Goal: Task Accomplishment & Management: Manage account settings

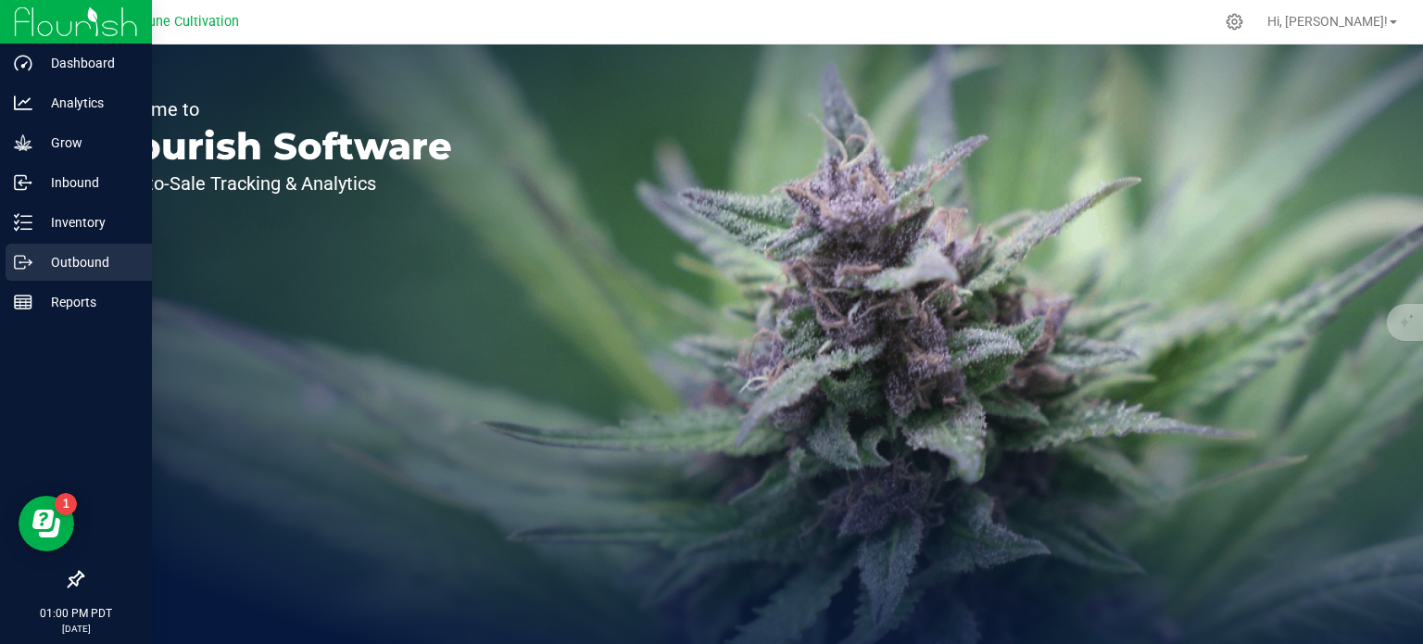
click at [58, 268] on p "Outbound" at bounding box center [87, 262] width 111 height 22
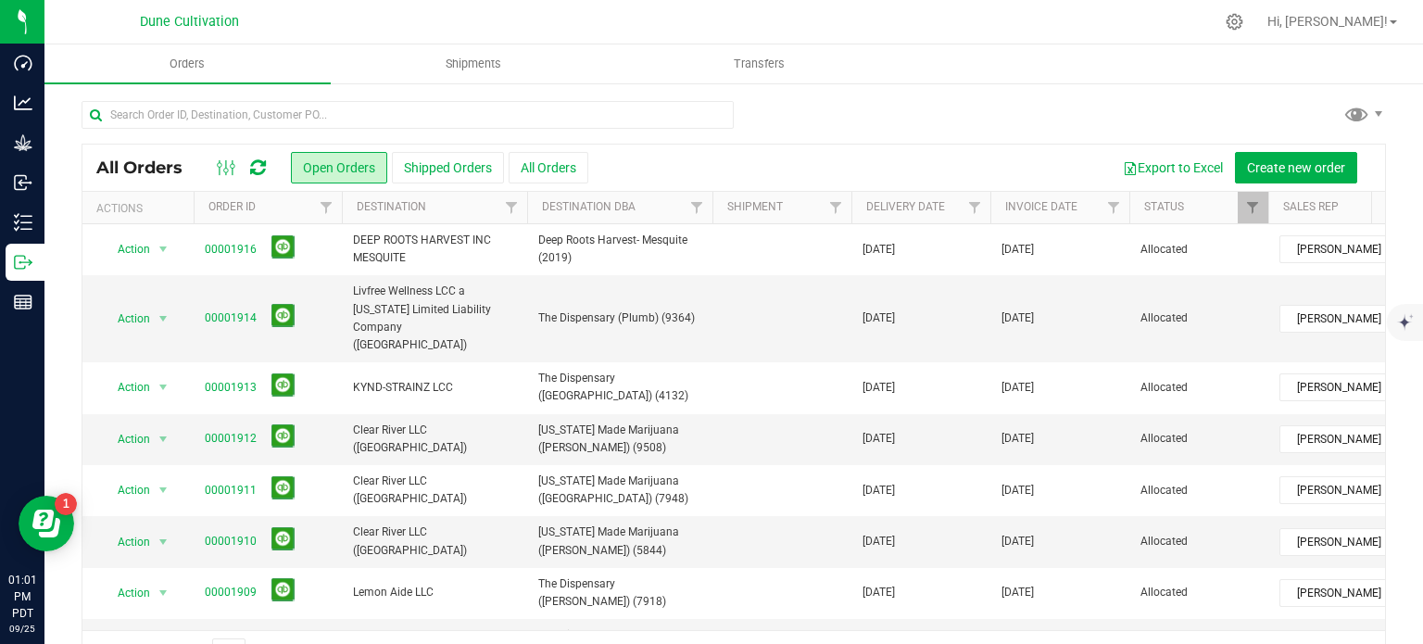
click at [1304, 147] on div "All Orders Open Orders Shipped Orders All Orders Export to Excel Create new ord…" at bounding box center [733, 167] width 1302 height 46
click at [1299, 166] on span "Create new order" at bounding box center [1296, 167] width 98 height 15
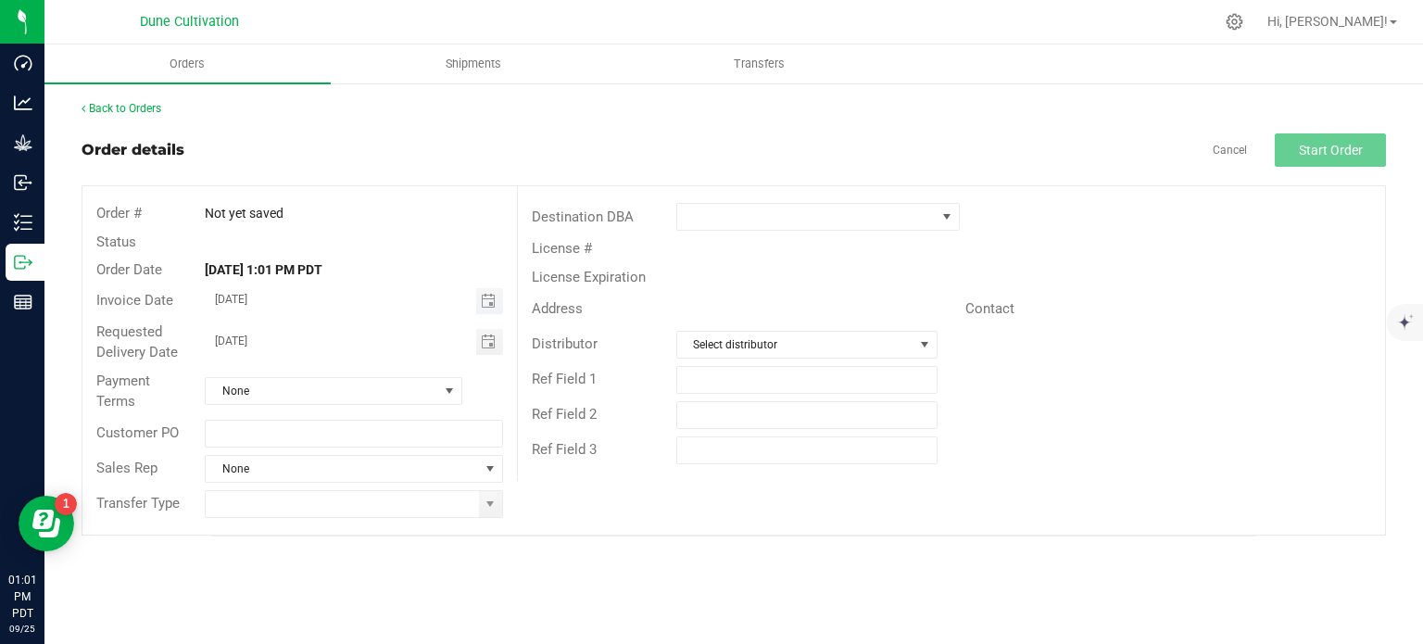
click at [500, 299] on span "Toggle calendar" at bounding box center [489, 301] width 27 height 26
click at [476, 306] on span "Toggle calendar" at bounding box center [489, 301] width 27 height 26
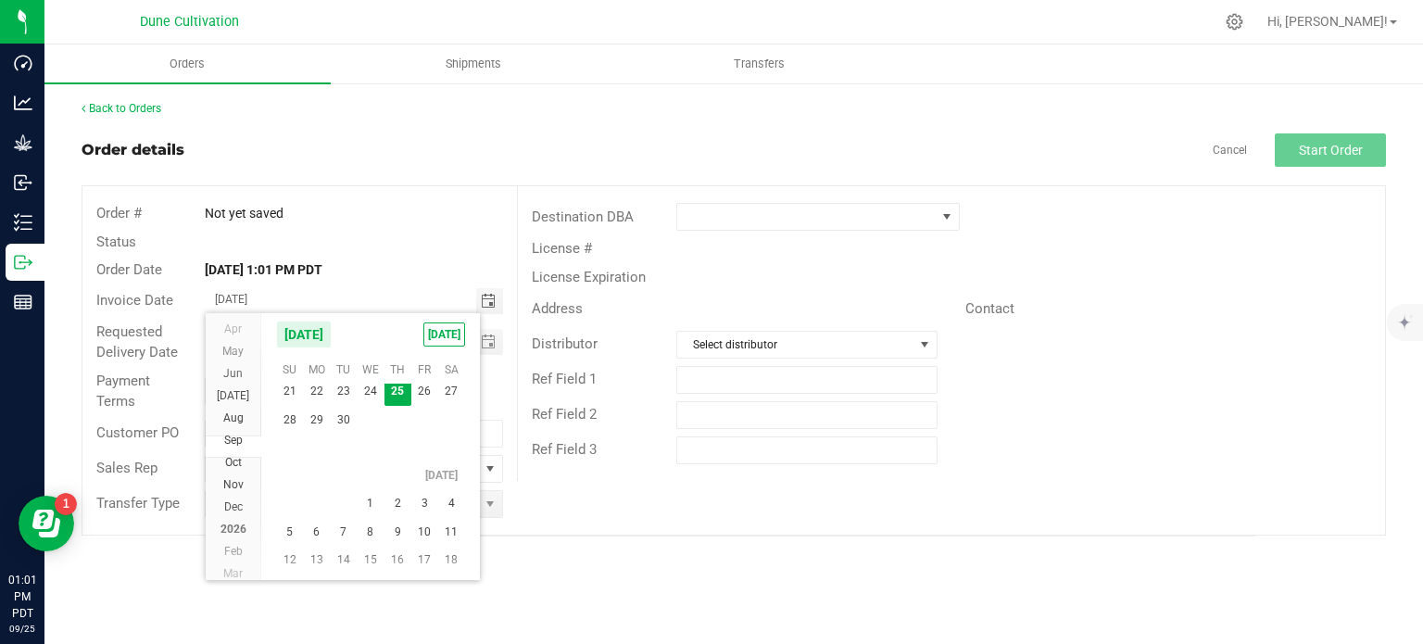
scroll to position [33532, 0]
click at [402, 496] on span "2" at bounding box center [397, 503] width 27 height 29
type input "[DATE]"
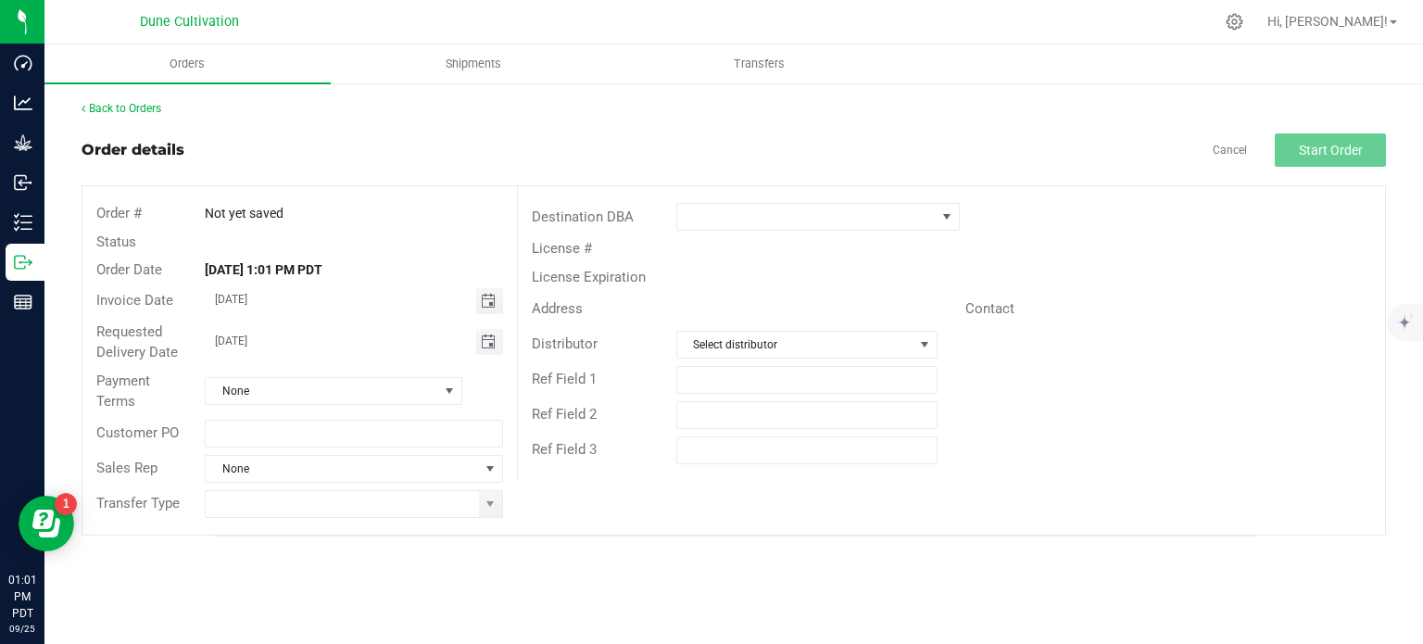
click at [490, 345] on span "Toggle calendar" at bounding box center [488, 341] width 15 height 15
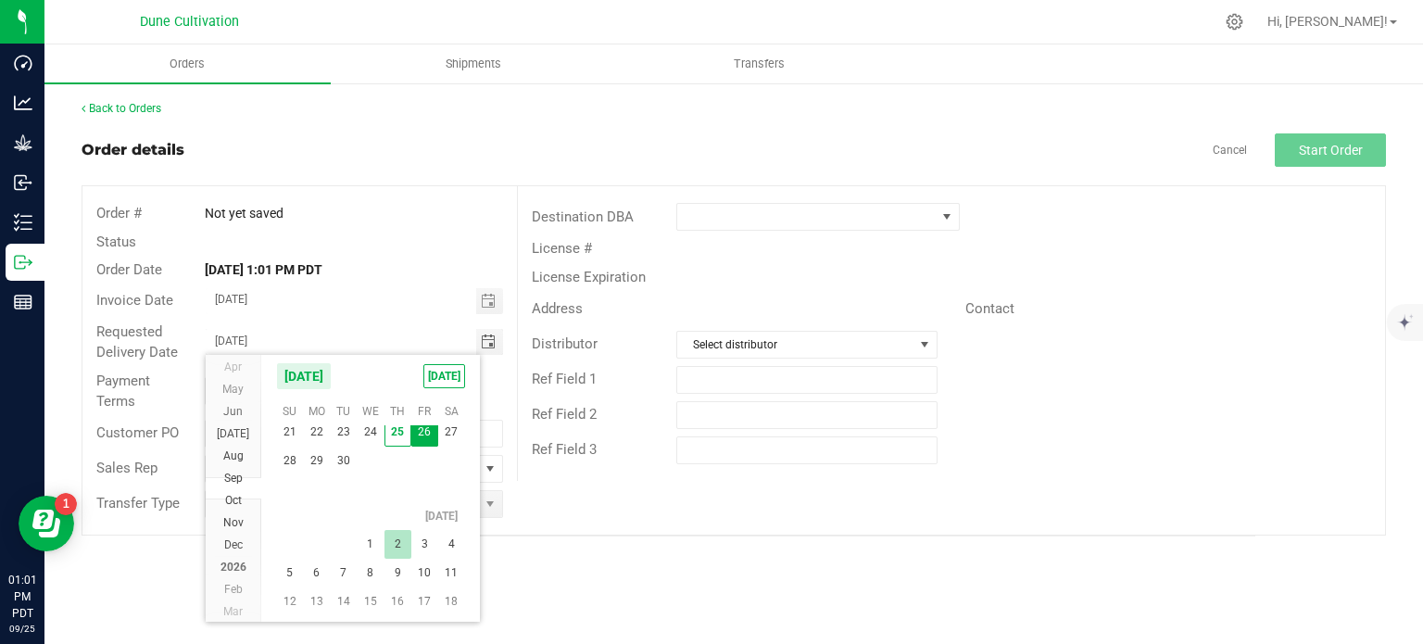
click at [399, 546] on span "2" at bounding box center [397, 544] width 27 height 29
type input "[DATE]"
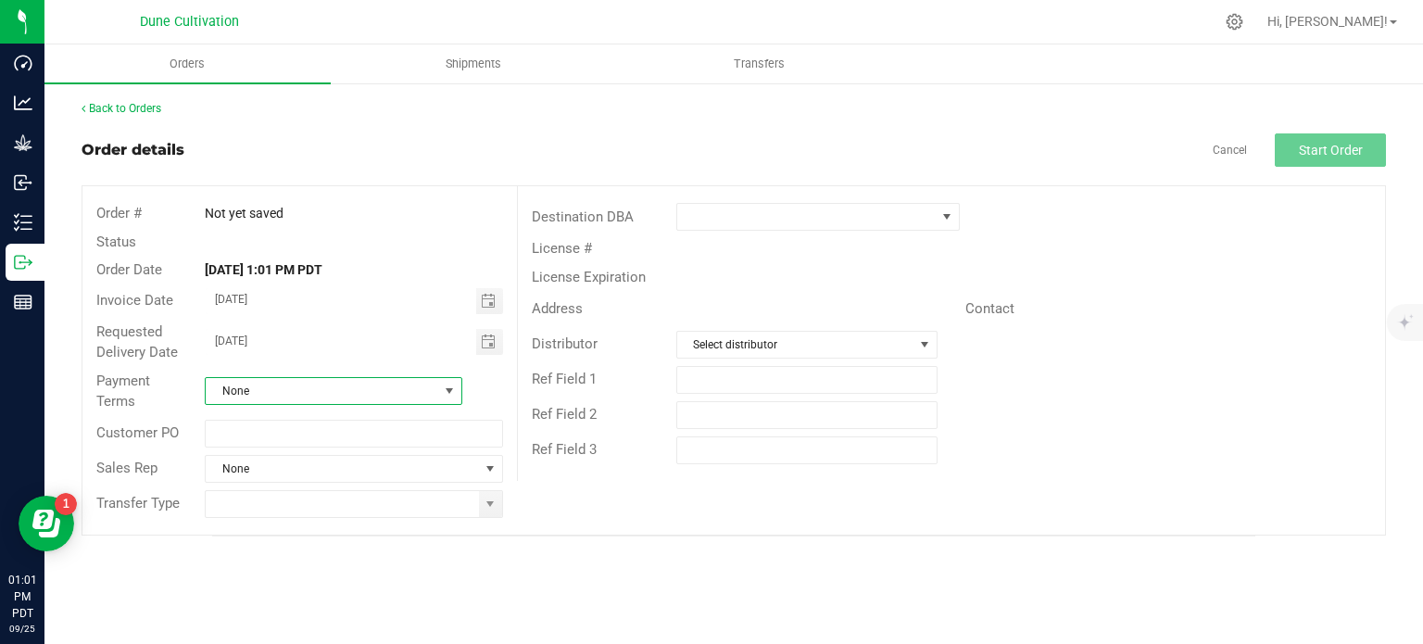
click at [415, 400] on span "None" at bounding box center [322, 391] width 232 height 26
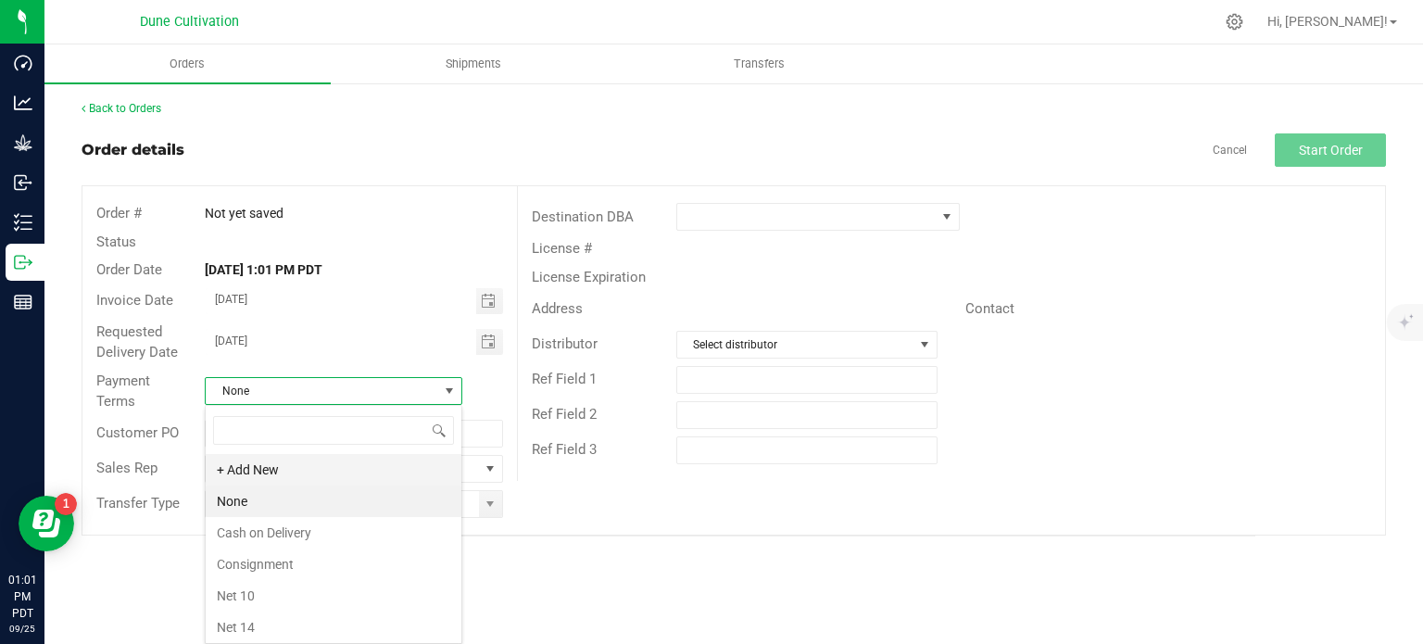
scroll to position [282, 0]
click at [310, 465] on li "Net 30" at bounding box center [334, 471] width 256 height 31
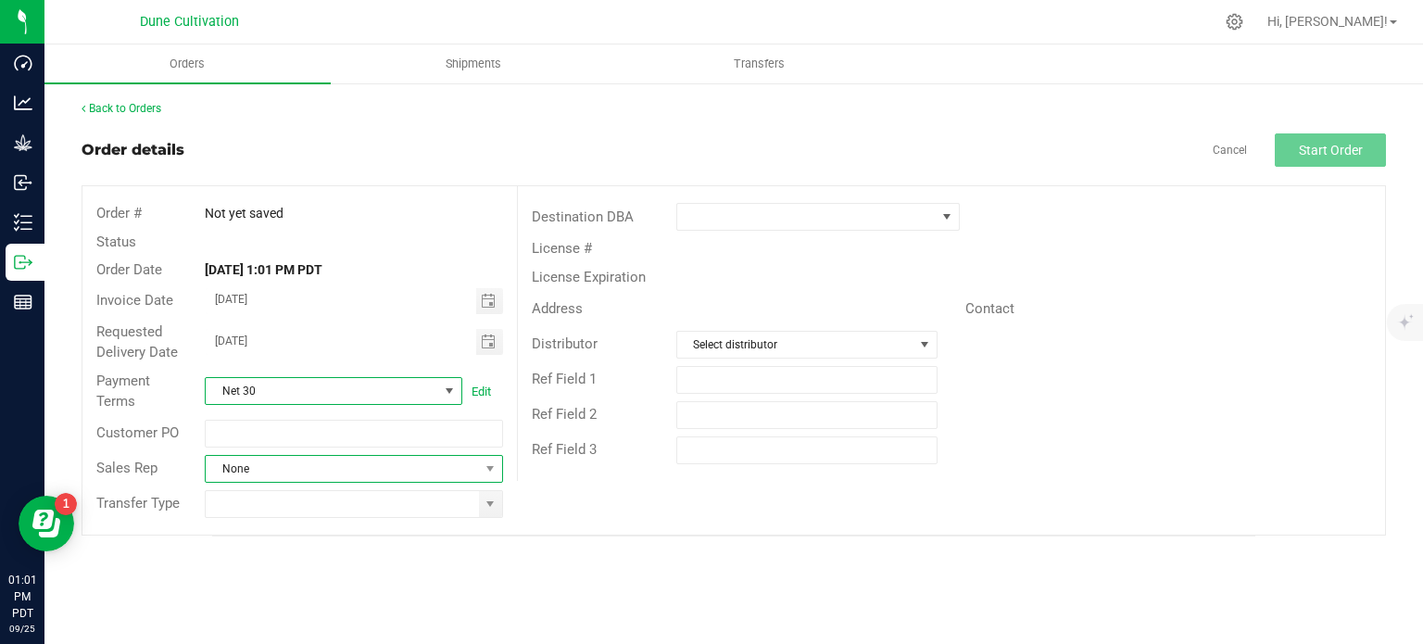
click at [471, 471] on span "None" at bounding box center [342, 469] width 272 height 26
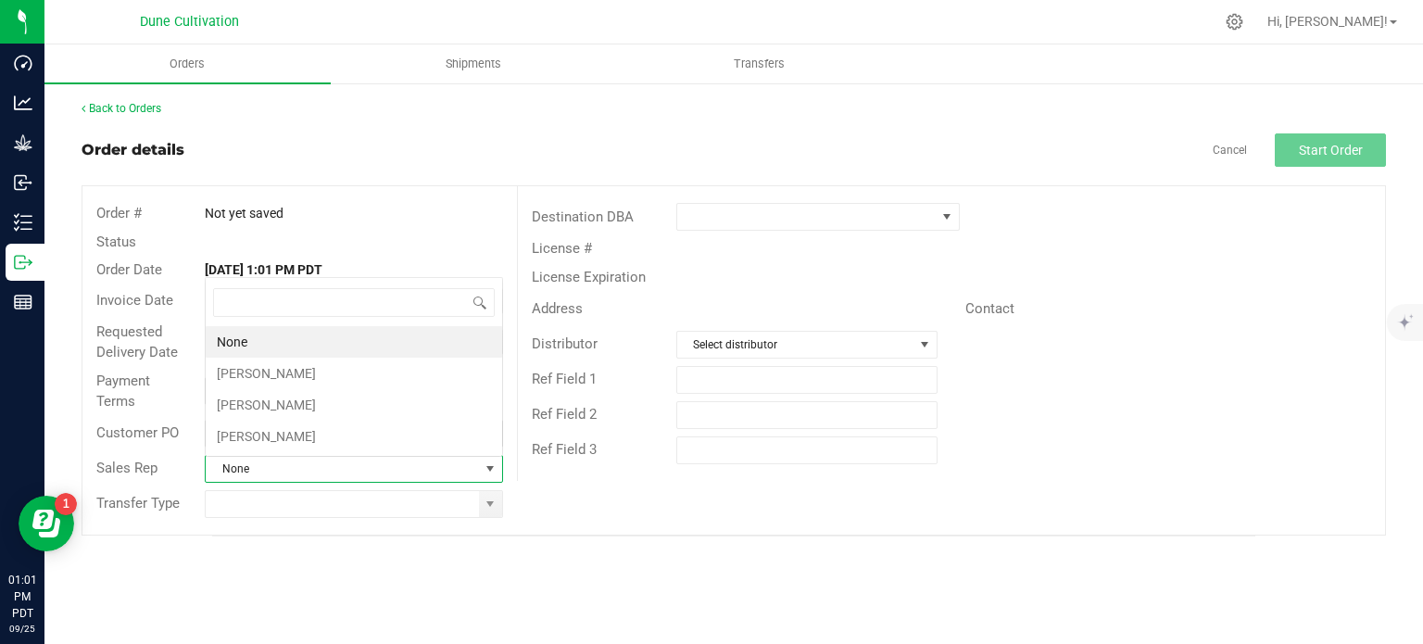
scroll to position [27, 294]
click at [345, 364] on li "[PERSON_NAME]" at bounding box center [354, 373] width 296 height 31
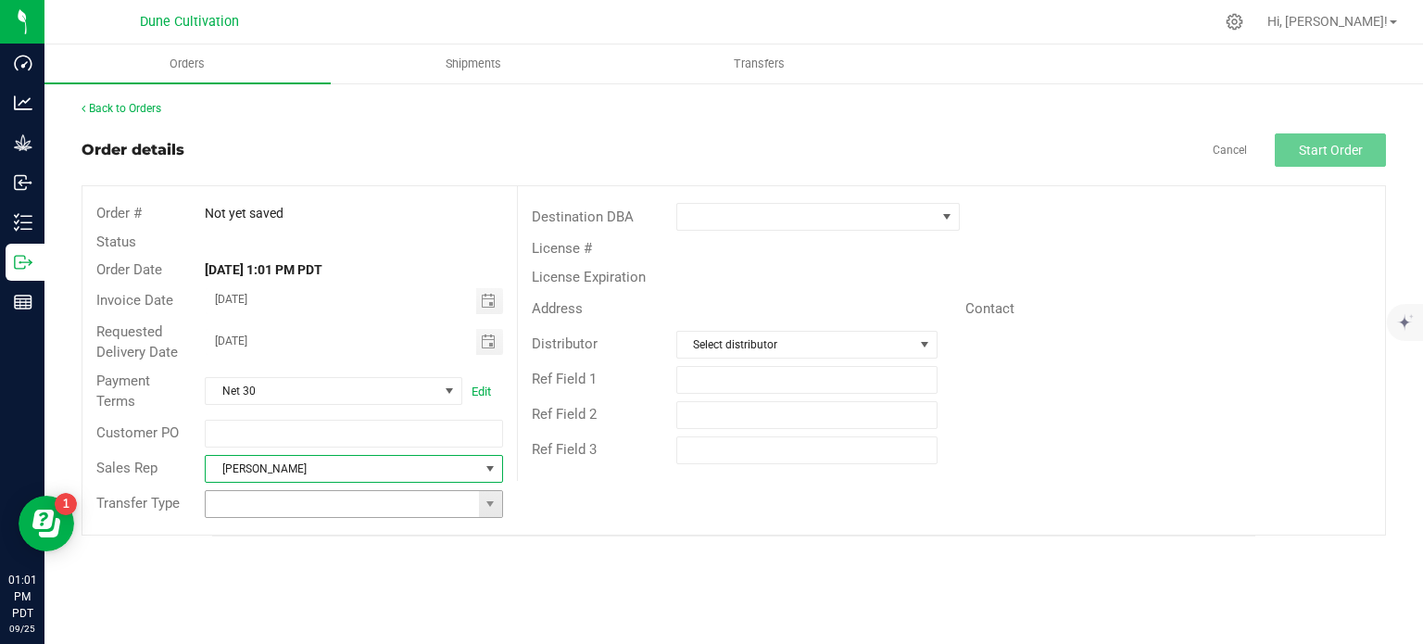
click at [493, 510] on span at bounding box center [490, 504] width 23 height 26
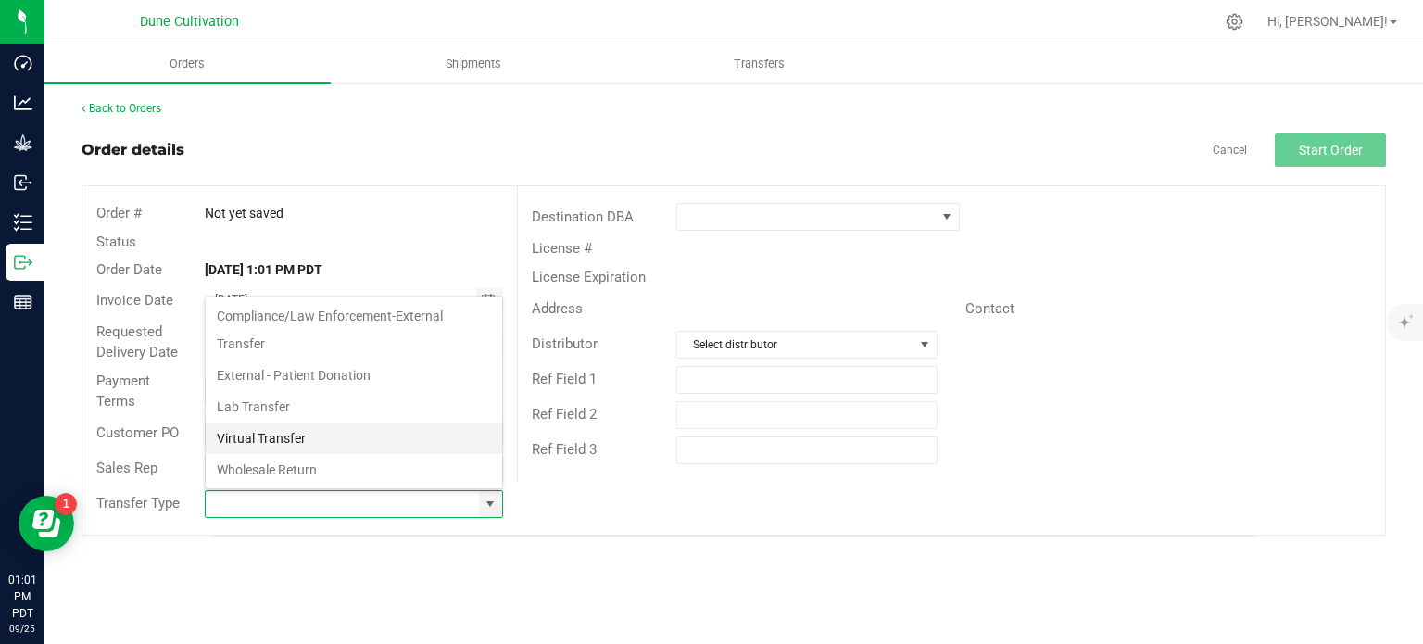
scroll to position [302, 0]
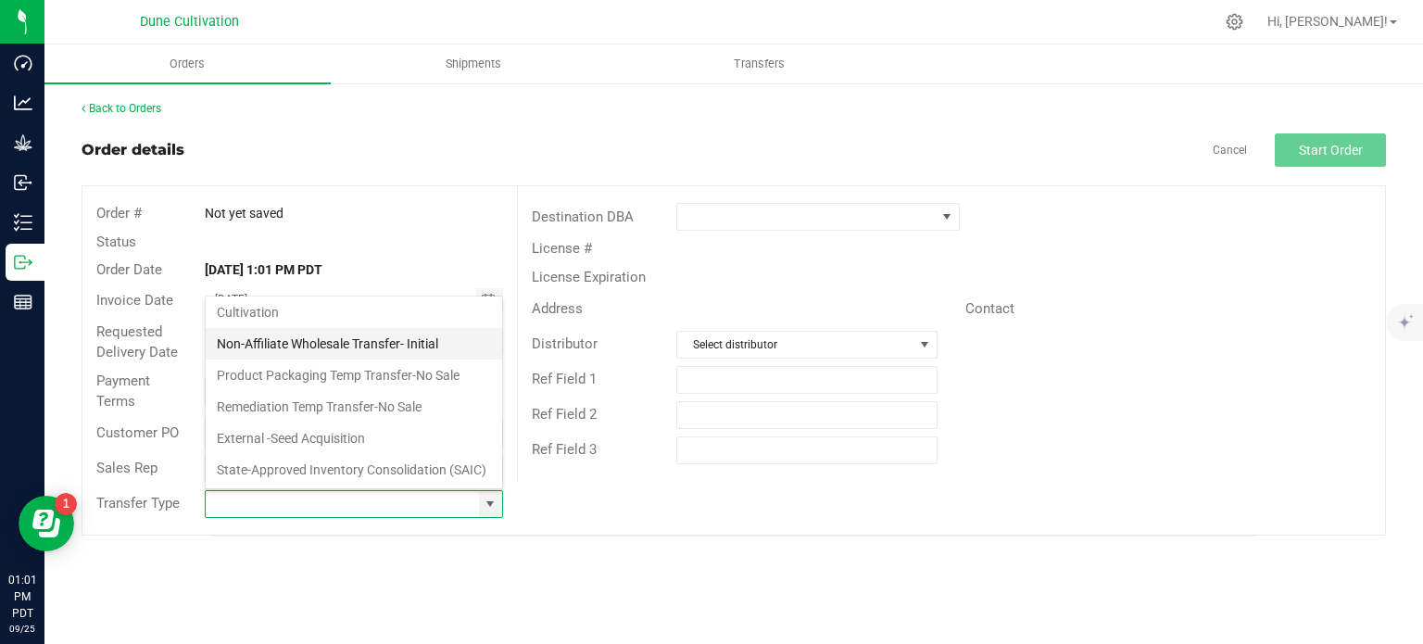
click at [308, 328] on li "Non-Affiliate Wholesale Transfer- Initial" at bounding box center [354, 343] width 296 height 31
type input "Non-Affiliate Wholesale Transfer- Initial"
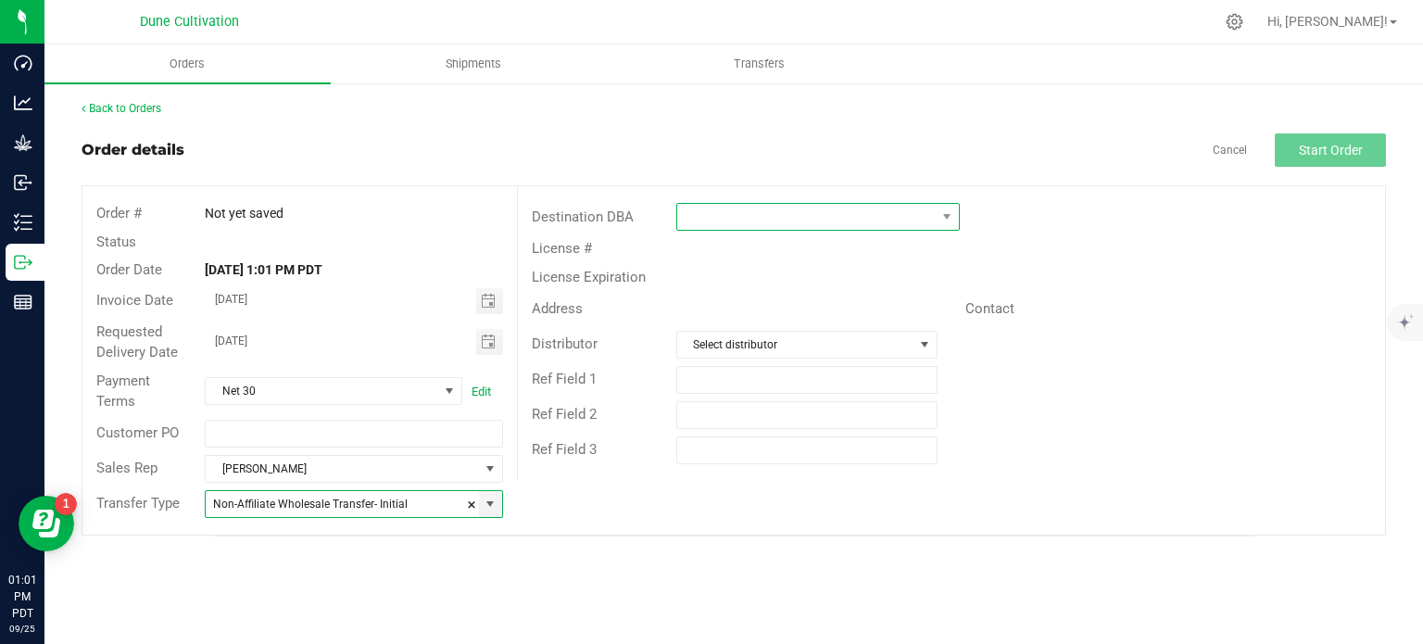
click at [759, 225] on span at bounding box center [806, 217] width 258 height 26
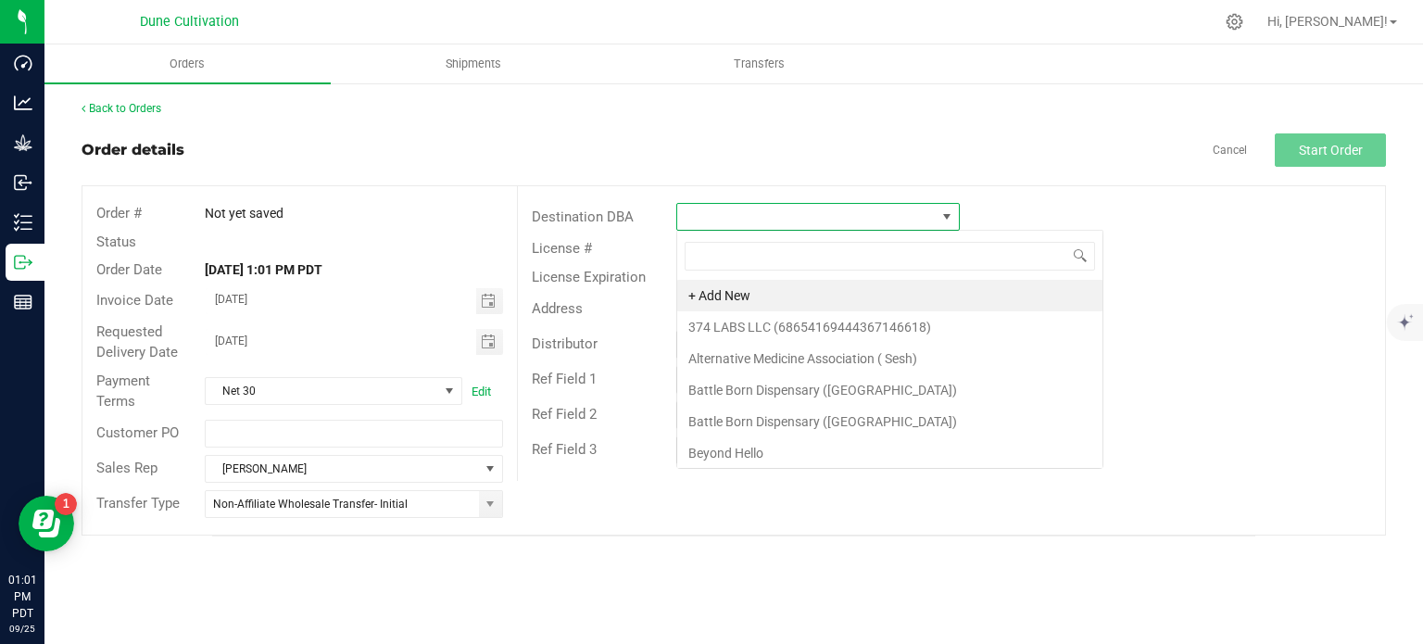
scroll to position [27, 283]
type input "thrive"
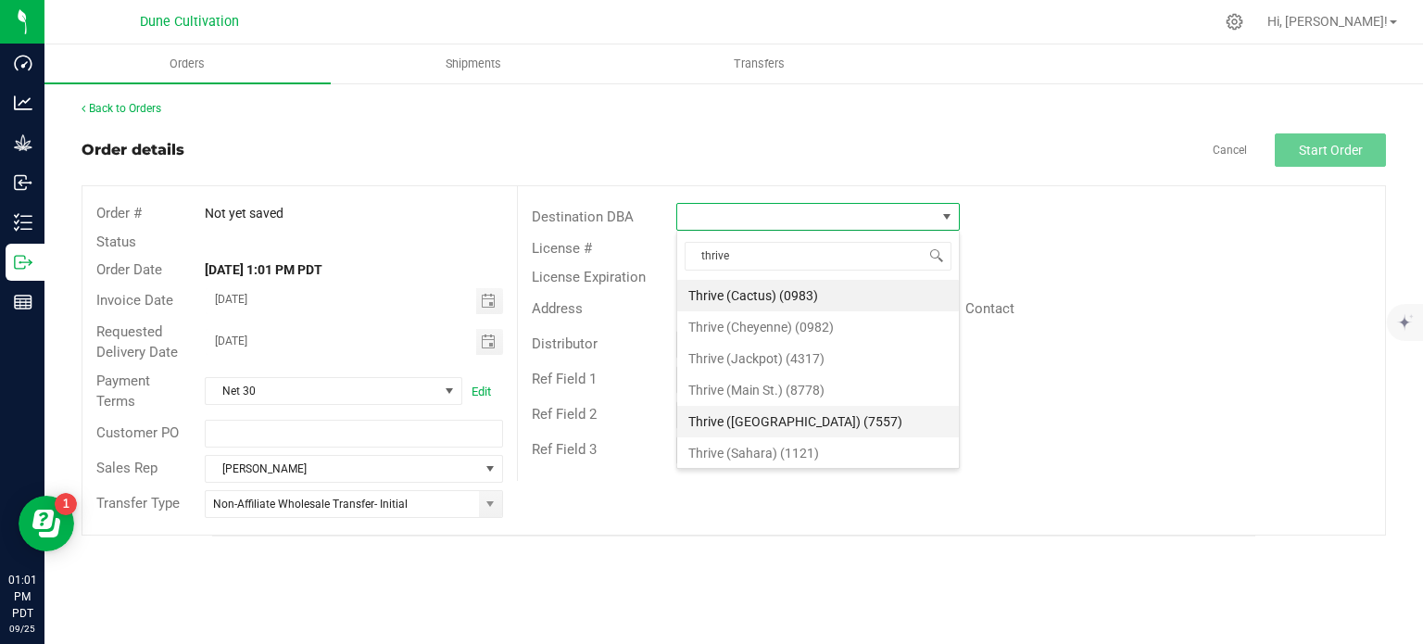
click at [782, 411] on li "Thrive ([GEOGRAPHIC_DATA]) (7557)" at bounding box center [818, 421] width 282 height 31
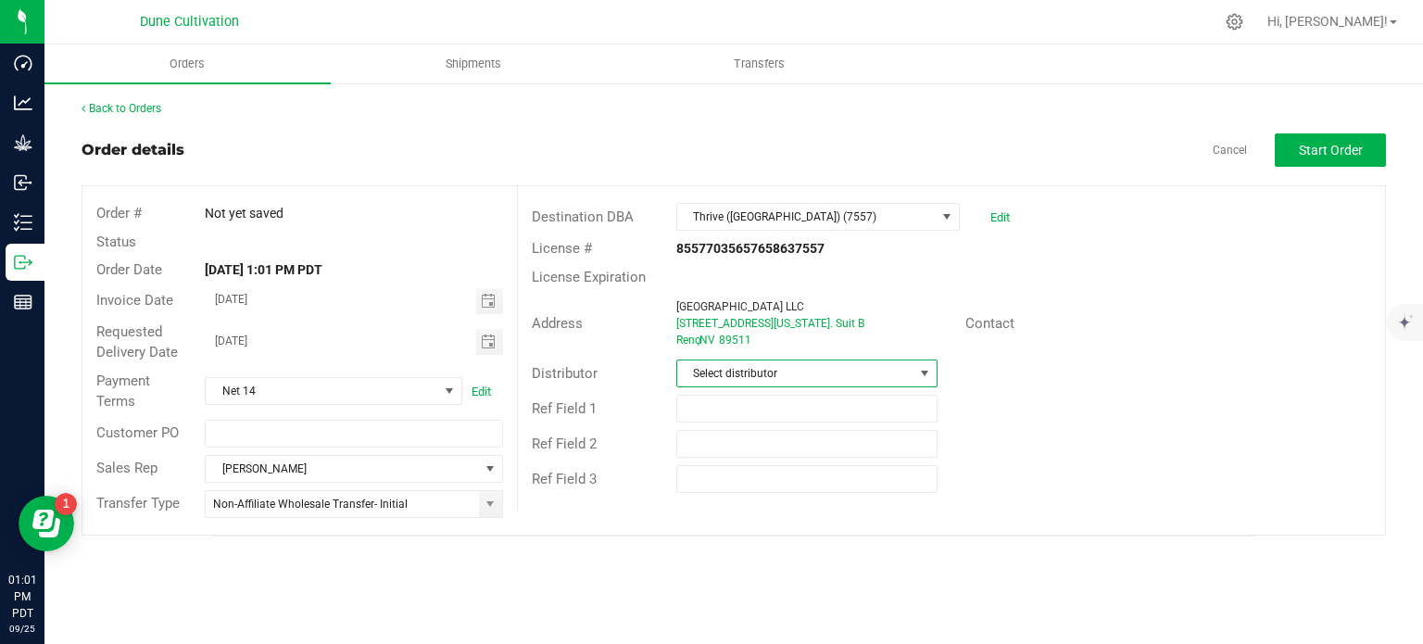
click at [818, 362] on span "Select distributor" at bounding box center [795, 373] width 236 height 26
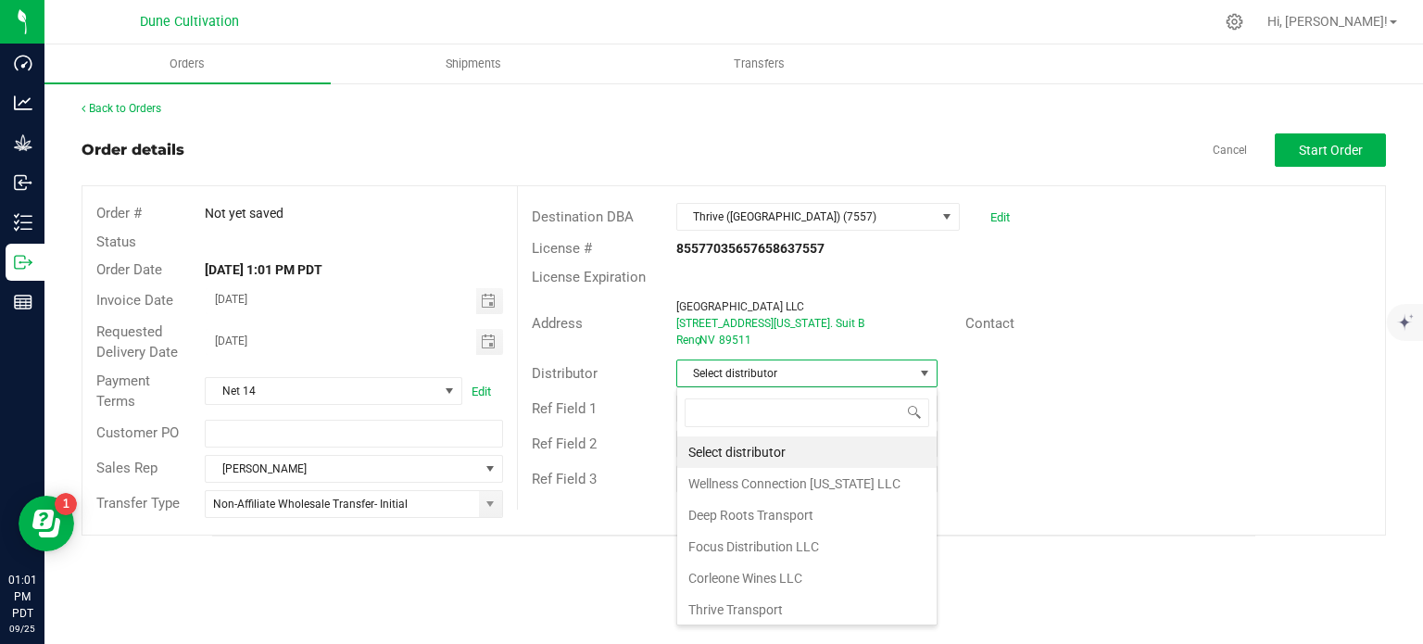
scroll to position [27, 261]
click at [1300, 149] on span "Start Order" at bounding box center [1331, 150] width 64 height 15
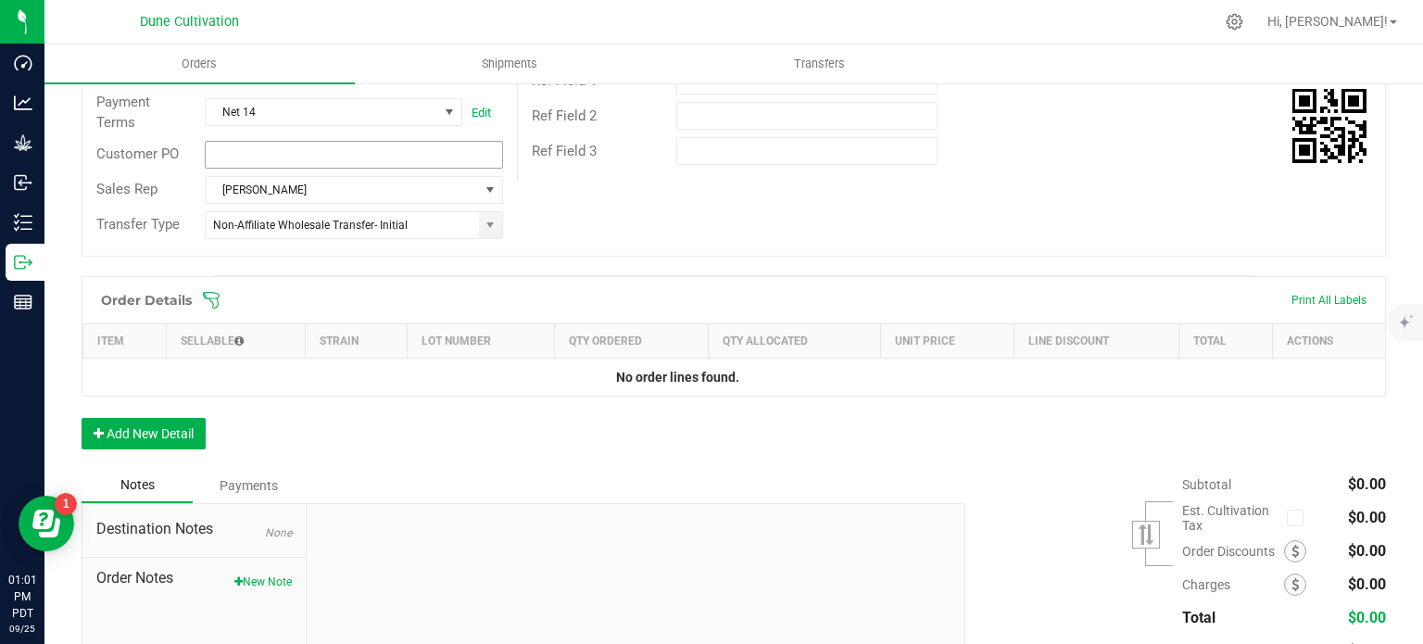
scroll to position [452, 0]
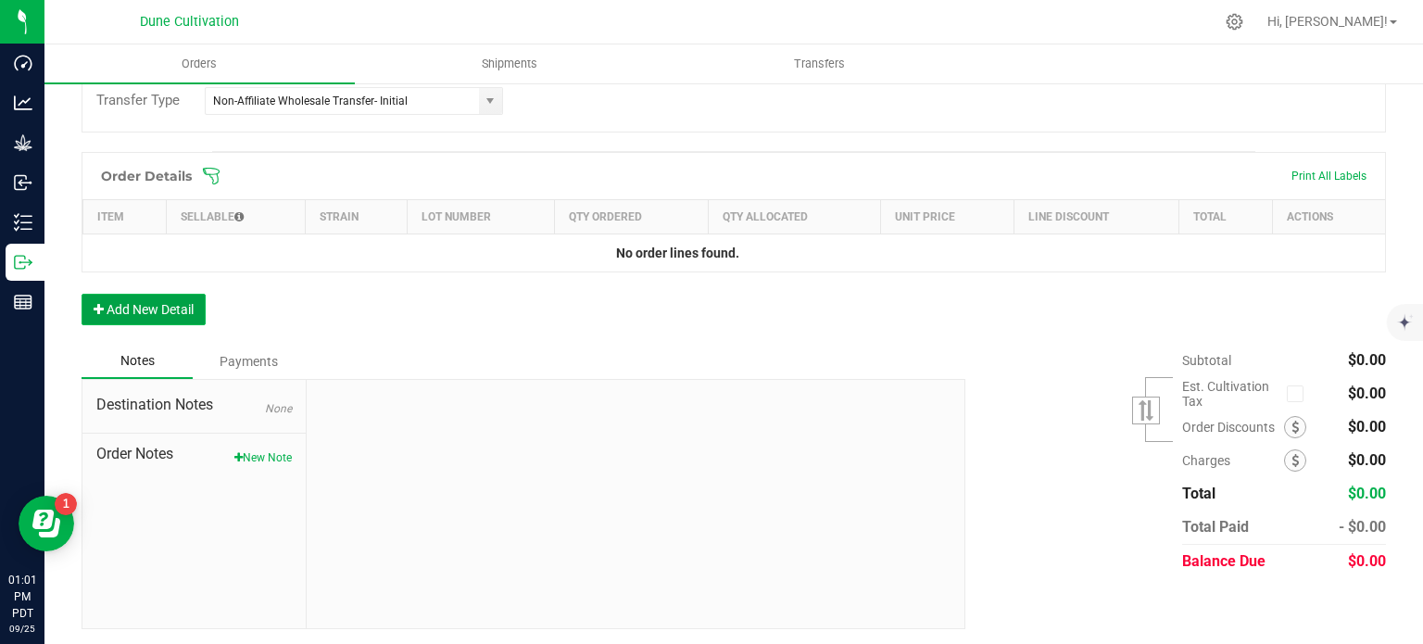
click at [159, 298] on button "Add New Detail" at bounding box center [144, 309] width 124 height 31
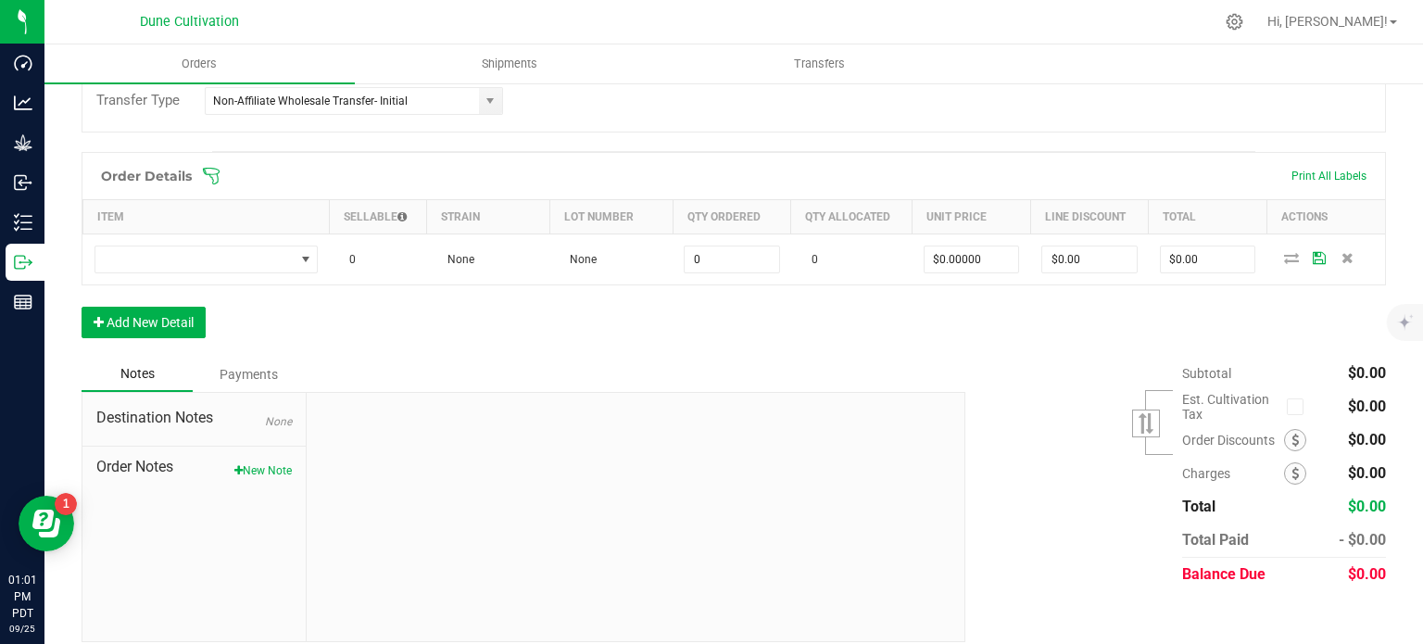
click at [152, 345] on div "Order Details Print All Labels Item Sellable Strain Lot Number Qty Ordered Qty …" at bounding box center [734, 254] width 1304 height 205
click at [156, 330] on button "Add New Detail" at bounding box center [144, 322] width 124 height 31
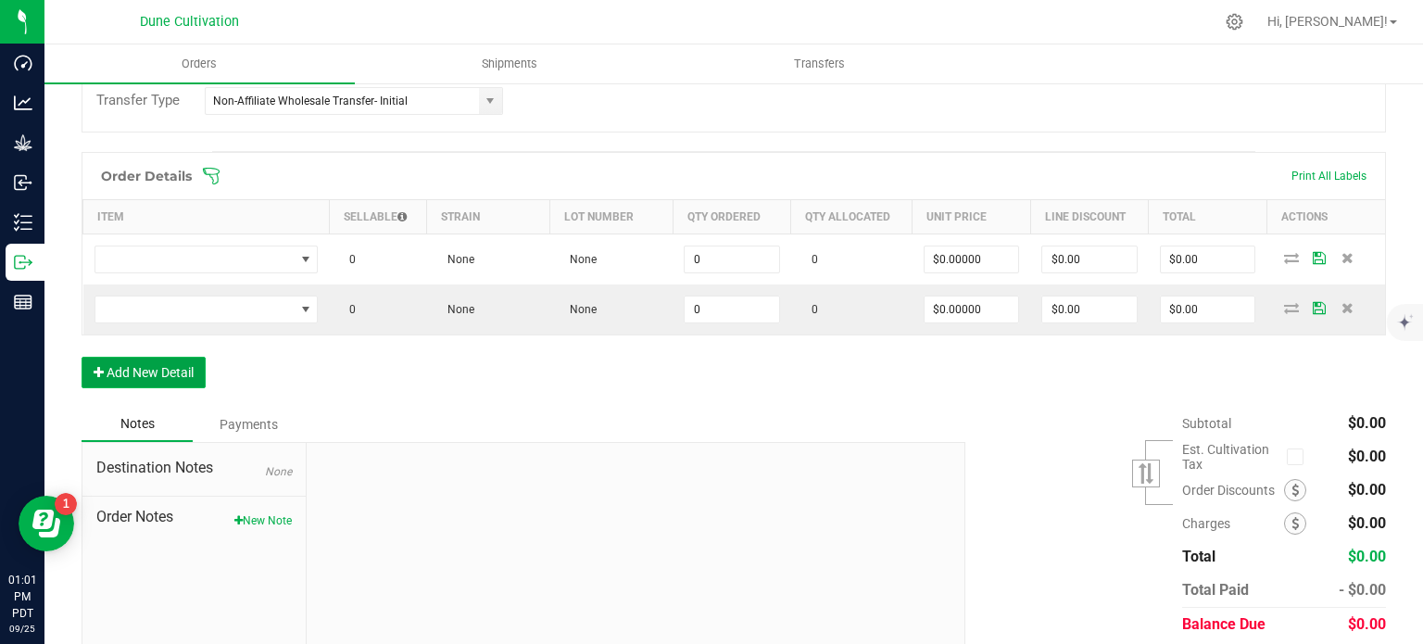
click at [152, 362] on button "Add New Detail" at bounding box center [144, 372] width 124 height 31
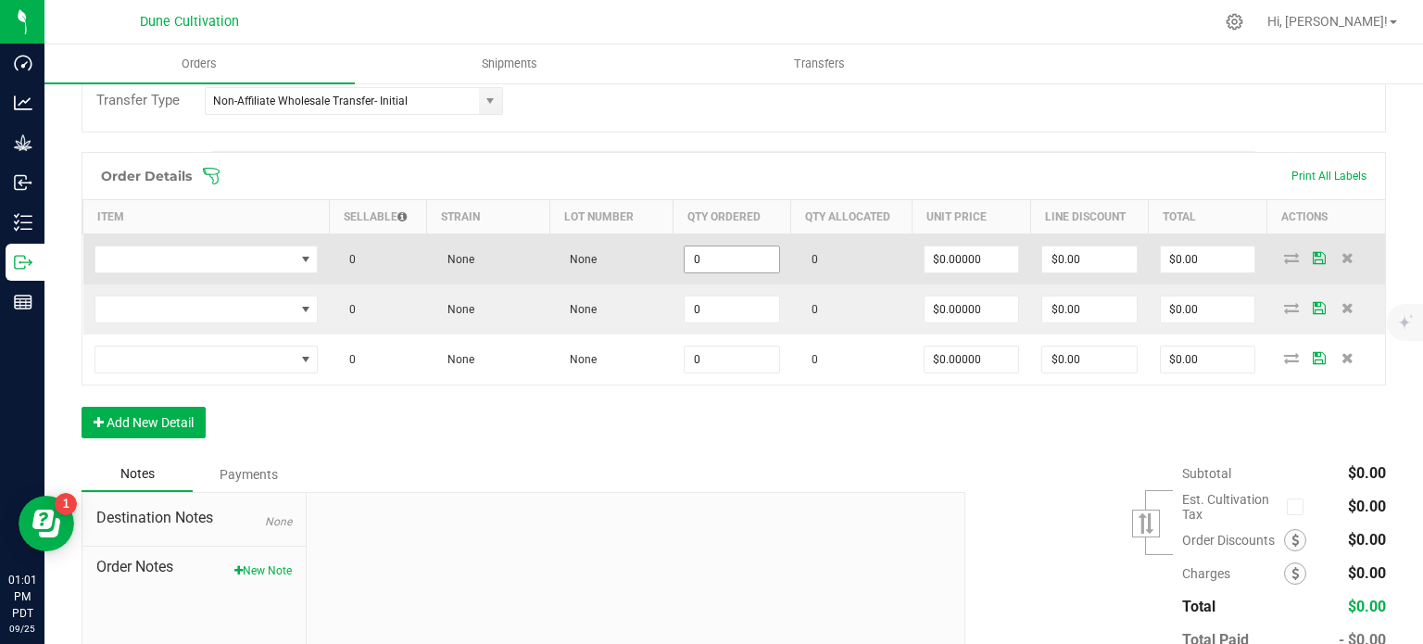
click at [724, 257] on input "0" at bounding box center [731, 259] width 94 height 26
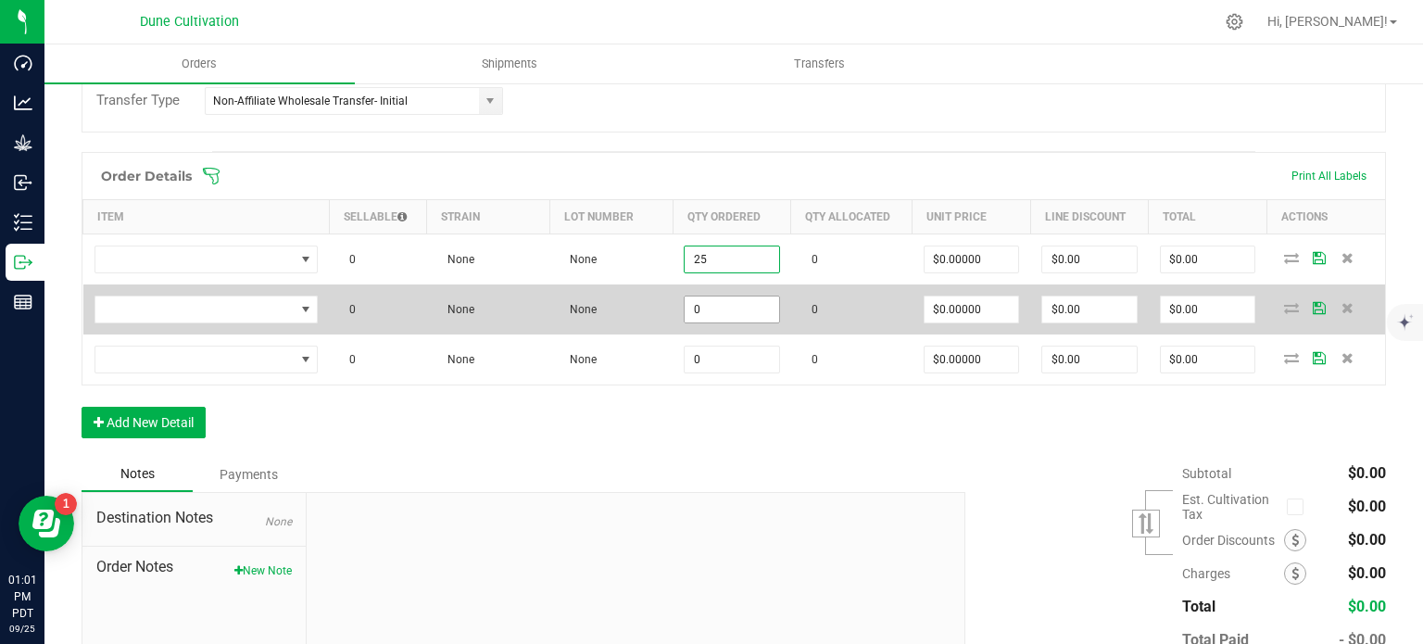
type input "25"
click at [721, 300] on input "0" at bounding box center [731, 309] width 94 height 26
type input "2"
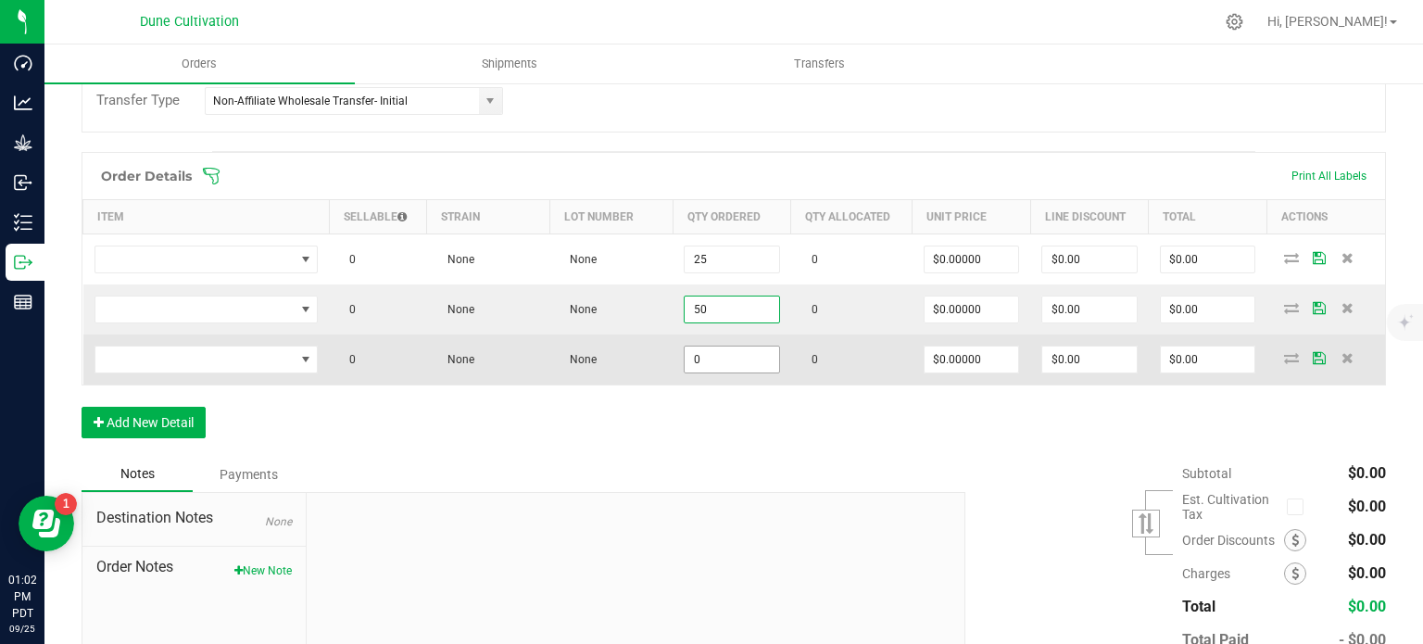
type input "50"
click at [715, 351] on input "0" at bounding box center [731, 359] width 94 height 26
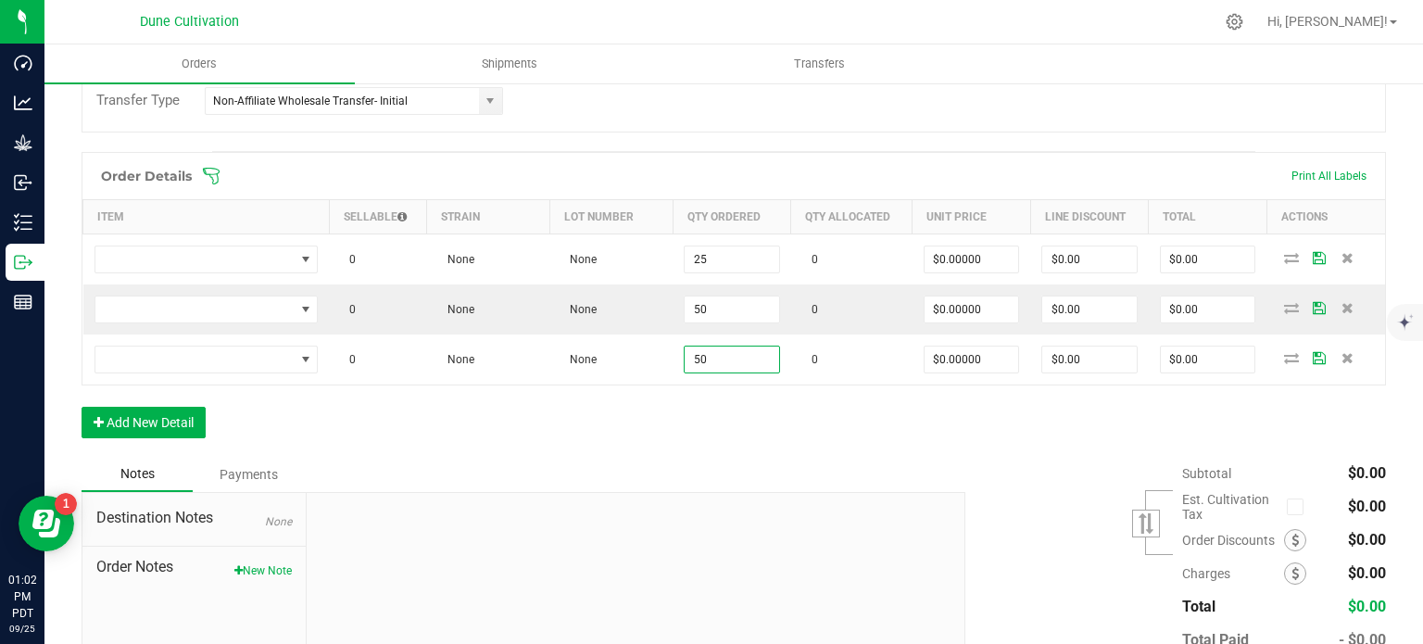
type input "50"
click at [696, 428] on div "Order Details Print All Labels Item Sellable Strain Lot Number Qty Ordered Qty …" at bounding box center [734, 304] width 1304 height 305
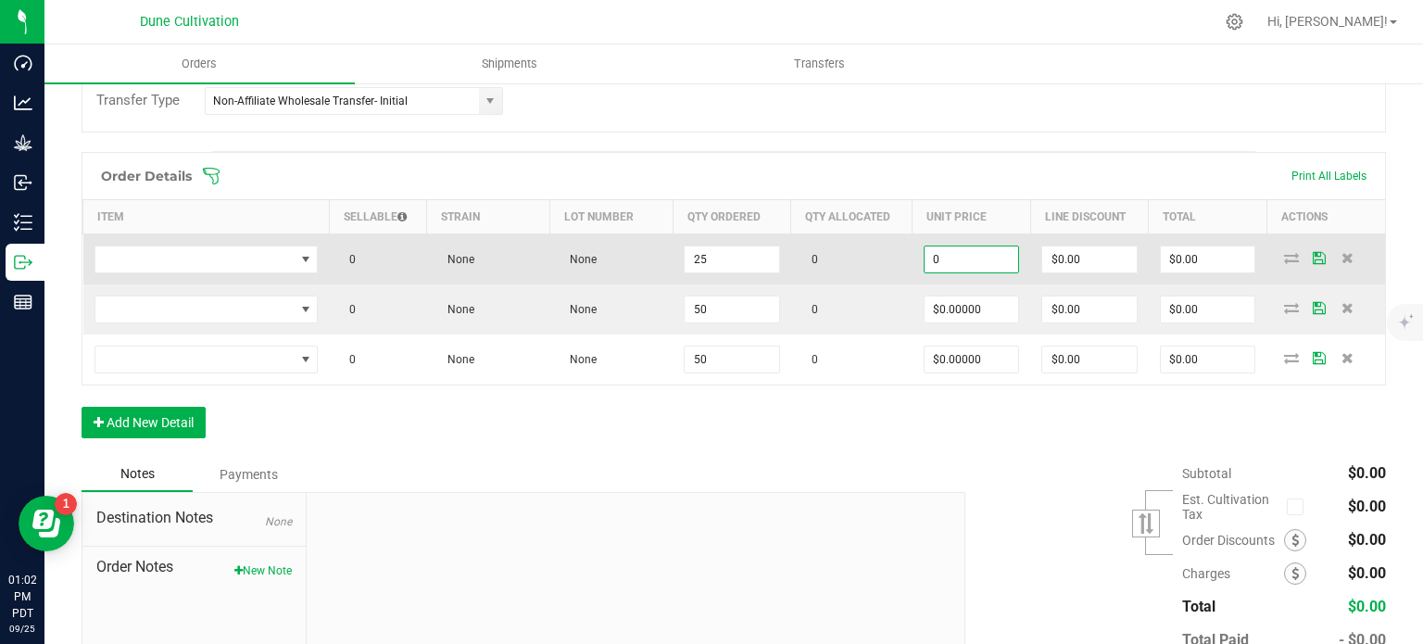
click at [952, 251] on input "0" at bounding box center [971, 259] width 94 height 26
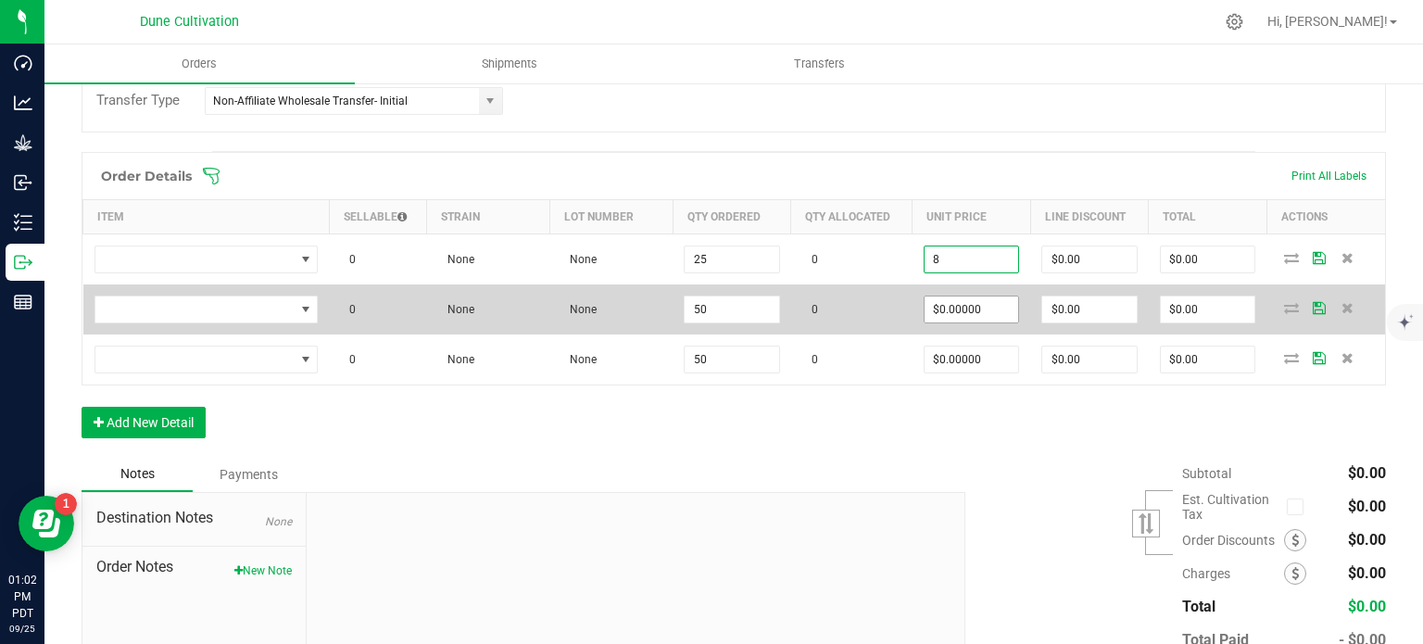
type input "$8.00000"
type input "$200.00"
click at [952, 308] on input "0" at bounding box center [971, 309] width 94 height 26
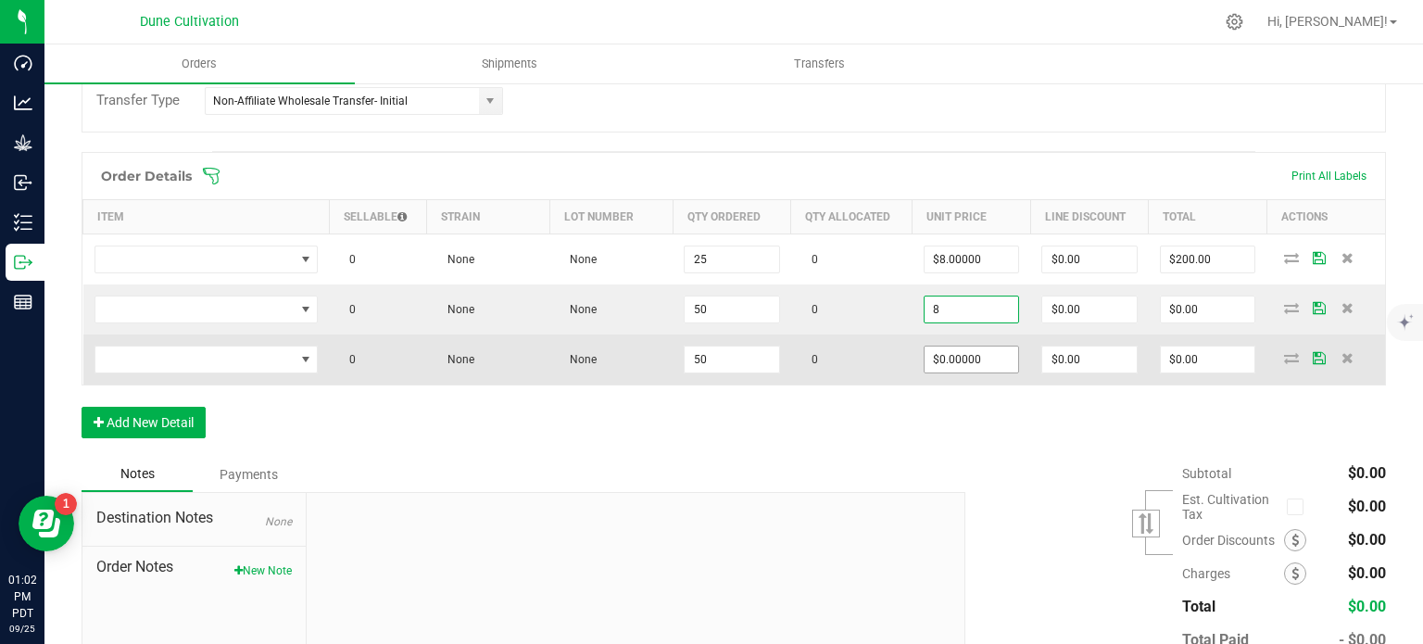
type input "$8.00000"
type input "$400.00"
click at [955, 358] on input "0" at bounding box center [971, 359] width 94 height 26
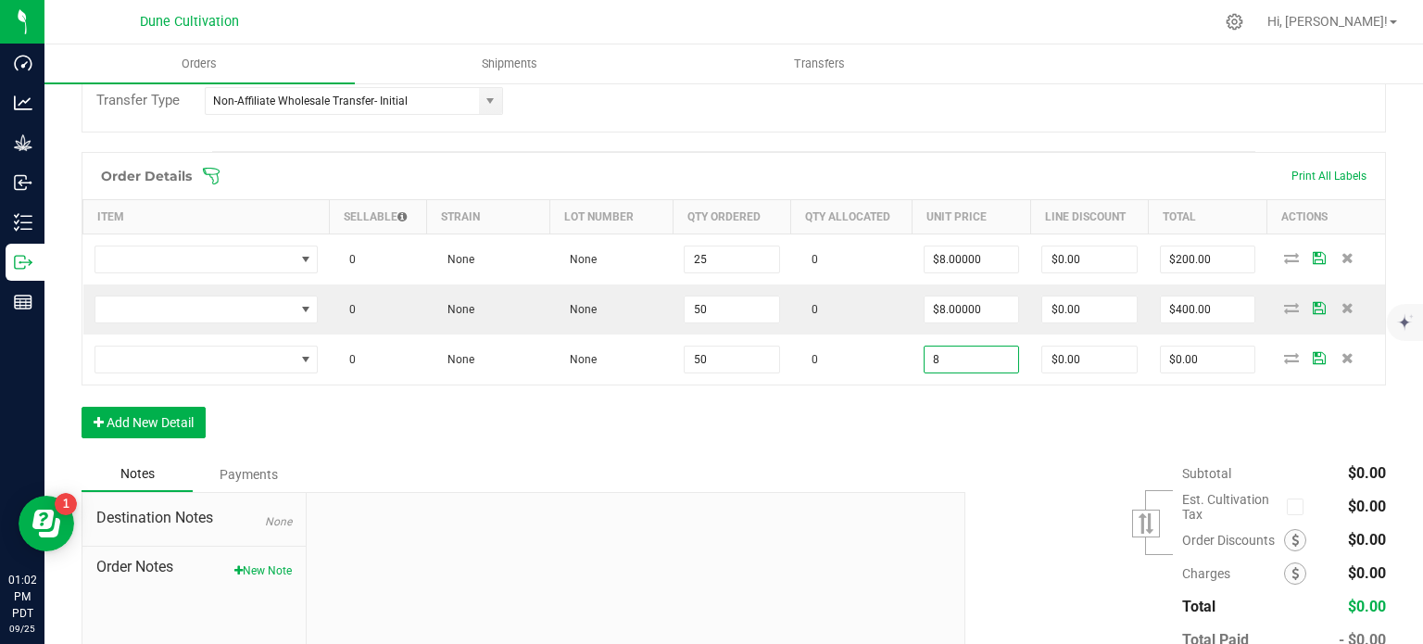
type input "$8.00000"
type input "$400.00"
click at [925, 391] on div "Order Details Print All Labels Item Sellable Strain Lot Number Qty Ordered Qty …" at bounding box center [734, 304] width 1304 height 305
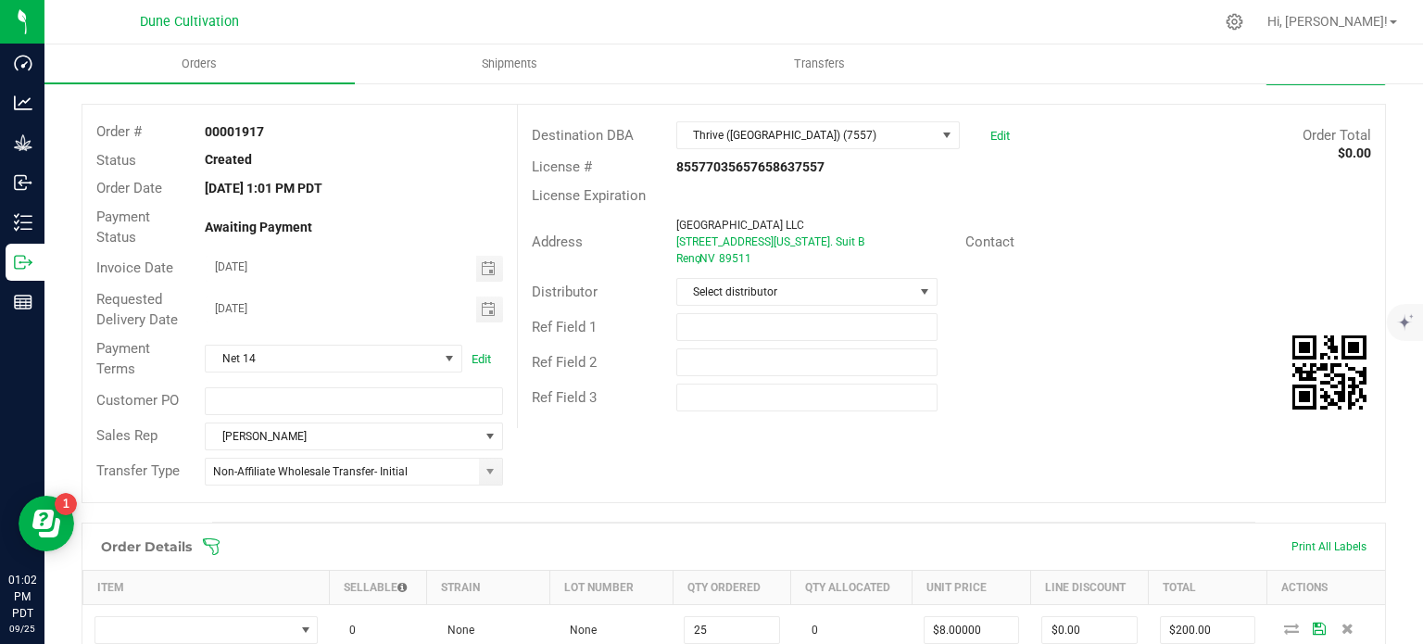
scroll to position [267, 0]
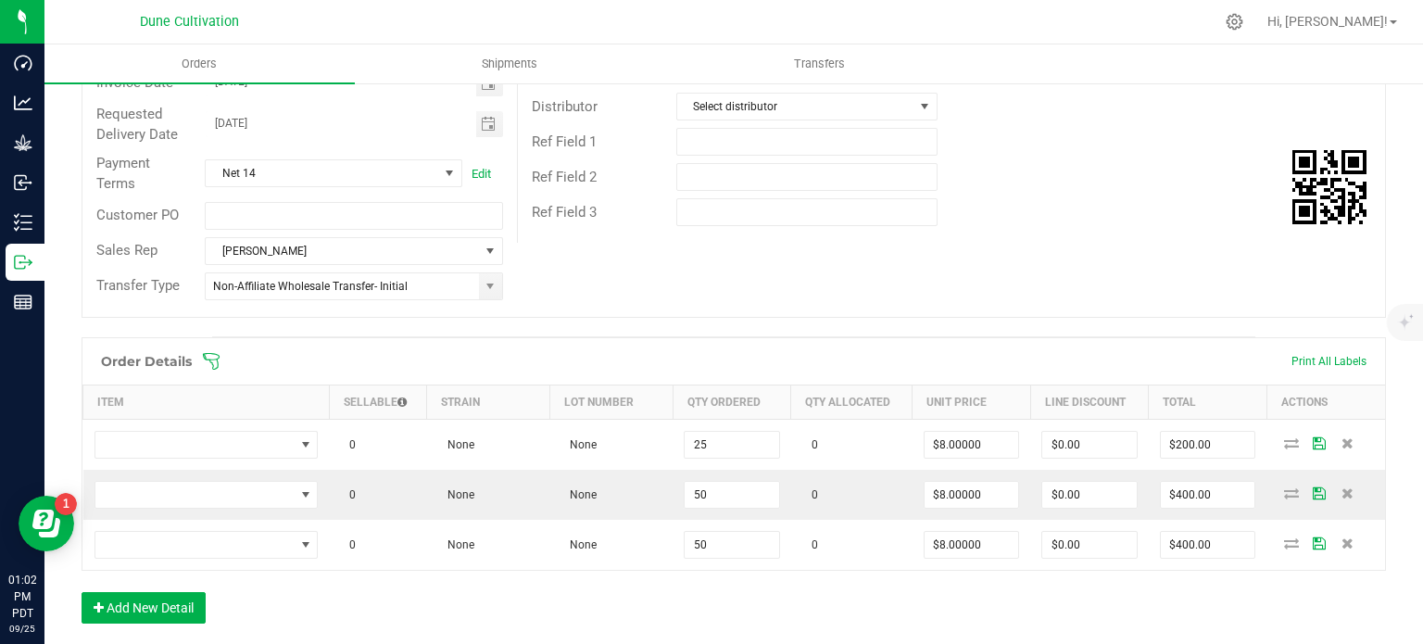
click at [475, 585] on div "Order Details Print All Labels Item Sellable Strain Lot Number Qty Ordered Qty …" at bounding box center [734, 489] width 1304 height 305
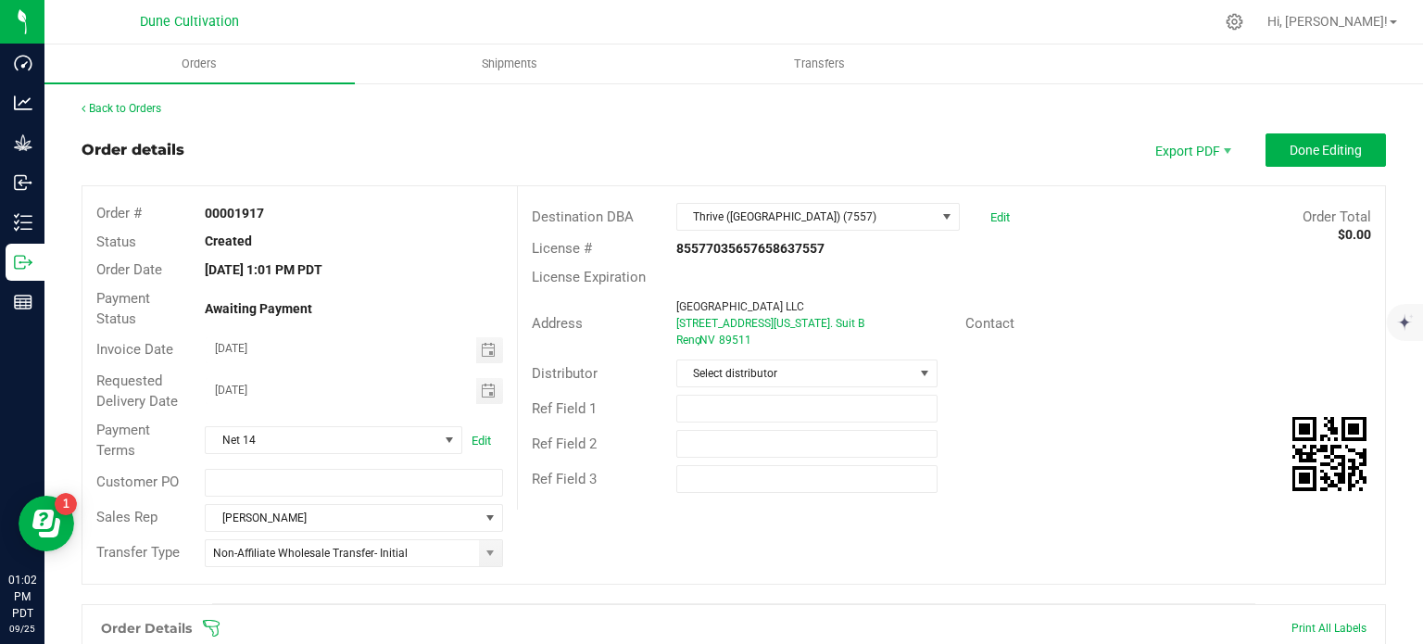
scroll to position [463, 0]
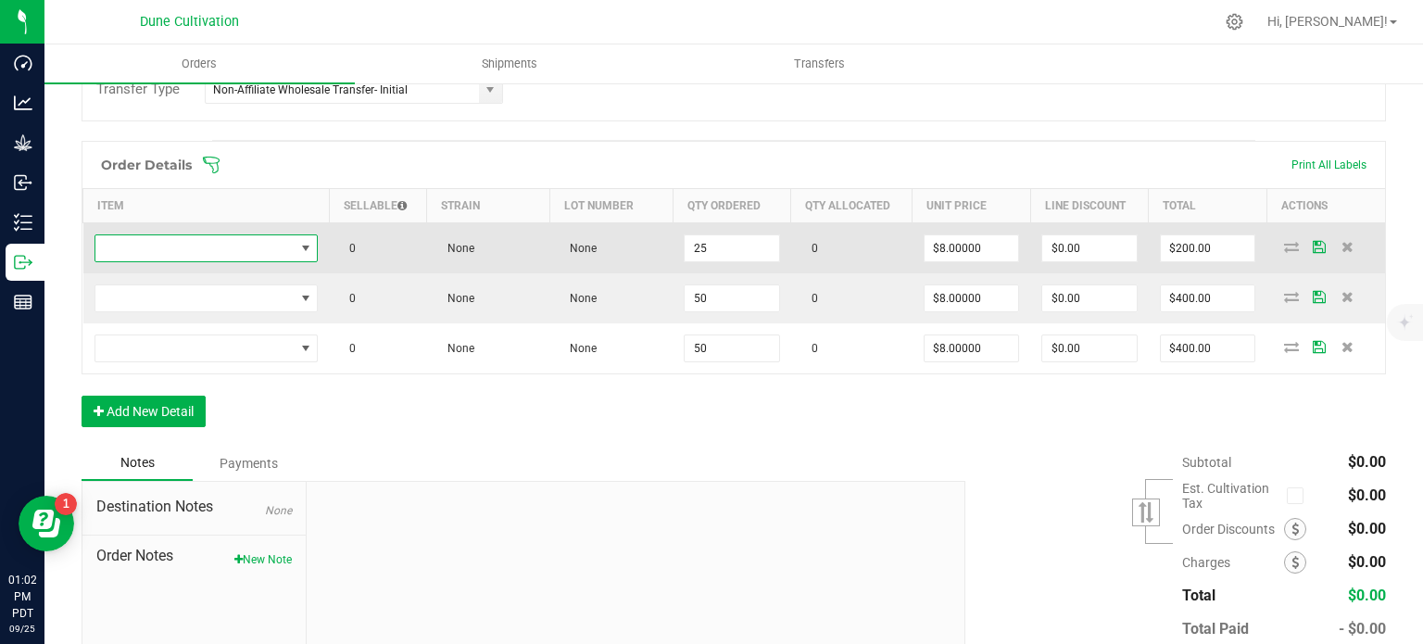
click at [215, 246] on span "NO DATA FOUND" at bounding box center [194, 248] width 199 height 26
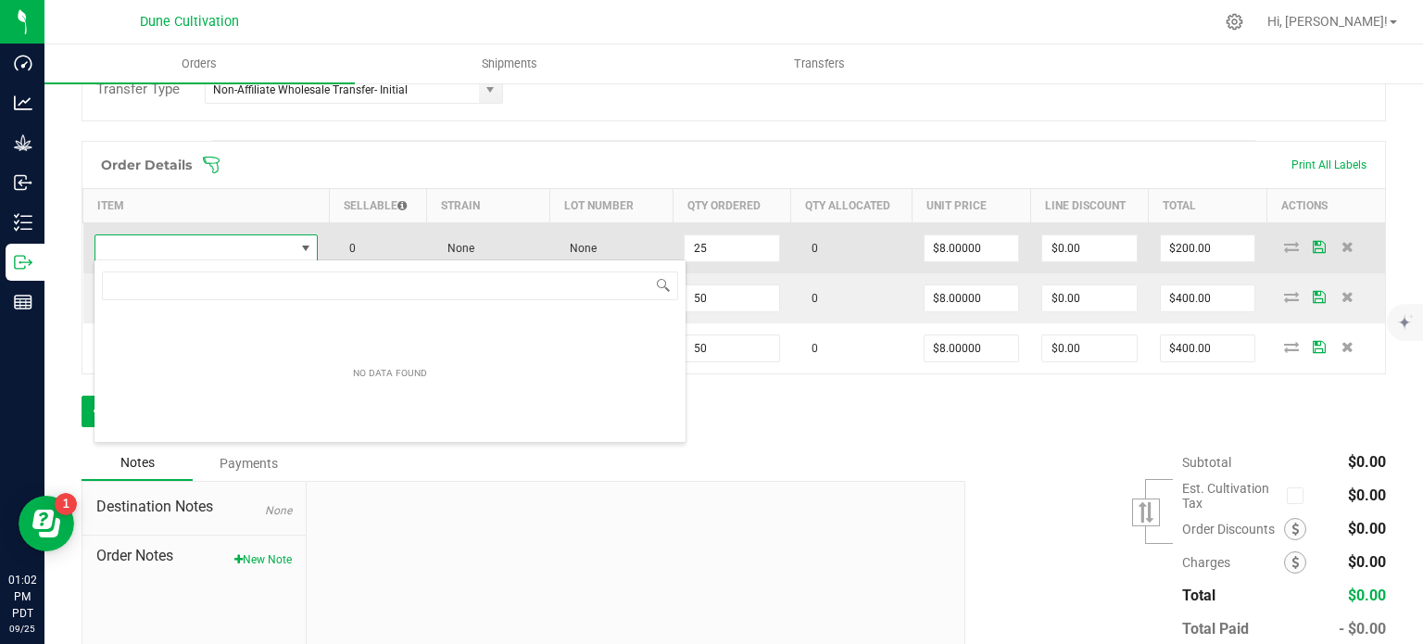
type input "HUST_Flower_Trainwreck_3.5g"
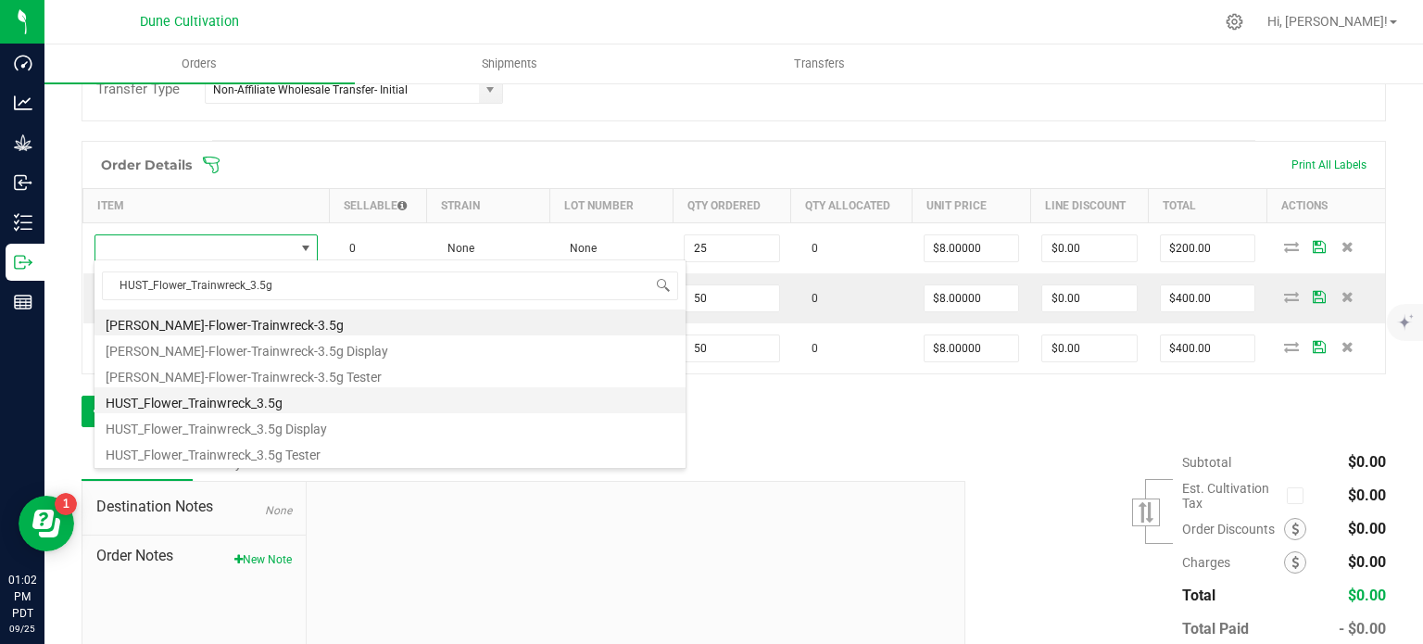
click at [250, 402] on li "HUST_Flower_Trainwreck_3.5g" at bounding box center [389, 400] width 591 height 26
type input "25 ea"
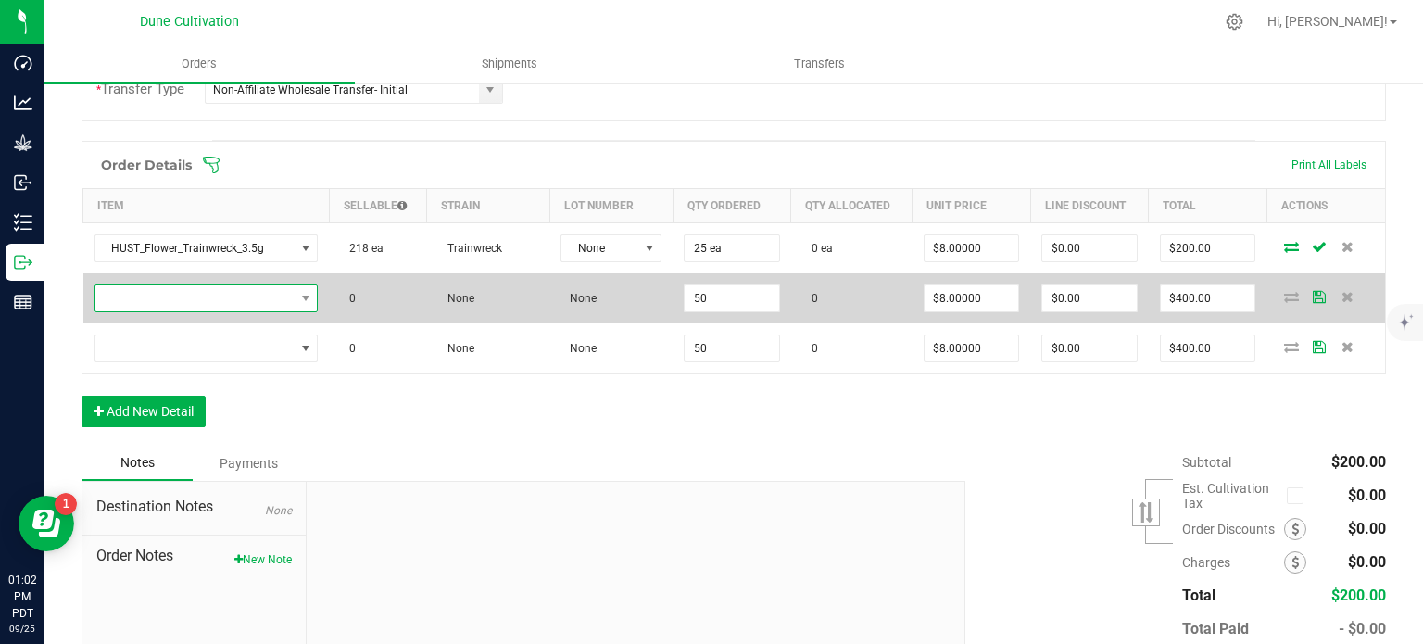
click at [252, 292] on span "NO DATA FOUND" at bounding box center [194, 298] width 199 height 26
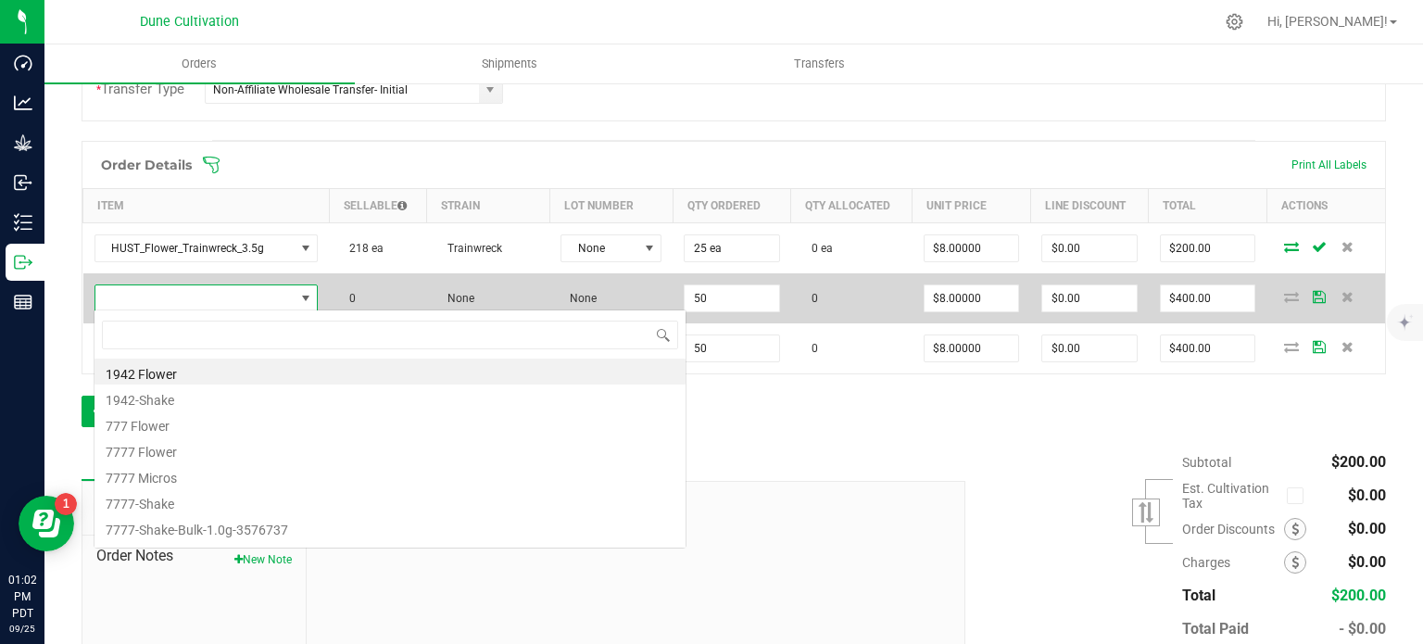
type input "HUST_Flower_Sticky Fingers_3.5g"
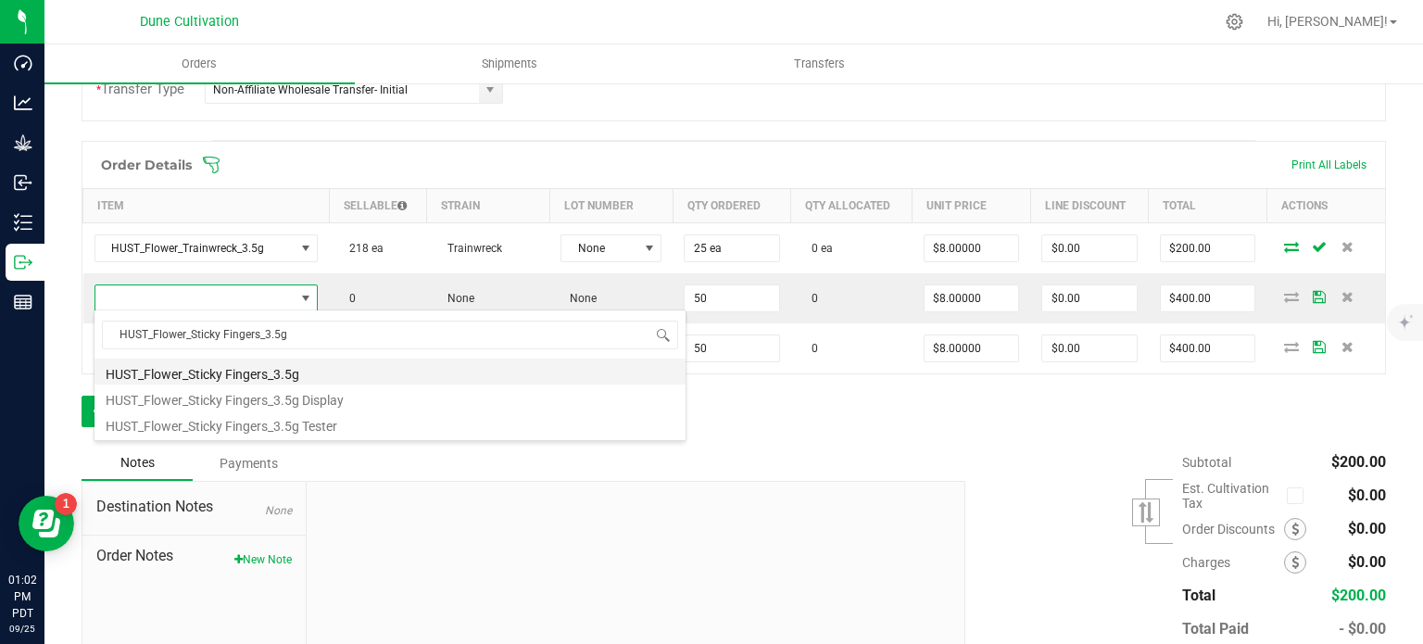
click at [245, 366] on li "HUST_Flower_Sticky Fingers_3.5g" at bounding box center [389, 371] width 591 height 26
type input "50 ea"
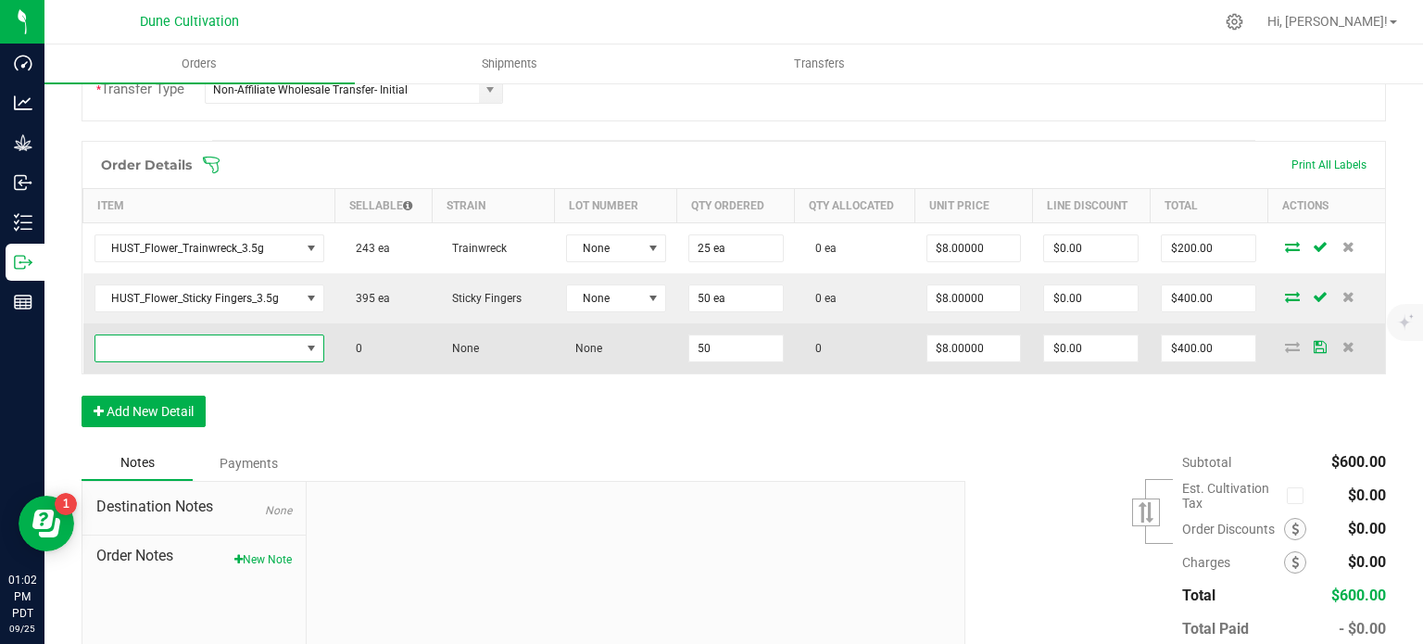
click at [278, 338] on span "NO DATA FOUND" at bounding box center [197, 348] width 205 height 26
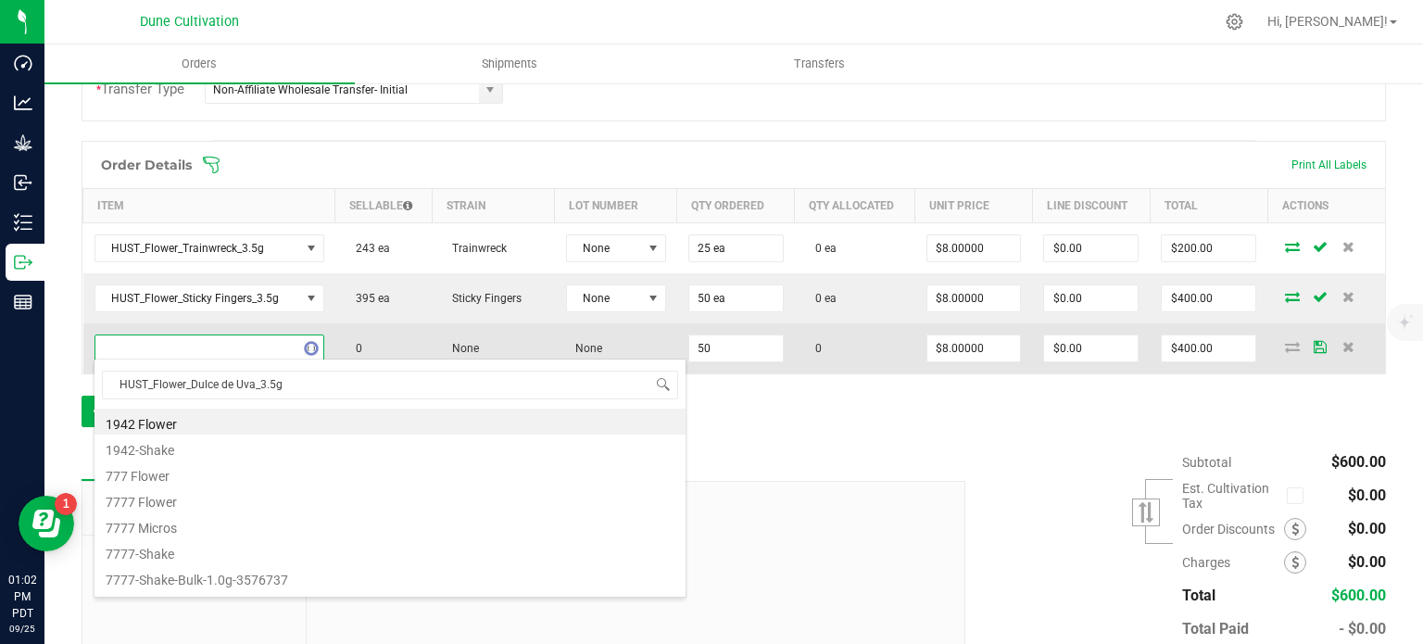
scroll to position [27, 223]
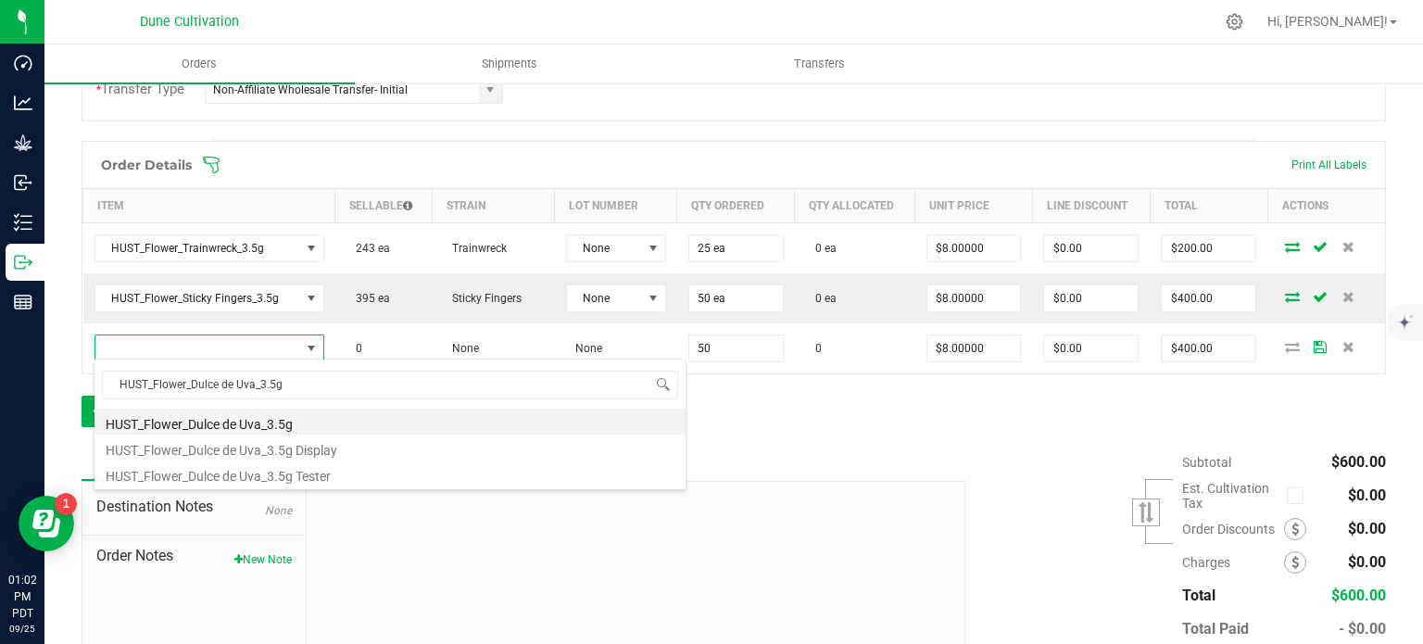
click at [258, 423] on li "HUST_Flower_Dulce de Uva_3.5g" at bounding box center [389, 421] width 591 height 26
type input "50 ea"
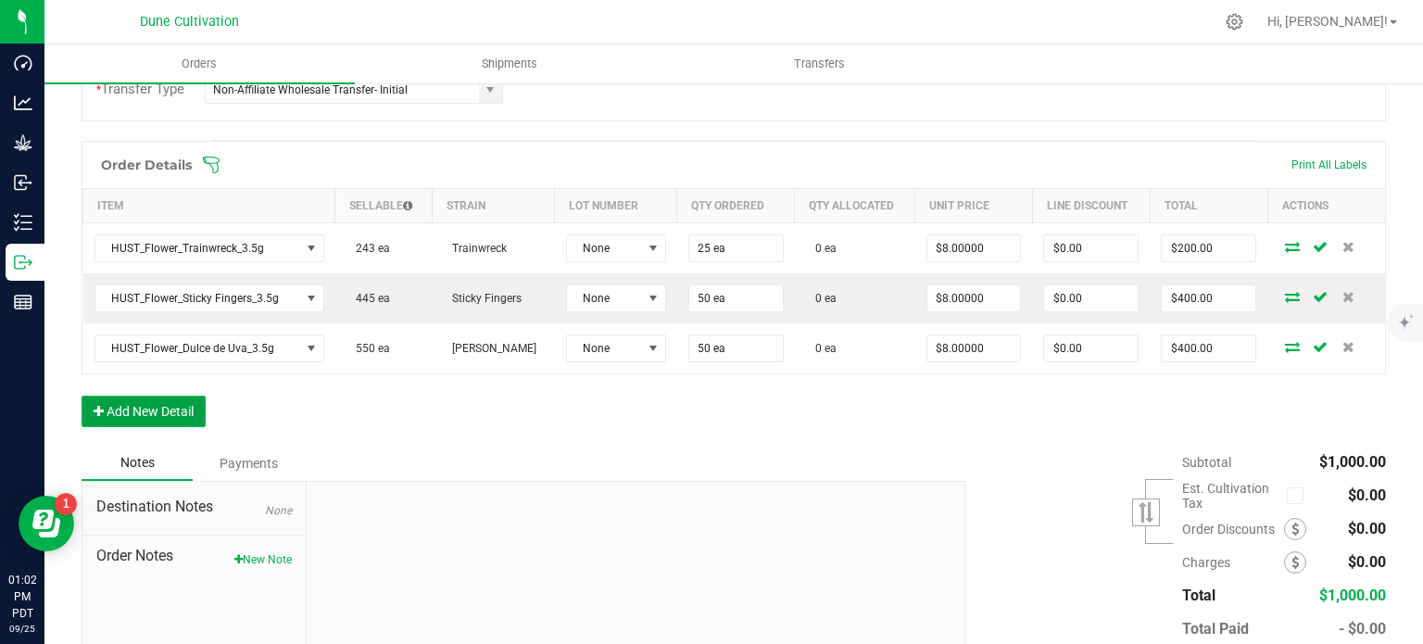
click at [164, 400] on button "Add New Detail" at bounding box center [144, 410] width 124 height 31
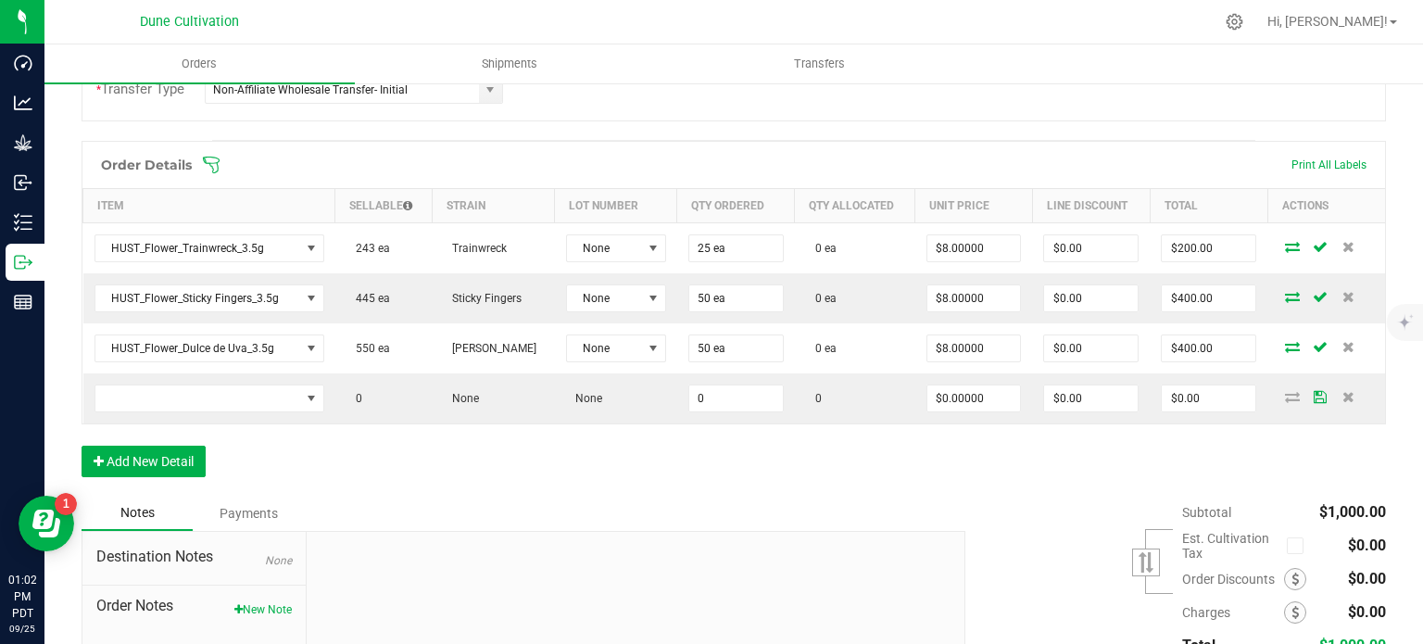
click at [163, 435] on div "Order Details Print All Labels Item Sellable Strain Lot Number Qty Ordered Qty …" at bounding box center [734, 318] width 1304 height 355
click at [157, 459] on button "Add New Detail" at bounding box center [144, 461] width 124 height 31
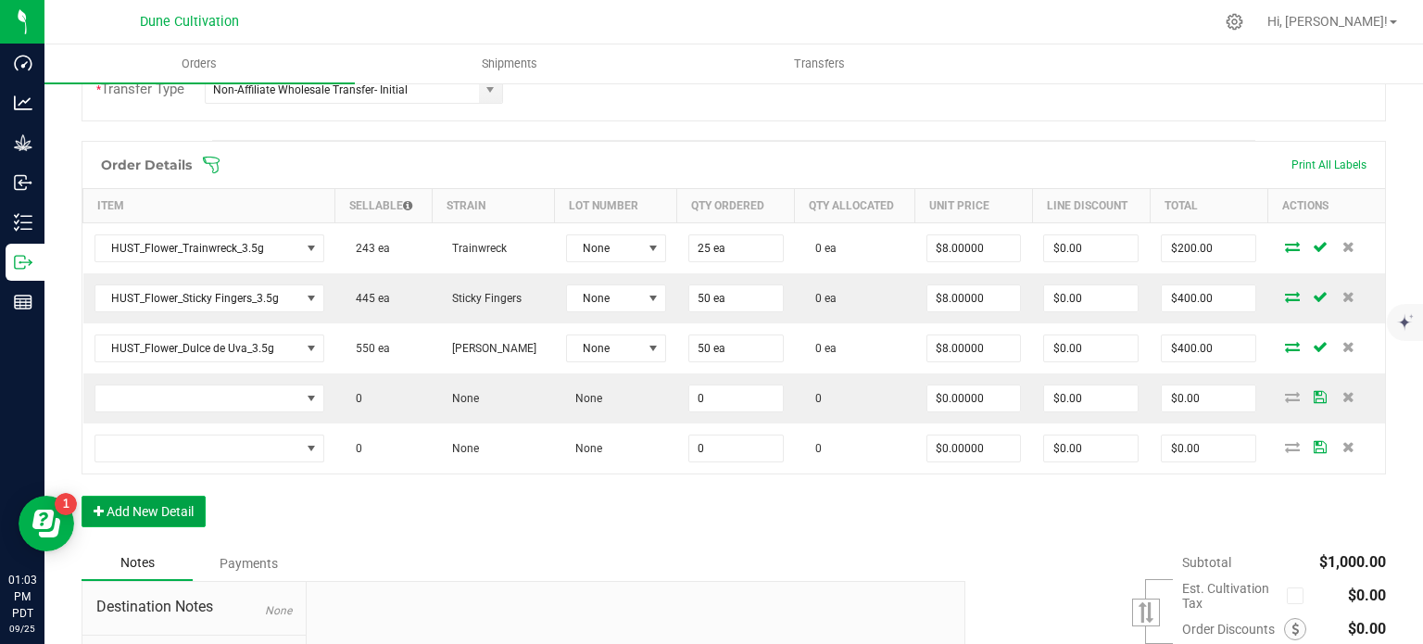
click at [156, 503] on button "Add New Detail" at bounding box center [144, 511] width 124 height 31
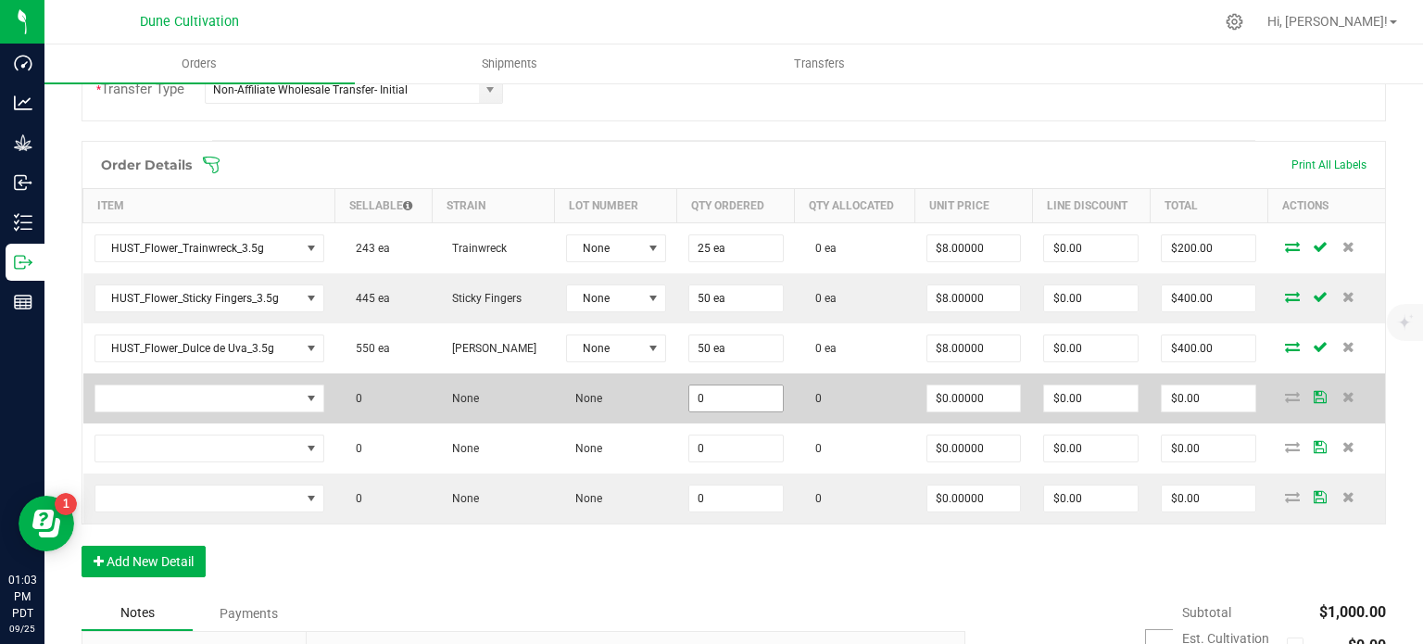
click at [759, 398] on input "0" at bounding box center [736, 398] width 94 height 26
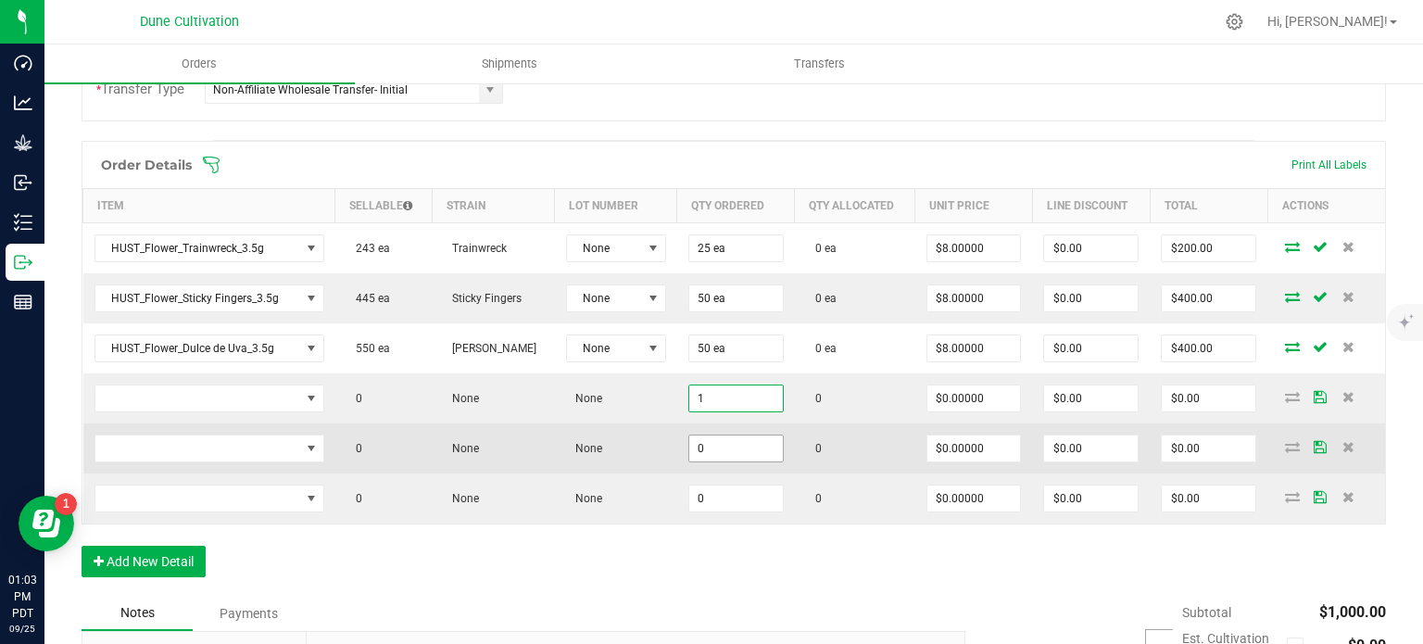
type input "1"
click at [737, 437] on input "0" at bounding box center [736, 448] width 94 height 26
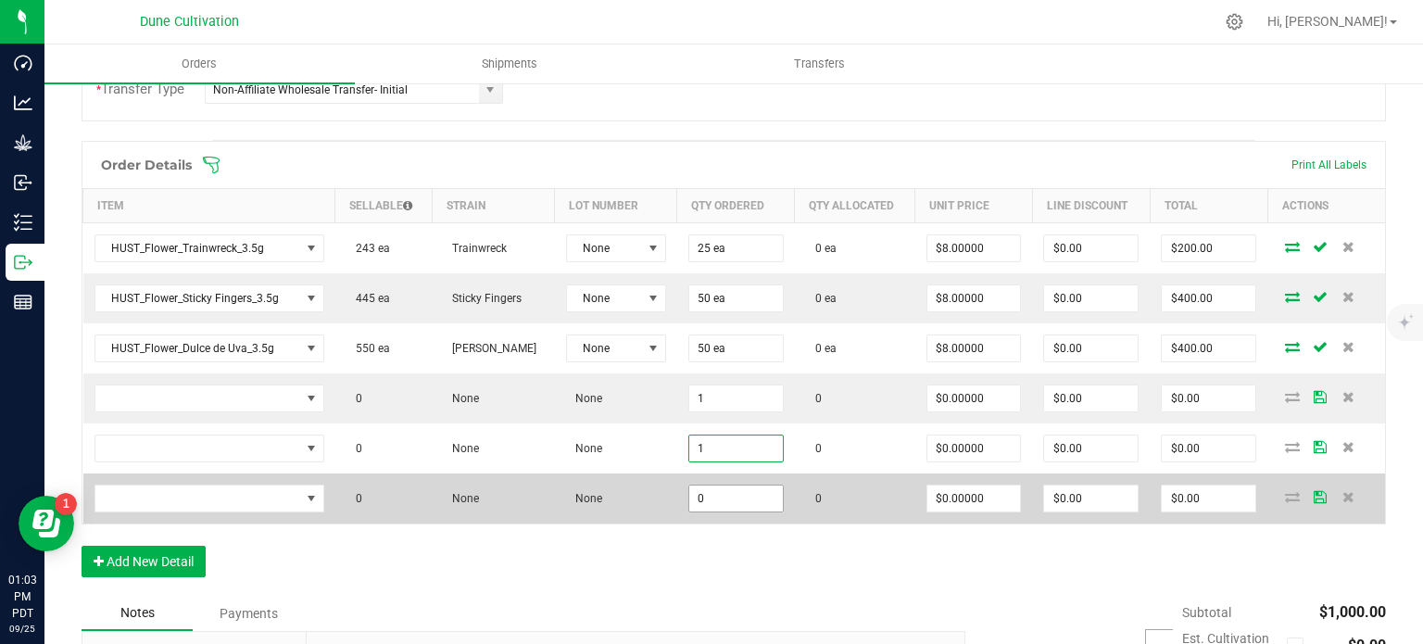
type input "1"
click at [730, 485] on input "0" at bounding box center [736, 498] width 94 height 26
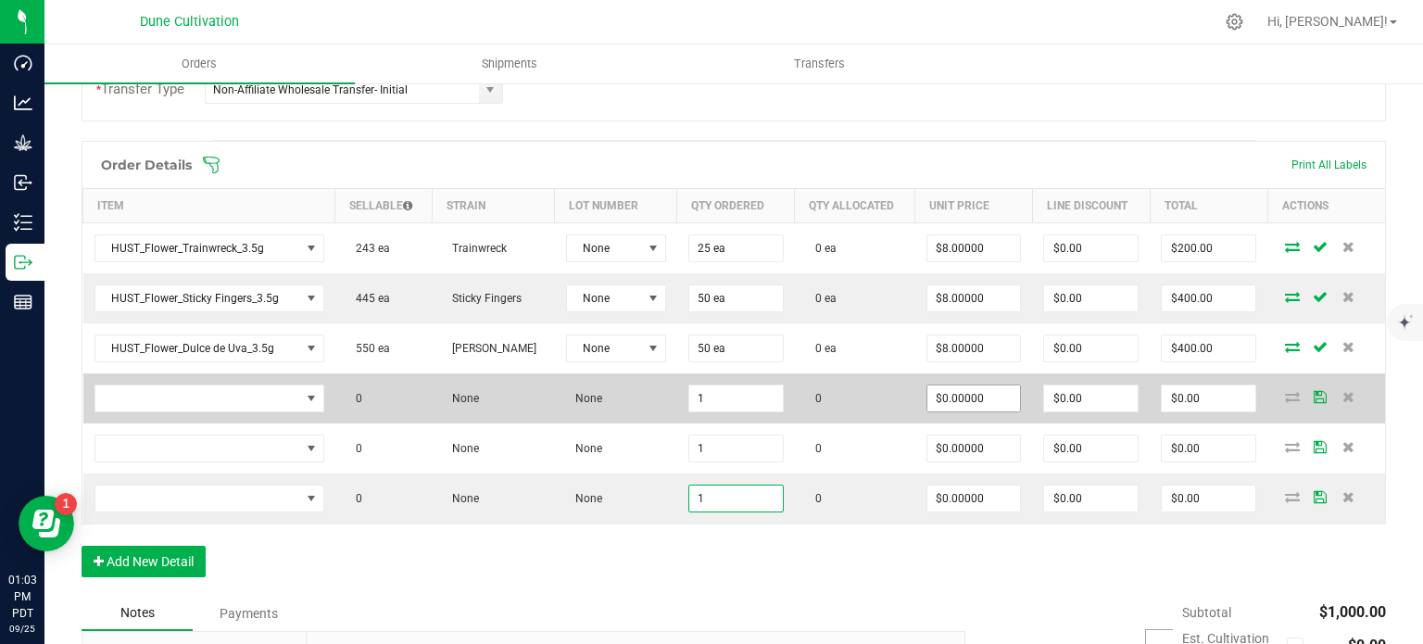
type input "1"
click at [955, 387] on input "0" at bounding box center [974, 398] width 94 height 26
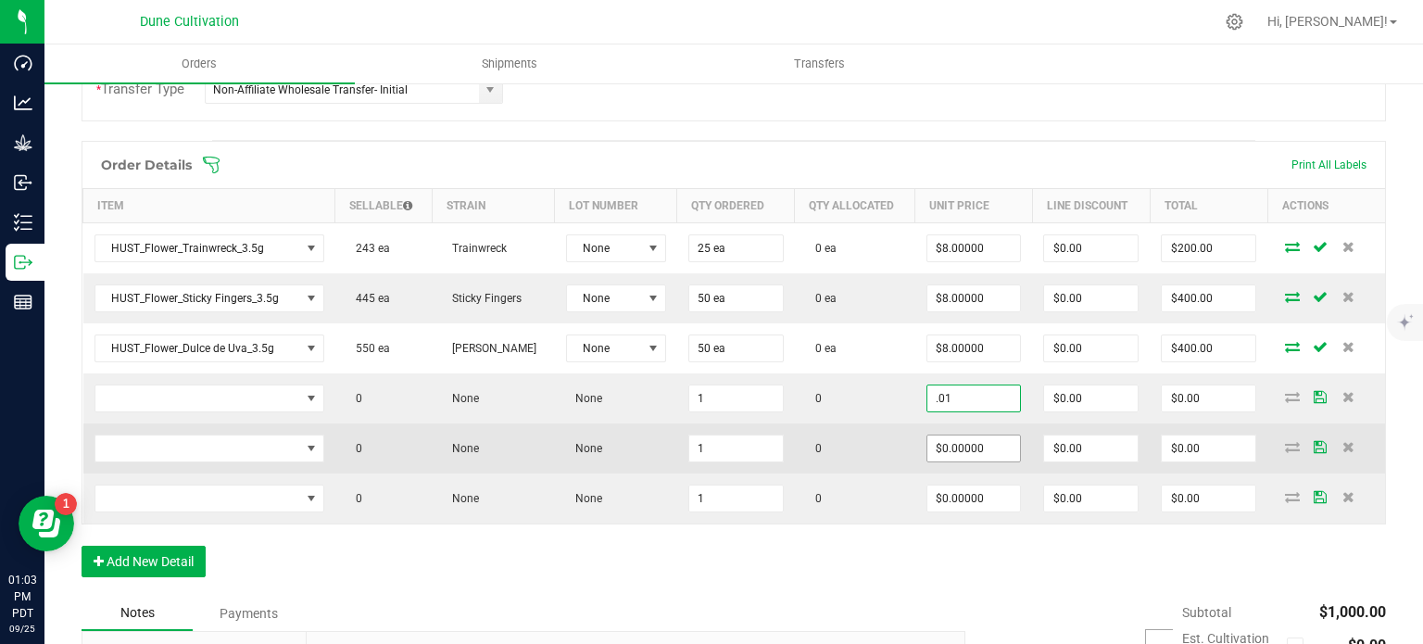
type input "$0.01000"
type input "$0.01"
click at [949, 446] on input "0" at bounding box center [974, 448] width 94 height 26
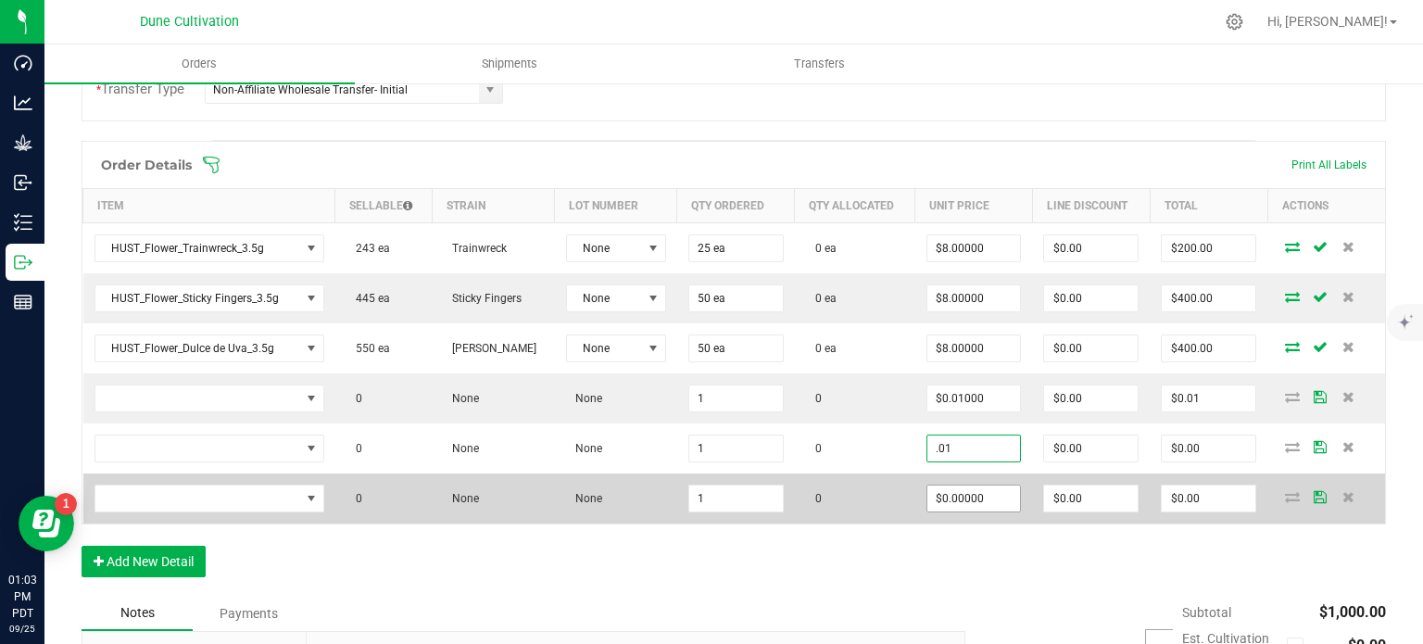
type input "$0.01000"
type input "$0.01"
click at [948, 488] on input "0" at bounding box center [974, 498] width 94 height 26
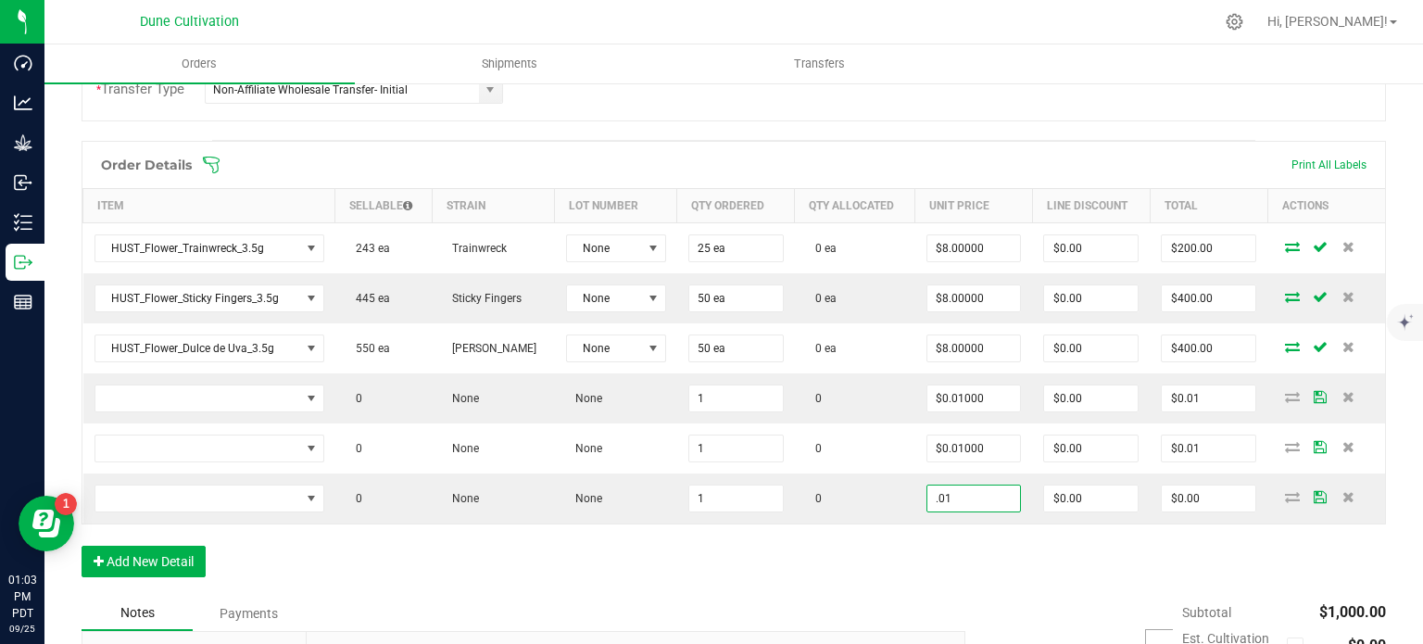
type input "$0.01000"
type input "$0.01"
click at [922, 539] on div "Order Details Print All Labels Item Sellable Strain Lot Number Qty Ordered Qty …" at bounding box center [734, 368] width 1304 height 455
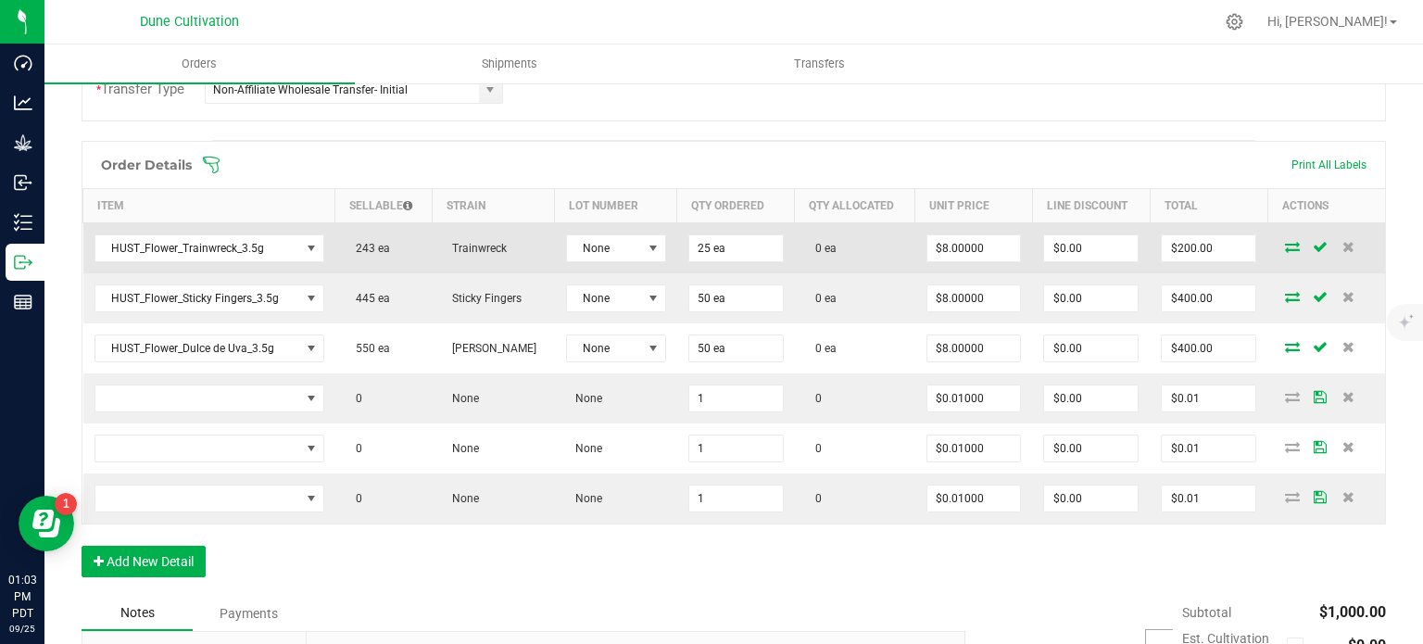
click at [217, 231] on td "HUST_Flower_Trainwreck_3.5g" at bounding box center [209, 247] width 252 height 51
click at [215, 247] on span "HUST_Flower_Trainwreck_3.5g" at bounding box center [197, 248] width 205 height 26
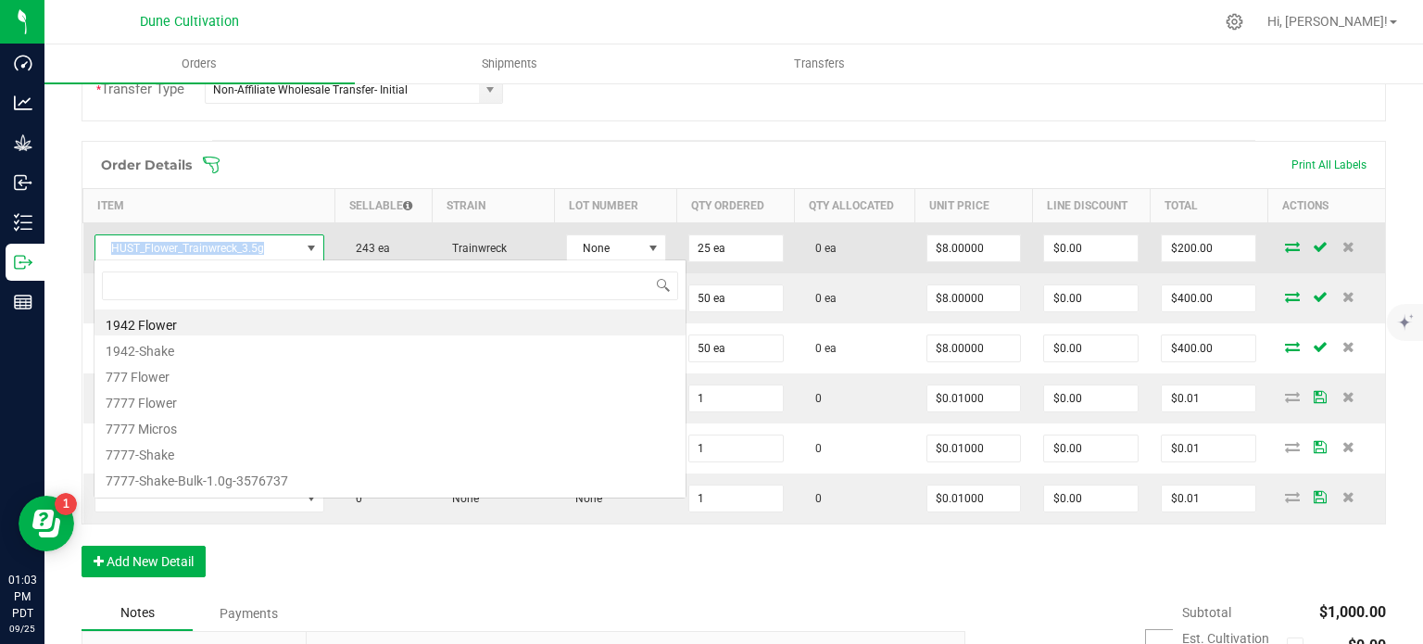
click at [215, 247] on span "HUST_Flower_Trainwreck_3.5g" at bounding box center [197, 248] width 205 height 26
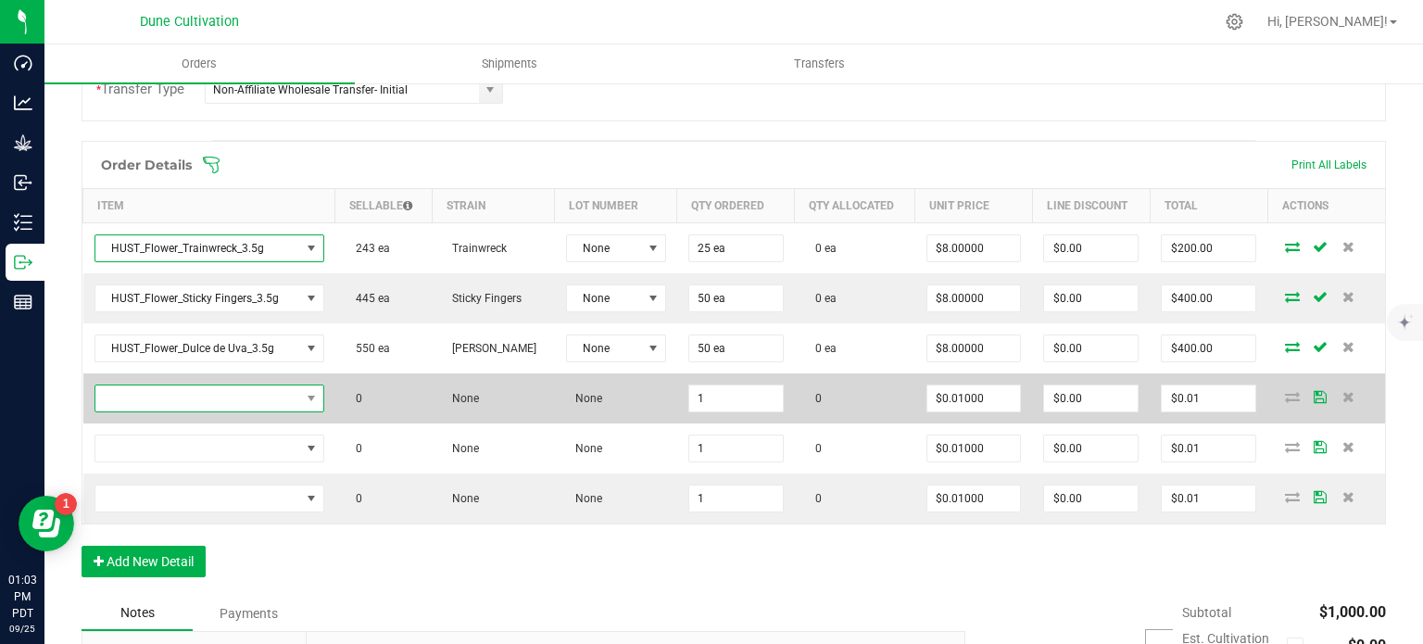
click at [207, 403] on span "NO DATA FOUND" at bounding box center [197, 398] width 205 height 26
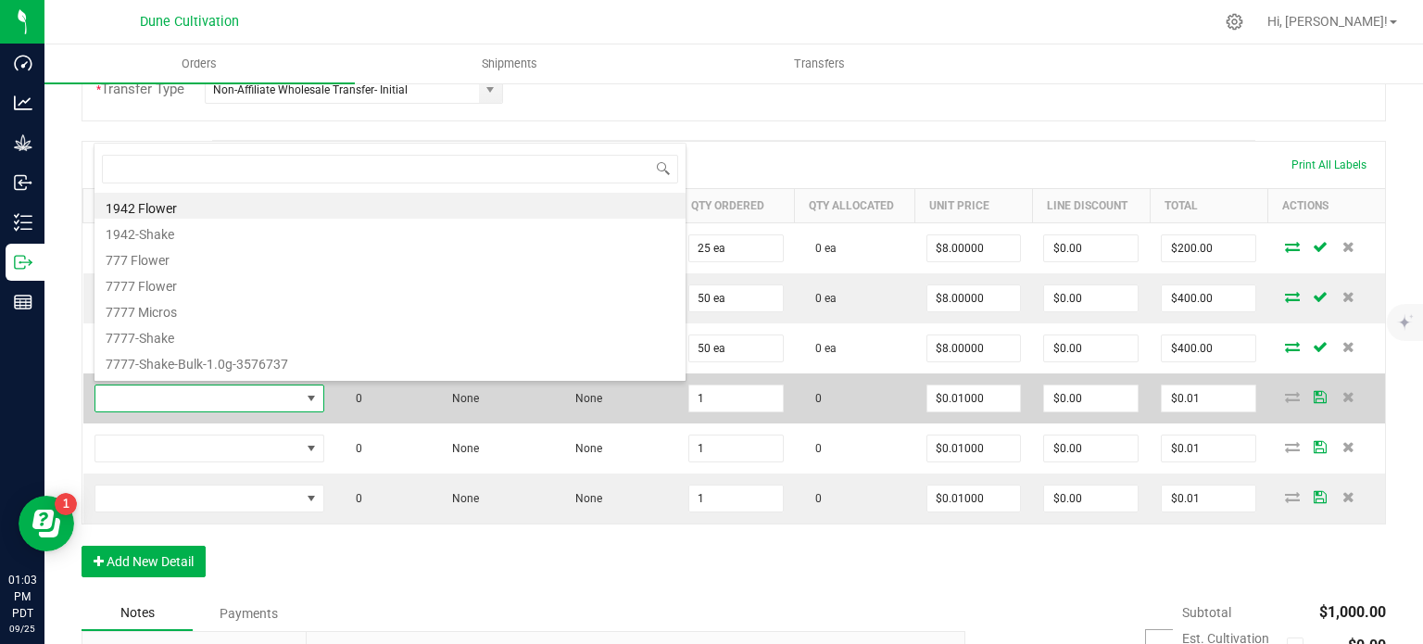
scroll to position [27, 223]
type input "HUST_Flower_Trainwreck_3.5g"
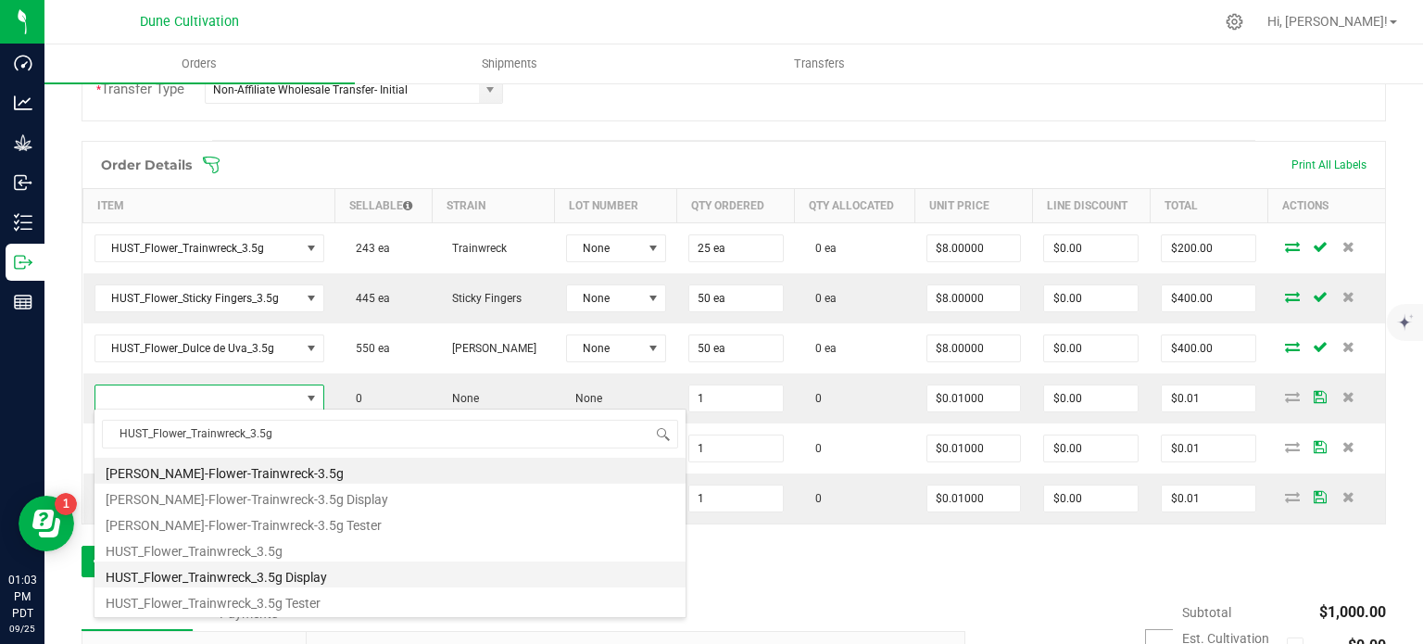
click at [237, 583] on li "HUST_Flower_Trainwreck_3.5g Display" at bounding box center [389, 574] width 591 height 26
type input "1 ea"
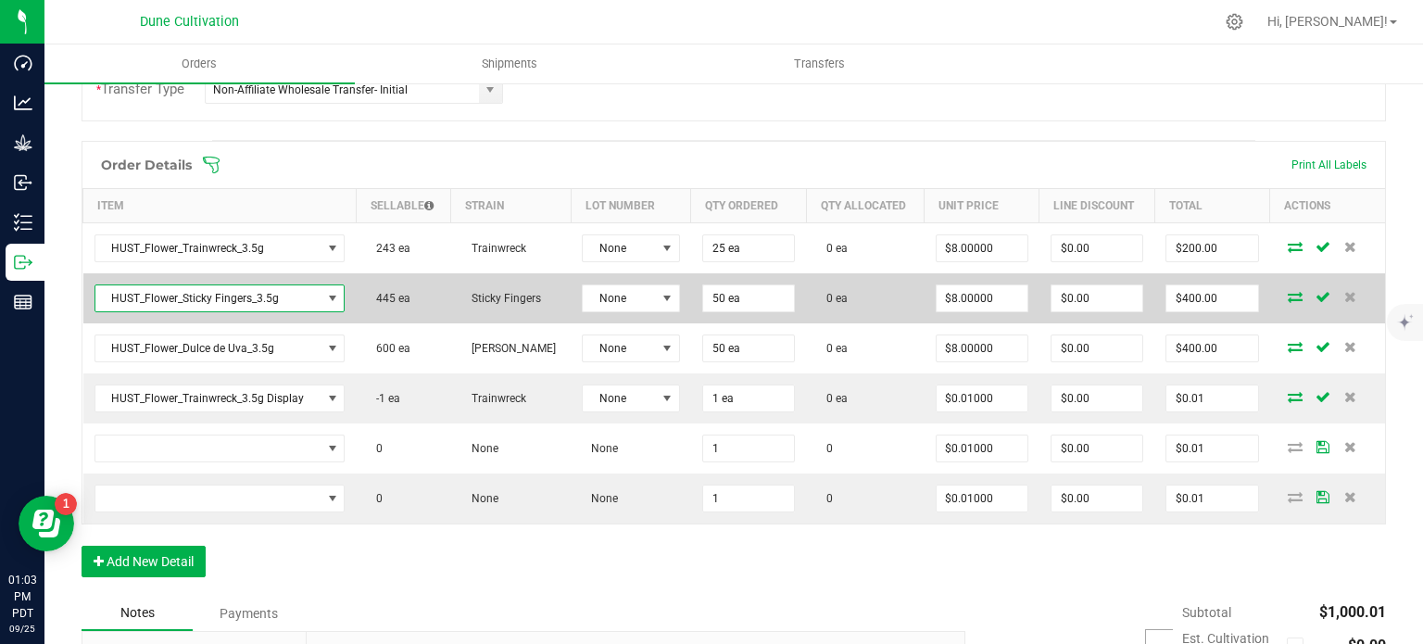
click at [226, 303] on span "HUST_Flower_Sticky Fingers_3.5g" at bounding box center [208, 298] width 226 height 26
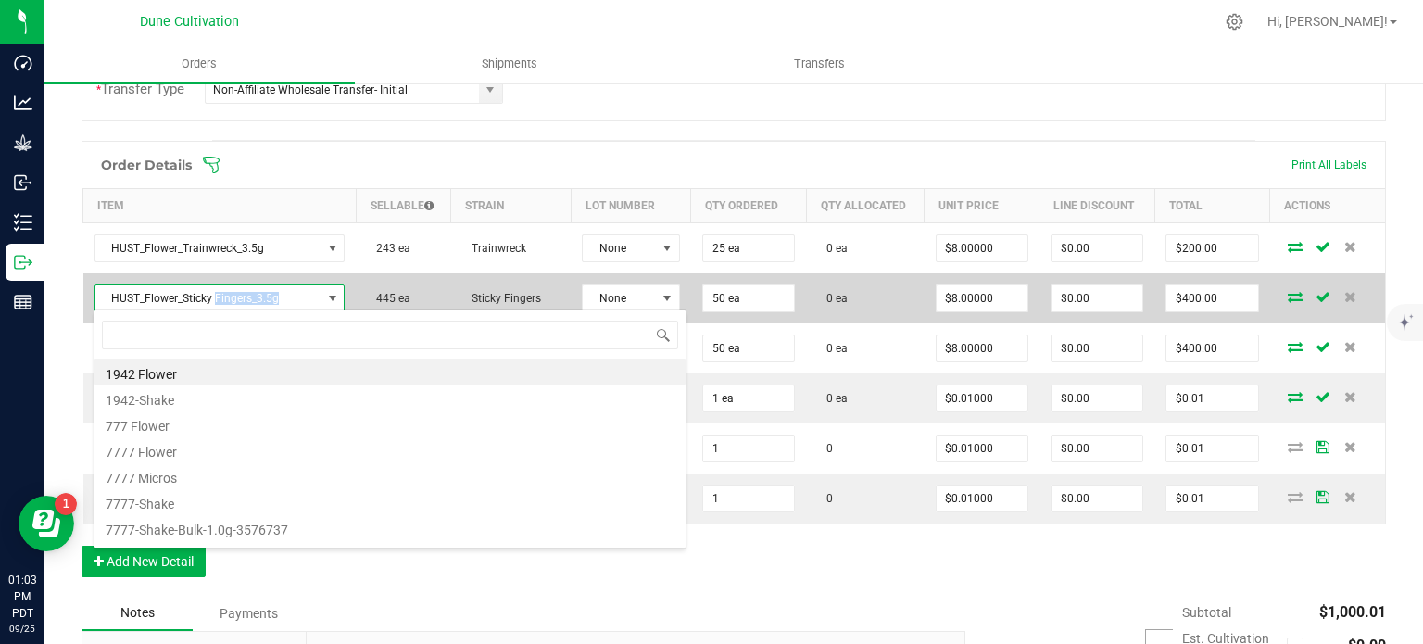
click at [226, 303] on span "HUST_Flower_Sticky Fingers_3.5g" at bounding box center [208, 298] width 226 height 26
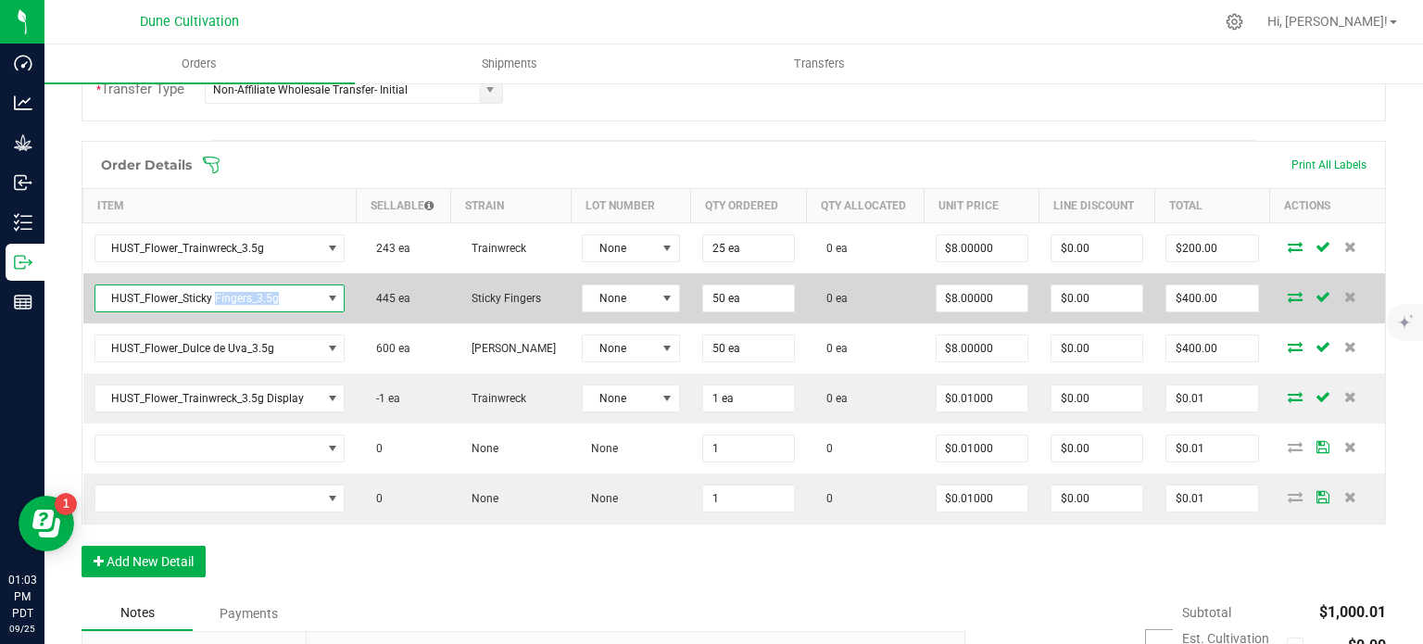
click at [226, 296] on span "HUST_Flower_Sticky Fingers_3.5g" at bounding box center [208, 298] width 226 height 26
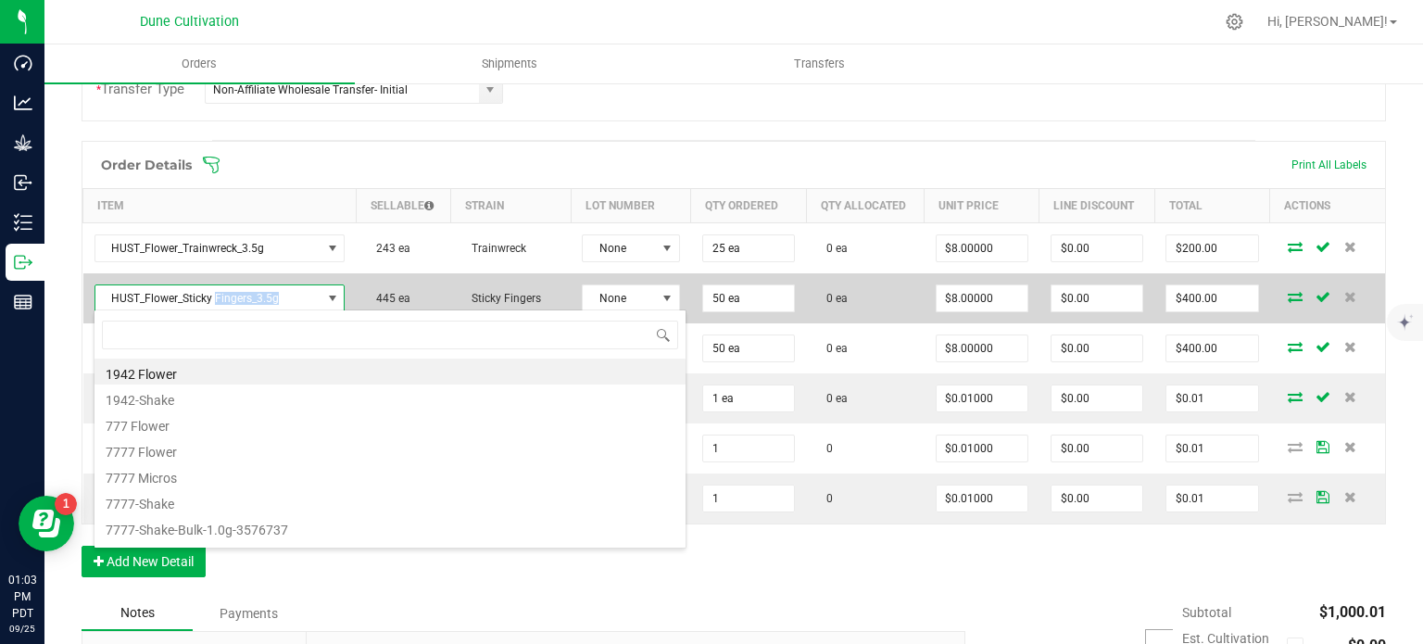
click at [226, 296] on span "HUST_Flower_Sticky Fingers_3.5g" at bounding box center [208, 298] width 226 height 26
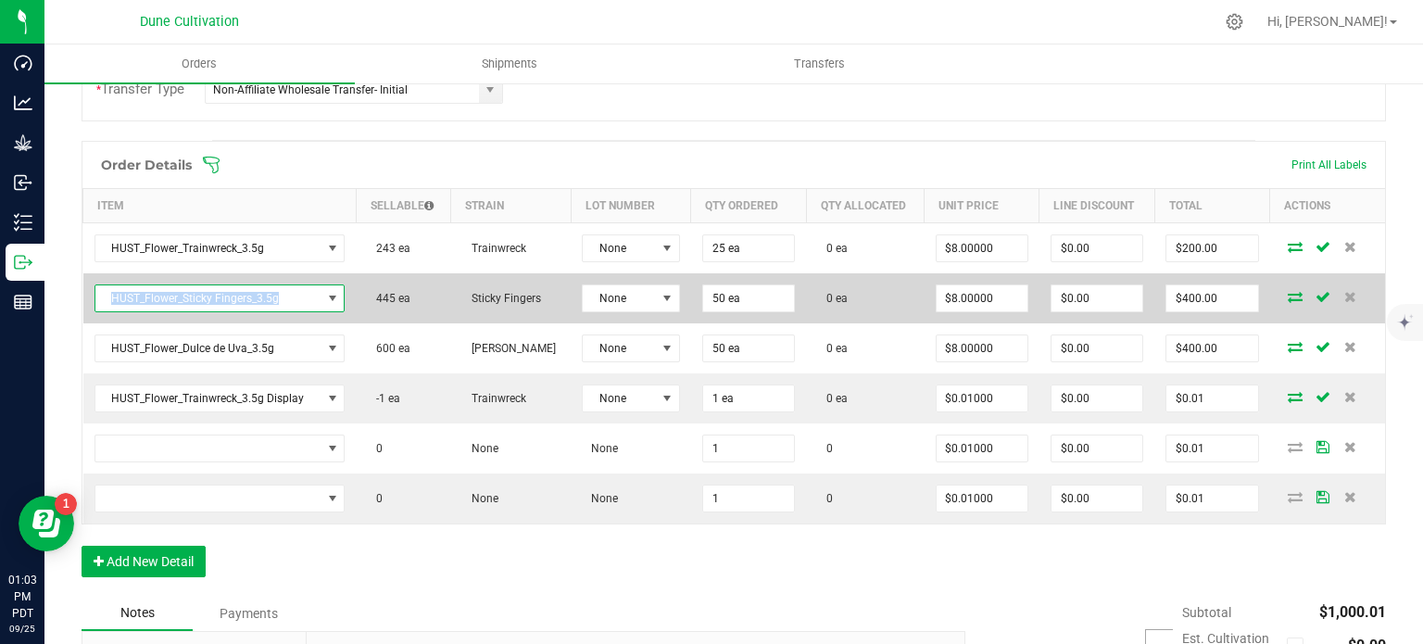
click at [226, 296] on span "HUST_Flower_Sticky Fingers_3.5g" at bounding box center [208, 298] width 226 height 26
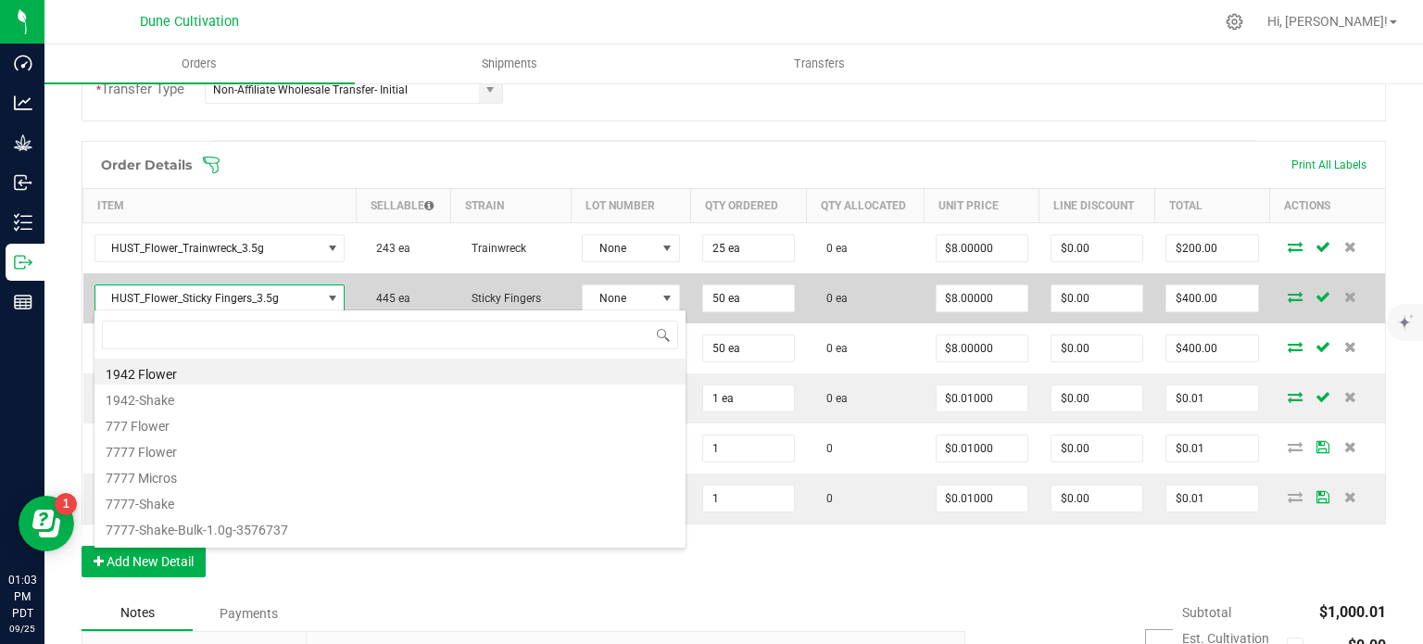
scroll to position [27, 245]
click at [226, 296] on span "HUST_Flower_Sticky Fingers_3.5g" at bounding box center [208, 298] width 226 height 26
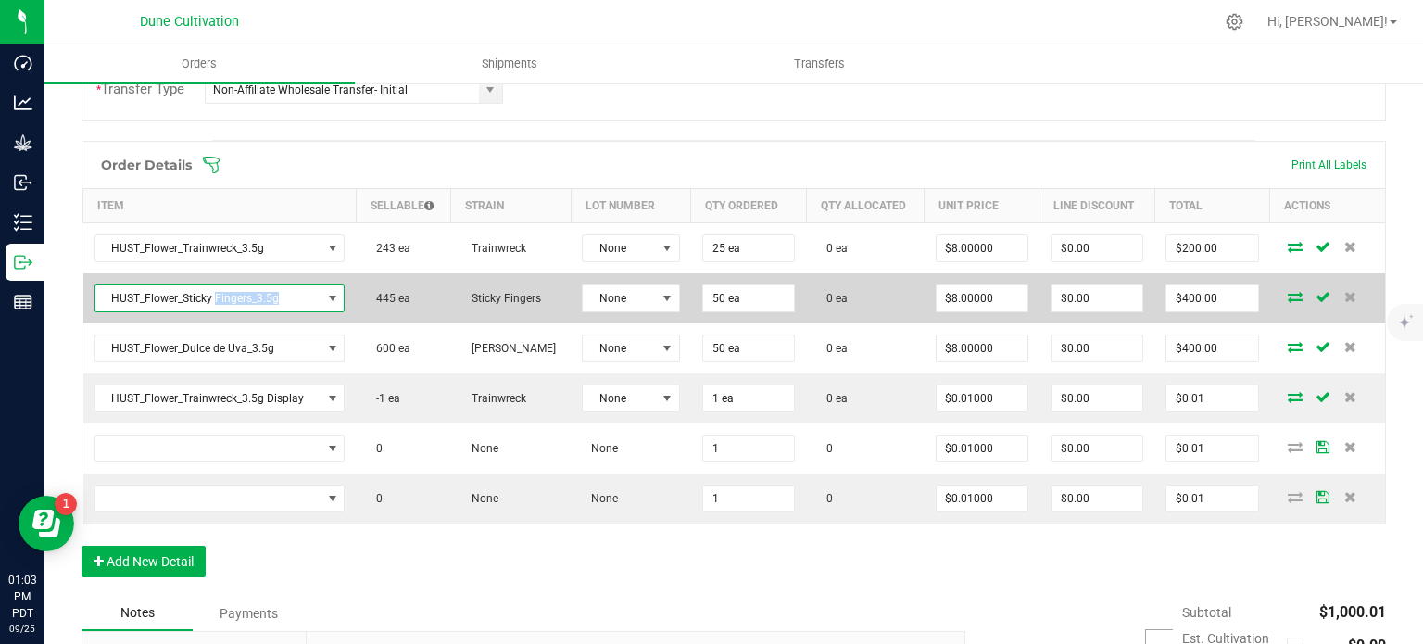
click at [226, 296] on span "HUST_Flower_Sticky Fingers_3.5g" at bounding box center [208, 298] width 226 height 26
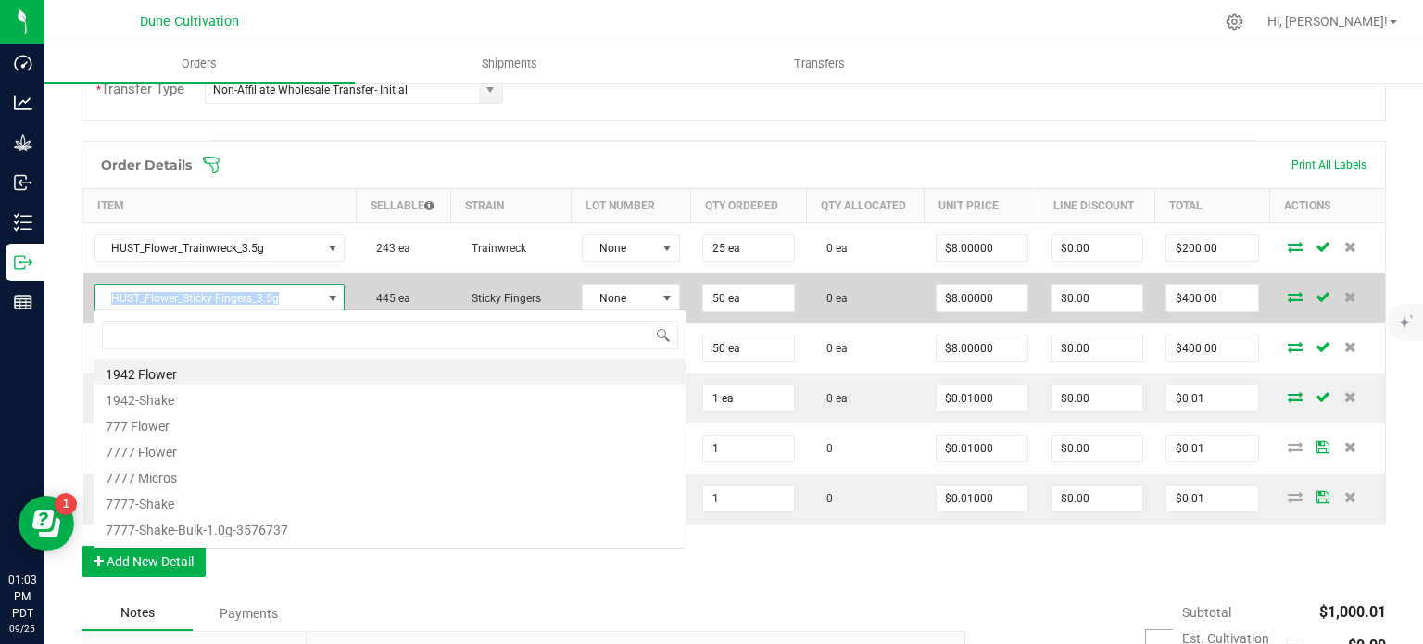
click at [226, 296] on span "HUST_Flower_Sticky Fingers_3.5g" at bounding box center [208, 298] width 226 height 26
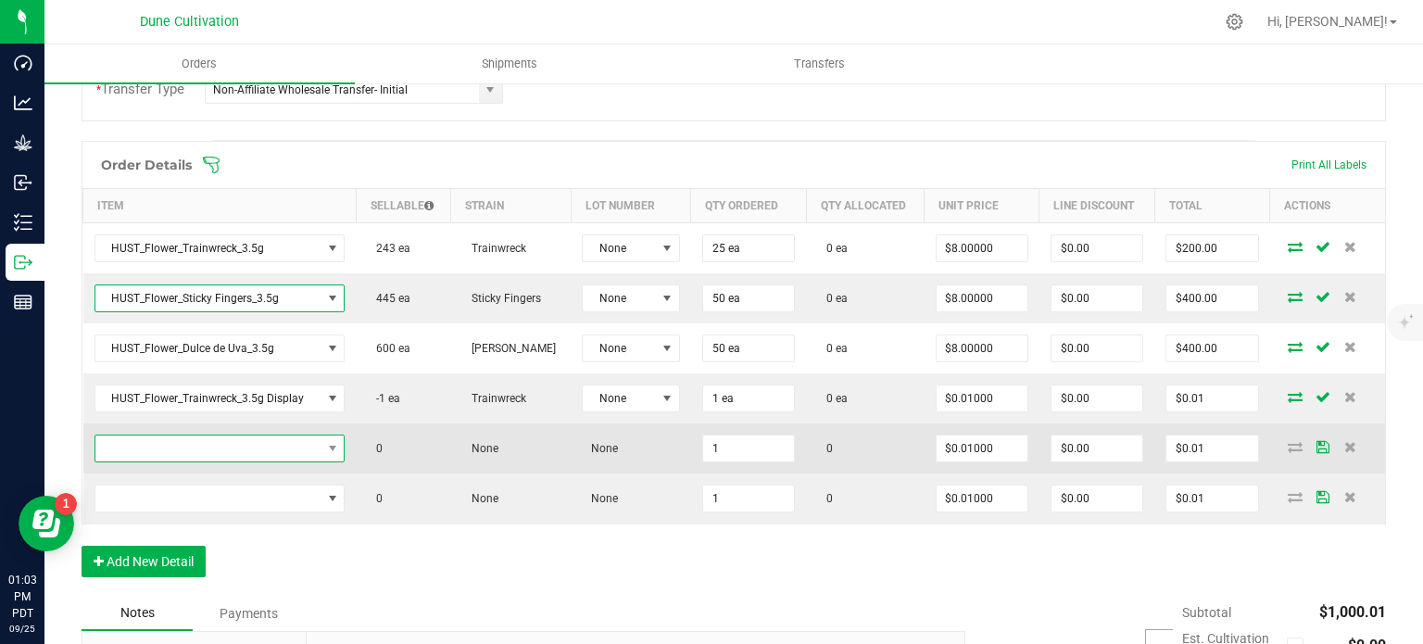
click at [236, 446] on span "NO DATA FOUND" at bounding box center [208, 448] width 226 height 26
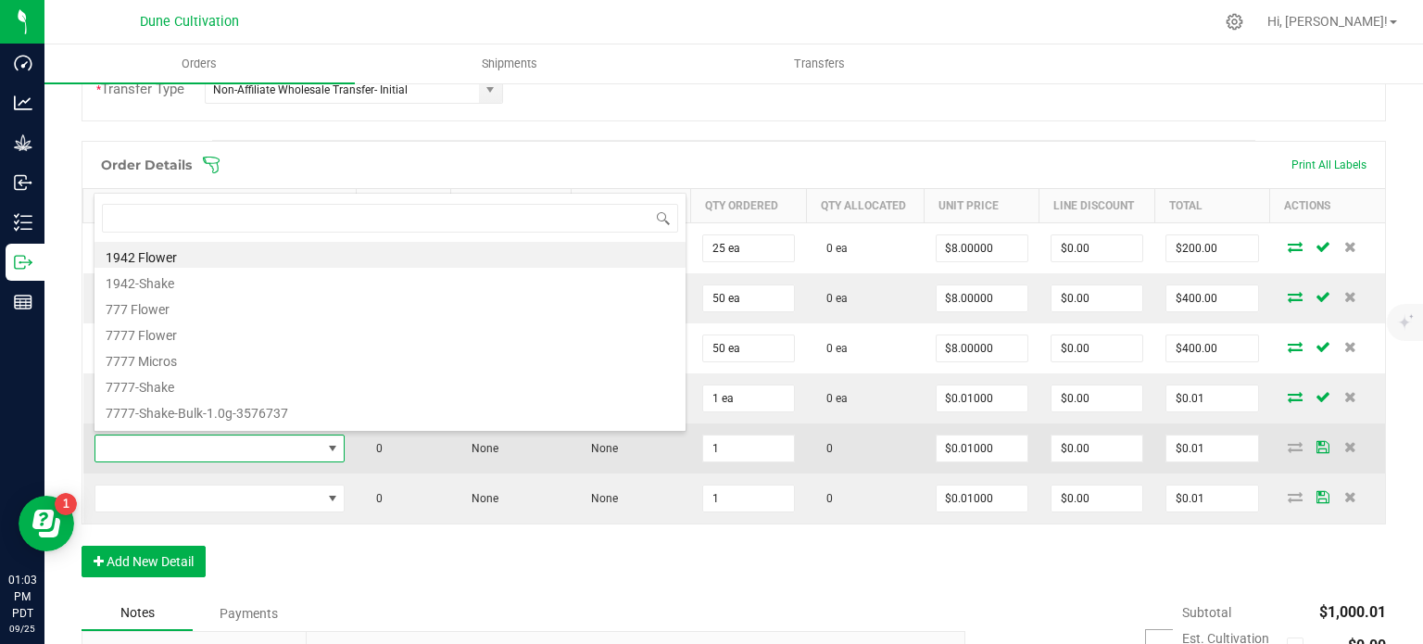
scroll to position [27, 243]
type input "HUST_Flower_Sticky Fingers_3.5g"
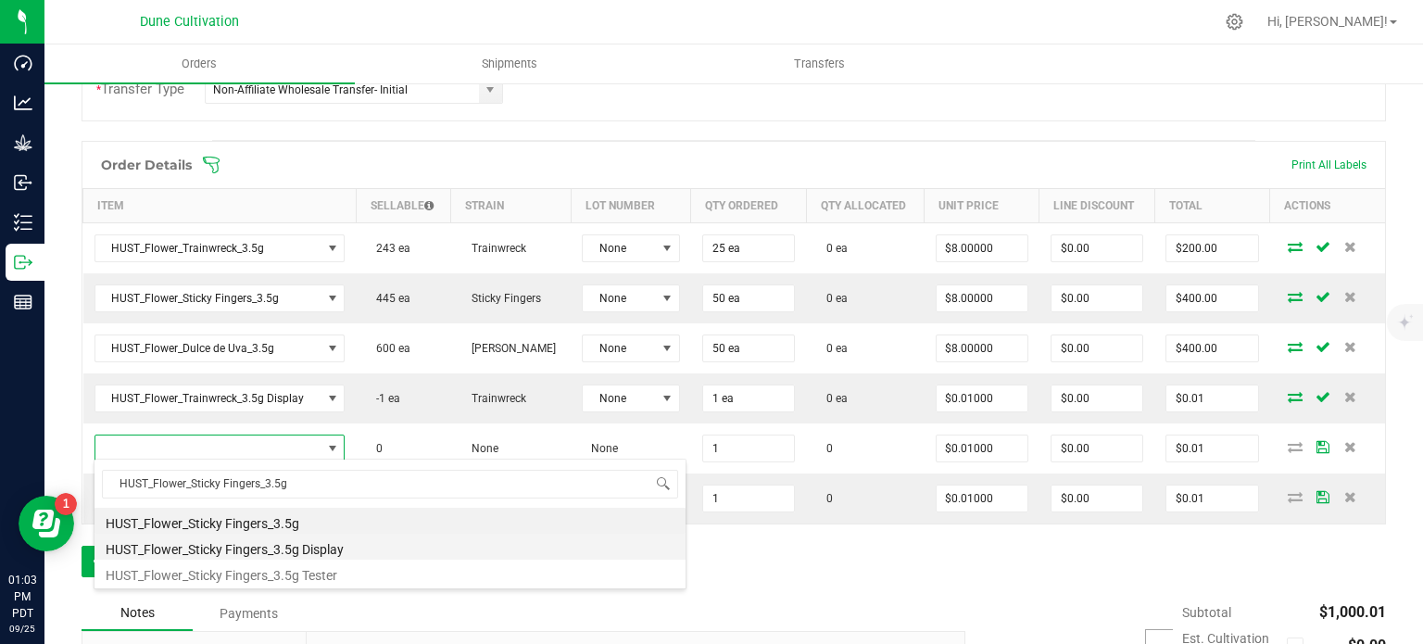
click at [259, 547] on li "HUST_Flower_Sticky Fingers_3.5g Display" at bounding box center [389, 546] width 591 height 26
type input "1 ea"
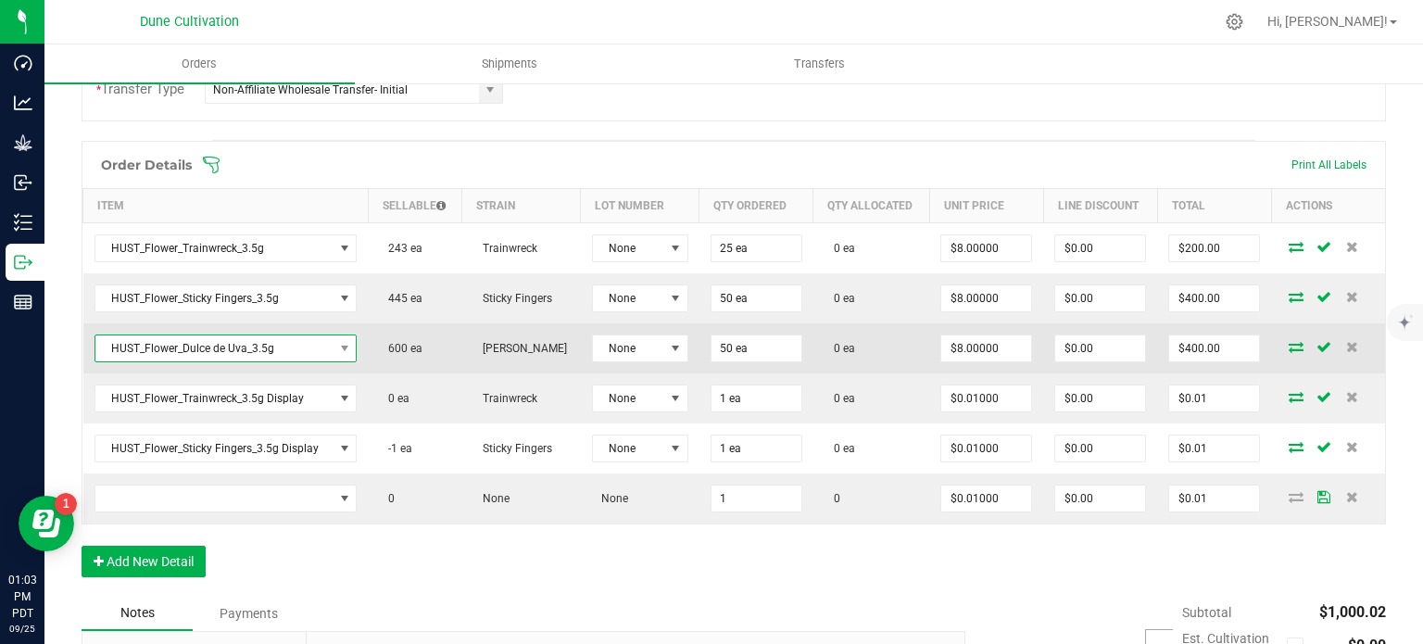
click at [221, 353] on span "HUST_Flower_Dulce de Uva_3.5g" at bounding box center [214, 348] width 238 height 26
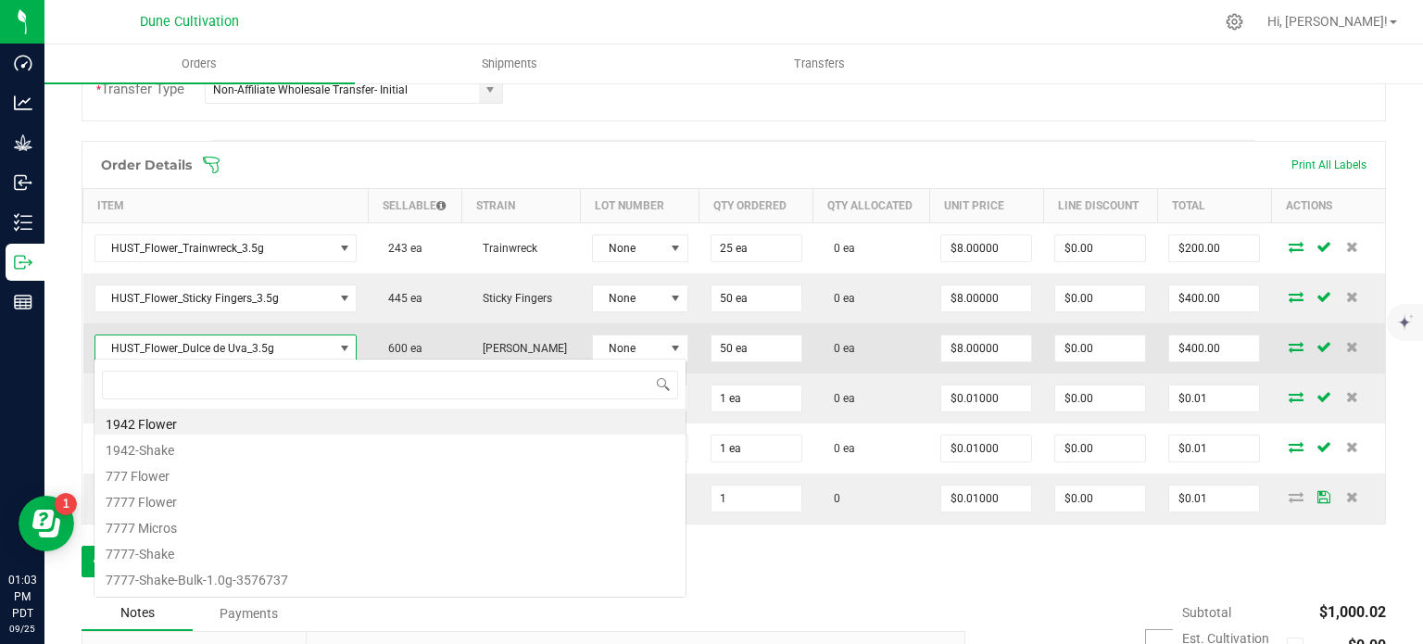
scroll to position [27, 256]
click at [221, 353] on span "HUST_Flower_Dulce de Uva_3.5g" at bounding box center [214, 348] width 238 height 26
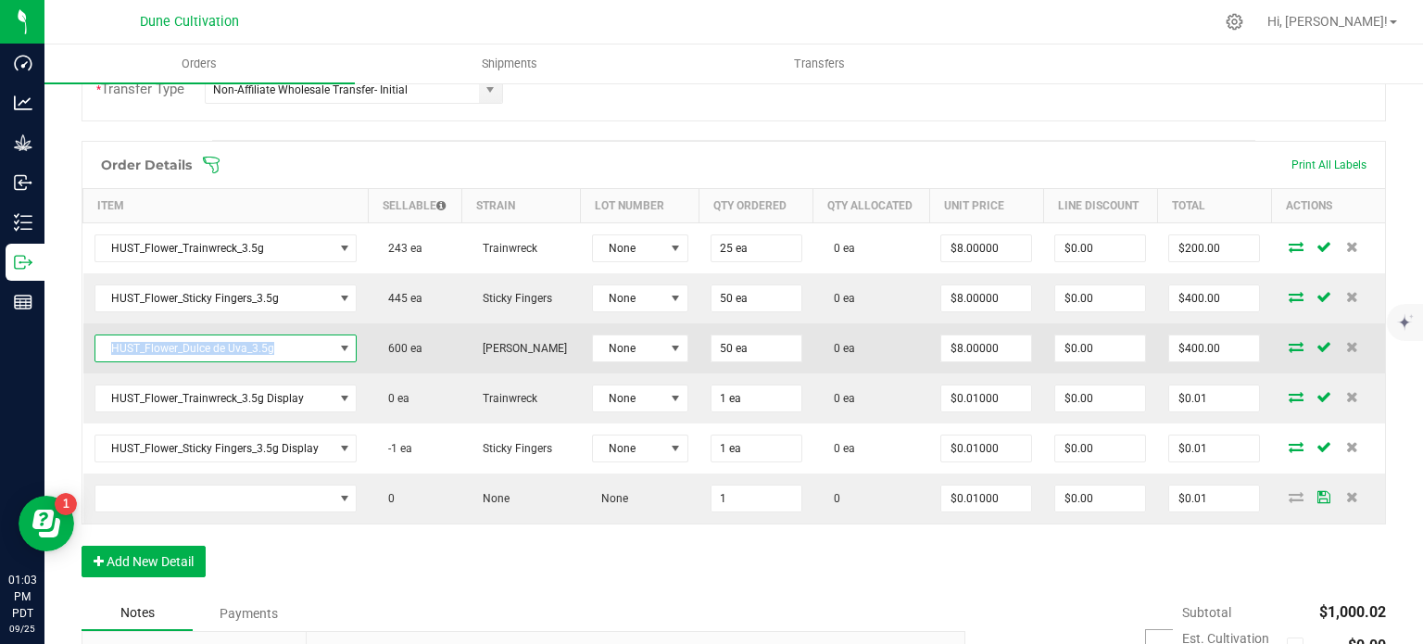
click at [221, 353] on span "HUST_Flower_Dulce de Uva_3.5g" at bounding box center [214, 348] width 238 height 26
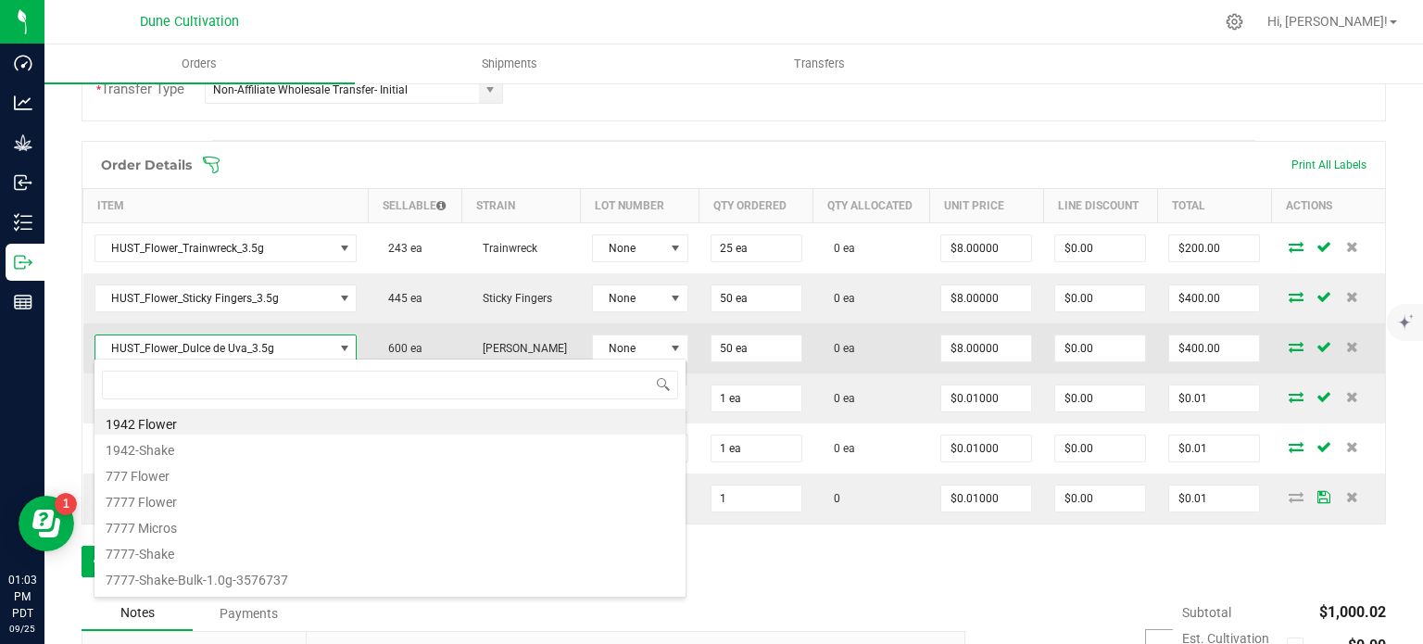
scroll to position [27, 258]
click at [221, 353] on span "HUST_Flower_Dulce de Uva_3.5g" at bounding box center [214, 348] width 238 height 26
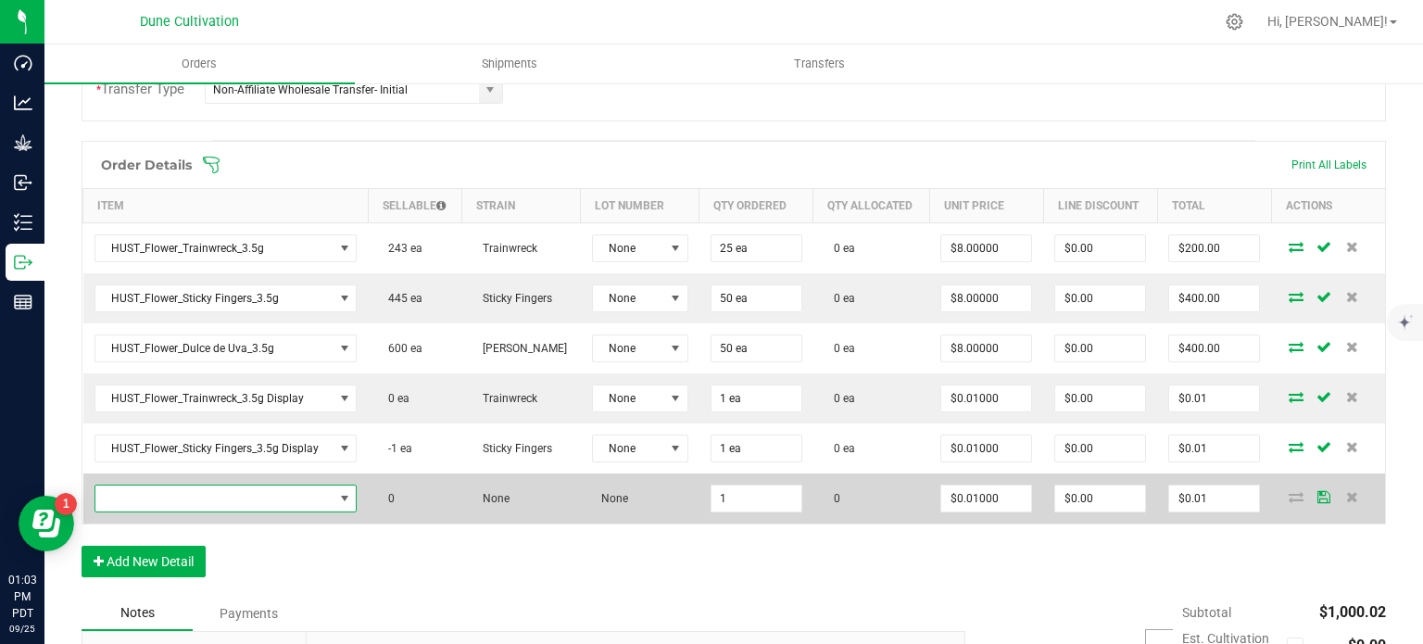
click at [239, 499] on span "NO DATA FOUND" at bounding box center [214, 498] width 238 height 26
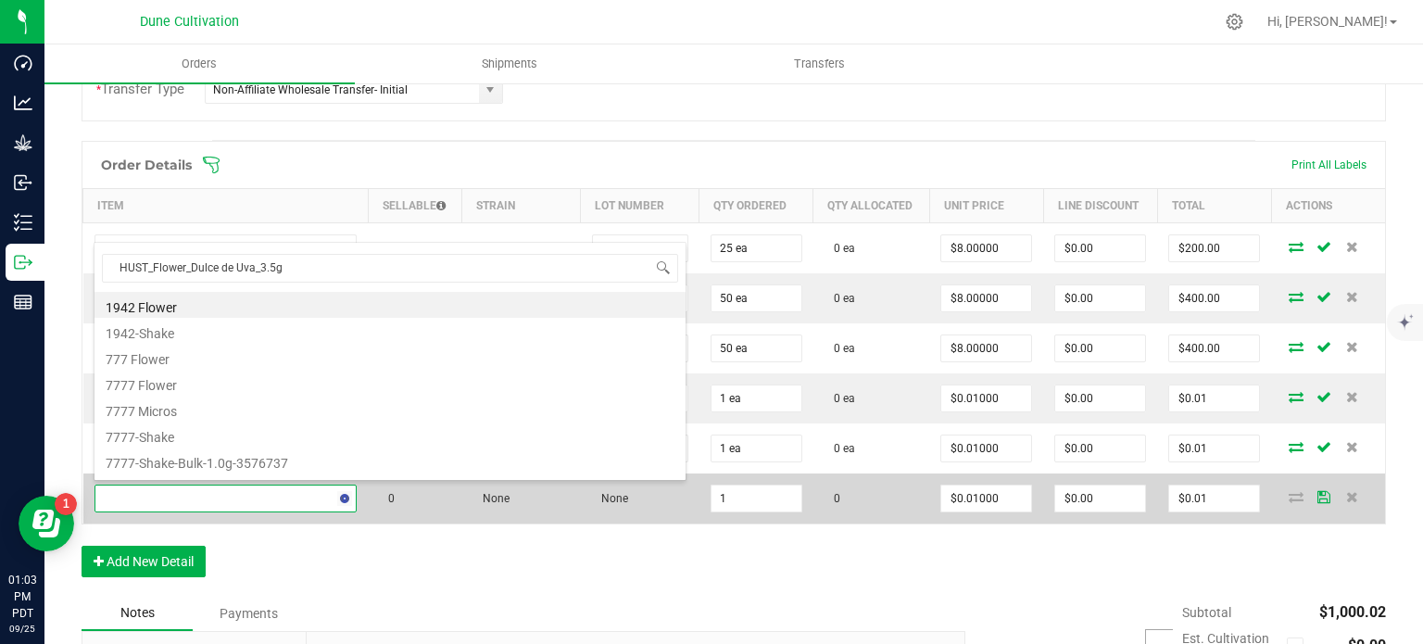
scroll to position [27, 256]
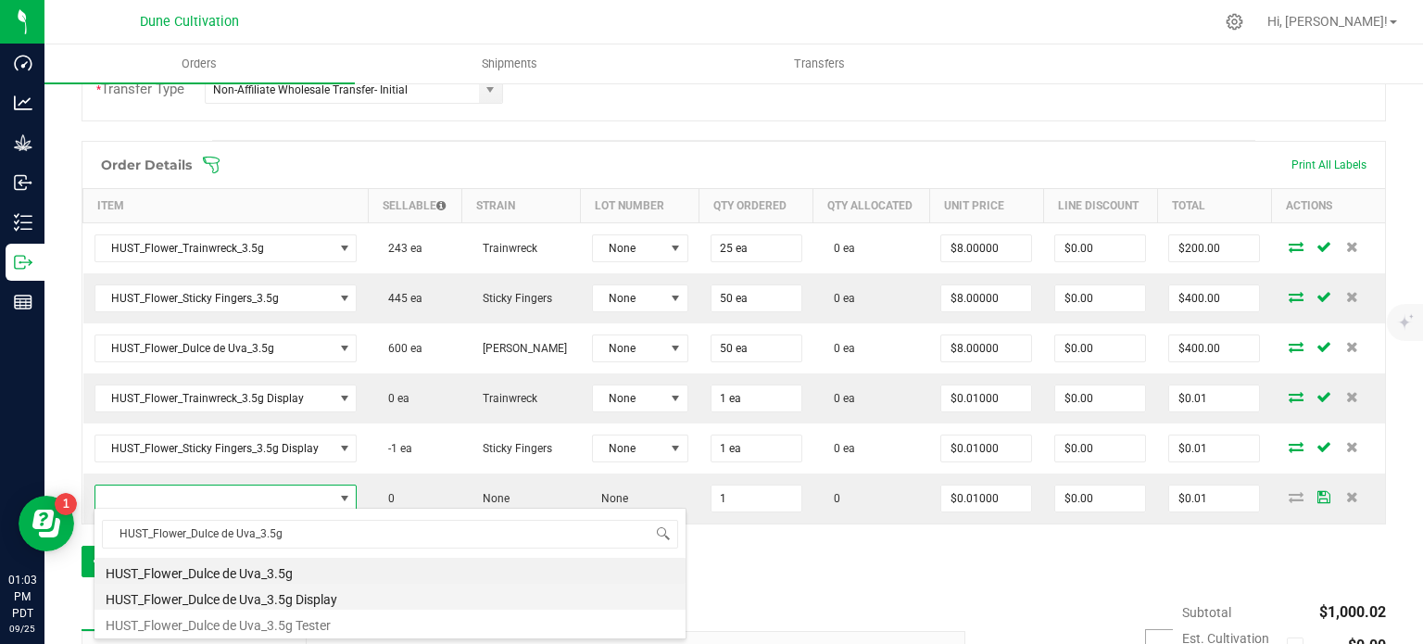
click at [293, 601] on li "HUST_Flower_Dulce de Uva_3.5g Display" at bounding box center [389, 597] width 591 height 26
type input "1 ea"
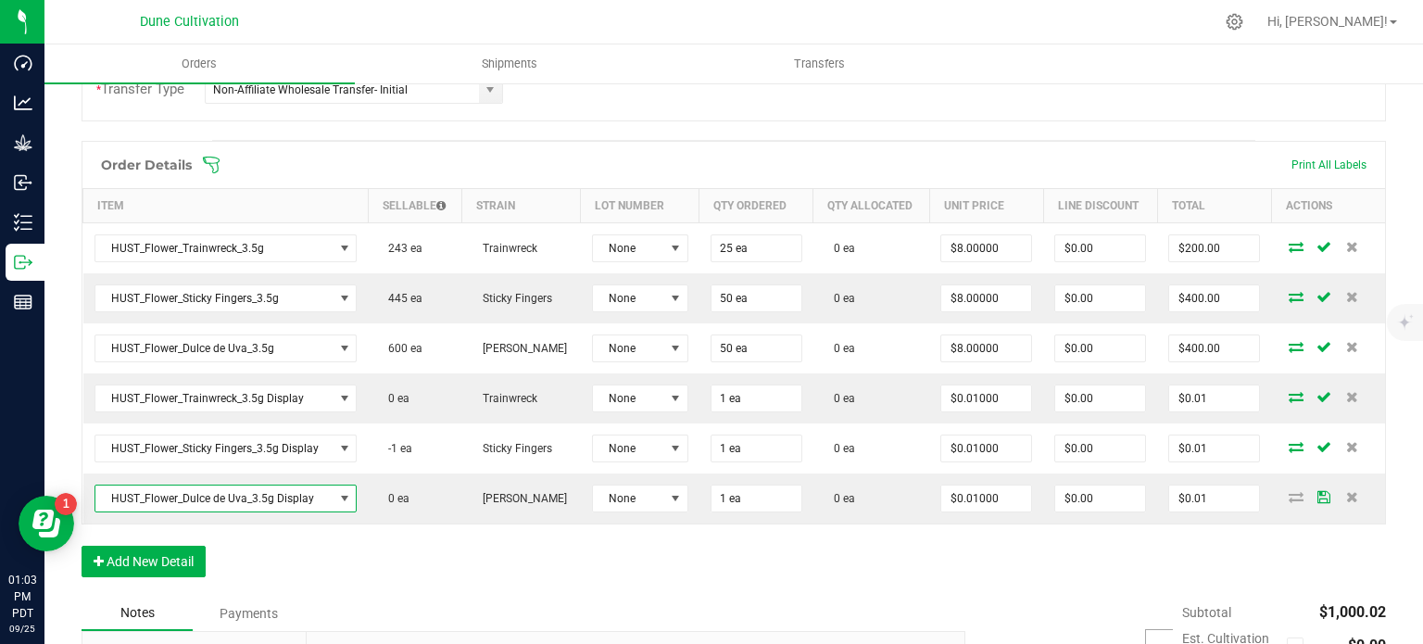
click at [358, 574] on div "Order Details Print All Labels Item Sellable Strain Lot Number Qty Ordered Qty …" at bounding box center [734, 368] width 1304 height 455
click at [353, 579] on div "Order Details Print All Labels Item Sellable Strain Lot Number Qty Ordered Qty …" at bounding box center [734, 368] width 1304 height 455
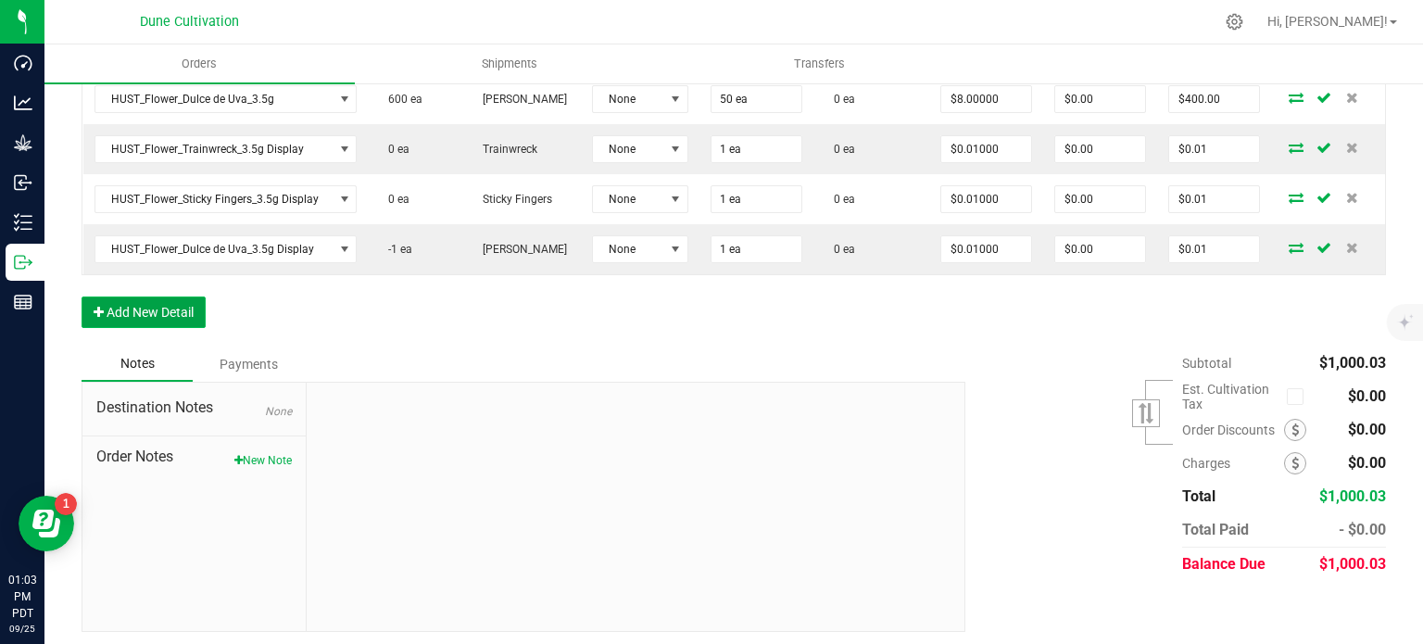
click at [137, 305] on button "Add New Detail" at bounding box center [144, 311] width 124 height 31
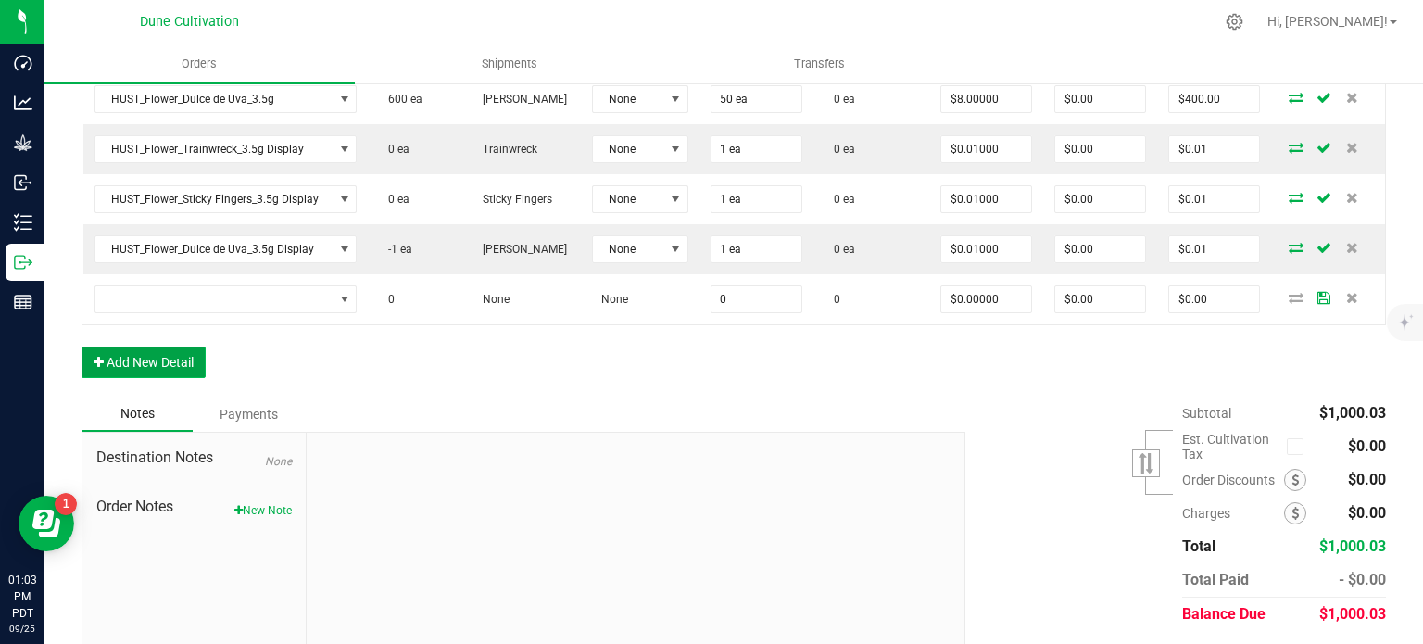
click at [128, 351] on button "Add New Detail" at bounding box center [144, 361] width 124 height 31
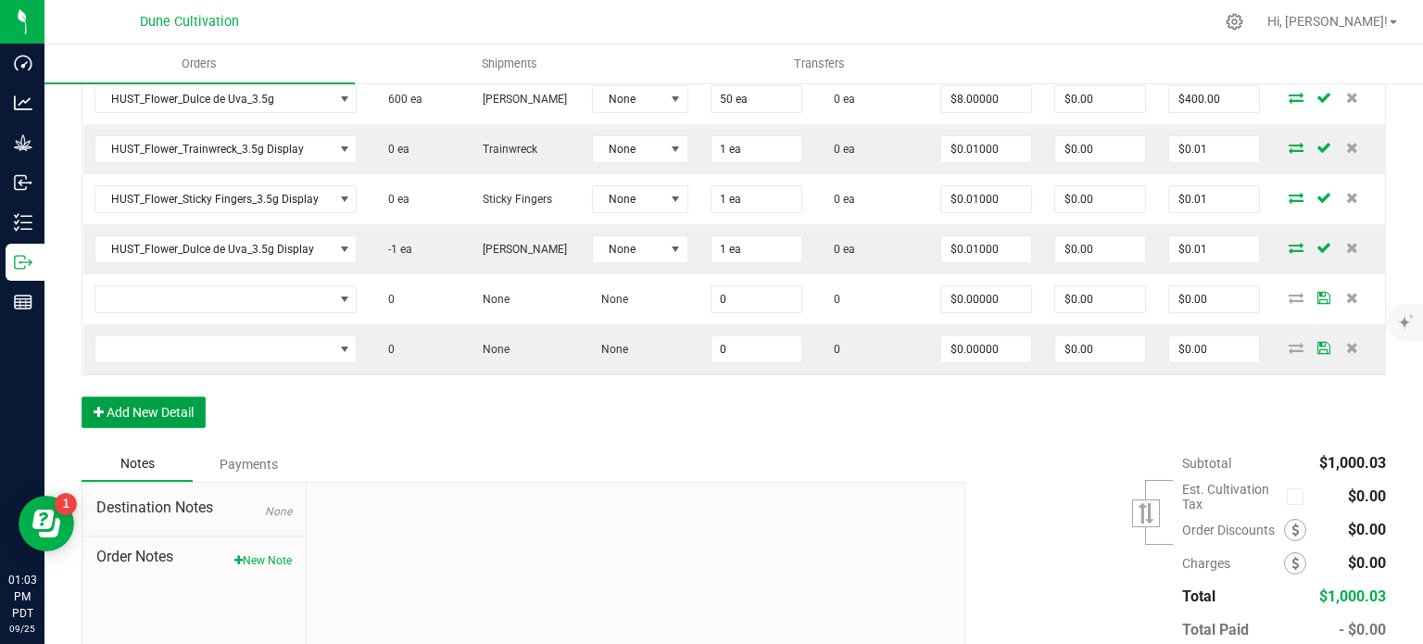
click at [131, 396] on button "Add New Detail" at bounding box center [144, 411] width 124 height 31
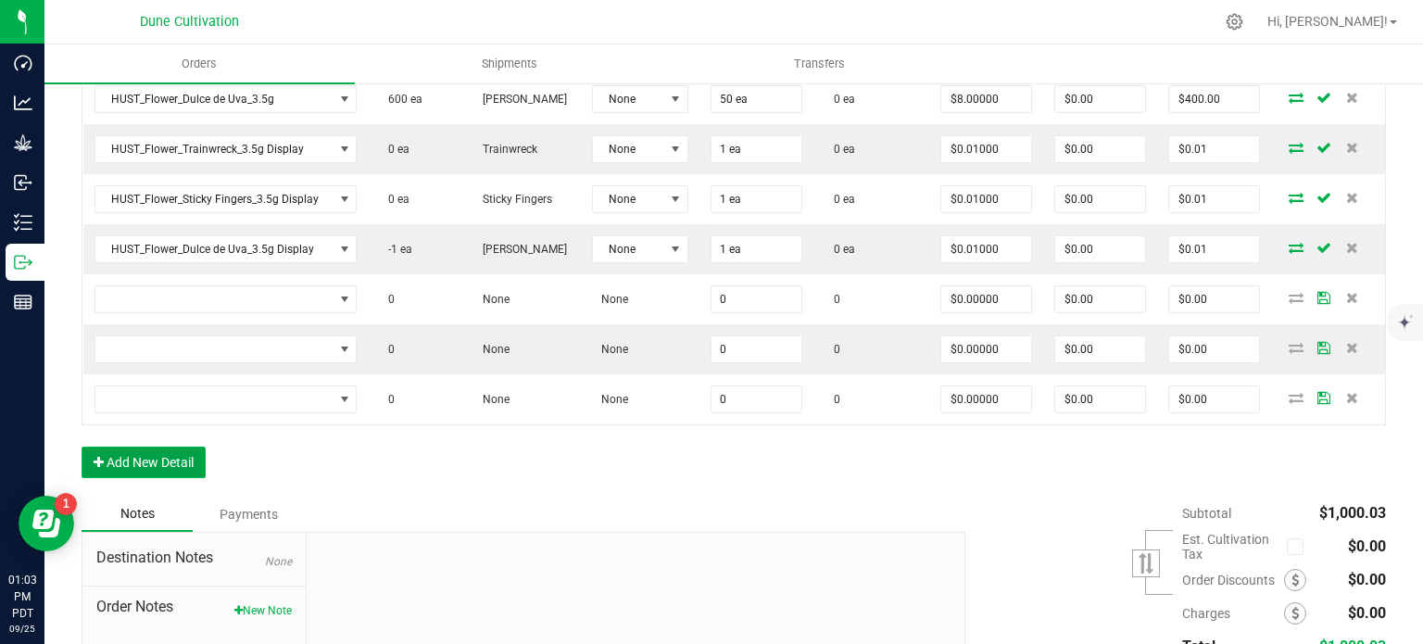
click at [135, 451] on button "Add New Detail" at bounding box center [144, 461] width 124 height 31
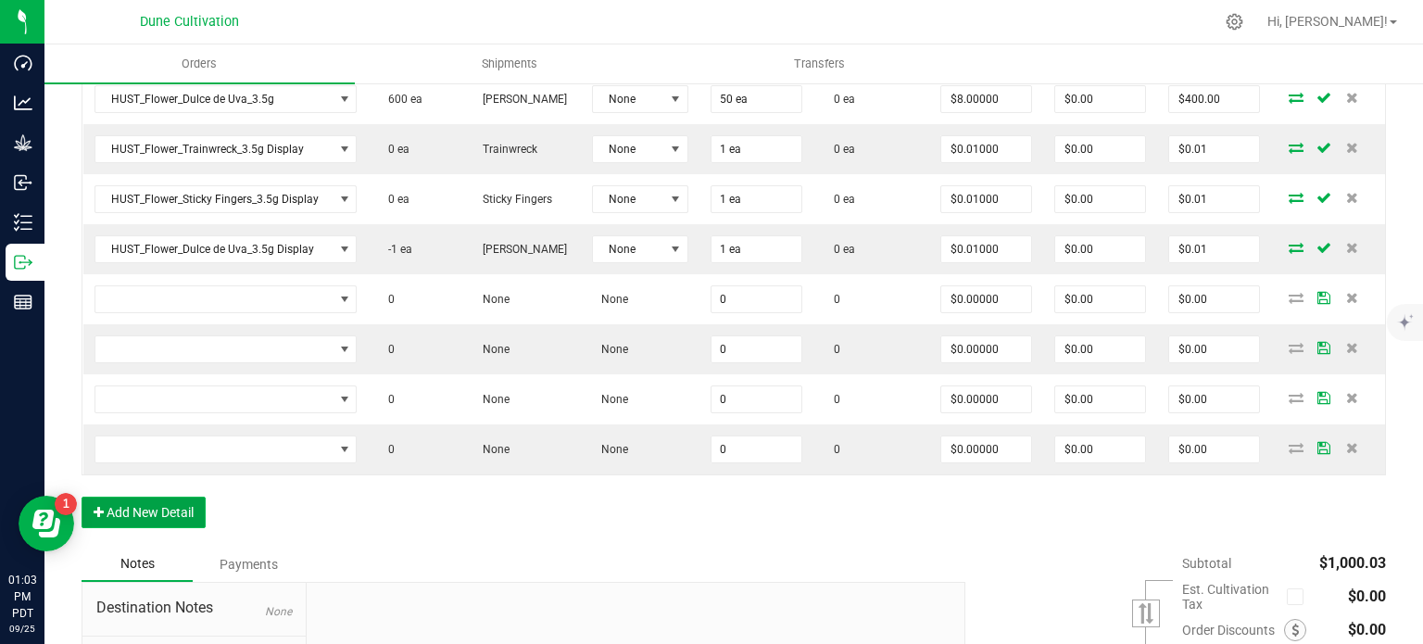
click at [140, 512] on button "Add New Detail" at bounding box center [144, 511] width 124 height 31
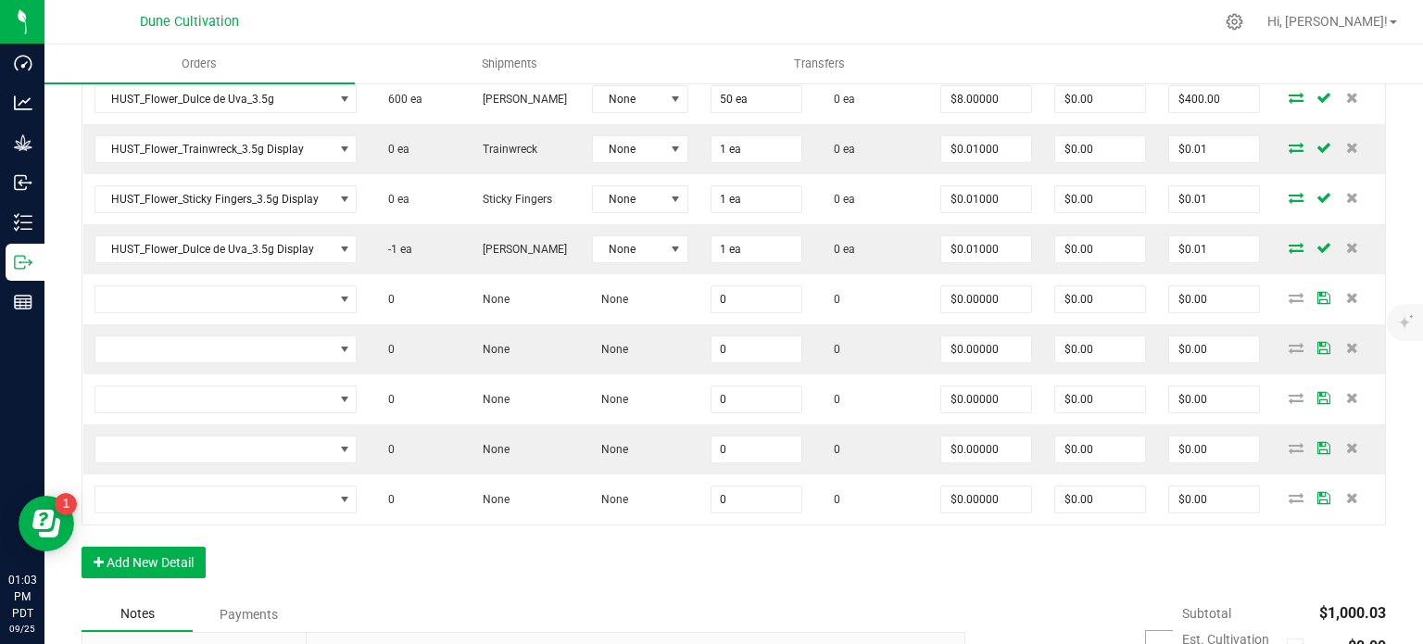
click at [313, 566] on div "Order Details Print All Labels Item Sellable Strain Lot Number Qty Ordered Qty …" at bounding box center [734, 244] width 1304 height 705
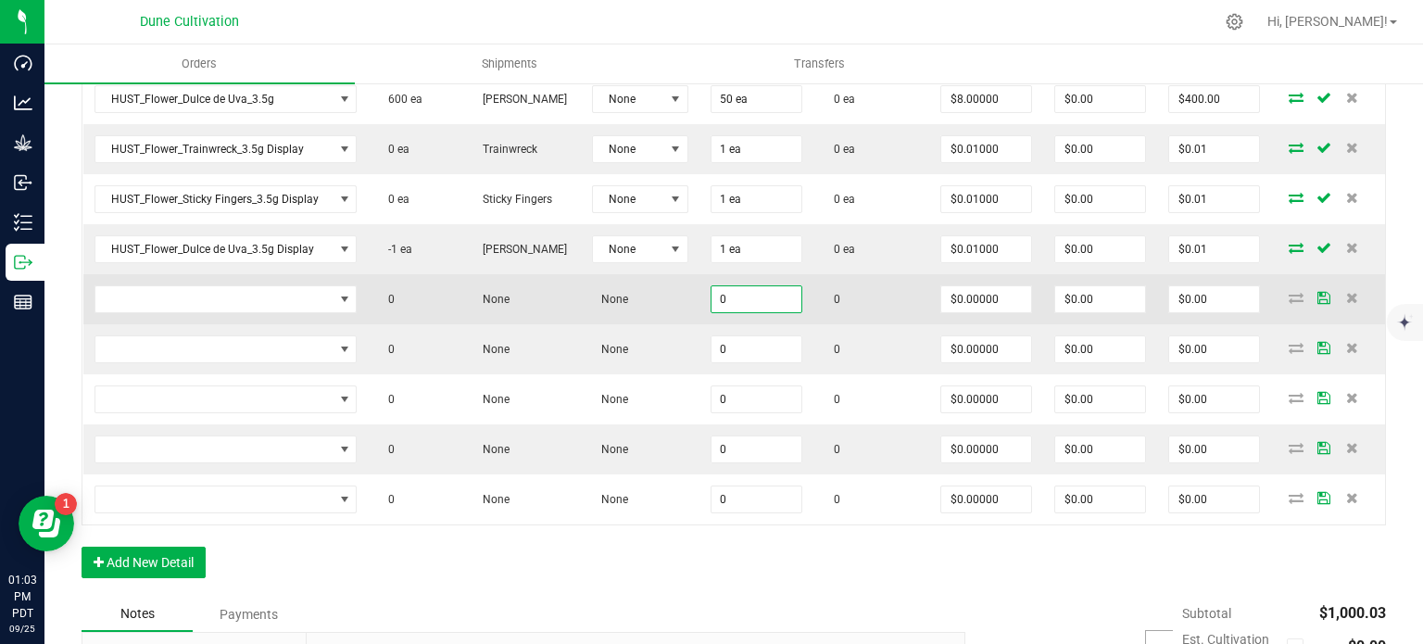
click at [751, 295] on input "0" at bounding box center [756, 299] width 90 height 26
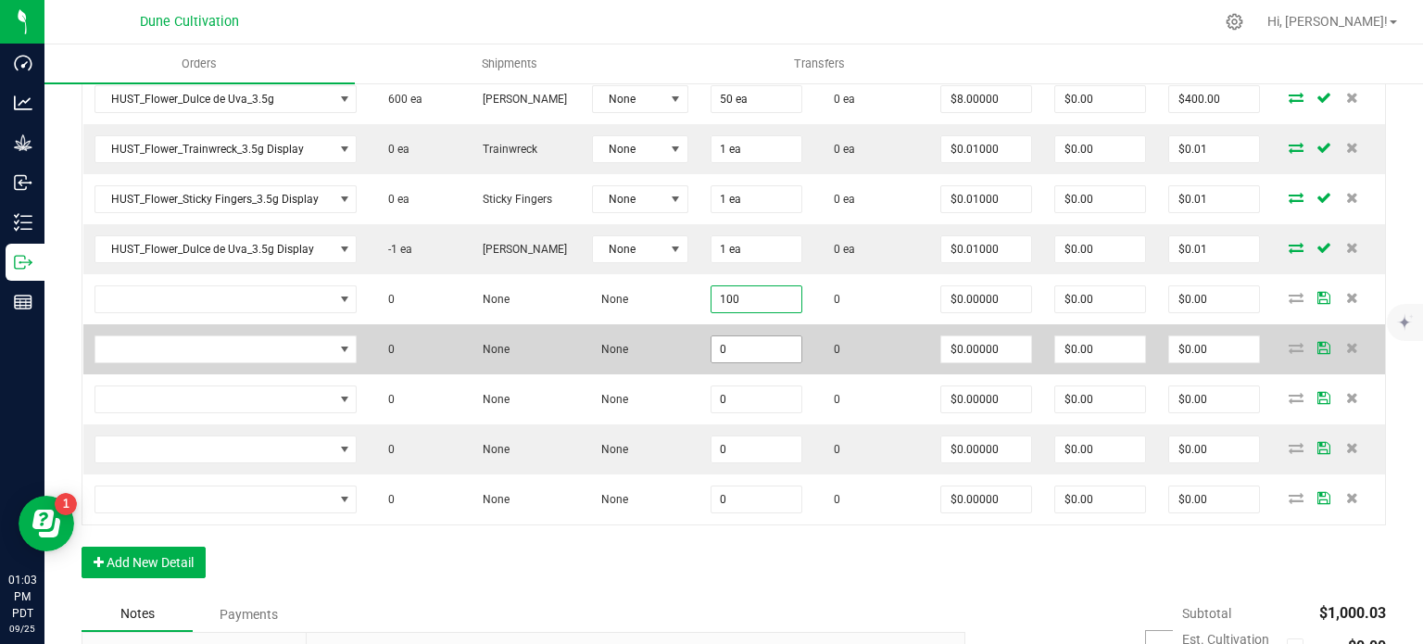
type input "100"
click at [753, 345] on input "0" at bounding box center [756, 349] width 90 height 26
click at [751, 347] on input "50" at bounding box center [756, 349] width 90 height 26
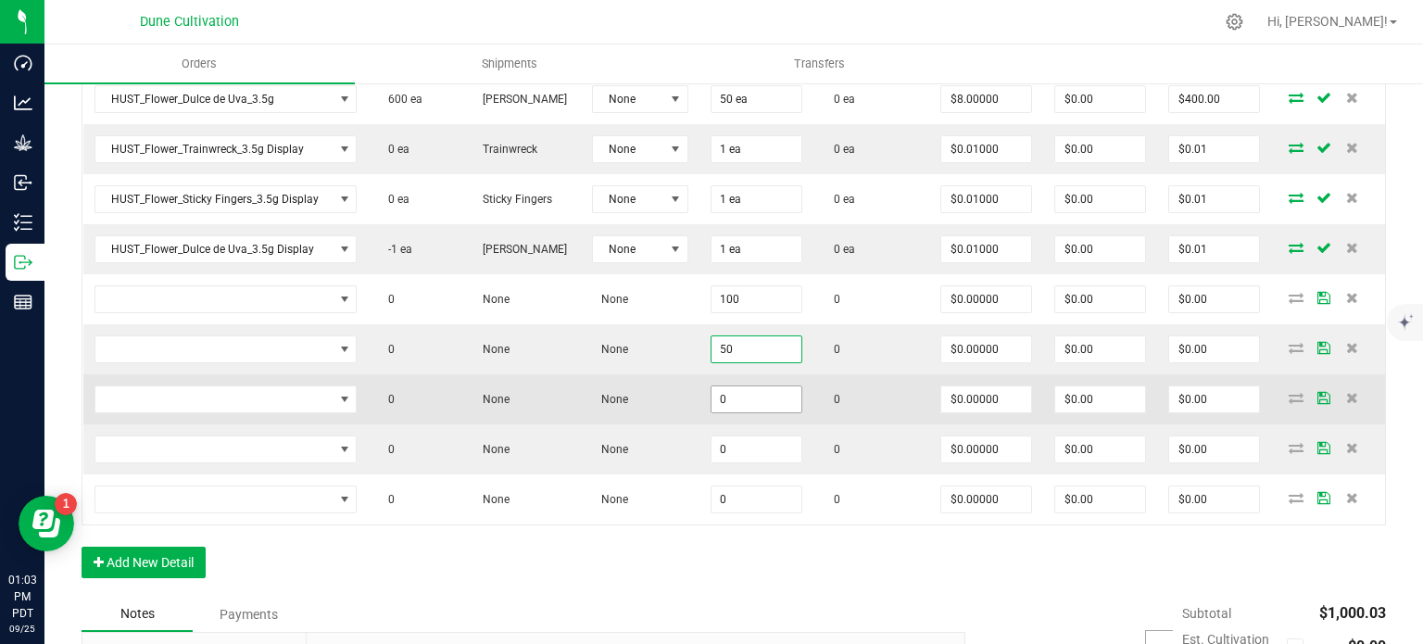
type input "50"
click at [741, 393] on input "0" at bounding box center [756, 399] width 90 height 26
paste input "5"
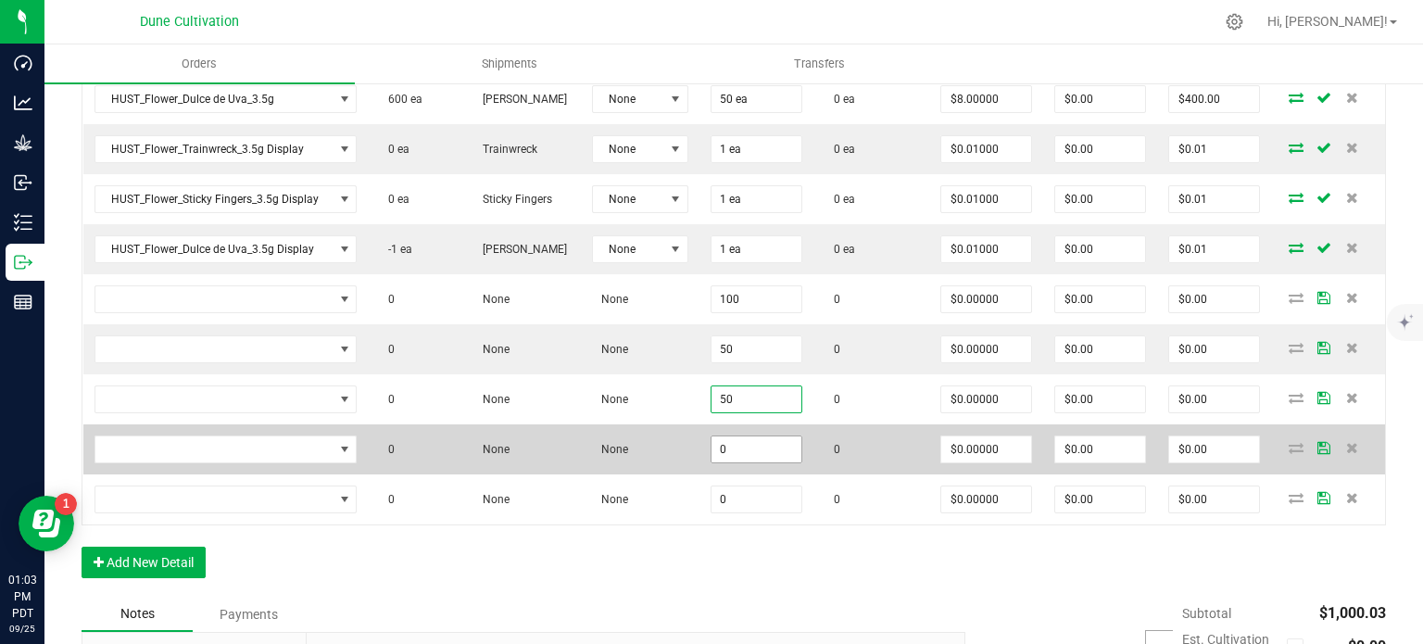
type input "50"
paste input "5"
click at [743, 444] on input "0" at bounding box center [756, 449] width 90 height 26
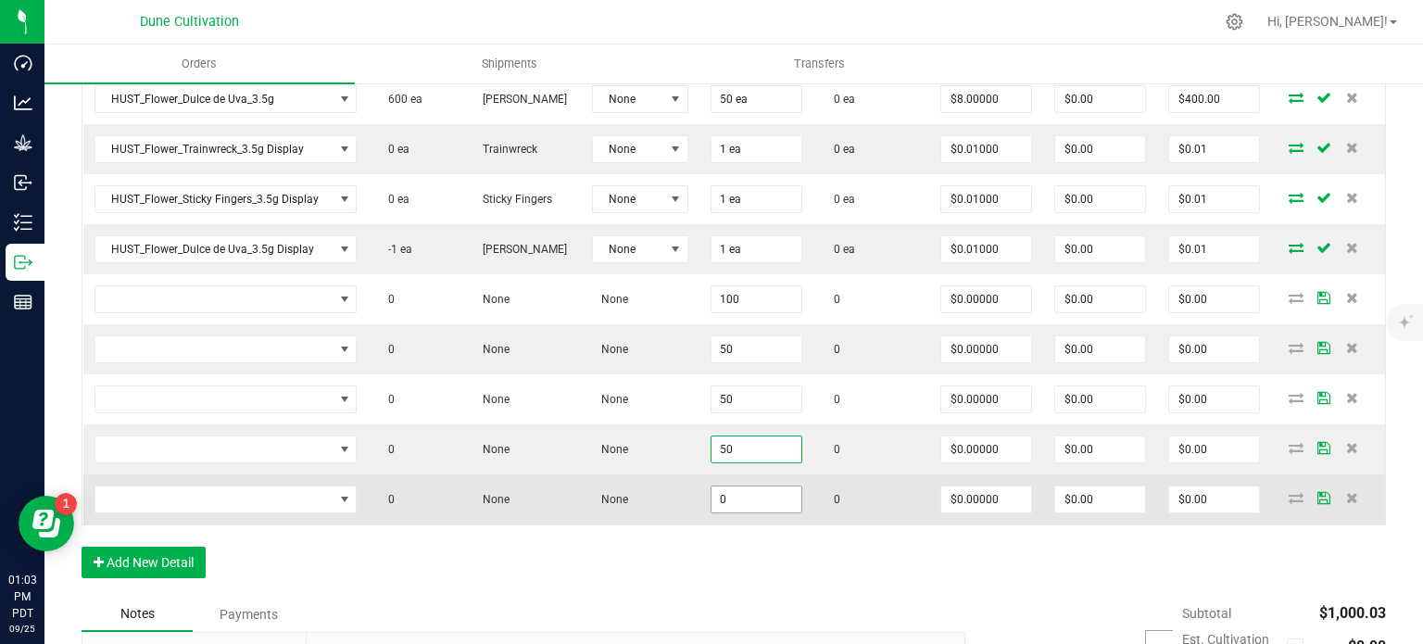
type input "50"
click at [744, 494] on input "0" at bounding box center [756, 499] width 90 height 26
paste input "5"
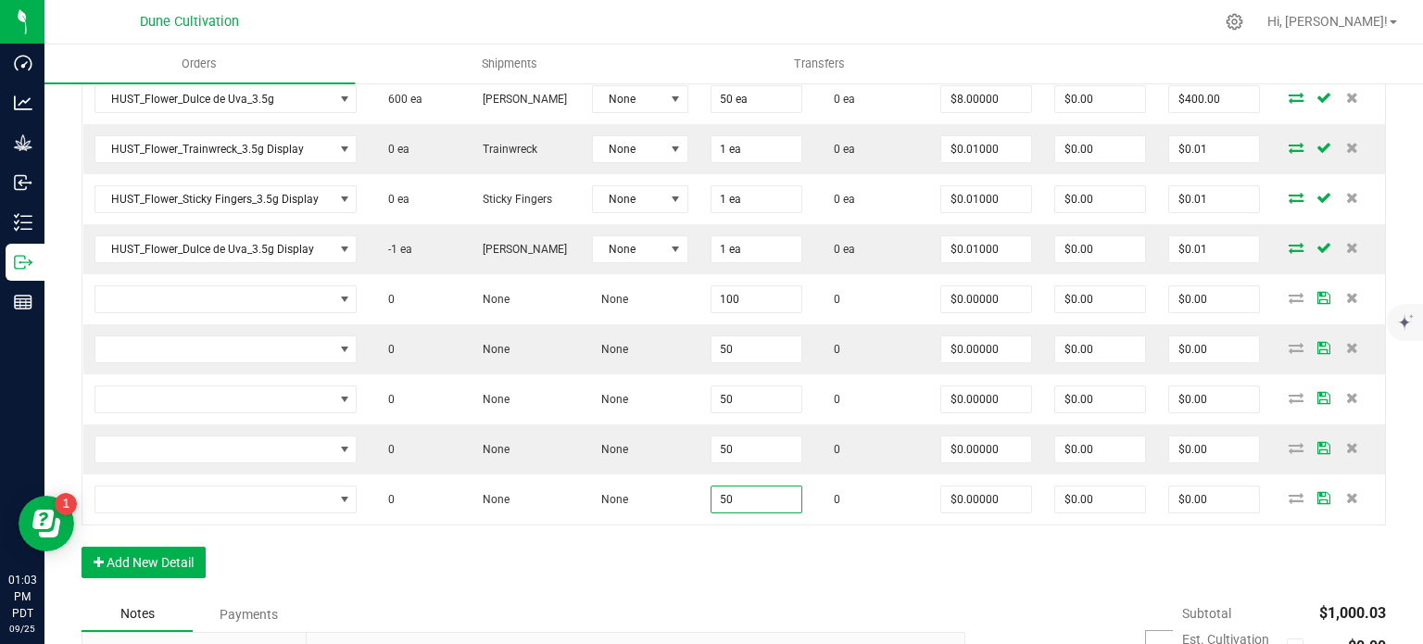
type input "50"
click at [674, 558] on div "Order Details Print All Labels Item Sellable Strain Lot Number Qty Ordered Qty …" at bounding box center [734, 244] width 1304 height 705
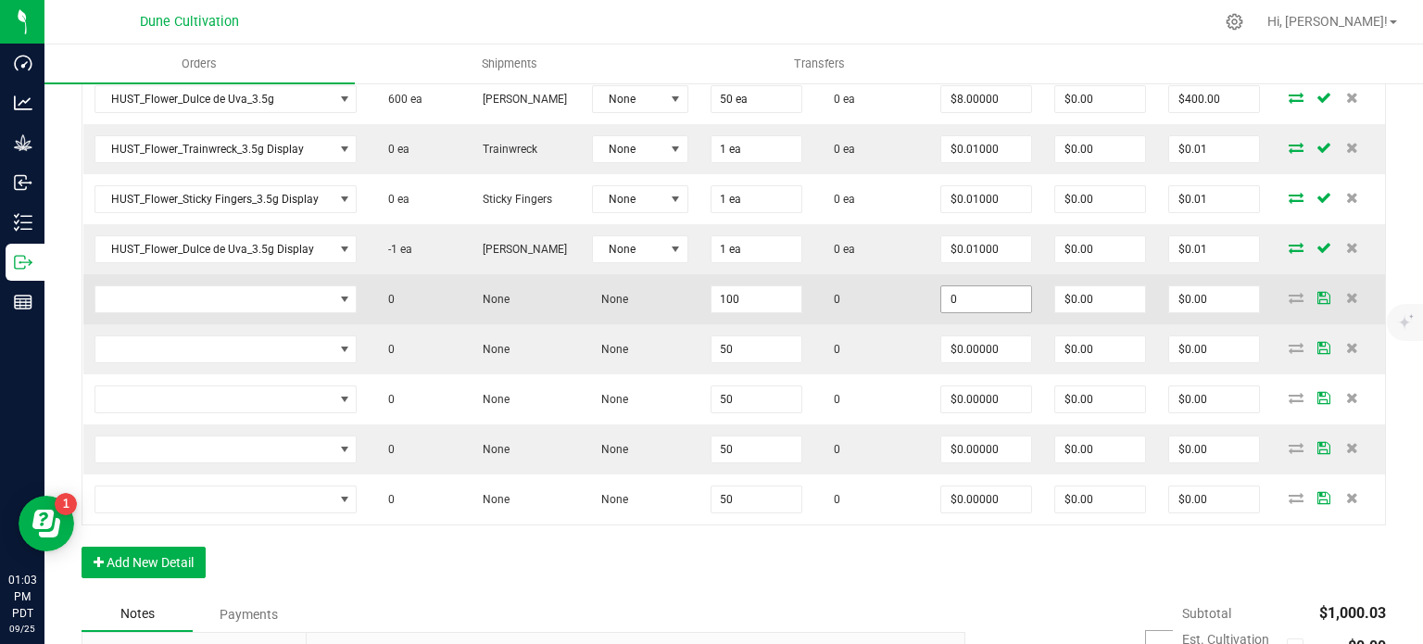
drag, startPoint x: 956, startPoint y: 290, endPoint x: 937, endPoint y: 299, distance: 20.7
click at [941, 299] on input "0" at bounding box center [986, 299] width 90 height 26
click at [960, 292] on input "150" at bounding box center [986, 299] width 90 height 26
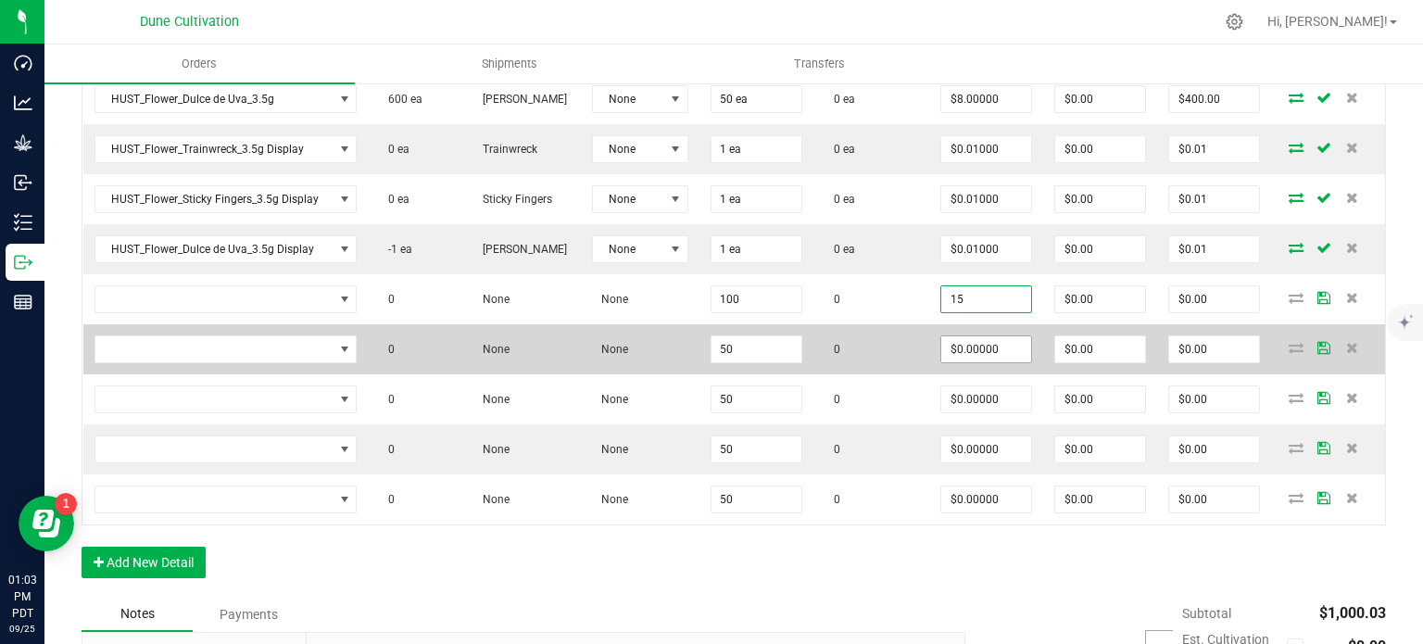
type input "$15.00000"
type input "$1,500.00"
click at [963, 340] on input "0" at bounding box center [986, 349] width 90 height 26
paste input "15"
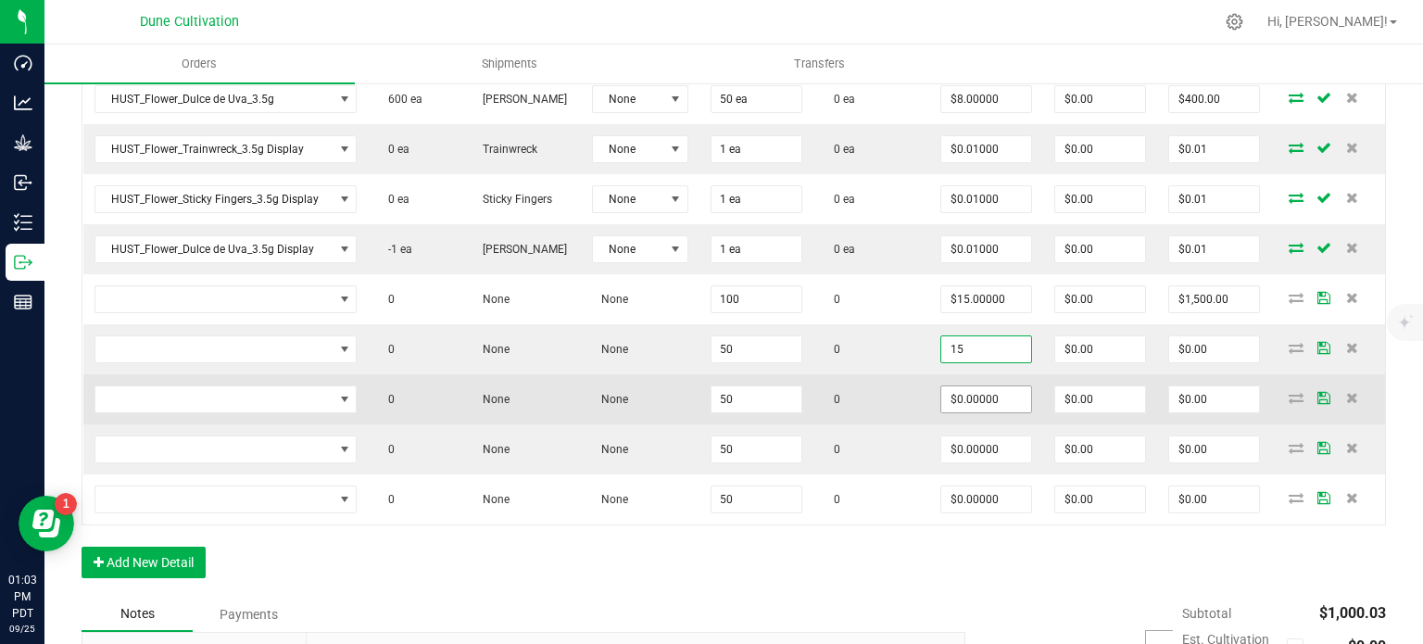
type input "$15.00000"
type input "$750.00"
click at [981, 401] on input "0" at bounding box center [986, 399] width 90 height 26
paste input "15"
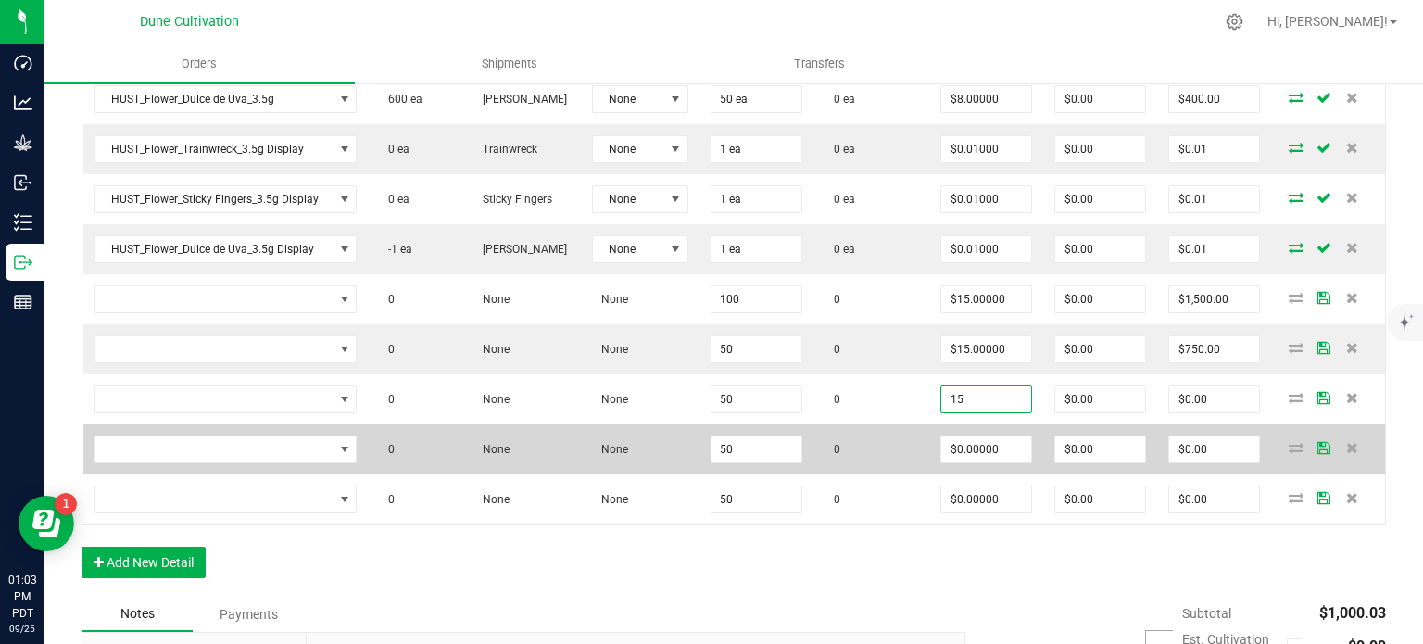
type input "$15.00000"
type input "$750.00"
click at [972, 428] on td "$0.00000" at bounding box center [986, 449] width 114 height 50
click at [960, 451] on input "0" at bounding box center [986, 449] width 90 height 26
paste input "15"
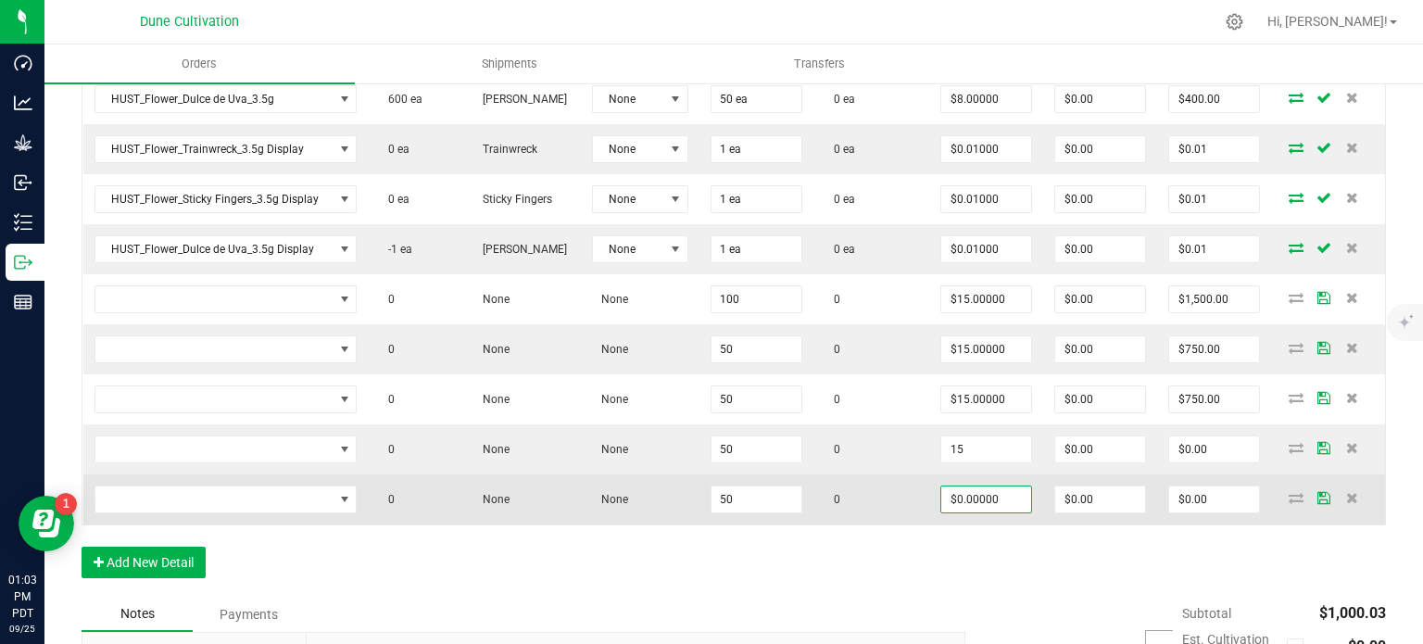
type input "$15.00000"
type input "$750.00"
click at [960, 491] on input "0" at bounding box center [986, 499] width 90 height 26
paste input "15"
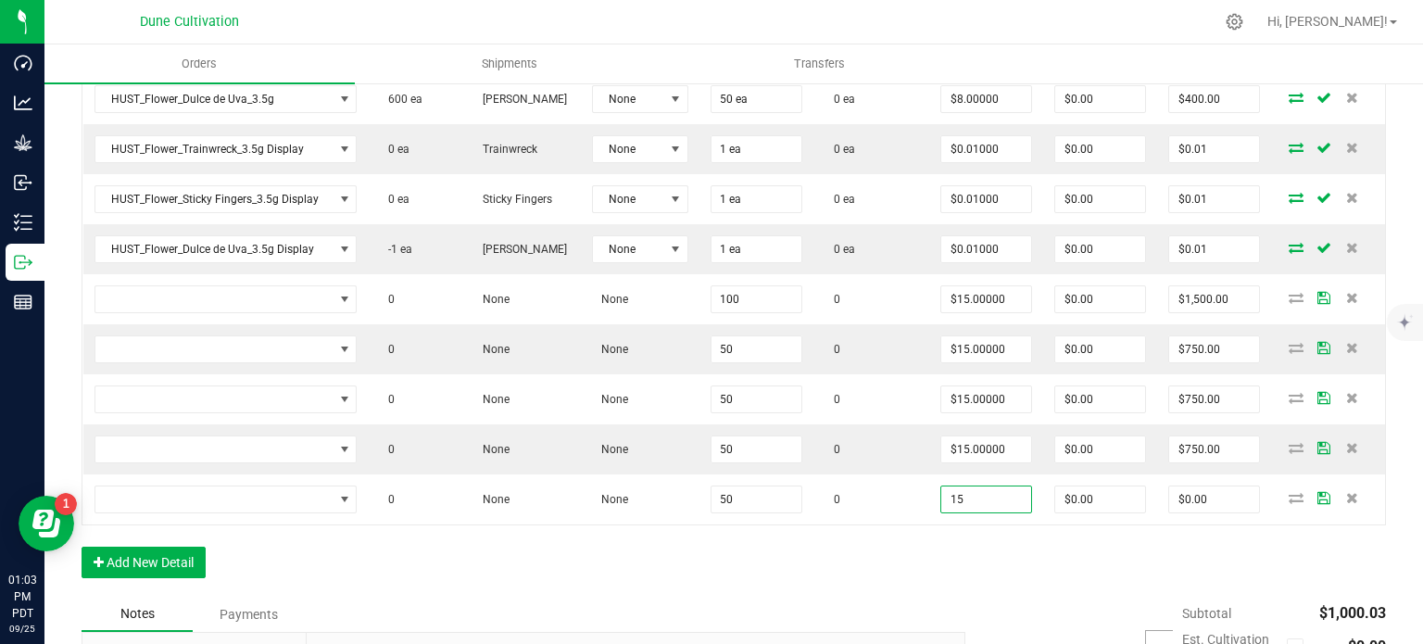
type input "$15.00000"
type input "$750.00"
click at [935, 545] on div "Order Details Print All Labels Item Sellable Strain Lot Number Qty Ordered Qty …" at bounding box center [734, 244] width 1304 height 705
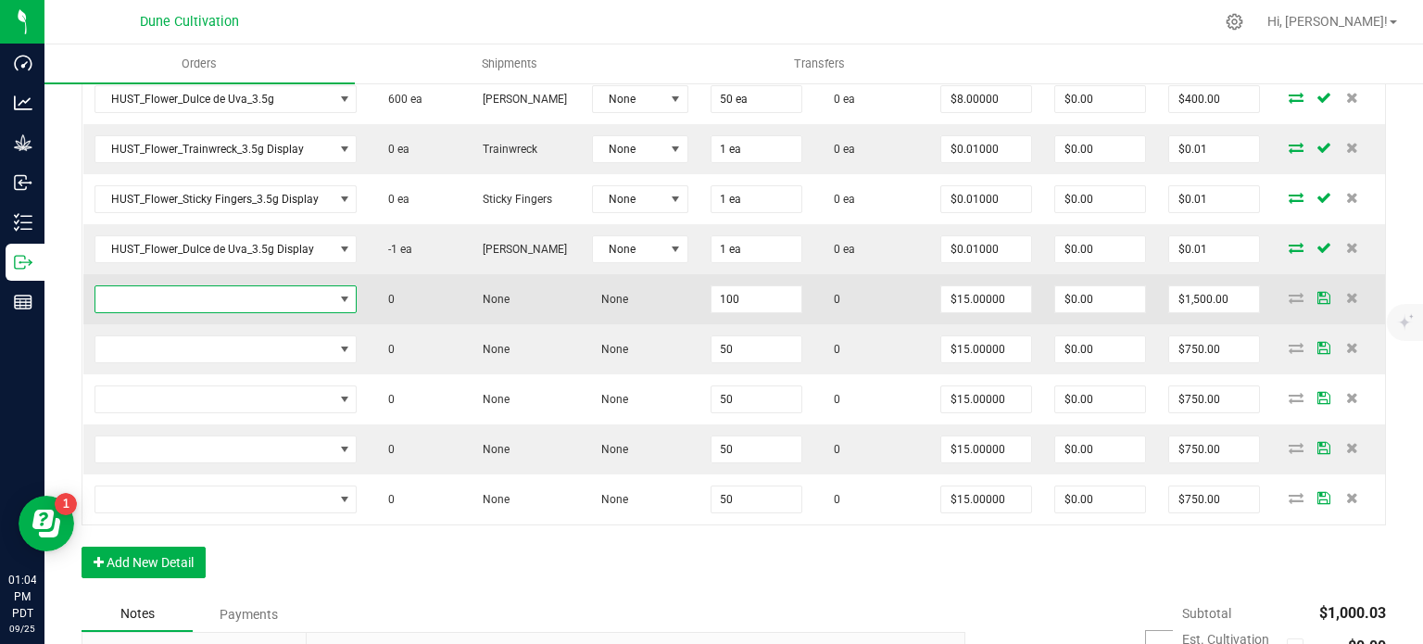
click at [267, 295] on span "NO DATA FOUND" at bounding box center [214, 299] width 238 height 26
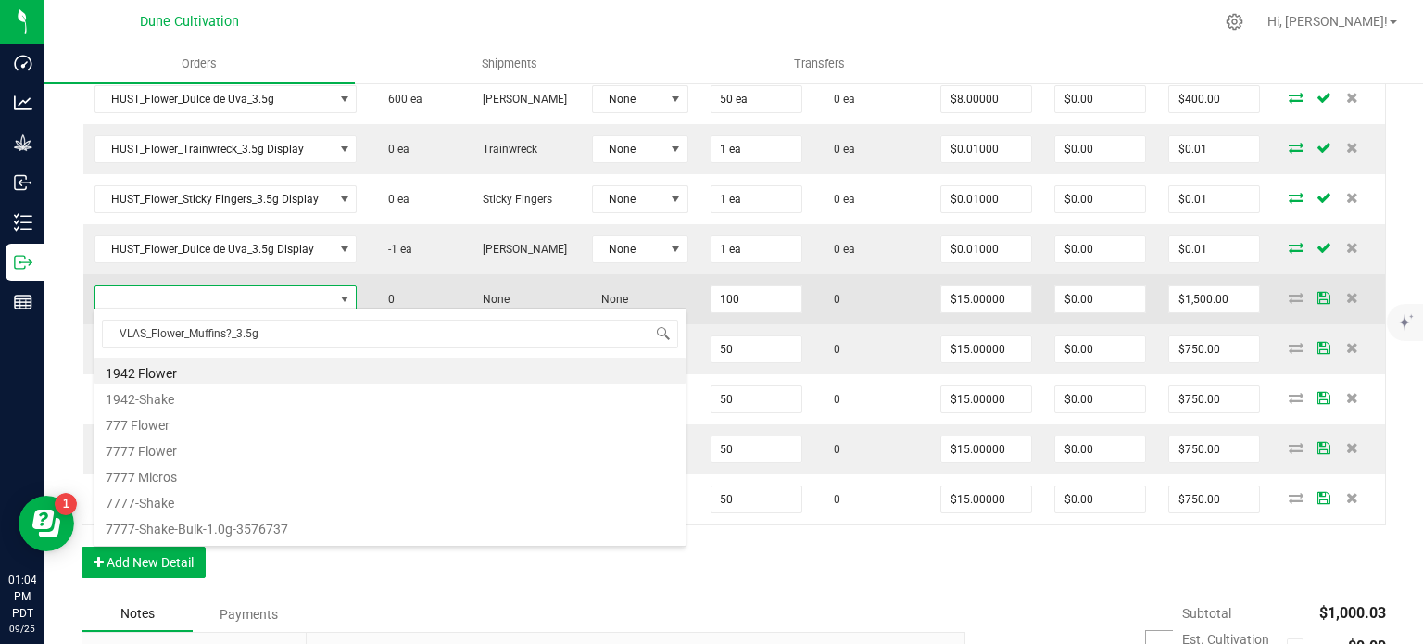
scroll to position [27, 256]
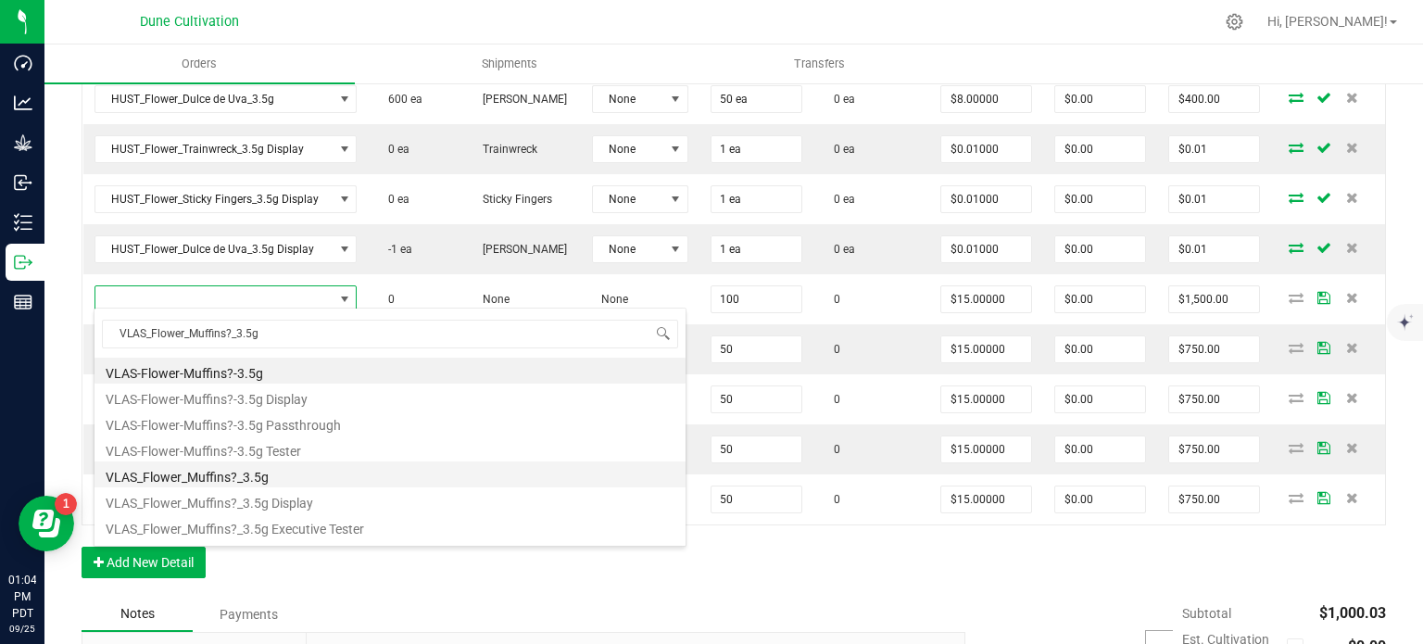
click at [259, 466] on li "VLAS_Flower_Muffins?_3.5g" at bounding box center [389, 474] width 591 height 26
type input "100 ea"
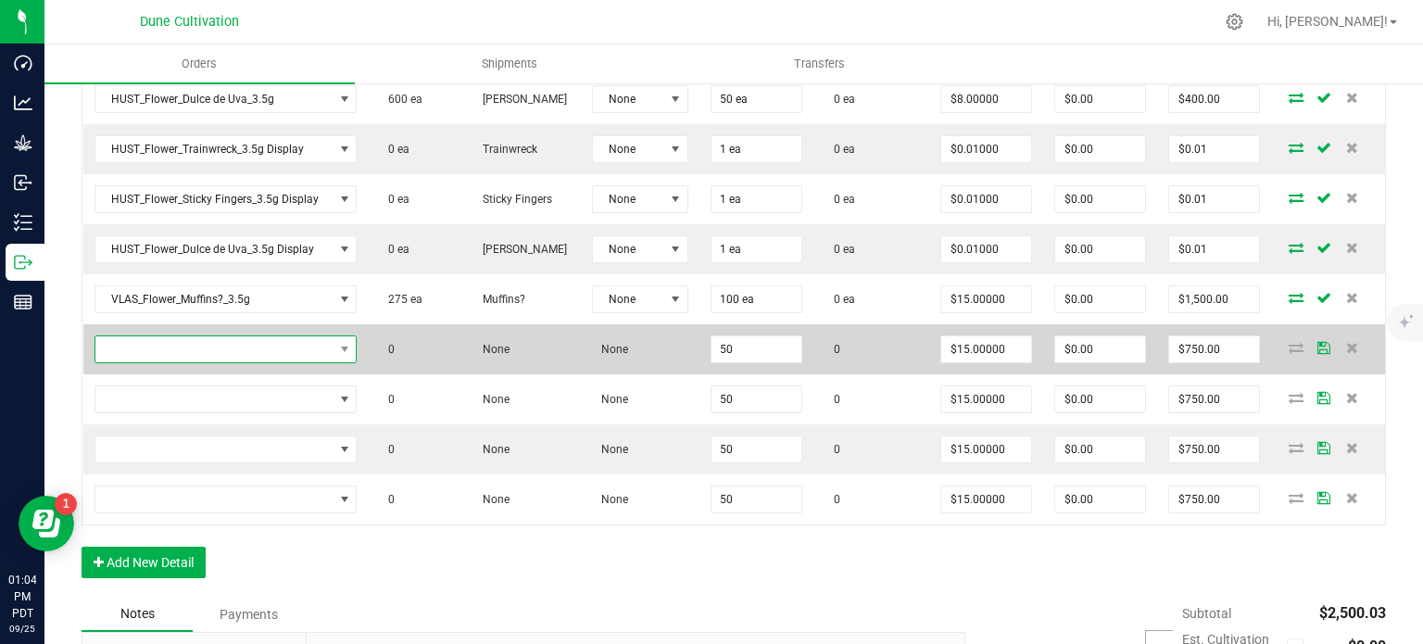
click at [261, 339] on span "NO DATA FOUND" at bounding box center [214, 349] width 238 height 26
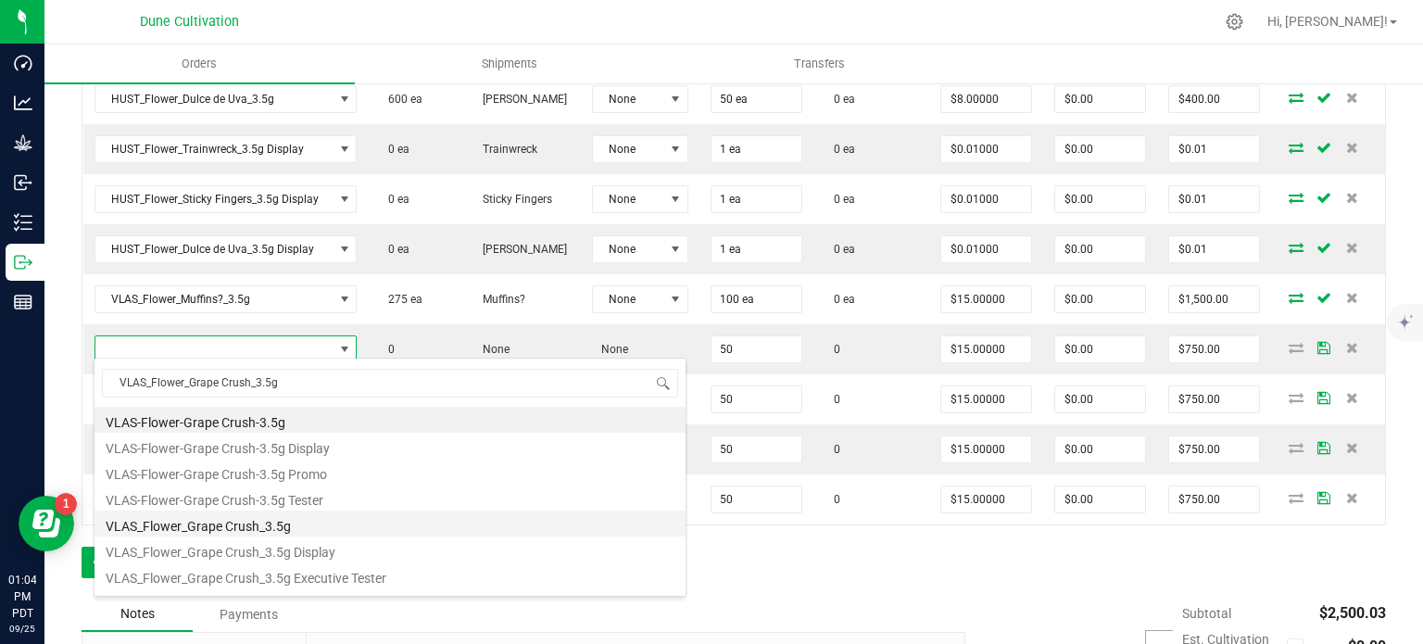
click at [259, 521] on li "VLAS_Flower_Grape Crush_3.5g" at bounding box center [389, 523] width 591 height 26
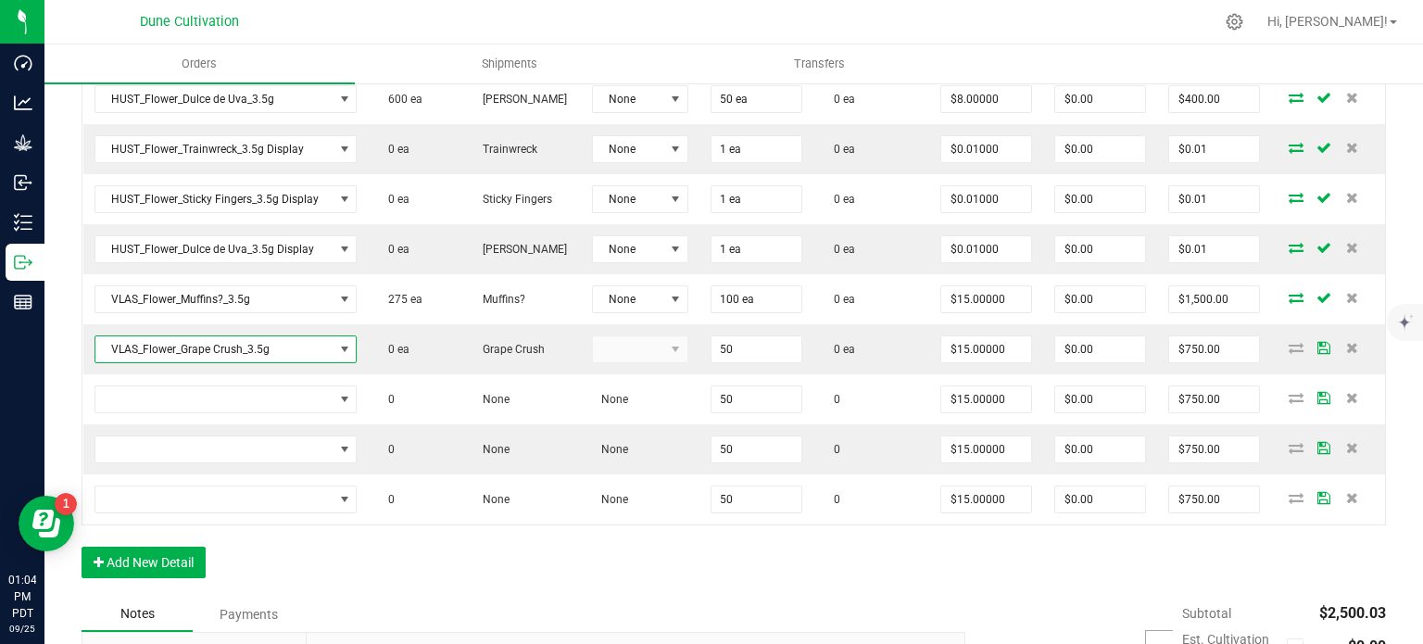
type input "50 ea"
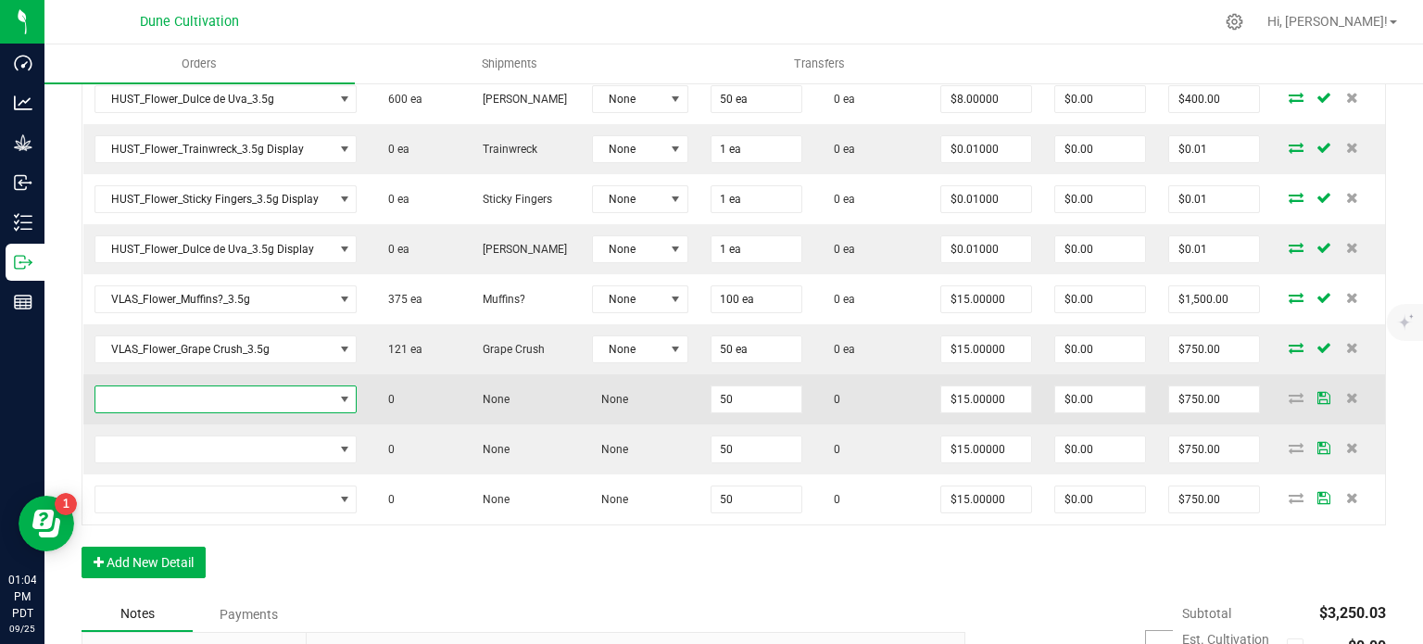
click at [237, 406] on span "NO DATA FOUND" at bounding box center [214, 399] width 238 height 26
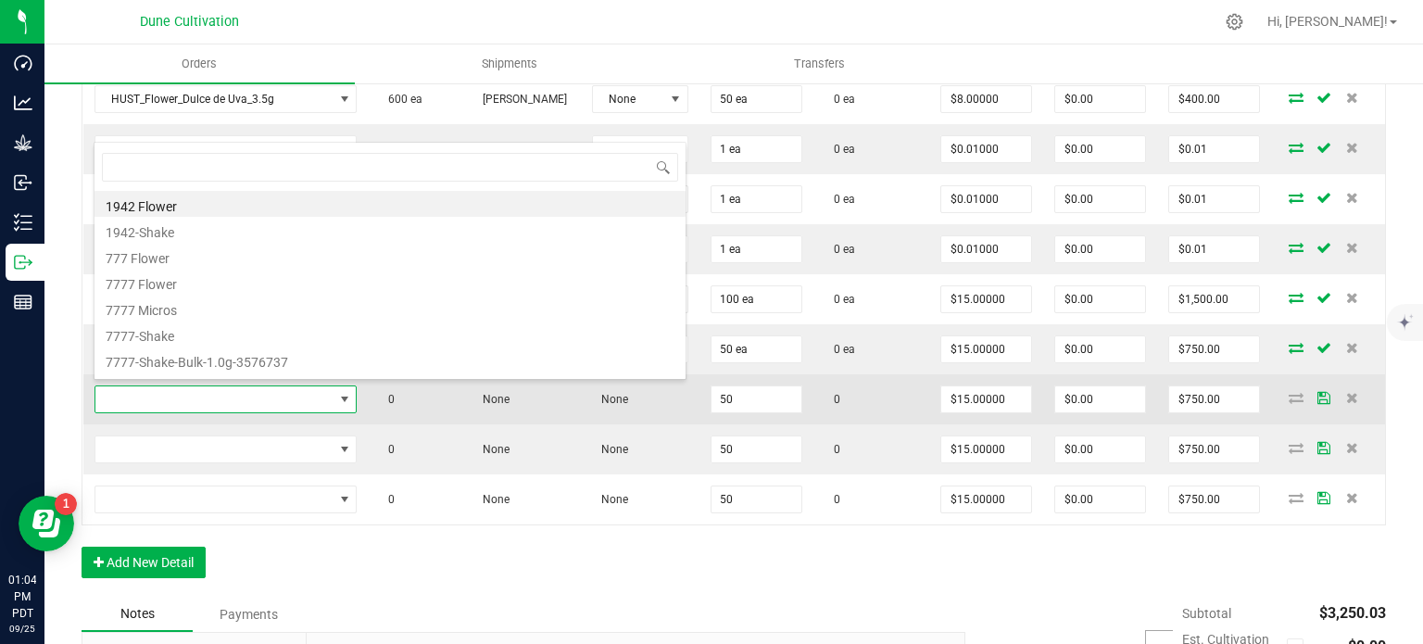
type input "VLAS_Preroll_Screwdriver_1.0g"
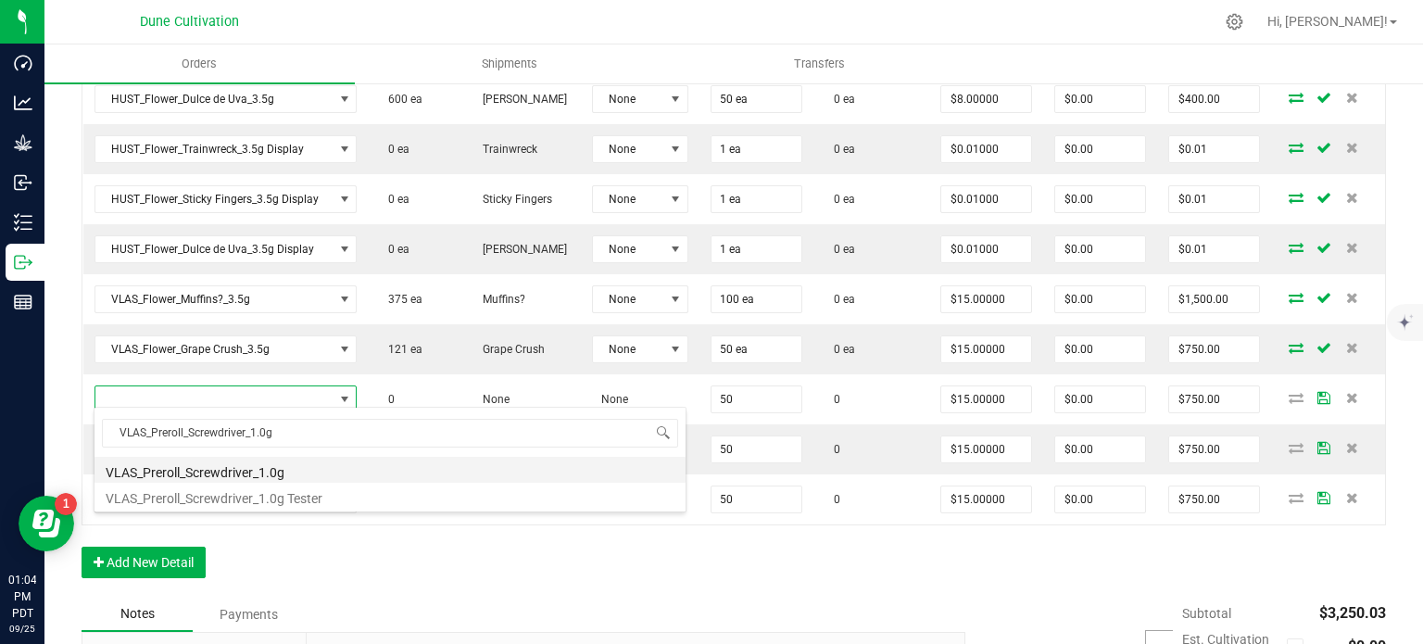
click at [248, 471] on li "VLAS_Preroll_Screwdriver_1.0g" at bounding box center [389, 470] width 591 height 26
type input "50 ea"
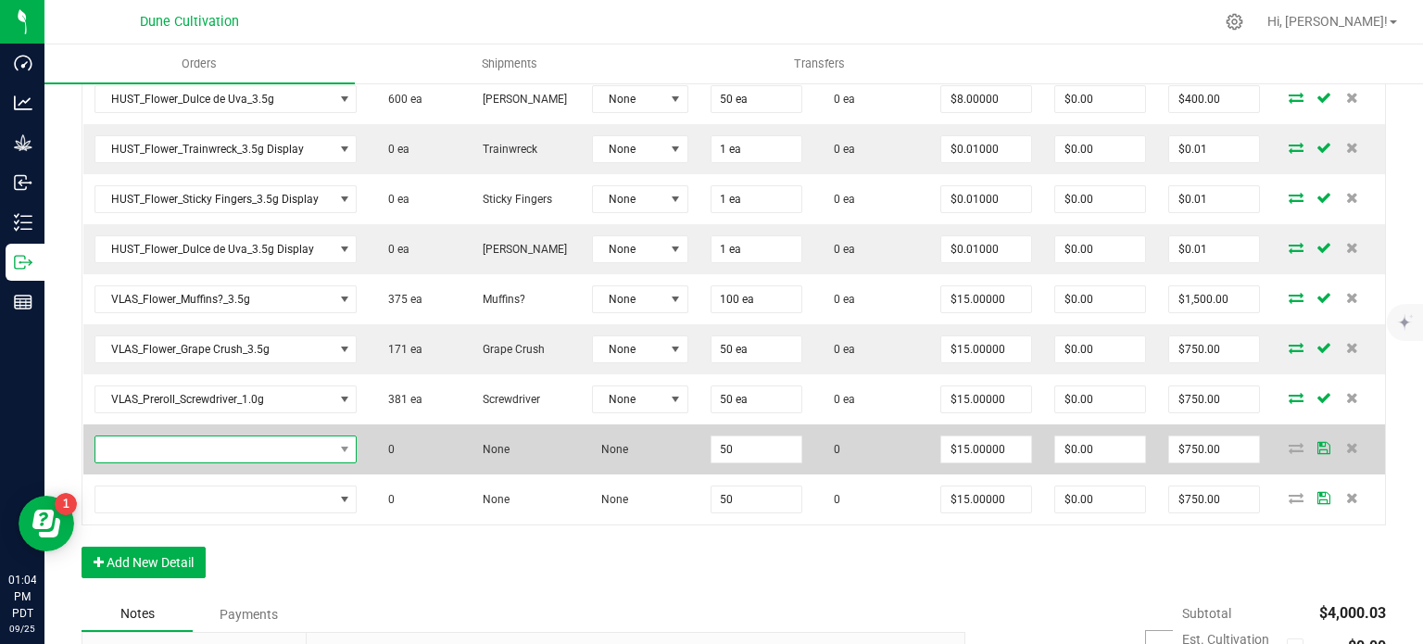
click at [252, 439] on span "NO DATA FOUND" at bounding box center [214, 449] width 238 height 26
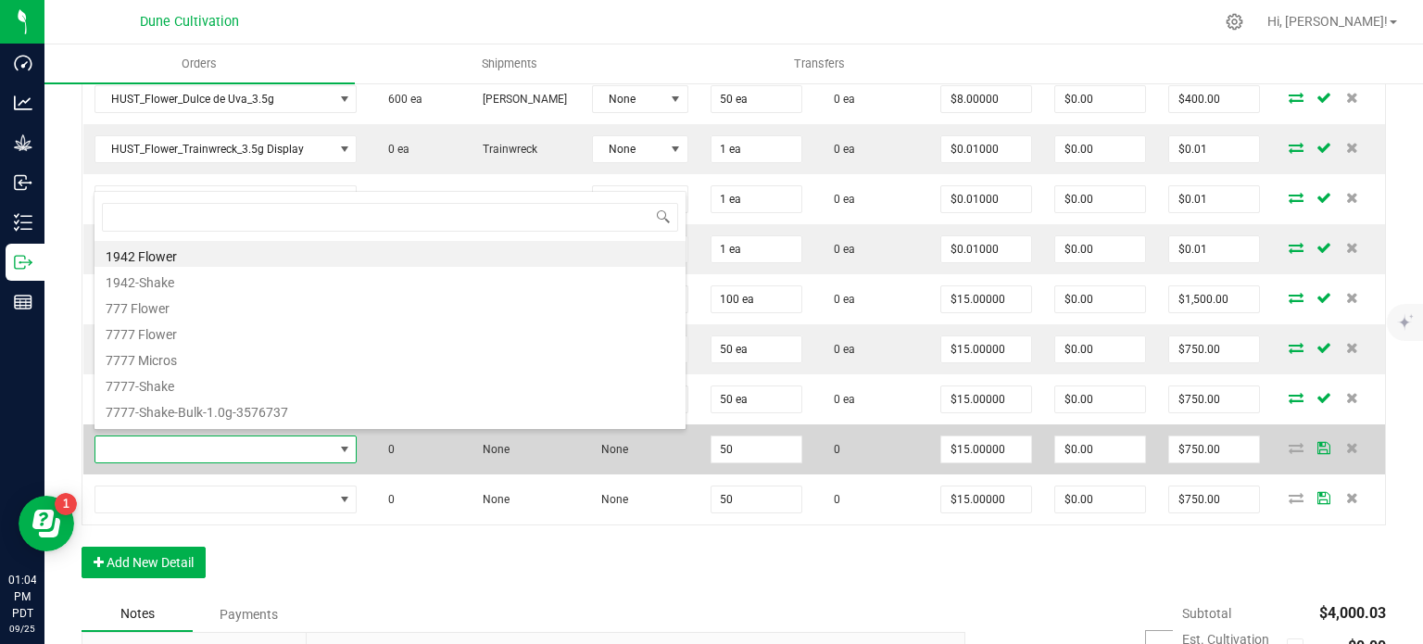
type input "VLAS_Flower_Stankface_3.5g"
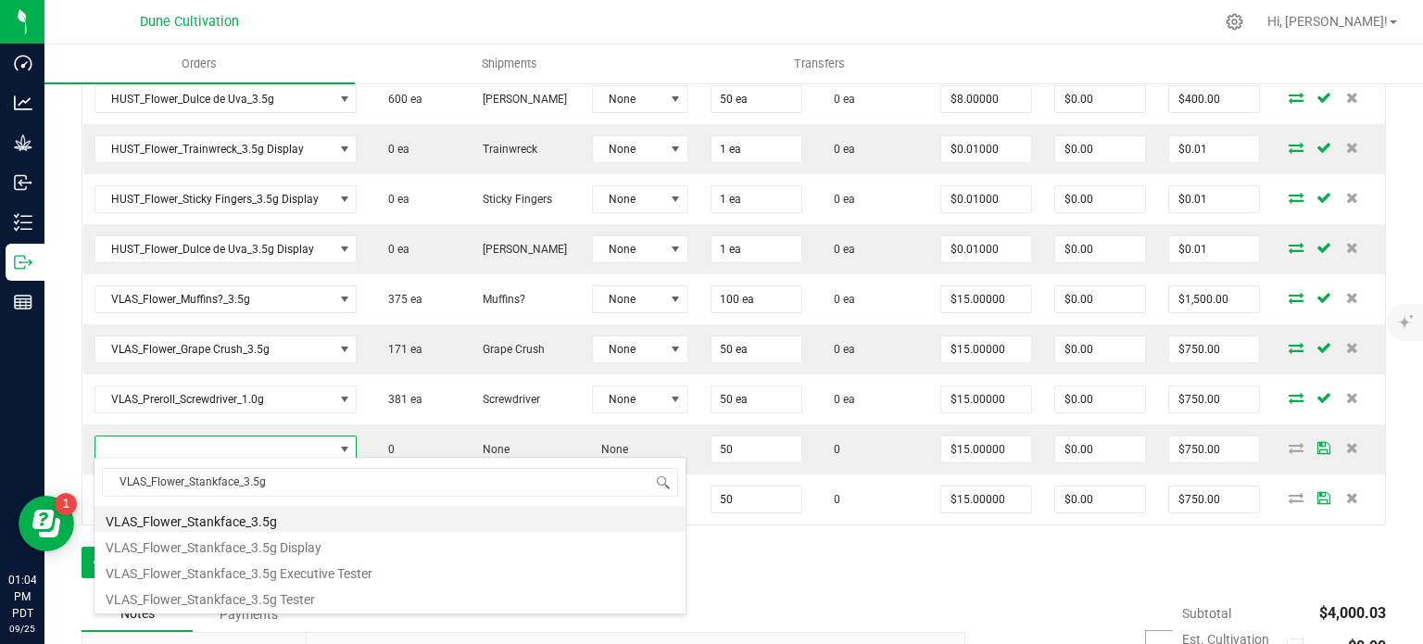
click at [282, 521] on li "VLAS_Flower_Stankface_3.5g" at bounding box center [389, 519] width 591 height 26
type input "50 ea"
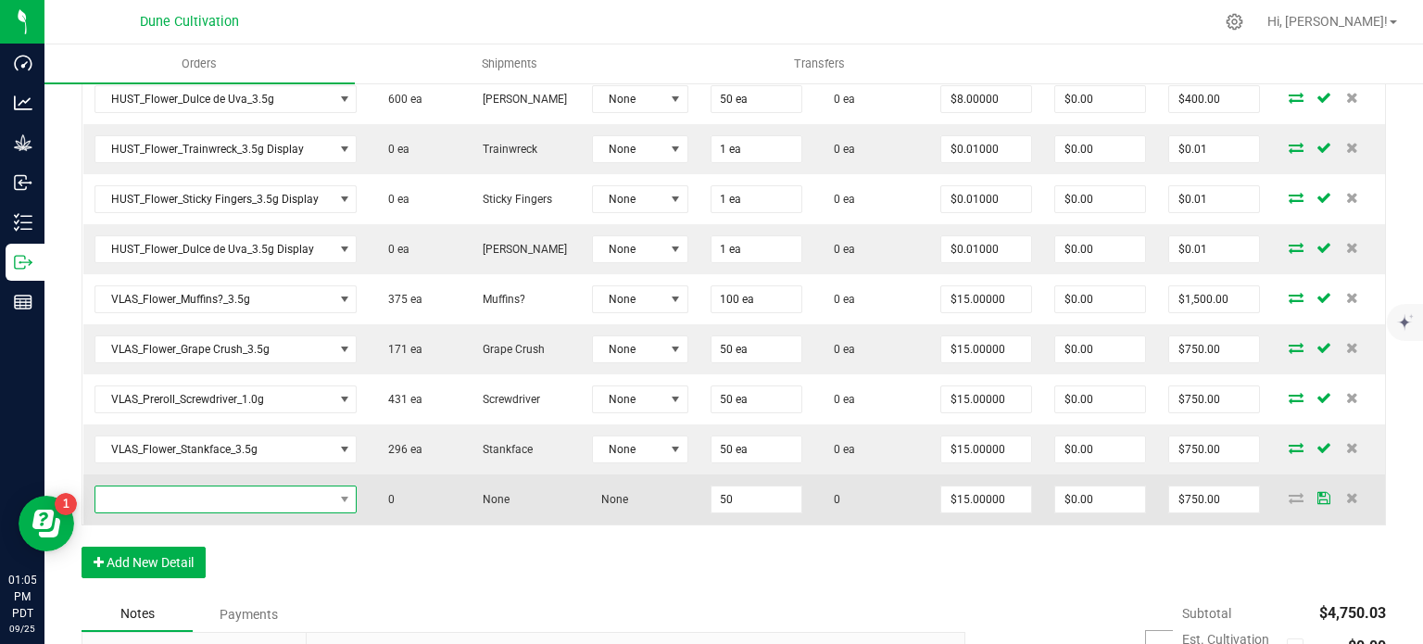
click at [238, 505] on span "NO DATA FOUND" at bounding box center [214, 499] width 238 height 26
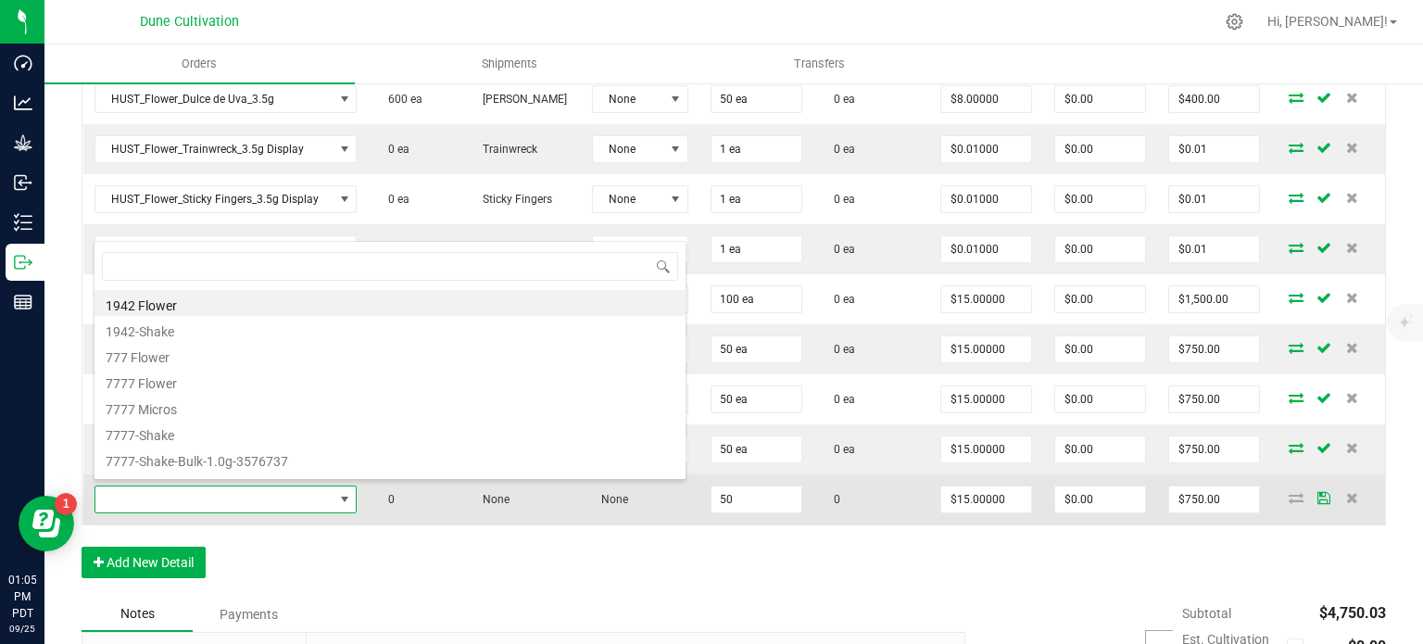
type input "VLAS_Preroll_Pickleback_1.0g"
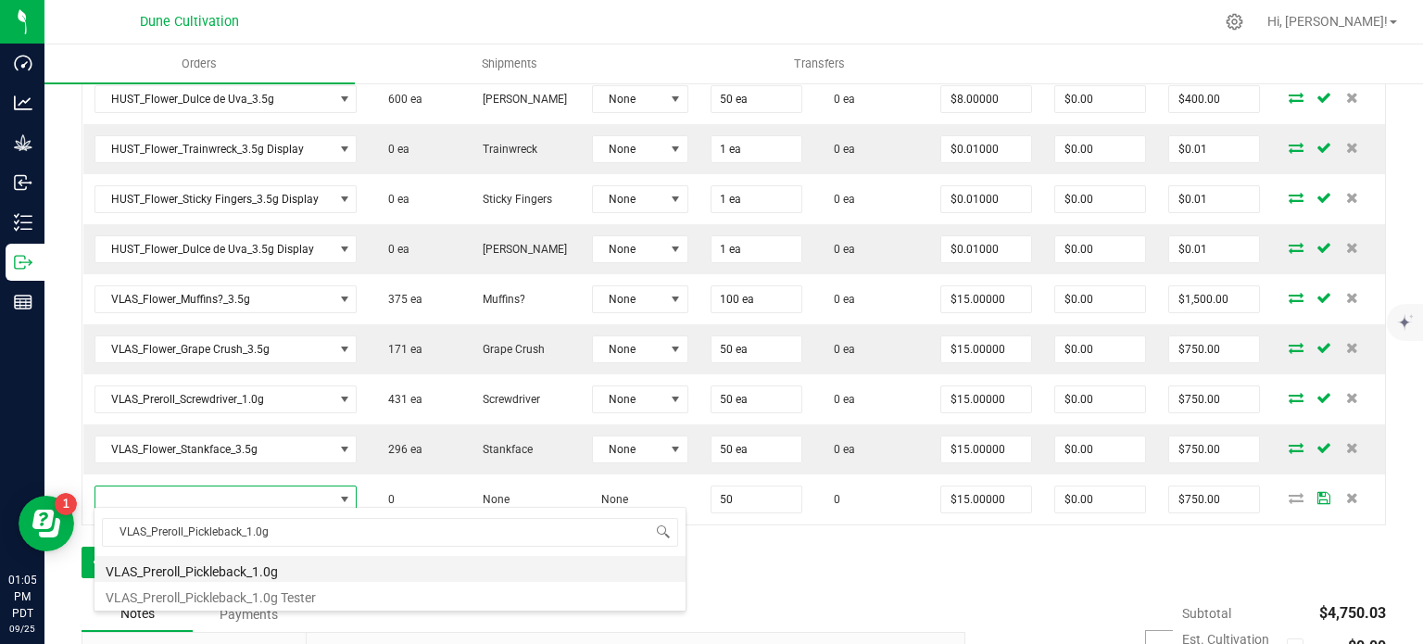
click at [269, 566] on li "VLAS_Preroll_Pickleback_1.0g" at bounding box center [389, 569] width 591 height 26
type input "50 ea"
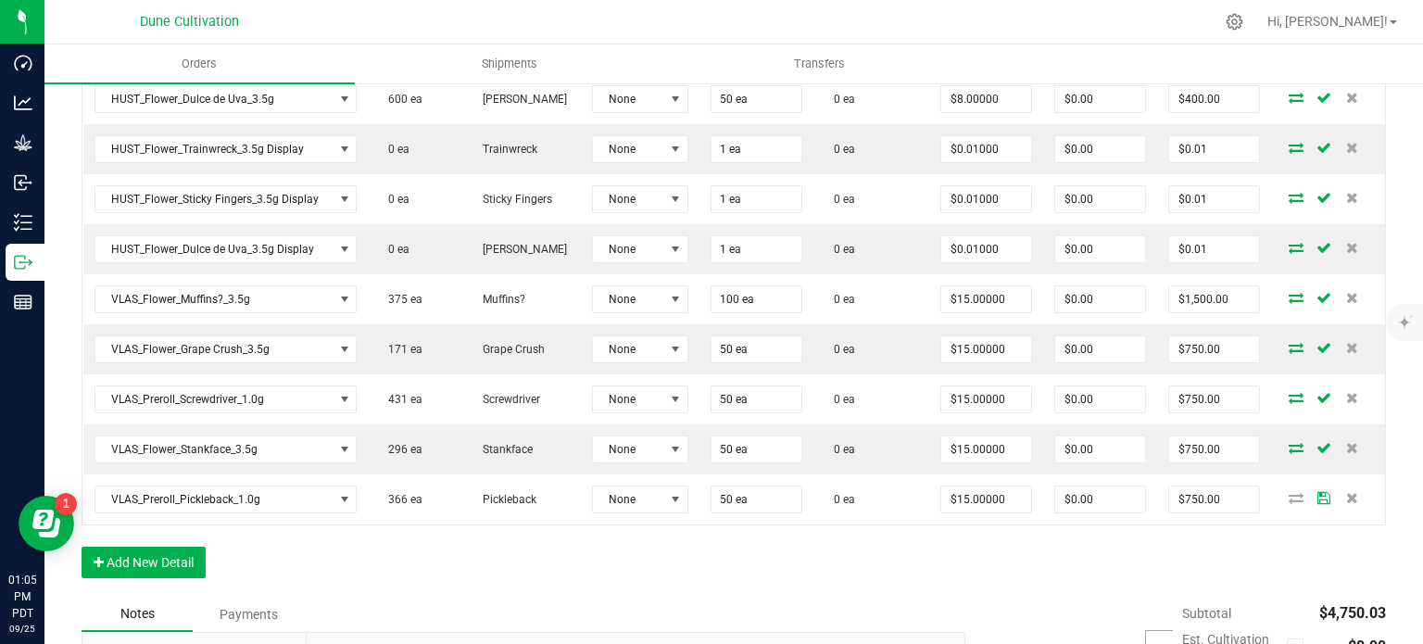
click at [274, 546] on div "Order Details Print All Labels Item Sellable Strain Lot Number Qty Ordered Qty …" at bounding box center [734, 244] width 1304 height 705
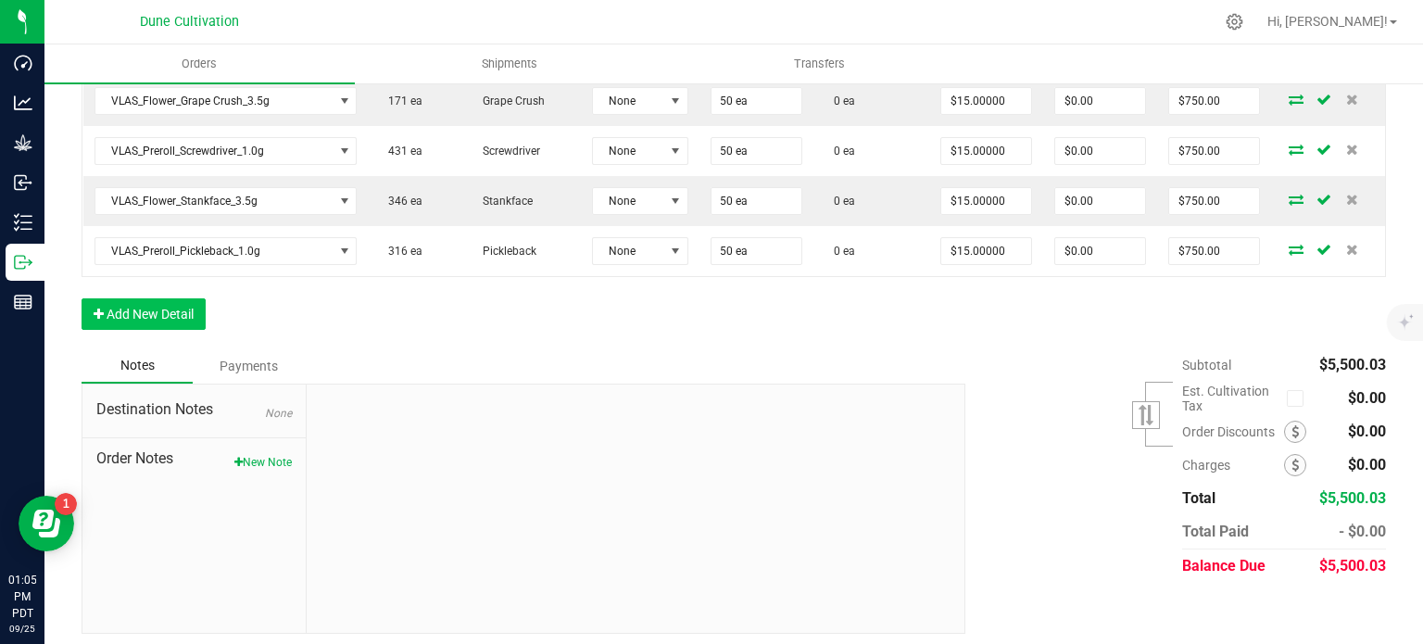
drag, startPoint x: 157, startPoint y: 279, endPoint x: 157, endPoint y: 299, distance: 20.4
click at [157, 299] on button "Add New Detail" at bounding box center [144, 313] width 124 height 31
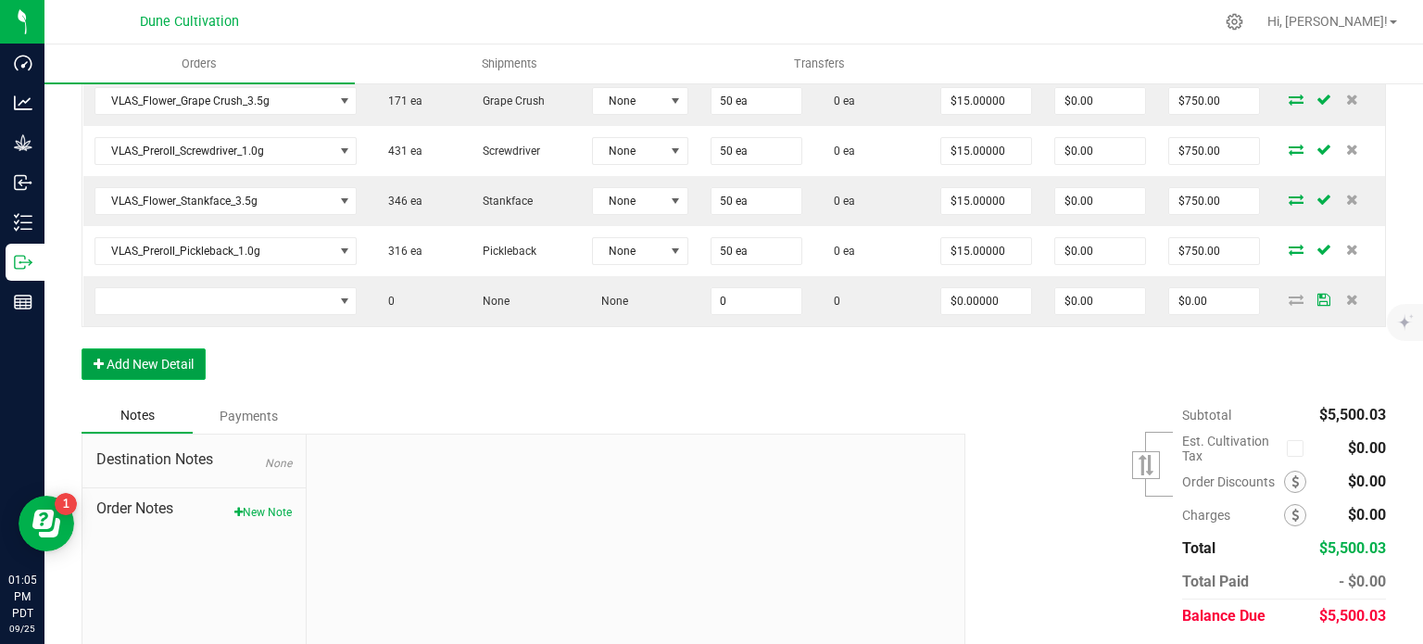
click at [144, 362] on button "Add New Detail" at bounding box center [144, 363] width 124 height 31
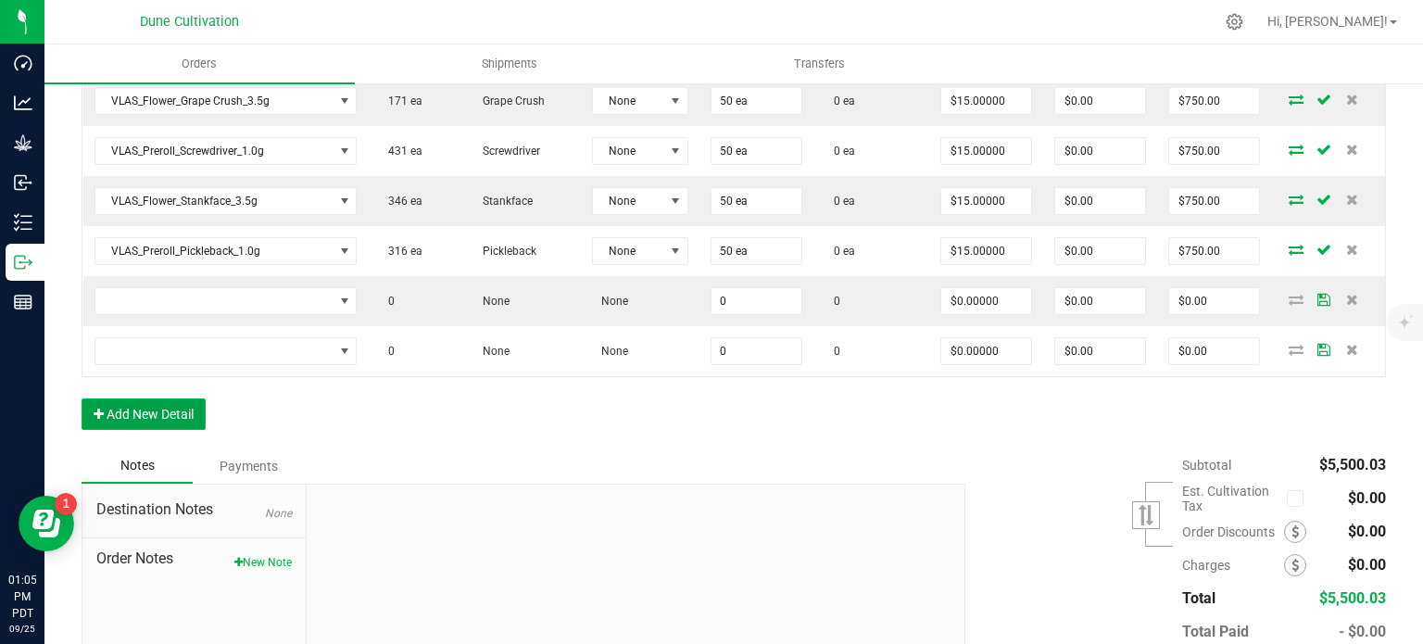
click at [139, 408] on button "Add New Detail" at bounding box center [144, 413] width 124 height 31
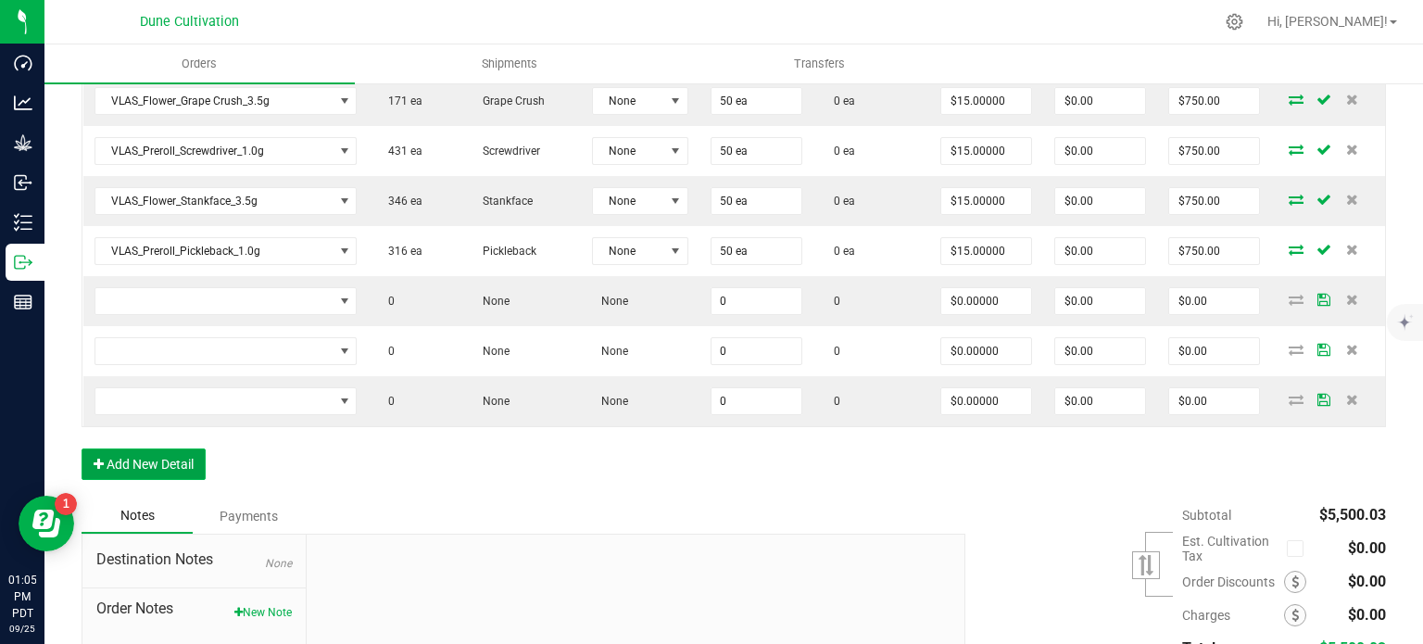
click at [128, 462] on button "Add New Detail" at bounding box center [144, 463] width 124 height 31
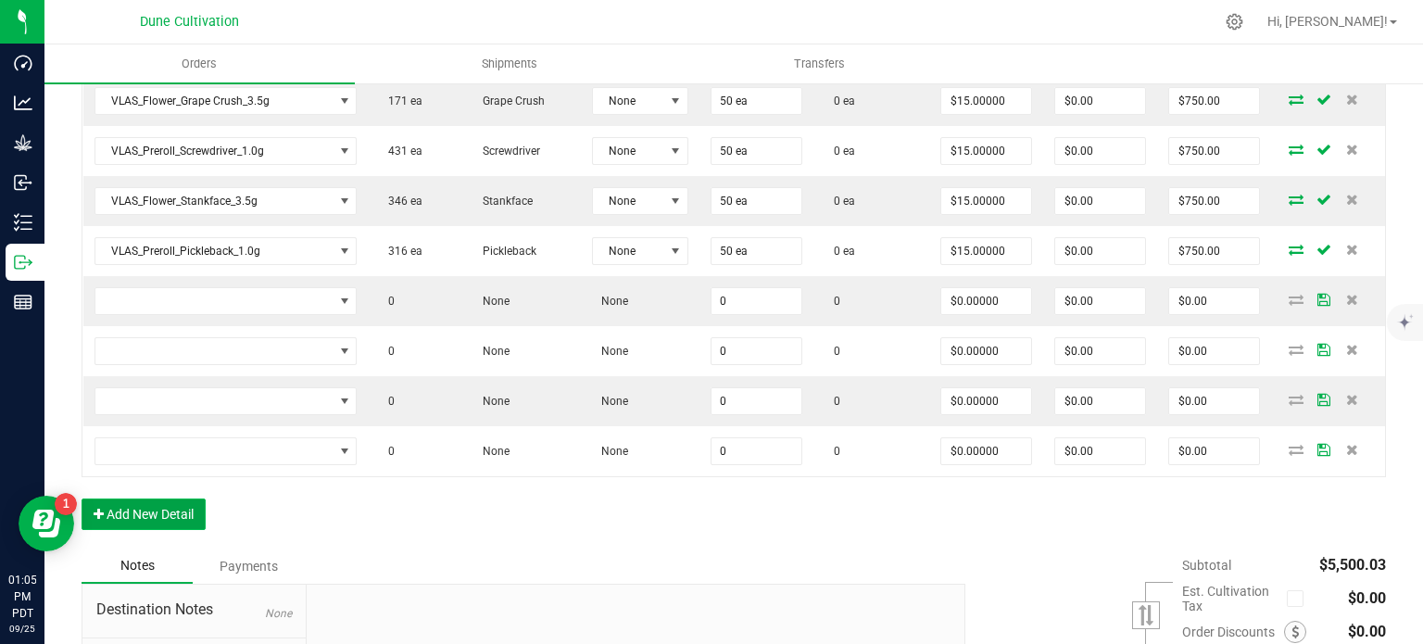
click at [126, 502] on button "Add New Detail" at bounding box center [144, 513] width 124 height 31
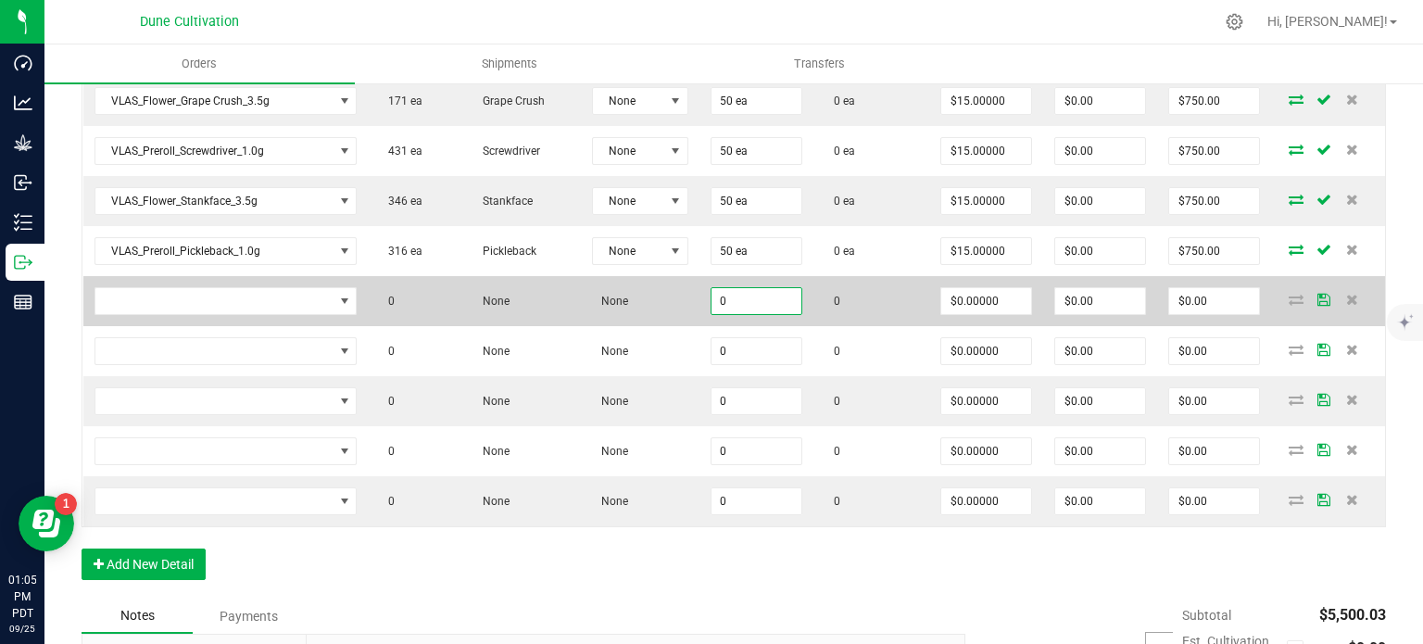
click at [734, 292] on input "0" at bounding box center [756, 301] width 90 height 26
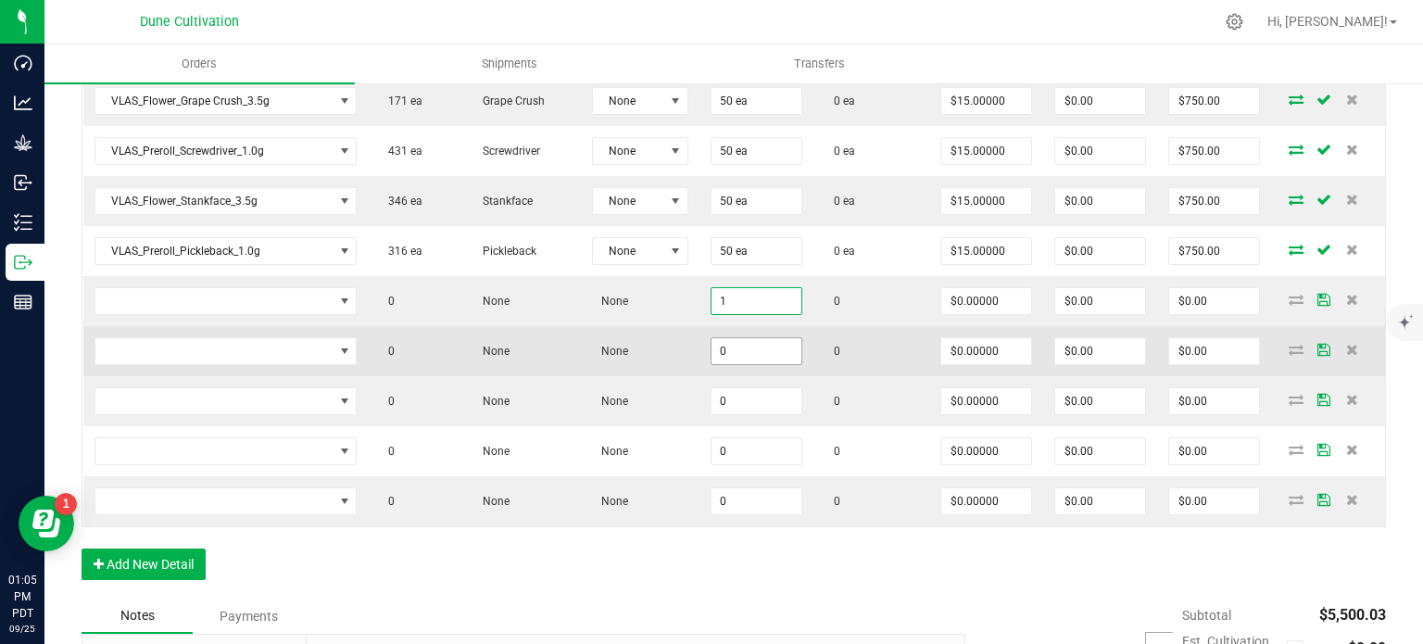
type input "1"
click at [722, 338] on input "0" at bounding box center [756, 351] width 90 height 26
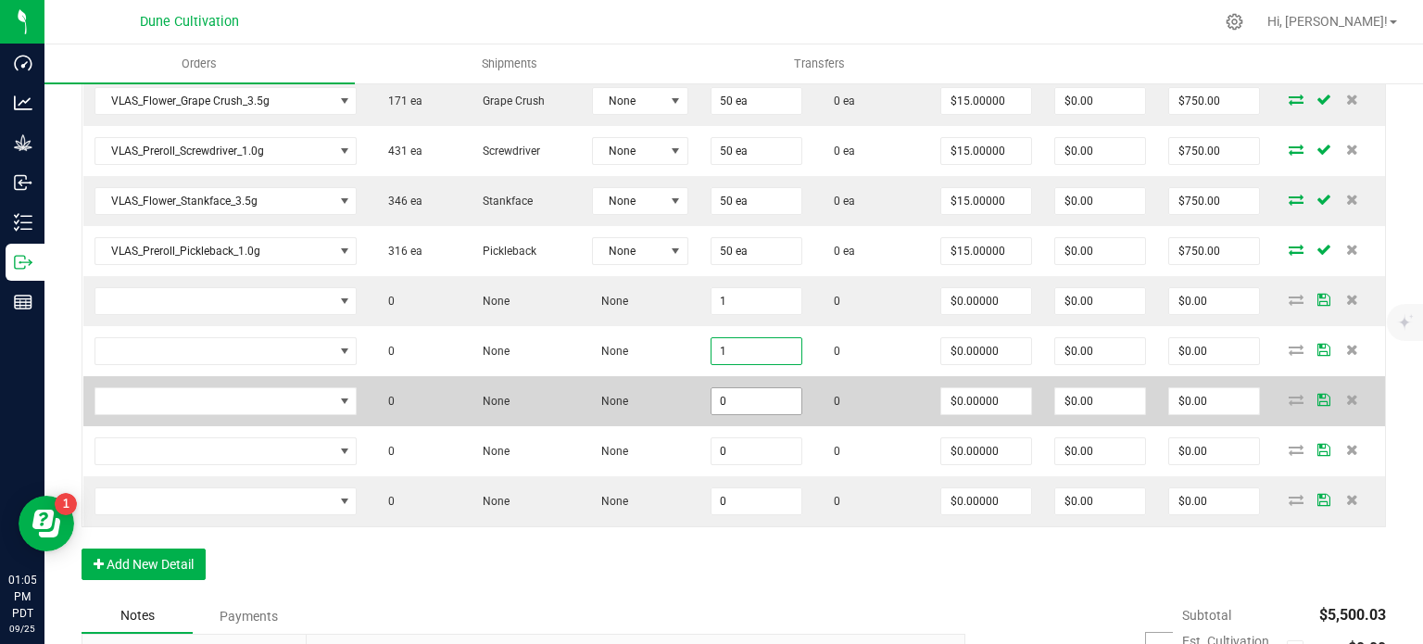
type input "1"
click at [726, 389] on input "0" at bounding box center [756, 401] width 90 height 26
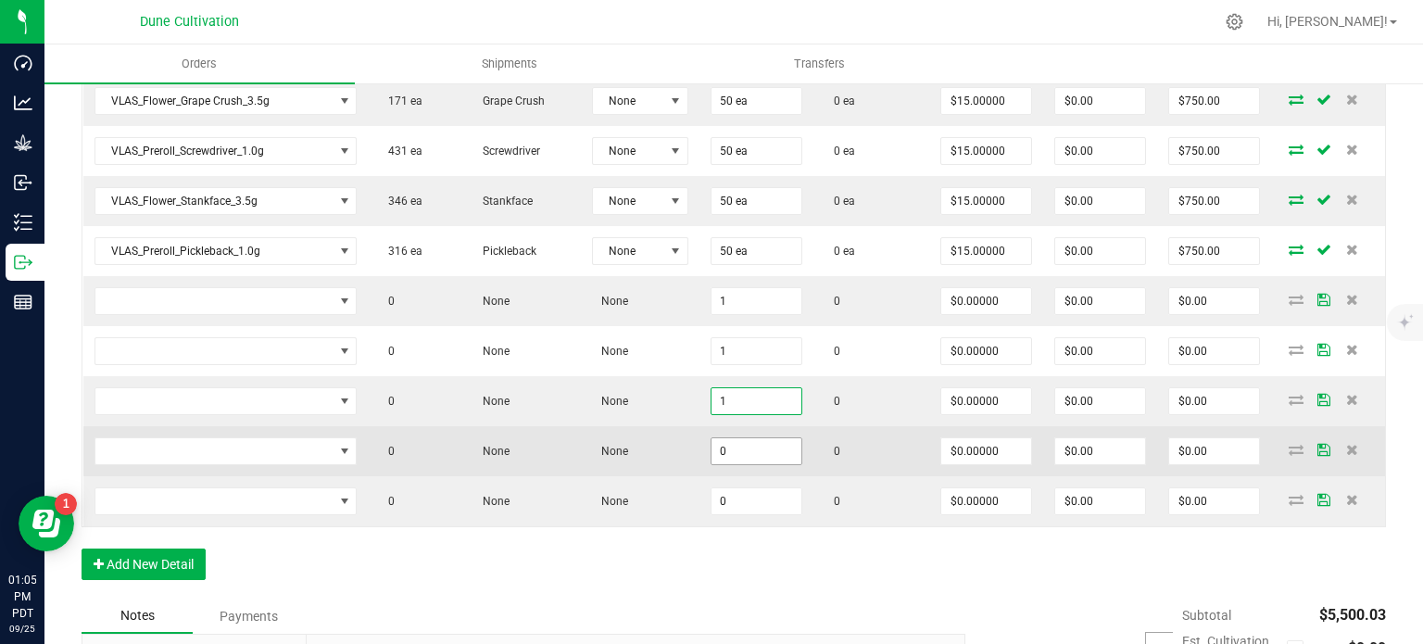
type input "1"
click at [718, 438] on input "0" at bounding box center [756, 451] width 90 height 26
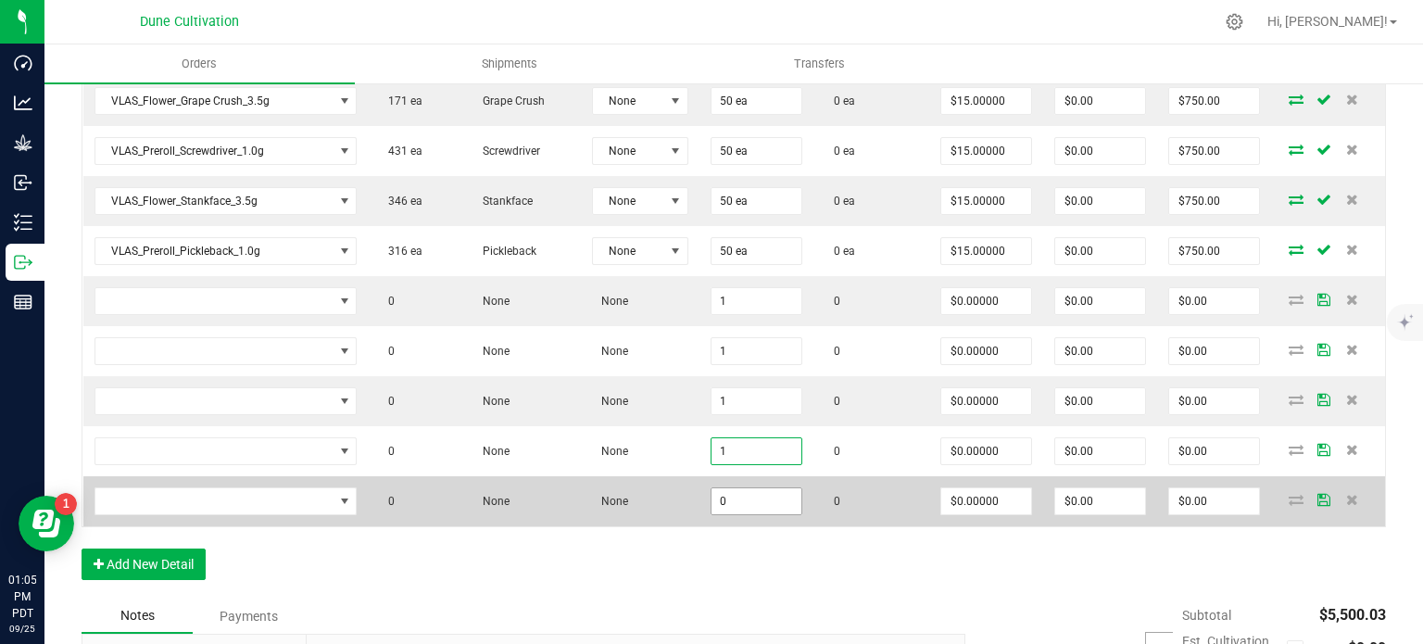
type input "1"
click at [720, 488] on input "0" at bounding box center [756, 501] width 90 height 26
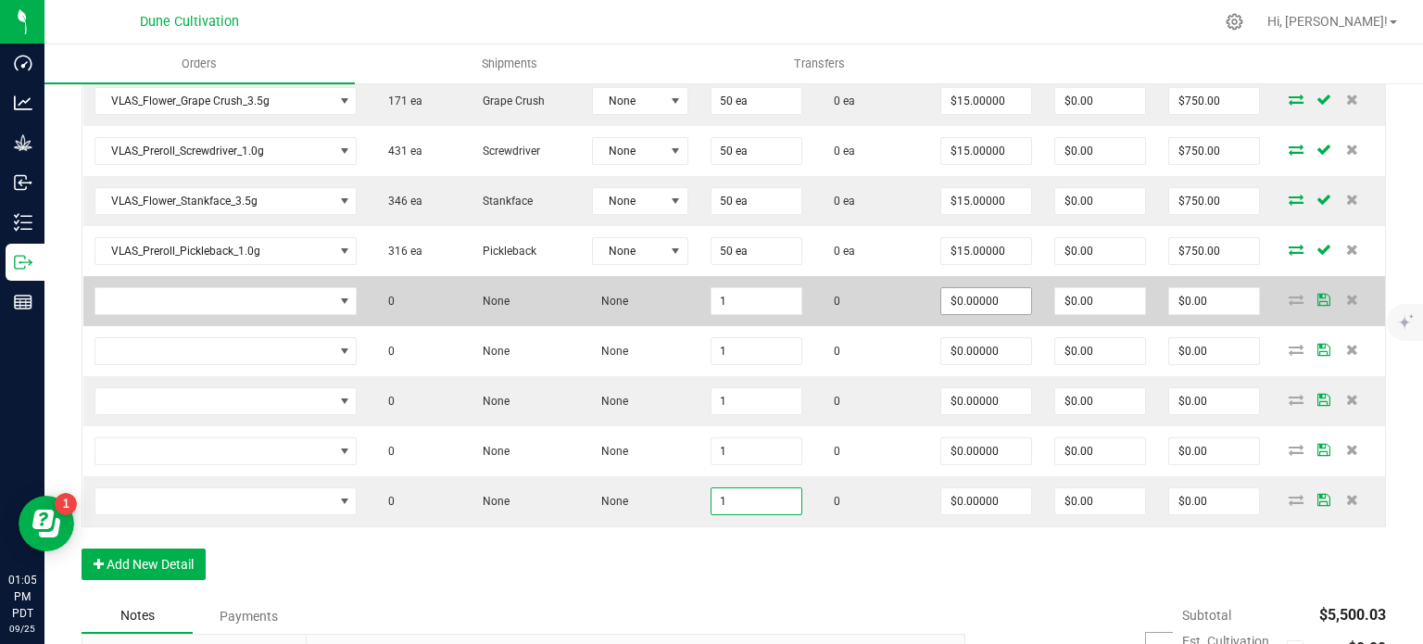
type input "1"
click at [948, 288] on input "0" at bounding box center [986, 301] width 90 height 26
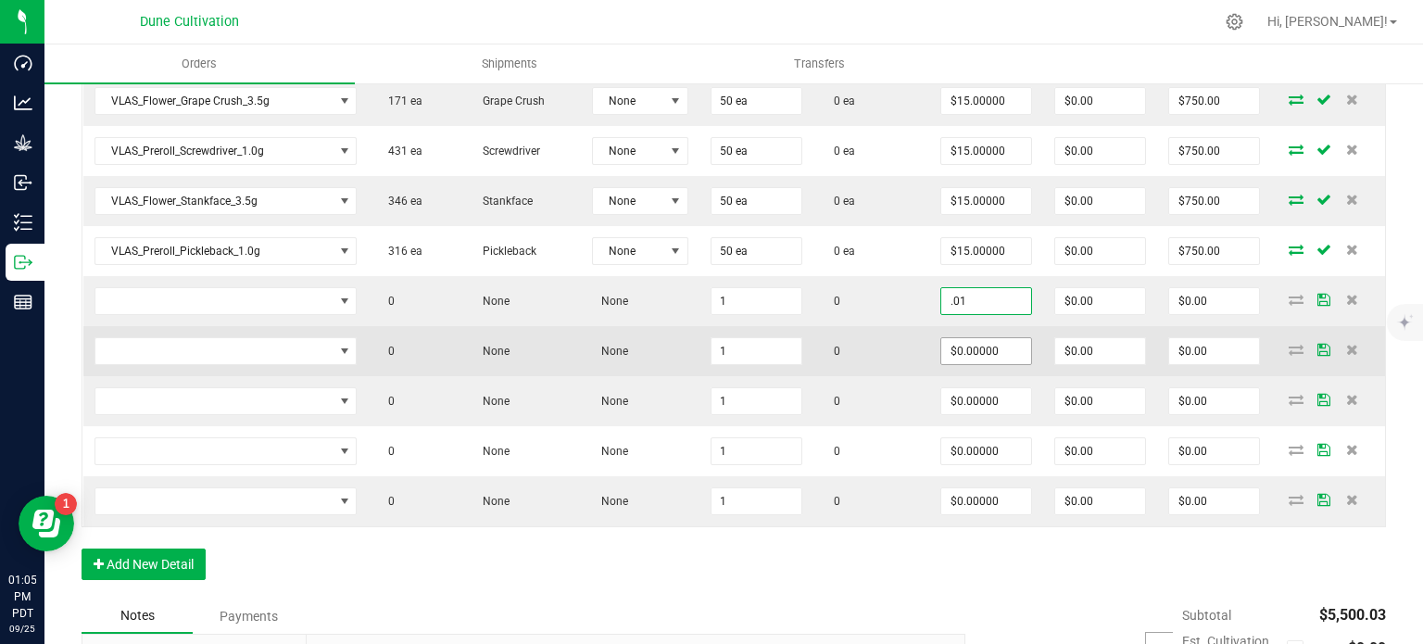
type input "$0.01000"
type input "$0.01"
click at [963, 338] on input "0" at bounding box center [986, 351] width 90 height 26
paste input ".01"
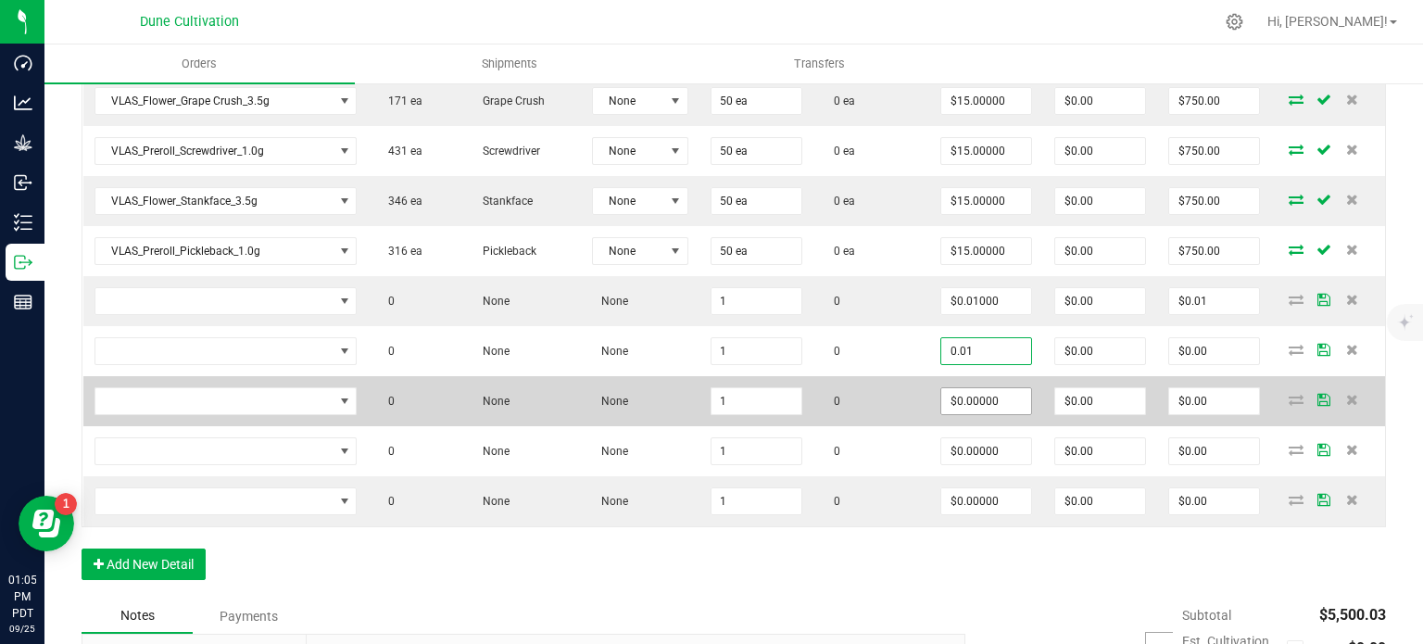
type input "$0.01000"
type input "$0.01"
click at [968, 395] on input "0" at bounding box center [986, 401] width 90 height 26
paste input ".01"
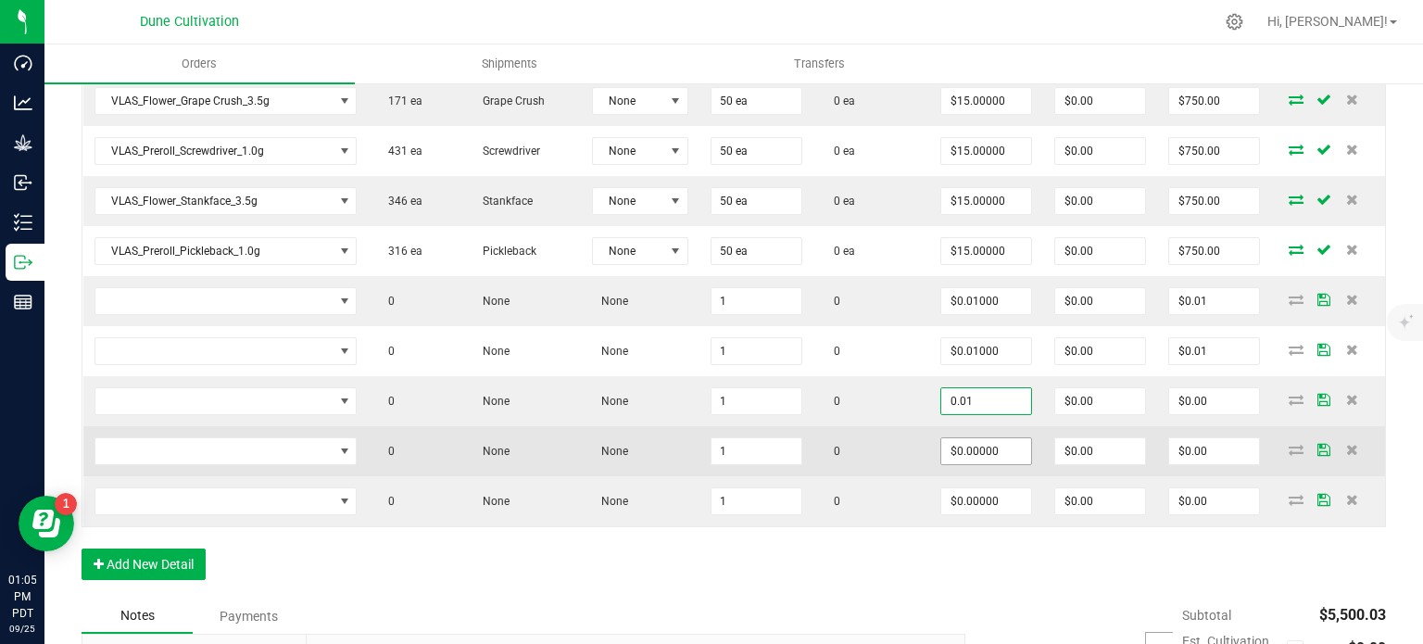
type input "$0.01000"
type input "$0.01"
click at [967, 446] on input "0" at bounding box center [986, 451] width 90 height 26
paste input ".01"
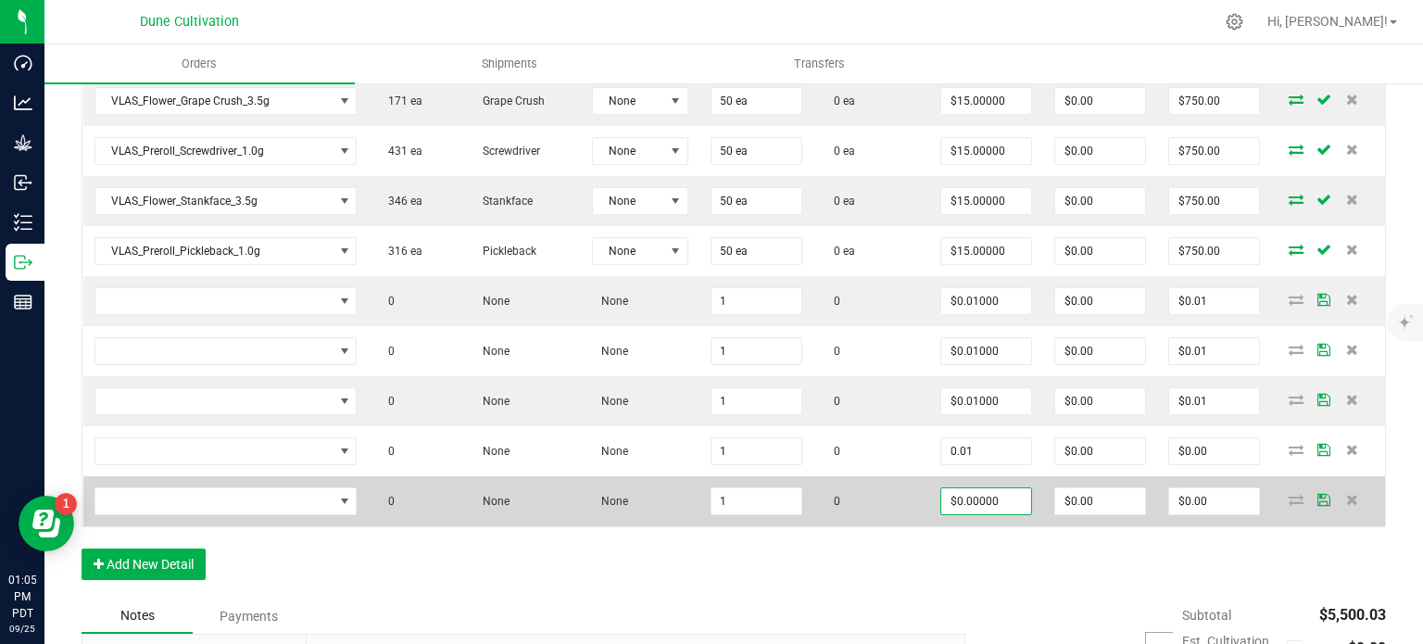
type input "$0.01000"
type input "$0.01"
click at [976, 505] on input "0" at bounding box center [986, 501] width 90 height 26
paste input ".01"
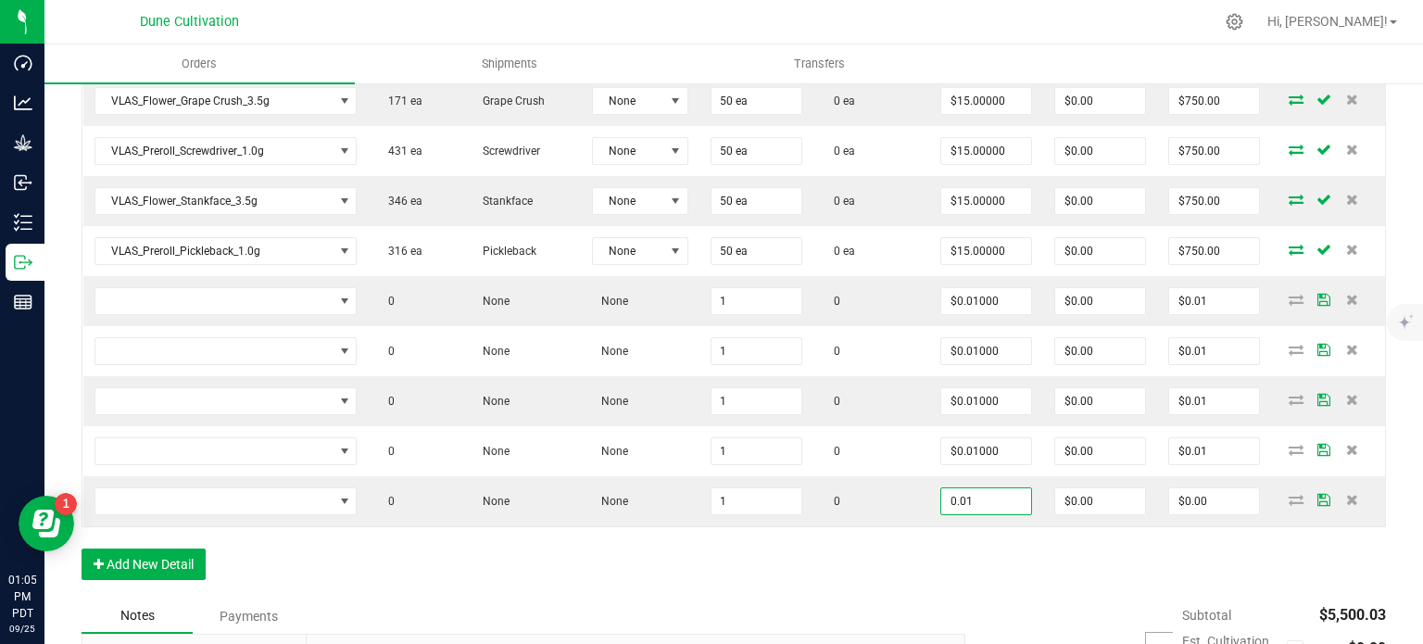
type input "$0.01000"
type input "$0.01"
click at [896, 550] on div "Order Details Print All Labels Item Sellable Strain Lot Number Qty Ordered Qty …" at bounding box center [734, 120] width 1304 height 955
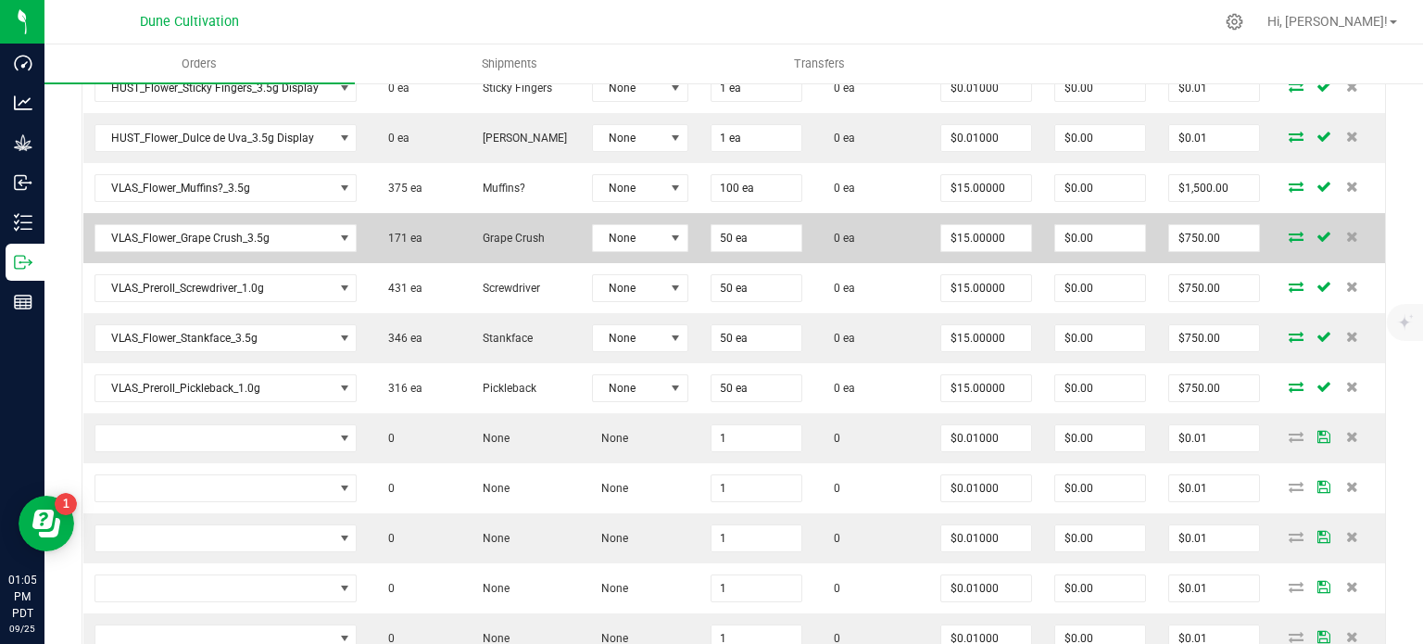
scroll to position [868, 0]
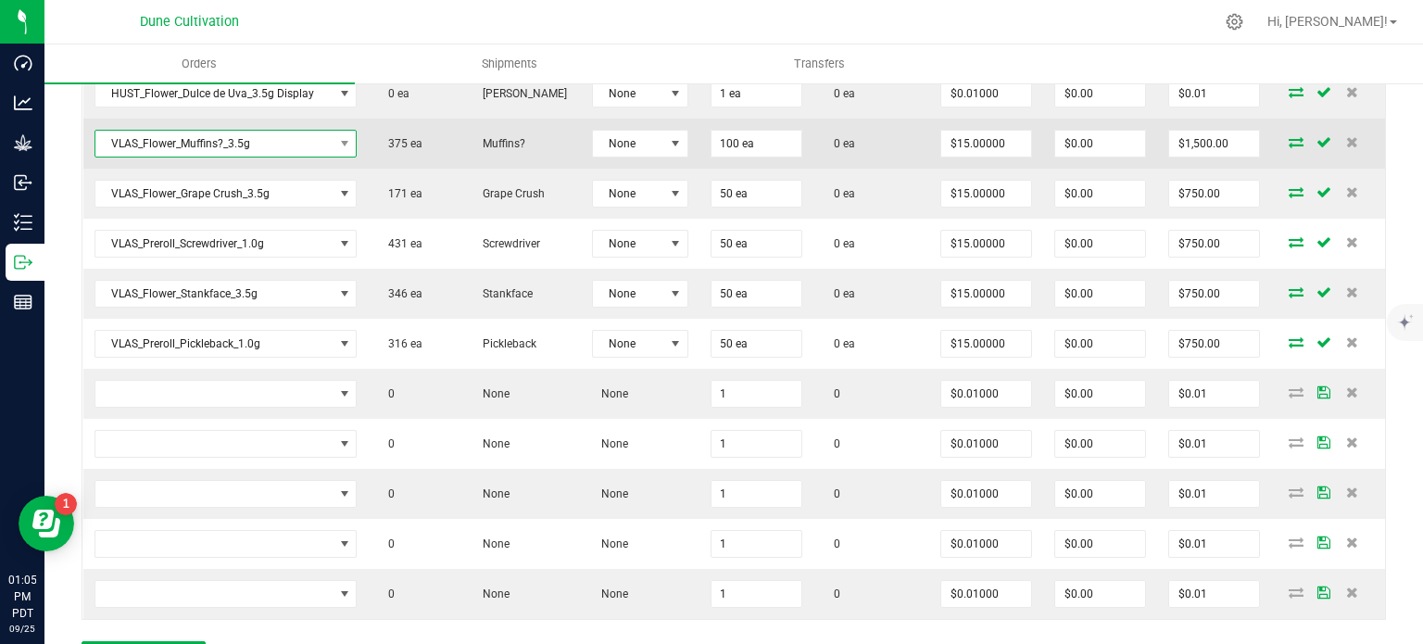
click at [252, 147] on span "VLAS_Flower_Muffins?_3.5g" at bounding box center [214, 144] width 238 height 26
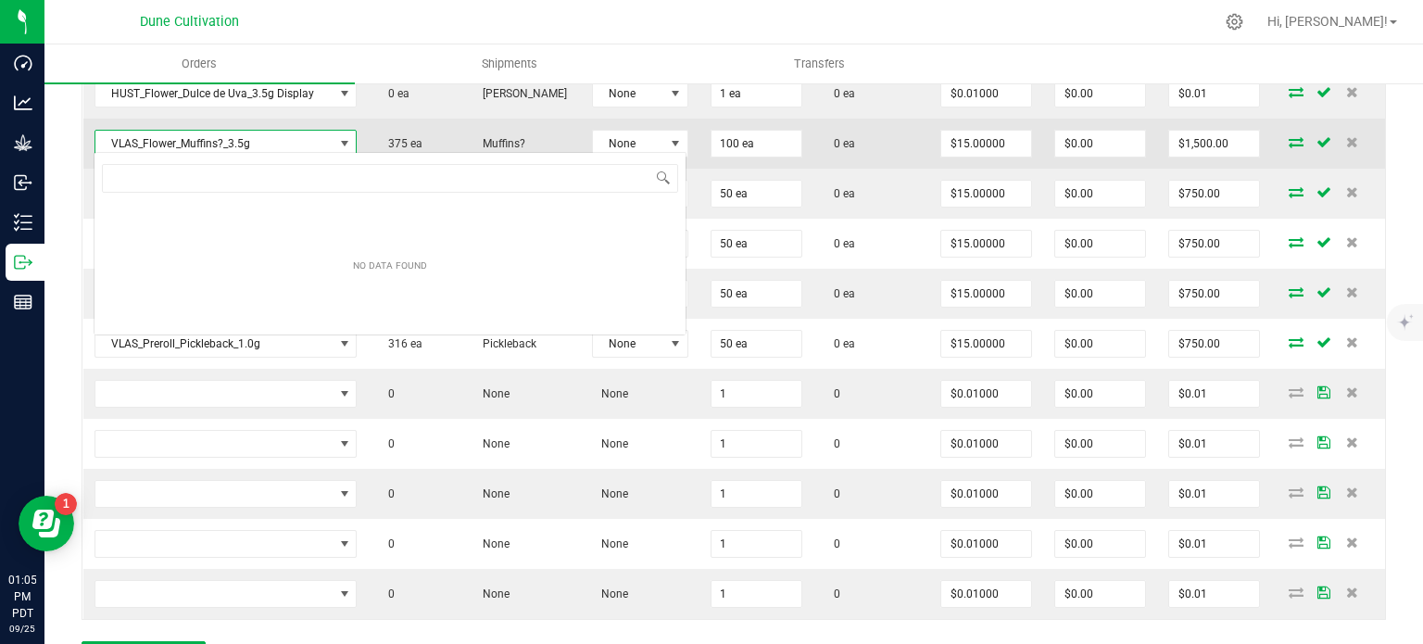
scroll to position [27, 258]
click at [215, 137] on span "VLAS_Flower_Muffins?_3.5g" at bounding box center [214, 144] width 238 height 26
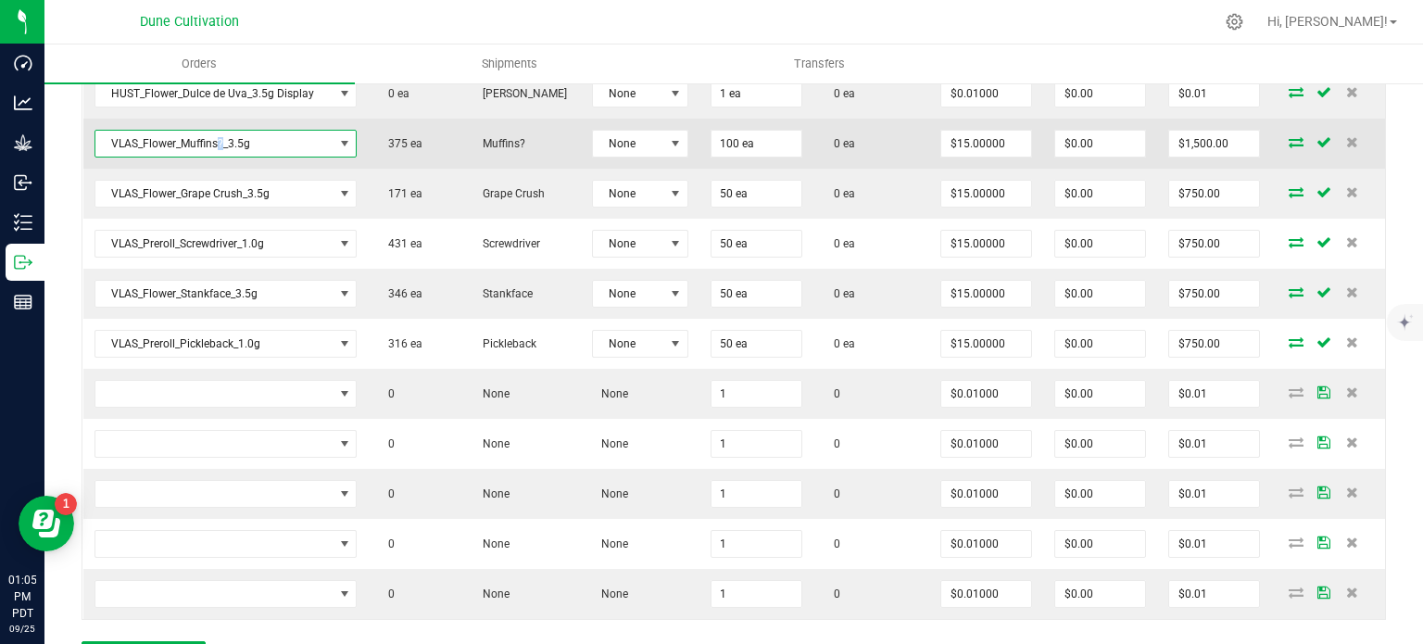
click at [215, 137] on span "VLAS_Flower_Muffins?_3.5g" at bounding box center [214, 144] width 238 height 26
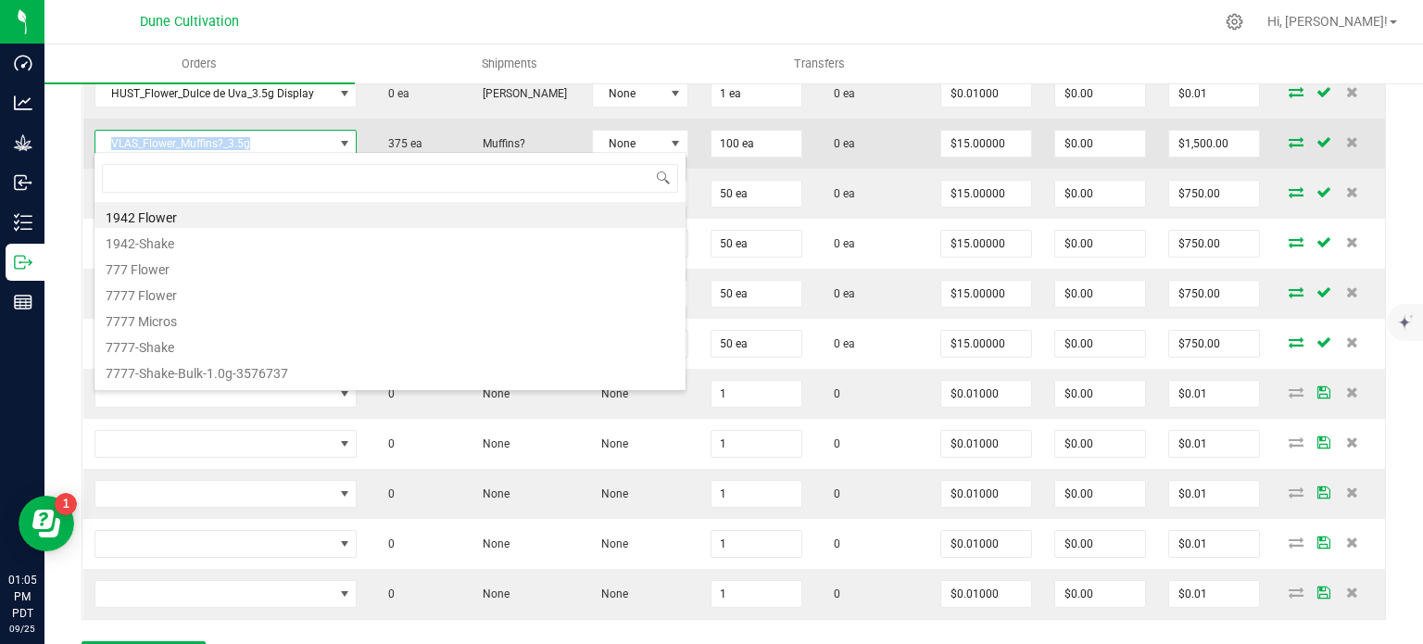
click at [215, 137] on span "VLAS_Flower_Muffins?_3.5g" at bounding box center [214, 144] width 238 height 26
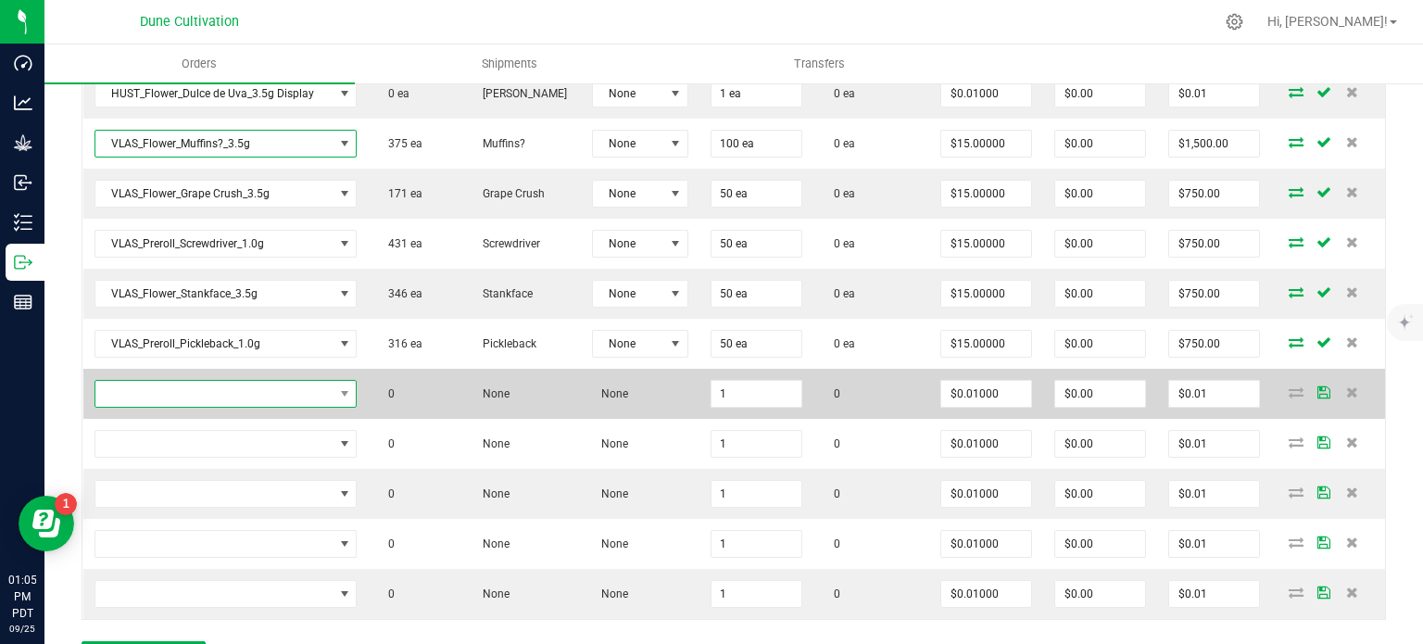
click at [214, 386] on span "NO DATA FOUND" at bounding box center [214, 394] width 238 height 26
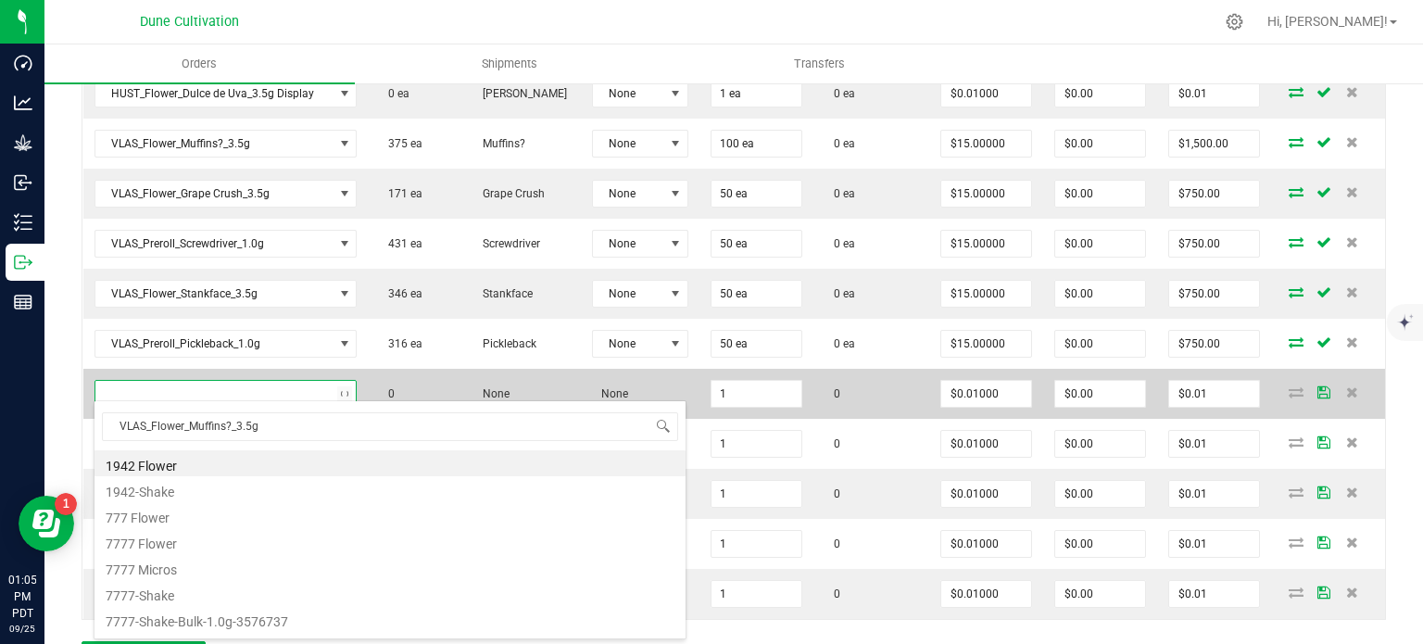
scroll to position [27, 256]
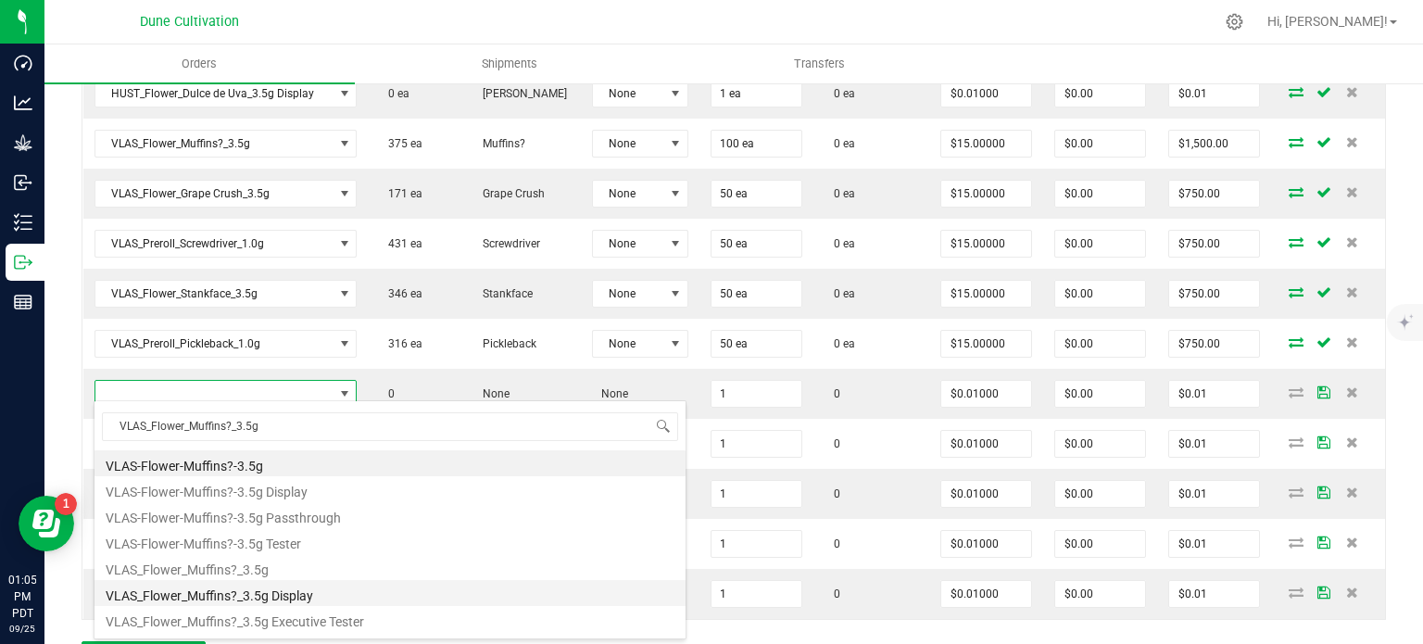
click at [237, 596] on li "VLAS_Flower_Muffins?_3.5g Display" at bounding box center [389, 593] width 591 height 26
type input "1 ea"
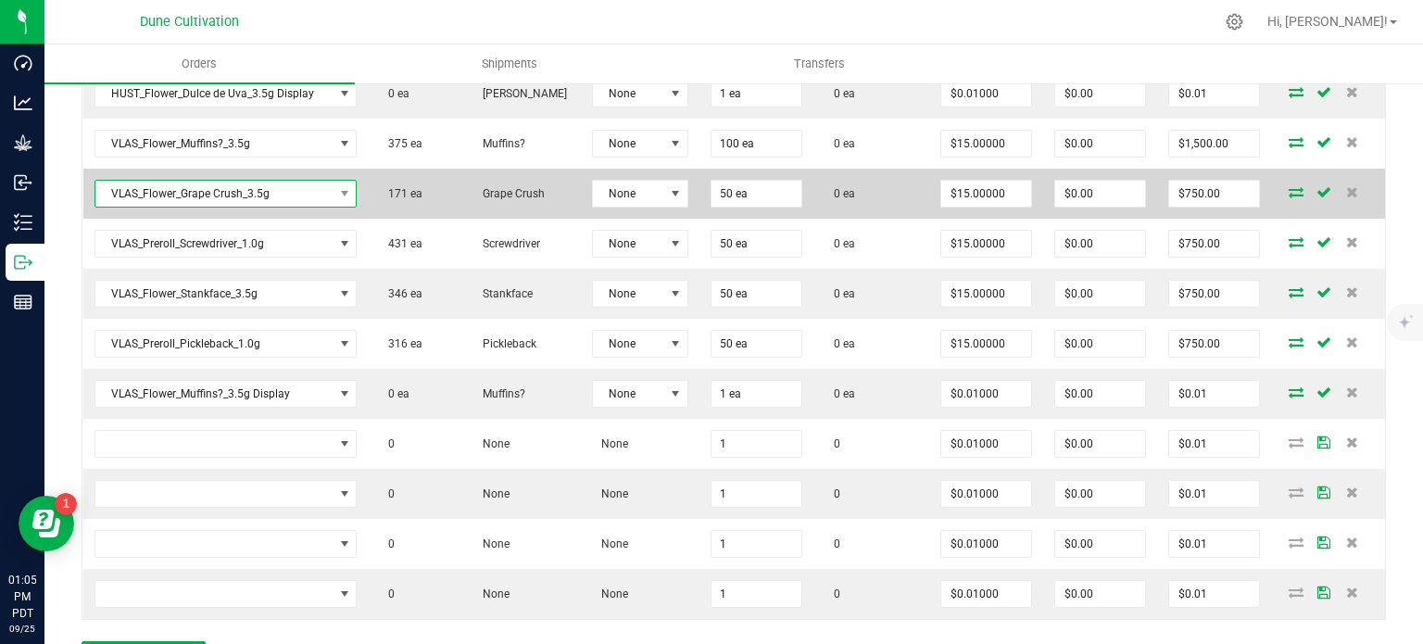
click at [222, 192] on span "VLAS_Flower_Grape Crush_3.5g" at bounding box center [214, 194] width 238 height 26
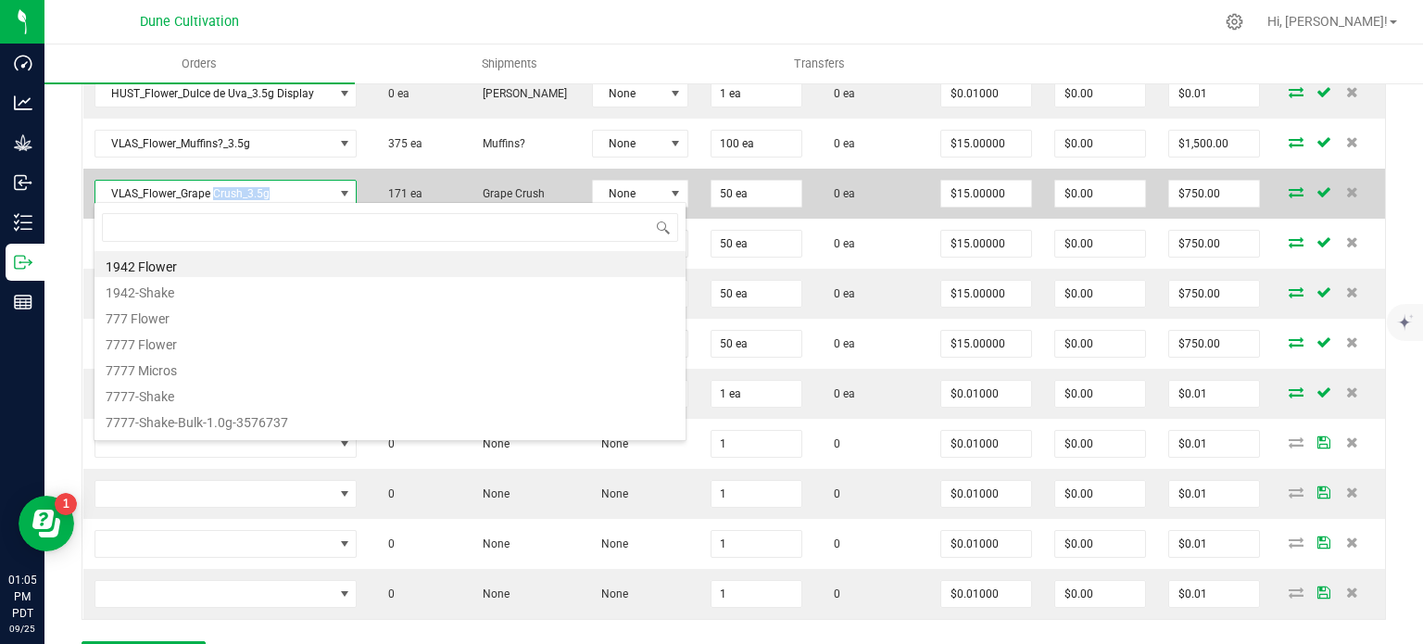
click at [222, 192] on span "VLAS_Flower_Grape Crush_3.5g" at bounding box center [214, 194] width 238 height 26
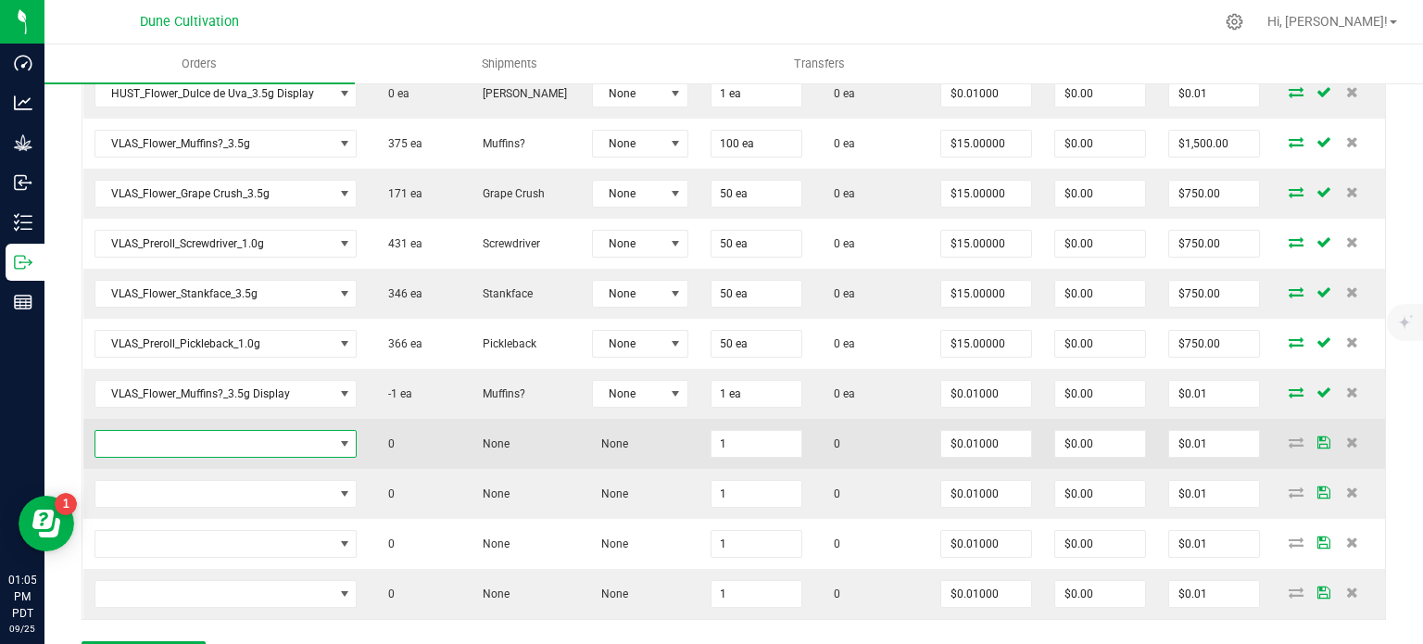
click at [246, 442] on span "NO DATA FOUND" at bounding box center [214, 444] width 238 height 26
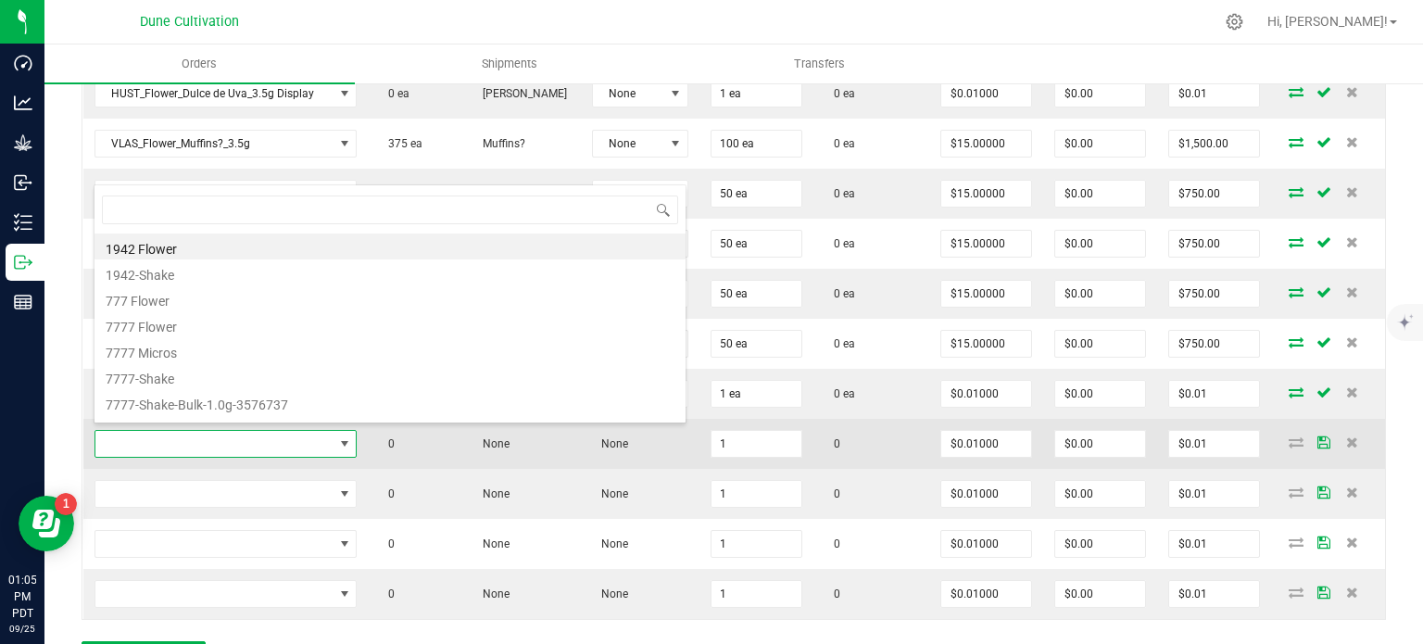
type input "VLAS_Flower_Grape Crush_3.5g"
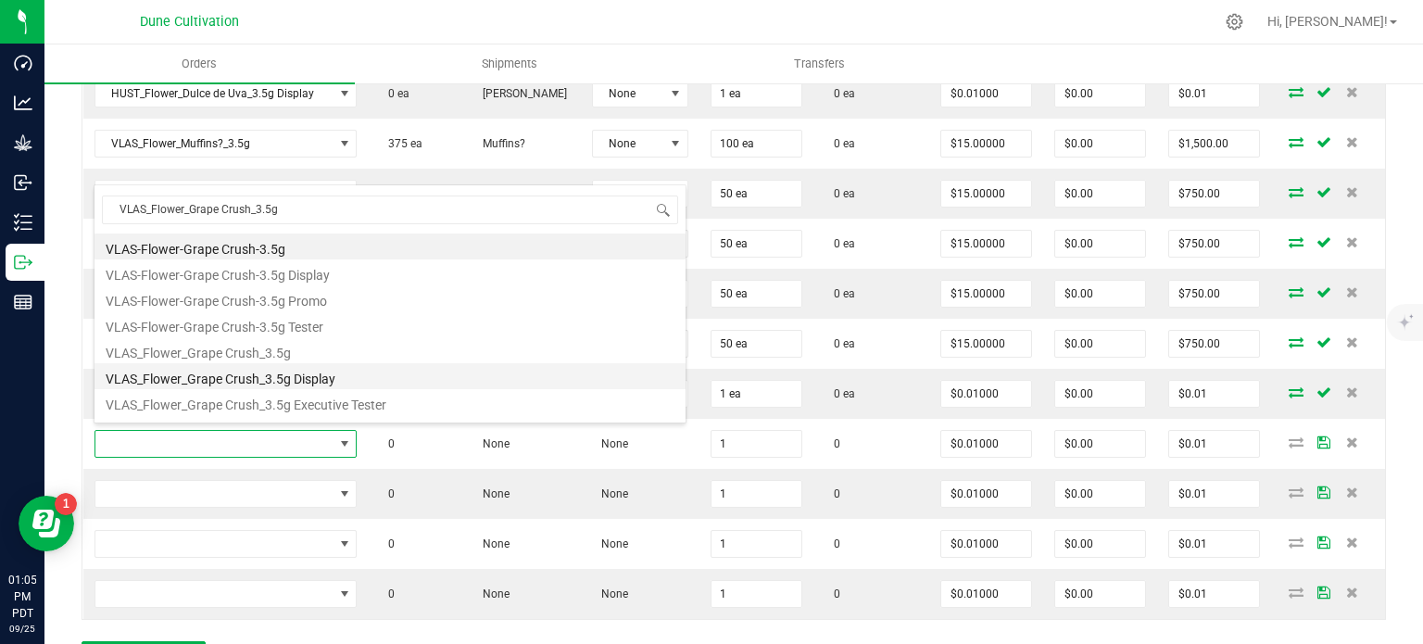
click at [257, 381] on li "VLAS_Flower_Grape Crush_3.5g Display" at bounding box center [389, 376] width 591 height 26
type input "1 ea"
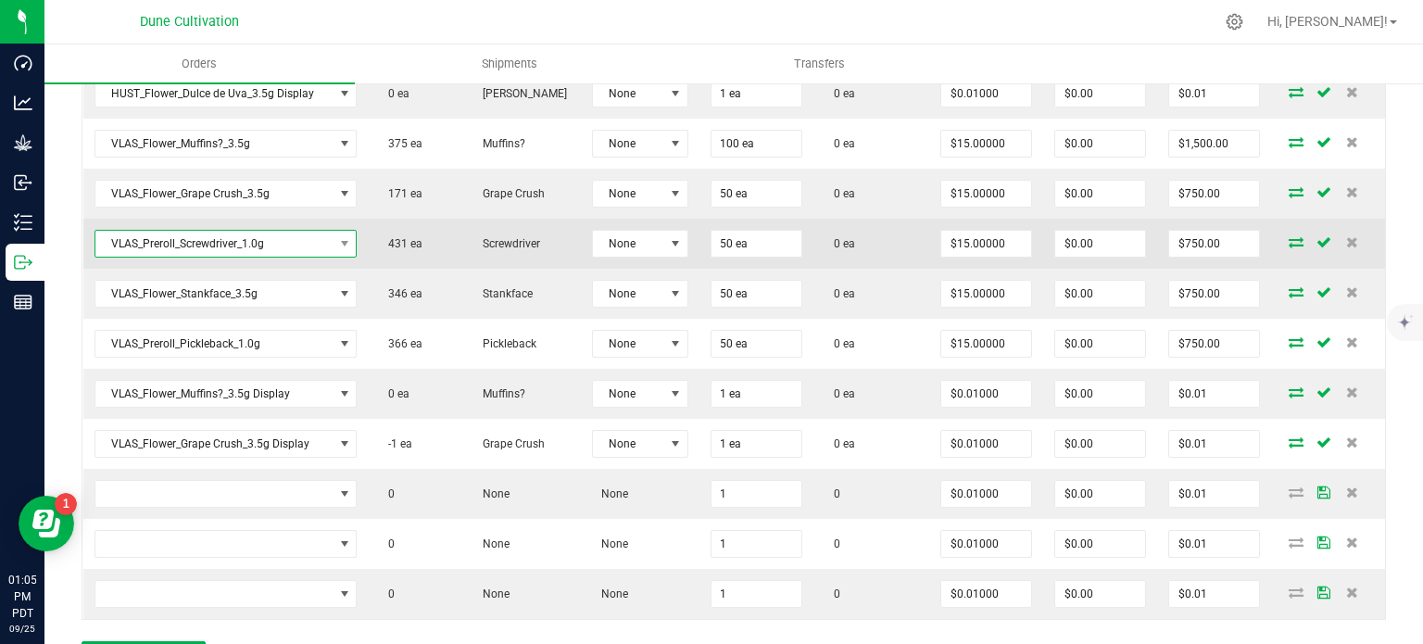
click at [207, 242] on span "VLAS_Preroll_Screwdriver_1.0g" at bounding box center [214, 244] width 238 height 26
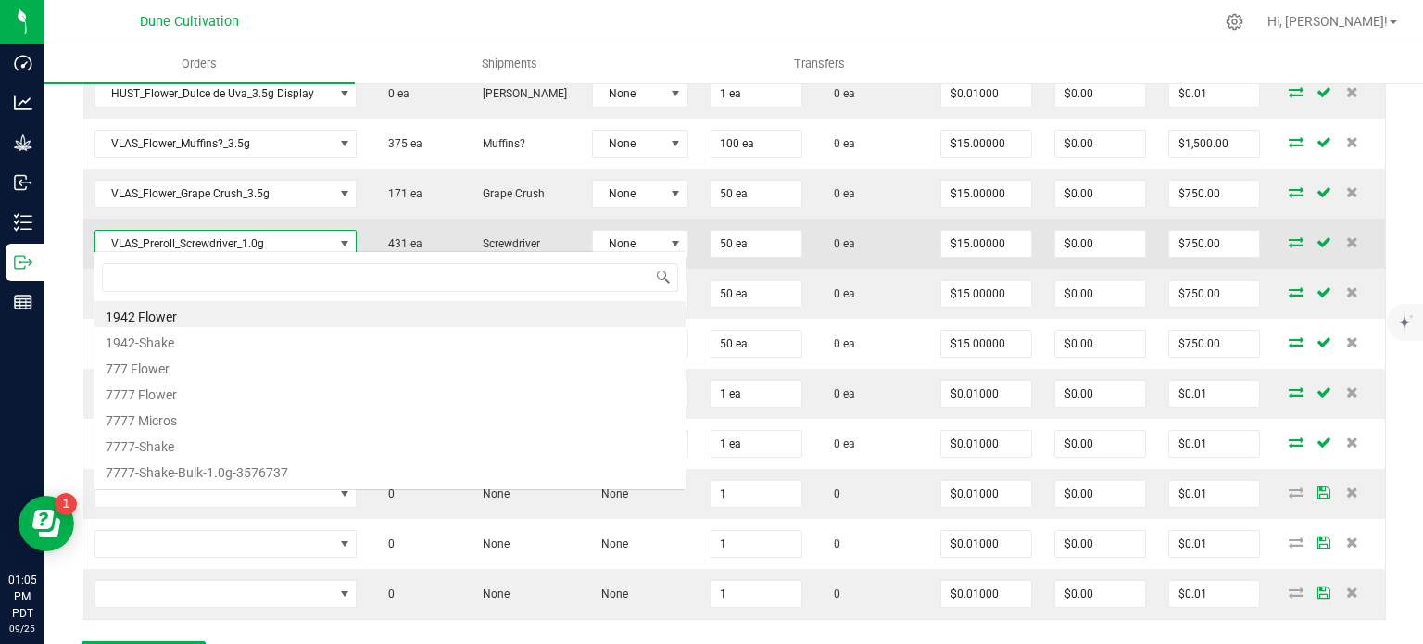
scroll to position [27, 258]
click at [207, 242] on span "VLAS_Preroll_Screwdriver_1.0g" at bounding box center [214, 244] width 238 height 26
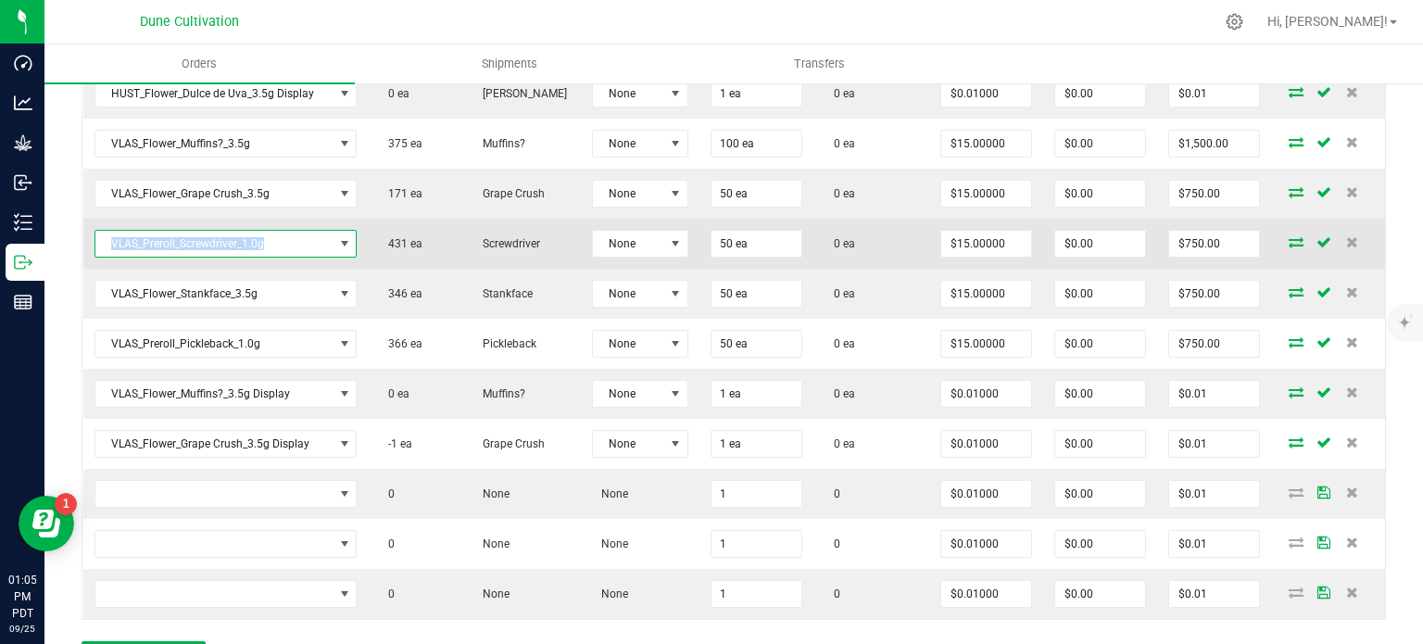
copy span "VLAS_Preroll_Screwdriver_1.0g"
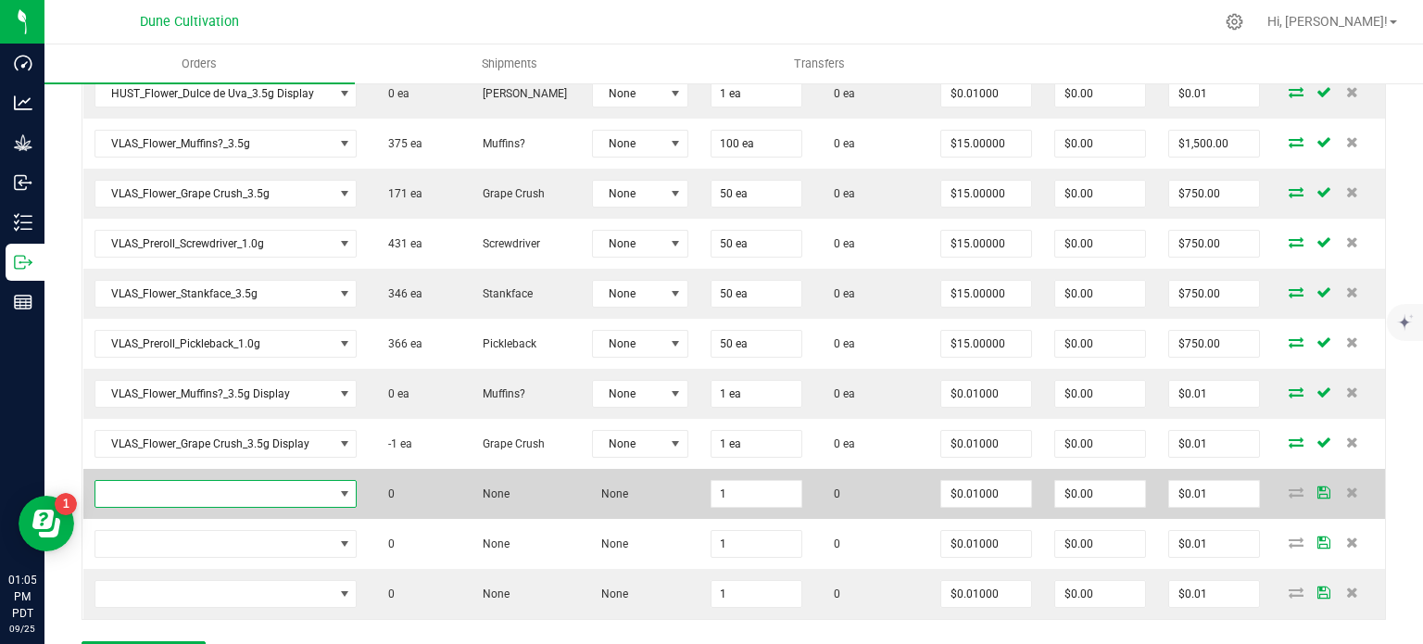
click at [222, 481] on span "NO DATA FOUND" at bounding box center [214, 494] width 238 height 26
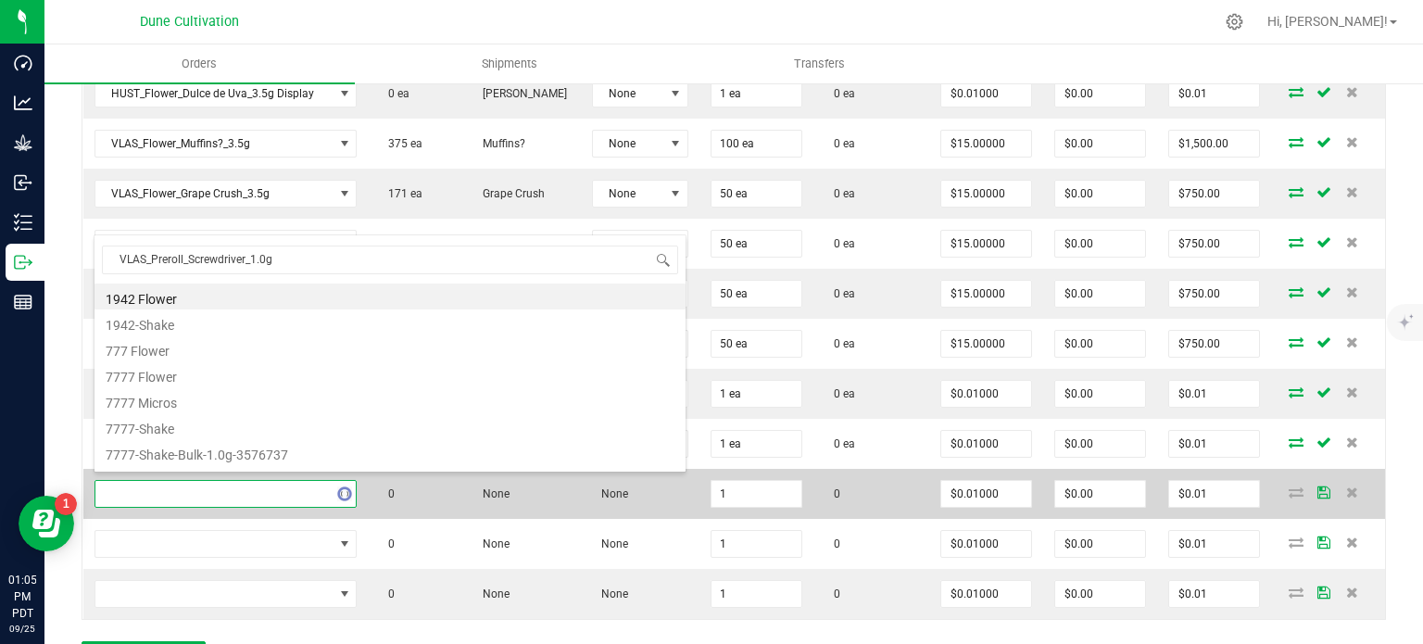
scroll to position [27, 256]
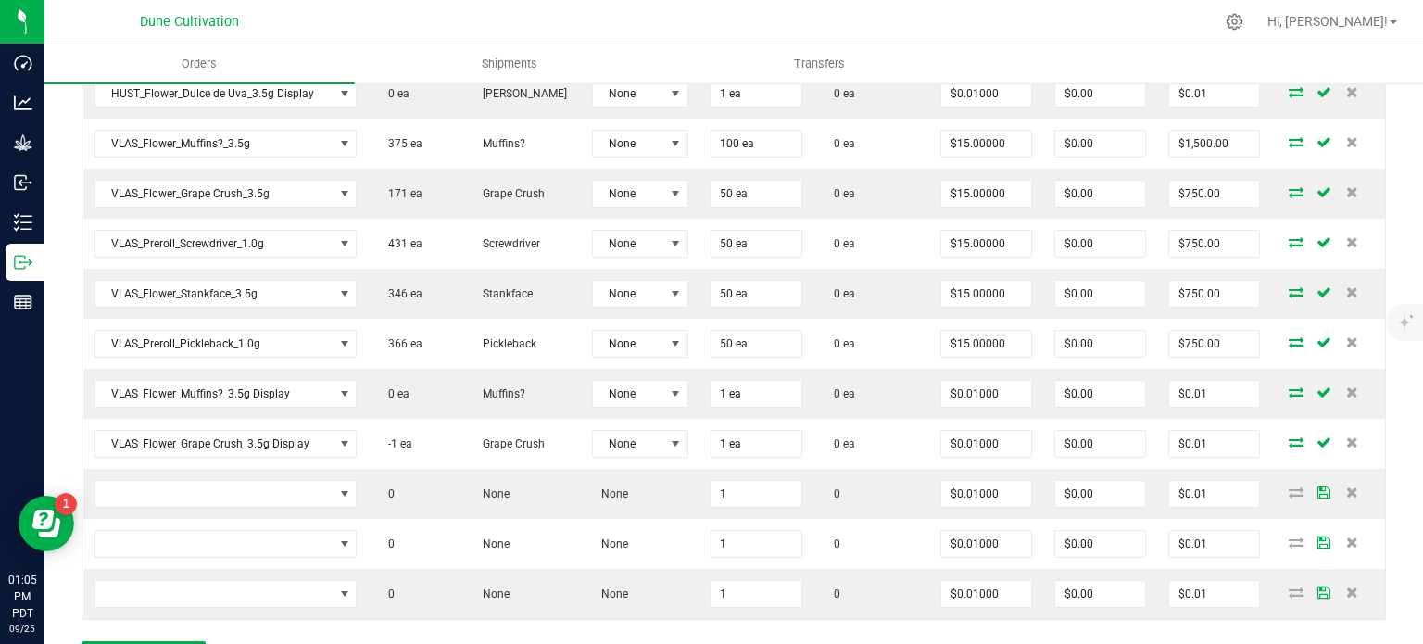
click at [382, 625] on div "Order Details Print All Labels Item Sellable Strain Lot Number Qty Ordered Qty …" at bounding box center [734, 213] width 1304 height 955
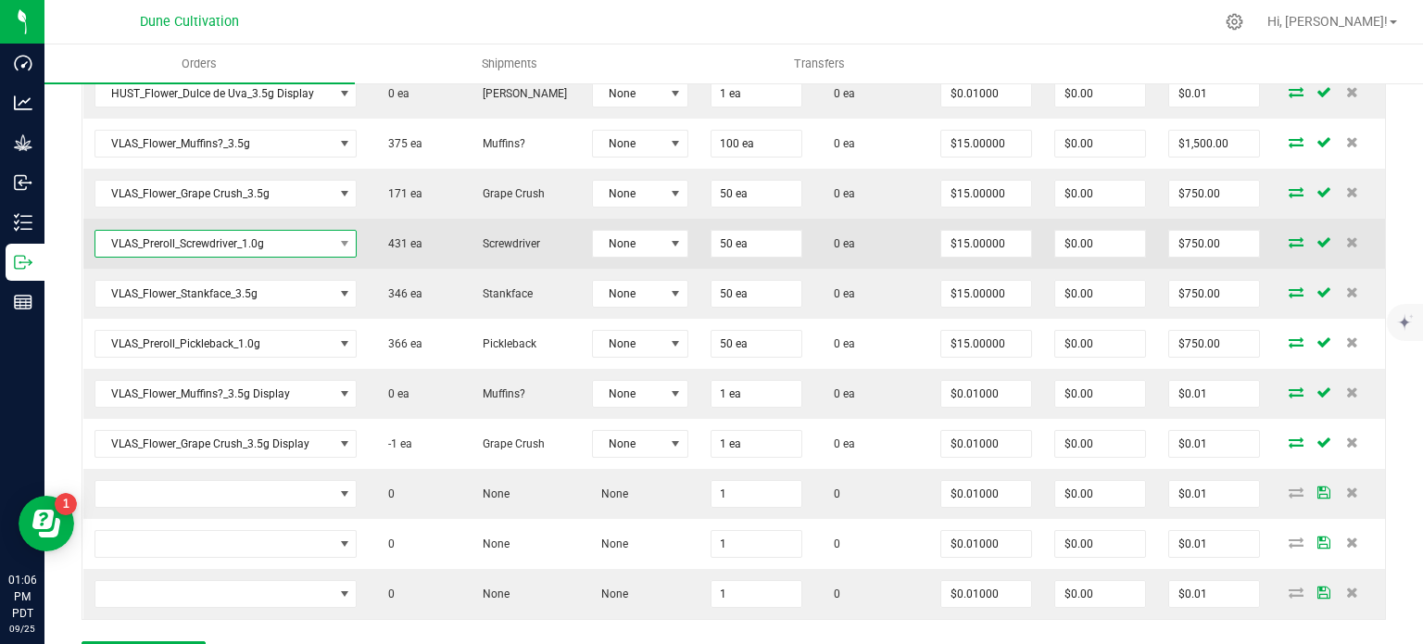
click at [263, 236] on span "VLAS_Preroll_Screwdriver_1.0g" at bounding box center [214, 244] width 238 height 26
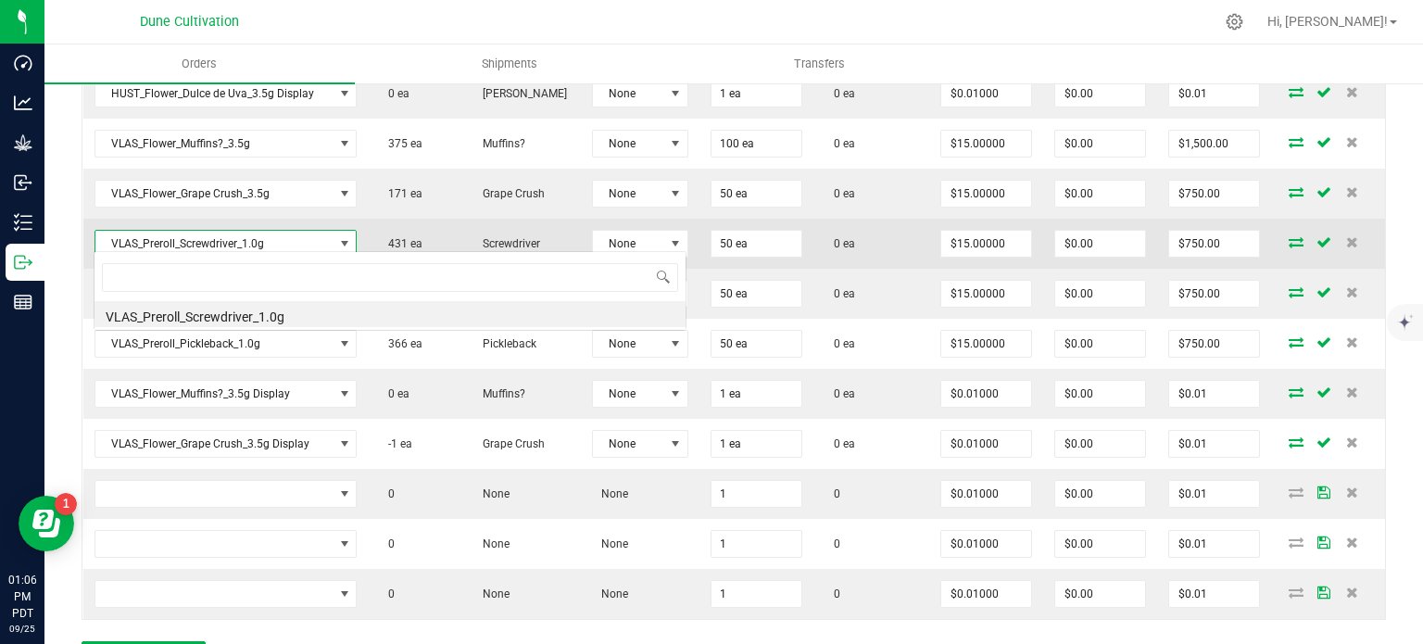
scroll to position [27, 258]
type input "VLAS_Flower_Screwdriver_3.5g"
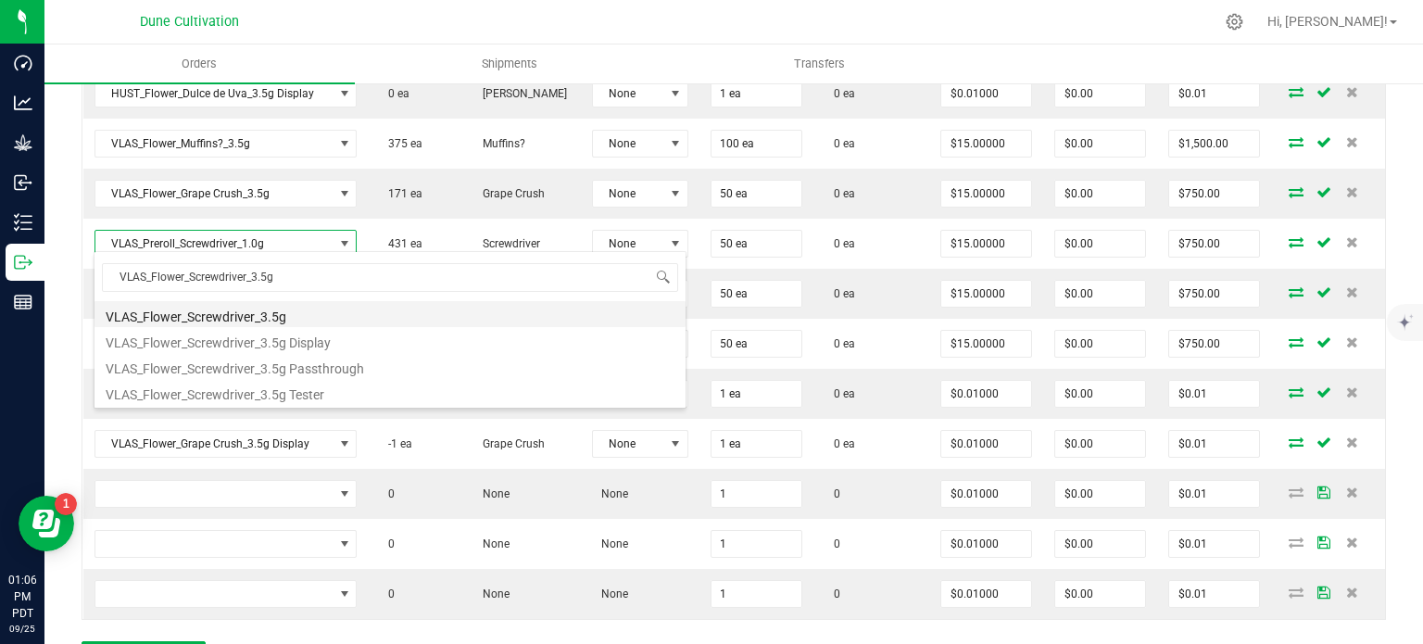
click at [251, 319] on li "VLAS_Flower_Screwdriver_3.5g" at bounding box center [389, 314] width 591 height 26
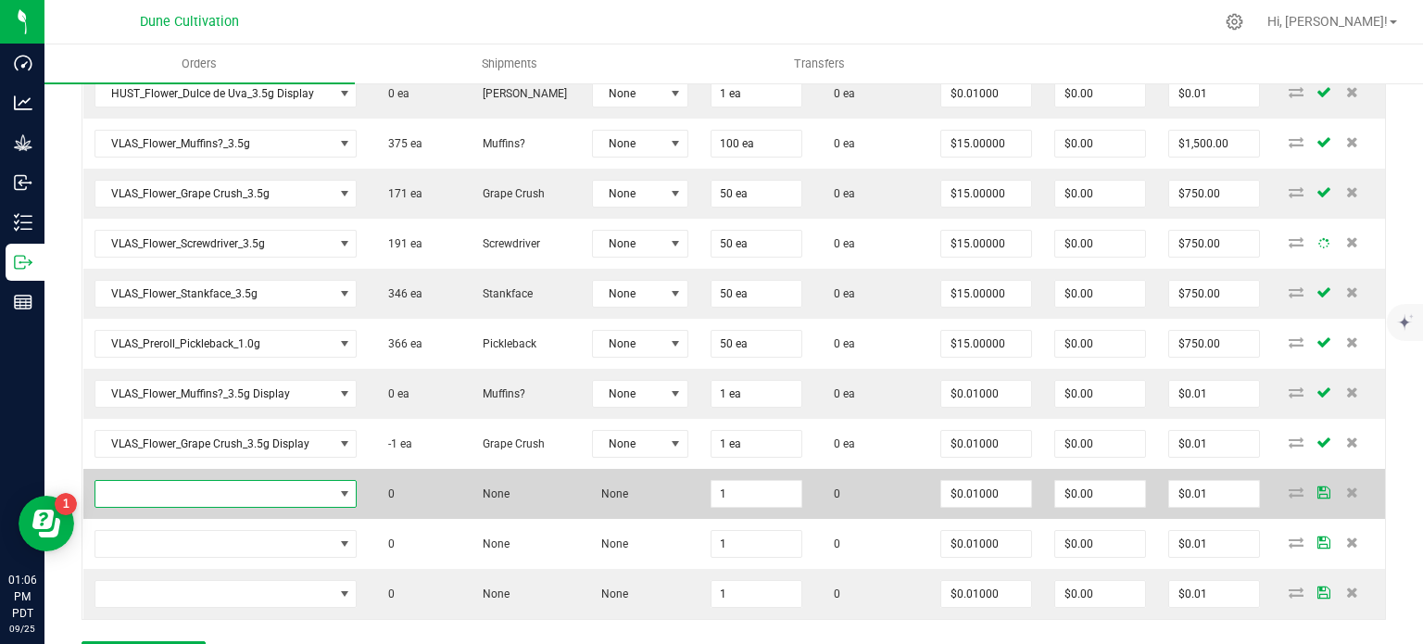
click at [245, 481] on span "NO DATA FOUND" at bounding box center [214, 494] width 238 height 26
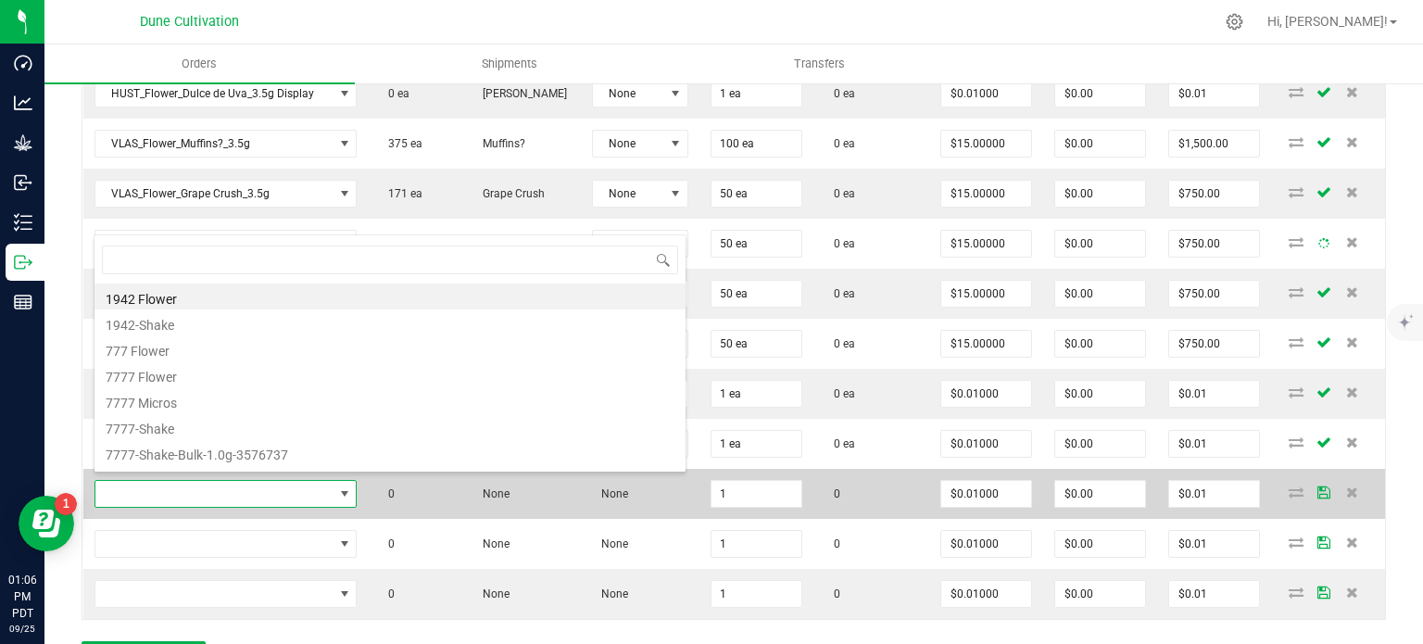
scroll to position [27, 256]
type input "VLAS_Flower_Screwdriver_3.5g"
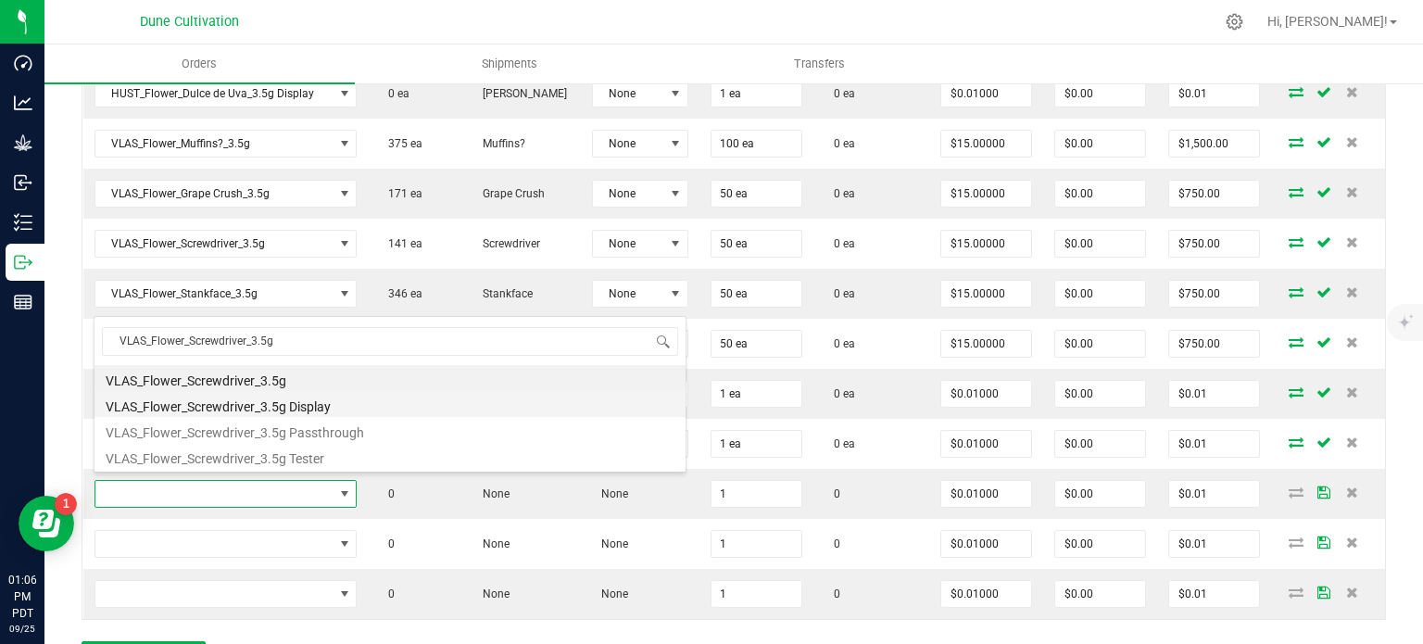
click at [283, 414] on li "VLAS_Flower_Screwdriver_3.5g Display" at bounding box center [389, 404] width 591 height 26
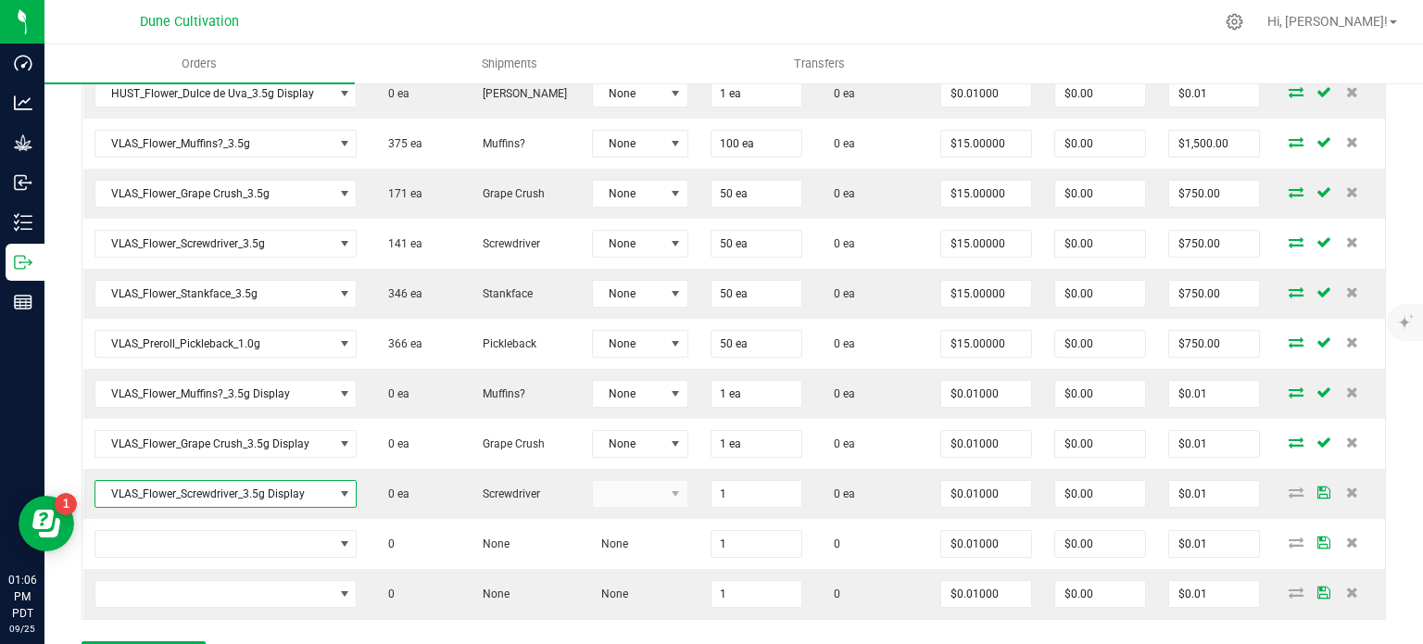
type input "1 ea"
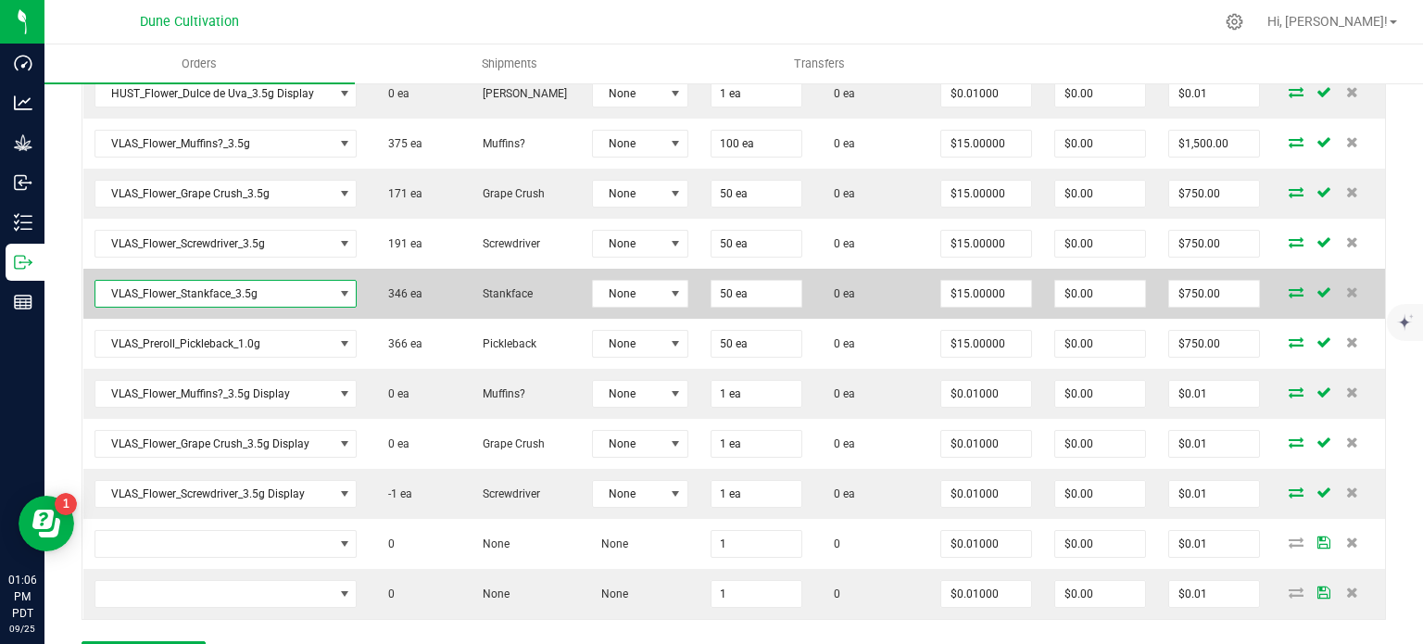
click at [230, 295] on span "VLAS_Flower_Stankface_3.5g" at bounding box center [214, 294] width 238 height 26
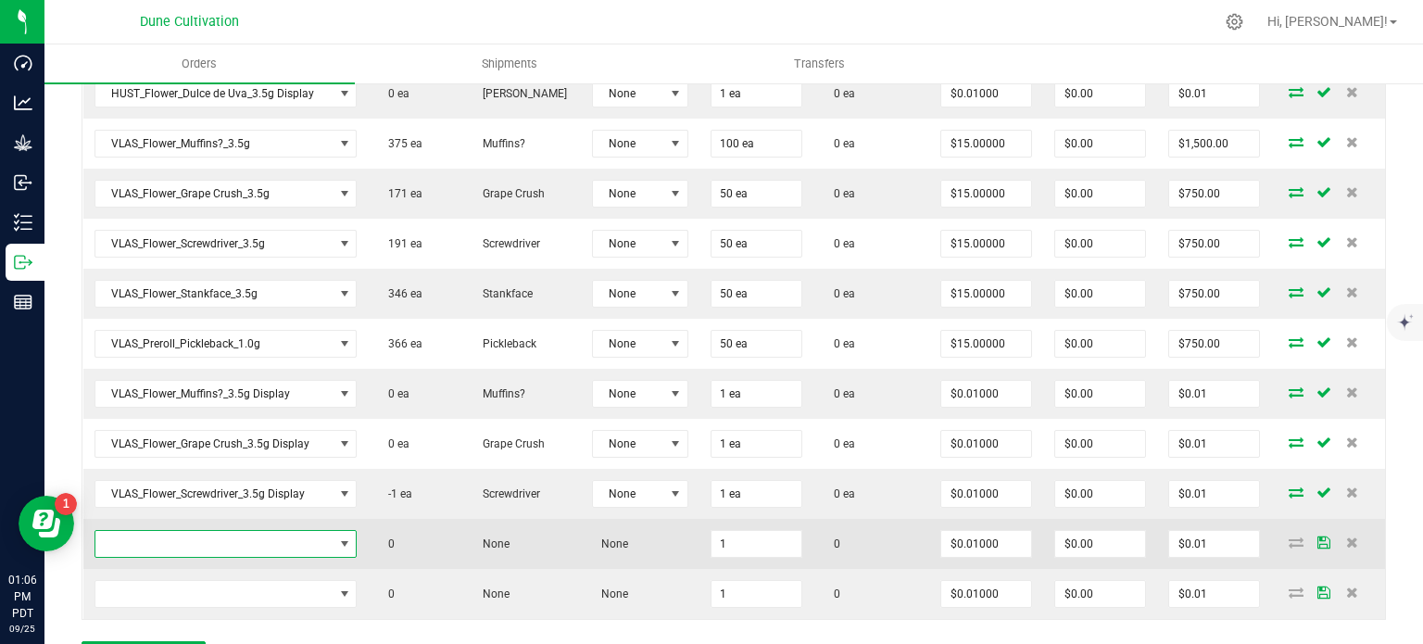
click at [245, 531] on span "NO DATA FOUND" at bounding box center [214, 544] width 238 height 26
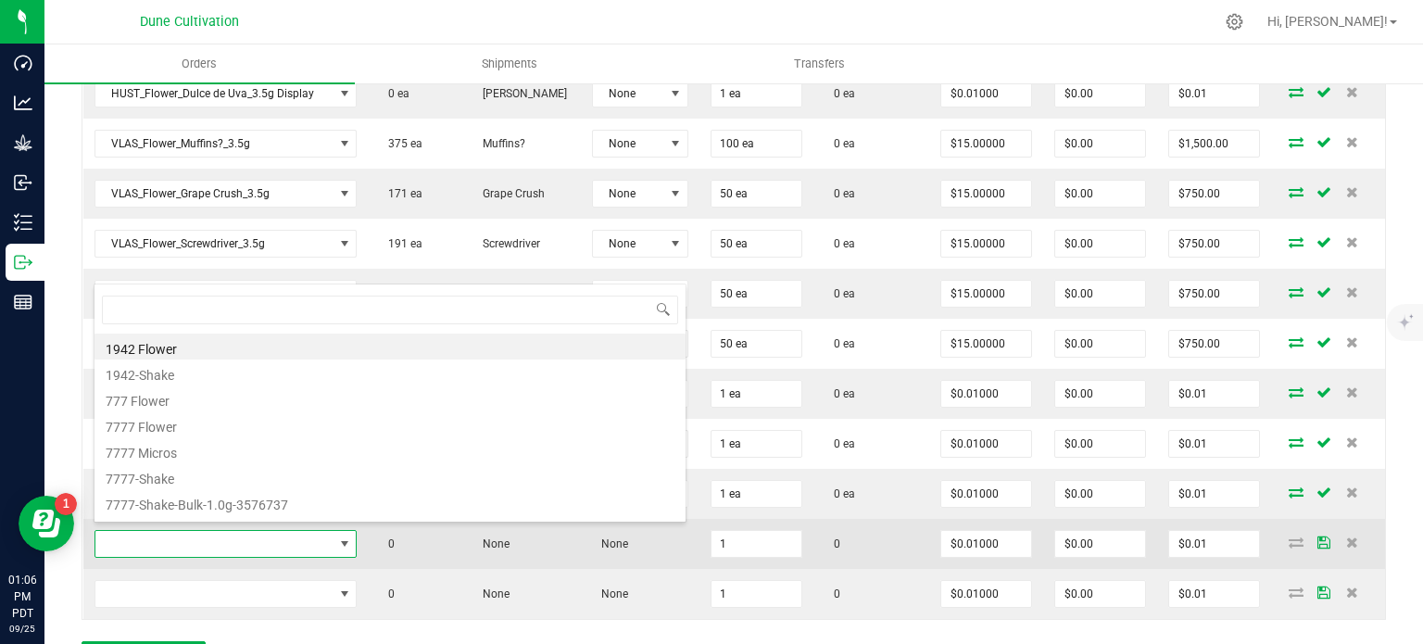
type input "VLAS_Flower_Stankface_3.5g"
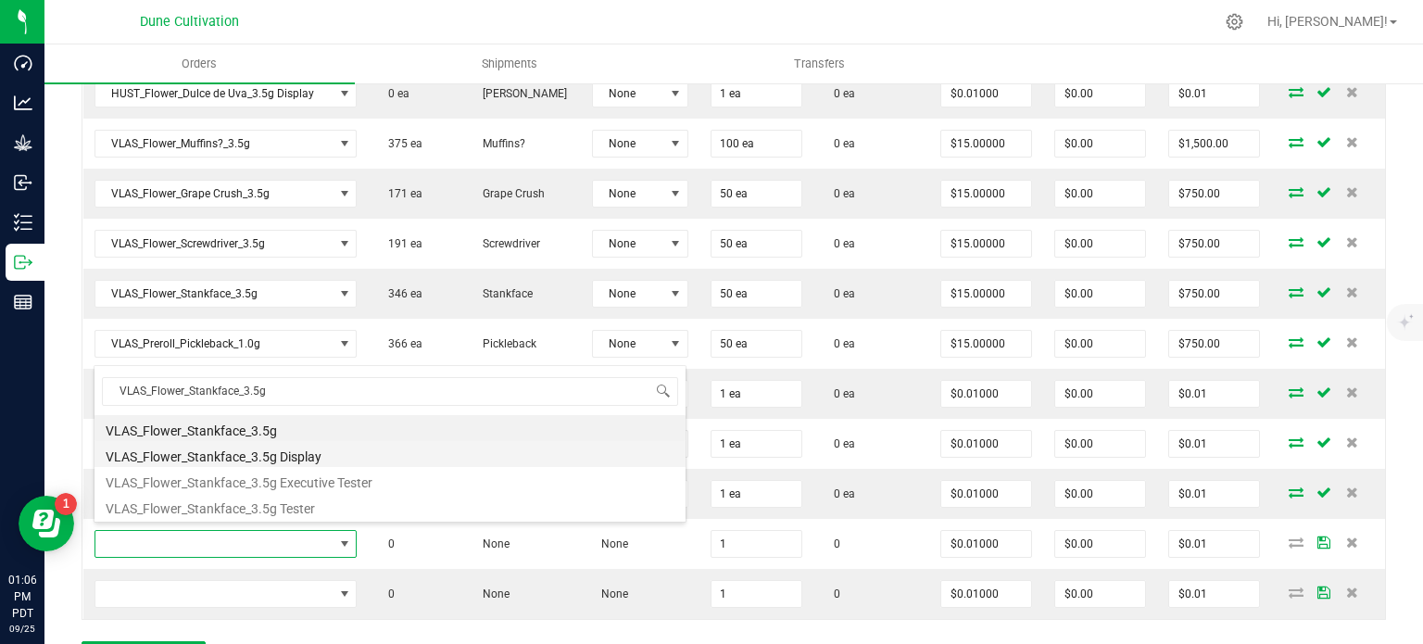
click at [270, 453] on li "VLAS_Flower_Stankface_3.5g Display" at bounding box center [389, 454] width 591 height 26
type input "1 ea"
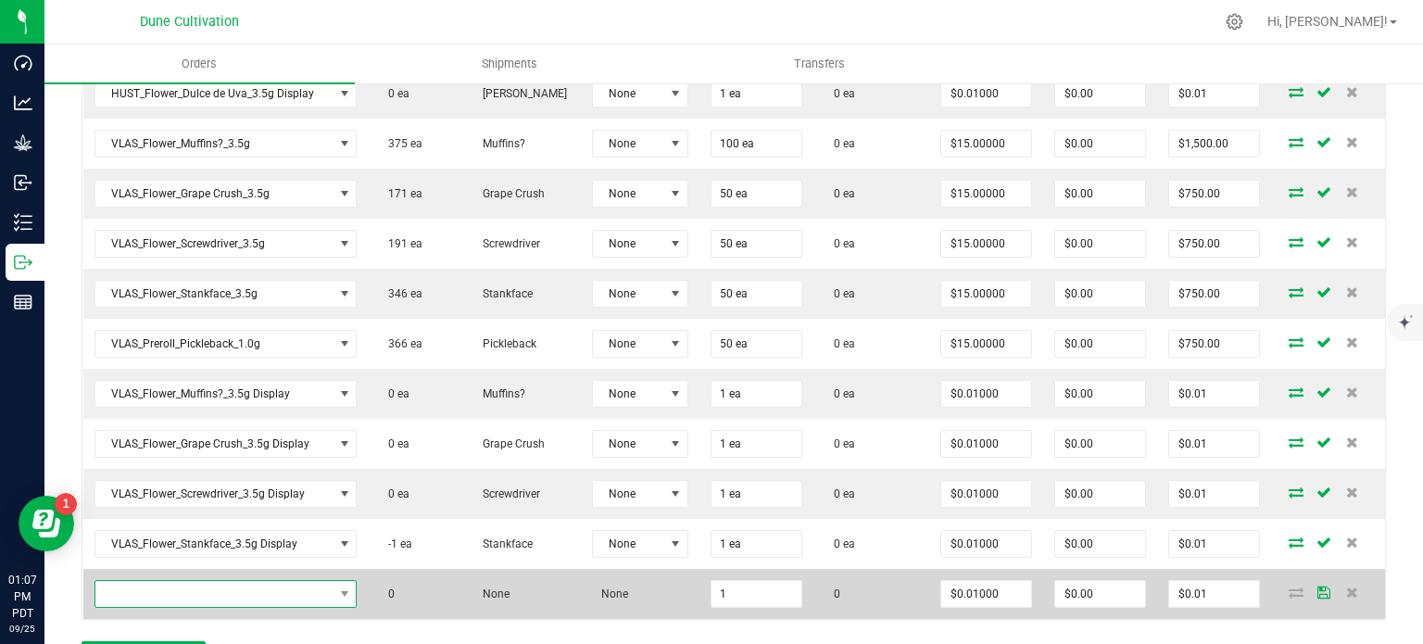
click at [270, 581] on span "NO DATA FOUND" at bounding box center [214, 594] width 238 height 26
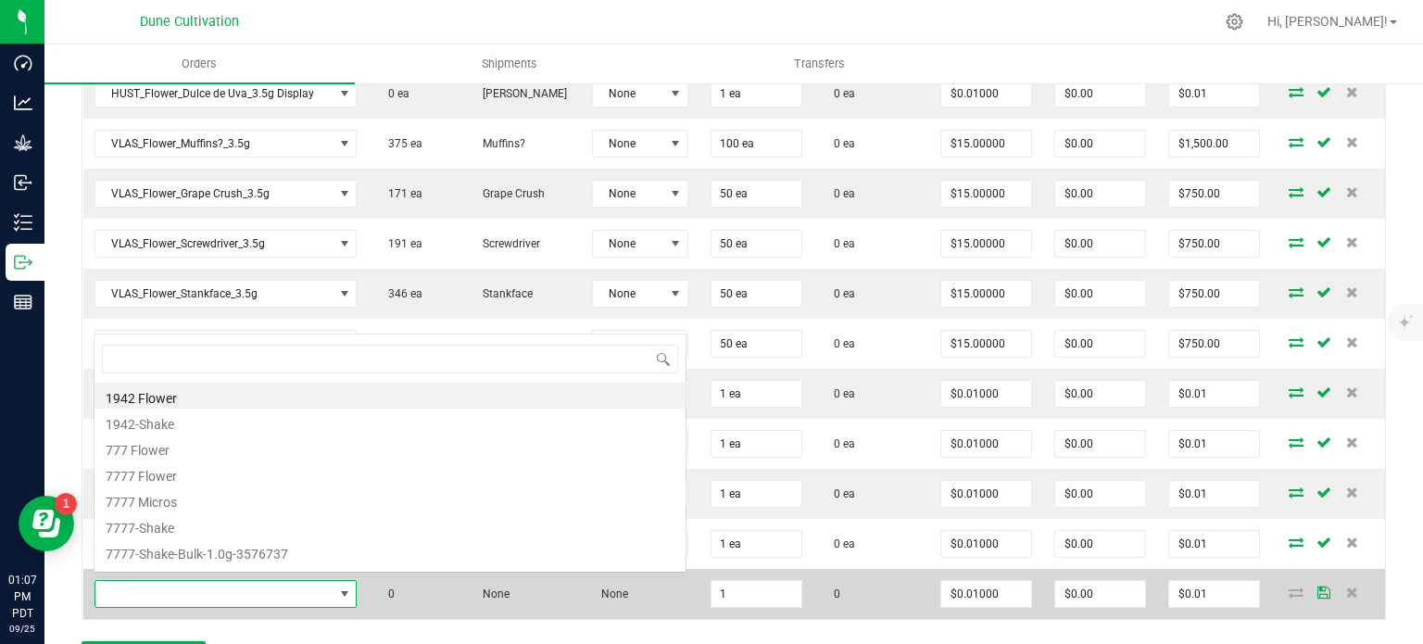
type input "VLAS_Flower_Pickleback_3.5g"
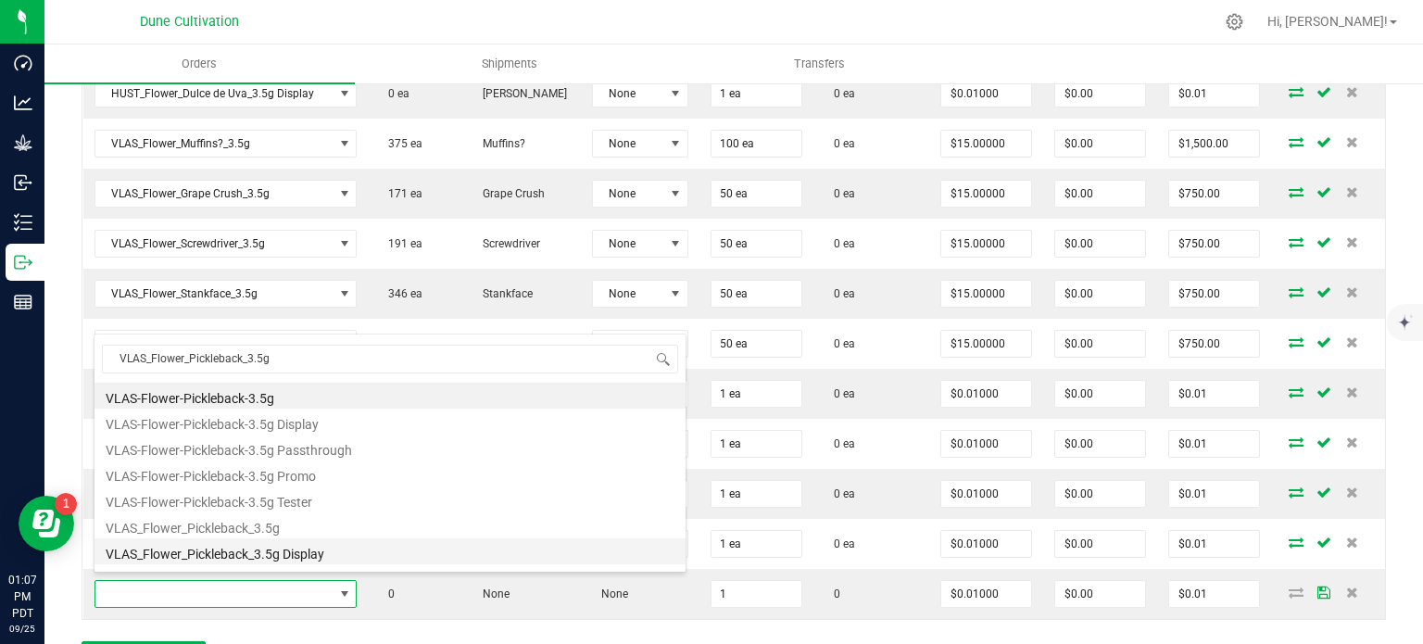
click at [273, 546] on li "VLAS_Flower_Pickleback_3.5g Display" at bounding box center [389, 551] width 591 height 26
type input "1 ea"
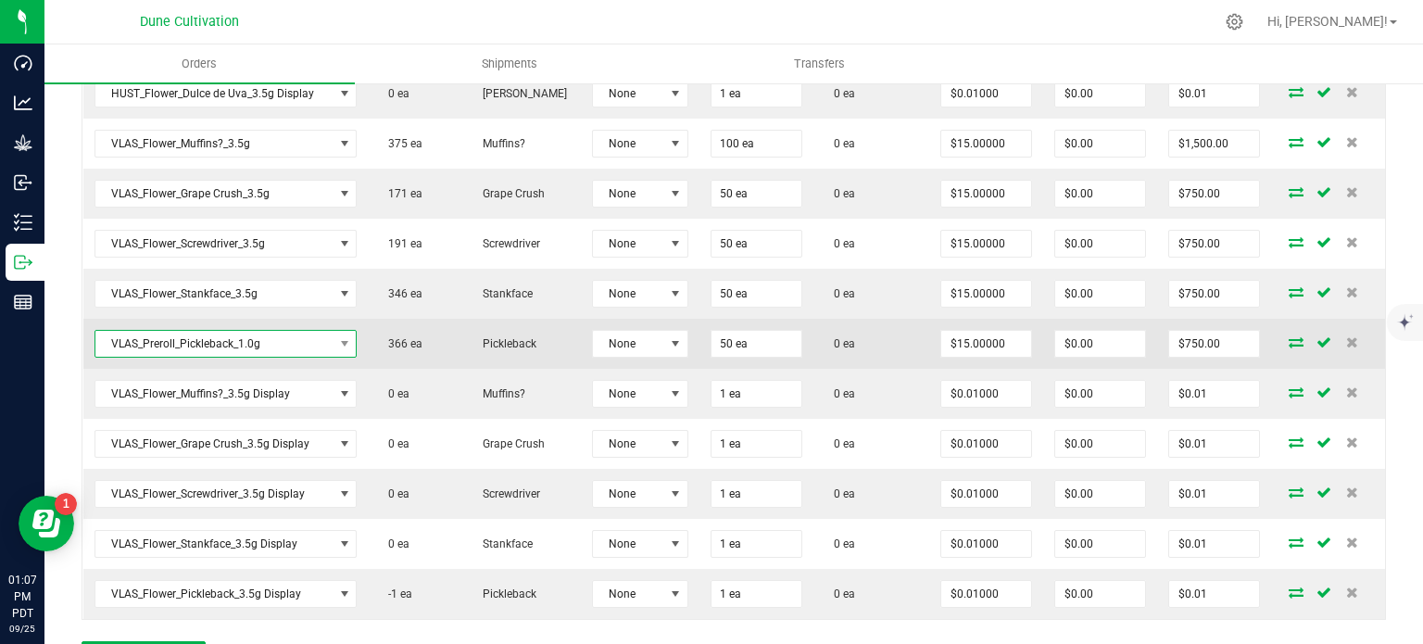
click at [230, 340] on span "VLAS_Preroll_Pickleback_1.0g" at bounding box center [214, 344] width 238 height 26
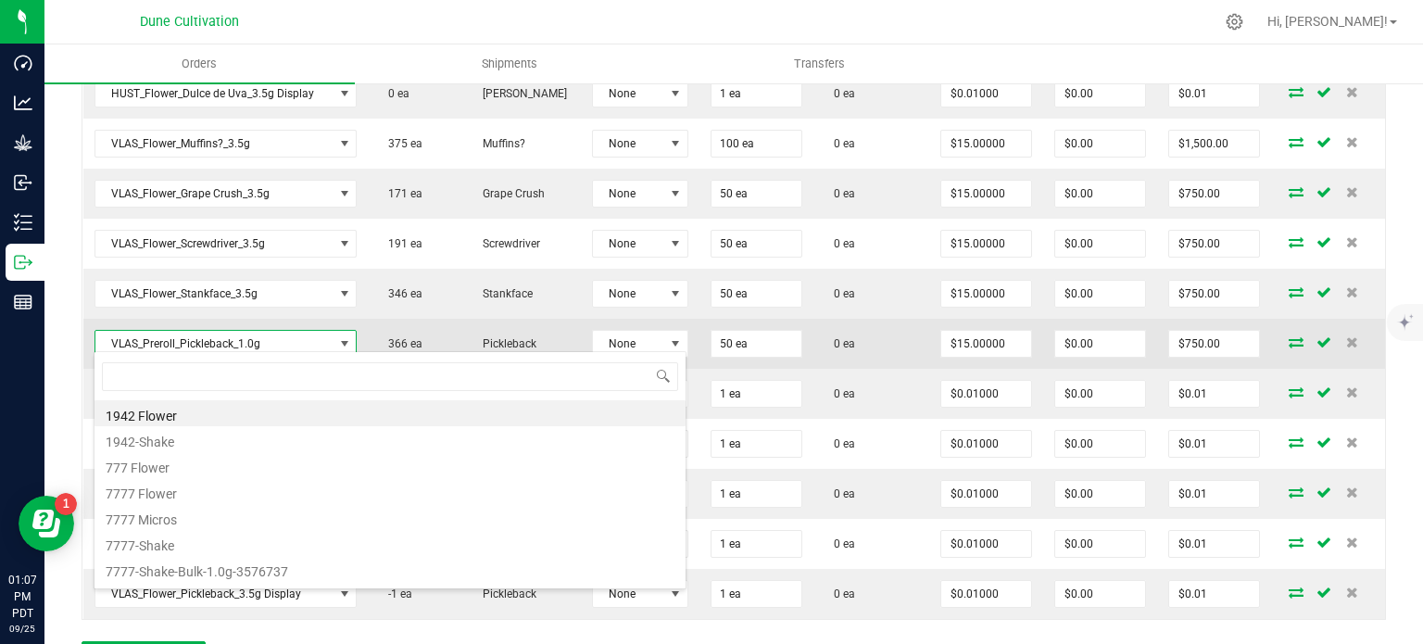
type input "VLAS_Flower_Pickleback_3.5g"
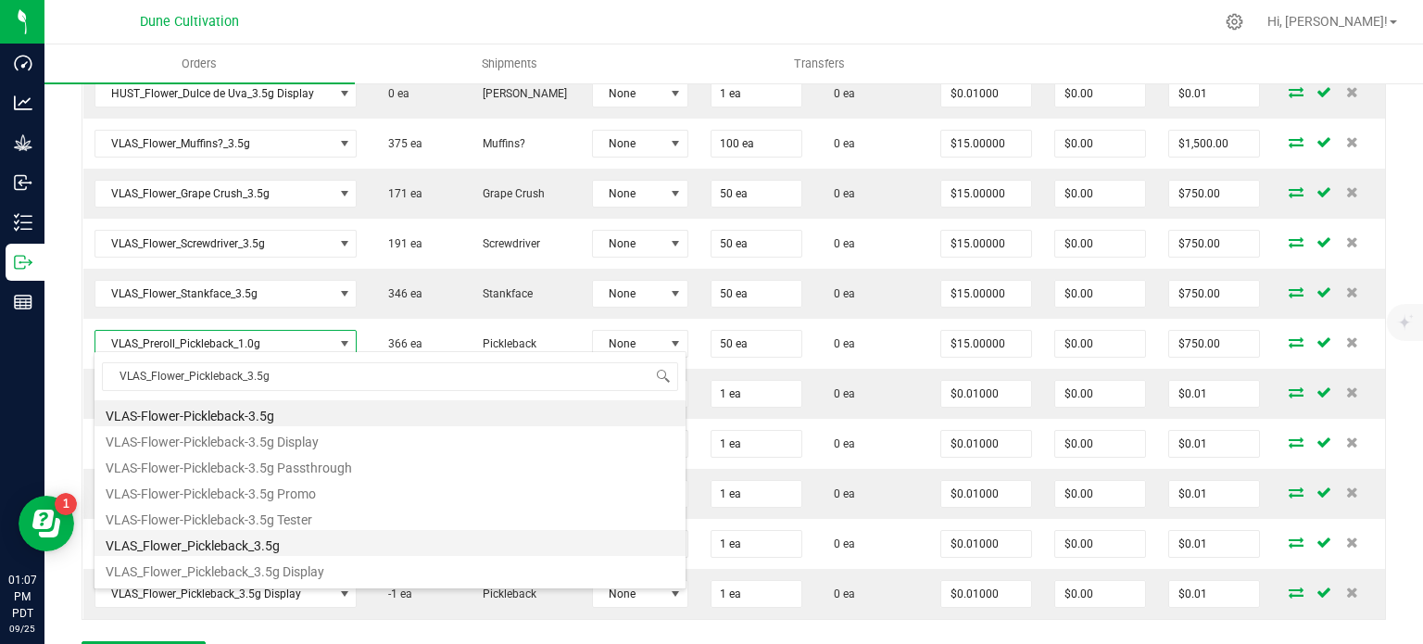
click at [269, 546] on li "VLAS_Flower_Pickleback_3.5g" at bounding box center [389, 543] width 591 height 26
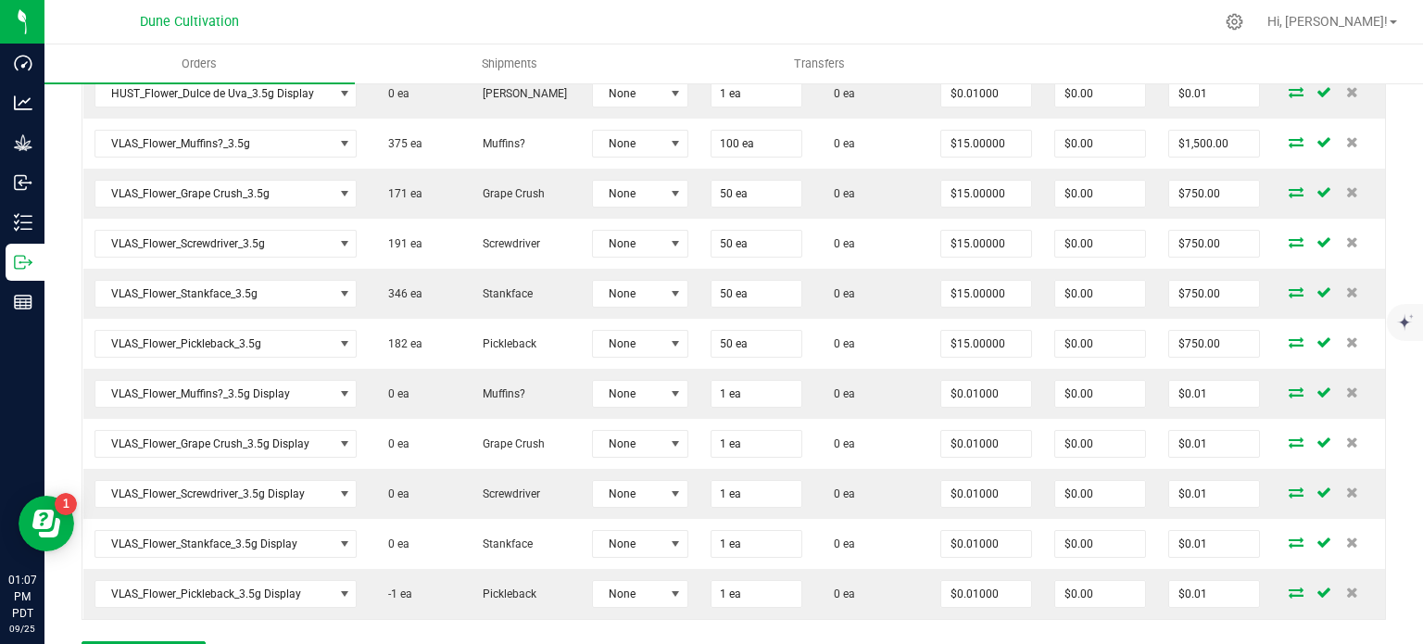
click at [308, 622] on div "Order Details Print All Labels Item Sellable Strain Lot Number Qty Ordered Qty …" at bounding box center [734, 213] width 1304 height 955
click at [545, 629] on div "Order Details Print All Labels Item Sellable Strain Lot Number Qty Ordered Qty …" at bounding box center [734, 213] width 1304 height 955
click at [316, 625] on div "Order Details Print All Labels Item Sellable Strain Lot Number Qty Ordered Qty …" at bounding box center [734, 213] width 1304 height 955
click at [293, 615] on div "Order Details Print All Labels Item Sellable Strain Lot Number Qty Ordered Qty …" at bounding box center [734, 213] width 1304 height 955
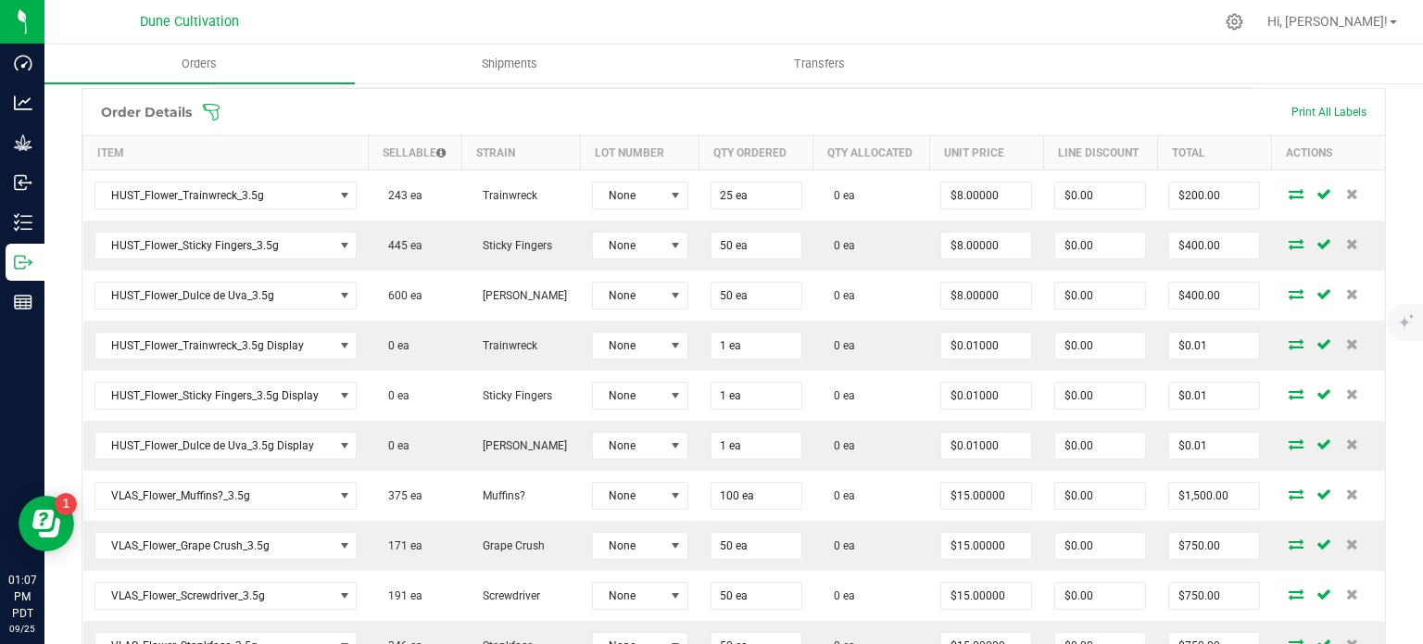
scroll to position [497, 0]
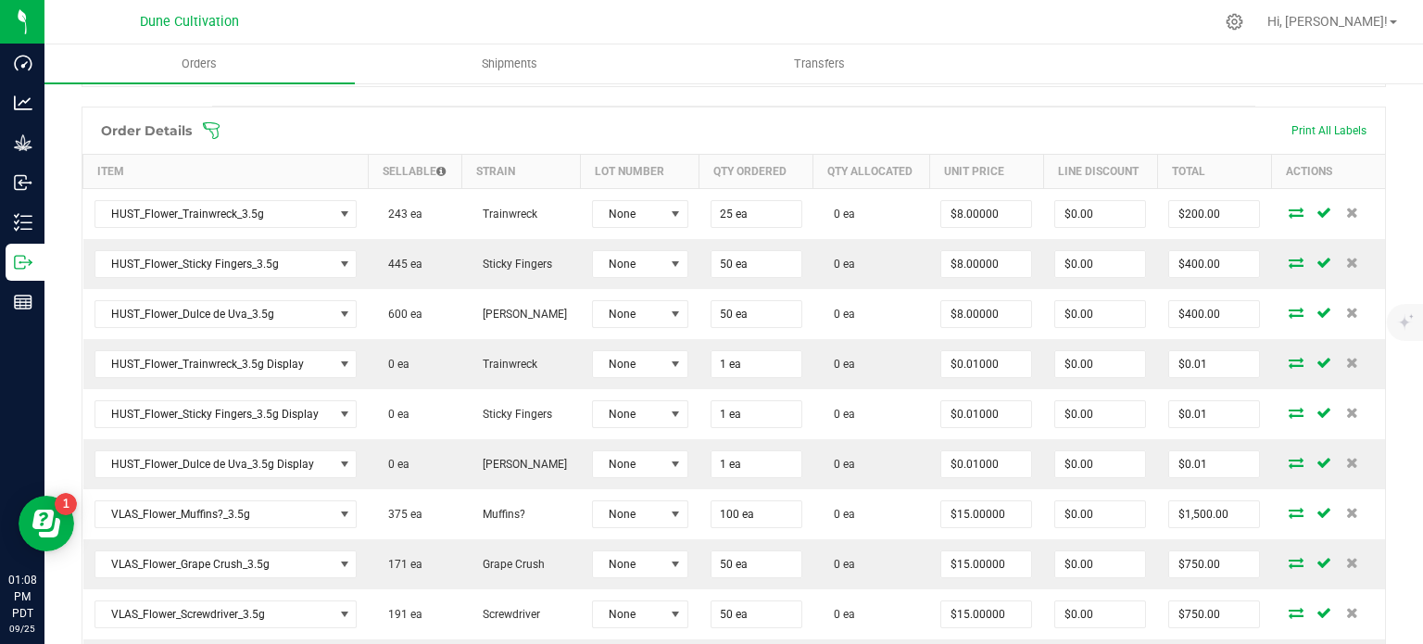
click at [448, 125] on span at bounding box center [854, 130] width 1304 height 19
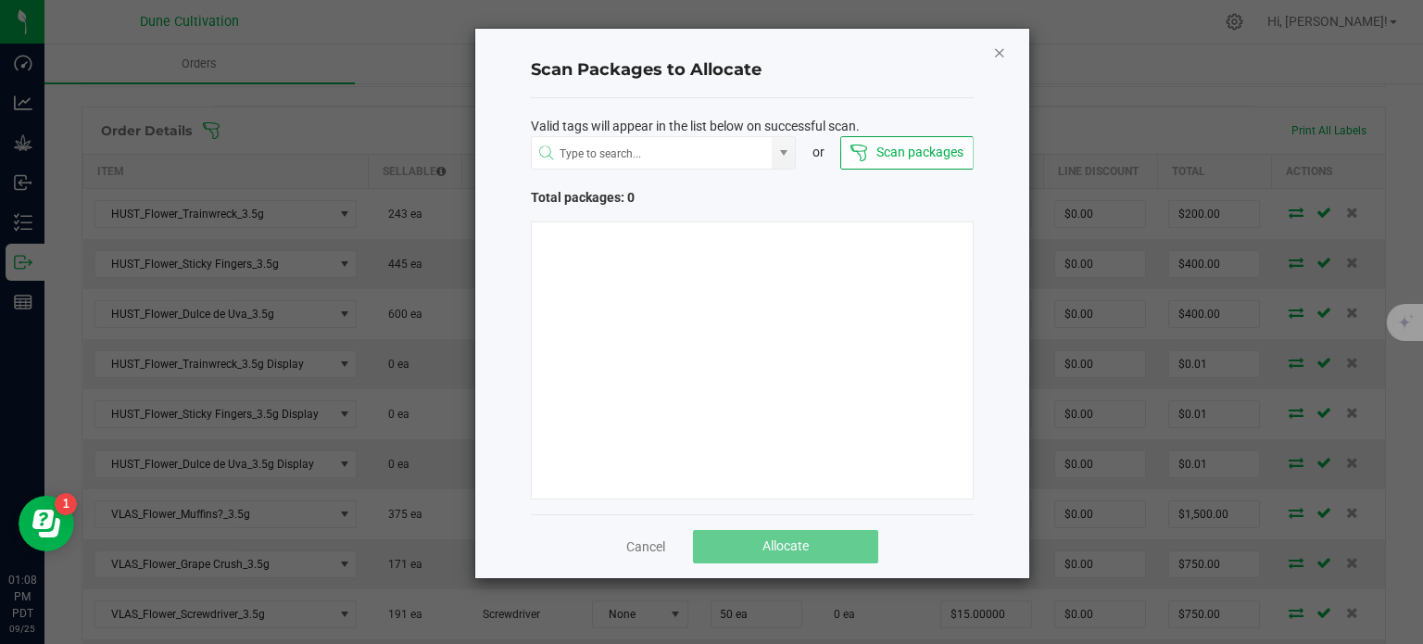
click at [998, 54] on icon "Close" at bounding box center [999, 52] width 13 height 22
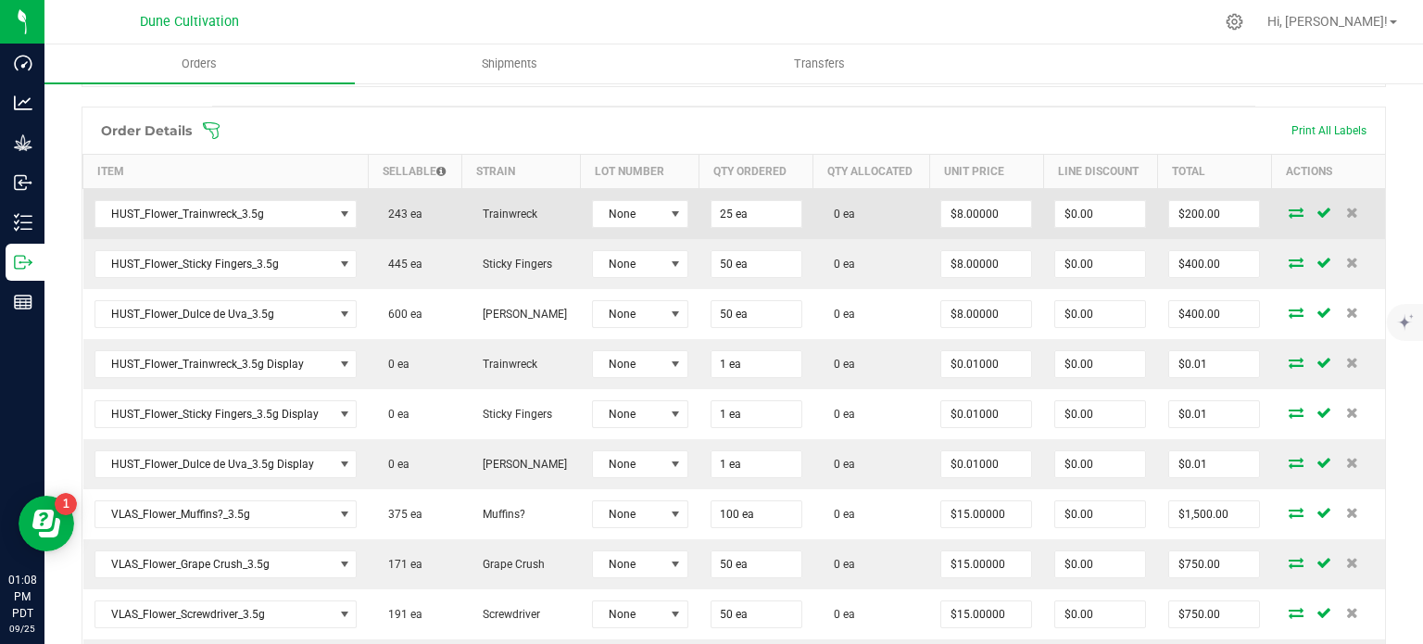
click at [1288, 212] on icon at bounding box center [1295, 212] width 15 height 11
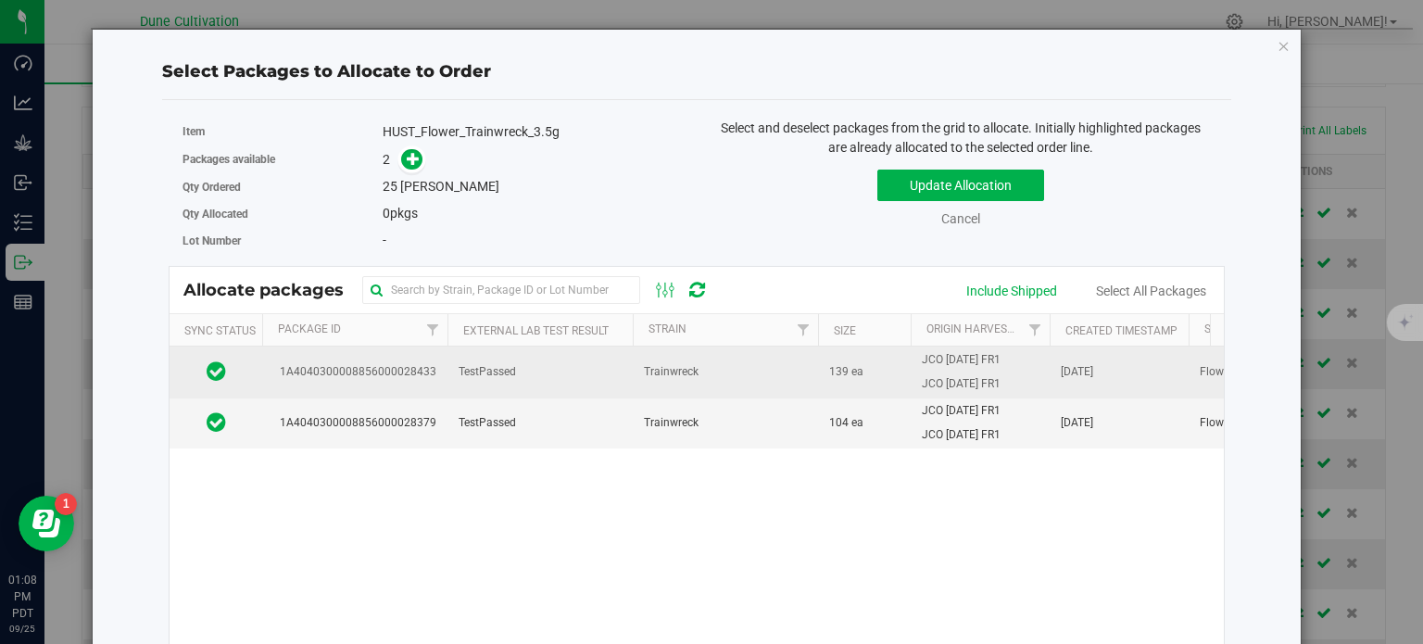
click at [349, 373] on span "1A4040300008856000028433" at bounding box center [354, 372] width 163 height 18
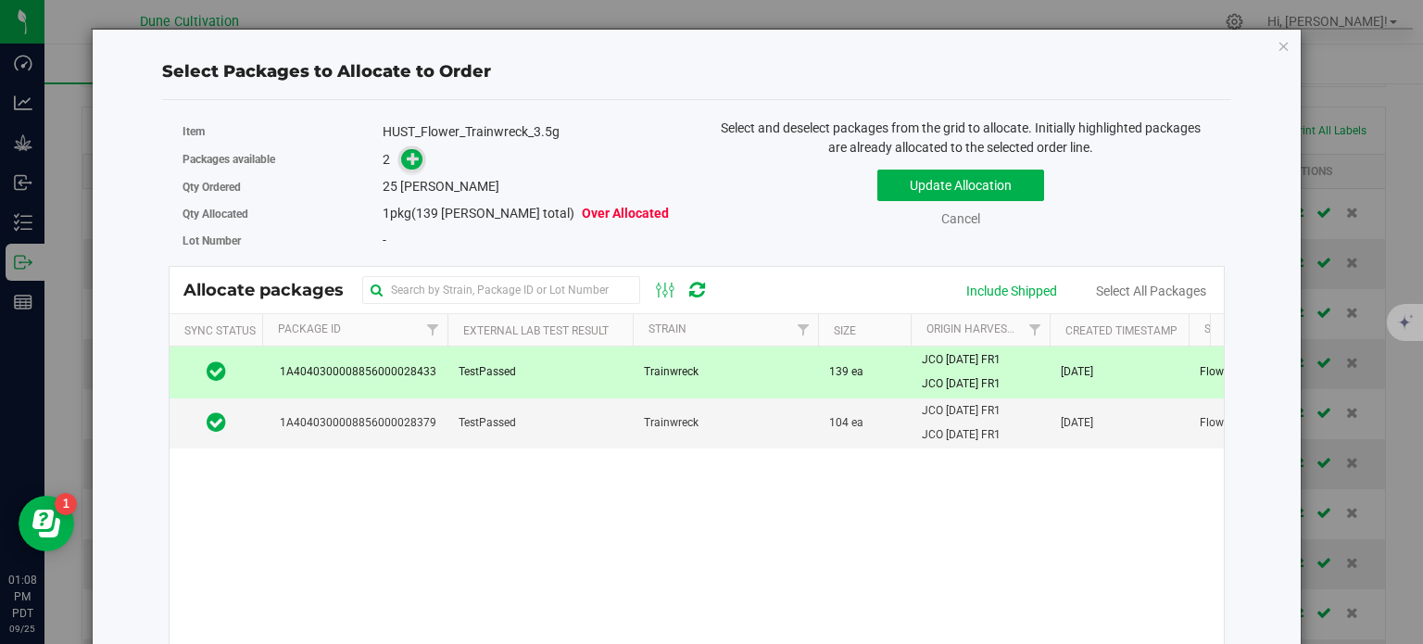
click at [409, 161] on icon at bounding box center [413, 158] width 13 height 13
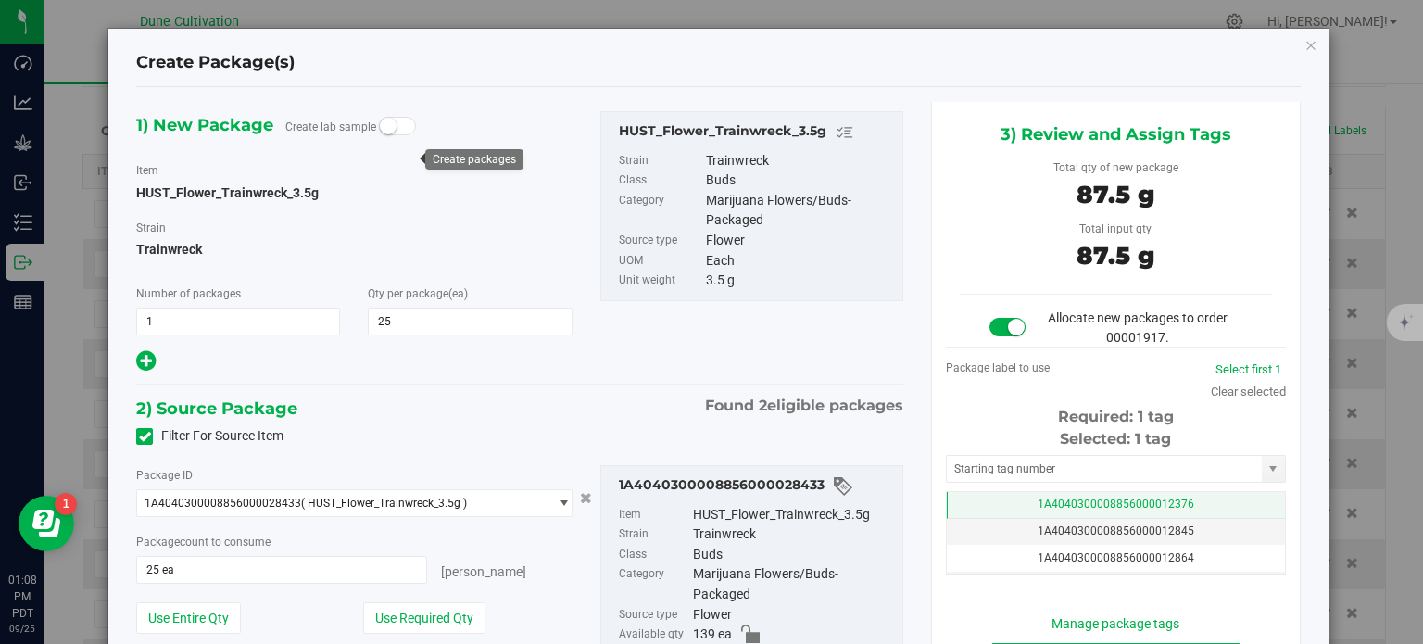
click at [1037, 498] on span "1A4040300008856000012376" at bounding box center [1115, 503] width 157 height 13
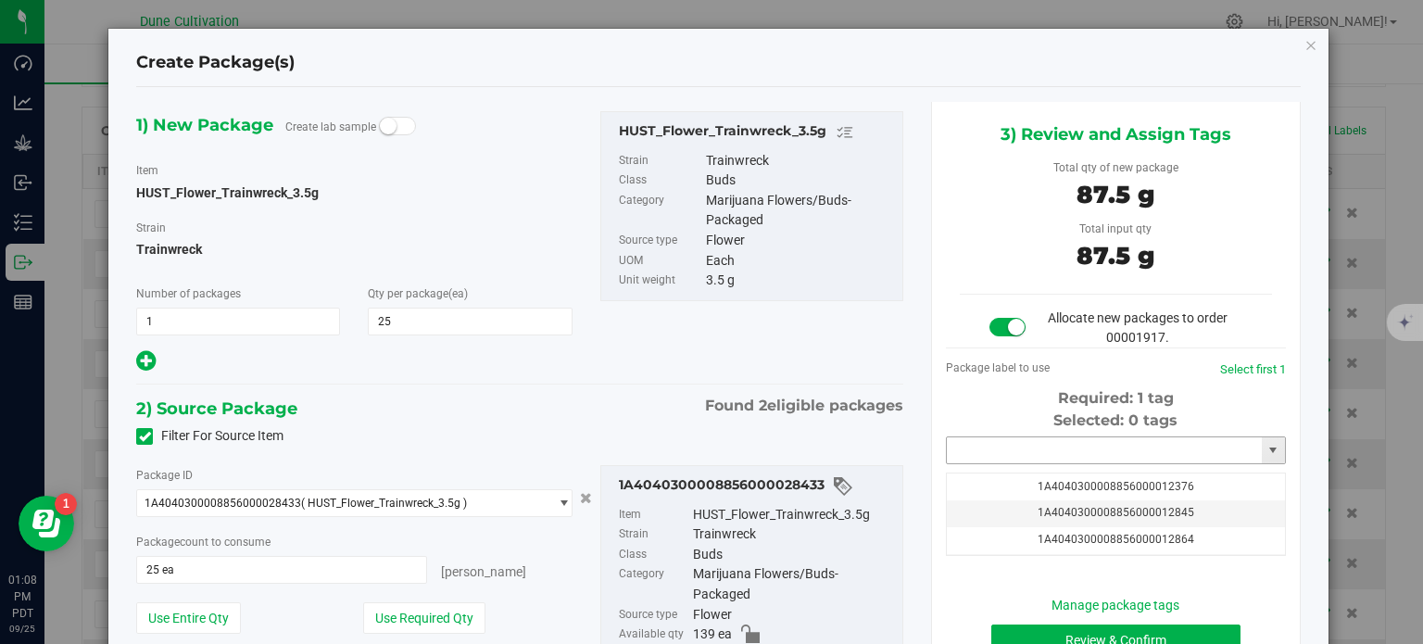
click at [1021, 451] on input "text" at bounding box center [1104, 450] width 315 height 26
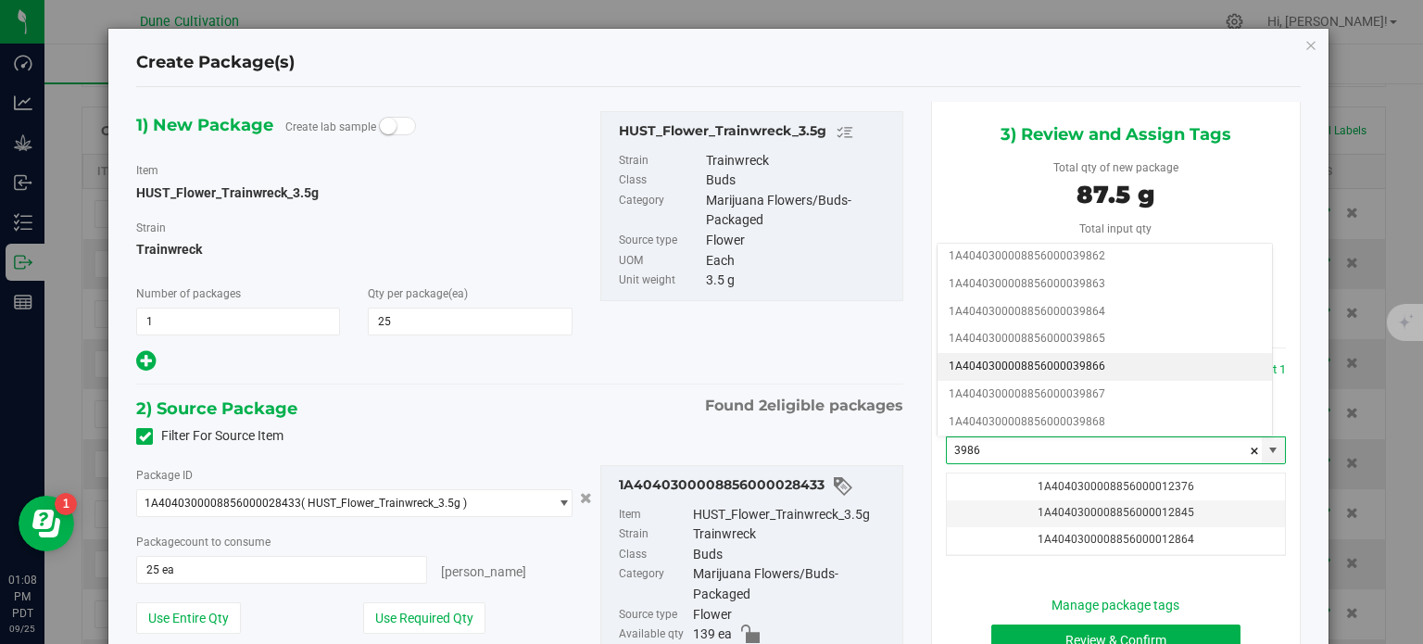
scroll to position [85, 0]
drag, startPoint x: 1060, startPoint y: 415, endPoint x: 928, endPoint y: 474, distance: 144.3
click at [931, 474] on div "3) Review and Assign Tags Total qty of new package 87.5 g Total input qty 87.5 …" at bounding box center [1116, 403] width 370 height 602
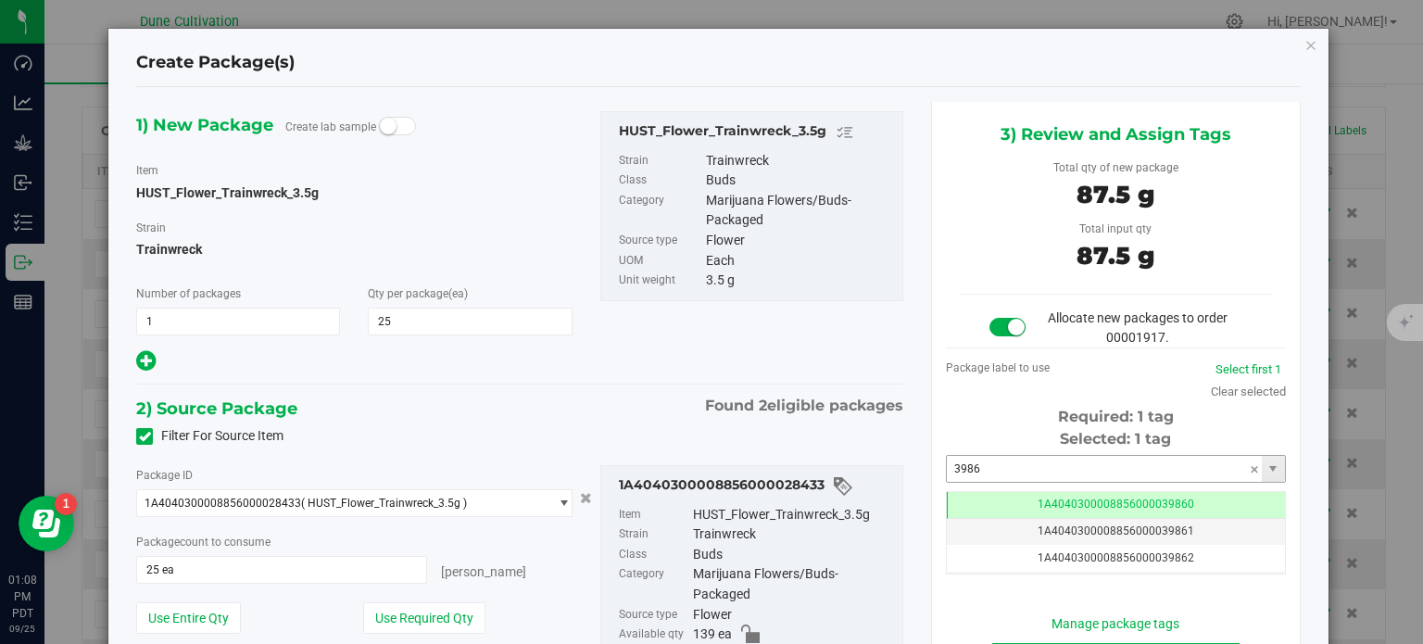
scroll to position [0, 0]
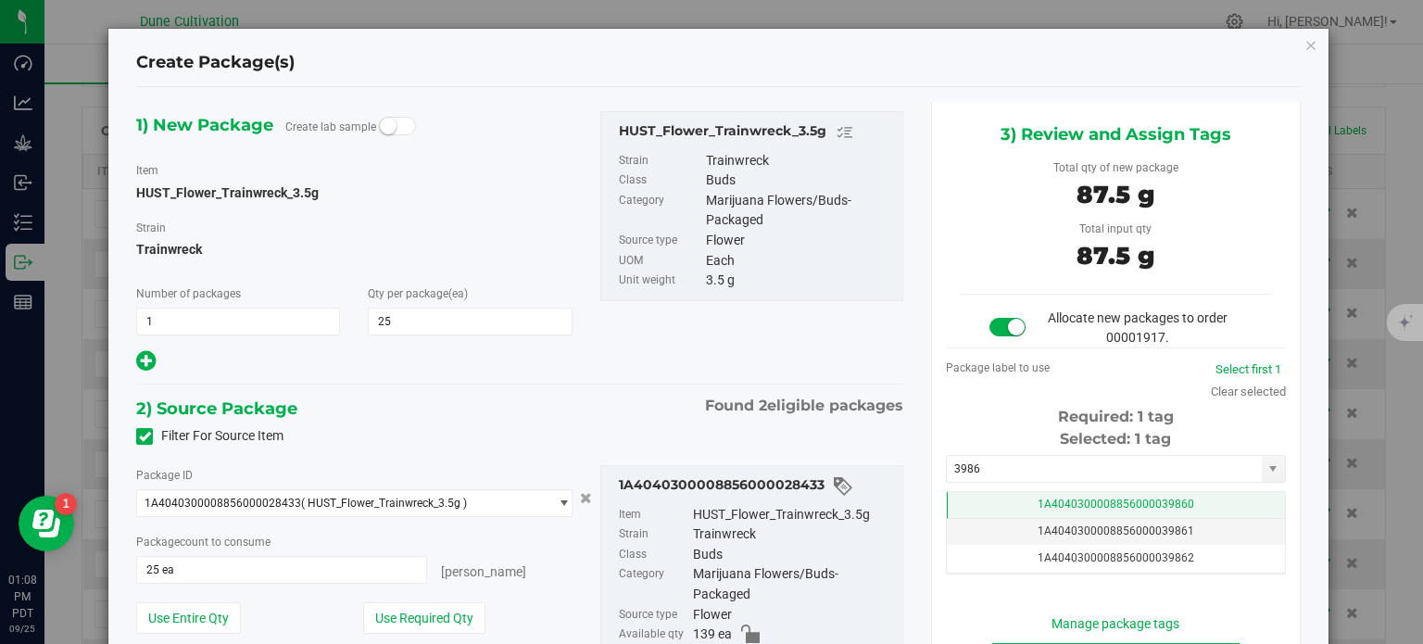
click at [1048, 510] on td "1A4040300008856000039860" at bounding box center [1116, 505] width 338 height 27
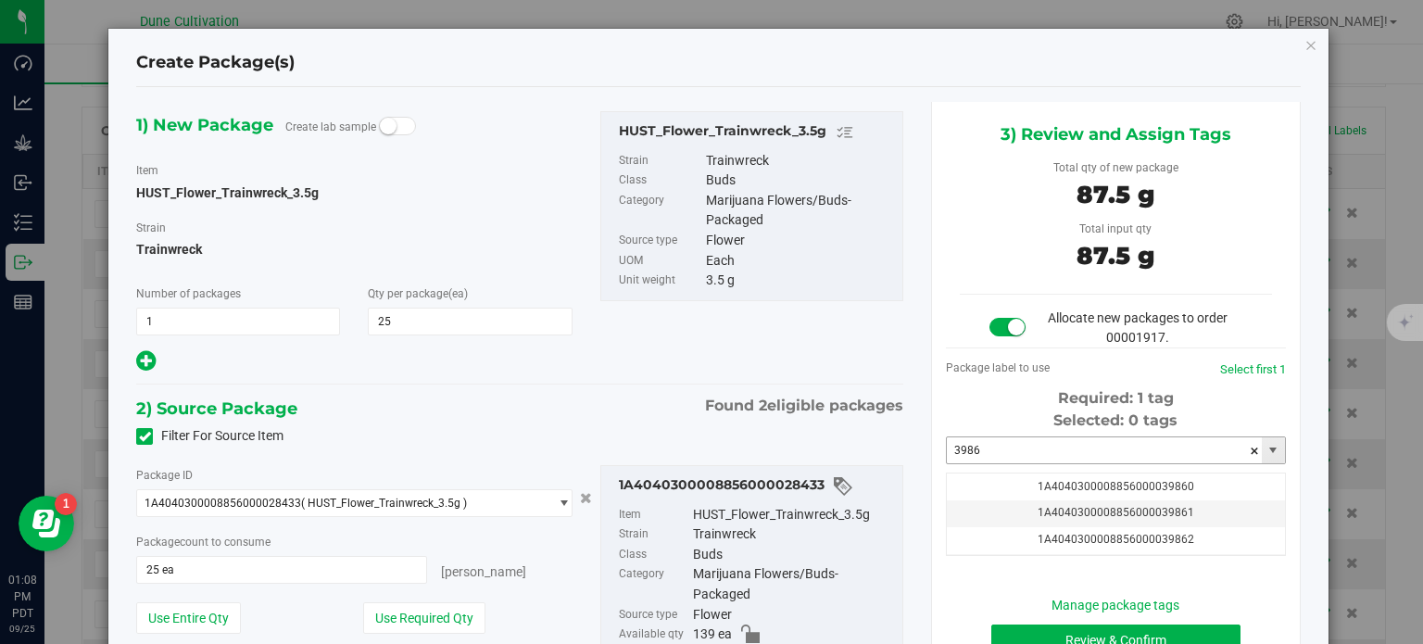
click at [1011, 440] on input "3986" at bounding box center [1104, 450] width 315 height 26
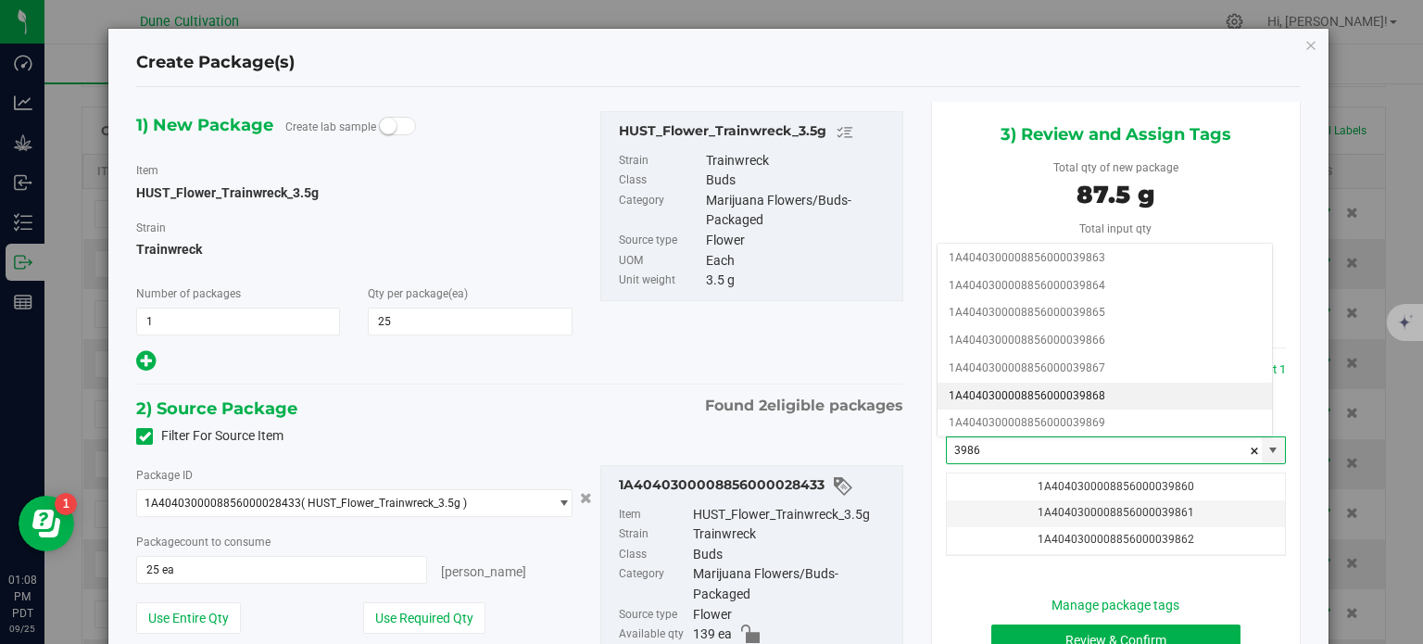
click at [1053, 396] on li "1A4040300008856000039868" at bounding box center [1104, 397] width 334 height 28
type input "1A4040300008856000039868"
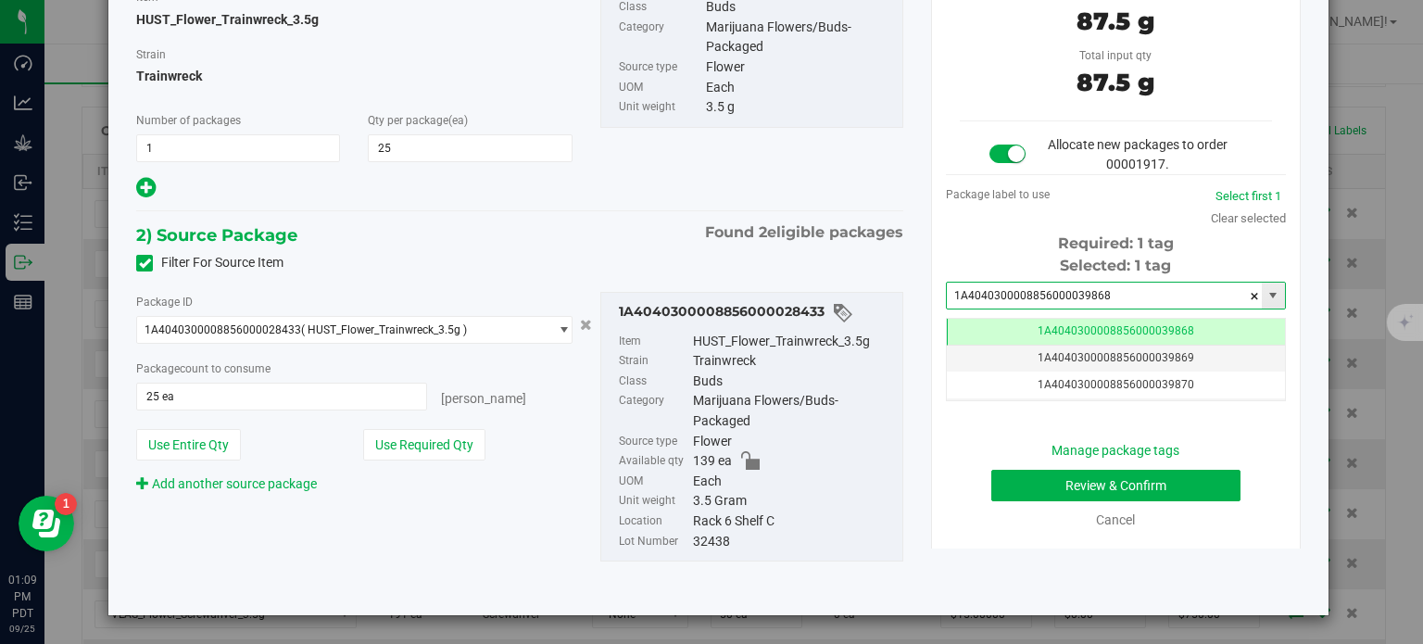
drag, startPoint x: 1102, startPoint y: 295, endPoint x: 1064, endPoint y: 299, distance: 38.3
click at [1064, 299] on input "1A4040300008856000039868" at bounding box center [1104, 295] width 315 height 26
click at [931, 453] on div "3) Review and Assign Tags Total qty of new package 87.5 g Total input qty 87.5 …" at bounding box center [1116, 239] width 370 height 620
click at [1019, 479] on button "Review & Confirm" at bounding box center [1115, 485] width 249 height 31
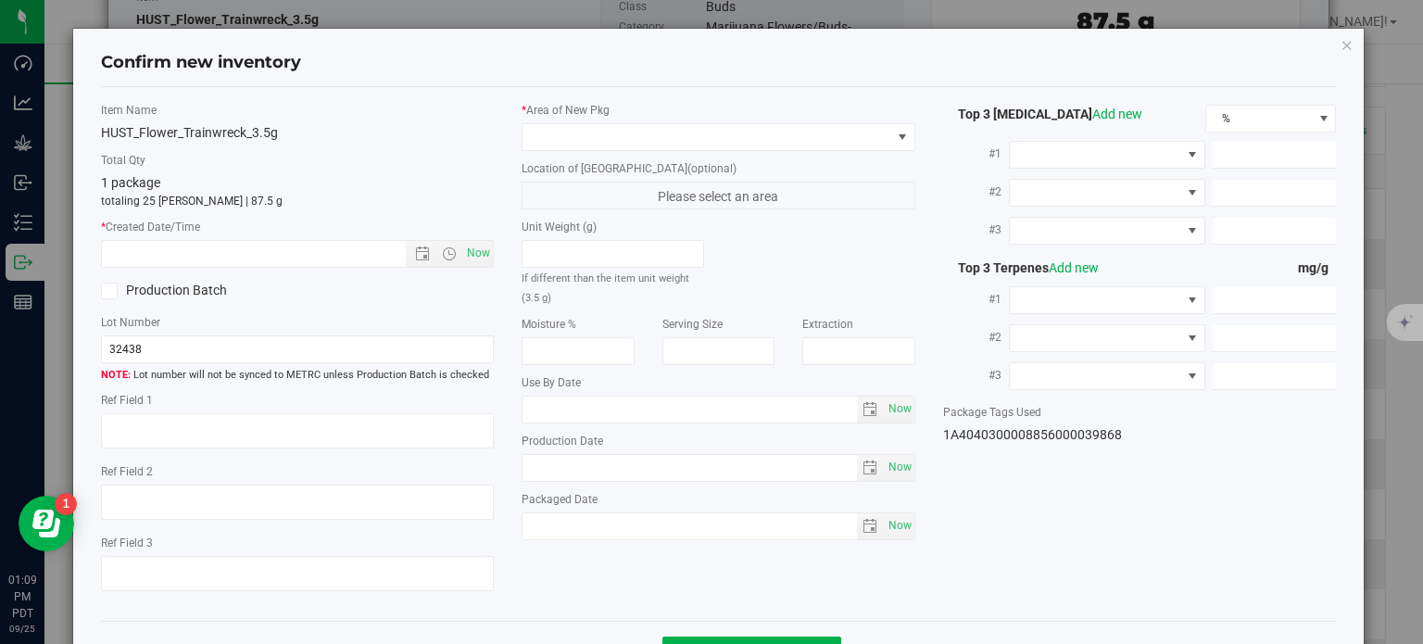
type textarea "27.8173%"
type textarea "Trainwreck"
type textarea "0.0524532%"
type input "298.6570"
type input "21.8237"
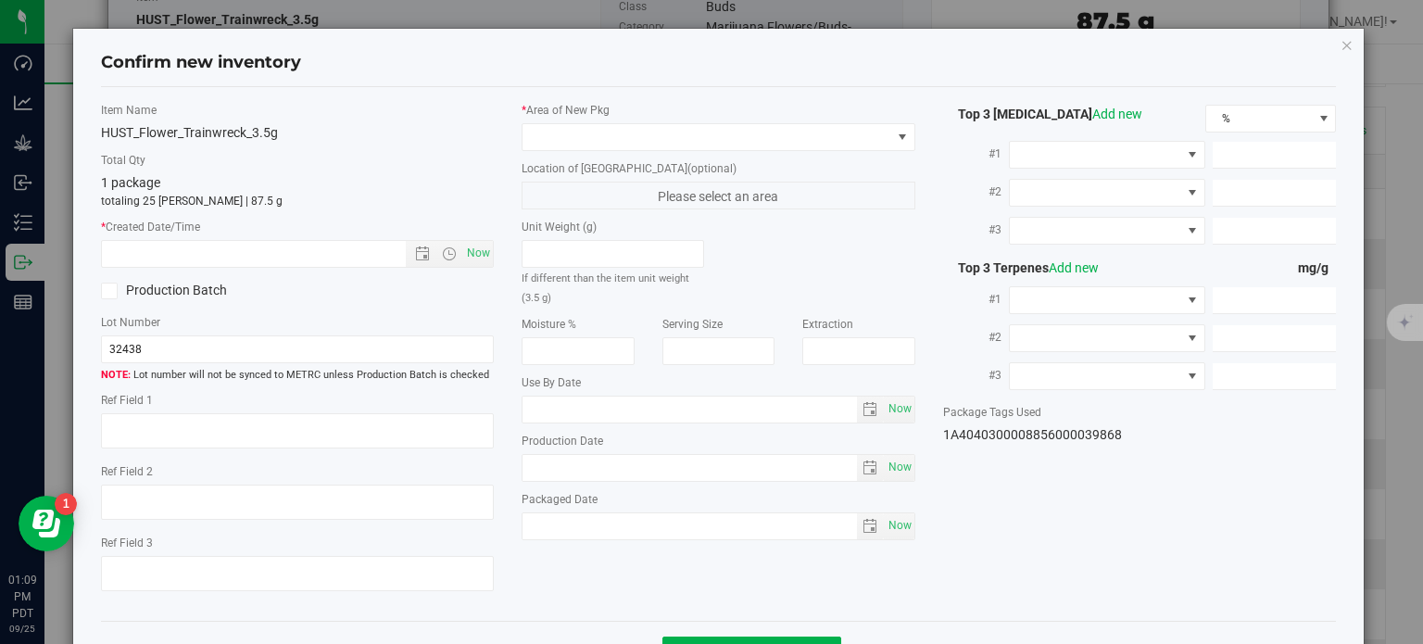
type input "16.2506"
type input "9.0680"
type input "3.2660"
type input "3.1410"
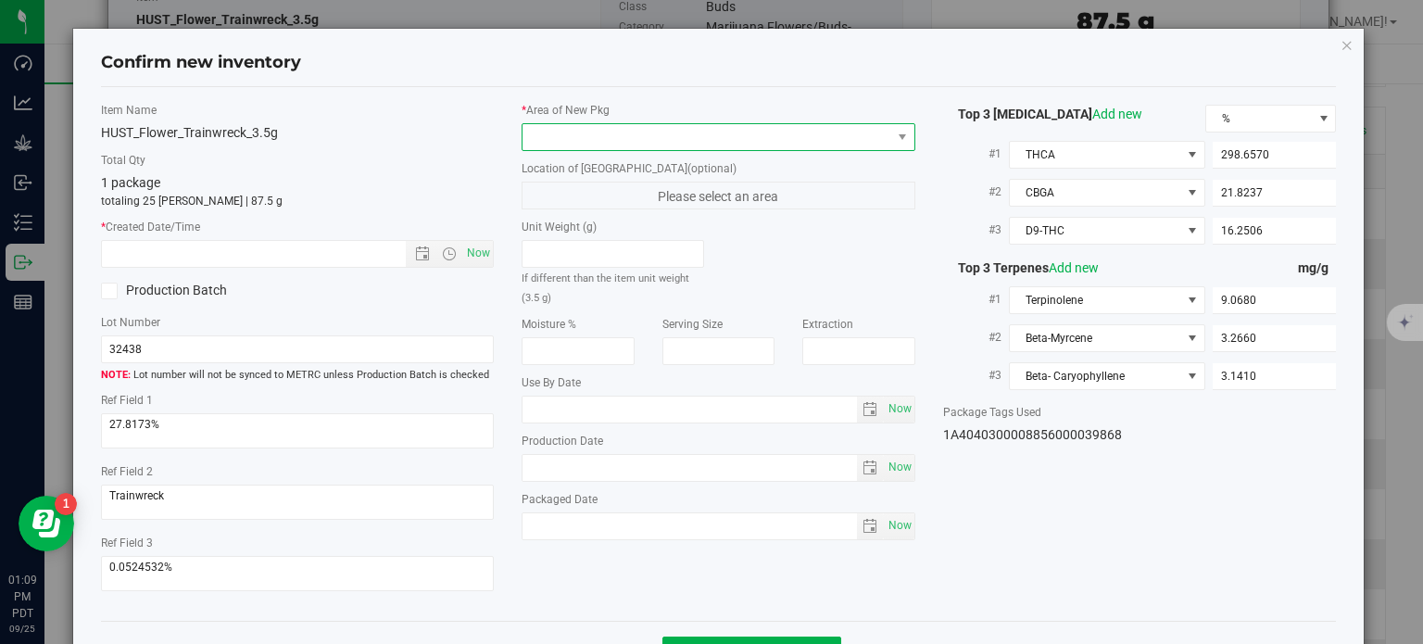
click at [652, 125] on span at bounding box center [706, 137] width 369 height 26
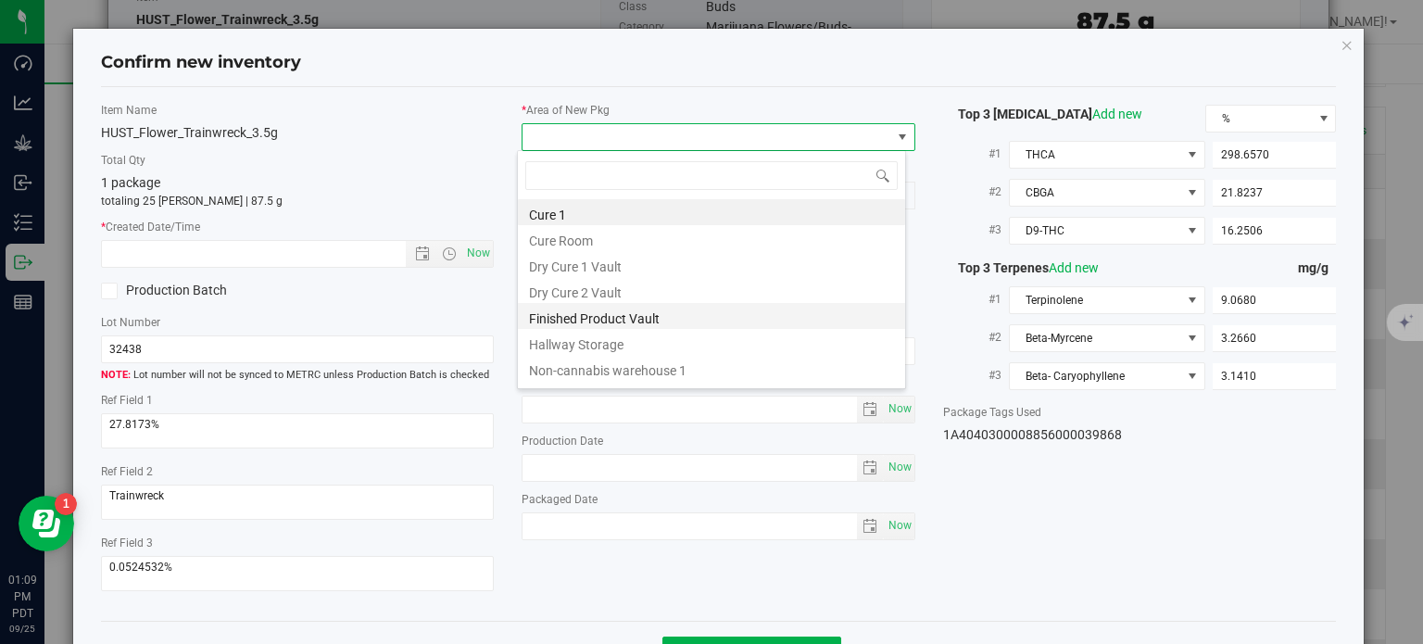
click at [620, 322] on li "Finished Product Vault" at bounding box center [711, 316] width 387 height 26
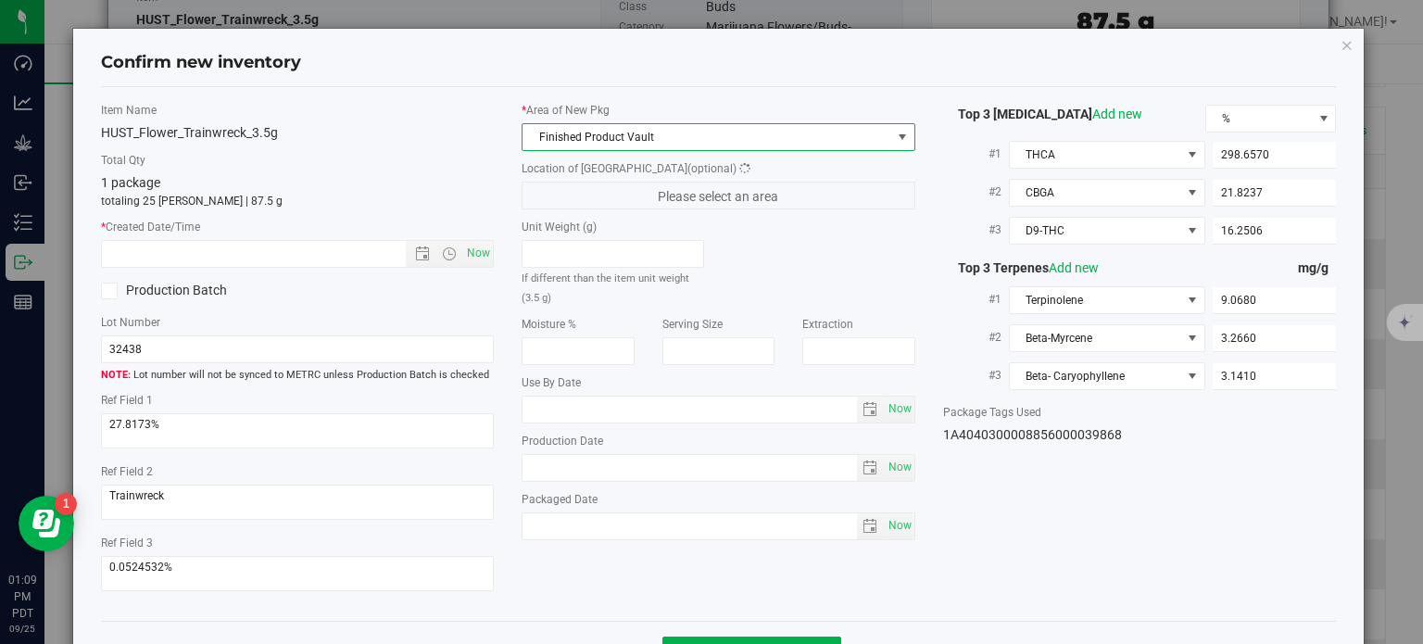
click at [481, 268] on div "Item Name HUST_Flower_Trainwreck_3.5g Total Qty 1 package totaling 25 [PERSON_N…" at bounding box center [297, 354] width 421 height 505
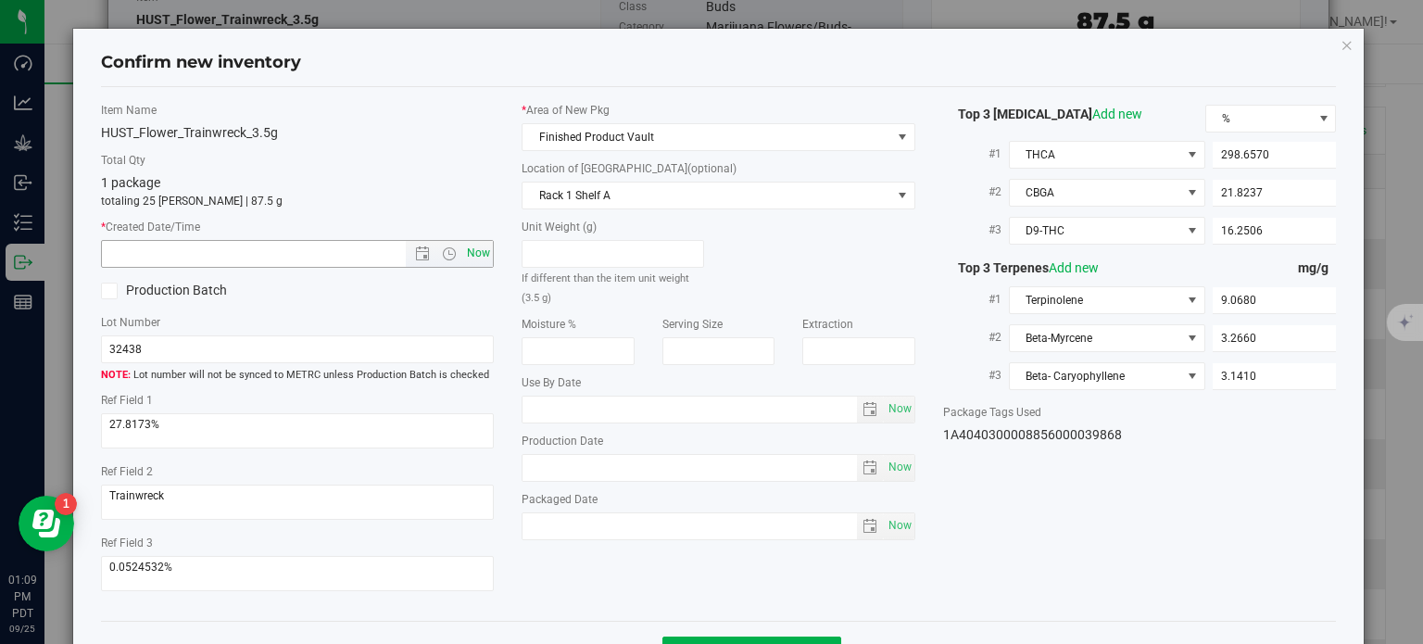
click at [477, 258] on span "Now" at bounding box center [478, 253] width 31 height 27
type input "[DATE] 1:09 PM"
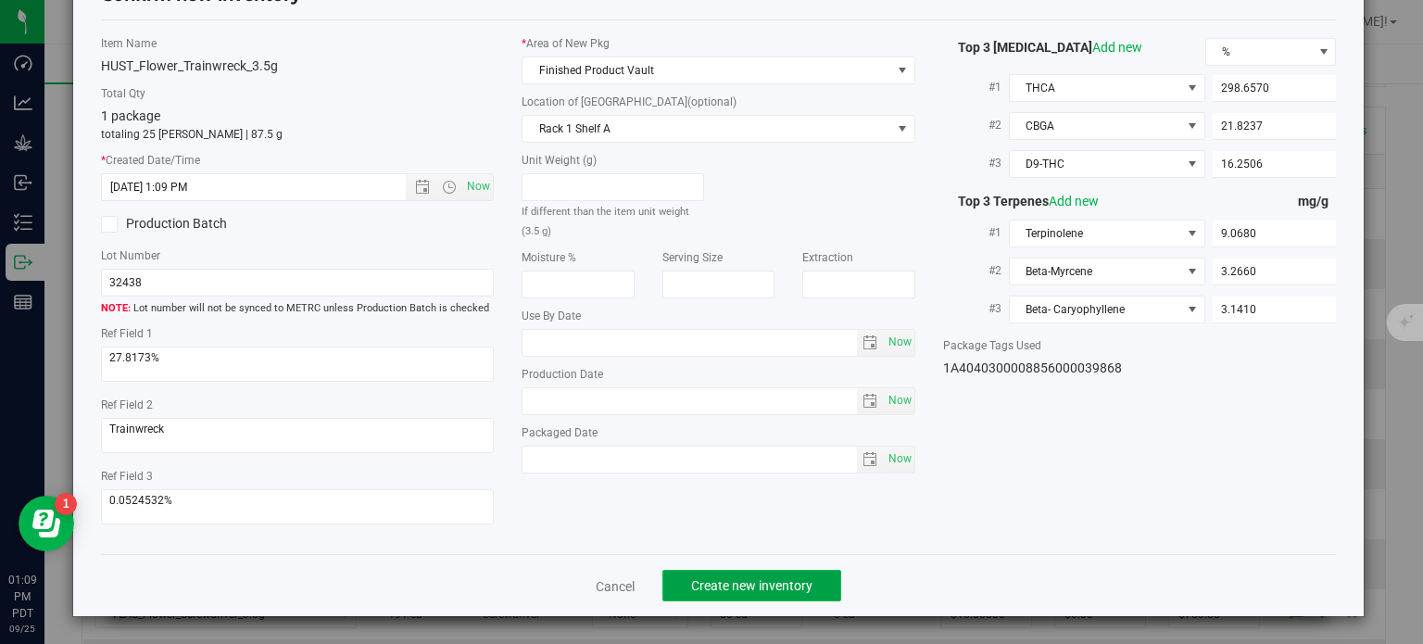
click at [699, 570] on button "Create new inventory" at bounding box center [751, 585] width 179 height 31
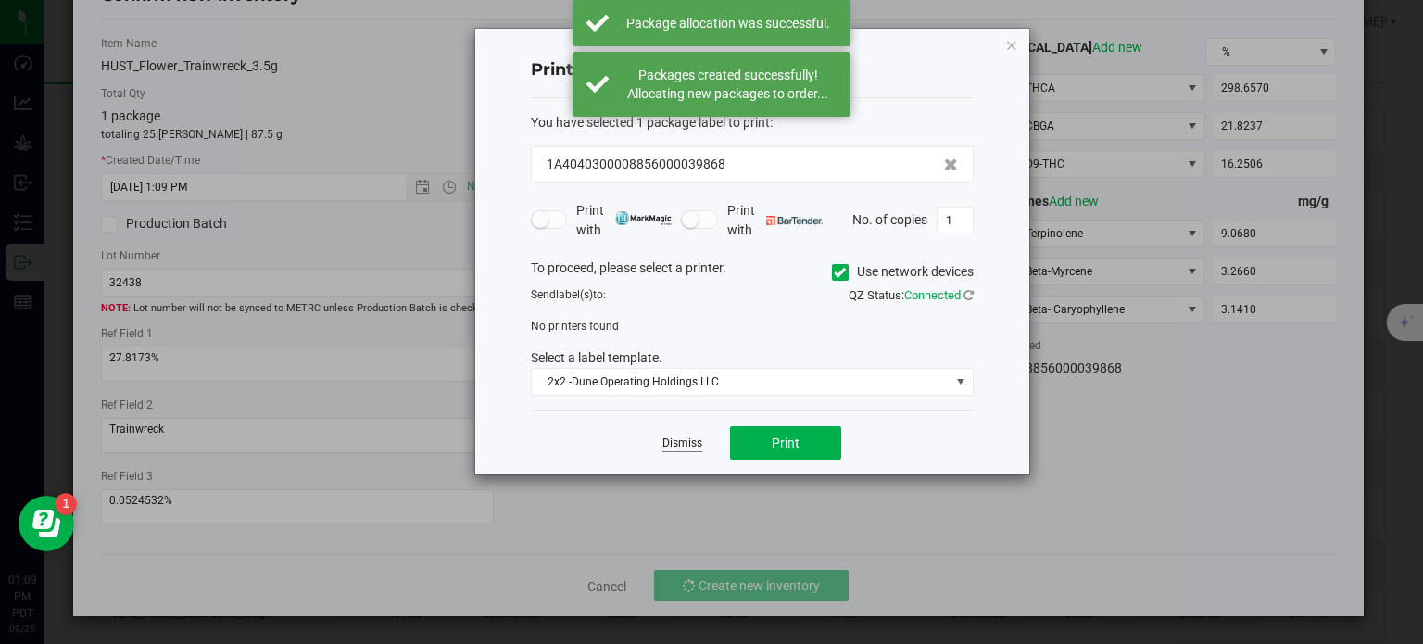
click at [688, 449] on link "Dismiss" at bounding box center [682, 443] width 40 height 16
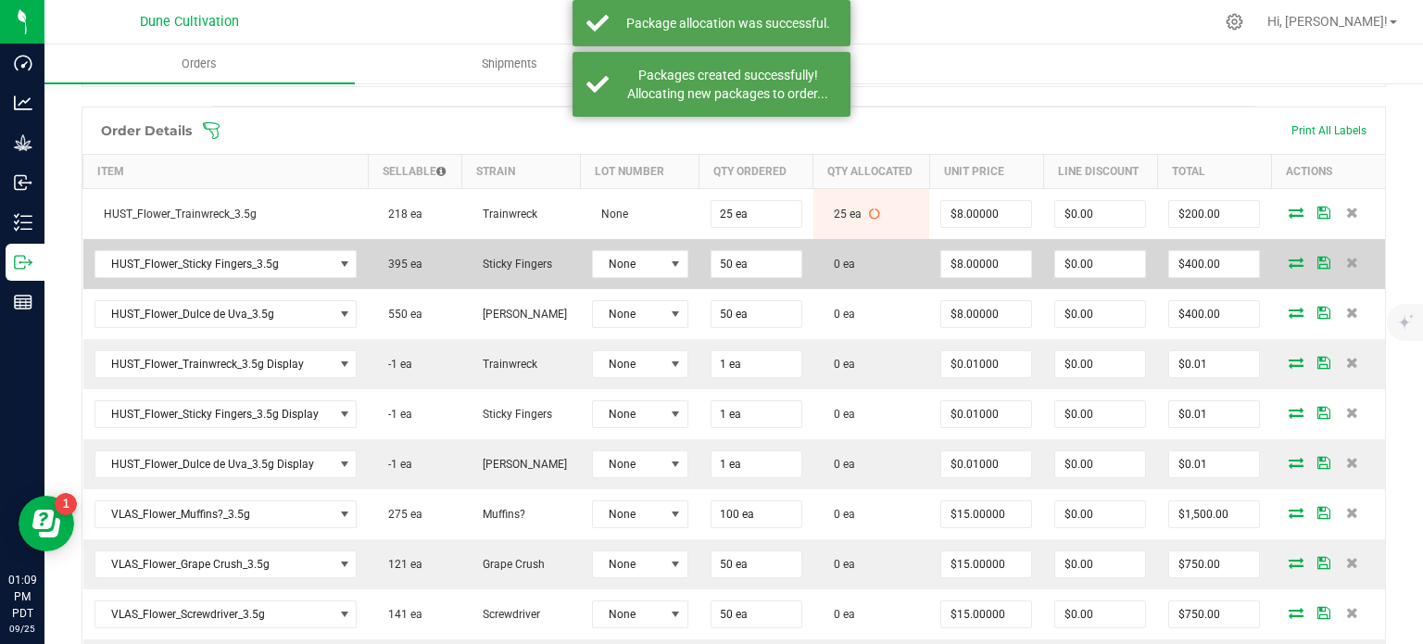
click at [1288, 257] on icon at bounding box center [1295, 262] width 15 height 11
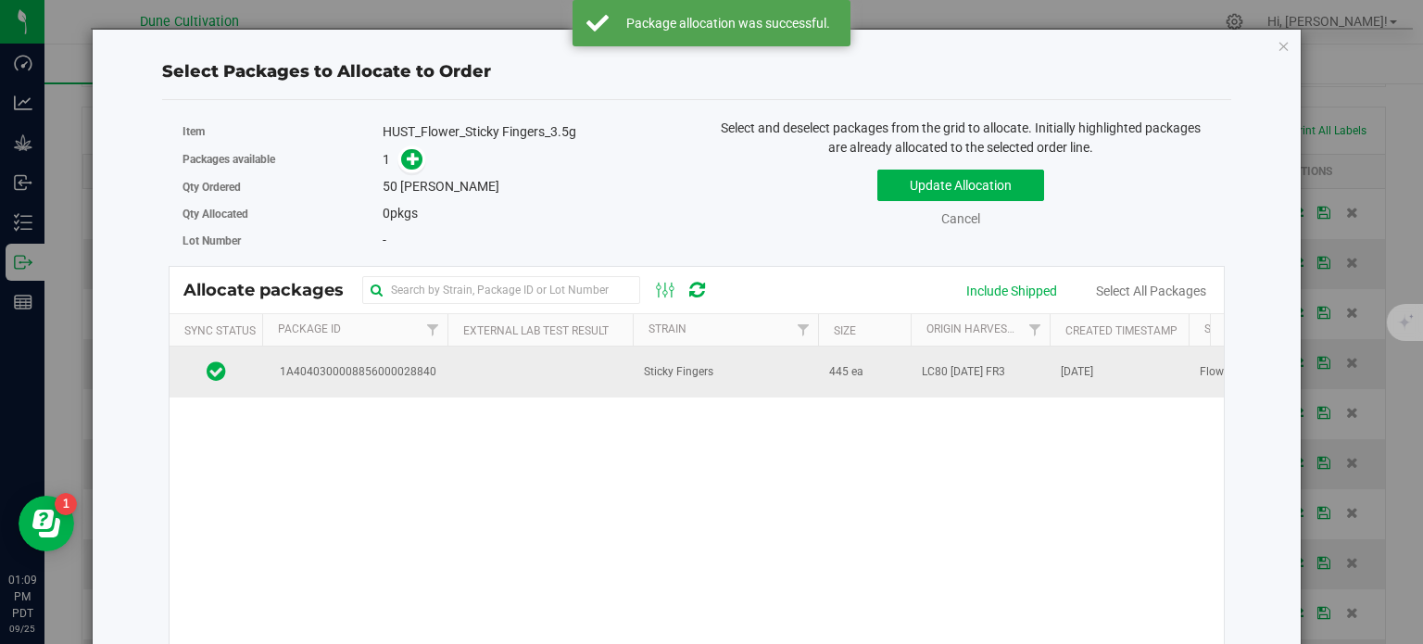
click at [365, 376] on span "1A4040300008856000028840" at bounding box center [354, 372] width 163 height 18
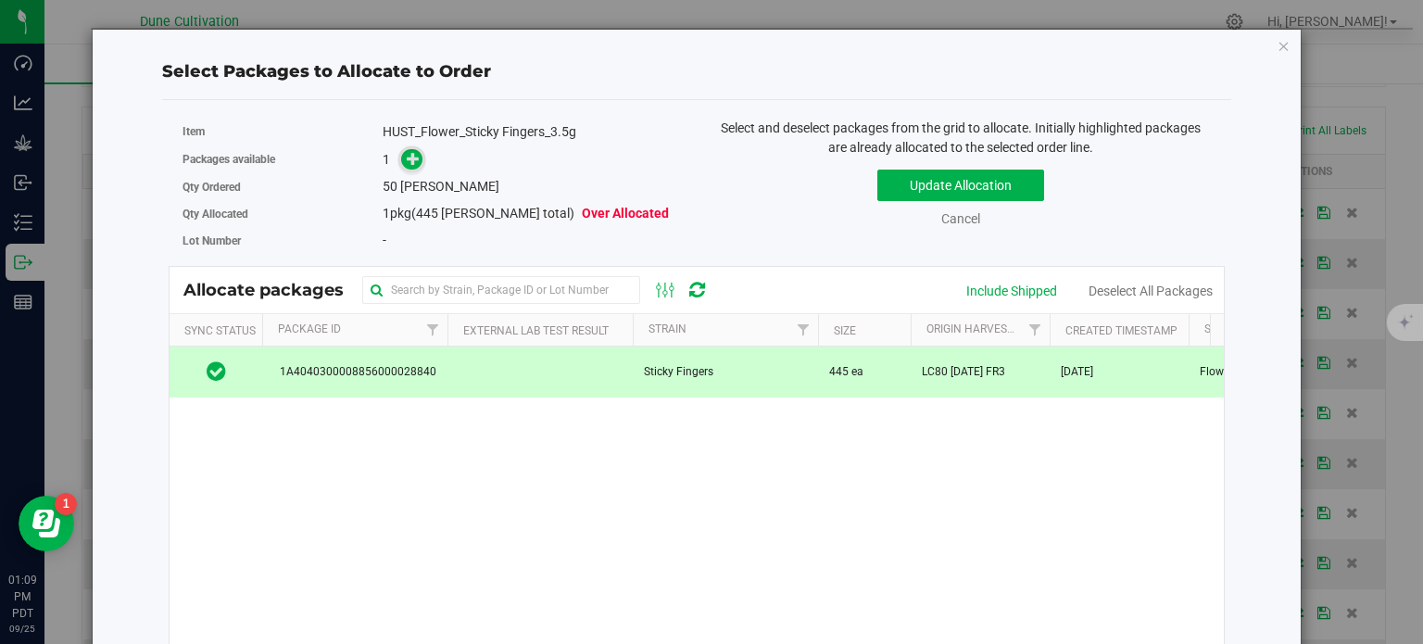
click at [415, 155] on icon at bounding box center [413, 158] width 13 height 13
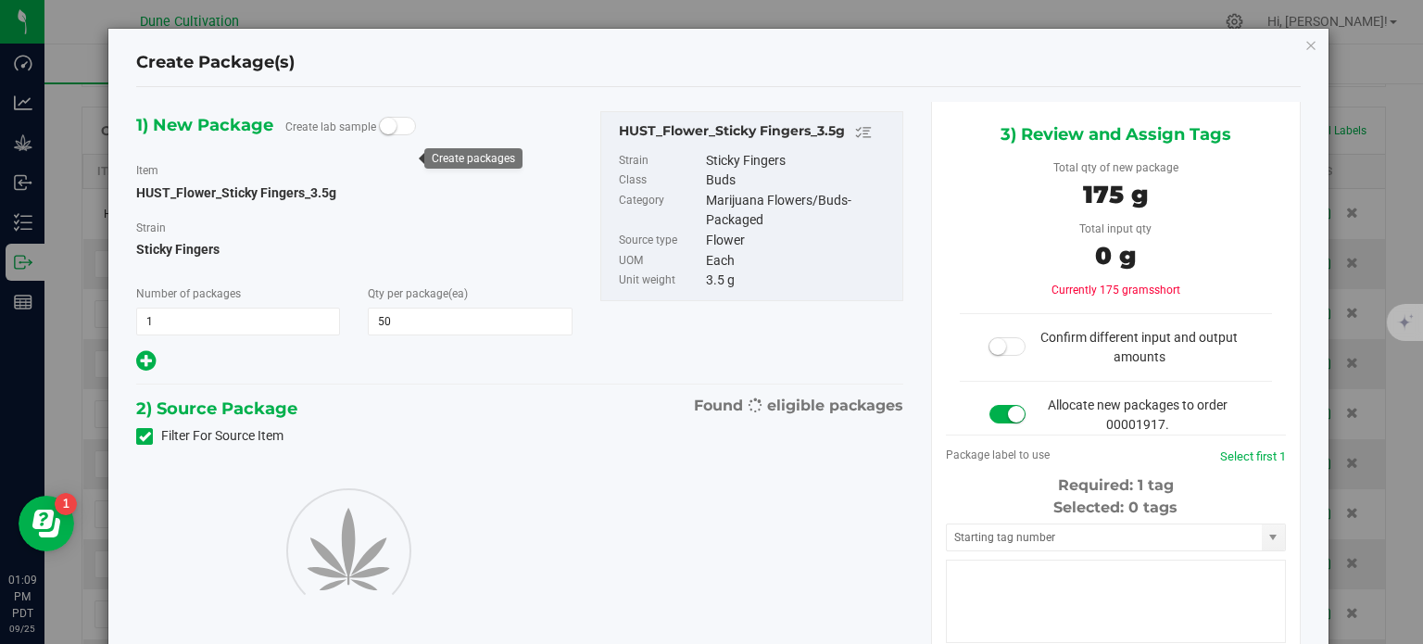
type input "50"
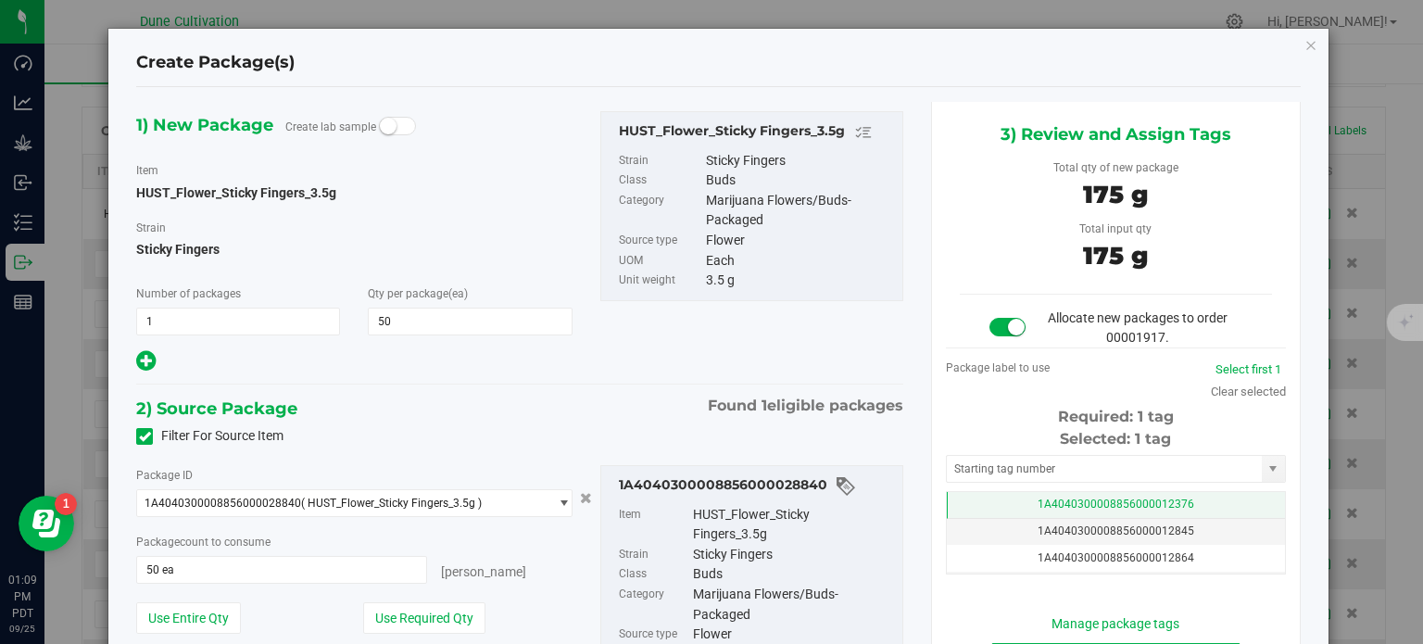
click at [991, 503] on td "1A4040300008856000012376" at bounding box center [1116, 505] width 338 height 27
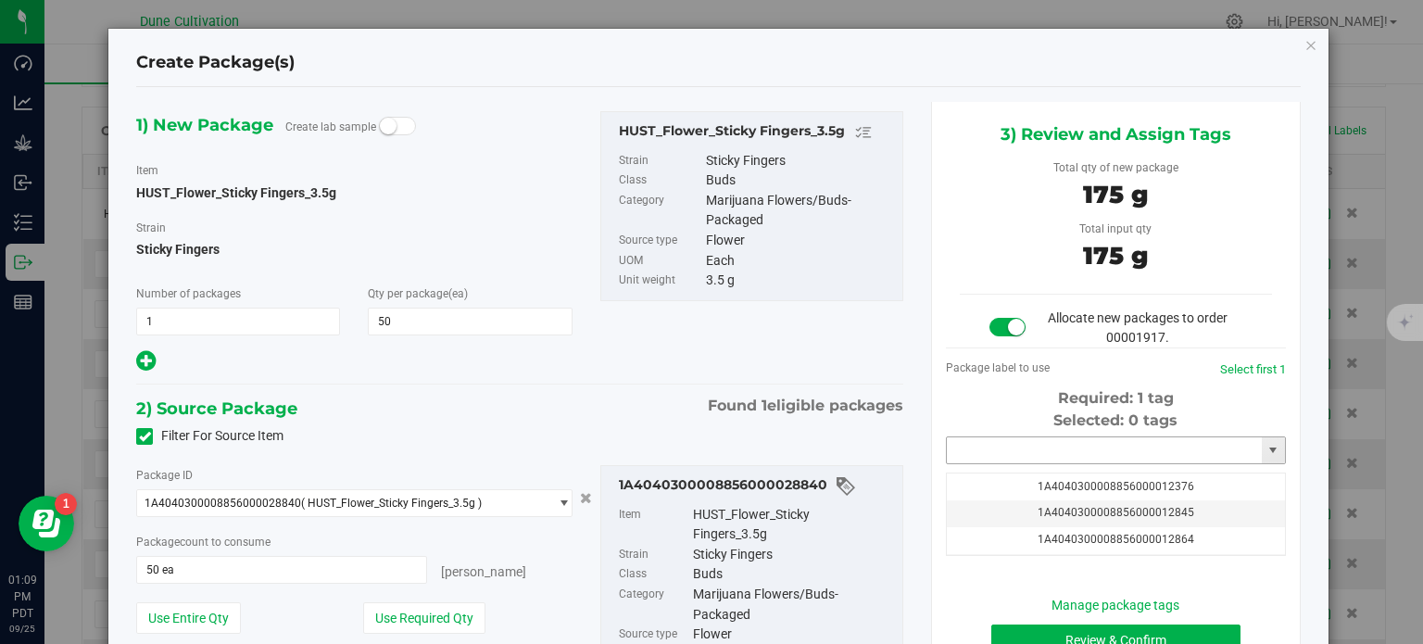
click at [988, 460] on input "text" at bounding box center [1104, 450] width 315 height 26
paste input "39868"
click at [1048, 478] on li "1A4040300008856000039869" at bounding box center [1104, 482] width 334 height 28
type input "1A4040300008856000039869"
click at [885, 445] on div "Filter For Source Item" at bounding box center [519, 436] width 795 height 28
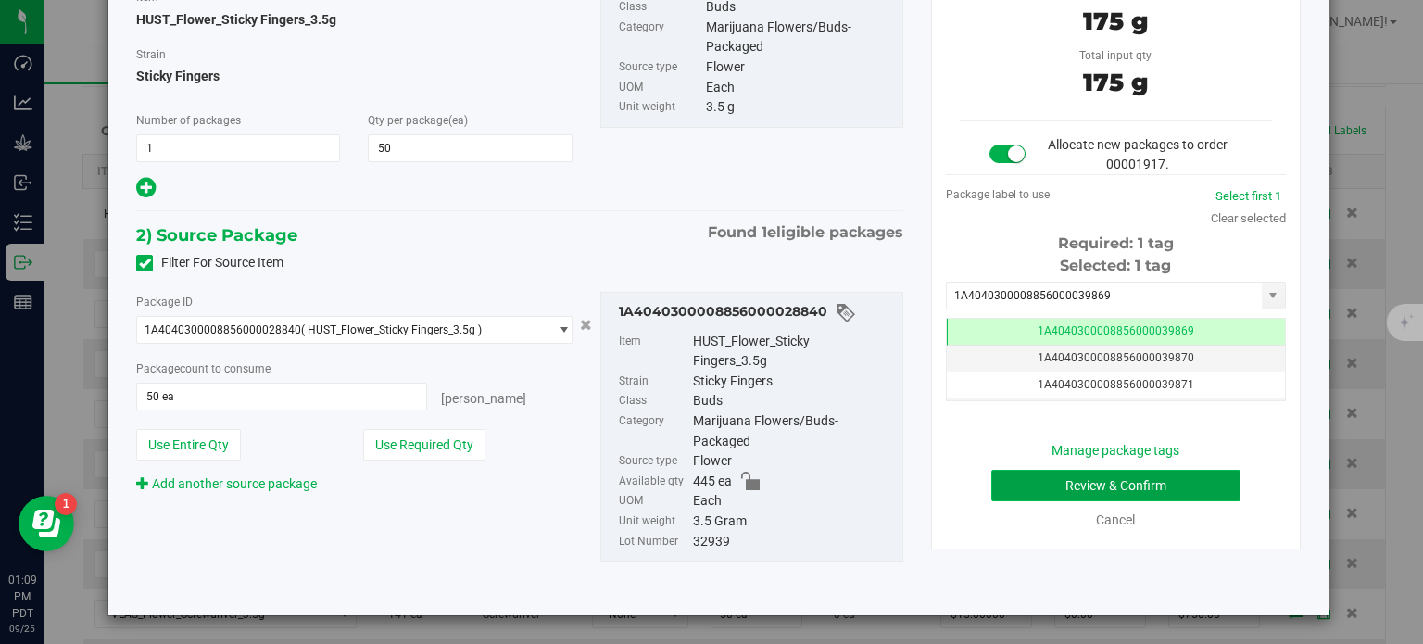
click at [1043, 479] on button "Review & Confirm" at bounding box center [1115, 485] width 249 height 31
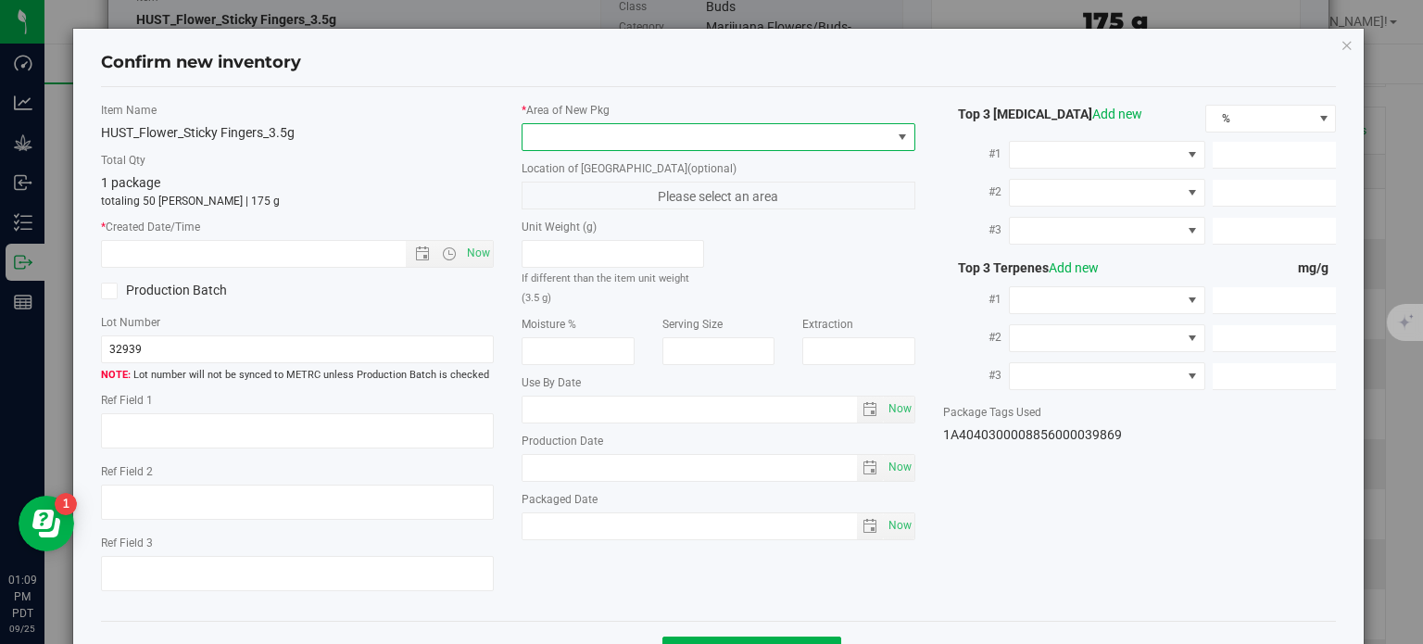
click at [611, 134] on span at bounding box center [706, 137] width 369 height 26
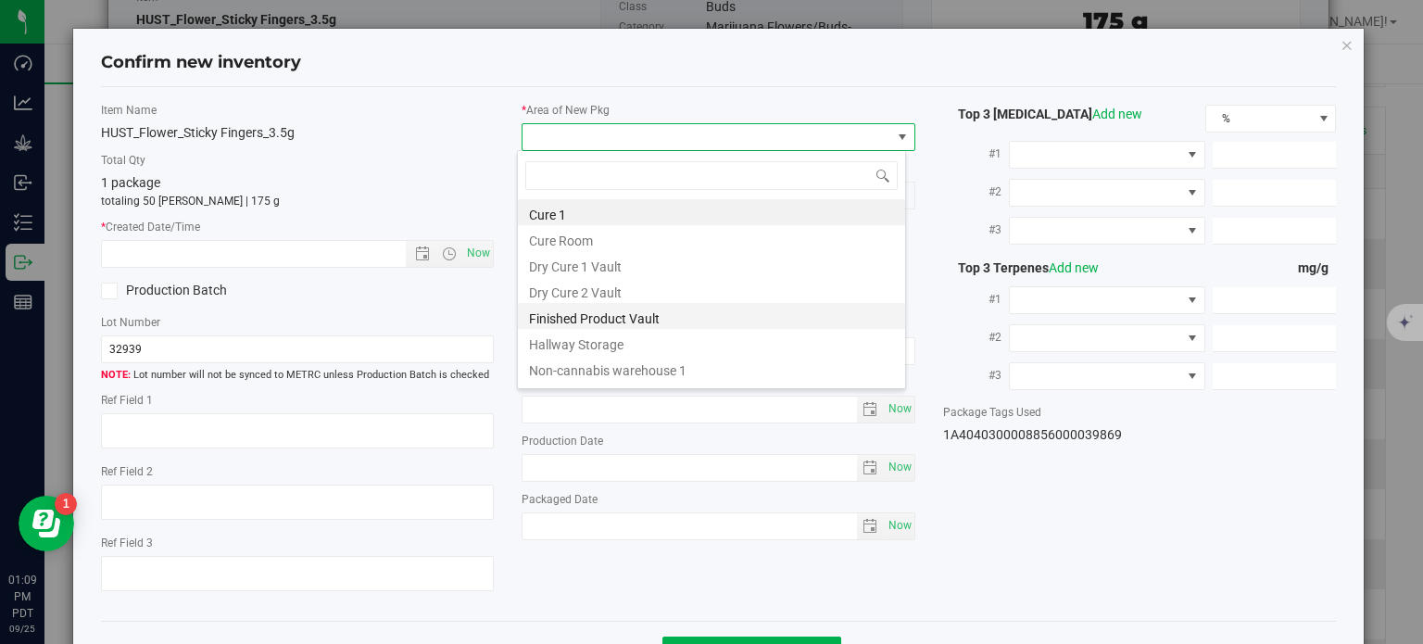
click at [601, 311] on li "Finished Product Vault" at bounding box center [711, 316] width 387 height 26
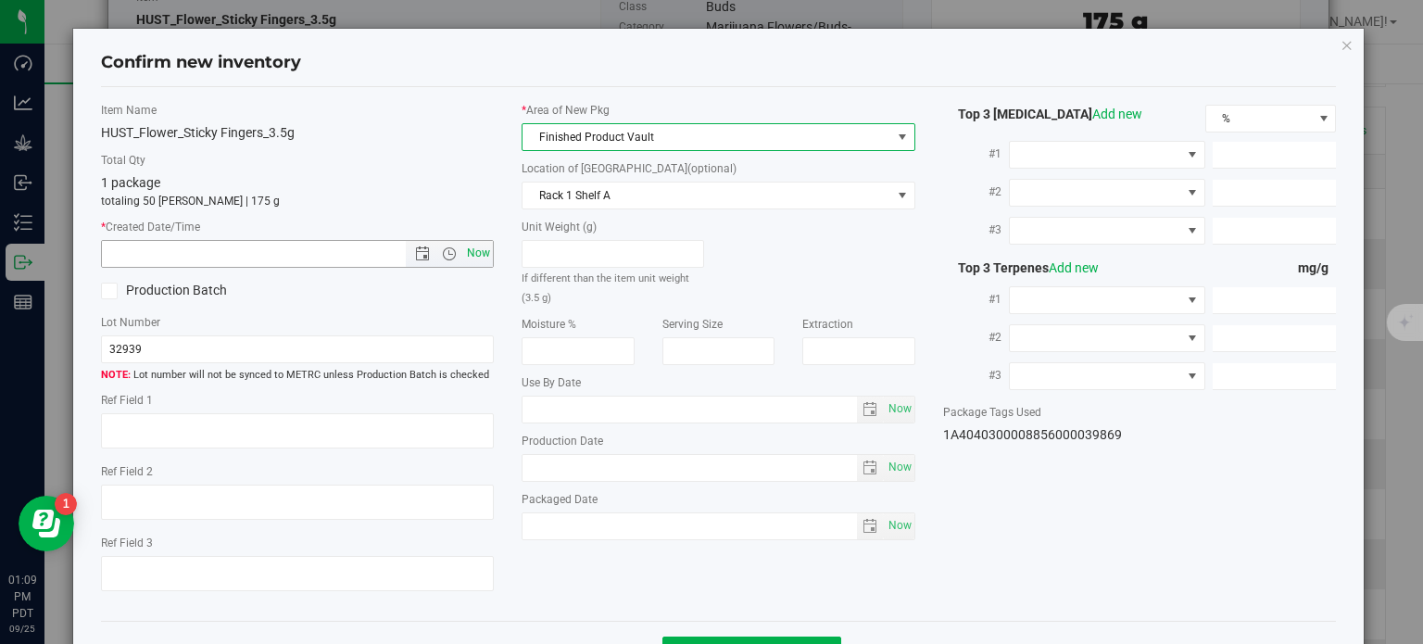
click at [467, 246] on span "Now" at bounding box center [478, 253] width 31 height 27
type input "[DATE] 1:09 PM"
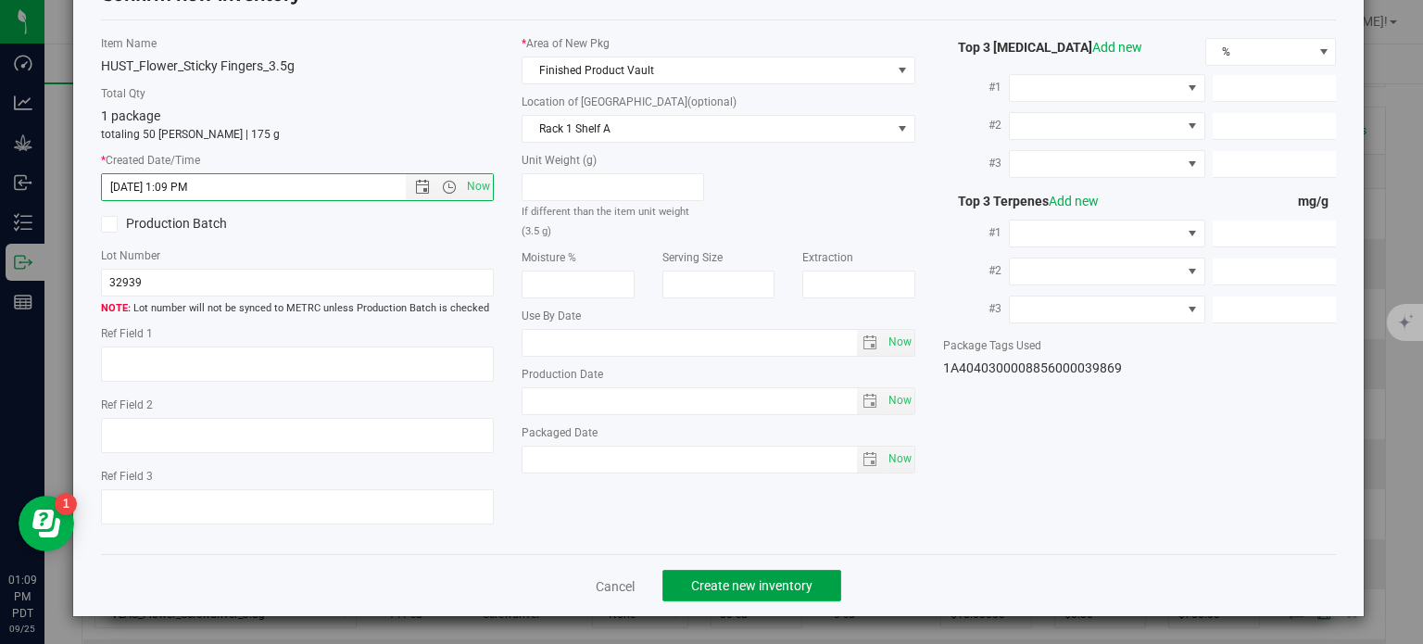
click at [722, 587] on span "Create new inventory" at bounding box center [751, 585] width 121 height 15
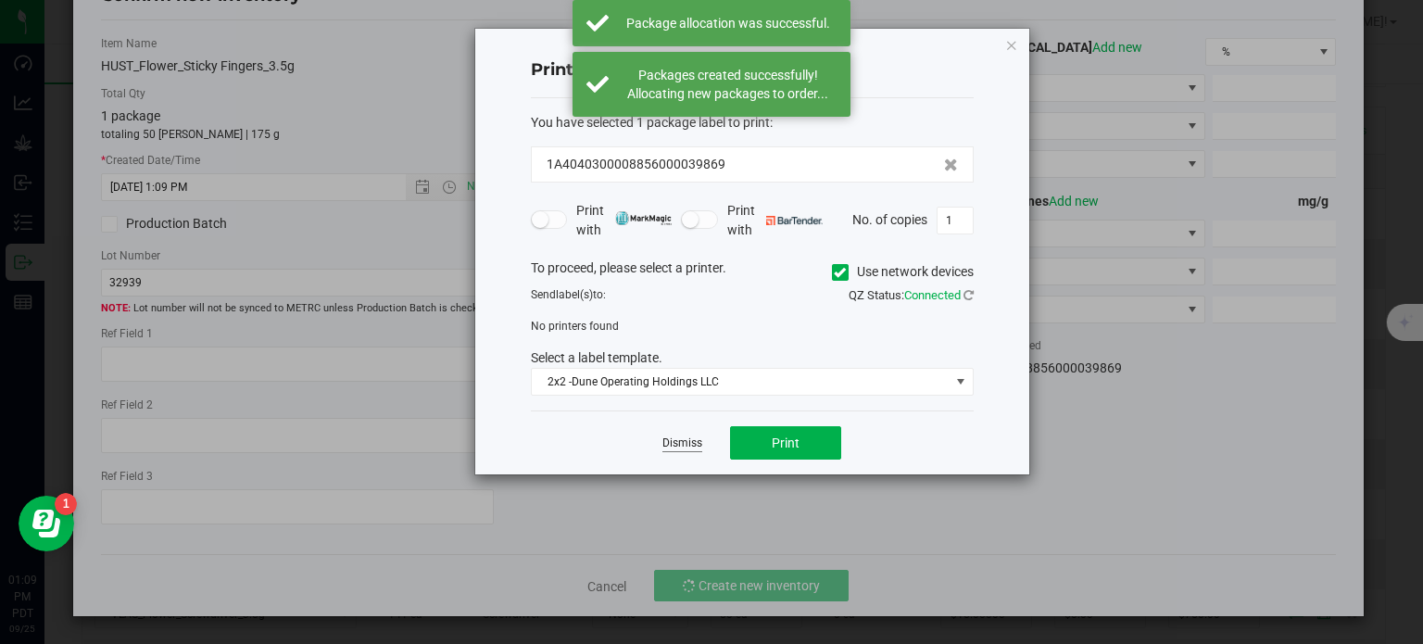
click at [682, 441] on link "Dismiss" at bounding box center [682, 443] width 40 height 16
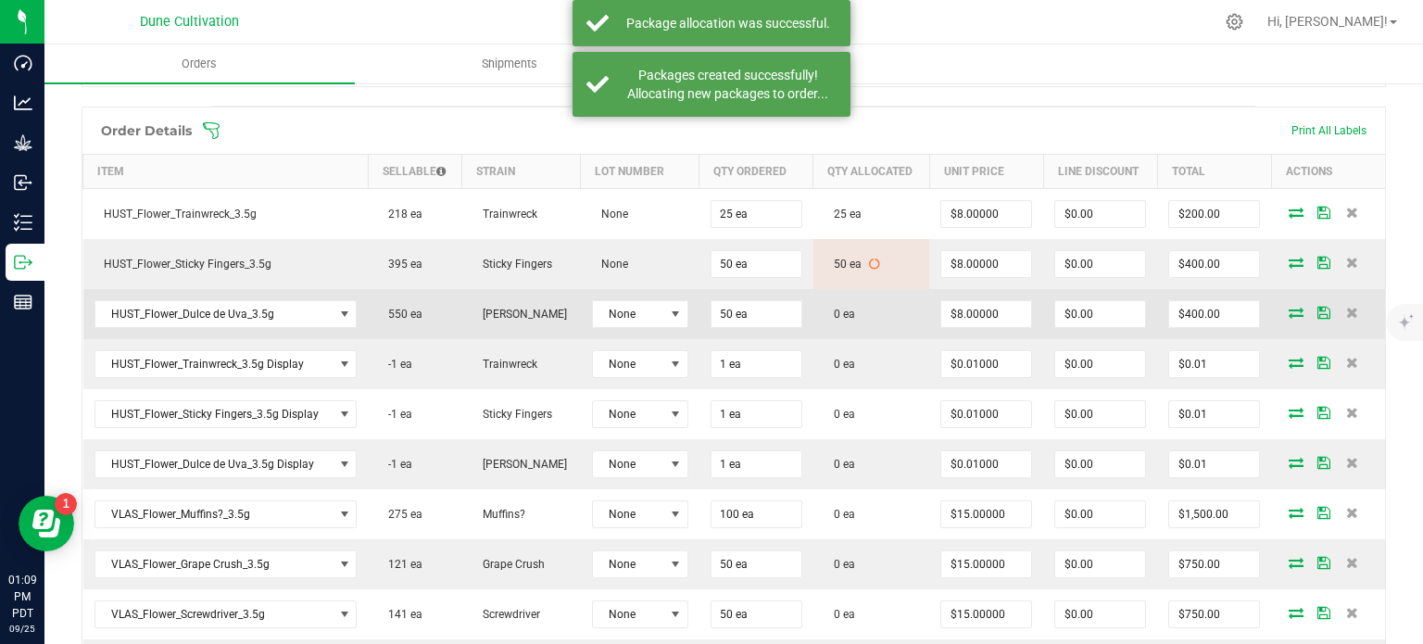
click at [1288, 307] on icon at bounding box center [1295, 312] width 15 height 11
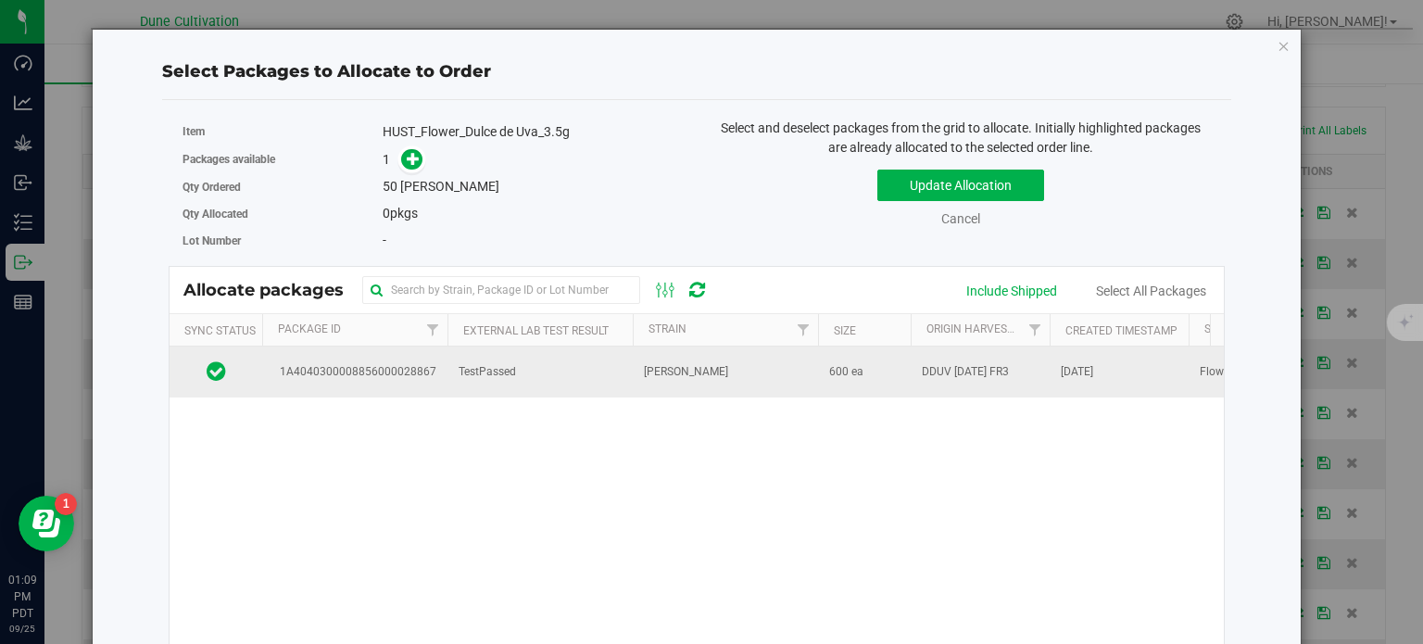
click at [369, 381] on td "1A4040300008856000028867" at bounding box center [354, 371] width 185 height 50
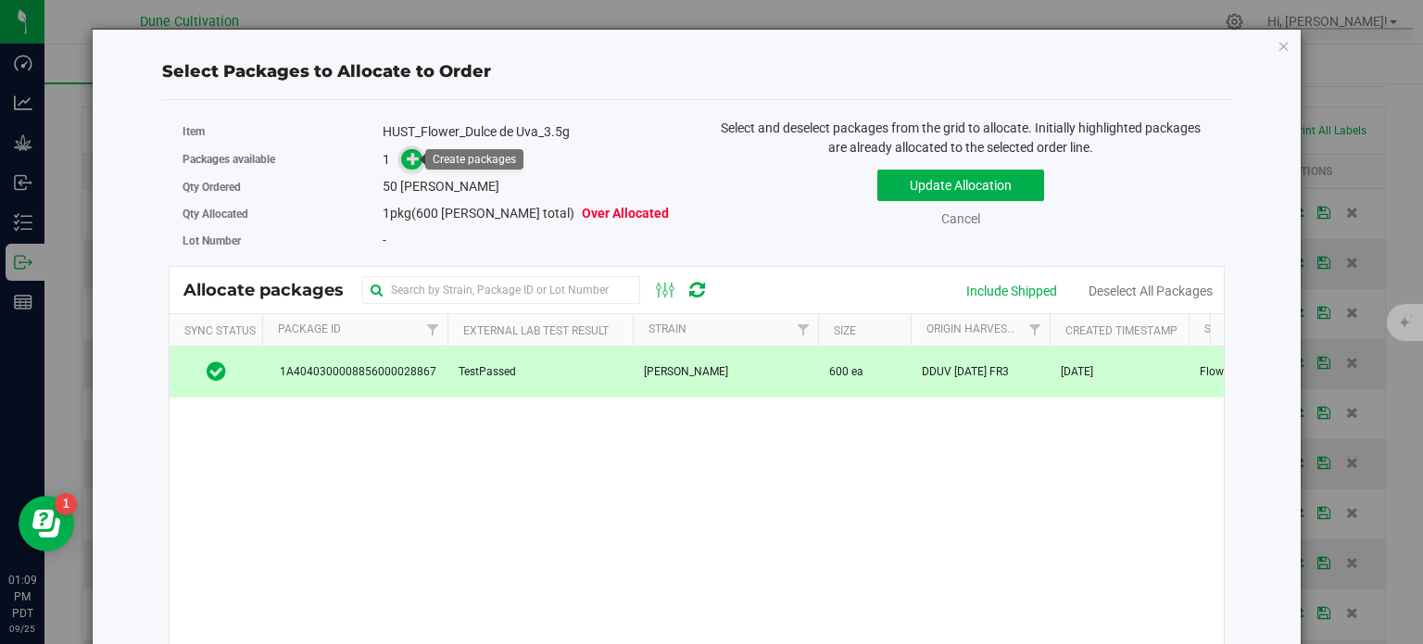
click at [407, 161] on icon at bounding box center [414, 158] width 14 height 14
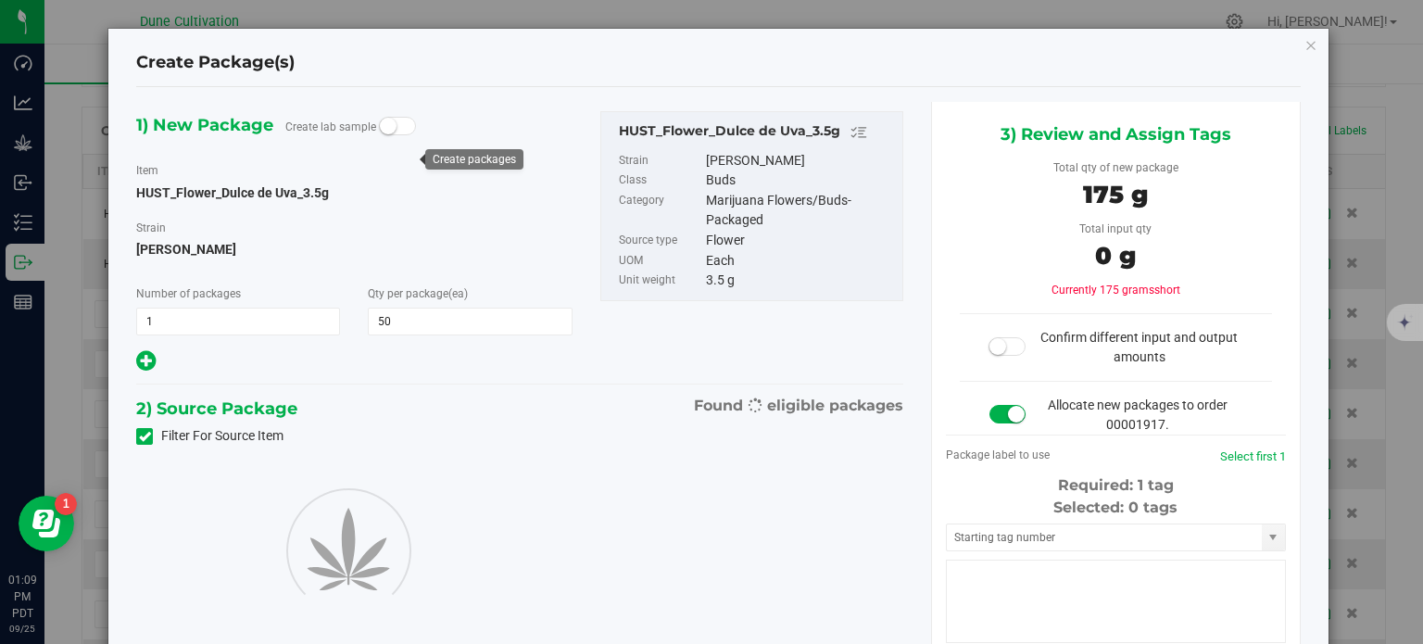
type input "50"
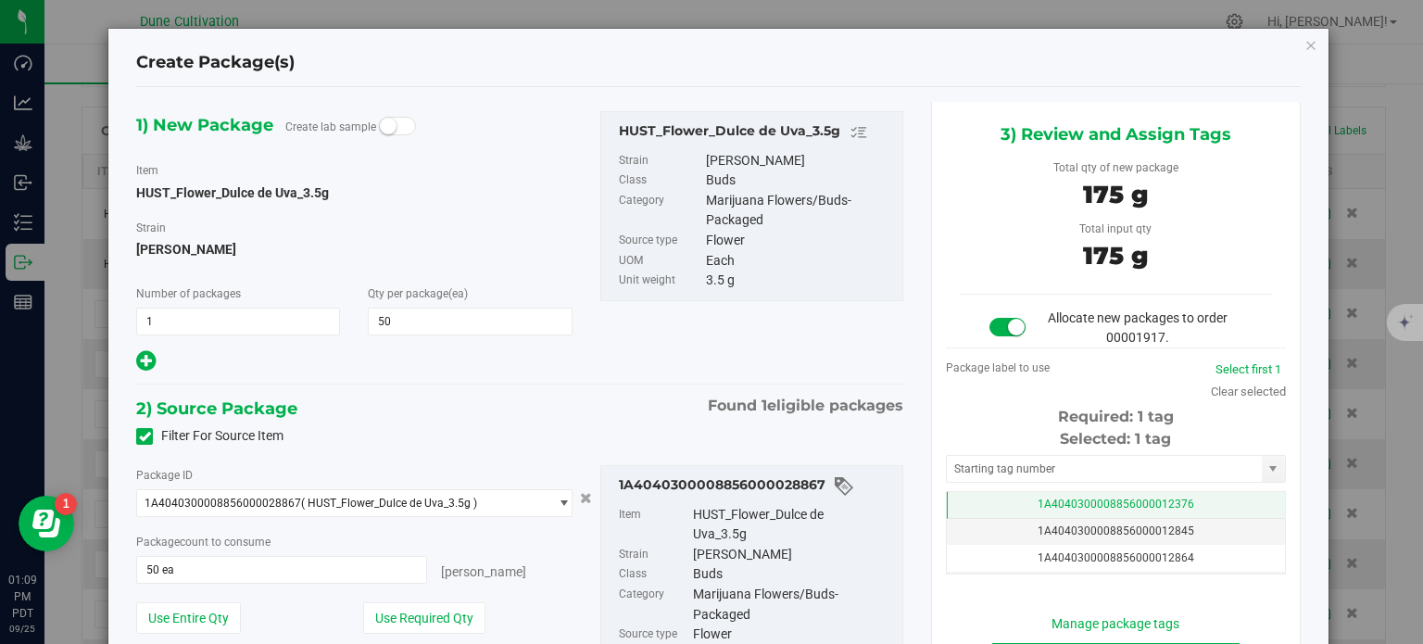
click at [996, 504] on td "1A4040300008856000012376" at bounding box center [1116, 505] width 338 height 27
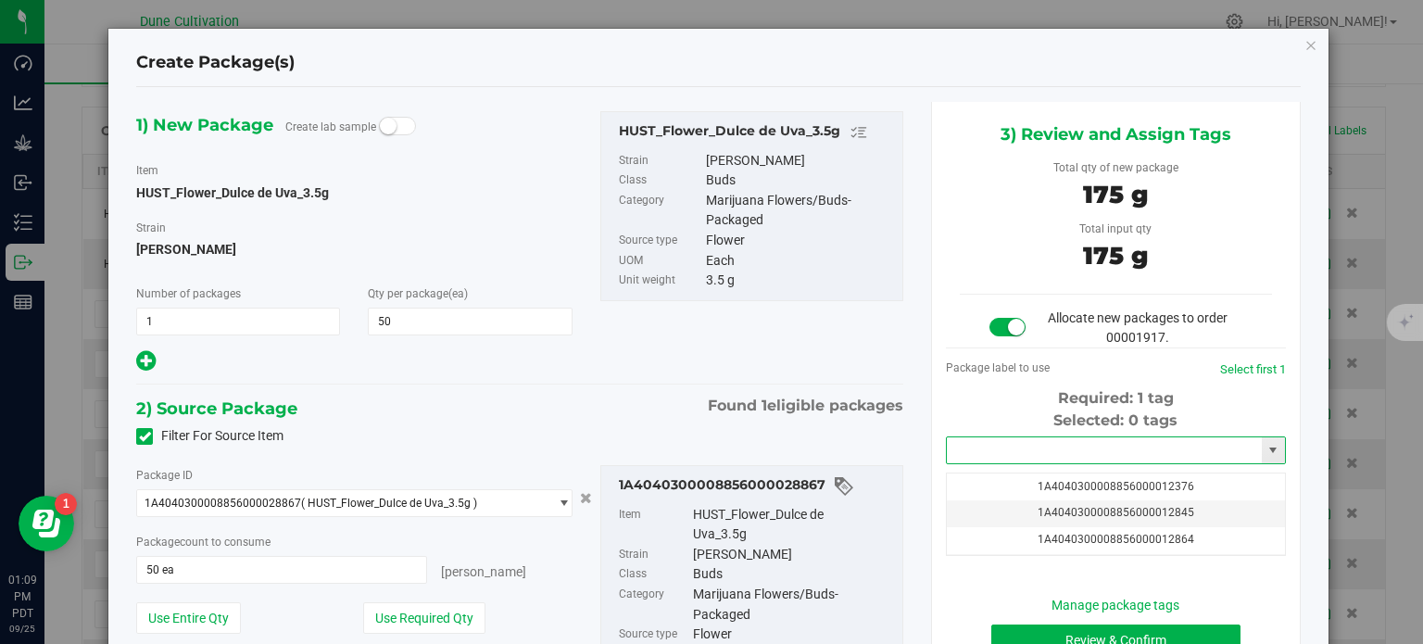
click at [994, 454] on input "text" at bounding box center [1104, 450] width 315 height 26
paste input "39868"
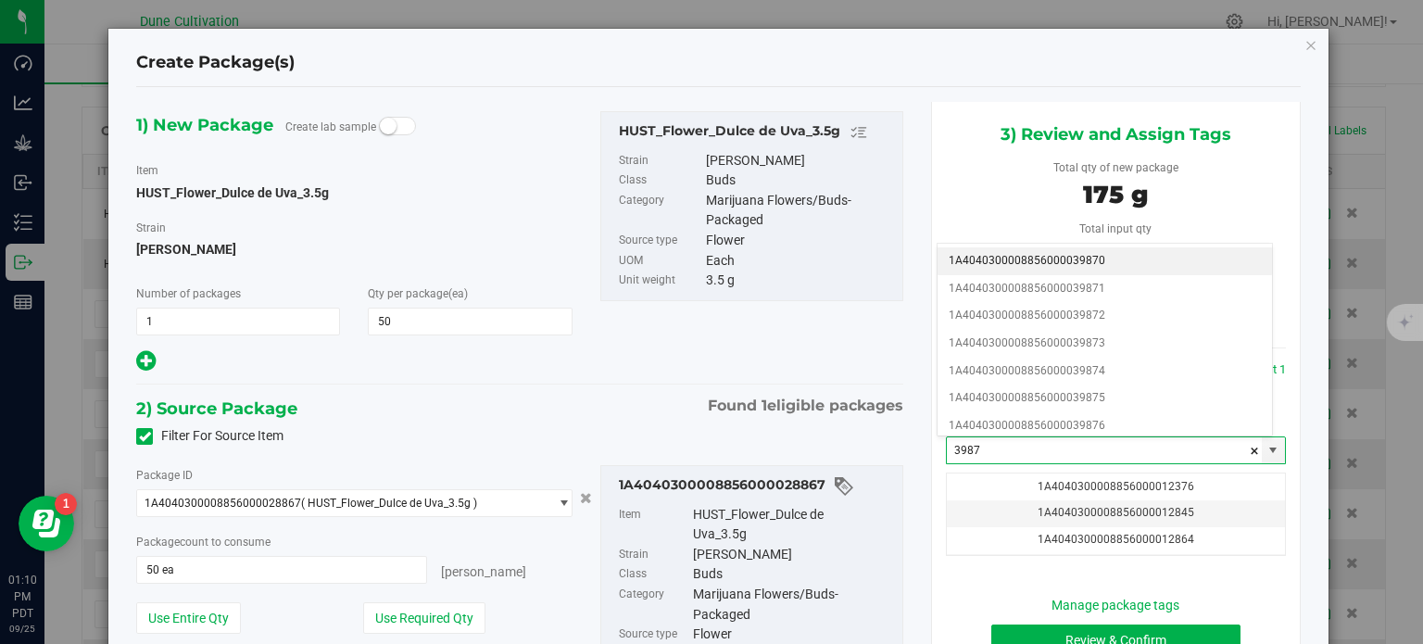
click at [1041, 257] on li "1A4040300008856000039870" at bounding box center [1104, 261] width 334 height 28
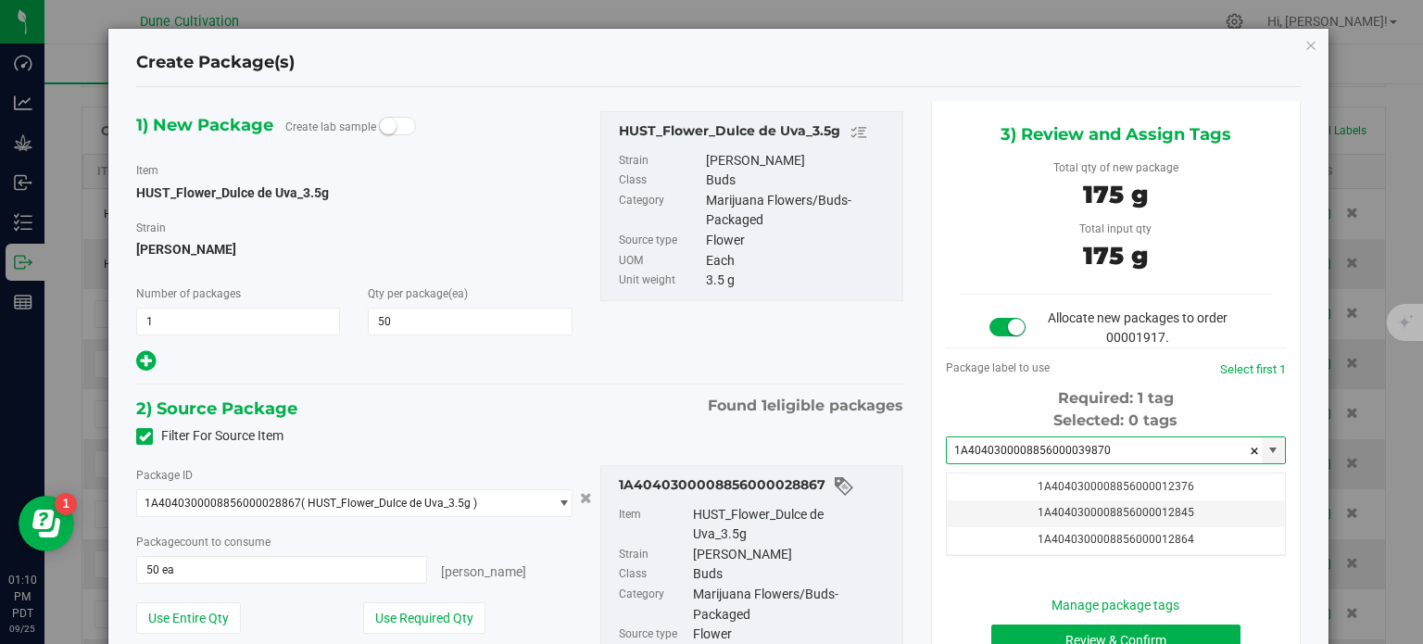
type input "1A4040300008856000039870"
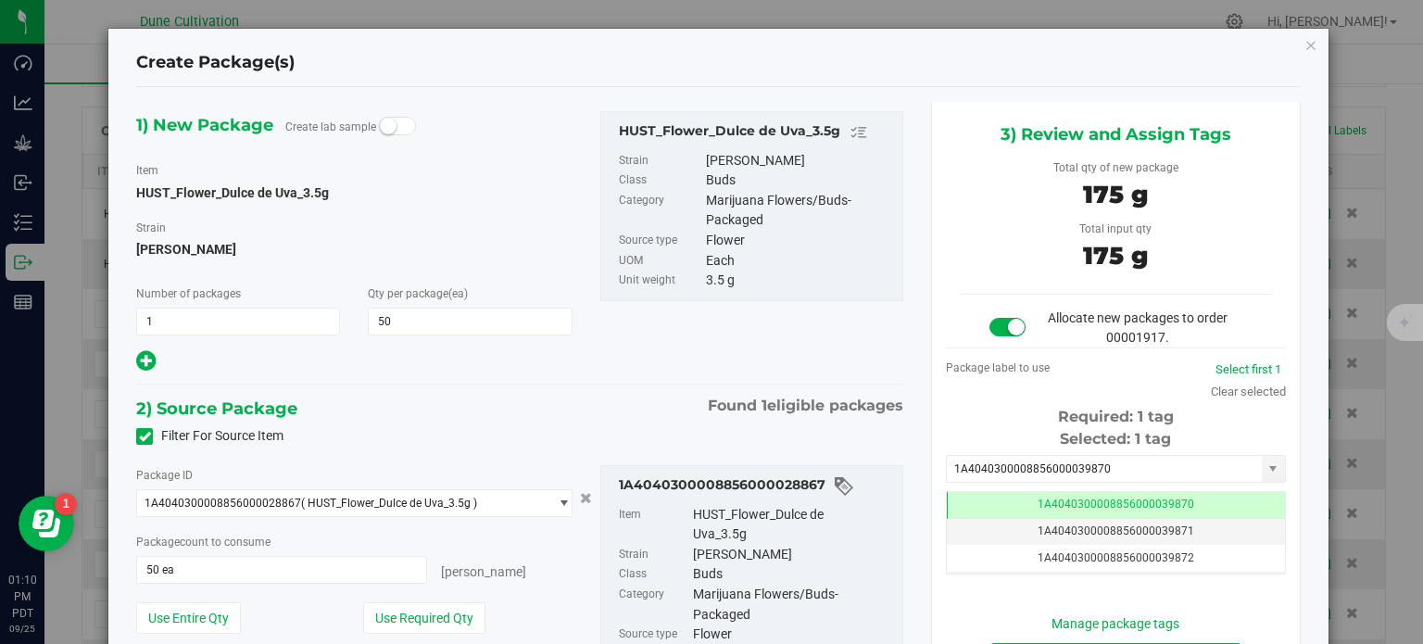
click at [822, 377] on div "1) New Package Create lab sample Item HUST_Flower_Dulce de Uva_3.5g [GEOGRAPHIC…" at bounding box center [519, 448] width 795 height 692
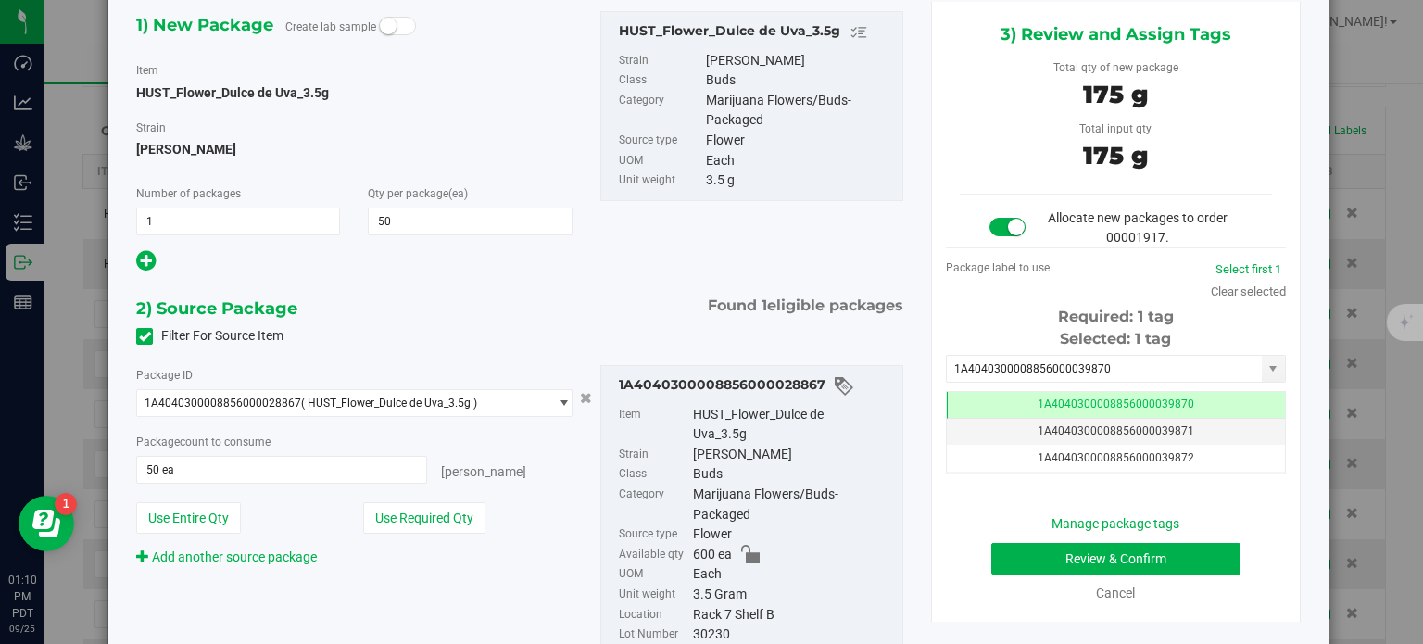
click at [1024, 573] on div "Manage package tags Review & Confirm Cancel" at bounding box center [1116, 558] width 312 height 89
click at [1024, 557] on button "Review & Confirm" at bounding box center [1115, 558] width 249 height 31
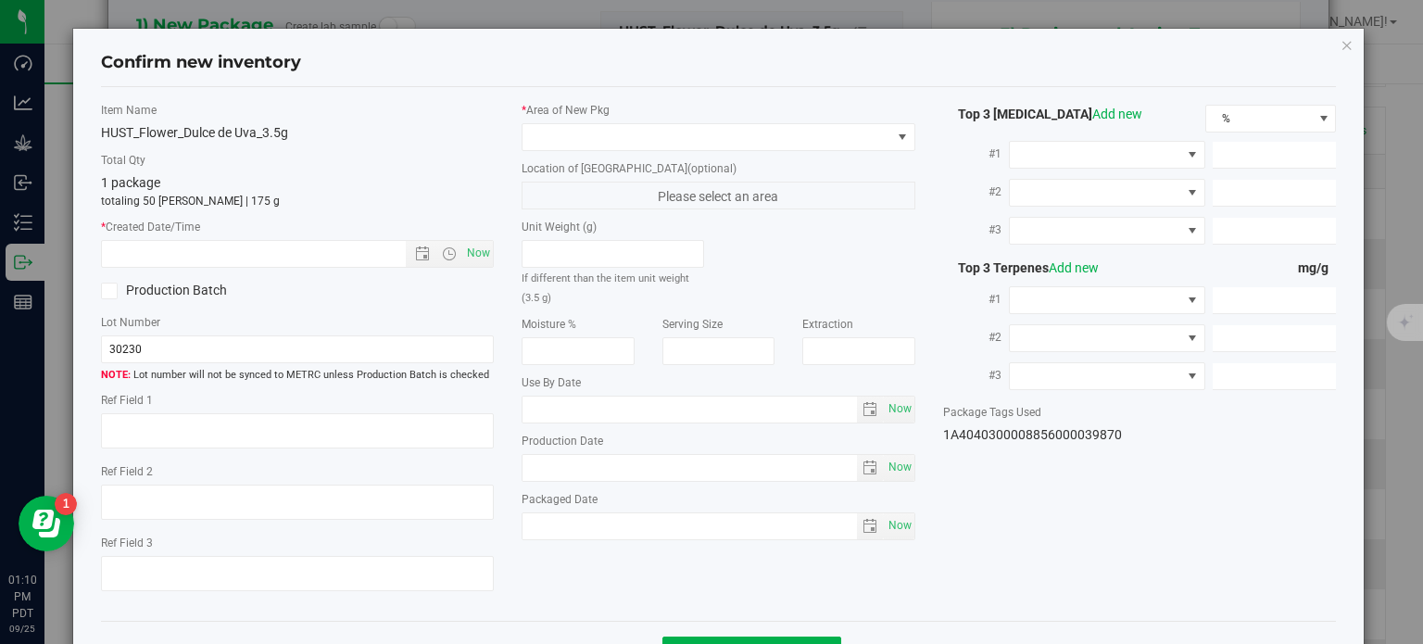
type textarea "27.0277%"
type textarea "[PERSON_NAME]"
type textarea "0.0448%"
type input "299.1590"
type input "12.0247"
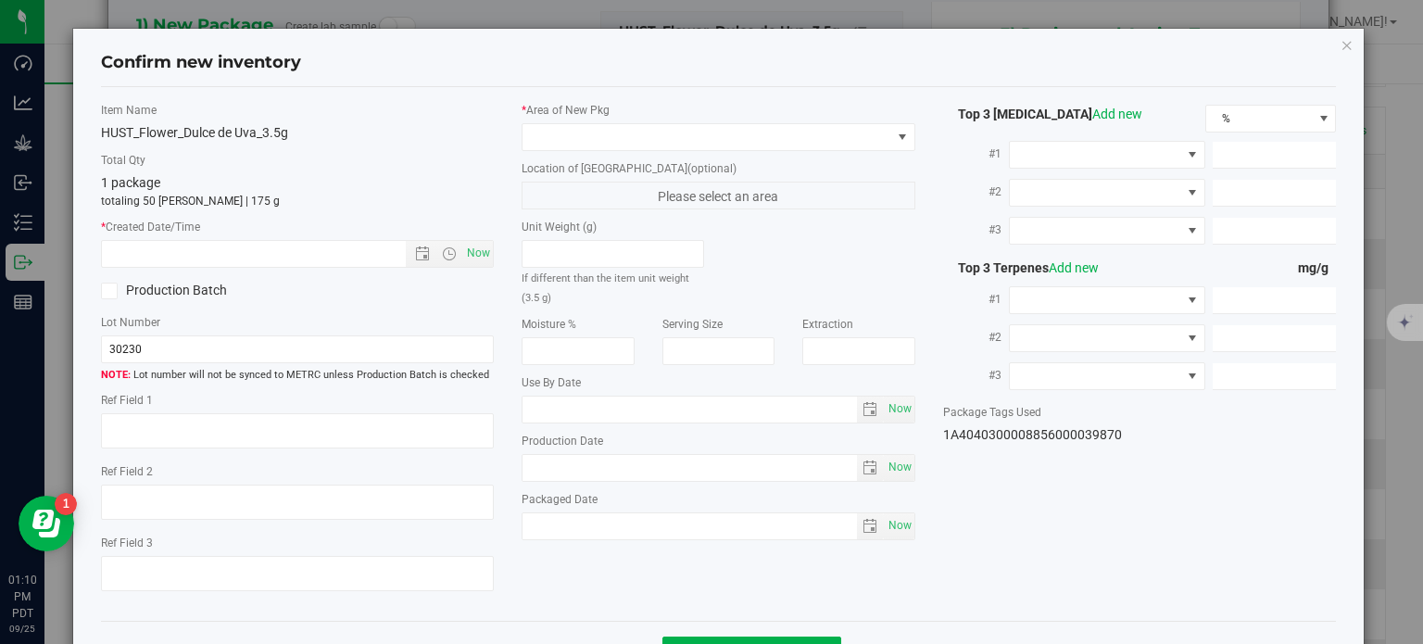
type input "7.9146"
type input "4.8880"
type input "4.8100"
type input "4.3880"
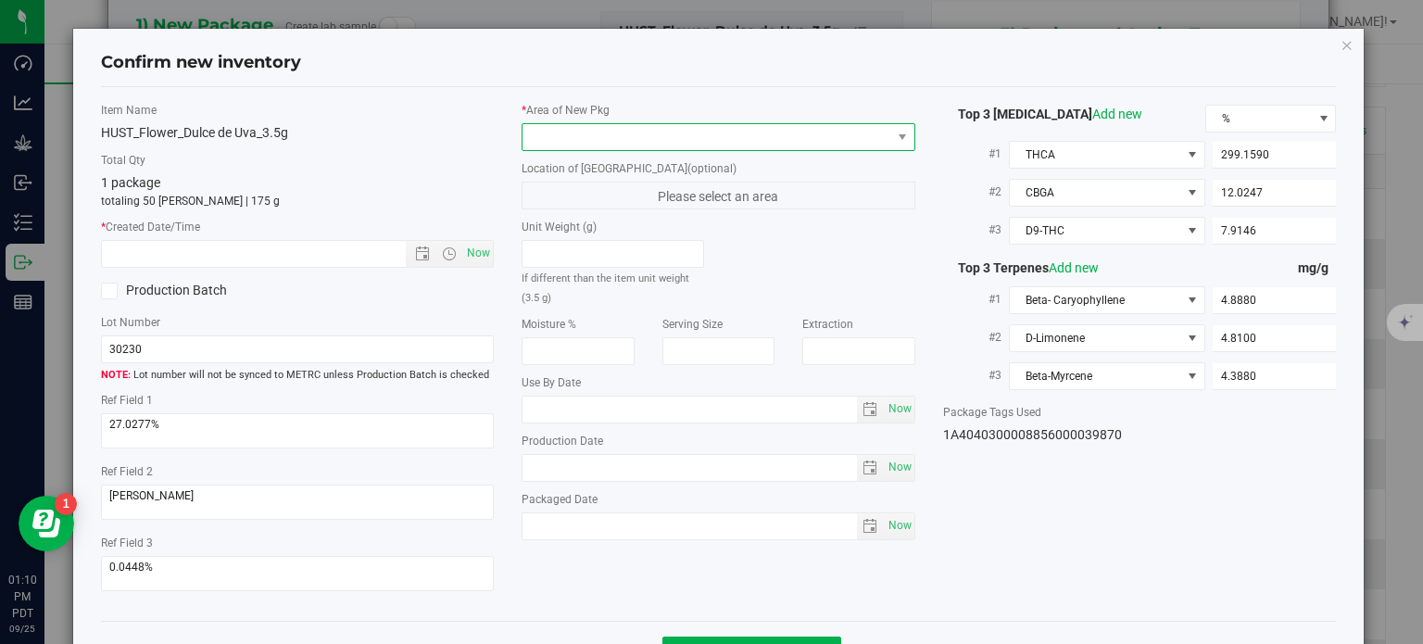
click at [747, 140] on span at bounding box center [706, 137] width 369 height 26
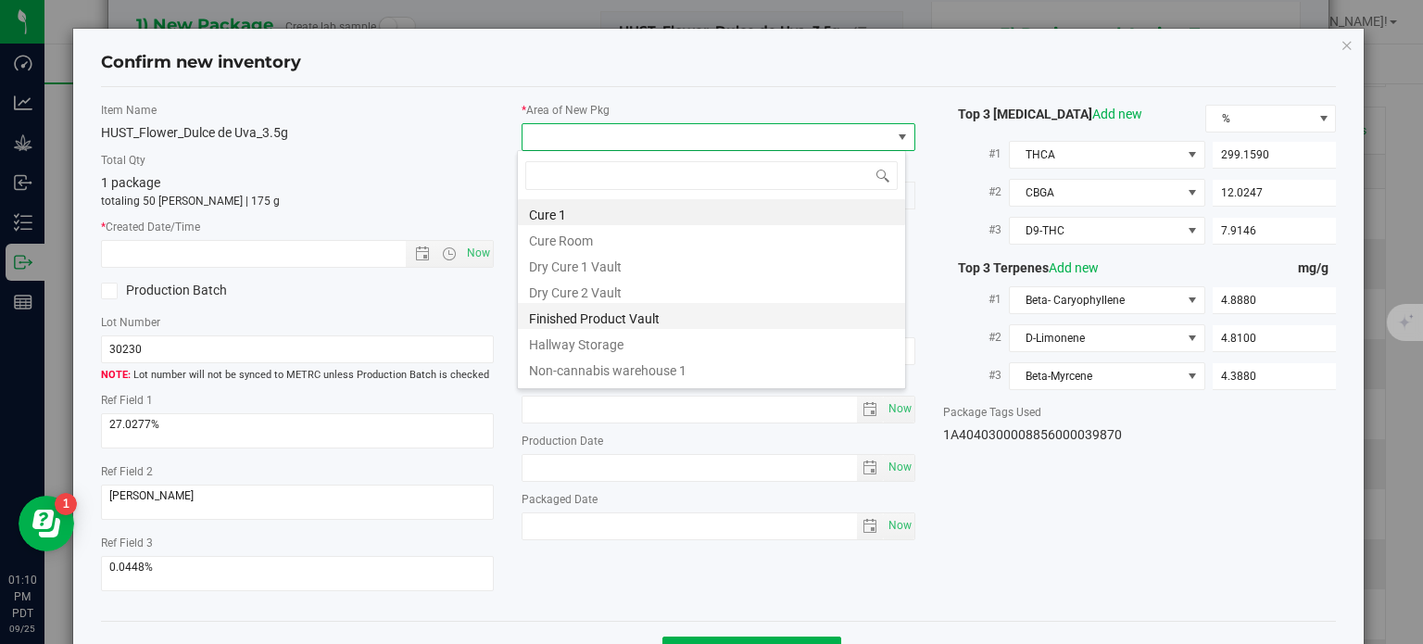
click at [622, 321] on li "Finished Product Vault" at bounding box center [711, 316] width 387 height 26
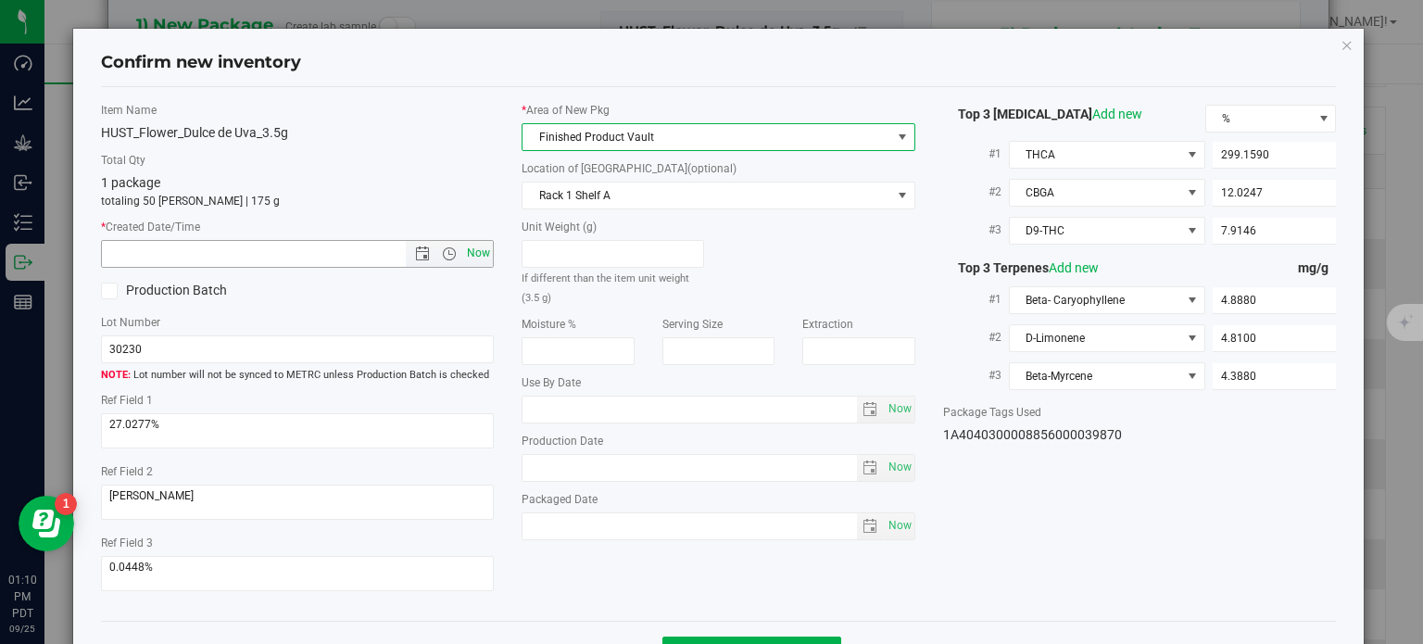
click at [477, 257] on span "Now" at bounding box center [478, 253] width 31 height 27
type input "[DATE] 1:10 PM"
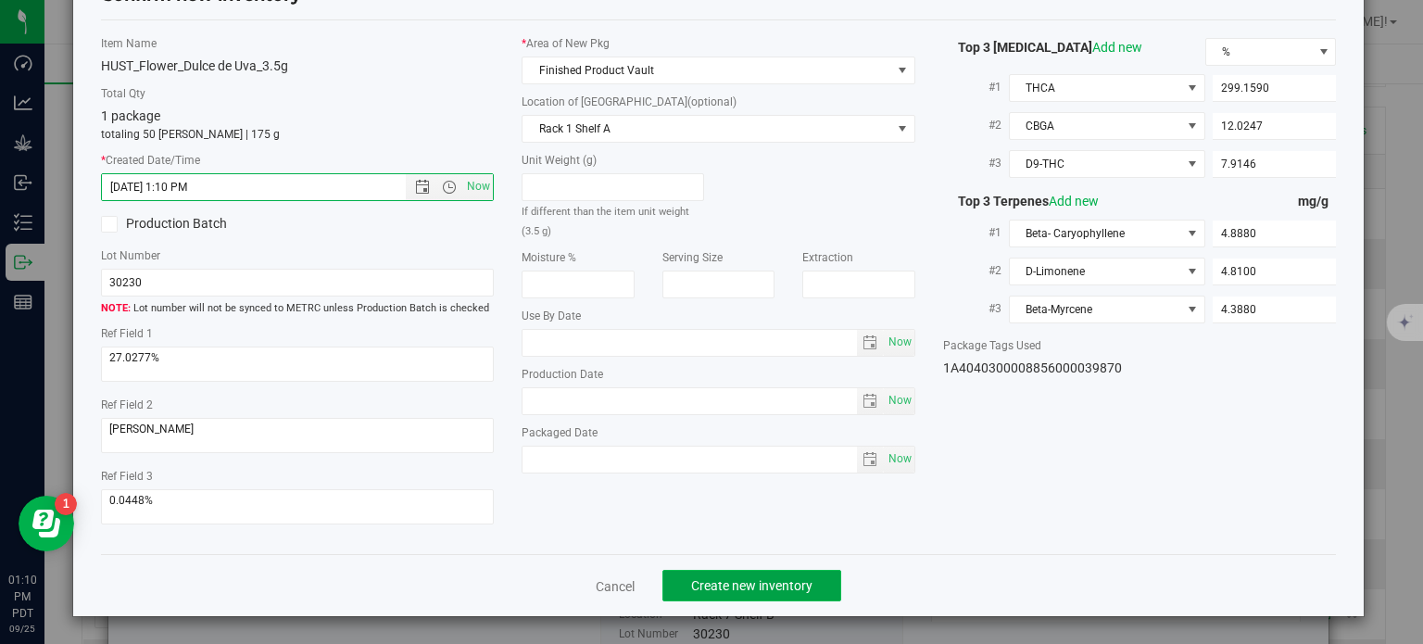
click at [711, 571] on button "Create new inventory" at bounding box center [751, 585] width 179 height 31
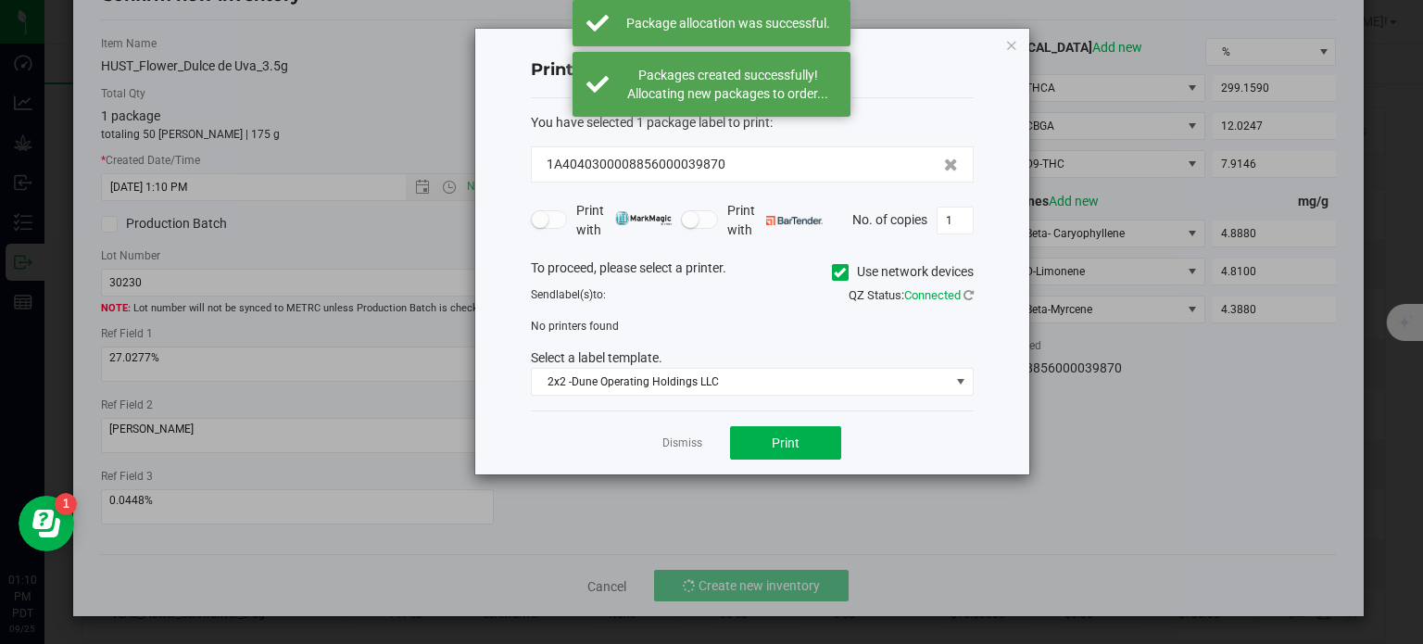
click at [671, 431] on div "Dismiss Print" at bounding box center [752, 442] width 443 height 64
click at [672, 444] on link "Dismiss" at bounding box center [682, 443] width 40 height 16
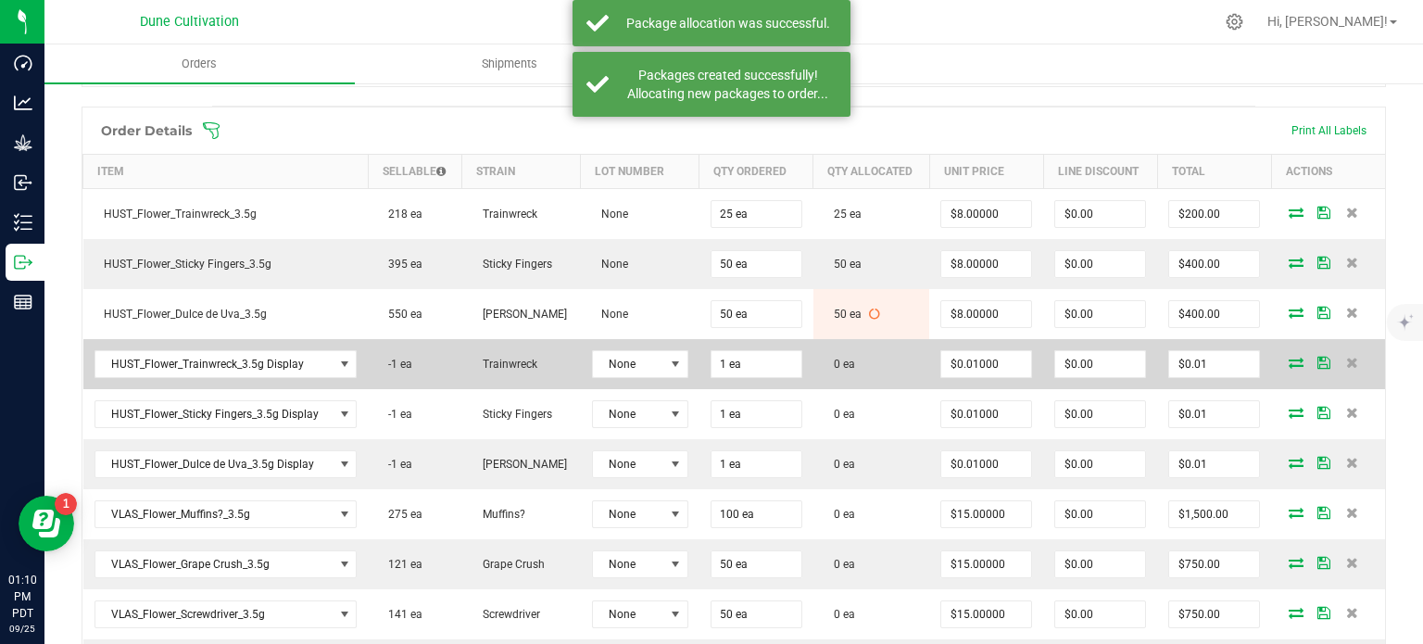
click at [1289, 347] on td at bounding box center [1328, 364] width 114 height 50
click at [1288, 357] on icon at bounding box center [1295, 362] width 15 height 11
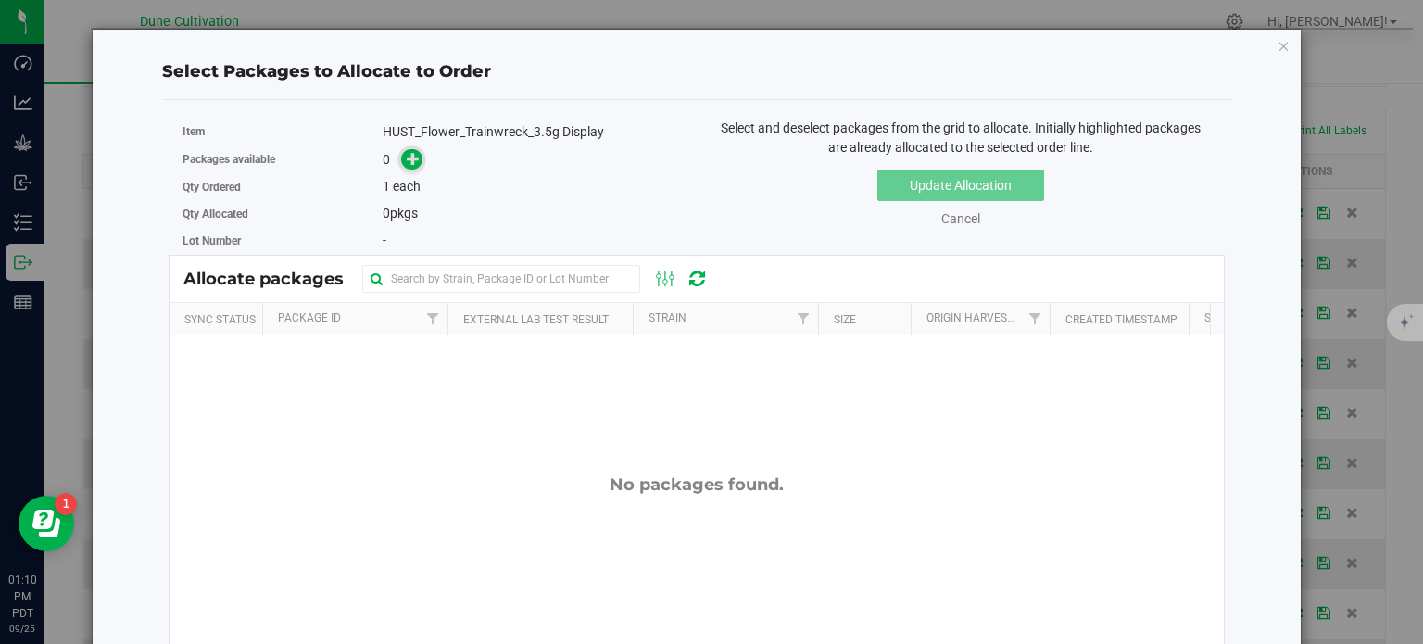
click at [407, 162] on icon at bounding box center [413, 157] width 13 height 13
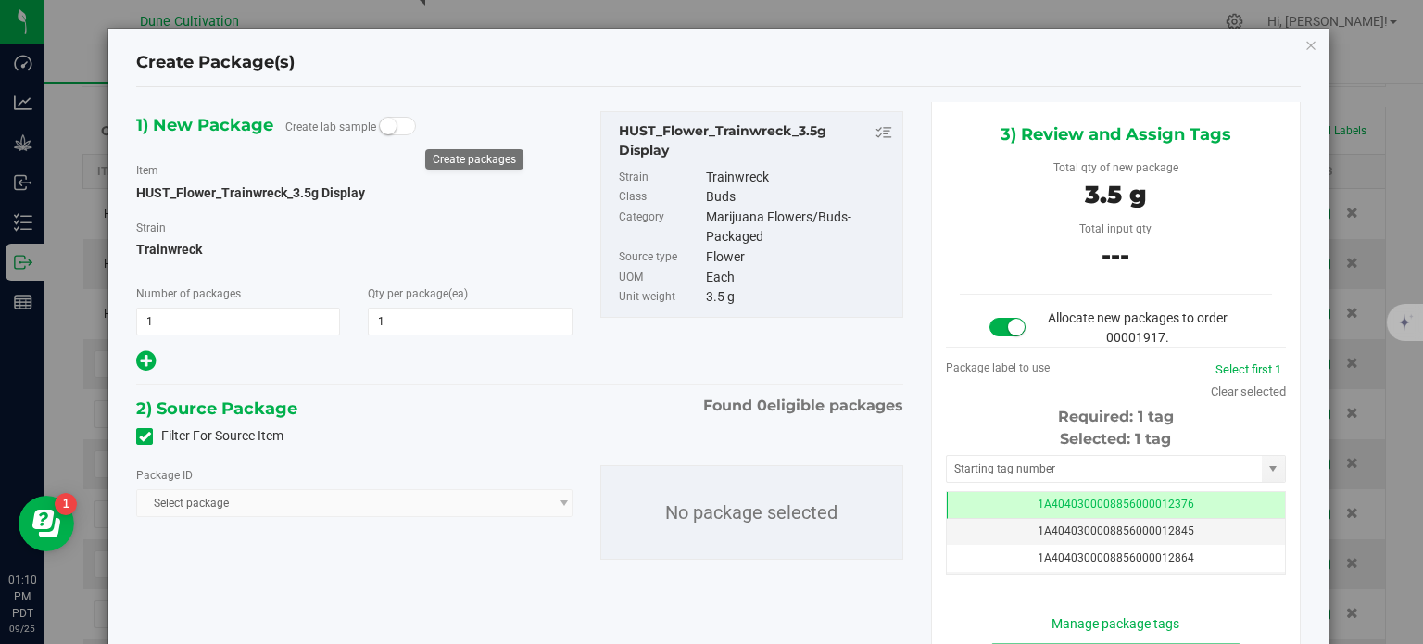
click at [157, 433] on label "Filter For Source Item" at bounding box center [209, 435] width 147 height 19
click at [0, 0] on input "Filter For Source Item" at bounding box center [0, 0] width 0 height 0
click at [229, 511] on span "Select package" at bounding box center [342, 503] width 410 height 26
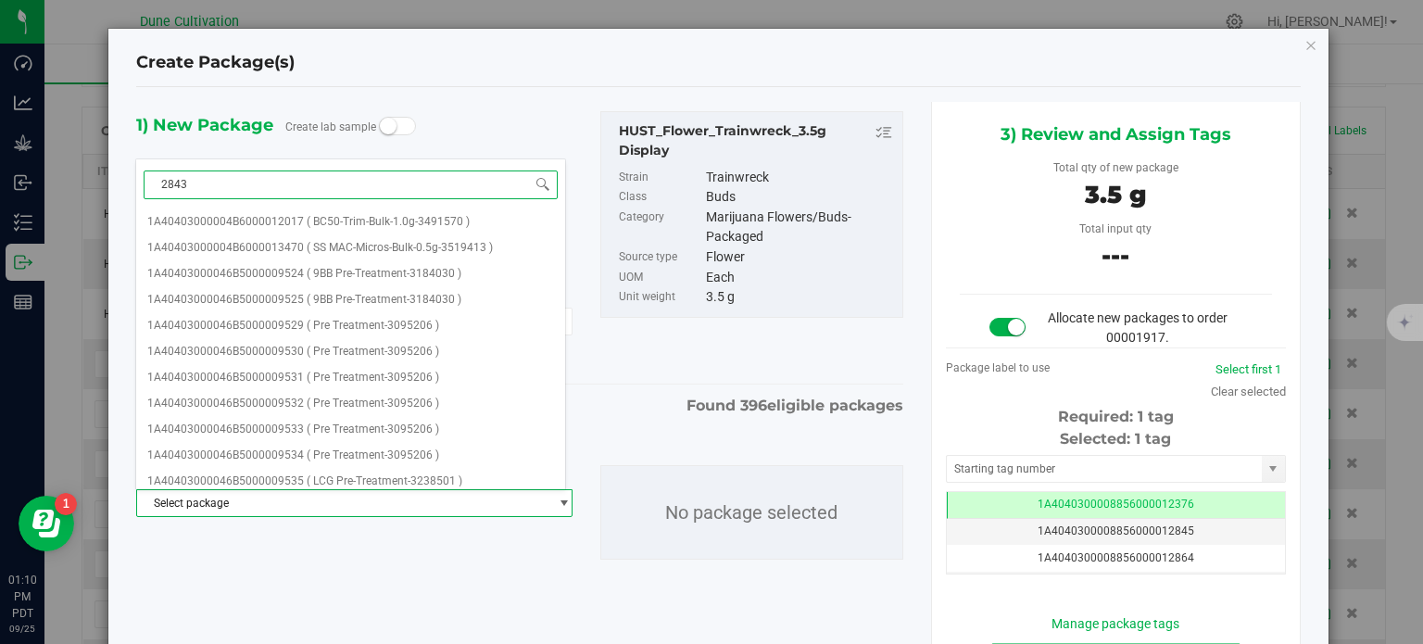
type input "28433"
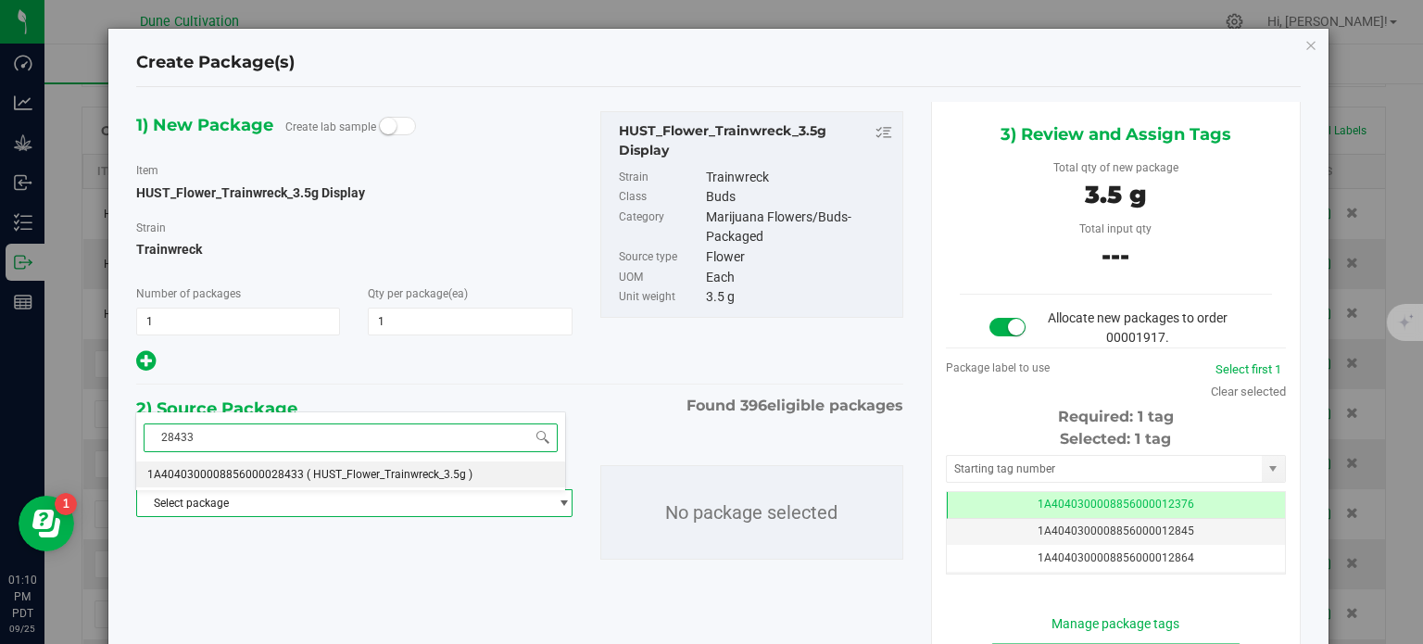
click at [295, 468] on span "1A4040300008856000028433" at bounding box center [225, 474] width 157 height 13
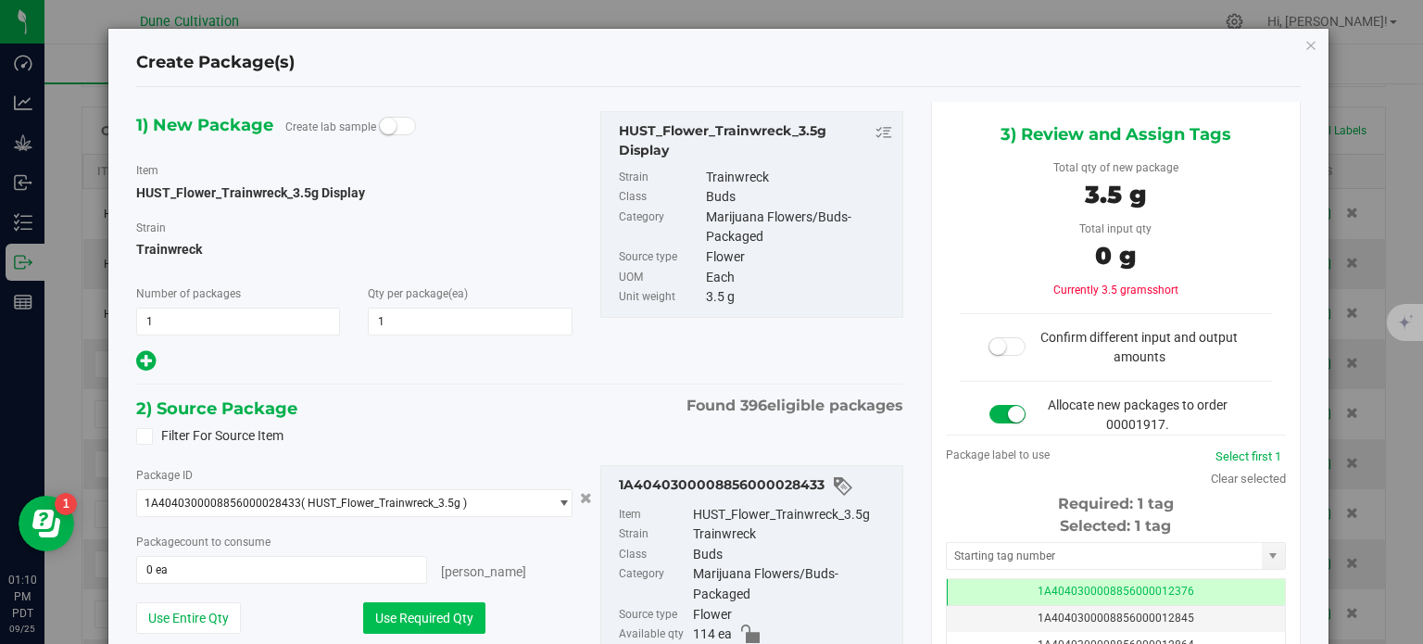
click at [389, 611] on button "Use Required Qty" at bounding box center [424, 617] width 122 height 31
type input "1 ea"
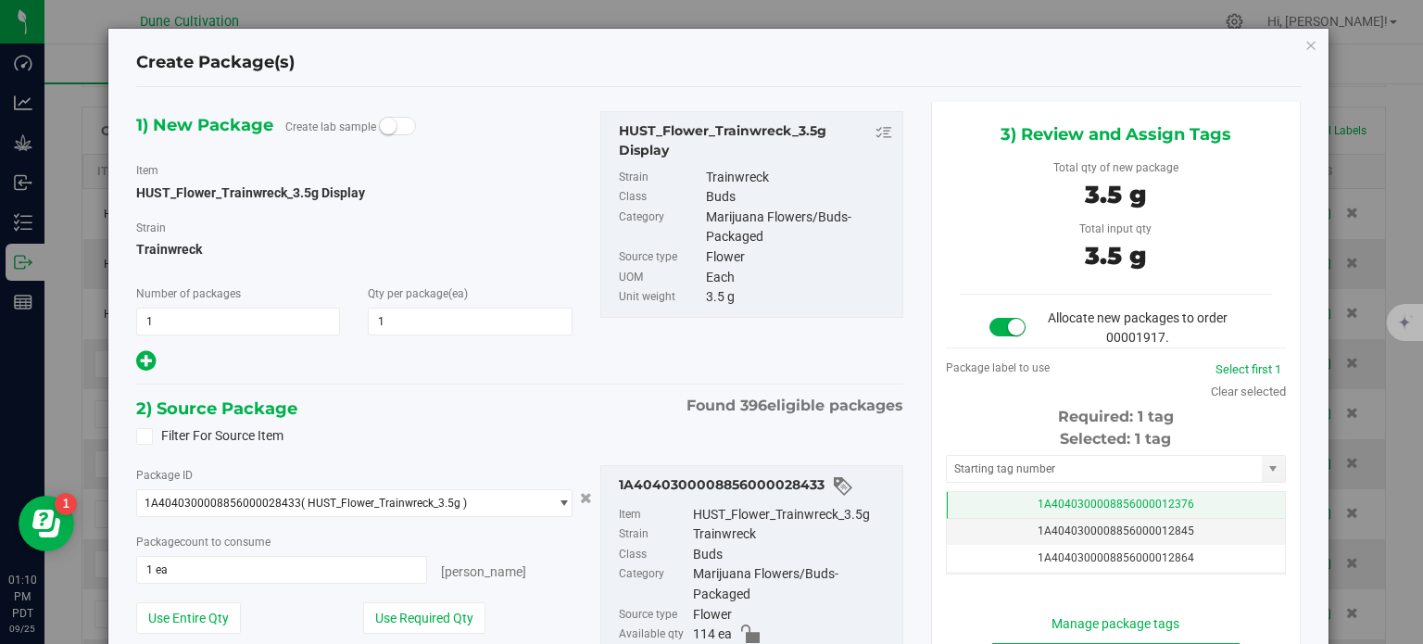
click at [992, 498] on td "1A4040300008856000012376" at bounding box center [1116, 505] width 338 height 27
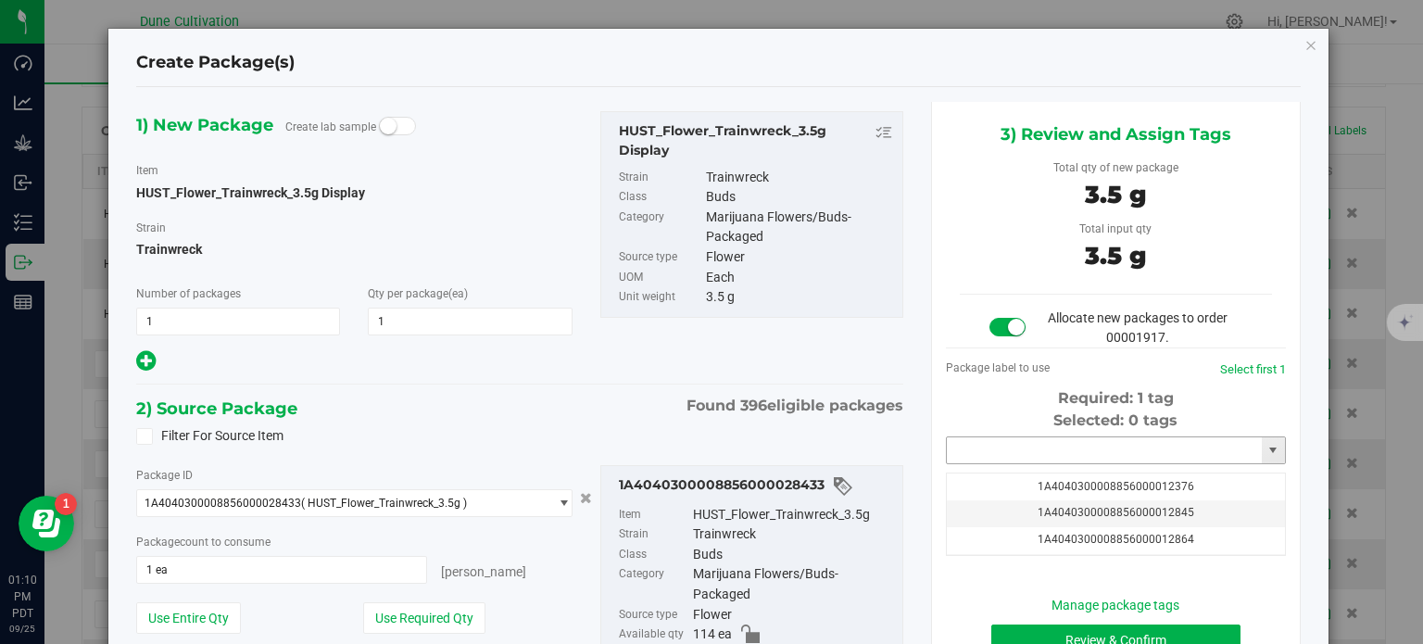
click at [997, 449] on input "text" at bounding box center [1104, 450] width 315 height 26
paste input "3987"
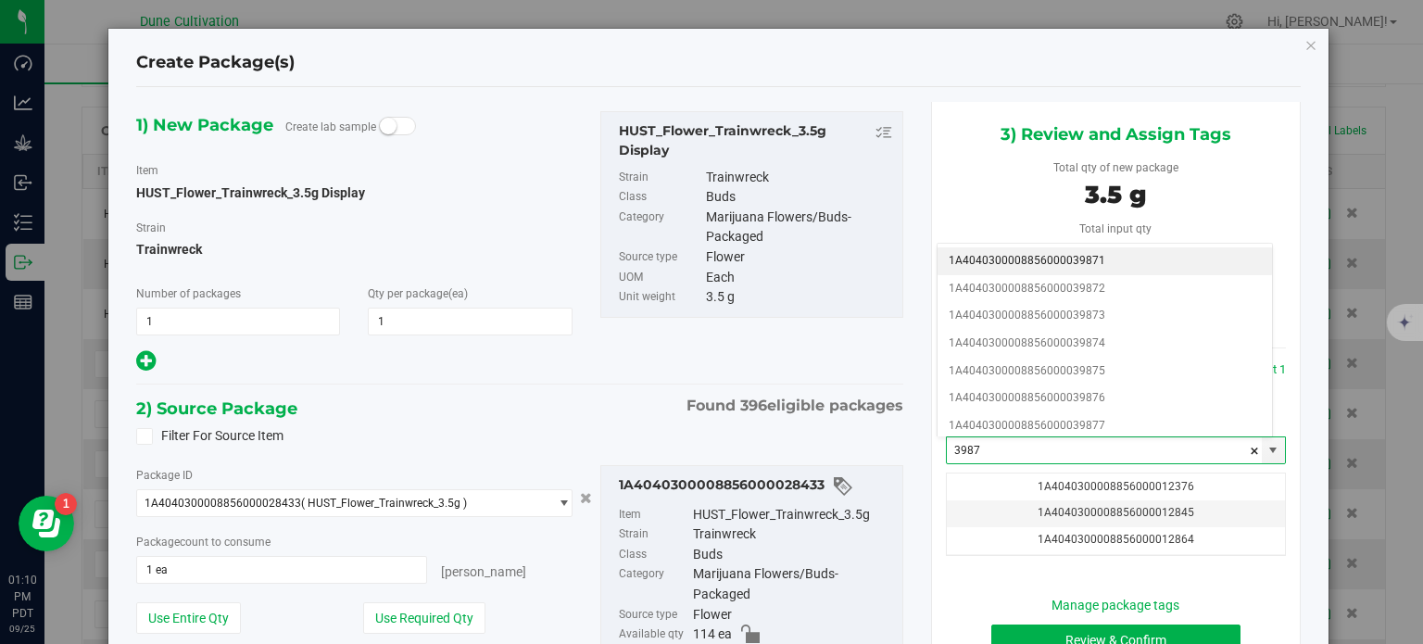
click at [1097, 264] on li "1A4040300008856000039871" at bounding box center [1104, 261] width 334 height 28
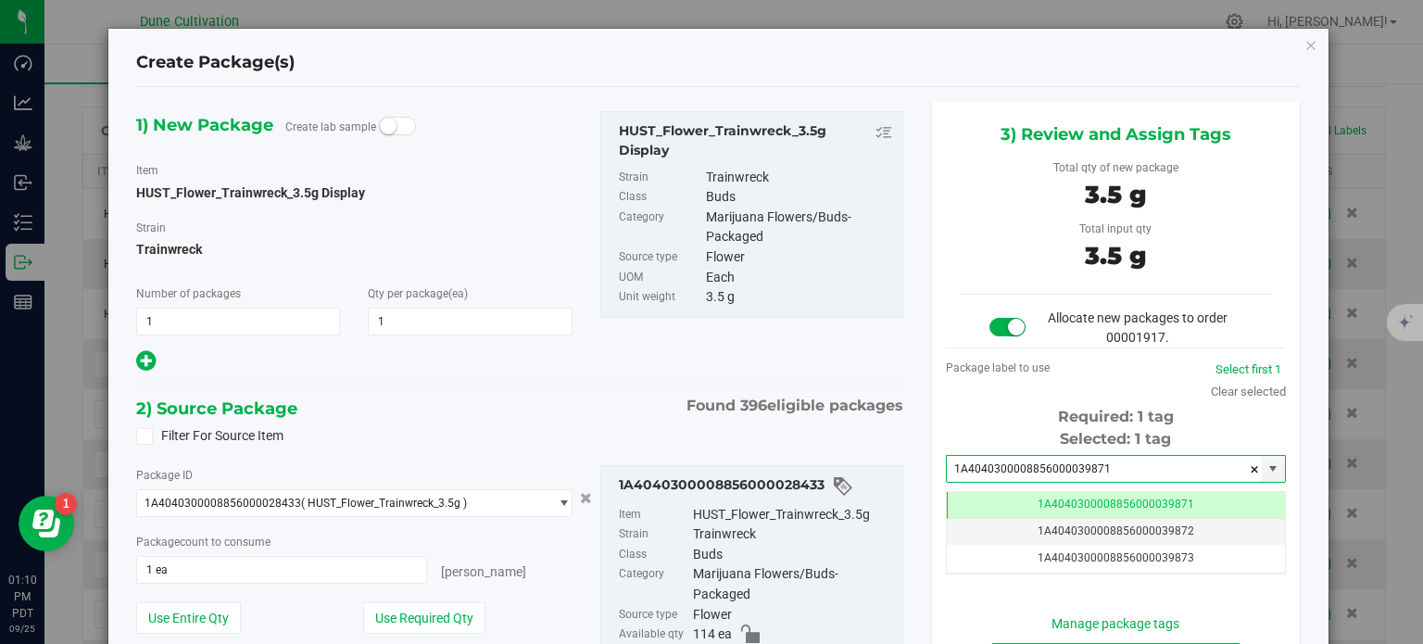
type input "1A4040300008856000039871"
click at [846, 397] on span "Found 396 eligible packages" at bounding box center [794, 406] width 217 height 22
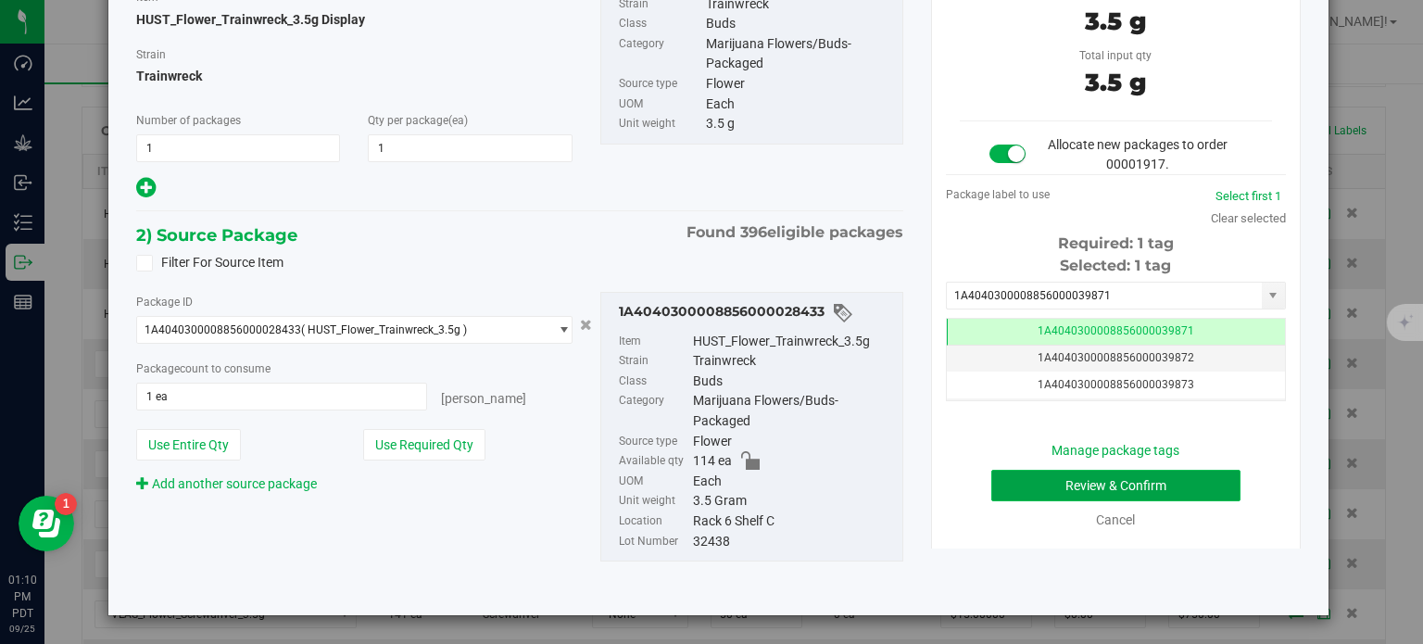
click at [1008, 477] on button "Review & Confirm" at bounding box center [1115, 485] width 249 height 31
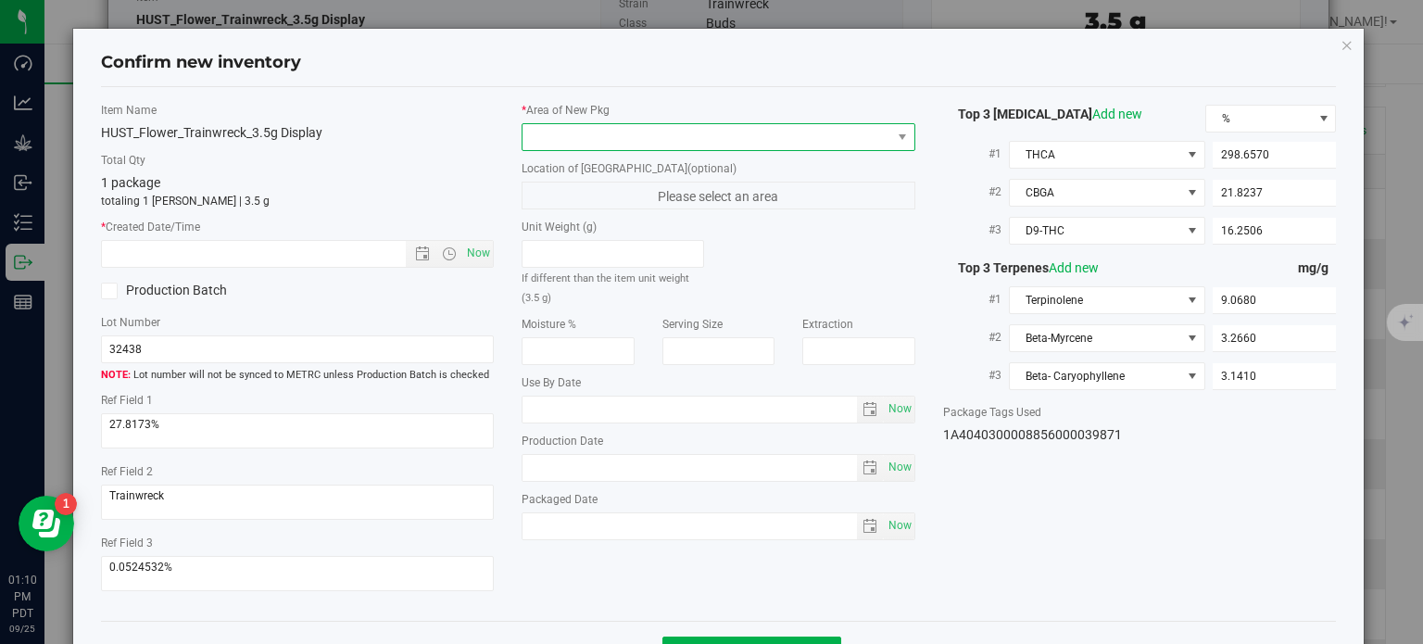
click at [686, 140] on span at bounding box center [706, 137] width 369 height 26
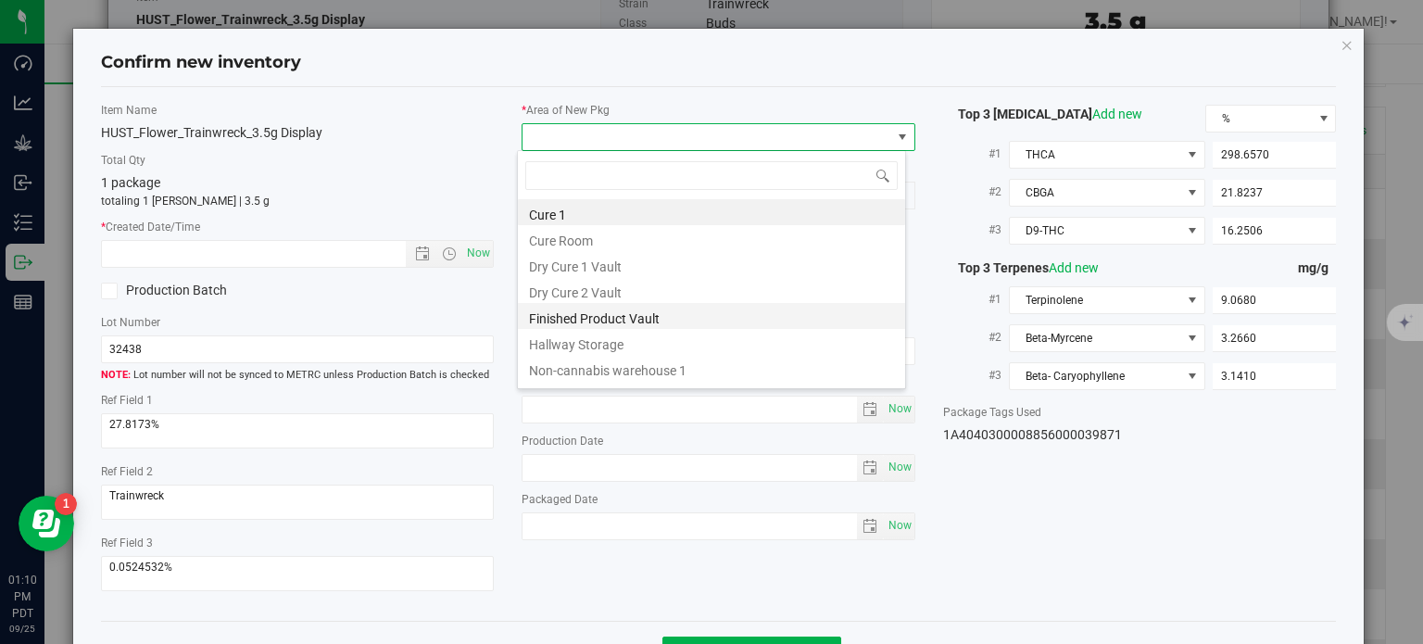
click at [579, 305] on li "Finished Product Vault" at bounding box center [711, 316] width 387 height 26
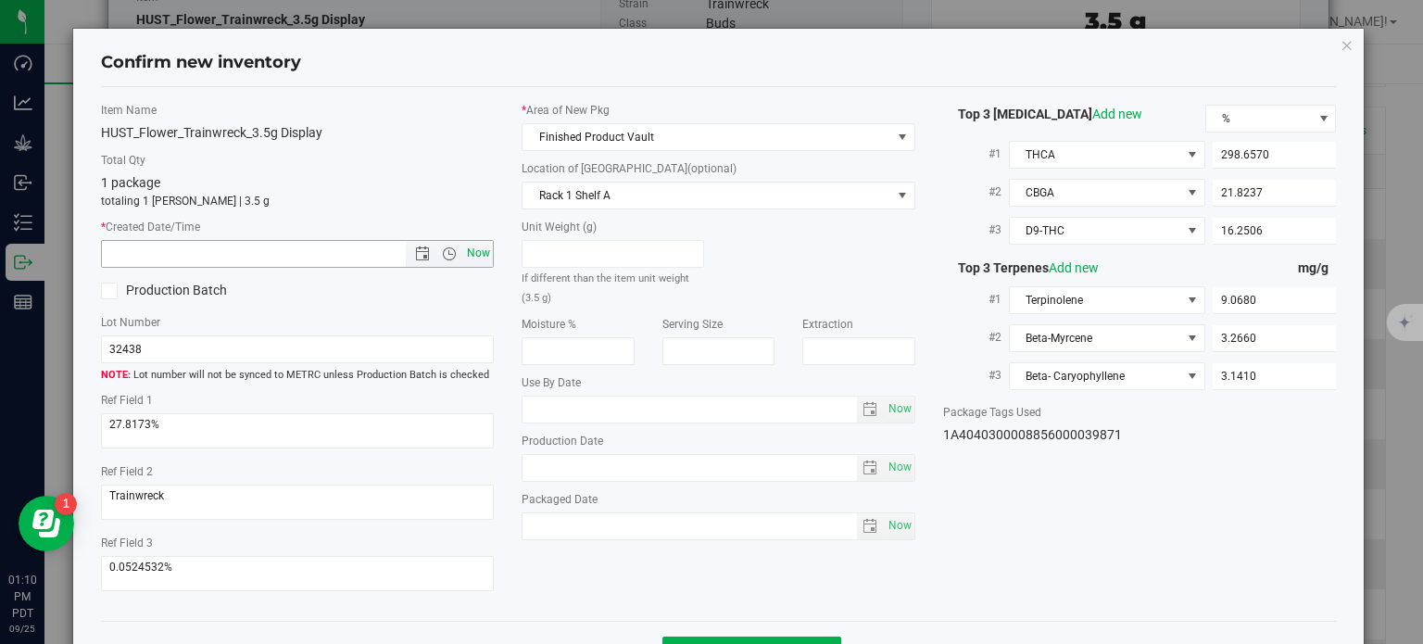
click at [475, 252] on span "Now" at bounding box center [478, 253] width 31 height 27
type input "[DATE] 1:10 PM"
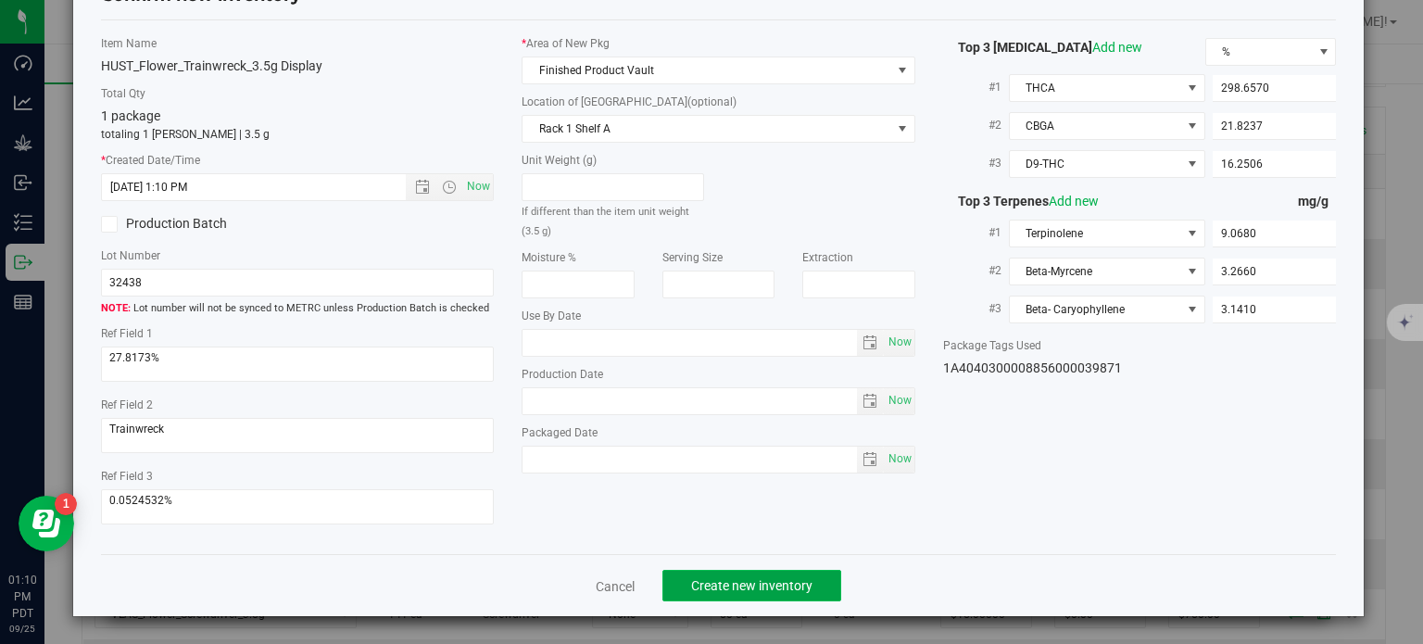
click at [773, 578] on span "Create new inventory" at bounding box center [751, 585] width 121 height 15
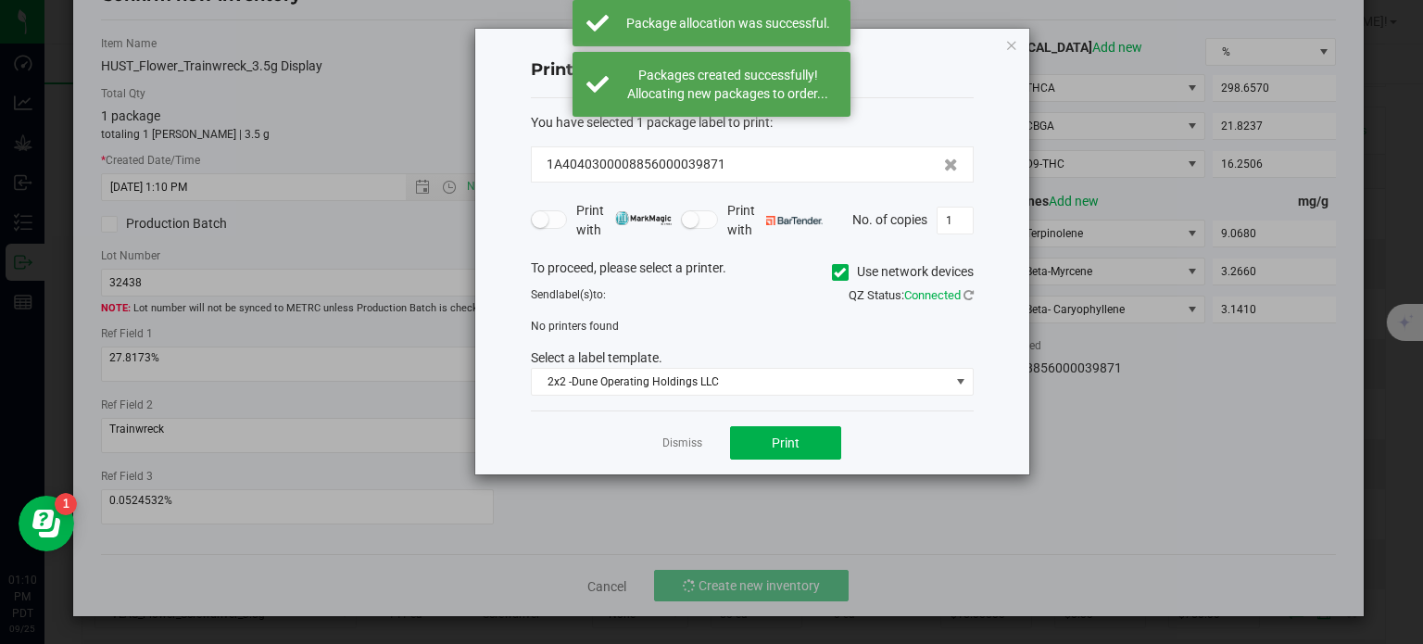
click at [706, 446] on div "Dismiss Print" at bounding box center [752, 442] width 443 height 64
click at [682, 436] on link "Dismiss" at bounding box center [682, 443] width 40 height 16
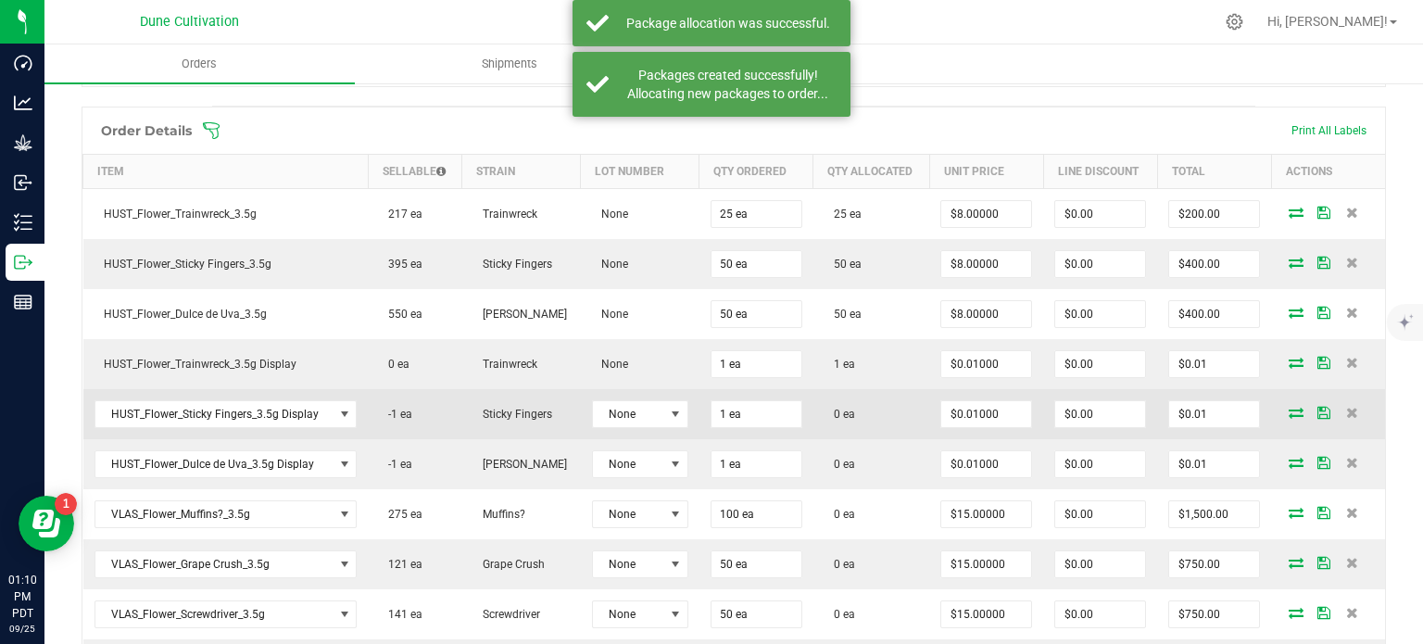
click at [1290, 408] on span at bounding box center [1296, 412] width 28 height 11
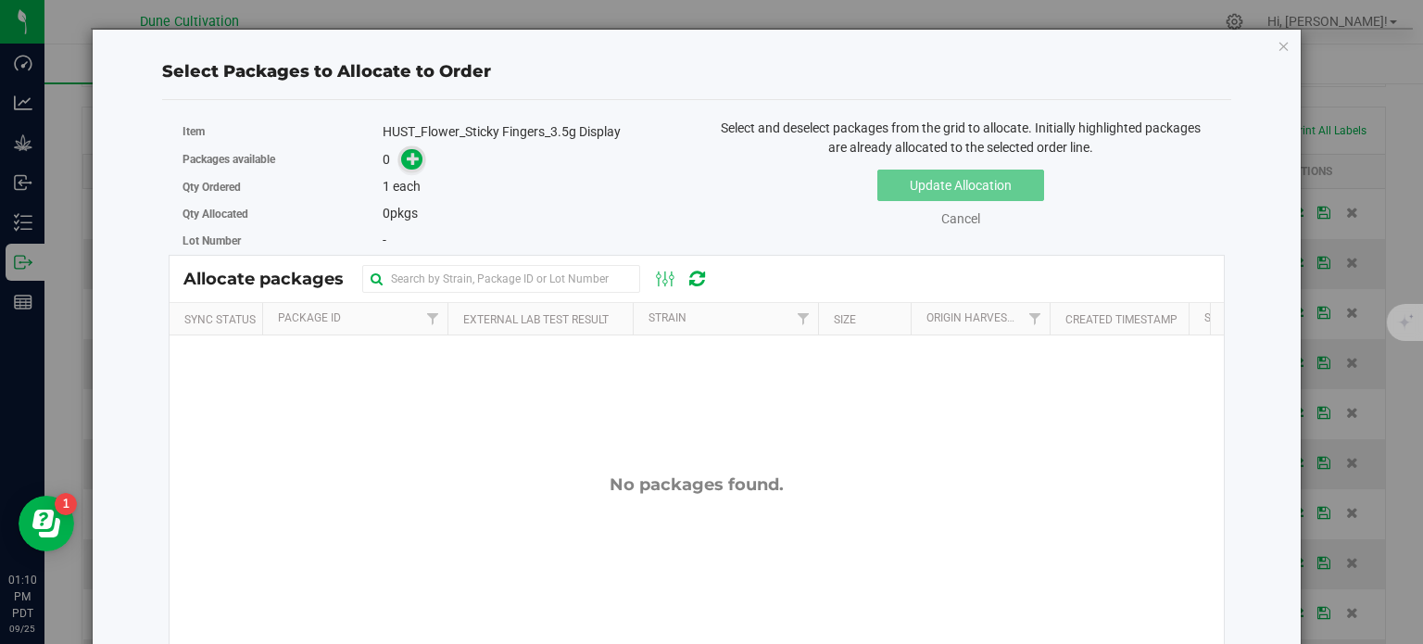
click at [407, 157] on icon at bounding box center [413, 158] width 13 height 13
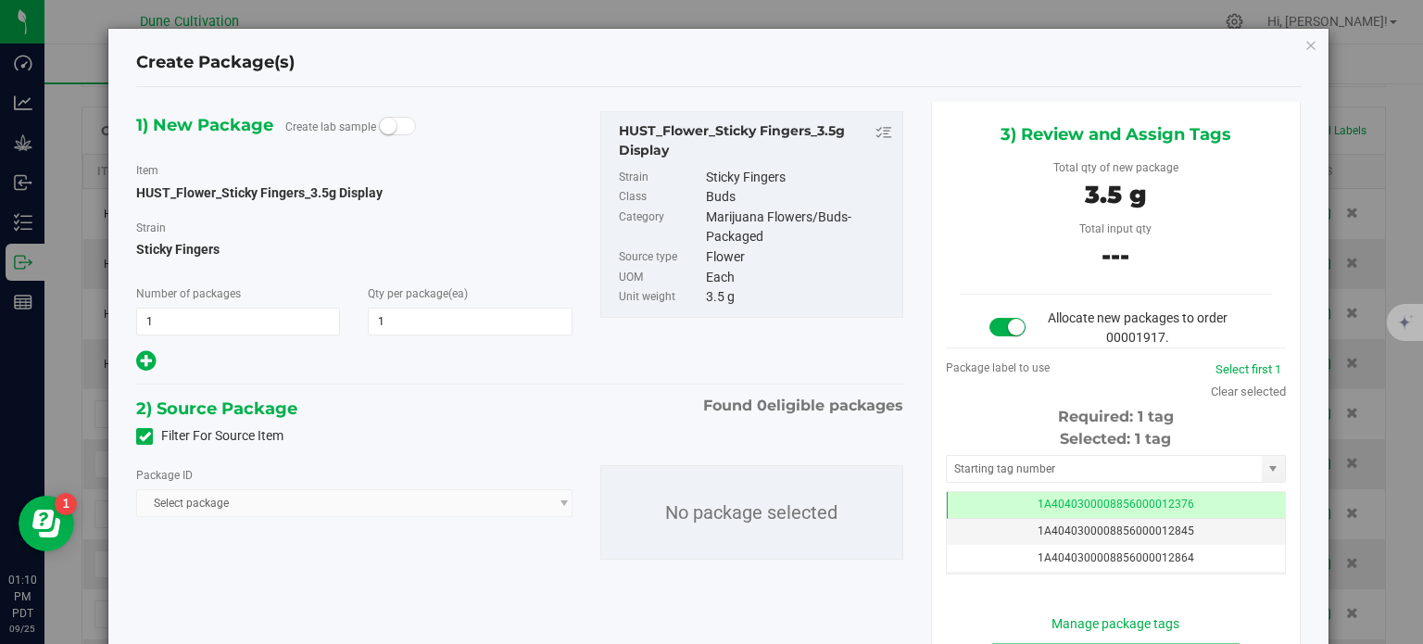
click at [132, 440] on div "Filter For Source Item" at bounding box center [519, 436] width 795 height 28
click at [146, 436] on icon at bounding box center [145, 436] width 12 height 0
click at [0, 0] on input "Filter For Source Item" at bounding box center [0, 0] width 0 height 0
click at [195, 500] on span "Select package" at bounding box center [342, 503] width 410 height 26
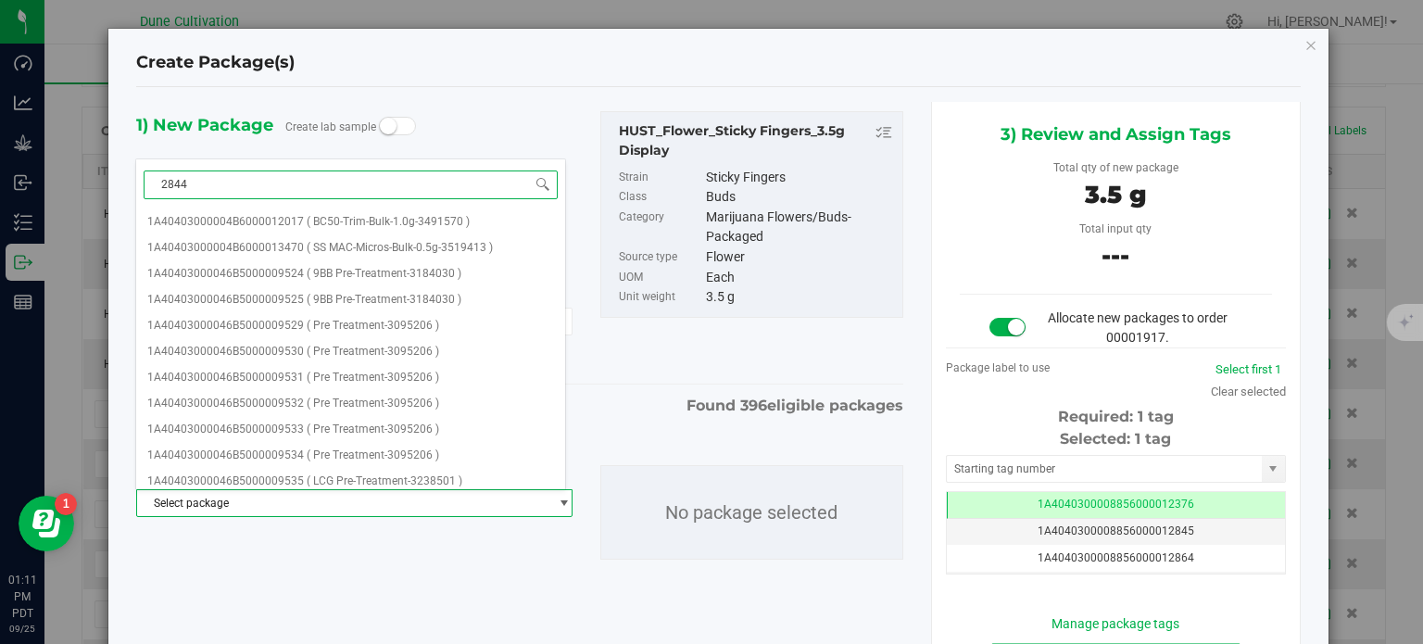
type input "28440"
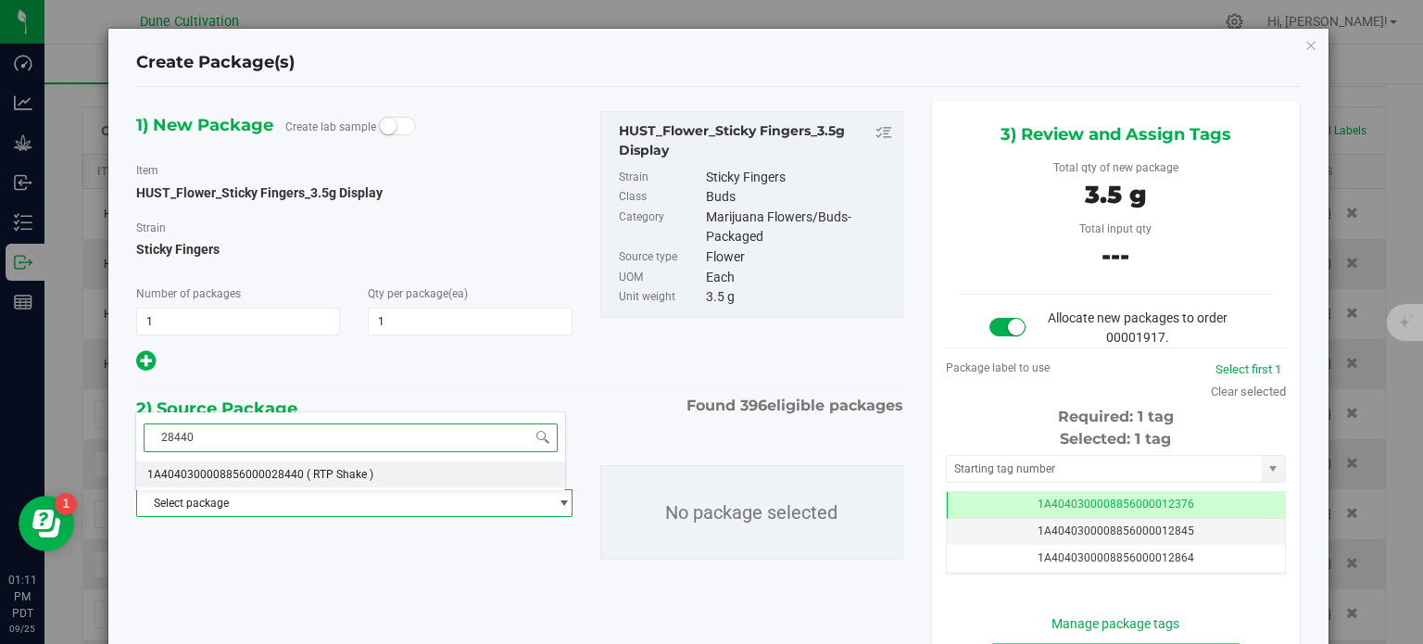
click at [315, 475] on span "( RTP Shake )" at bounding box center [340, 474] width 67 height 13
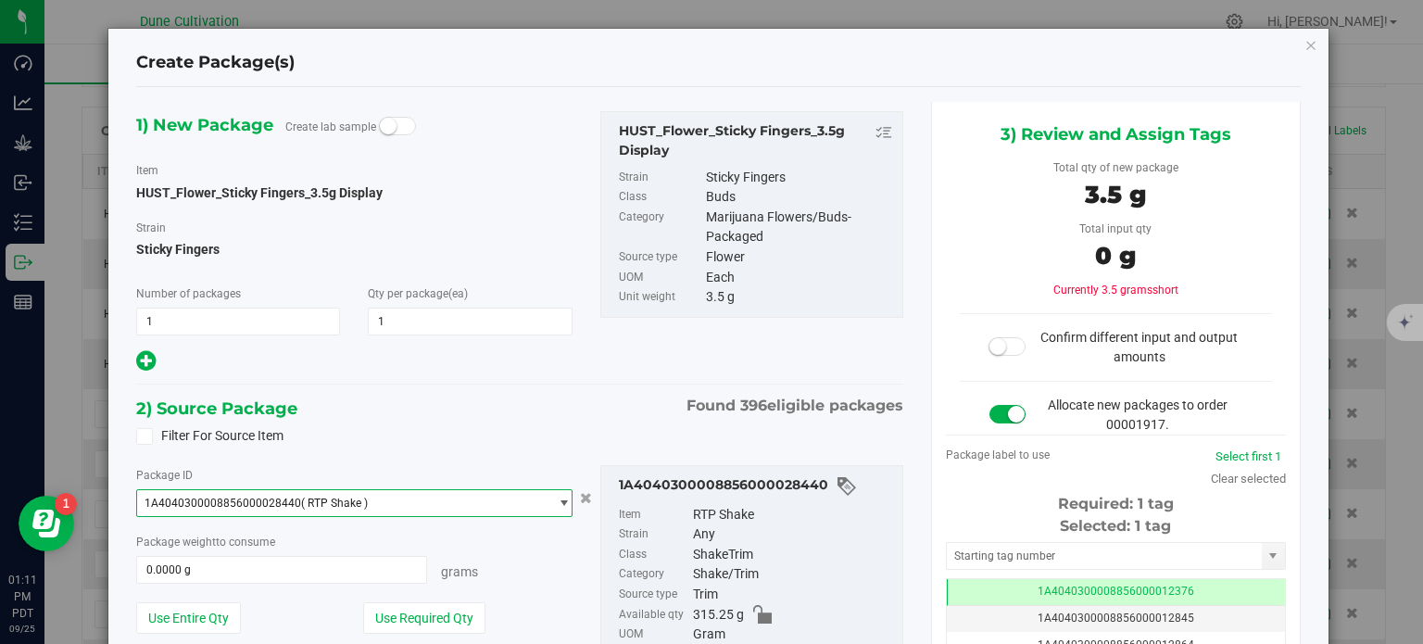
click at [382, 508] on span "1A4040300008856000028440 ( RTP Shake )" at bounding box center [342, 503] width 410 height 26
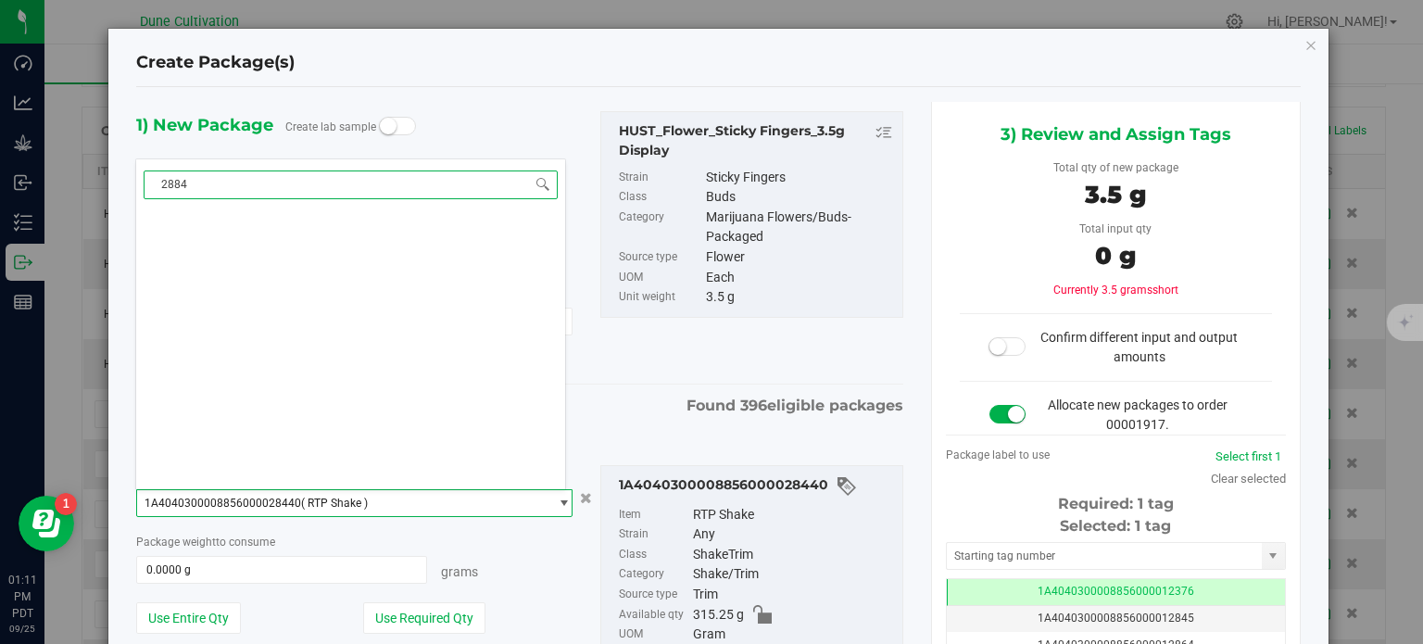
type input "28840"
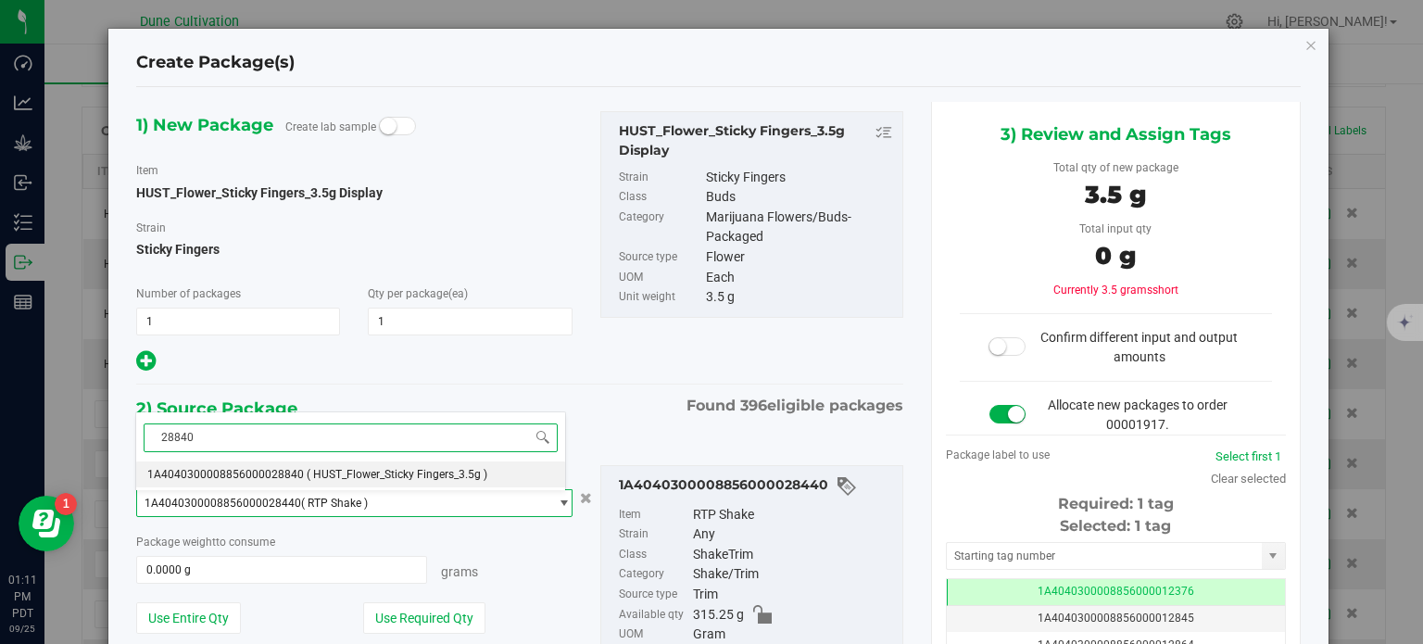
click at [345, 470] on span "( HUST_Flower_Sticky Fingers_3.5g )" at bounding box center [397, 474] width 181 height 13
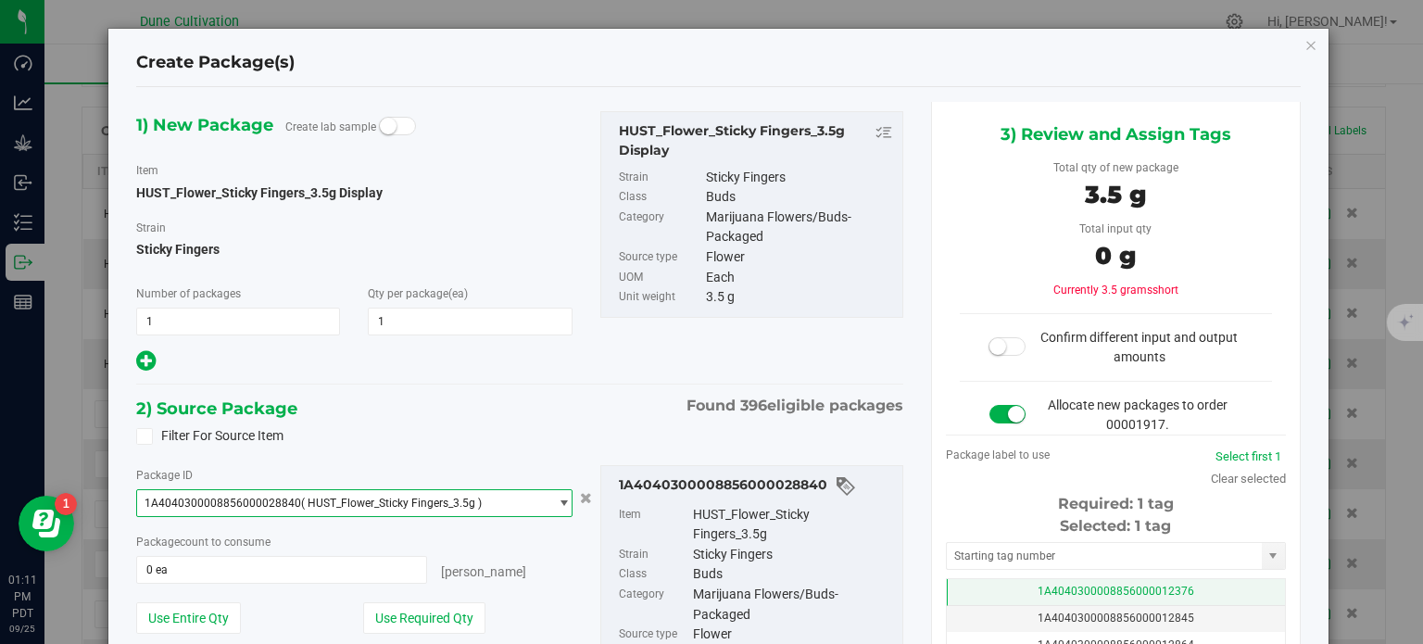
click at [951, 580] on td "1A4040300008856000012376" at bounding box center [1116, 592] width 338 height 27
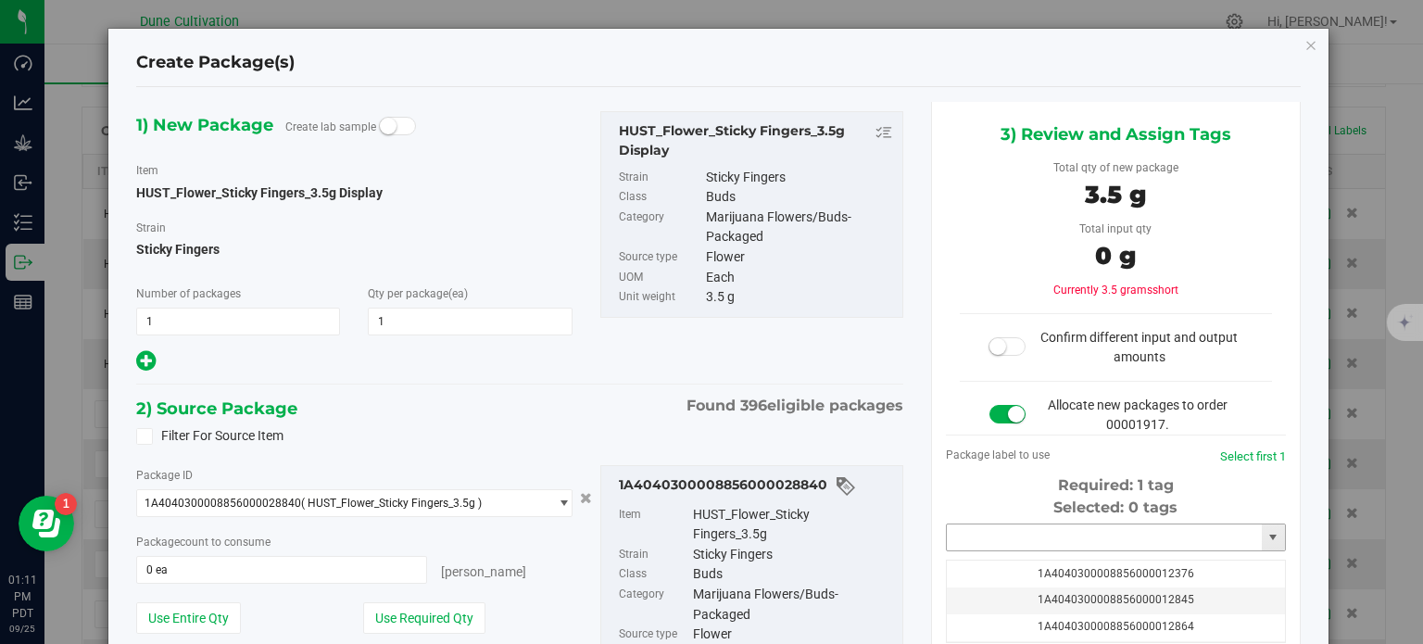
click at [967, 541] on input "text" at bounding box center [1104, 537] width 315 height 26
paste input "3987"
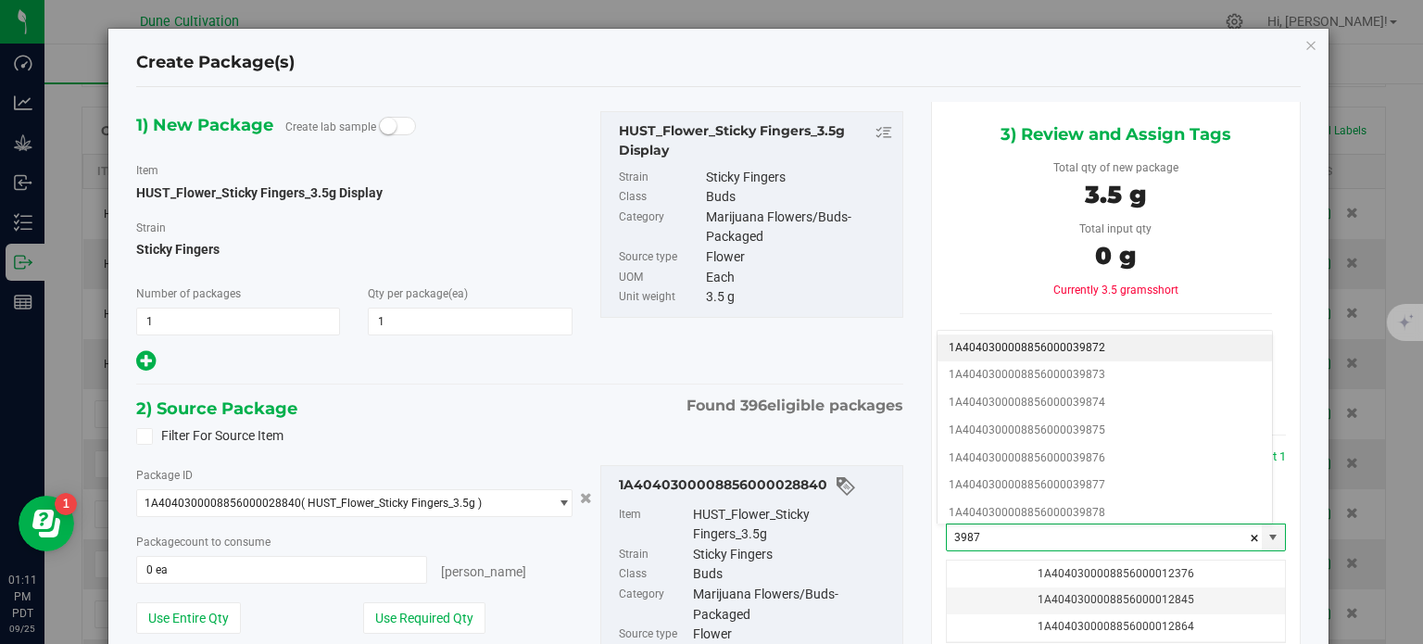
click at [1050, 345] on li "1A4040300008856000039872" at bounding box center [1104, 348] width 334 height 28
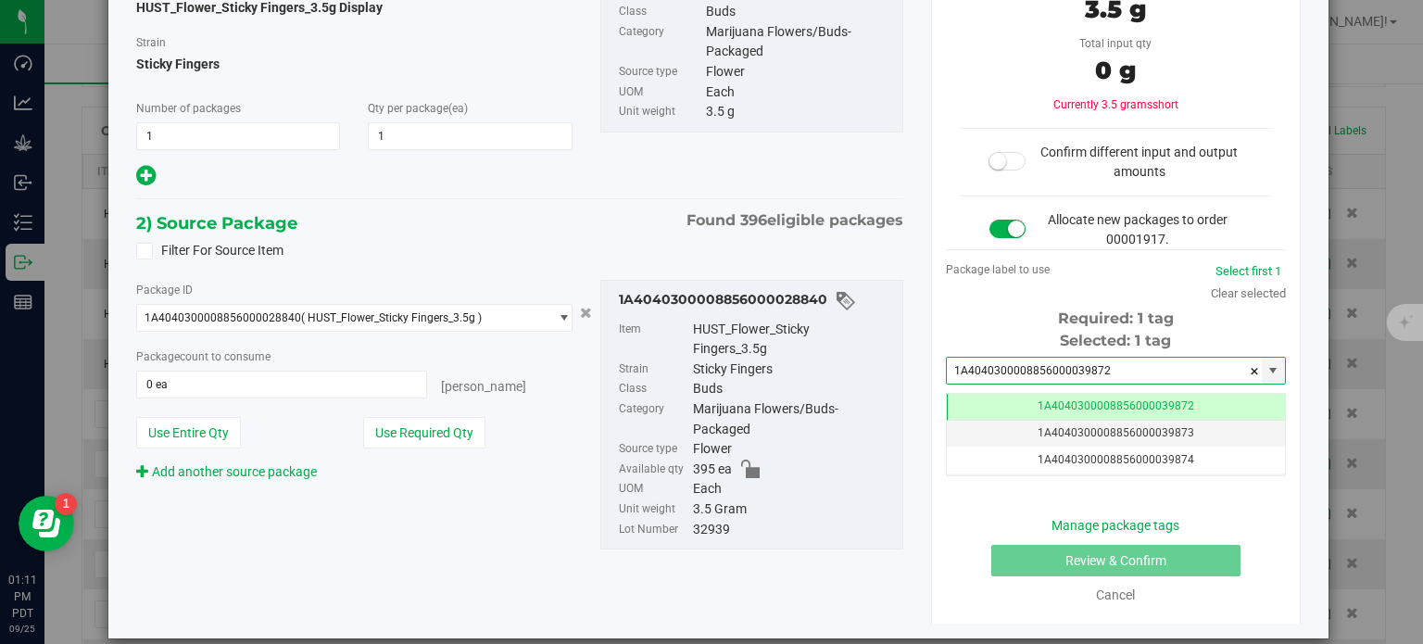
type input "1A4040300008856000039872"
click at [411, 438] on button "Use Required Qty" at bounding box center [424, 432] width 122 height 31
type input "1 ea"
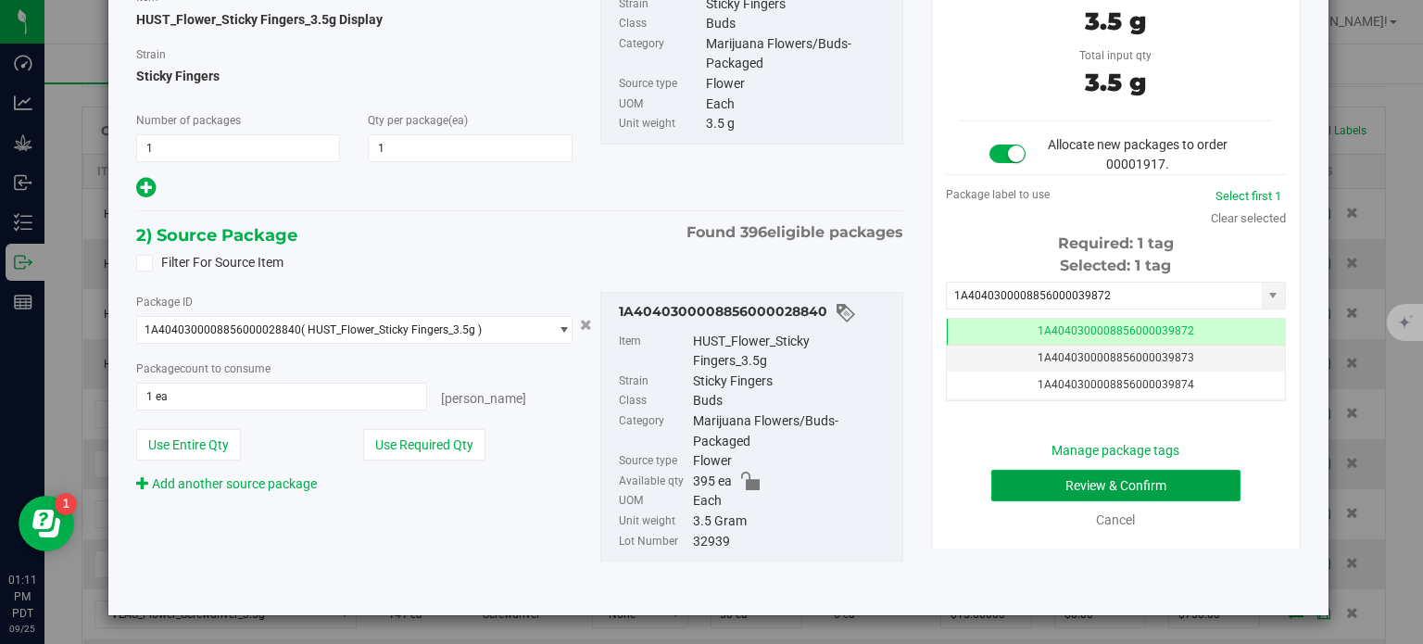
click at [998, 487] on button "Review & Confirm" at bounding box center [1115, 485] width 249 height 31
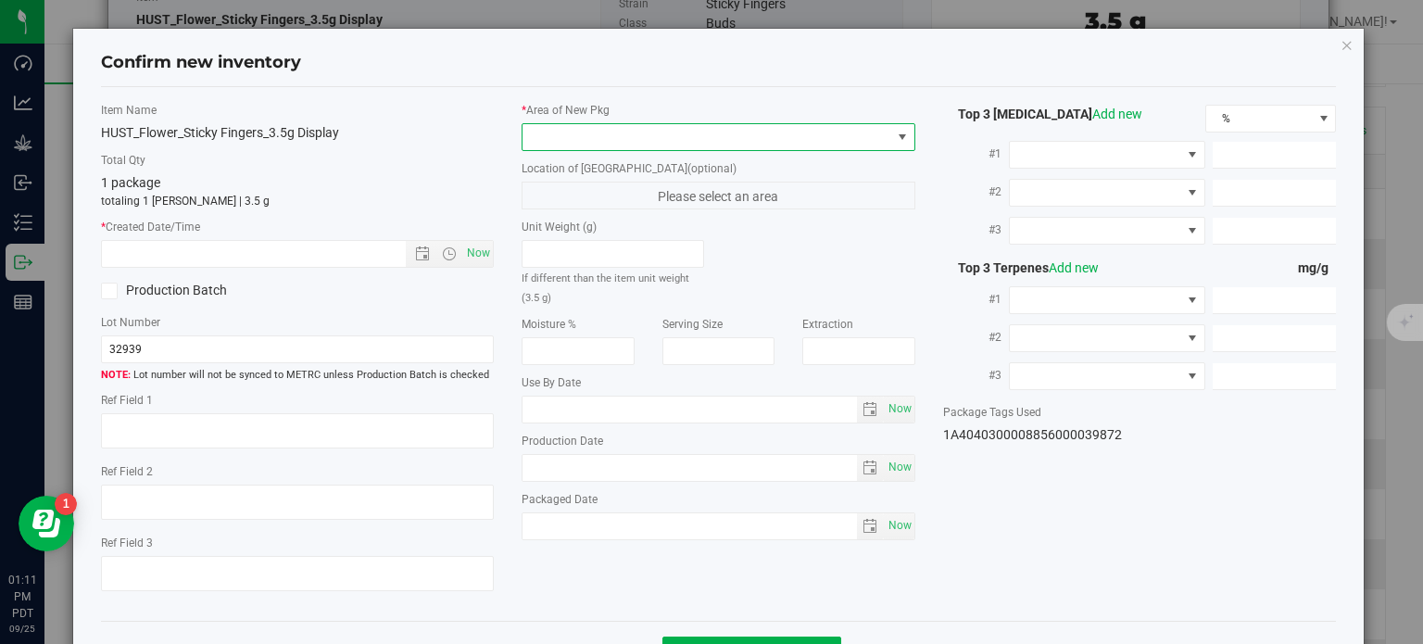
click at [706, 129] on span at bounding box center [706, 137] width 369 height 26
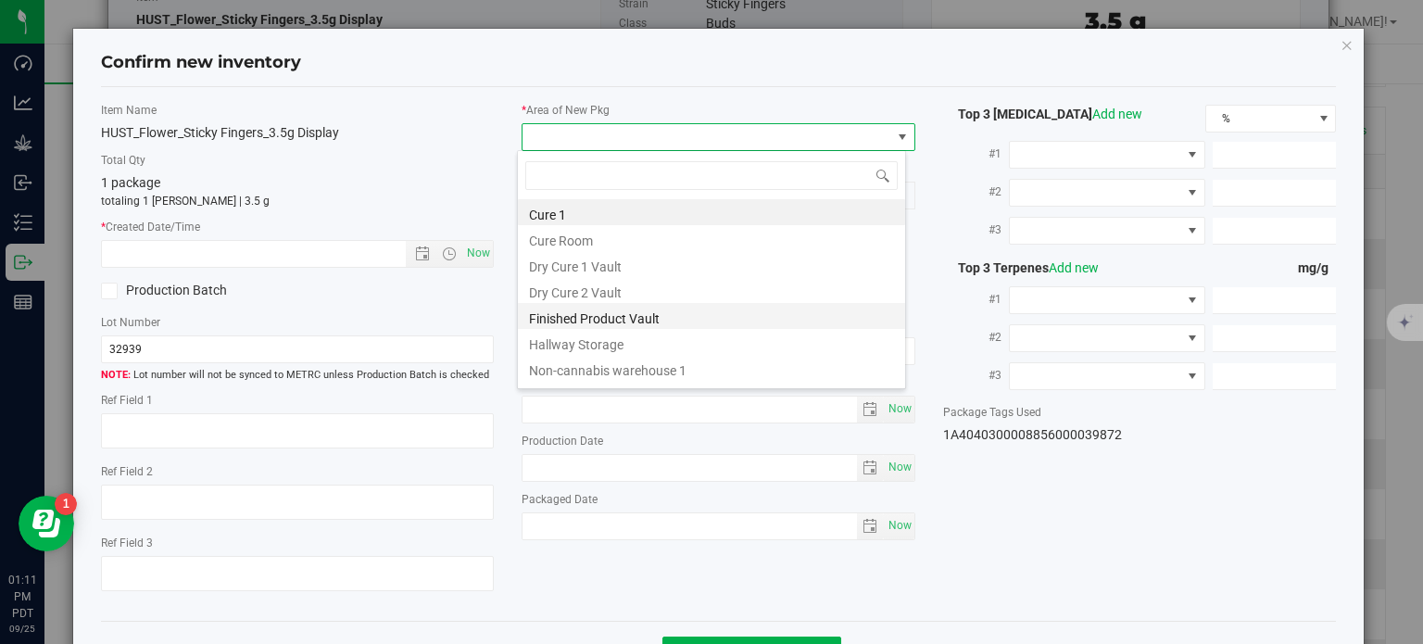
click at [625, 312] on li "Finished Product Vault" at bounding box center [711, 316] width 387 height 26
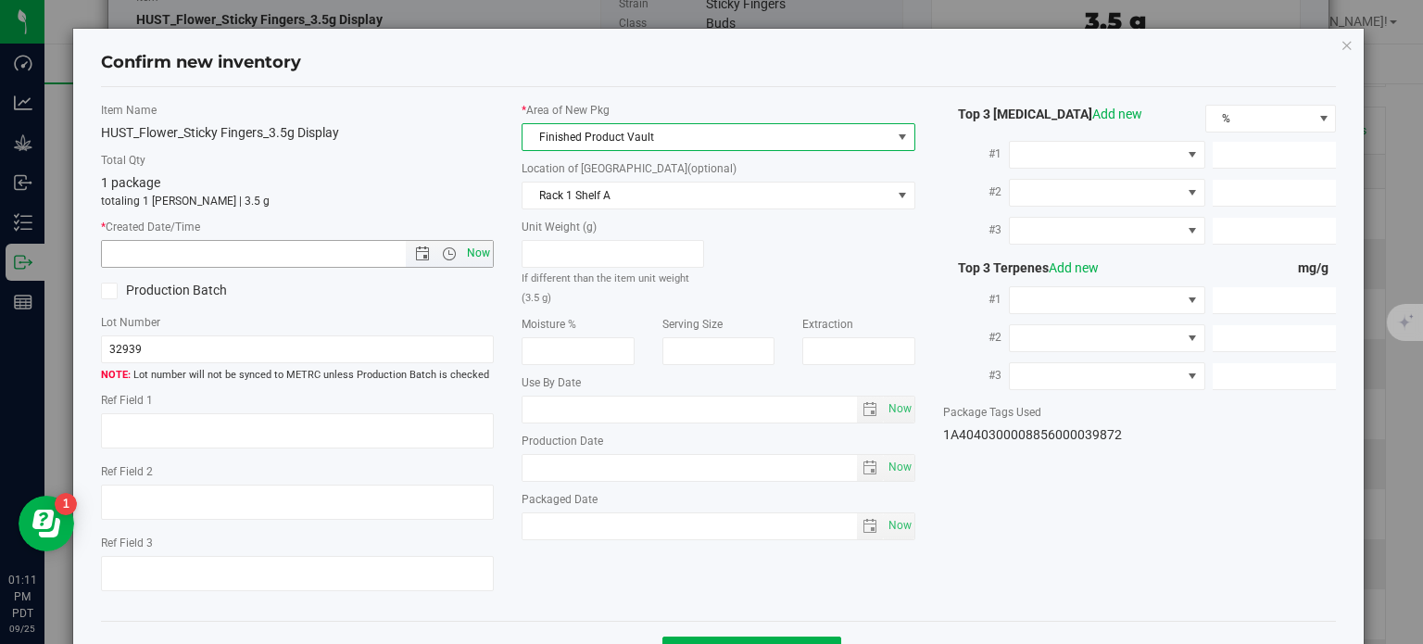
click at [468, 256] on span "Now" at bounding box center [478, 253] width 31 height 27
type input "[DATE] 1:11 PM"
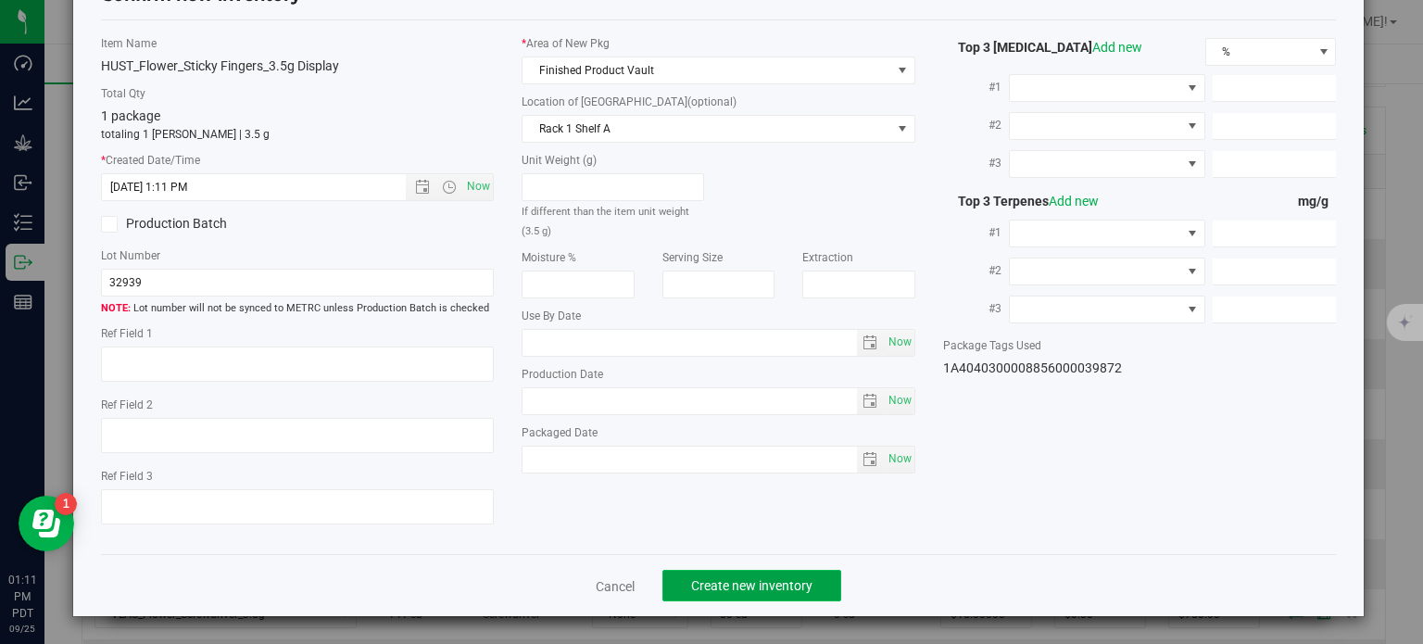
click at [706, 586] on span "Create new inventory" at bounding box center [751, 585] width 121 height 15
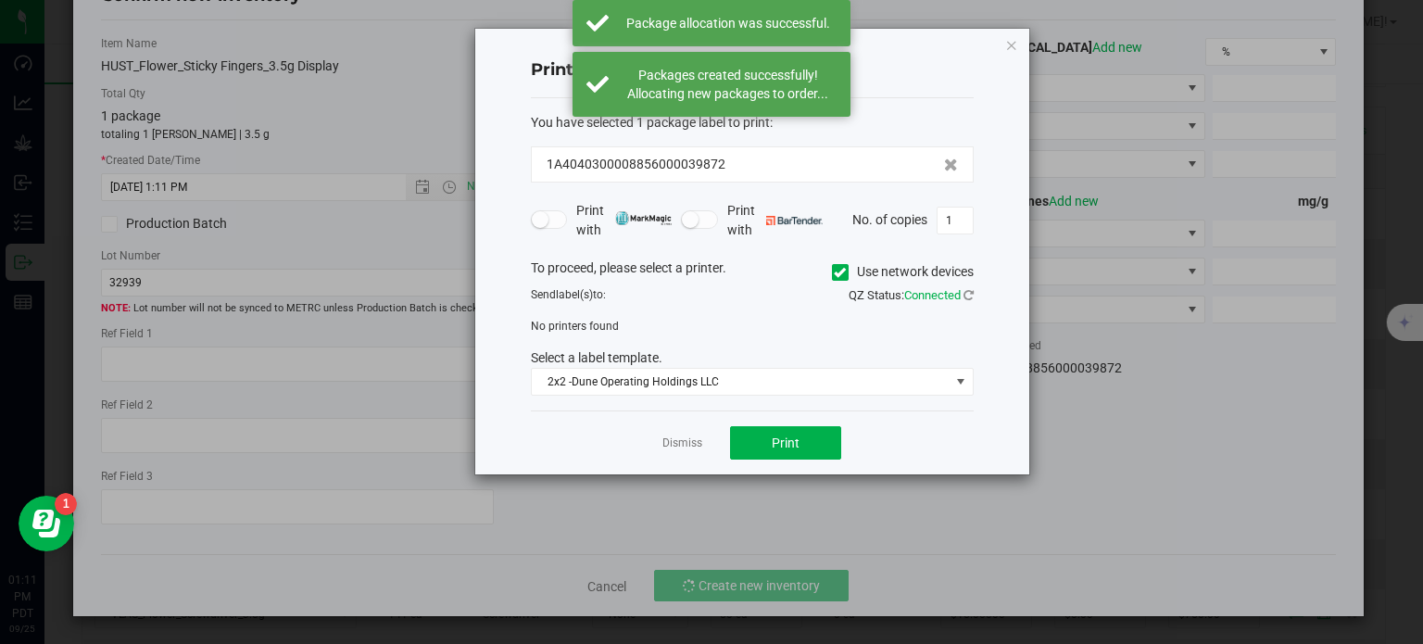
click at [660, 442] on div "Dismiss Print" at bounding box center [752, 442] width 443 height 64
click at [677, 440] on link "Dismiss" at bounding box center [682, 443] width 40 height 16
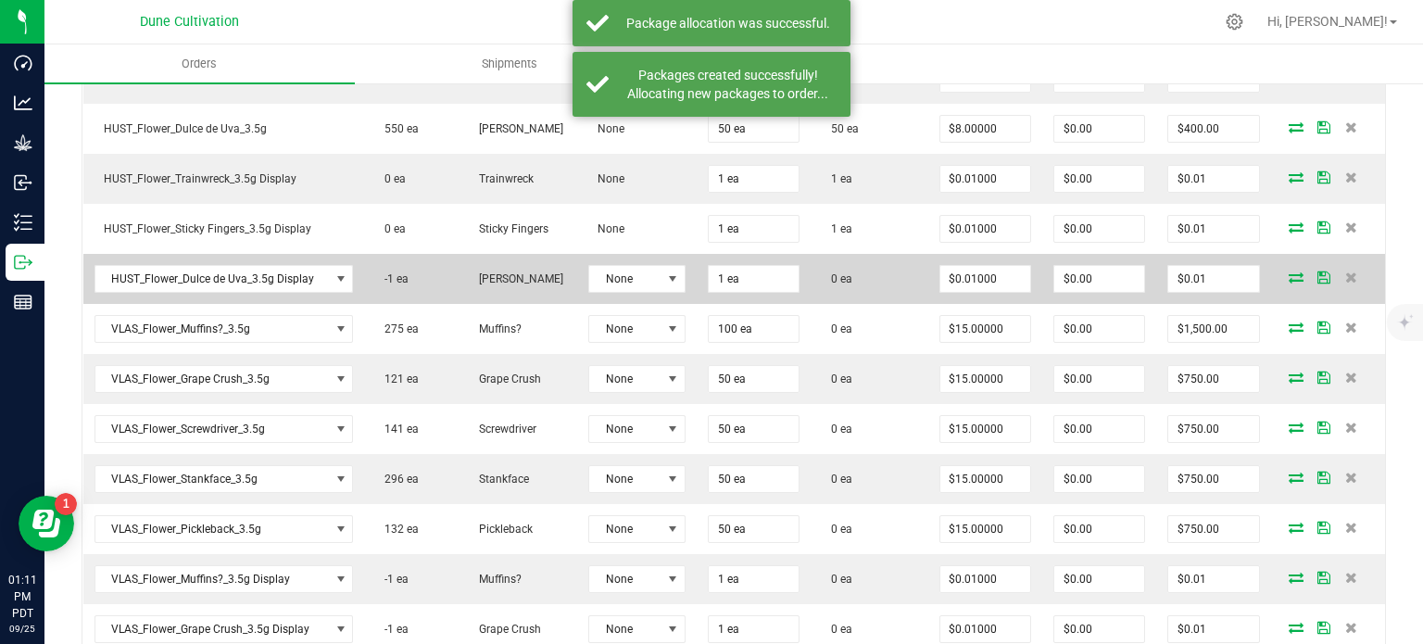
click at [1288, 271] on icon at bounding box center [1295, 276] width 15 height 11
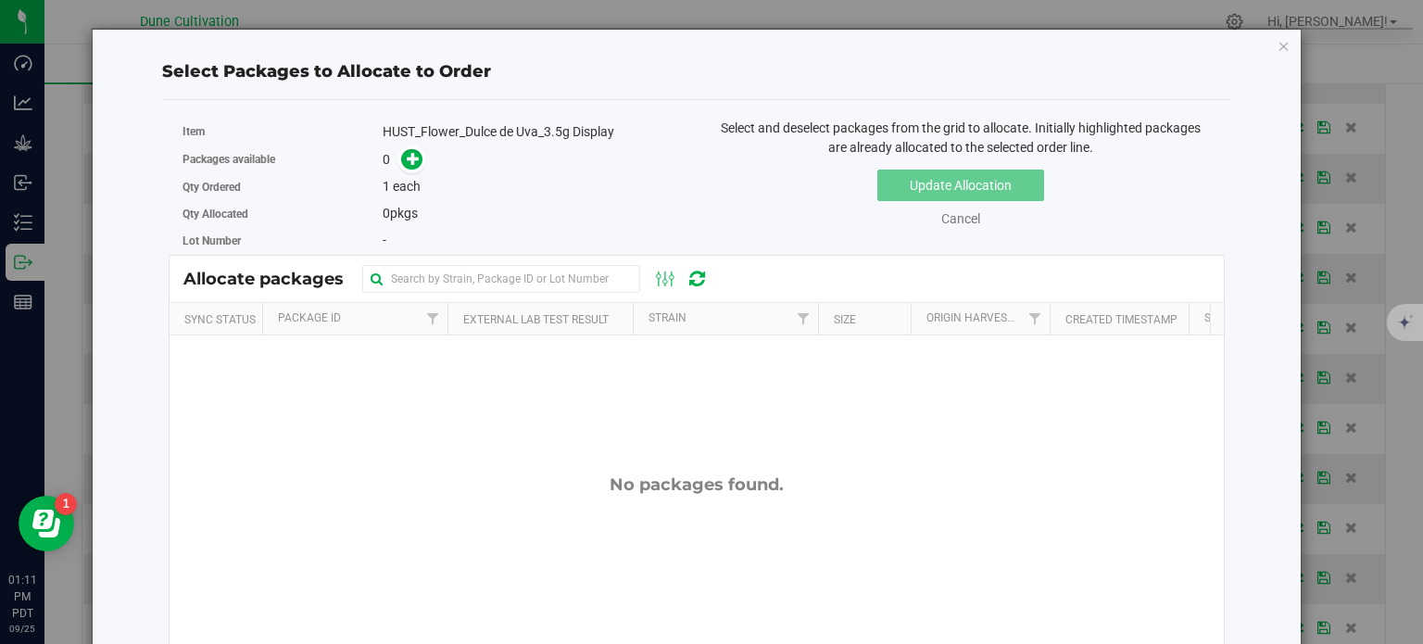
click at [396, 160] on span at bounding box center [408, 159] width 30 height 21
click at [401, 166] on span at bounding box center [411, 159] width 21 height 21
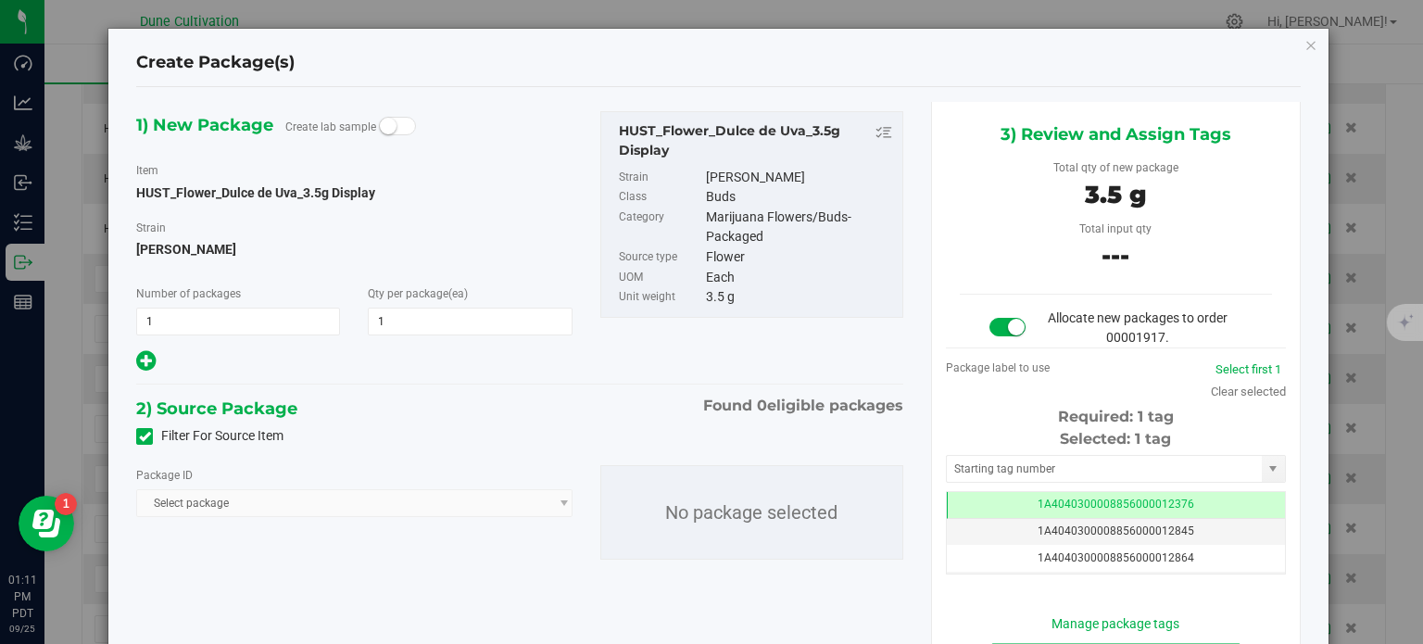
click at [145, 436] on icon at bounding box center [145, 436] width 12 height 0
click at [0, 0] on input "Filter For Source Item" at bounding box center [0, 0] width 0 height 0
click at [196, 514] on span "Select package" at bounding box center [342, 503] width 410 height 26
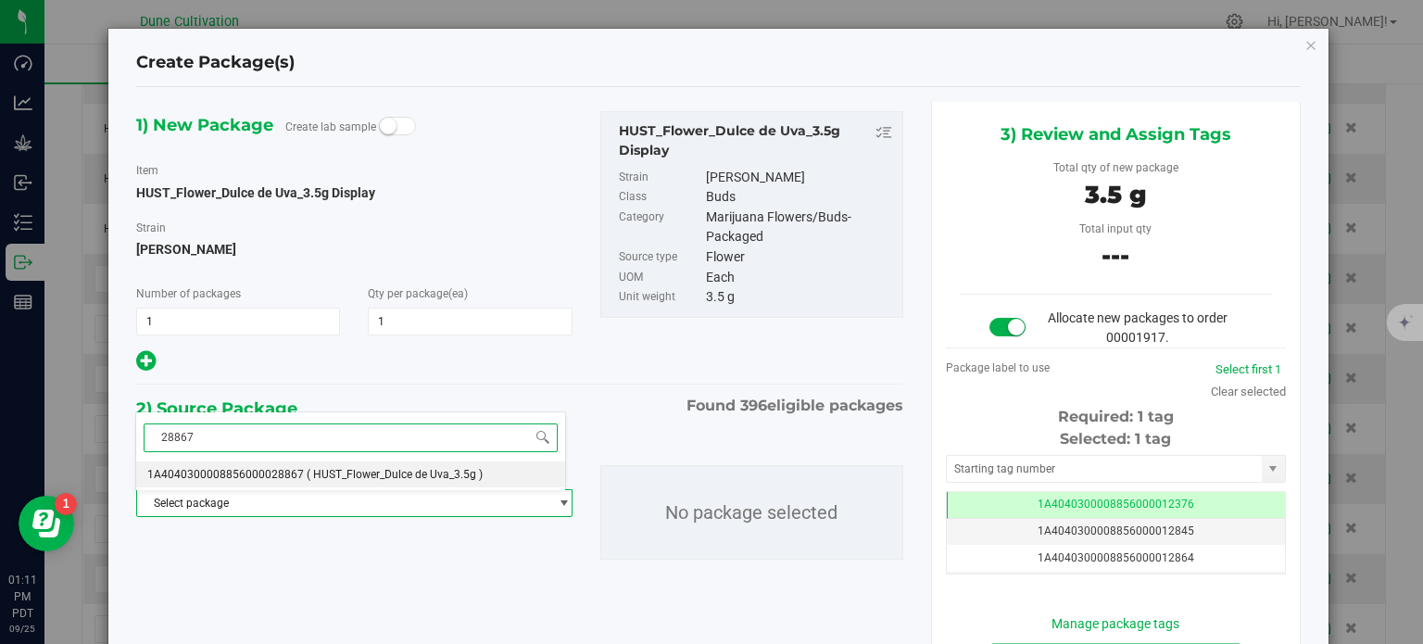
type input "28867"
click at [270, 489] on div "28867 Select package 1A4040300008856000028867 ( HUST_Flower_Dulce de Uva_3.5g )…" at bounding box center [350, 576] width 431 height 331
click at [268, 510] on span "Select package" at bounding box center [342, 503] width 410 height 26
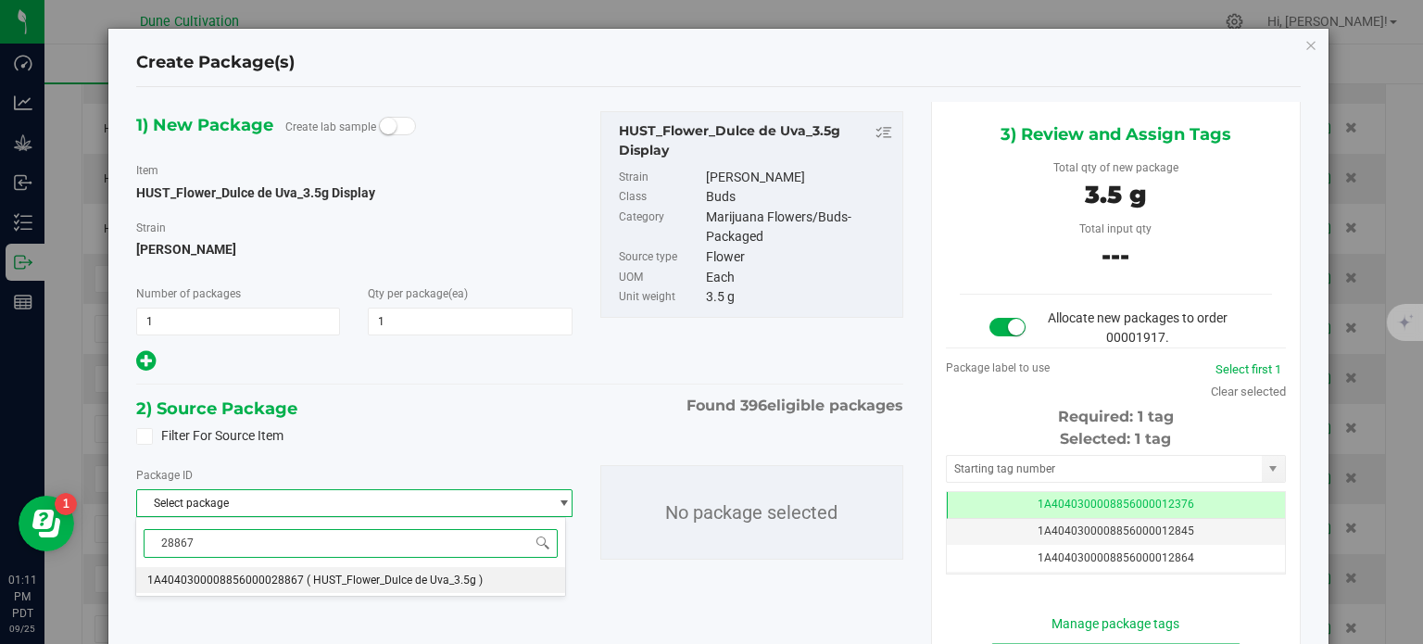
click at [360, 570] on li "1A4040300008856000028867 ( HUST_Flower_Dulce de Uva_3.5g )" at bounding box center [350, 580] width 429 height 26
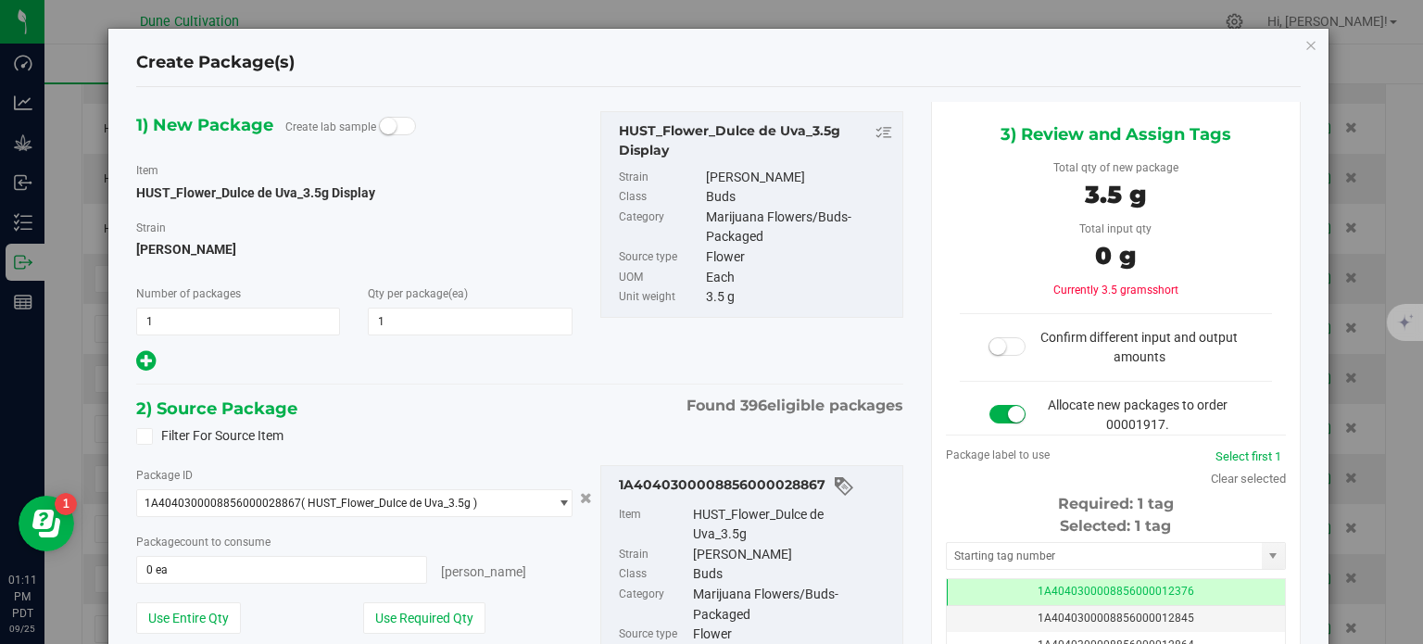
click at [397, 594] on div "Package ID 1A4040300008856000028867 ( HUST_Flower_Dulce de Uva_3.5g ) 1A4040300…" at bounding box center [353, 566] width 463 height 202
click at [395, 607] on button "Use Required Qty" at bounding box center [424, 617] width 122 height 31
type input "1 ea"
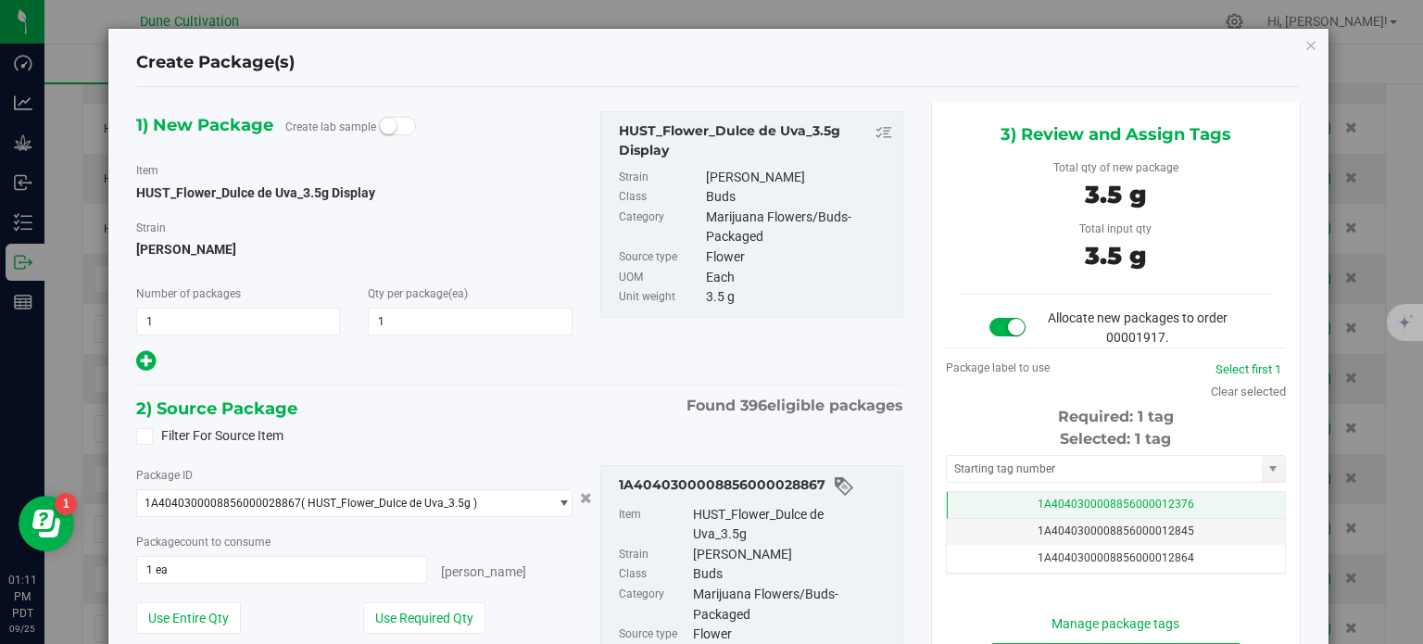
click at [974, 494] on td "1A4040300008856000012376" at bounding box center [1116, 505] width 338 height 27
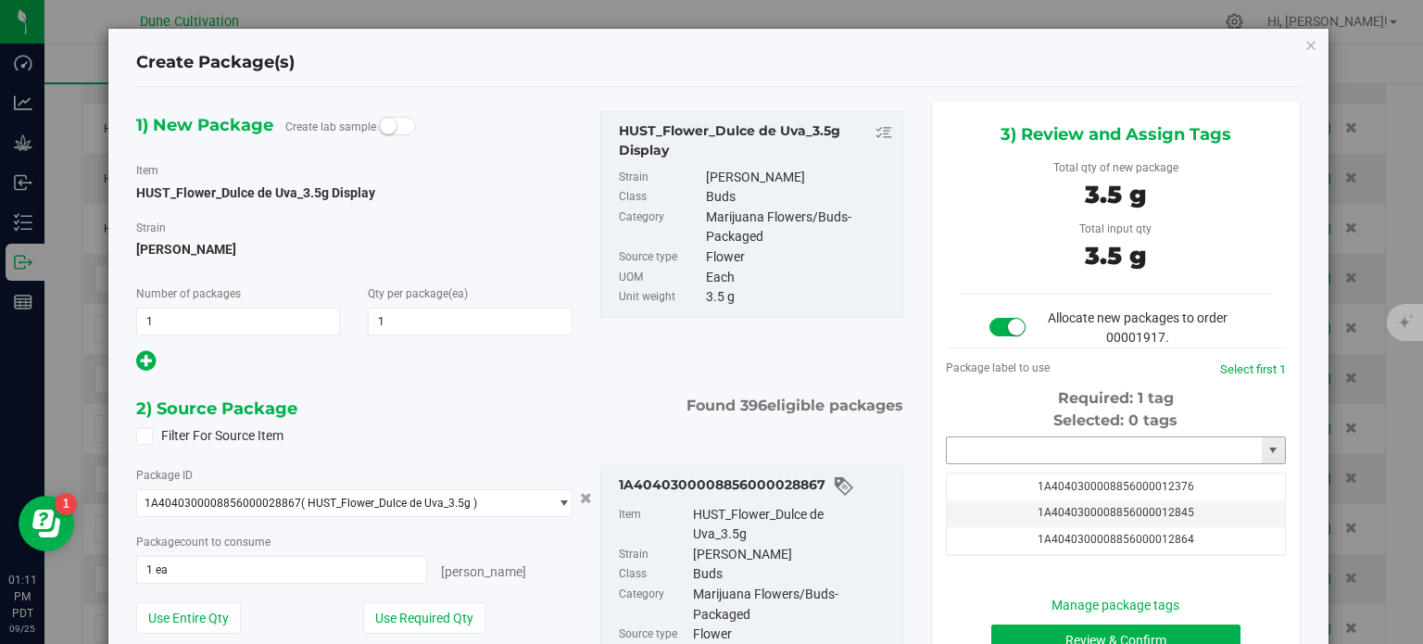
click at [973, 446] on input "text" at bounding box center [1104, 450] width 315 height 26
paste input "3987"
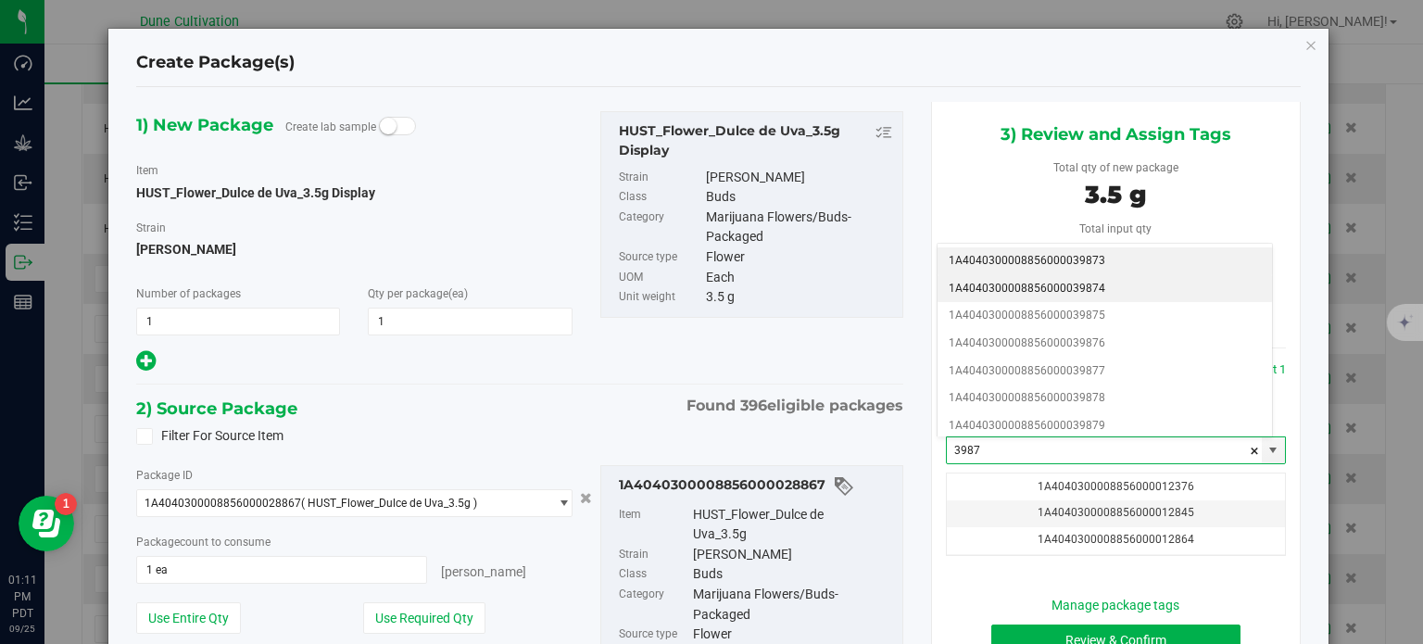
click at [1045, 262] on li "1A4040300008856000039873" at bounding box center [1104, 261] width 334 height 28
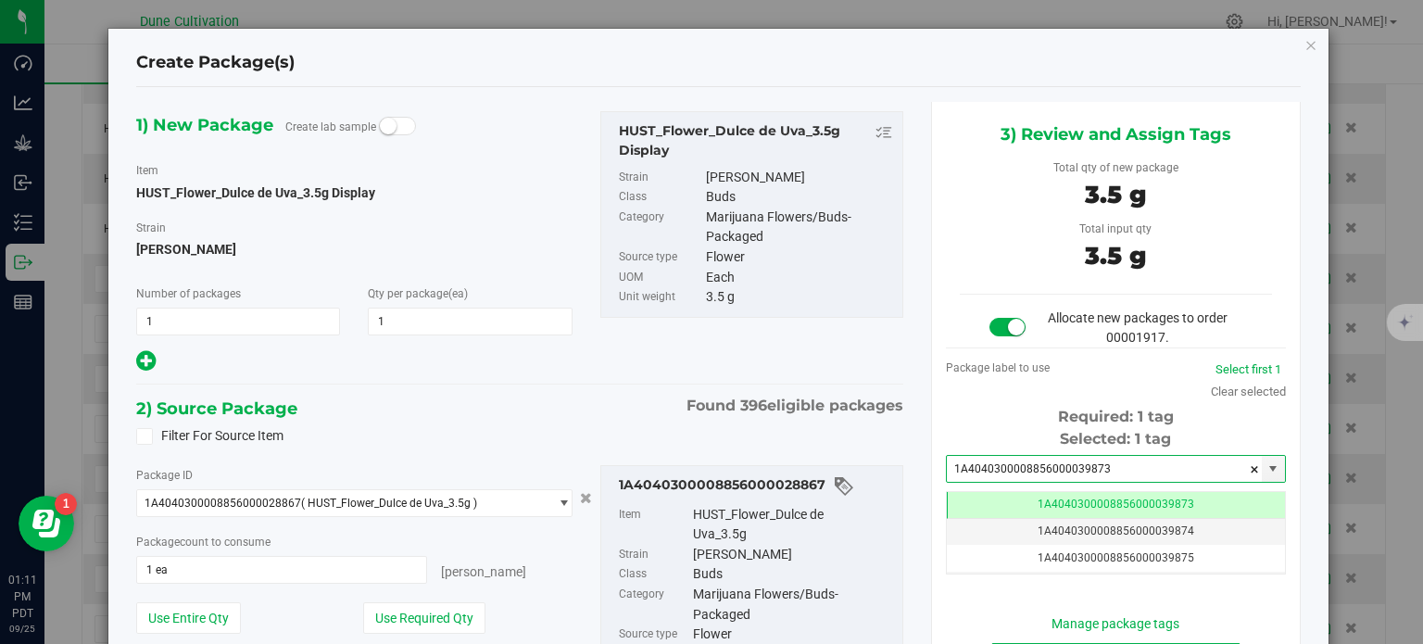
type input "1A4040300008856000039873"
click at [837, 349] on div "1) New Package Create lab sample Item HUST_Flower_Dulce de Uva_3.5g Display [GE…" at bounding box center [519, 242] width 795 height 263
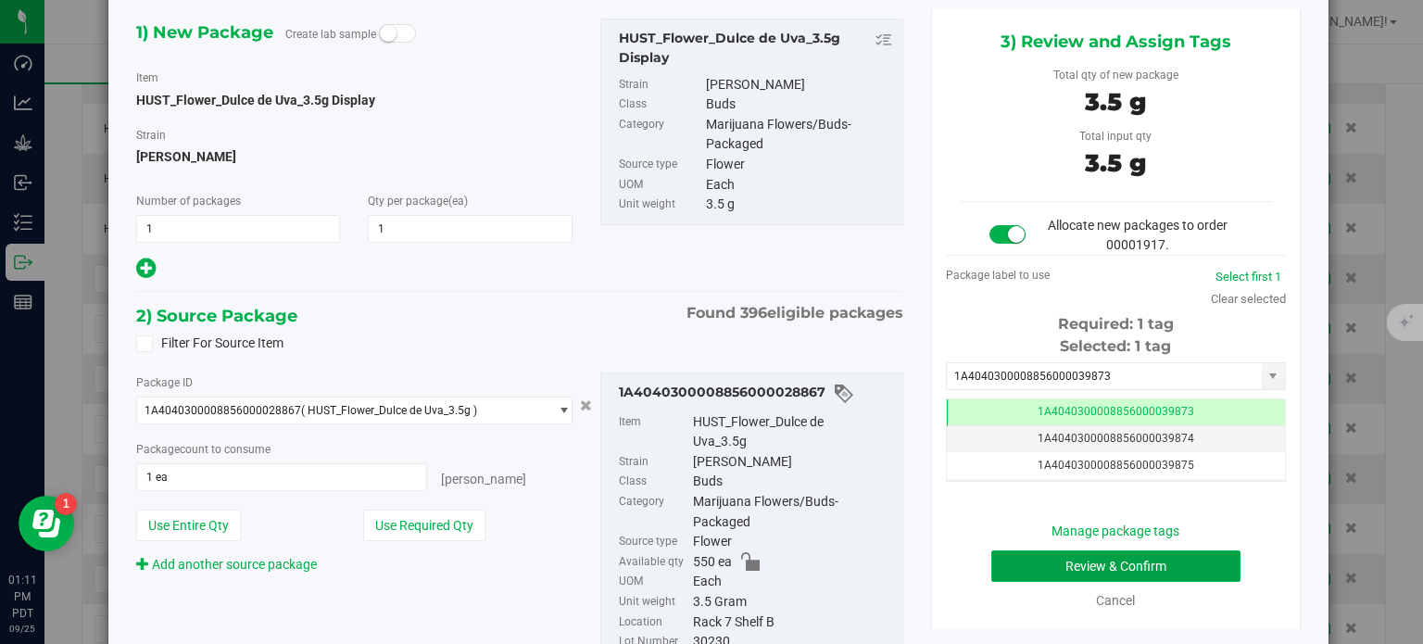
click at [1030, 564] on button "Review & Confirm" at bounding box center [1115, 565] width 249 height 31
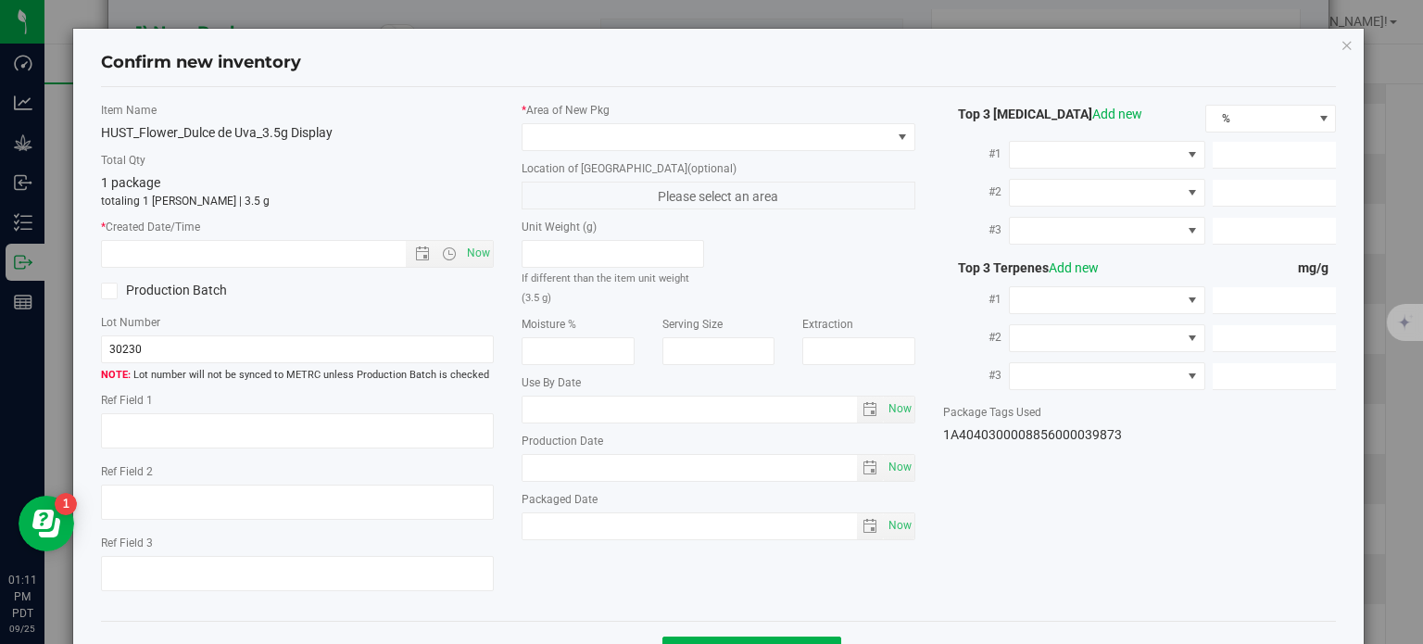
type textarea "27.0277%"
type textarea "[PERSON_NAME]"
type textarea "0.0448%"
type input "299.1590"
type input "12.0247"
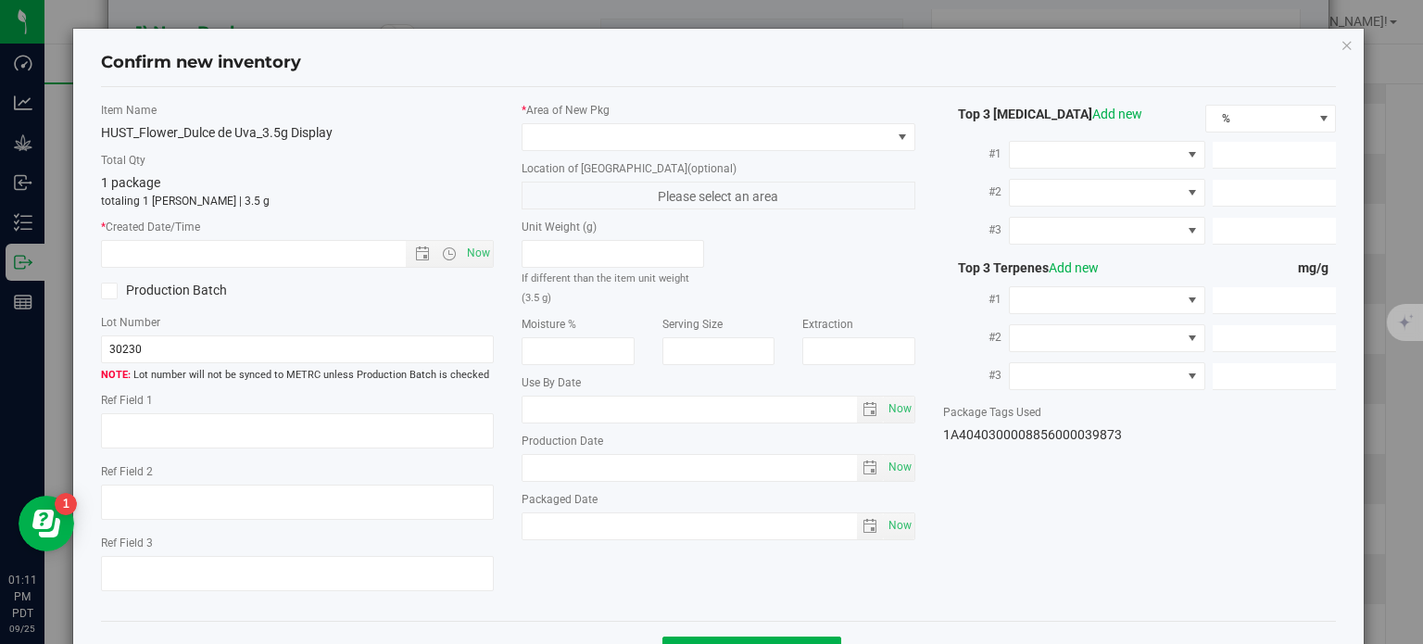
type input "7.9146"
type input "4.8880"
type input "4.8100"
type input "4.3880"
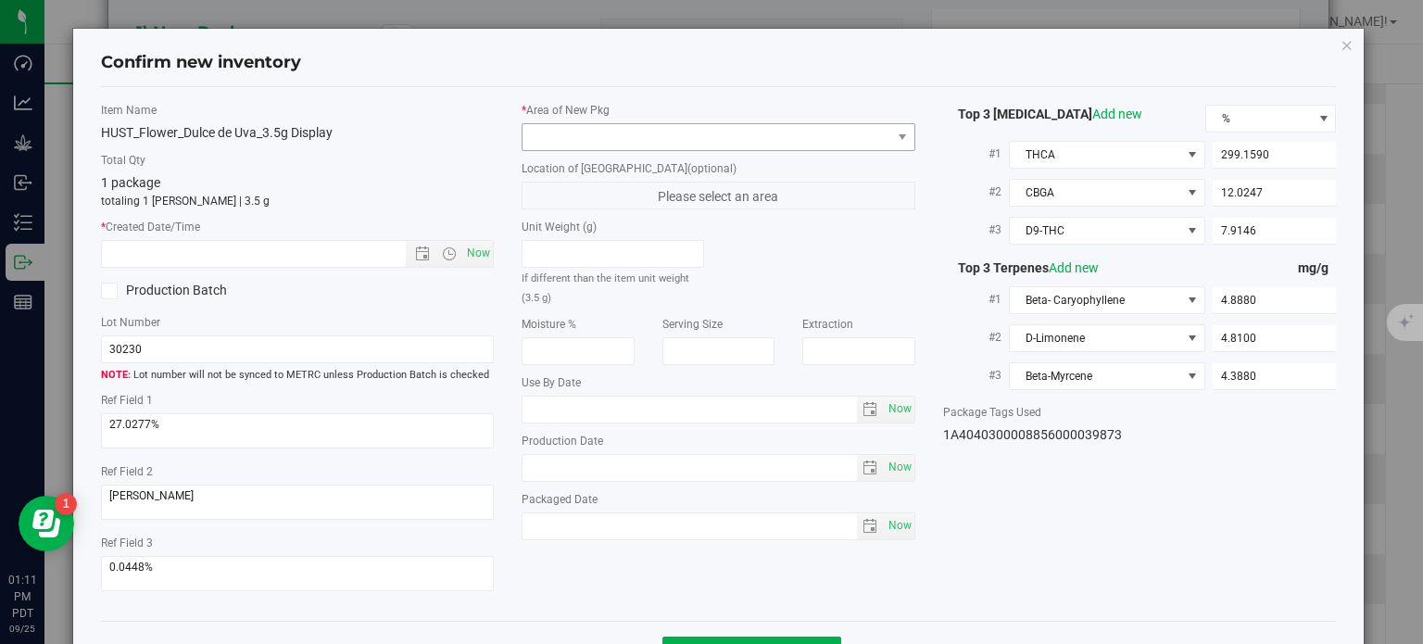
click at [746, 150] on div "* Area of [GEOGRAPHIC_DATA] Location of [GEOGRAPHIC_DATA] (optional) Please sel…" at bounding box center [718, 325] width 421 height 447
click at [722, 139] on span at bounding box center [706, 137] width 369 height 26
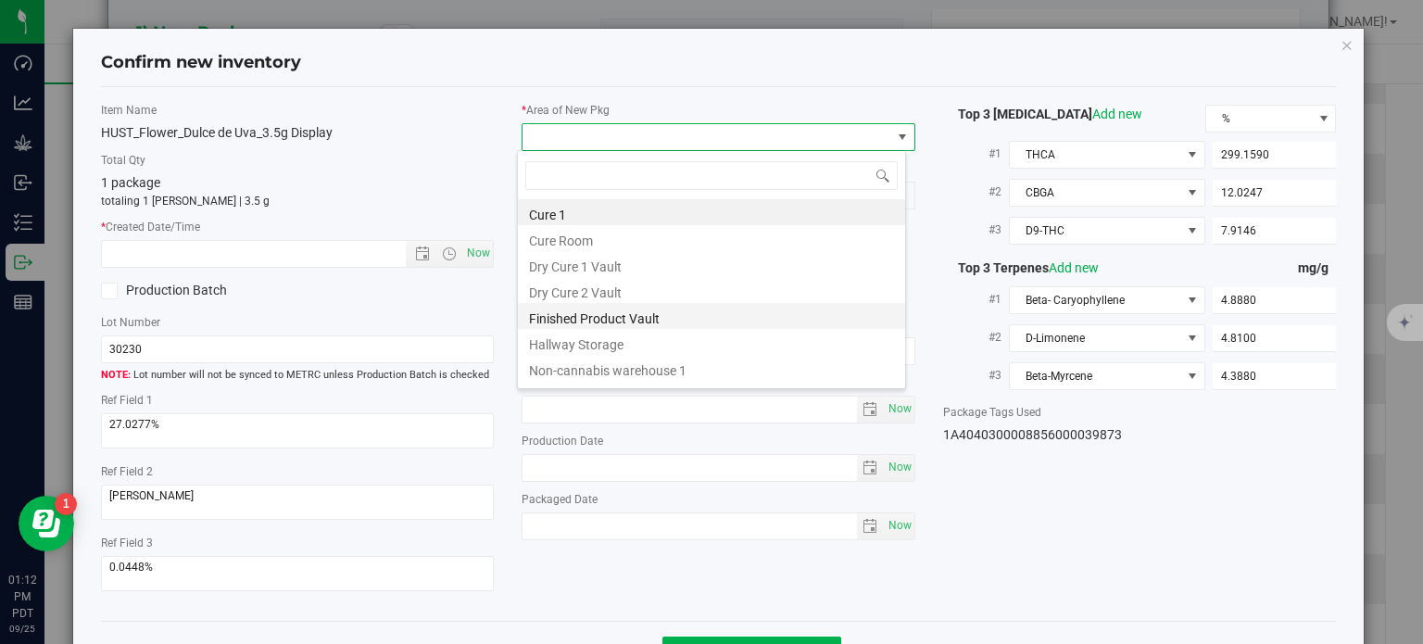
click at [584, 305] on li "Finished Product Vault" at bounding box center [711, 316] width 387 height 26
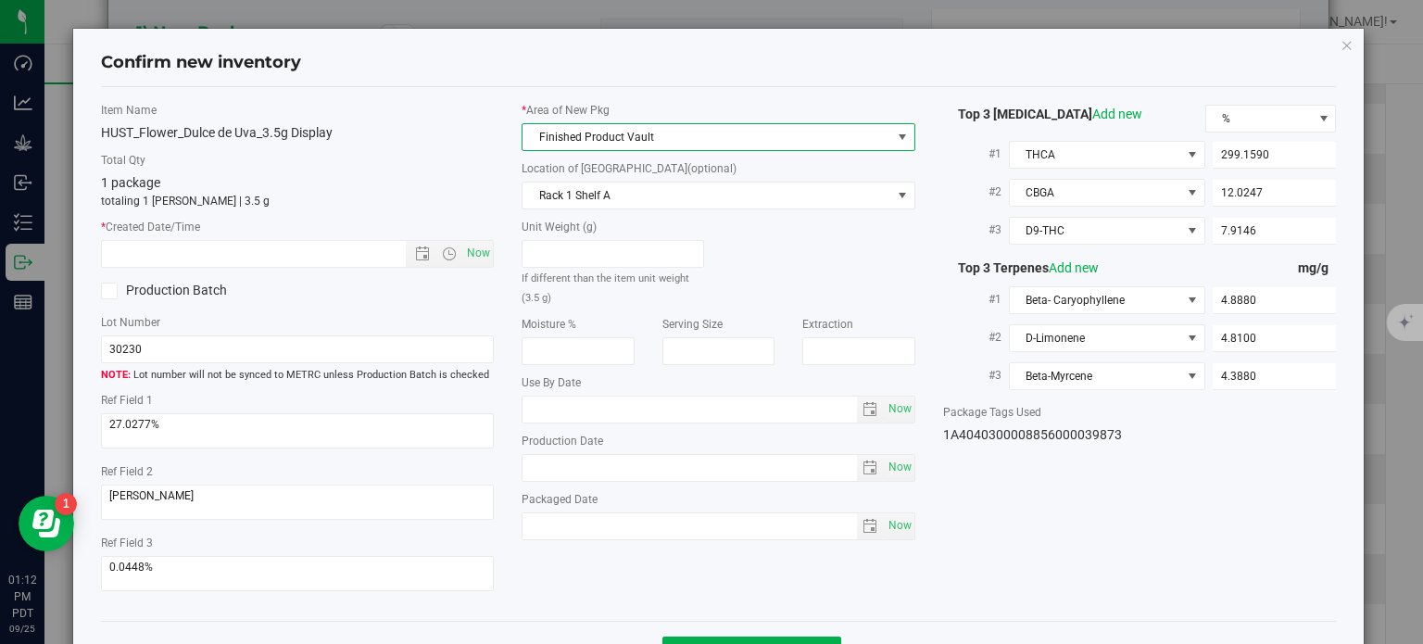
click at [474, 266] on div "Now" at bounding box center [298, 254] width 394 height 28
click at [474, 255] on span "Now" at bounding box center [478, 253] width 31 height 27
type input "[DATE] 1:12 PM"
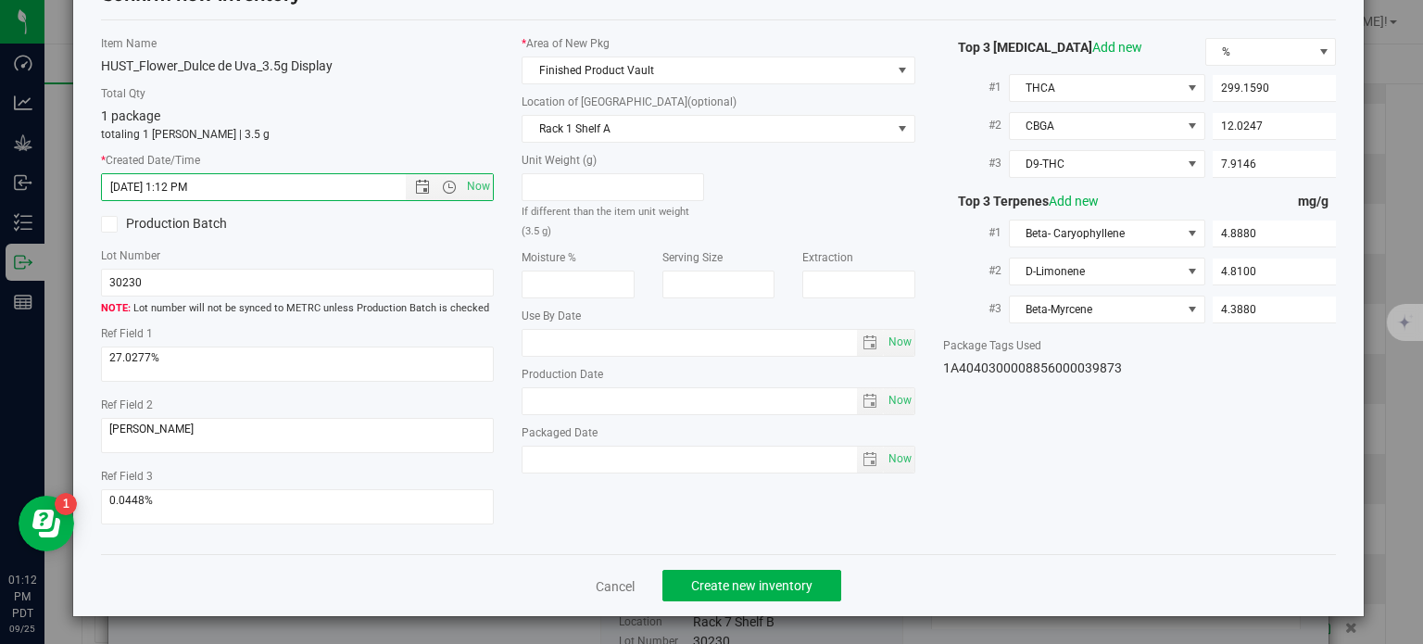
click at [722, 564] on div "Cancel Create new inventory" at bounding box center [719, 585] width 1236 height 62
click at [731, 609] on div "Cancel Create new inventory" at bounding box center [719, 585] width 1236 height 62
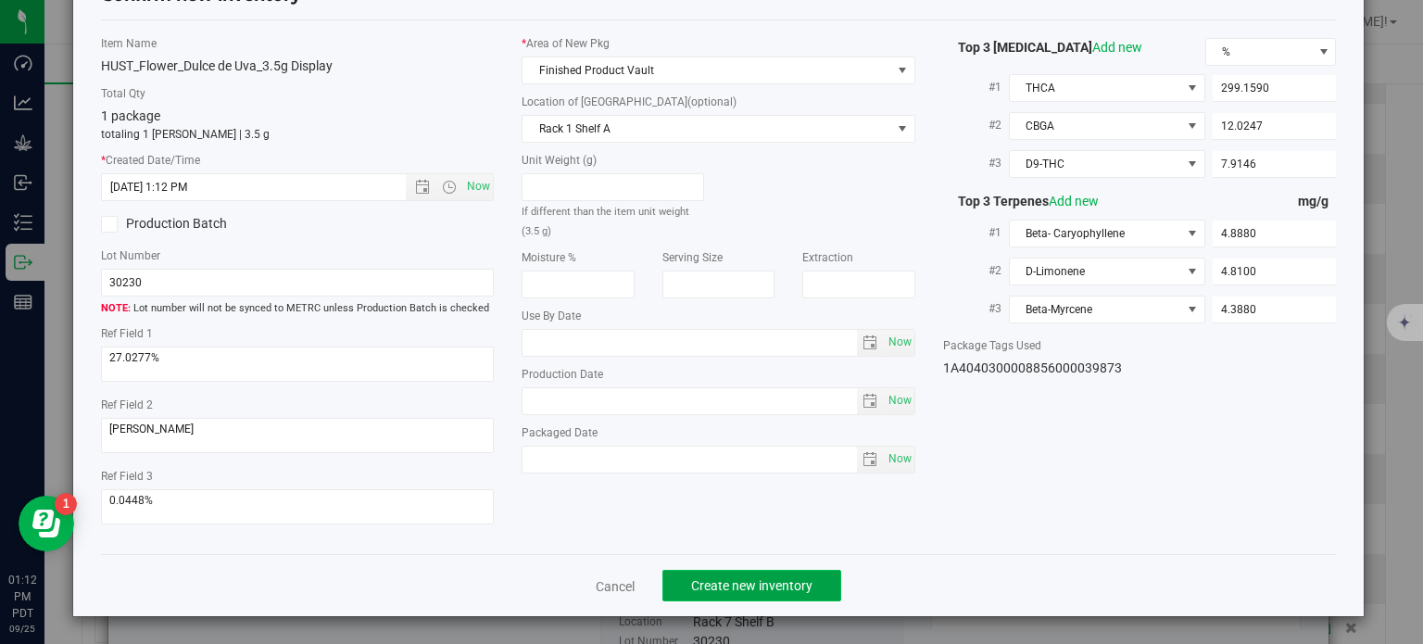
click at [741, 589] on span "Create new inventory" at bounding box center [751, 585] width 121 height 15
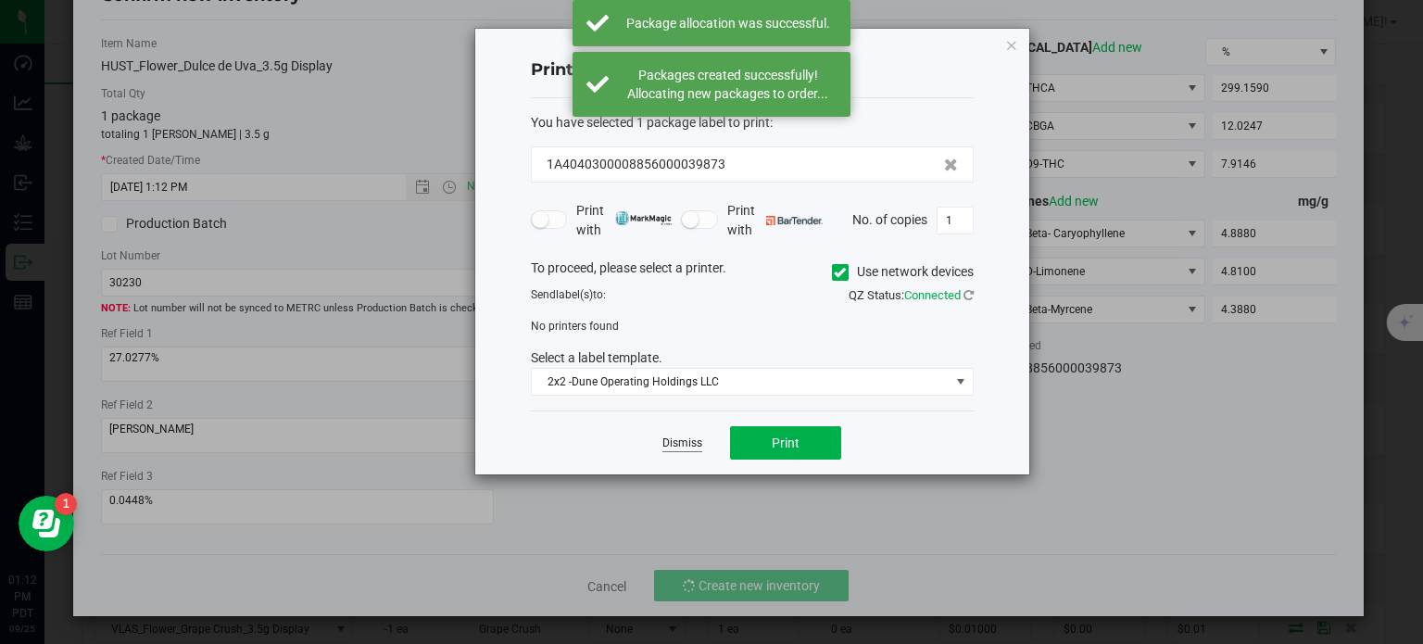
click at [678, 442] on link "Dismiss" at bounding box center [682, 443] width 40 height 16
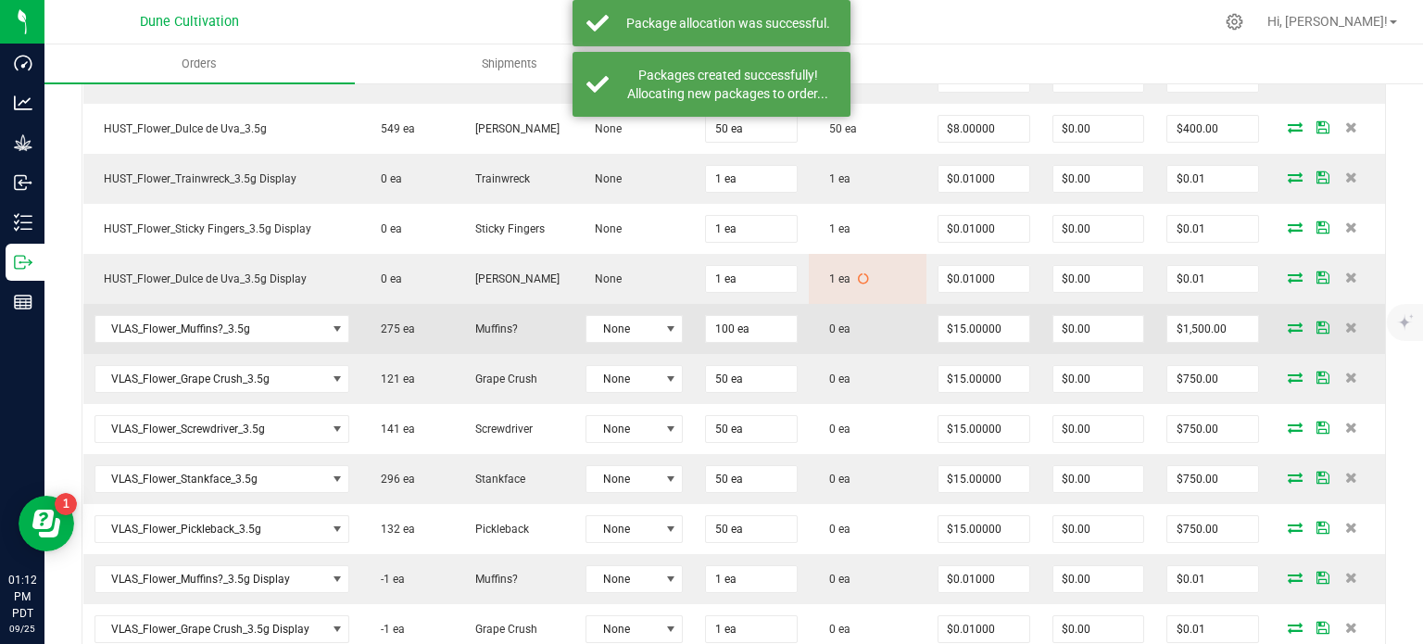
click at [1281, 323] on span at bounding box center [1295, 326] width 28 height 11
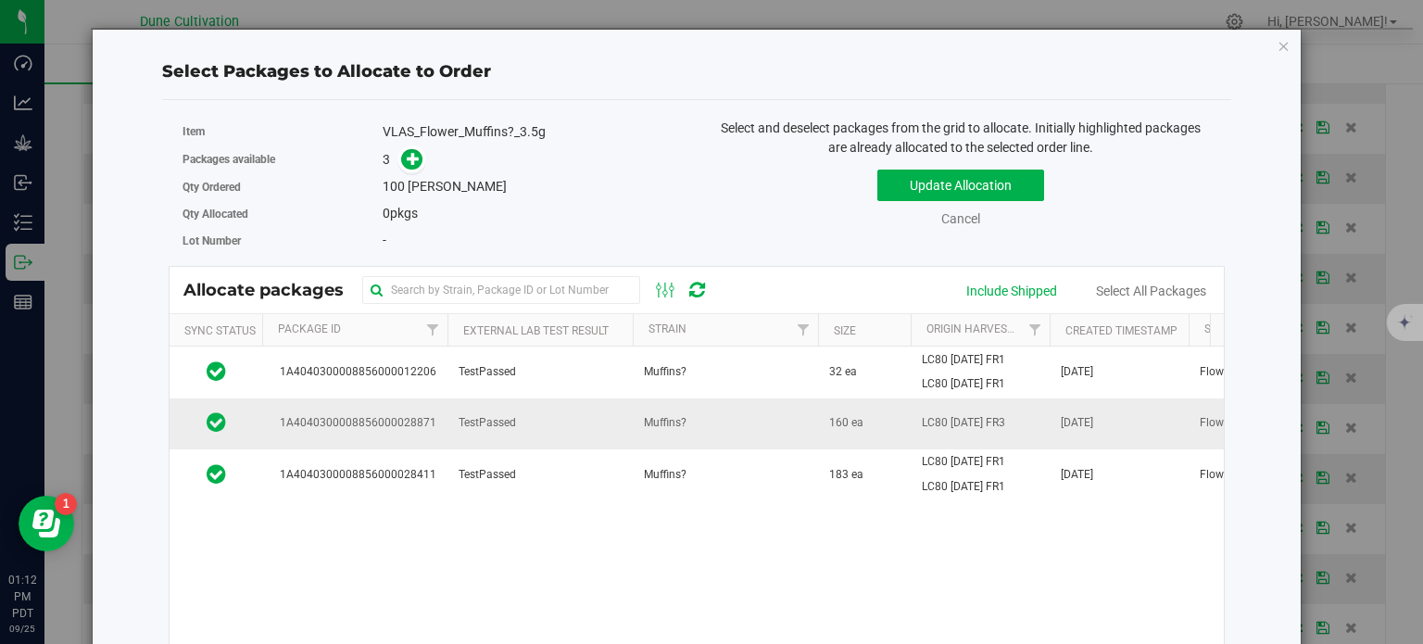
click at [385, 409] on td "1A4040300008856000028871" at bounding box center [354, 423] width 185 height 51
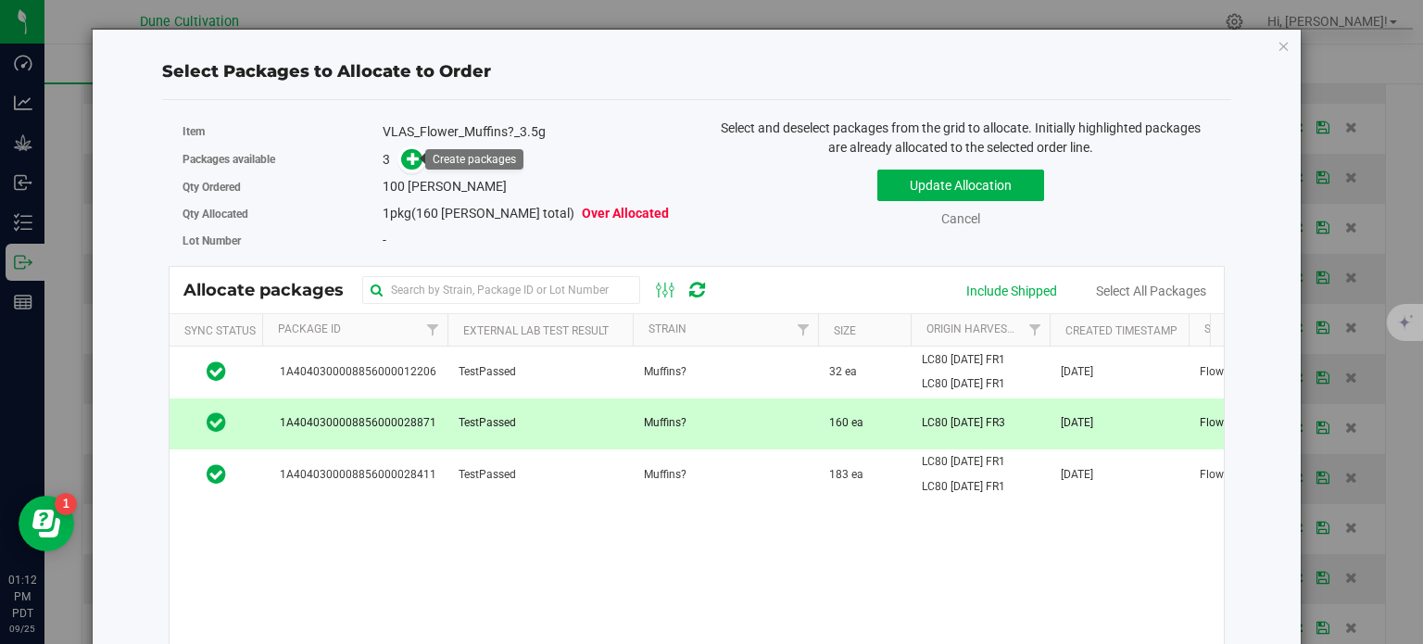
click at [404, 147] on div "Packages available 3" at bounding box center [432, 159] width 500 height 29
click at [401, 159] on span at bounding box center [411, 159] width 21 height 21
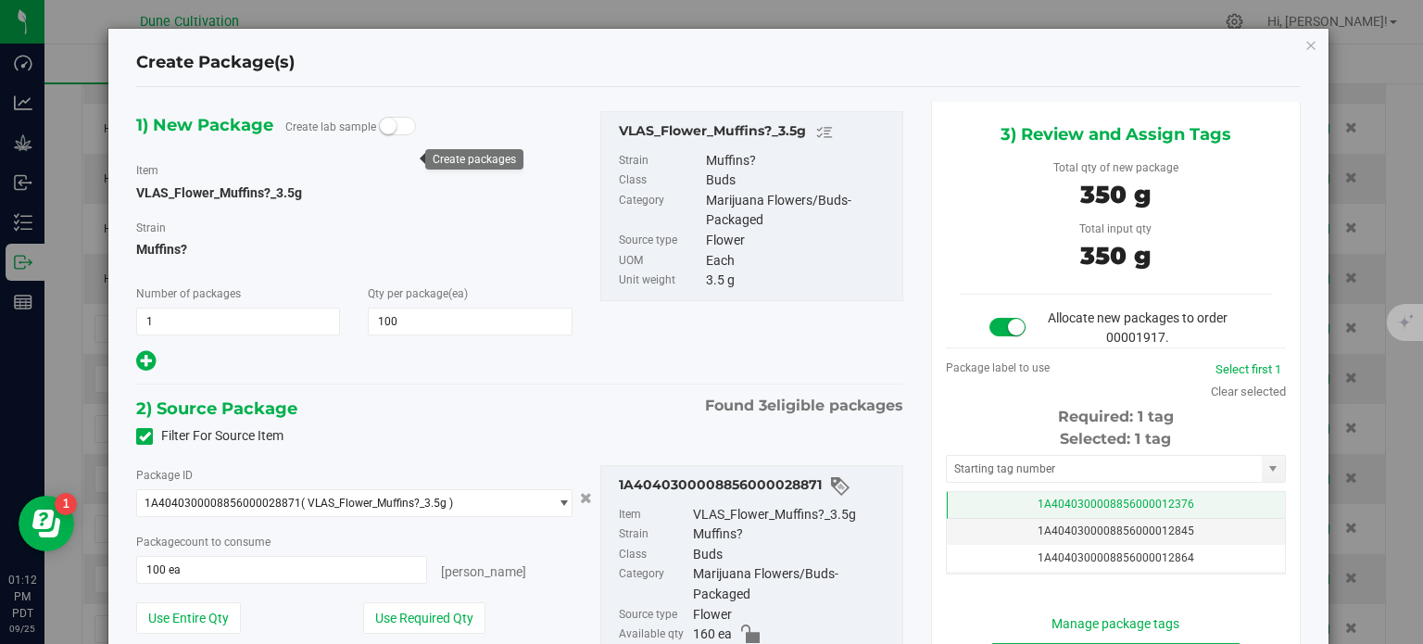
click at [1141, 497] on span "1A4040300008856000012376" at bounding box center [1115, 503] width 157 height 13
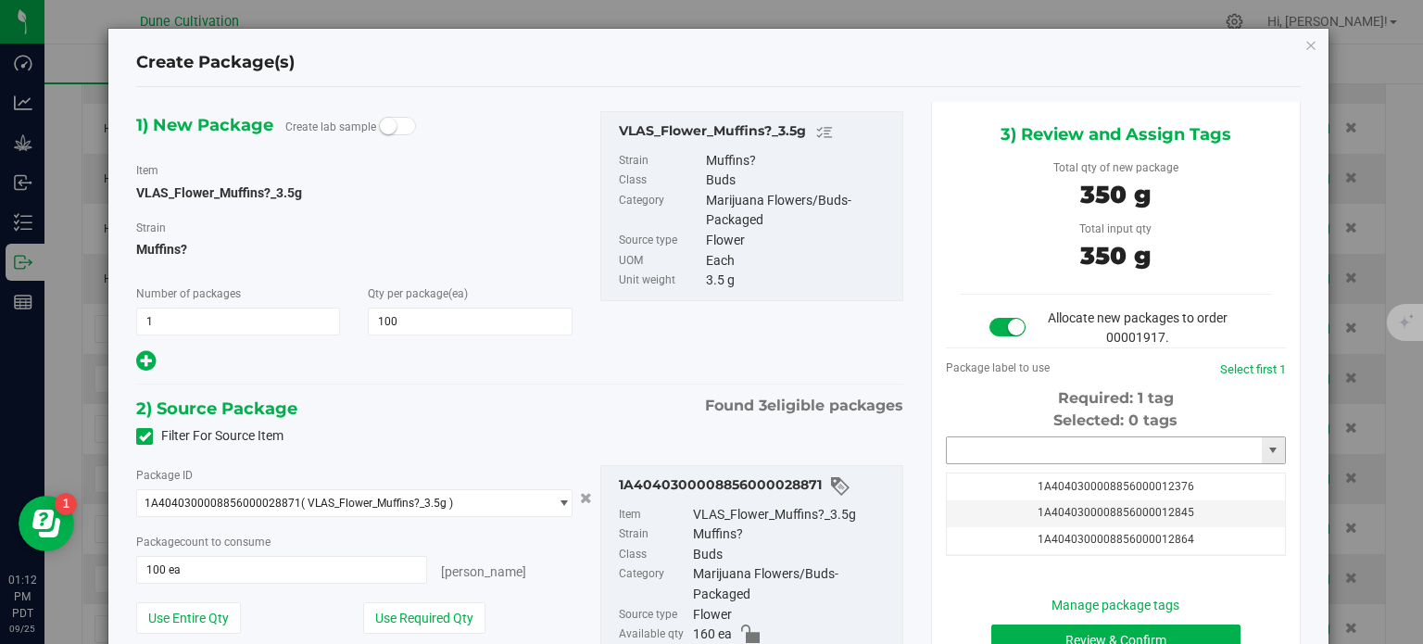
click at [1063, 446] on input "text" at bounding box center [1104, 450] width 315 height 26
paste input "3987"
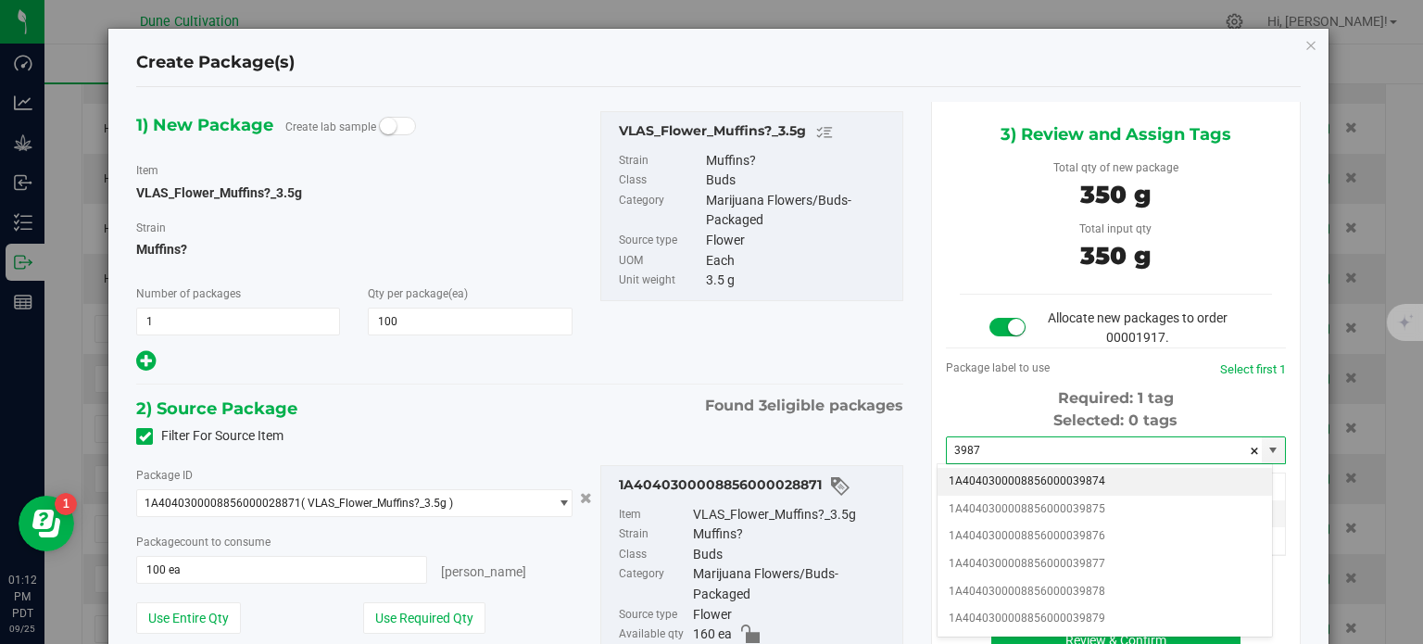
click at [1069, 480] on li "1A4040300008856000039874" at bounding box center [1104, 482] width 334 height 28
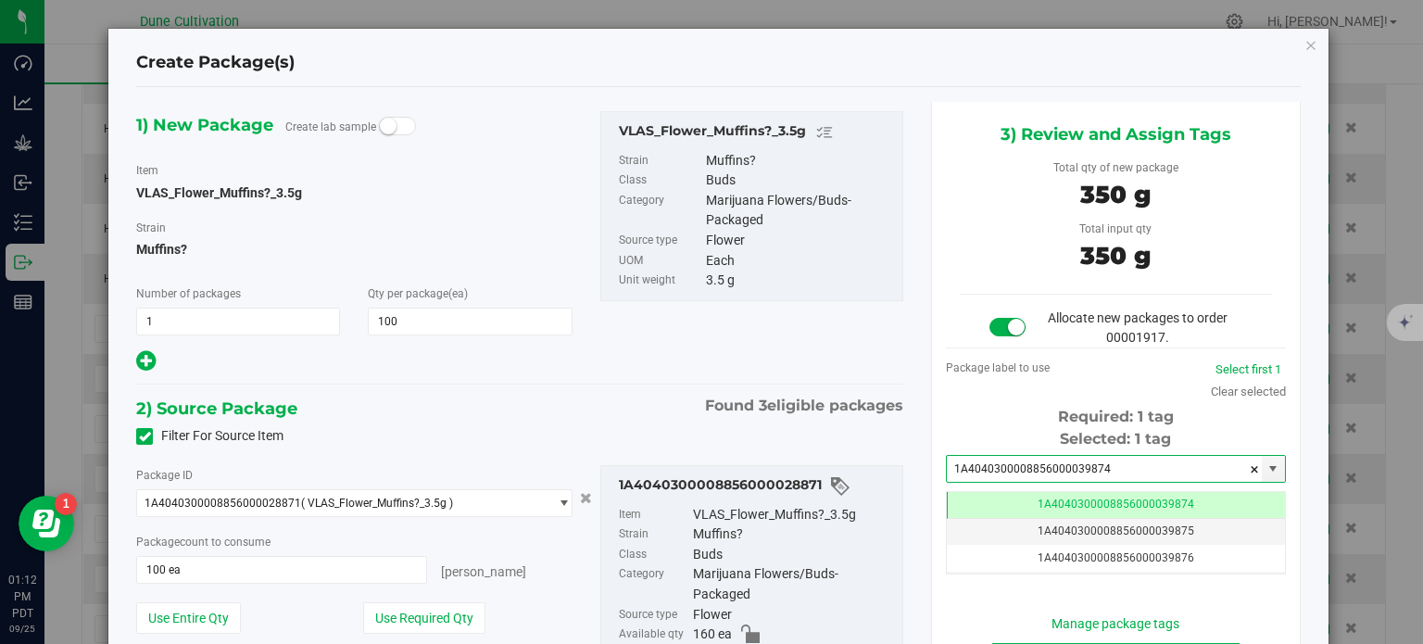
type input "1A4040300008856000039874"
click at [874, 486] on div "1A4040300008856000028871" at bounding box center [756, 486] width 274 height 22
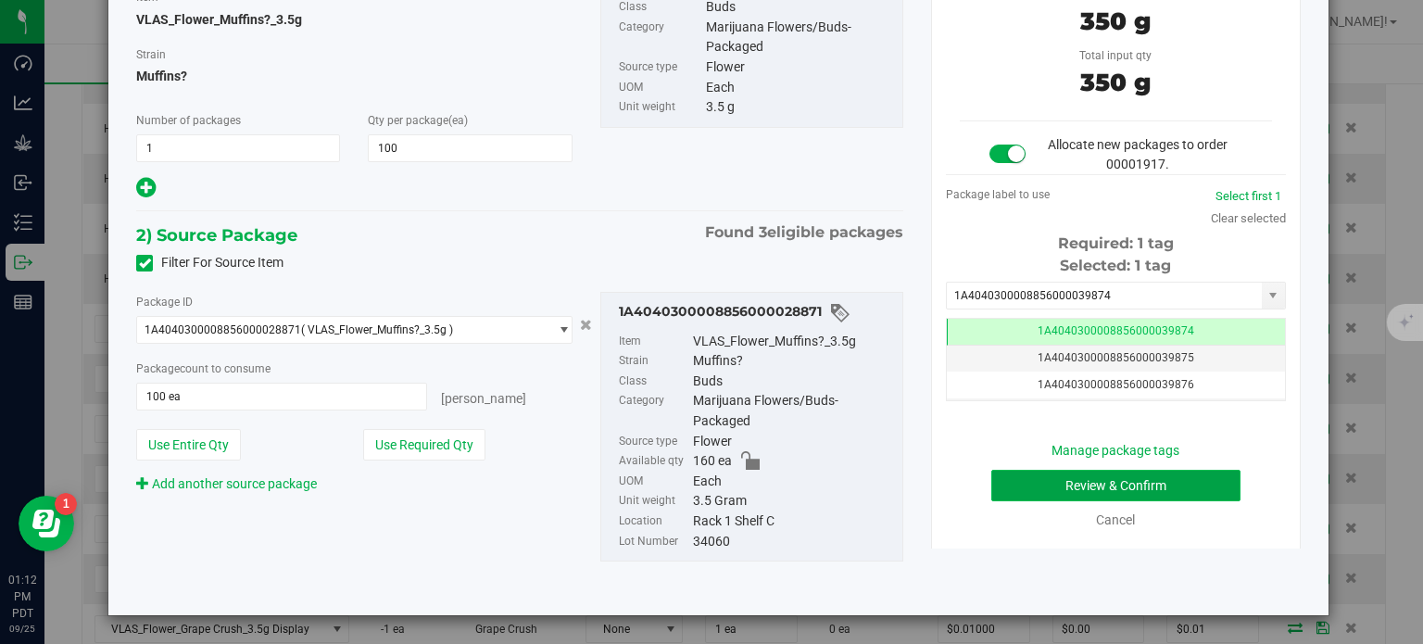
click at [1007, 471] on button "Review & Confirm" at bounding box center [1115, 485] width 249 height 31
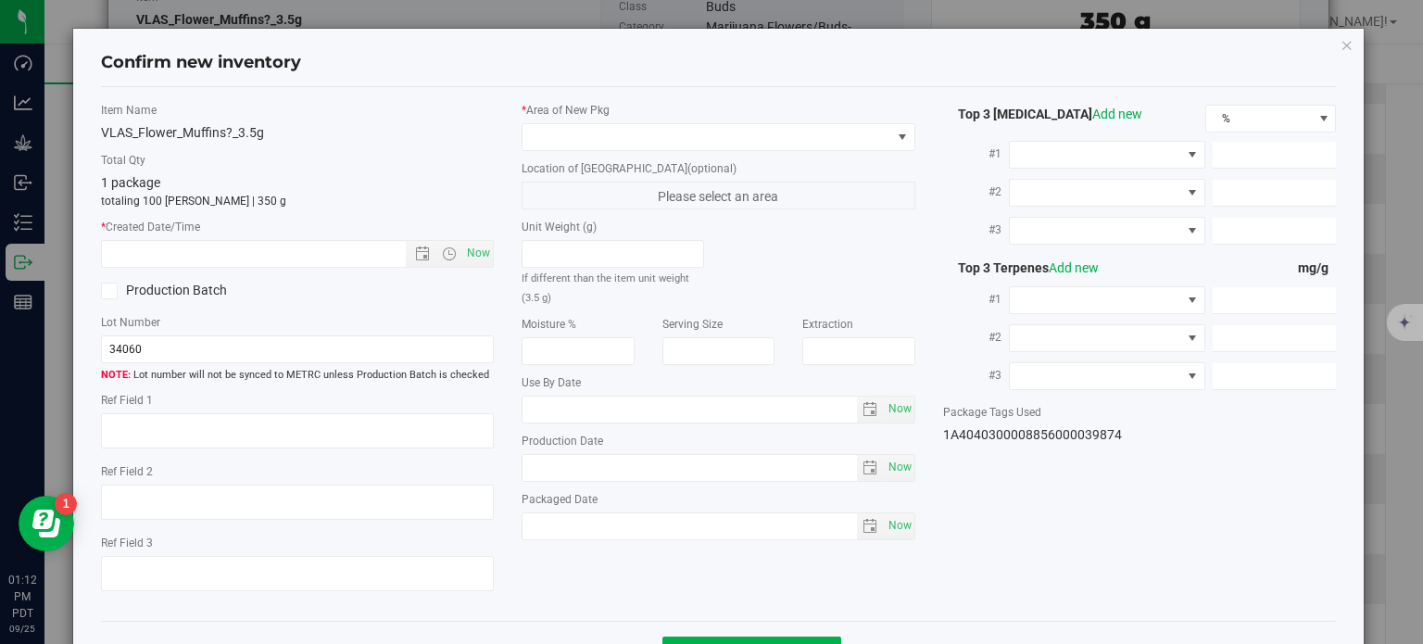
type textarea "36.0214%"
type textarea "Muffins?"
type textarea "0.0516%"
type input "390.8114"
type input "17.4726"
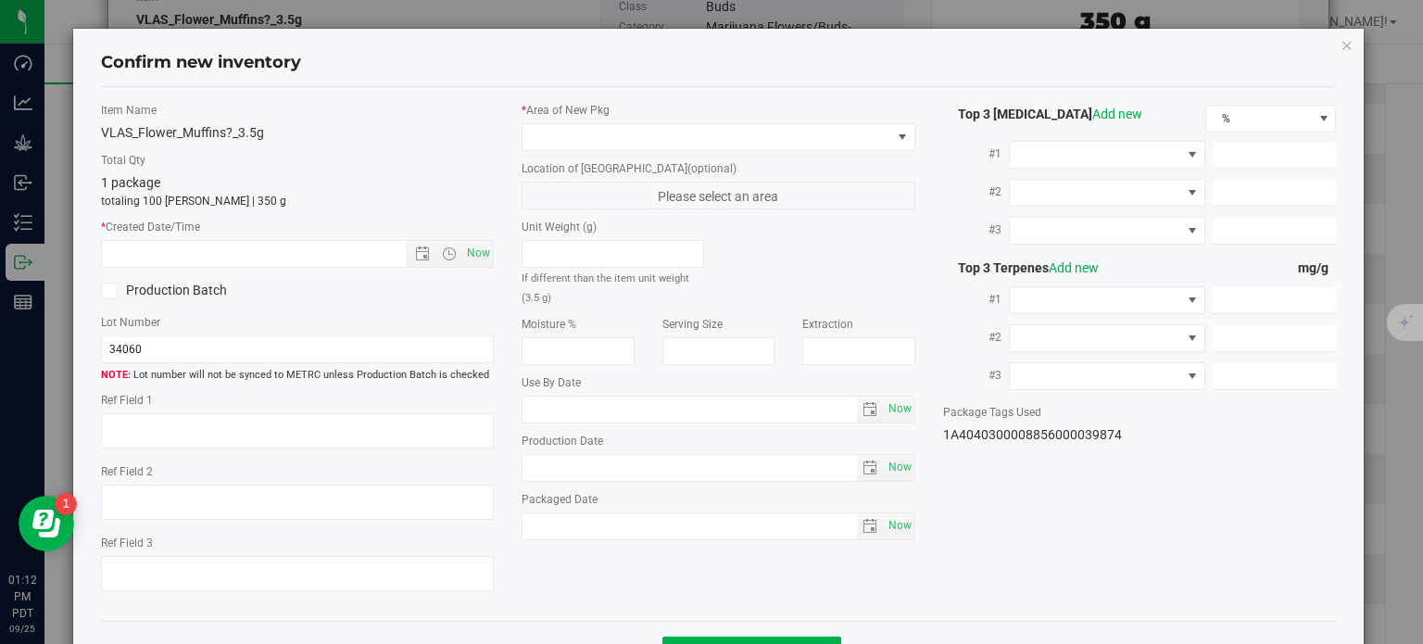
type input "11.3854"
type input "7.9840"
type input "4.5240"
type input "4.1610"
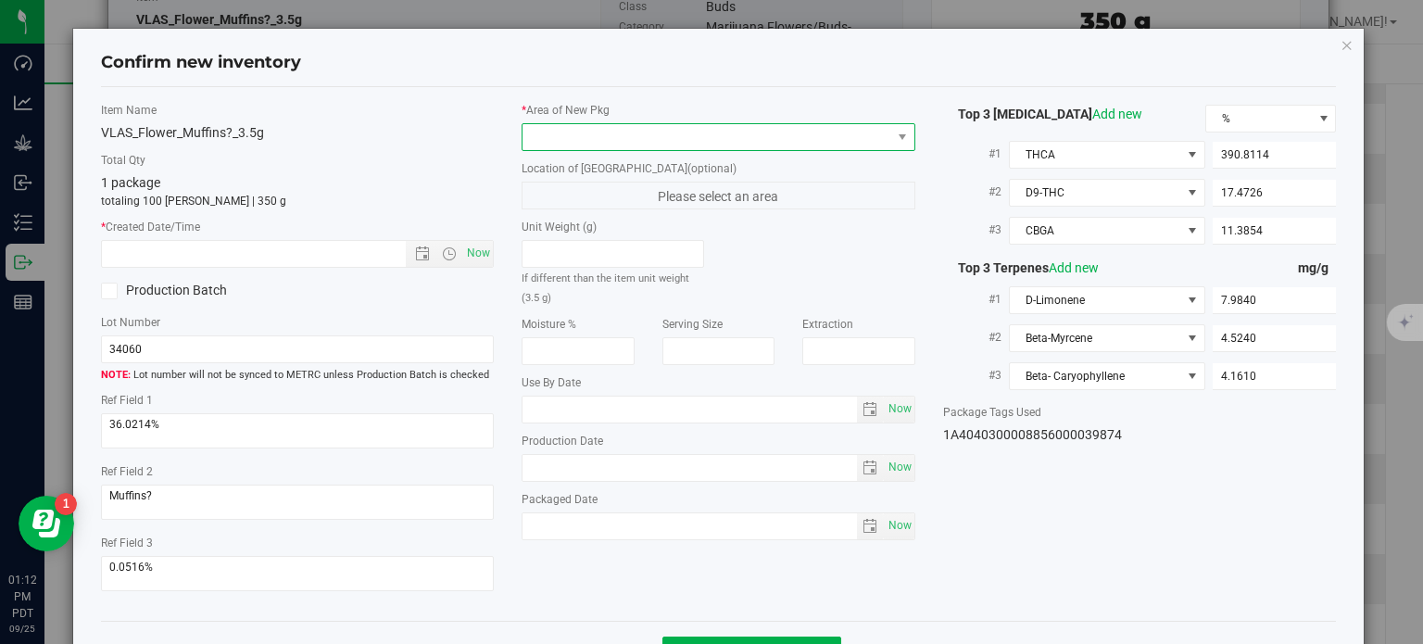
click at [726, 147] on span at bounding box center [706, 137] width 369 height 26
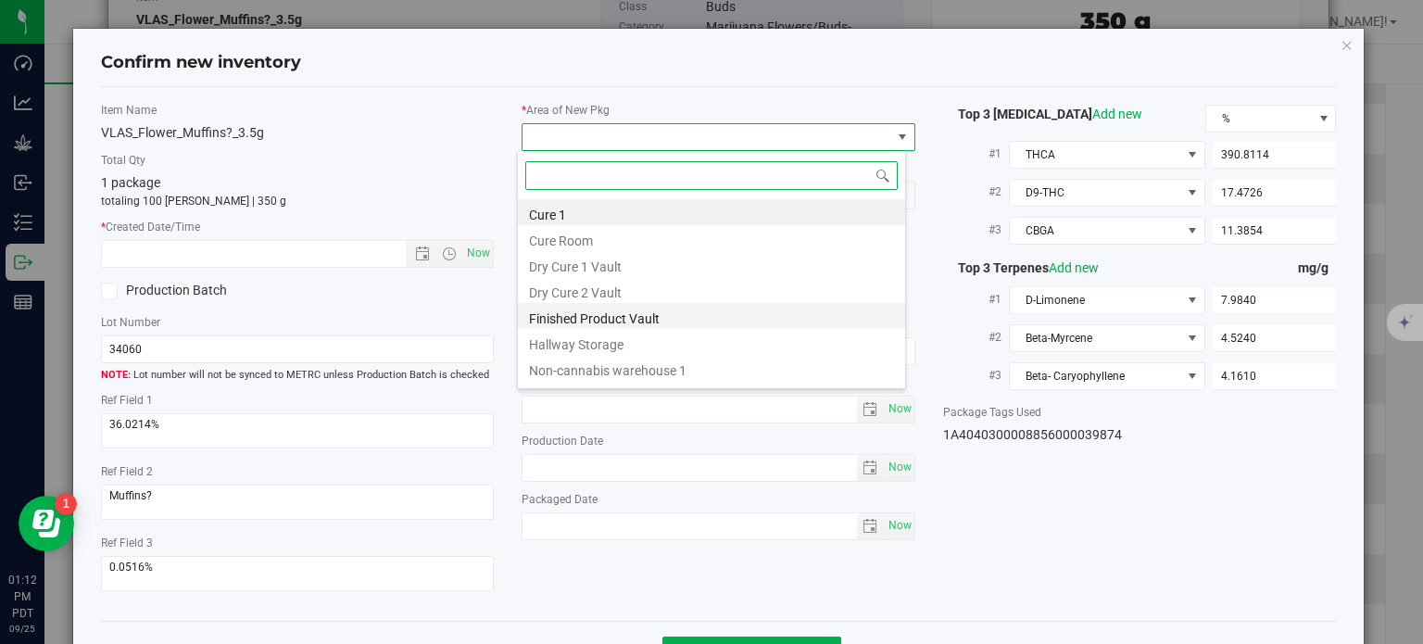
click at [646, 321] on li "Finished Product Vault" at bounding box center [711, 316] width 387 height 26
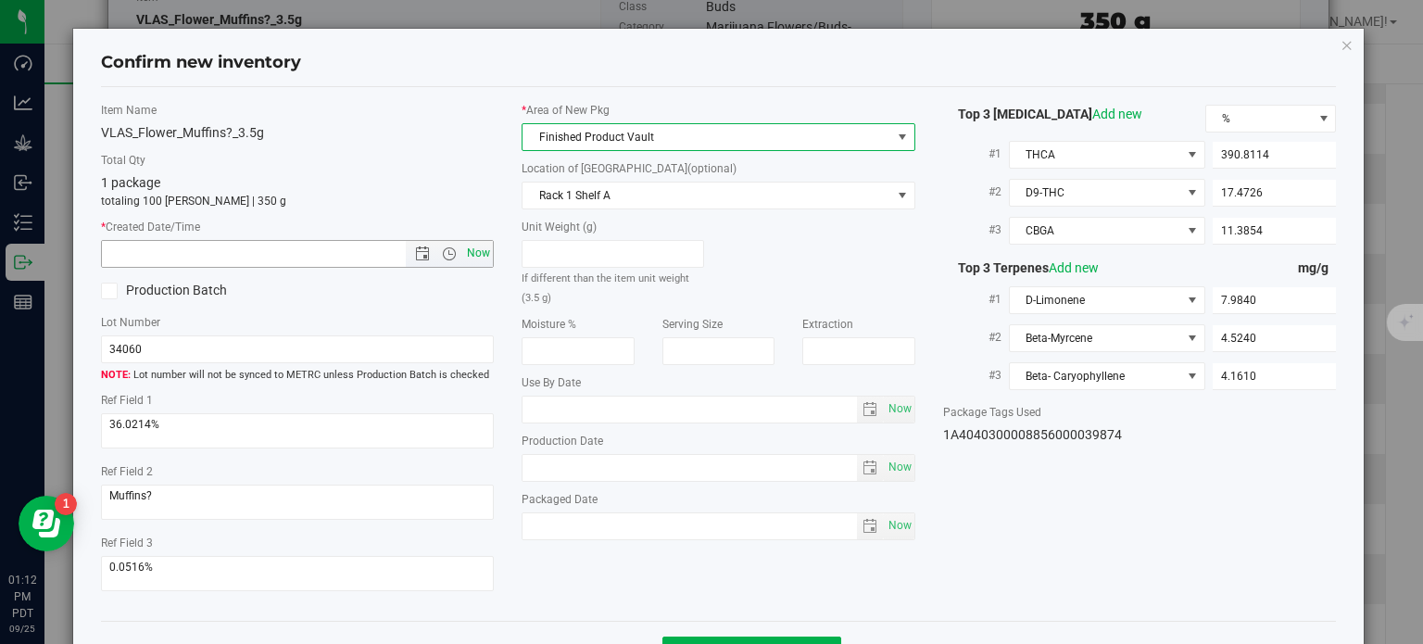
click at [485, 247] on span "Now" at bounding box center [478, 253] width 31 height 27
type input "[DATE] 1:12 PM"
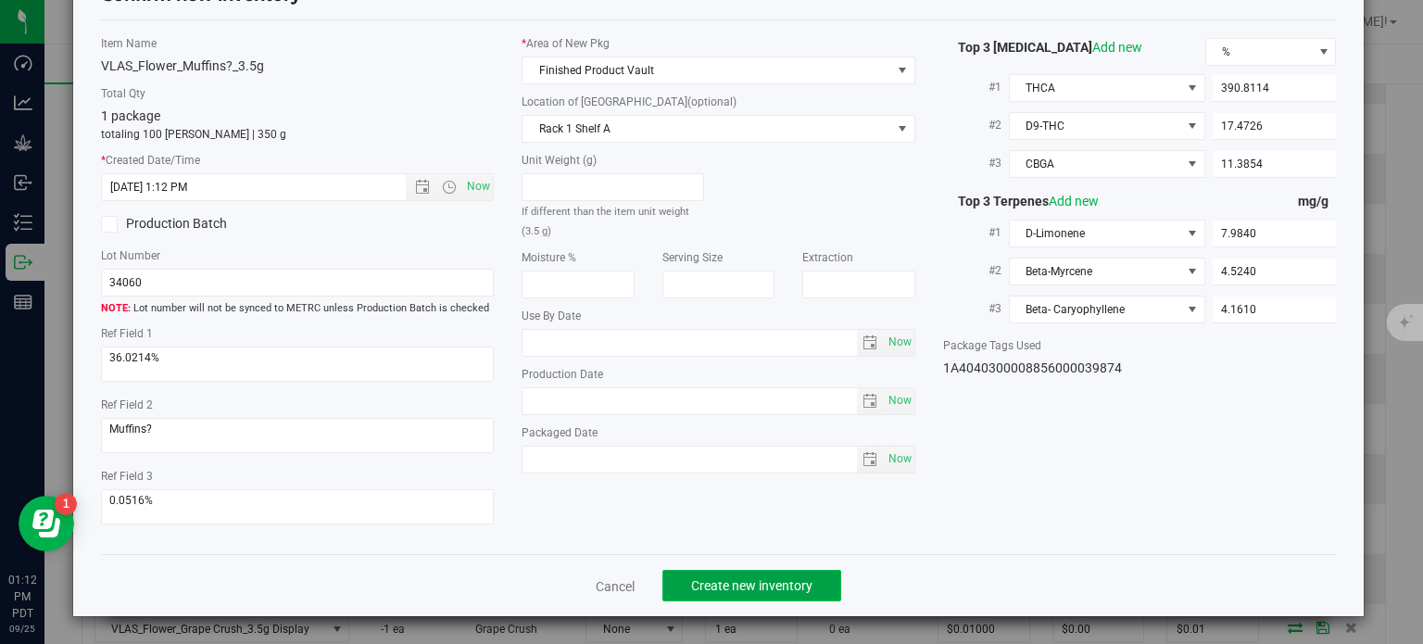
click at [704, 585] on span "Create new inventory" at bounding box center [751, 585] width 121 height 15
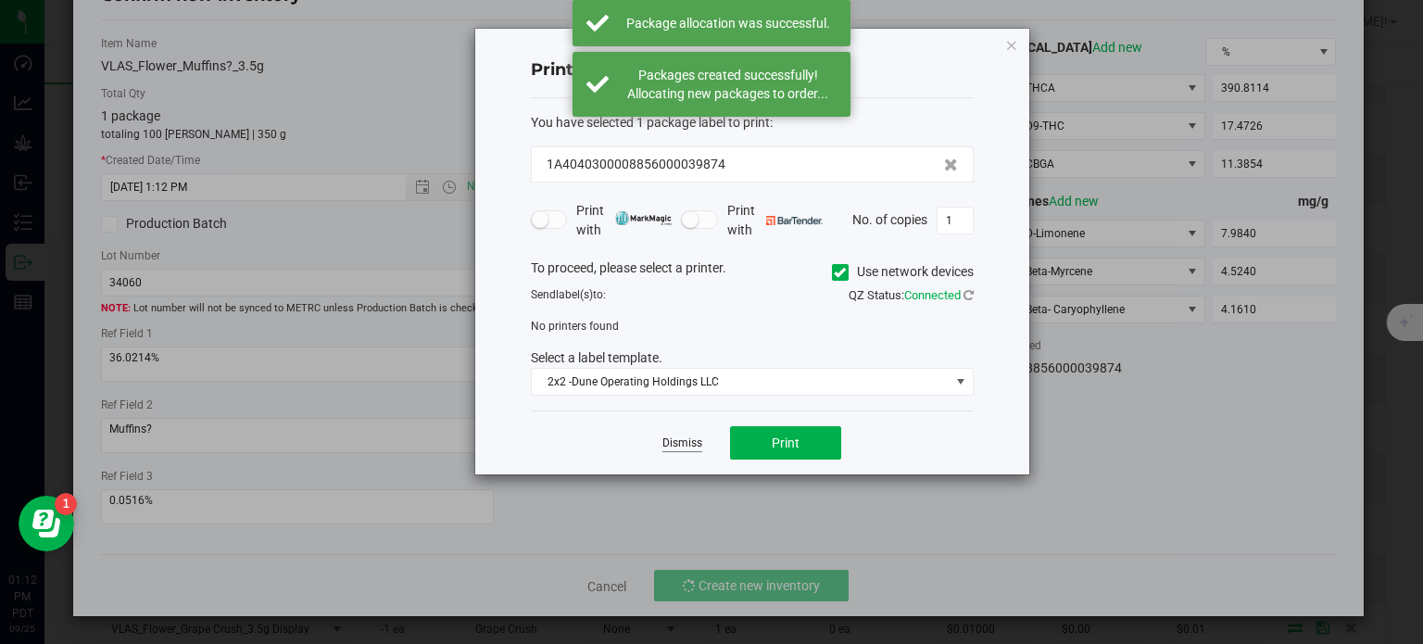
click at [680, 443] on link "Dismiss" at bounding box center [682, 443] width 40 height 16
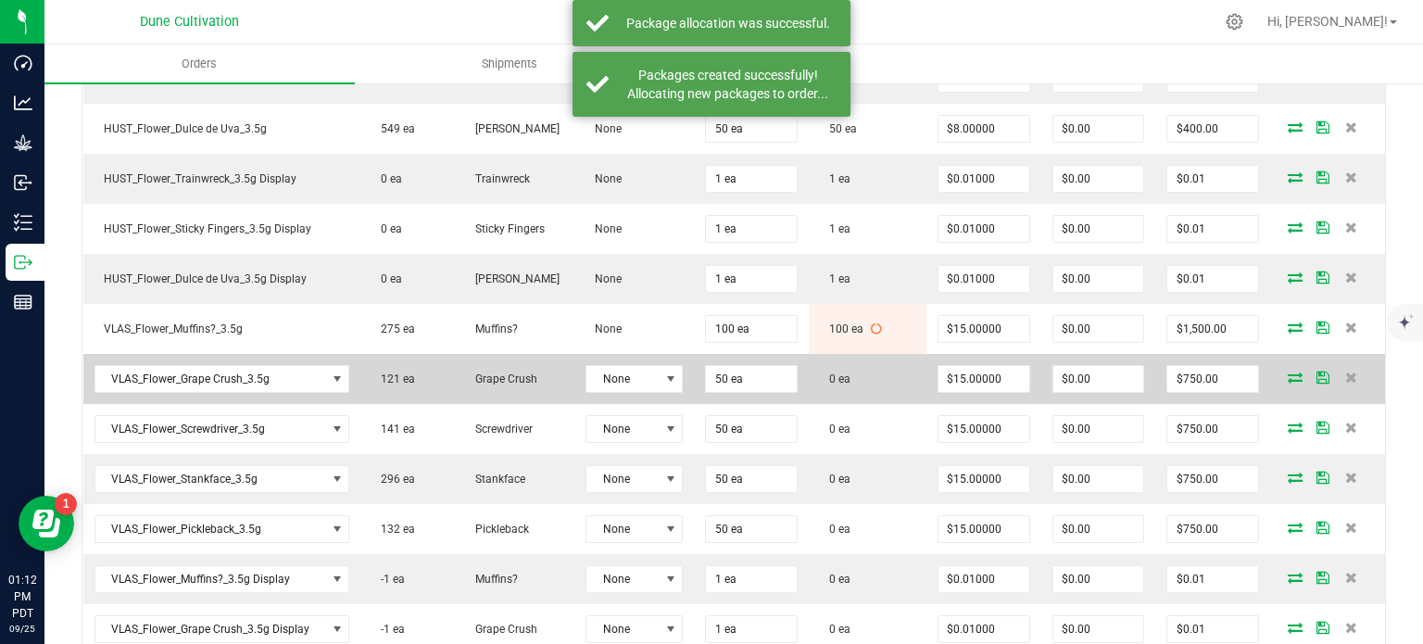
click at [1287, 371] on icon at bounding box center [1294, 376] width 15 height 11
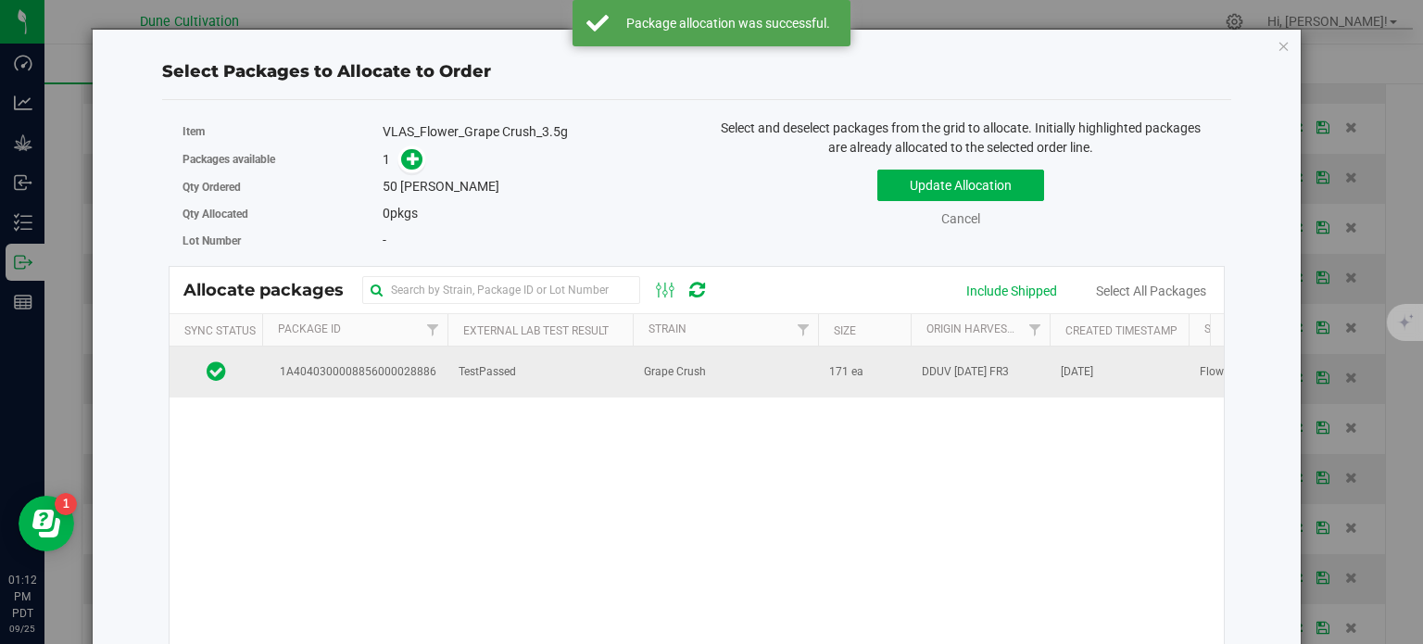
click at [374, 356] on td "1A4040300008856000028886" at bounding box center [354, 371] width 185 height 50
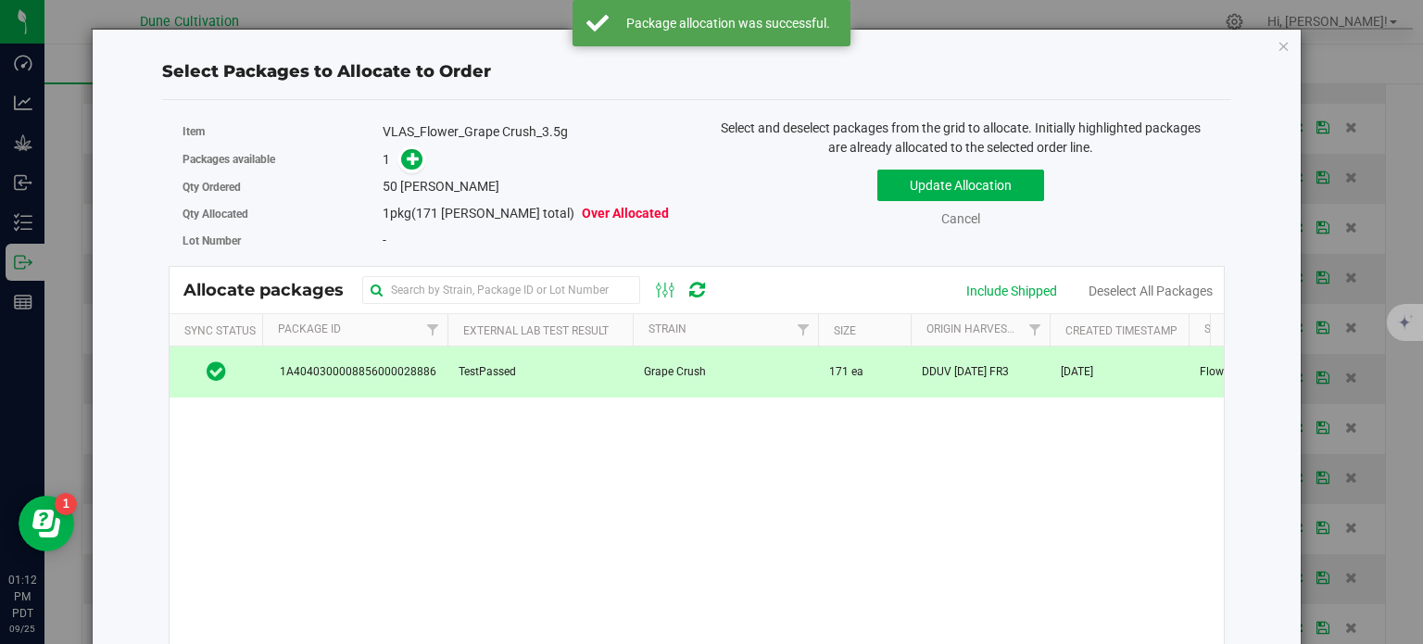
click at [401, 174] on div "Qty Ordered 50 [PERSON_NAME]" at bounding box center [432, 186] width 500 height 27
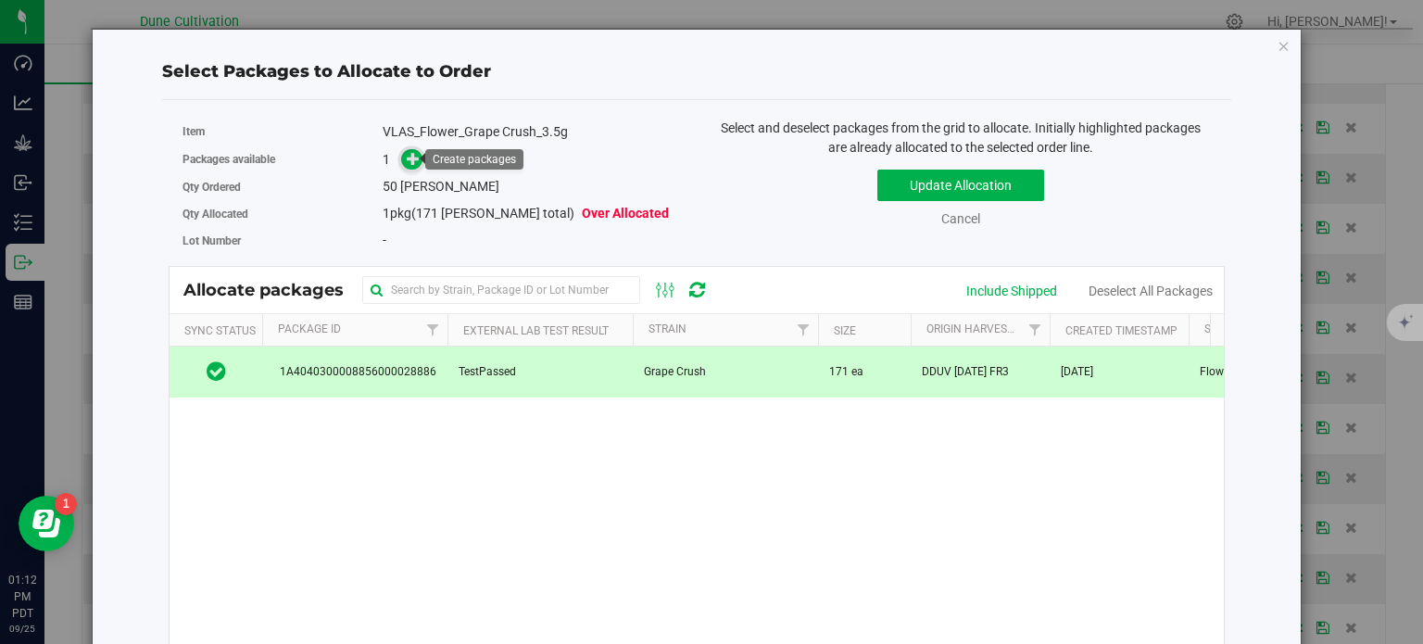
click at [415, 152] on icon at bounding box center [413, 158] width 13 height 13
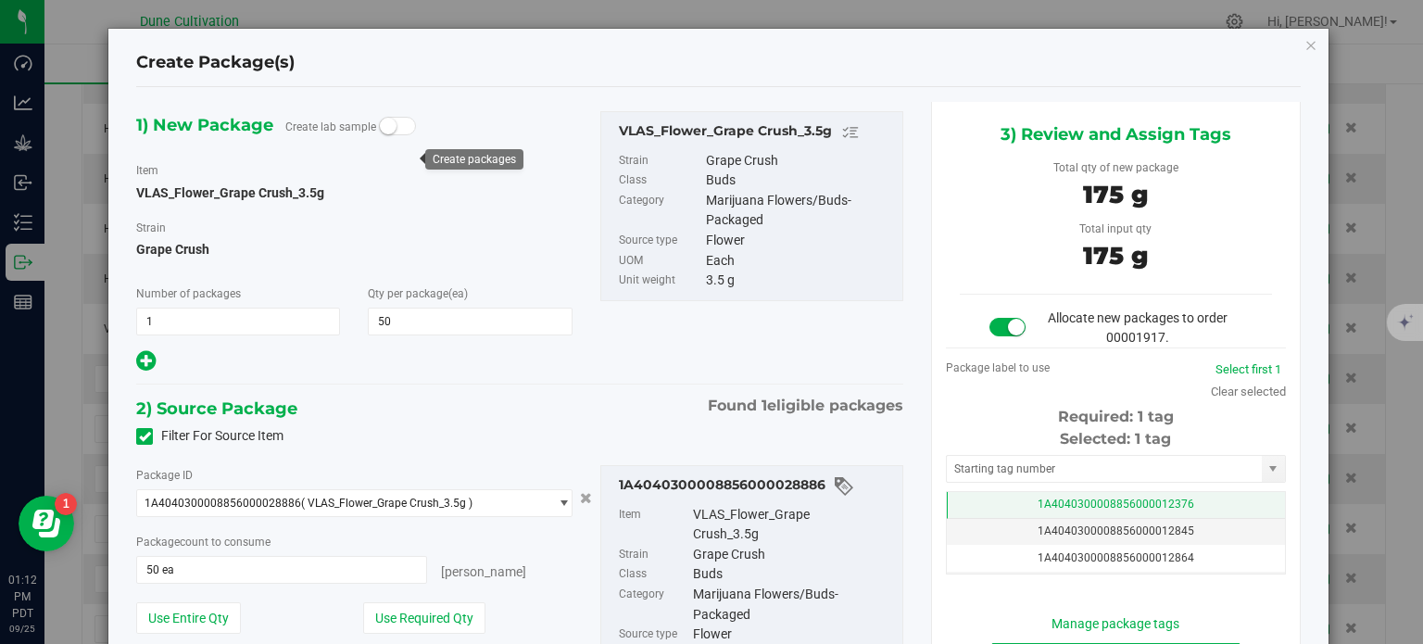
click at [985, 500] on td "1A4040300008856000012376" at bounding box center [1116, 505] width 338 height 27
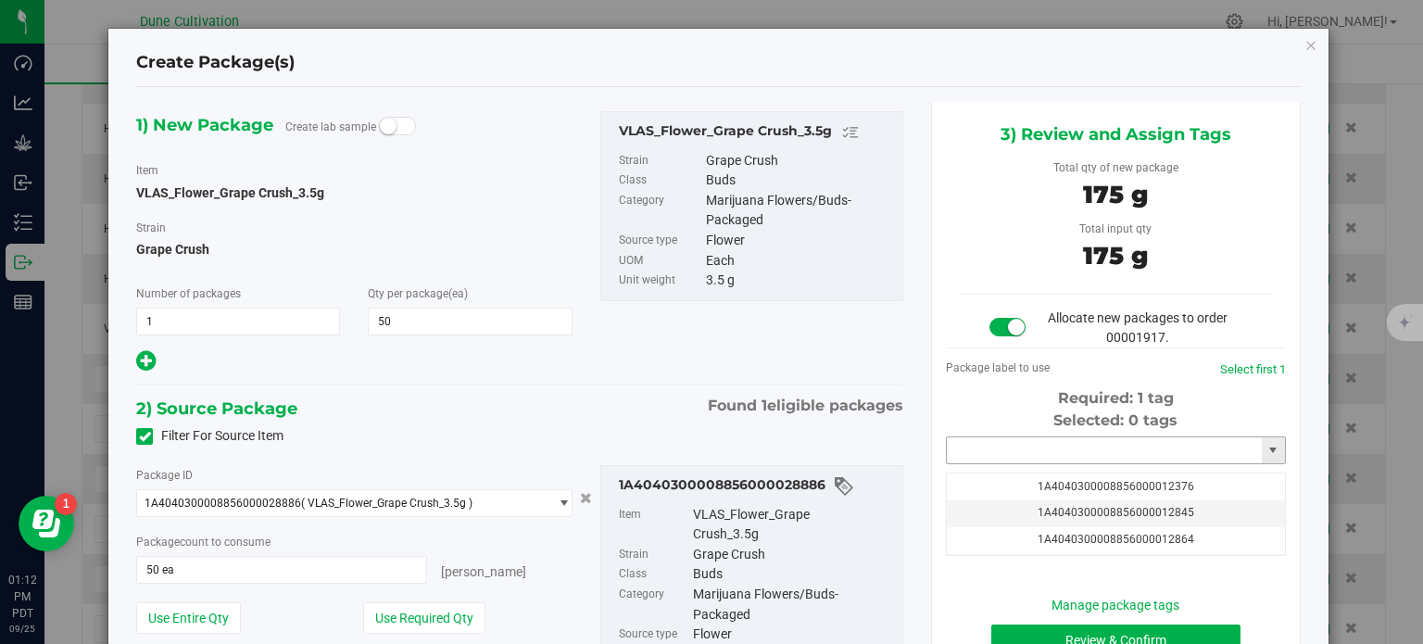
click at [991, 458] on input "text" at bounding box center [1104, 450] width 315 height 26
paste input "3987"
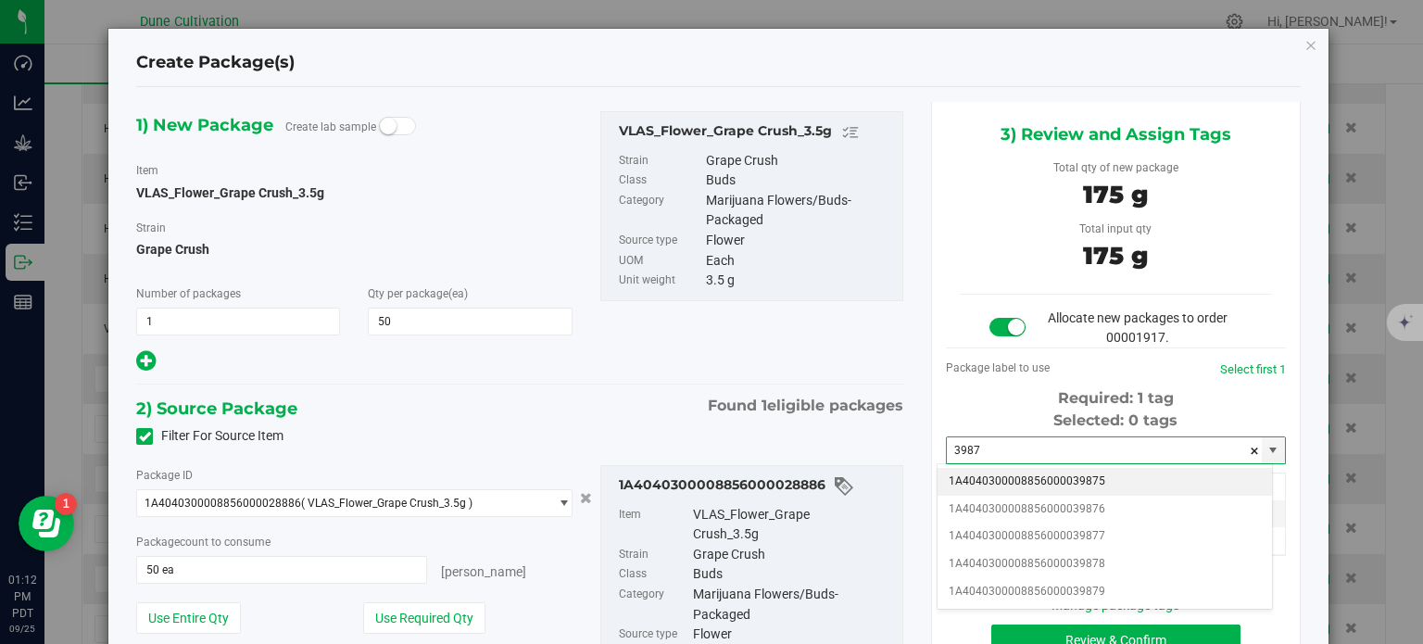
click at [1012, 484] on li "1A4040300008856000039875" at bounding box center [1104, 482] width 334 height 28
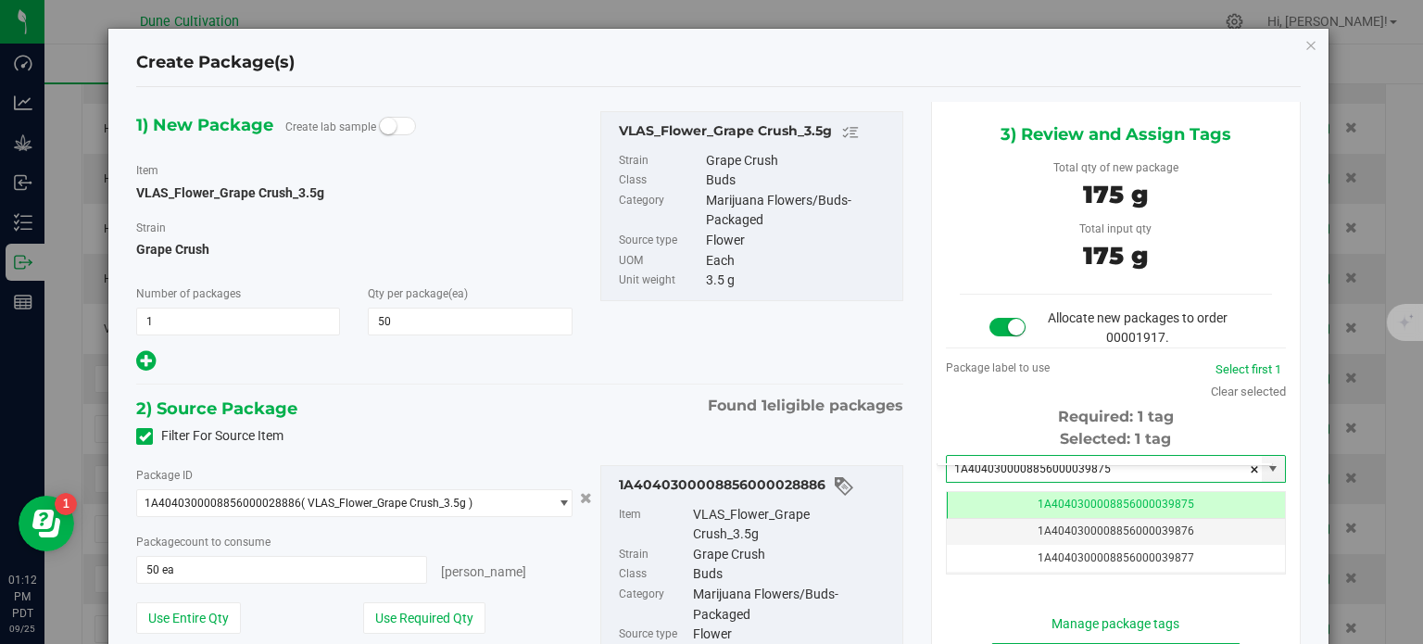
type input "1A4040300008856000039875"
click at [842, 457] on div "Package ID 1A4040300008856000028886 ( VLAS_Flower_Grape Crush_3.5g ) 1A40403000…" at bounding box center [519, 610] width 795 height 320
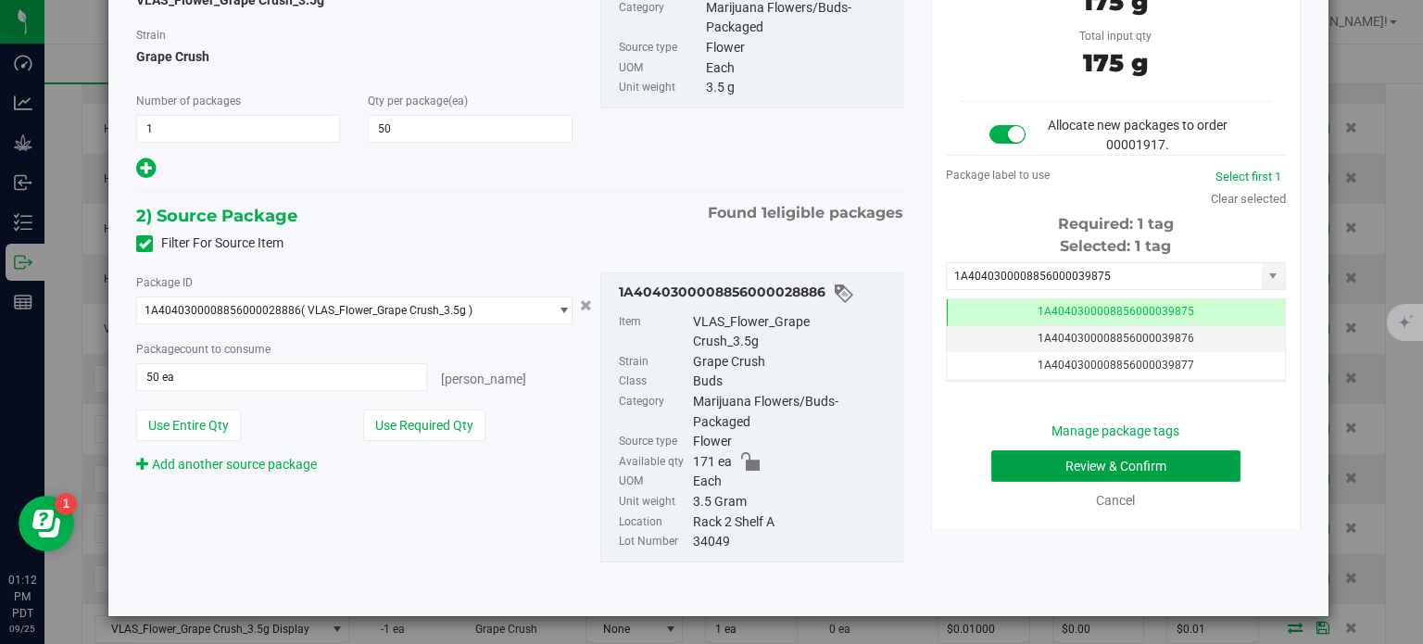
click at [1001, 456] on button "Review & Confirm" at bounding box center [1115, 465] width 249 height 31
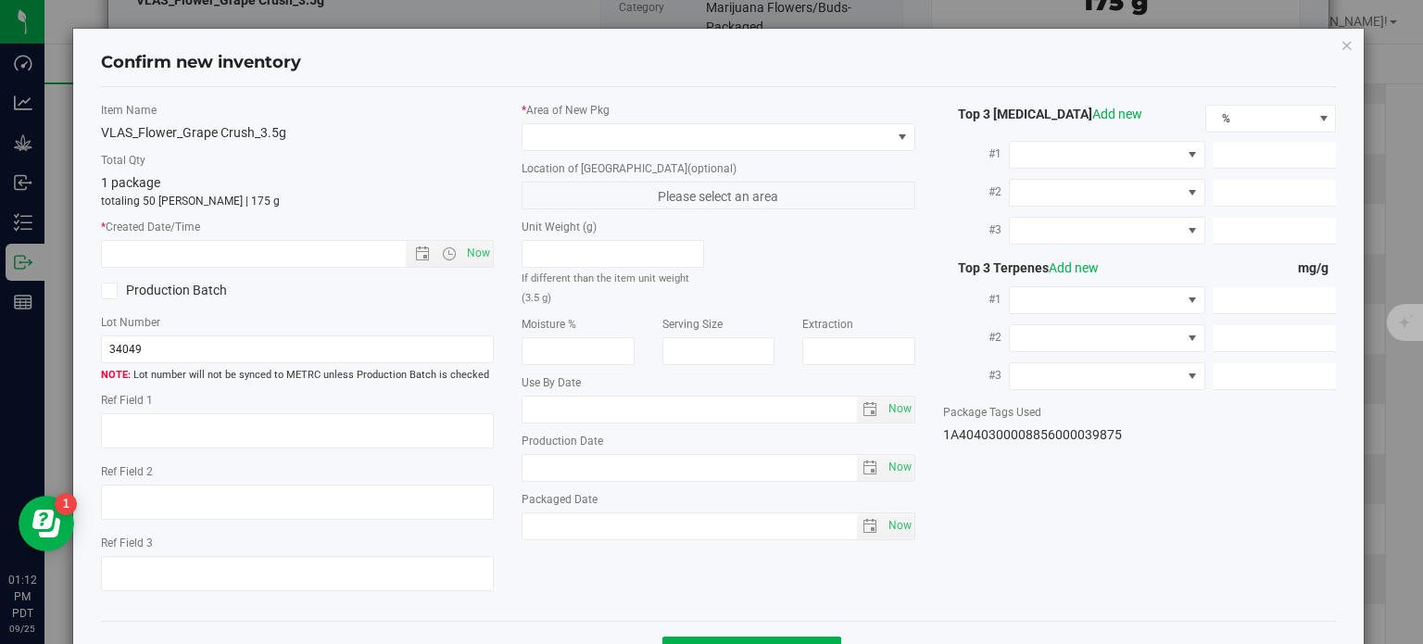
type textarea "36.0177%"
type textarea "Grape Crush"
type textarea "0.0751%"
type input "398.0464"
type input "15.4531"
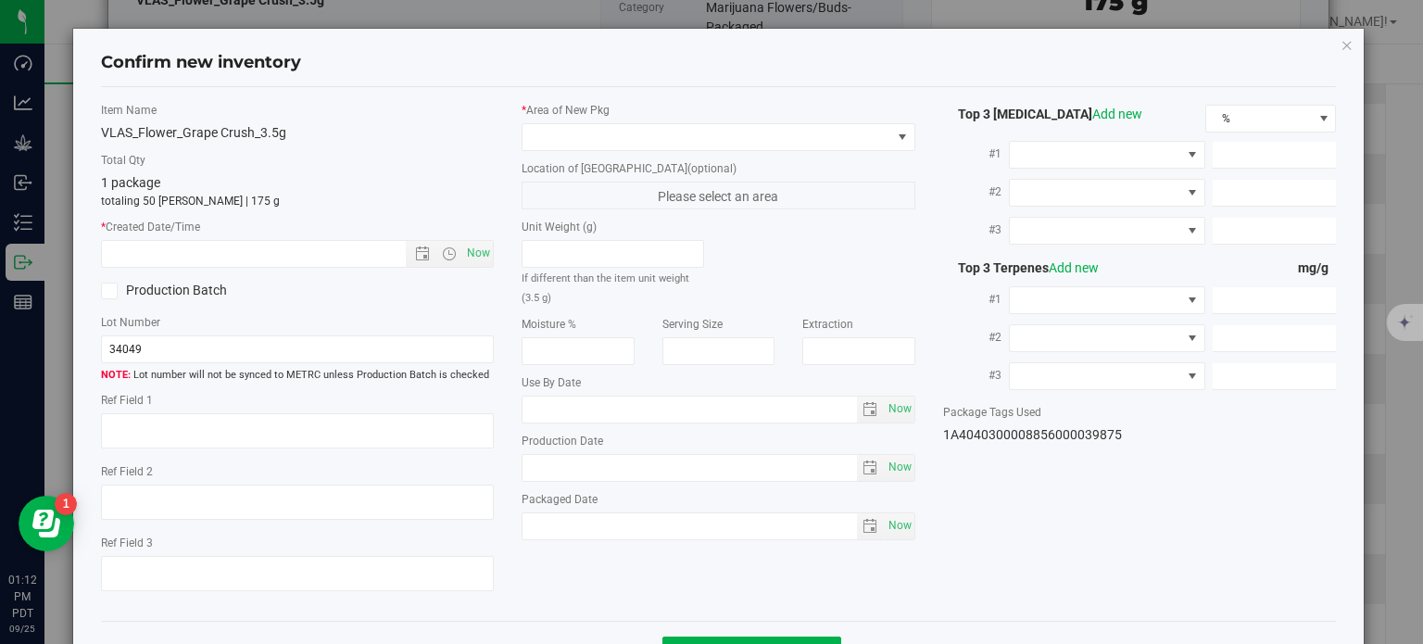
type input "11.0899"
type input "4.5300"
type input "3.4320"
type input "3.4040"
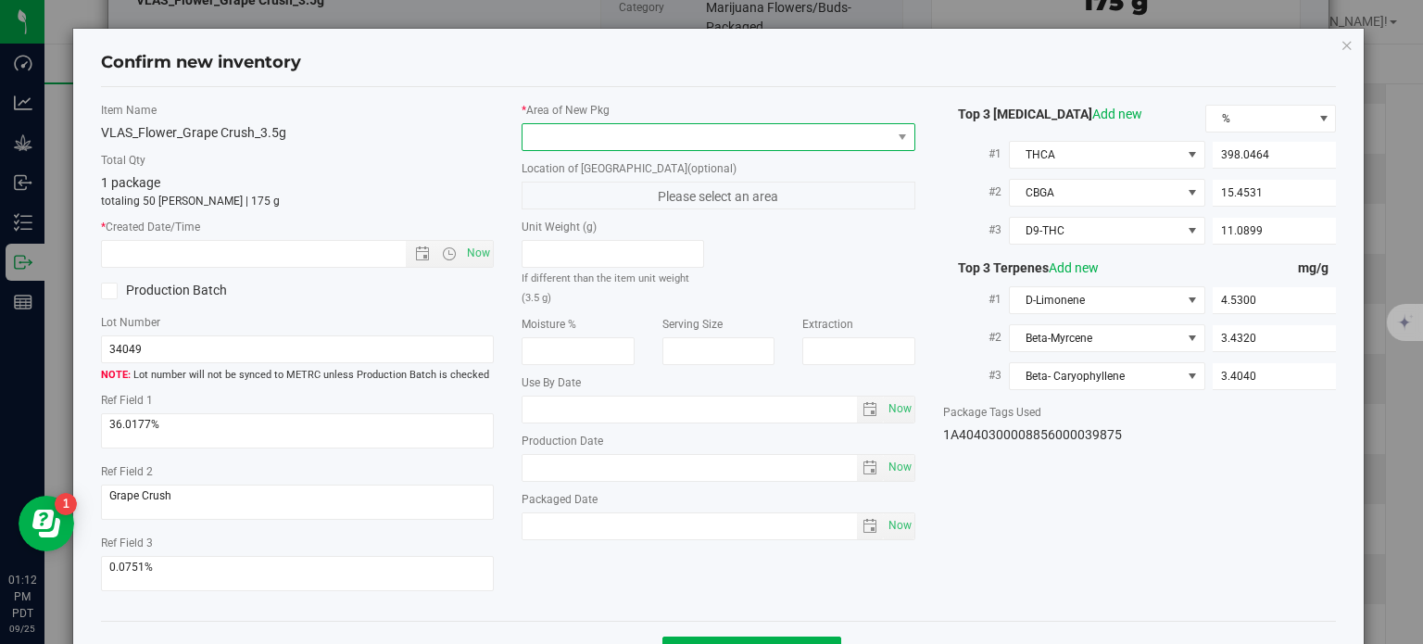
click at [756, 142] on span at bounding box center [706, 137] width 369 height 26
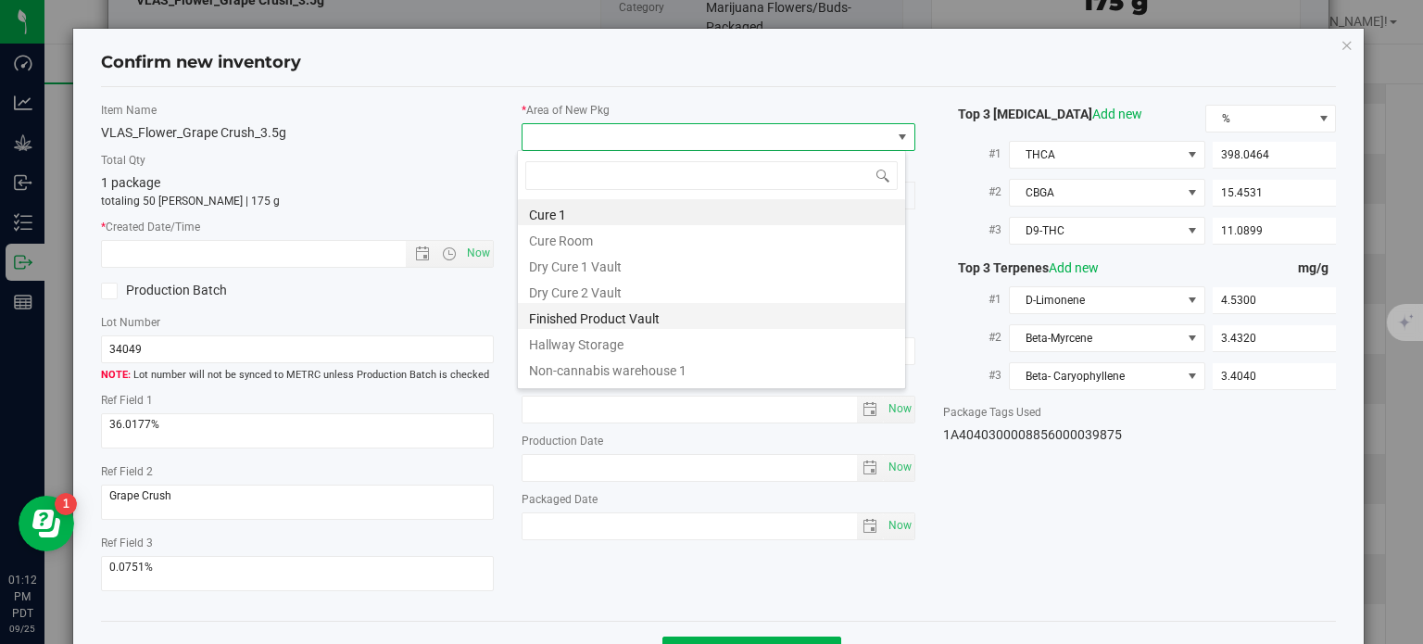
click at [642, 316] on li "Finished Product Vault" at bounding box center [711, 316] width 387 height 26
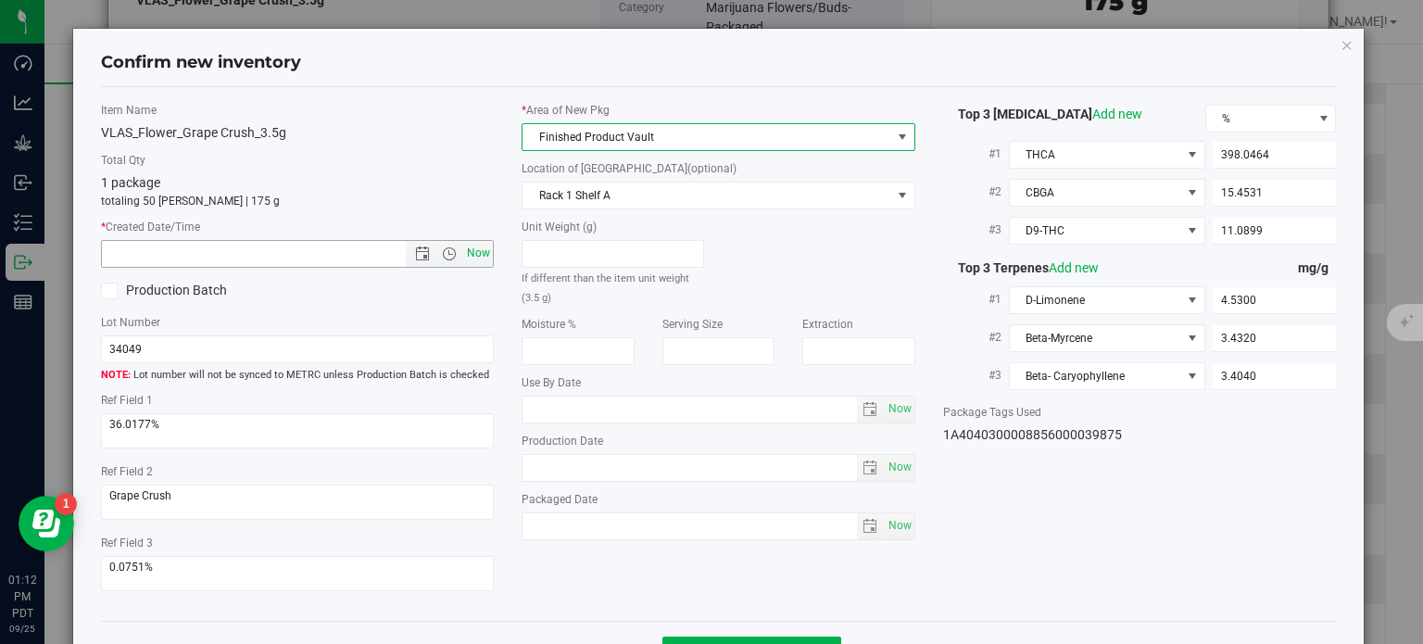
click at [484, 249] on span "Now" at bounding box center [478, 253] width 31 height 27
type input "[DATE] 1:12 PM"
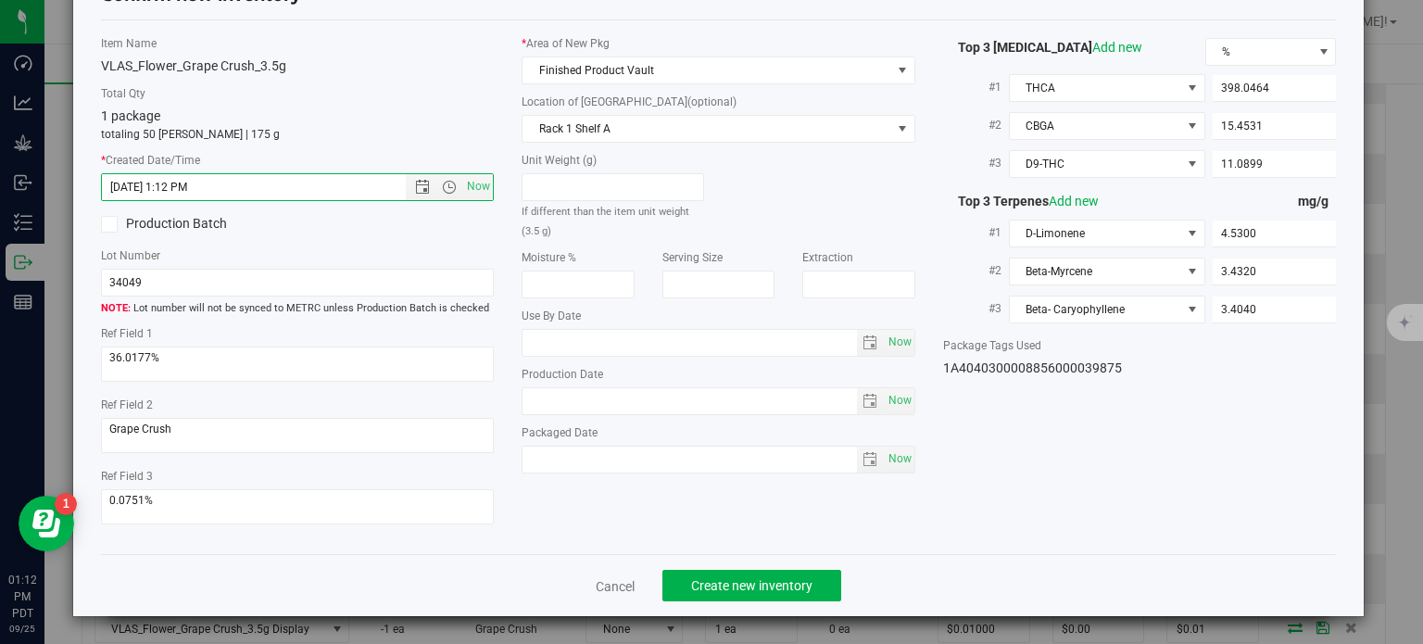
click at [697, 567] on div "Cancel Create new inventory" at bounding box center [719, 585] width 1236 height 62
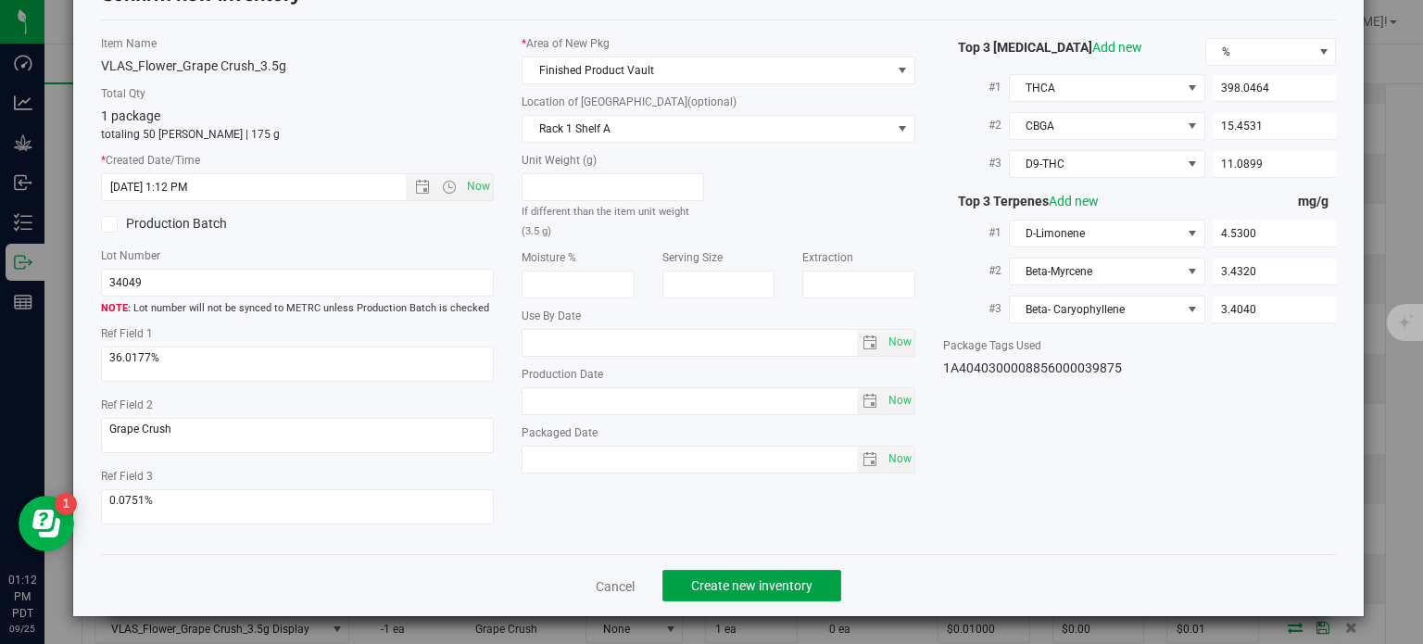
click at [709, 596] on button "Create new inventory" at bounding box center [751, 585] width 179 height 31
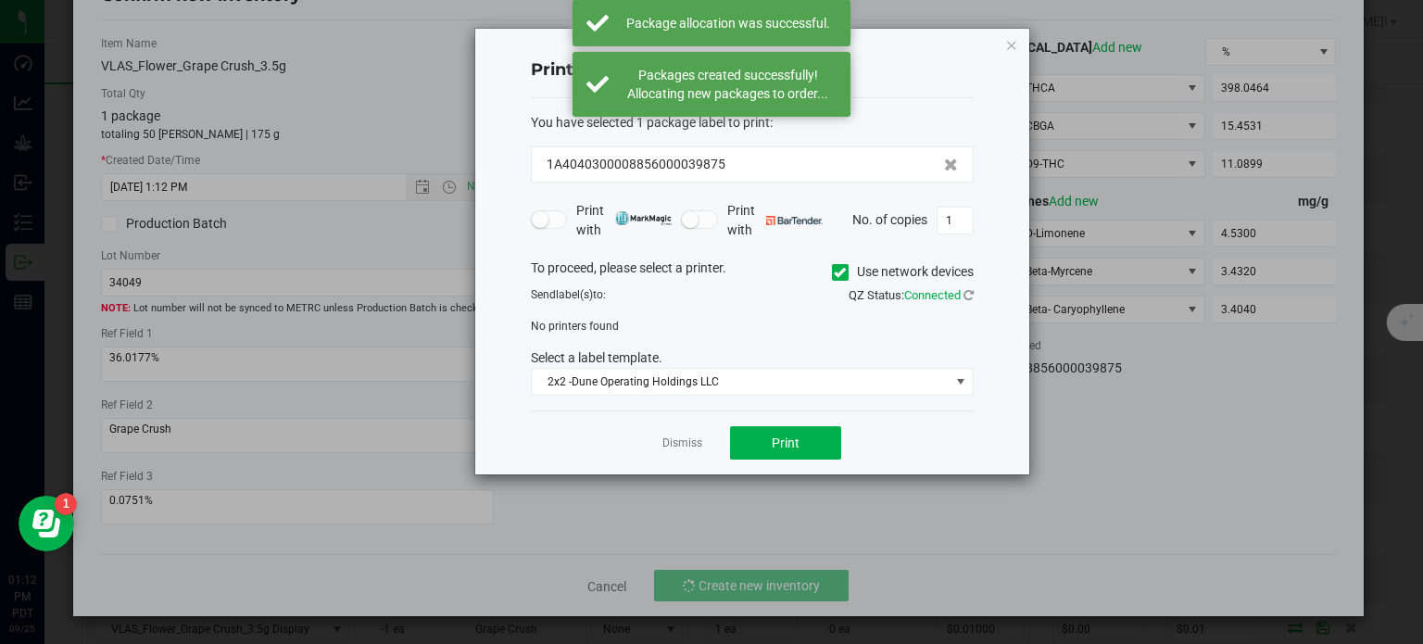
drag, startPoint x: 709, startPoint y: 596, endPoint x: 669, endPoint y: 435, distance: 165.3
click at [669, 435] on link "Dismiss" at bounding box center [682, 443] width 40 height 16
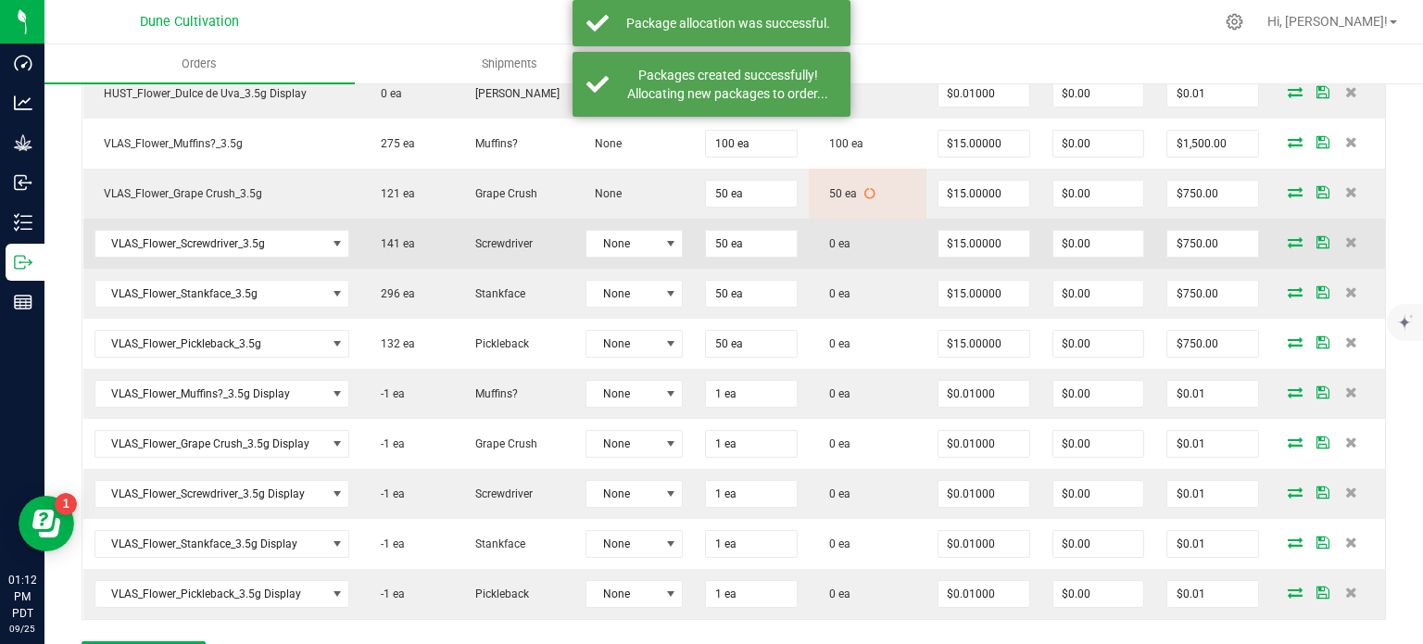
click at [1287, 241] on icon at bounding box center [1294, 241] width 15 height 11
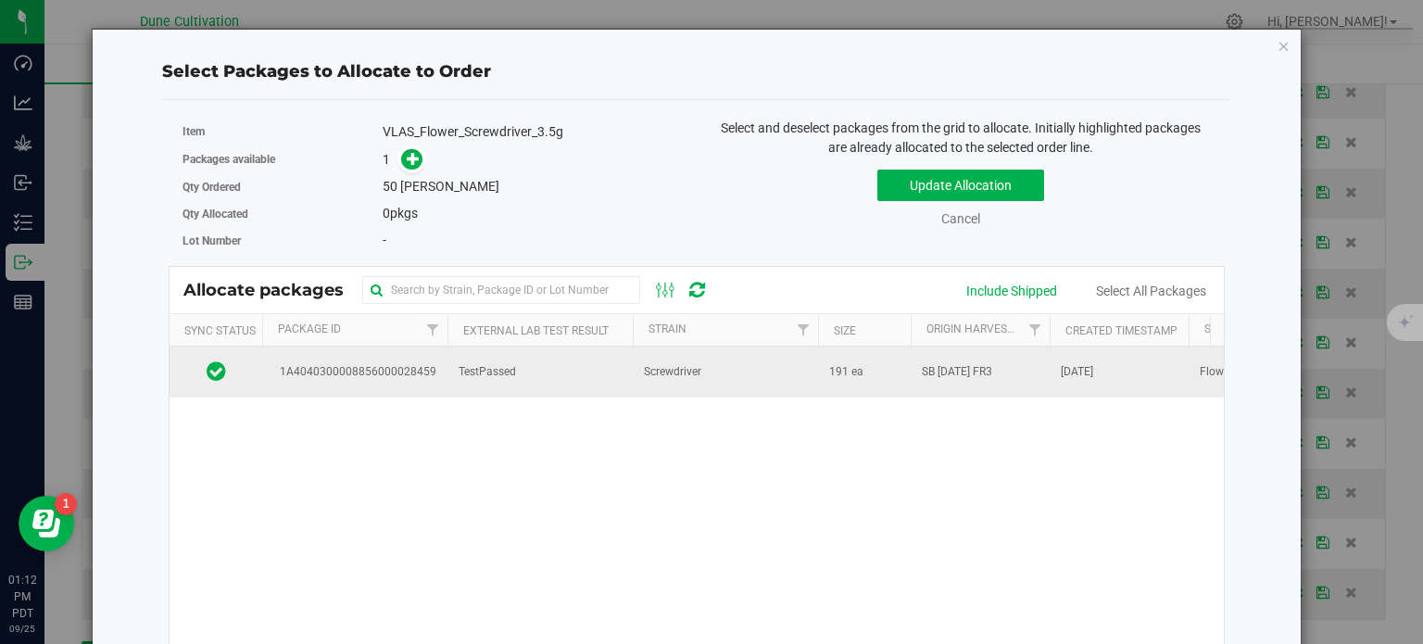
click at [363, 369] on span "1A4040300008856000028459" at bounding box center [354, 372] width 163 height 18
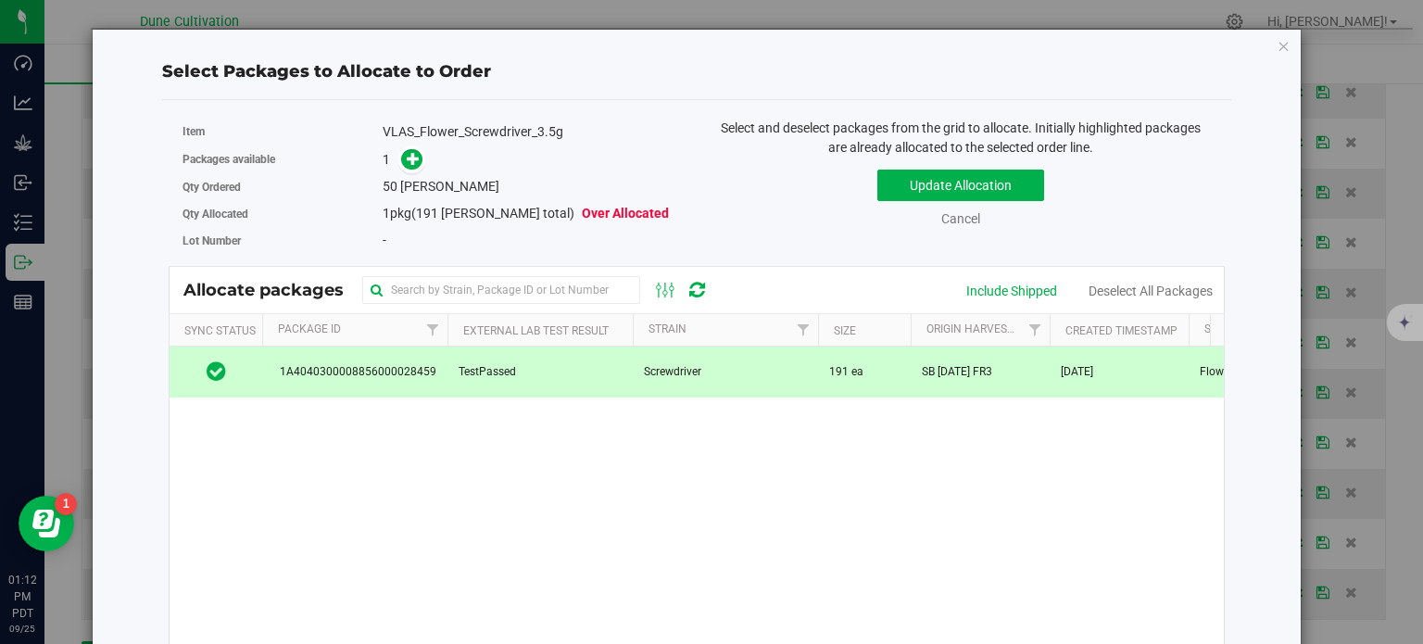
click at [1280, 44] on div "Select Packages to Allocate to Order Item VLAS_Flower_Screwdriver_3.5g Packages…" at bounding box center [697, 434] width 1210 height 810
click at [1261, 44] on div "Select Packages to Allocate to Order Item VLAS_Flower_Screwdriver_3.5g Packages…" at bounding box center [697, 434] width 1180 height 808
click at [1263, 44] on div "Select Packages to Allocate to Order Item VLAS_Flower_Screwdriver_3.5g Packages…" at bounding box center [697, 434] width 1180 height 808
click at [1277, 44] on icon "button" at bounding box center [1283, 45] width 13 height 22
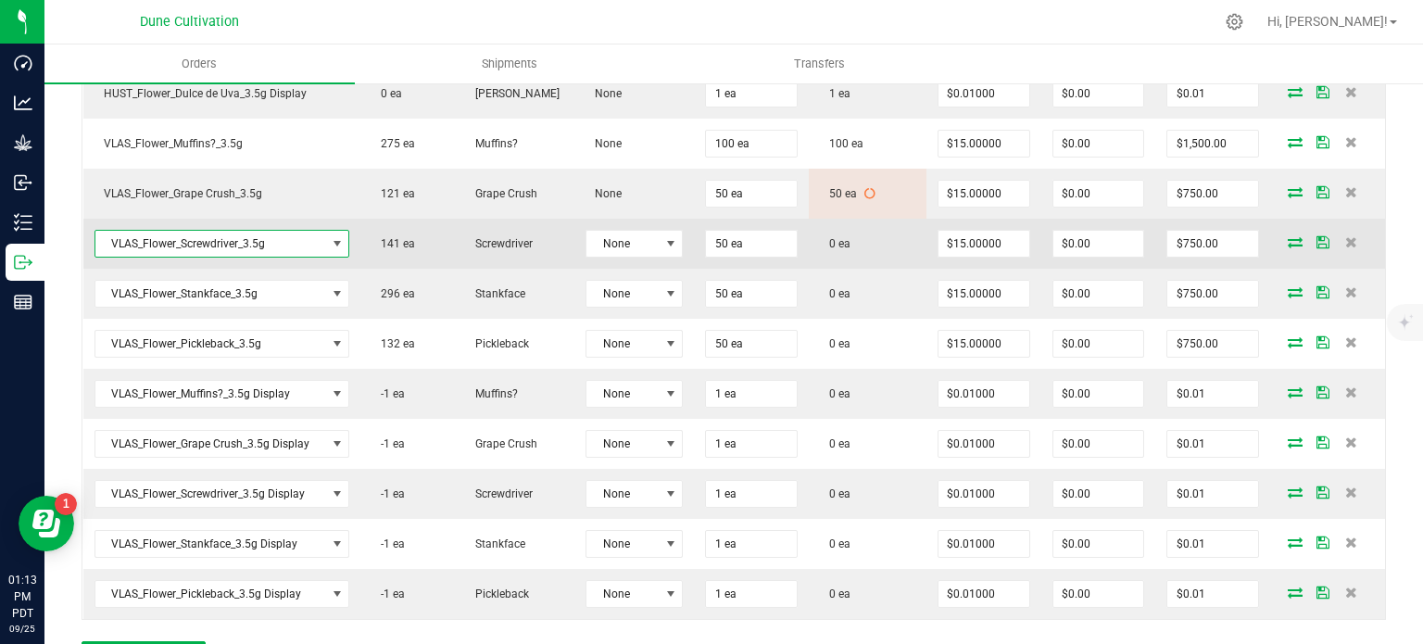
click at [208, 237] on span "VLAS_Flower_Screwdriver_3.5g" at bounding box center [210, 244] width 231 height 26
click at [292, 236] on span "VLAS_Flower_Screwdriver_3.5g" at bounding box center [210, 244] width 231 height 26
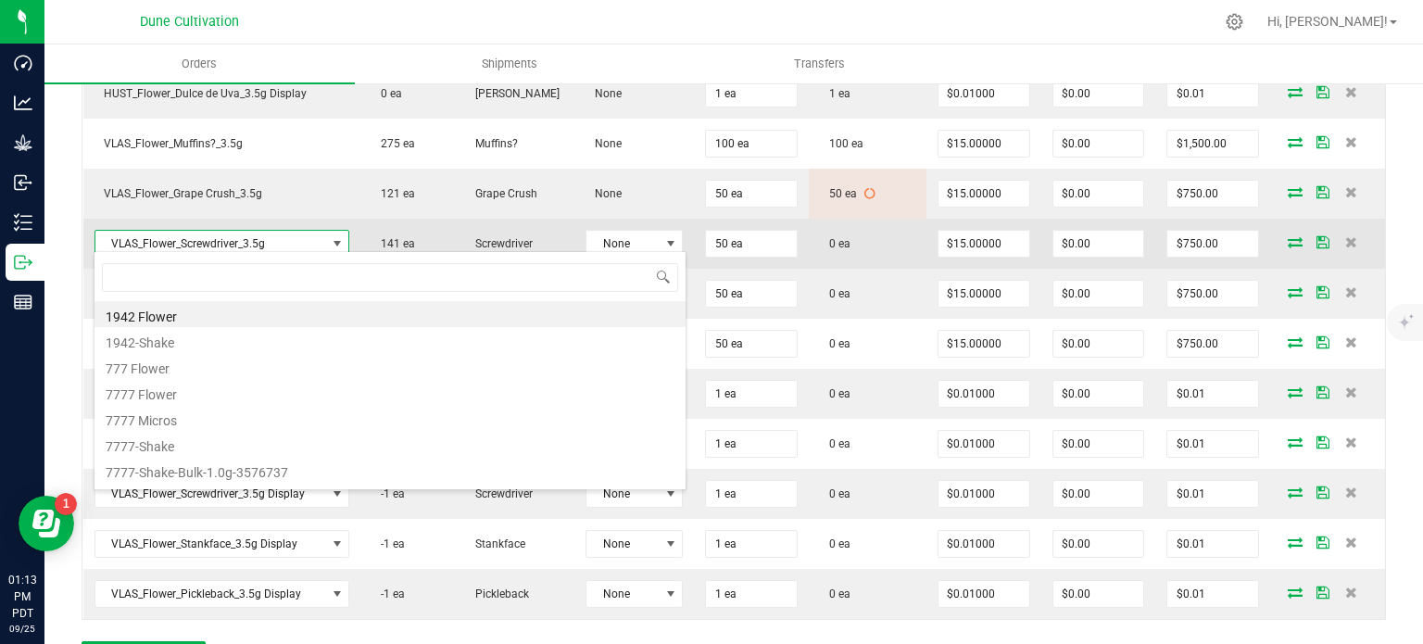
scroll to position [27, 251]
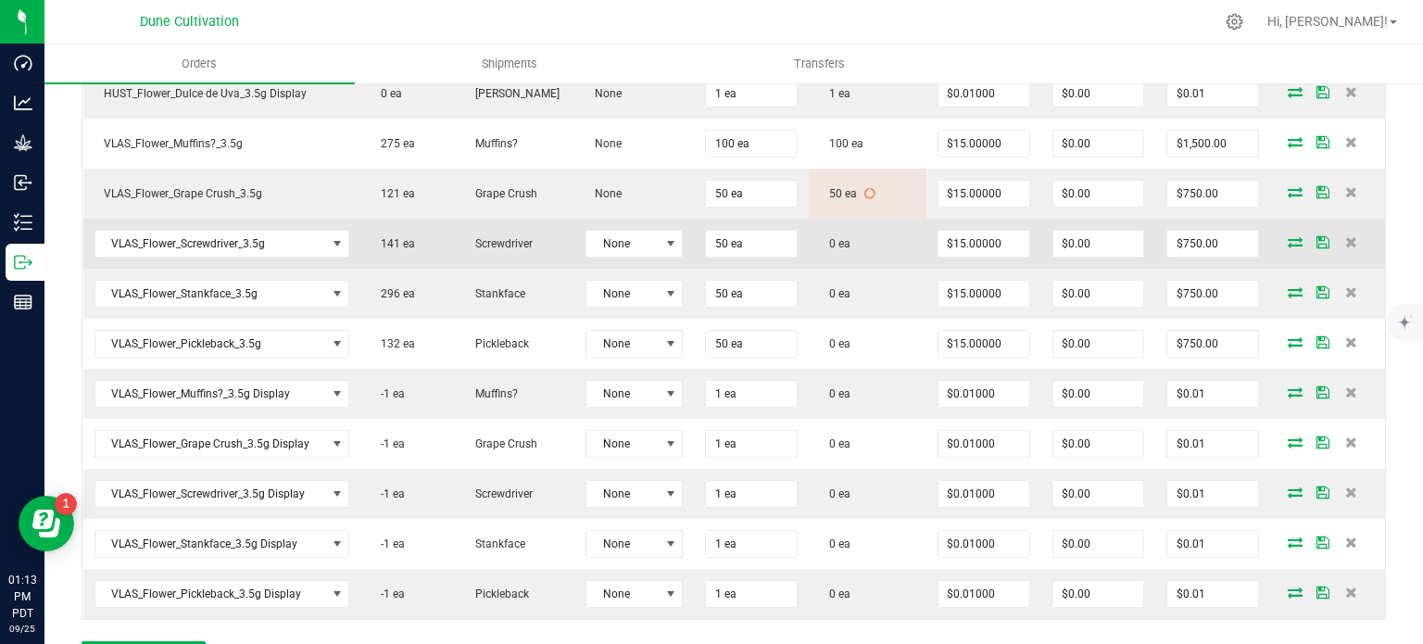
click at [1287, 236] on icon at bounding box center [1294, 241] width 15 height 11
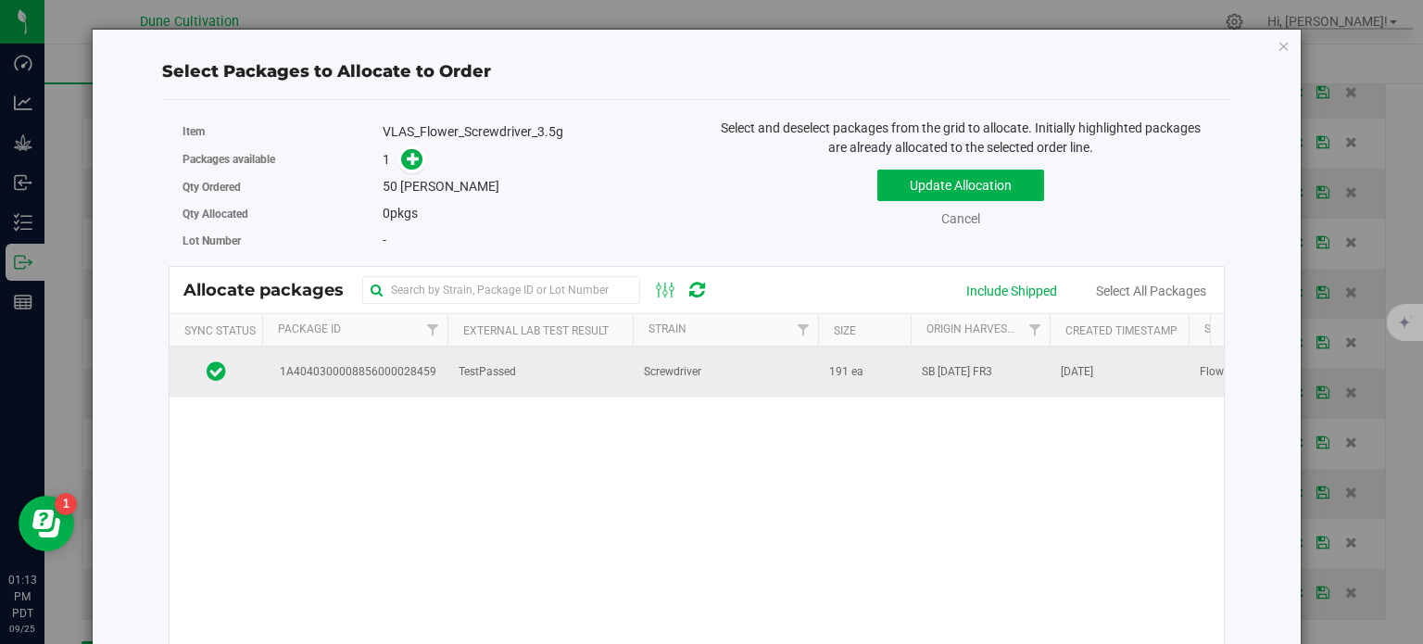
click at [406, 363] on span "1A4040300008856000028459" at bounding box center [354, 372] width 163 height 18
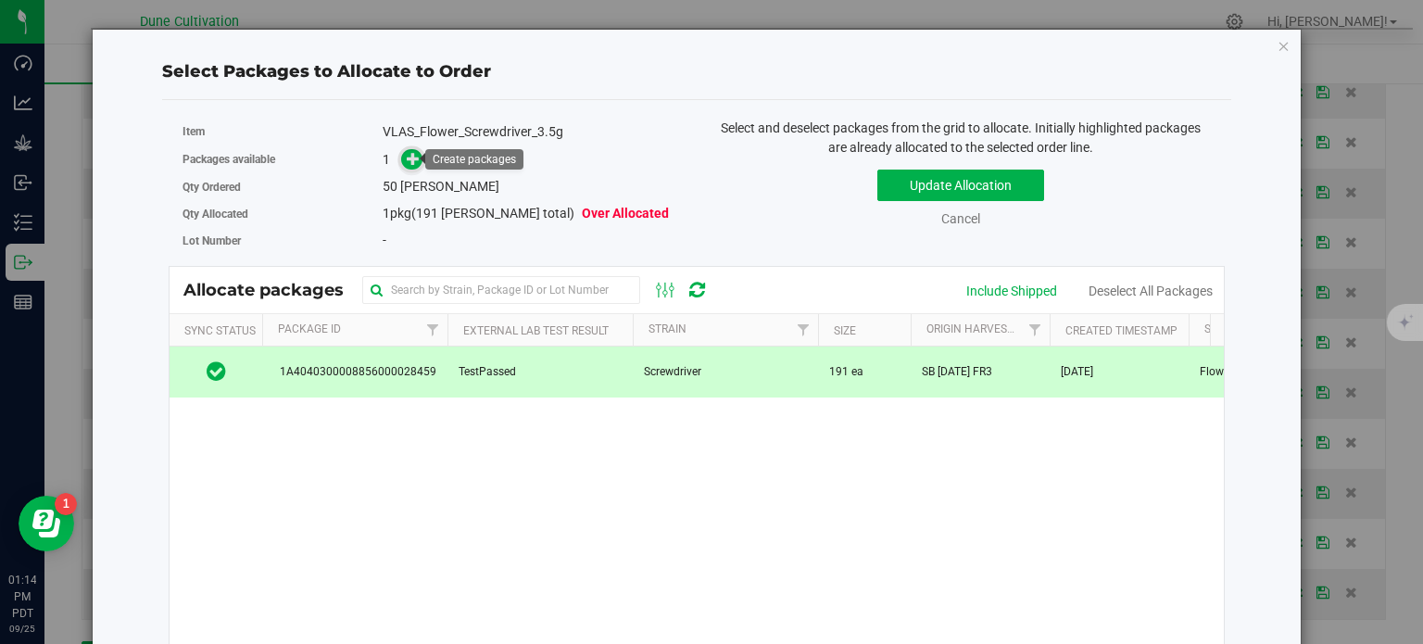
click at [408, 154] on icon at bounding box center [414, 158] width 14 height 14
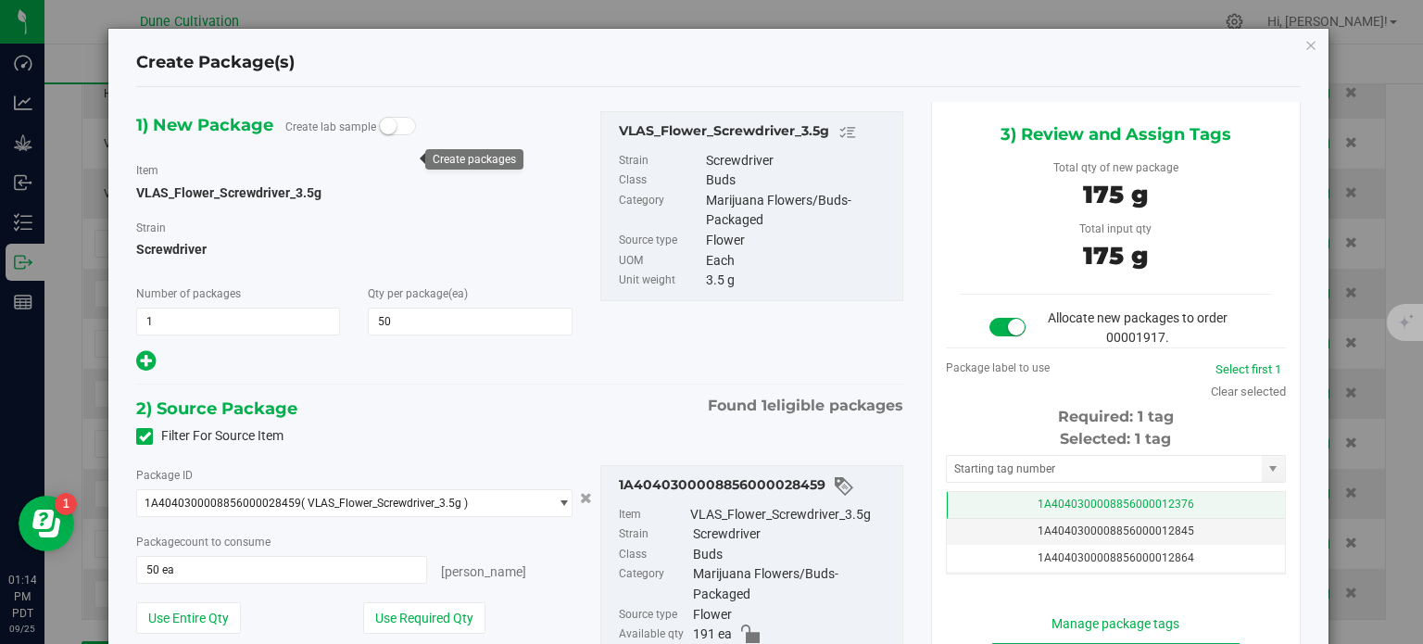
click at [956, 502] on td "1A4040300008856000012376" at bounding box center [1116, 505] width 338 height 27
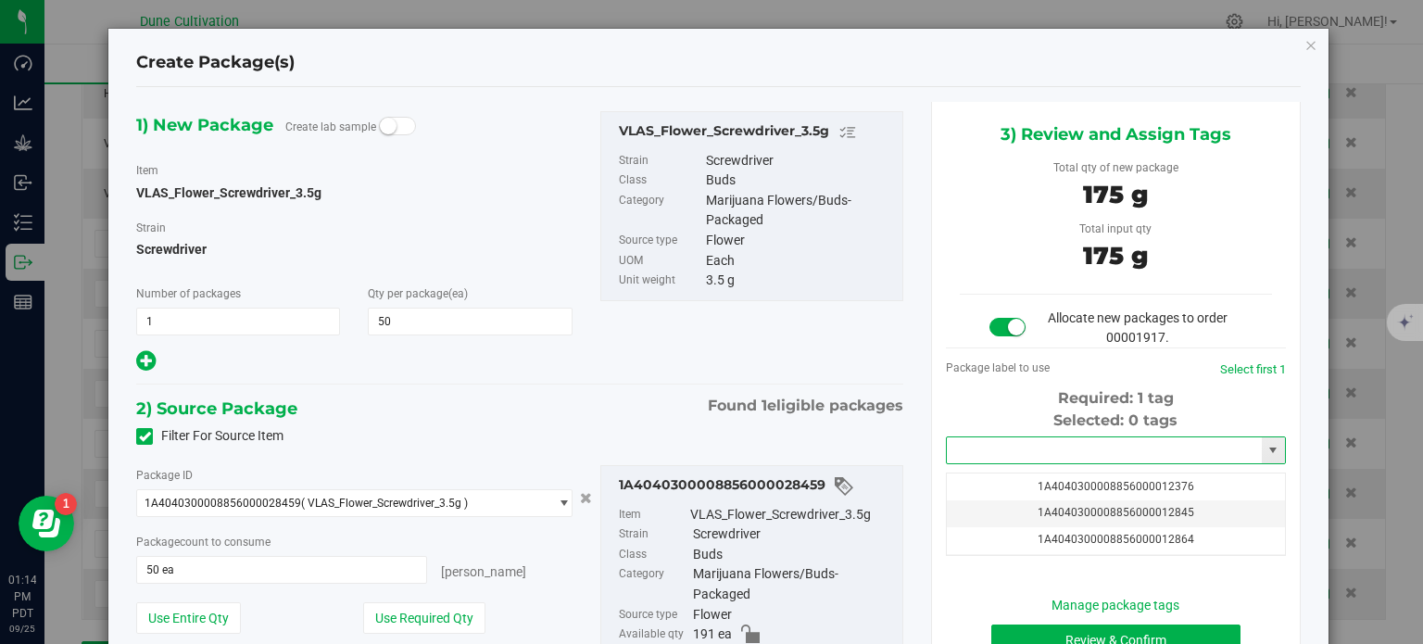
click at [965, 442] on input "text" at bounding box center [1104, 450] width 315 height 26
paste input "VLAS_Flower_Screwdriver_3.5g"
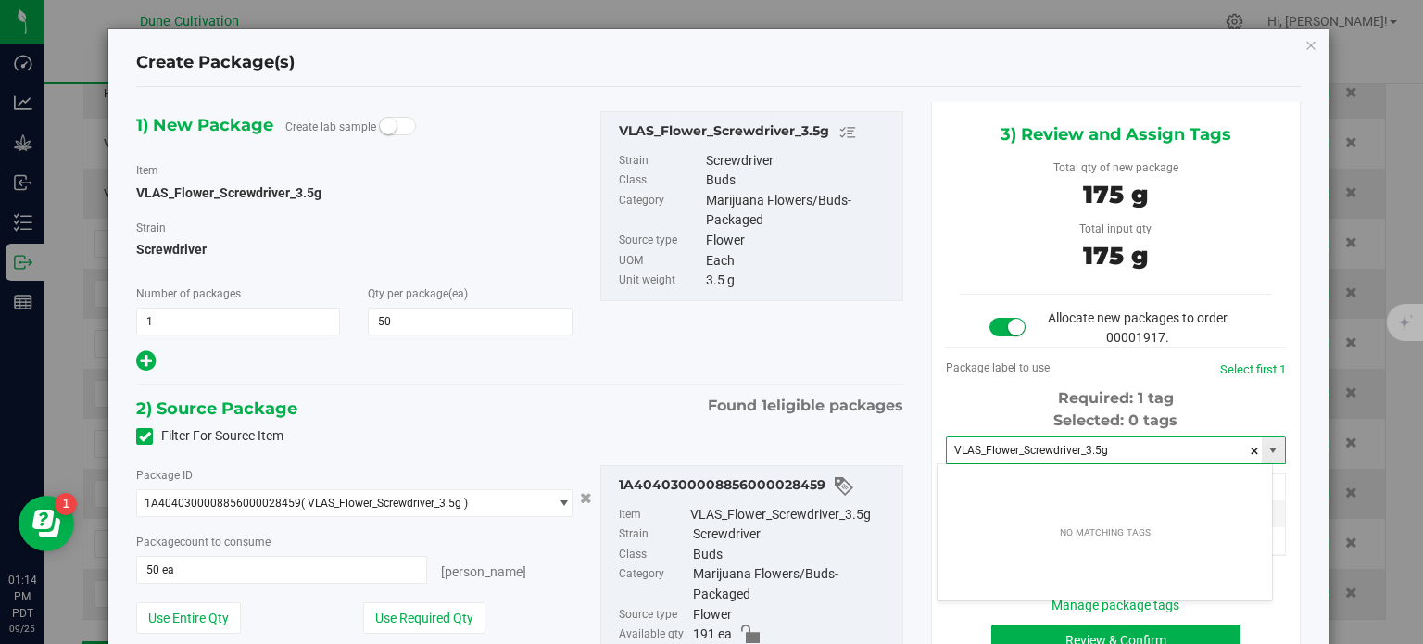
click at [996, 455] on input "VLAS_Flower_Screwdriver_3.5g" at bounding box center [1104, 450] width 315 height 26
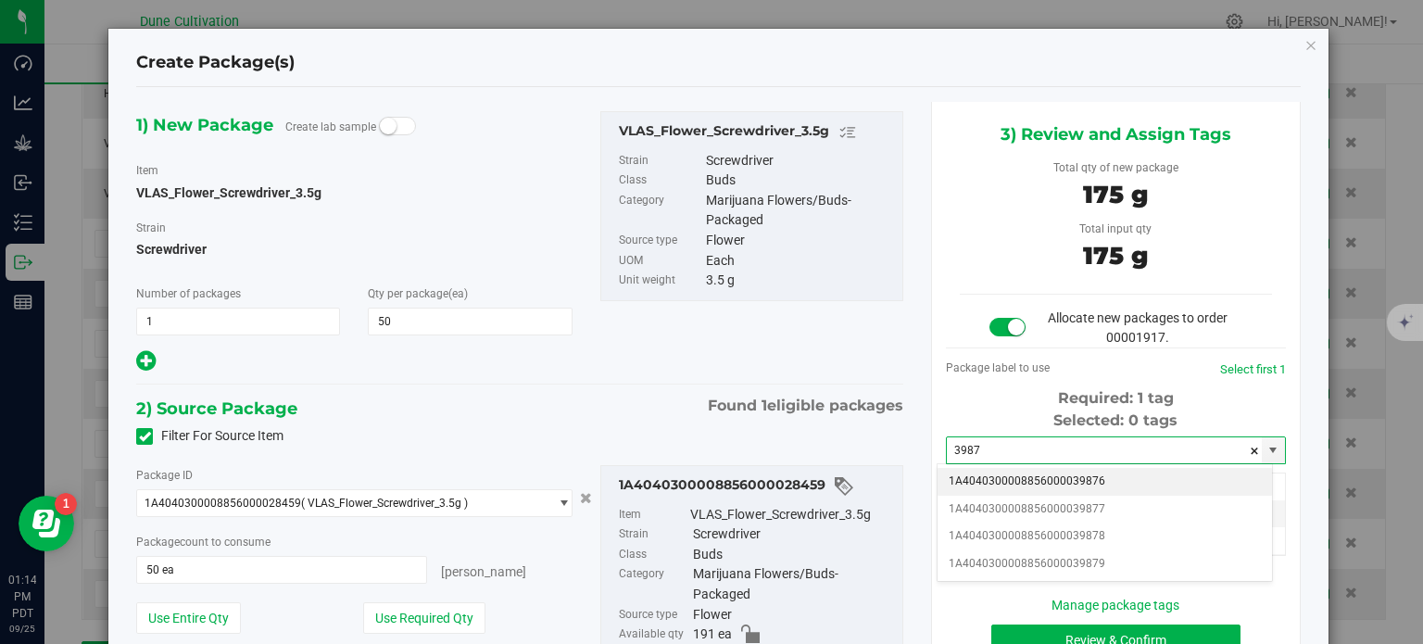
click at [1008, 474] on li "1A4040300008856000039876" at bounding box center [1104, 482] width 334 height 28
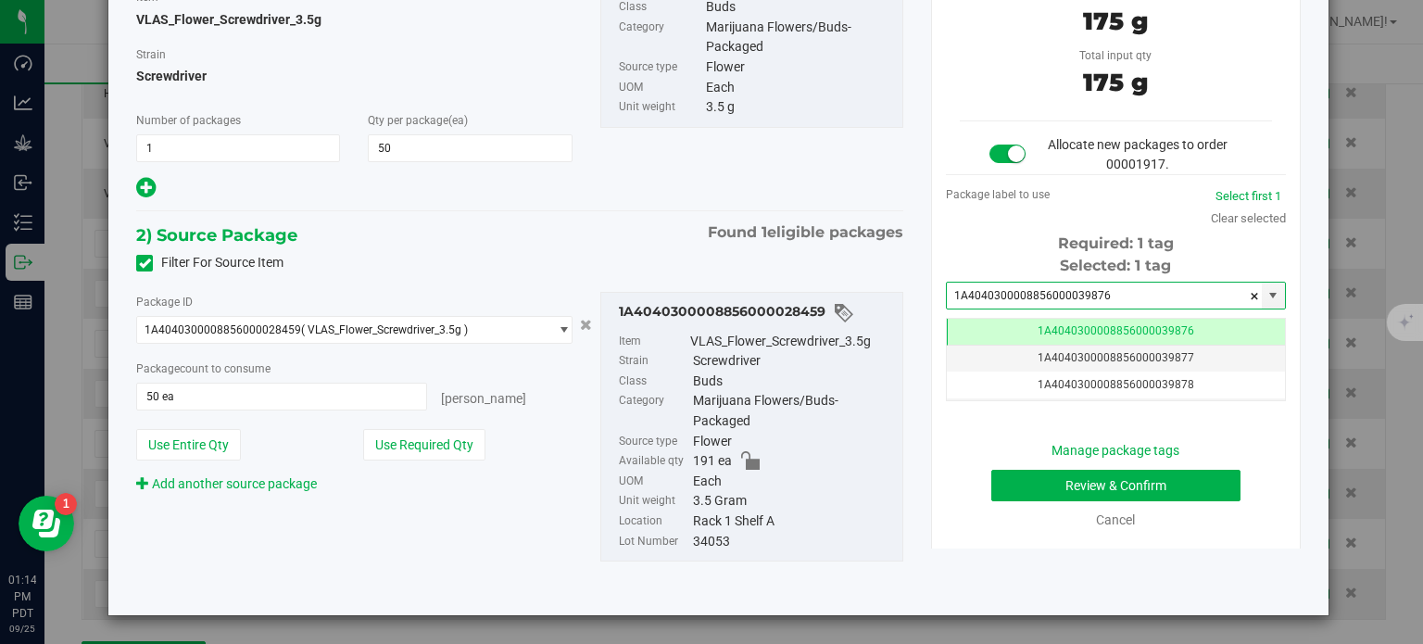
type input "1A4040300008856000039876"
click at [1161, 471] on button "Review & Confirm" at bounding box center [1115, 485] width 249 height 31
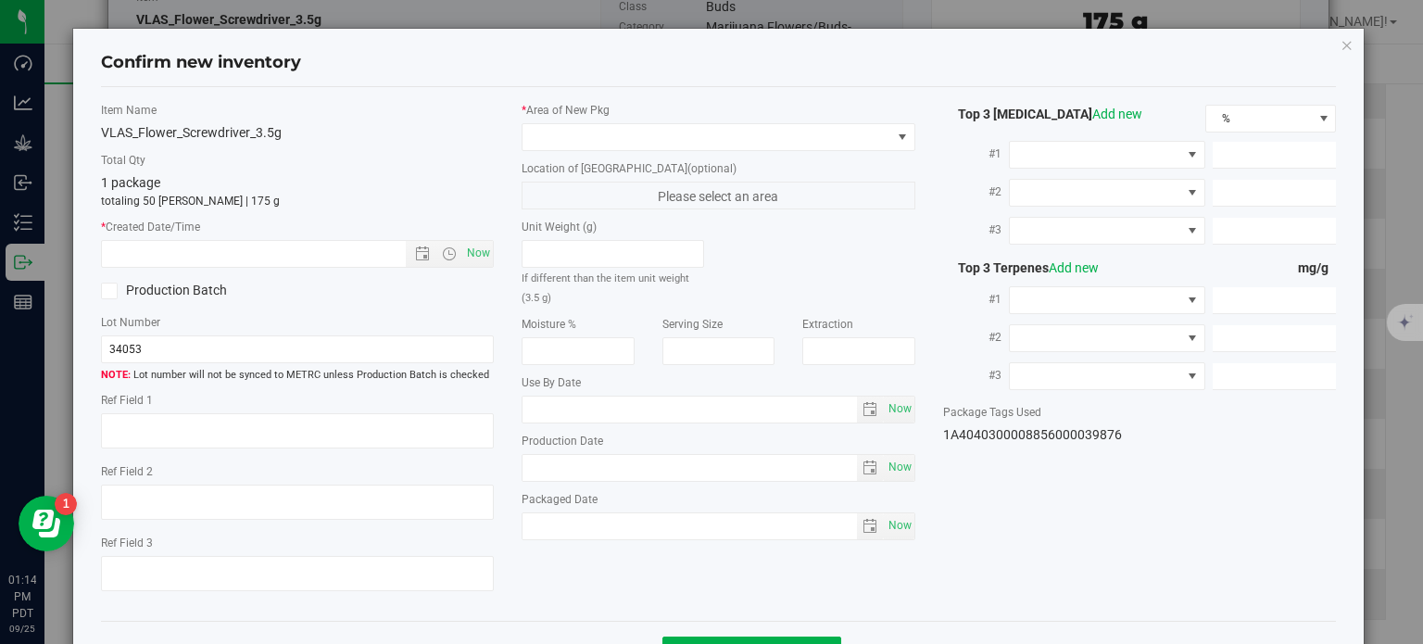
type textarea "24.6898%"
type textarea "Screwdriver"
type textarea "0.0384%"
type input "275.7632"
type input "14.2303"
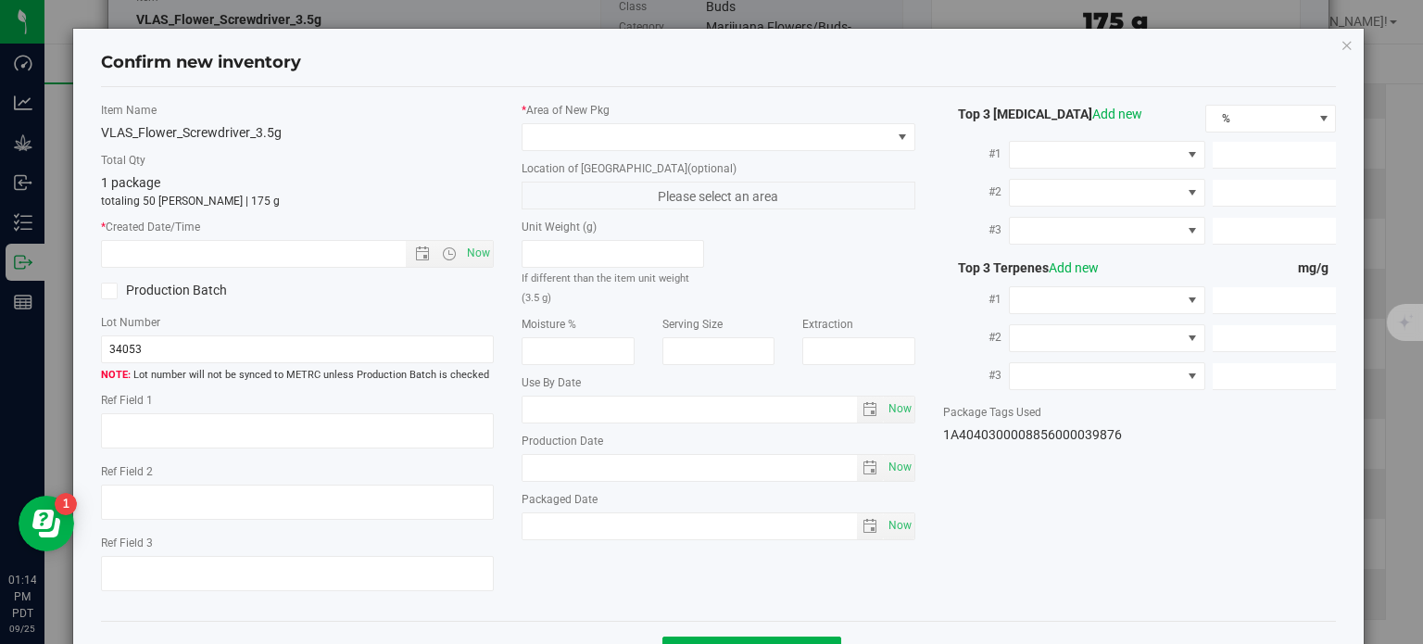
type input "5.0536"
type input "2.1710"
type input "2.0160"
type input "1.1530"
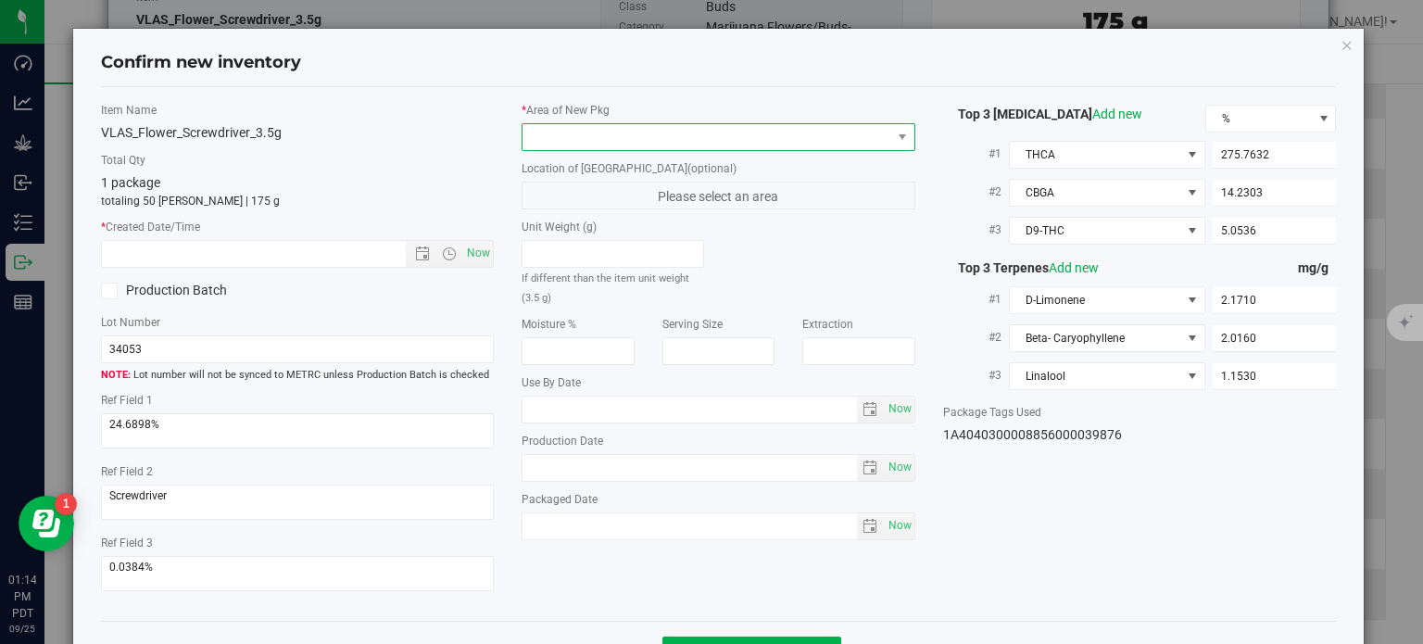
click at [772, 141] on span at bounding box center [706, 137] width 369 height 26
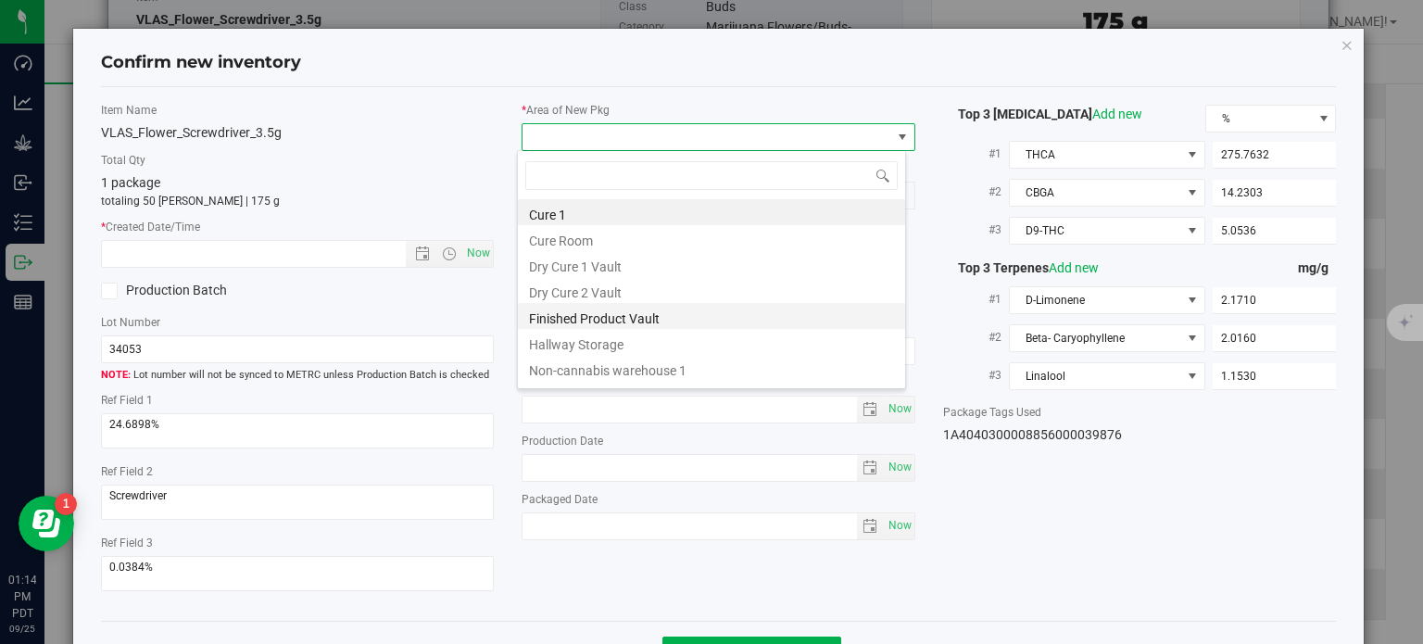
click at [685, 307] on li "Finished Product Vault" at bounding box center [711, 316] width 387 height 26
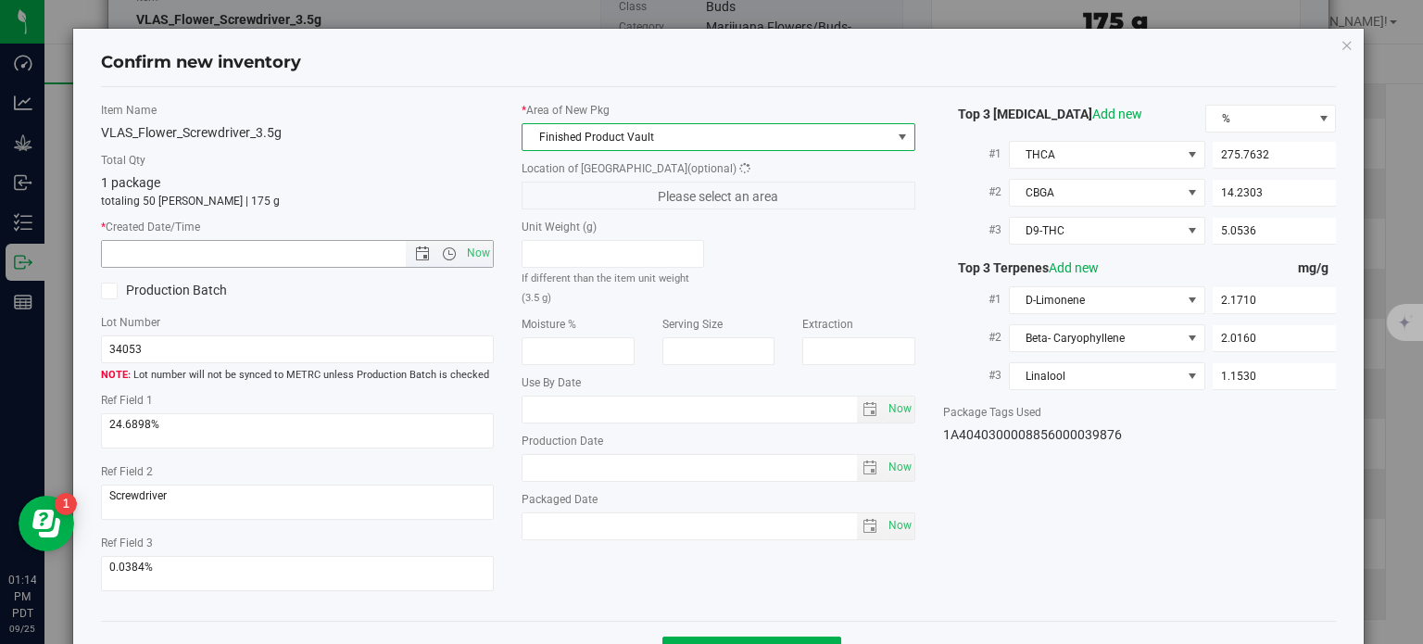
click at [476, 240] on span "Now" at bounding box center [298, 254] width 394 height 28
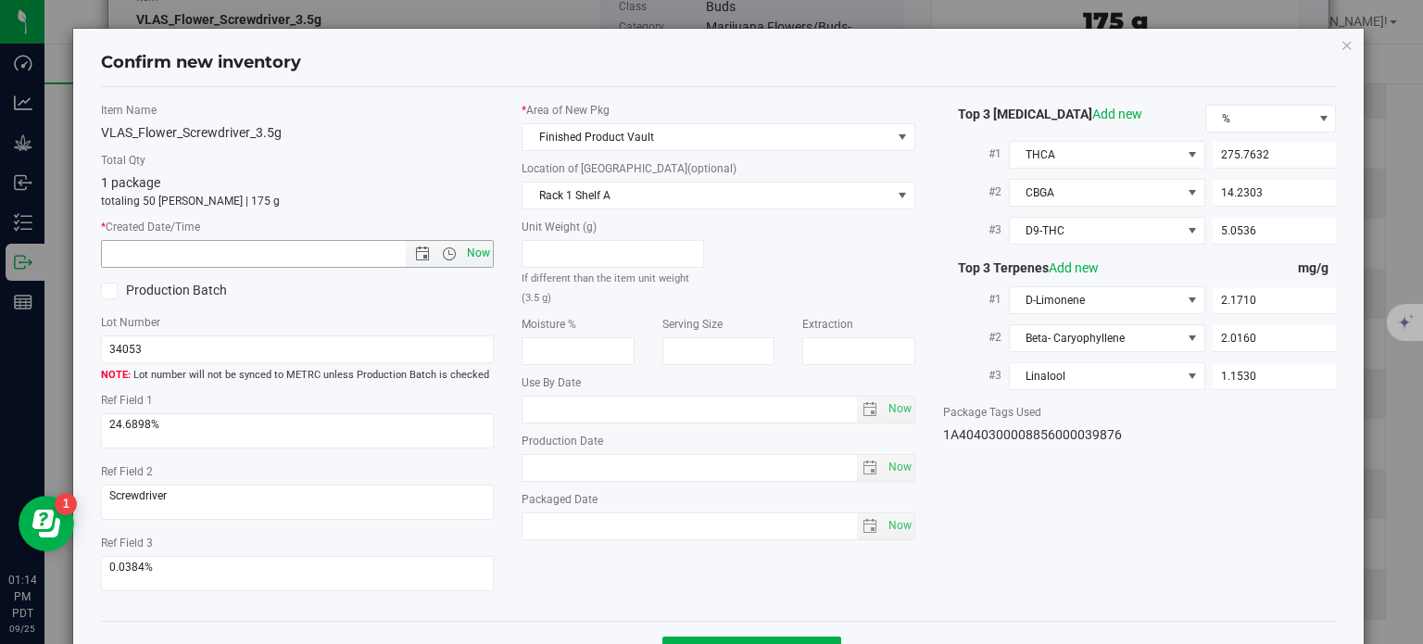
click at [473, 248] on span "Now" at bounding box center [478, 253] width 31 height 27
type input "[DATE] 1:14 PM"
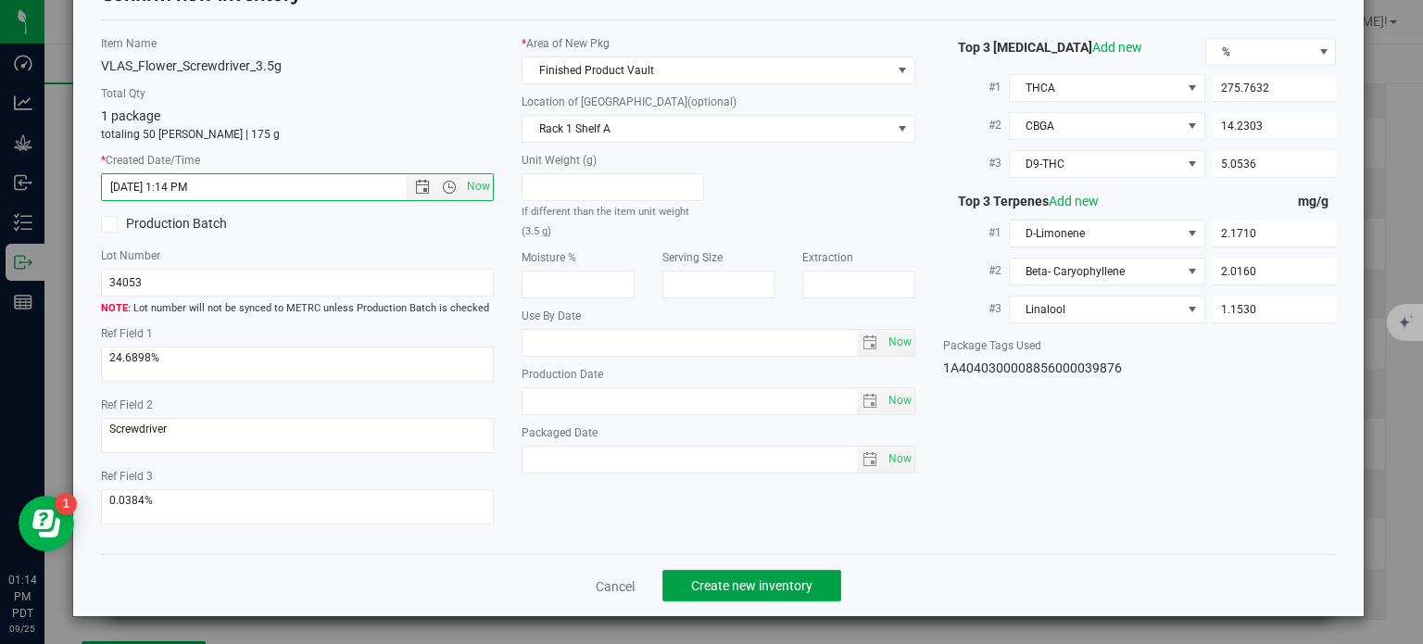
click at [722, 596] on button "Create new inventory" at bounding box center [751, 585] width 179 height 31
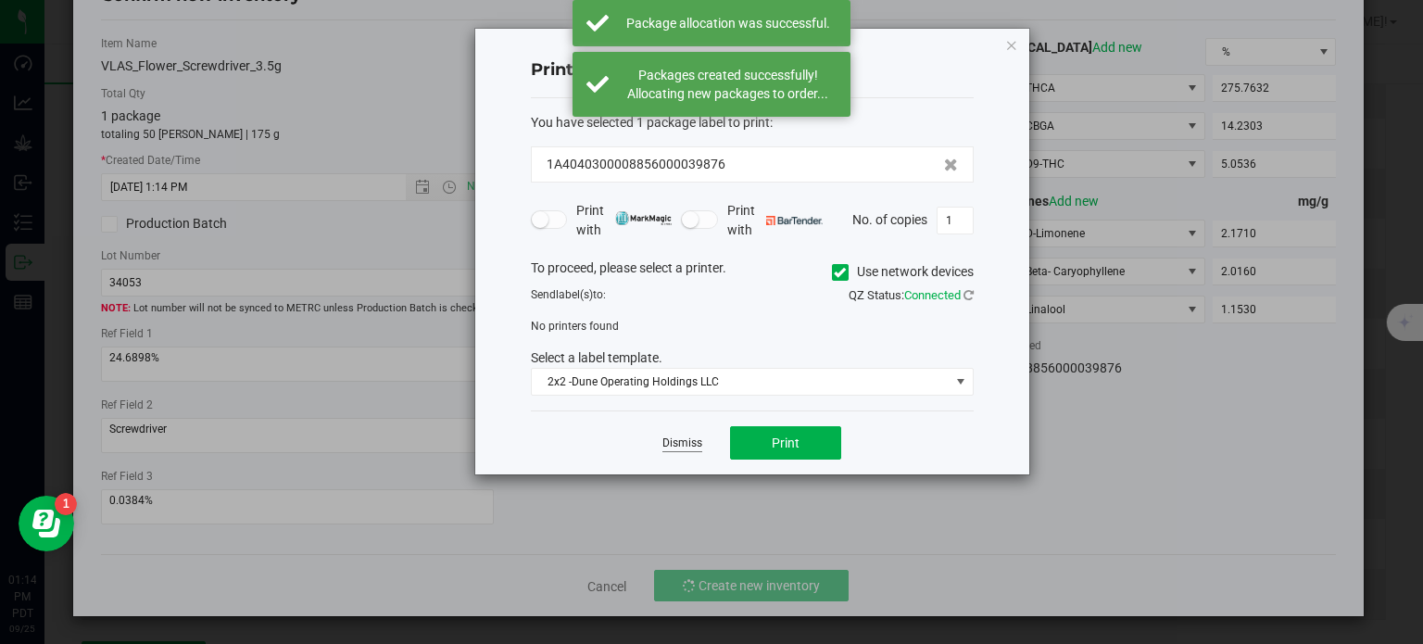
click at [682, 445] on link "Dismiss" at bounding box center [682, 443] width 40 height 16
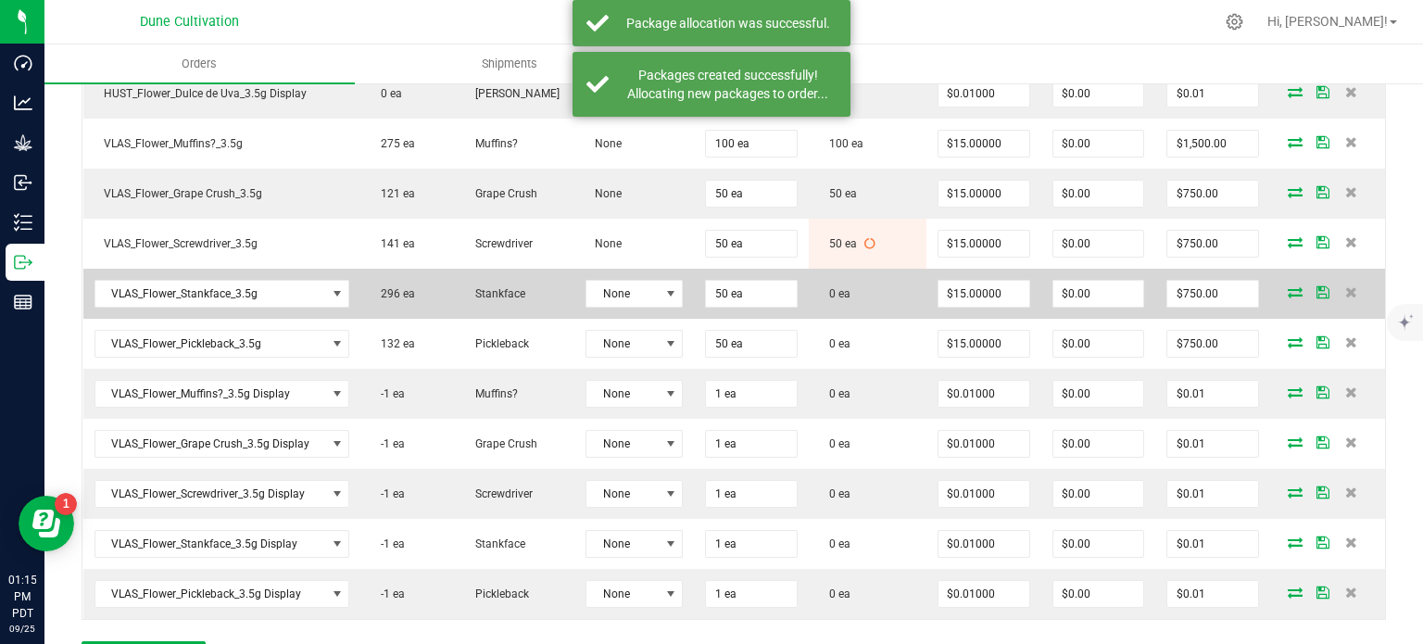
click at [1287, 286] on icon at bounding box center [1294, 291] width 15 height 11
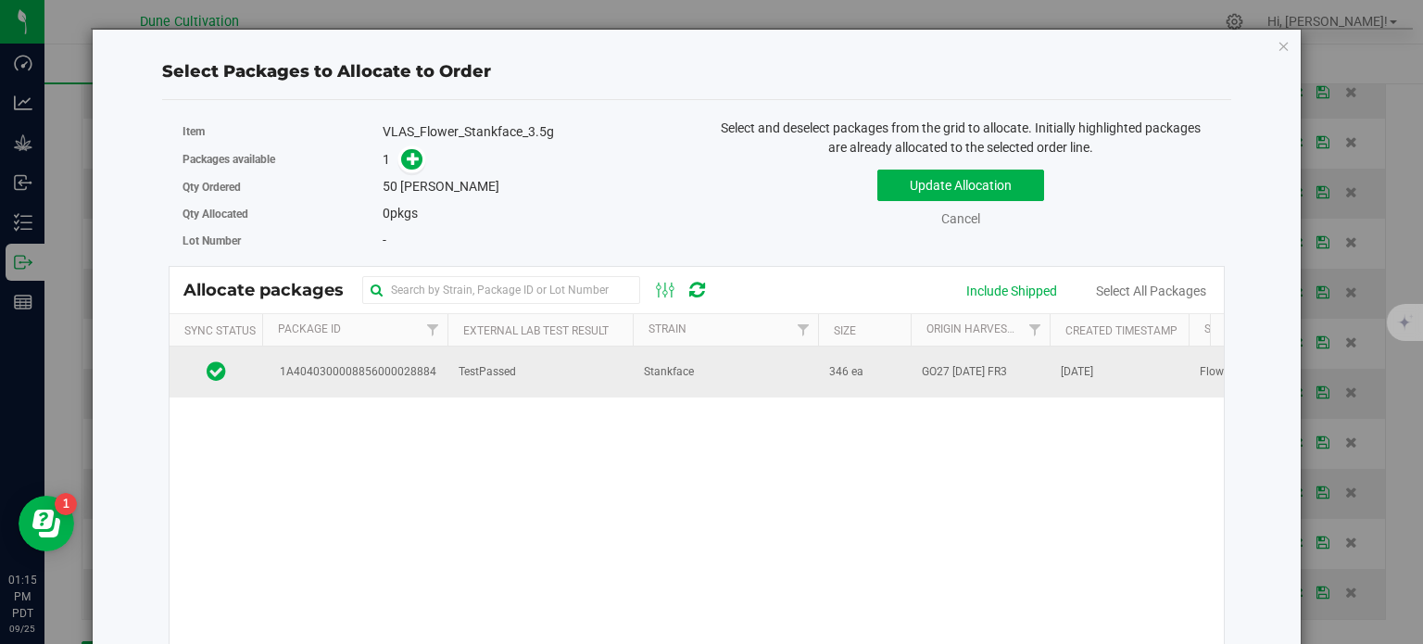
click at [377, 366] on span "1A4040300008856000028884" at bounding box center [354, 372] width 163 height 18
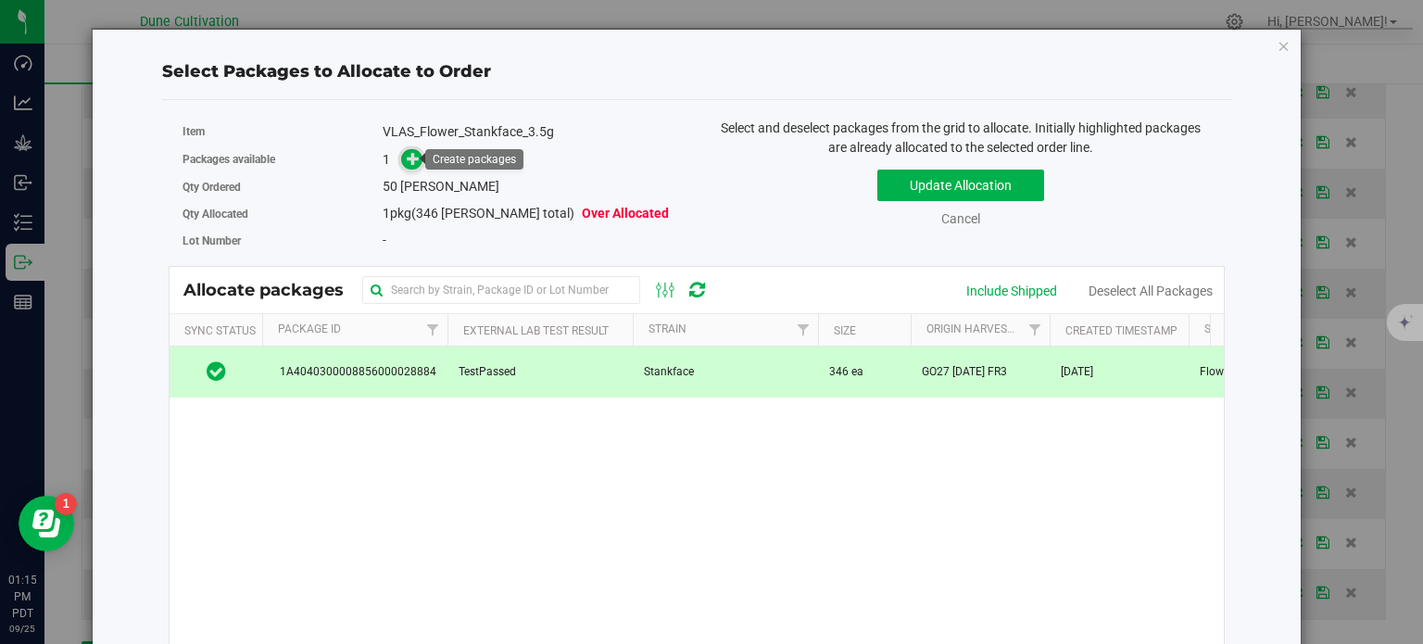
click at [408, 169] on span at bounding box center [412, 159] width 22 height 22
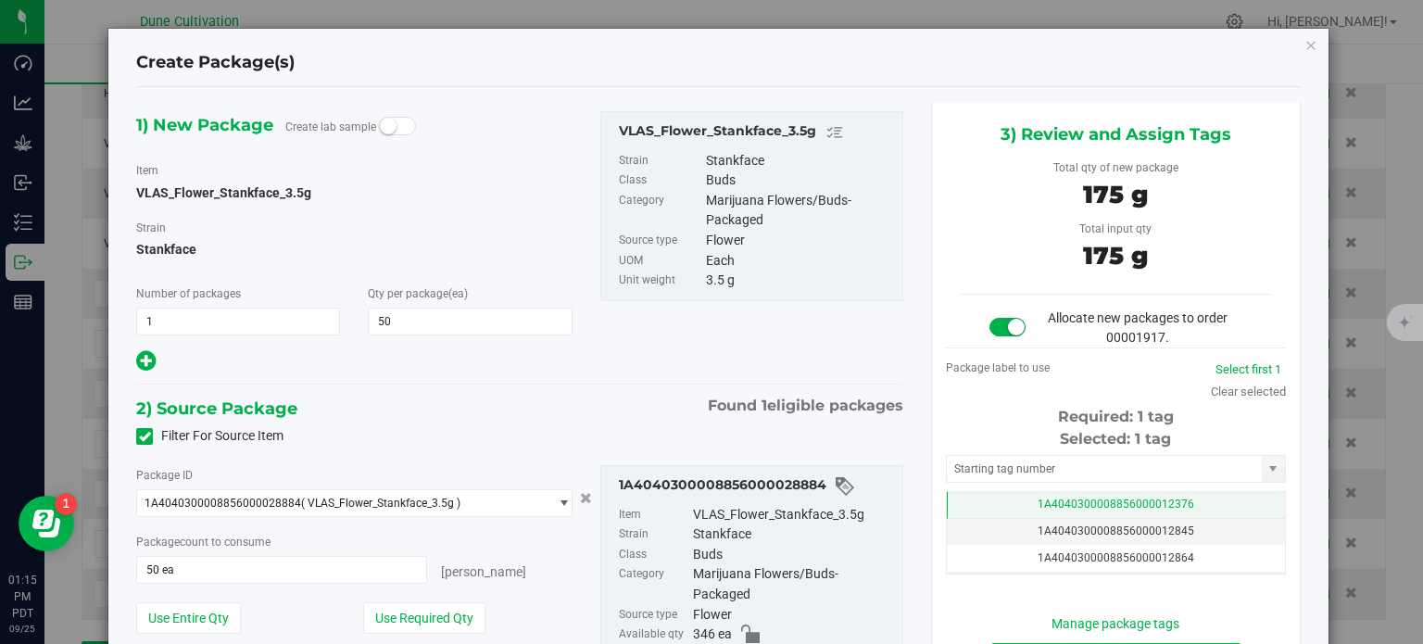
click at [1014, 507] on td "1A4040300008856000012376" at bounding box center [1116, 505] width 338 height 27
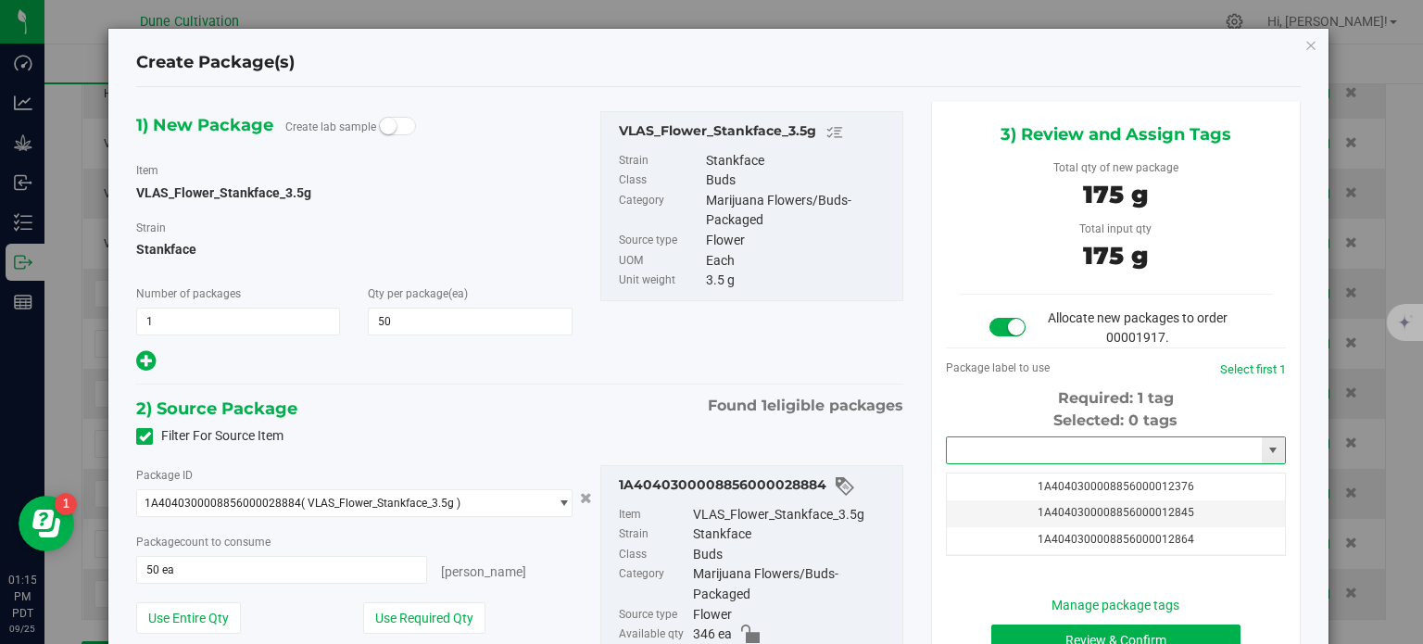
click at [1004, 453] on input "text" at bounding box center [1104, 450] width 315 height 26
paste input "3987"
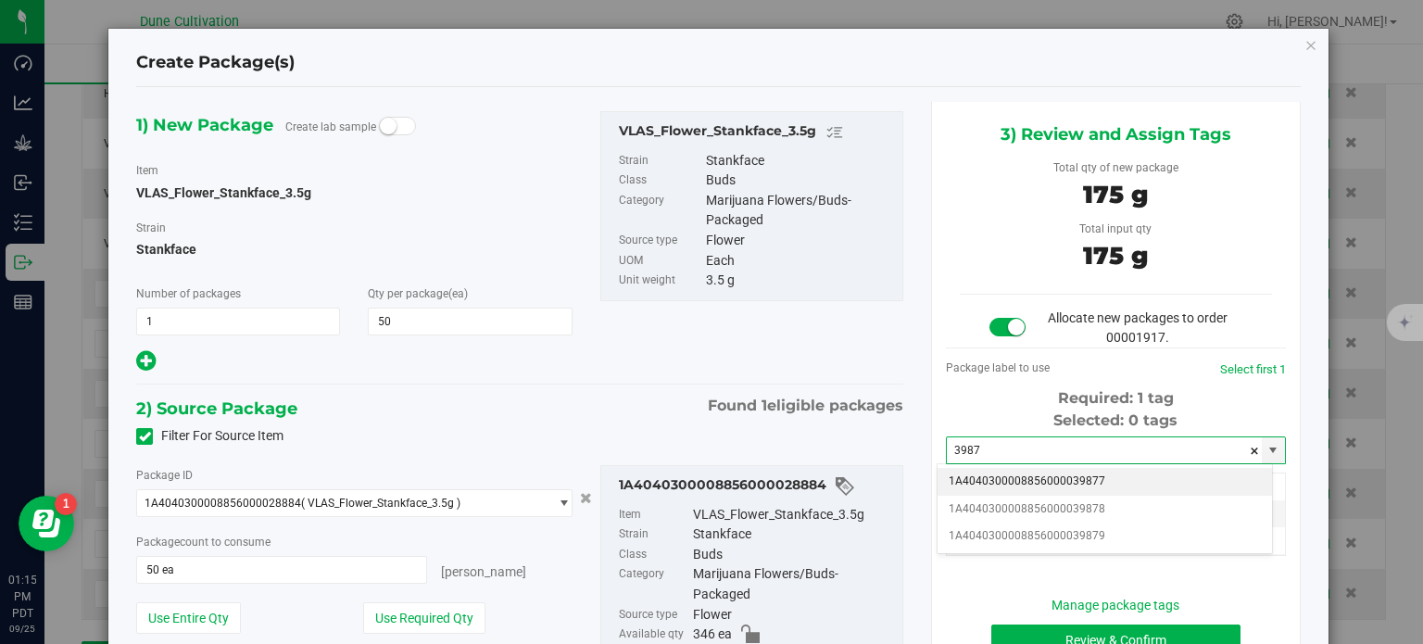
click at [1028, 474] on li "1A4040300008856000039877" at bounding box center [1104, 482] width 334 height 28
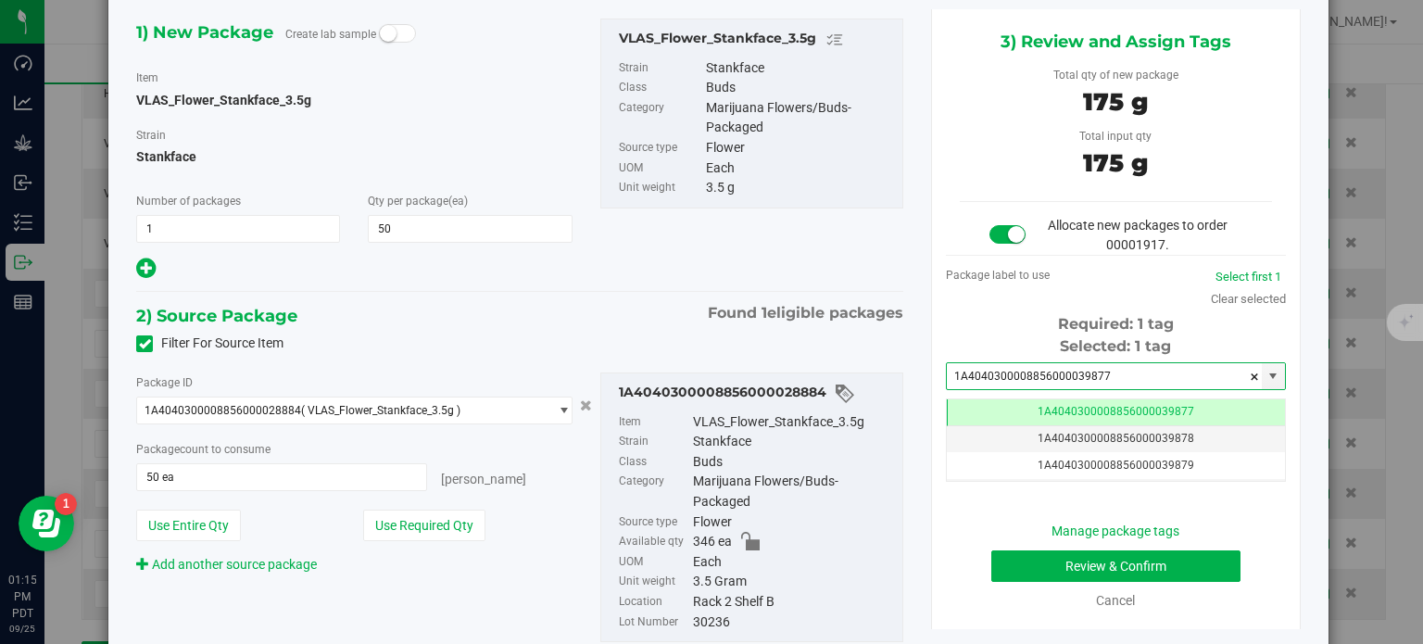
type input "1A4040300008856000039877"
click at [1024, 566] on button "Review & Confirm" at bounding box center [1115, 565] width 249 height 31
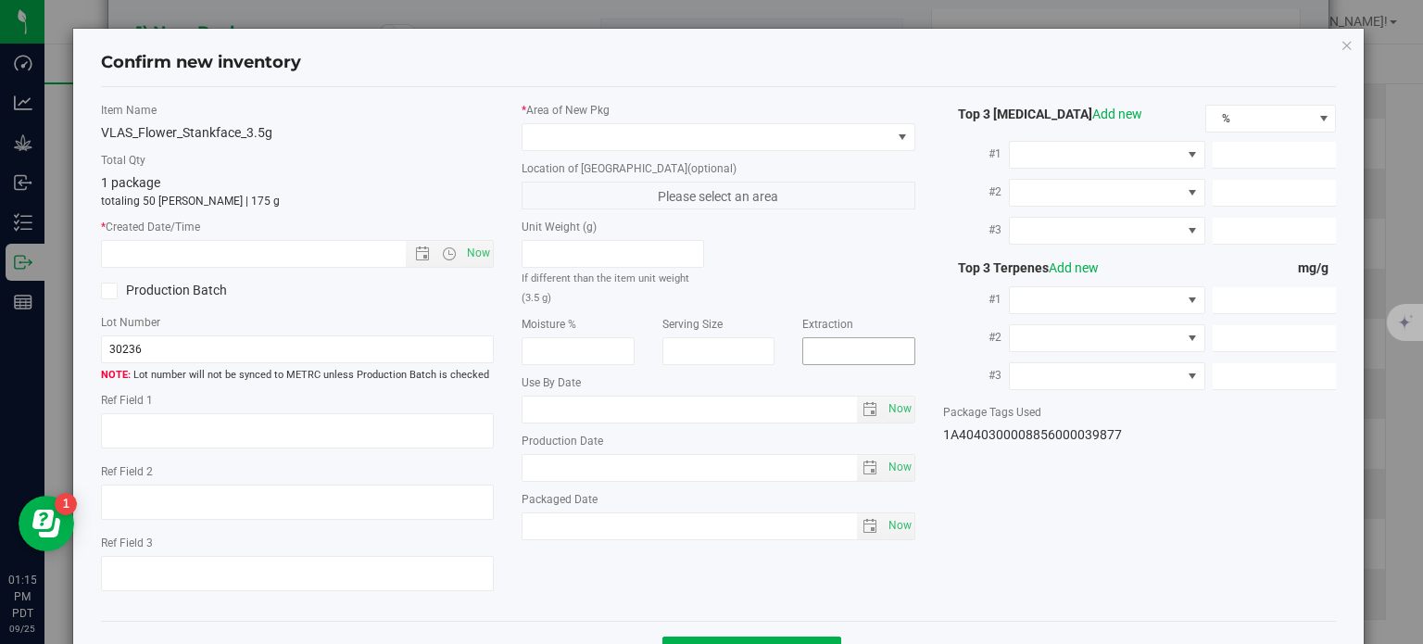
type textarea "34.9408%"
type textarea "Stankface"
type textarea "0.0686%"
type input "385.0984"
type input "20.5026"
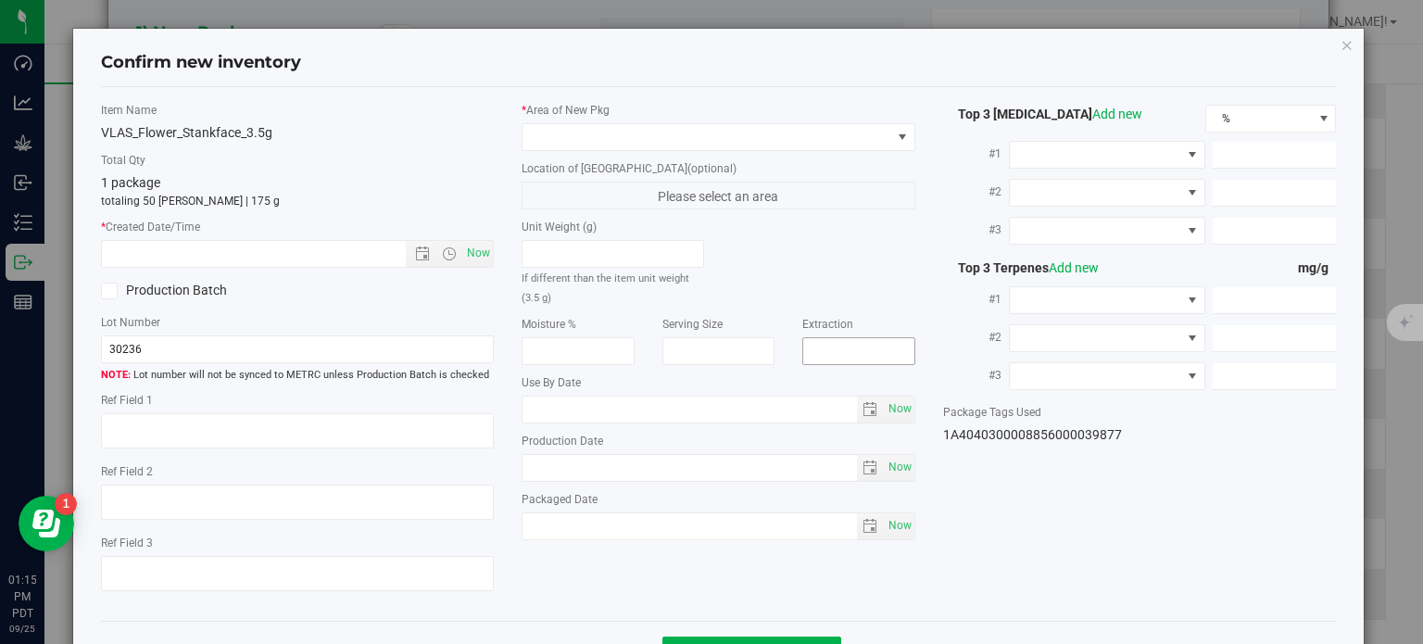
type input "11.6770"
type input "5.4480"
type input "4.1200"
type input "4.0890"
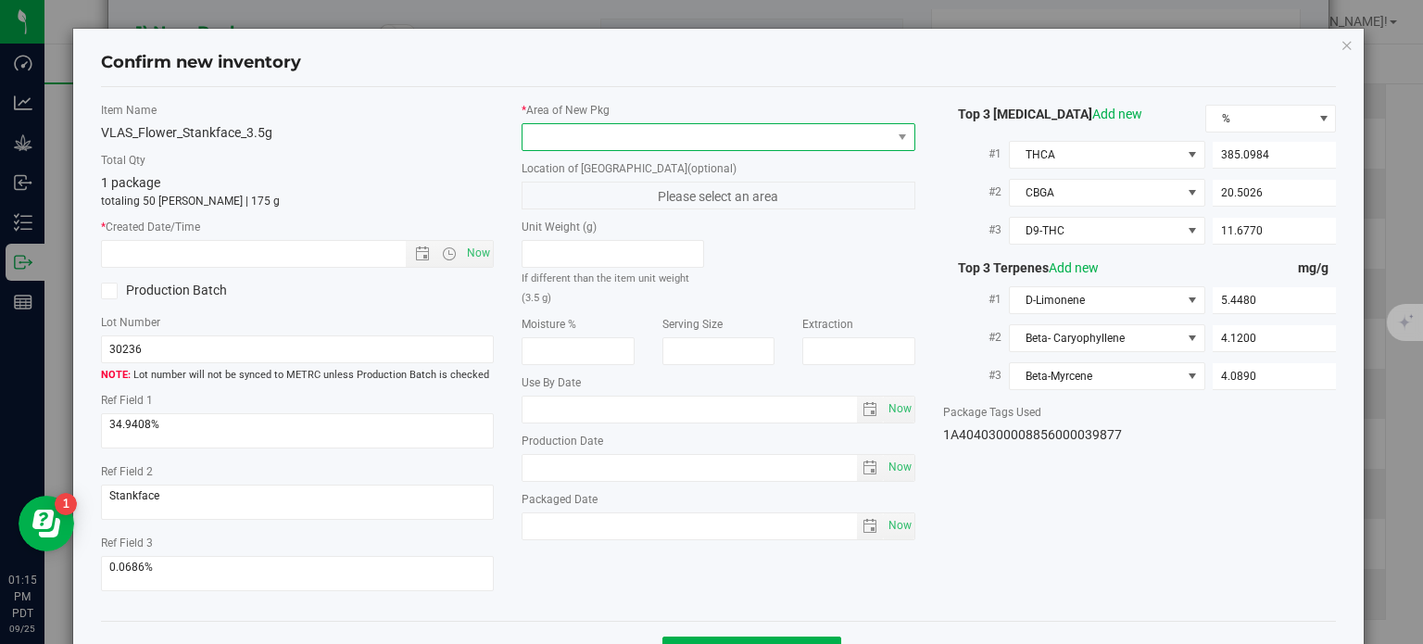
click at [735, 140] on span at bounding box center [706, 137] width 369 height 26
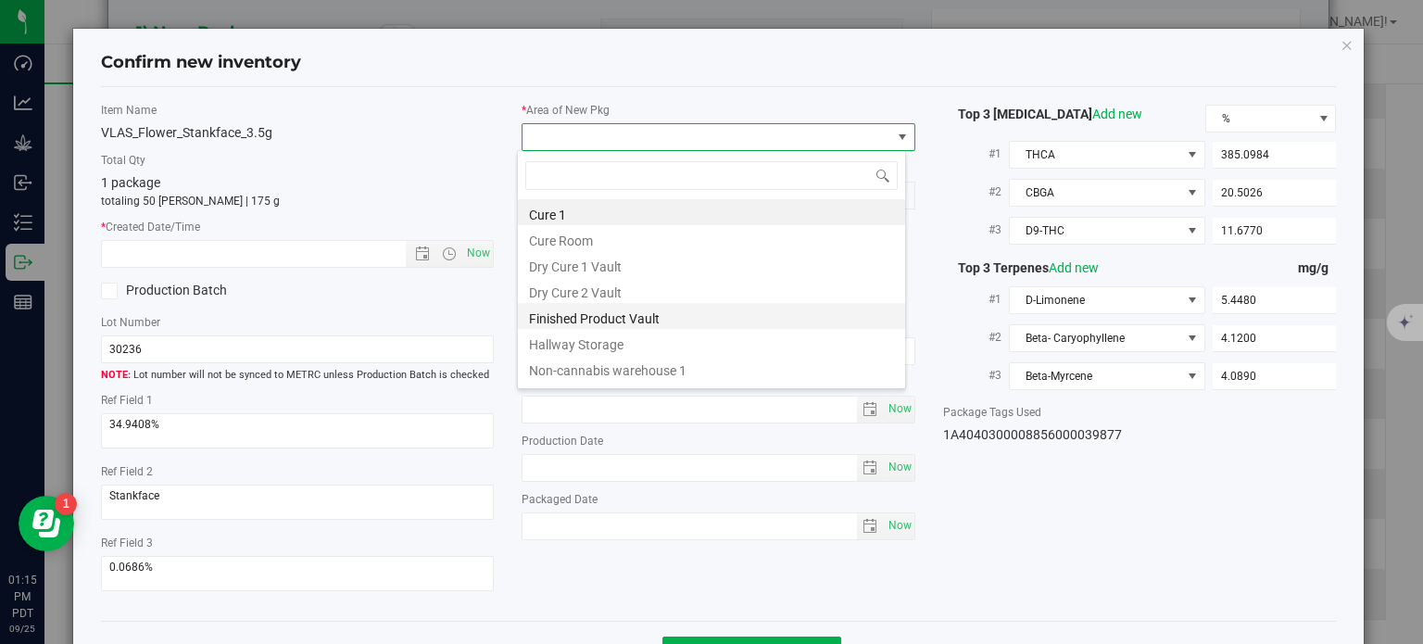
click at [615, 321] on li "Finished Product Vault" at bounding box center [711, 316] width 387 height 26
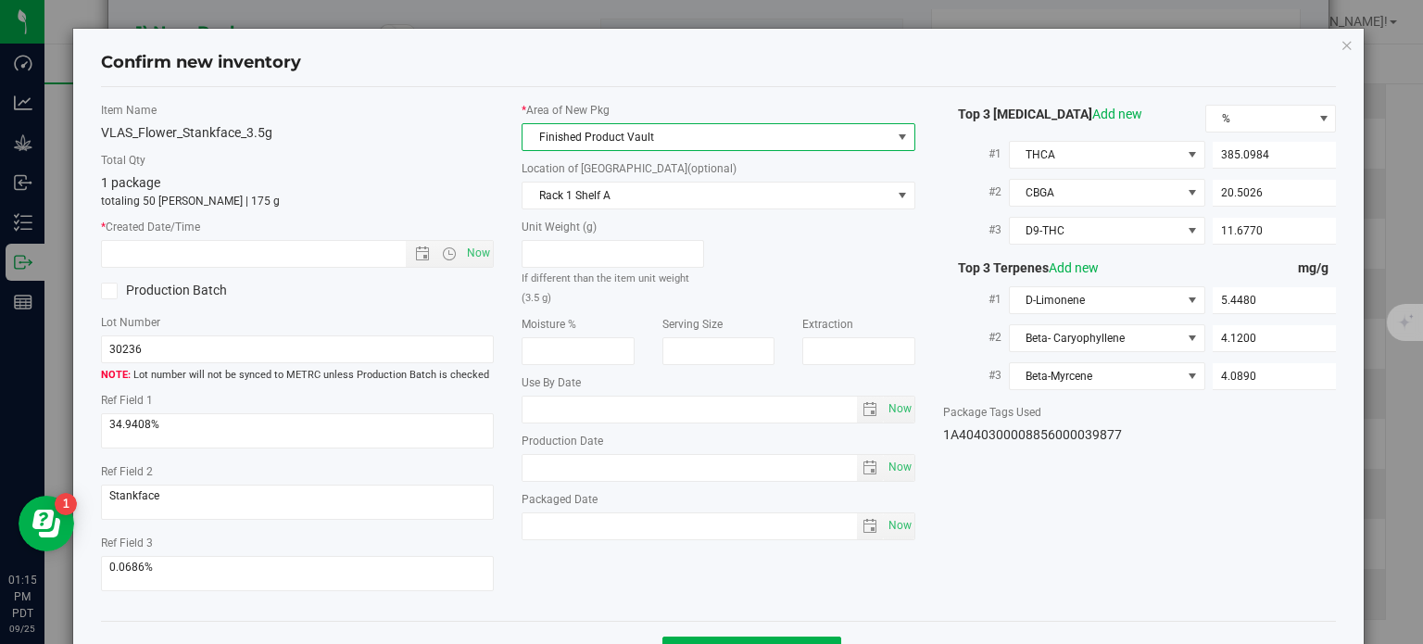
click at [490, 256] on div "Item Name VLAS_Flower_Stankface_3.5g Total Qty 1 package totaling 50 [PERSON_NA…" at bounding box center [297, 354] width 421 height 505
click at [483, 258] on span "Now" at bounding box center [478, 253] width 31 height 27
type input "[DATE] 1:15 PM"
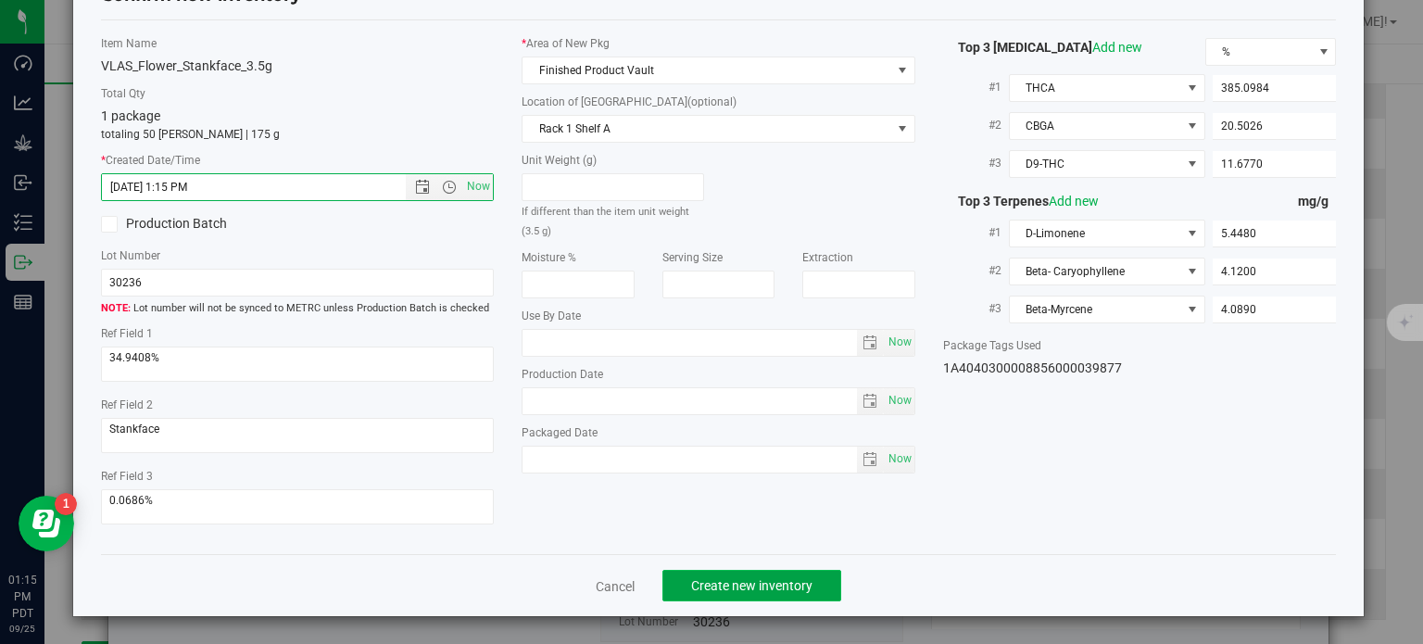
click at [704, 586] on span "Create new inventory" at bounding box center [751, 585] width 121 height 15
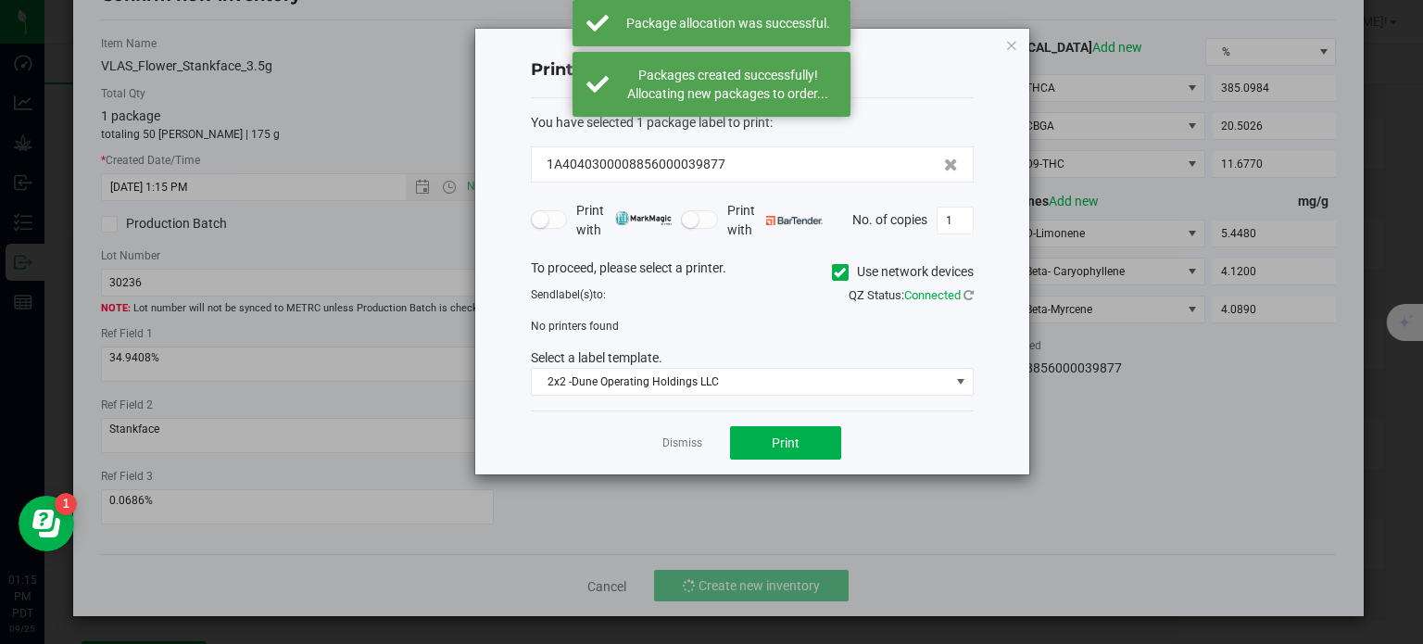
click at [679, 454] on div "Dismiss Print" at bounding box center [752, 442] width 443 height 64
click at [685, 449] on link "Dismiss" at bounding box center [682, 443] width 40 height 16
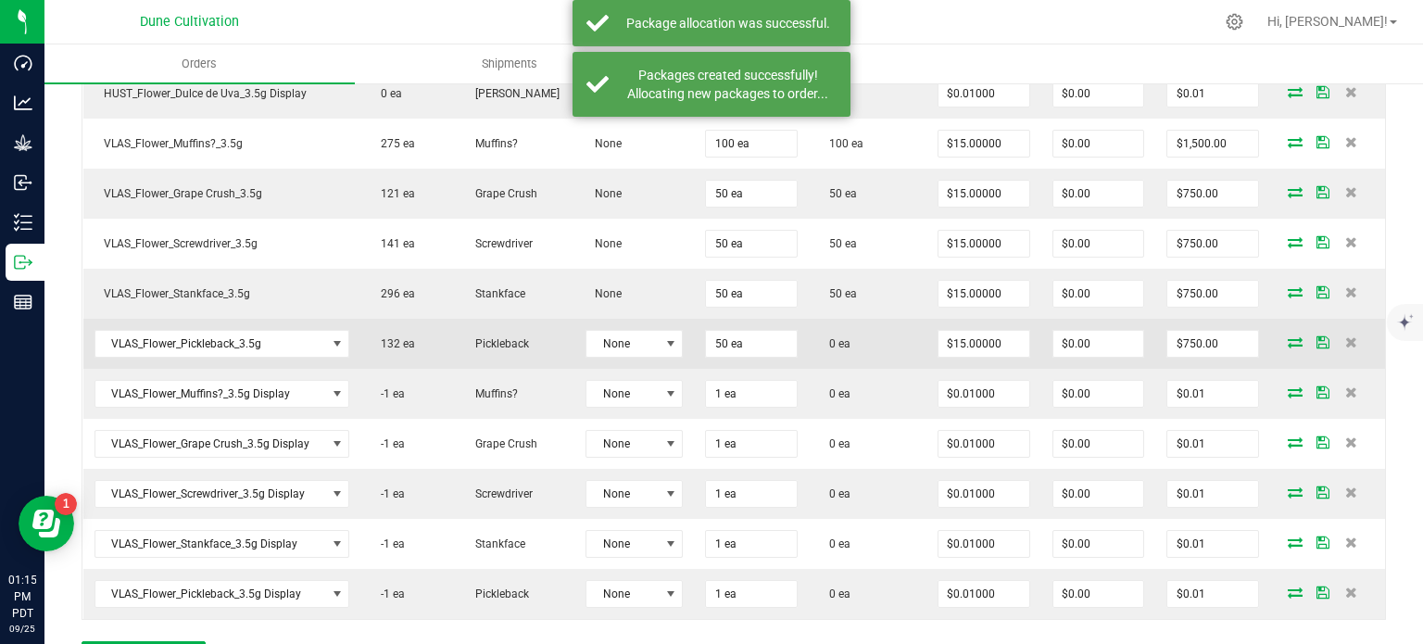
click at [1287, 336] on icon at bounding box center [1294, 341] width 15 height 11
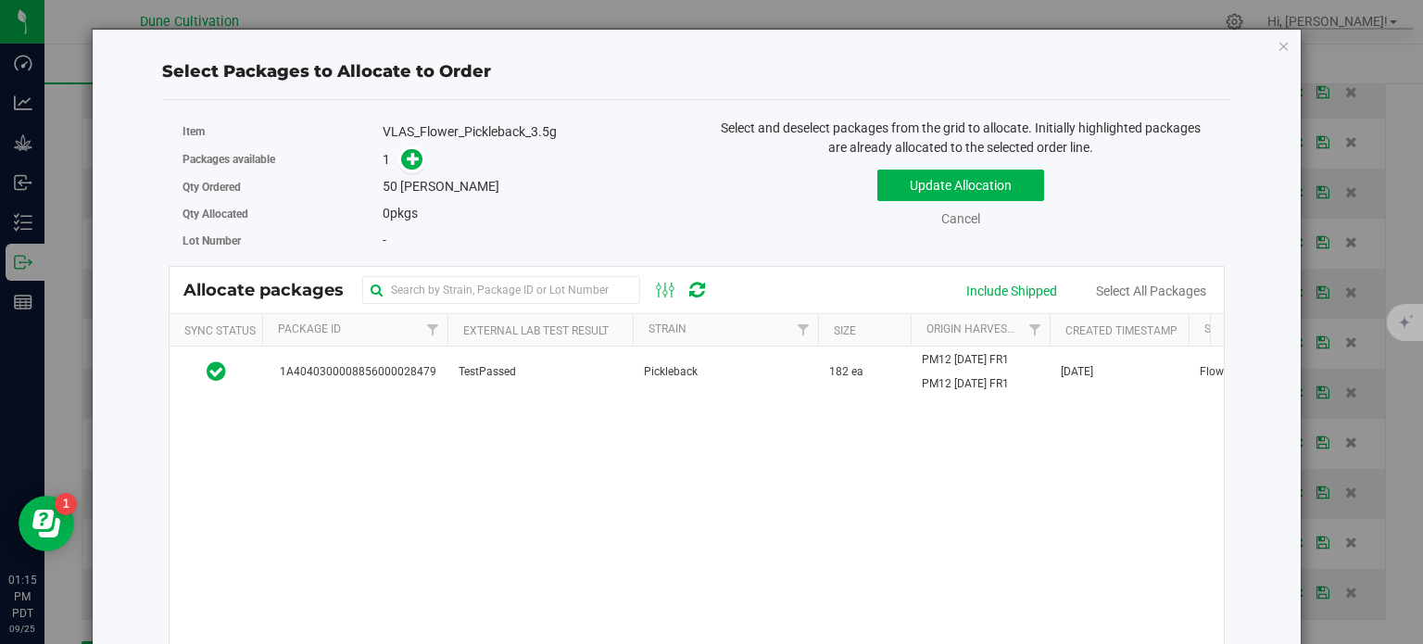
click at [436, 130] on div "VLAS_Flower_Pickleback_3.5g" at bounding box center [533, 131] width 300 height 19
copy div "VLAS_Flower_Pickleback_3.5g"
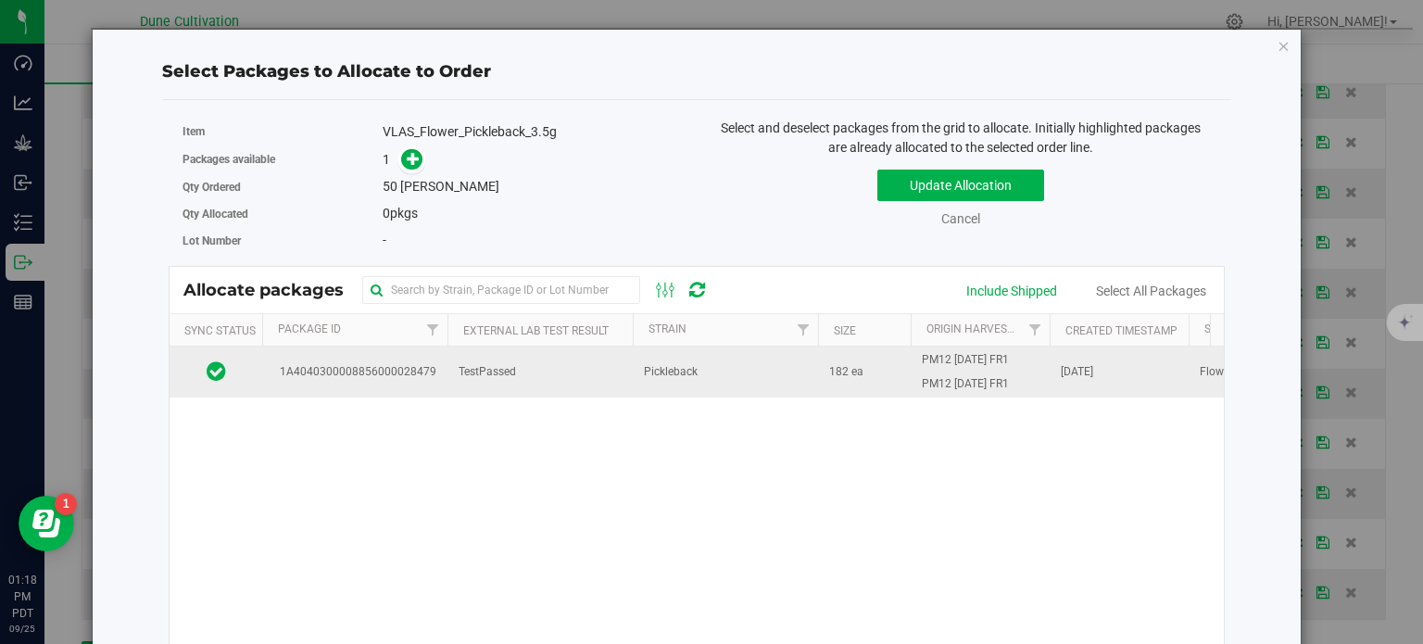
click at [365, 363] on span "1A4040300008856000028479" at bounding box center [354, 372] width 163 height 18
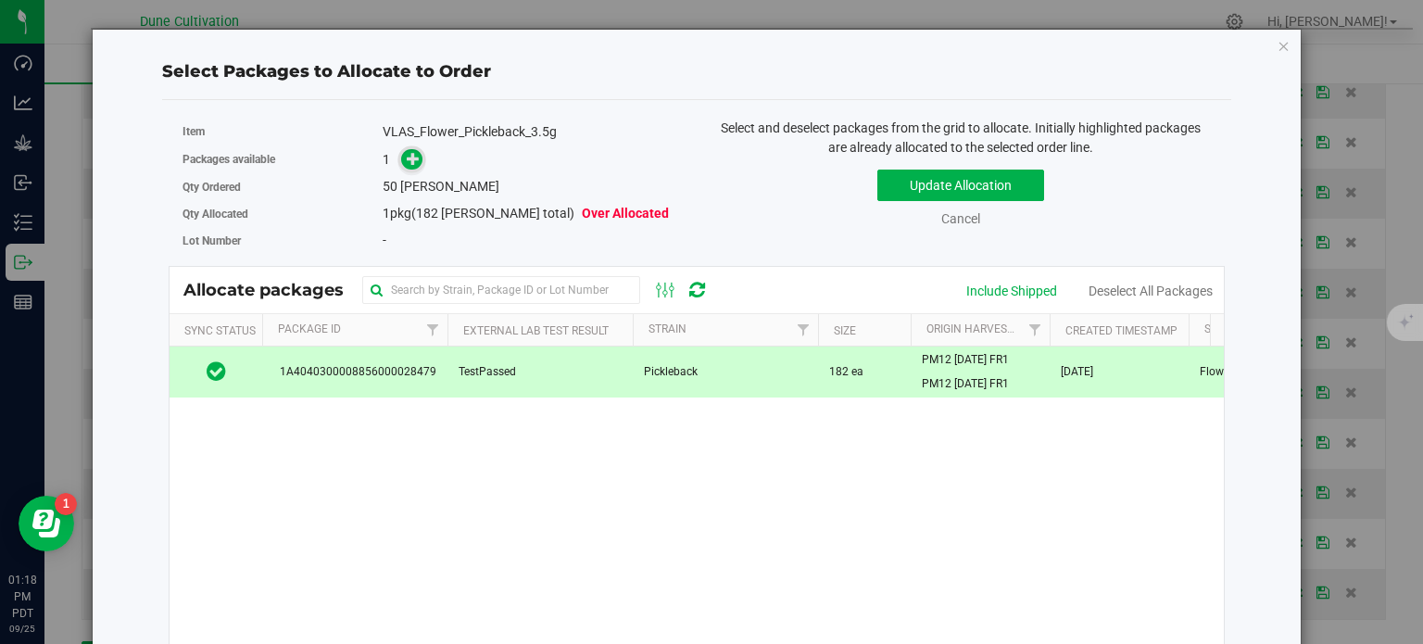
click at [414, 167] on span at bounding box center [411, 159] width 21 height 21
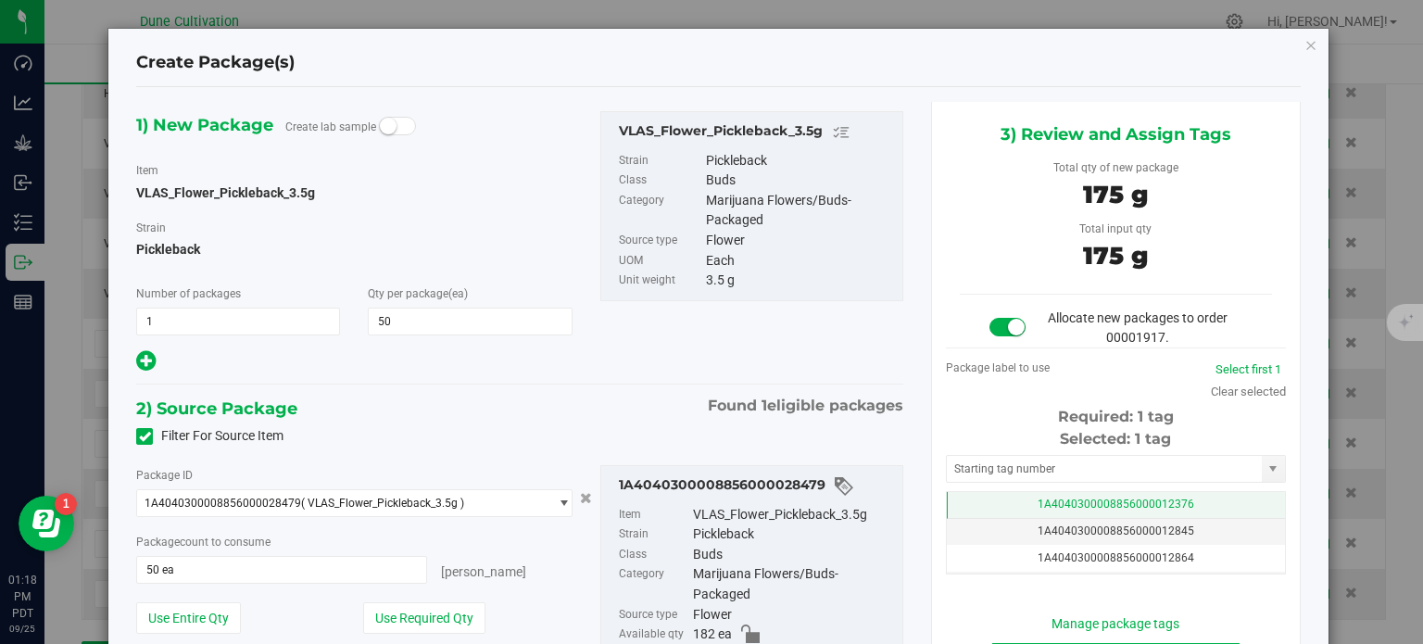
click at [990, 498] on td "1A4040300008856000012376" at bounding box center [1116, 505] width 338 height 27
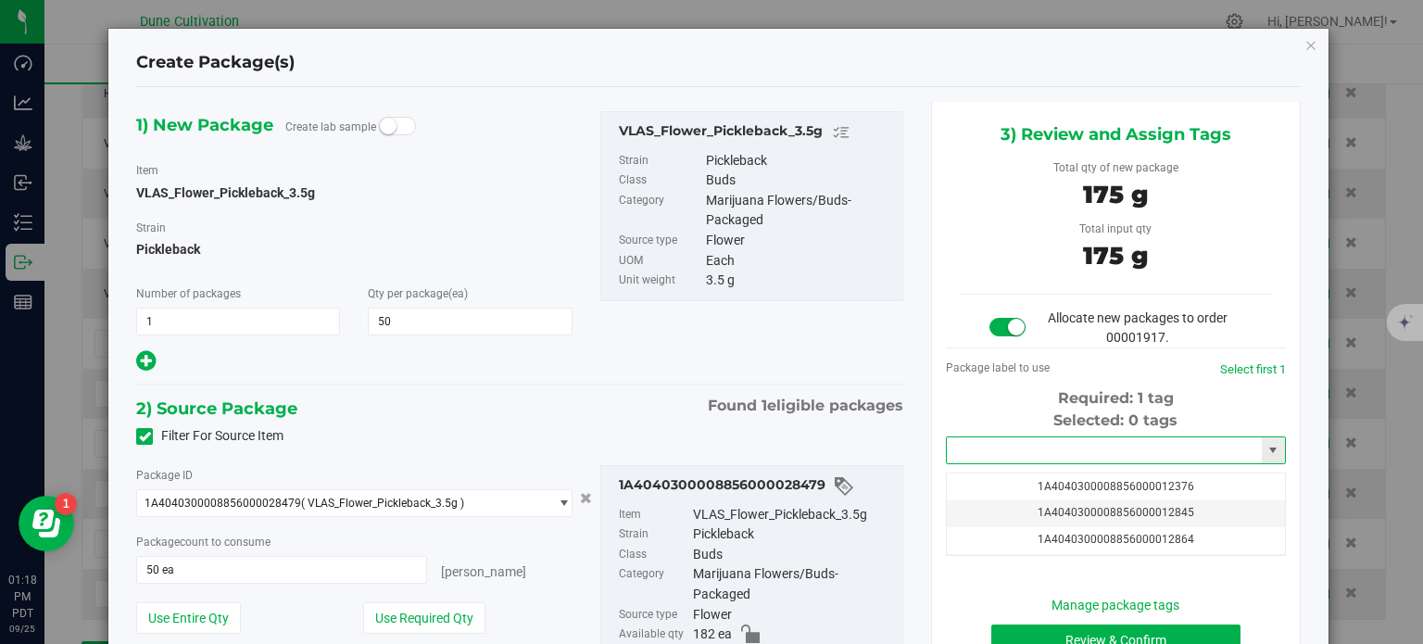
click at [988, 451] on input "text" at bounding box center [1104, 450] width 315 height 26
paste input "28479"
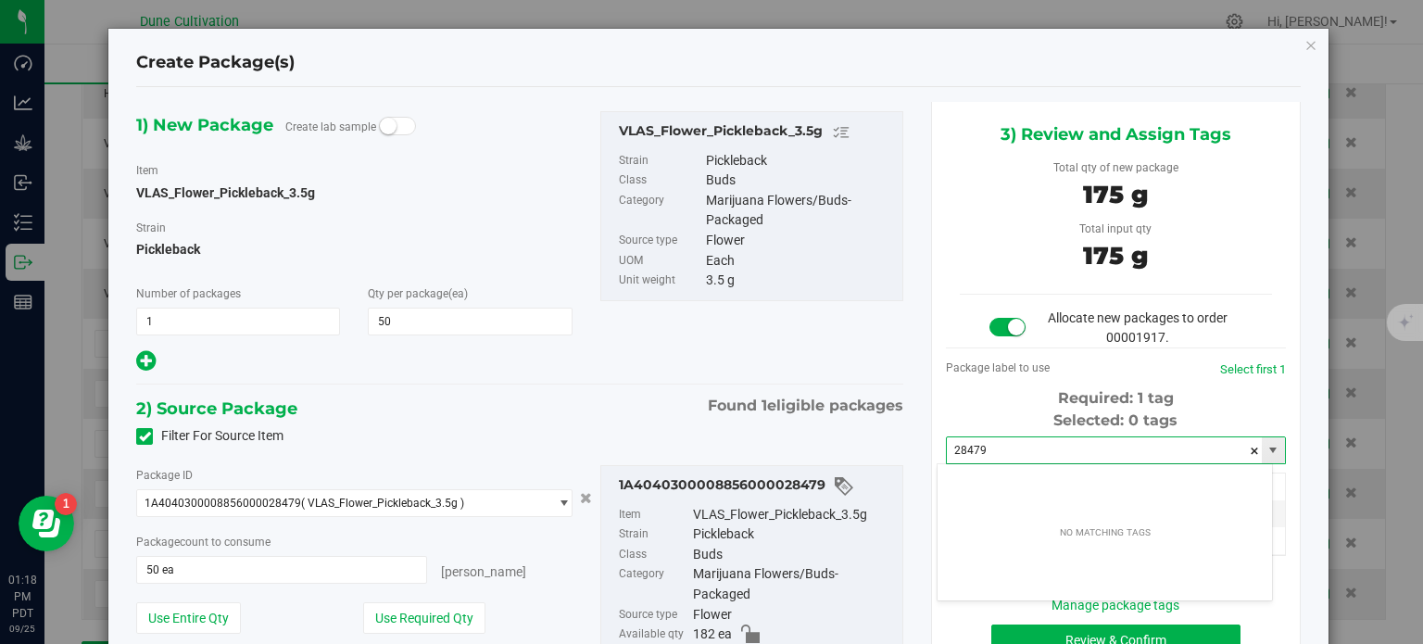
click at [988, 451] on input "28479" at bounding box center [1104, 450] width 315 height 26
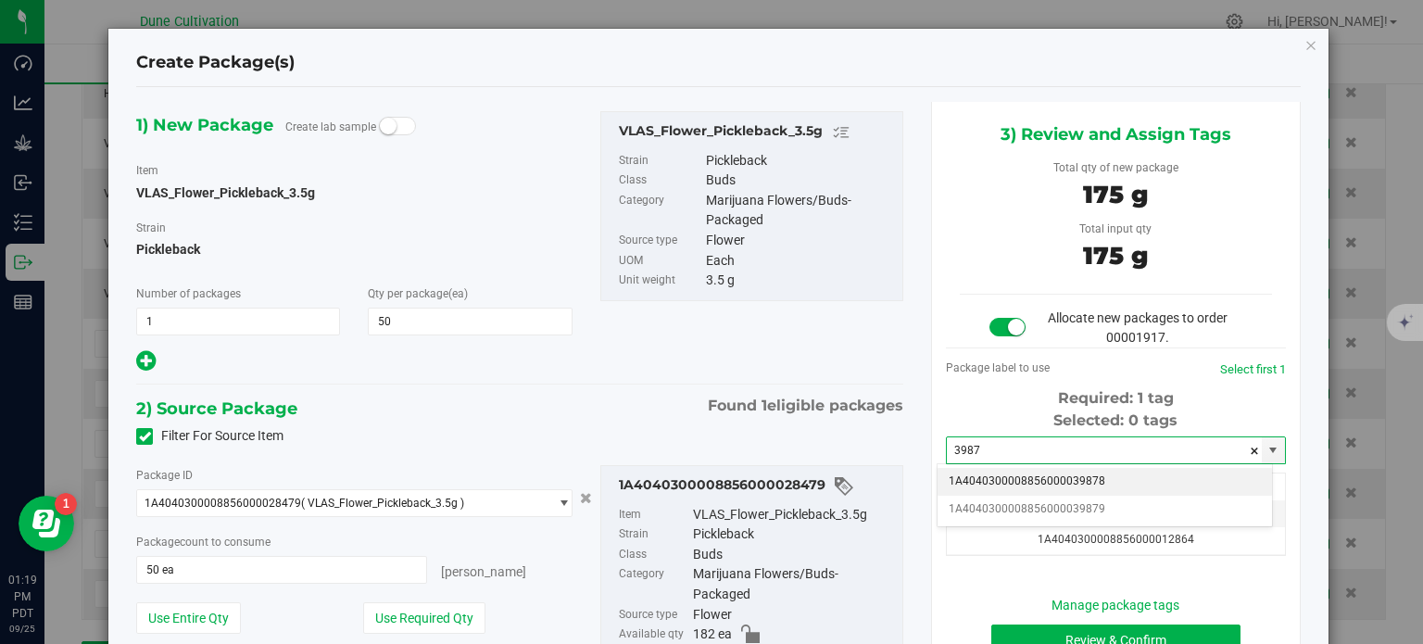
click at [1073, 477] on li "1A4040300008856000039878" at bounding box center [1104, 482] width 334 height 28
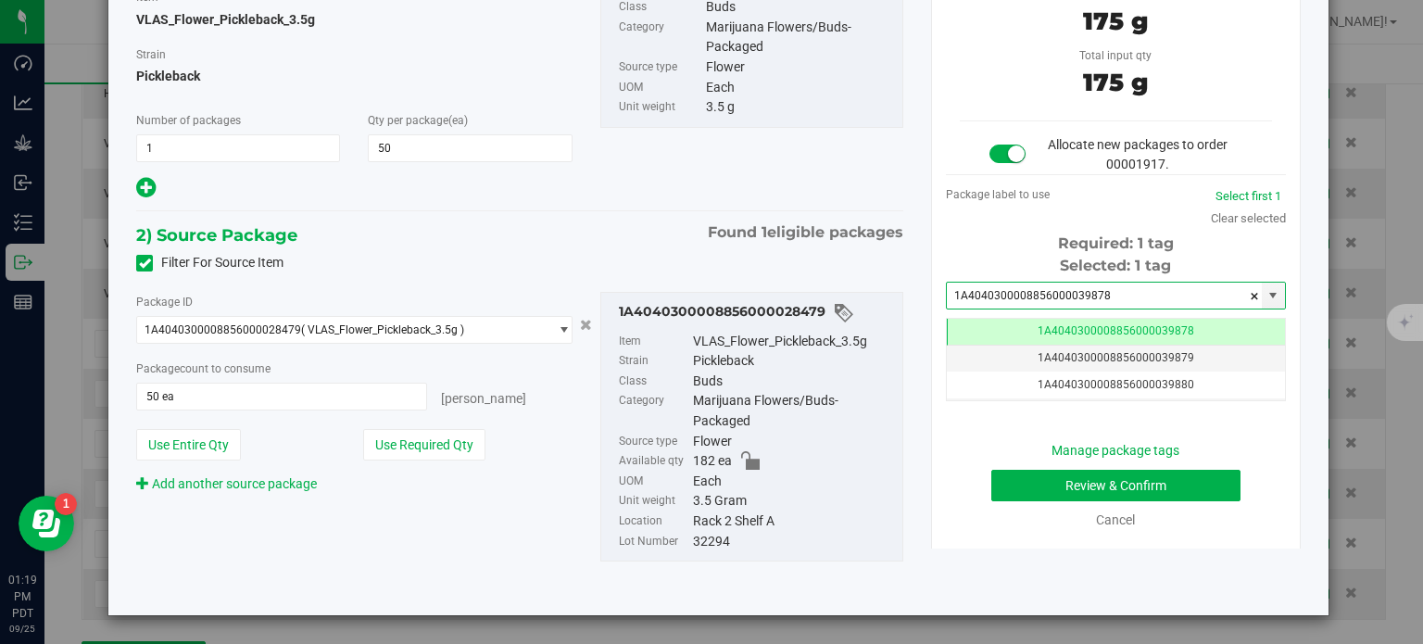
type input "1A4040300008856000039878"
click at [1006, 498] on button "Review & Confirm" at bounding box center [1115, 485] width 249 height 31
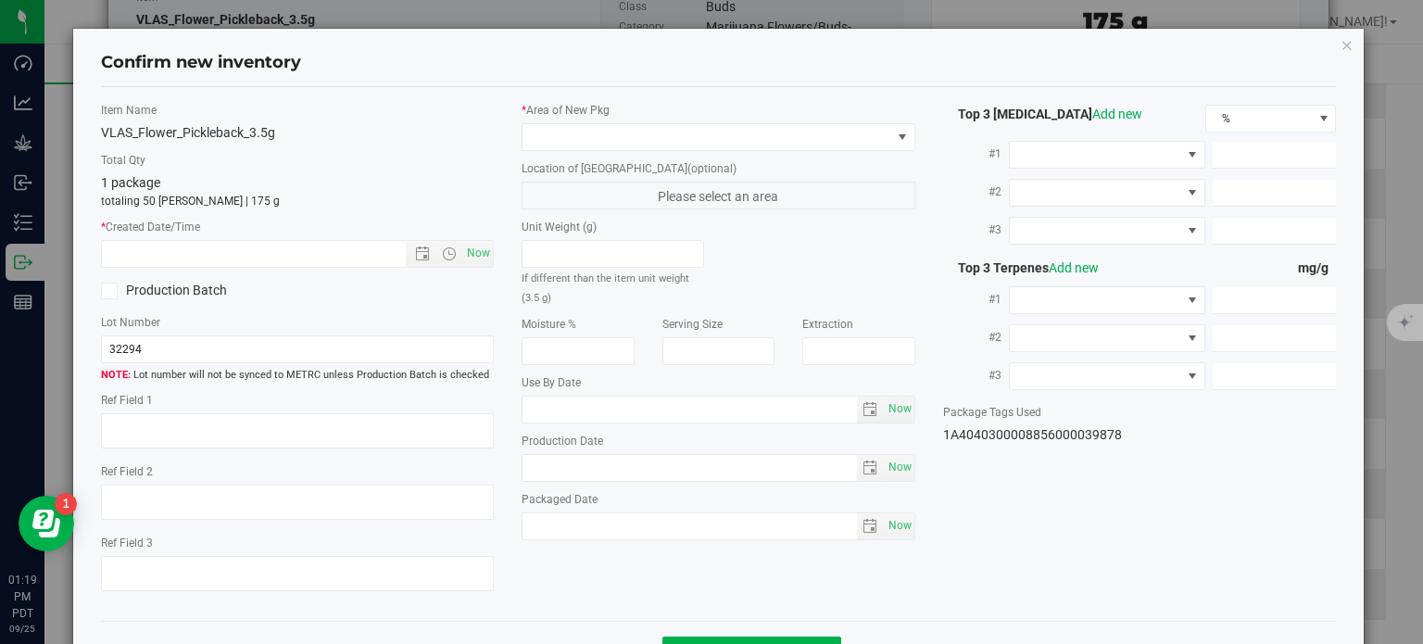
type textarea "33.2361%"
type textarea "Pickleback"
type textarea "0.0617713%"
type input "356.2450"
type input "19.9339"
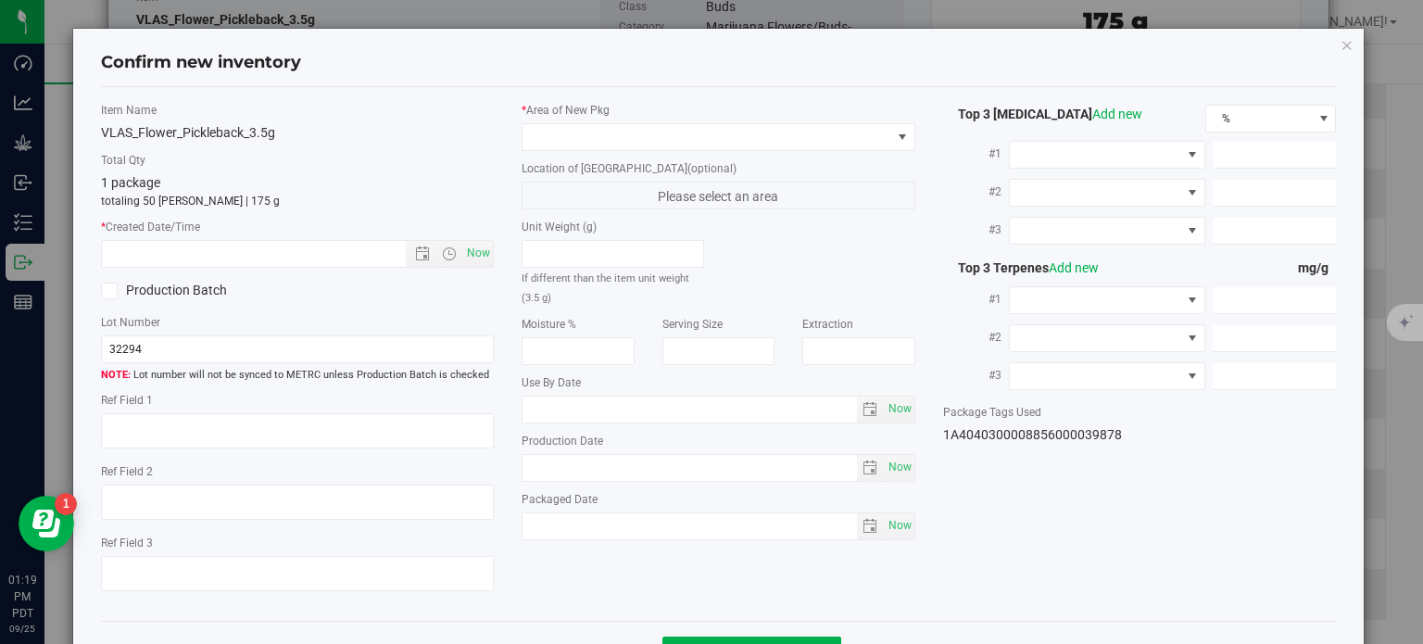
type input "14.9165"
type input "9.0580"
type input "7.9000"
type input "3.3610"
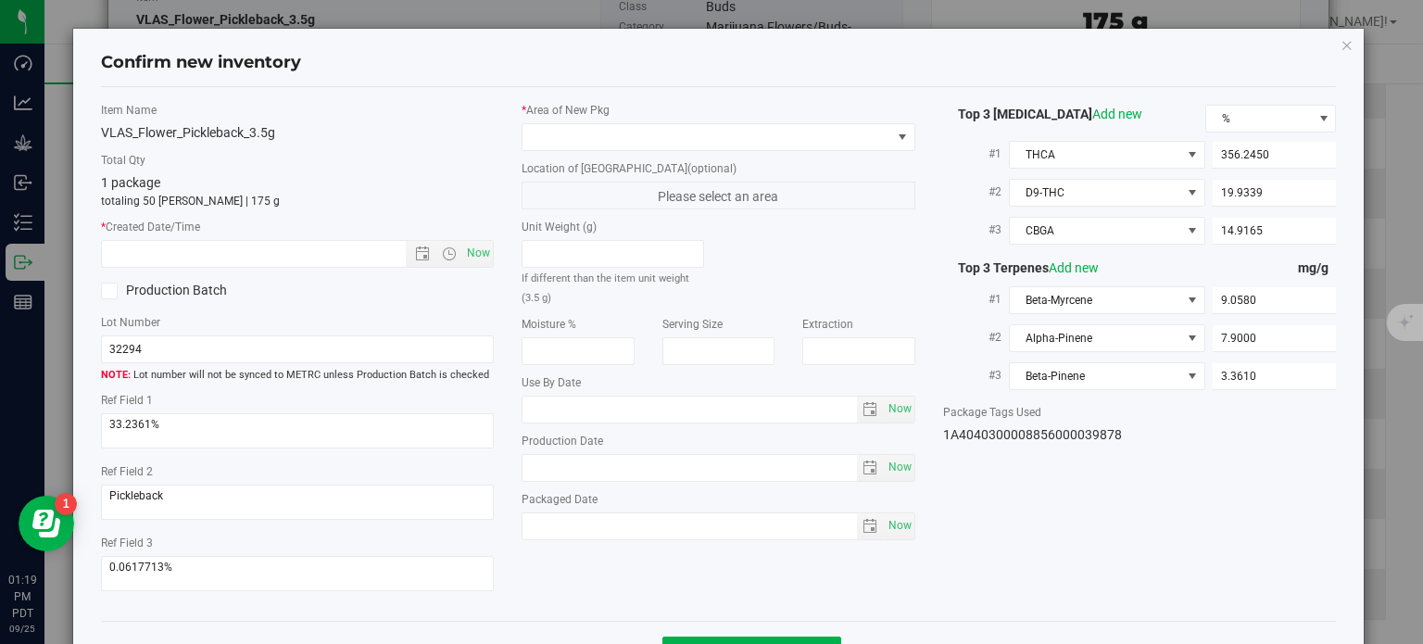
click at [715, 117] on label "* Area of [GEOGRAPHIC_DATA]" at bounding box center [718, 110] width 394 height 17
click at [701, 132] on span at bounding box center [706, 137] width 369 height 26
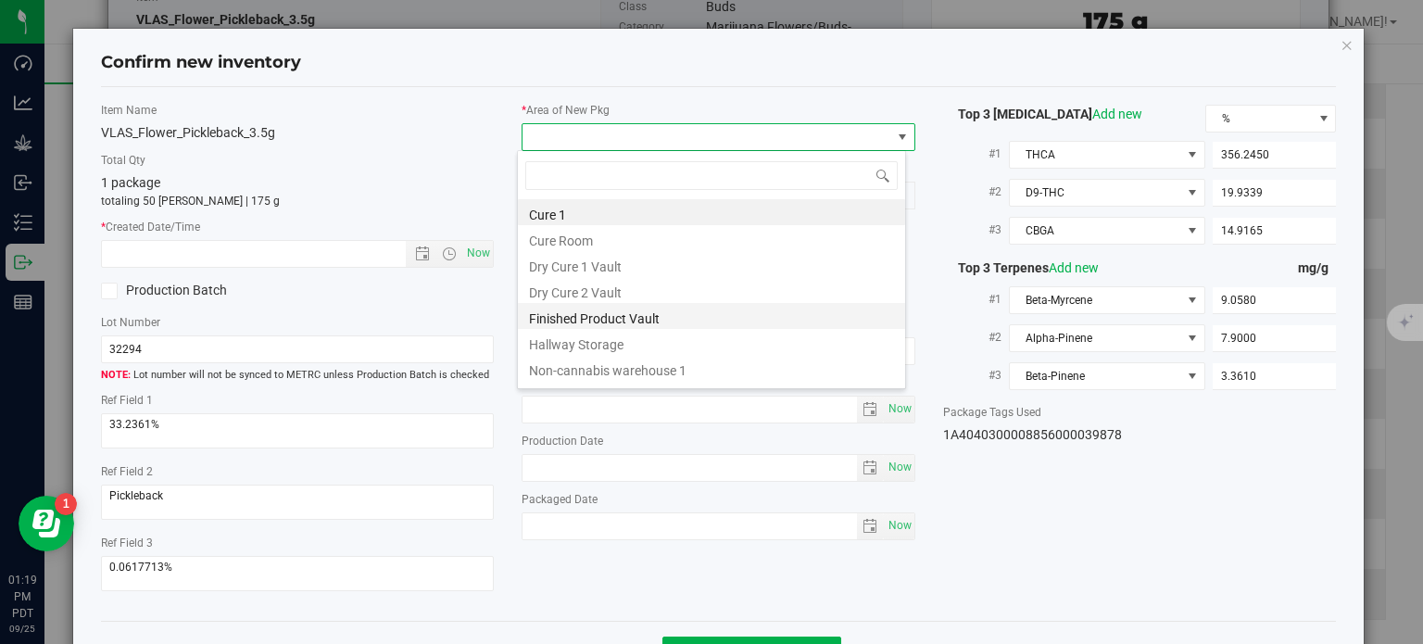
click at [645, 314] on li "Finished Product Vault" at bounding box center [711, 316] width 387 height 26
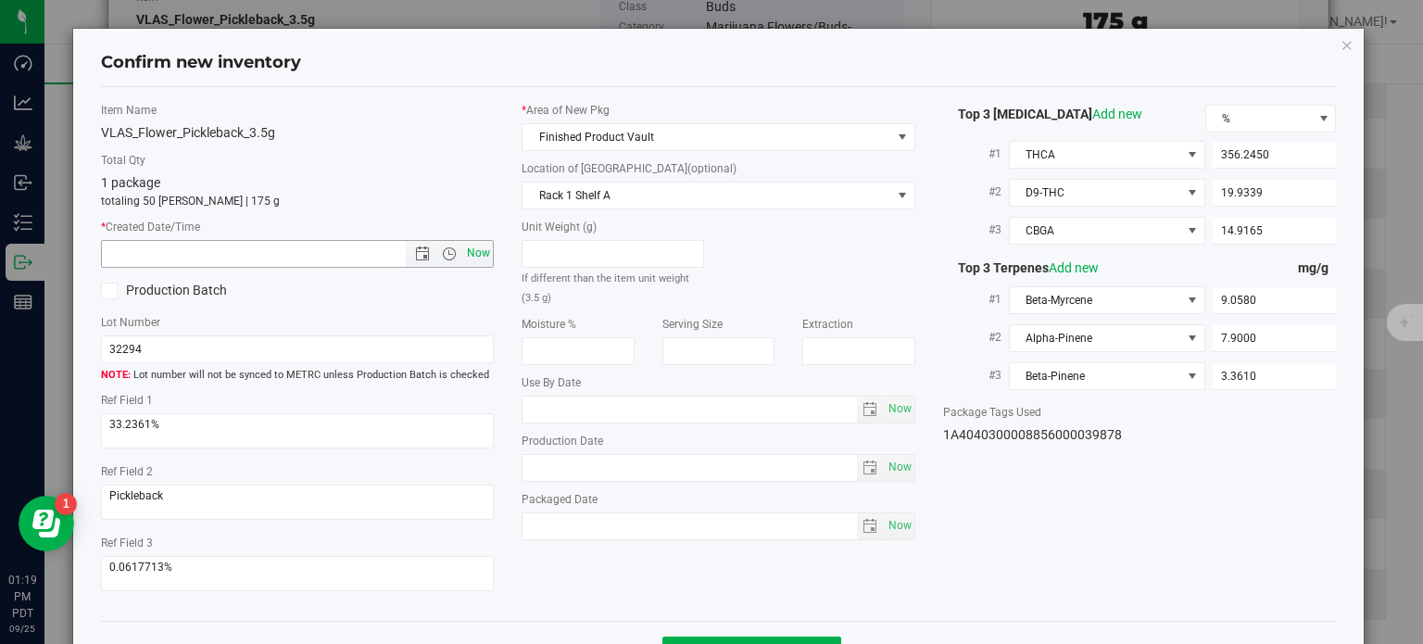
click at [471, 264] on span "Now" at bounding box center [478, 253] width 31 height 27
type input "[DATE] 1:19 PM"
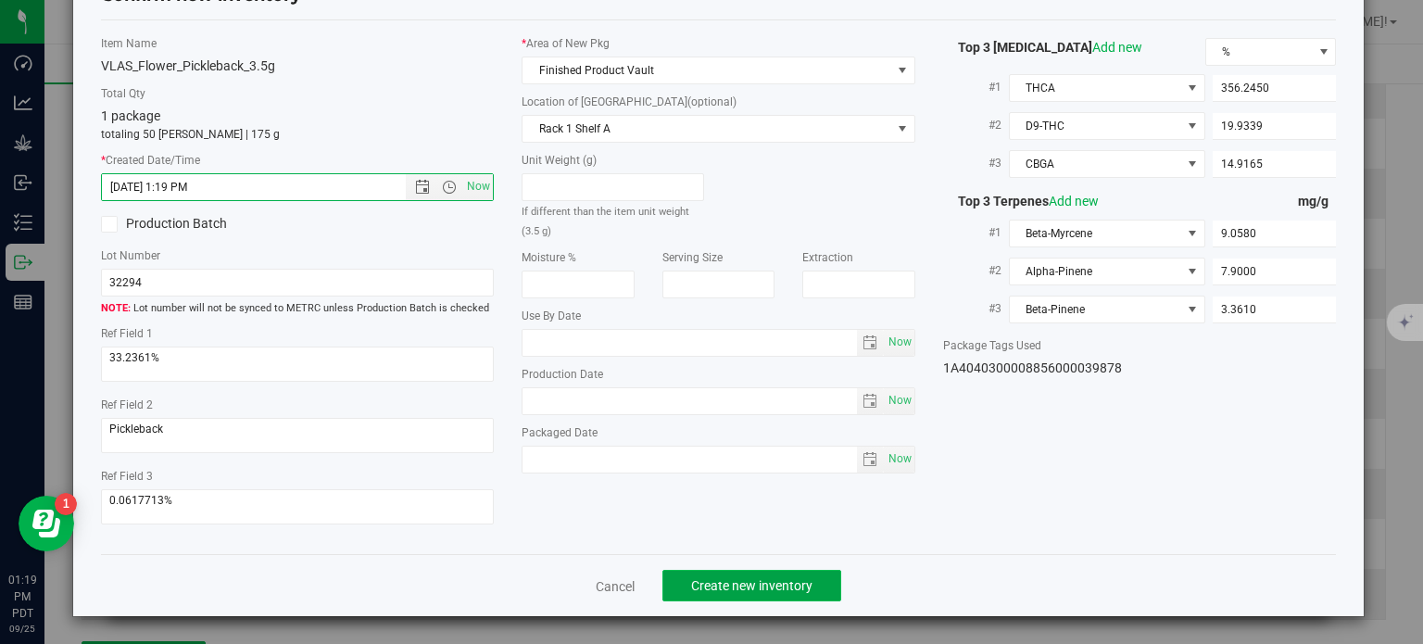
click at [749, 578] on span "Create new inventory" at bounding box center [751, 585] width 121 height 15
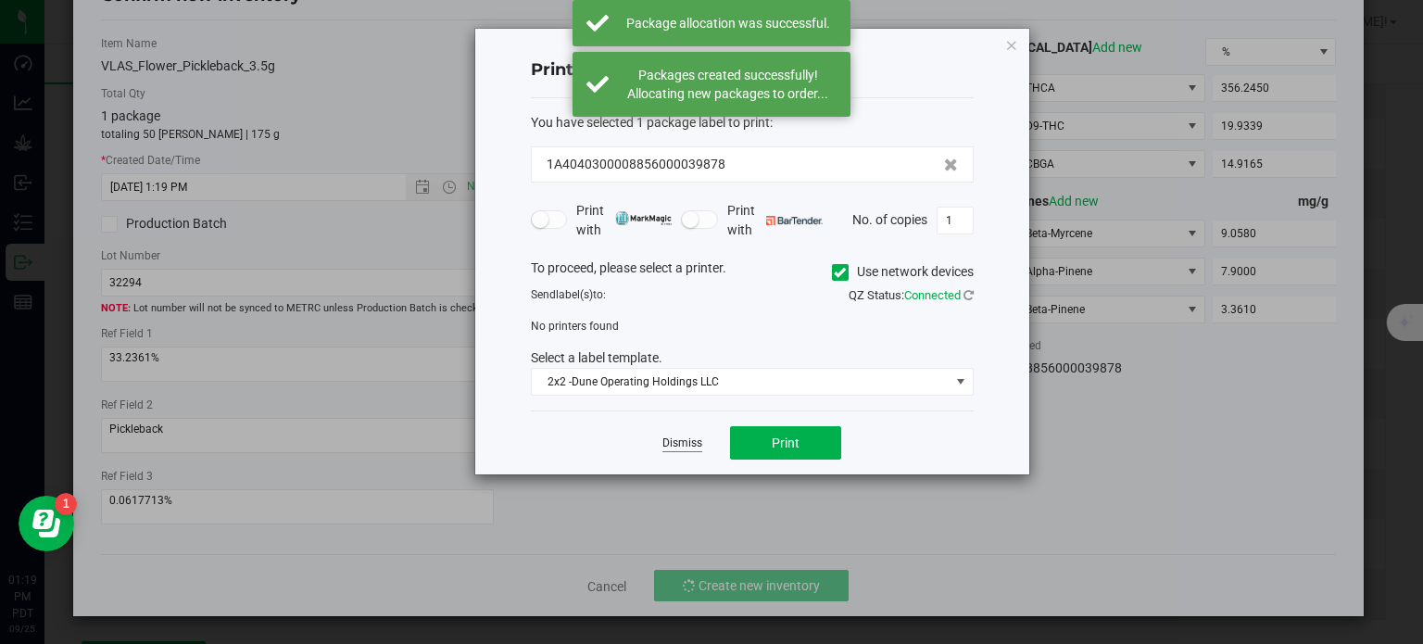
click at [682, 447] on link "Dismiss" at bounding box center [682, 443] width 40 height 16
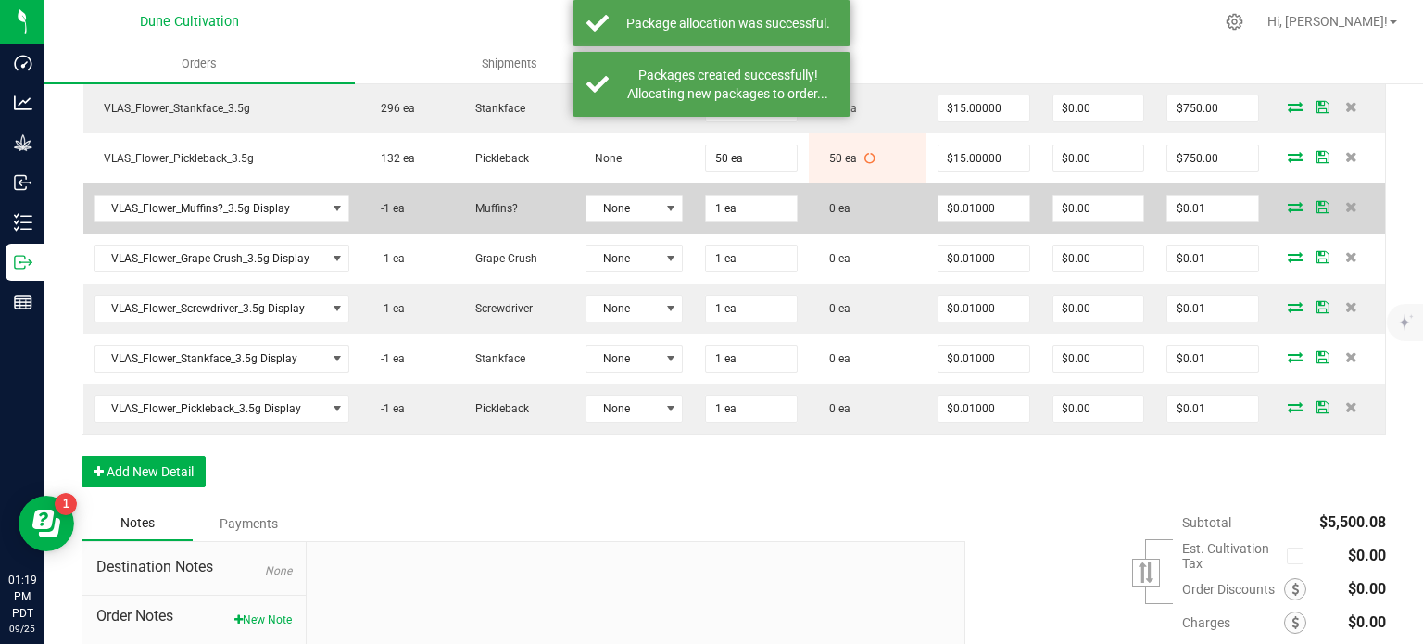
click at [1287, 201] on icon at bounding box center [1294, 206] width 15 height 11
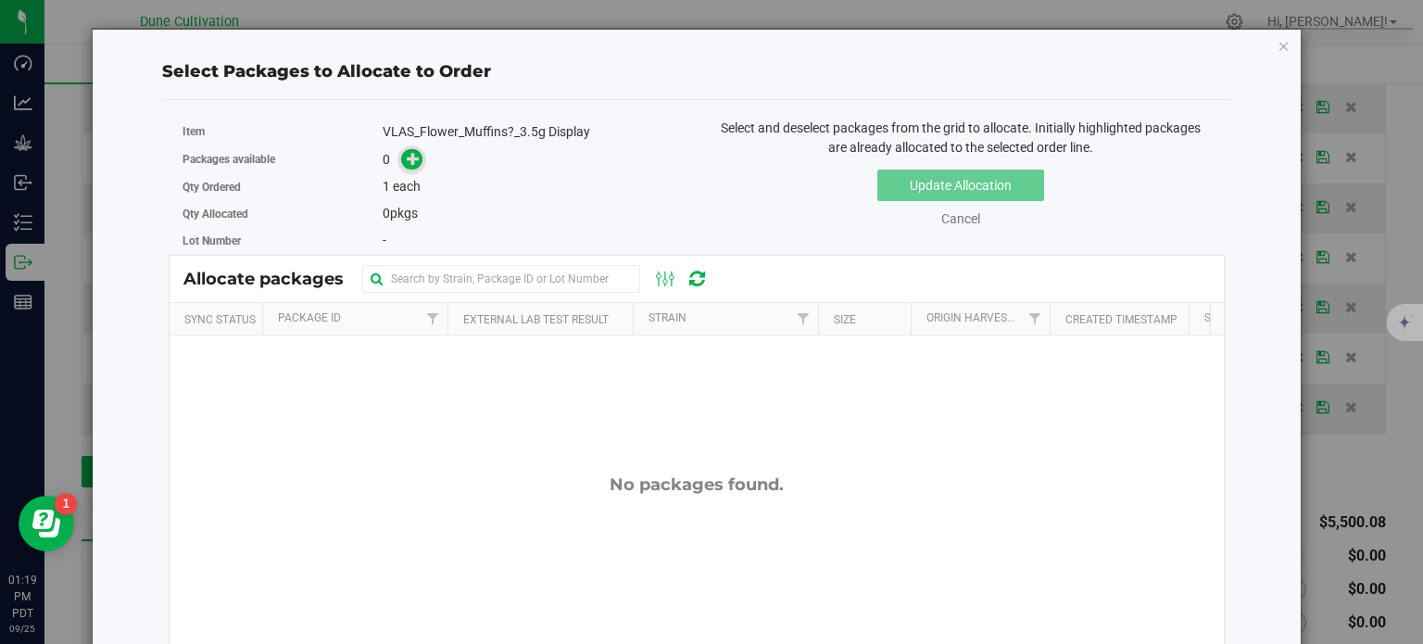
click at [408, 162] on icon at bounding box center [413, 158] width 13 height 13
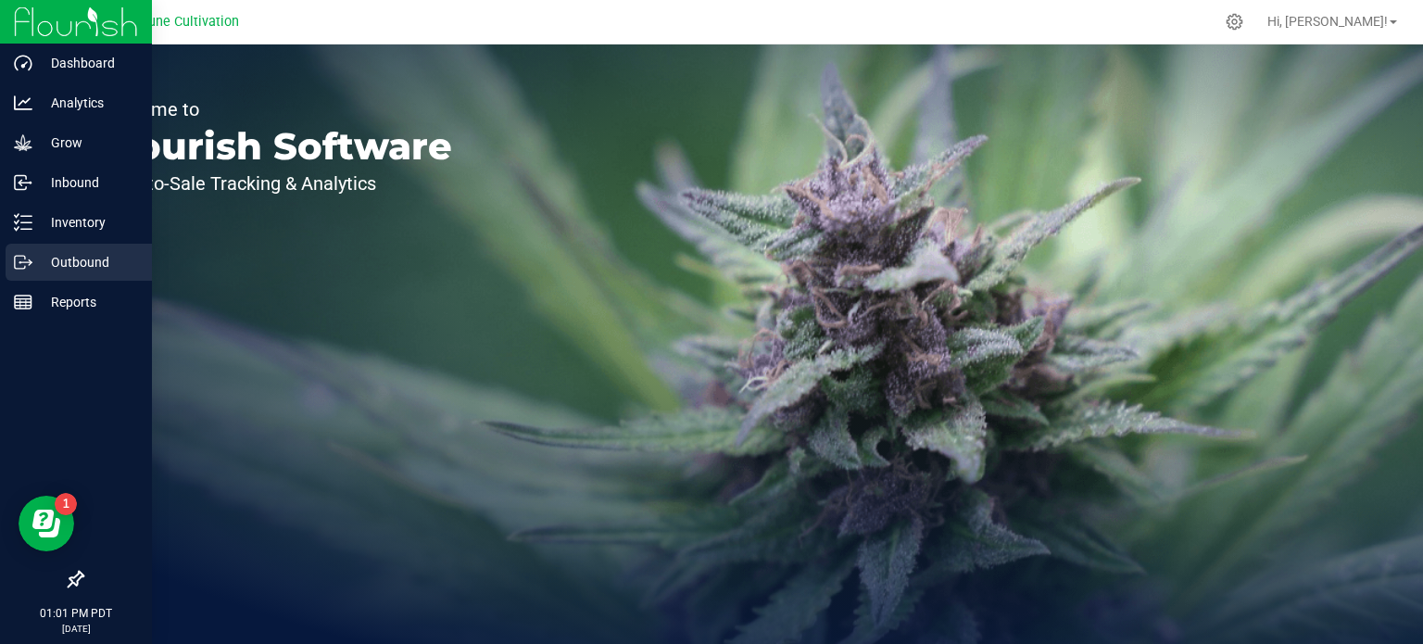
click at [52, 254] on p "Outbound" at bounding box center [87, 262] width 111 height 22
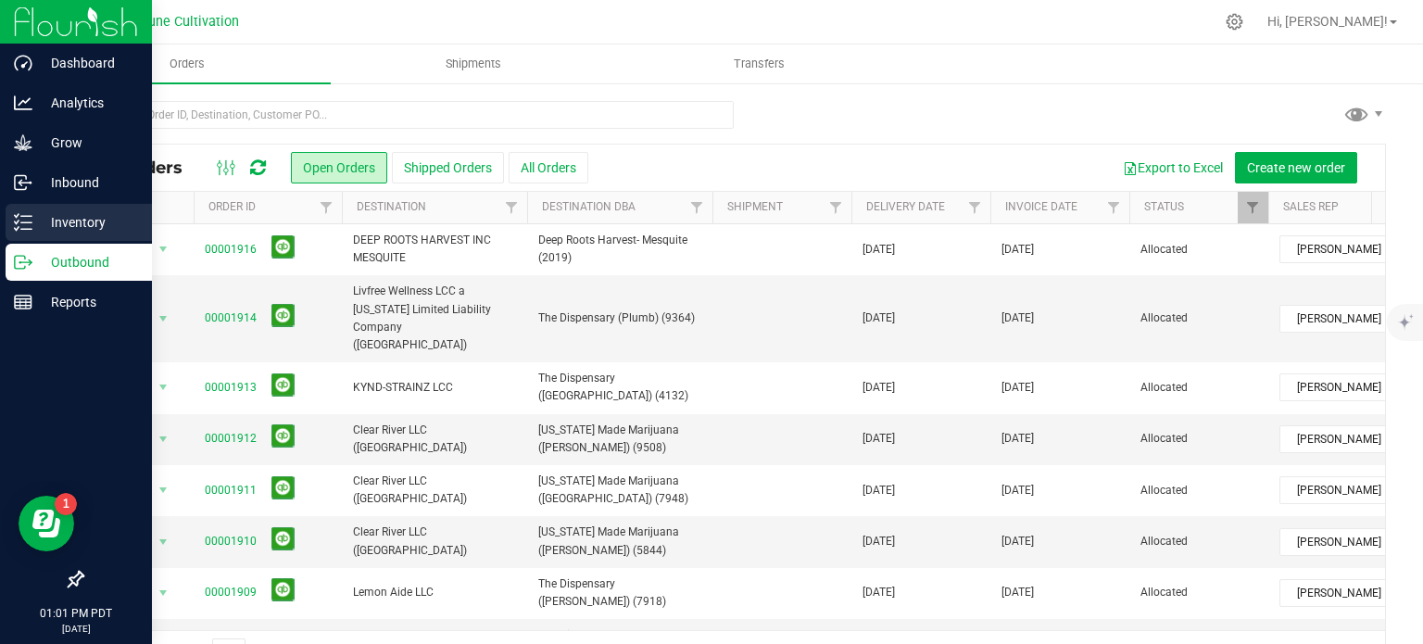
click at [47, 229] on p "Inventory" at bounding box center [87, 222] width 111 height 22
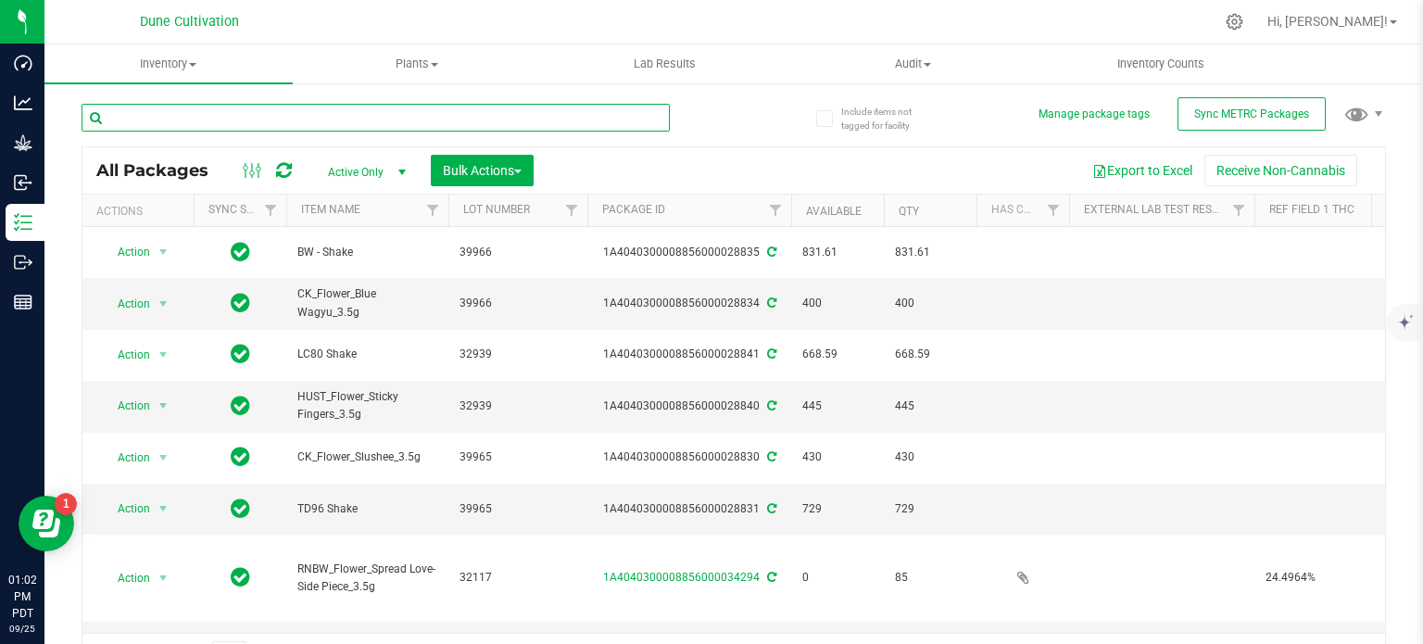
click at [167, 124] on input "text" at bounding box center [376, 118] width 588 height 28
paste input "28433"
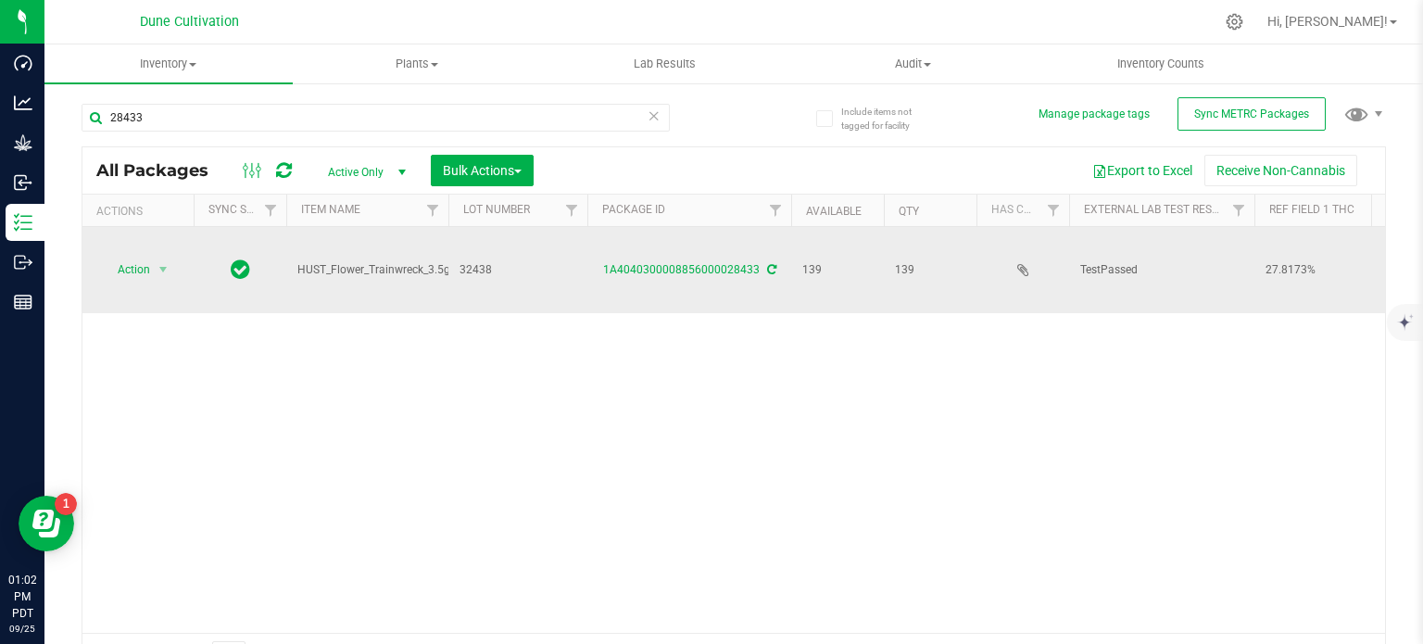
click at [379, 261] on span "HUST_Flower_Trainwreck_3.5g" at bounding box center [373, 270] width 153 height 18
copy tr "HUST_Flower_Trainwreck_3.5g"
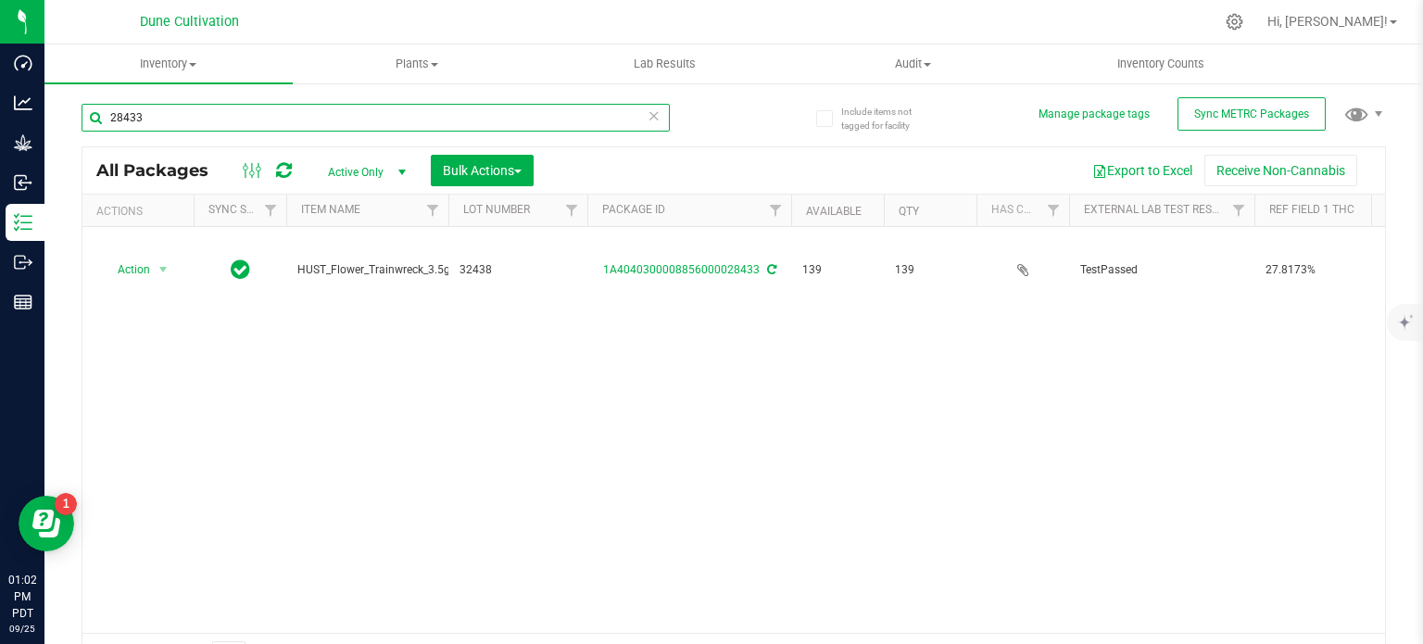
click at [231, 114] on input "28433" at bounding box center [376, 118] width 588 height 28
paste input "840"
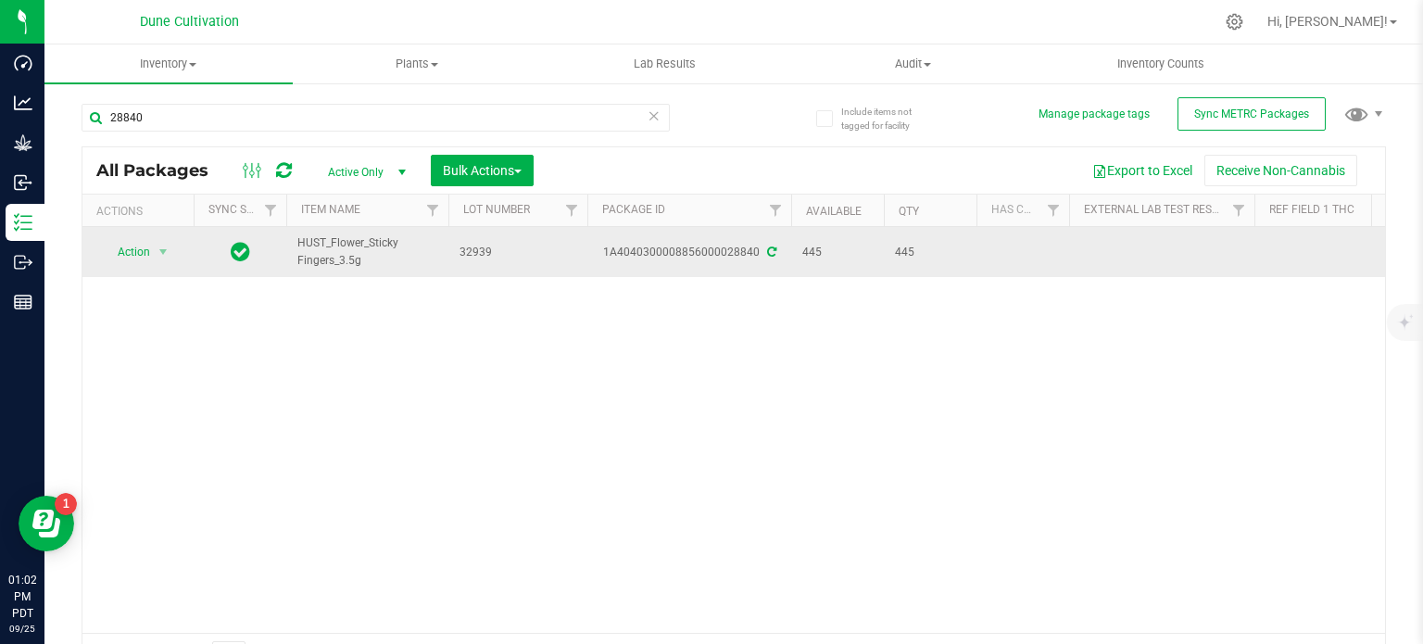
click at [324, 240] on span "HUST_Flower_Sticky Fingers_3.5g" at bounding box center [367, 251] width 140 height 35
copy tr "HUST_Flower_Sticky Fingers_3.5g"
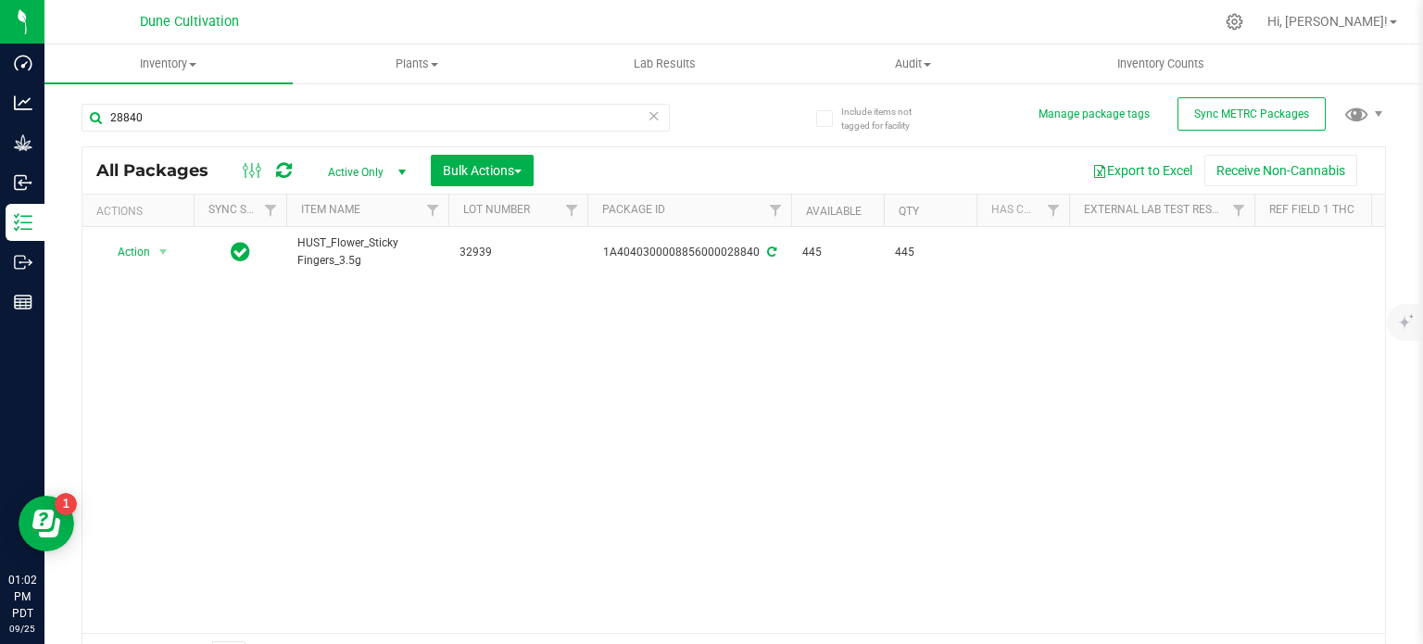
click at [196, 99] on div "28840" at bounding box center [408, 116] width 652 height 59
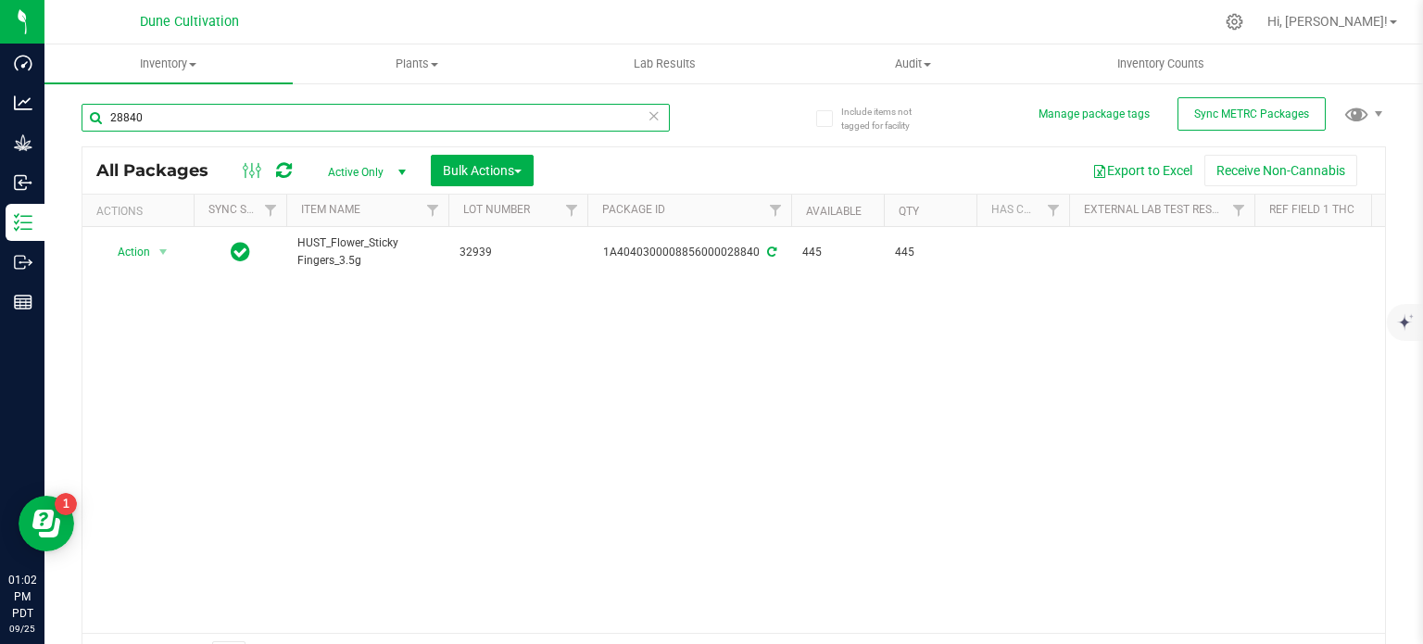
click at [189, 110] on input "28840" at bounding box center [376, 118] width 588 height 28
paste input "67"
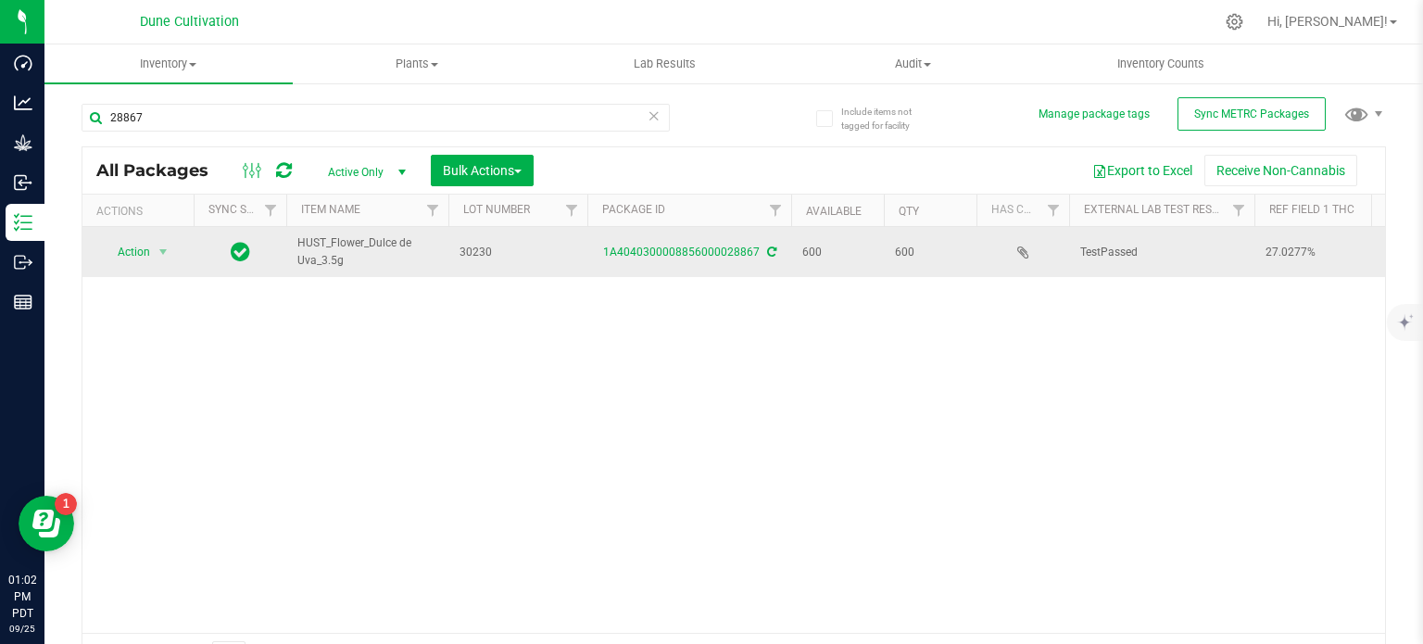
click at [354, 241] on span "HUST_Flower_Dulce de Uva_3.5g" at bounding box center [367, 251] width 140 height 35
copy tr "HUST_Flower_Dulce de Uva_3.5g"
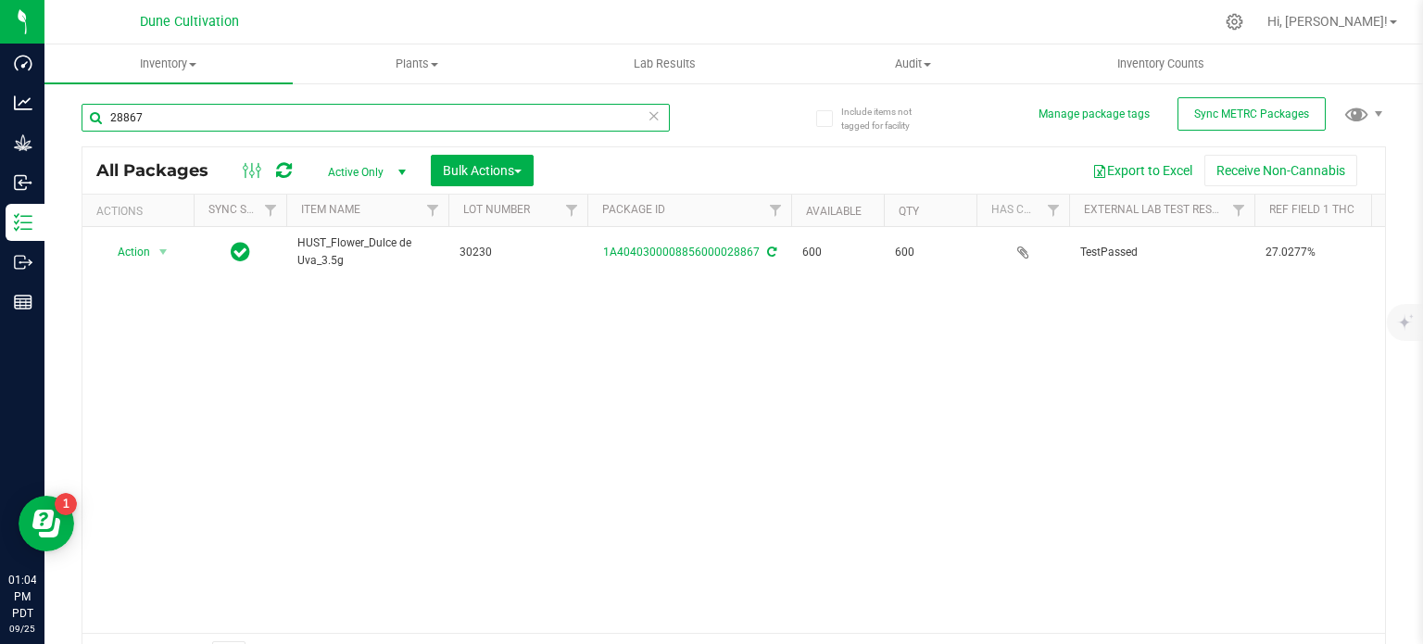
click at [193, 119] on input "28867" at bounding box center [376, 118] width 588 height 28
paste input "71"
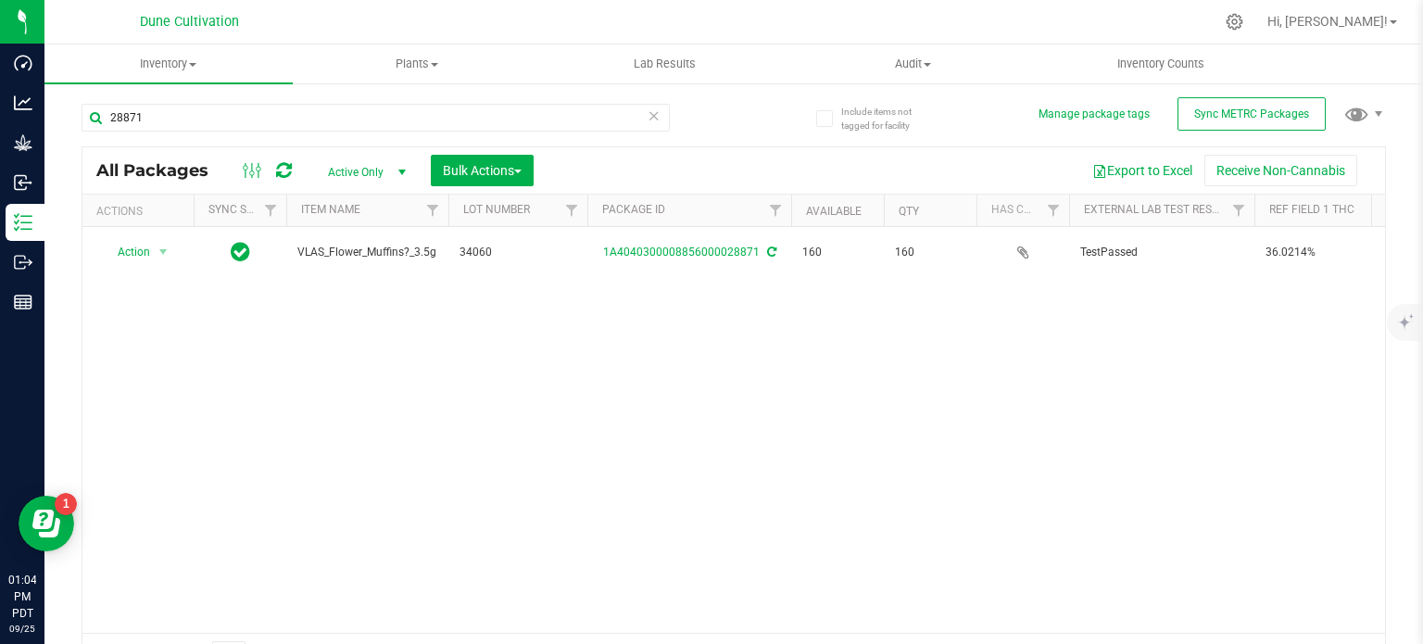
click at [361, 256] on span "VLAS_Flower_Muffins?_3.5g" at bounding box center [367, 253] width 140 height 18
copy tr "VLAS_Flower_Muffins?_3.5g"
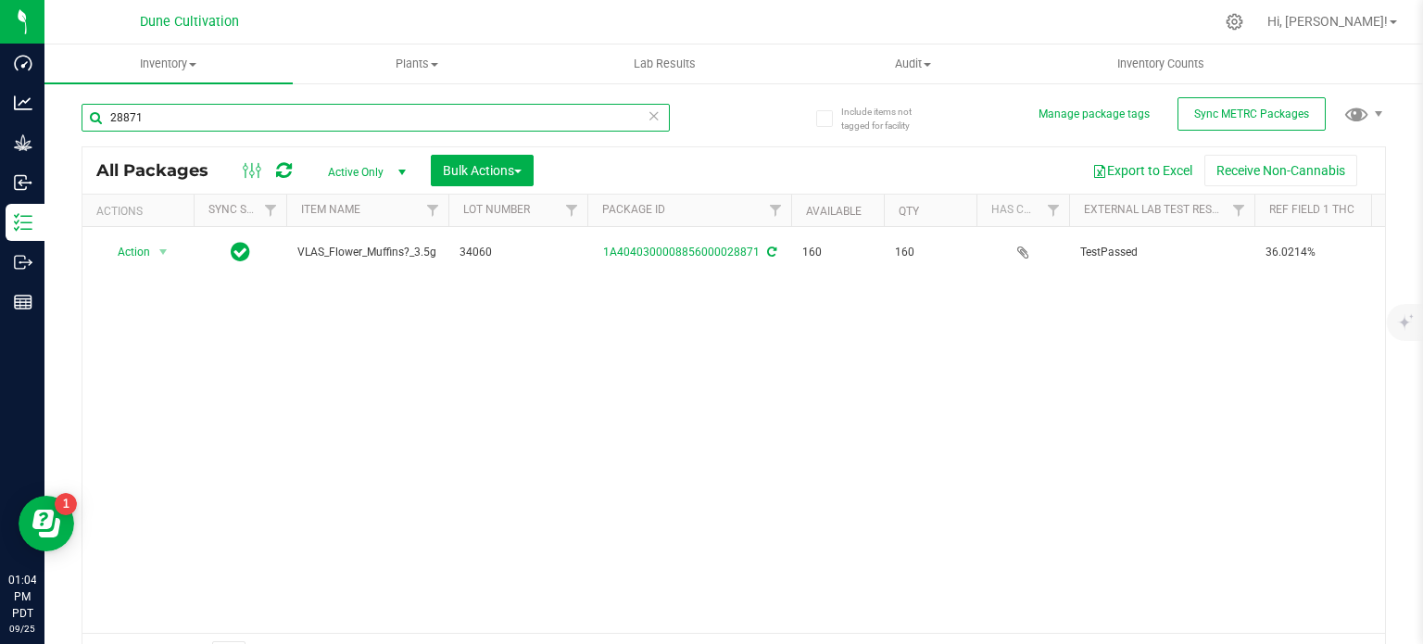
click at [164, 121] on input "28871" at bounding box center [376, 118] width 588 height 28
paste input "86"
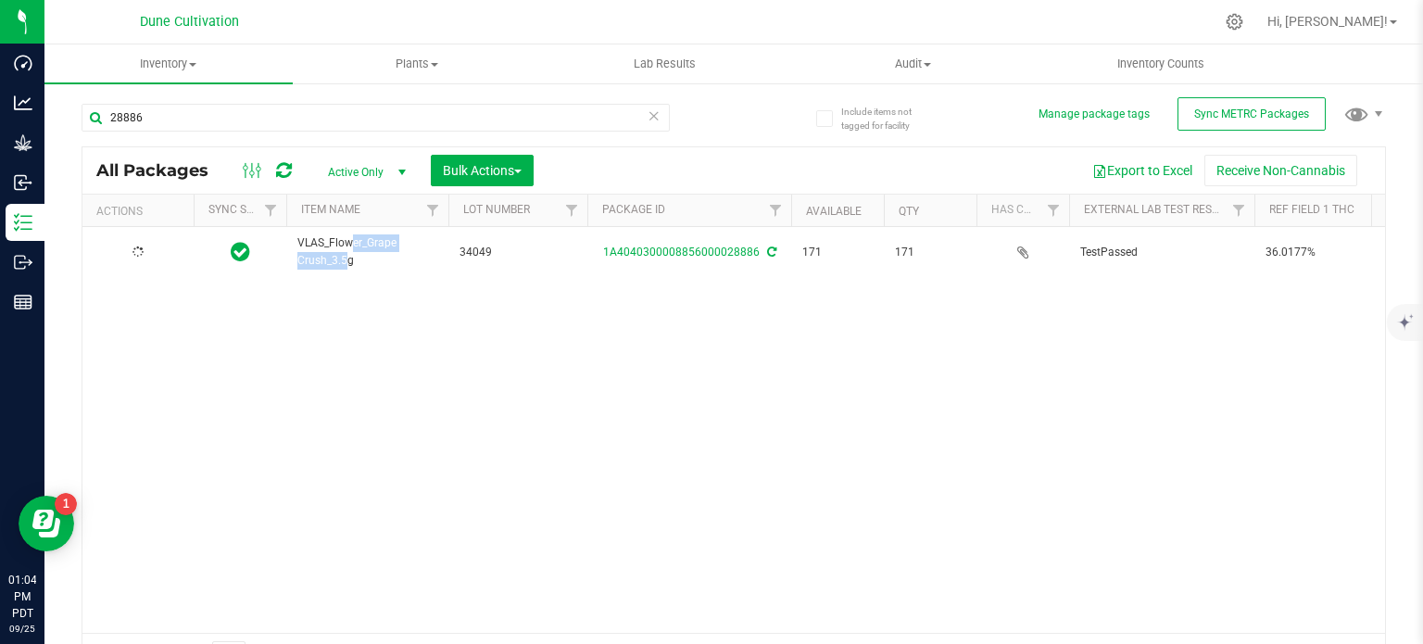
click at [360, 245] on span "VLAS_Flower_Grape Crush_3.5g" at bounding box center [367, 251] width 140 height 35
copy tr "VLAS_Flower_Grape Crush_3.5g"
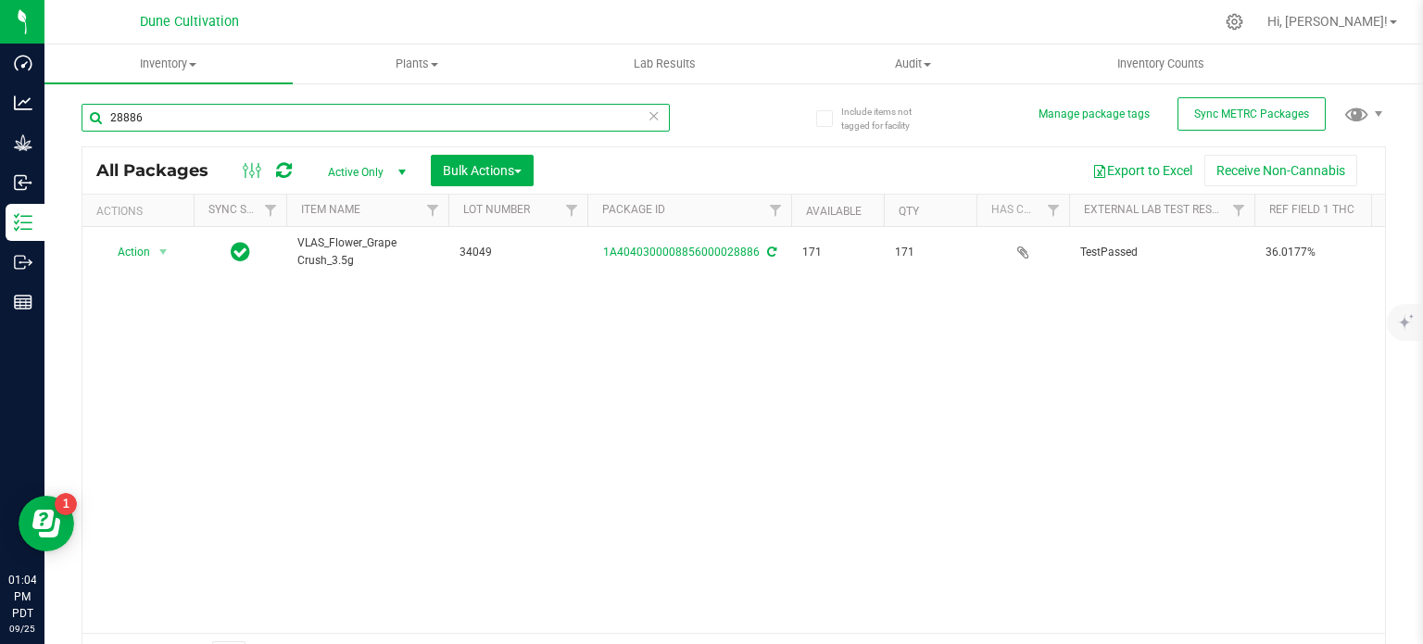
click at [182, 123] on input "28886" at bounding box center [376, 118] width 588 height 28
paste input "9191"
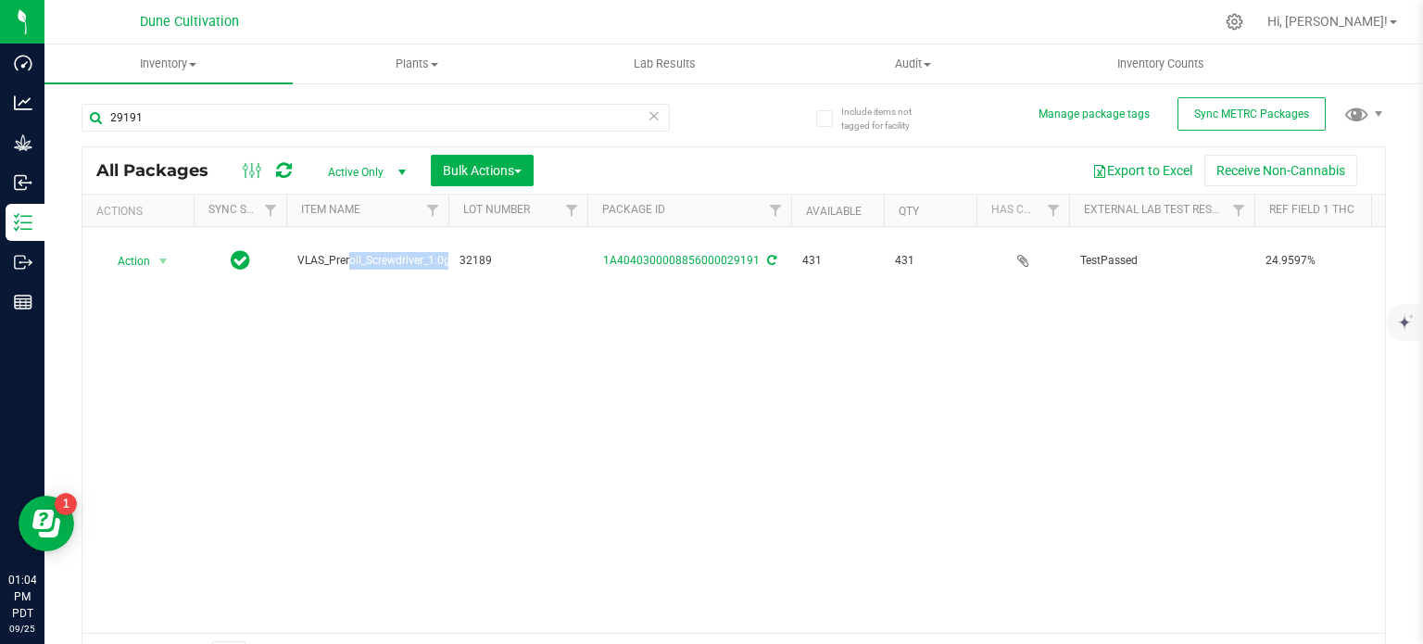
click at [333, 252] on span "VLAS_Preroll_Screwdriver_1.0g" at bounding box center [373, 261] width 153 height 18
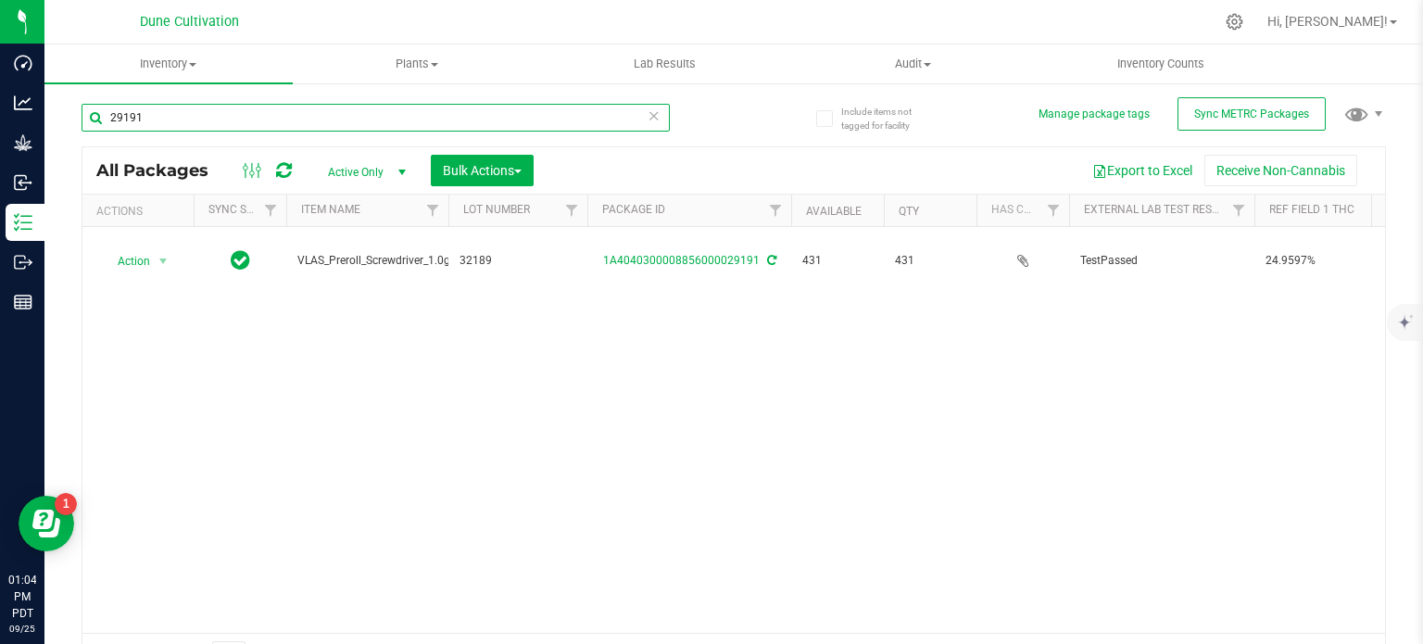
click at [159, 114] on input "29191" at bounding box center [376, 118] width 588 height 28
paste input "8884"
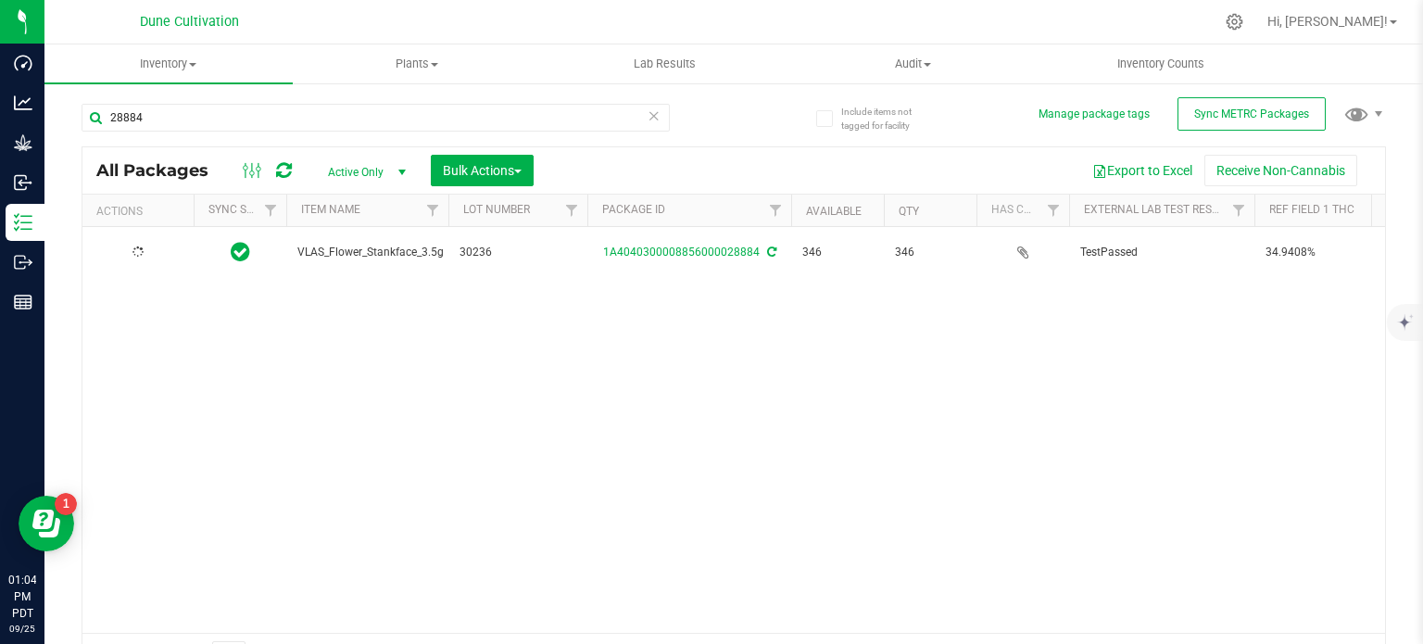
click at [344, 251] on span "VLAS_Flower_Stankface_3.5g" at bounding box center [370, 253] width 146 height 18
copy tr "VLAS_Flower_Stankface_3.5g"
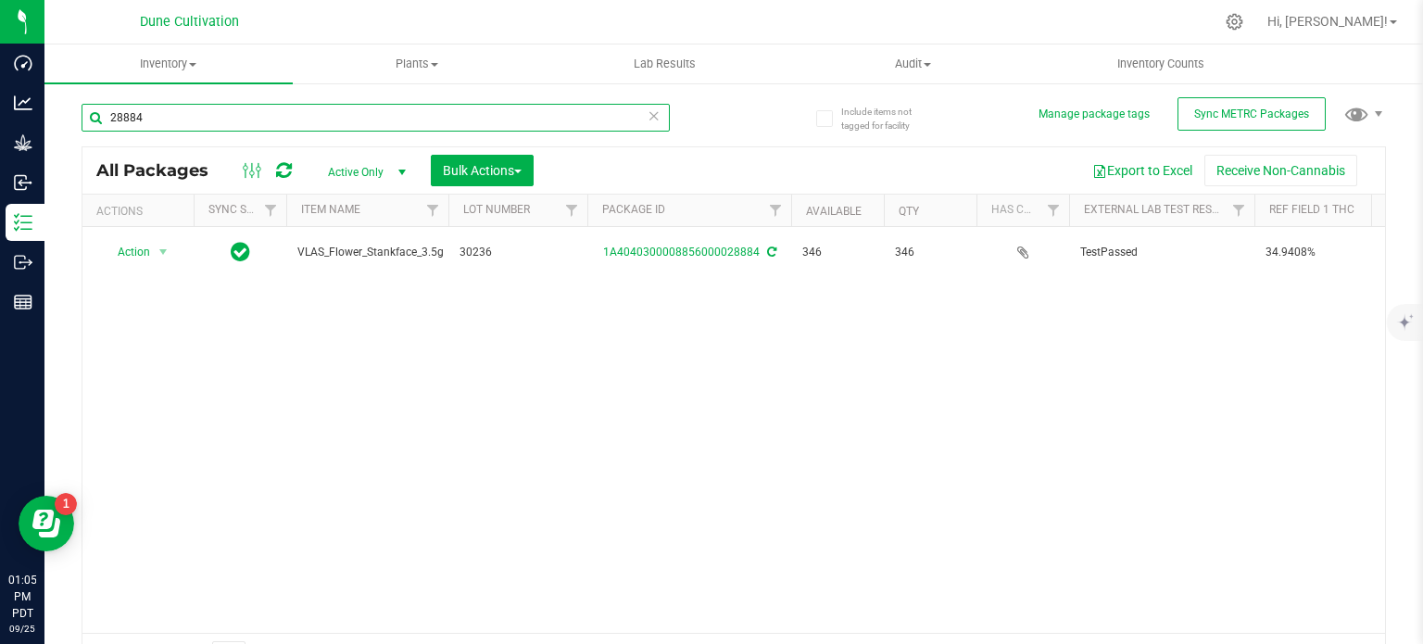
click at [151, 129] on input "28884" at bounding box center [376, 118] width 588 height 28
paste input "923"
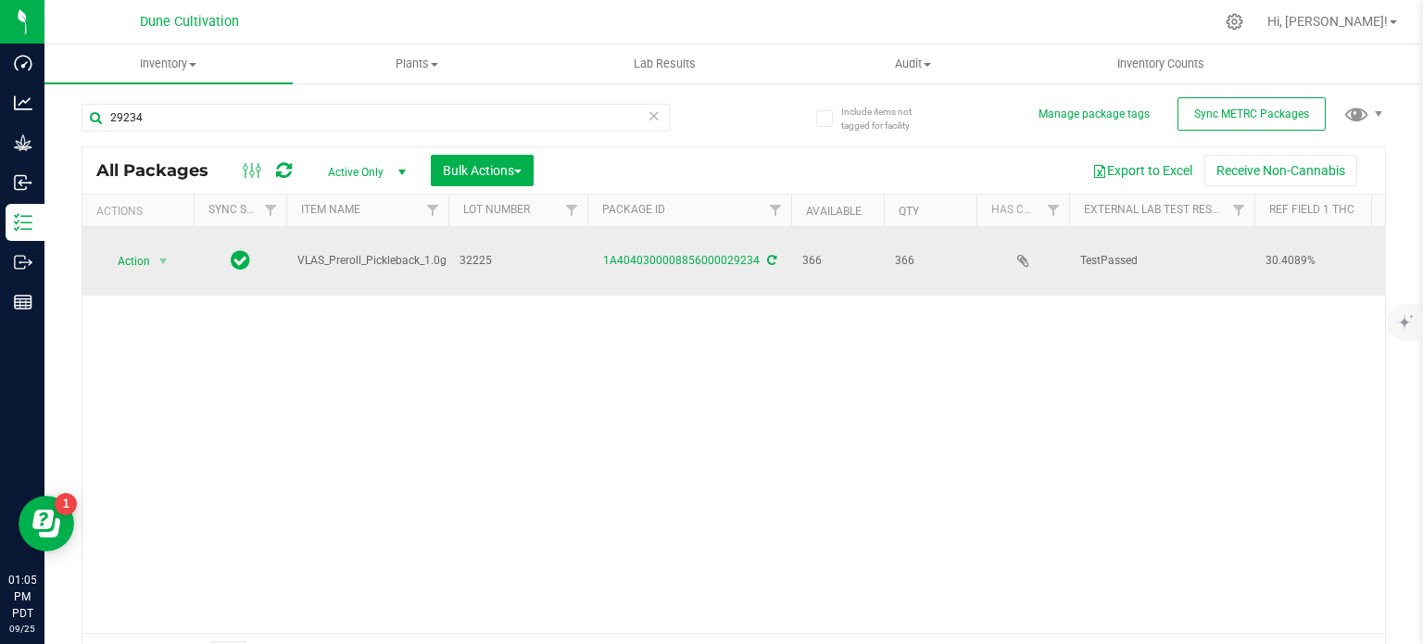
click at [345, 252] on span "VLAS_Preroll_Pickleback_1.0g" at bounding box center [371, 261] width 149 height 18
copy tr "VLAS_Preroll_Pickleback_1.0g"
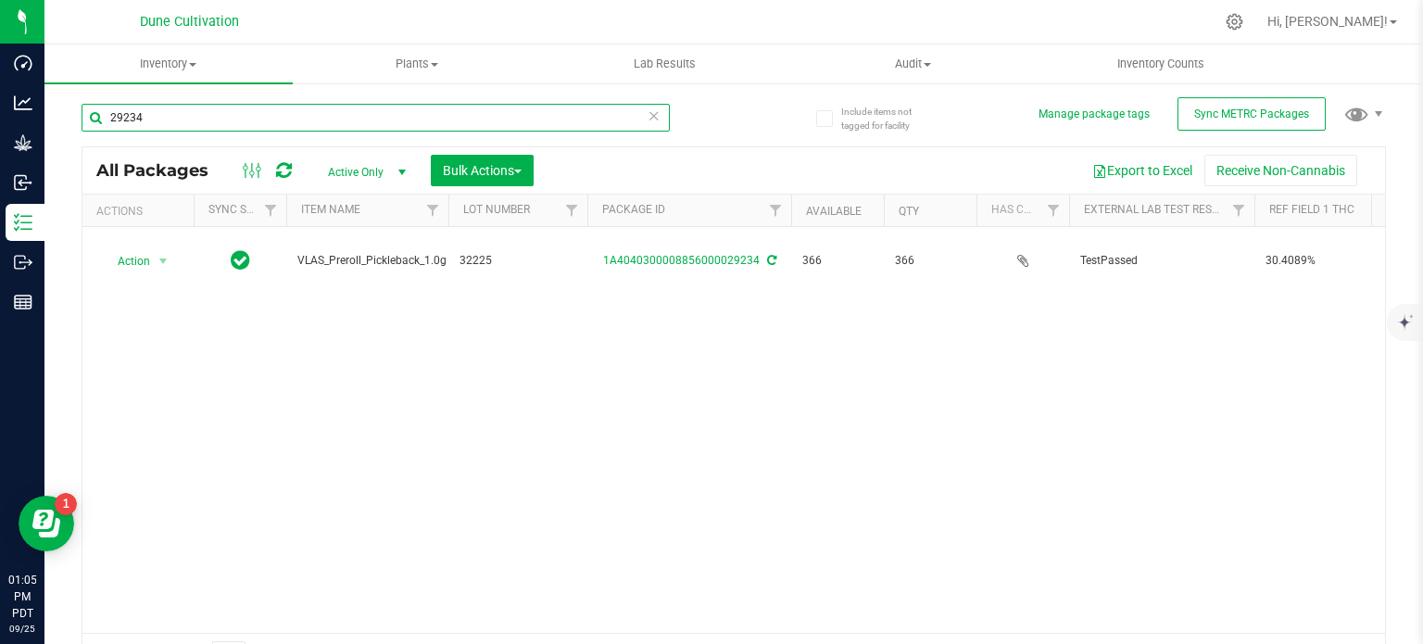
click at [212, 125] on input "29234" at bounding box center [376, 118] width 588 height 28
paste input "191"
click at [190, 119] on input "29191" at bounding box center [376, 118] width 588 height 28
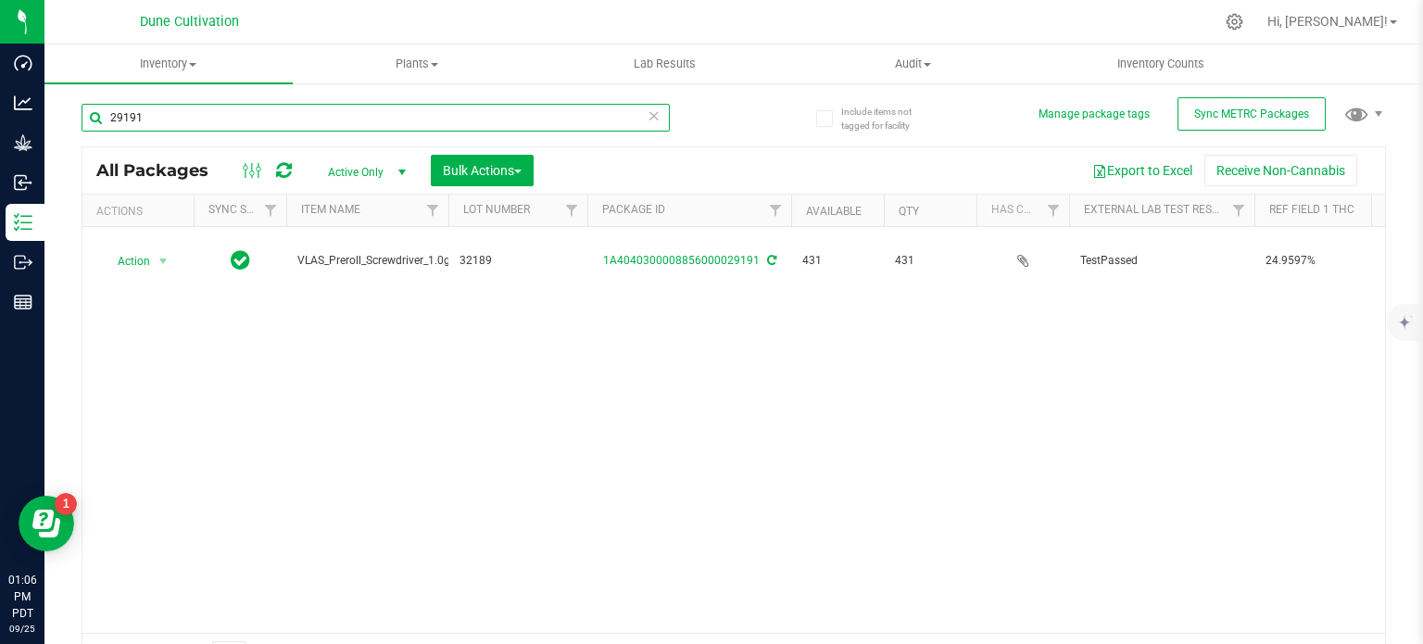
paste input "Screwdriver"
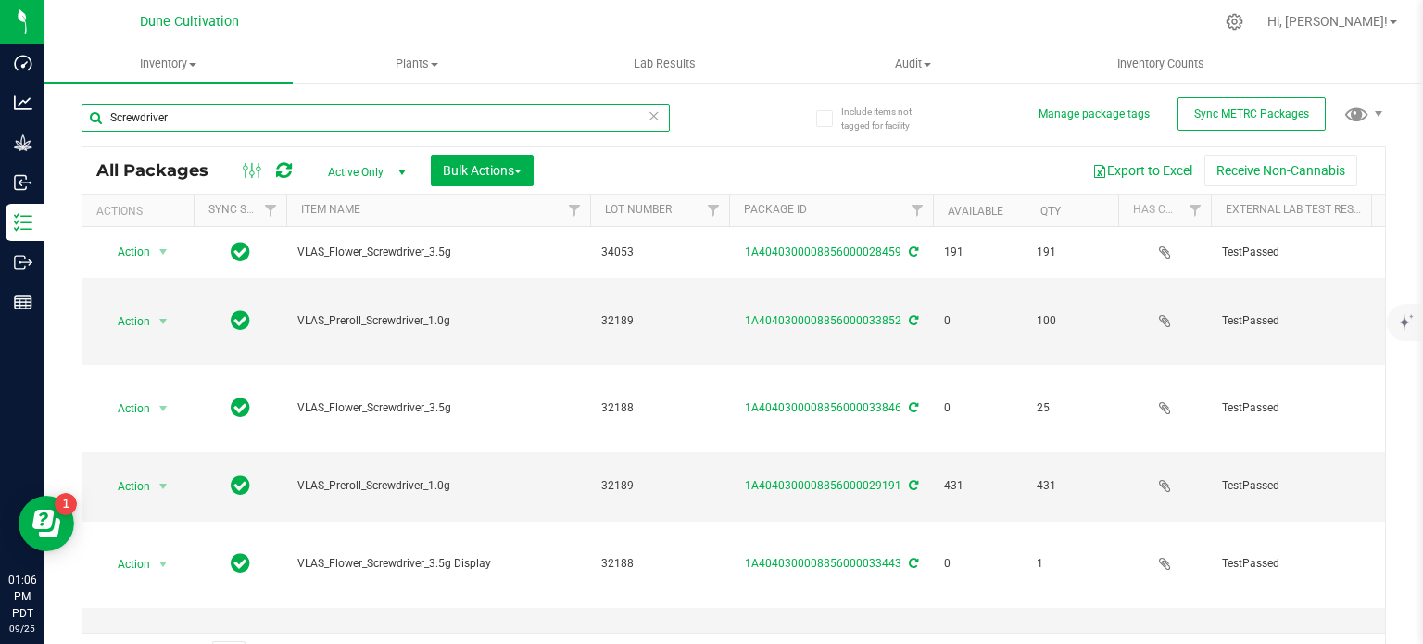
drag, startPoint x: 448, startPoint y: 208, endPoint x: 601, endPoint y: 209, distance: 152.8
click at [601, 209] on div "Actions Sync Status Item Name Lot Number Package ID Available Qty Has COA Exter…" at bounding box center [726, 210] width 1289 height 31
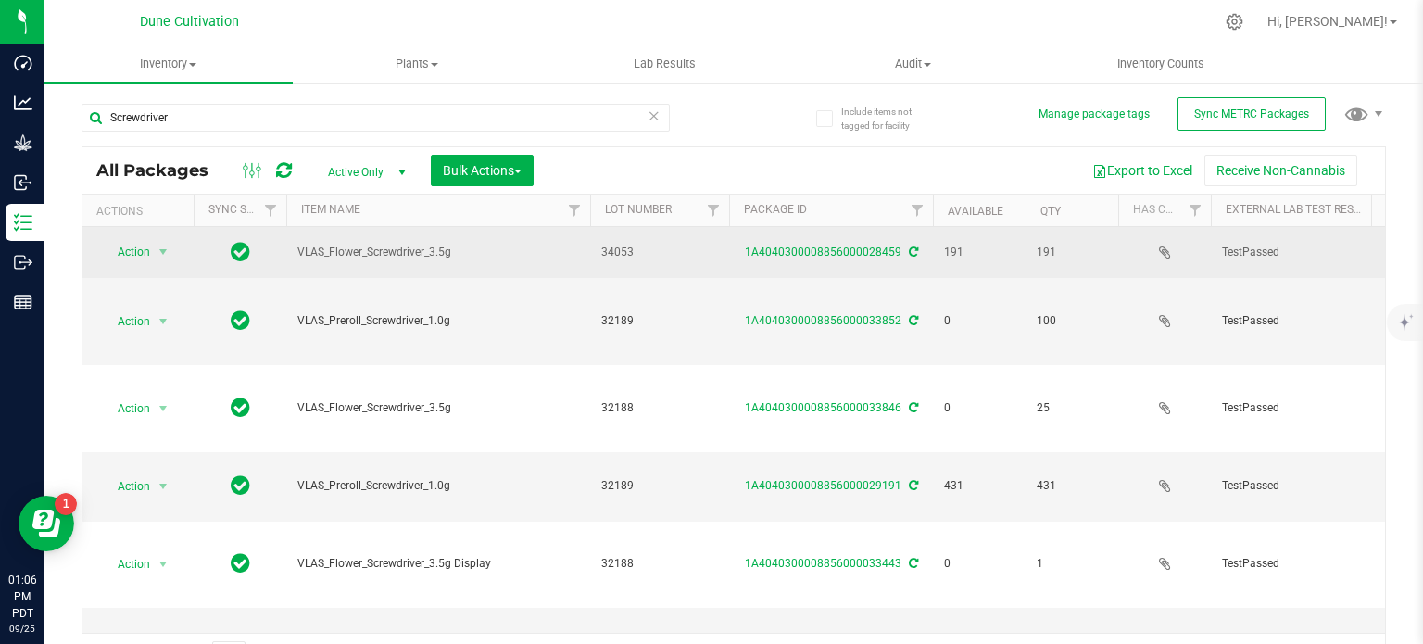
click at [345, 247] on span "VLAS_Flower_Screwdriver_3.5g" at bounding box center [438, 253] width 282 height 18
copy tr "VLAS_Flower_Screwdriver_3.5g"
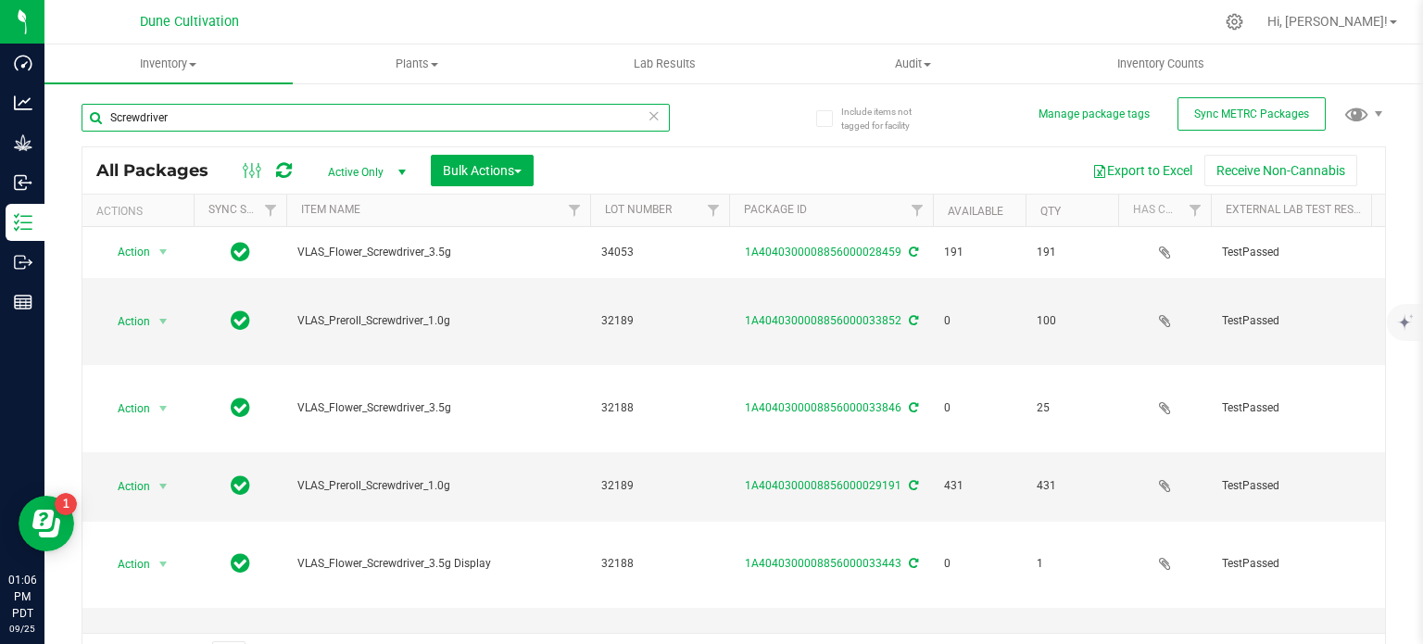
click at [223, 107] on input "Screwdriver" at bounding box center [376, 118] width 588 height 28
paste input "Pickleback"
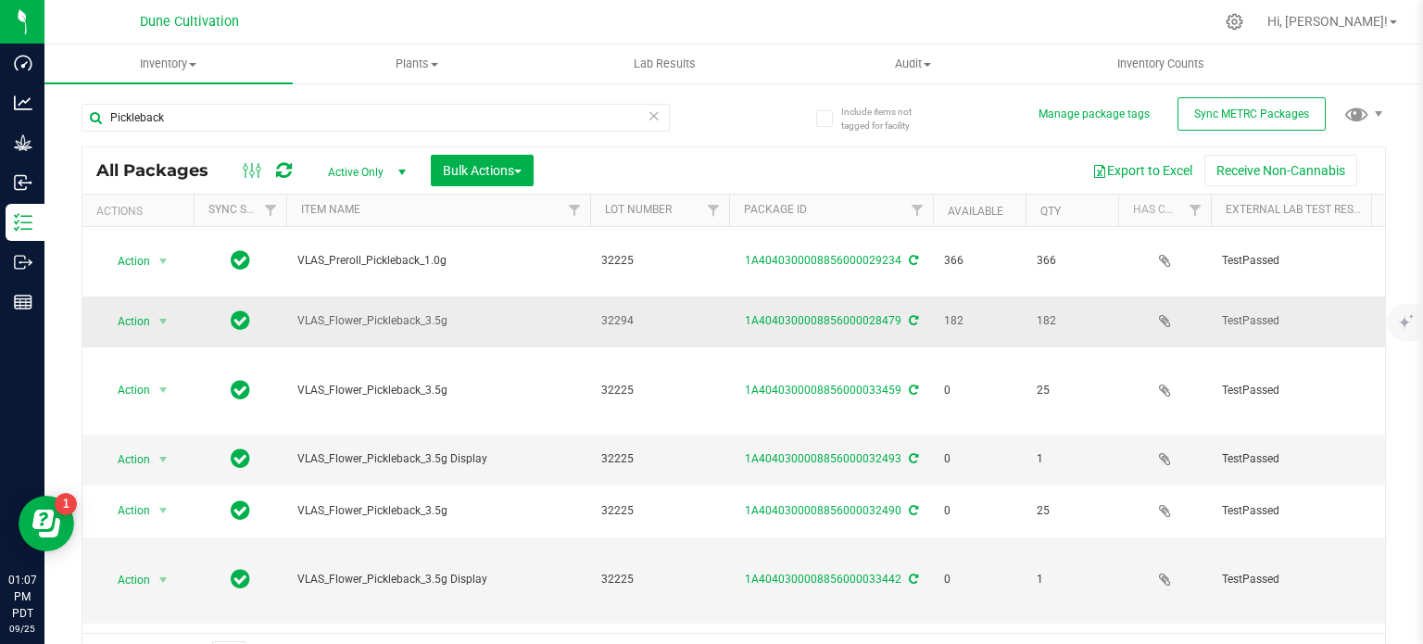
click at [383, 312] on span "VLAS_Flower_Pickleback_3.5g" at bounding box center [438, 321] width 282 height 18
copy tr "VLAS_Flower_Pickleback_3.5g"
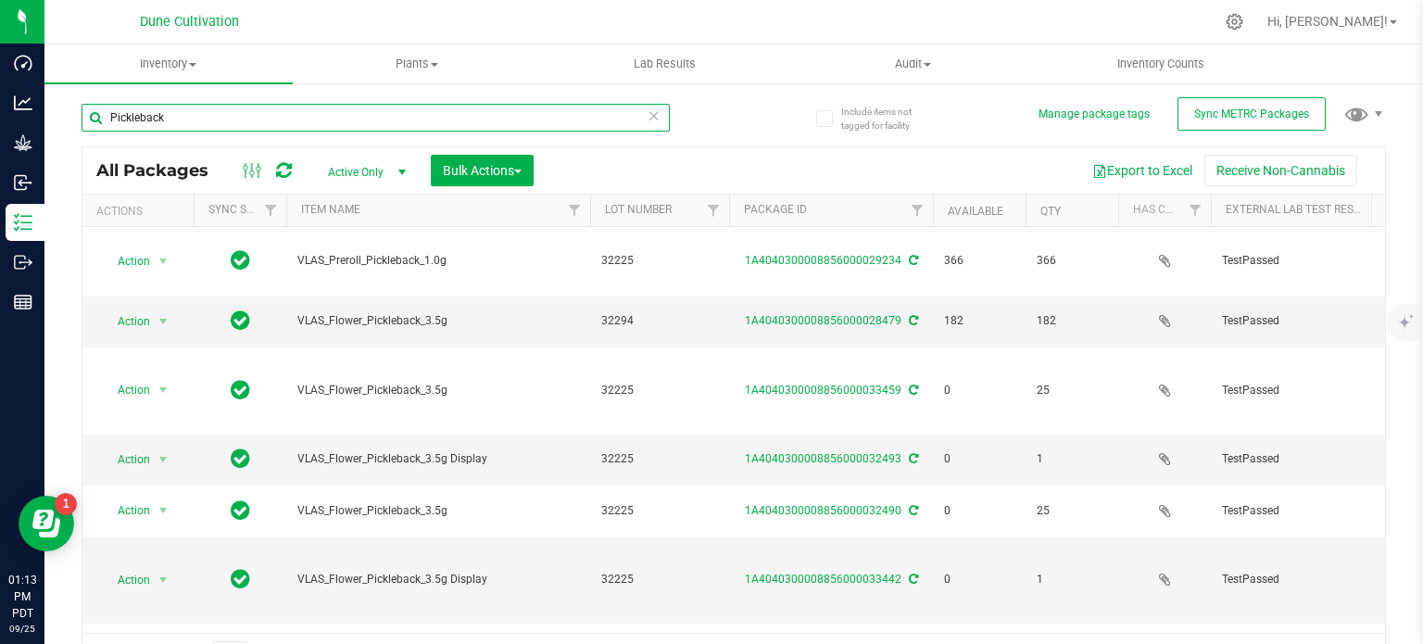
click at [220, 125] on input "Pickleback" at bounding box center [376, 118] width 588 height 28
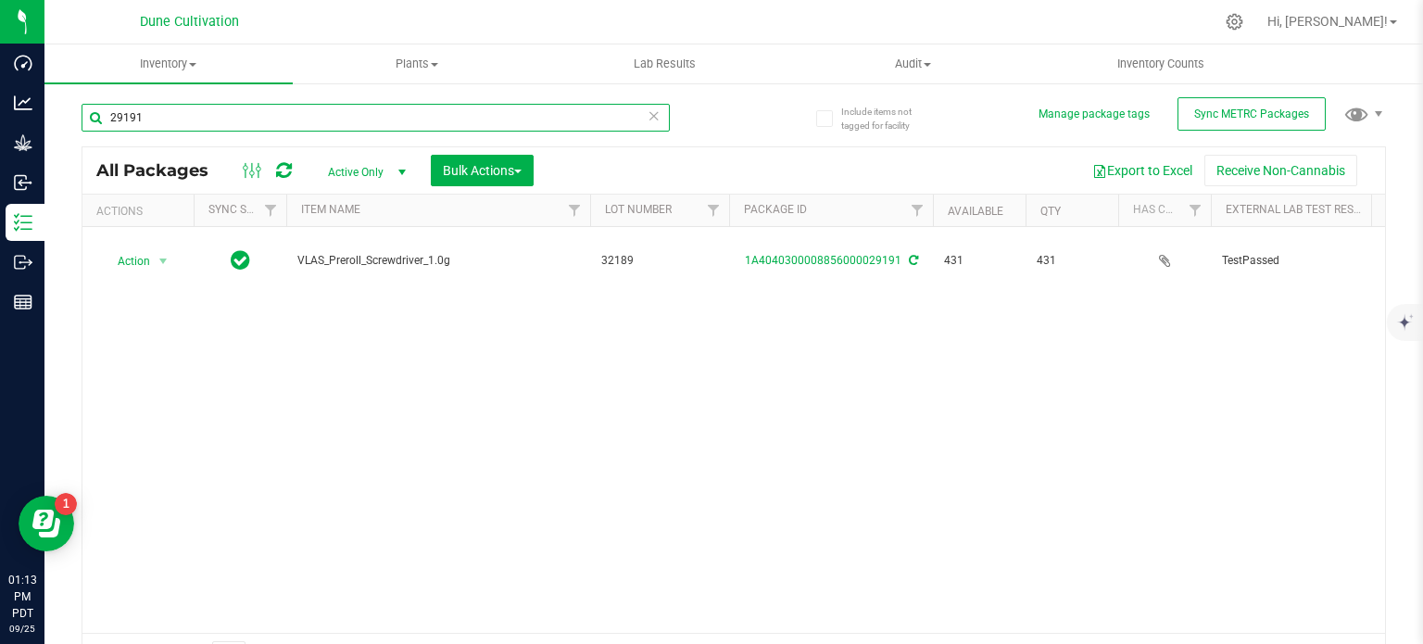
click at [282, 126] on input "29191" at bounding box center [376, 118] width 588 height 28
paste input "VLAS_Flower_Screwdriver_3.5g"
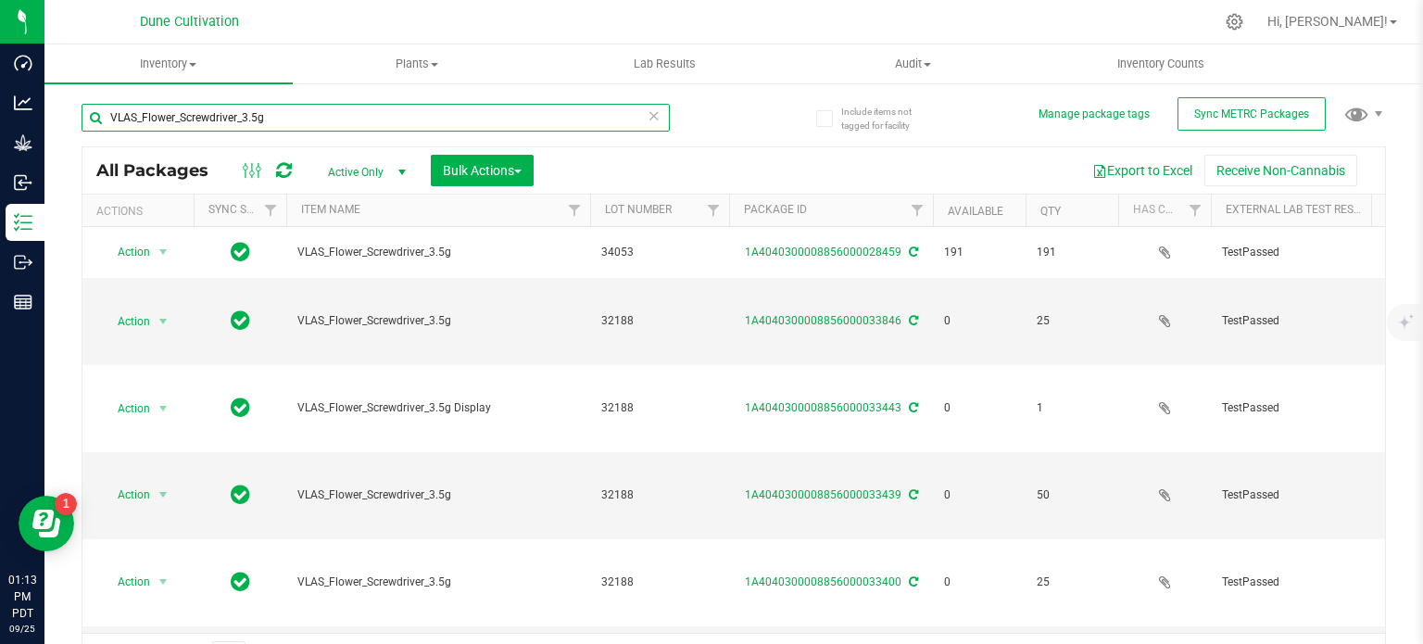
click at [207, 116] on input "VLAS_Flower_Screwdriver_3.5g" at bounding box center [376, 118] width 588 height 28
paste input "28459"
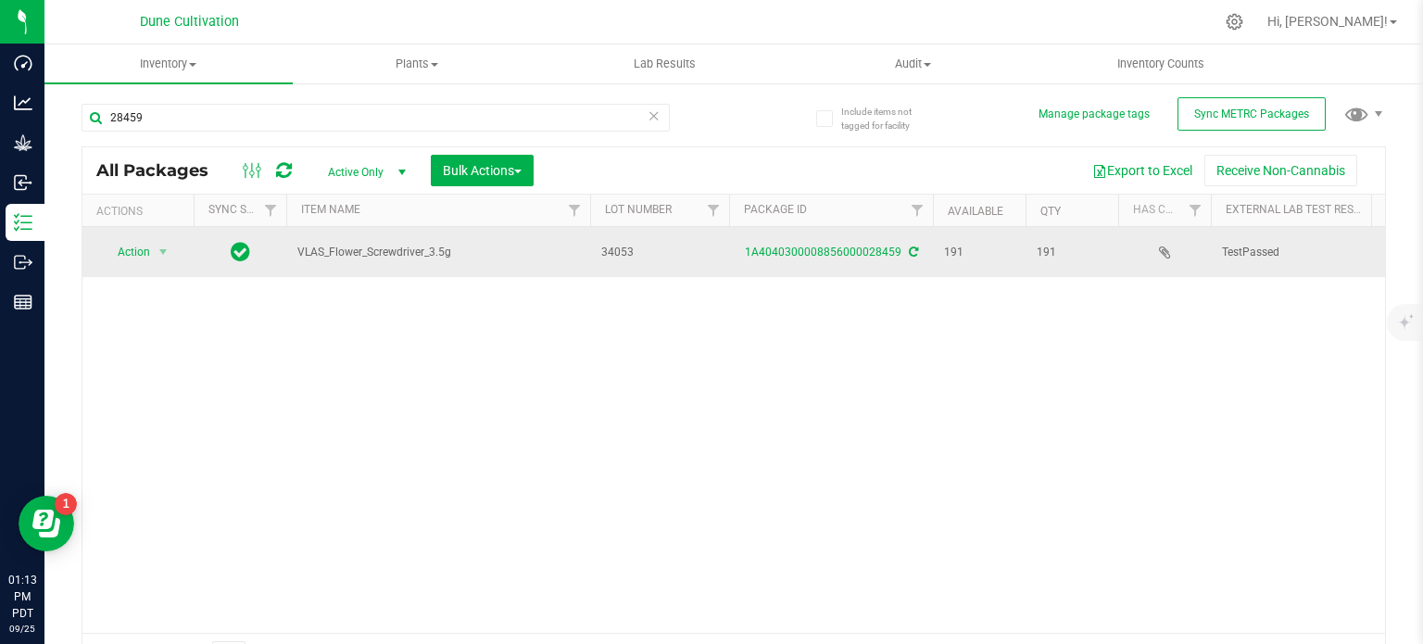
click at [358, 250] on span "VLAS_Flower_Screwdriver_3.5g" at bounding box center [438, 253] width 282 height 18
copy tr "VLAS_Flower_Screwdriver_3.5g"
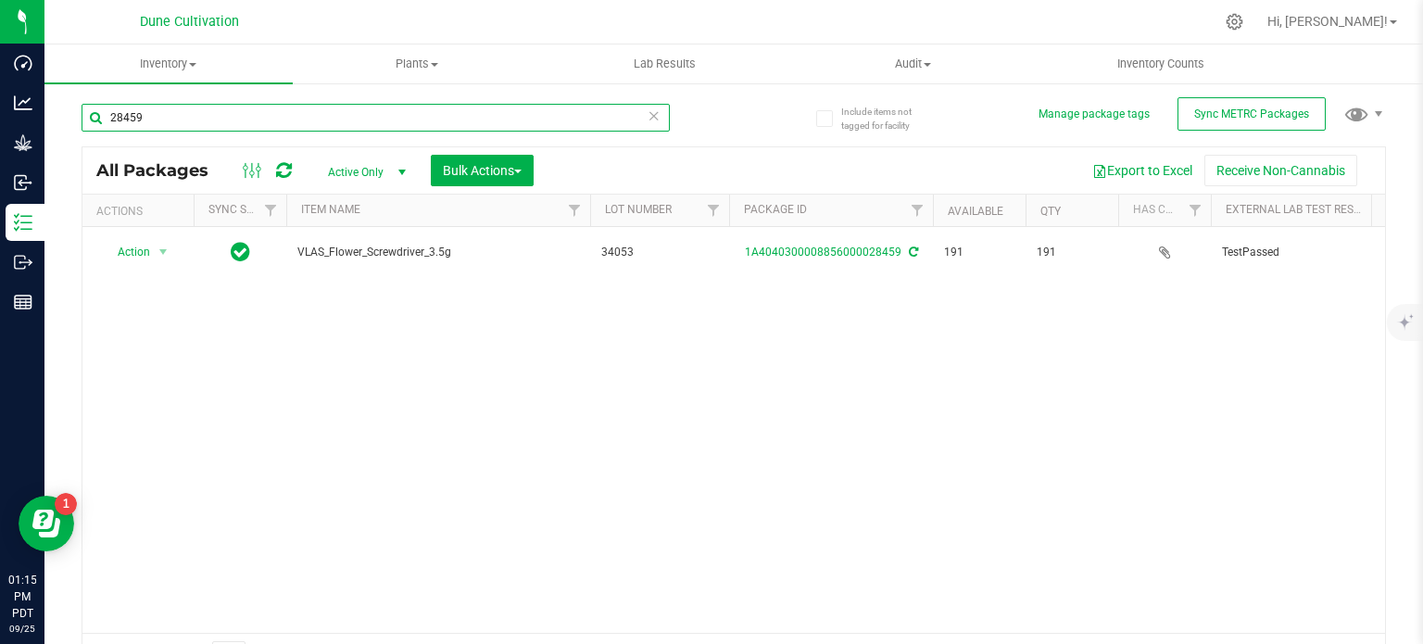
click at [241, 123] on input "28459" at bounding box center [376, 118] width 588 height 28
paste input "VLAS_Flower_Pickleback_3.5g"
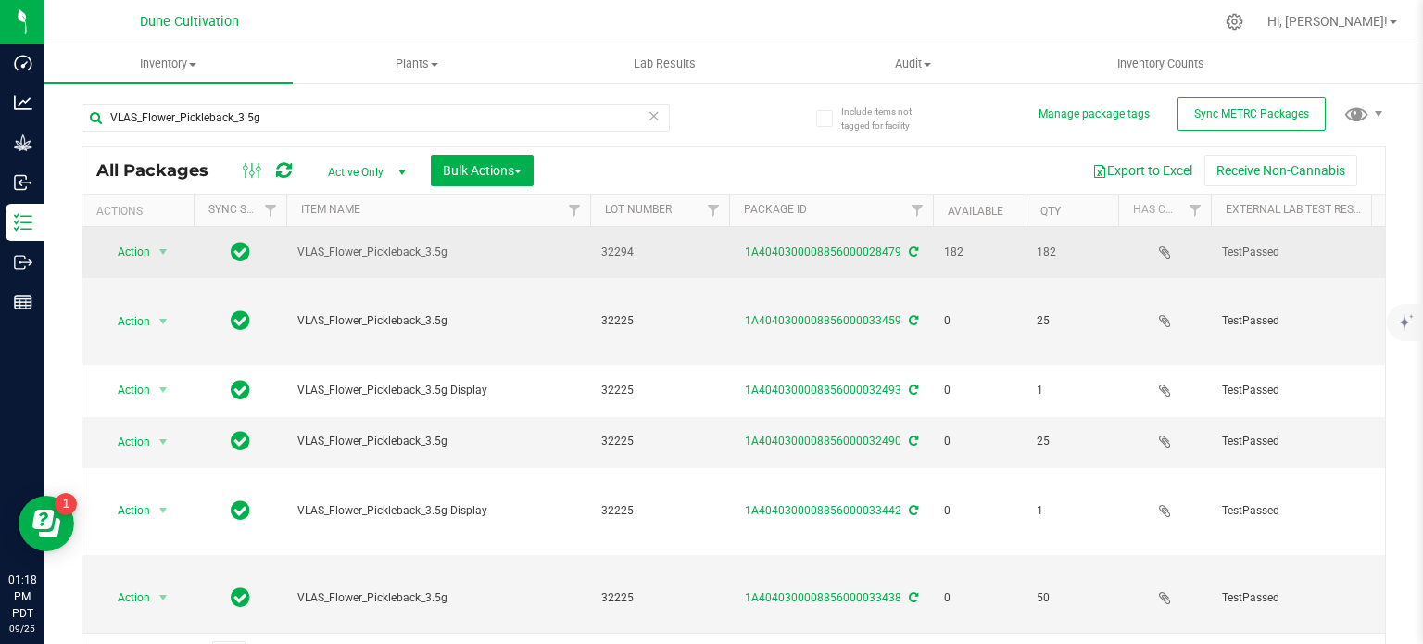
click at [385, 255] on span "VLAS_Flower_Pickleback_3.5g" at bounding box center [438, 253] width 282 height 18
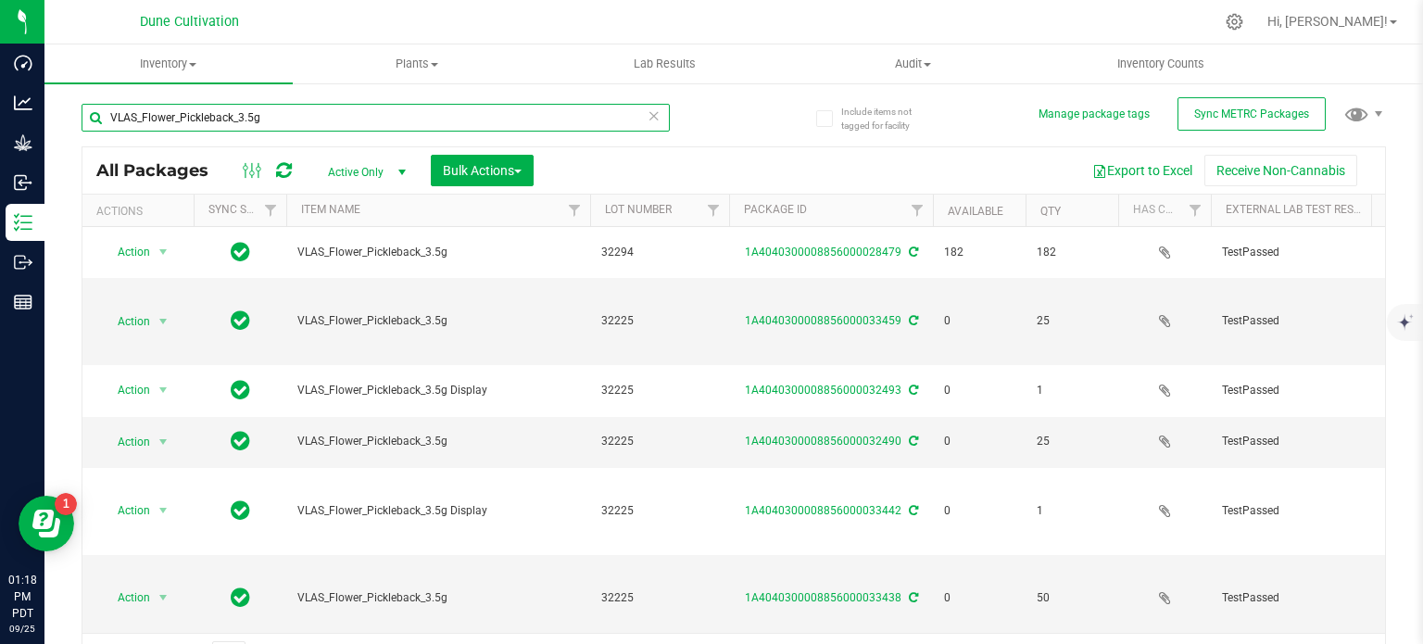
click at [230, 113] on input "VLAS_Flower_Pickleback_3.5g" at bounding box center [376, 118] width 588 height 28
paste input "28479"
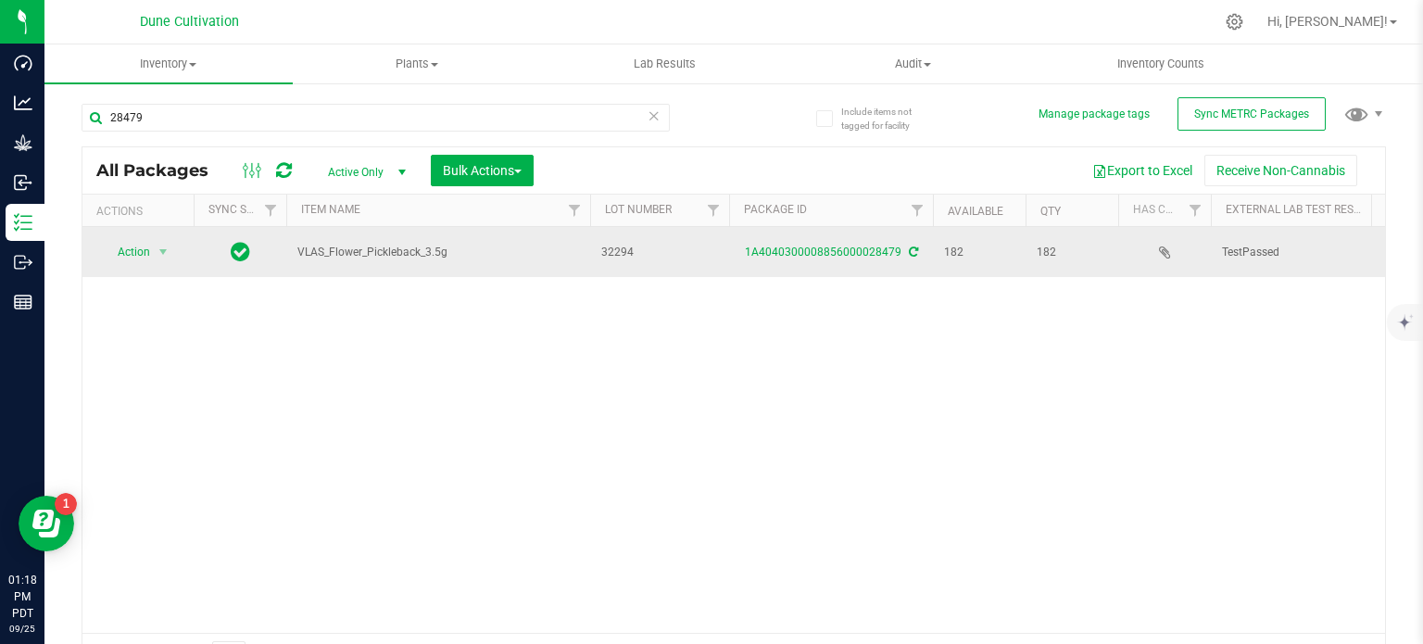
click at [378, 250] on span "VLAS_Flower_Pickleback_3.5g" at bounding box center [438, 253] width 282 height 18
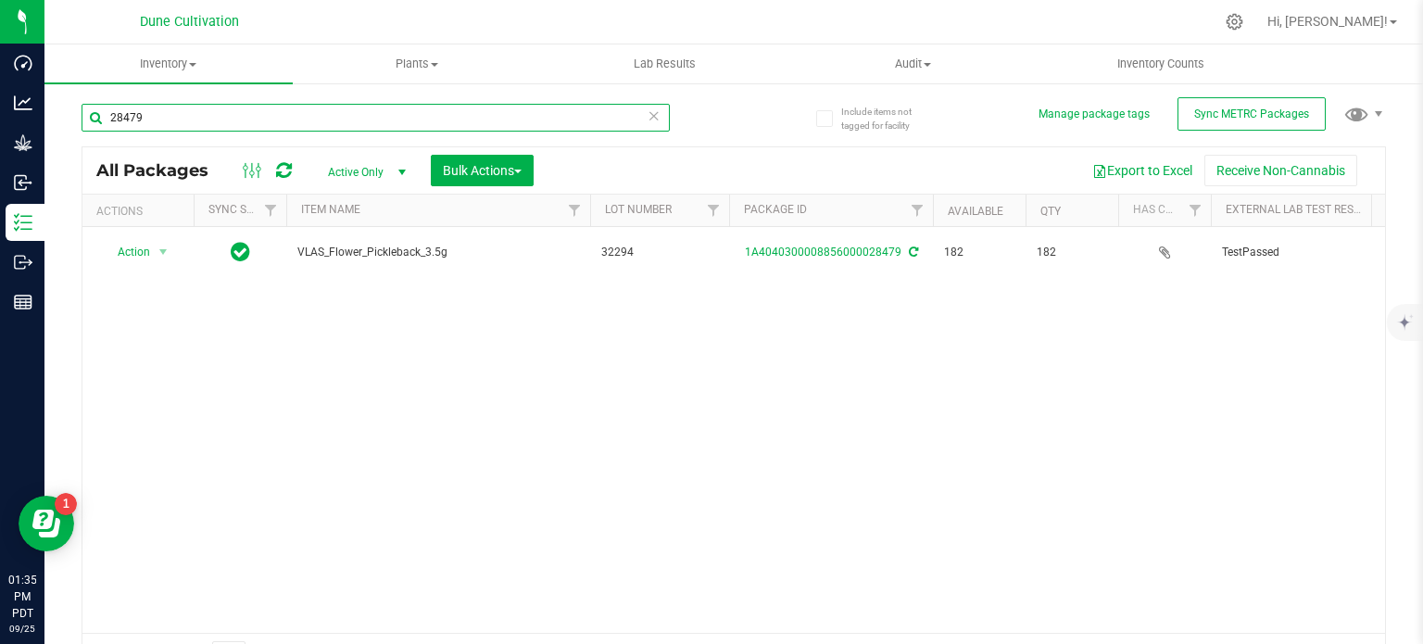
click at [180, 109] on input "28479" at bounding box center [376, 118] width 588 height 28
paste input "11"
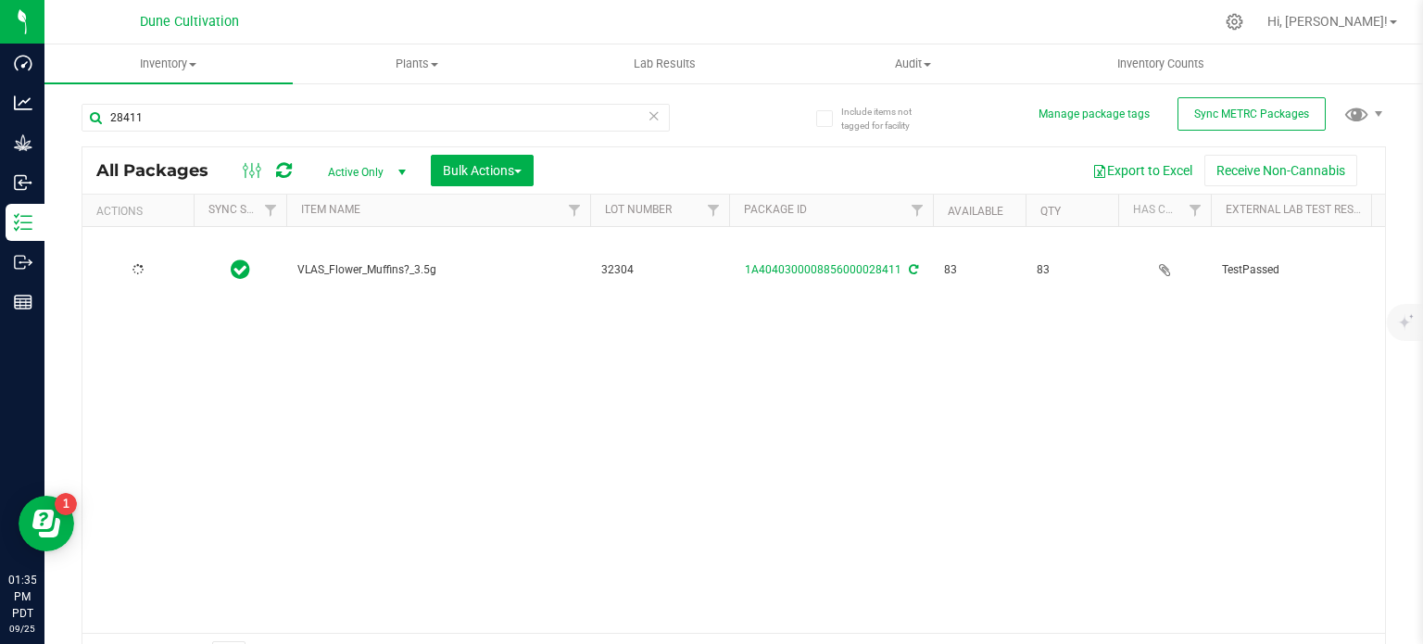
click at [351, 261] on span "VLAS_Flower_Muffins?_3.5g" at bounding box center [438, 270] width 282 height 18
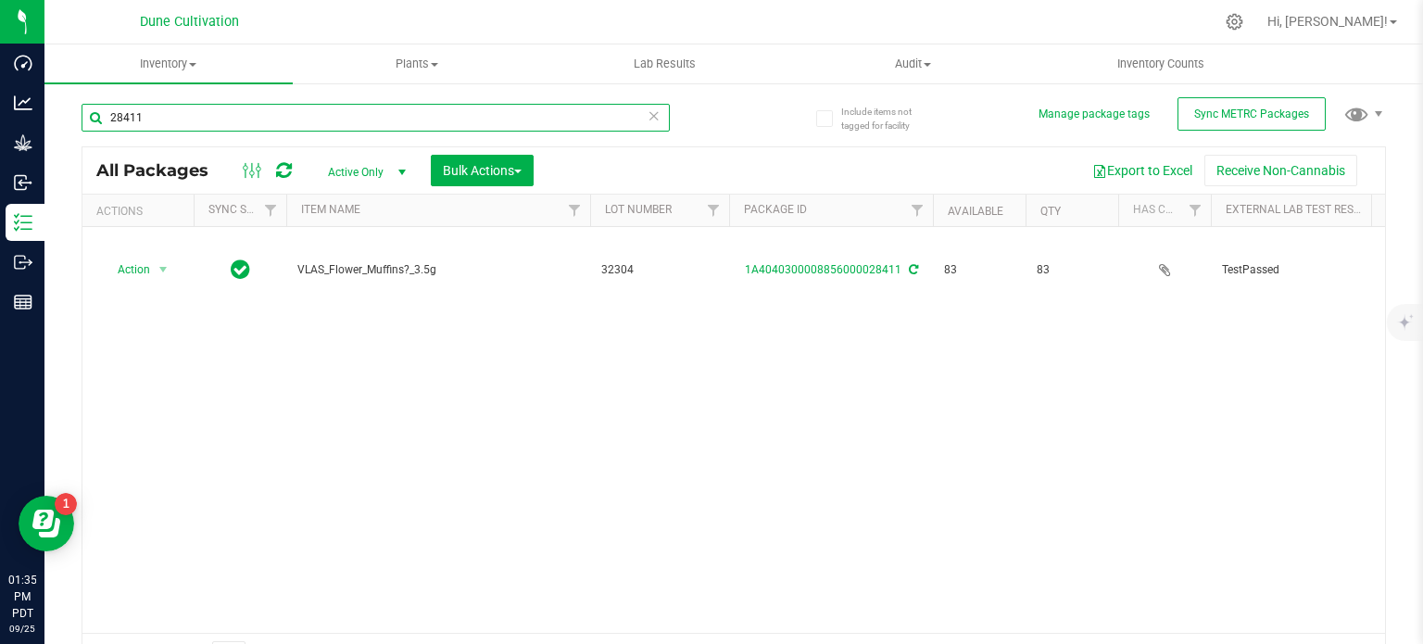
click at [220, 121] on input "28411" at bounding box center [376, 118] width 588 height 28
paste input "886"
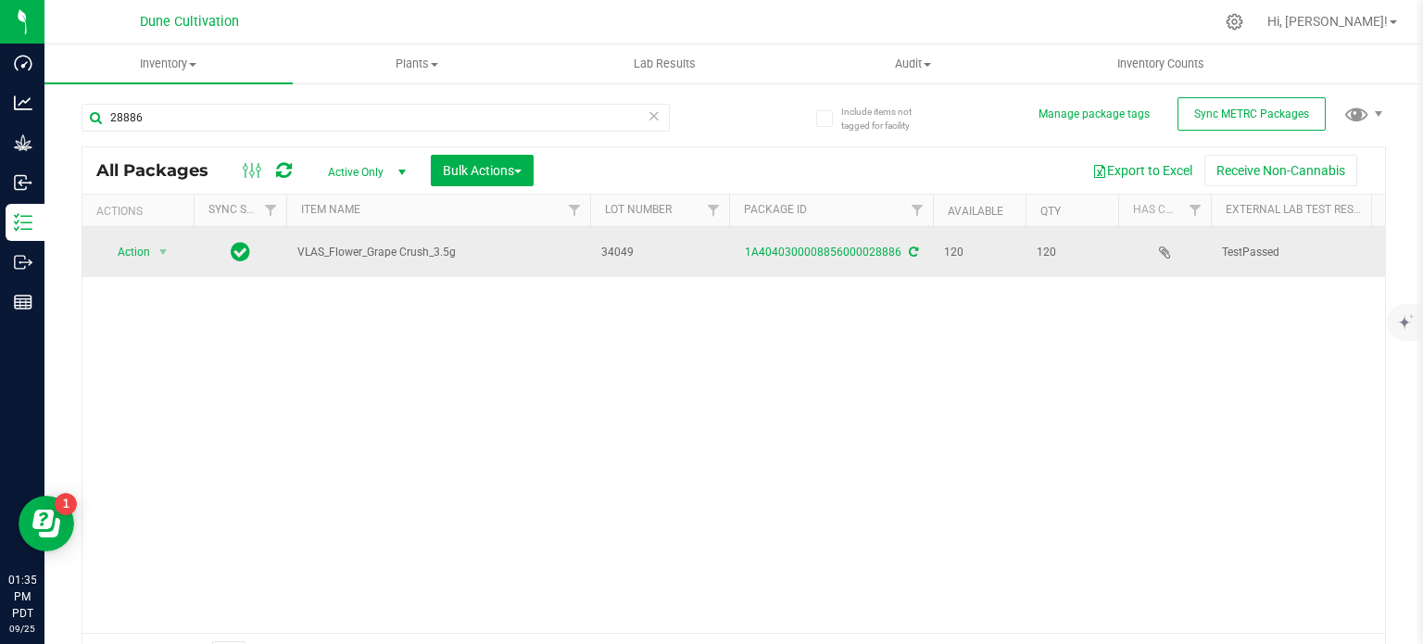
click at [360, 255] on span "VLAS_Flower_Grape Crush_3.5g" at bounding box center [438, 253] width 282 height 18
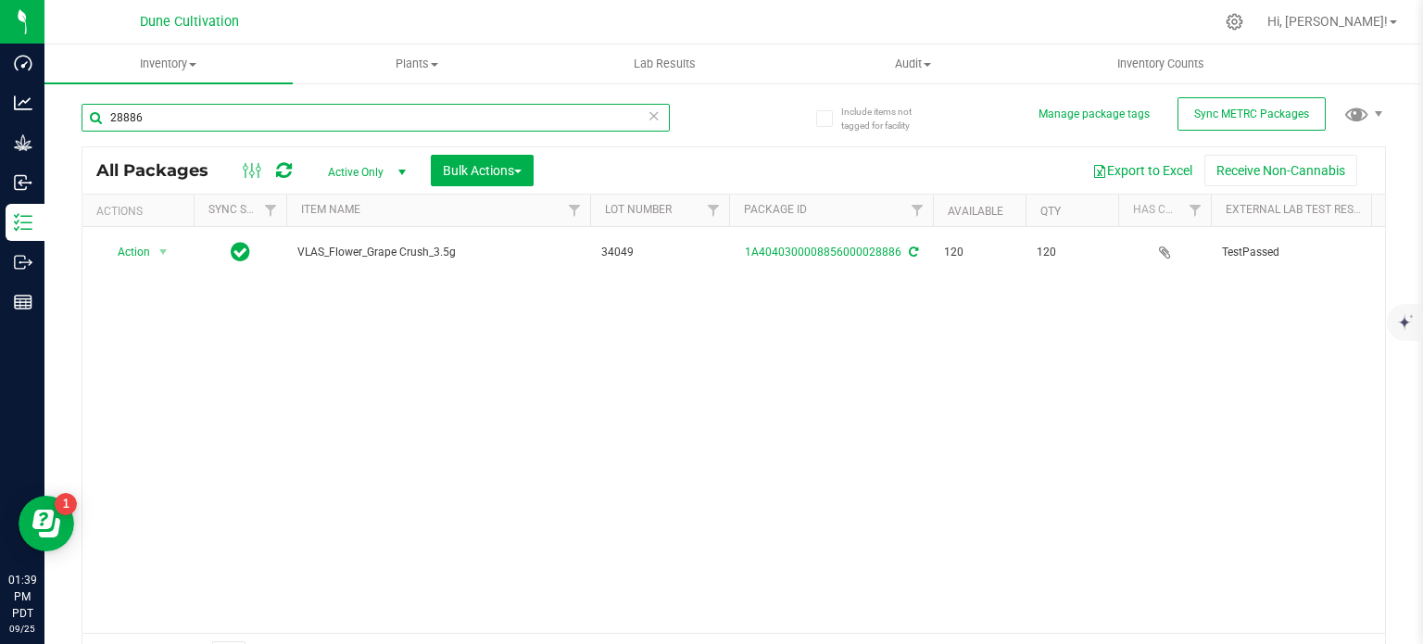
click at [180, 118] on input "28886" at bounding box center [376, 118] width 588 height 28
paste input "91"
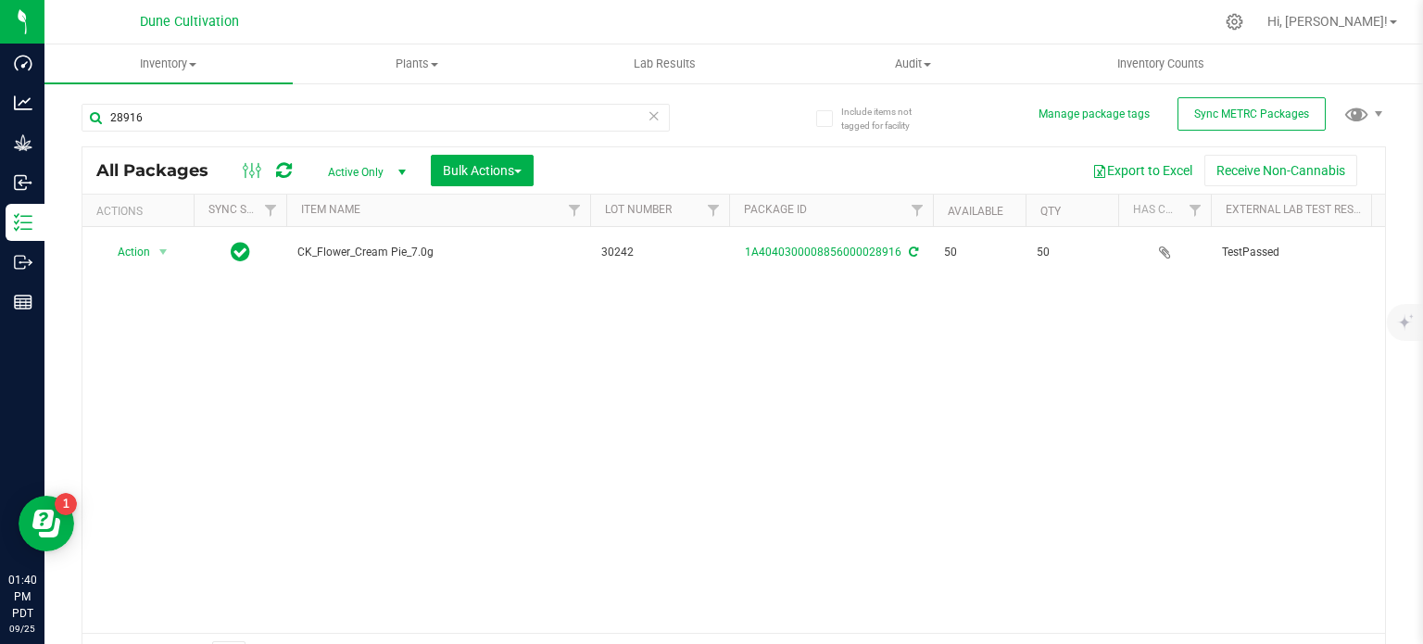
click at [345, 251] on span "CK_Flower_Cream Pie_7.0g" at bounding box center [438, 253] width 282 height 18
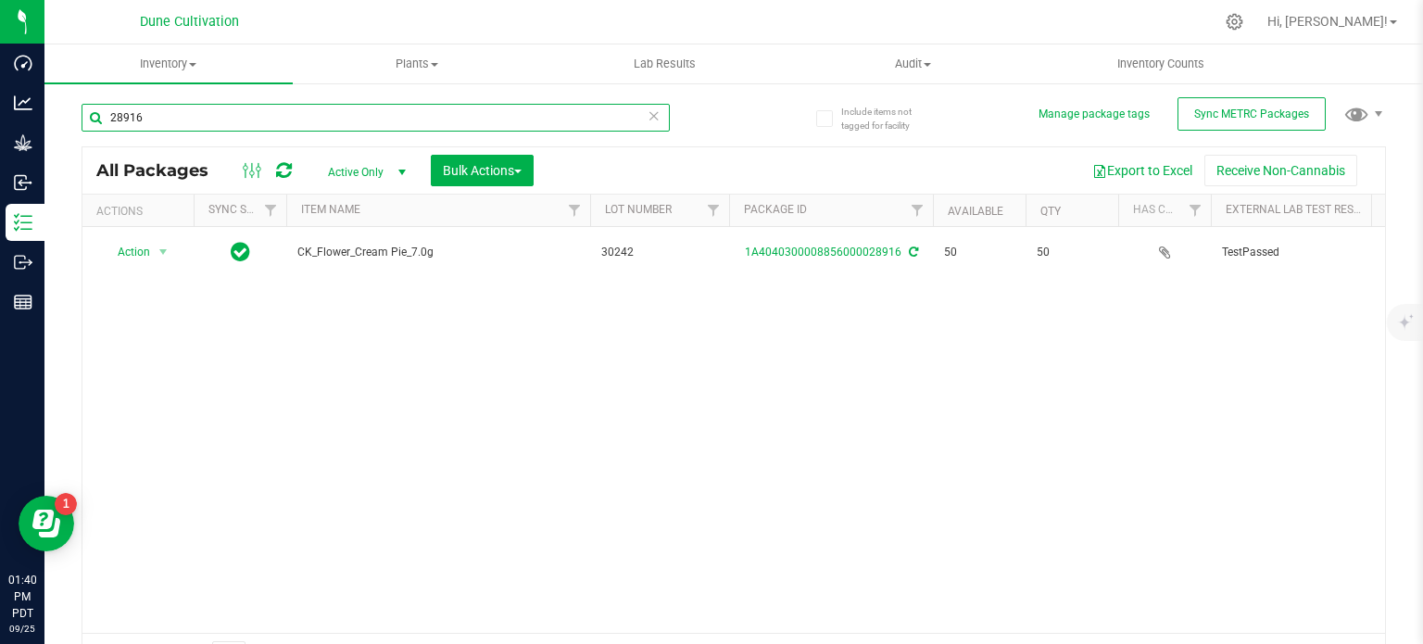
click at [182, 124] on input "28916" at bounding box center [376, 118] width 588 height 28
paste input "24"
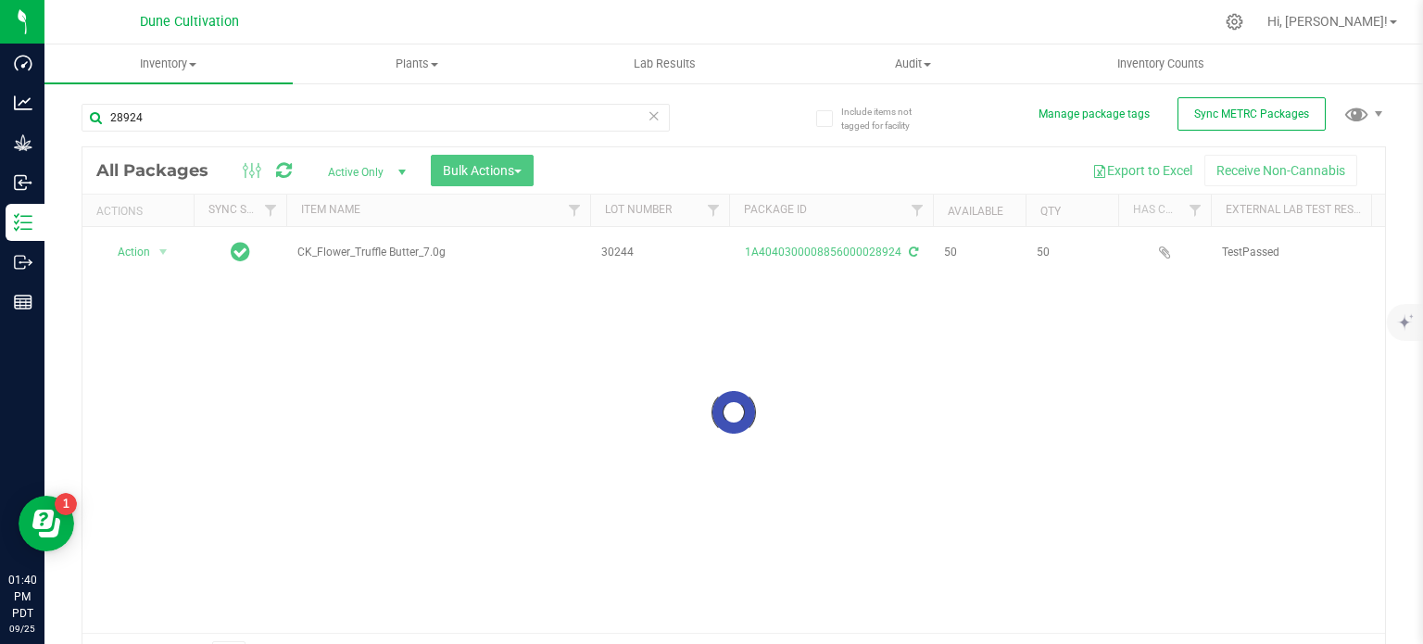
click at [329, 252] on div at bounding box center [733, 412] width 1302 height 530
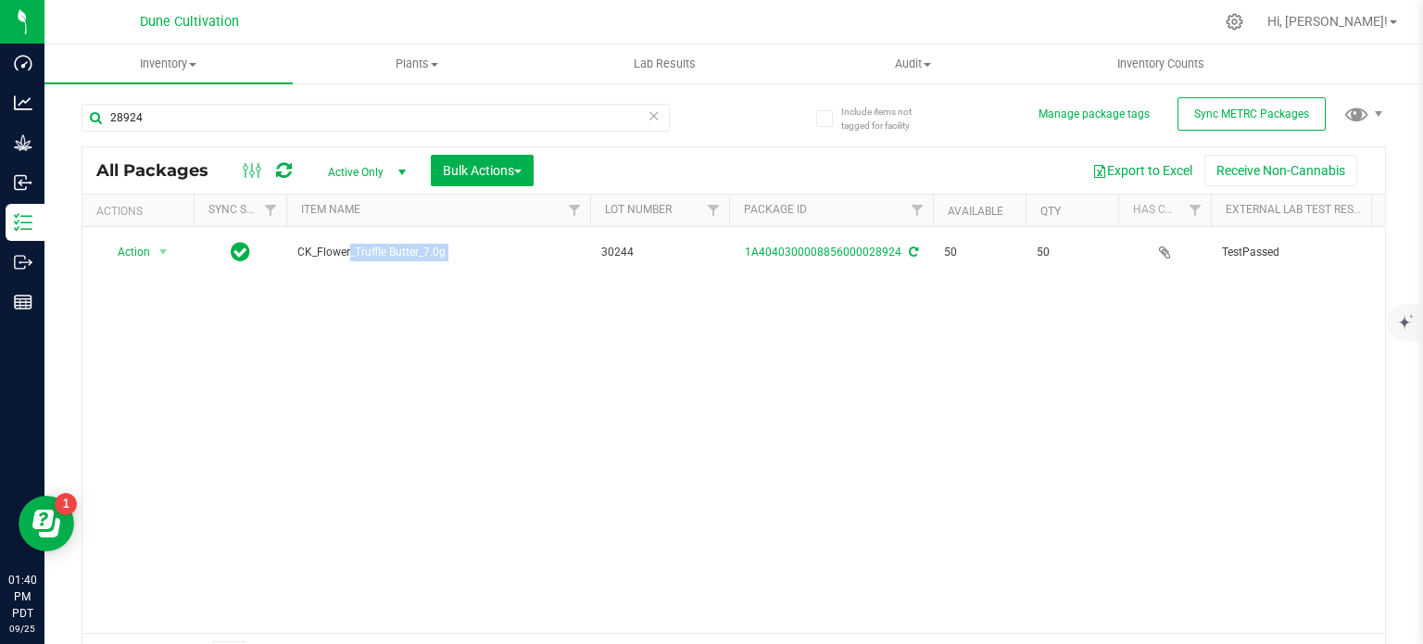
click at [329, 252] on span "CK_Flower_Truffle Butter_7.0g" at bounding box center [438, 253] width 282 height 18
click at [201, 133] on div "28924" at bounding box center [376, 125] width 588 height 43
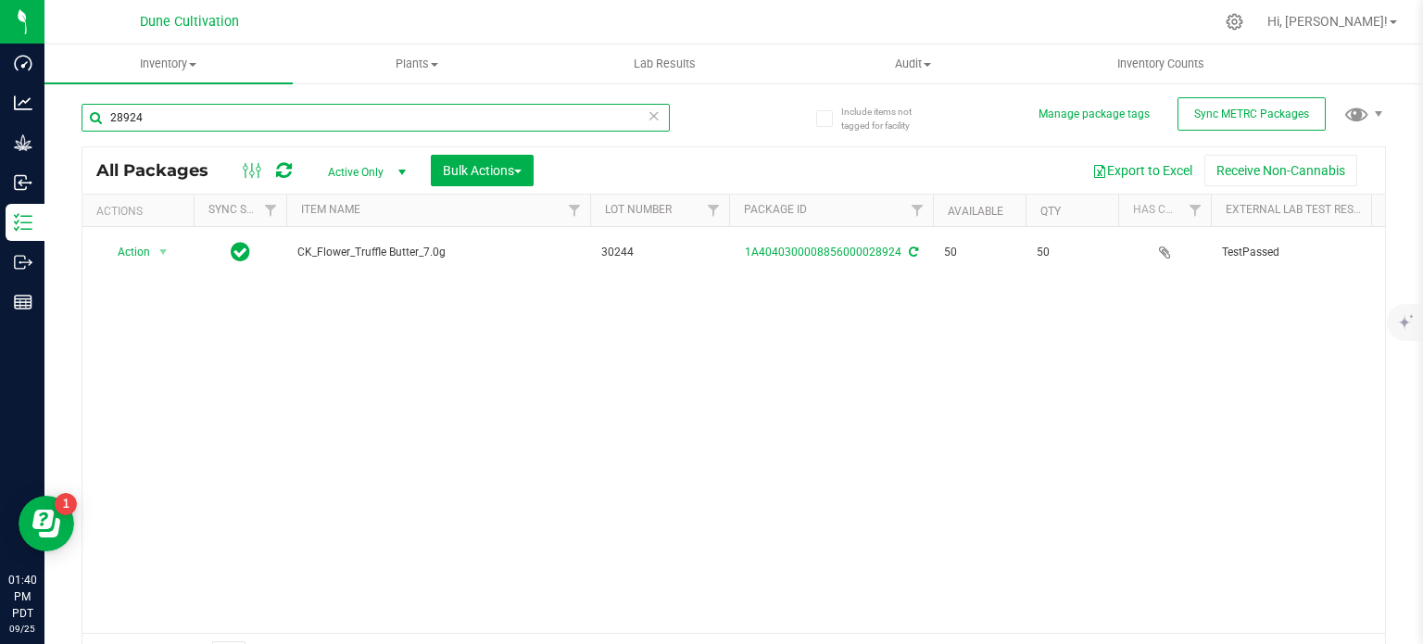
click at [204, 121] on input "28924" at bounding box center [376, 118] width 588 height 28
paste input "1"
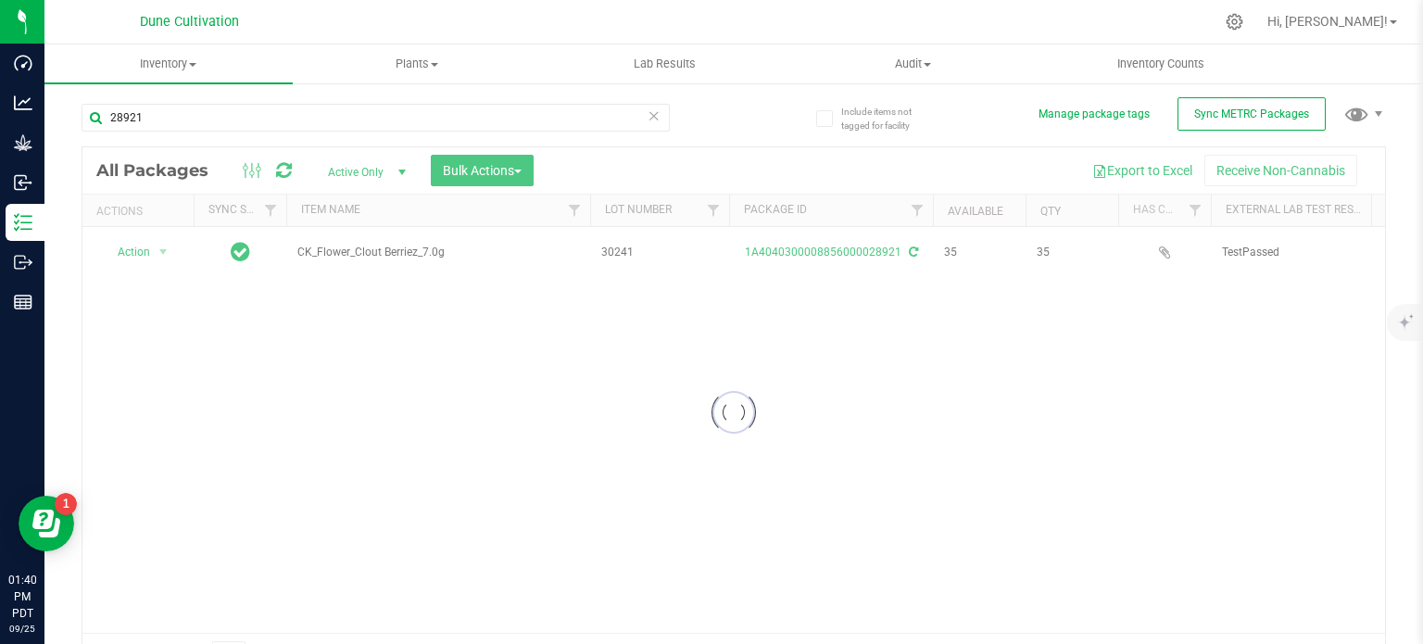
click at [366, 253] on div at bounding box center [733, 412] width 1302 height 530
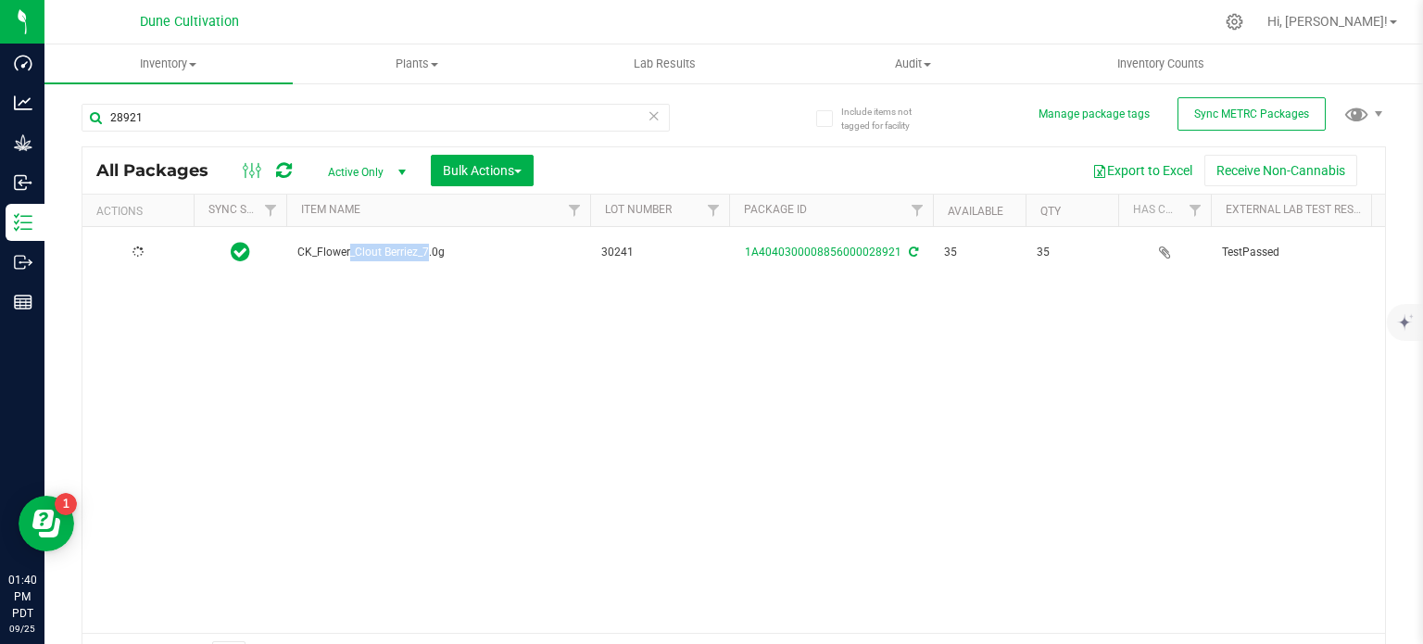
click at [366, 253] on span "CK_Flower_Clout Berriez_7.0g" at bounding box center [438, 253] width 282 height 18
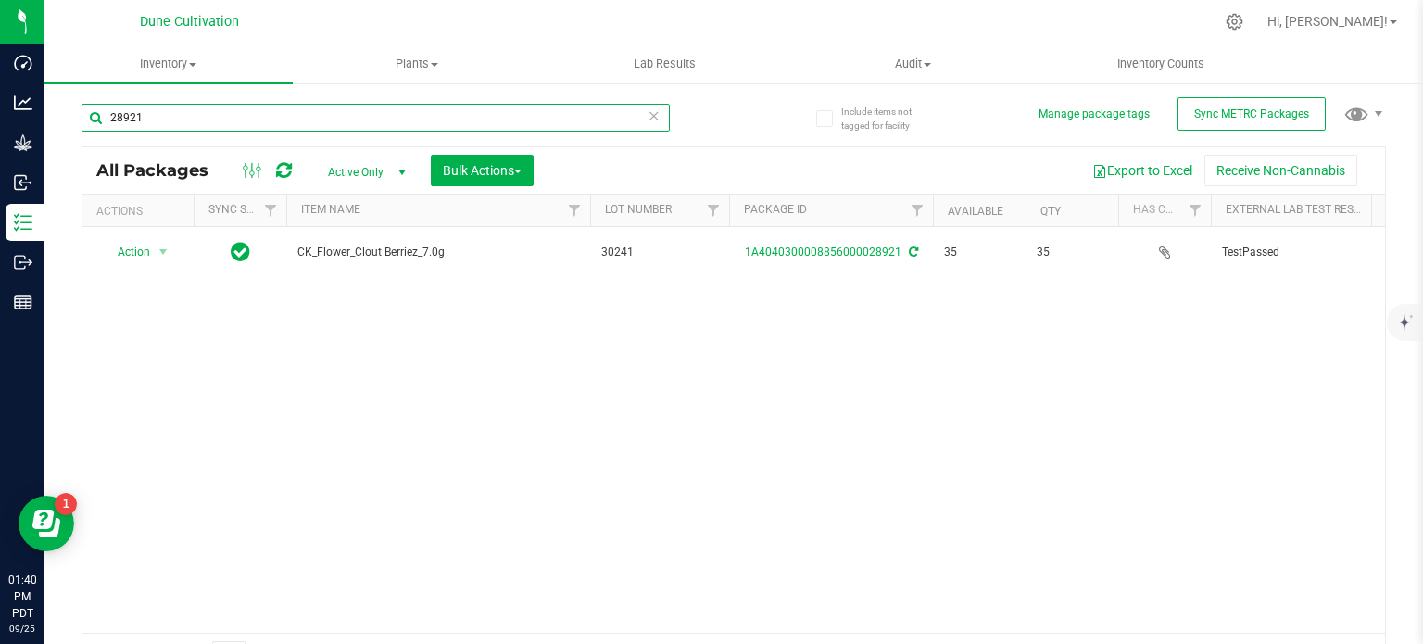
click at [218, 128] on input "28921" at bounding box center [376, 118] width 588 height 28
paste input "0"
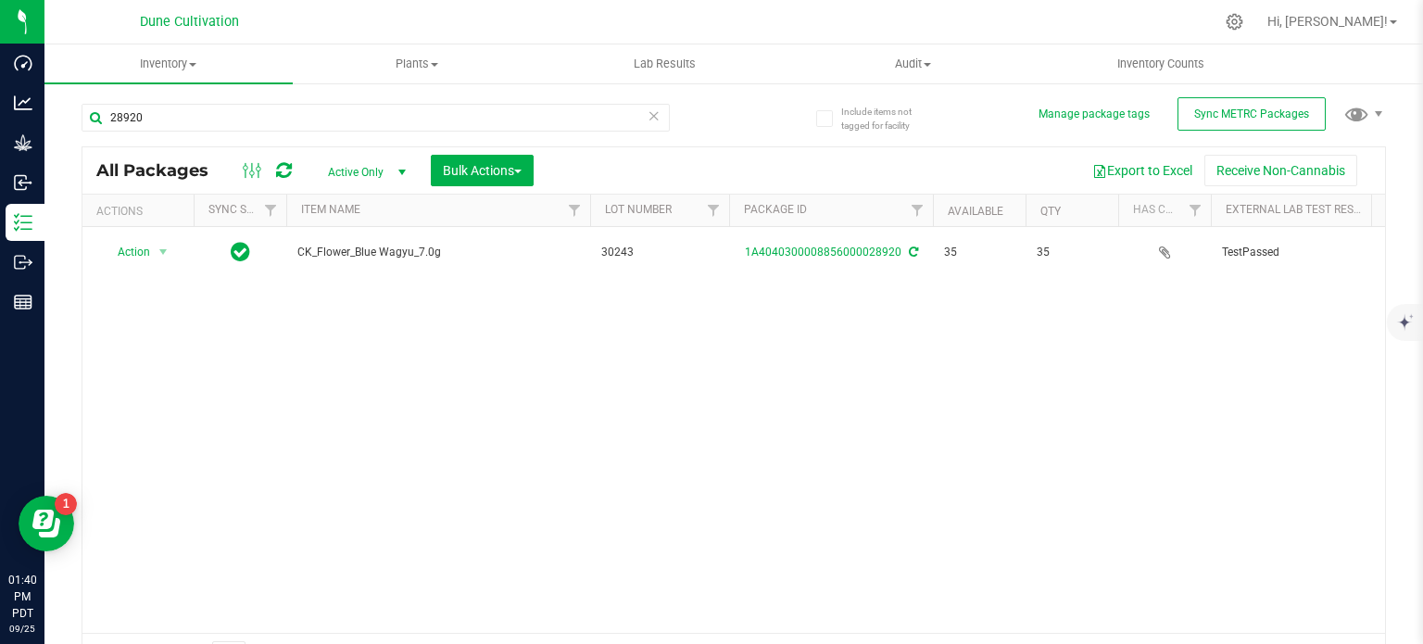
click at [348, 247] on span "CK_Flower_Blue Wagyu_7.0g" at bounding box center [438, 253] width 282 height 18
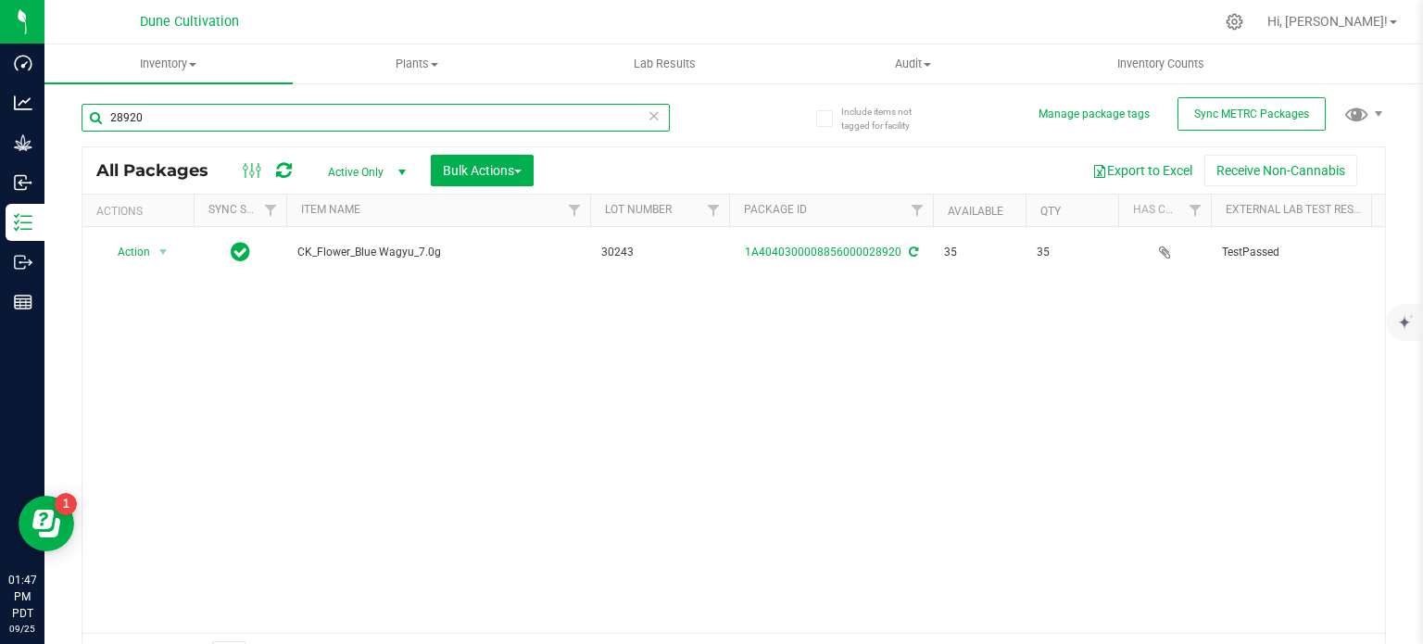
click at [133, 130] on input "28920" at bounding box center [376, 118] width 588 height 28
paste input "836"
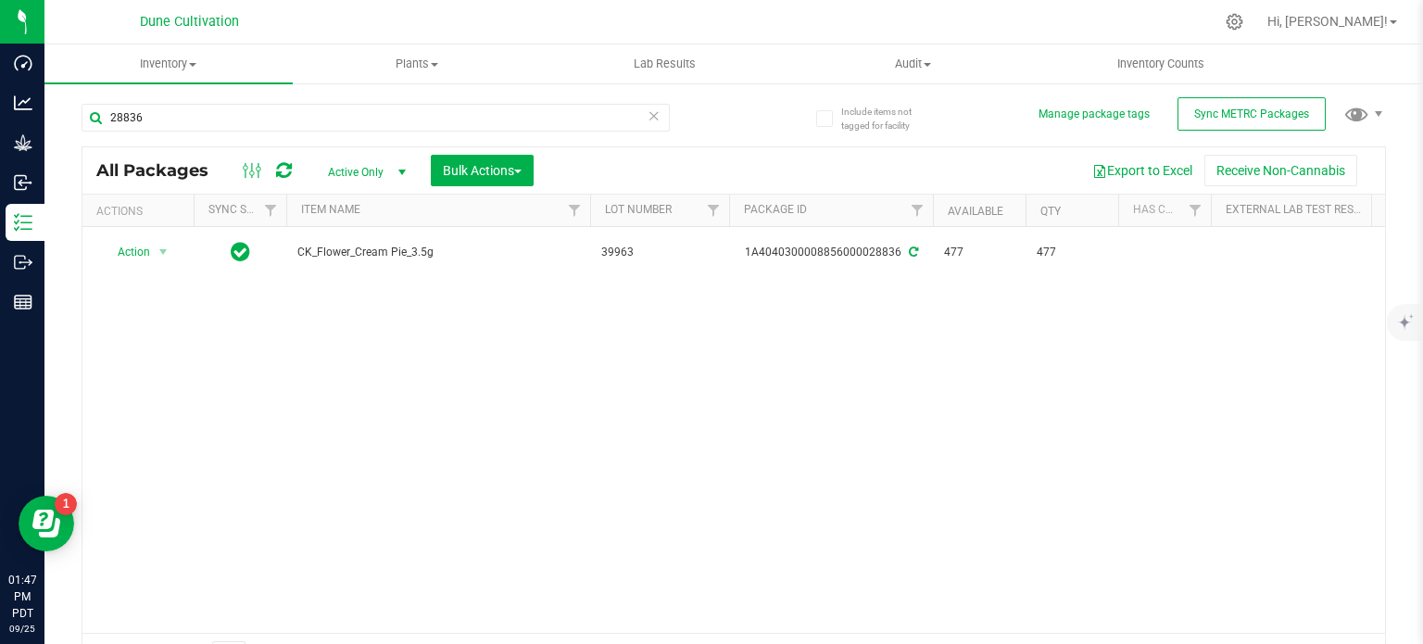
click at [347, 253] on span "CK_Flower_Cream Pie_3.5g" at bounding box center [438, 253] width 282 height 18
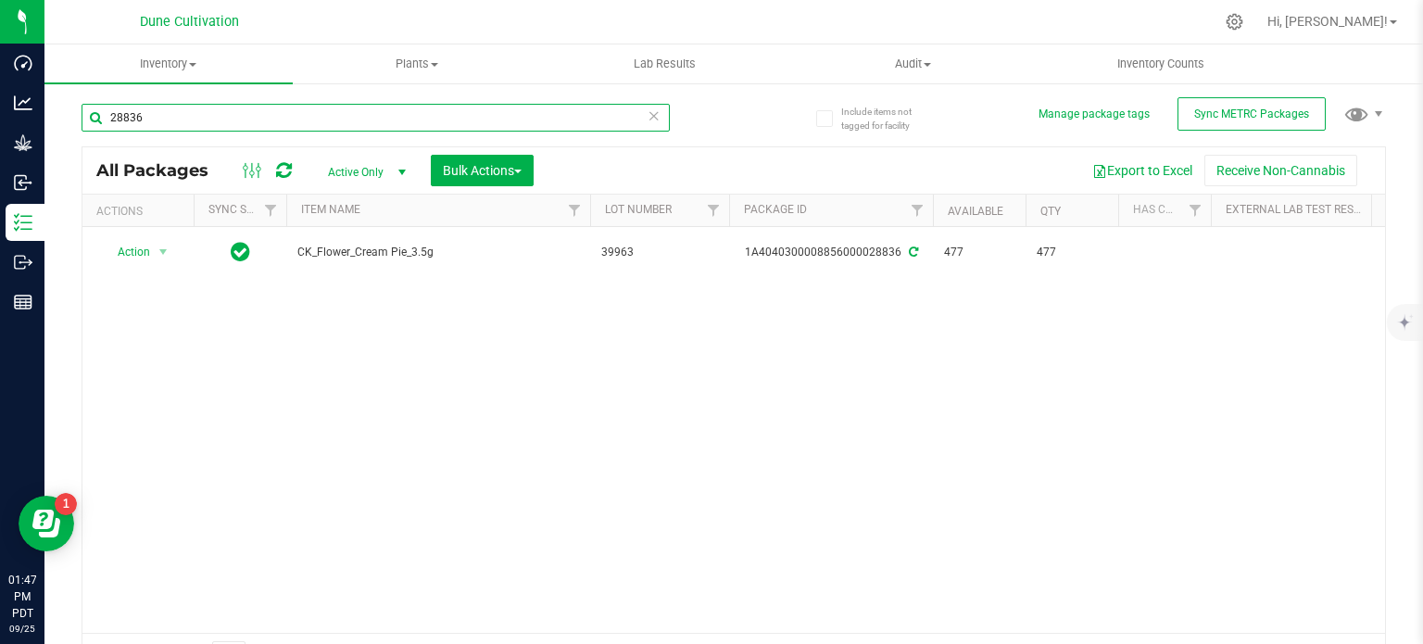
click at [252, 116] on input "28836" at bounding box center [376, 118] width 588 height 28
paste input "0"
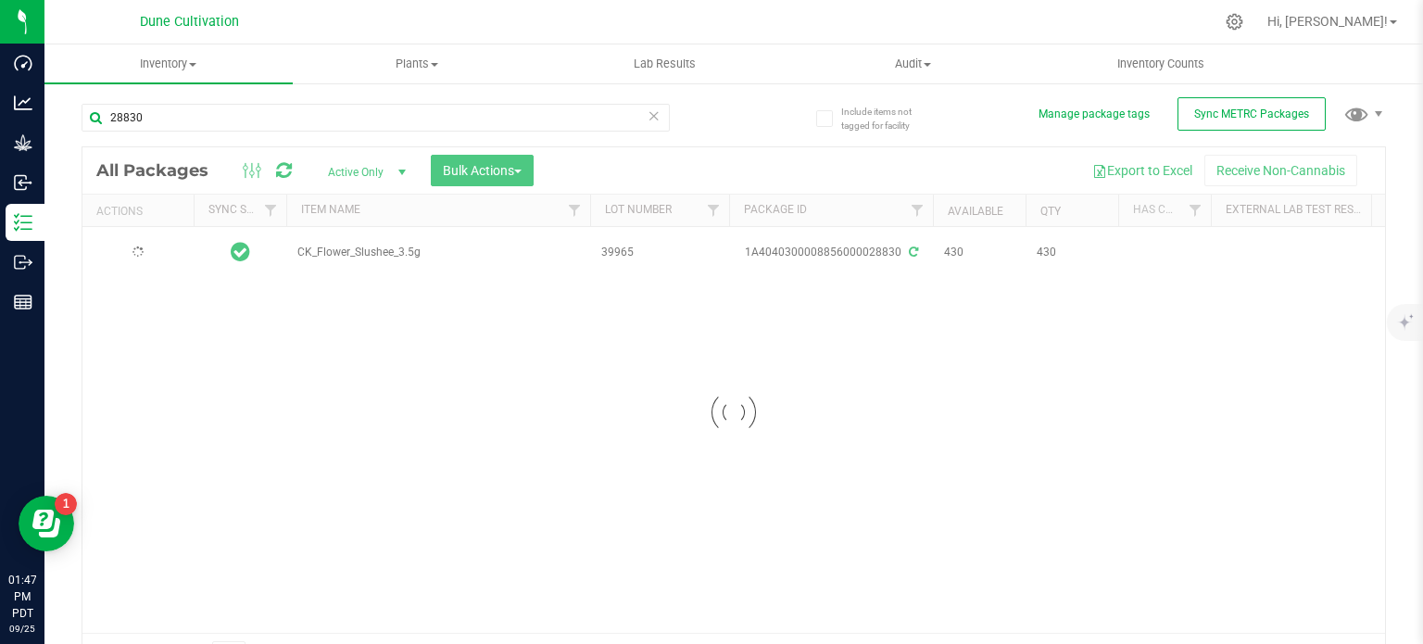
click at [345, 255] on div at bounding box center [733, 412] width 1302 height 530
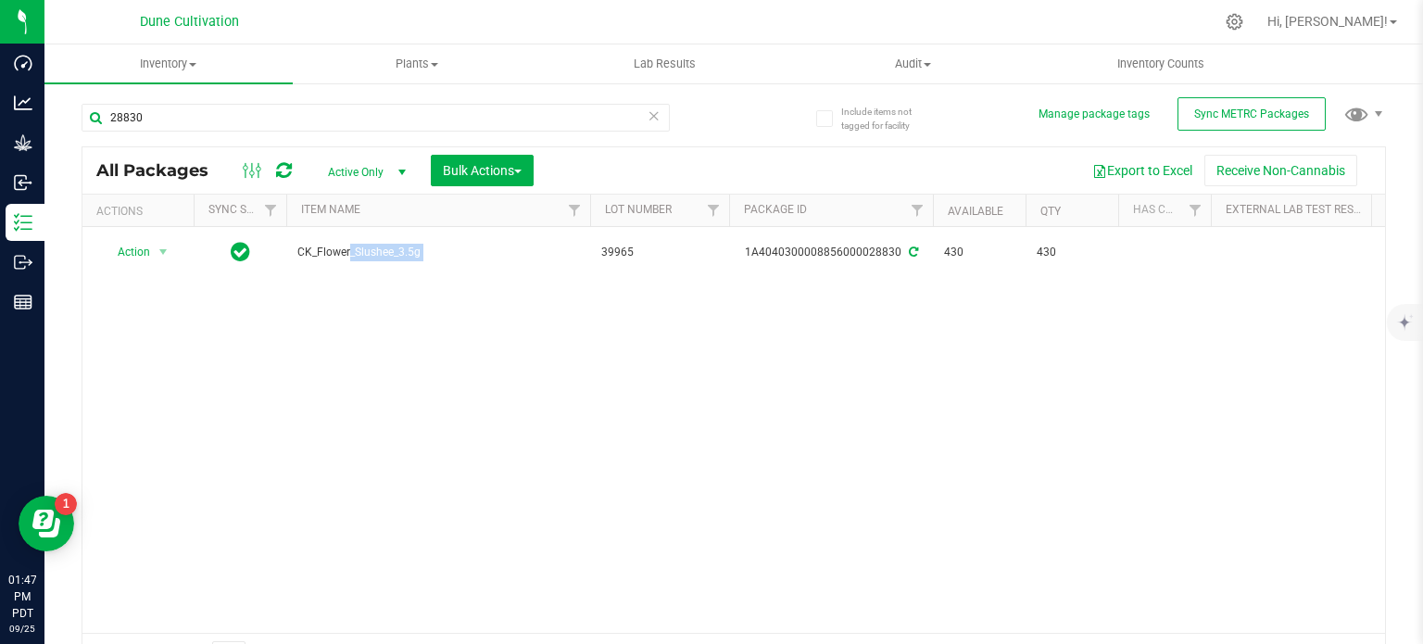
click at [345, 255] on span "CK_Flower_Slushee_3.5g" at bounding box center [438, 253] width 282 height 18
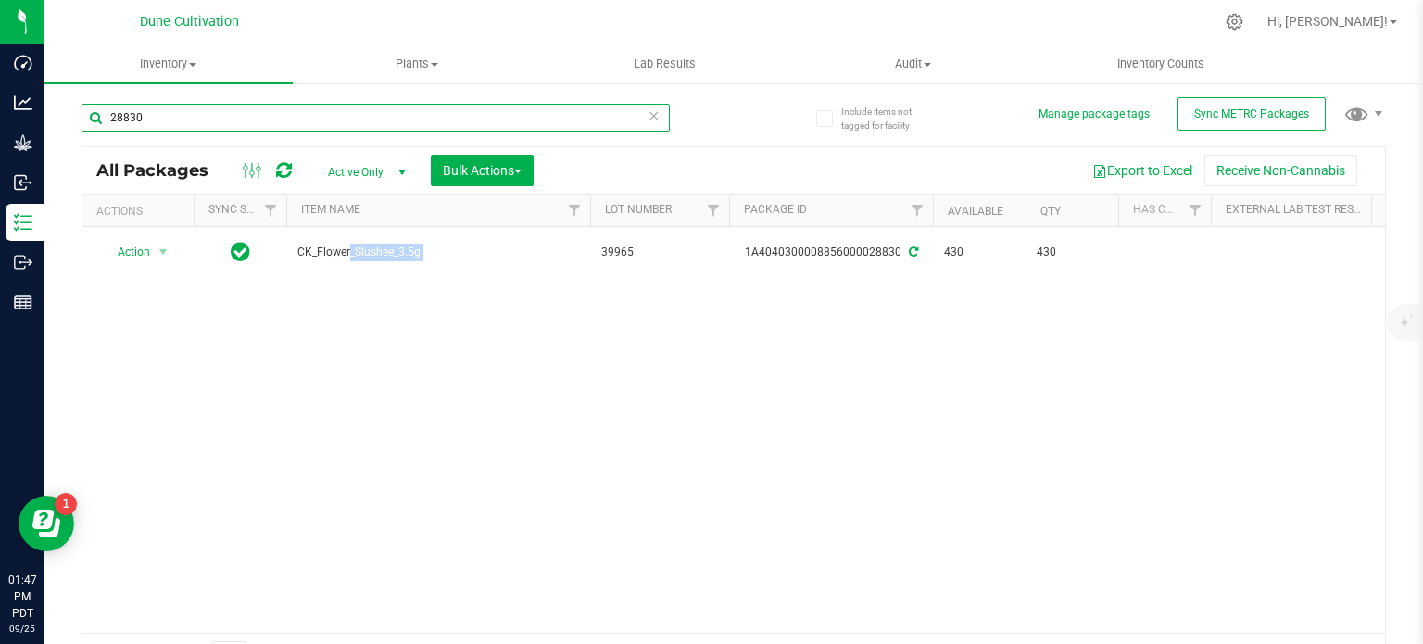
click at [261, 126] on input "28830" at bounding box center [376, 118] width 588 height 28
paste input "4"
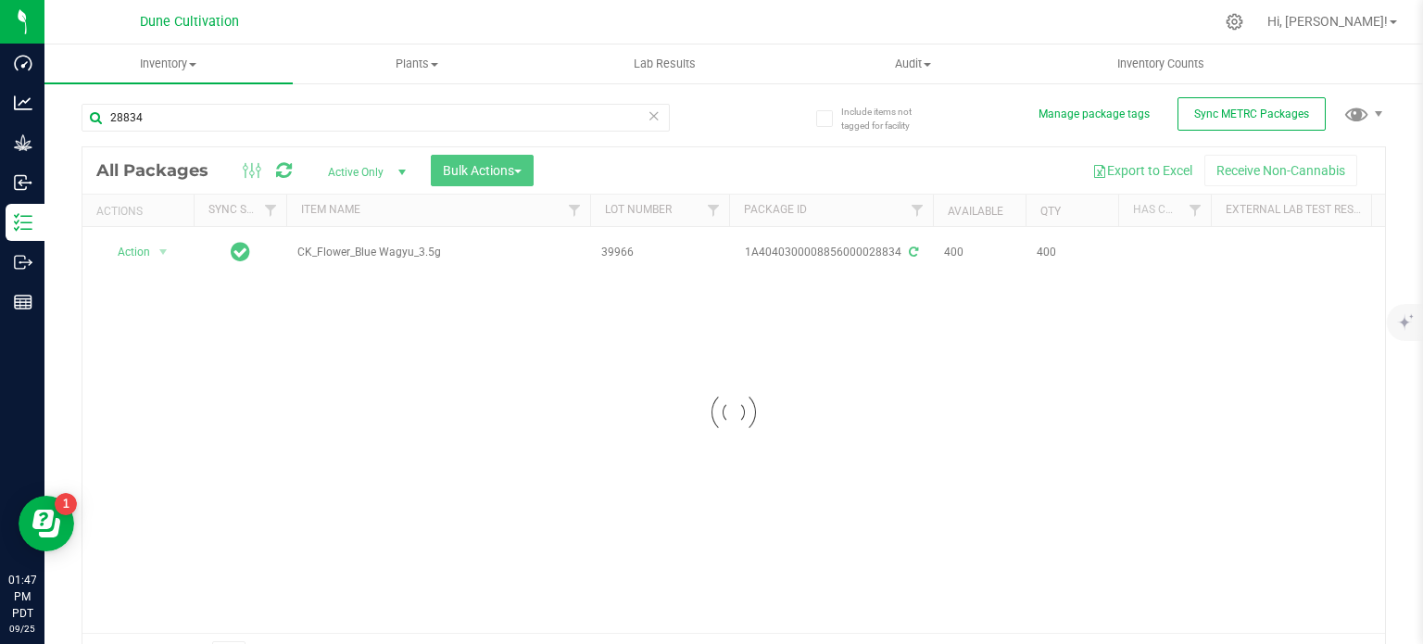
click at [339, 251] on div at bounding box center [733, 412] width 1302 height 530
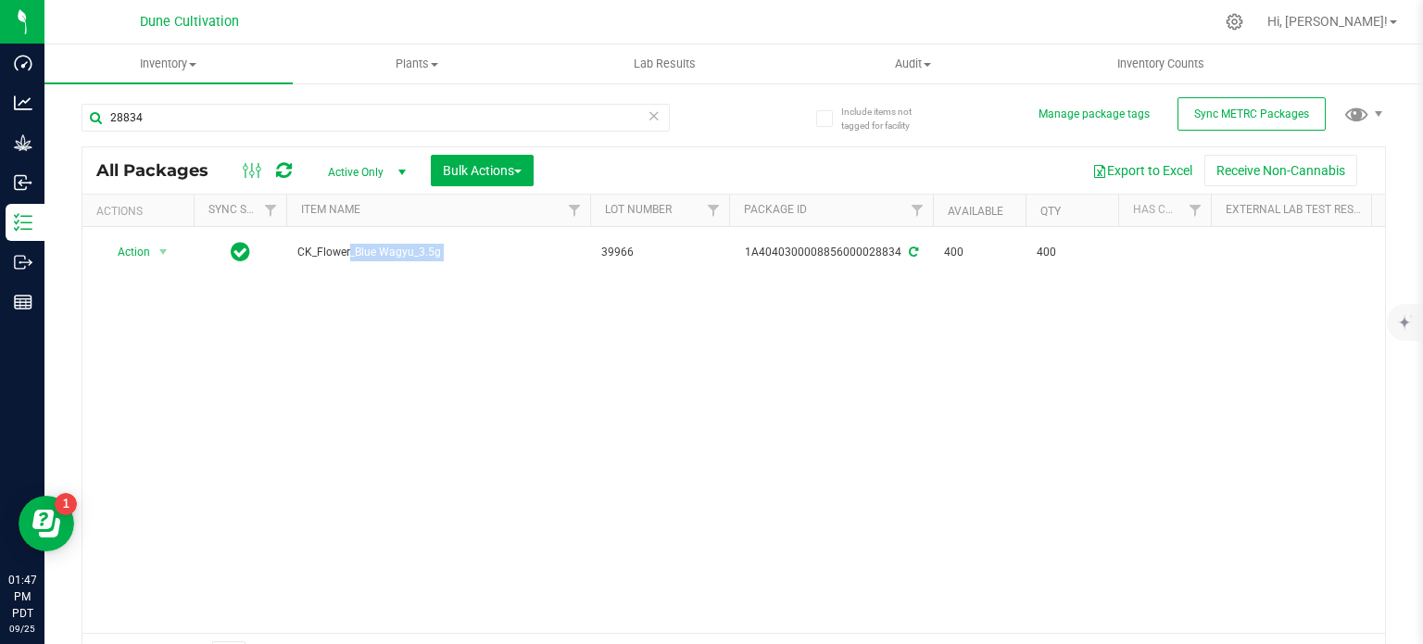
click at [339, 251] on span "CK_Flower_Blue Wagyu_3.5g" at bounding box center [438, 253] width 282 height 18
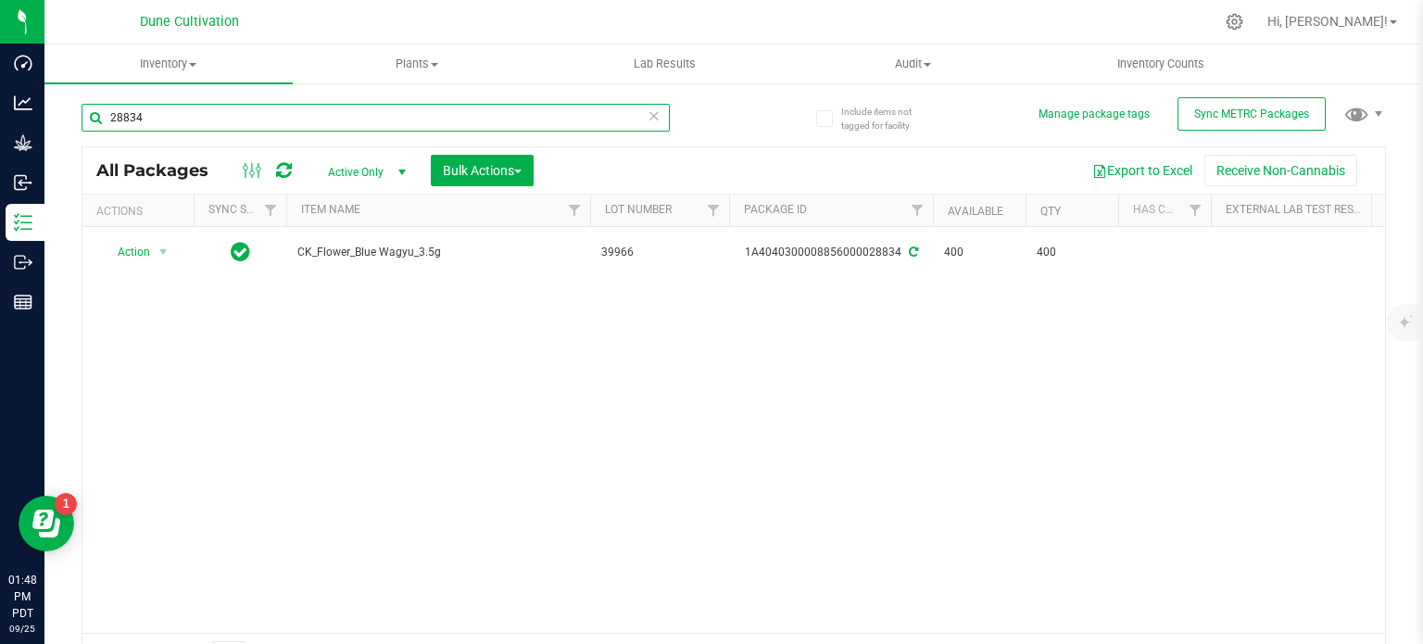
click at [245, 111] on input "28834" at bounding box center [376, 118] width 588 height 28
paste input "6"
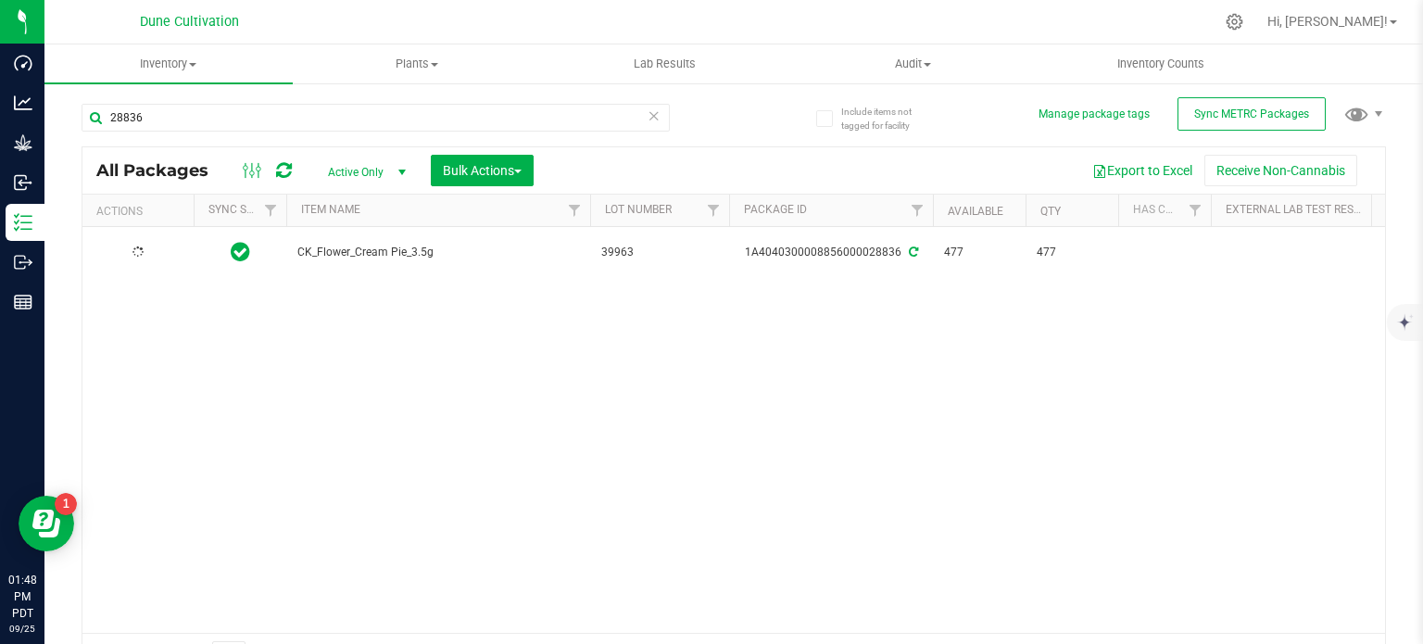
click at [348, 249] on span "CK_Flower_Cream Pie_3.5g" at bounding box center [438, 253] width 282 height 18
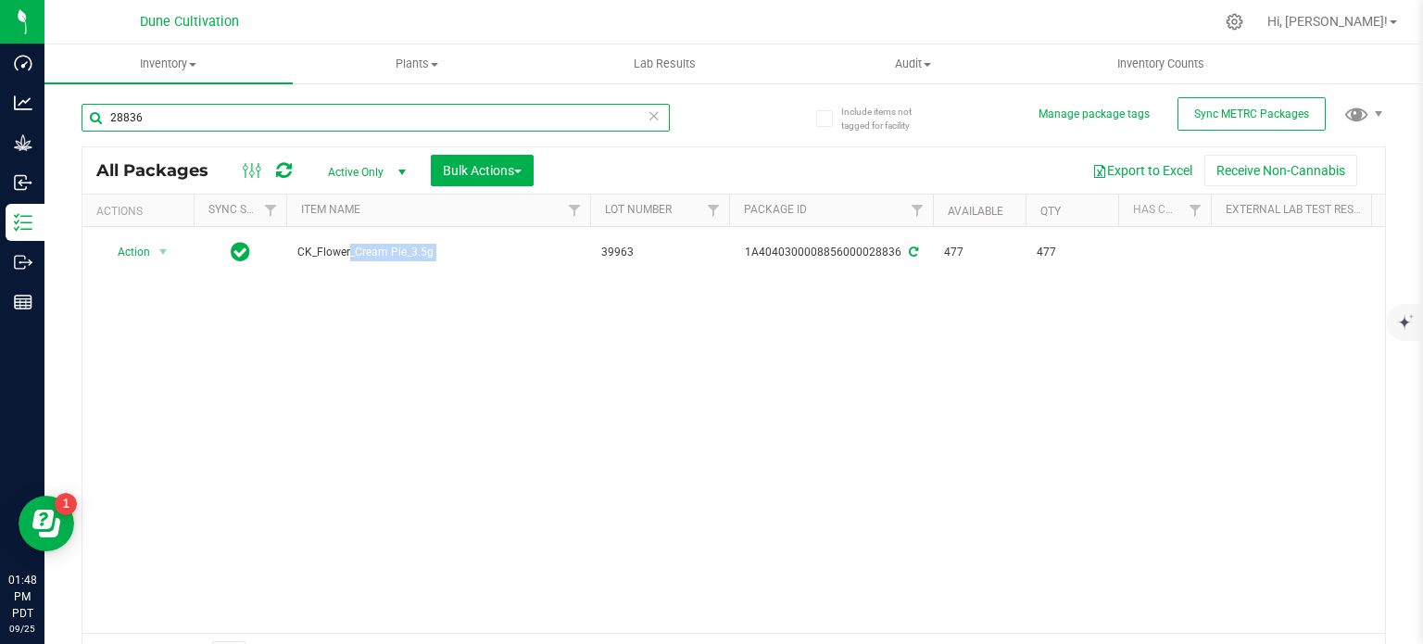
click at [224, 124] on input "28836" at bounding box center [376, 118] width 588 height 28
paste input "28433"
click at [224, 124] on input "2883628433" at bounding box center [376, 118] width 588 height 28
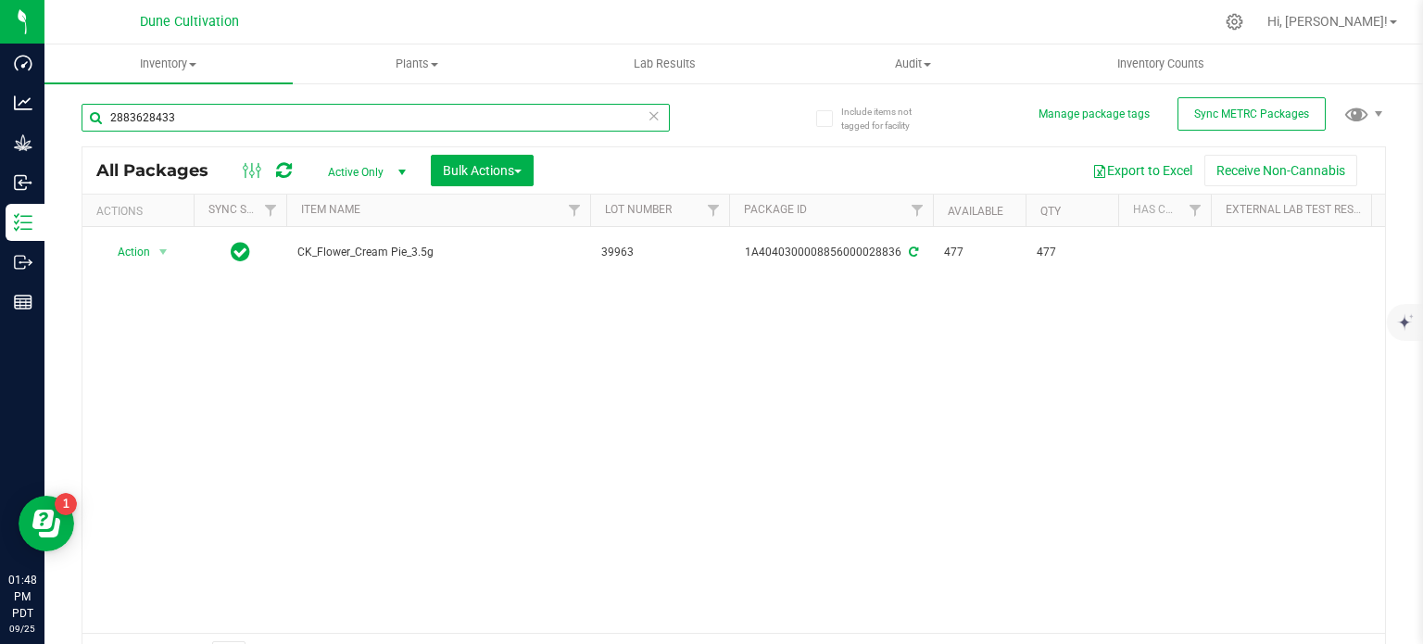
paste input "text"
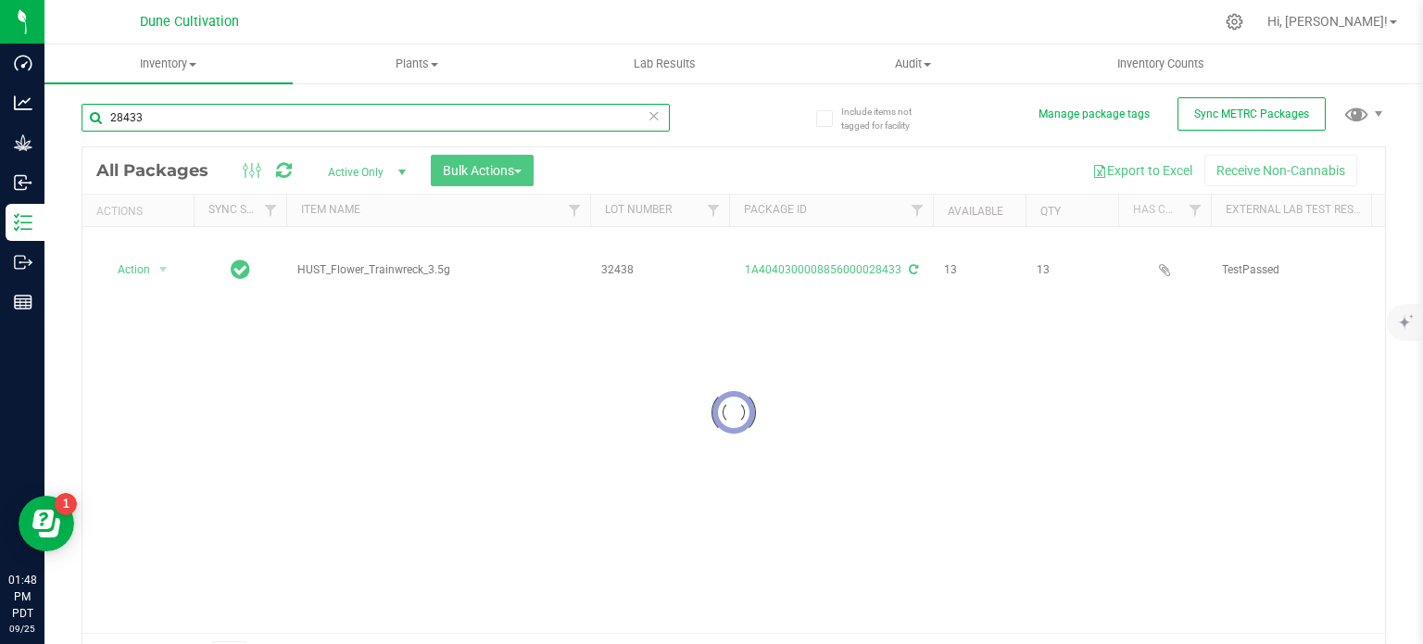
type input "28433"
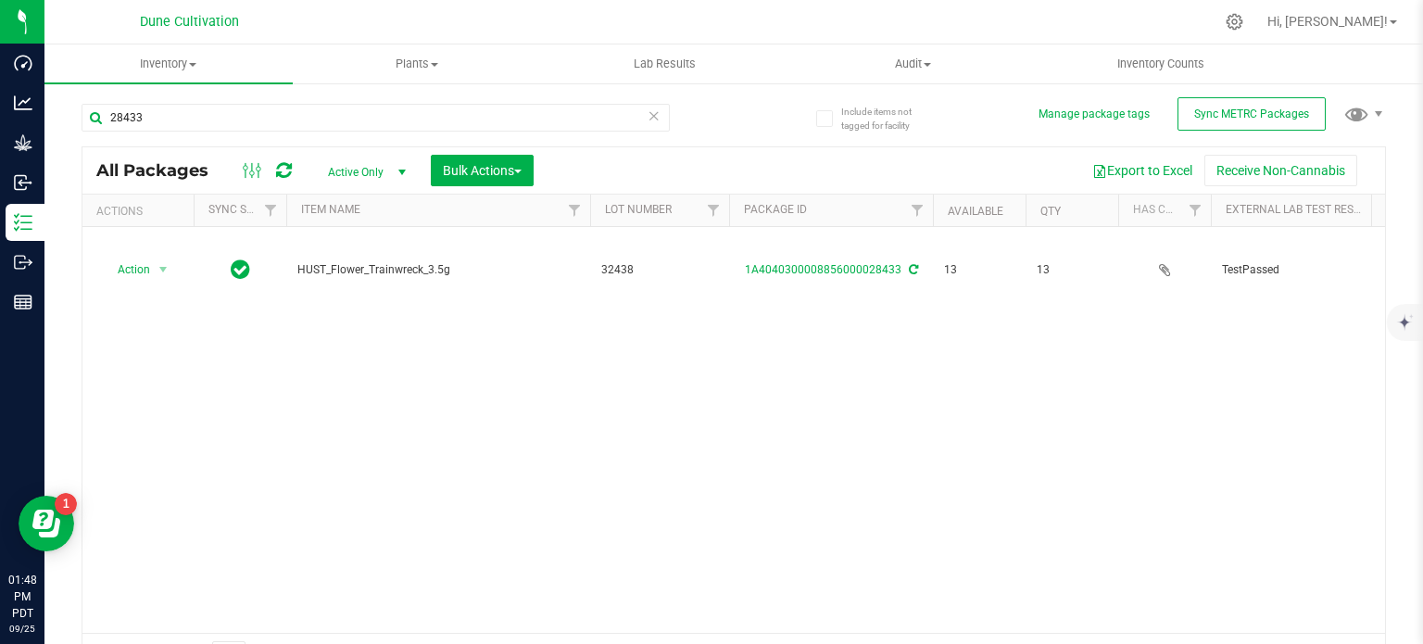
click at [320, 261] on span "HUST_Flower_Trainwreck_3.5g" at bounding box center [438, 270] width 282 height 18
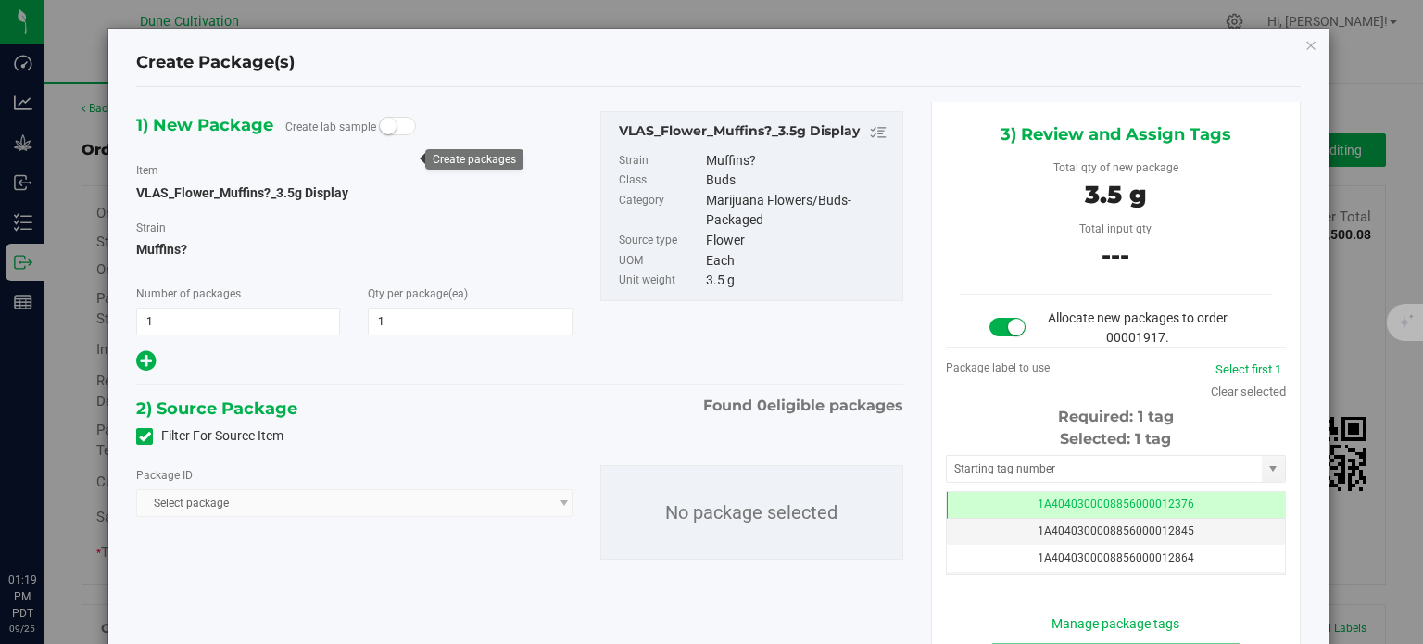
click at [143, 429] on span at bounding box center [144, 436] width 17 height 17
click at [0, 0] on input "Filter For Source Item" at bounding box center [0, 0] width 0 height 0
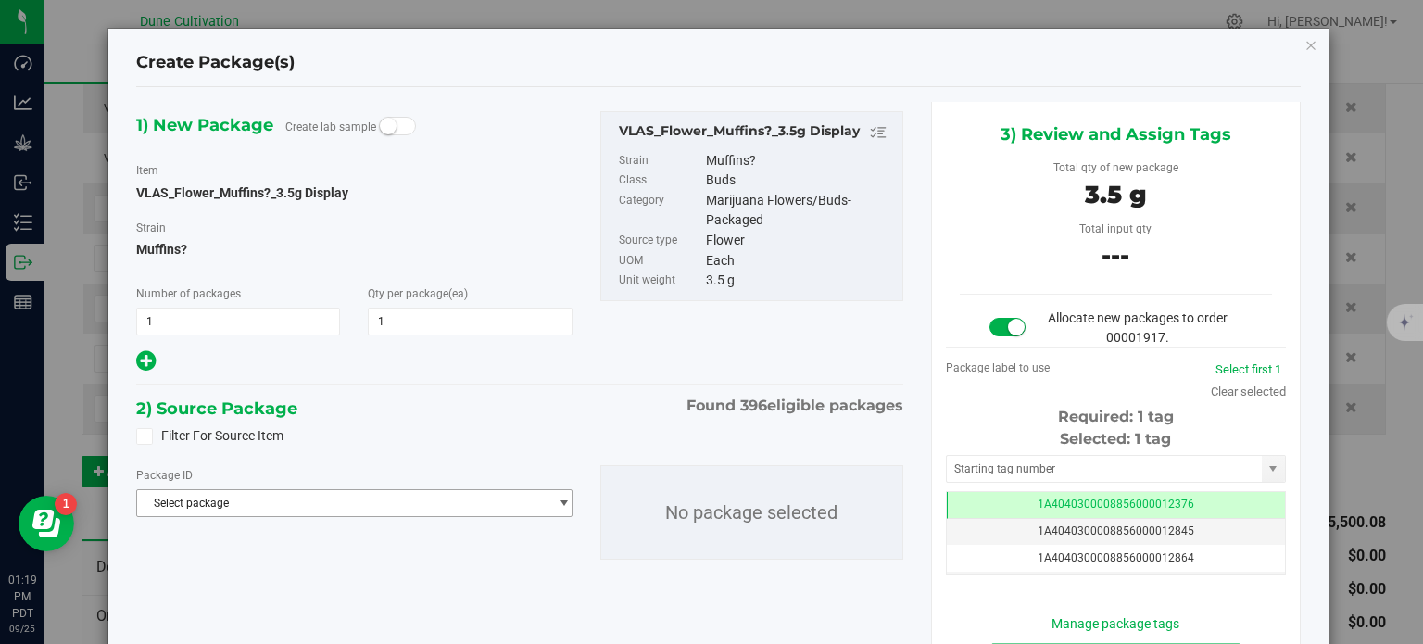
click at [230, 491] on span "Select package" at bounding box center [342, 503] width 410 height 26
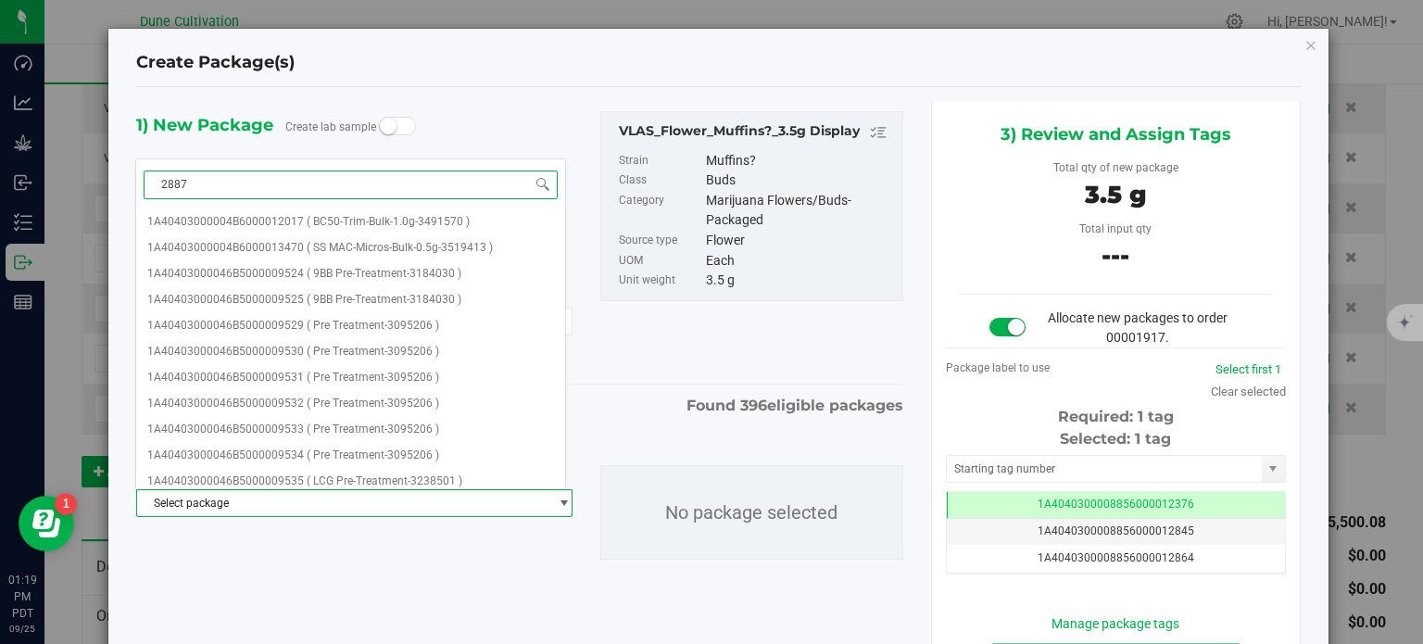
type input "28871"
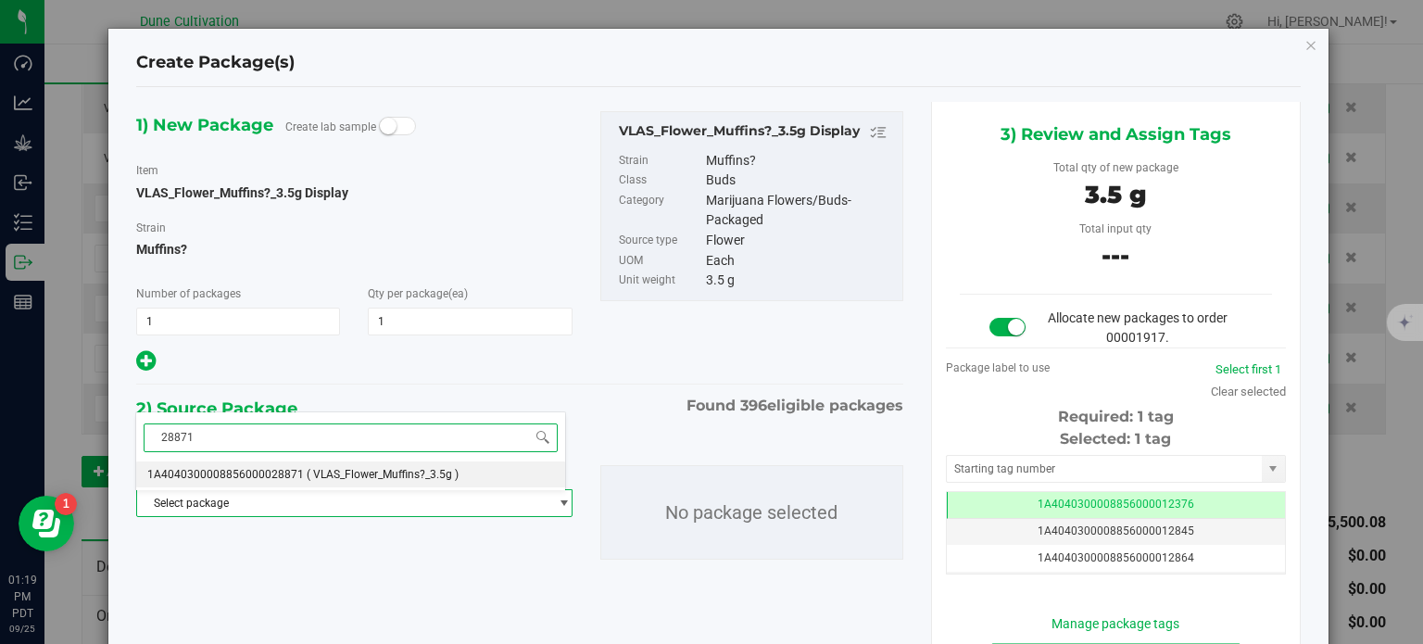
click at [254, 484] on li "1A4040300008856000028871 ( VLAS_Flower_Muffins?_3.5g )" at bounding box center [350, 474] width 429 height 26
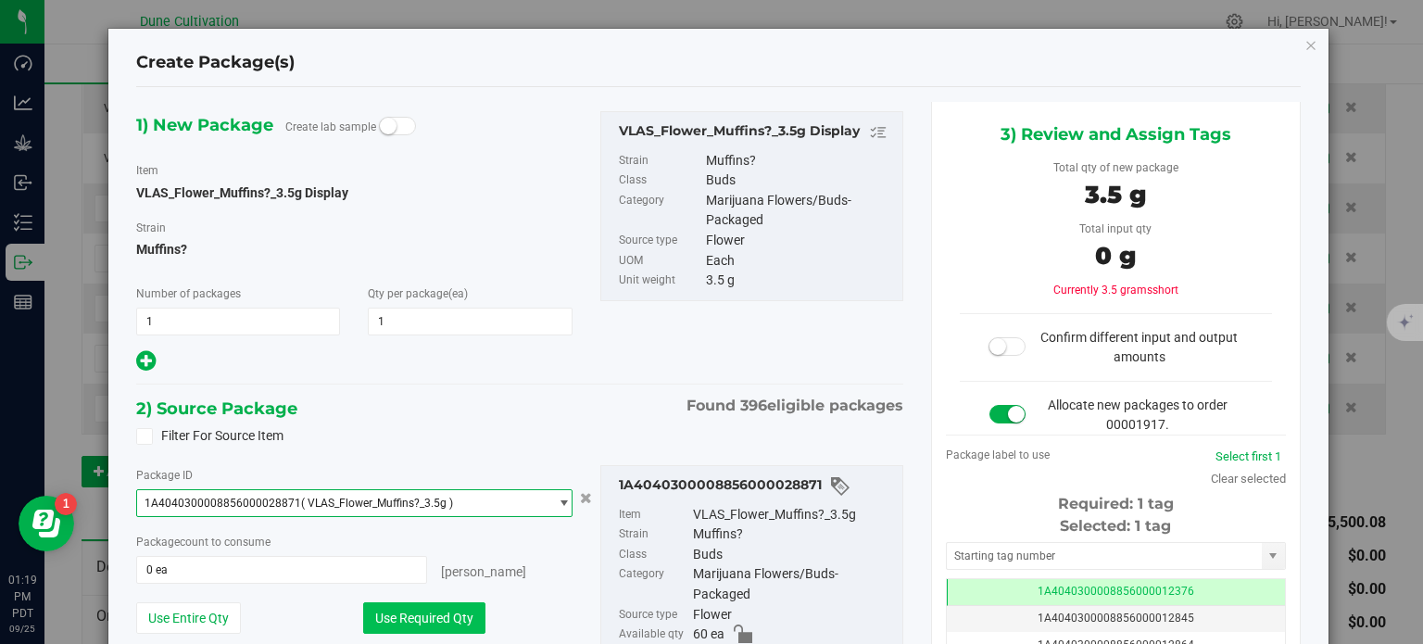
click at [404, 619] on button "Use Required Qty" at bounding box center [424, 617] width 122 height 31
type input "1 ea"
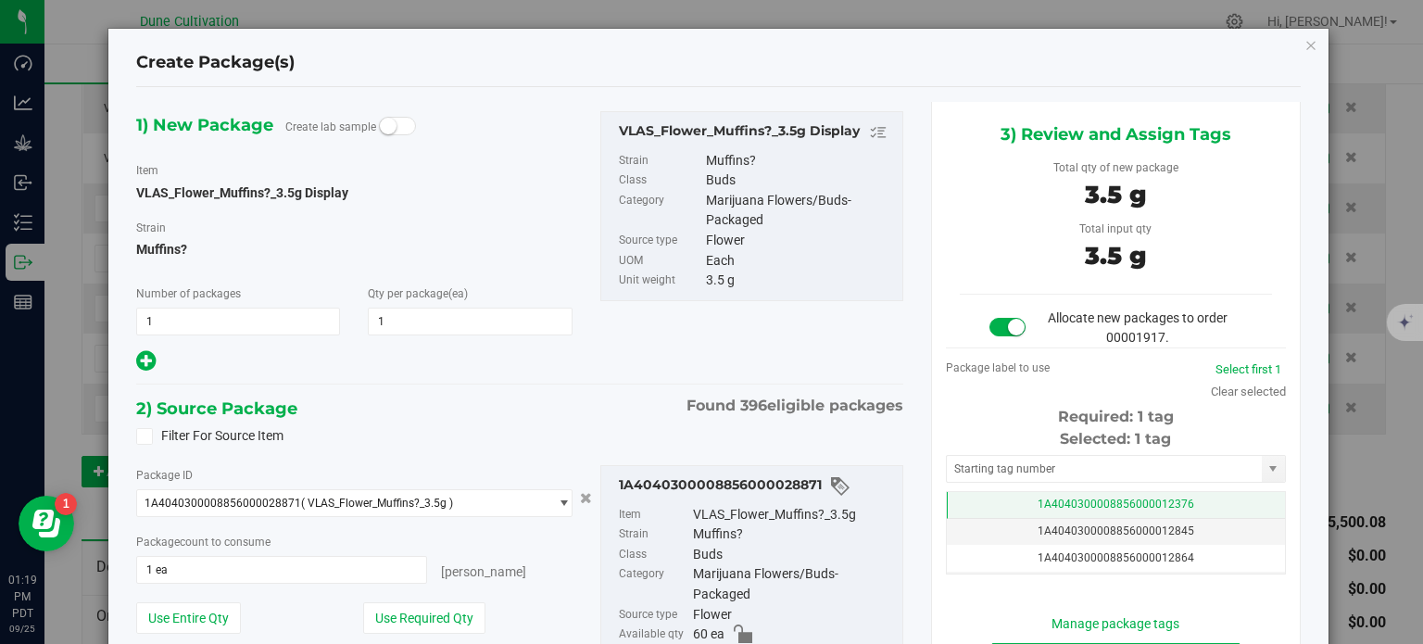
click at [988, 503] on td "1A4040300008856000012376" at bounding box center [1116, 505] width 338 height 27
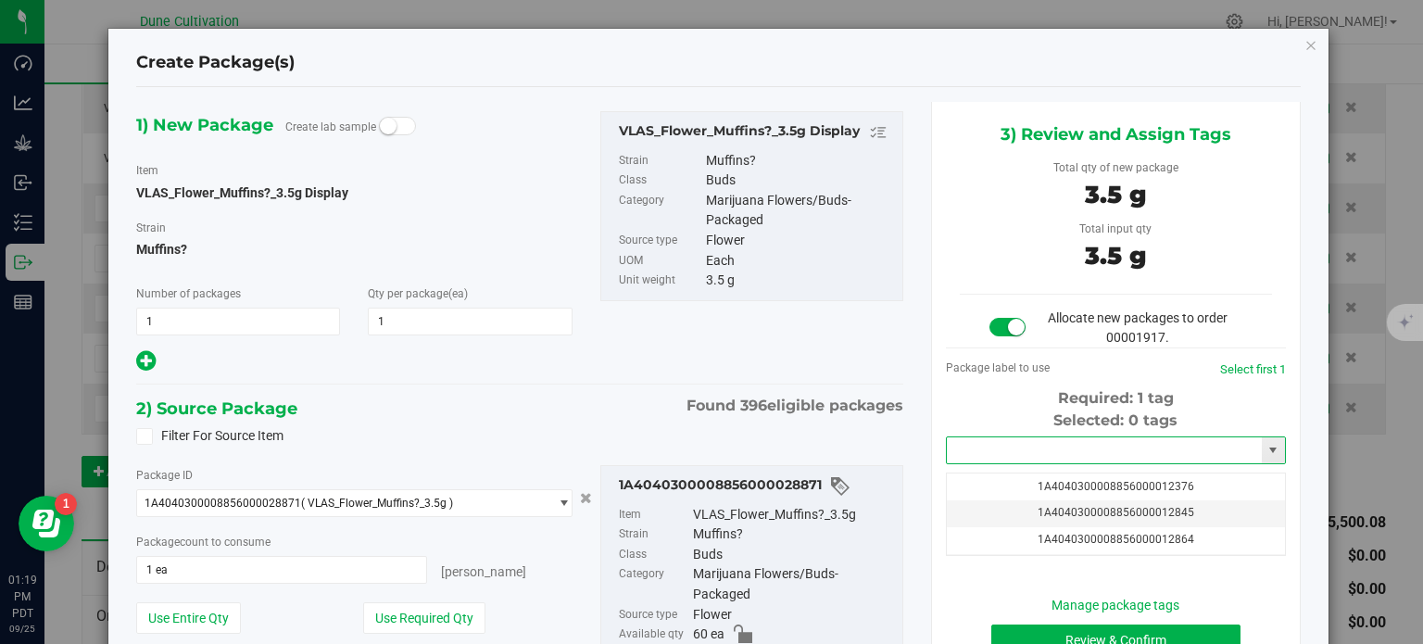
click at [1012, 450] on input "text" at bounding box center [1104, 450] width 315 height 26
paste input "3987"
click at [1023, 477] on li "1A4040300008856000039879" at bounding box center [1104, 482] width 334 height 28
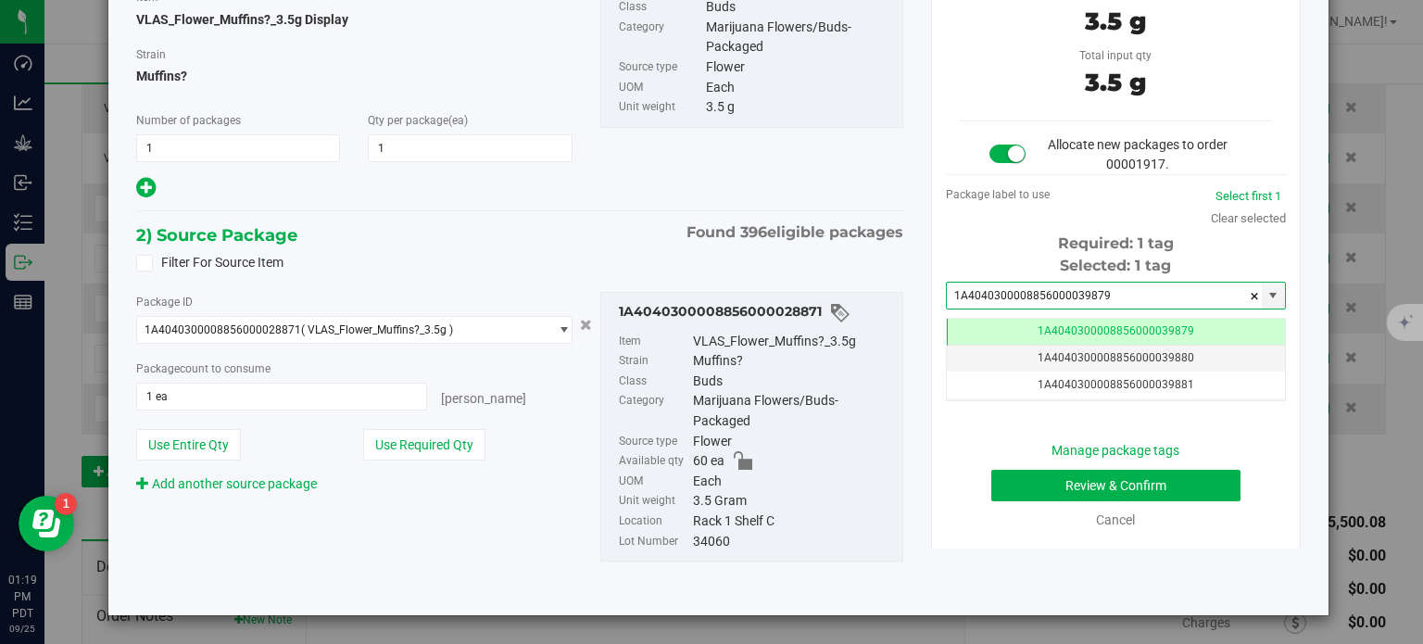
type input "1A4040300008856000039879"
click at [1008, 485] on button "Review & Confirm" at bounding box center [1115, 485] width 249 height 31
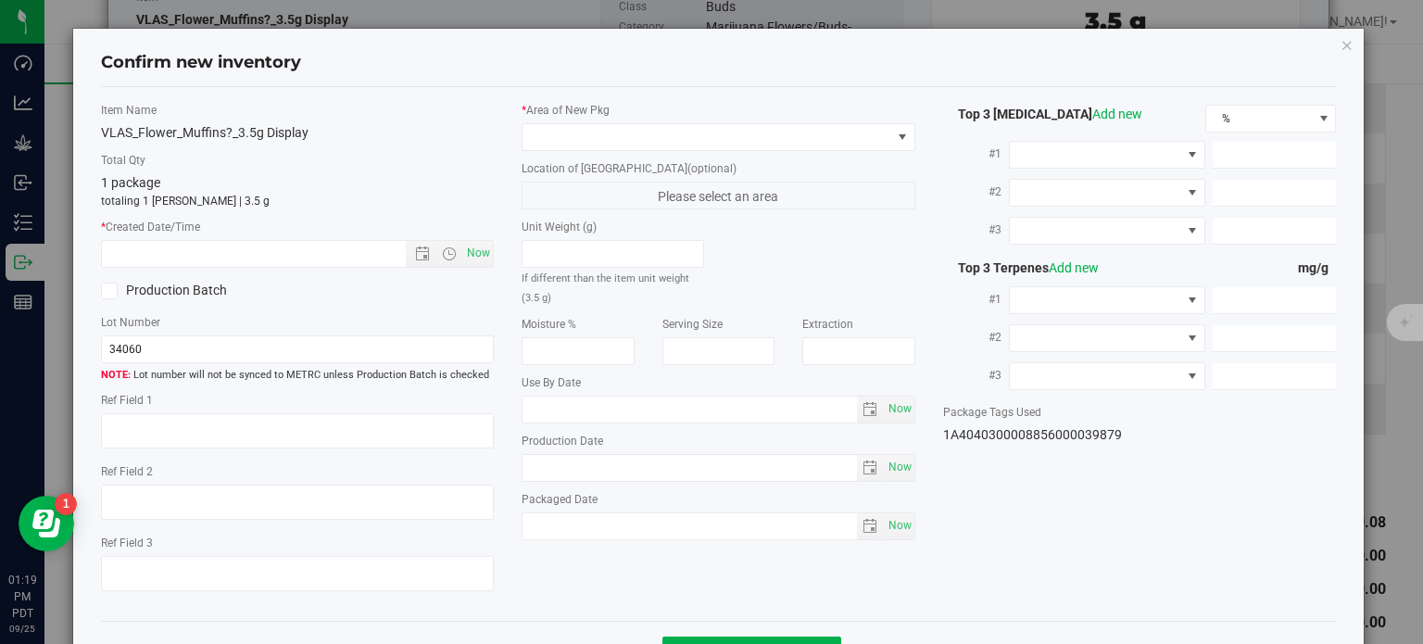
type textarea "36.0214%"
type textarea "Muffins?"
type textarea "0.0516%"
type input "390.8114"
type input "17.4726"
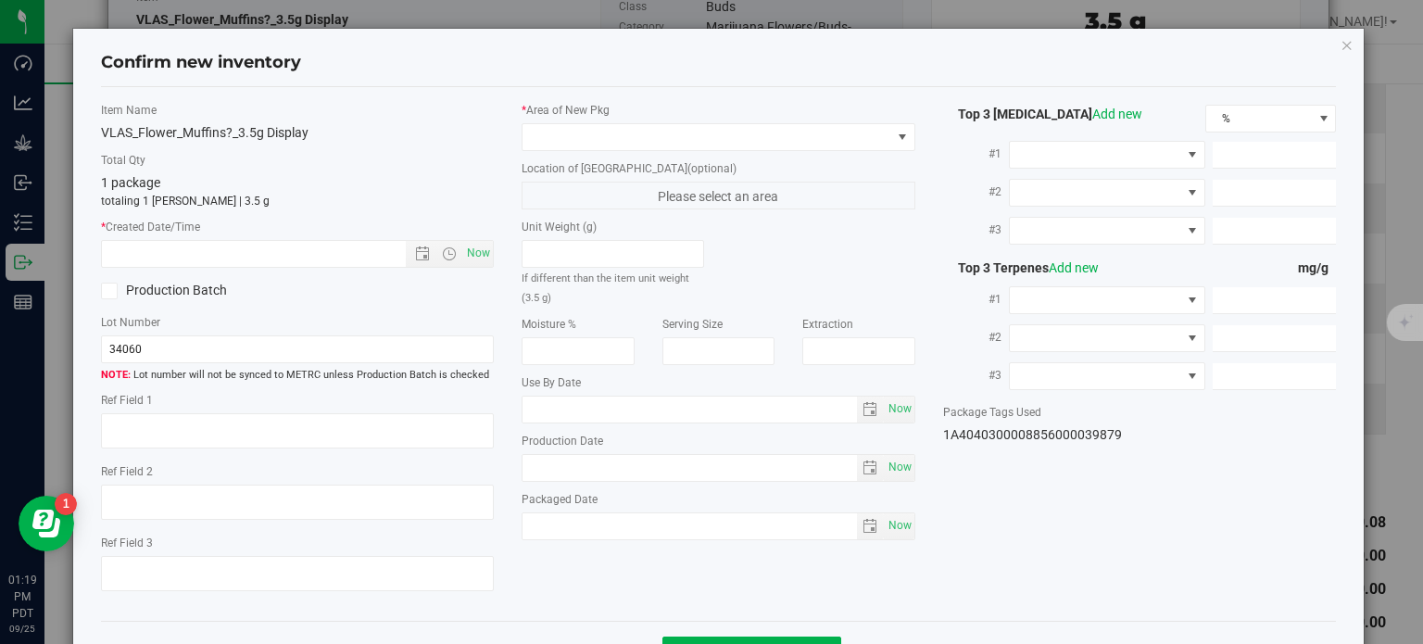
type input "11.3854"
type input "7.9840"
type input "4.5240"
type input "4.1610"
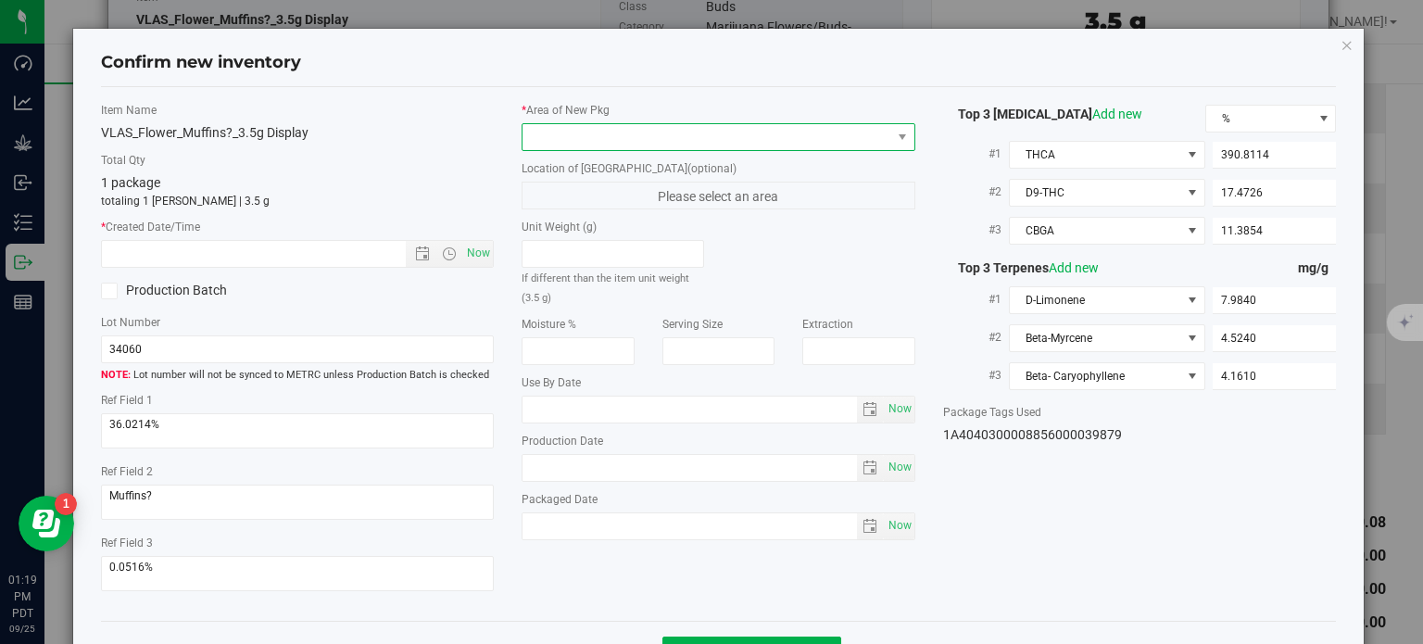
click at [723, 131] on span at bounding box center [706, 137] width 369 height 26
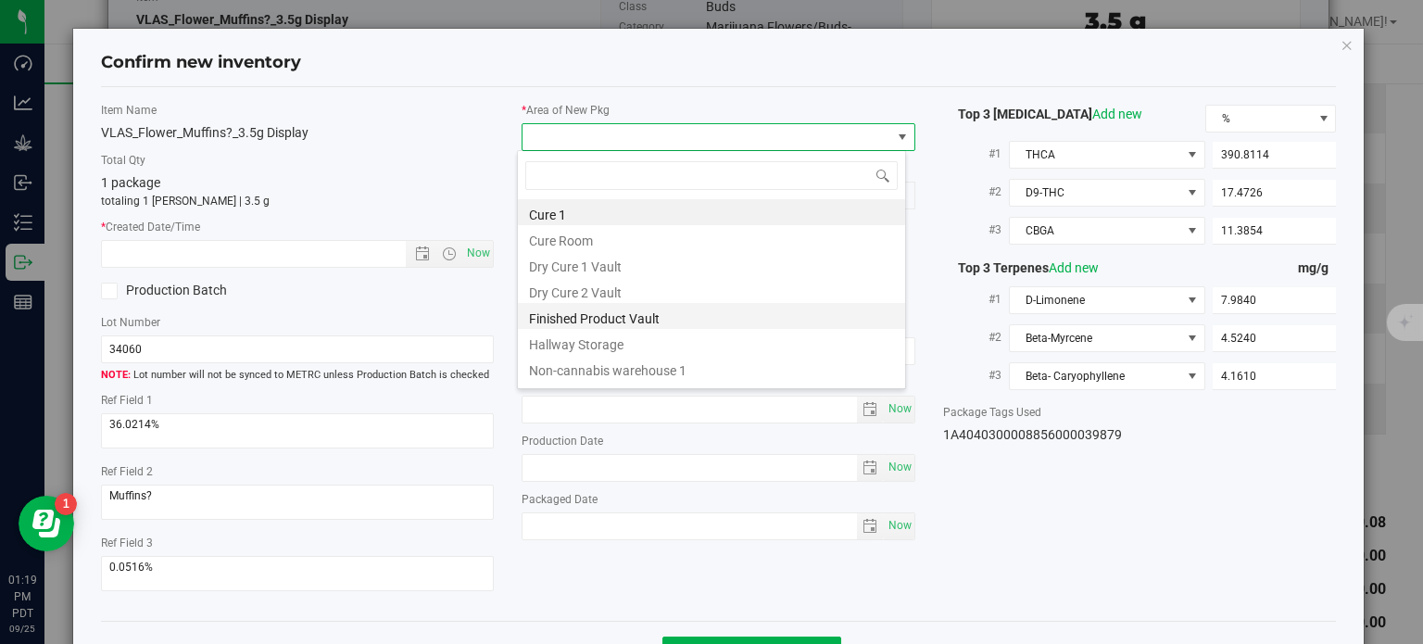
click at [609, 318] on li "Finished Product Vault" at bounding box center [711, 316] width 387 height 26
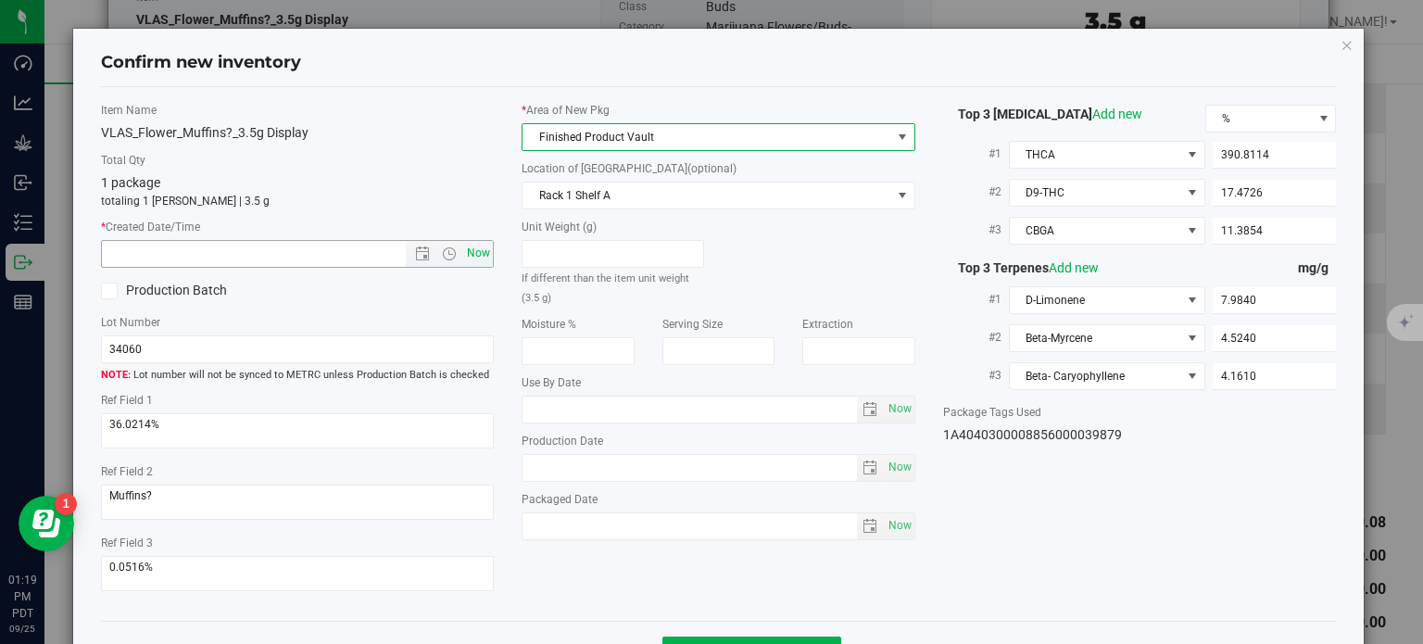
click at [477, 262] on span "Now" at bounding box center [478, 253] width 31 height 27
type input "[DATE] 1:19 PM"
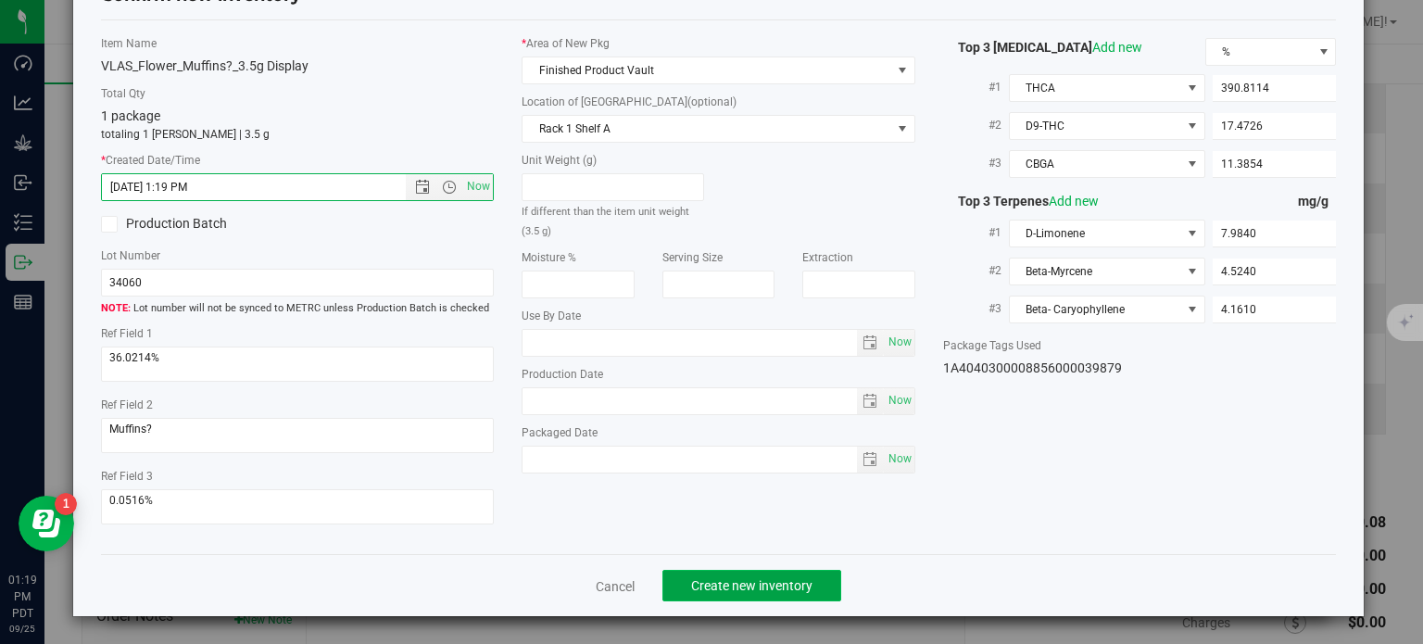
click at [730, 592] on span "Create new inventory" at bounding box center [751, 585] width 121 height 15
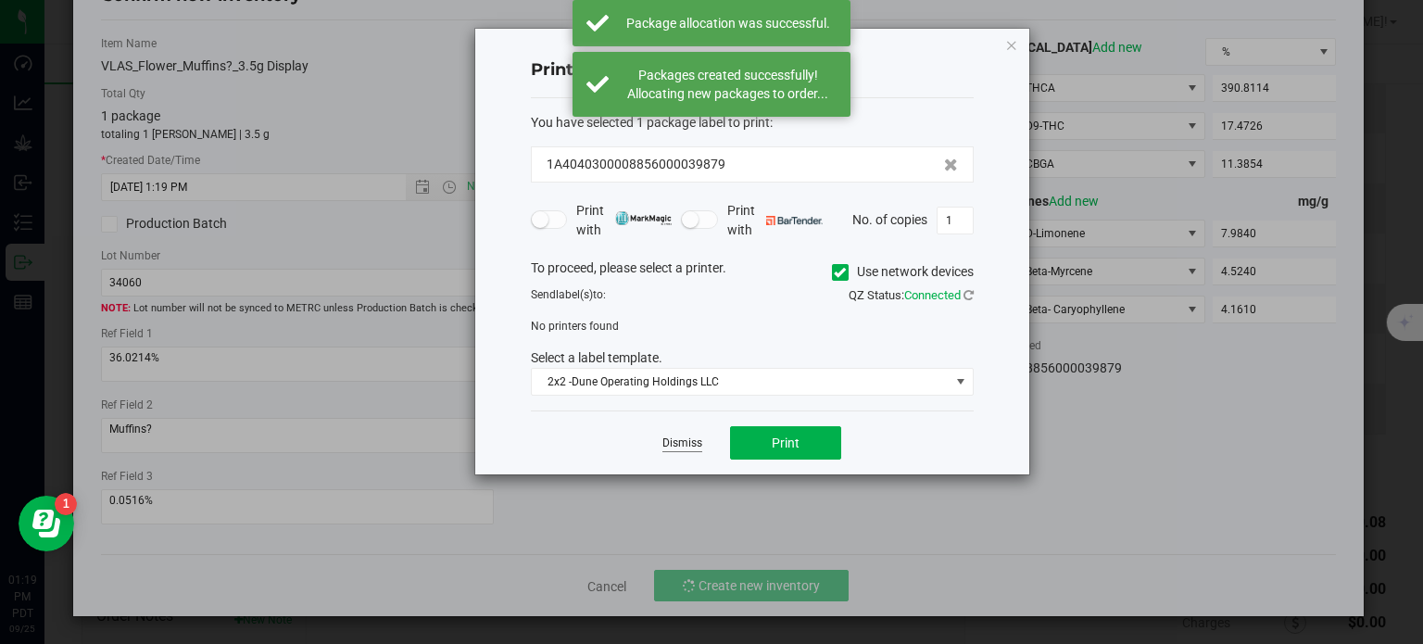
click at [691, 446] on link "Dismiss" at bounding box center [682, 443] width 40 height 16
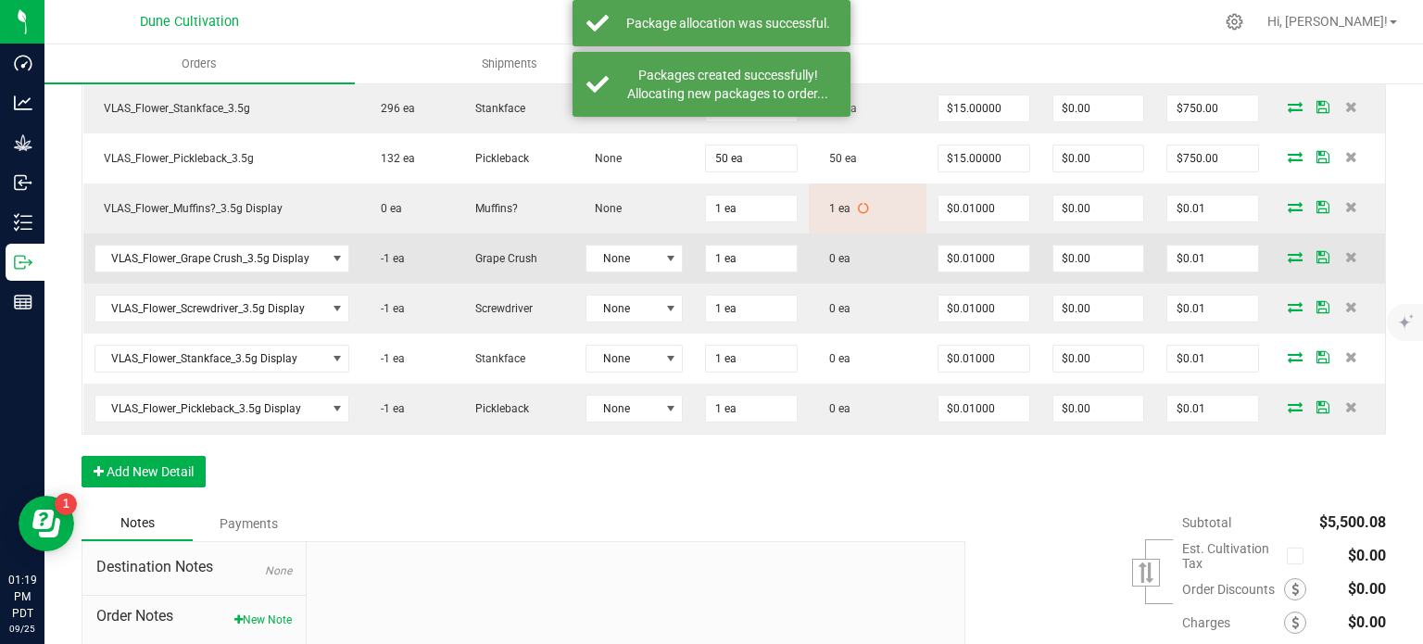
click at [1287, 251] on icon at bounding box center [1294, 256] width 15 height 11
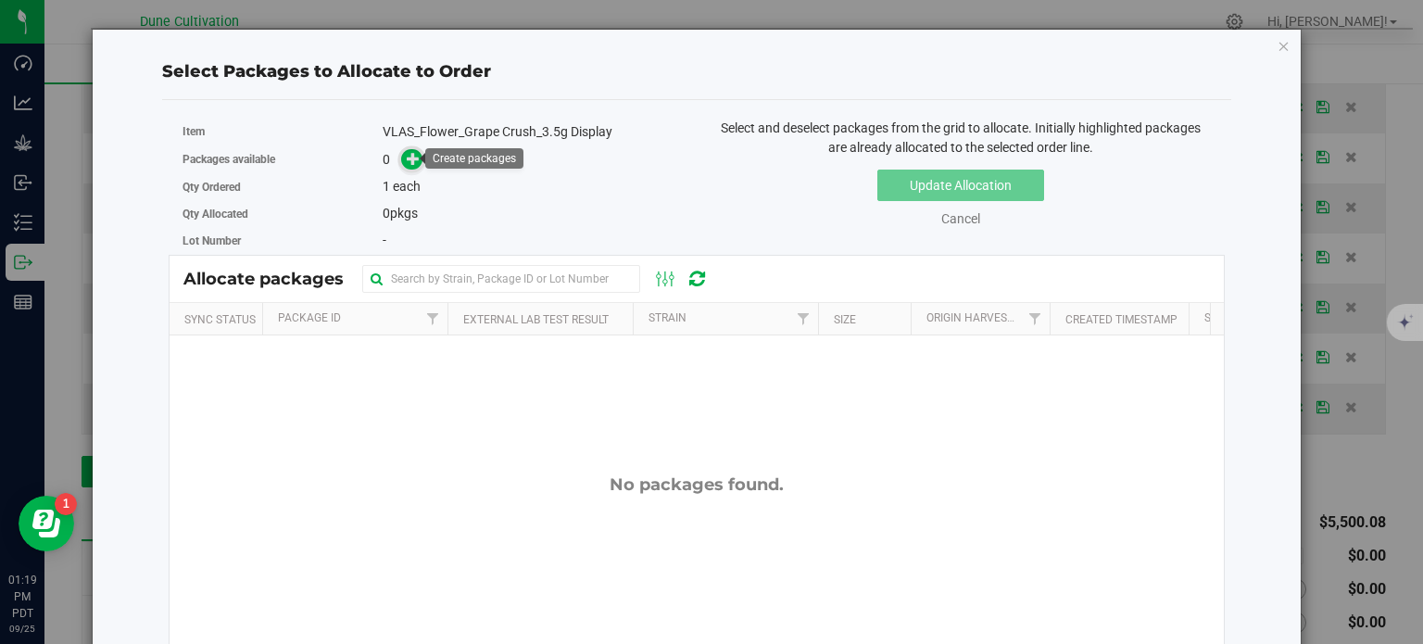
click at [408, 161] on icon at bounding box center [413, 158] width 13 height 13
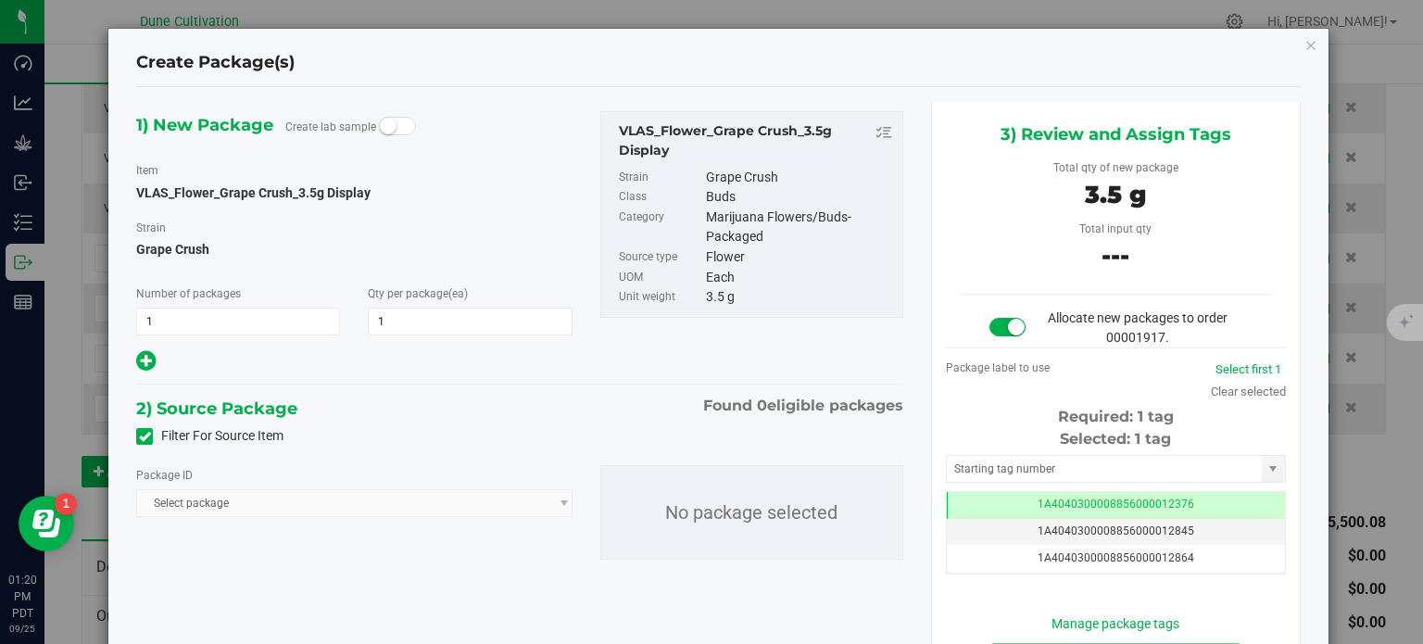
click at [144, 436] on icon at bounding box center [145, 436] width 12 height 0
click at [0, 0] on input "Filter For Source Item" at bounding box center [0, 0] width 0 height 0
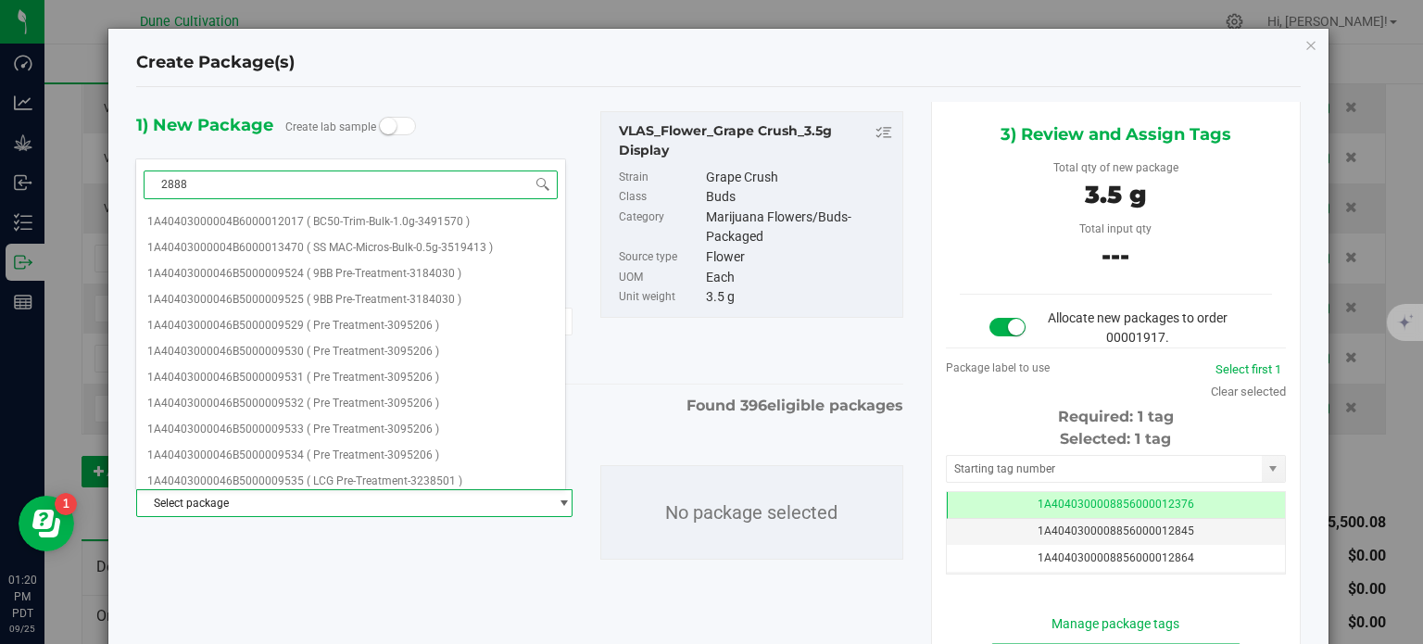
type input "28886"
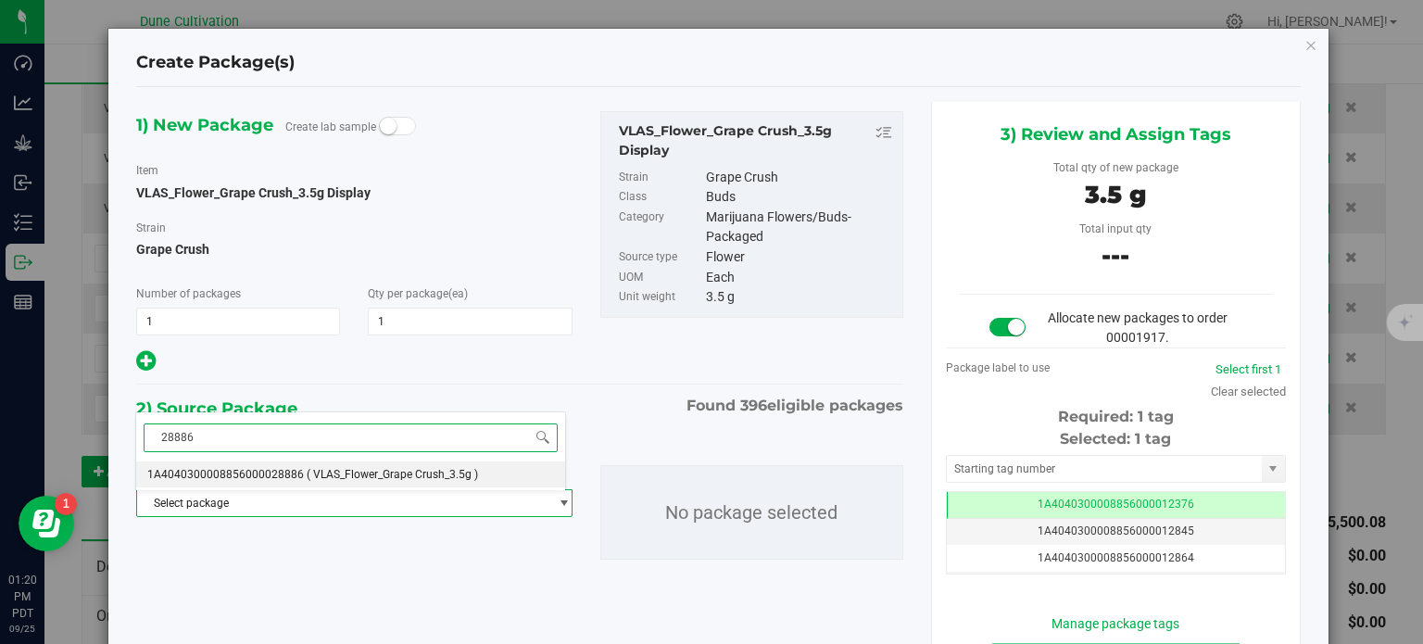
click at [292, 471] on span "1A4040300008856000028886" at bounding box center [225, 474] width 157 height 13
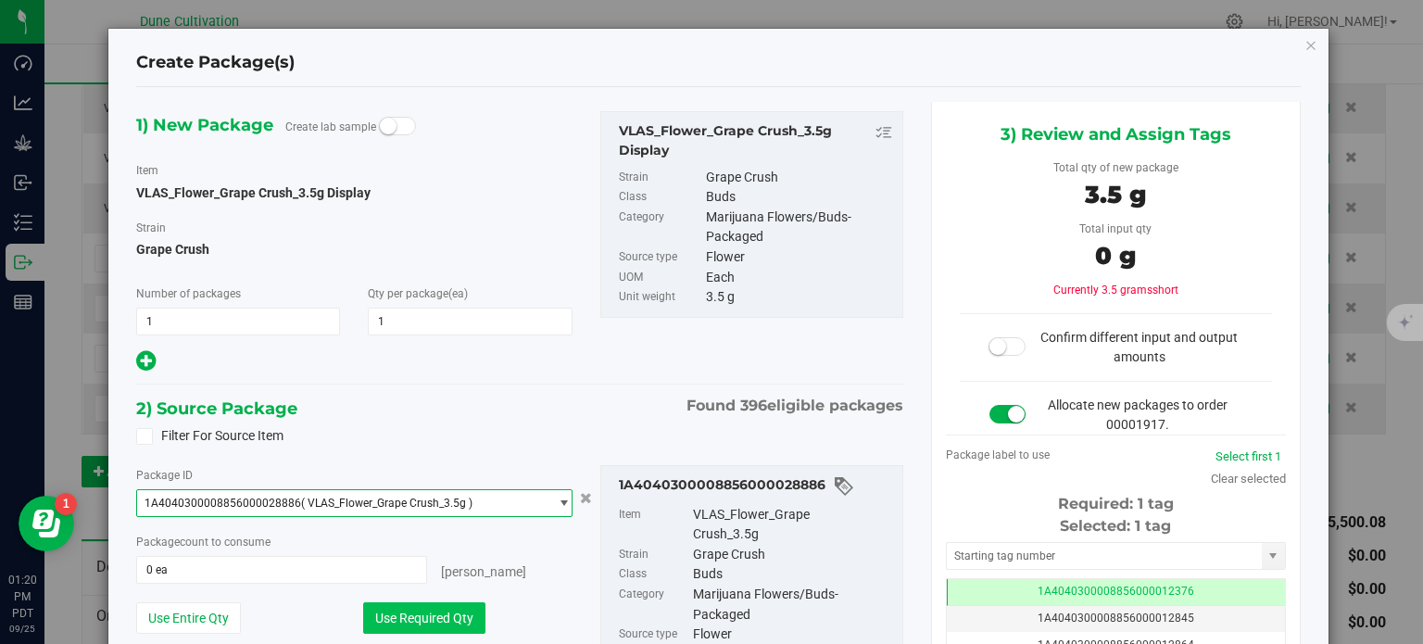
click at [436, 618] on button "Use Required Qty" at bounding box center [424, 617] width 122 height 31
type input "1 ea"
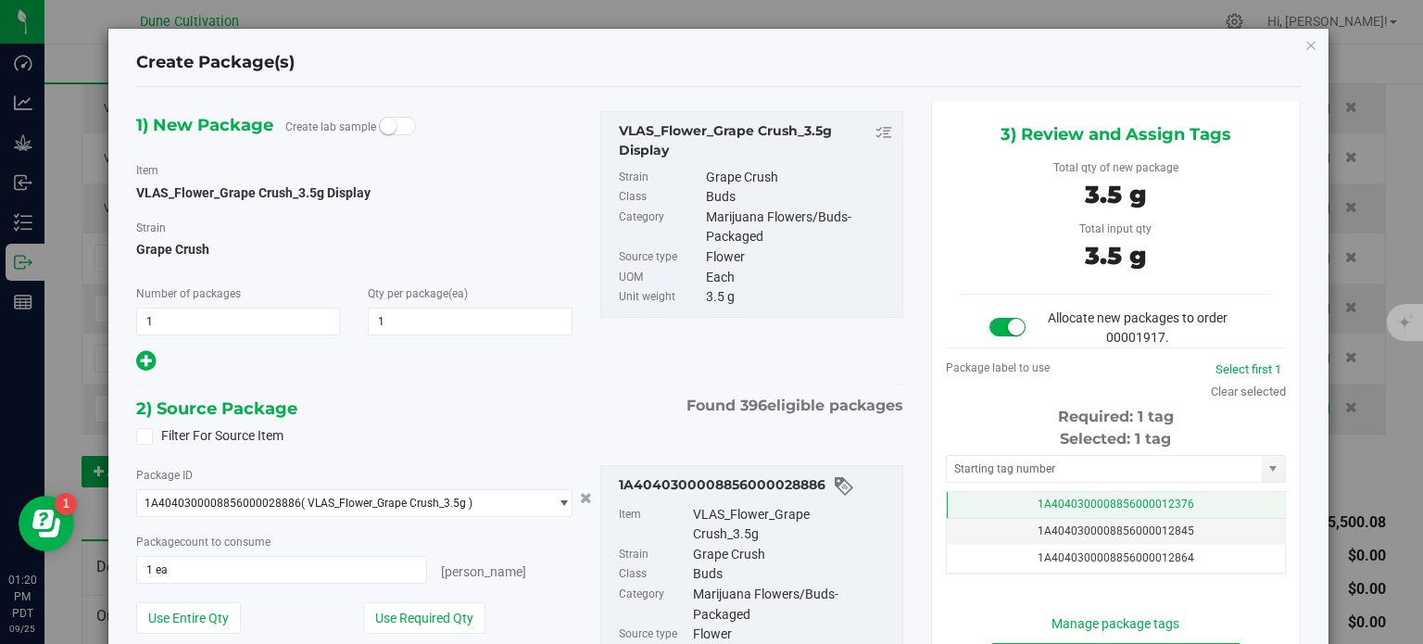
click at [1080, 497] on span "1A4040300008856000012376" at bounding box center [1115, 503] width 157 height 13
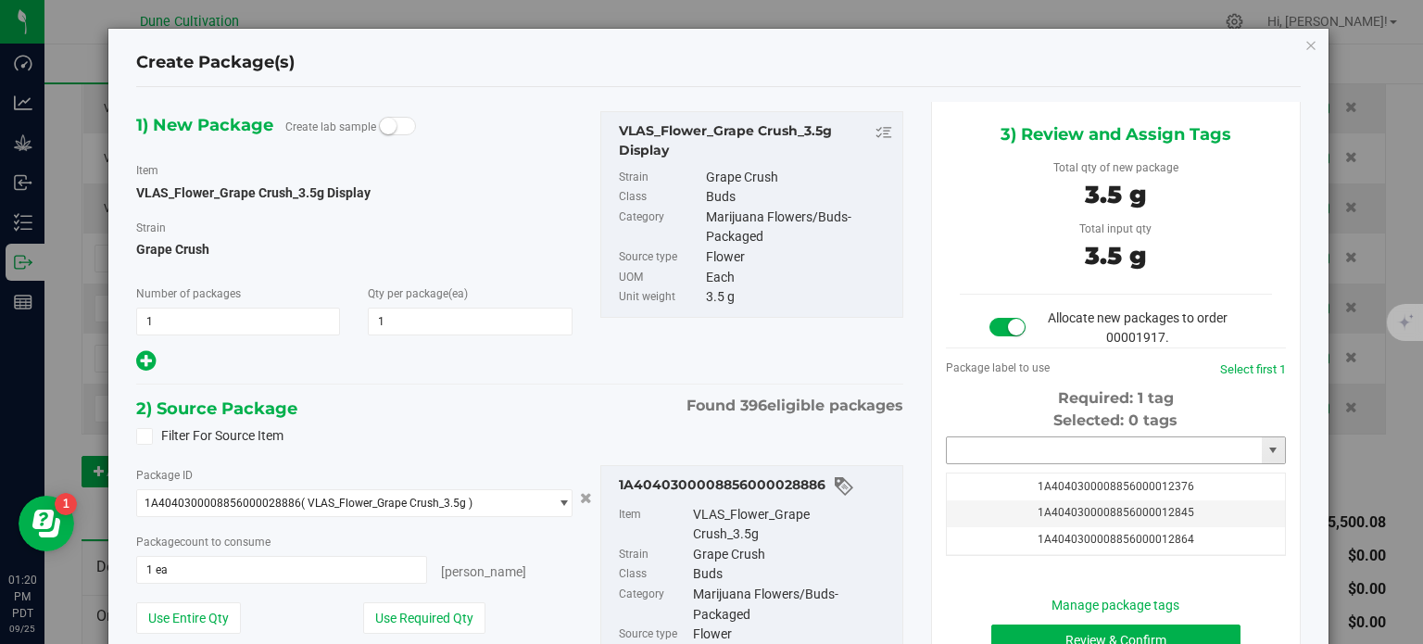
click at [1056, 442] on input "text" at bounding box center [1104, 450] width 315 height 26
paste input "3987"
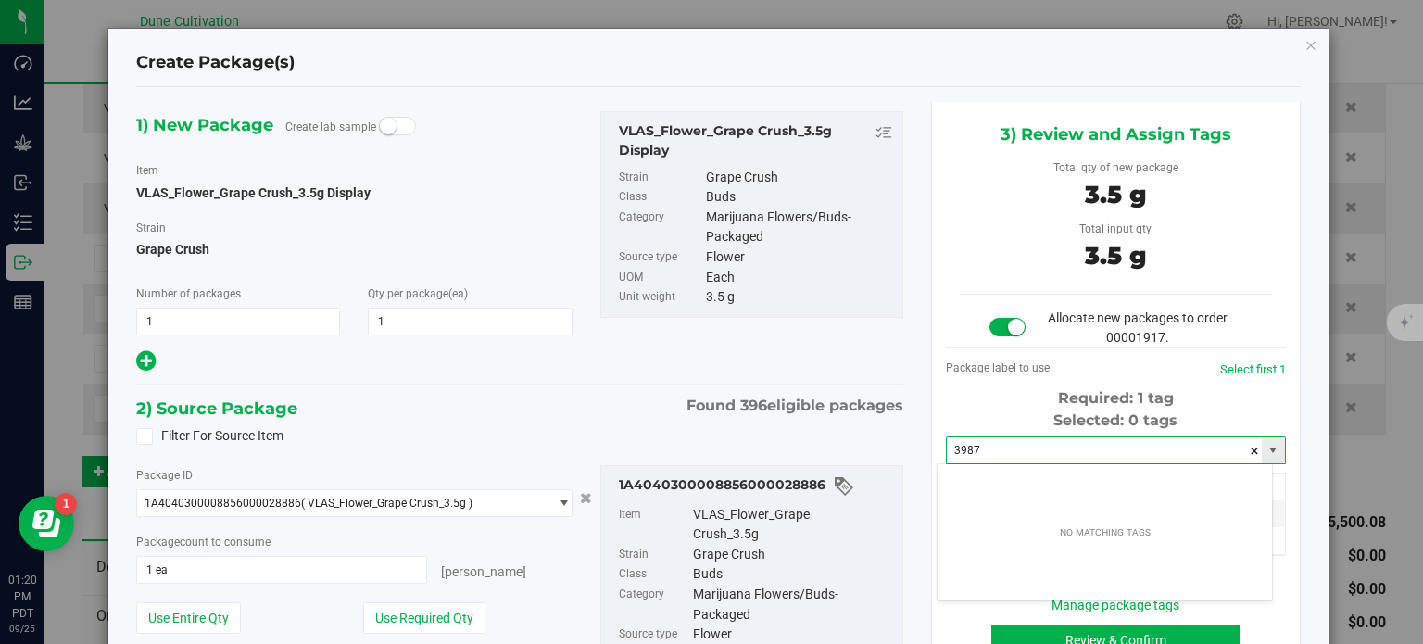
click at [985, 451] on input "3987" at bounding box center [1104, 450] width 315 height 26
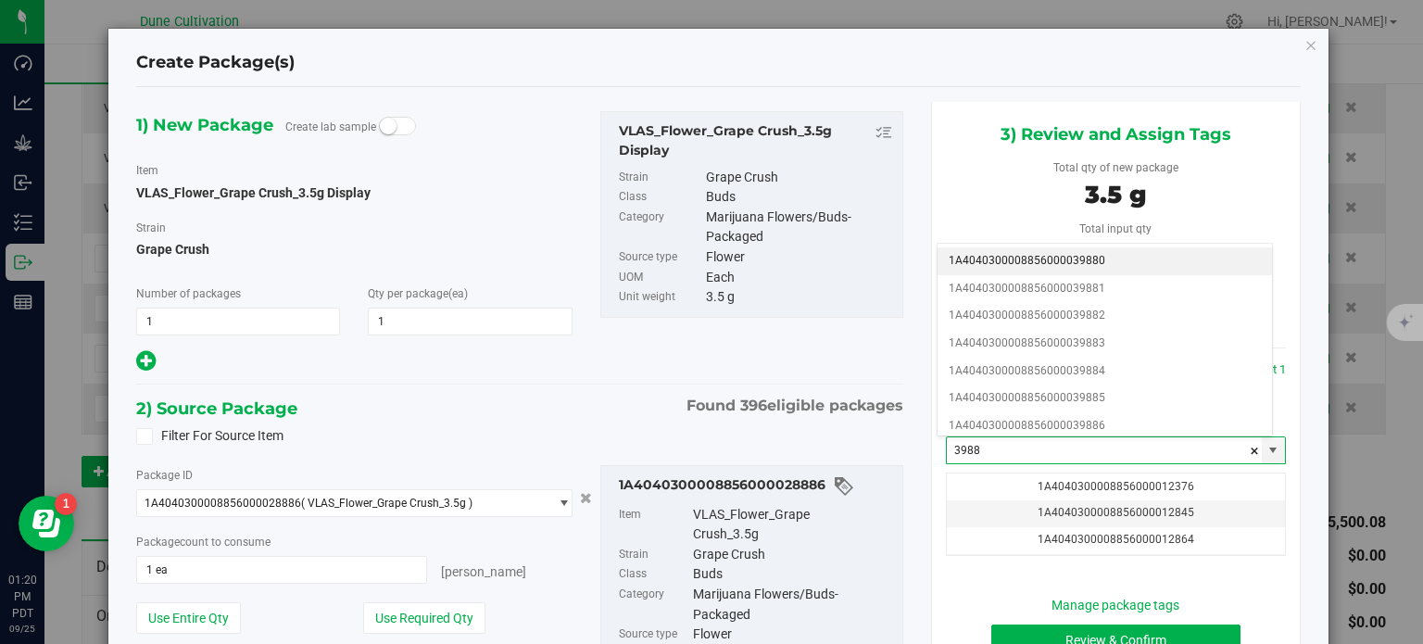
click at [1086, 255] on li "1A4040300008856000039880" at bounding box center [1104, 261] width 334 height 28
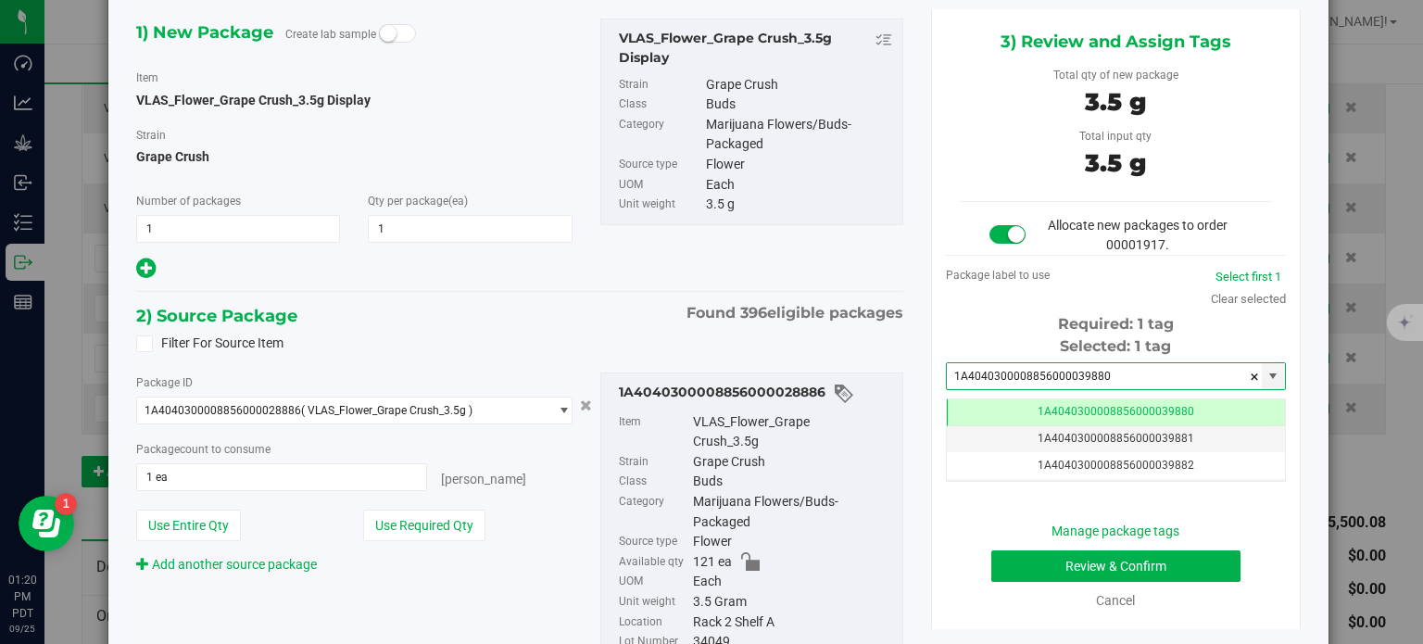
type input "1A4040300008856000039880"
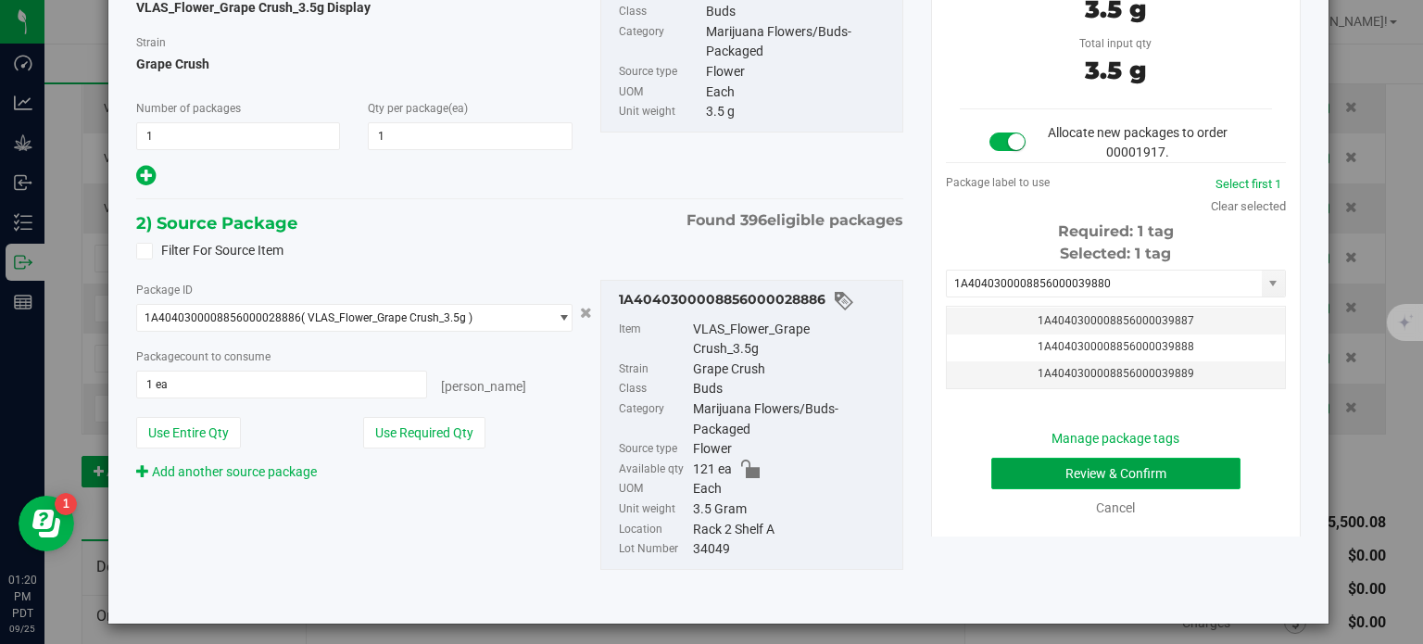
click at [1024, 469] on button "Review & Confirm" at bounding box center [1115, 473] width 249 height 31
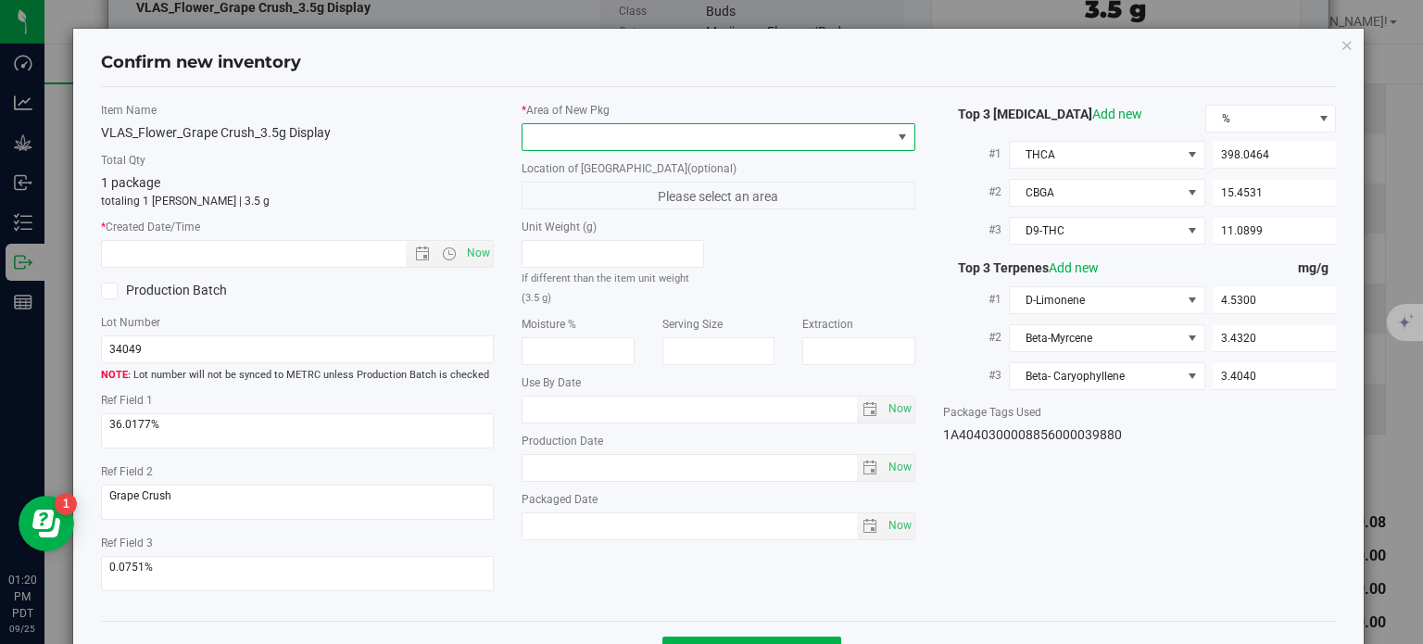
click at [730, 131] on span at bounding box center [706, 137] width 369 height 26
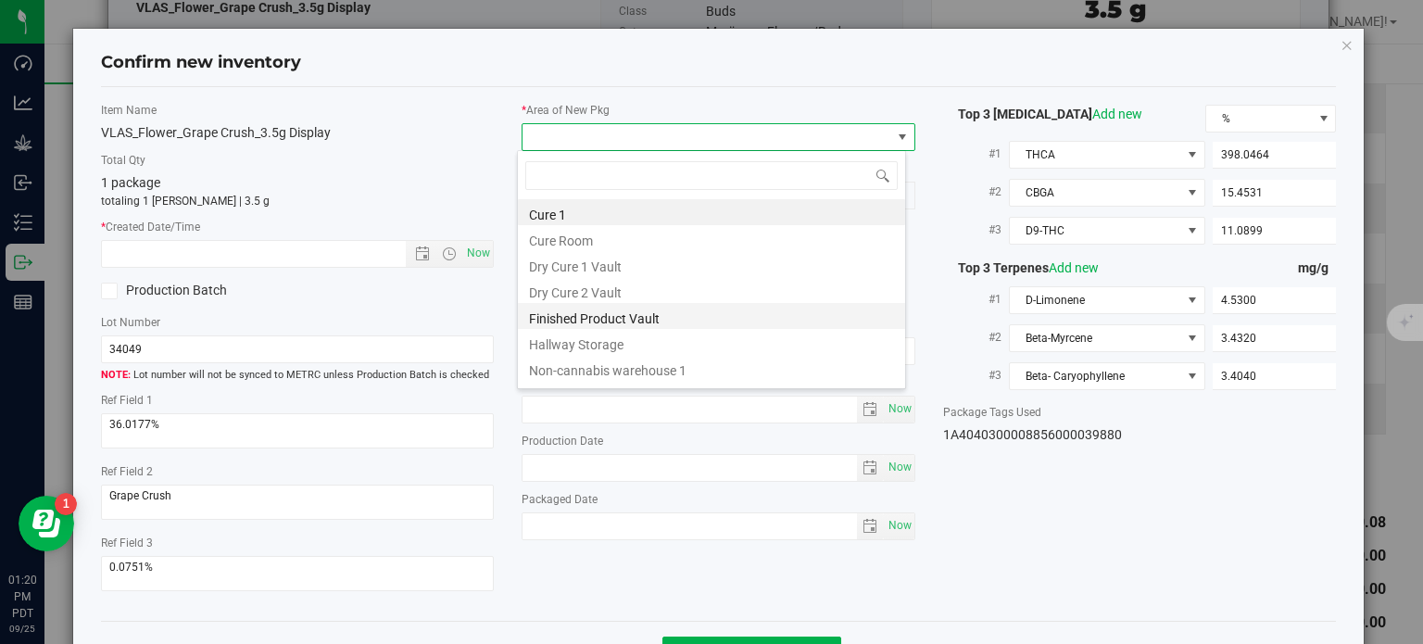
click at [580, 321] on li "Finished Product Vault" at bounding box center [711, 316] width 387 height 26
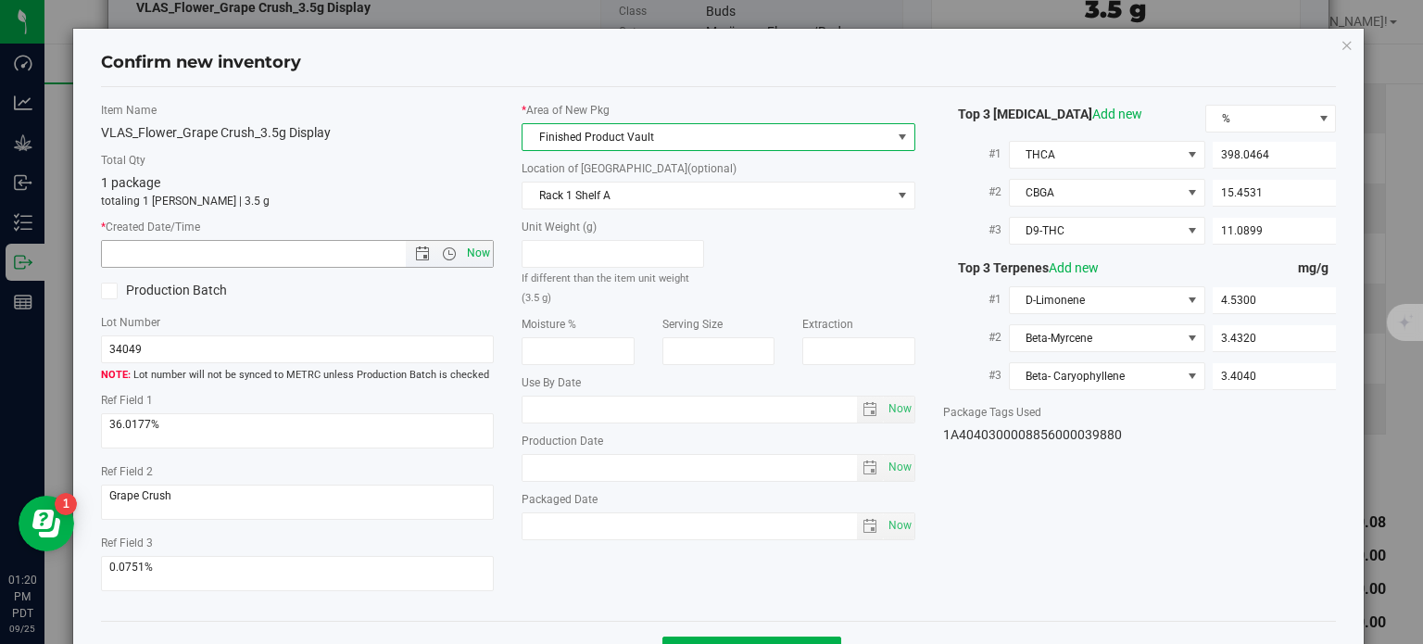
click at [471, 255] on span "Now" at bounding box center [478, 253] width 31 height 27
type input "9/25/2025 1:20 PM"
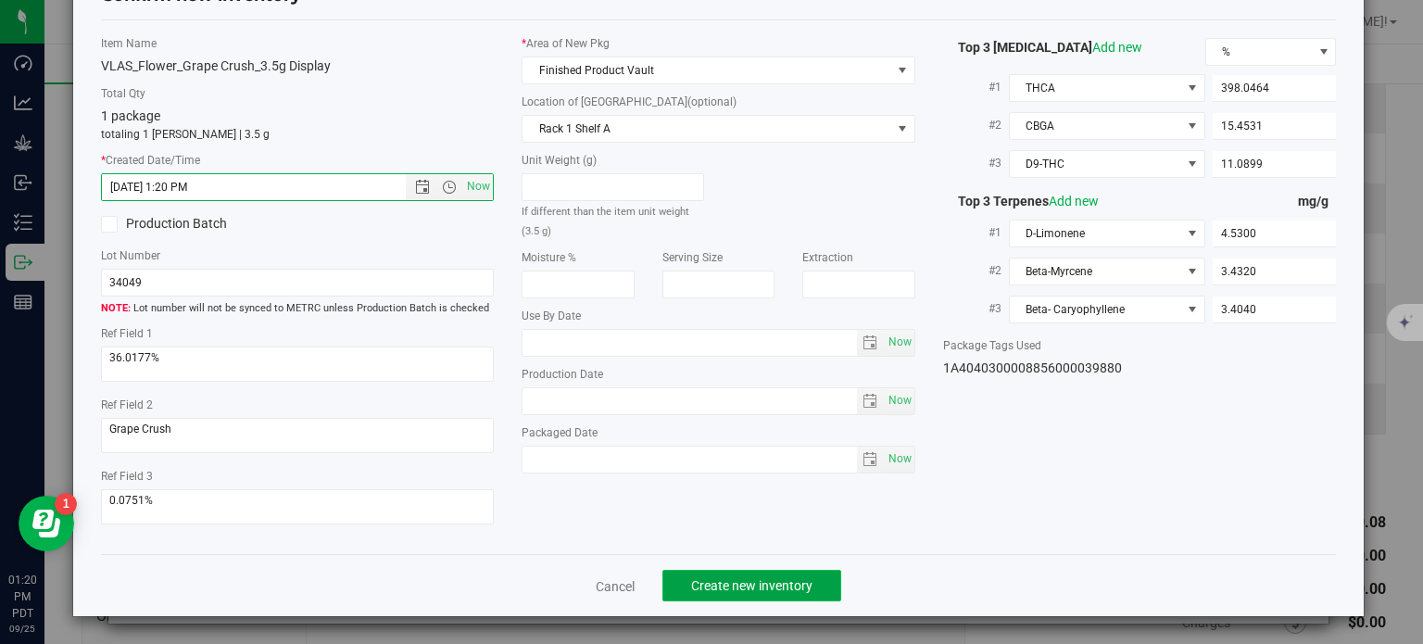
click at [703, 595] on button "Create new inventory" at bounding box center [751, 585] width 179 height 31
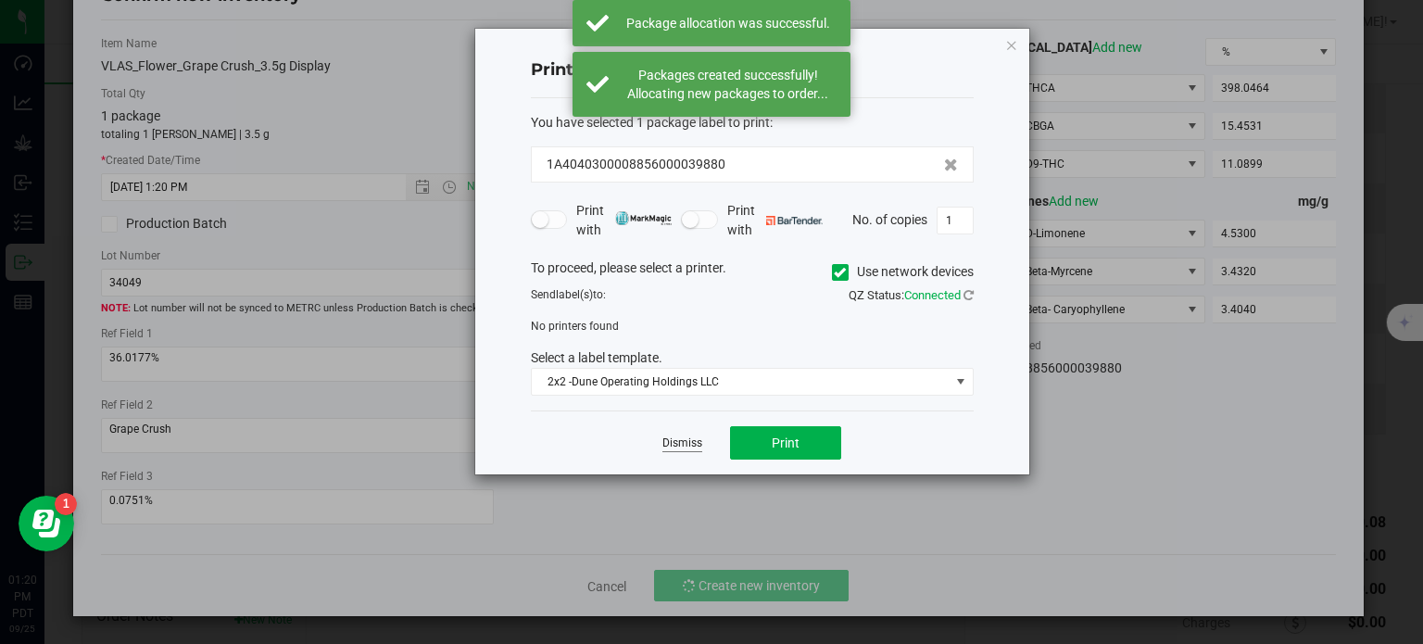
click at [672, 447] on link "Dismiss" at bounding box center [682, 443] width 40 height 16
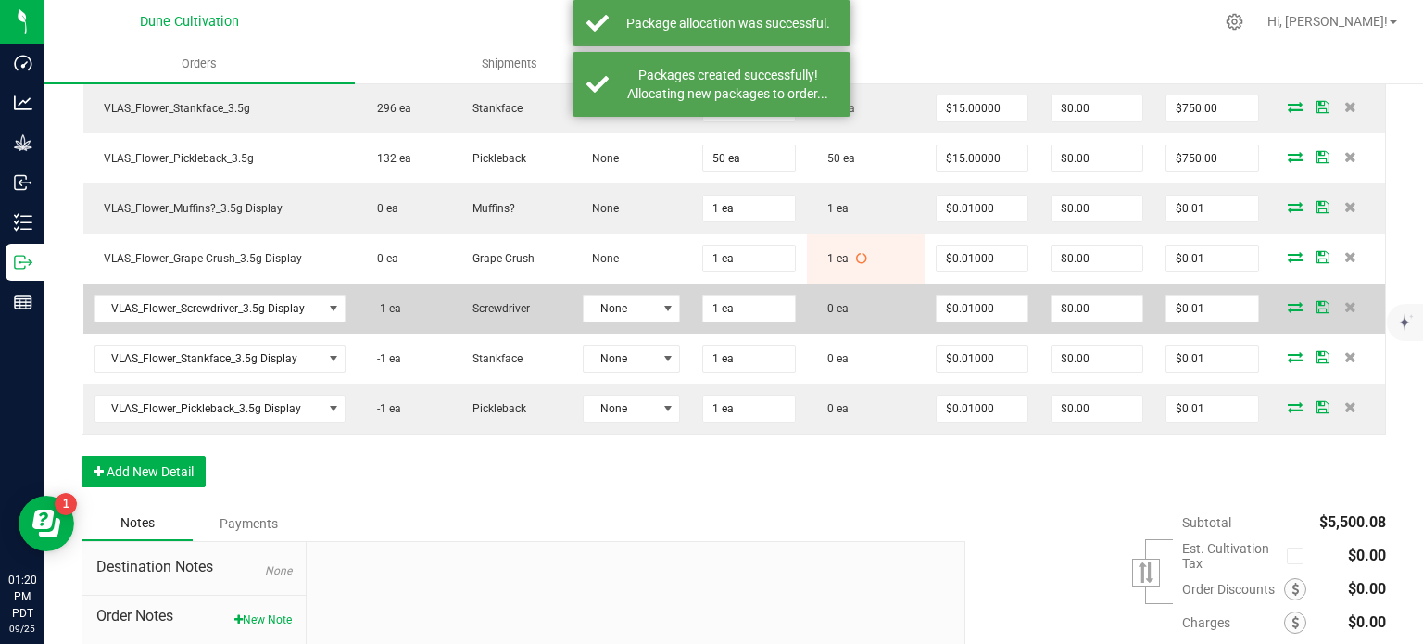
click at [1281, 301] on span at bounding box center [1295, 306] width 28 height 11
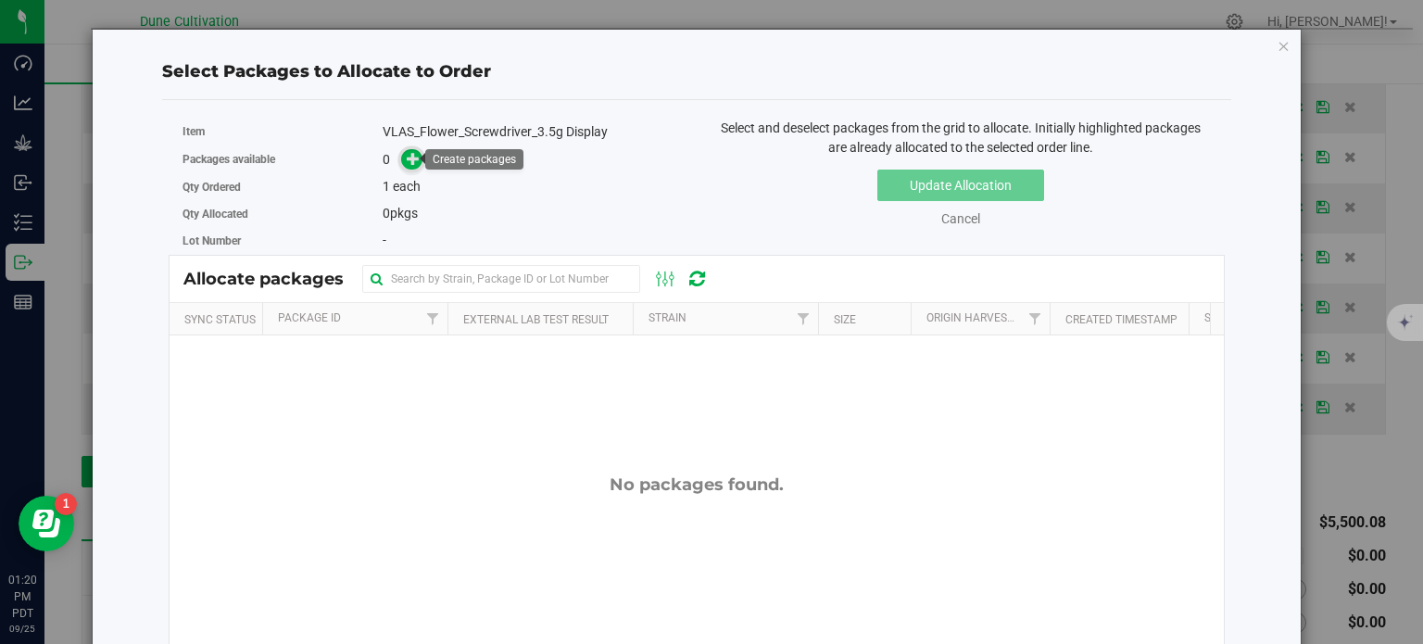
click at [413, 156] on icon at bounding box center [413, 158] width 13 height 13
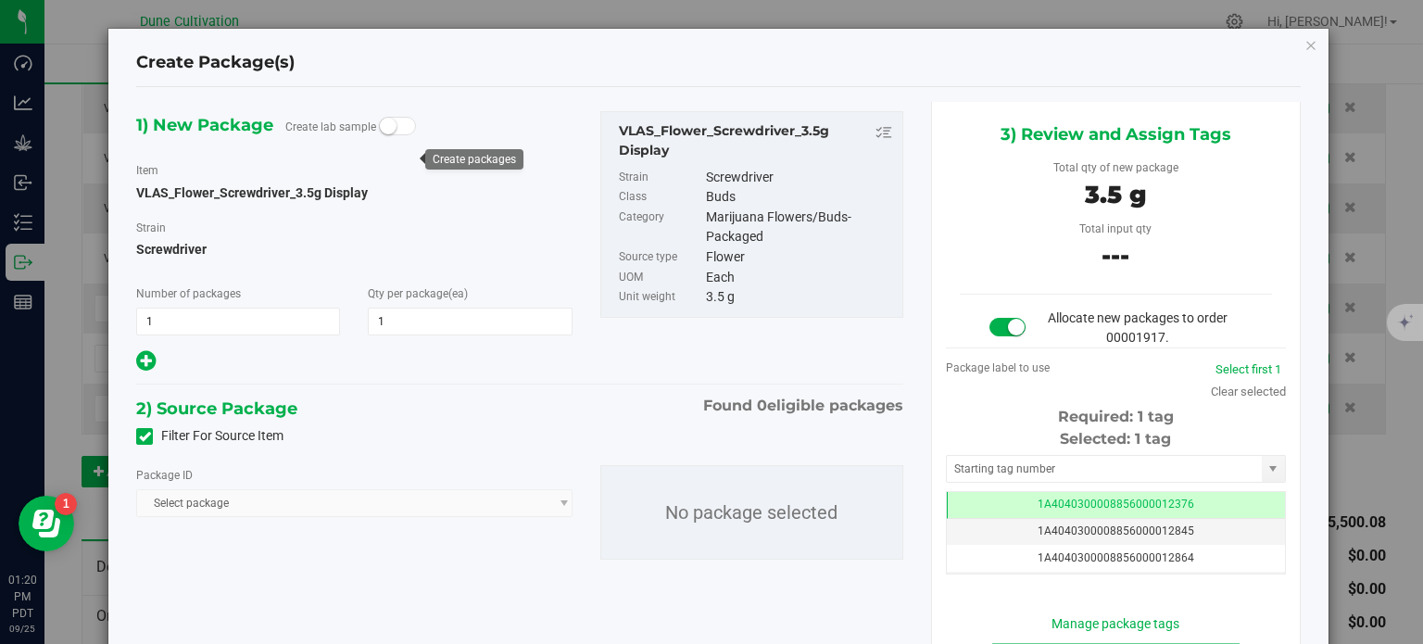
click at [149, 442] on span at bounding box center [144, 436] width 17 height 17
click at [0, 0] on input "Filter For Source Item" at bounding box center [0, 0] width 0 height 0
click at [197, 502] on span "Select package" at bounding box center [342, 503] width 410 height 26
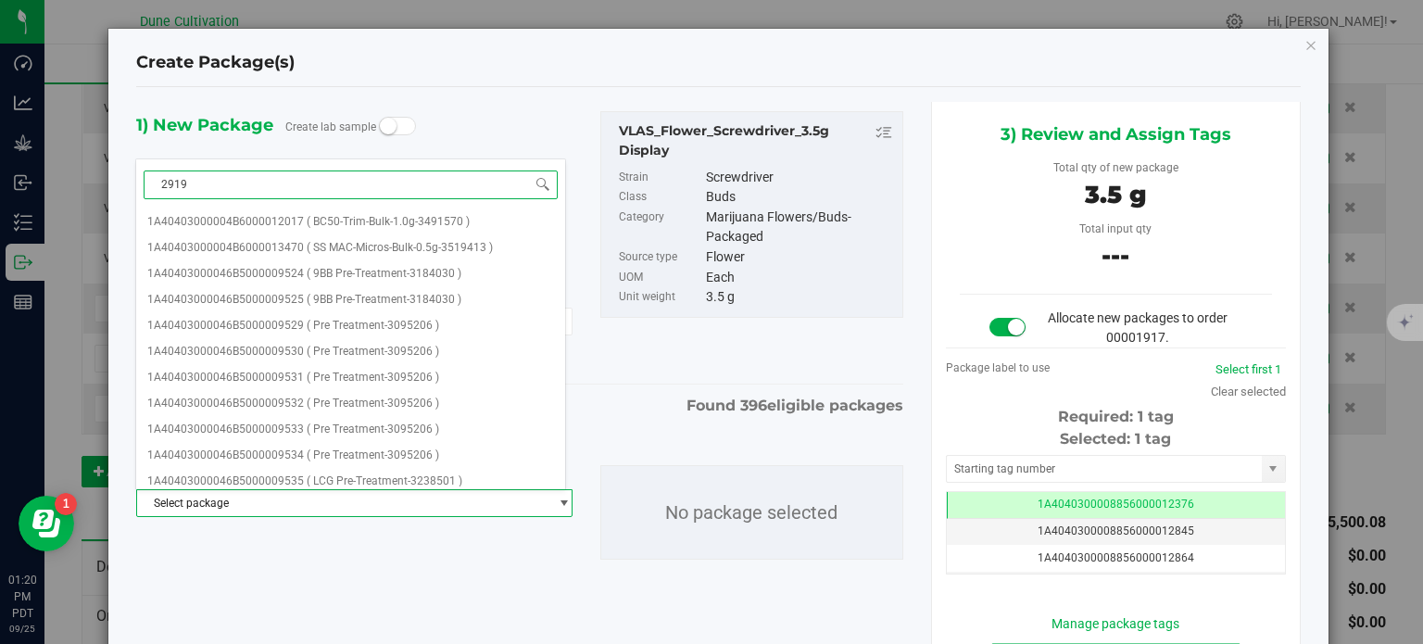
type input "29191"
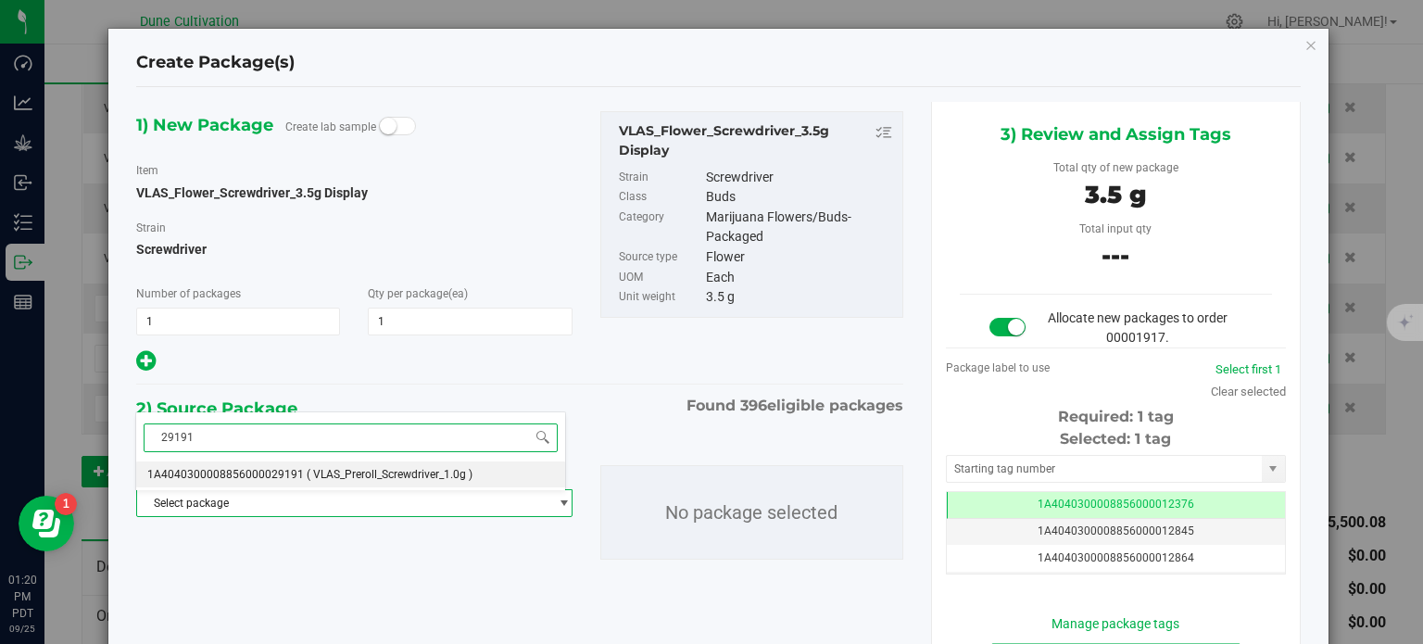
click at [317, 449] on input "29191" at bounding box center [351, 437] width 414 height 29
click at [314, 473] on span "( VLAS_Preroll_Screwdriver_1.0g )" at bounding box center [390, 474] width 166 height 13
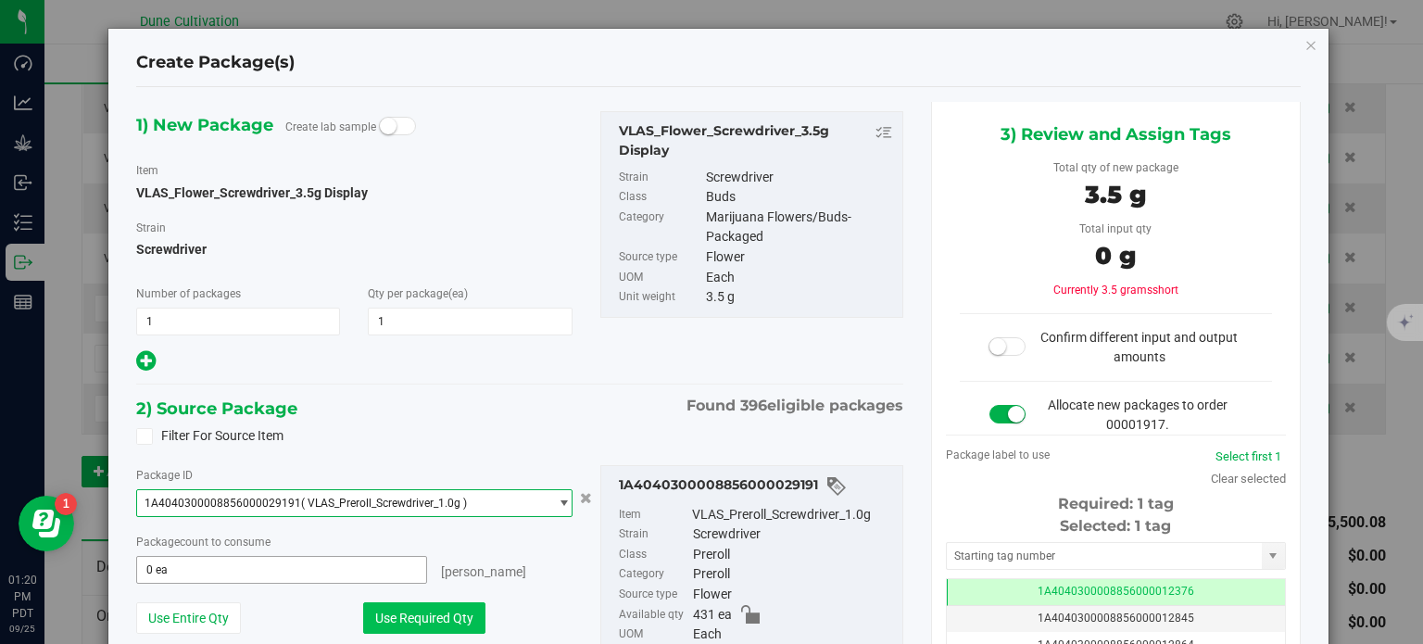
click at [373, 616] on button "Use Required Qty" at bounding box center [424, 617] width 122 height 31
type input "4 ea"
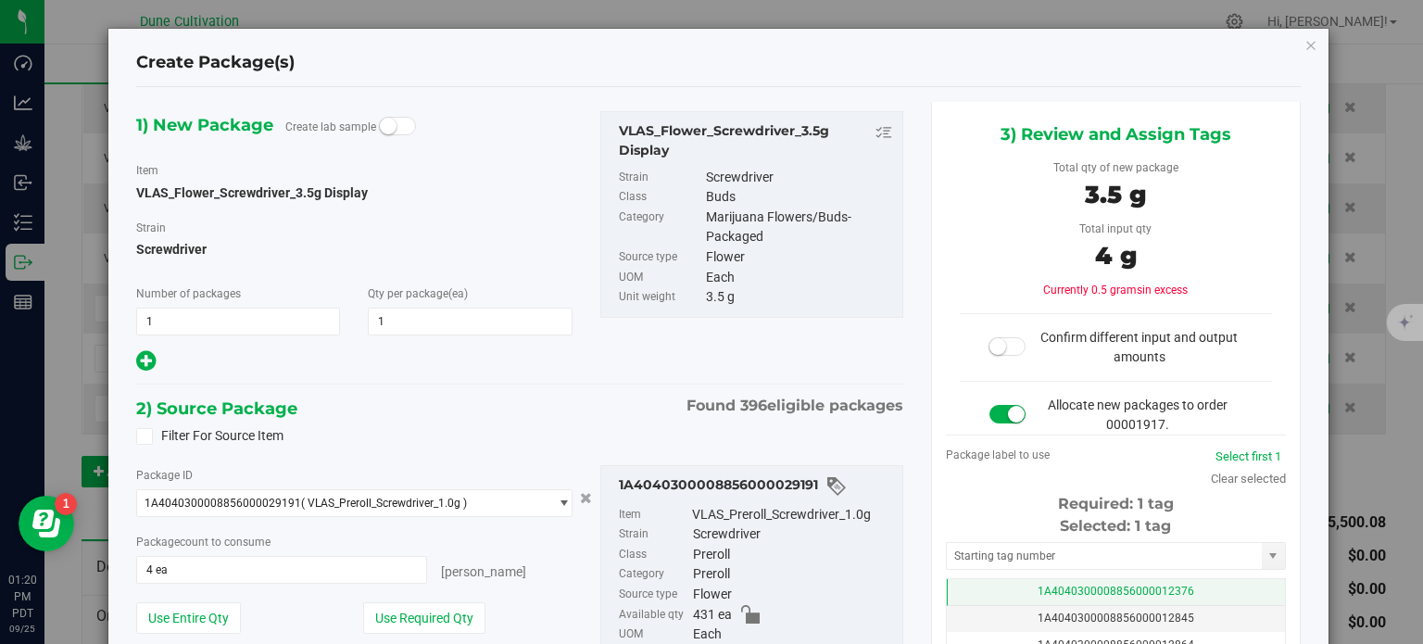
click at [967, 580] on td "1A4040300008856000012376" at bounding box center [1116, 592] width 338 height 27
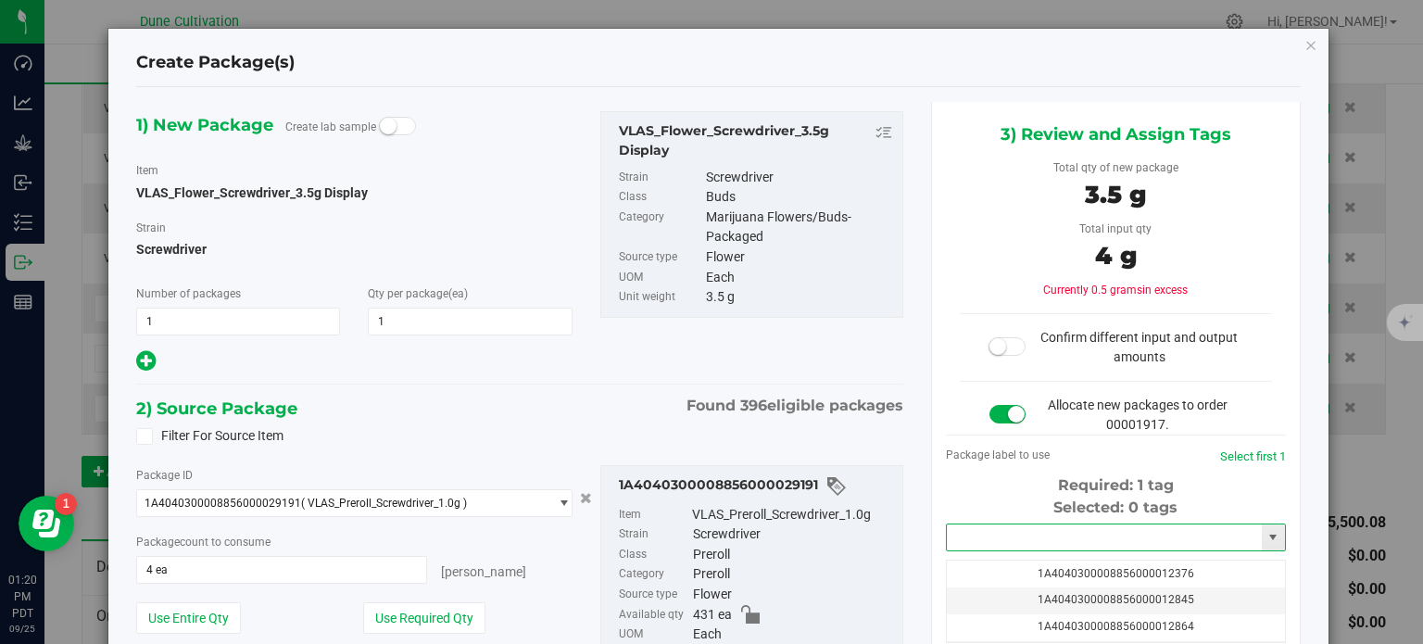
click at [987, 531] on input "text" at bounding box center [1104, 537] width 315 height 26
paste input "3988"
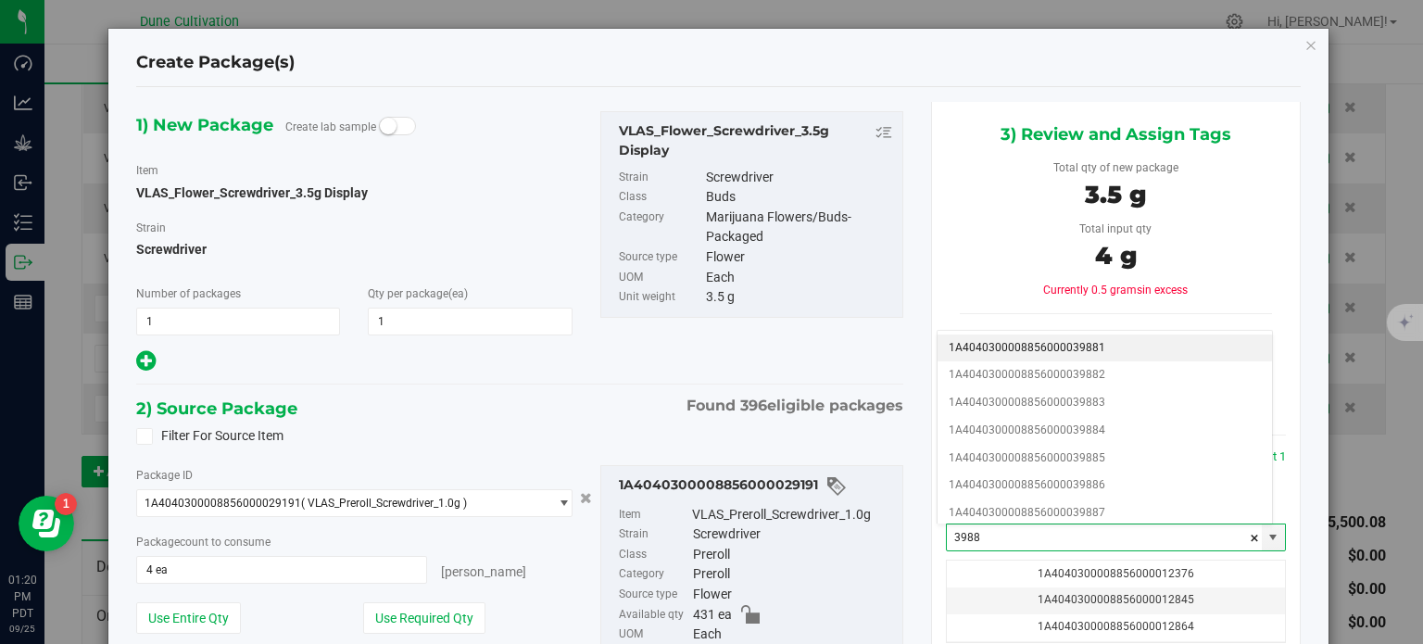
click at [1045, 351] on li "1A4040300008856000039881" at bounding box center [1104, 348] width 334 height 28
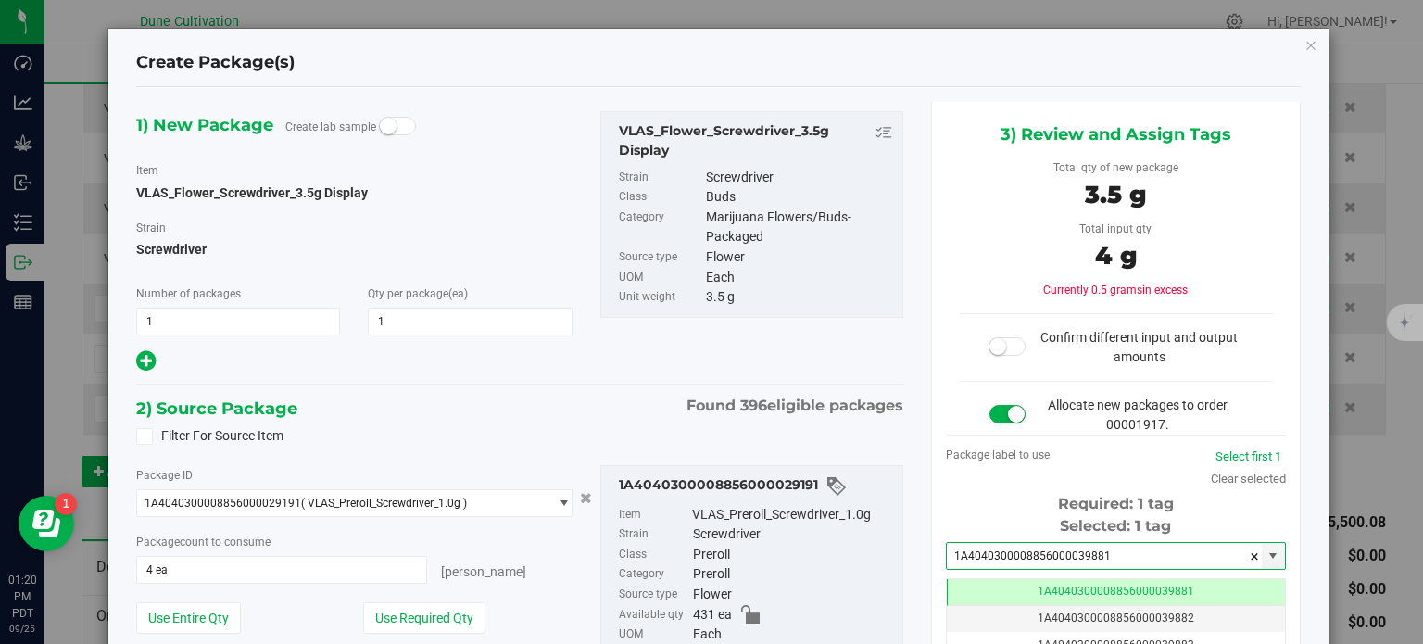
type input "1A4040300008856000039881"
click at [853, 389] on div "1) New Package Create lab sample Item VLAS_Flower_Screwdriver_3.5g Display Stra…" at bounding box center [519, 428] width 795 height 652
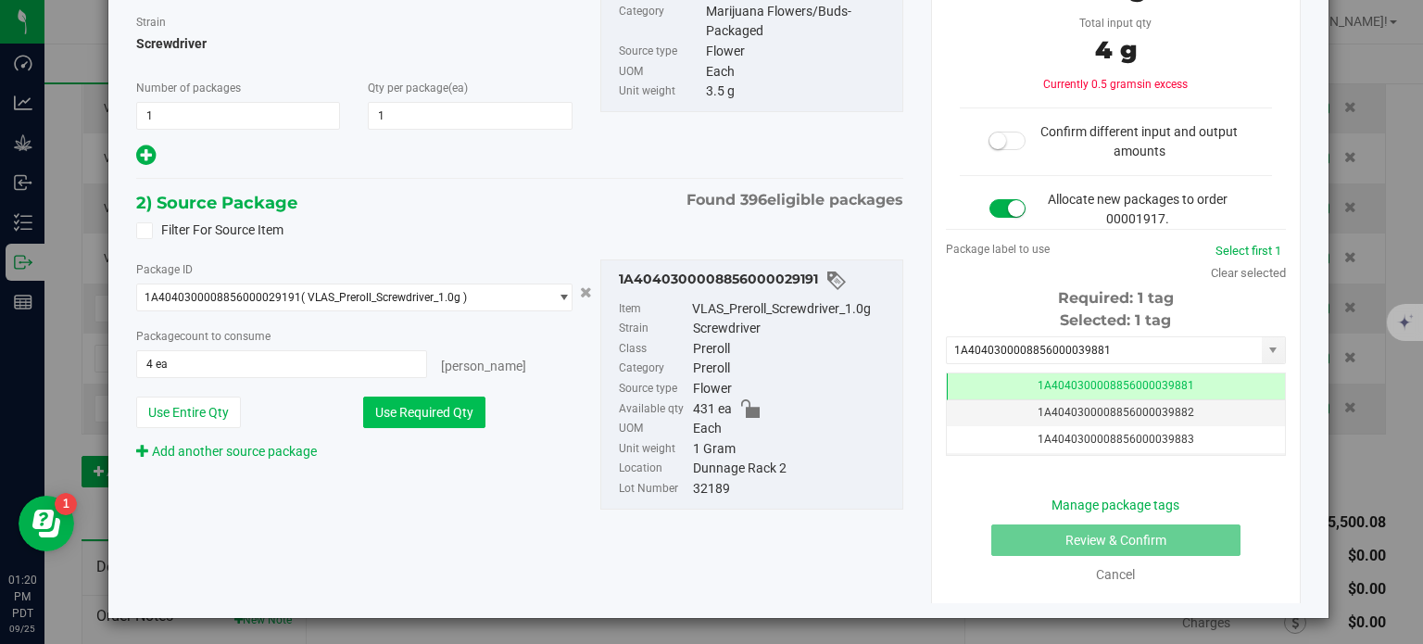
click at [426, 418] on button "Use Required Qty" at bounding box center [424, 411] width 122 height 31
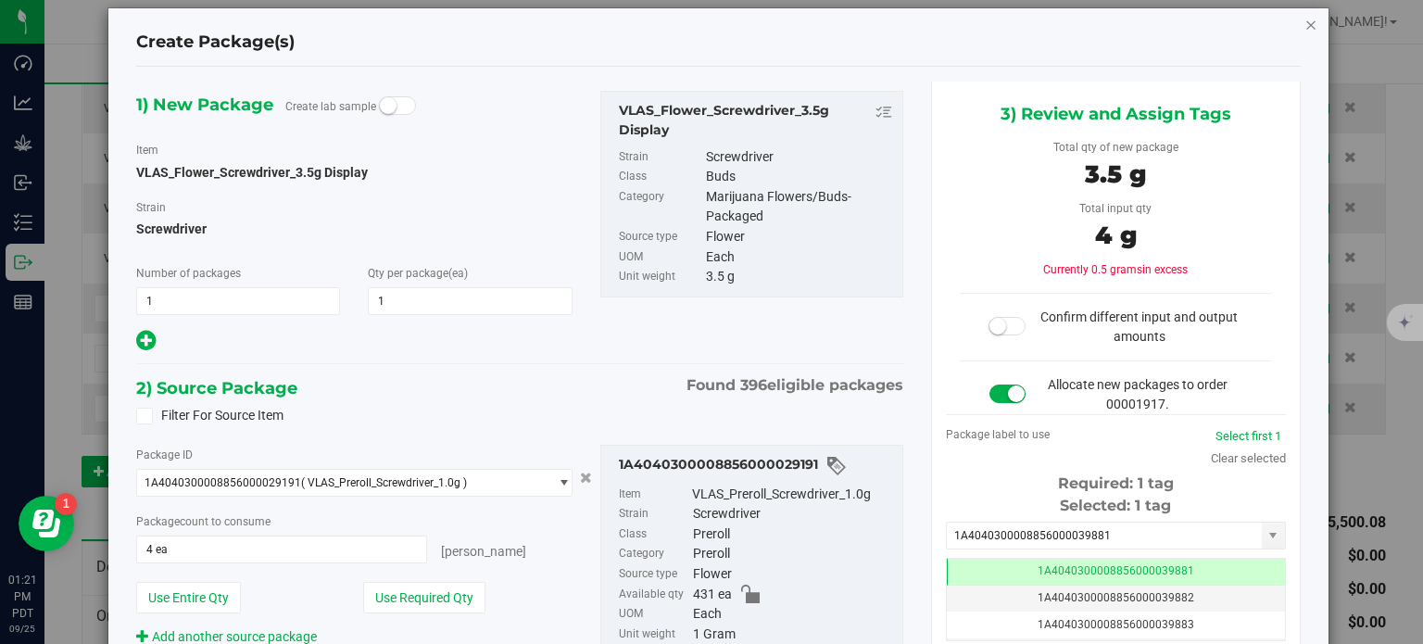
click at [1304, 29] on icon "button" at bounding box center [1310, 24] width 13 height 22
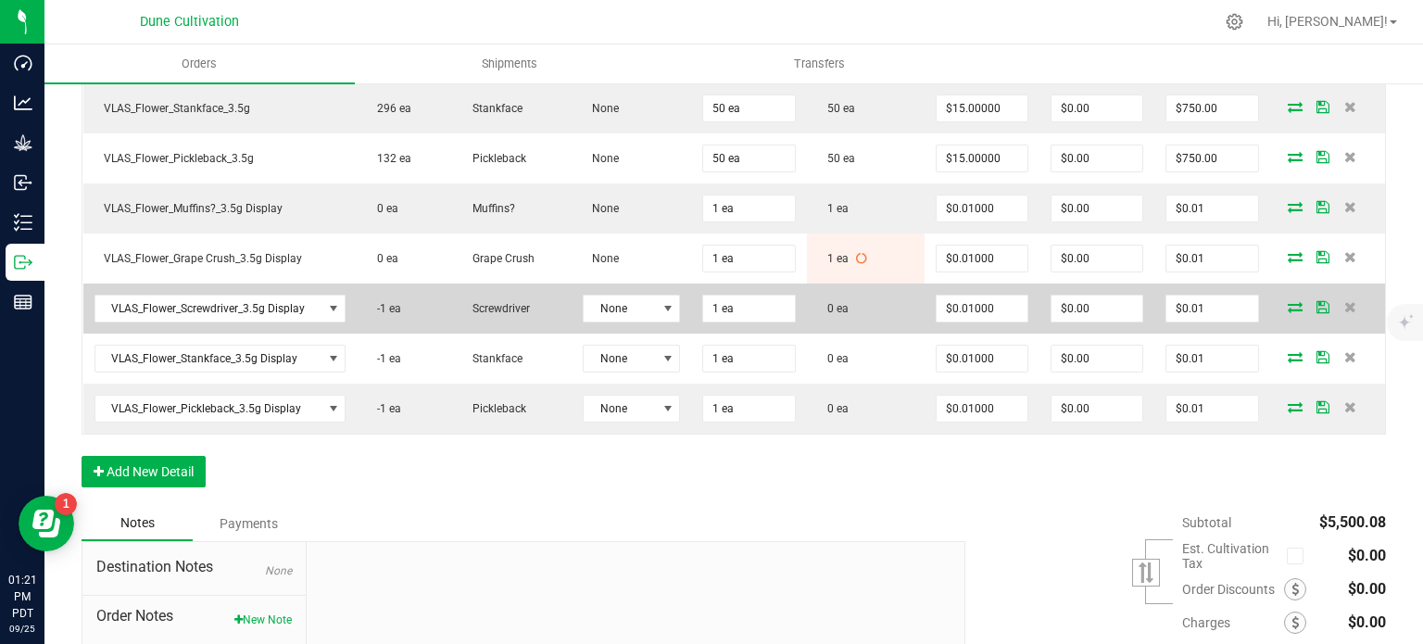
click at [1287, 302] on icon at bounding box center [1294, 306] width 15 height 11
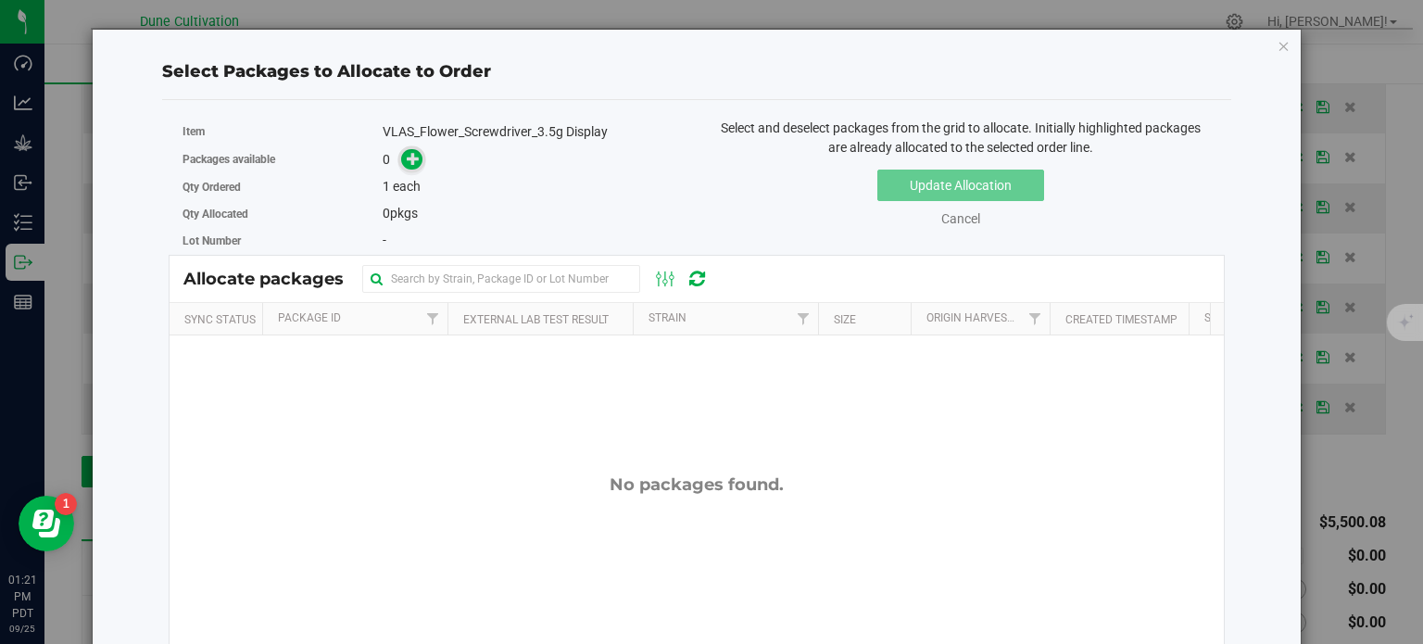
click at [416, 161] on icon at bounding box center [413, 158] width 13 height 13
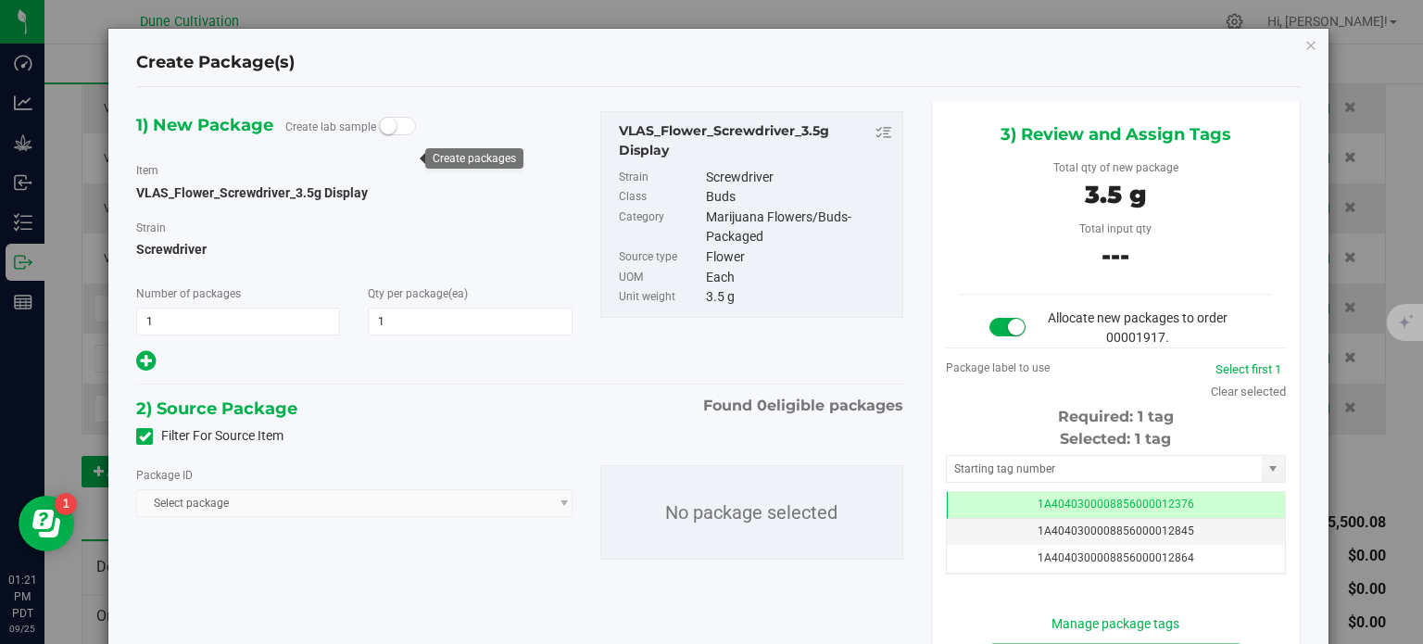
click at [140, 436] on icon at bounding box center [145, 436] width 12 height 0
click at [0, 0] on input "Filter For Source Item" at bounding box center [0, 0] width 0 height 0
click at [158, 502] on span "Select package" at bounding box center [342, 503] width 410 height 26
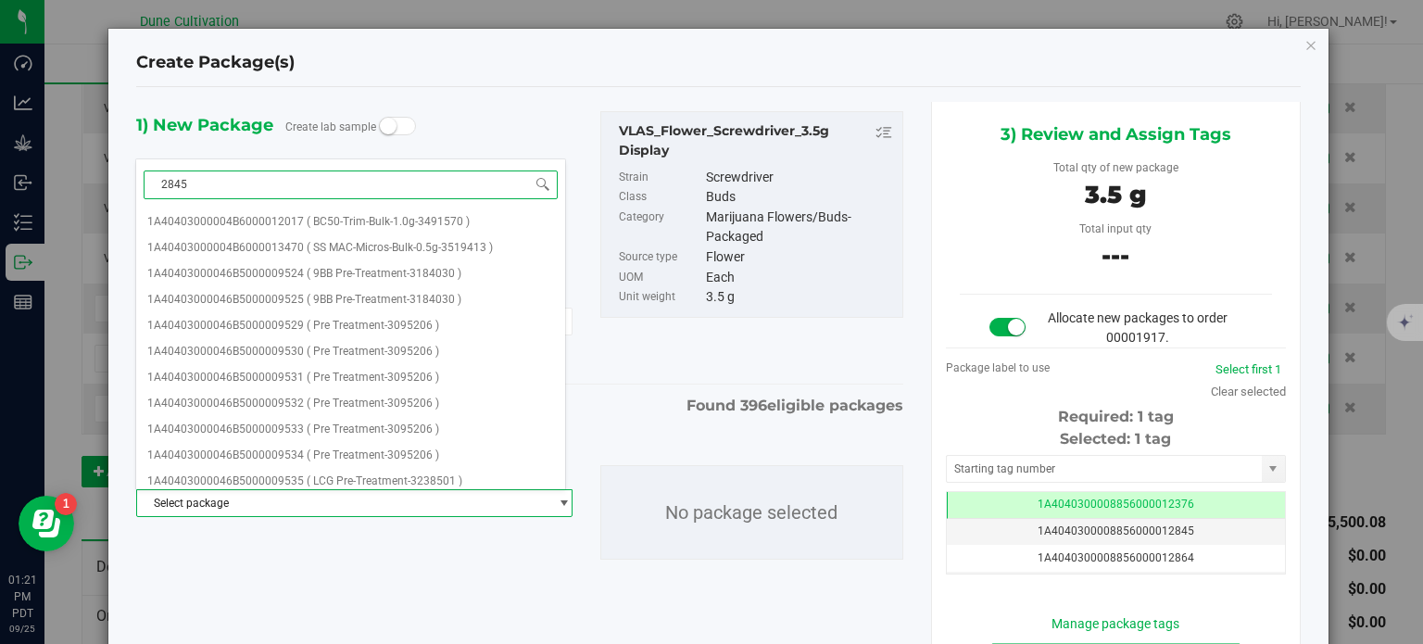
type input "28459"
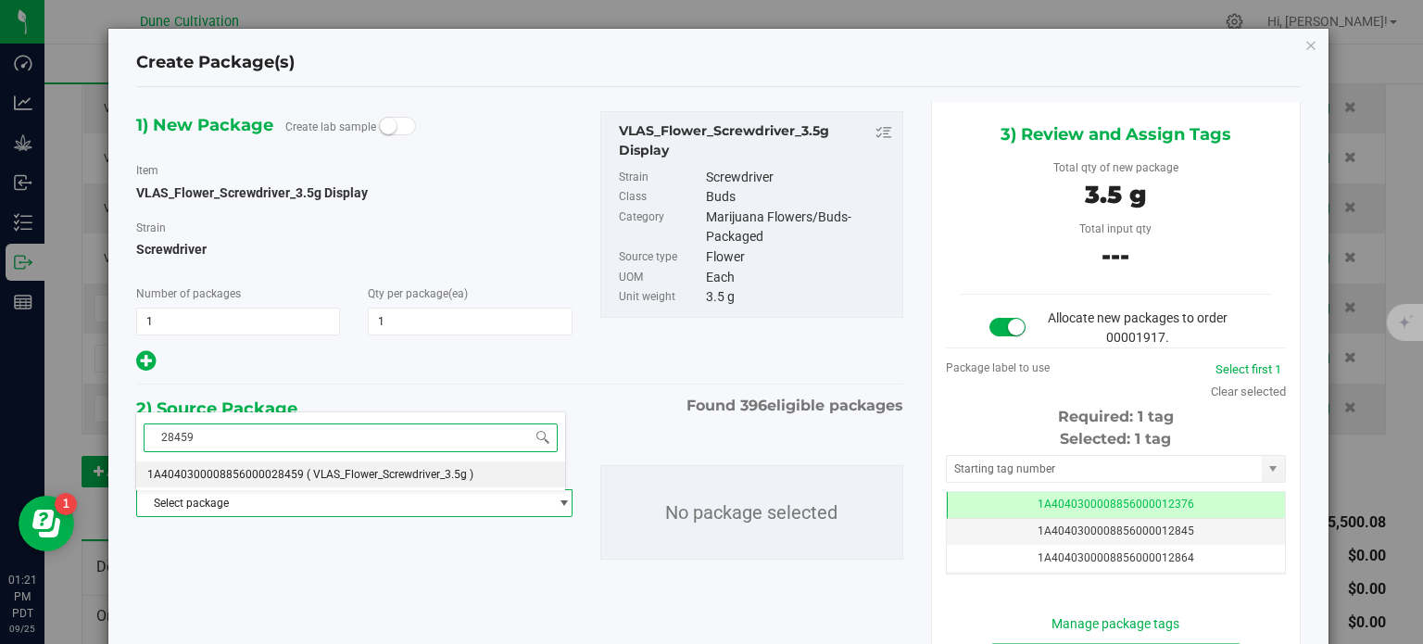
click at [363, 469] on span "( VLAS_Flower_Screwdriver_3.5g )" at bounding box center [390, 474] width 167 height 13
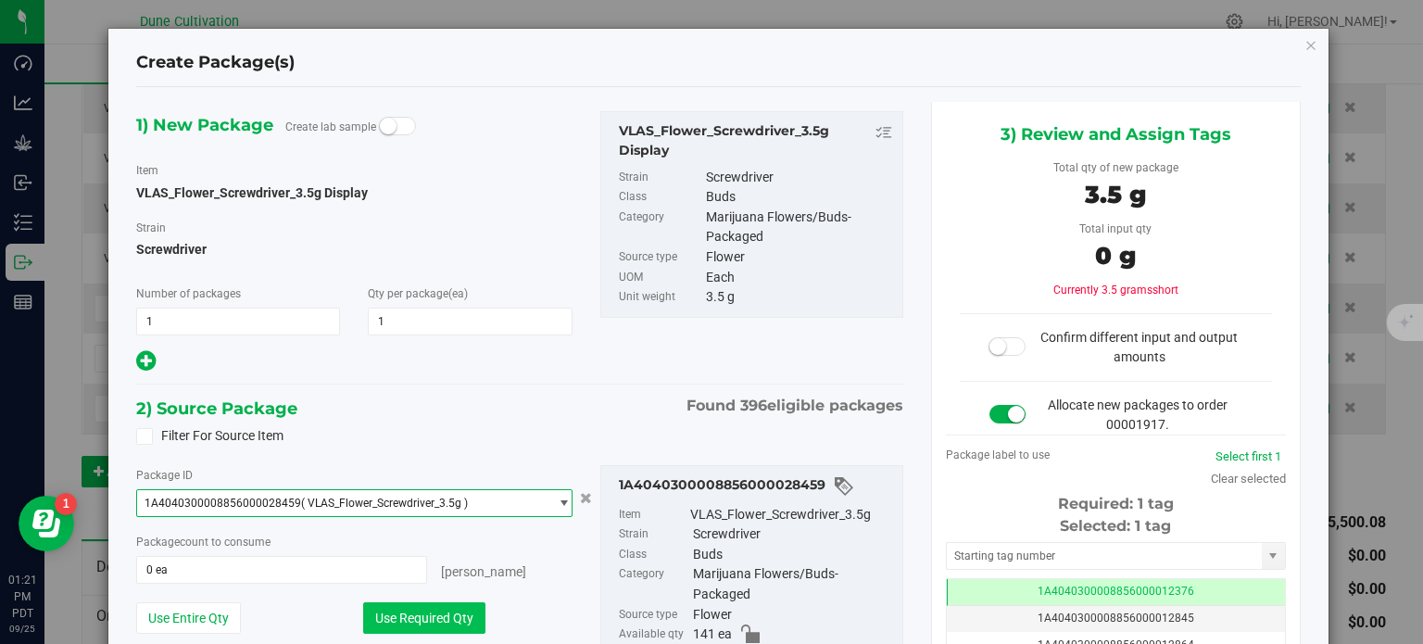
click at [390, 614] on button "Use Required Qty" at bounding box center [424, 617] width 122 height 31
type input "1 ea"
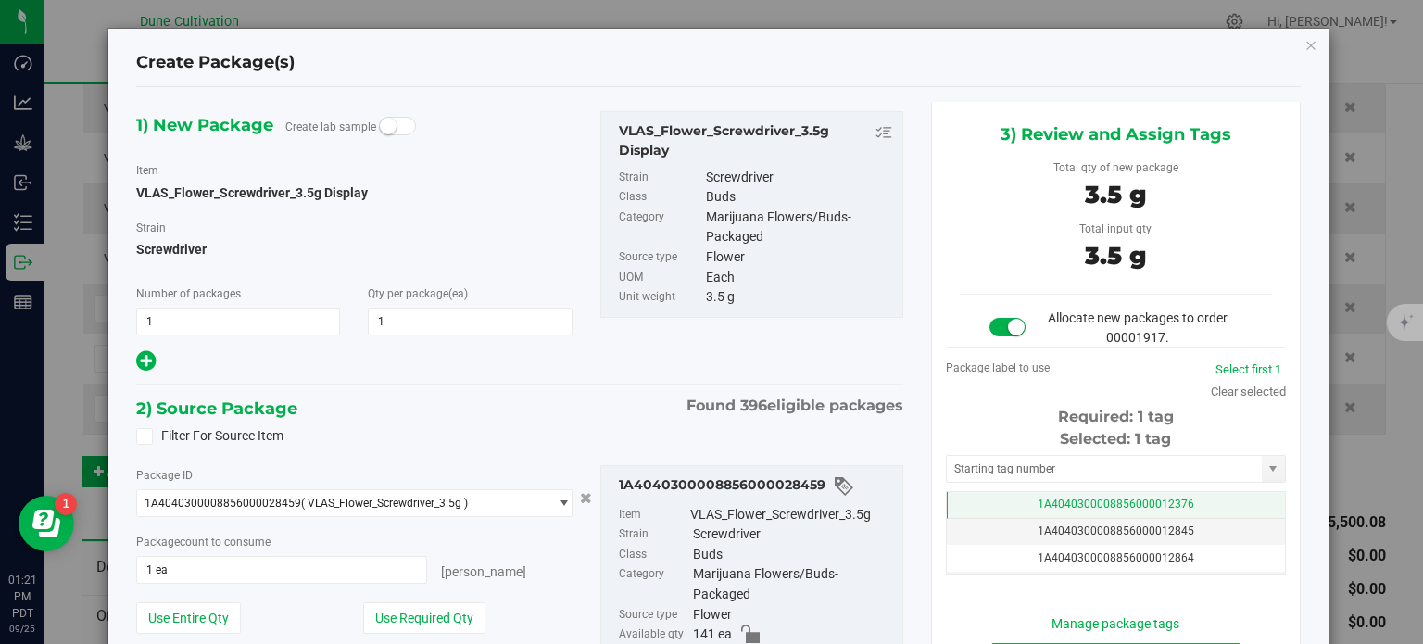
click at [986, 500] on td "1A4040300008856000012376" at bounding box center [1116, 505] width 338 height 27
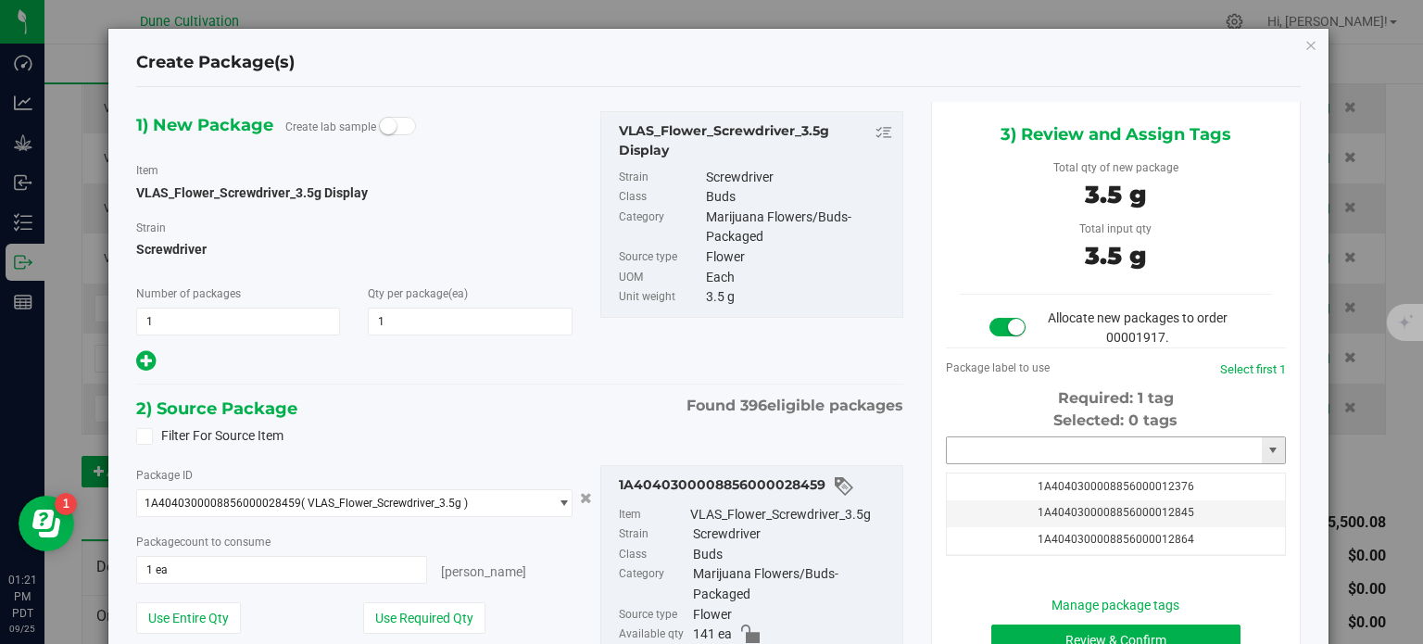
click at [996, 437] on input "text" at bounding box center [1104, 450] width 315 height 26
paste input "28459"
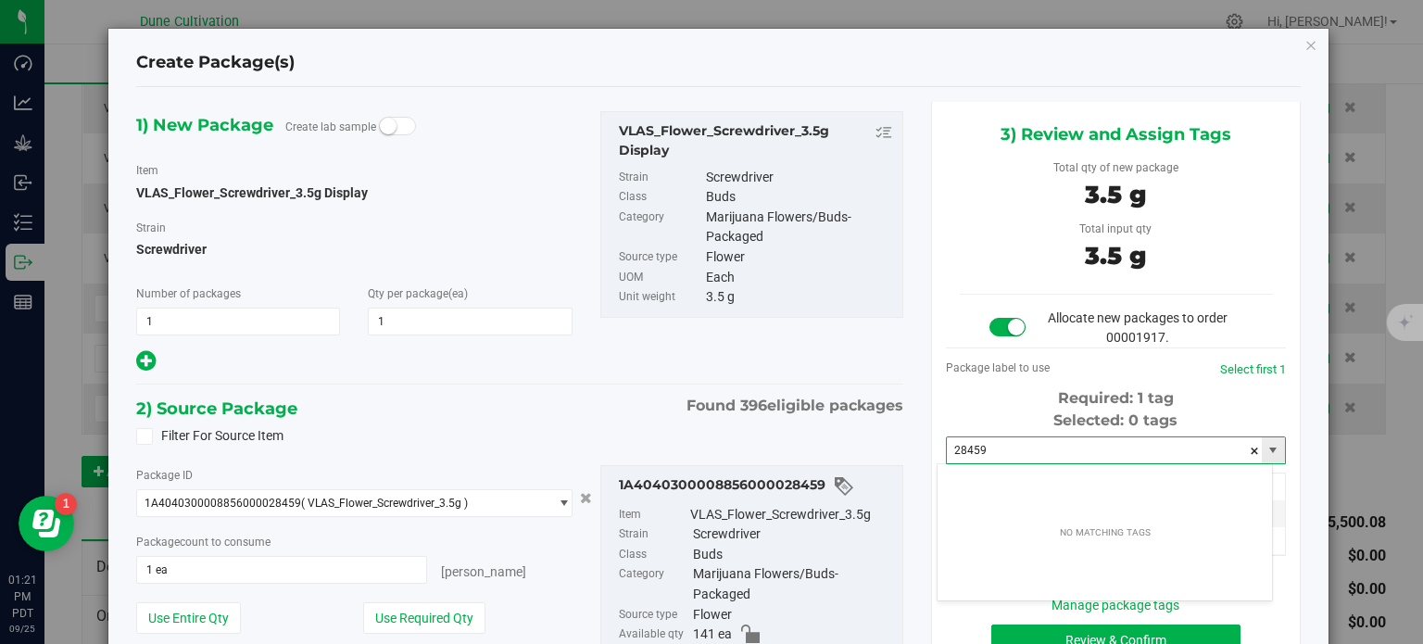
click at [988, 451] on input "28459" at bounding box center [1104, 450] width 315 height 26
click at [1010, 440] on input "28459" at bounding box center [1104, 450] width 315 height 26
paste input "3988"
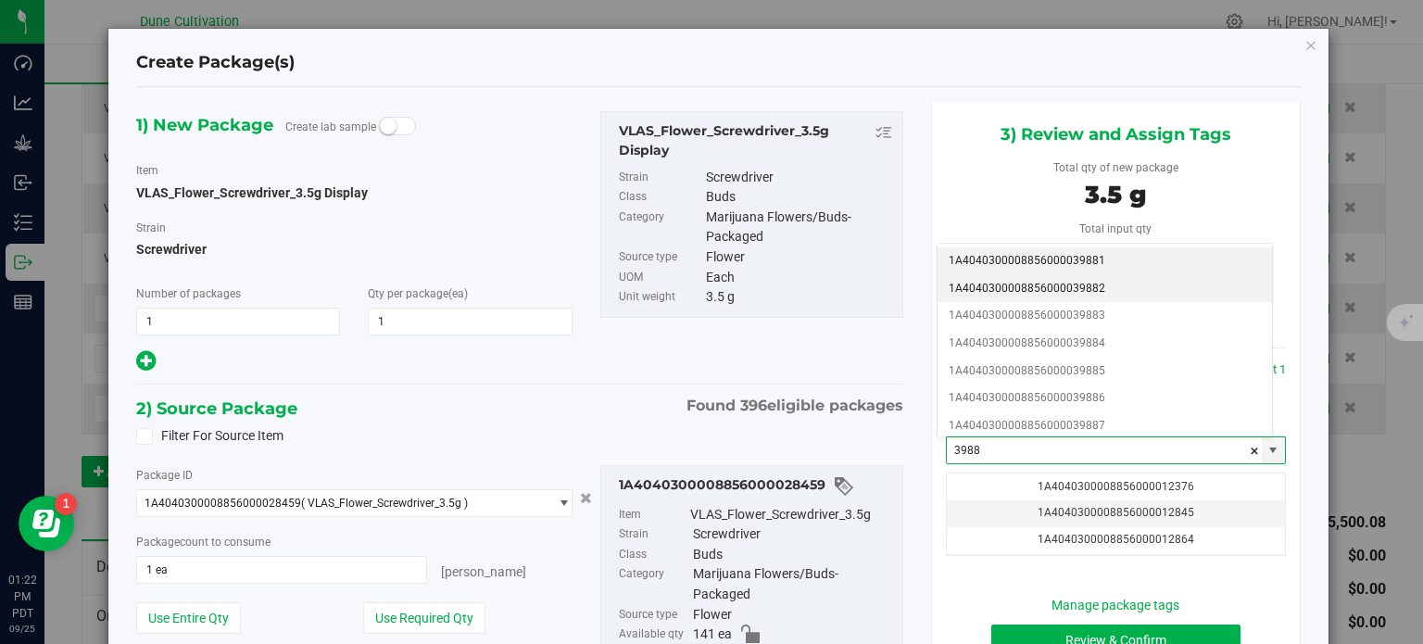
click at [1104, 292] on li "1A4040300008856000039882" at bounding box center [1104, 289] width 334 height 28
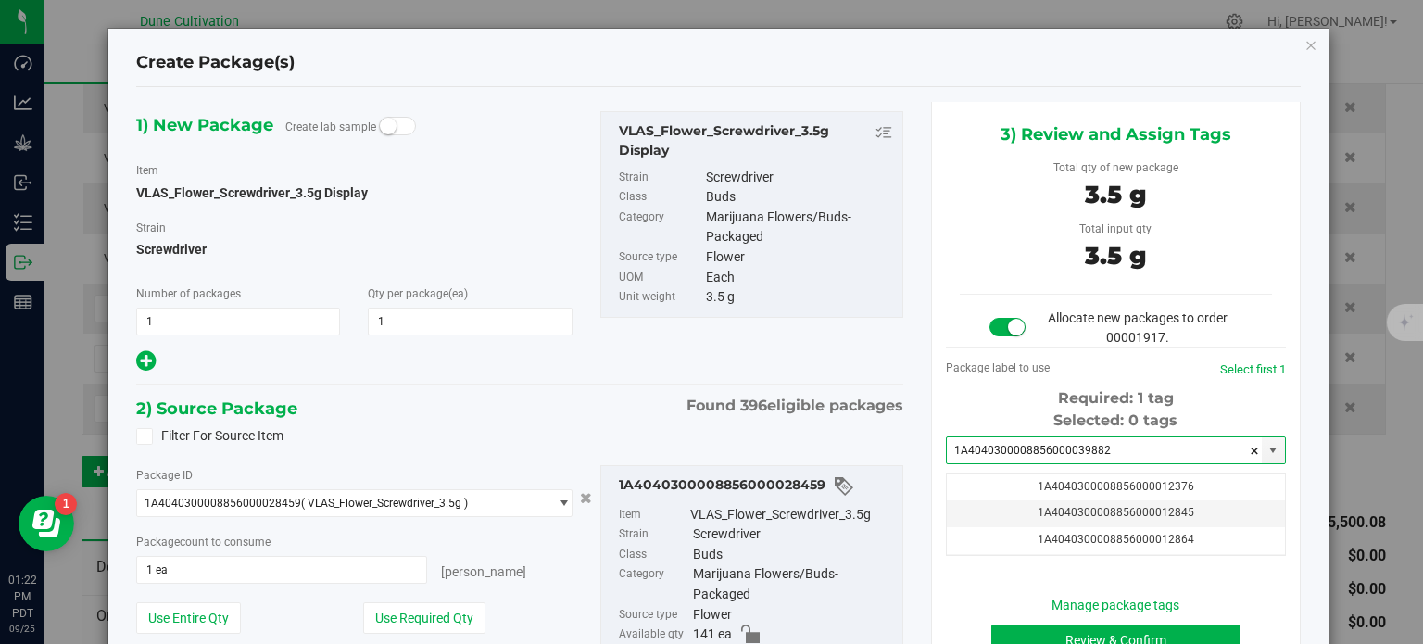
click at [931, 379] on div "3) Review and Assign Tags Total qty of new package 3.5 g Total input qty 3.5 g …" at bounding box center [1116, 403] width 370 height 602
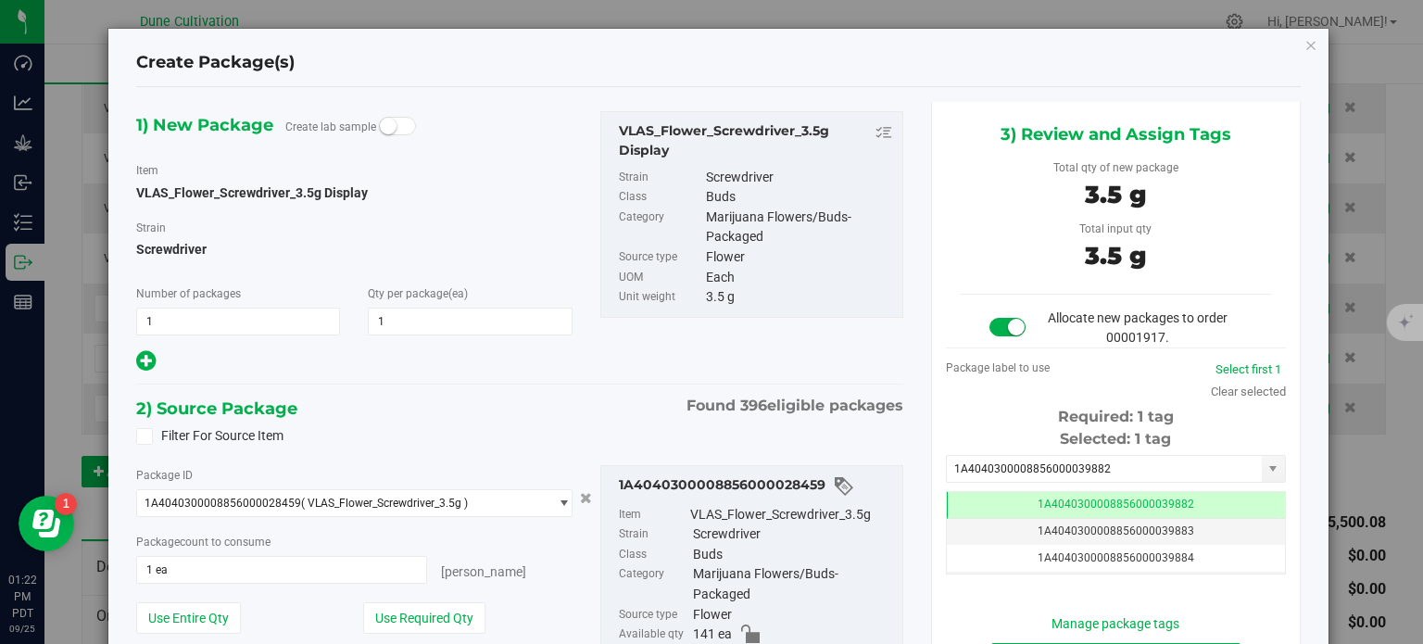
scroll to position [0, 0]
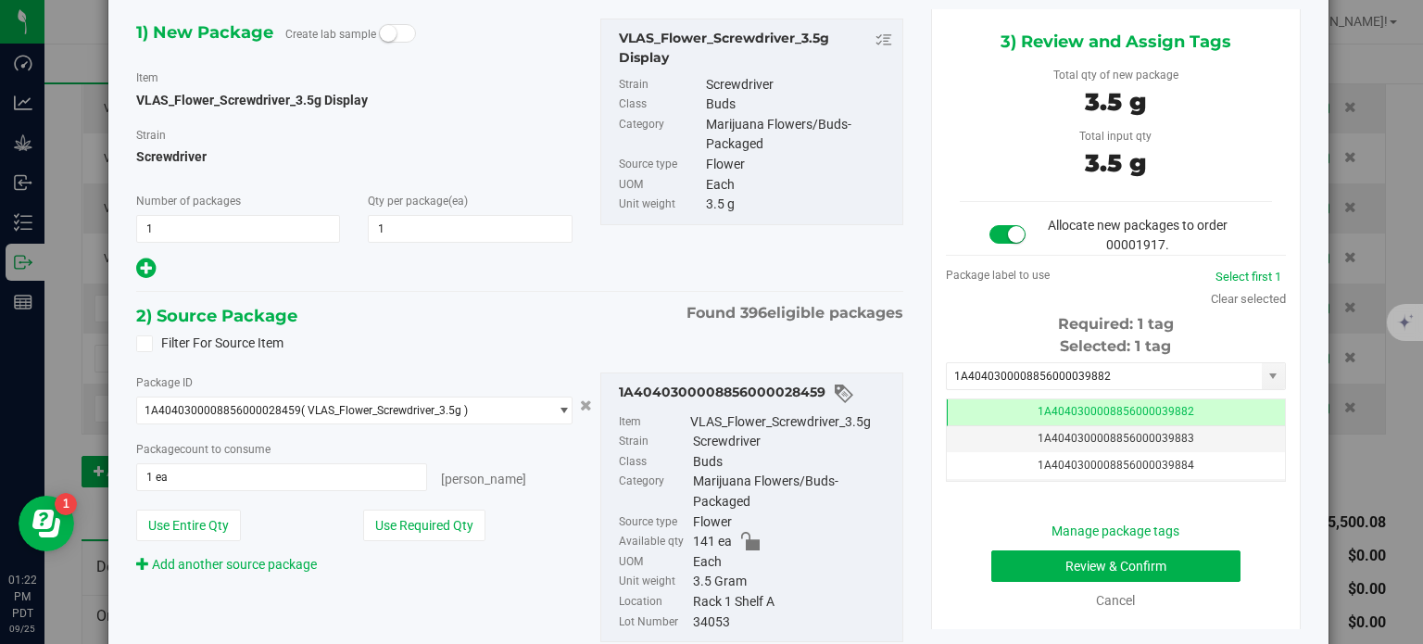
click at [906, 387] on div "1A4040300008856000028459 Item VLAS_Flower_Screwdriver_3.5g Strain Screwdriver C…" at bounding box center [751, 507] width 331 height 270
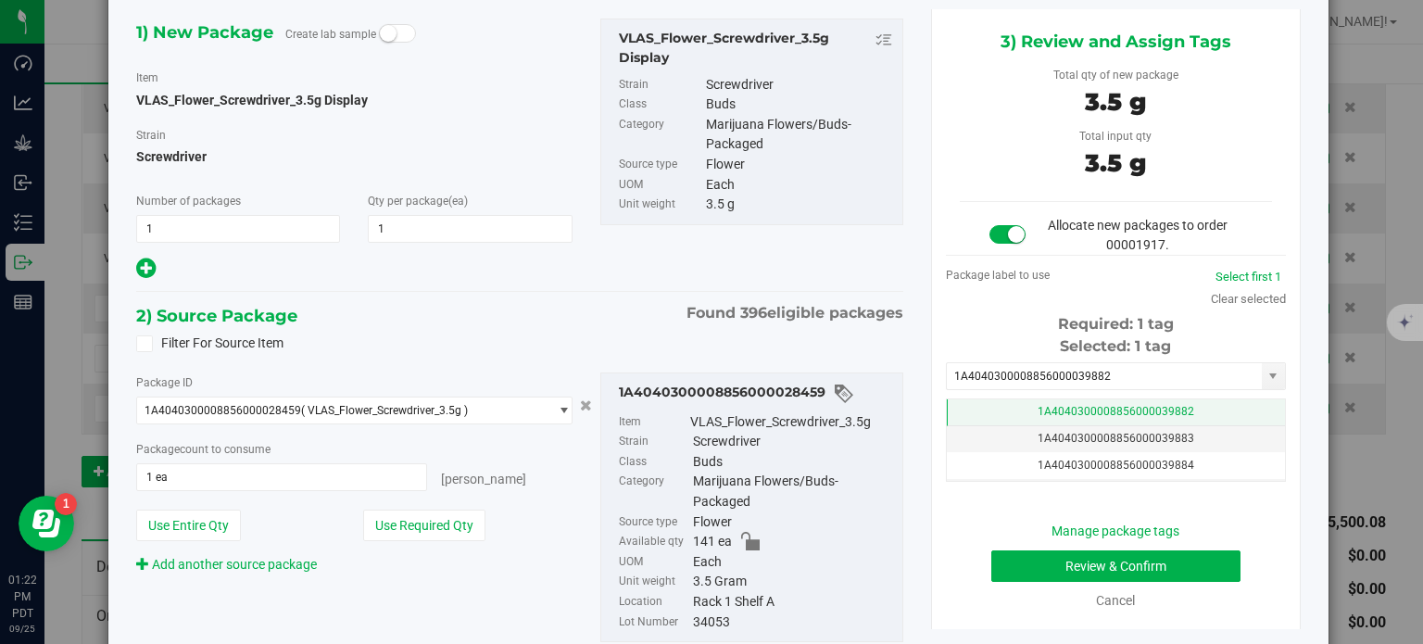
click at [1095, 409] on span "1A4040300008856000039882" at bounding box center [1115, 411] width 157 height 13
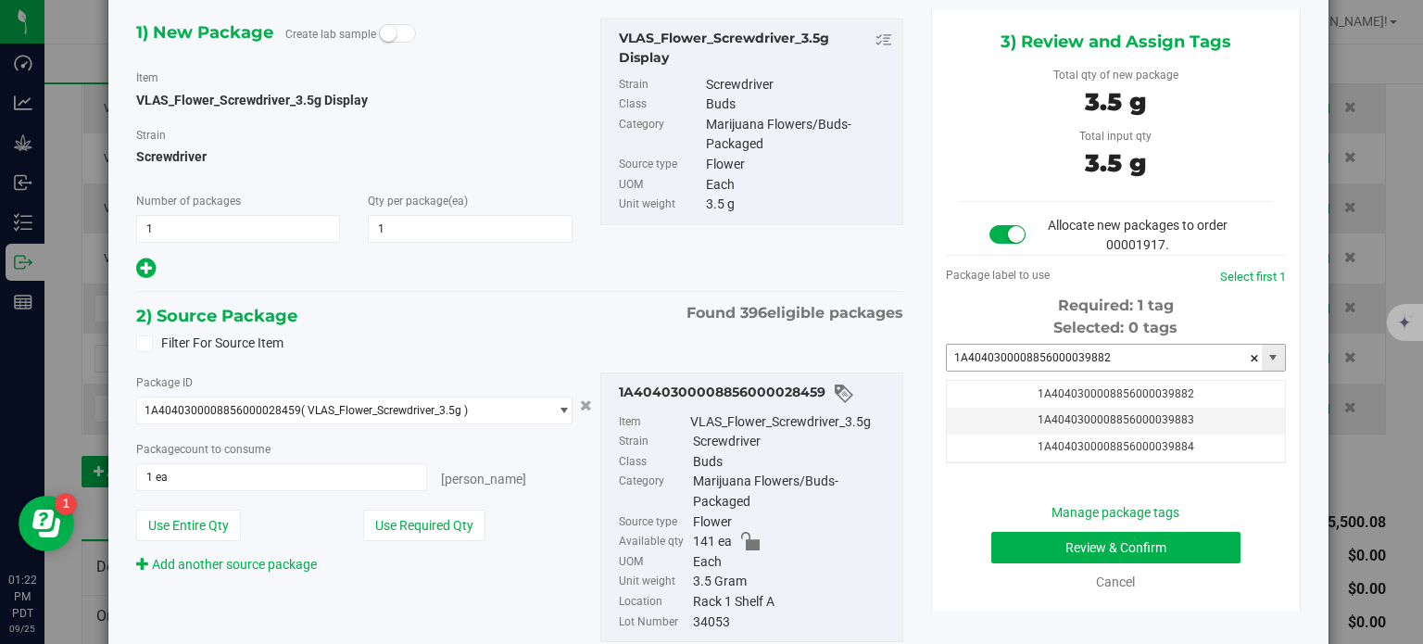
click at [1112, 354] on input "1A4040300008856000039882" at bounding box center [1104, 358] width 315 height 26
paste input "3988"
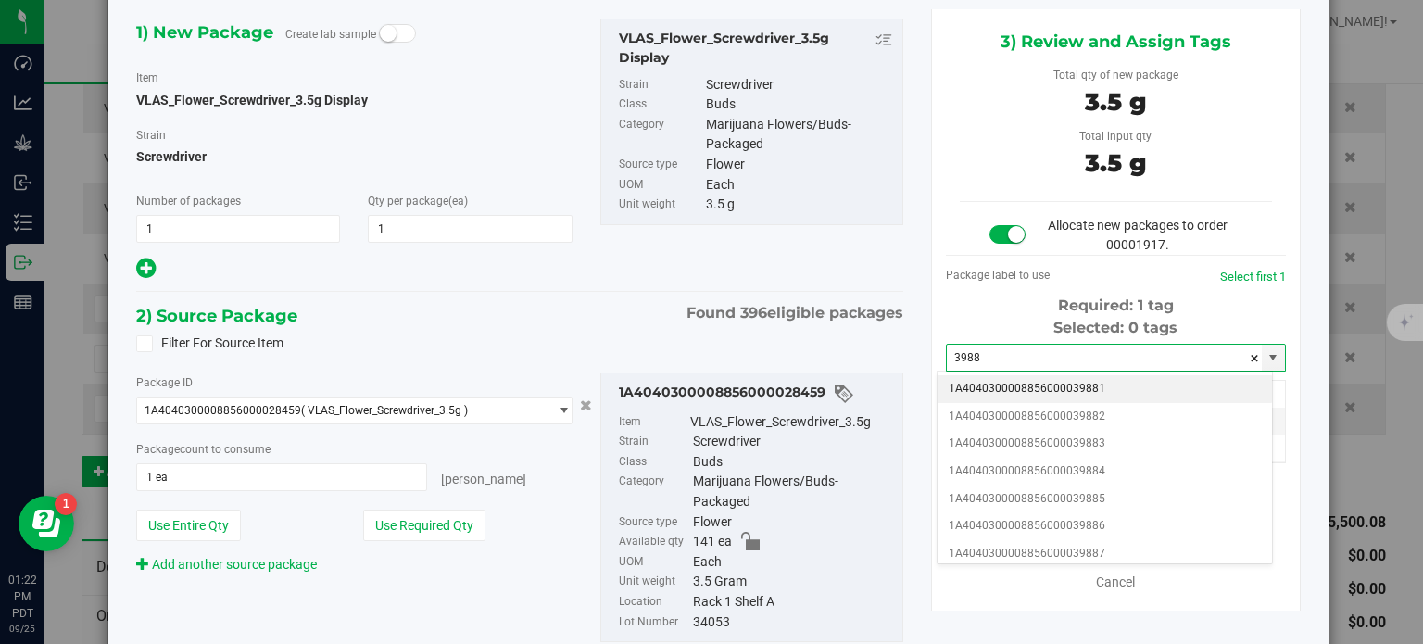
click at [1103, 383] on li "1A4040300008856000039881" at bounding box center [1104, 389] width 334 height 28
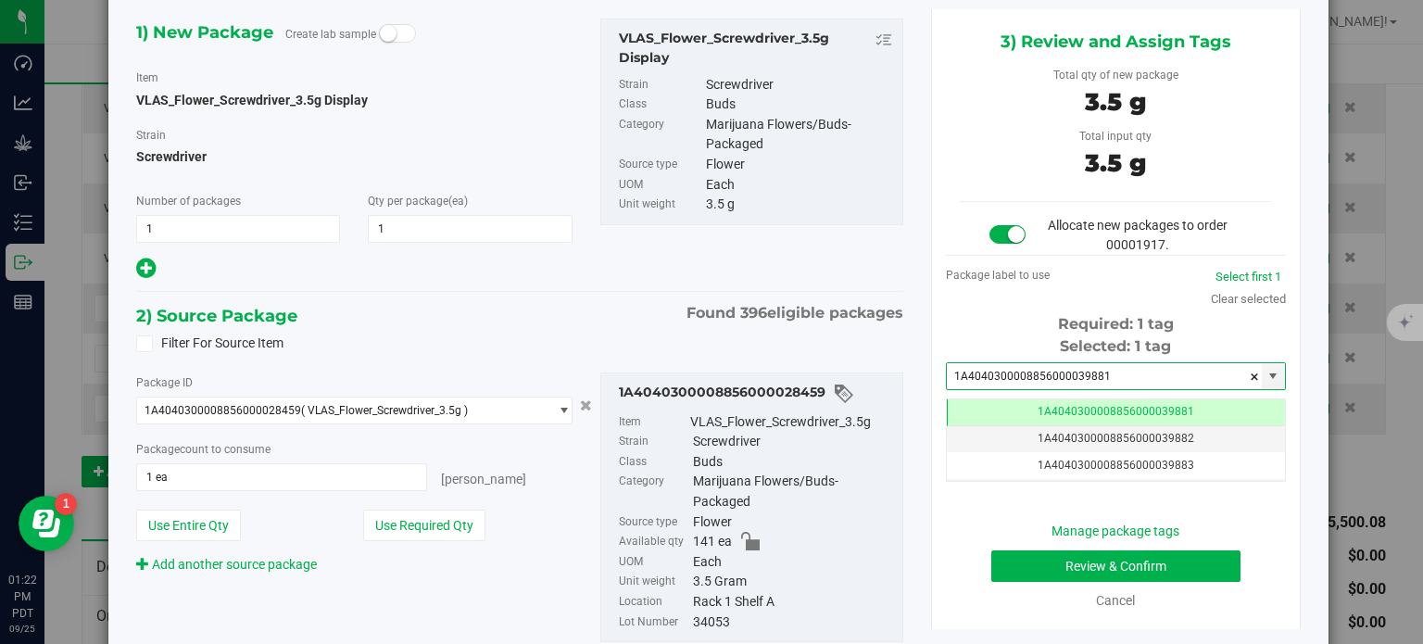
type input "1A4040300008856000039881"
click at [872, 373] on div "1A4040300008856000028459 Item VLAS_Flower_Screwdriver_3.5g Strain Screwdriver C…" at bounding box center [751, 507] width 303 height 270
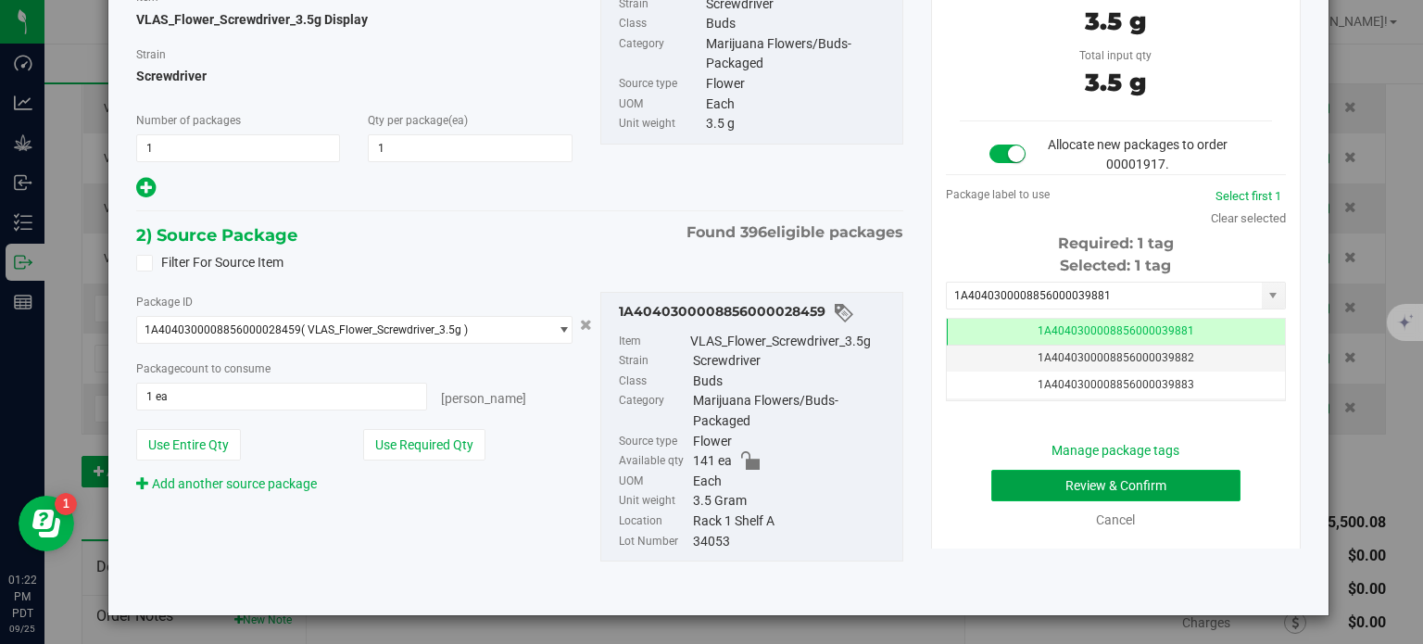
click at [1030, 484] on button "Review & Confirm" at bounding box center [1115, 485] width 249 height 31
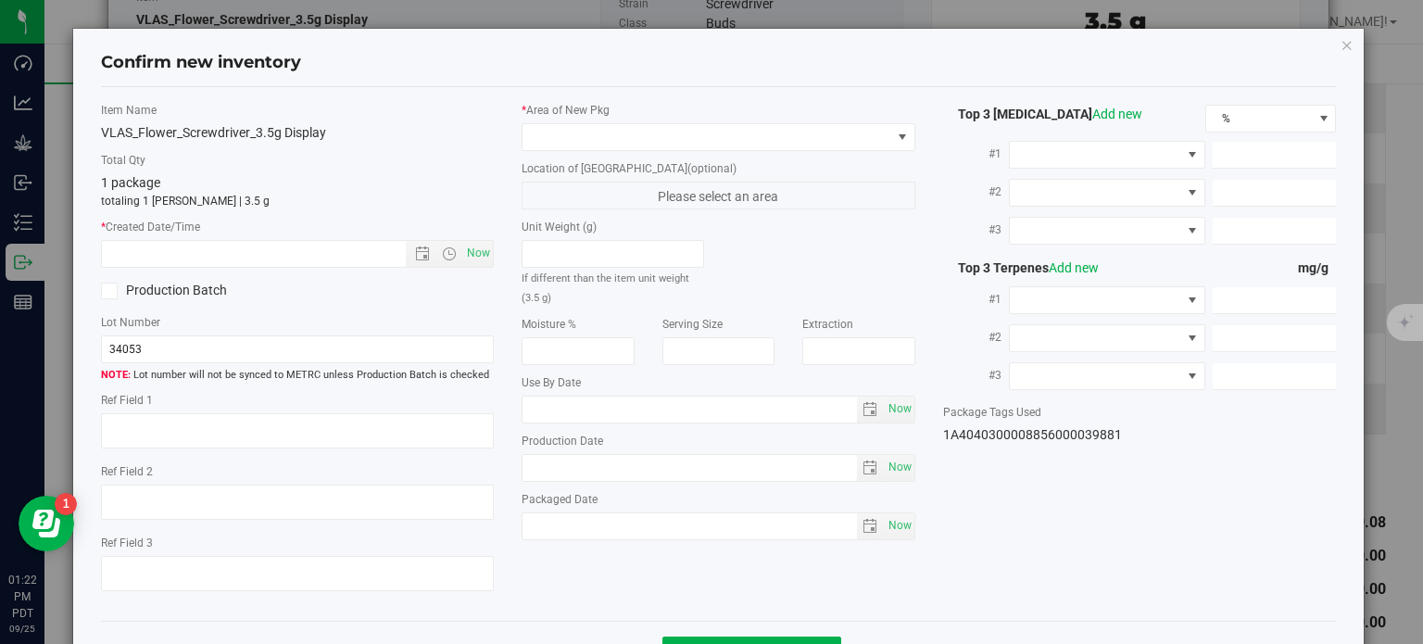
type textarea "24.6898%"
type textarea "Screwdriver"
type textarea "0.0384%"
type input "275.7632"
type input "14.2303"
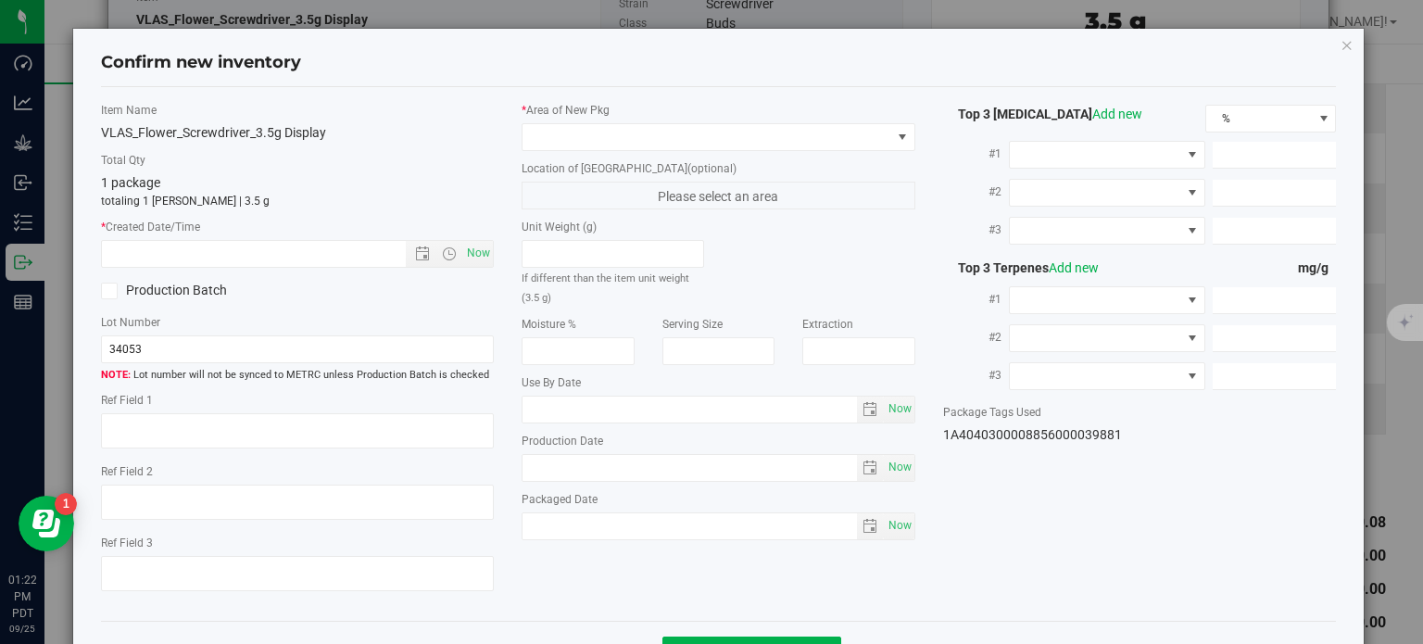
type input "5.0536"
type input "2.1710"
type input "2.0160"
type input "1.1530"
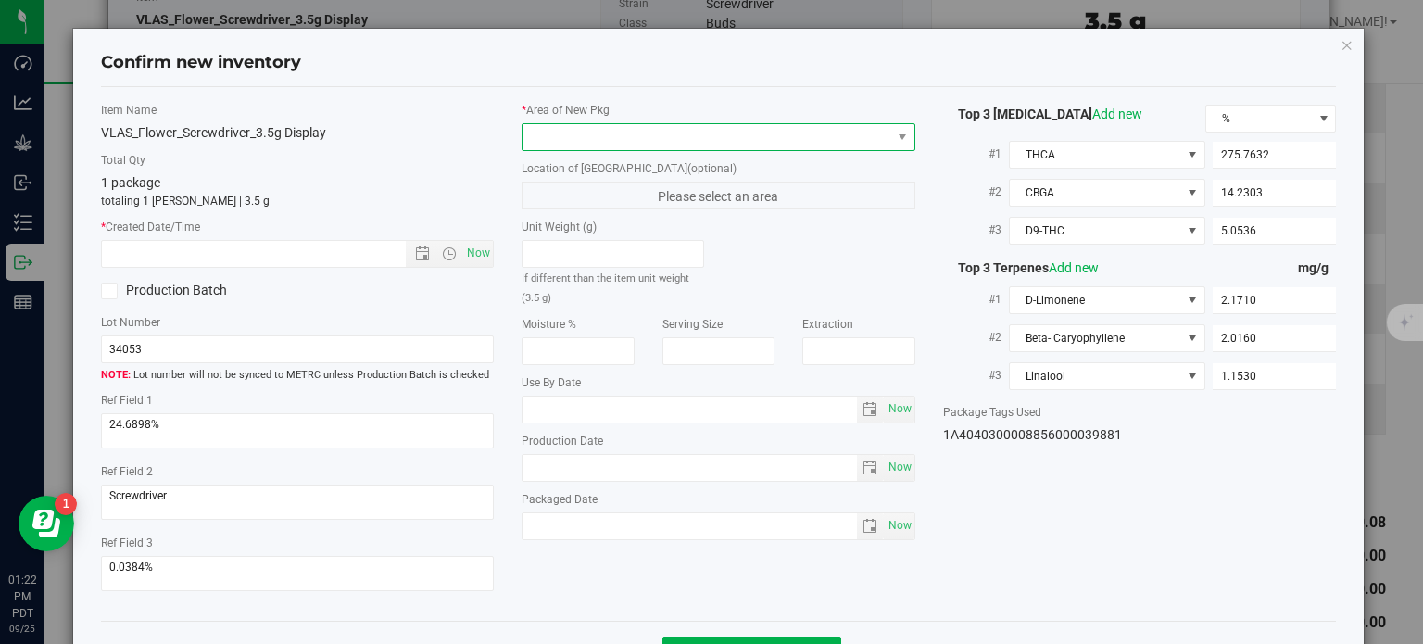
click at [719, 140] on span at bounding box center [706, 137] width 369 height 26
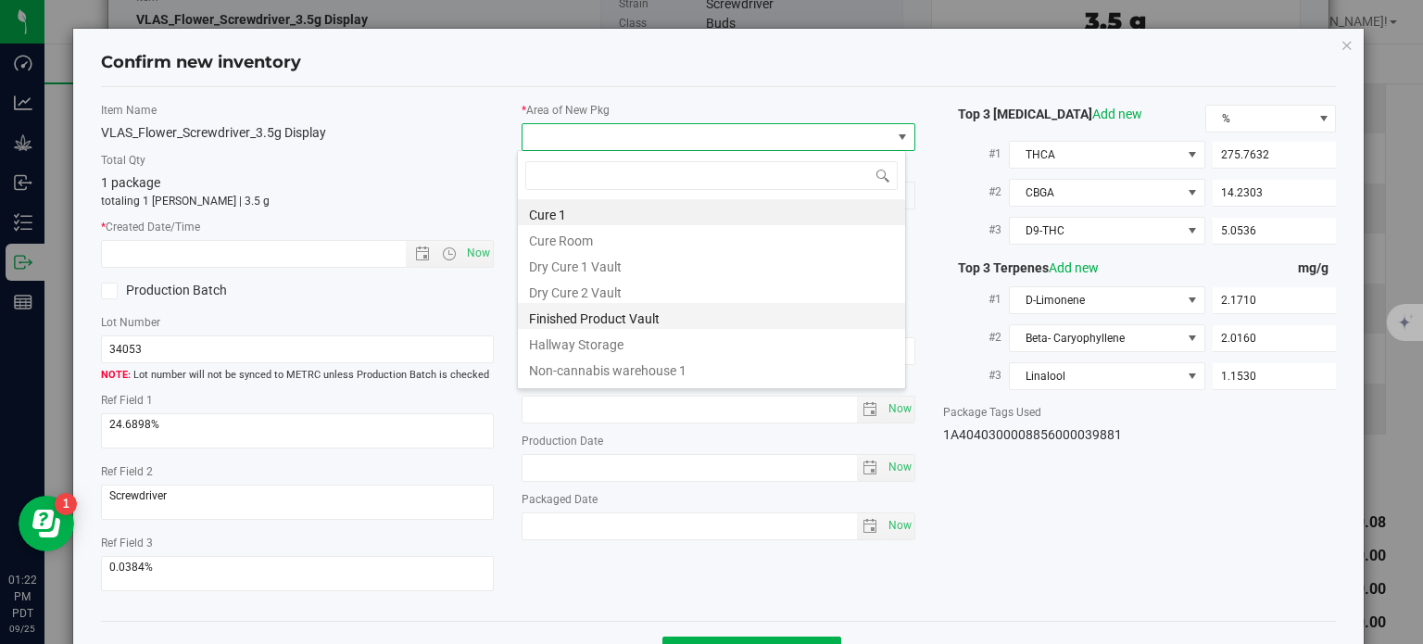
click at [665, 319] on li "Finished Product Vault" at bounding box center [711, 316] width 387 height 26
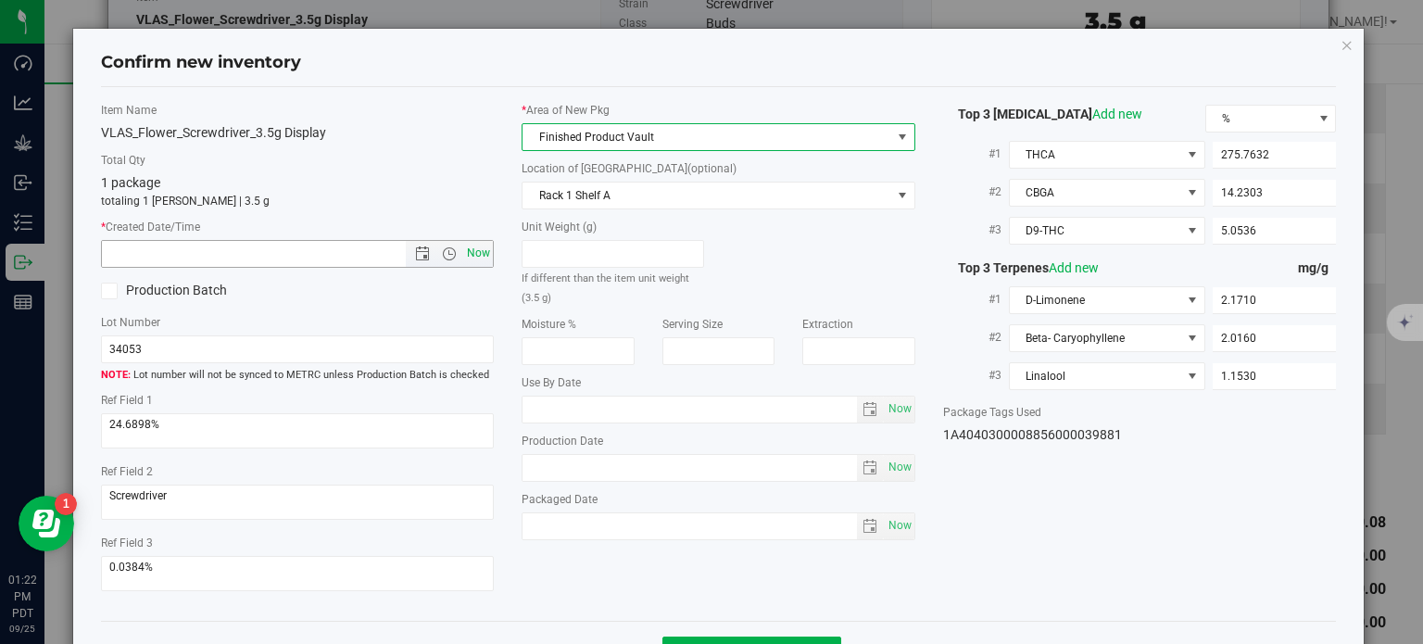
click at [477, 254] on span "Now" at bounding box center [478, 253] width 31 height 27
type input "9/25/2025 1:22 PM"
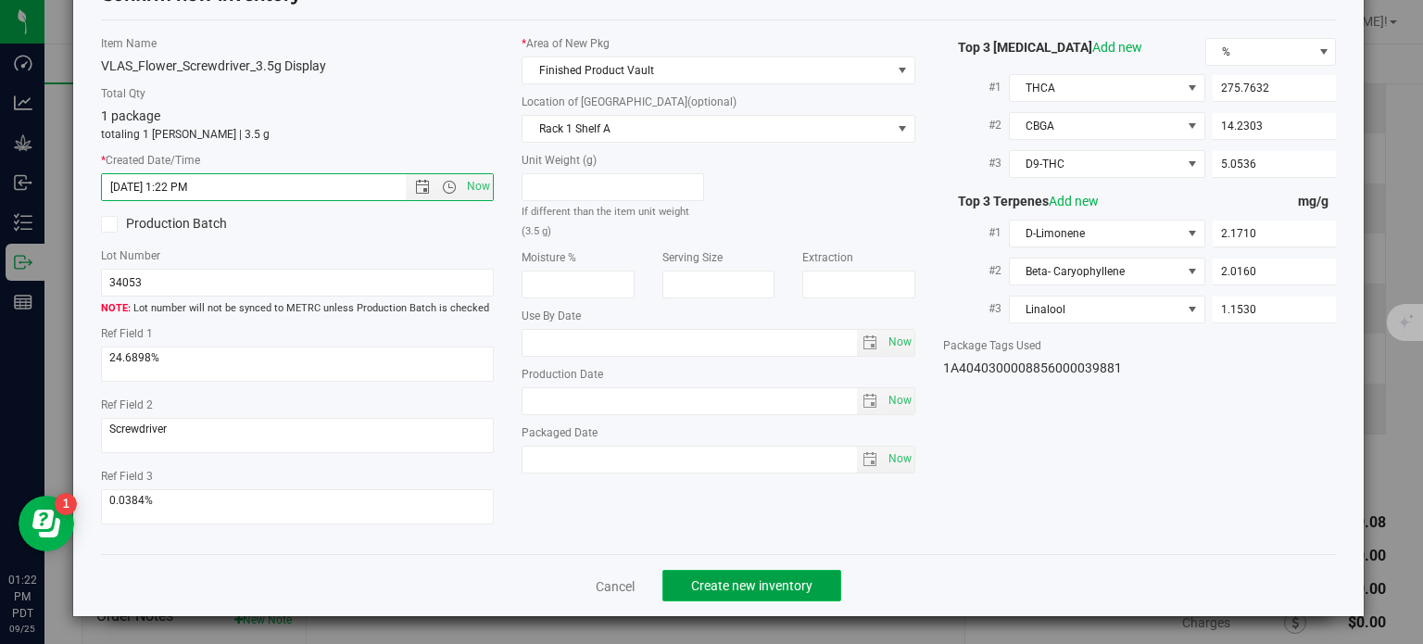
click at [719, 588] on span "Create new inventory" at bounding box center [751, 585] width 121 height 15
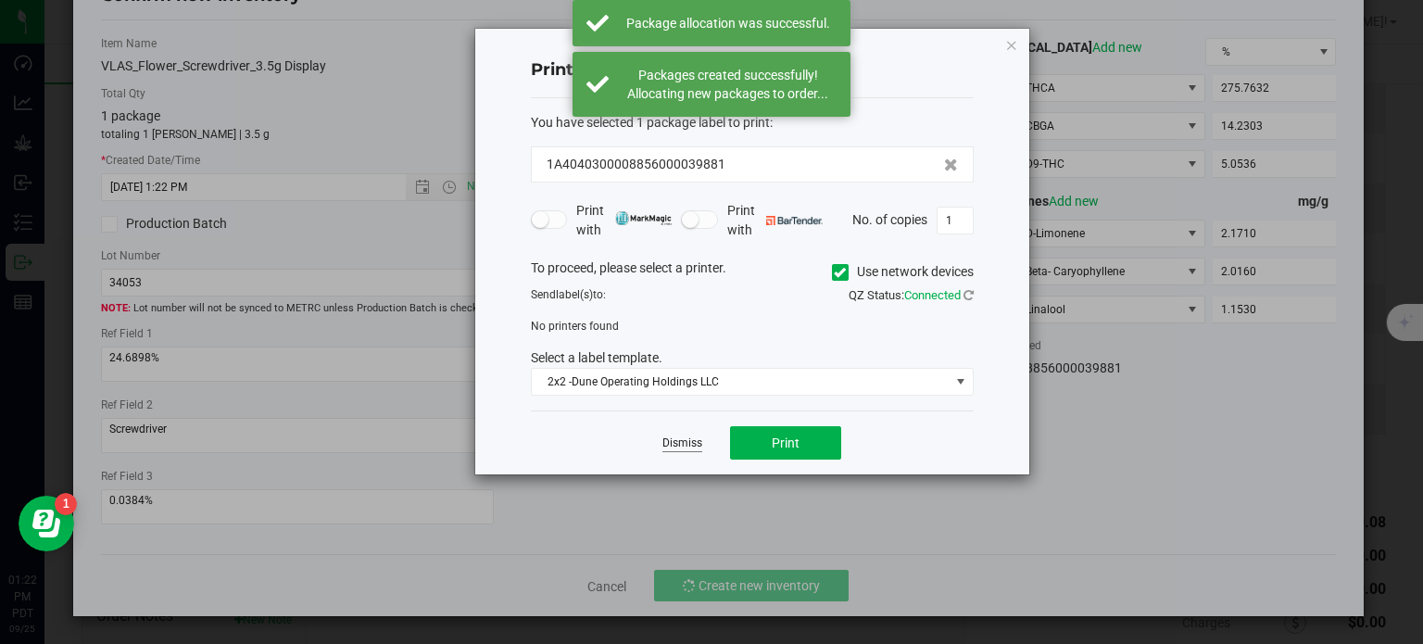
click at [669, 444] on link "Dismiss" at bounding box center [682, 443] width 40 height 16
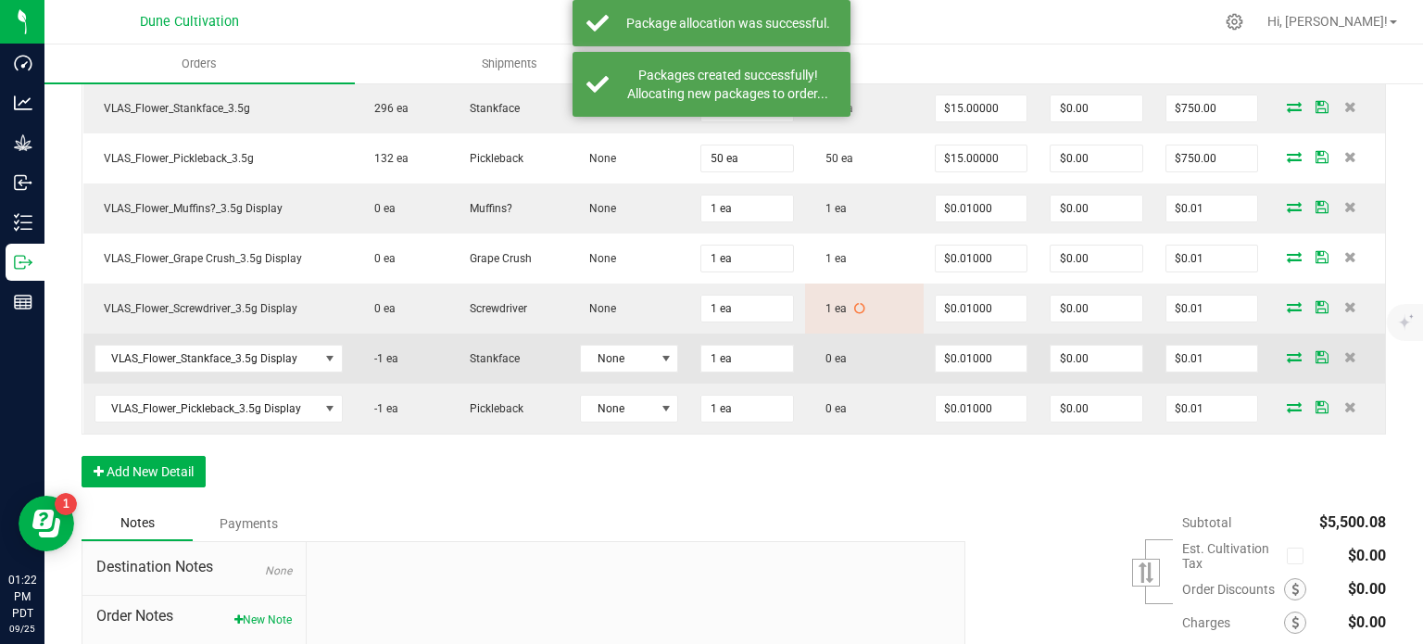
click at [1287, 351] on icon at bounding box center [1294, 356] width 15 height 11
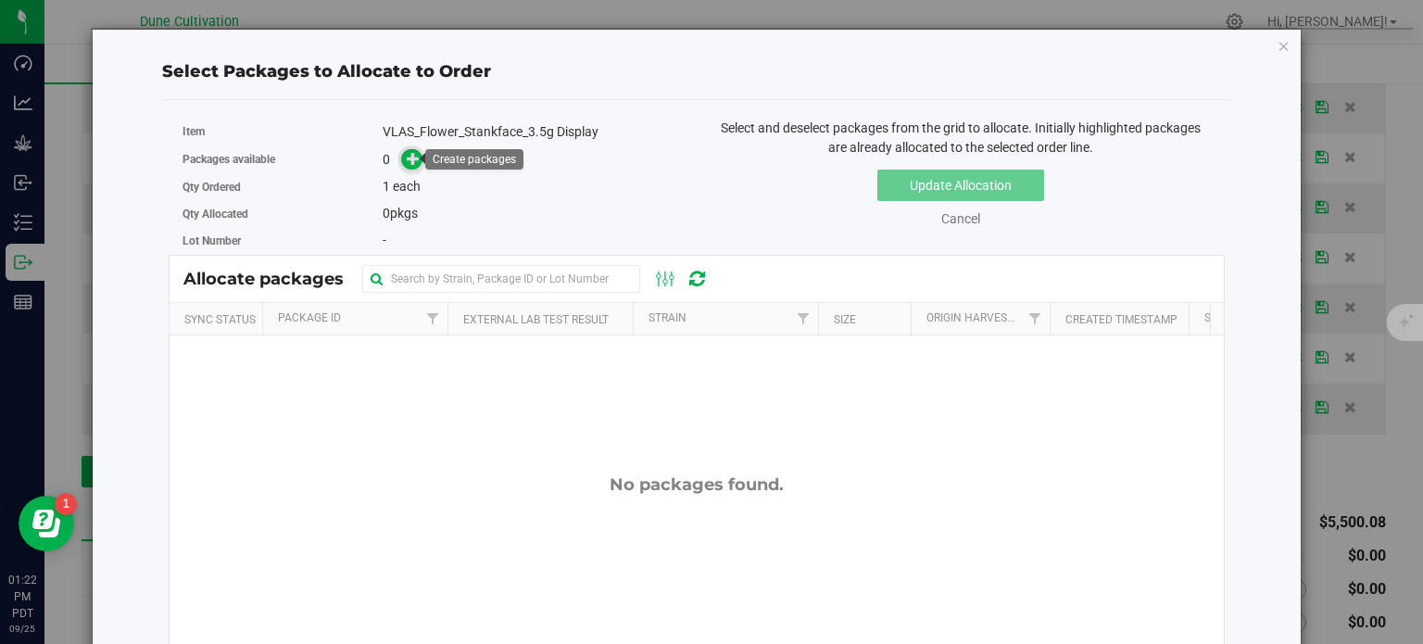
click at [408, 158] on icon at bounding box center [413, 158] width 13 height 13
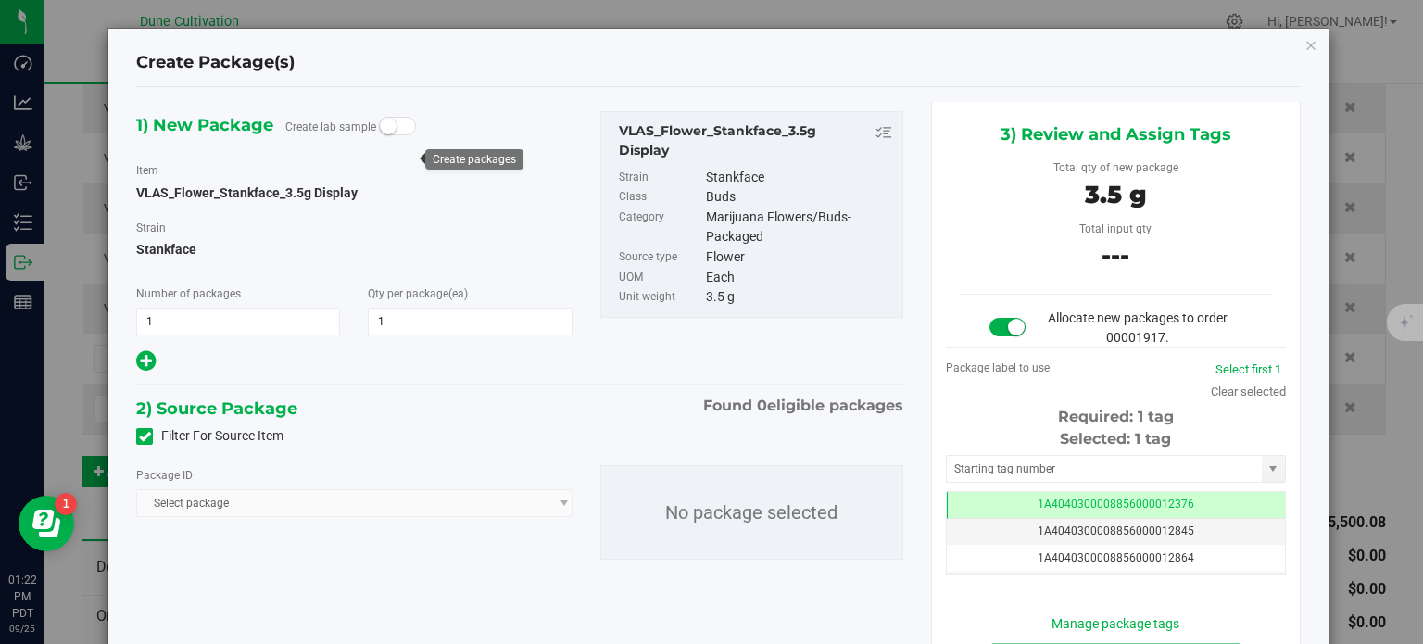
click at [140, 436] on icon at bounding box center [145, 436] width 12 height 0
click at [0, 0] on input "Filter For Source Item" at bounding box center [0, 0] width 0 height 0
click at [256, 494] on span "Select package" at bounding box center [342, 503] width 410 height 26
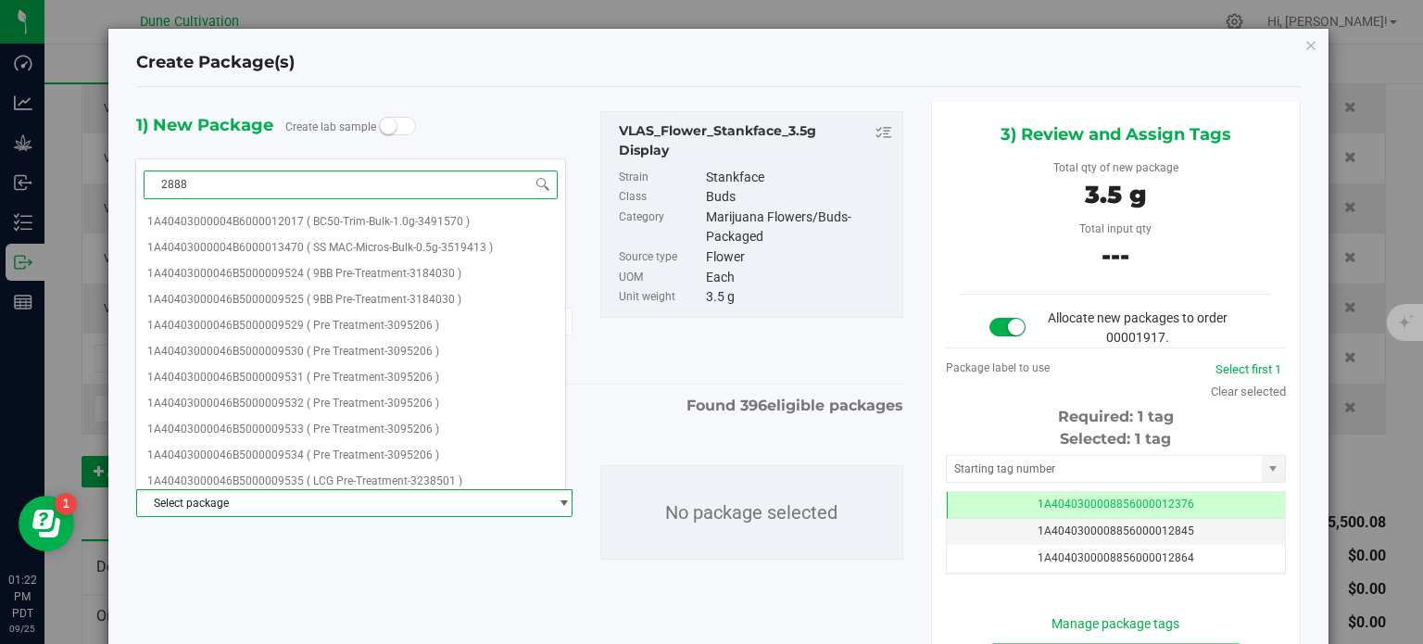
type input "28884"
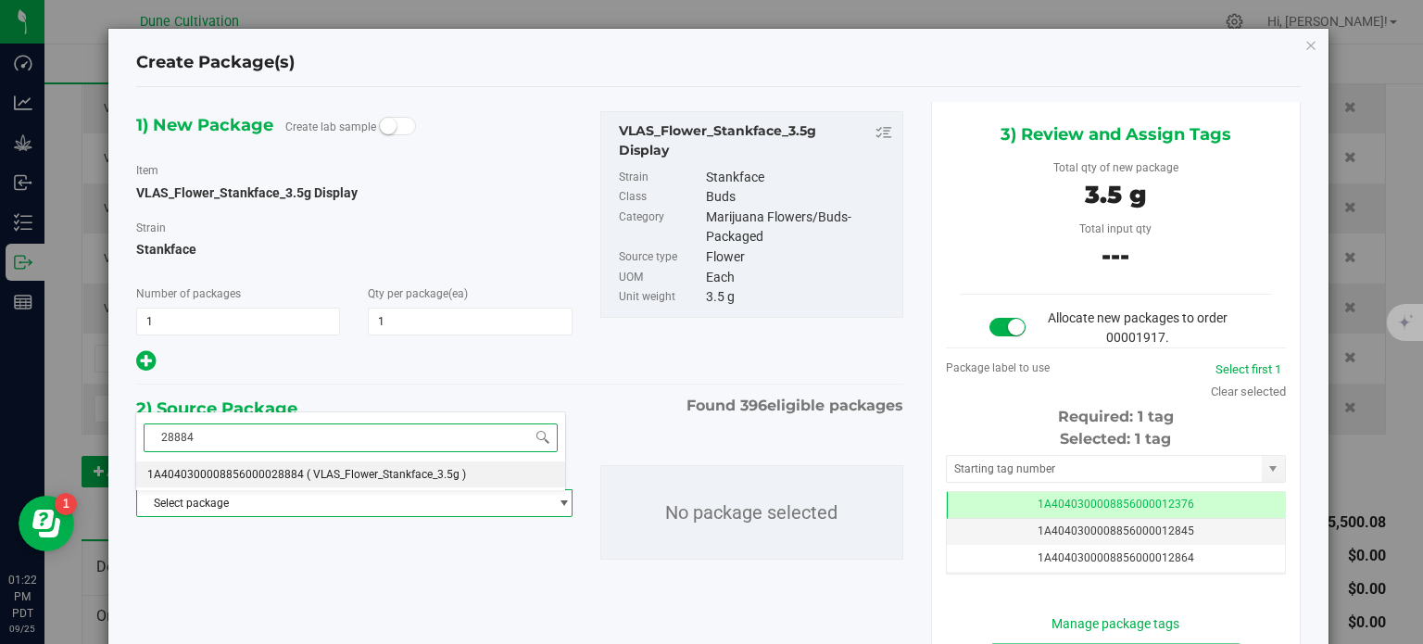
click at [273, 473] on span "1A4040300008856000028884" at bounding box center [225, 474] width 157 height 13
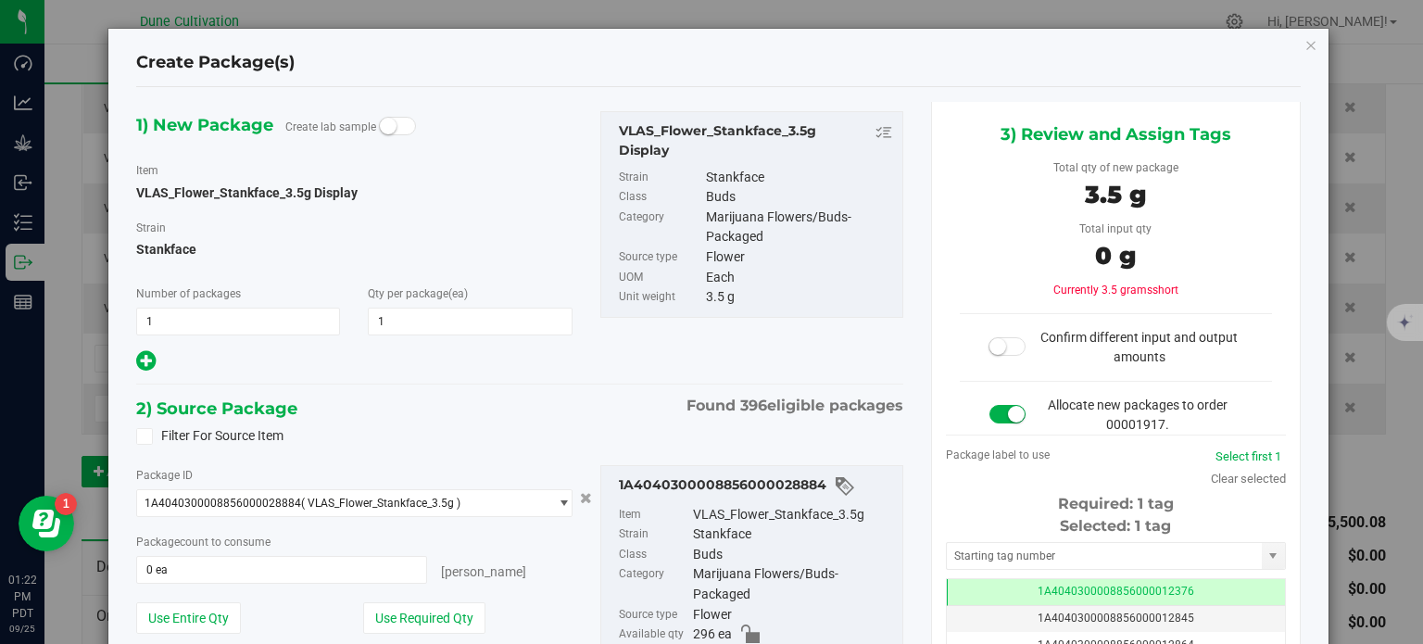
click at [419, 597] on div "Package ID 1A4040300008856000028884 ( VLAS_Flower_Stankface_3.5g ) 1A4040300008…" at bounding box center [353, 566] width 463 height 202
click at [421, 606] on button "Use Required Qty" at bounding box center [424, 617] width 122 height 31
type input "1 ea"
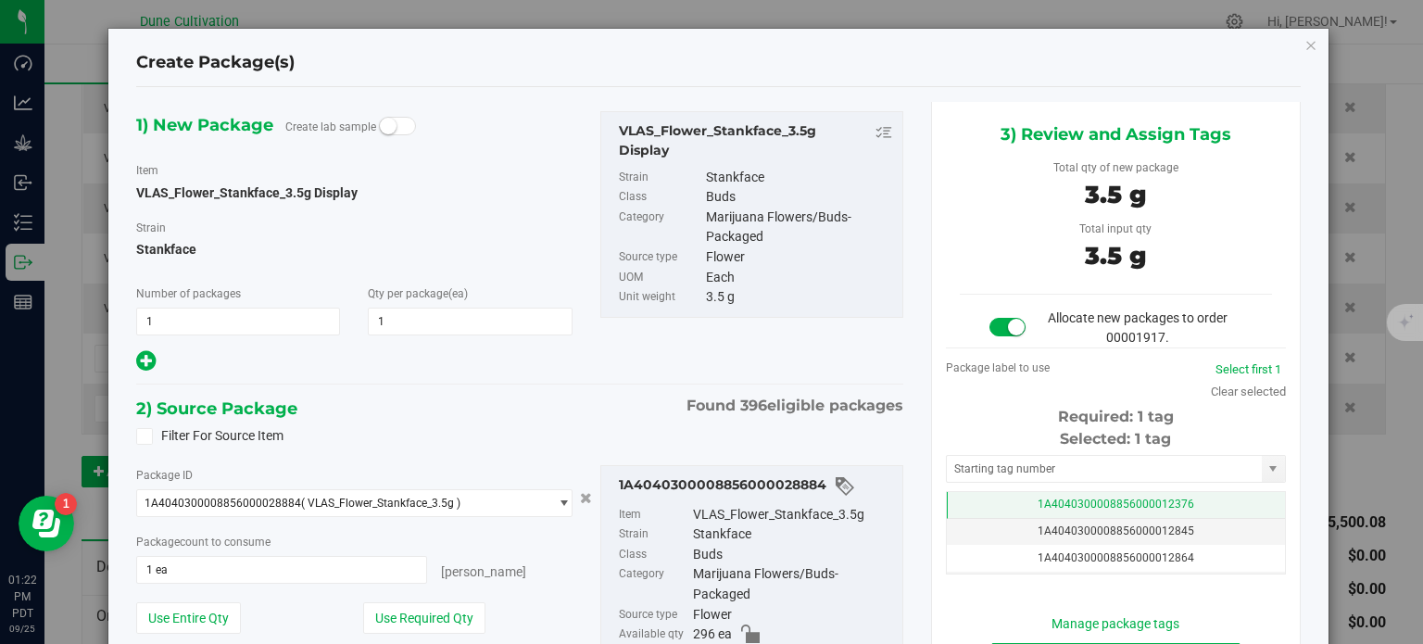
click at [1037, 497] on span "1A4040300008856000012376" at bounding box center [1115, 503] width 157 height 13
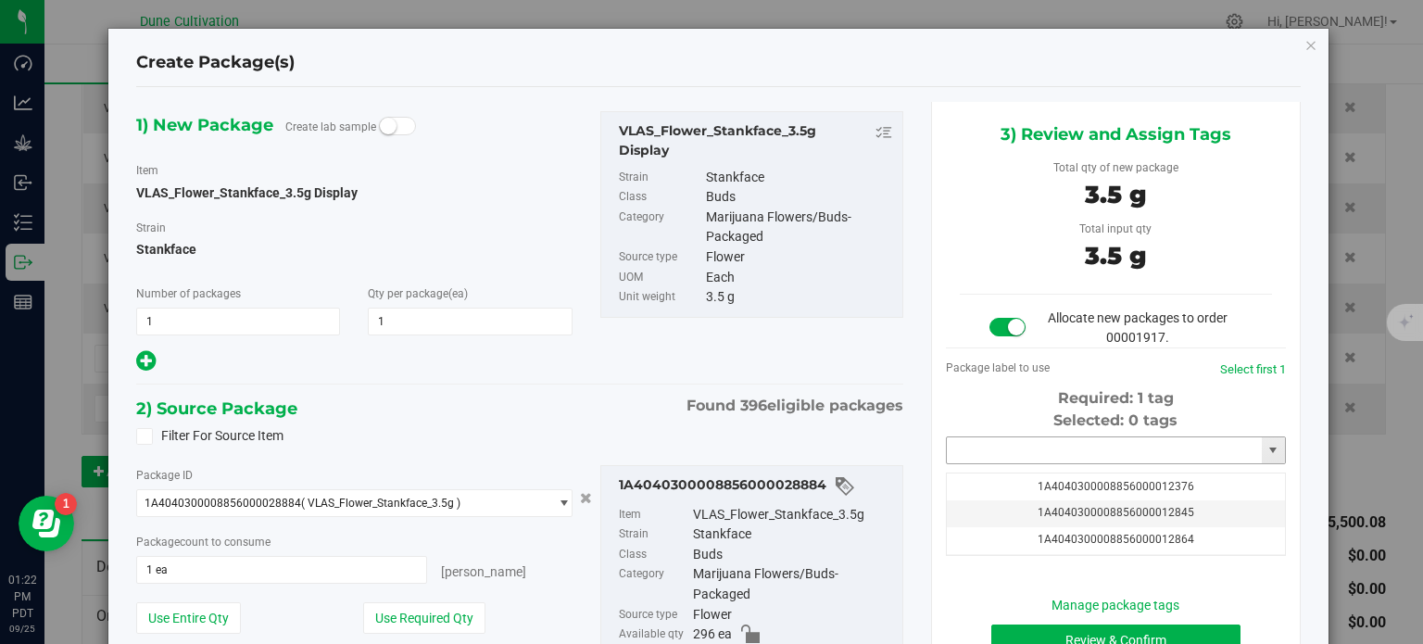
click at [1009, 460] on input "text" at bounding box center [1104, 450] width 315 height 26
paste input "3988"
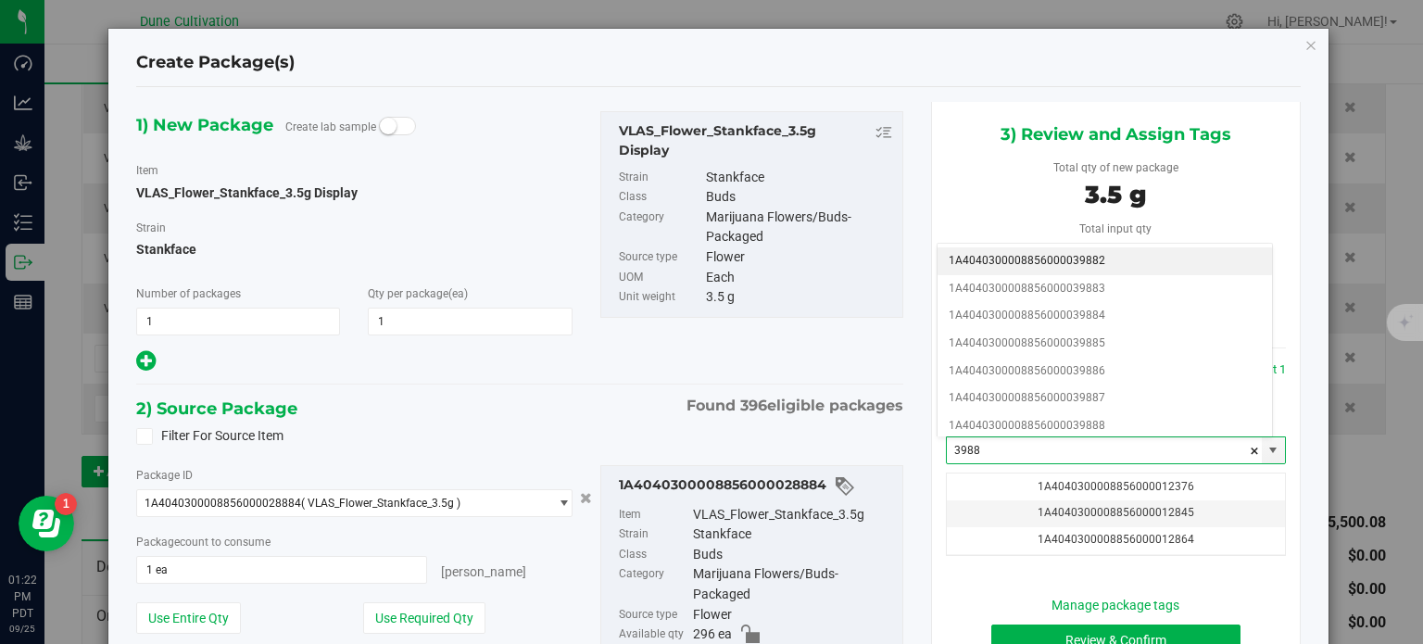
click at [1051, 258] on li "1A4040300008856000039882" at bounding box center [1104, 261] width 334 height 28
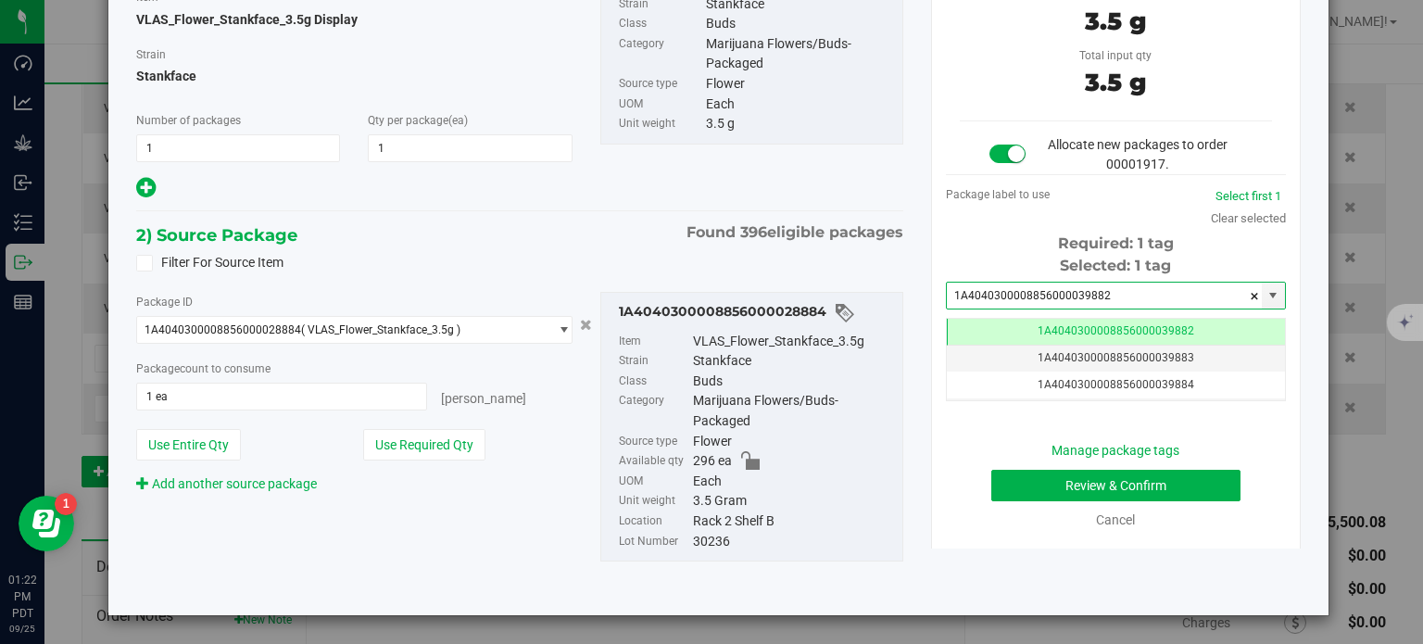
type input "1A4040300008856000039882"
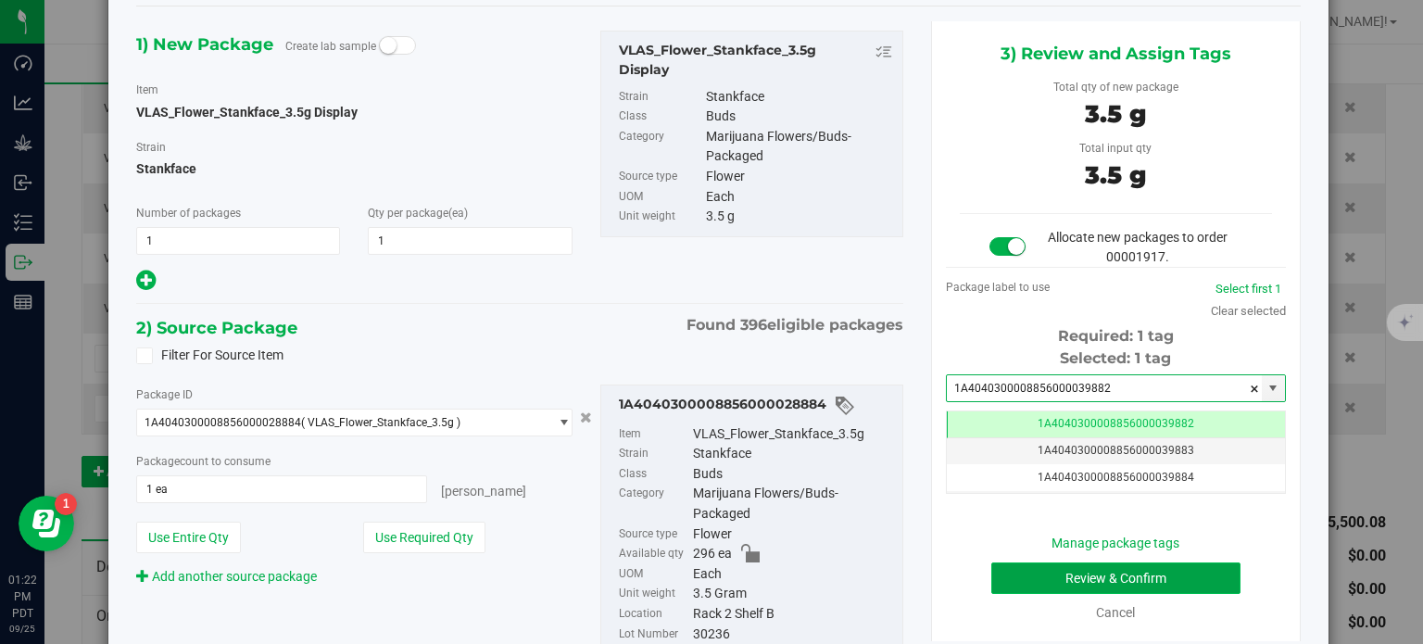
click at [1002, 573] on button "Review & Confirm" at bounding box center [1115, 577] width 249 height 31
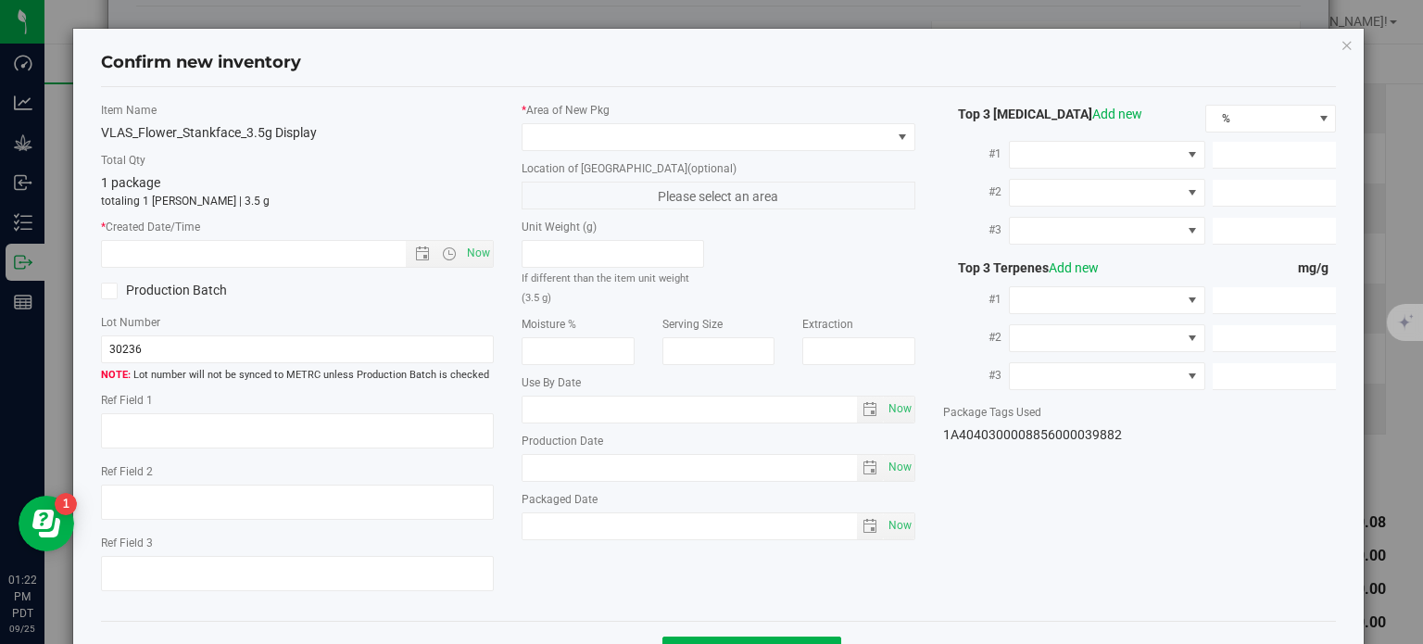
type textarea "34.9408%"
type textarea "Stankface"
type textarea "0.0686%"
type input "385.0984"
type input "20.5026"
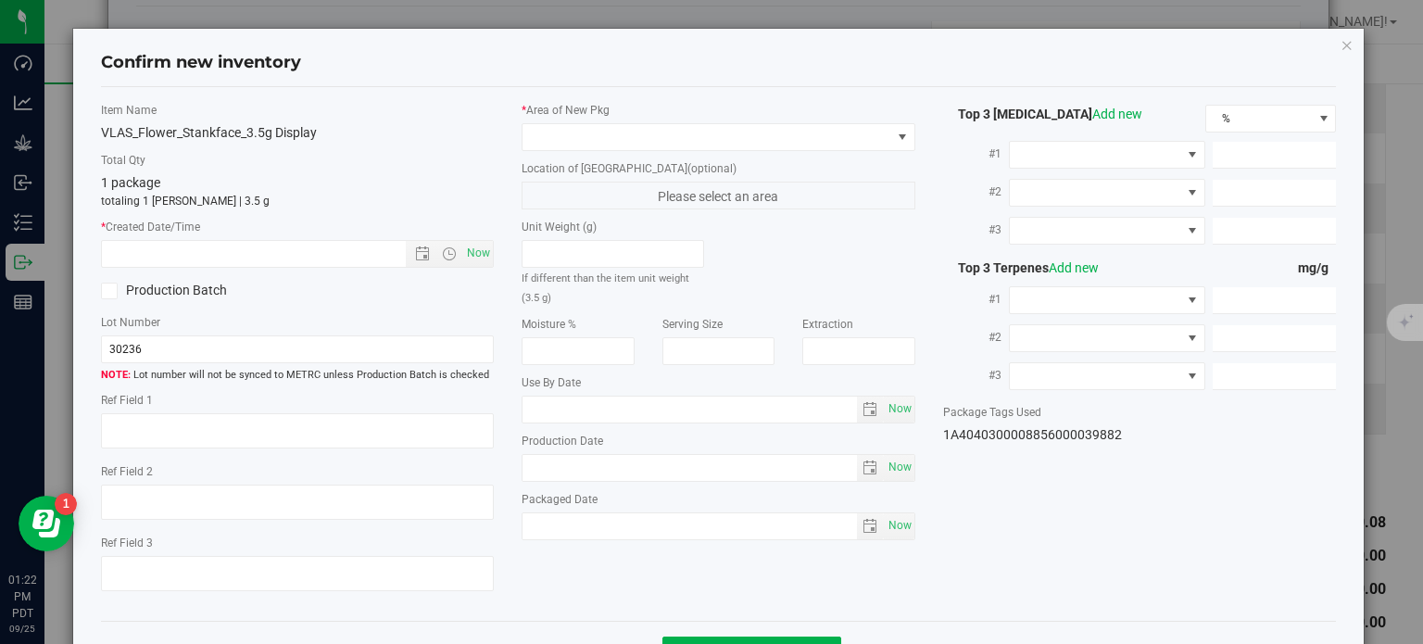
type input "11.6770"
type input "5.4480"
type input "4.1200"
type input "4.0890"
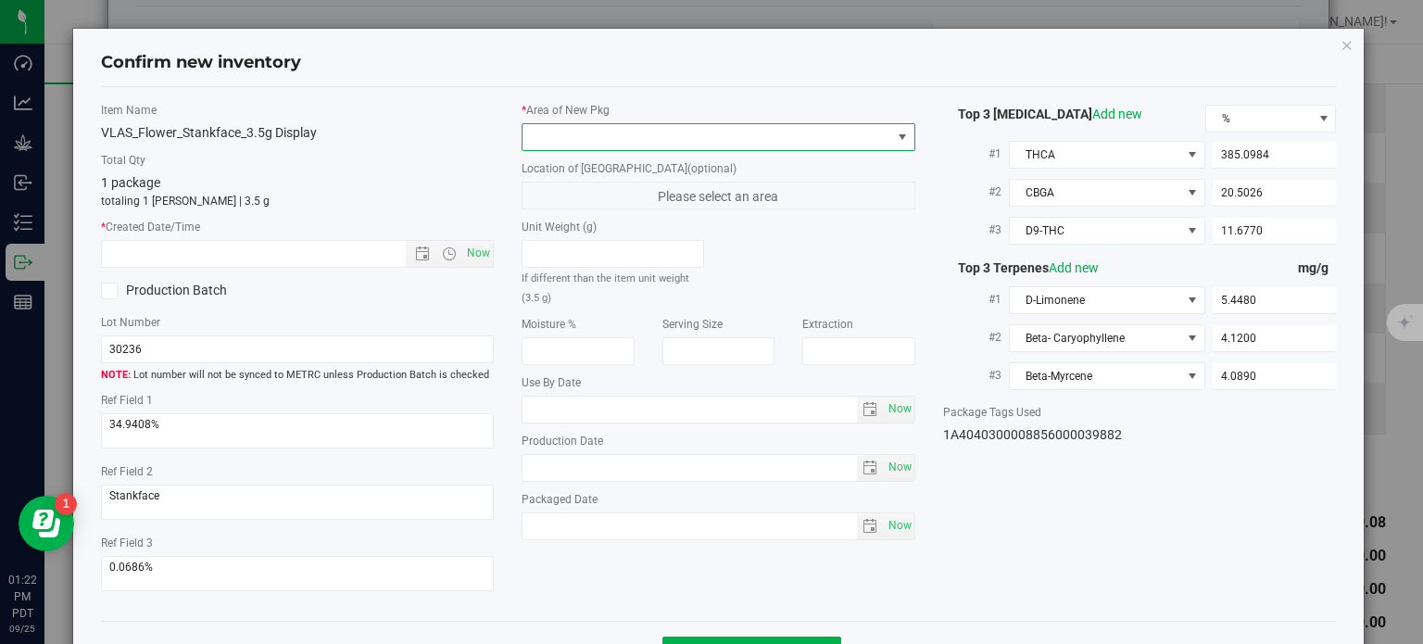
click at [772, 133] on span at bounding box center [706, 137] width 369 height 26
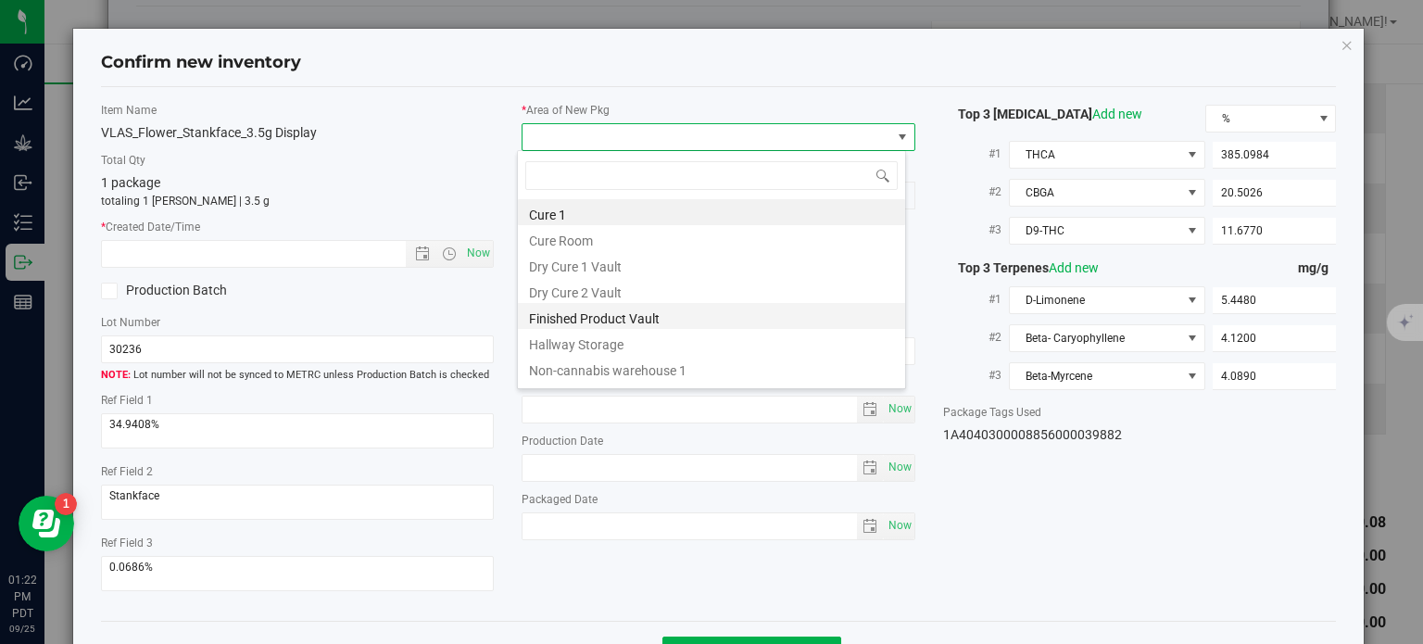
click at [624, 320] on li "Finished Product Vault" at bounding box center [711, 316] width 387 height 26
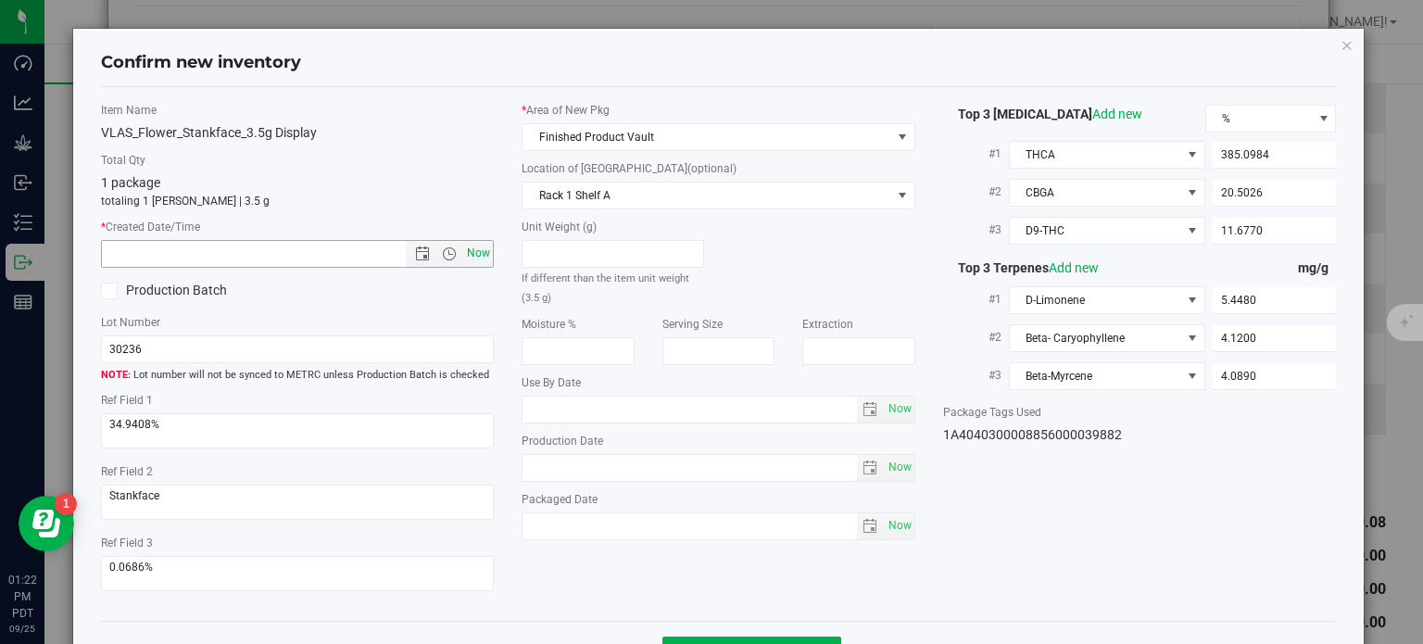
click at [474, 258] on span "Now" at bounding box center [478, 253] width 31 height 27
type input "9/25/2025 1:22 PM"
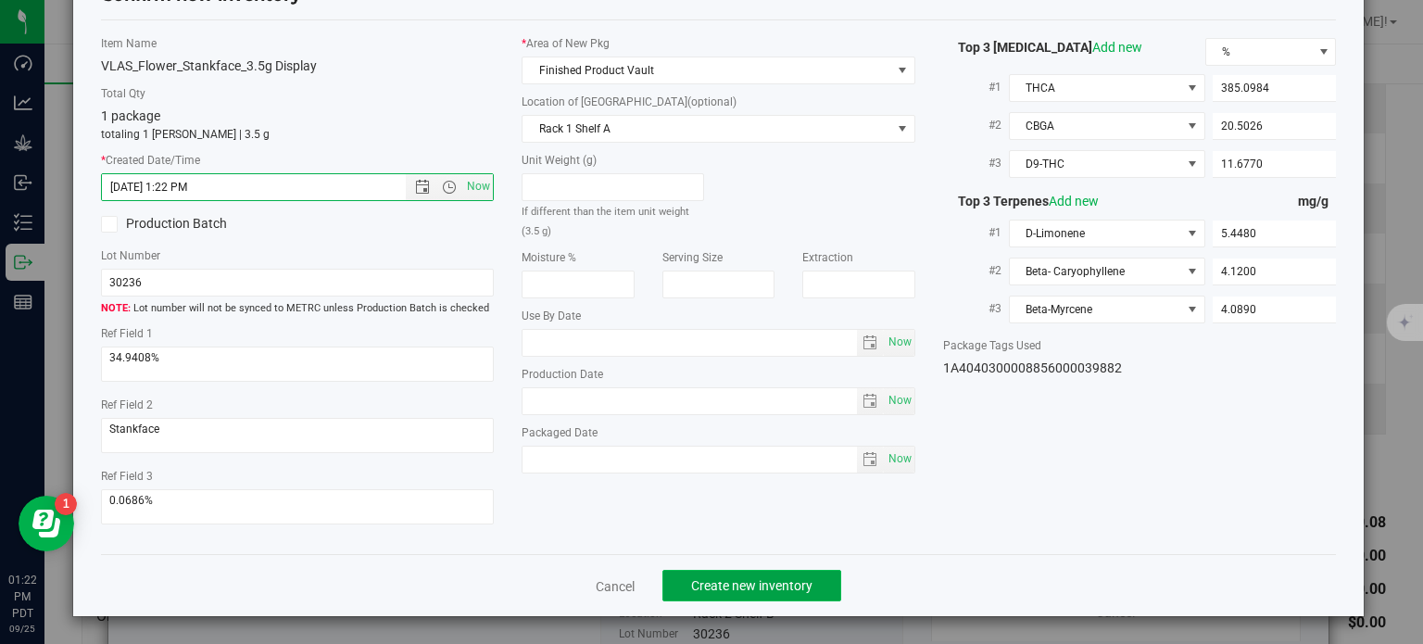
click at [715, 581] on span "Create new inventory" at bounding box center [751, 585] width 121 height 15
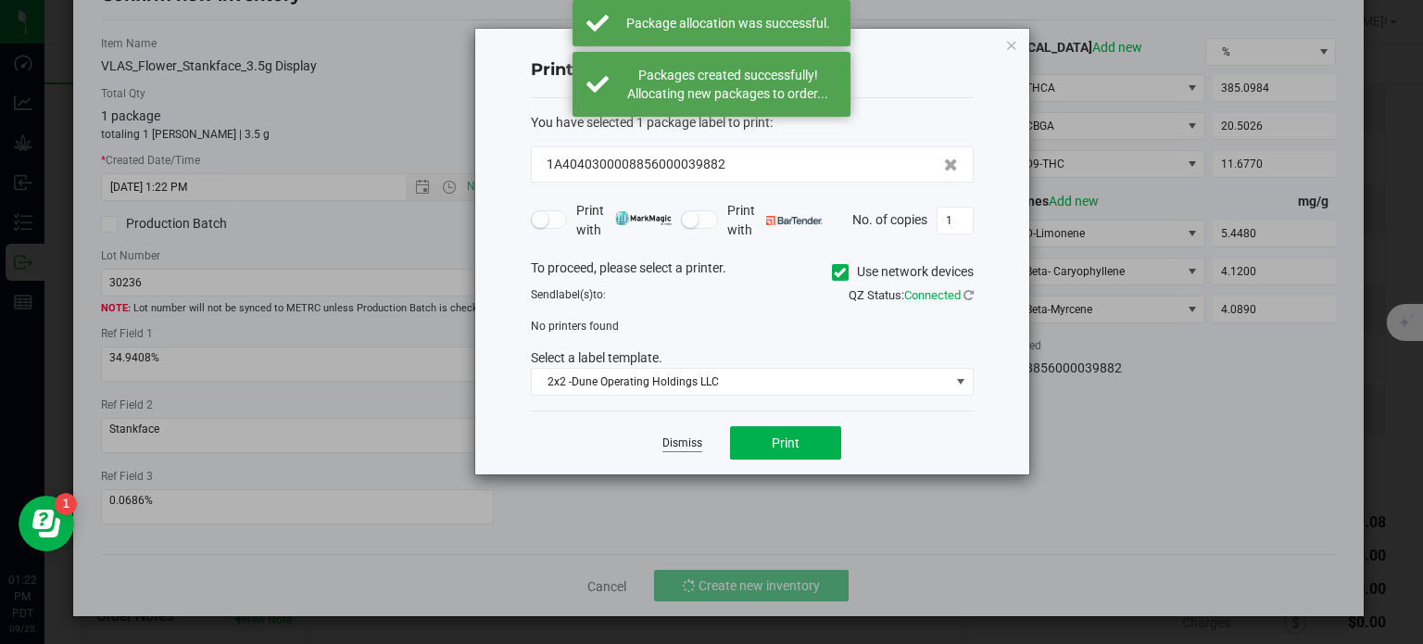
click at [686, 443] on link "Dismiss" at bounding box center [682, 443] width 40 height 16
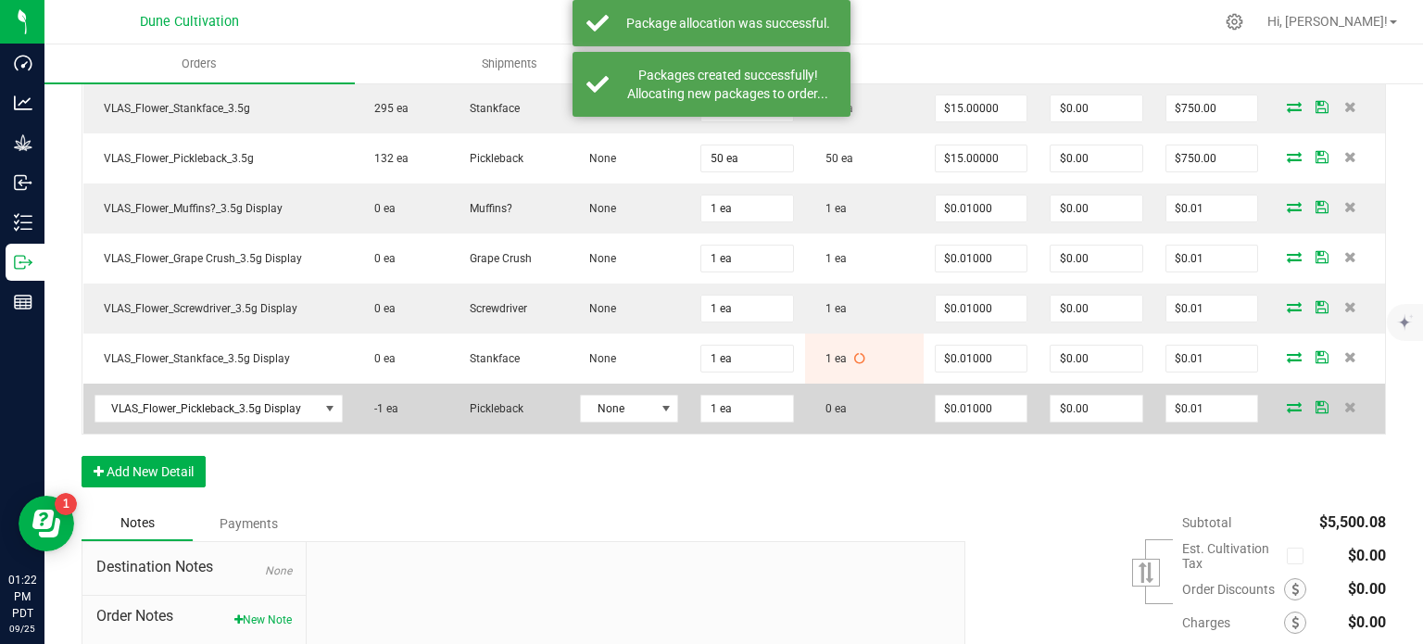
click at [1287, 401] on icon at bounding box center [1294, 406] width 15 height 11
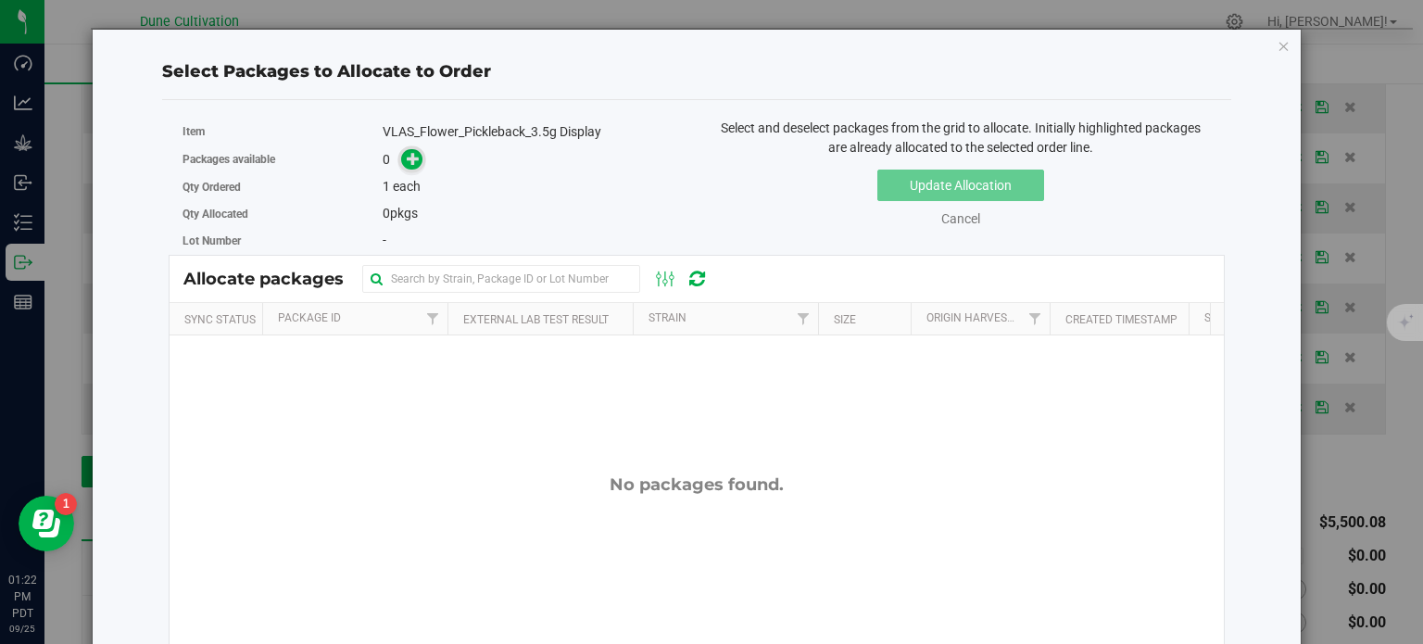
click at [407, 159] on icon at bounding box center [413, 158] width 13 height 13
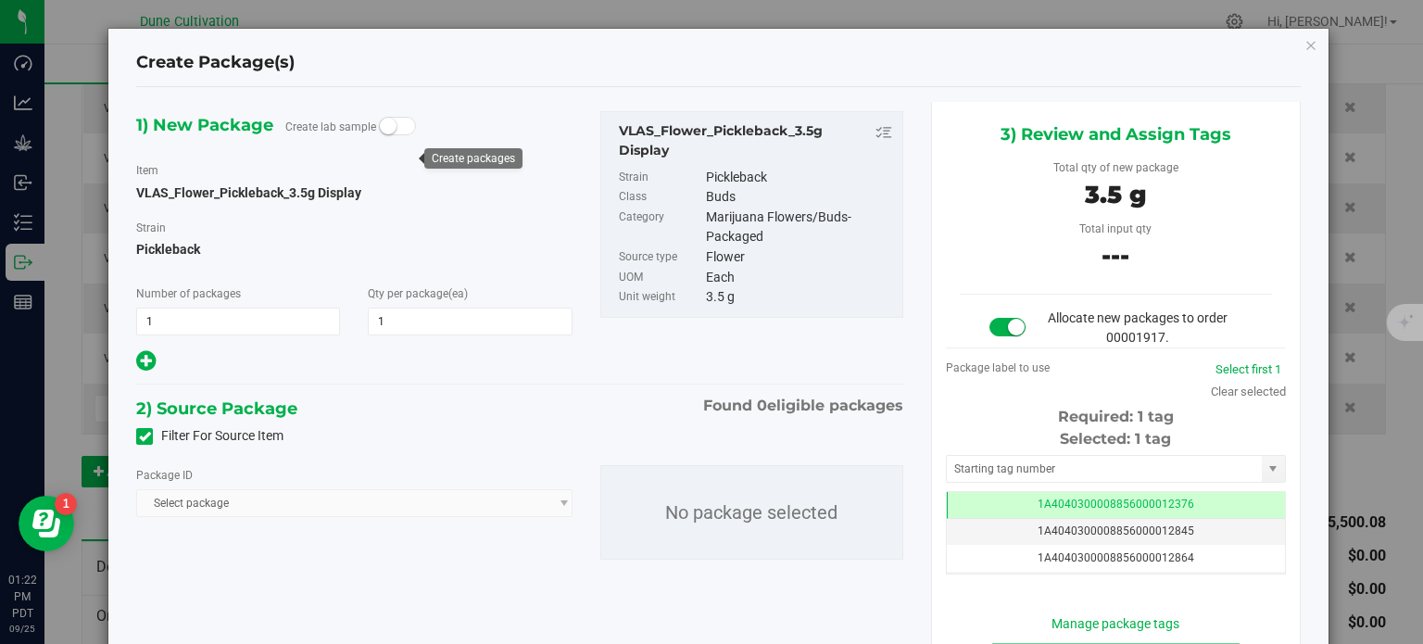
click at [139, 436] on icon at bounding box center [145, 436] width 12 height 0
click at [0, 0] on input "Filter For Source Item" at bounding box center [0, 0] width 0 height 0
click at [245, 512] on span "Select package" at bounding box center [342, 503] width 410 height 26
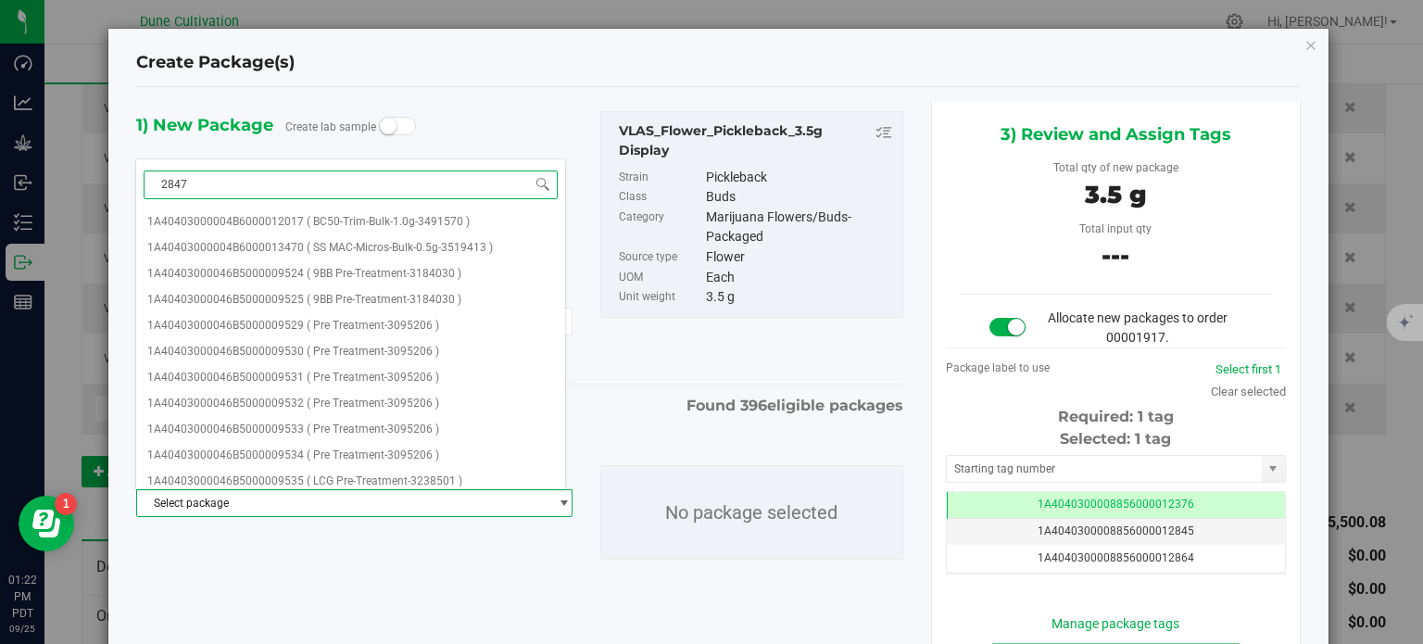
type input "28479"
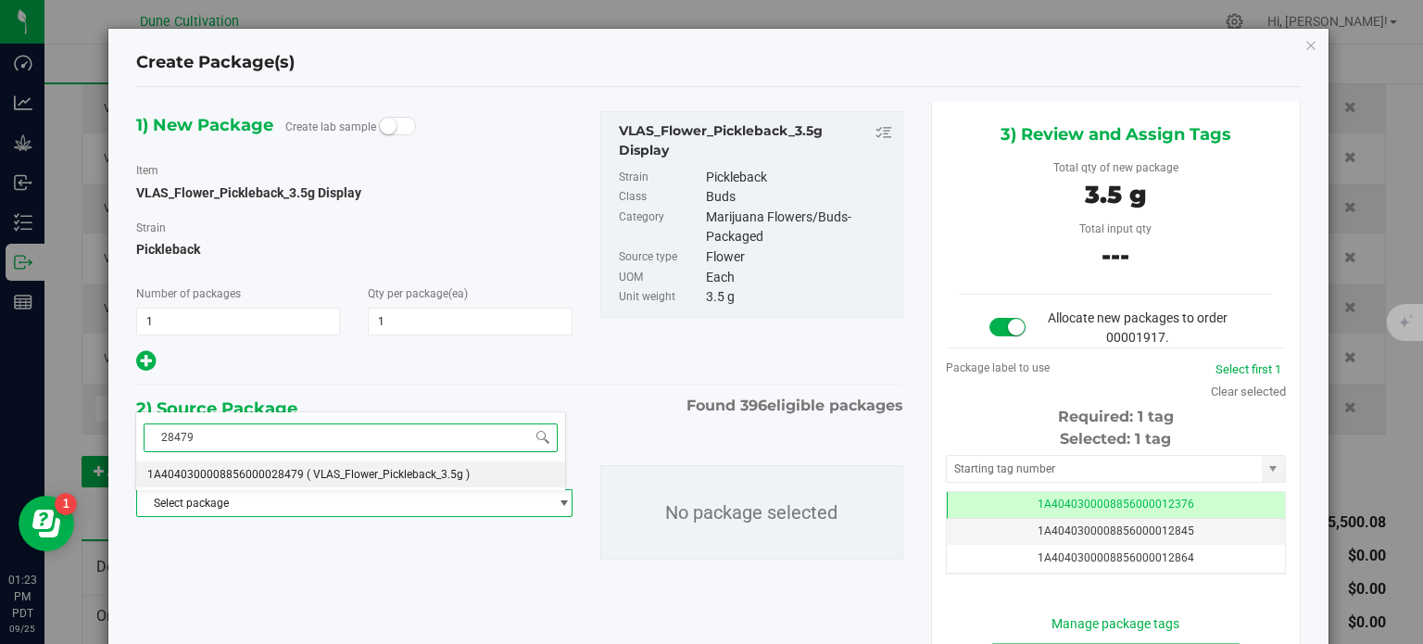
click at [281, 475] on span "1A4040300008856000028479" at bounding box center [225, 474] width 157 height 13
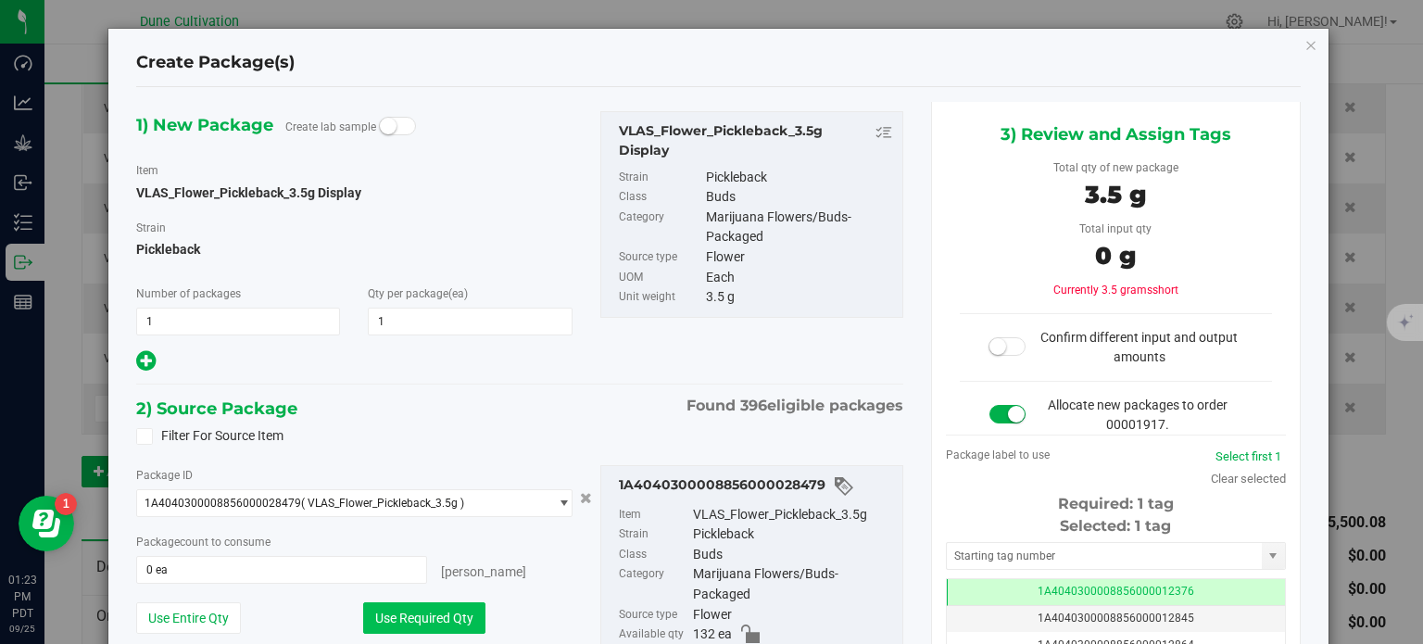
click at [449, 602] on button "Use Required Qty" at bounding box center [424, 617] width 122 height 31
type input "1 ea"
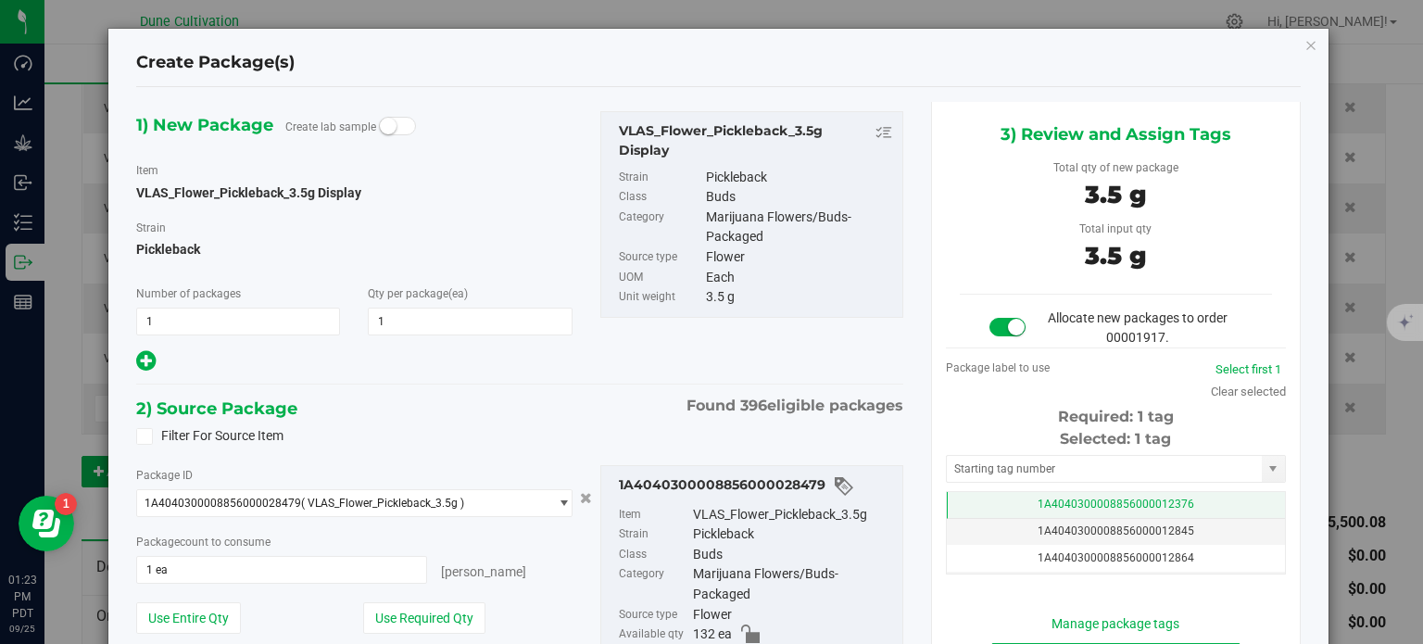
click at [1015, 508] on td "1A4040300008856000012376" at bounding box center [1116, 505] width 338 height 27
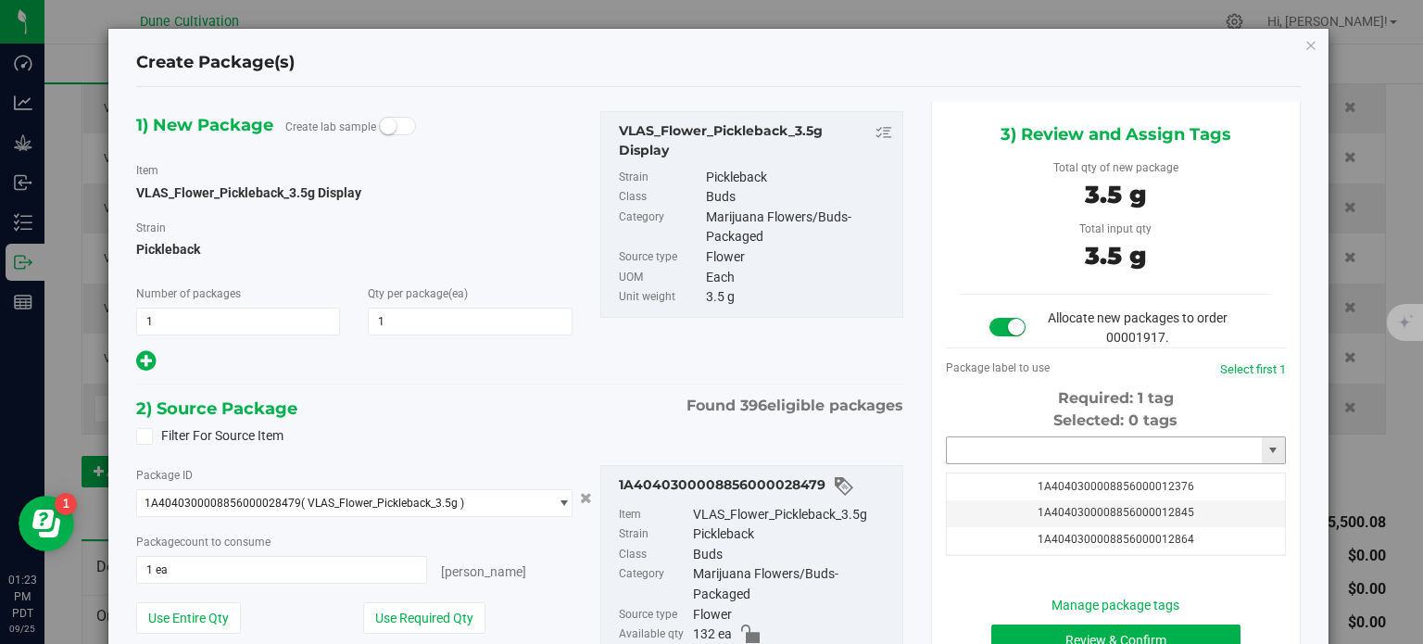
click at [1000, 451] on input "text" at bounding box center [1104, 450] width 315 height 26
paste input "3988"
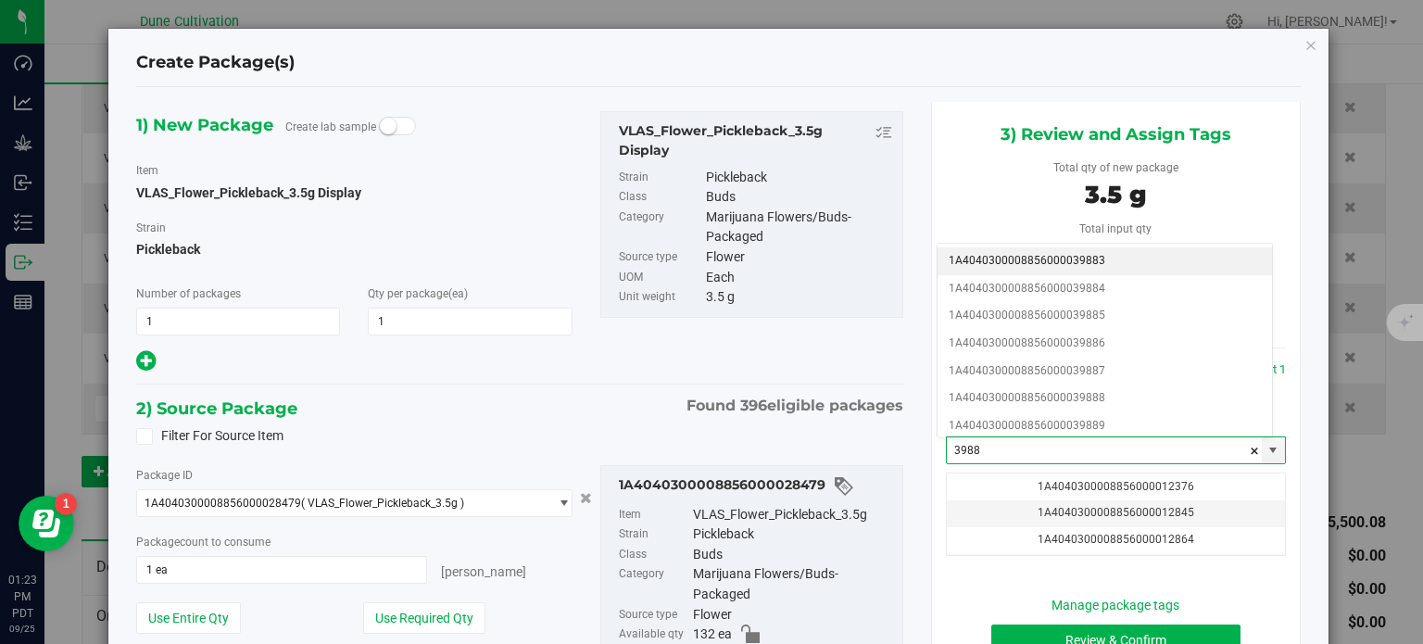
click at [1042, 258] on li "1A4040300008856000039883" at bounding box center [1104, 261] width 334 height 28
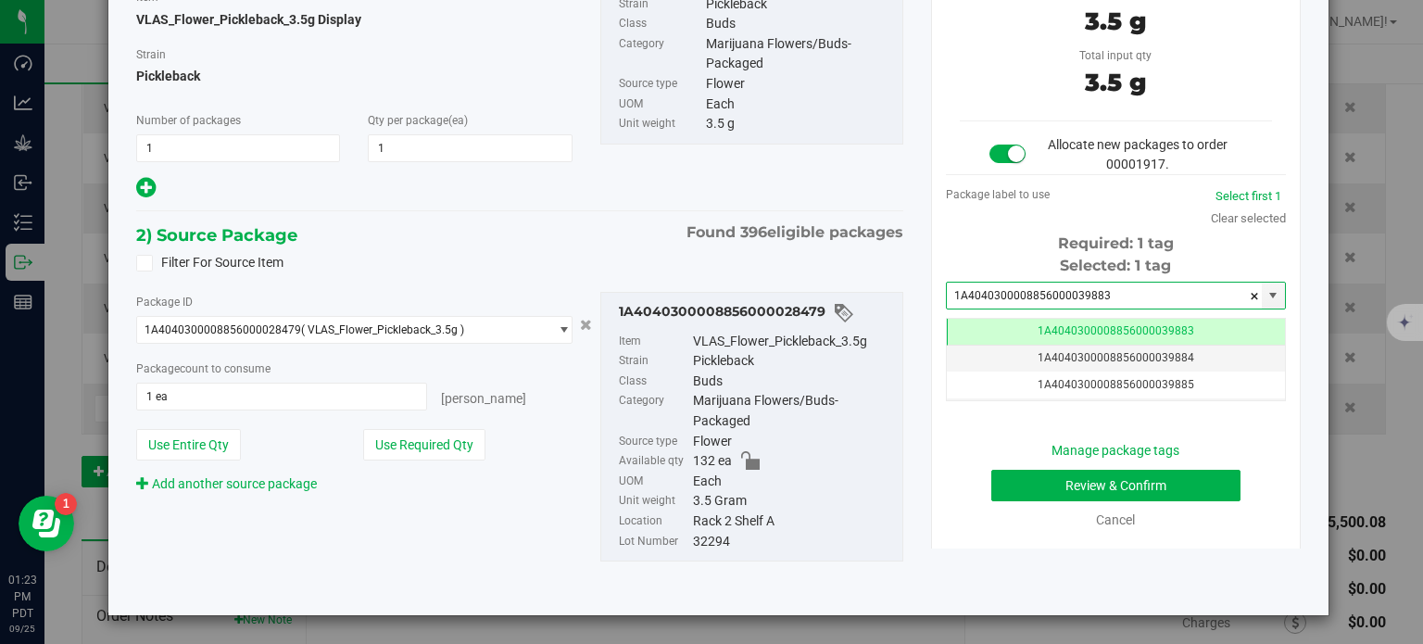
type input "1A4040300008856000039883"
click at [1027, 493] on button "Review & Confirm" at bounding box center [1115, 485] width 249 height 31
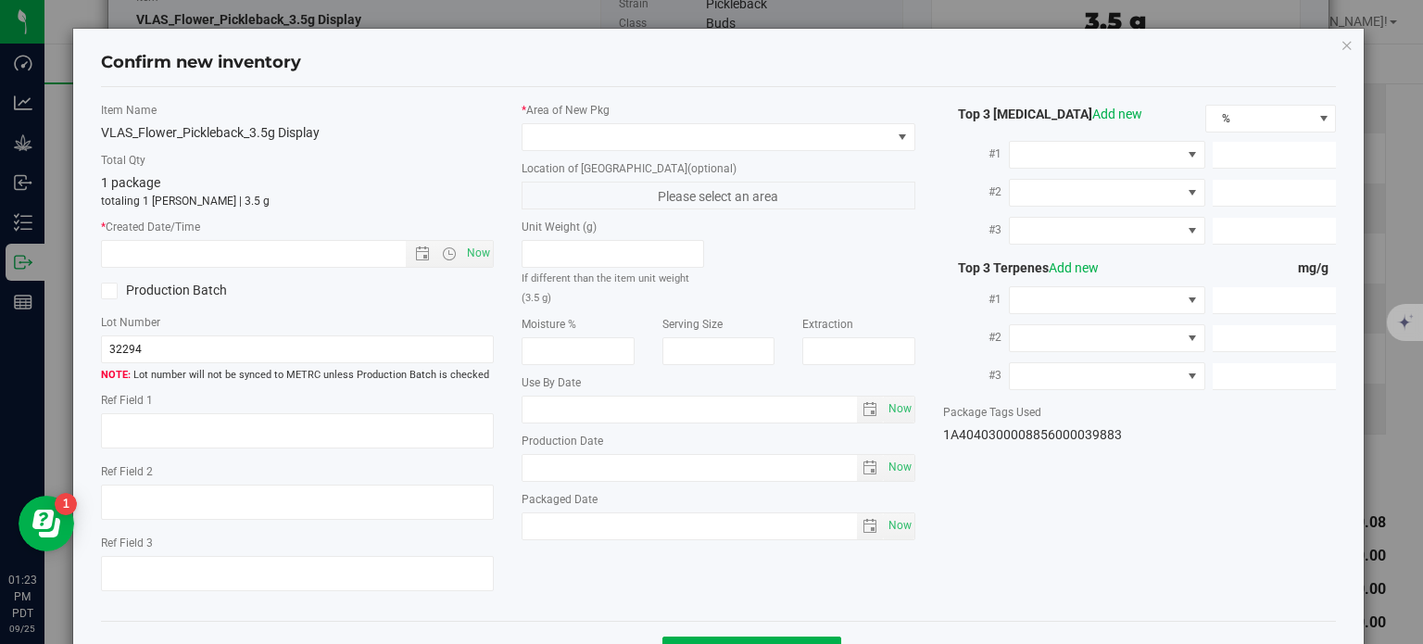
type textarea "33.2361%"
type textarea "Pickleback"
type textarea "0.0617713%"
type input "356.2450"
type input "19.9339"
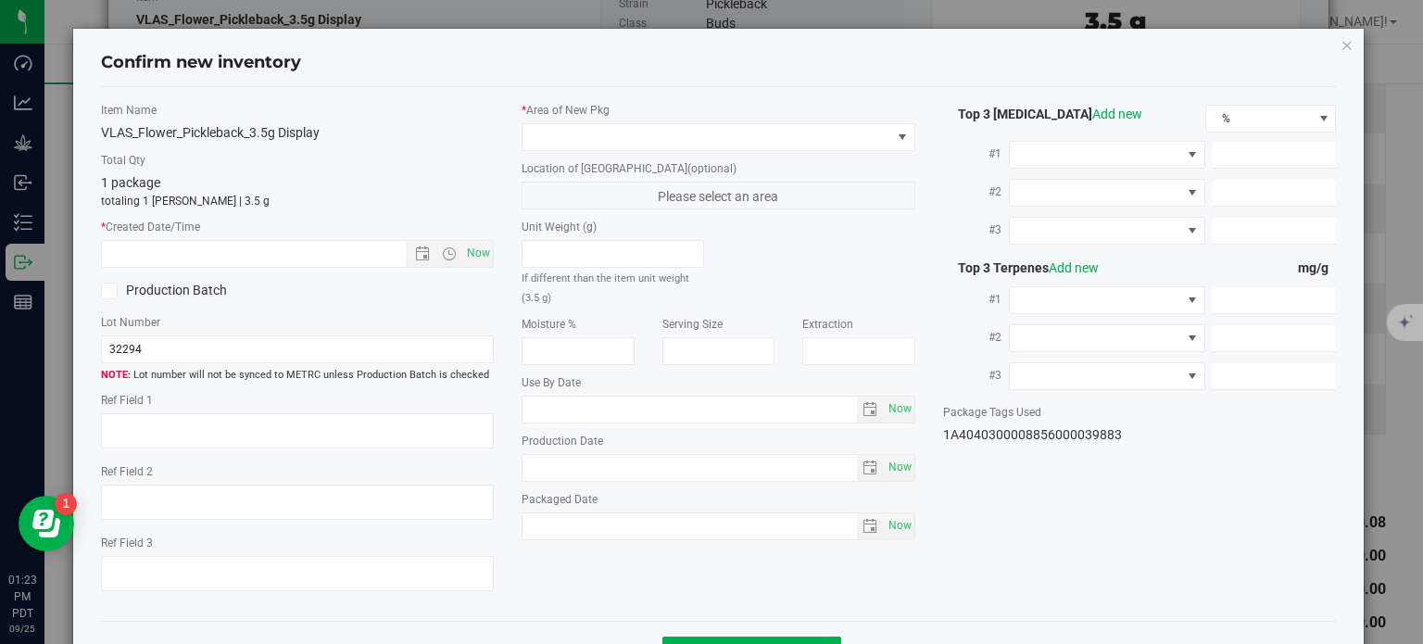
type input "14.9165"
type input "9.0580"
type input "7.9000"
type input "3.3610"
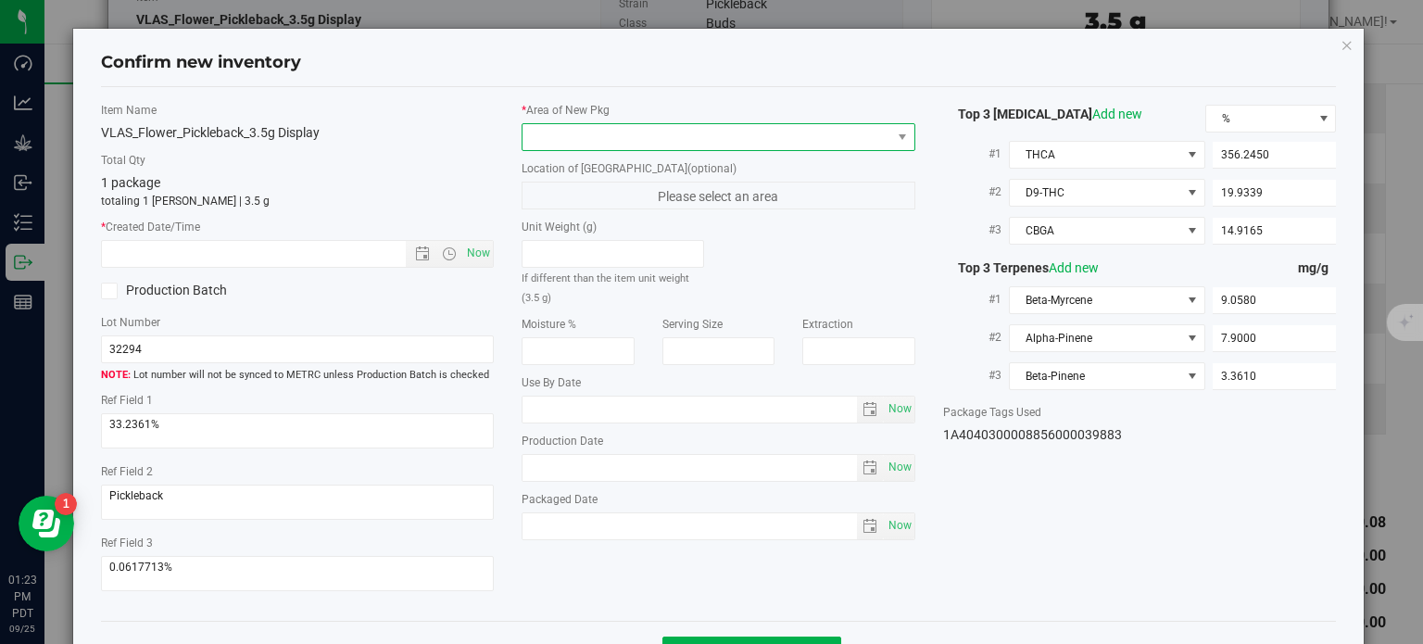
click at [822, 140] on span at bounding box center [706, 137] width 369 height 26
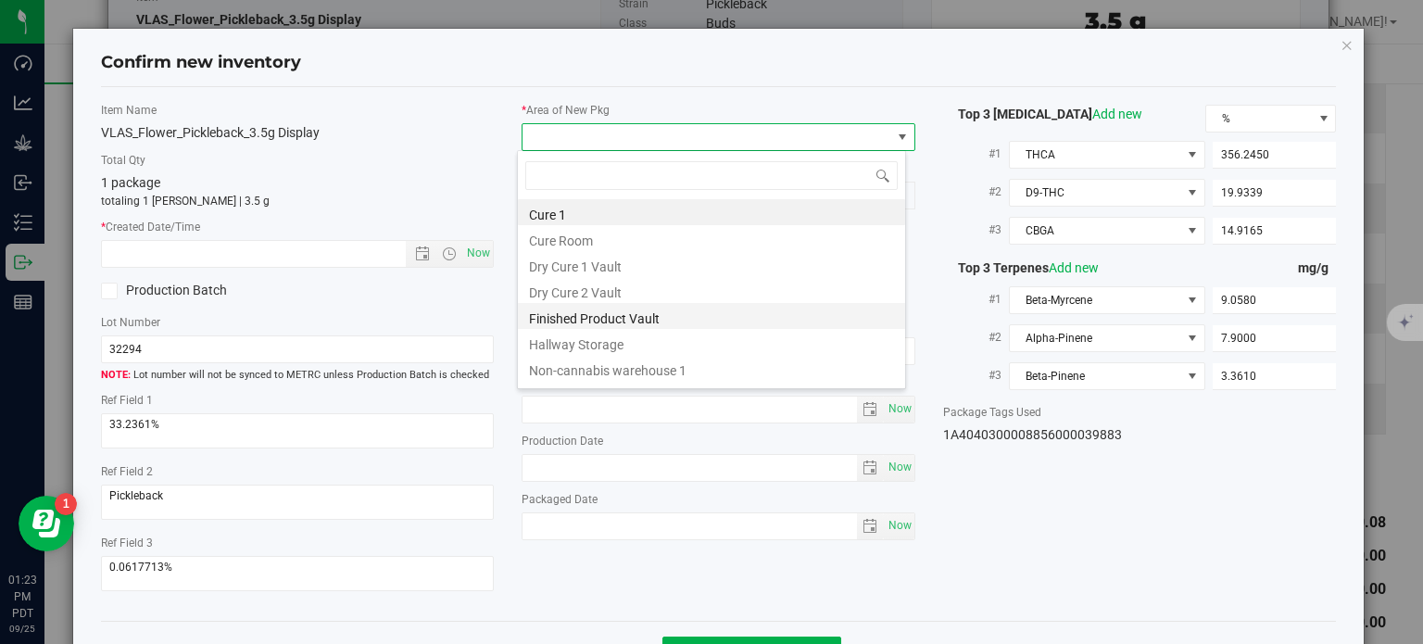
click at [721, 317] on li "Finished Product Vault" at bounding box center [711, 316] width 387 height 26
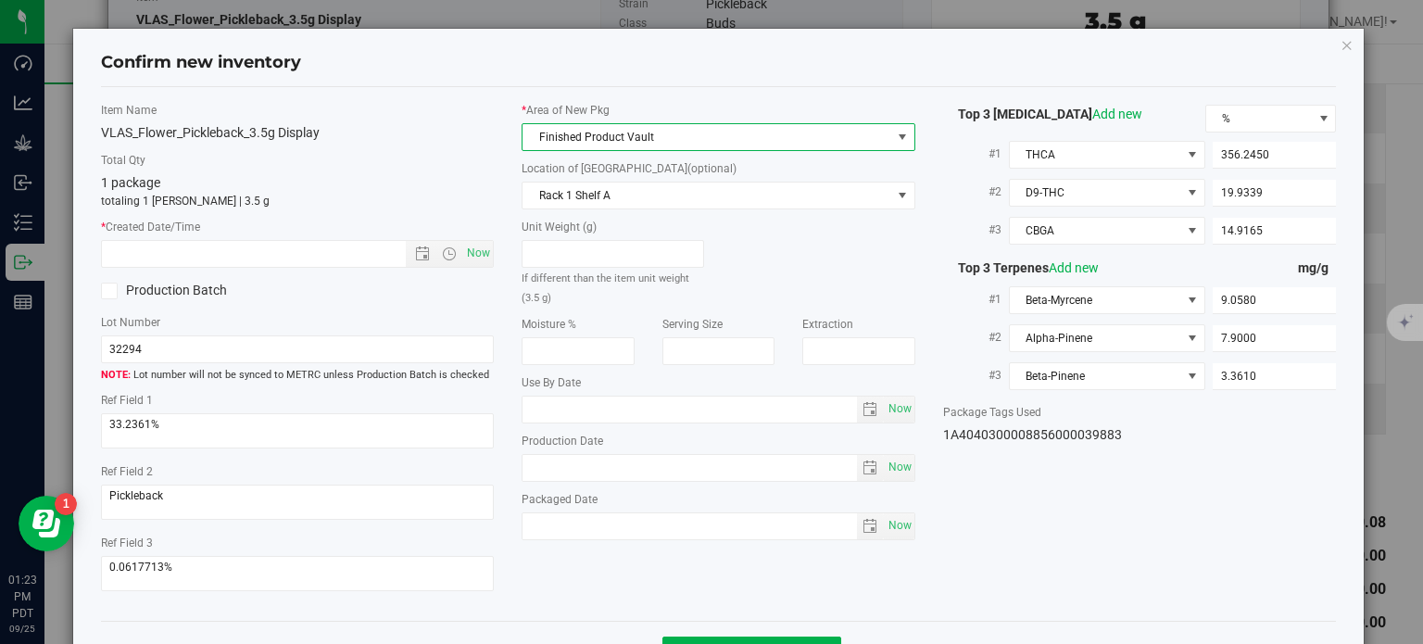
click at [493, 262] on div "Item Name VLAS_Flower_Pickleback_3.5g Display Total Qty 1 package totaling 1 ea…" at bounding box center [297, 354] width 421 height 505
click at [474, 250] on span "Now" at bounding box center [478, 253] width 31 height 27
type input "9/25/2025 1:23 PM"
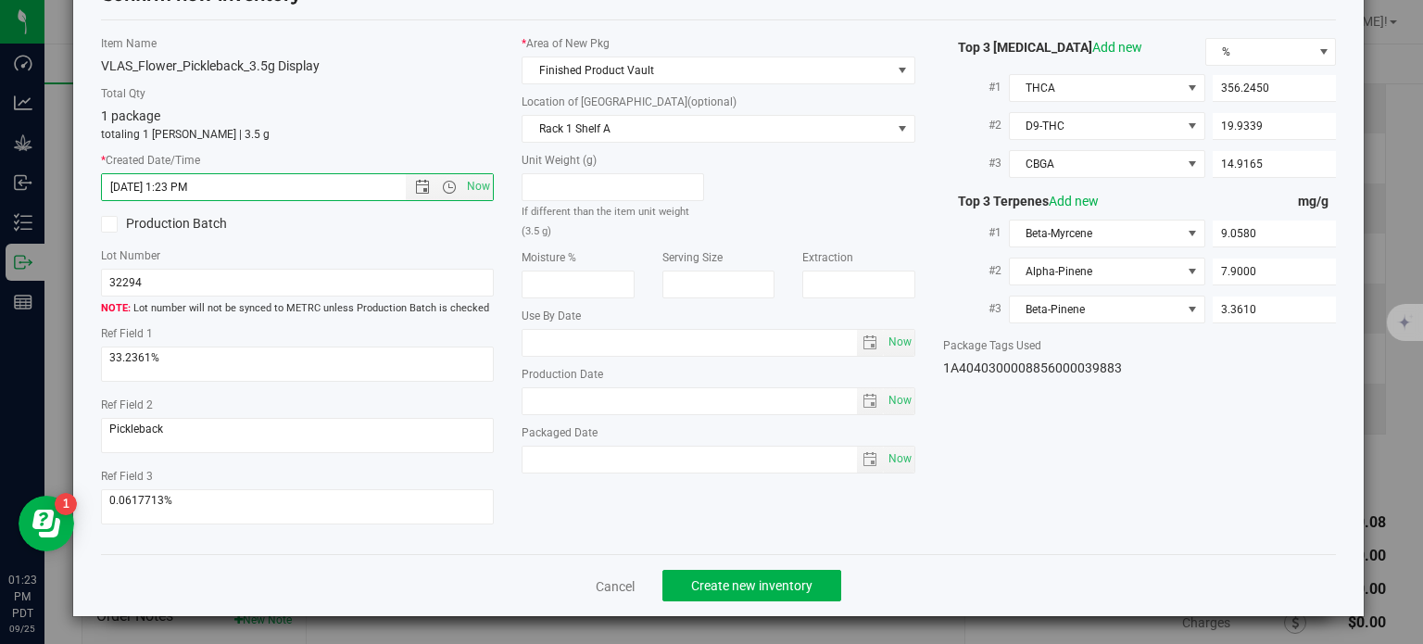
click at [717, 563] on div "Cancel Create new inventory" at bounding box center [719, 585] width 1236 height 62
click at [720, 562] on div "Cancel Create new inventory" at bounding box center [719, 585] width 1236 height 62
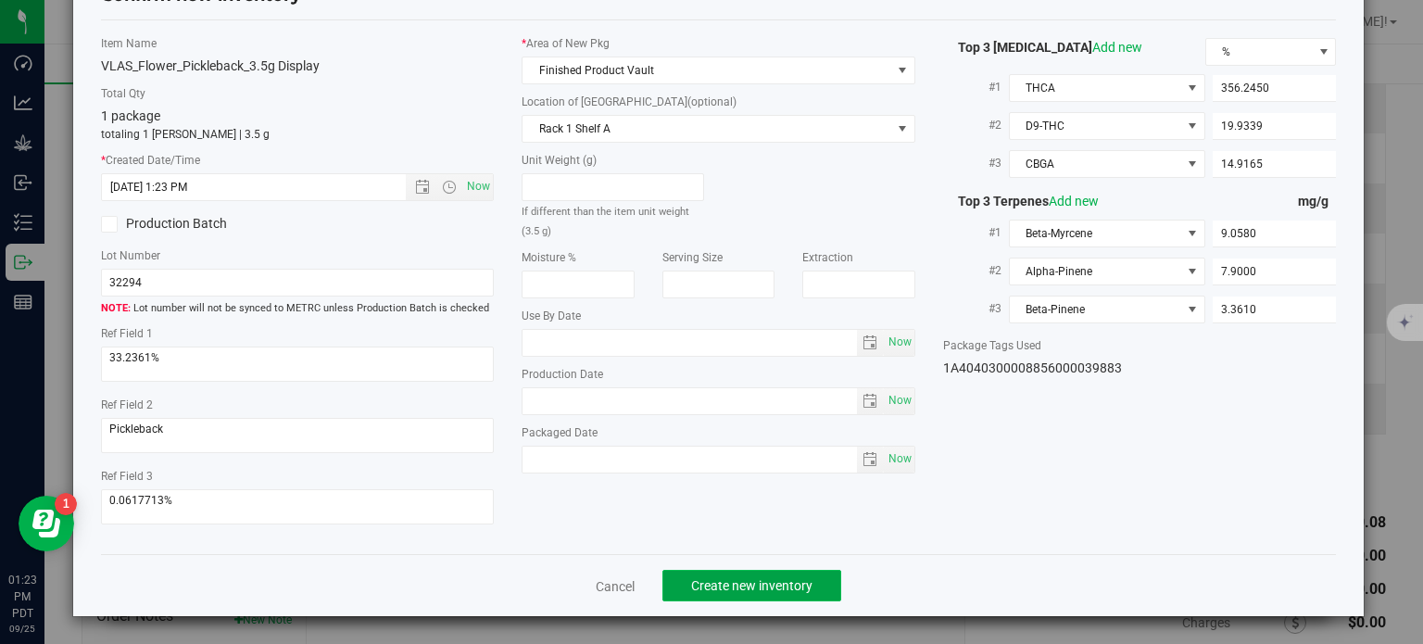
click at [720, 576] on button "Create new inventory" at bounding box center [751, 585] width 179 height 31
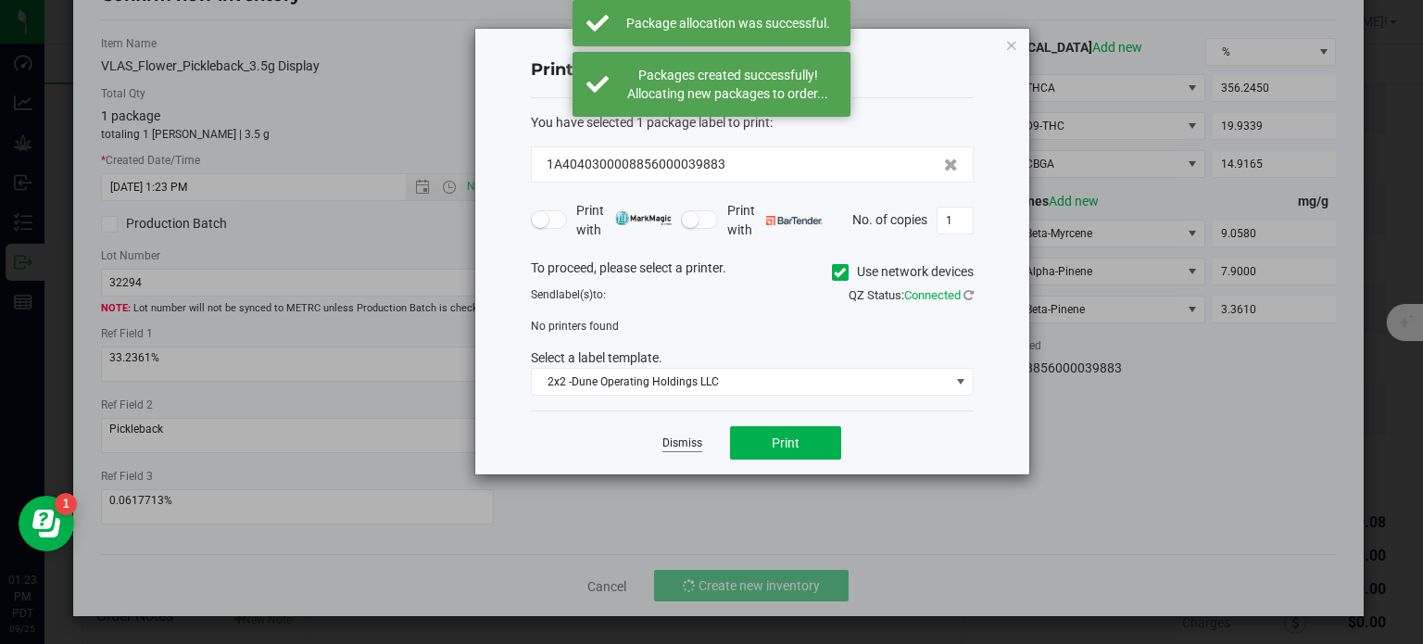
click at [684, 449] on link "Dismiss" at bounding box center [682, 443] width 40 height 16
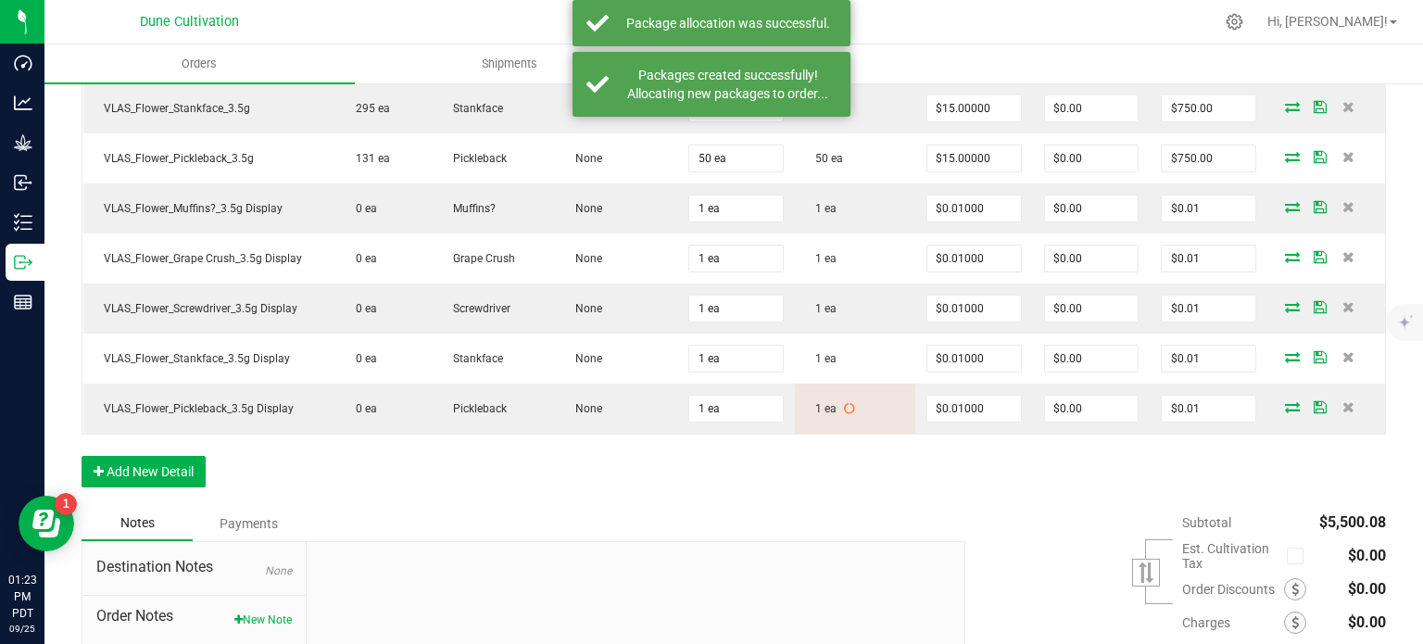
click at [695, 495] on div "Order Details Print All Labels Item Sellable Strain Lot Number Qty Ordered Qty …" at bounding box center [734, 28] width 1304 height 955
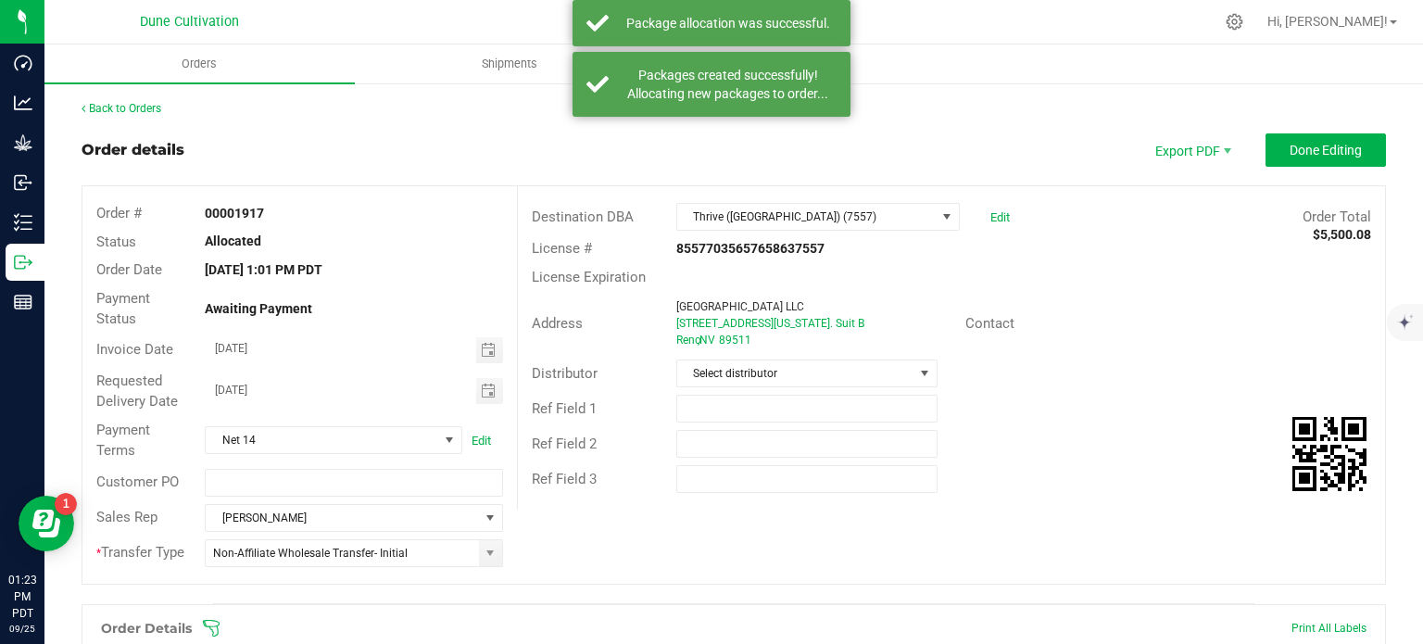
click at [1323, 173] on outbound-order-header "Order details Export PDF Done Editing Order # 00001917 Status Allocated Order D…" at bounding box center [734, 368] width 1304 height 470
click at [1340, 135] on button "Done Editing" at bounding box center [1325, 149] width 120 height 33
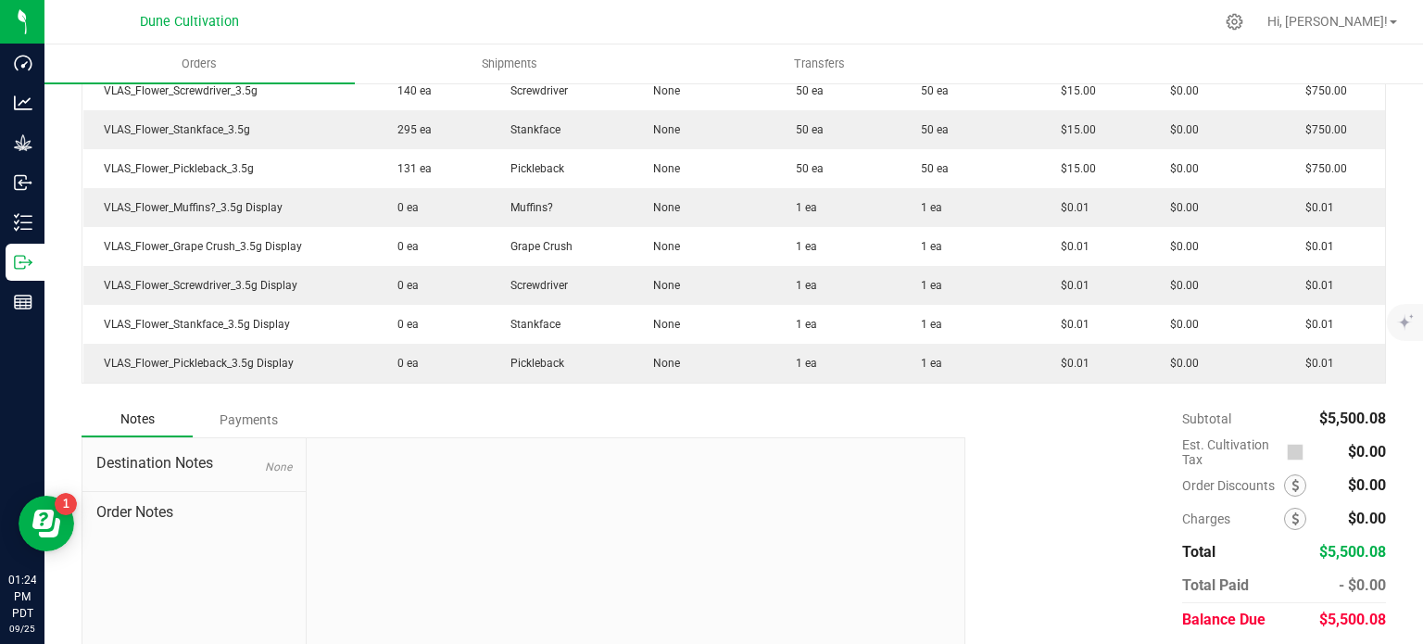
scroll to position [941, 0]
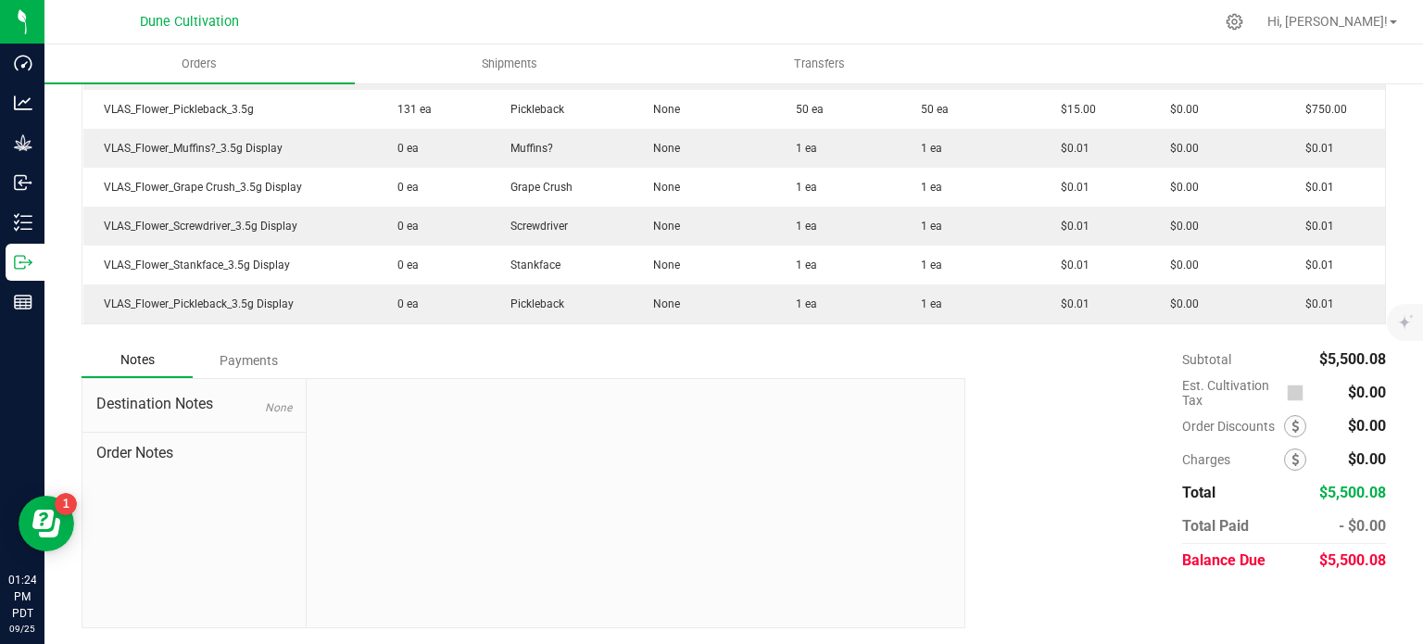
click at [1341, 558] on span "$5,500.08" at bounding box center [1352, 560] width 67 height 18
copy span "5,500.08"
drag, startPoint x: 1181, startPoint y: 515, endPoint x: 1023, endPoint y: 464, distance: 165.5
click at [1023, 464] on div "Subtotal $5,500.08 Est. Cultivation Tax $0.00" at bounding box center [1168, 460] width 434 height 234
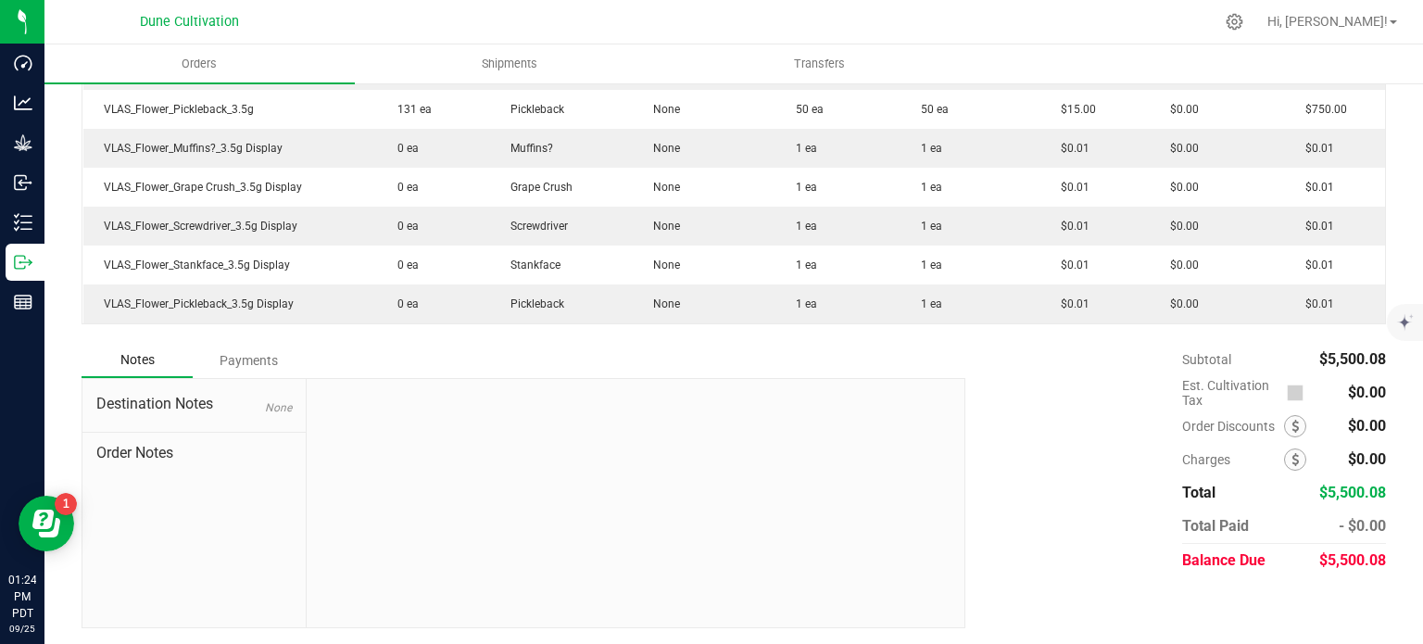
click at [1023, 464] on div "Subtotal $5,500.08 Est. Cultivation Tax $0.00" at bounding box center [1168, 460] width 434 height 234
click at [1337, 561] on span "$5,500.08" at bounding box center [1352, 560] width 67 height 18
copy span "5,500.08"
drag, startPoint x: 1337, startPoint y: 561, endPoint x: 1048, endPoint y: 456, distance: 306.8
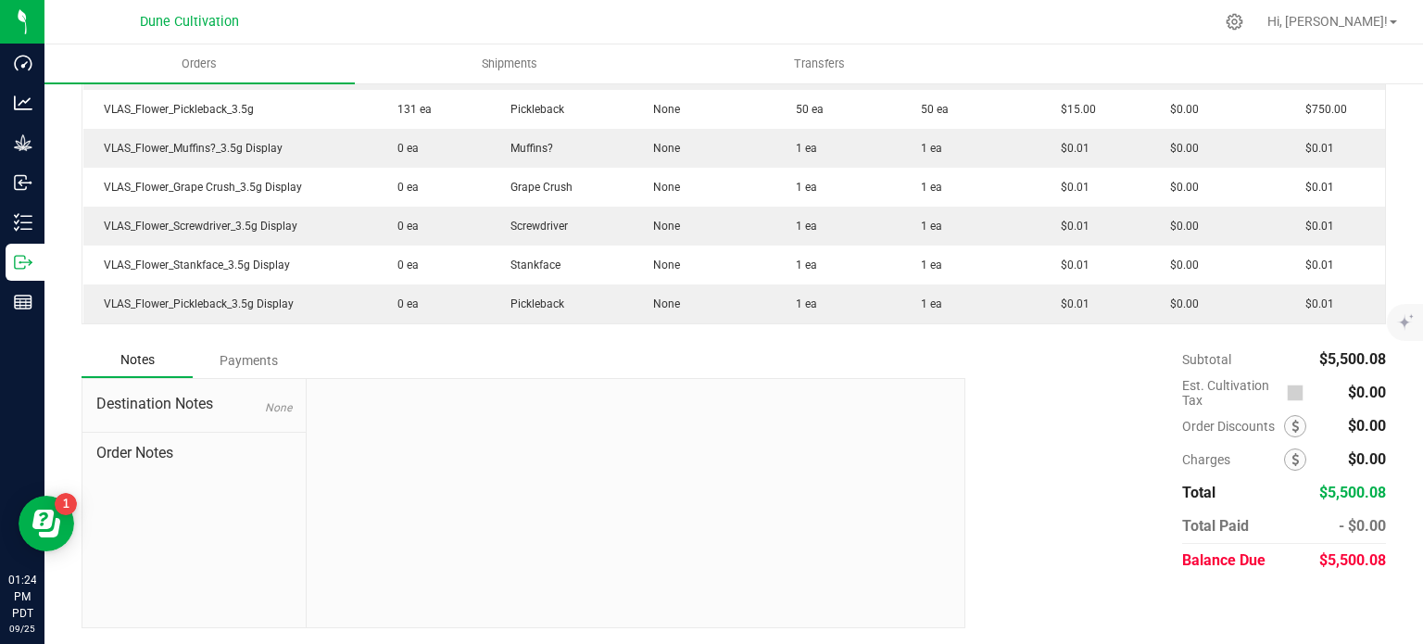
click at [1048, 456] on div "Subtotal $5,500.08 Est. Cultivation Tax $0.00" at bounding box center [1168, 460] width 434 height 234
click at [1057, 449] on div "Subtotal $5,500.08 Est. Cultivation Tax $0.00" at bounding box center [1168, 460] width 434 height 234
click at [1343, 559] on span "$5,500.08" at bounding box center [1352, 560] width 67 height 18
copy span "5,500.08"
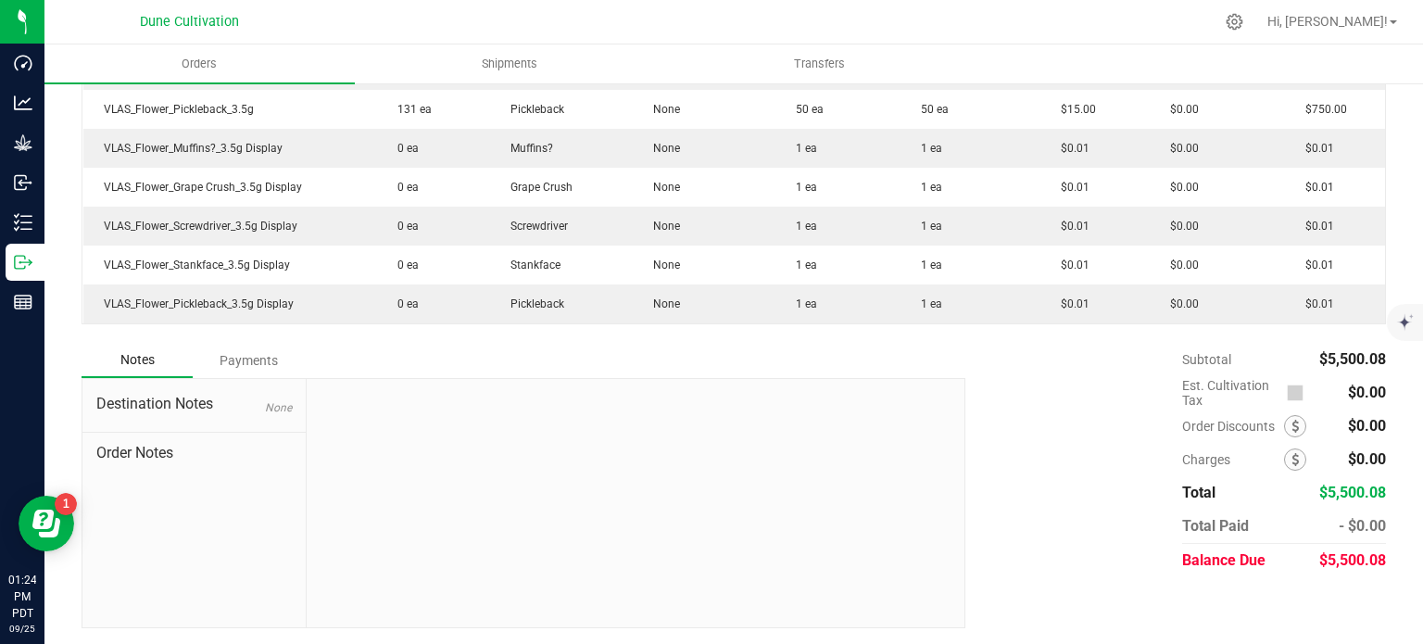
click at [1034, 476] on div "Subtotal $5,500.08 Est. Cultivation Tax $0.00" at bounding box center [1168, 460] width 434 height 234
click at [1356, 566] on span "$5,500.08" at bounding box center [1352, 560] width 67 height 18
copy span "5,500.08"
click at [1111, 534] on div "Subtotal $5,500.08 Est. Cultivation Tax $0.00" at bounding box center [1168, 460] width 434 height 234
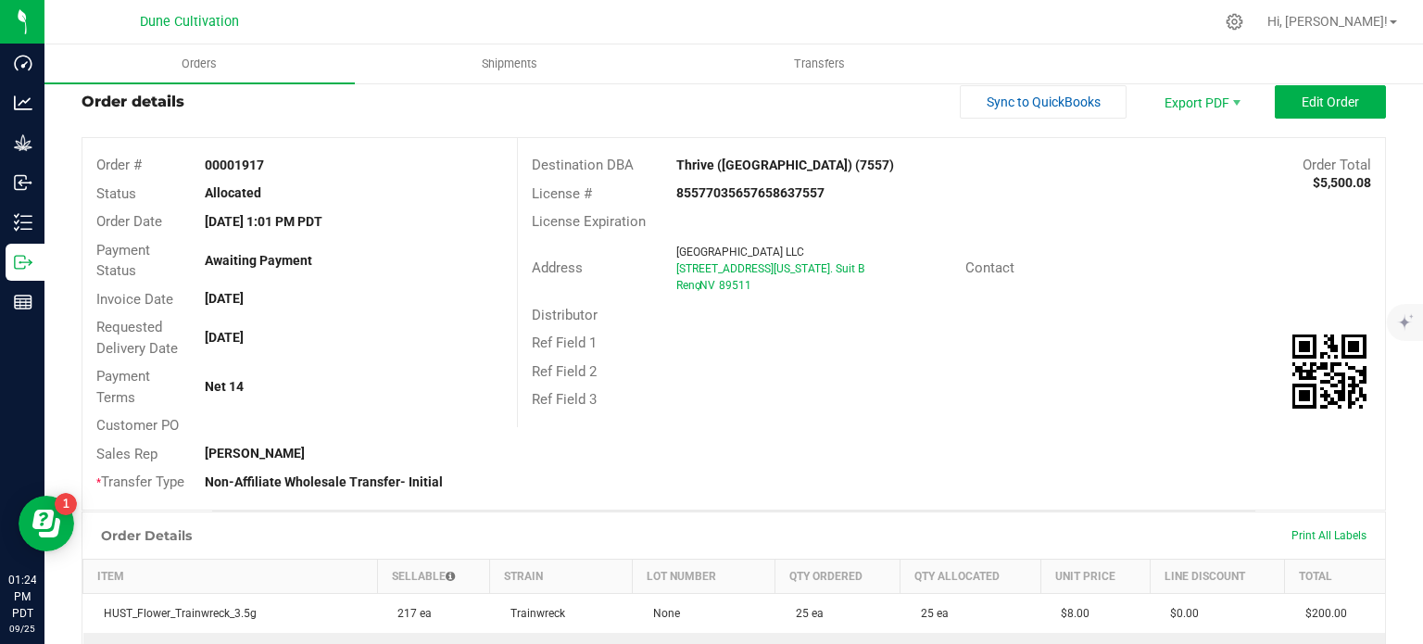
scroll to position [0, 0]
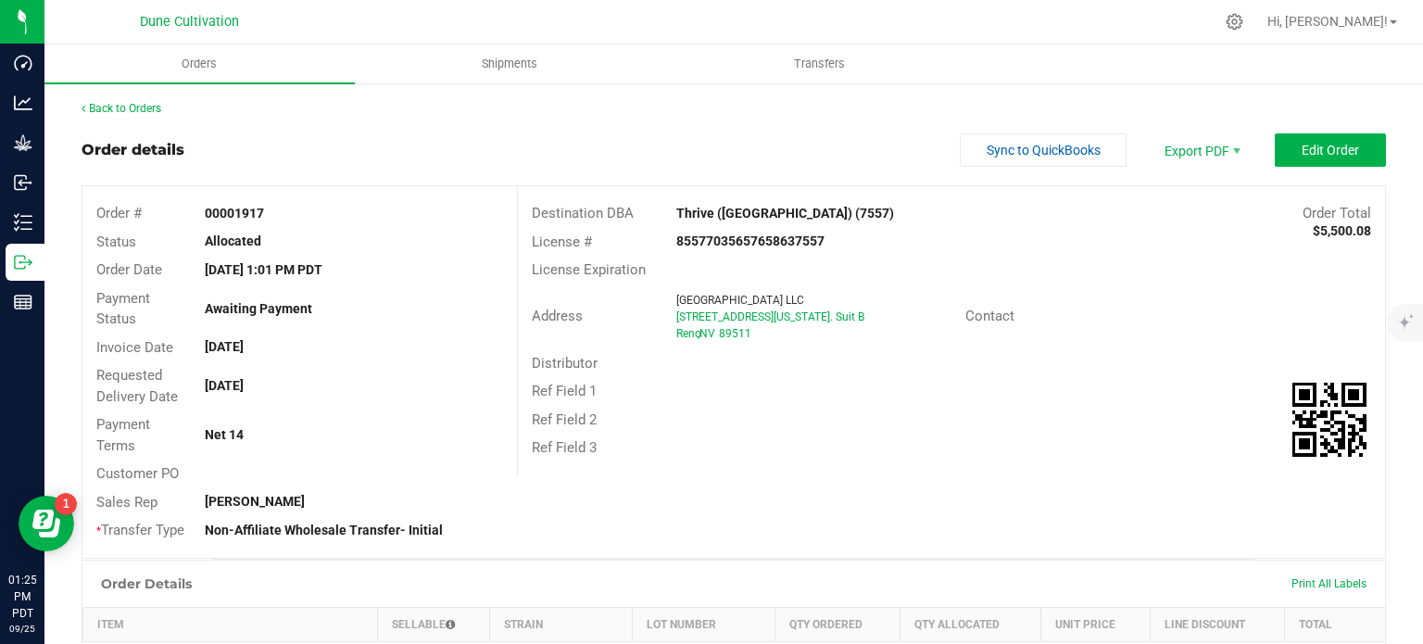
click at [727, 525] on div "Order # 00001917 Status Allocated Order Date Sep 25, 2025 1:01 PM PDT Payment S…" at bounding box center [733, 371] width 1302 height 371
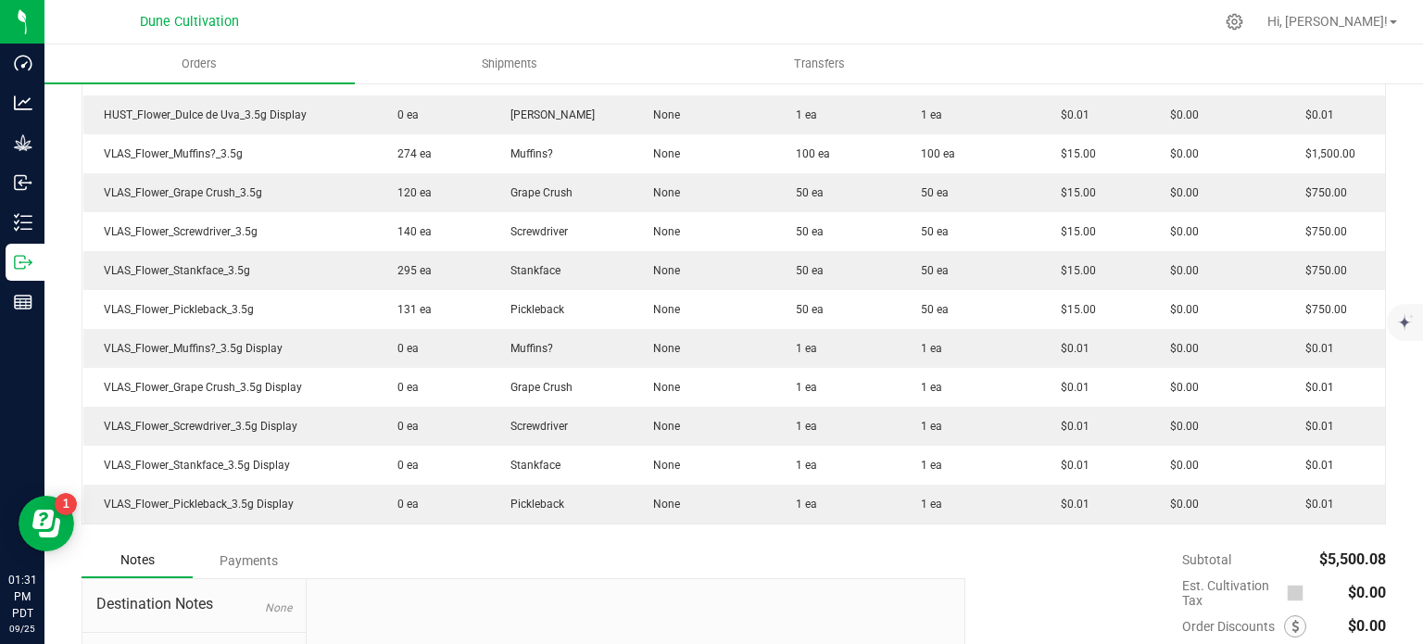
scroll to position [941, 0]
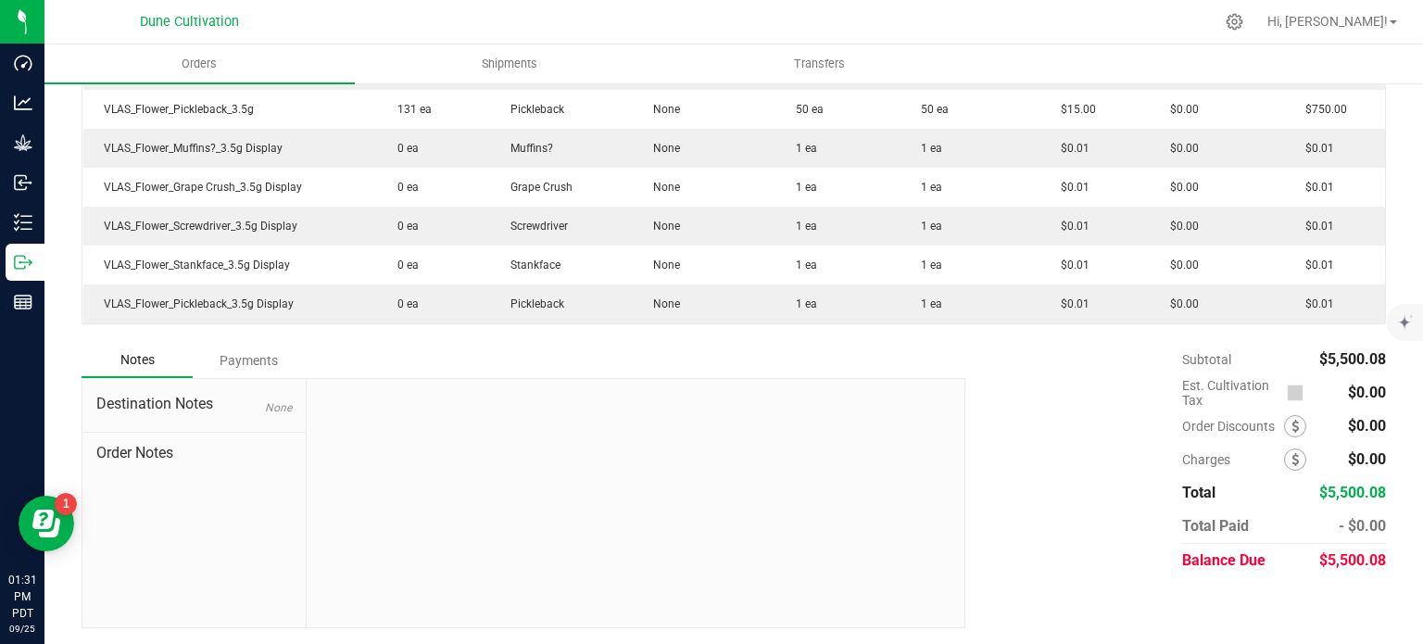
click at [1358, 551] on span "$5,500.08" at bounding box center [1352, 560] width 67 height 18
copy span "5,500.08"
click at [1104, 500] on div "Subtotal $5,500.08 Est. Cultivation Tax $0.00" at bounding box center [1168, 460] width 434 height 234
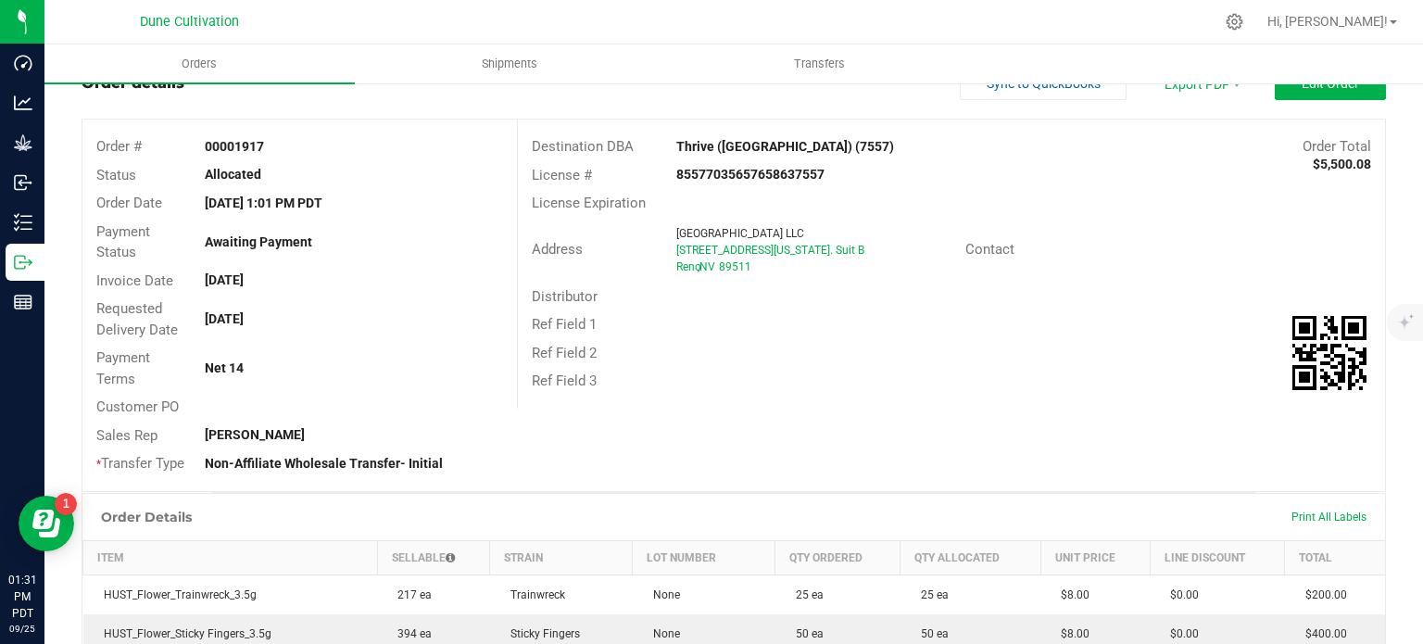
scroll to position [0, 0]
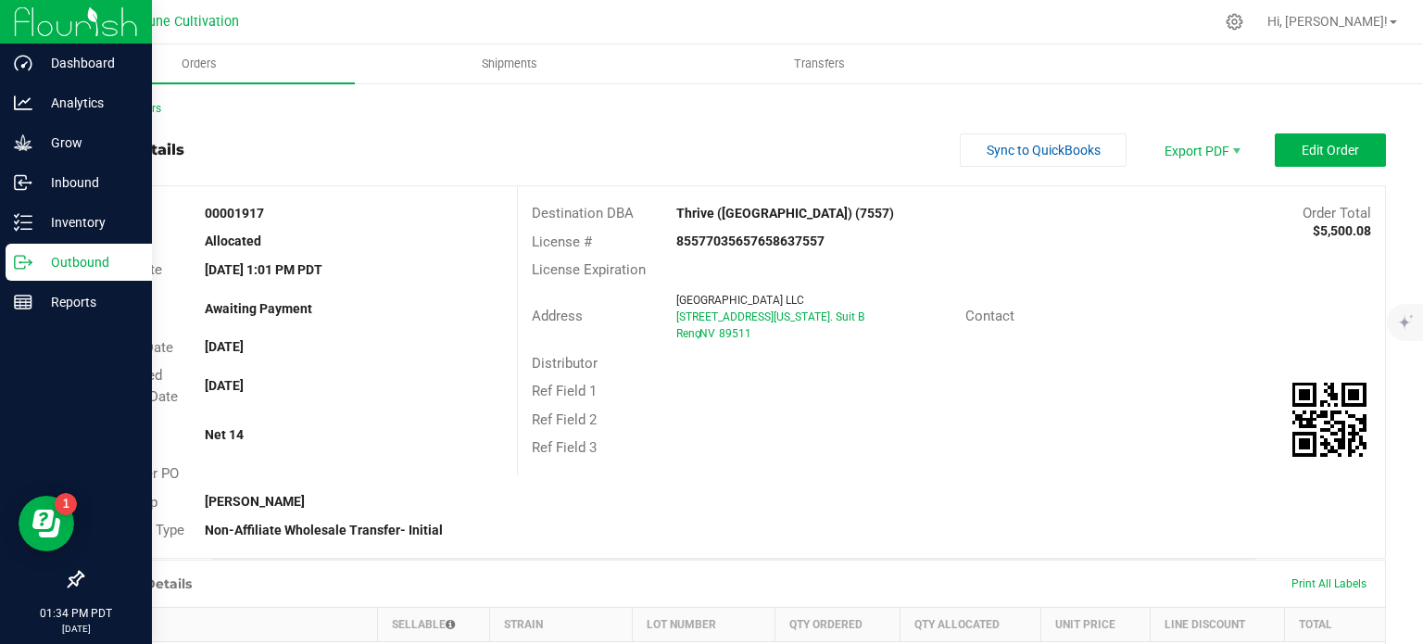
click at [55, 264] on p "Outbound" at bounding box center [87, 262] width 111 height 22
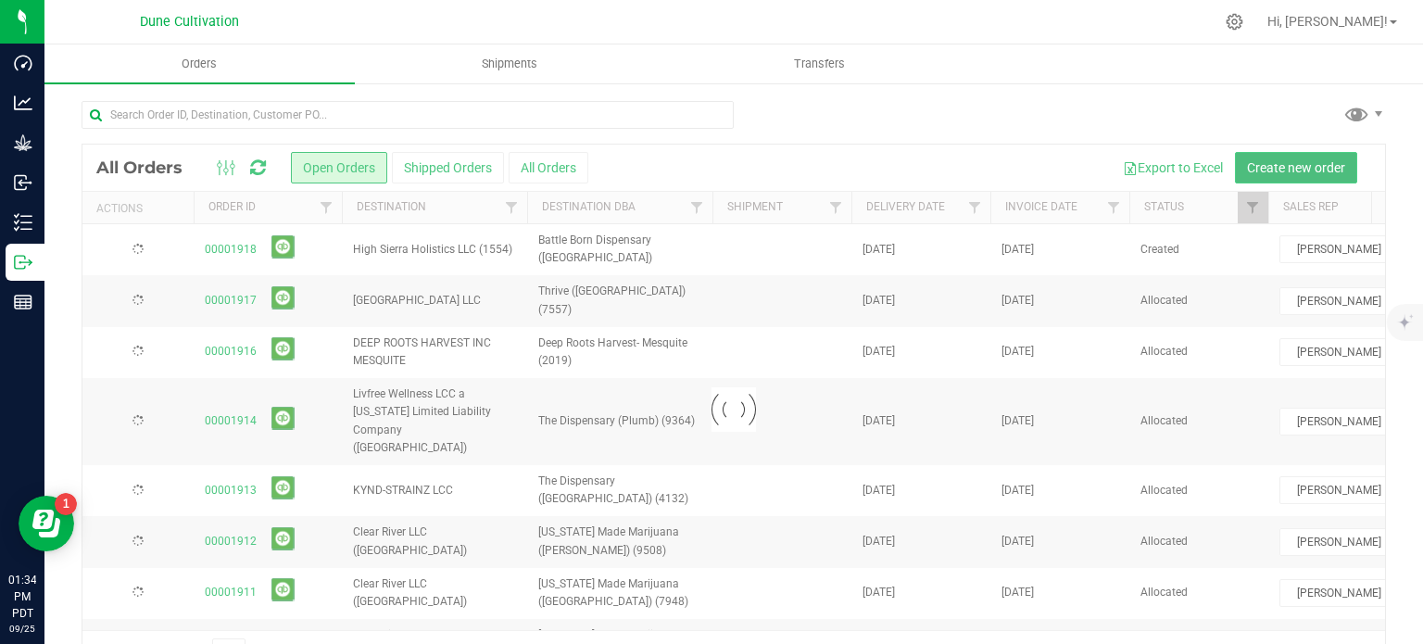
click at [1287, 160] on span "Create new order" at bounding box center [1296, 167] width 98 height 15
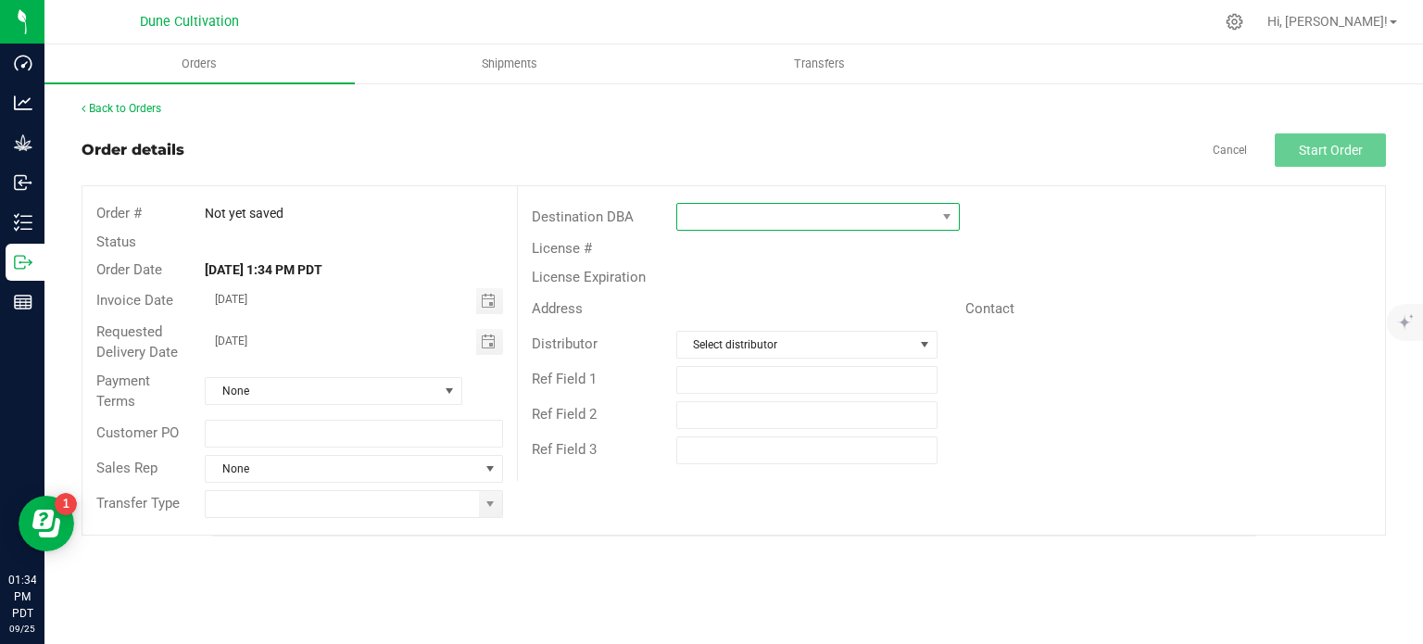
click at [897, 220] on span at bounding box center [806, 217] width 258 height 26
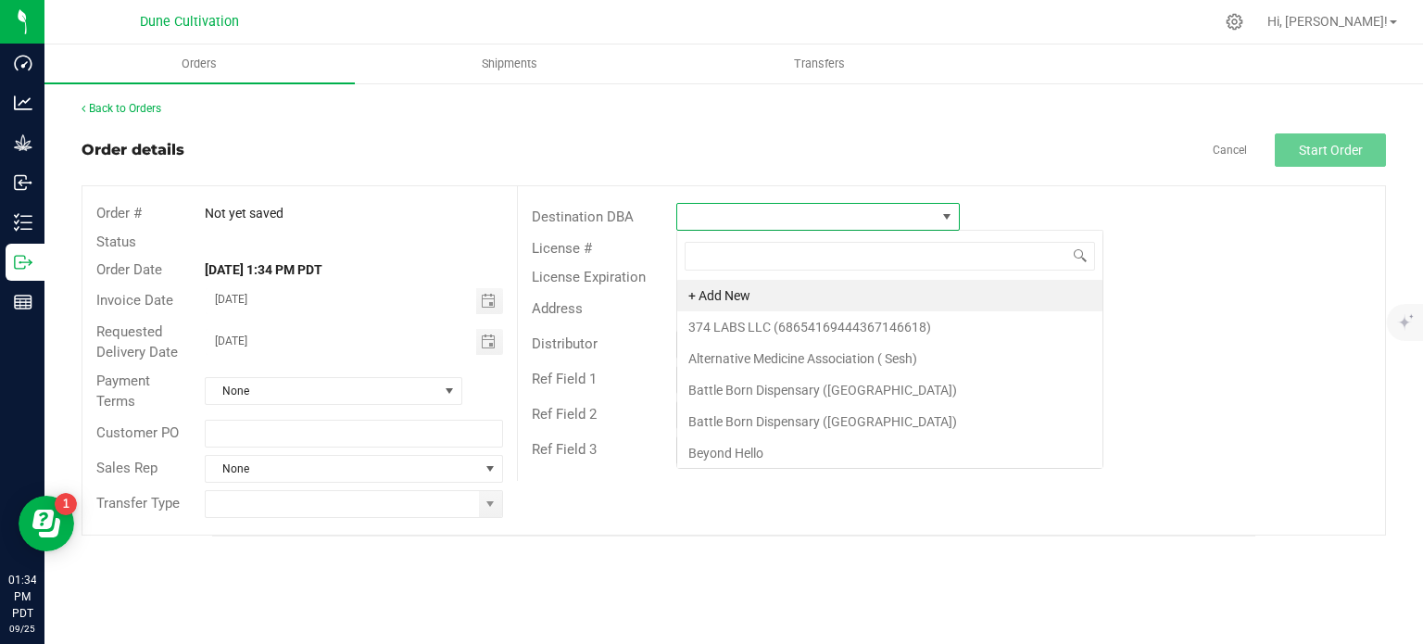
scroll to position [27, 283]
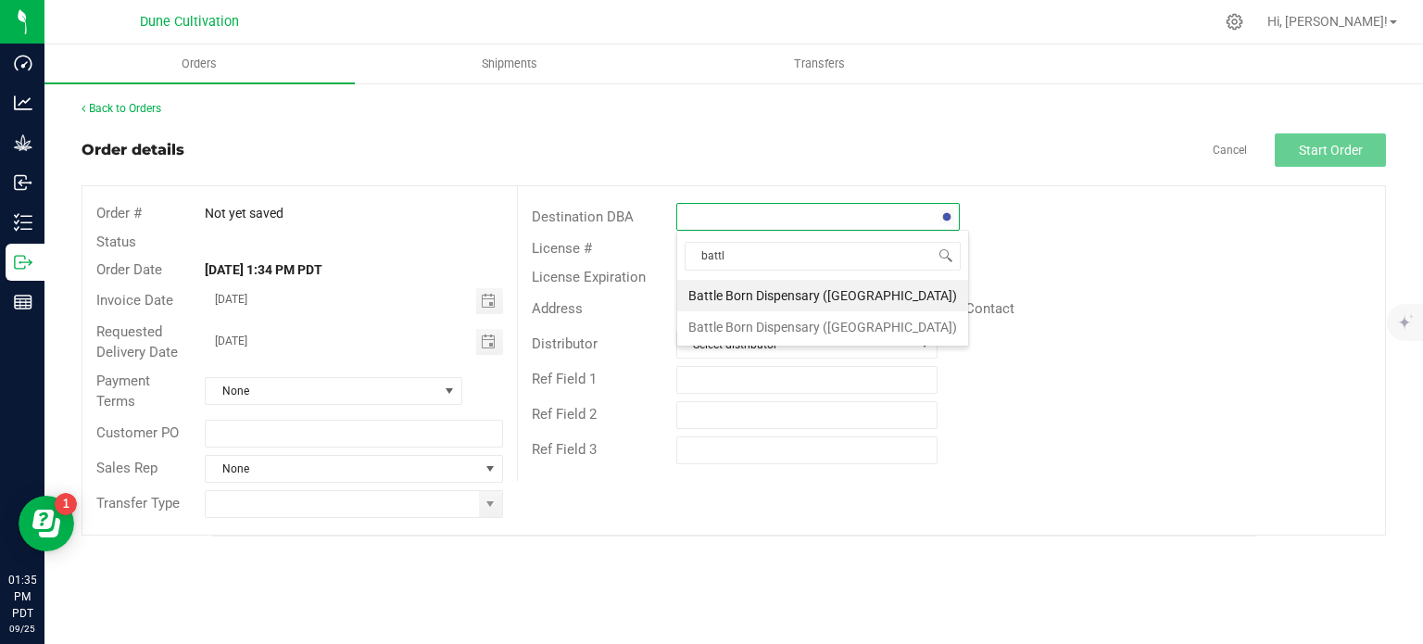
type input "battle"
click at [802, 321] on li "Battle Born Dispensary ([GEOGRAPHIC_DATA])" at bounding box center [822, 326] width 291 height 31
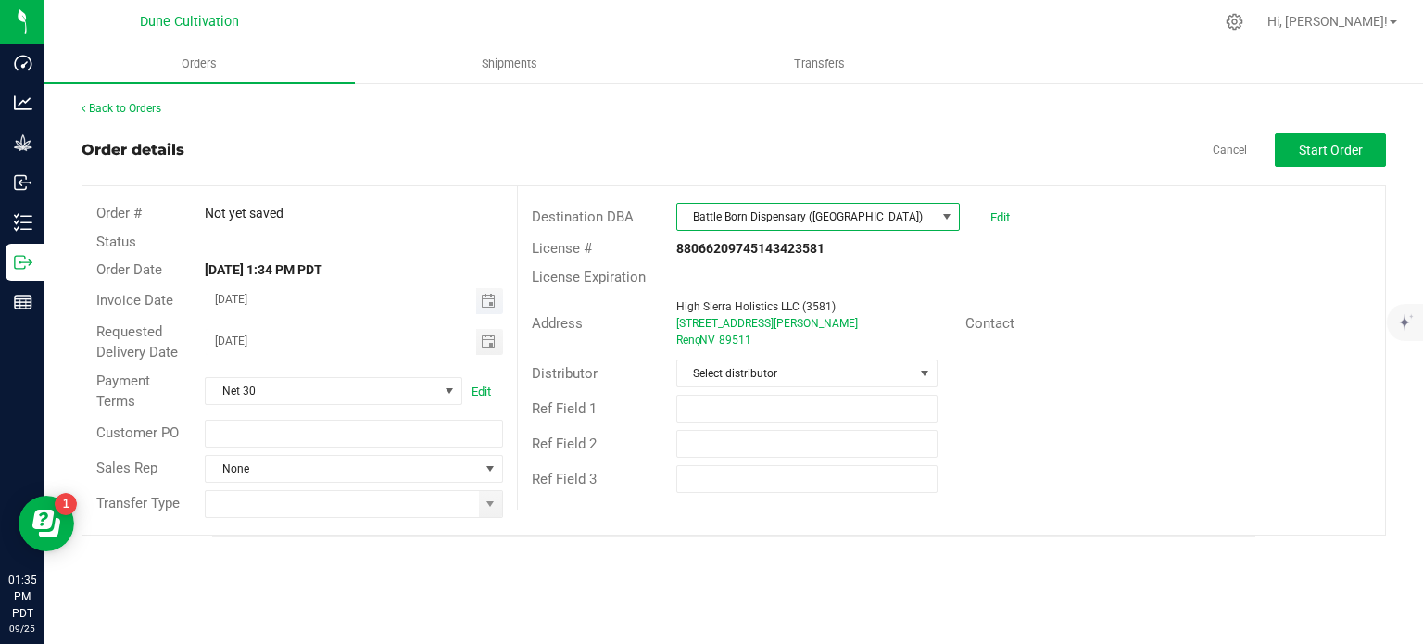
click at [496, 298] on span "Toggle calendar" at bounding box center [489, 301] width 27 height 26
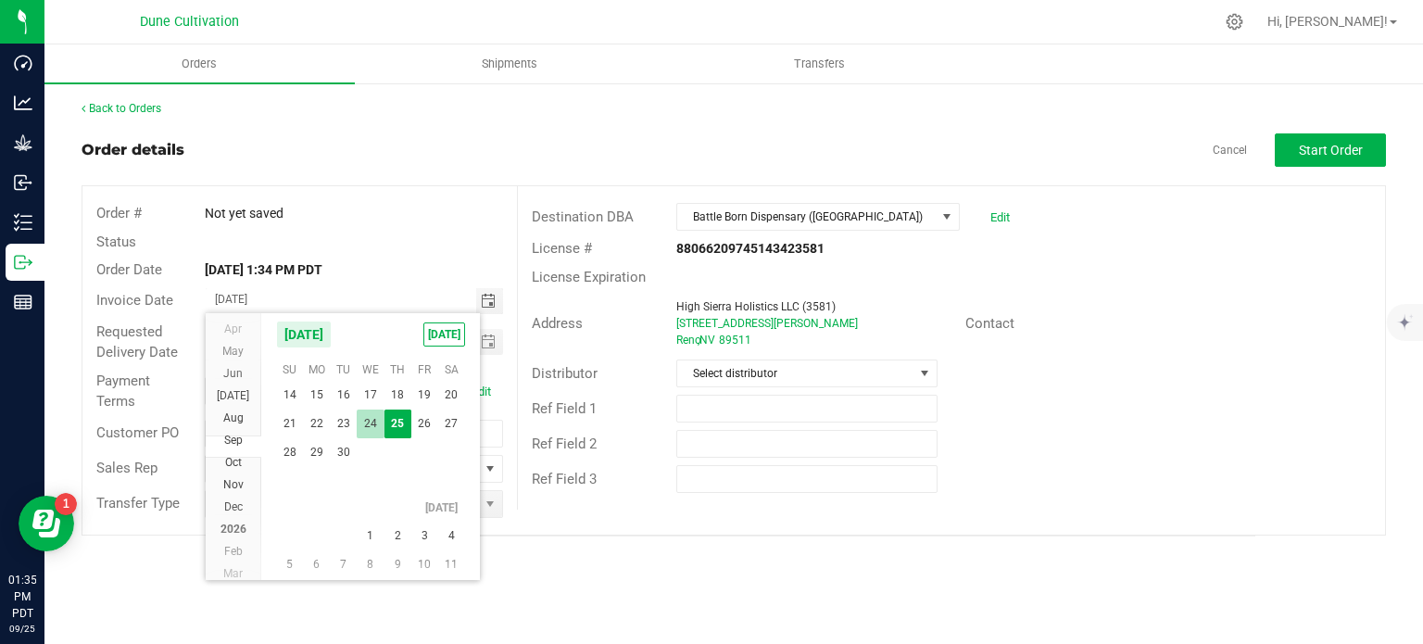
scroll to position [33532, 0]
click at [393, 499] on span "2" at bounding box center [397, 503] width 27 height 29
type input "[DATE]"
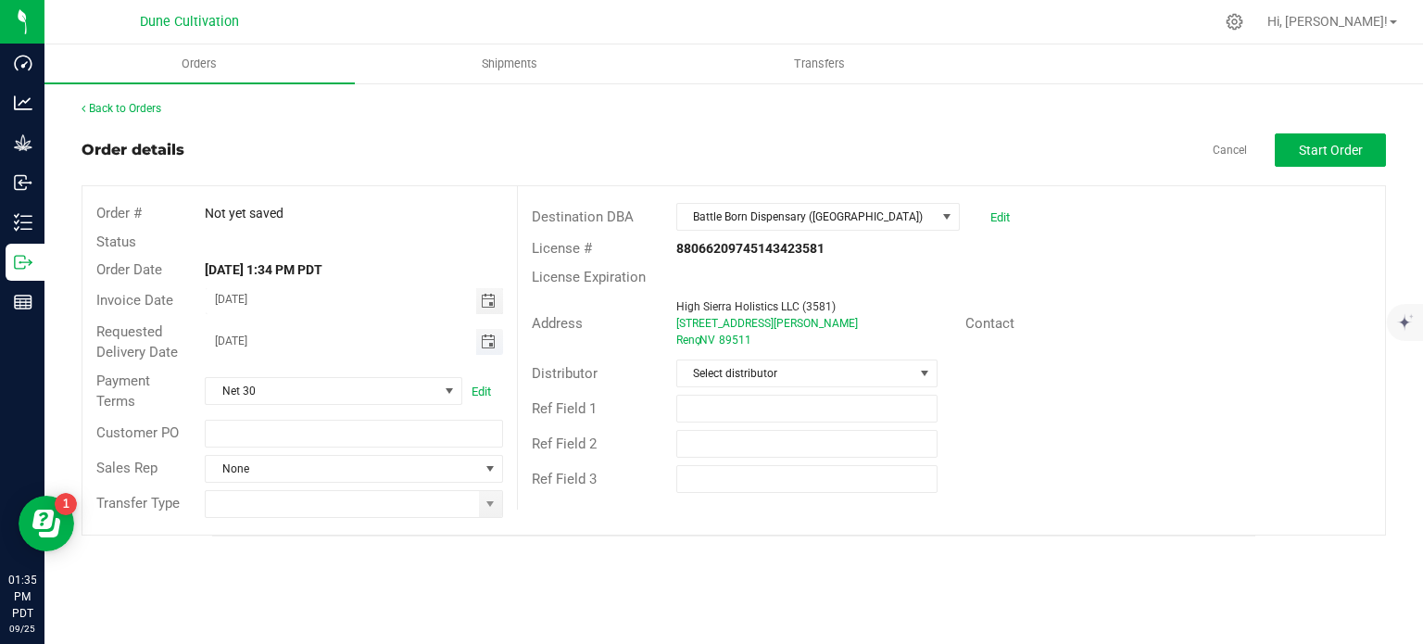
click at [485, 343] on span "Toggle calendar" at bounding box center [488, 341] width 15 height 15
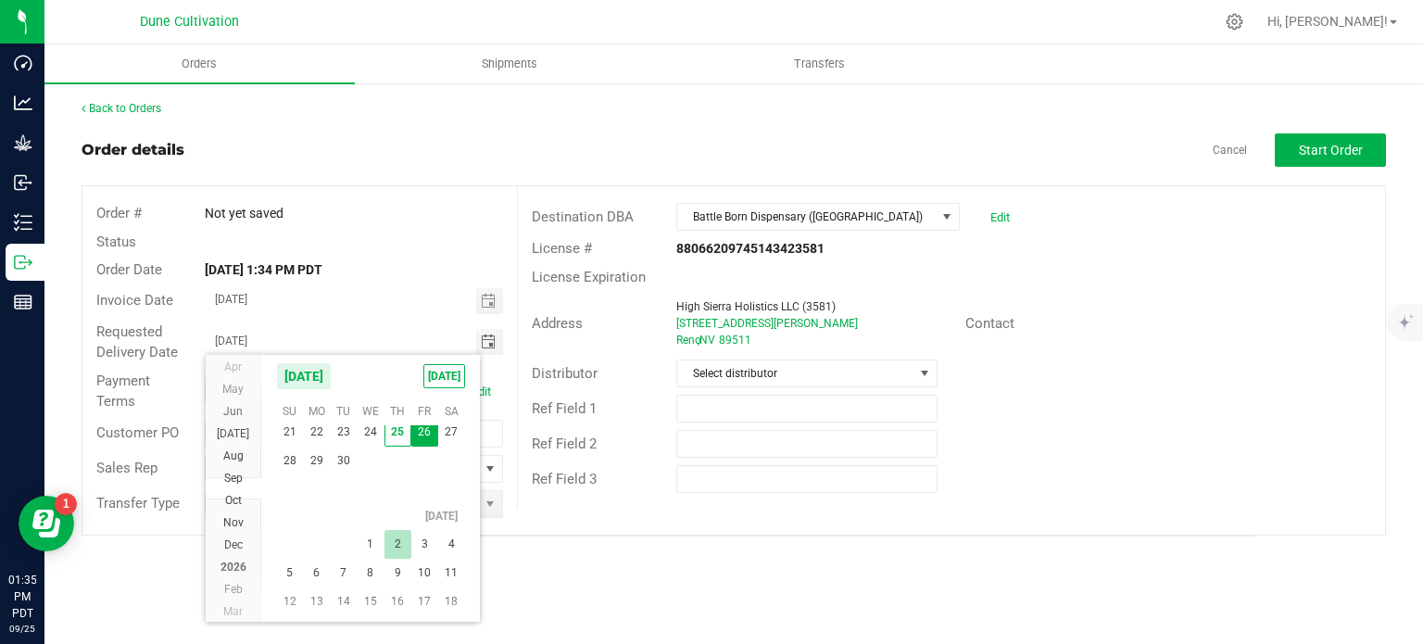
click at [390, 546] on span "2" at bounding box center [397, 544] width 27 height 29
type input "[DATE]"
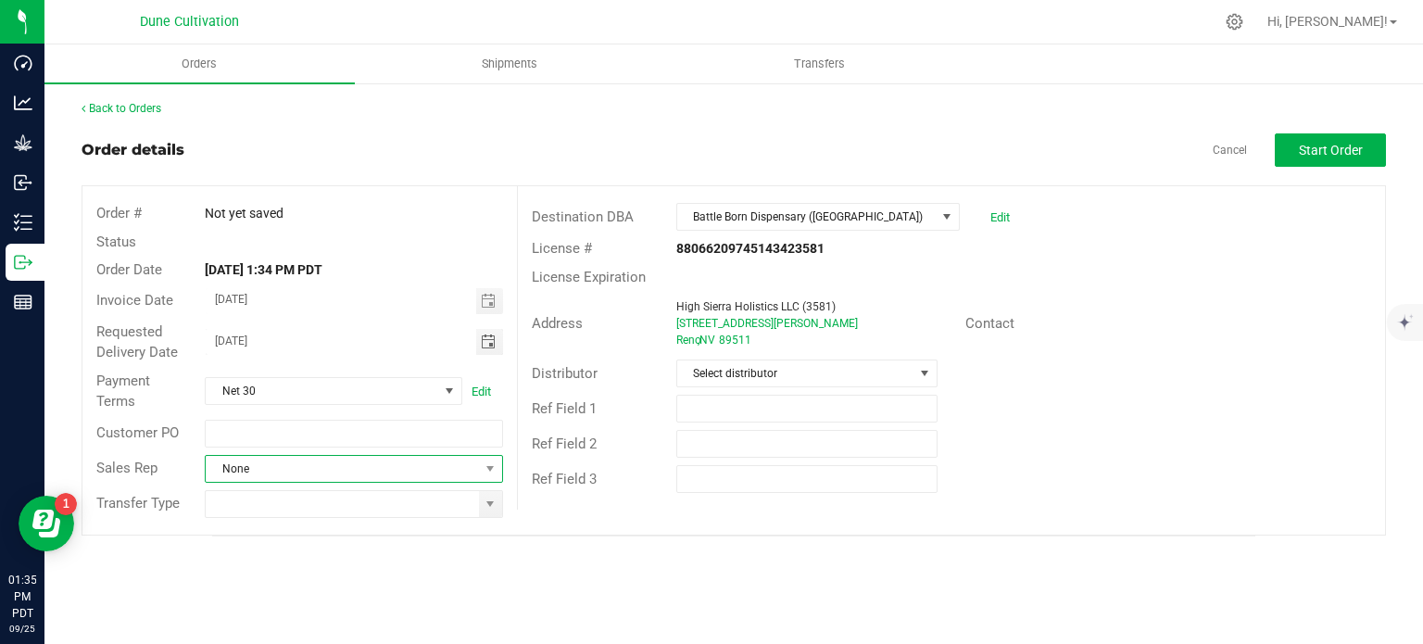
click at [470, 473] on span "None" at bounding box center [342, 469] width 272 height 26
click at [356, 544] on li "[PERSON_NAME]" at bounding box center [354, 546] width 296 height 31
click at [474, 473] on span "[PERSON_NAME]" at bounding box center [342, 469] width 272 height 26
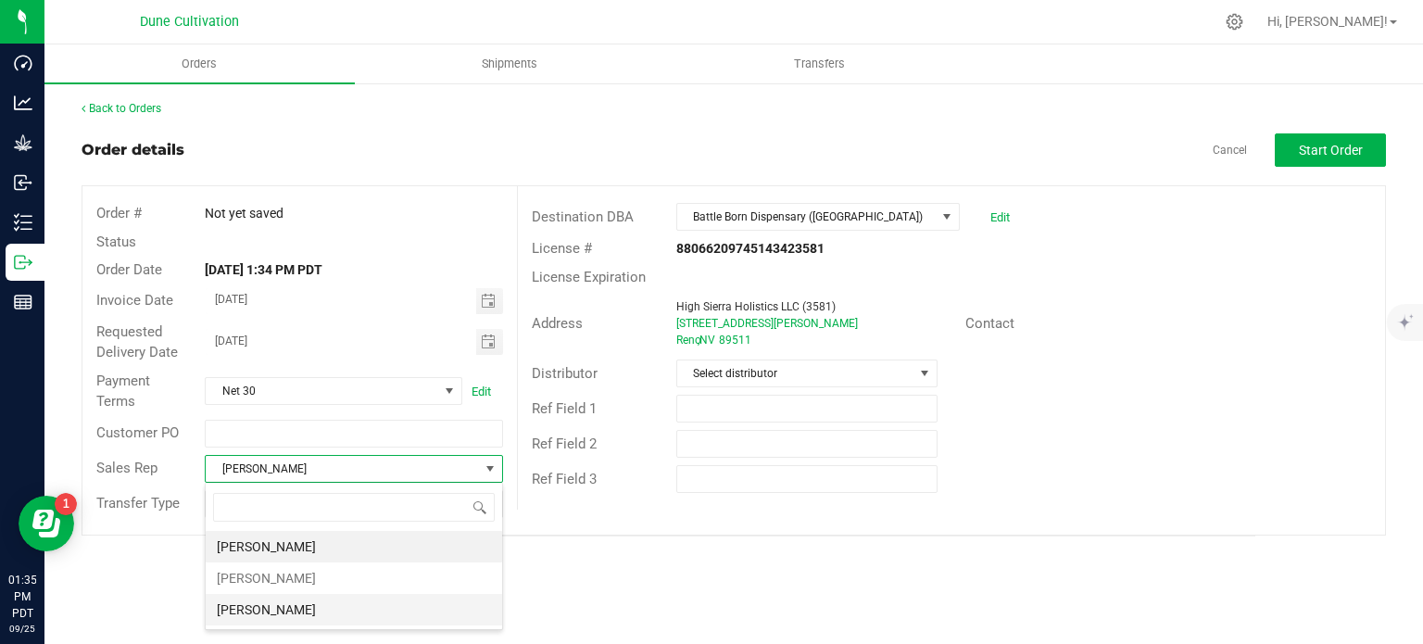
click at [296, 609] on li "[PERSON_NAME]" at bounding box center [354, 609] width 296 height 31
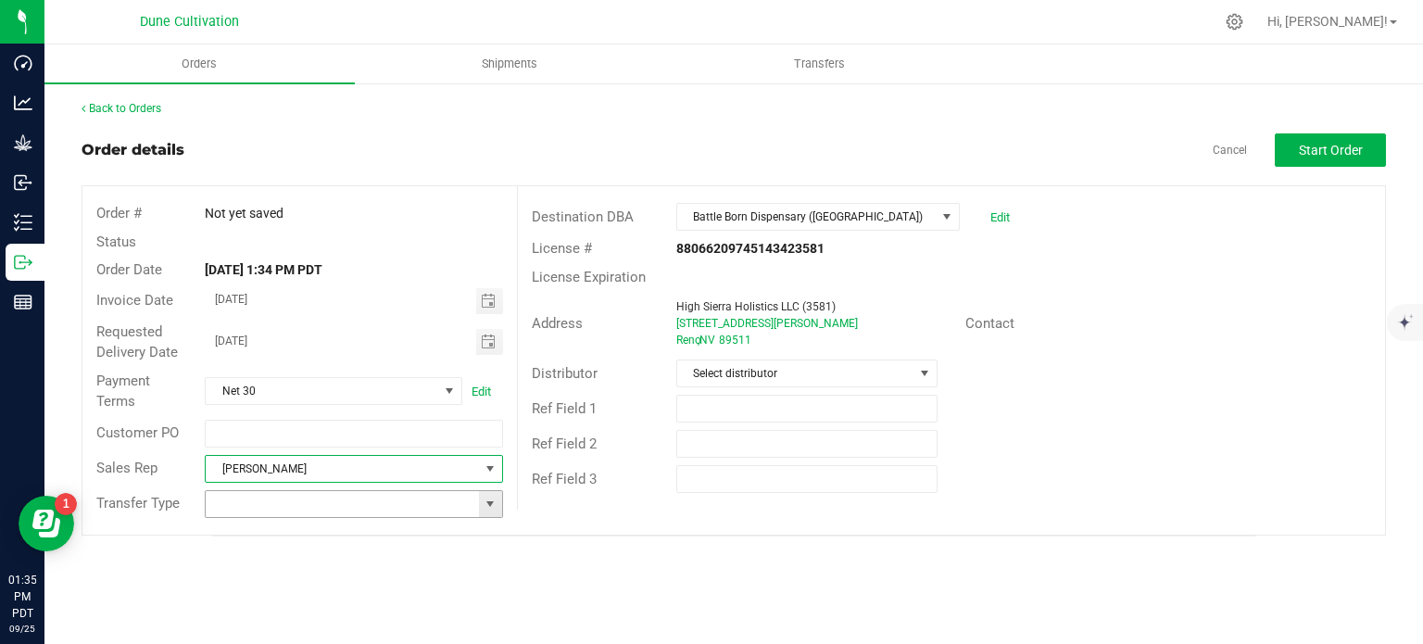
click at [483, 509] on span at bounding box center [490, 503] width 15 height 15
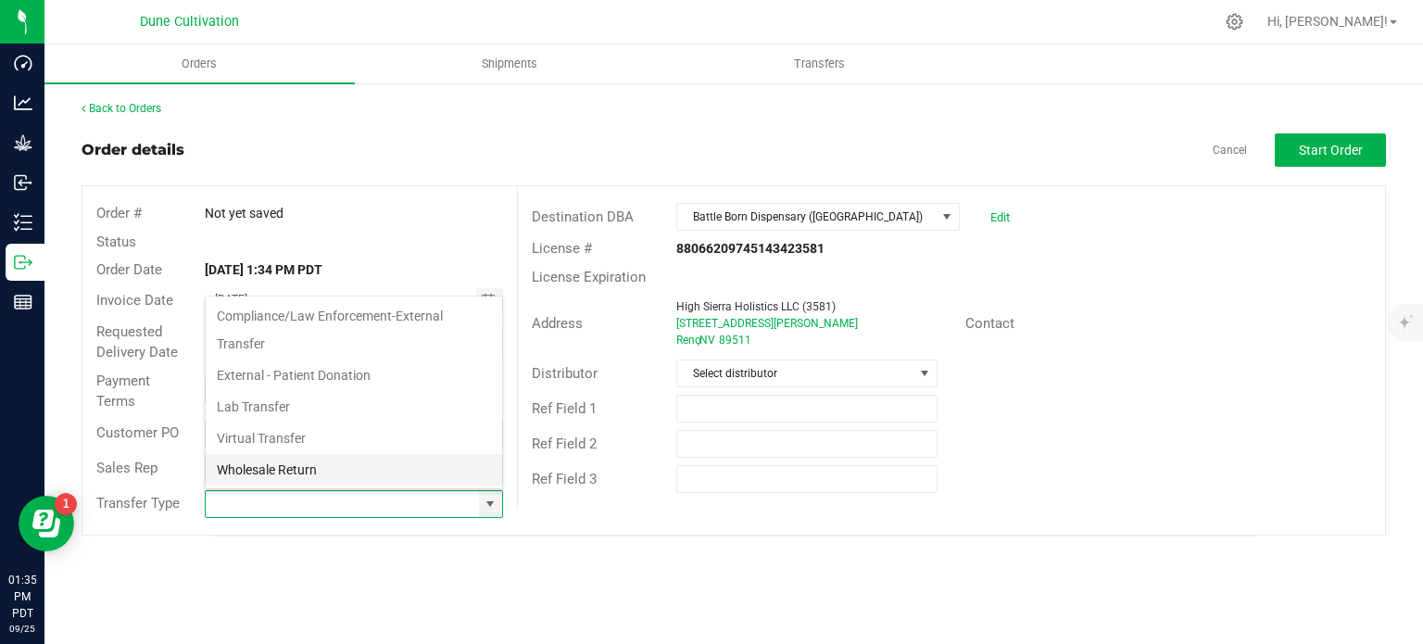
scroll to position [302, 0]
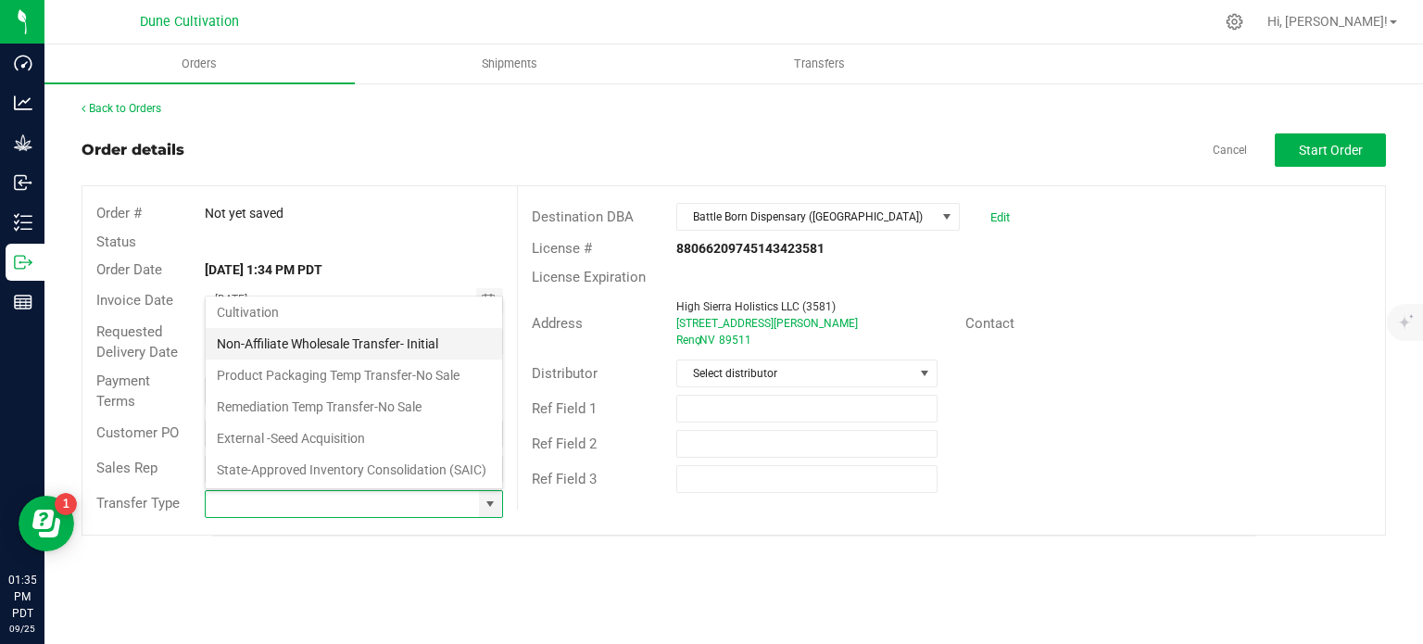
click at [358, 328] on li "Non-Affiliate Wholesale Transfer- Initial" at bounding box center [354, 343] width 296 height 31
type input "Non-Affiliate Wholesale Transfer- Initial"
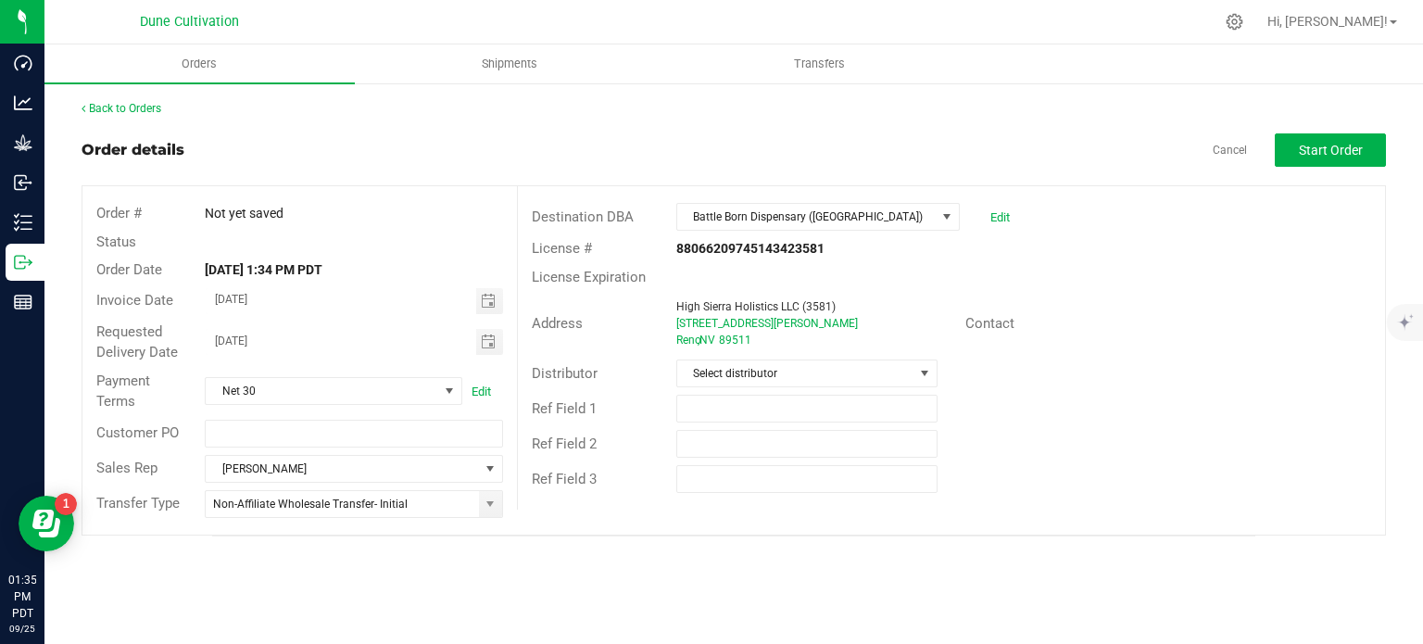
click at [1332, 172] on outbound-order-header "Order details Cancel Start Order Order # Not yet saved Status Order Date Sep 25…" at bounding box center [734, 334] width 1304 height 402
click at [1320, 151] on span "Start Order" at bounding box center [1331, 150] width 64 height 15
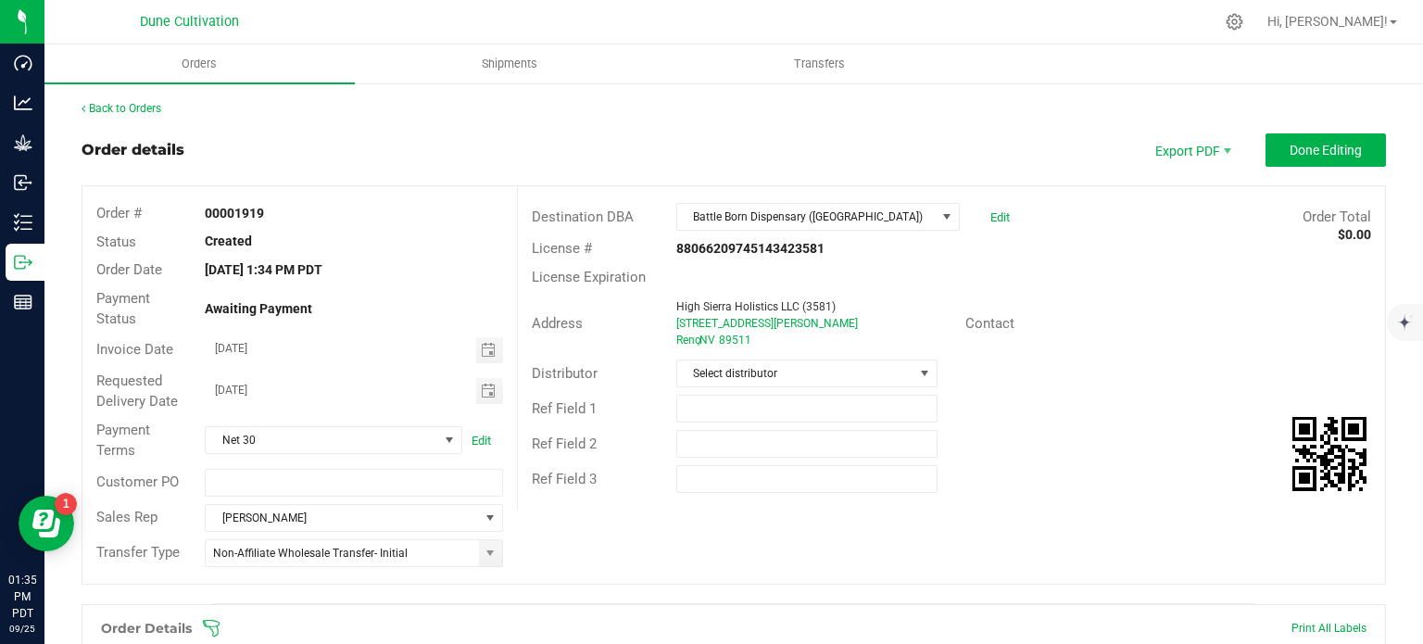
scroll to position [452, 0]
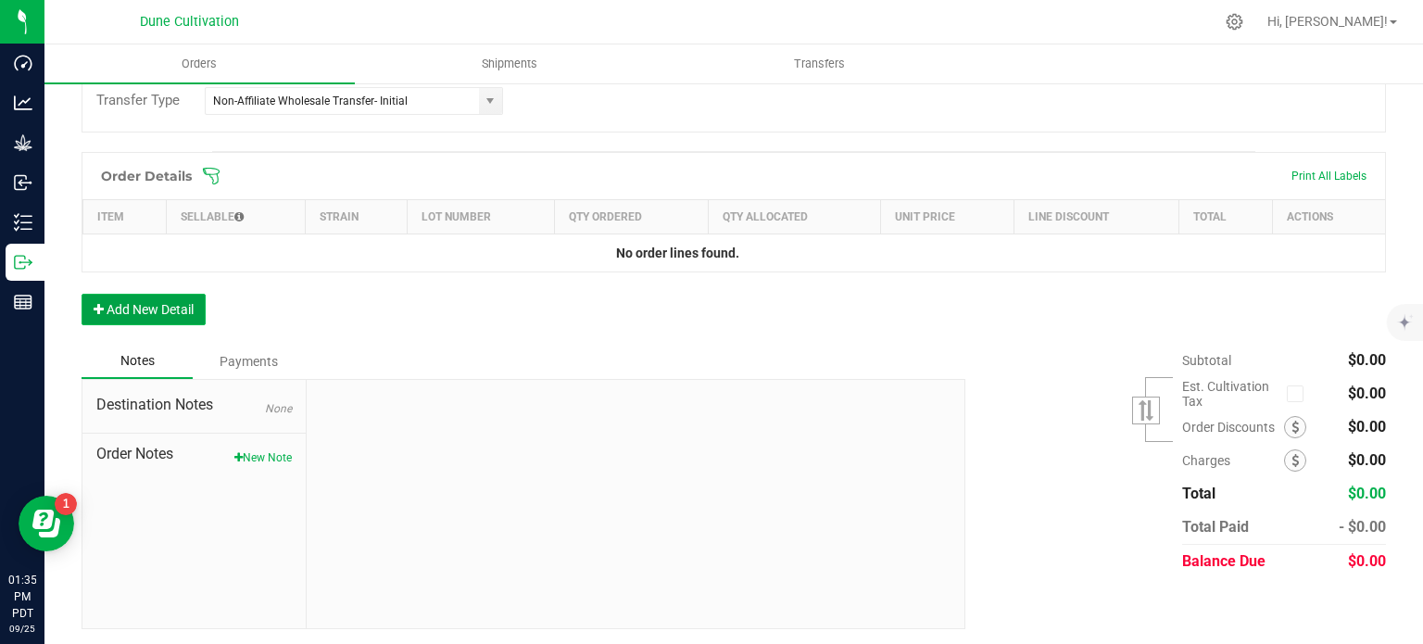
click at [166, 304] on button "Add New Detail" at bounding box center [144, 309] width 124 height 31
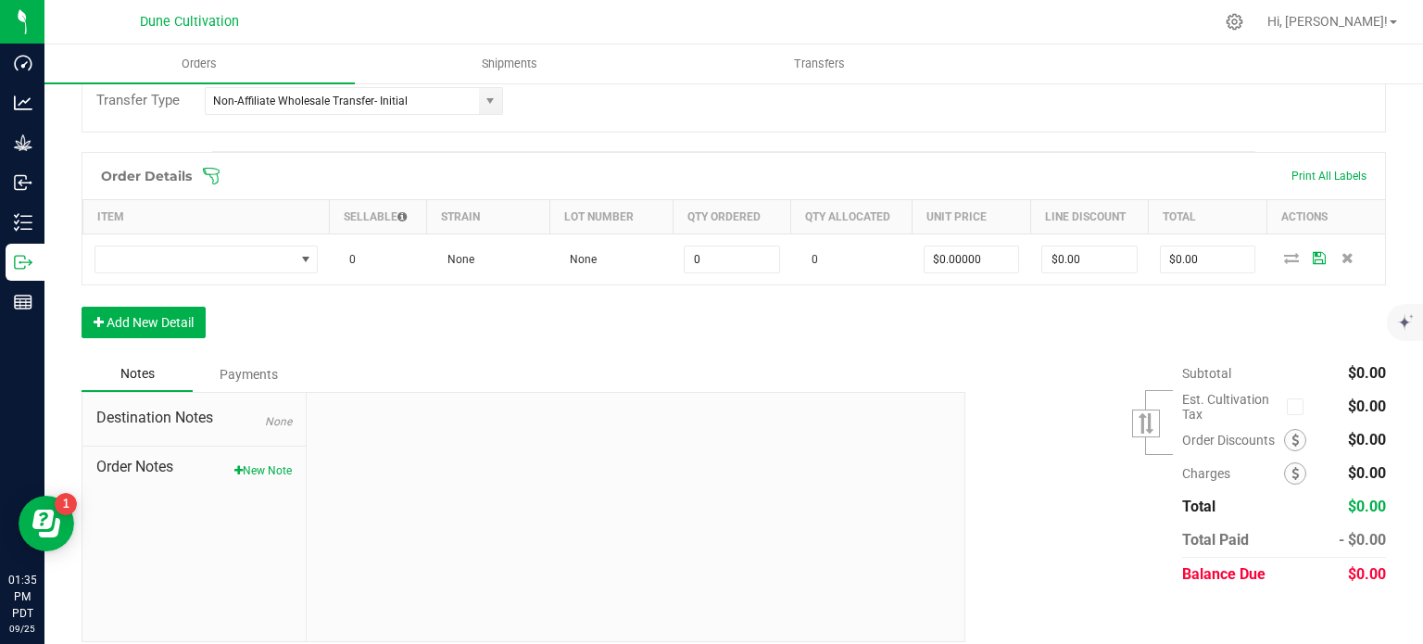
click at [123, 340] on div "Order Details Print All Labels Item Sellable Strain Lot Number Qty Ordered Qty …" at bounding box center [734, 254] width 1304 height 205
click at [131, 317] on button "Add New Detail" at bounding box center [144, 322] width 124 height 31
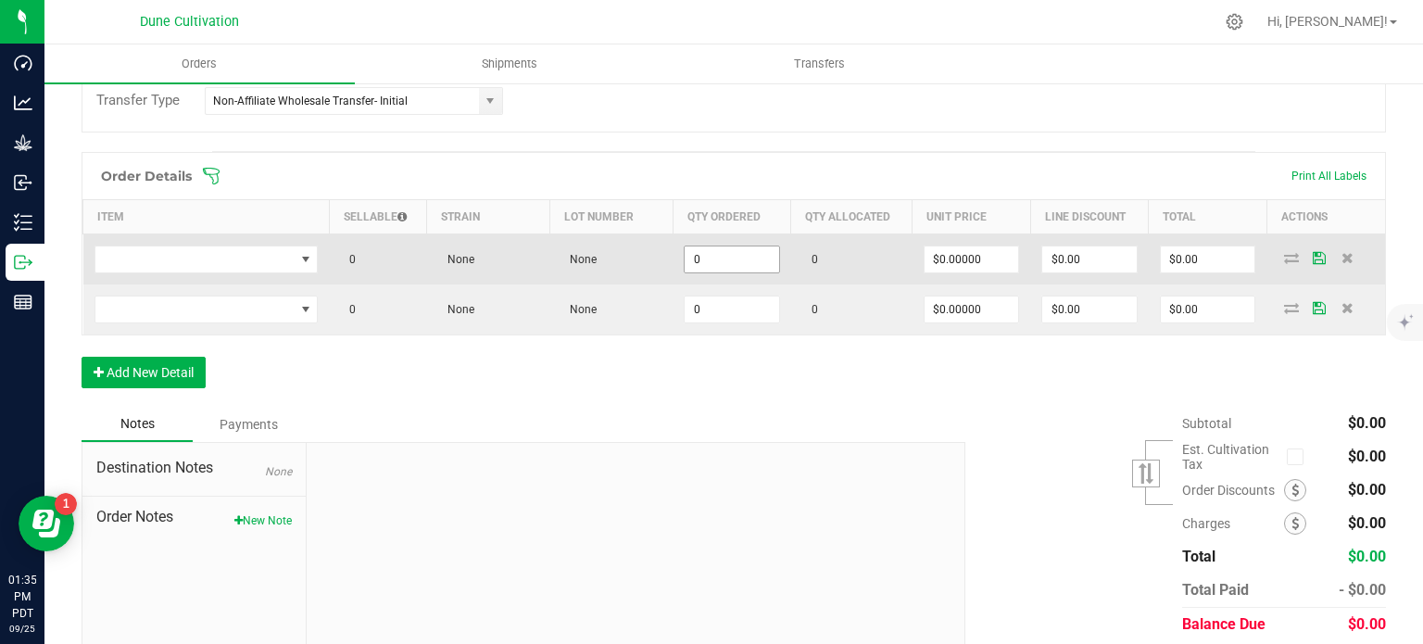
click at [708, 261] on input "0" at bounding box center [731, 259] width 94 height 26
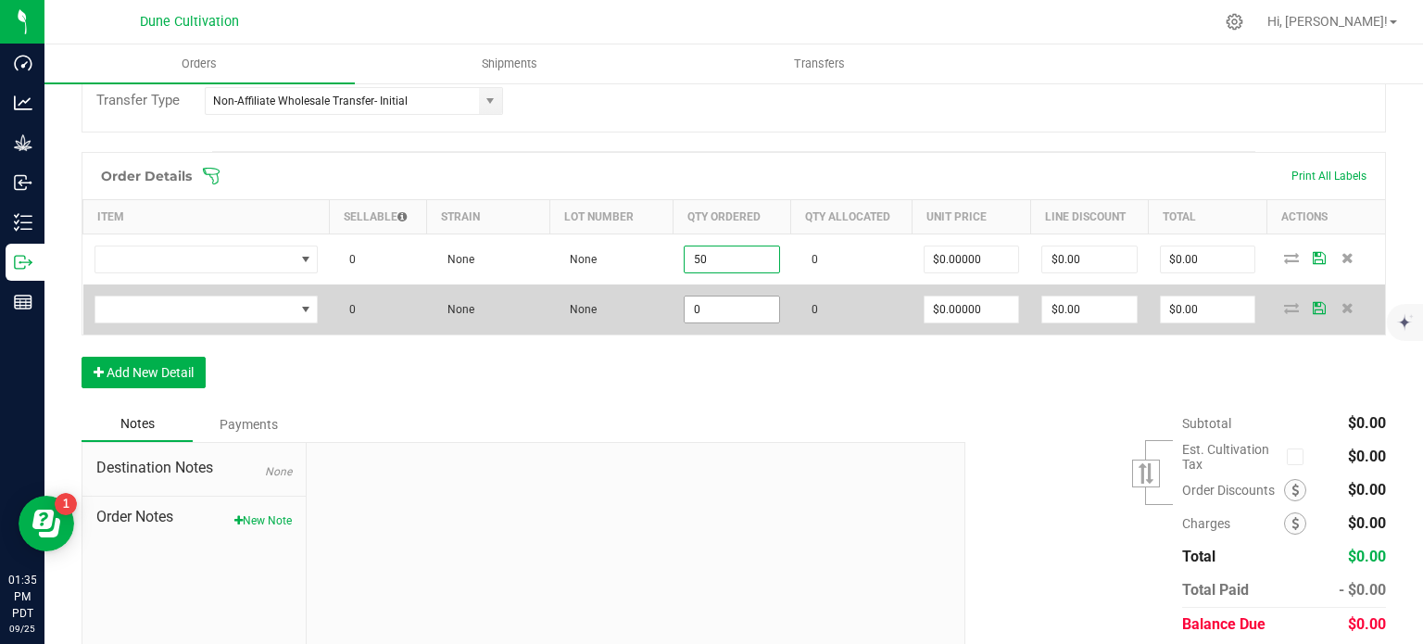
type input "50"
click at [710, 303] on input "0" at bounding box center [731, 309] width 94 height 26
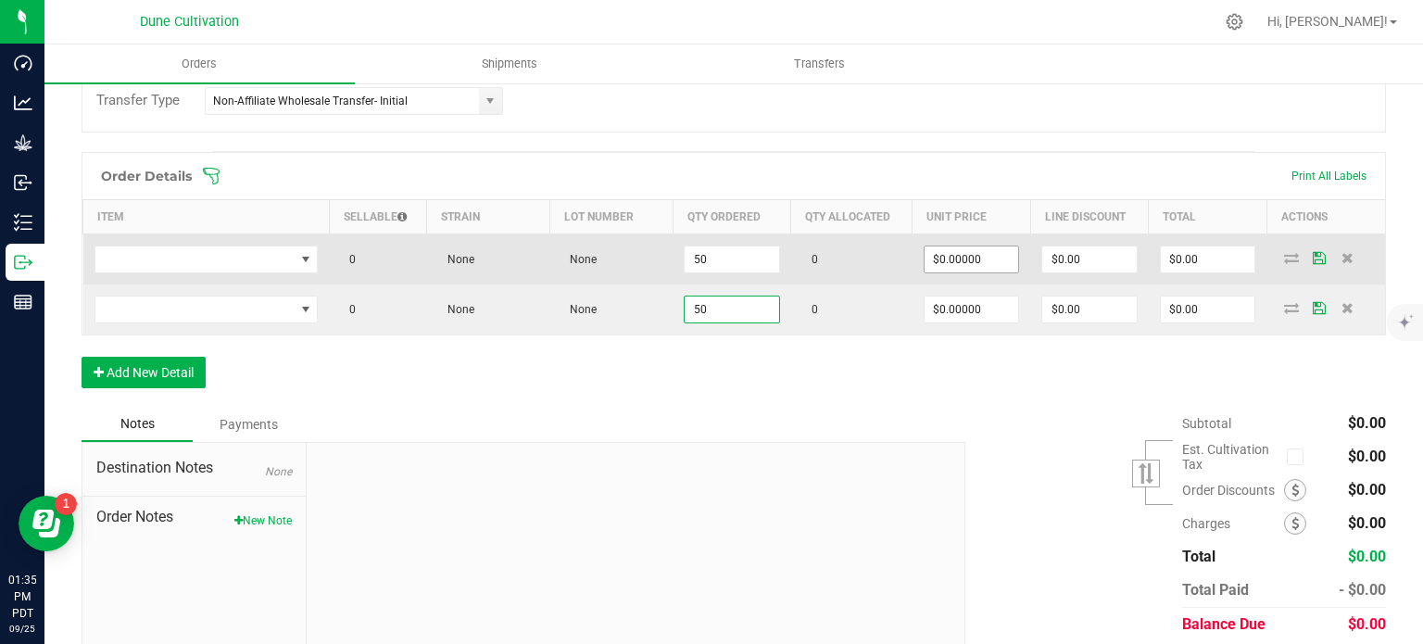
type input "50"
click at [947, 264] on input "0" at bounding box center [971, 259] width 94 height 26
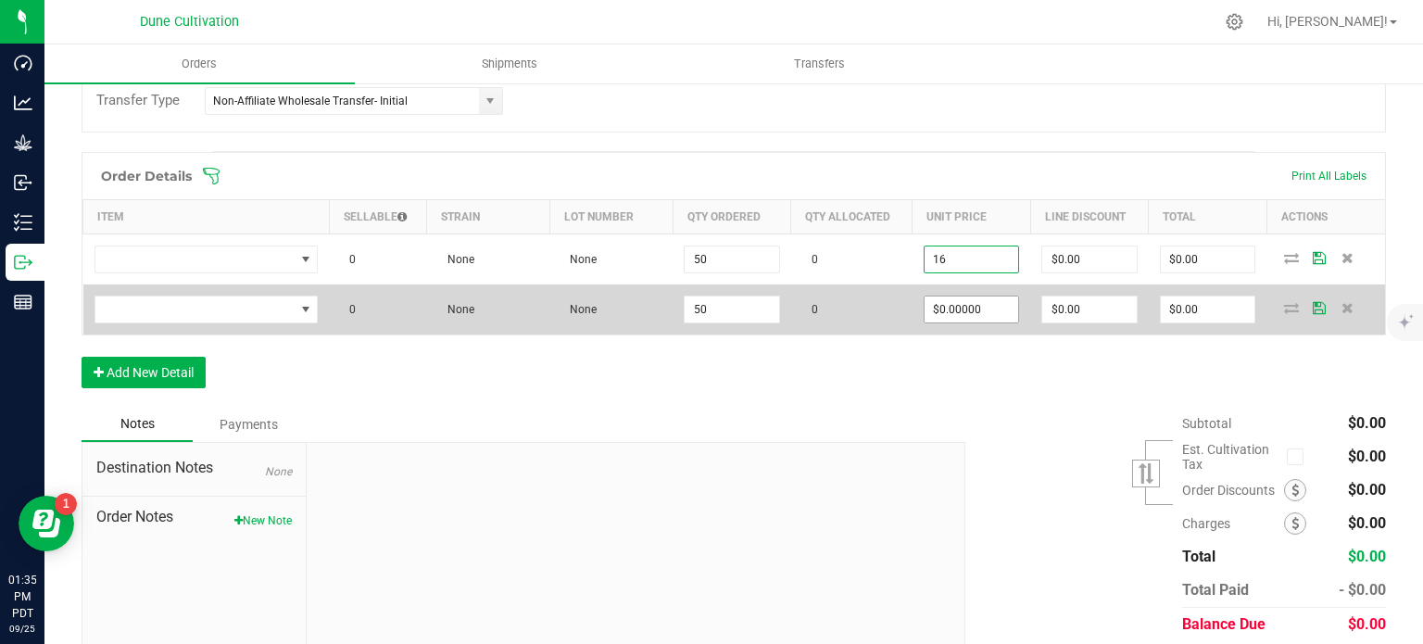
type input "$16.00000"
type input "$800.00"
click at [961, 310] on input "0" at bounding box center [971, 309] width 94 height 26
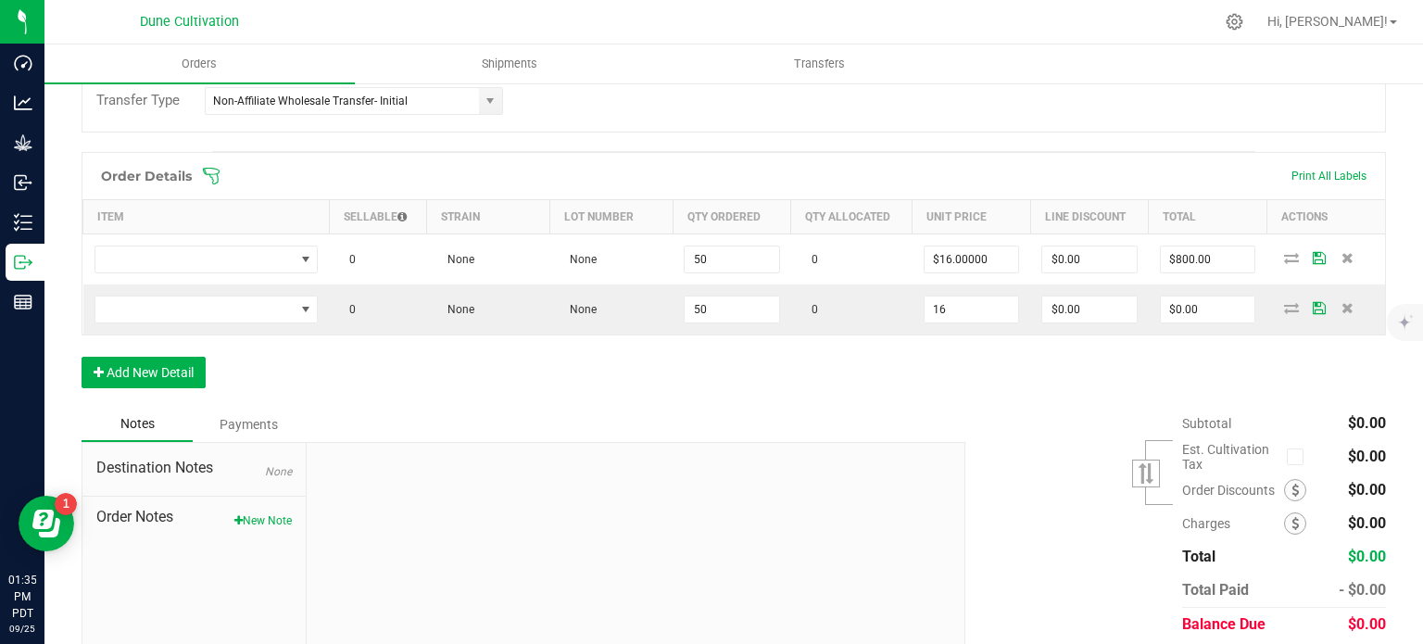
type input "$16.00000"
type input "$800.00"
click at [917, 378] on div "Order Details Print All Labels Item Sellable Strain Lot Number Qty Ordered Qty …" at bounding box center [734, 279] width 1304 height 255
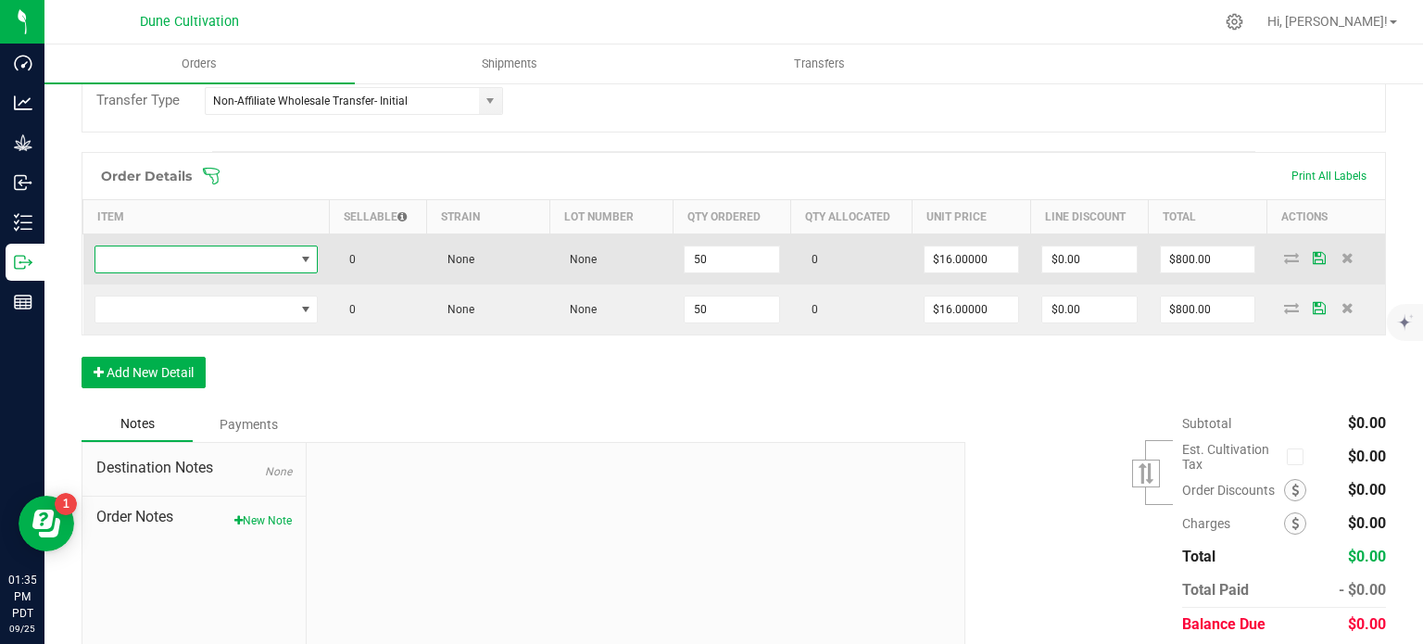
click at [289, 247] on span "NO DATA FOUND" at bounding box center [194, 259] width 199 height 26
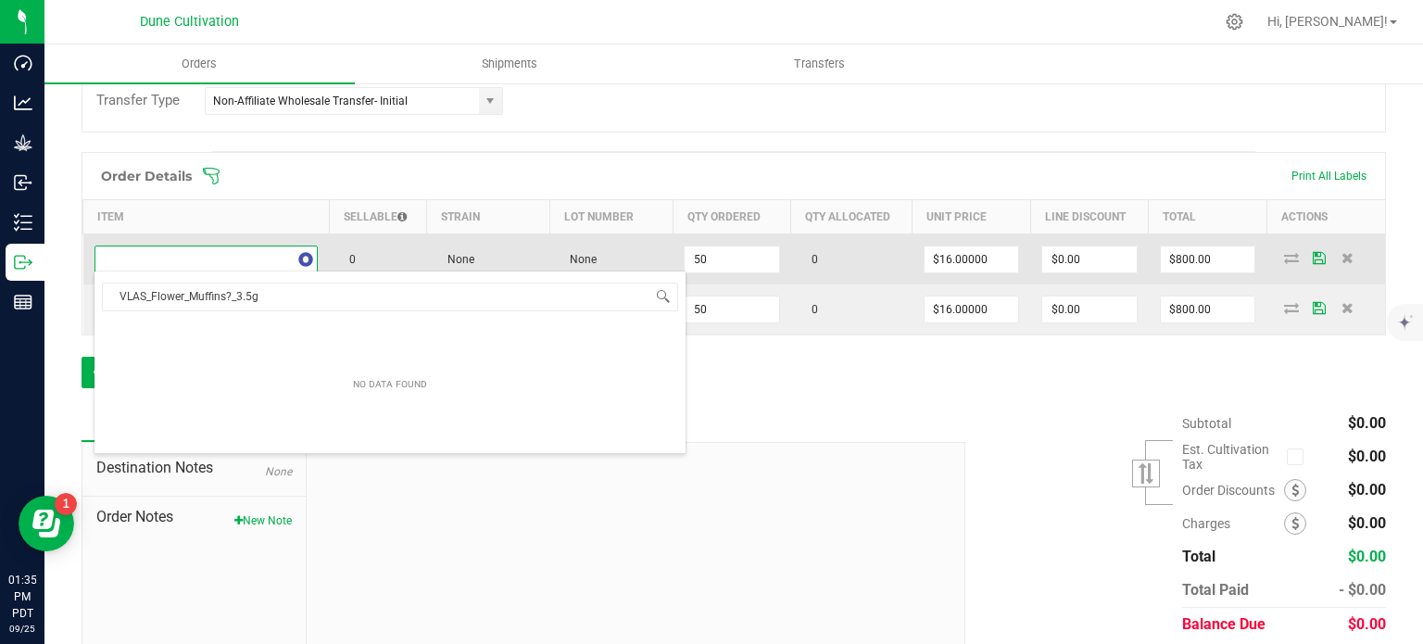
scroll to position [27, 221]
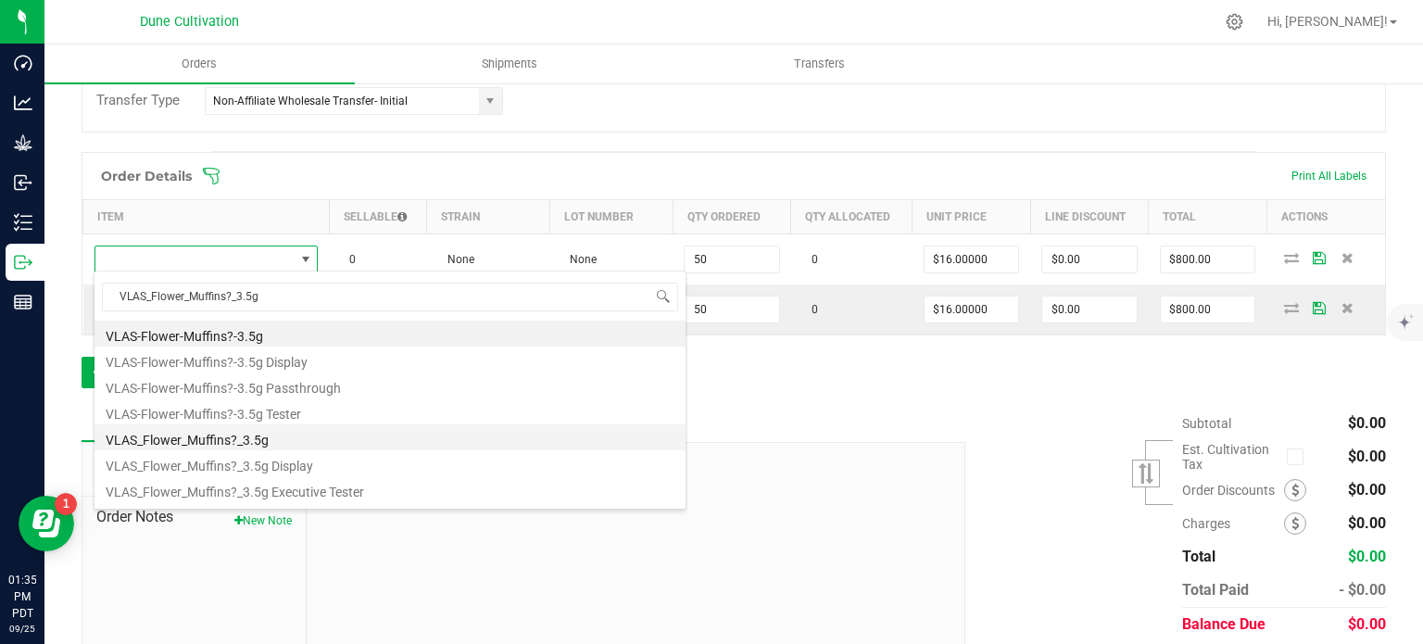
click at [259, 431] on li "VLAS_Flower_Muffins?_3.5g" at bounding box center [389, 437] width 591 height 26
type input "50 ea"
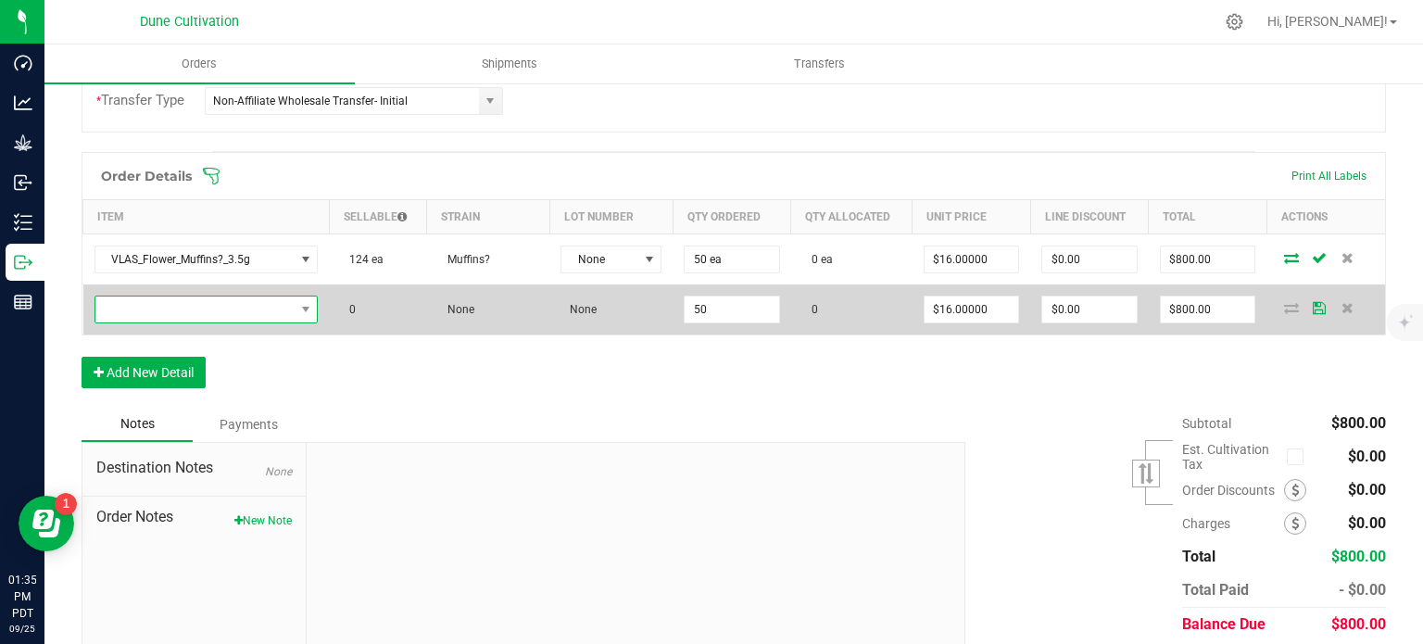
click at [278, 307] on span "NO DATA FOUND" at bounding box center [194, 309] width 199 height 26
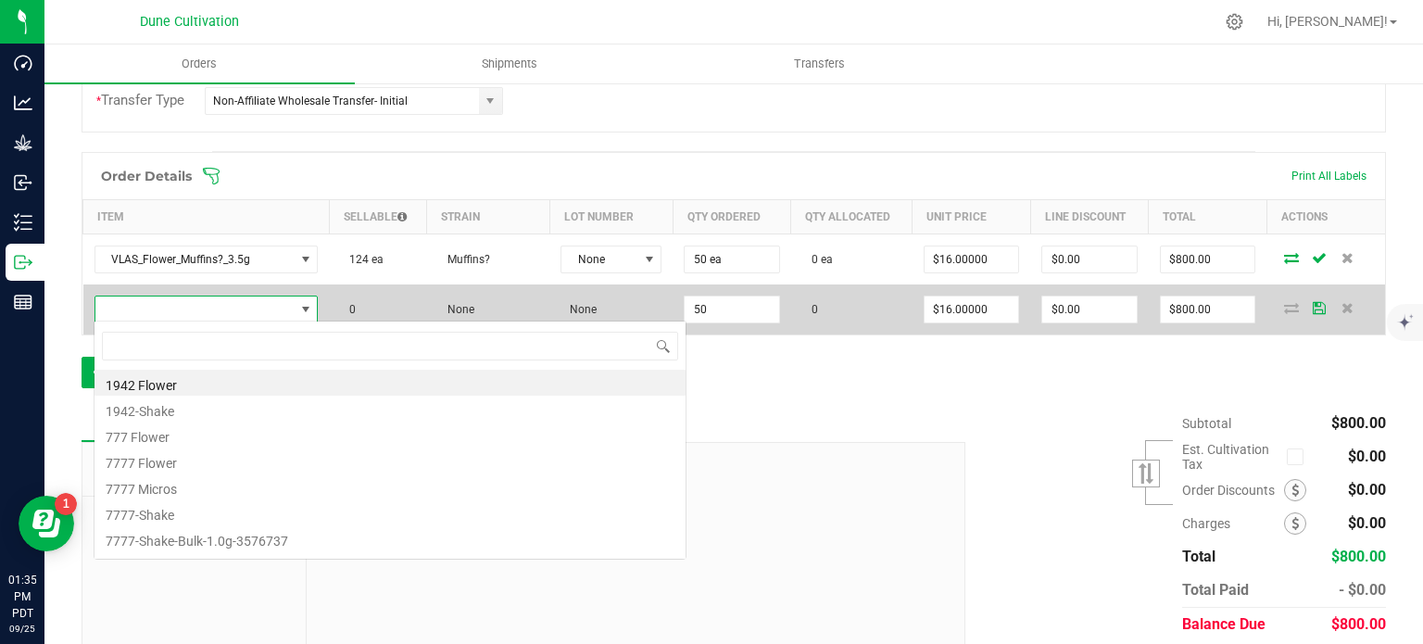
type input "VLAS_Flower_Grape Crush_3.5g"
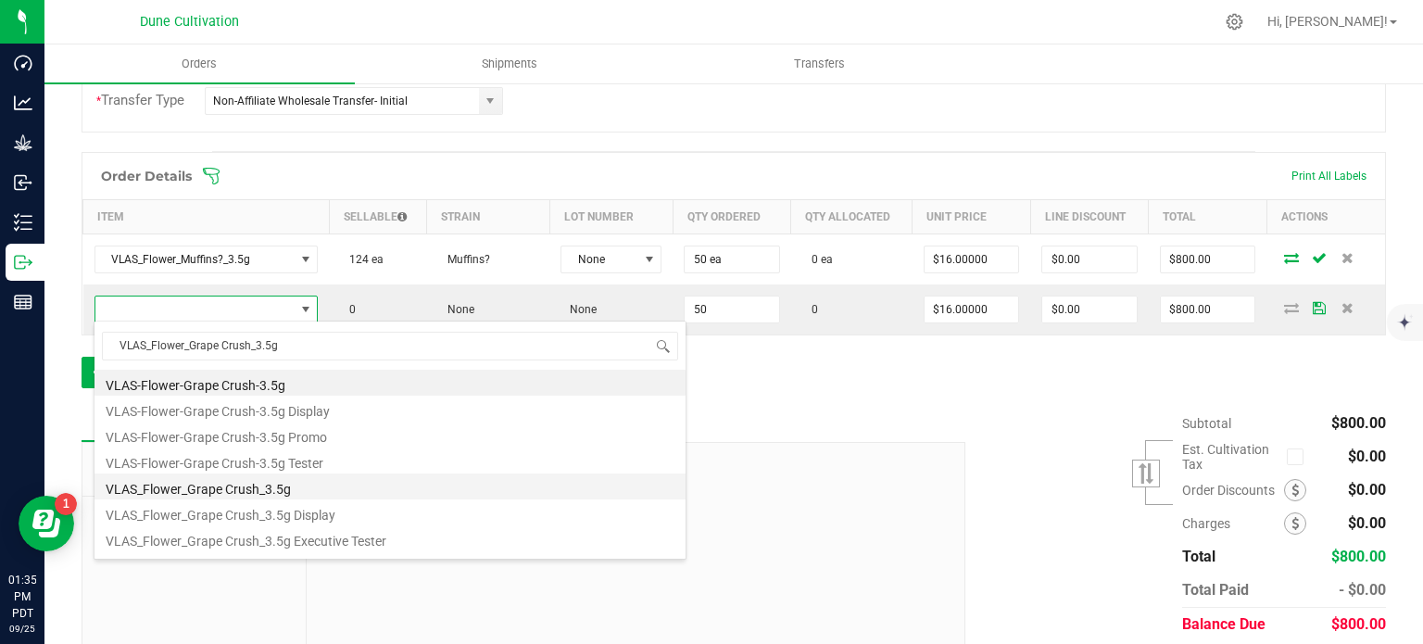
click at [251, 480] on li "VLAS_Flower_Grape Crush_3.5g" at bounding box center [389, 486] width 591 height 26
type input "50 ea"
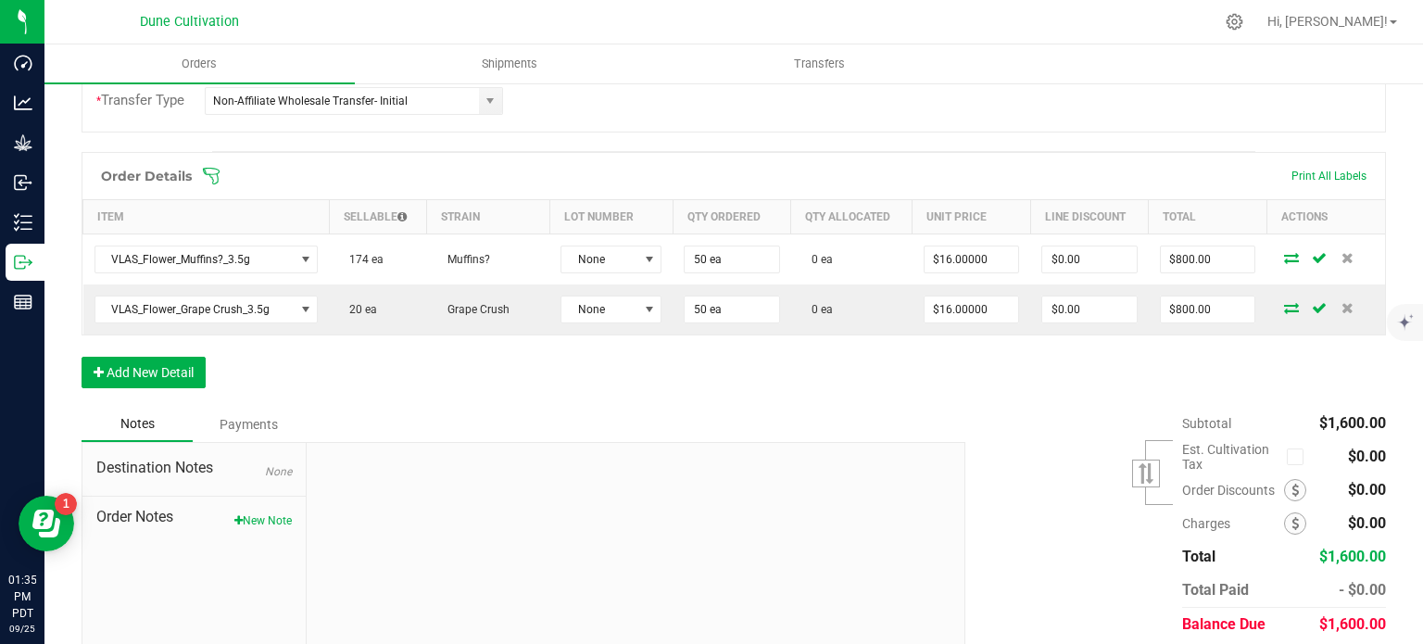
click at [459, 429] on div "Notes Payments" at bounding box center [517, 424] width 870 height 35
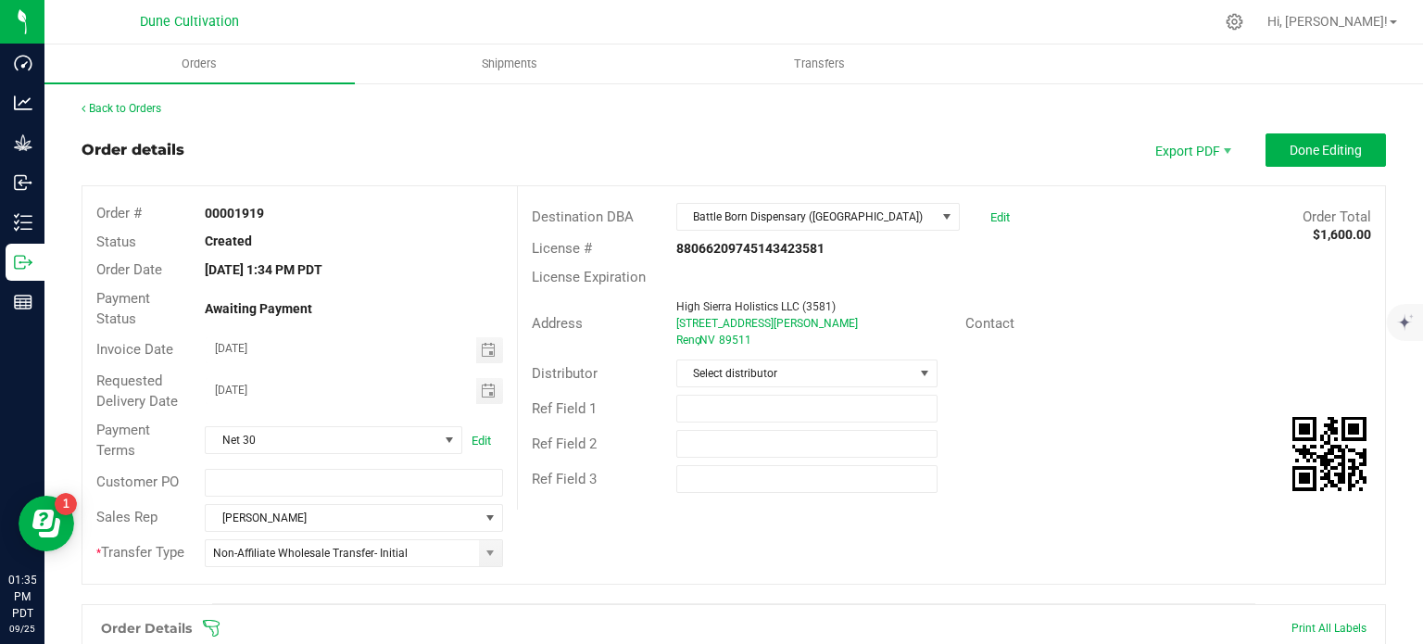
scroll to position [463, 0]
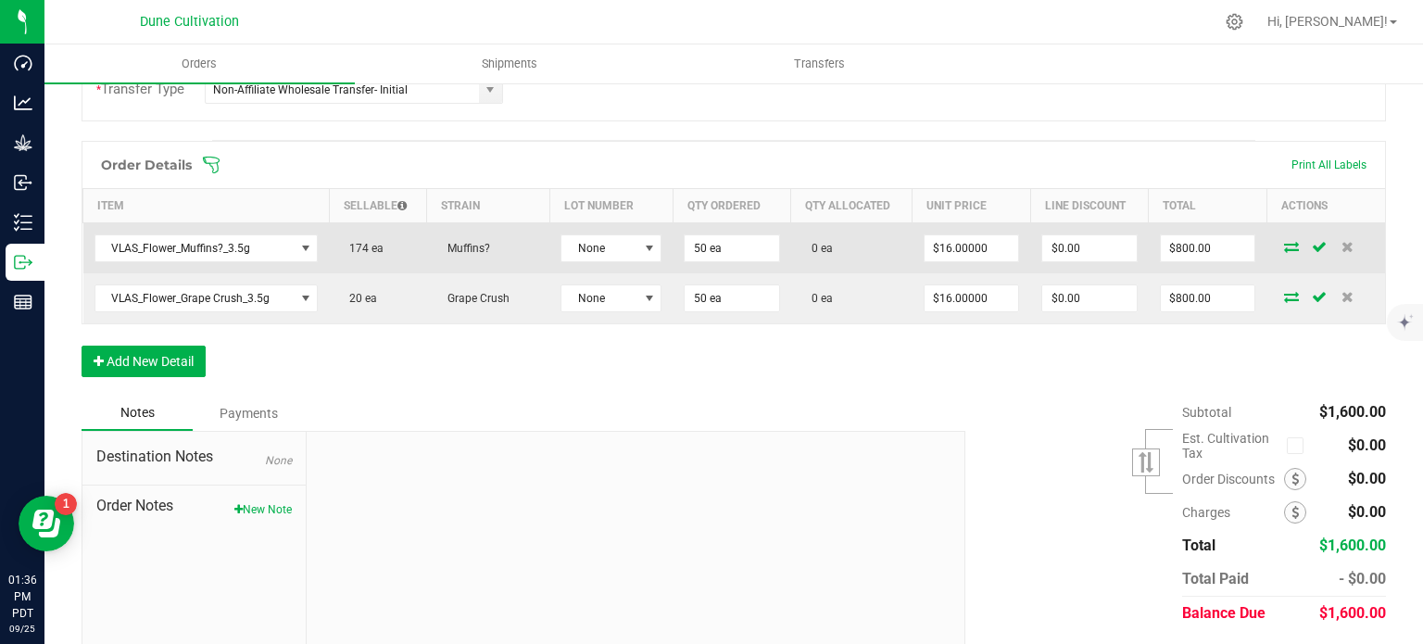
click at [1284, 243] on icon at bounding box center [1291, 246] width 15 height 11
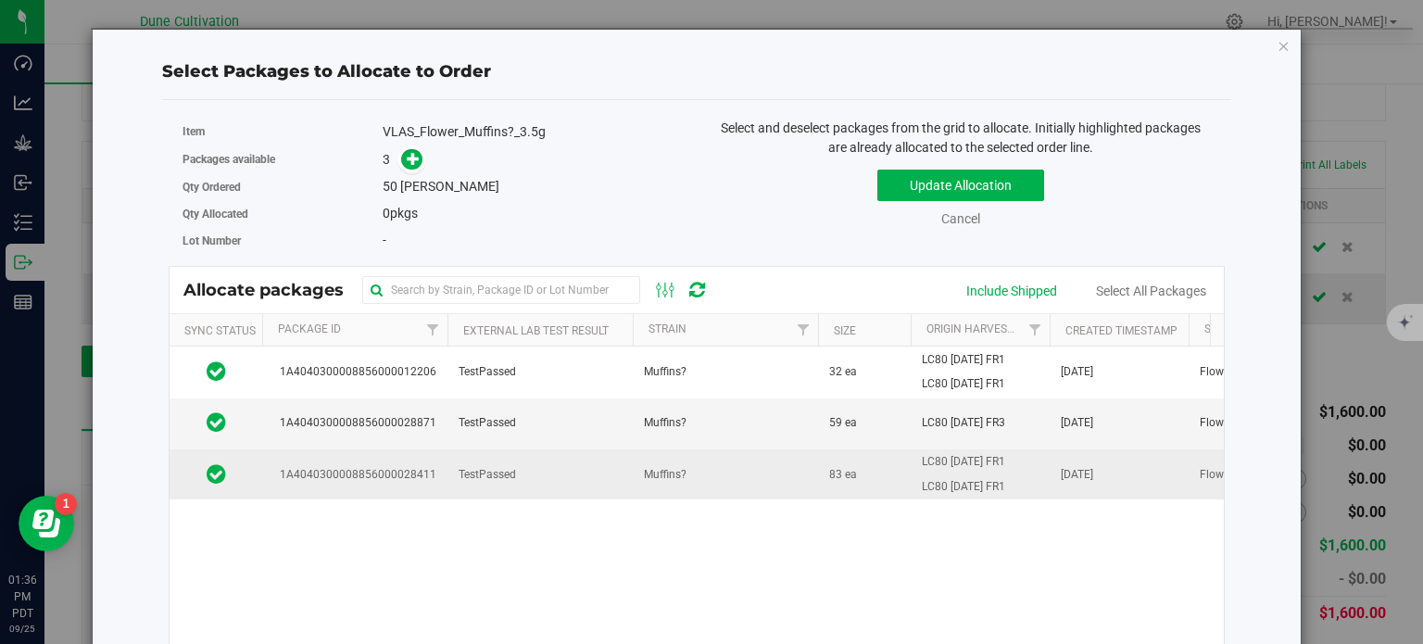
click at [384, 458] on td "1A4040300008856000028411" at bounding box center [354, 474] width 185 height 50
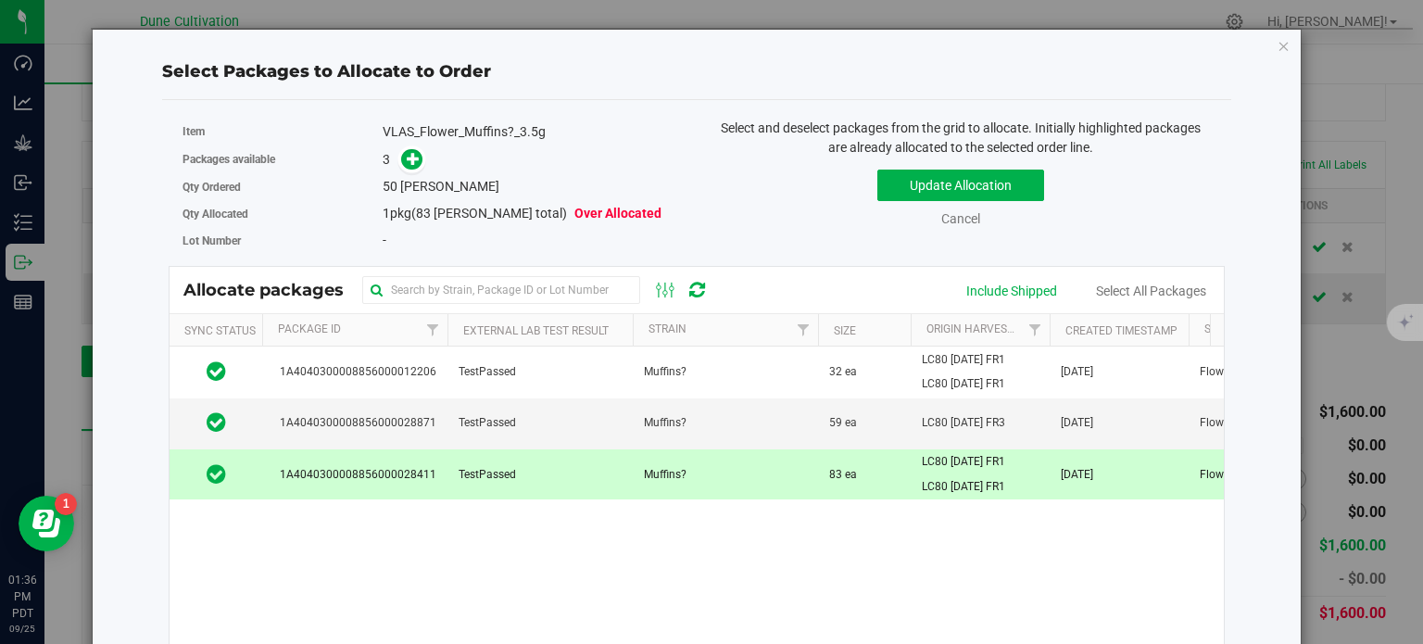
click at [396, 157] on span at bounding box center [408, 159] width 30 height 21
click at [407, 155] on icon at bounding box center [413, 158] width 13 height 13
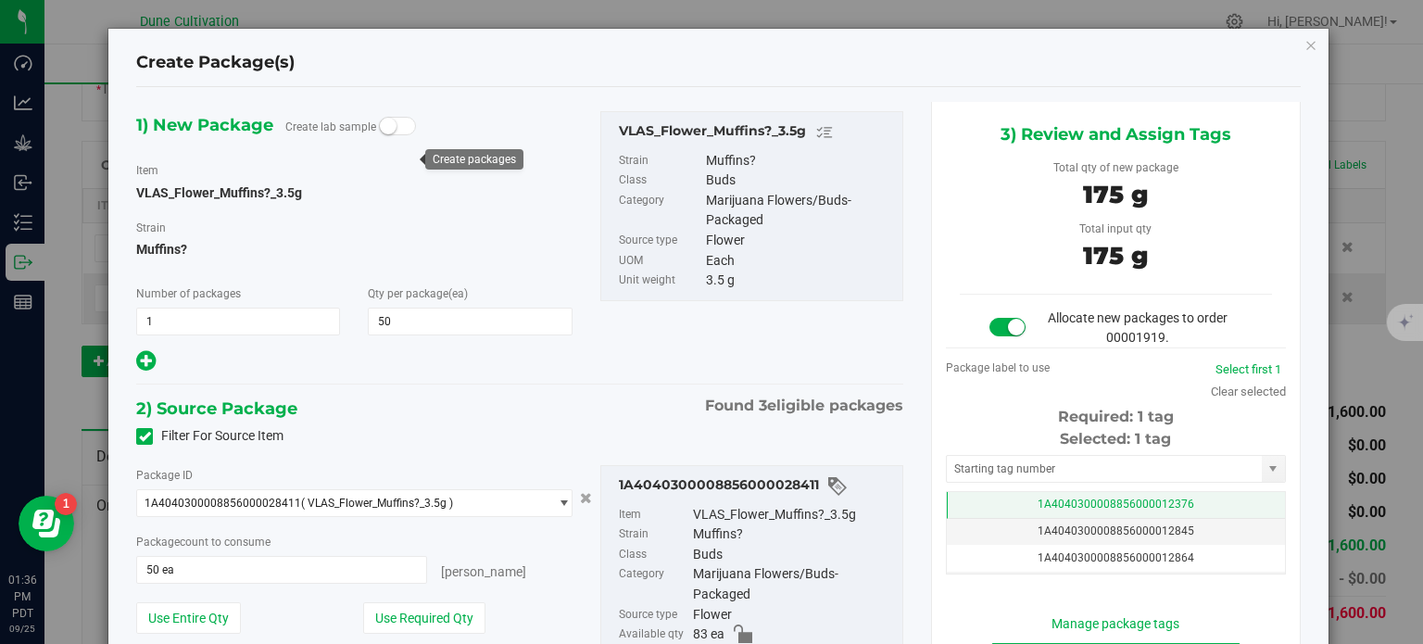
click at [959, 498] on td "1A4040300008856000012376" at bounding box center [1116, 505] width 338 height 27
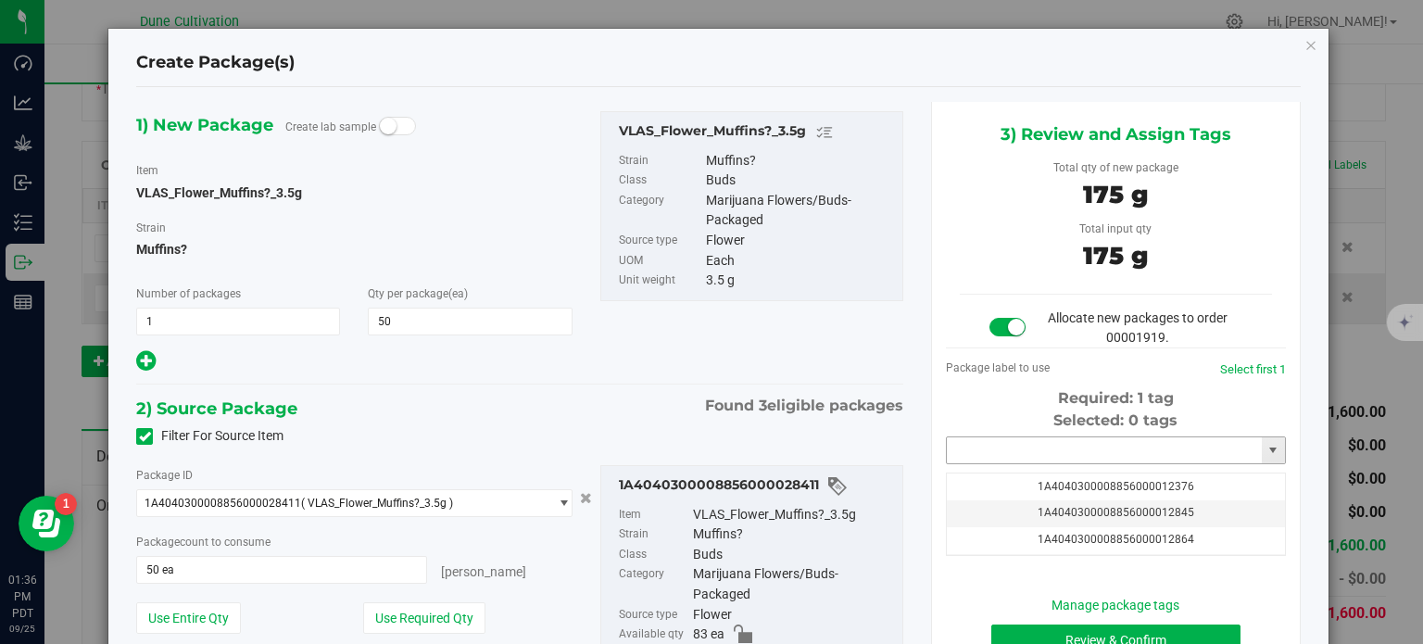
click at [959, 446] on input "text" at bounding box center [1104, 450] width 315 height 26
click at [1078, 471] on li "1A4040300008856000039001" at bounding box center [1104, 482] width 334 height 28
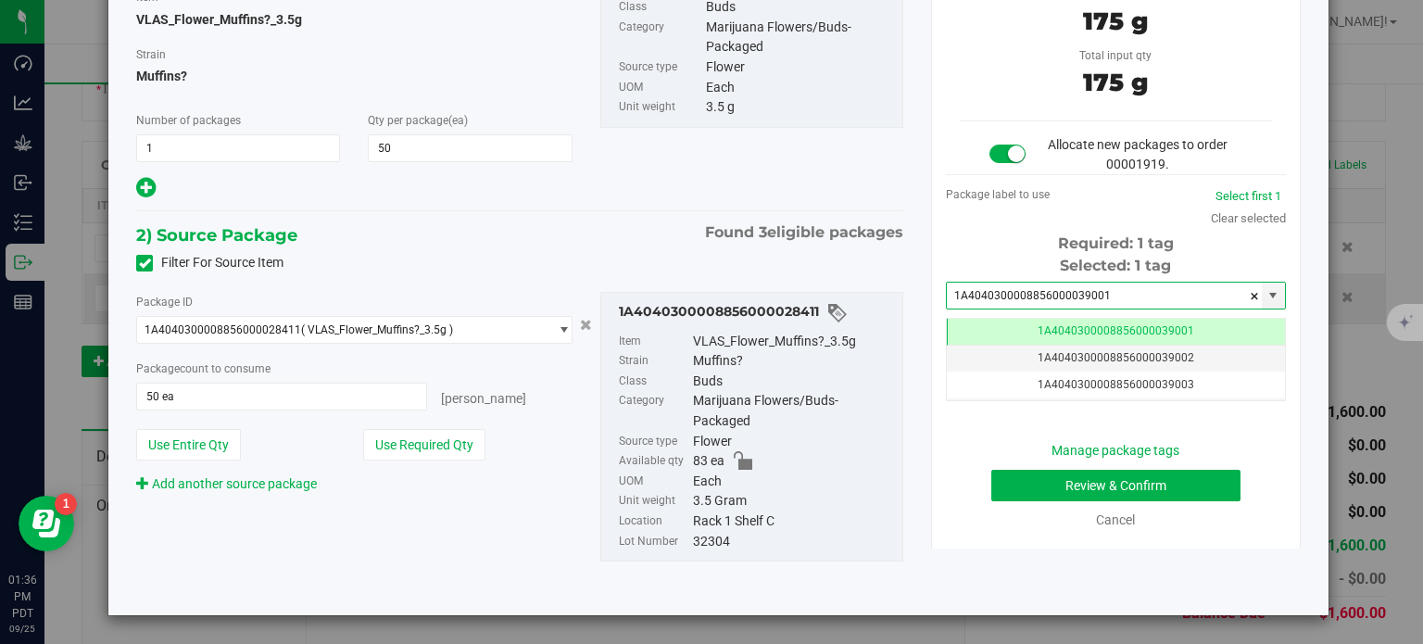
type input "1A4040300008856000039001"
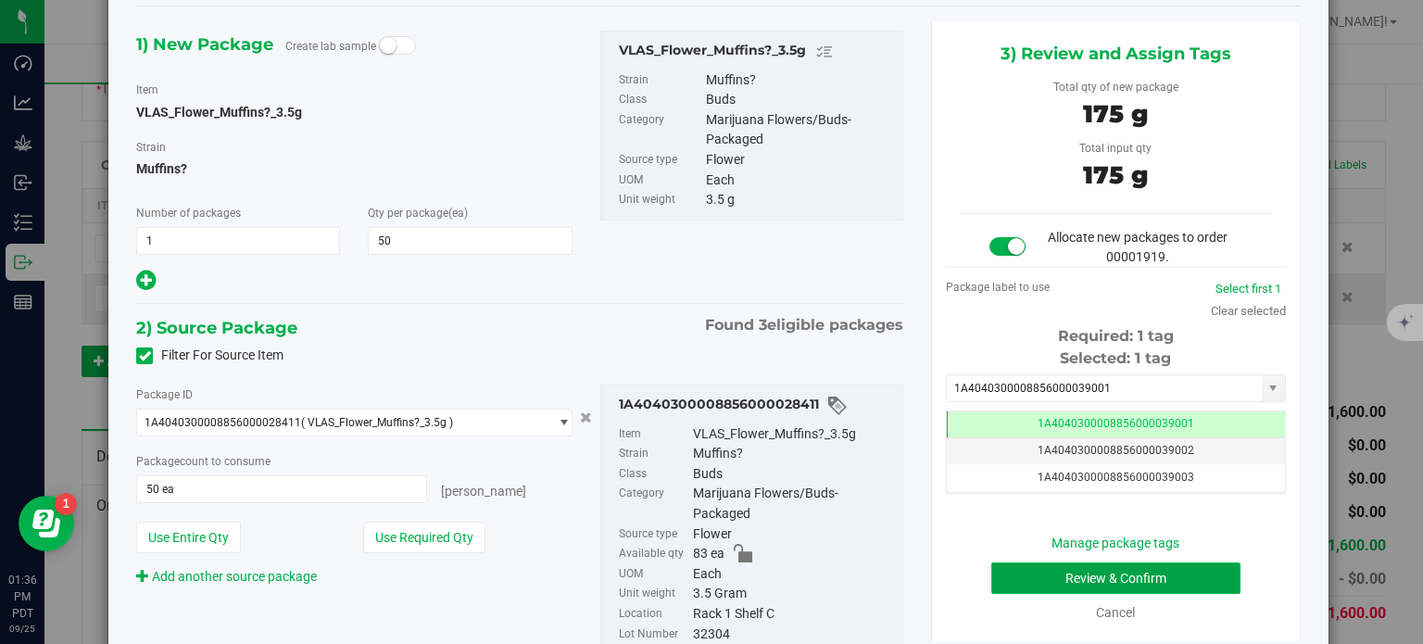
click at [991, 577] on button "Review & Confirm" at bounding box center [1115, 577] width 249 height 31
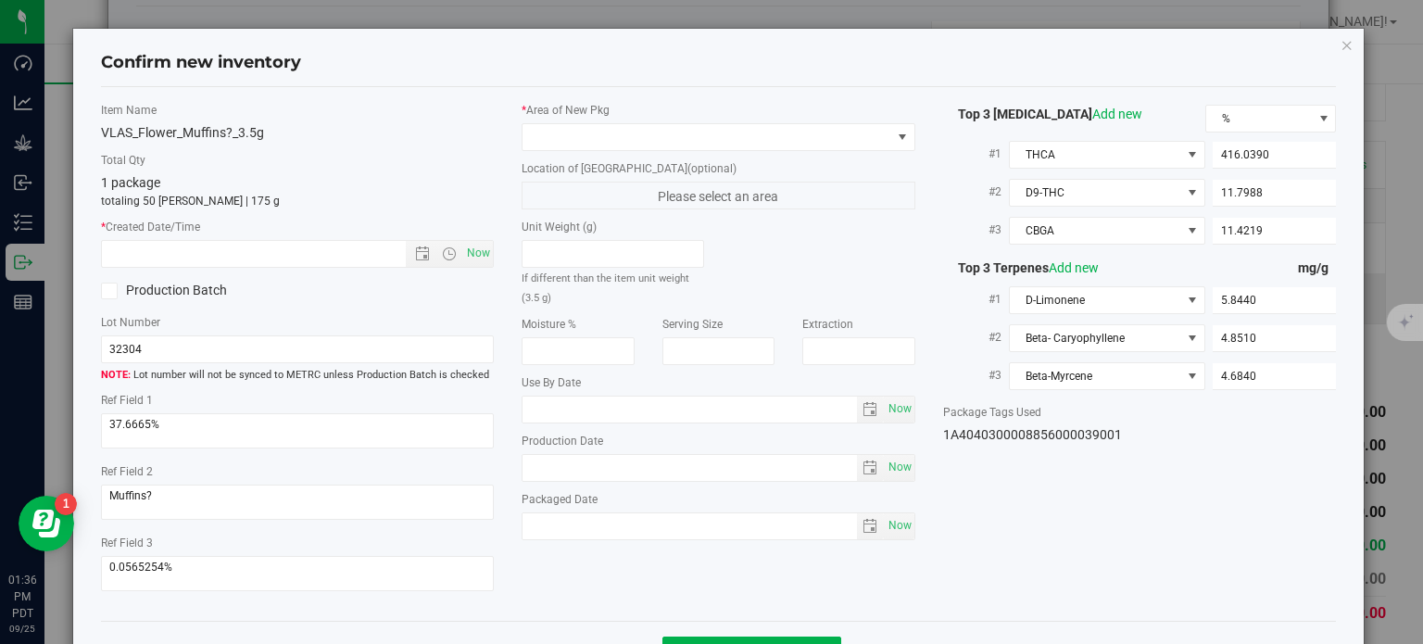
click at [726, 110] on label "* Area of [GEOGRAPHIC_DATA]" at bounding box center [718, 110] width 394 height 17
drag, startPoint x: 724, startPoint y: 129, endPoint x: 708, endPoint y: 129, distance: 16.7
click at [708, 129] on span at bounding box center [706, 137] width 369 height 26
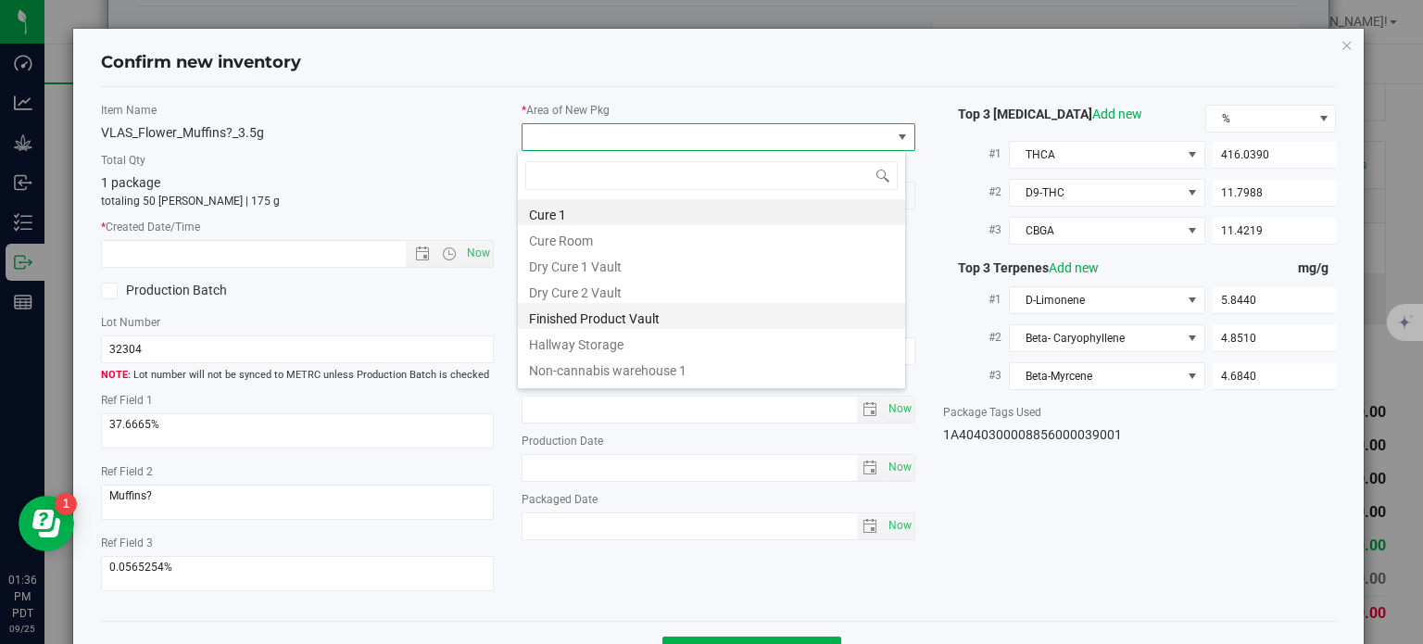
click at [581, 324] on li "Finished Product Vault" at bounding box center [711, 316] width 387 height 26
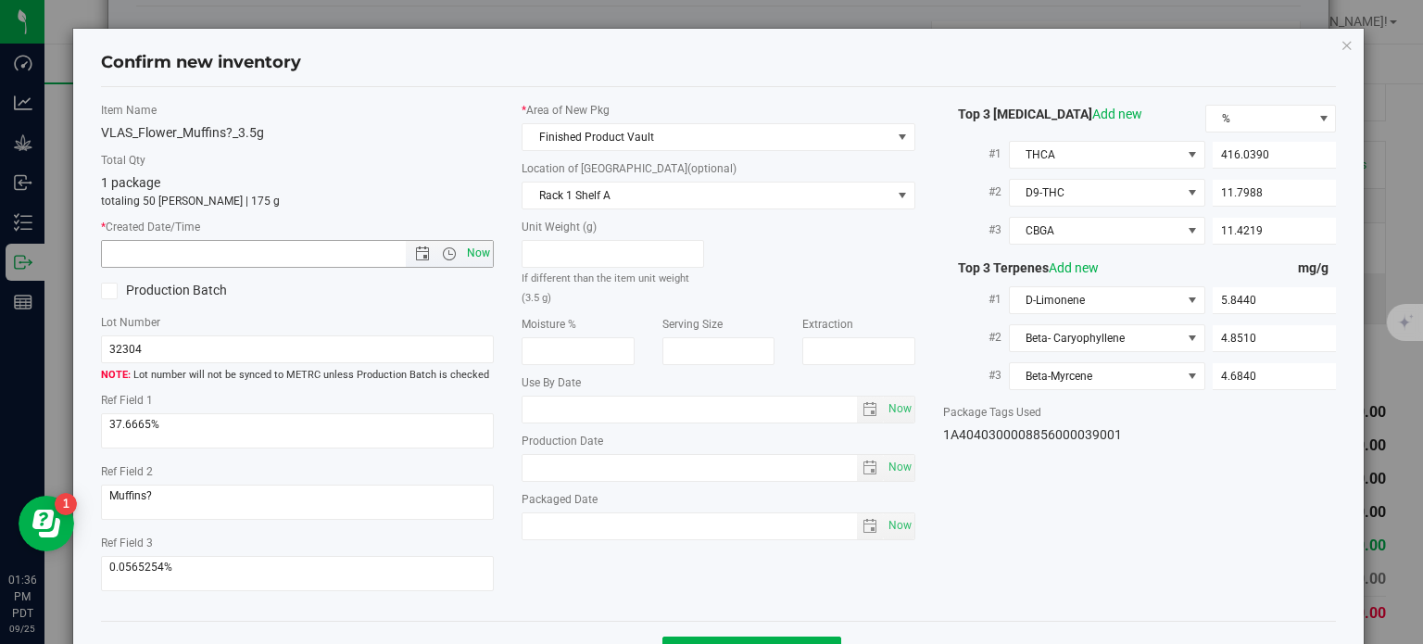
click at [474, 258] on span "Now" at bounding box center [478, 253] width 31 height 27
type input "9/25/2025 1:36 PM"
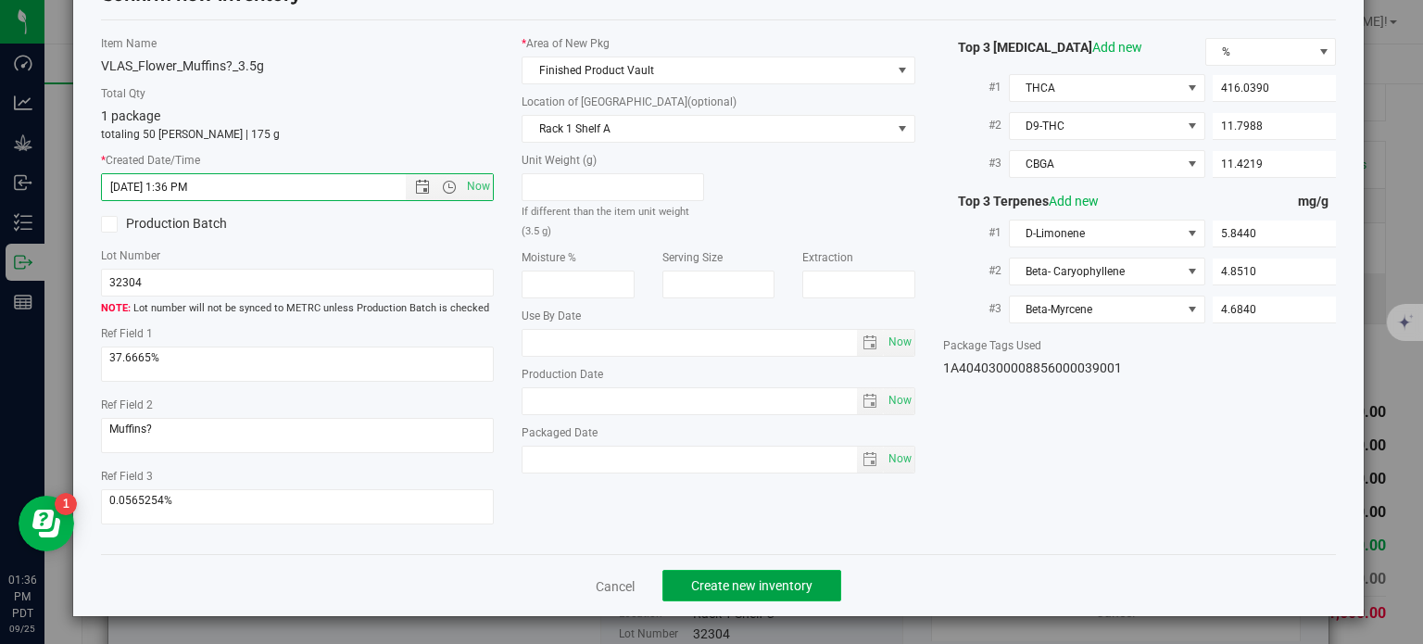
click at [752, 596] on button "Create new inventory" at bounding box center [751, 585] width 179 height 31
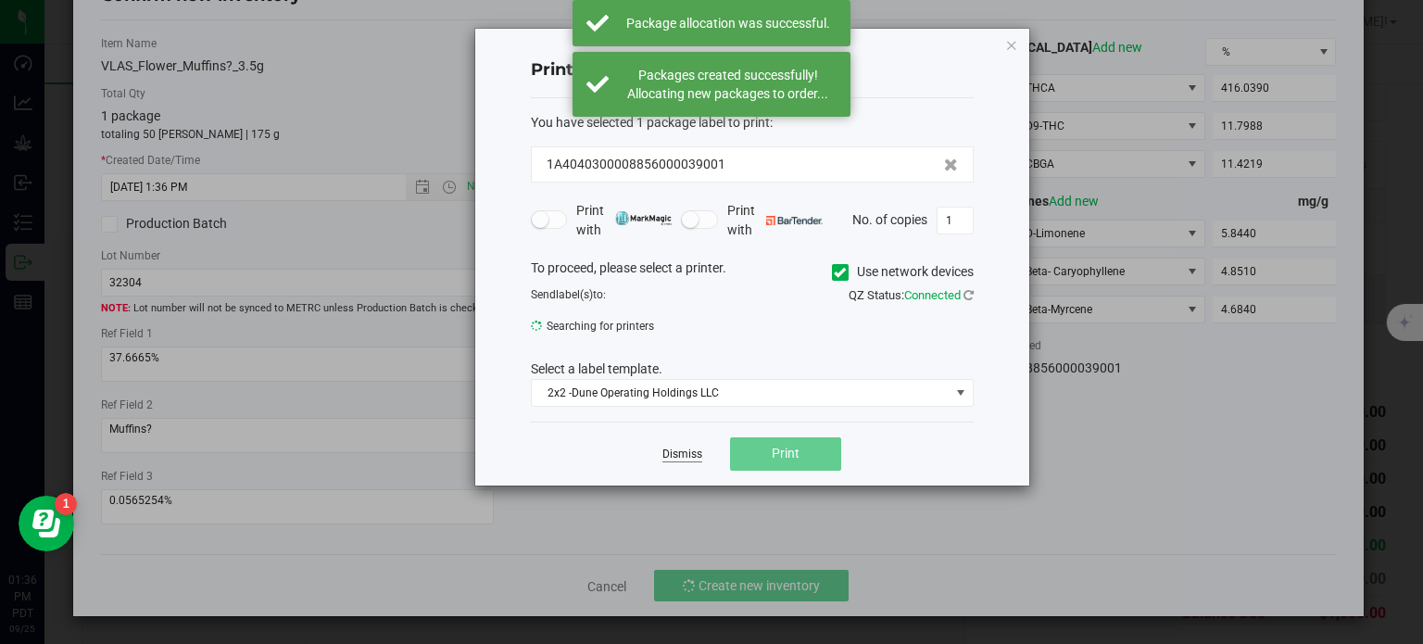
click at [694, 455] on div "Dismiss Print" at bounding box center [752, 453] width 443 height 64
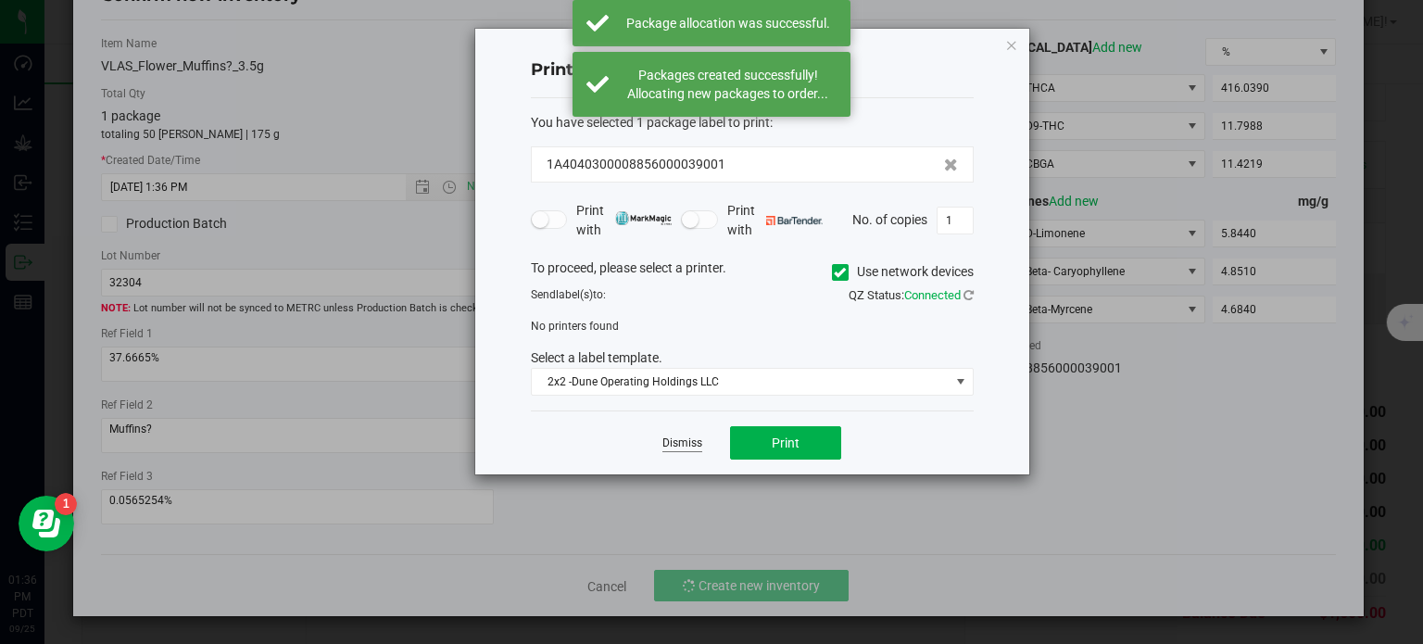
click at [685, 439] on link "Dismiss" at bounding box center [682, 443] width 40 height 16
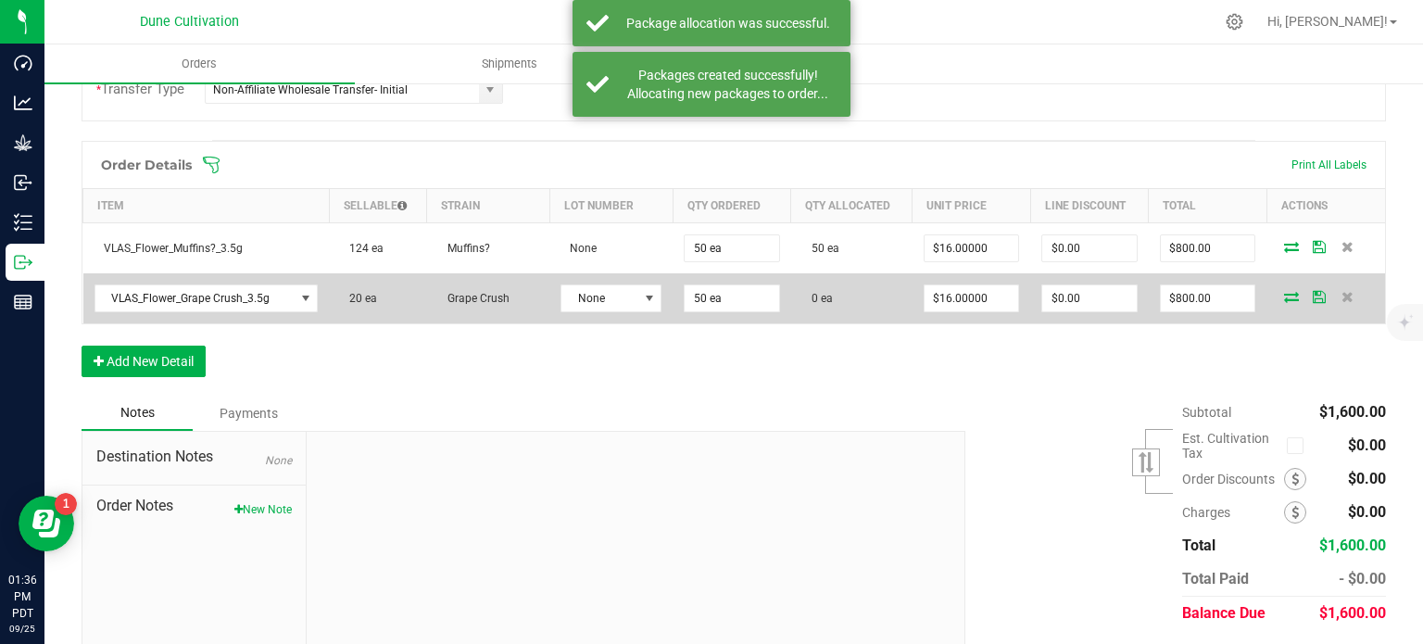
click at [1287, 291] on span at bounding box center [1291, 296] width 28 height 11
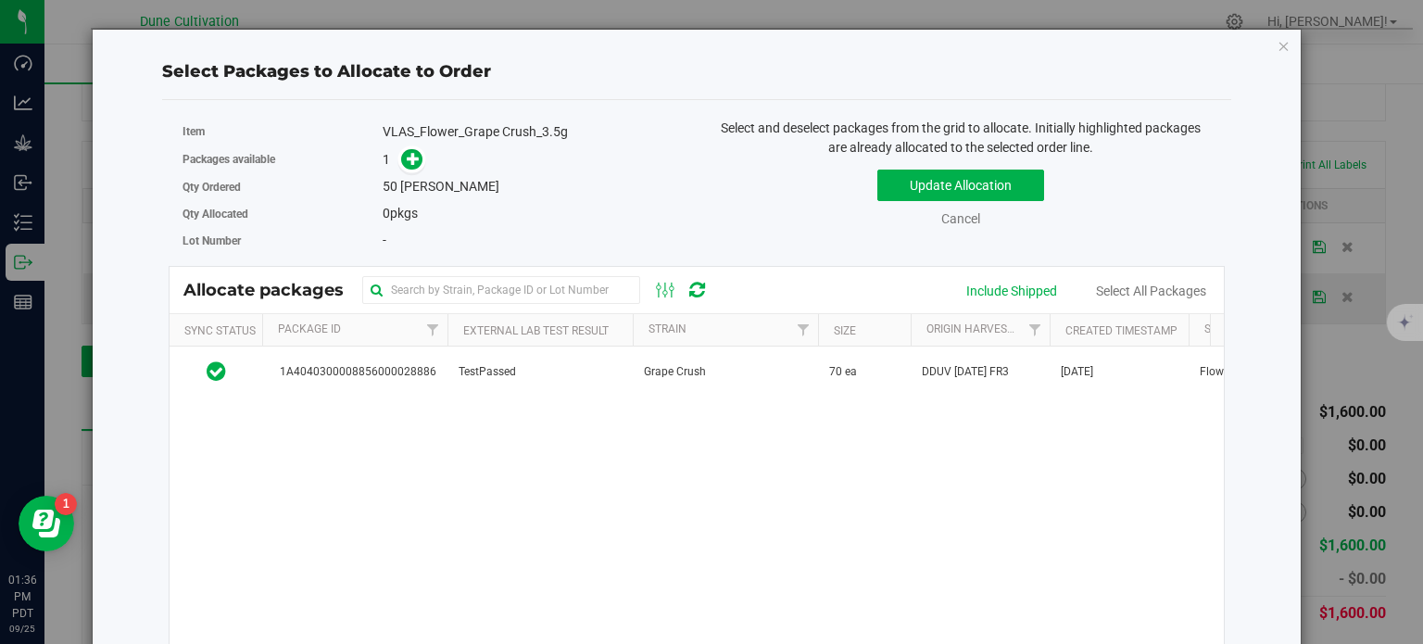
click at [408, 397] on div "1A4040300008856000028886 TestPassed Grape Crush 70 ea DDUV 08.11.25 FR3 Sep 22,…" at bounding box center [696, 577] width 1054 height 463
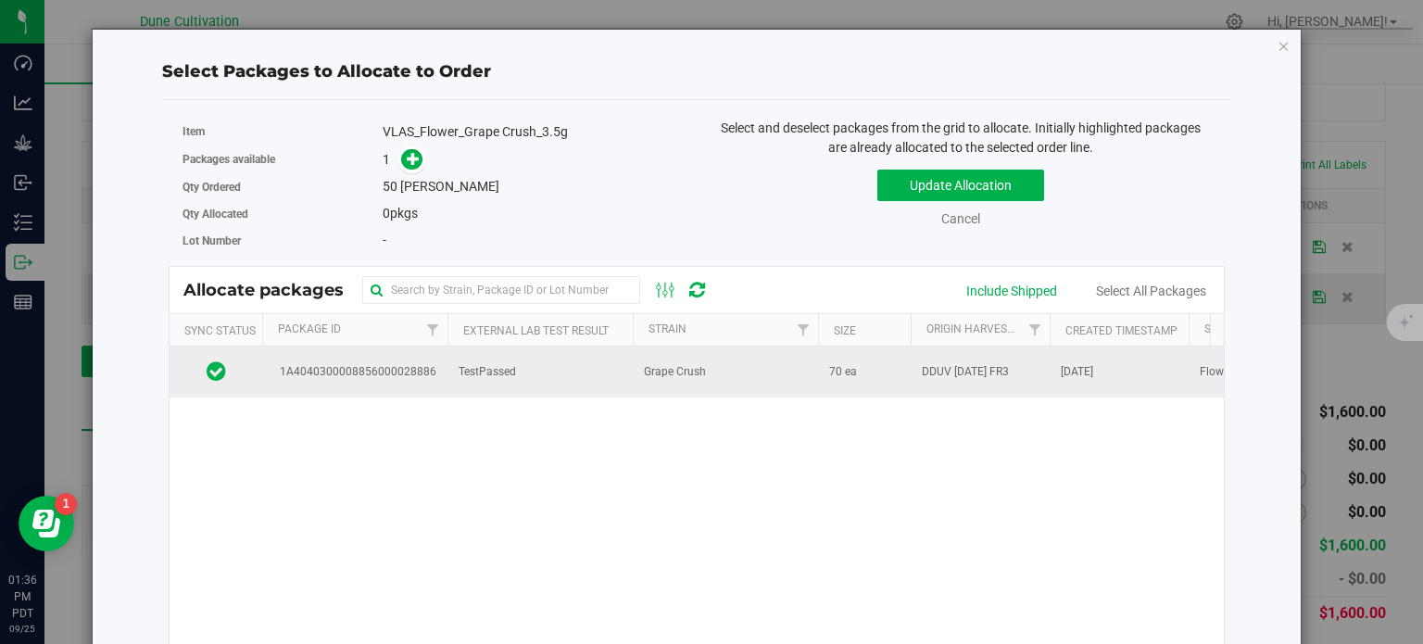
click at [418, 387] on td "1A4040300008856000028886" at bounding box center [354, 371] width 185 height 50
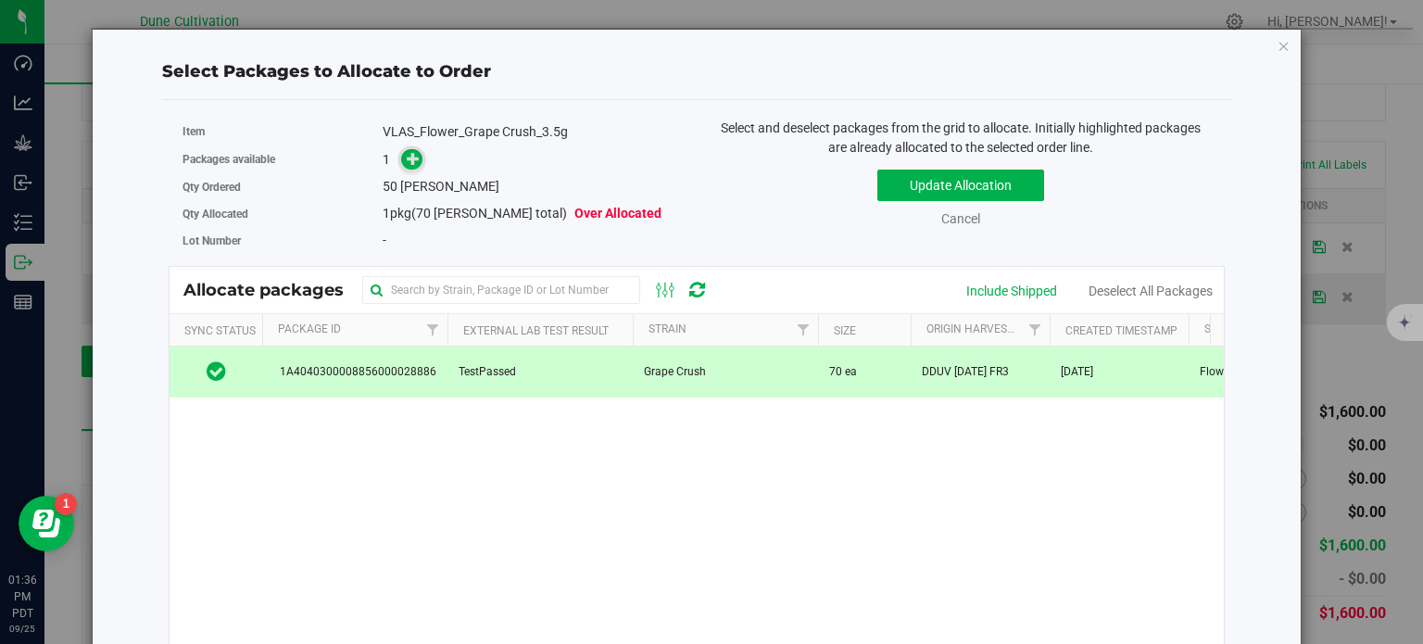
click at [413, 166] on span at bounding box center [411, 159] width 21 height 21
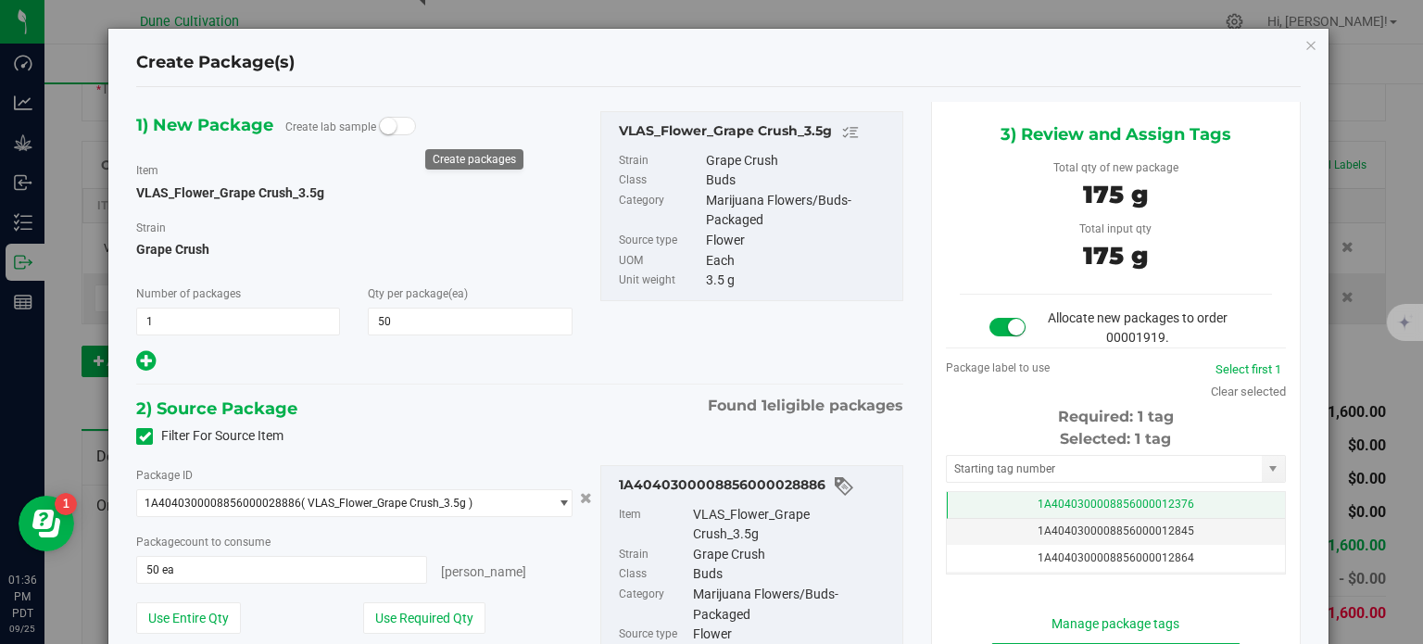
click at [985, 495] on td "1A4040300008856000012376" at bounding box center [1116, 505] width 338 height 27
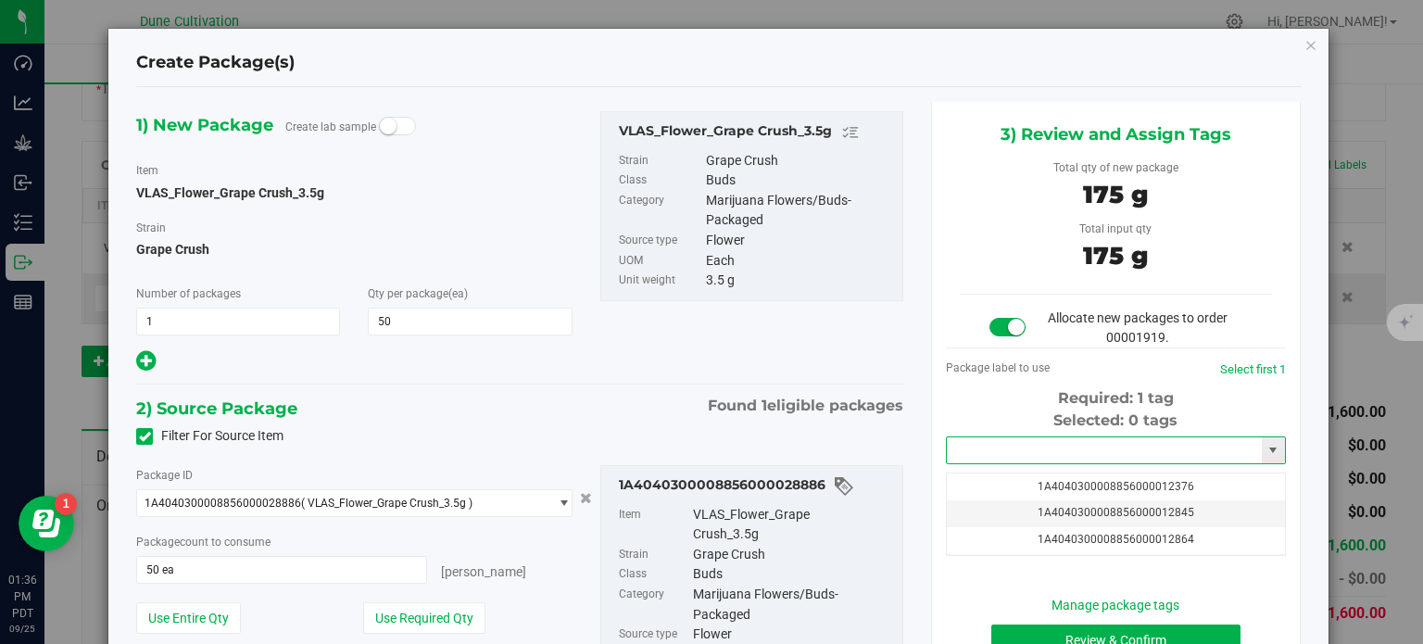
click at [985, 449] on input "text" at bounding box center [1104, 450] width 315 height 26
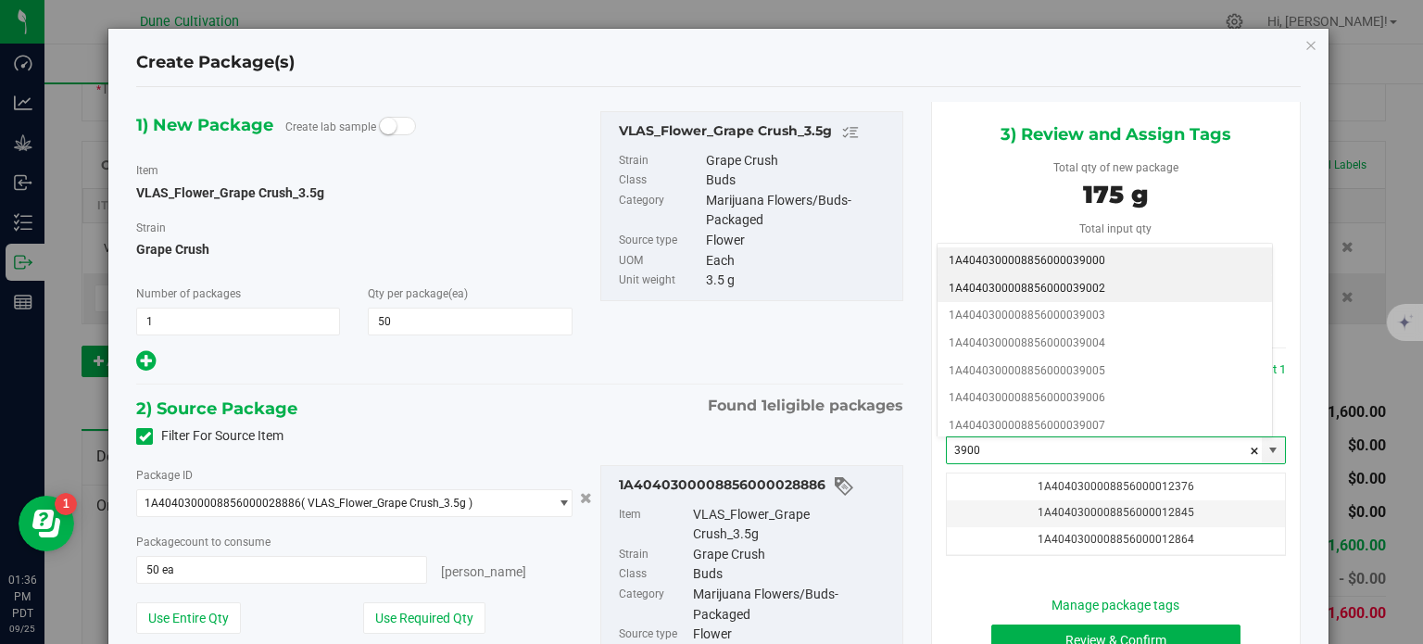
click at [1093, 294] on li "1A4040300008856000039002" at bounding box center [1104, 289] width 334 height 28
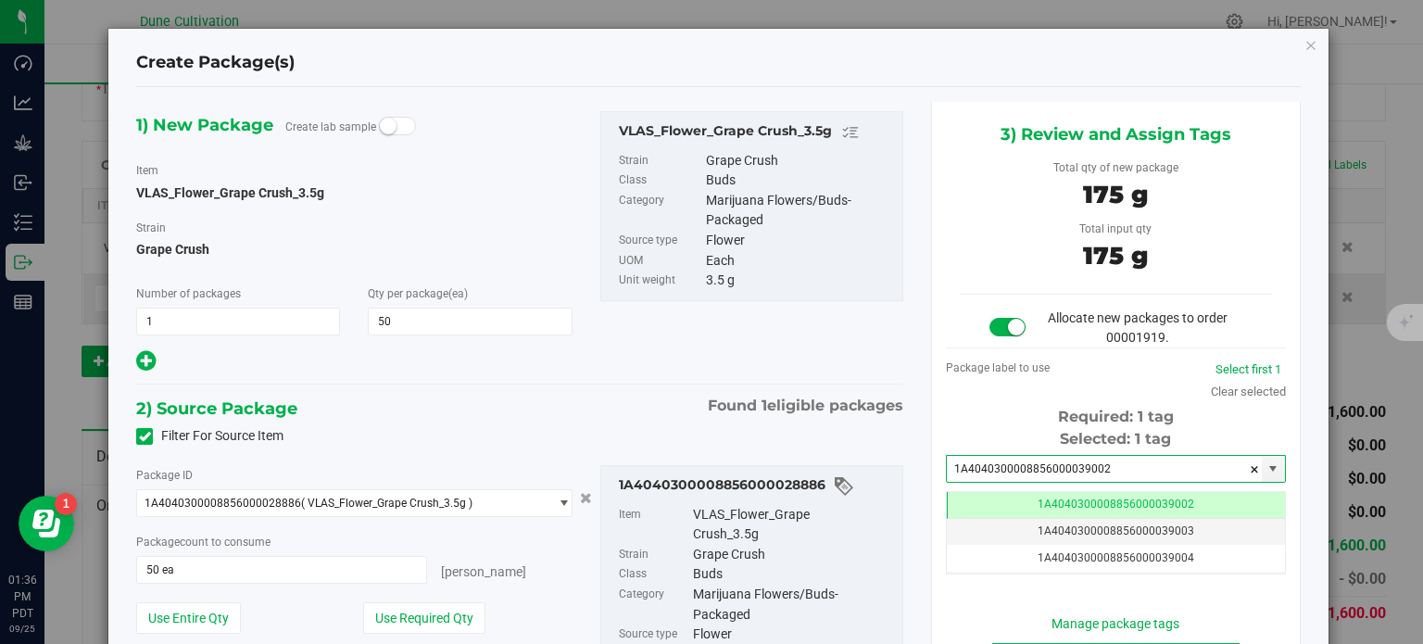
type input "1A4040300008856000039002"
click at [835, 365] on div "1) New Package Create lab sample Item VLAS_Flower_Grape Crush_3.5g Strain Grape…" at bounding box center [519, 242] width 795 height 263
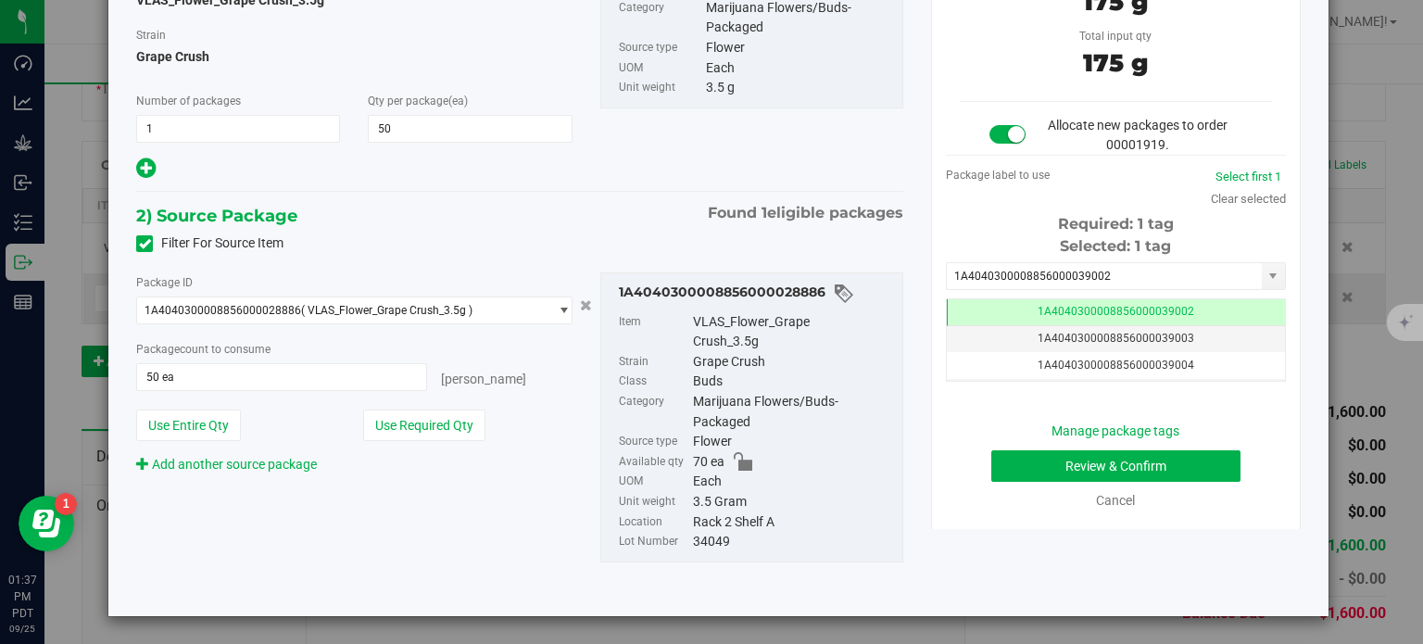
click at [528, 407] on div "Package ID 1A4040300008856000028886 ( VLAS_Flower_Grape Crush_3.5g ) 1A40403000…" at bounding box center [353, 373] width 463 height 202
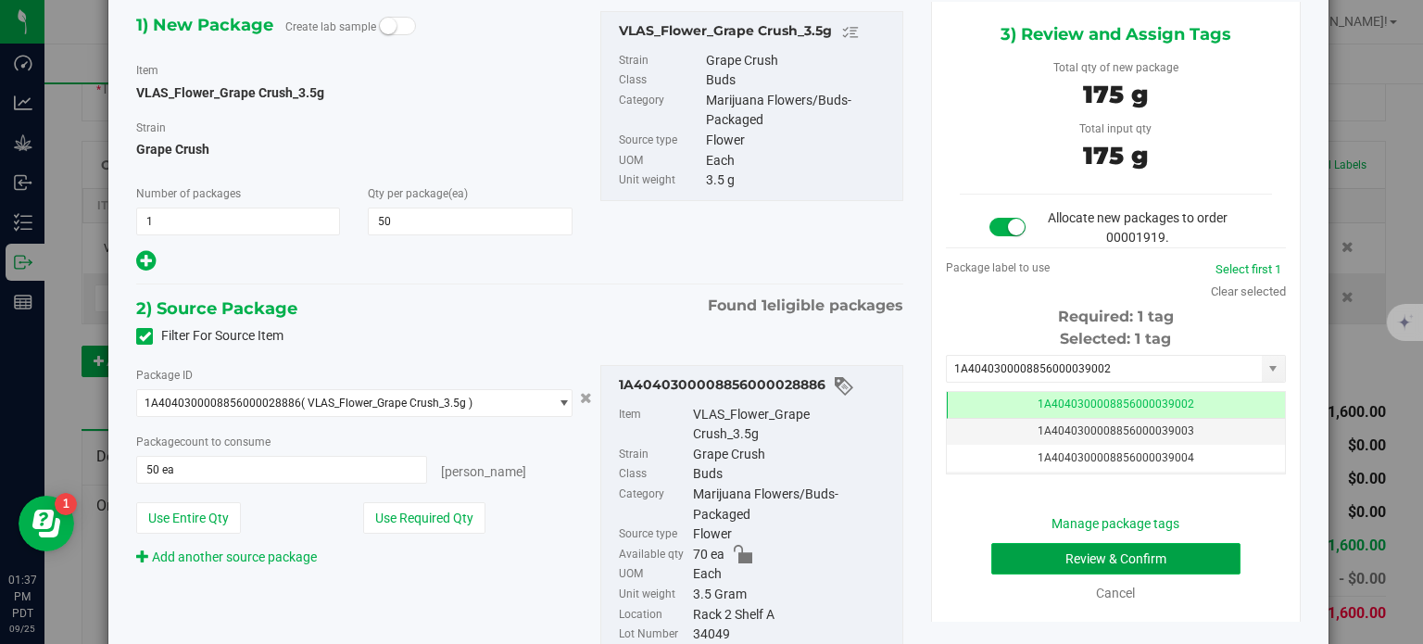
click at [1023, 567] on button "Review & Confirm" at bounding box center [1115, 558] width 249 height 31
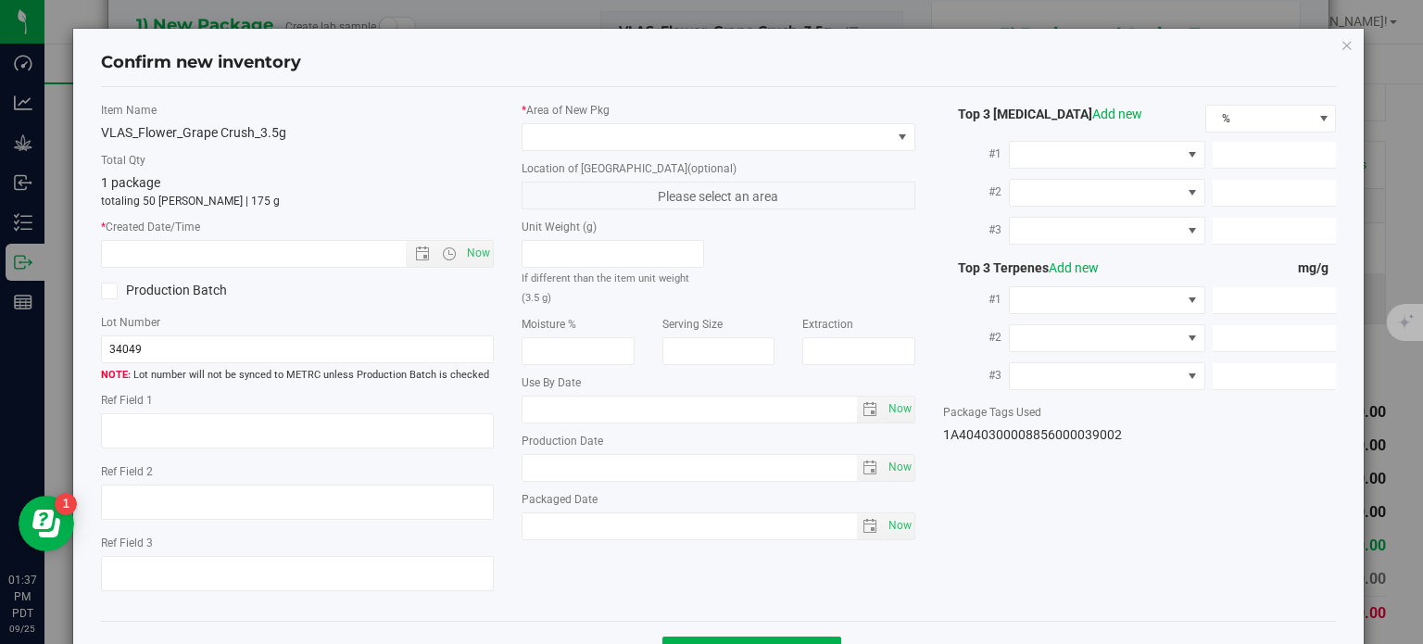
type textarea "36.0177%"
type textarea "Grape Crush"
type textarea "0.0751%"
type input "398.0464"
type input "15.4531"
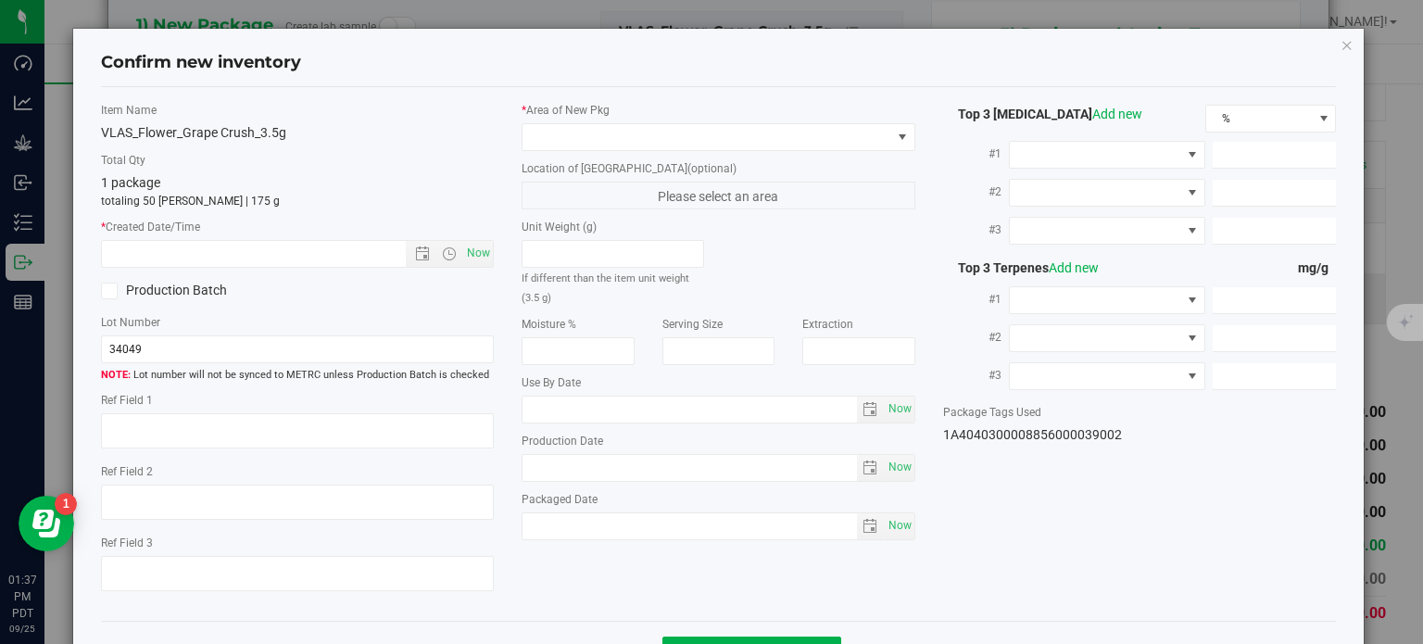
type input "11.0899"
type input "4.5300"
type input "3.4320"
type input "3.4040"
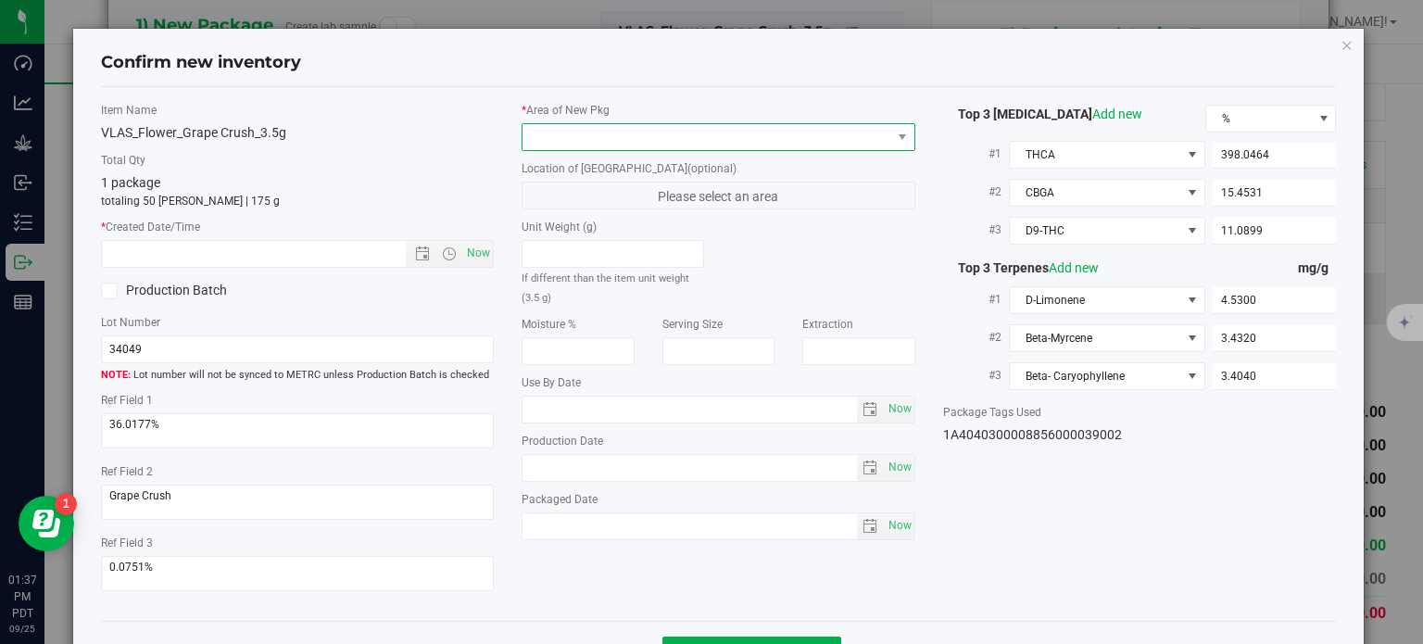
click at [730, 131] on span at bounding box center [706, 137] width 369 height 26
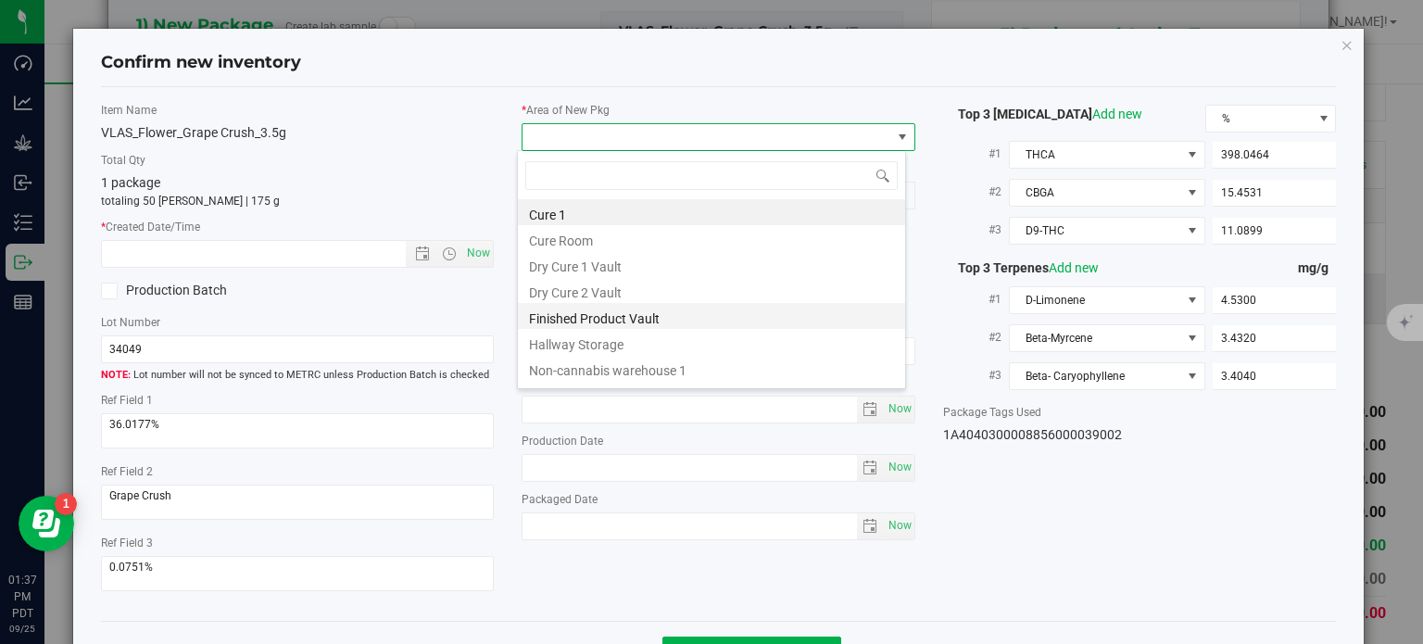
click at [630, 320] on li "Finished Product Vault" at bounding box center [711, 316] width 387 height 26
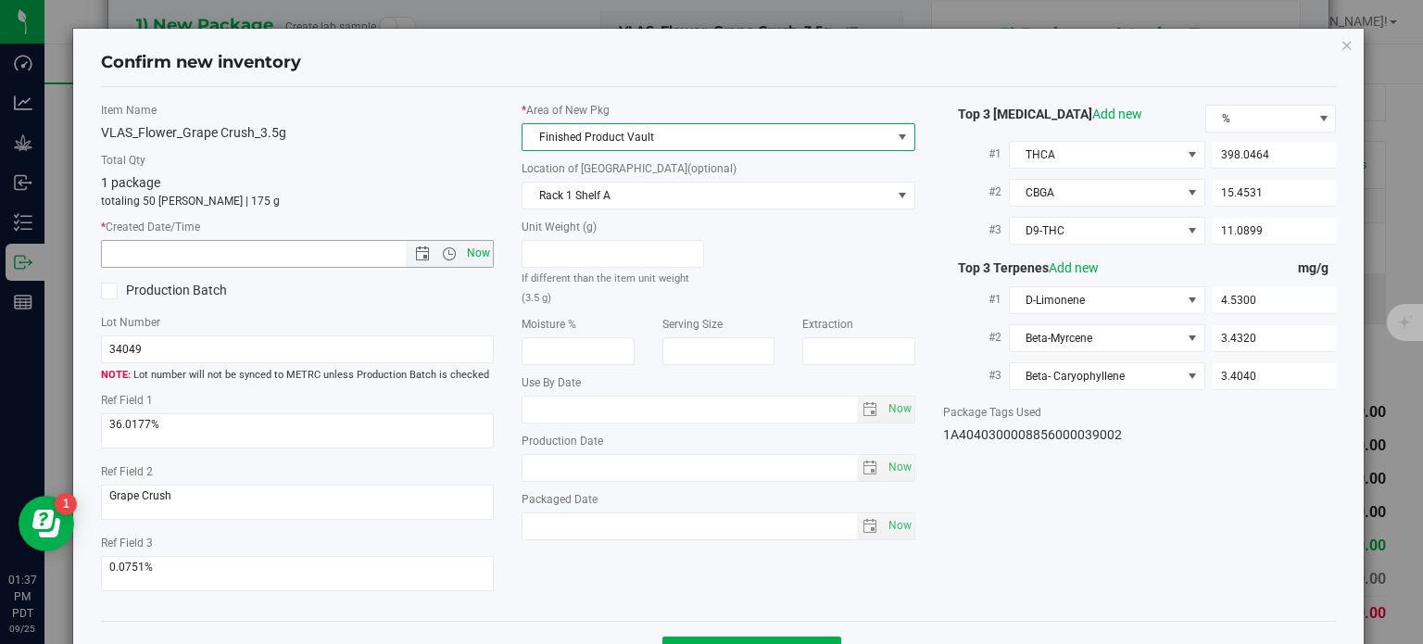
click at [483, 257] on span "Now" at bounding box center [478, 253] width 31 height 27
type input "9/25/2025 1:37 PM"
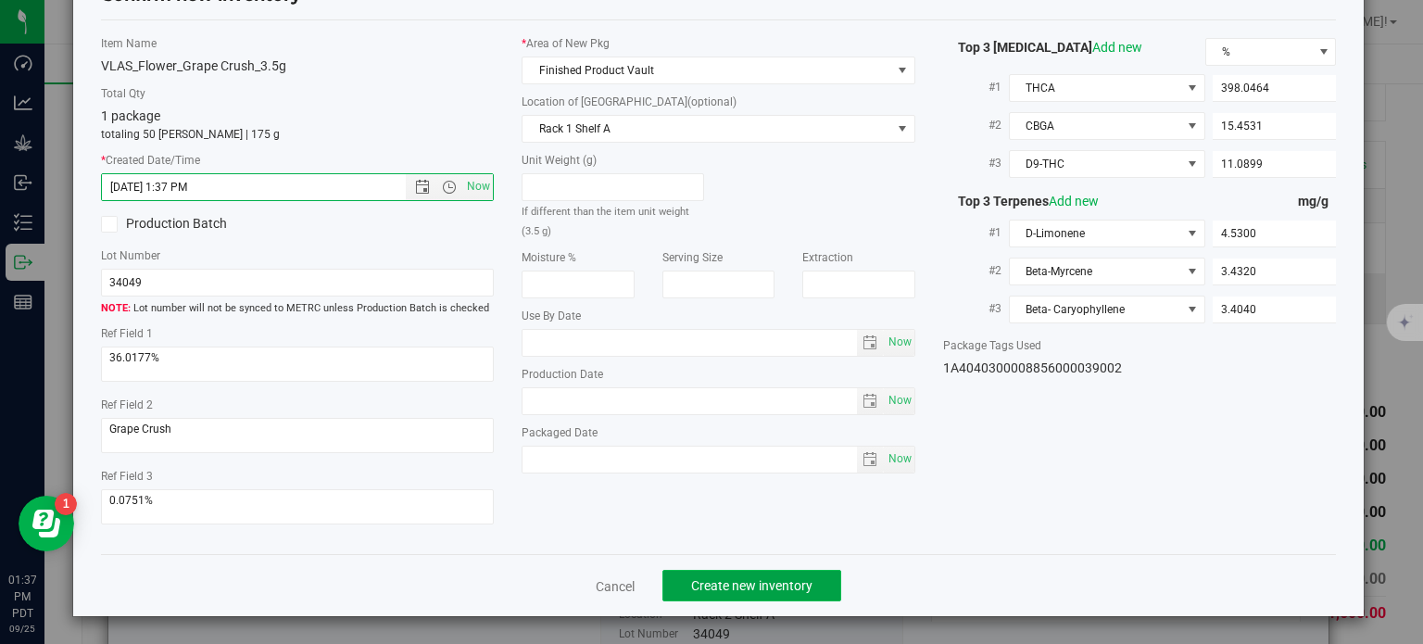
click at [714, 595] on button "Create new inventory" at bounding box center [751, 585] width 179 height 31
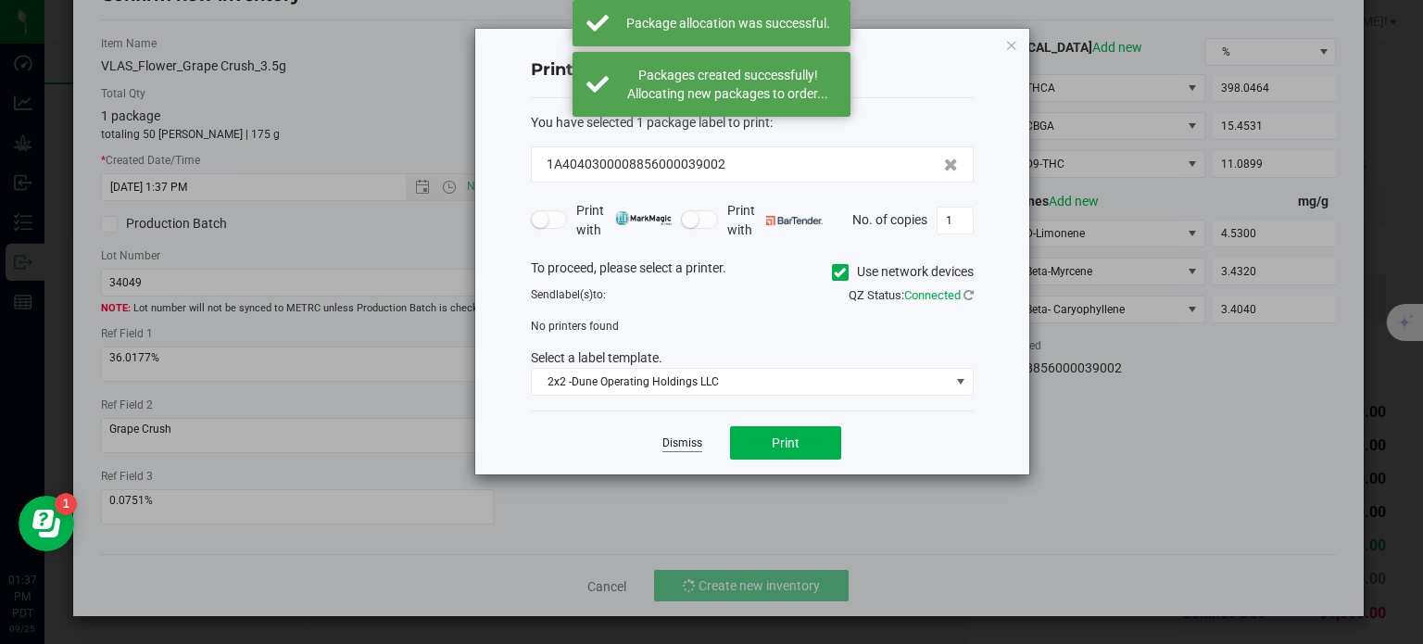
click at [696, 440] on link "Dismiss" at bounding box center [682, 443] width 40 height 16
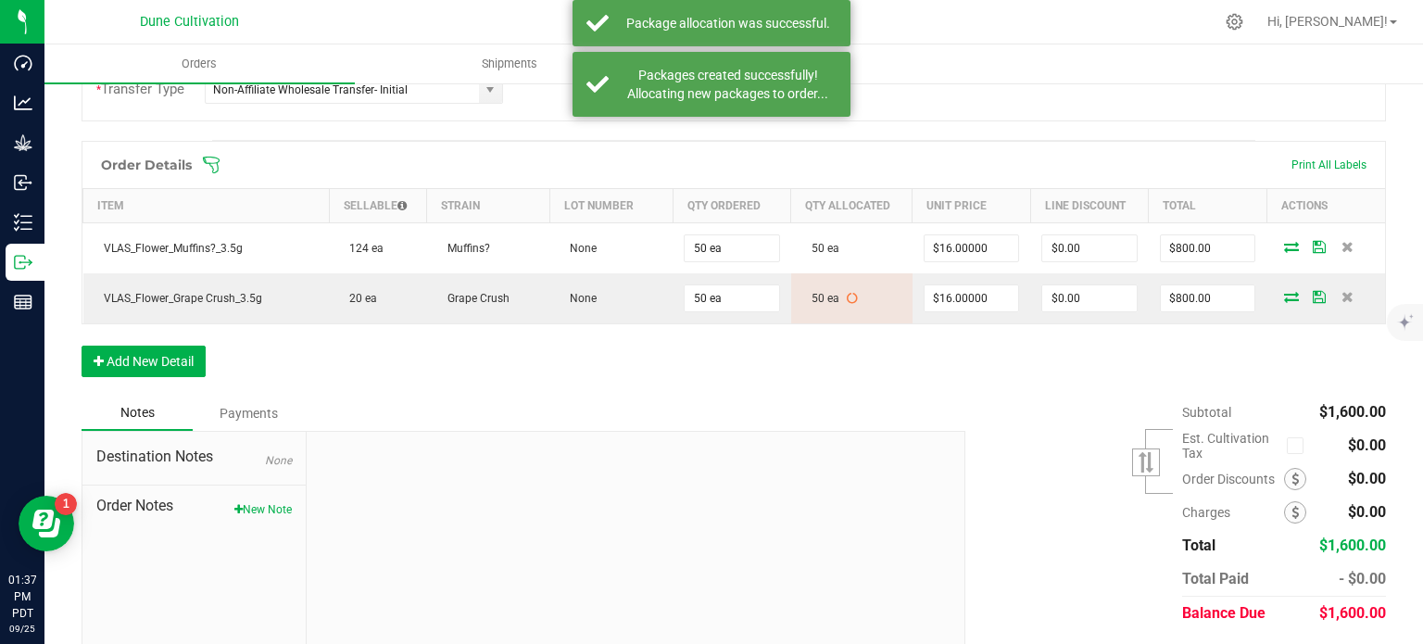
click at [800, 408] on div "Notes Payments" at bounding box center [517, 412] width 870 height 35
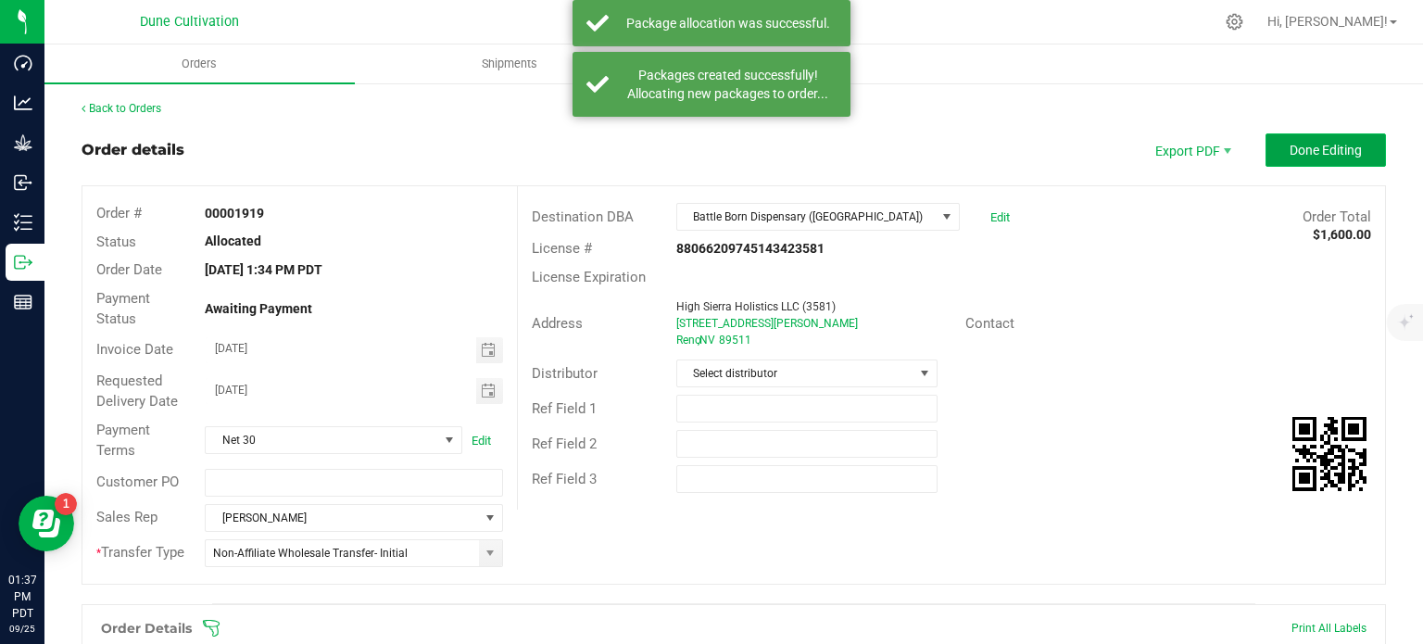
click at [1300, 160] on button "Done Editing" at bounding box center [1325, 149] width 120 height 33
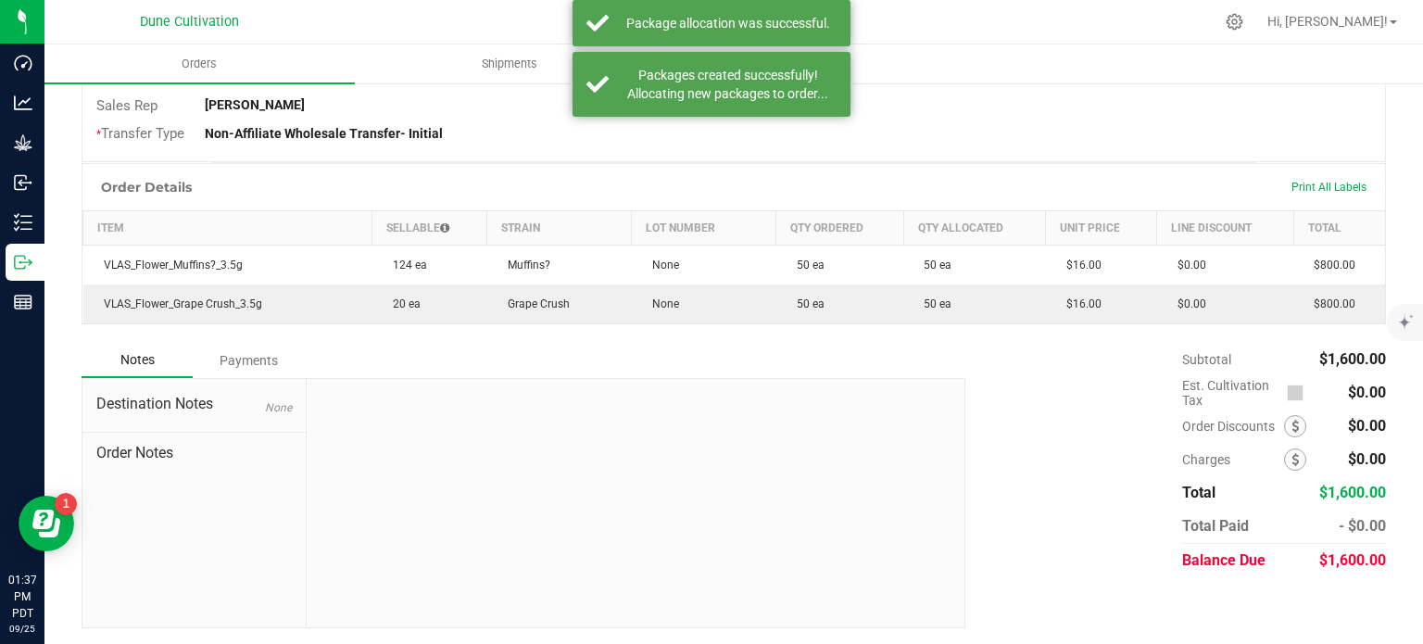
click at [1377, 562] on div "Back to Orders Order details Sync to QuickBooks Export PDF Edit Order Order # 0…" at bounding box center [733, 165] width 1378 height 961
click at [1342, 555] on span "$1,600.00" at bounding box center [1352, 560] width 67 height 18
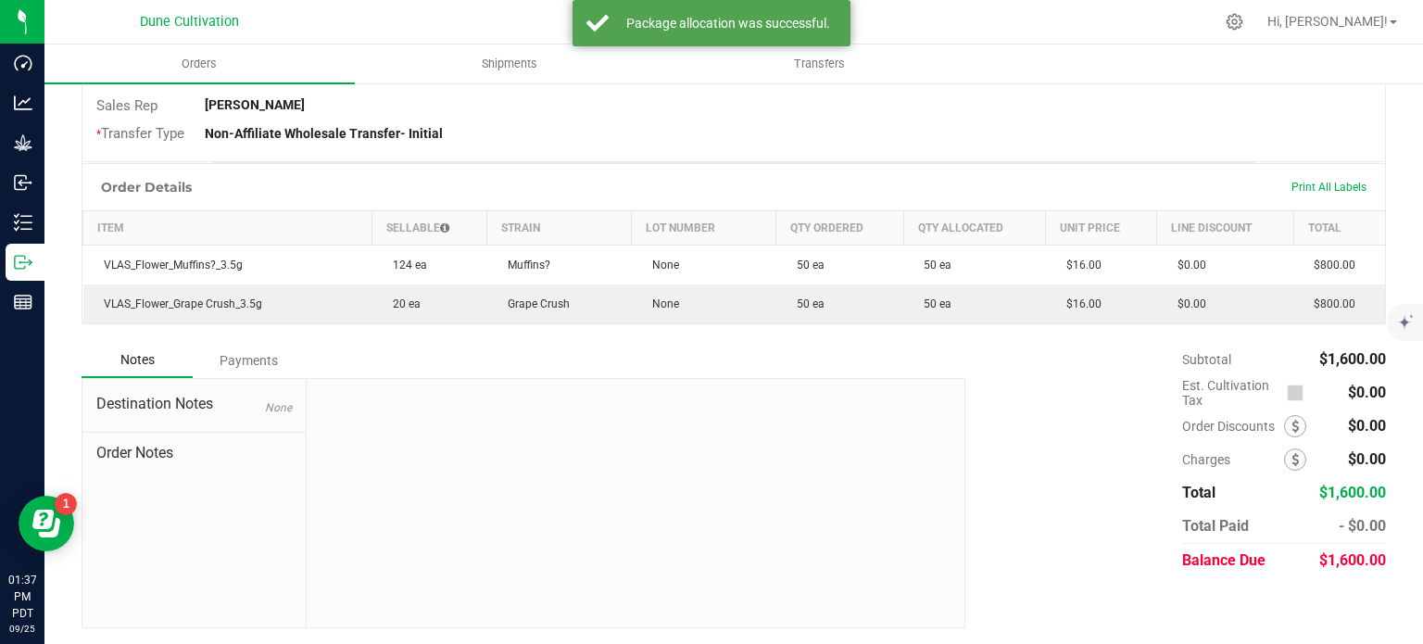
click at [1342, 555] on span "$1,600.00" at bounding box center [1352, 560] width 67 height 18
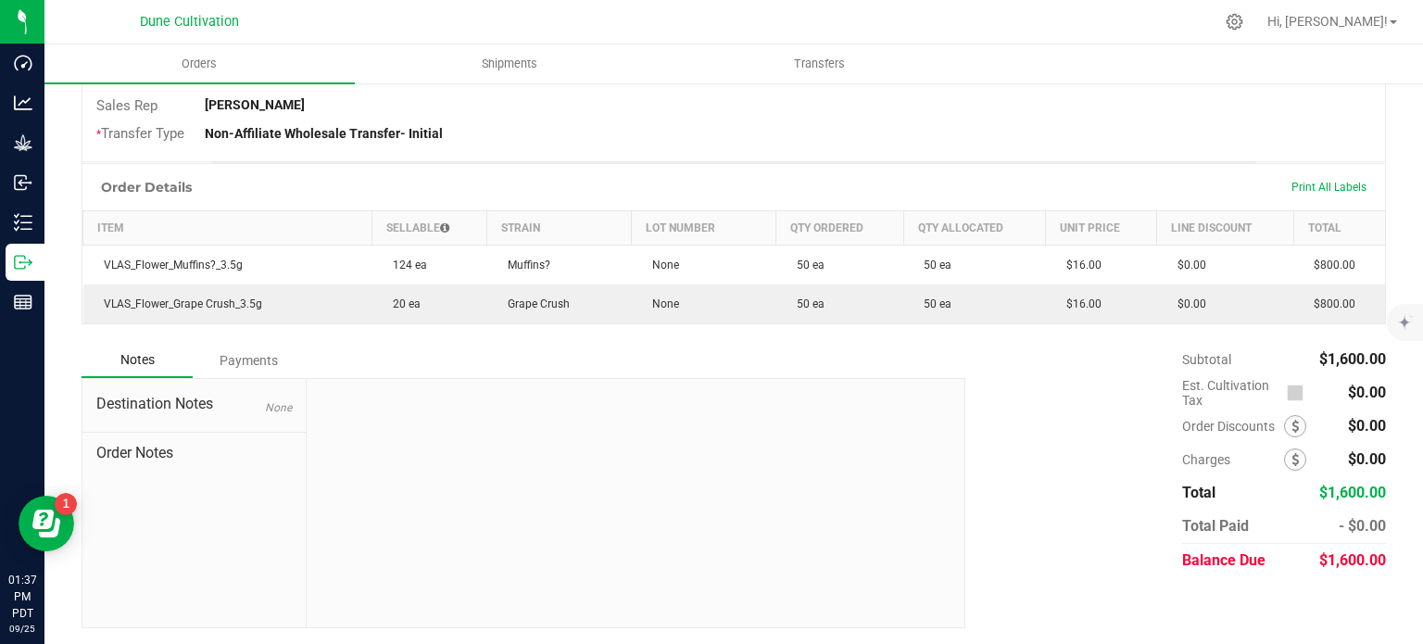
copy span "1,600.00"
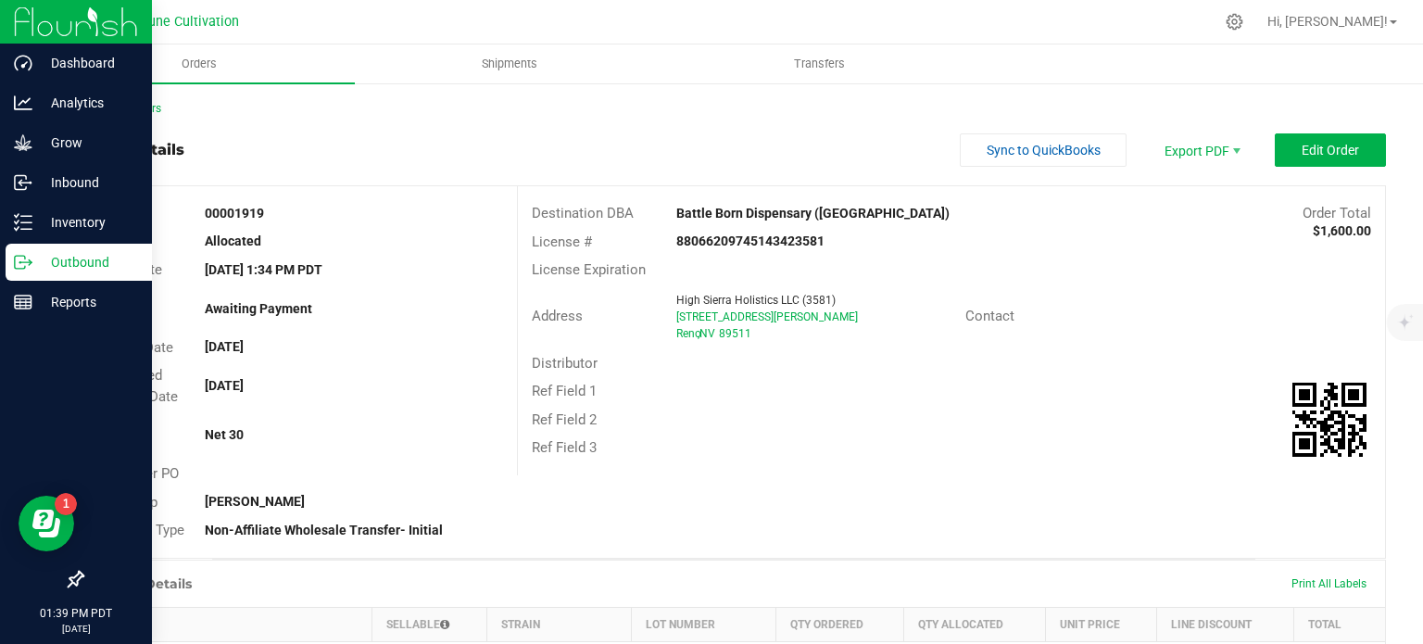
click at [33, 270] on p "Outbound" at bounding box center [87, 262] width 111 height 22
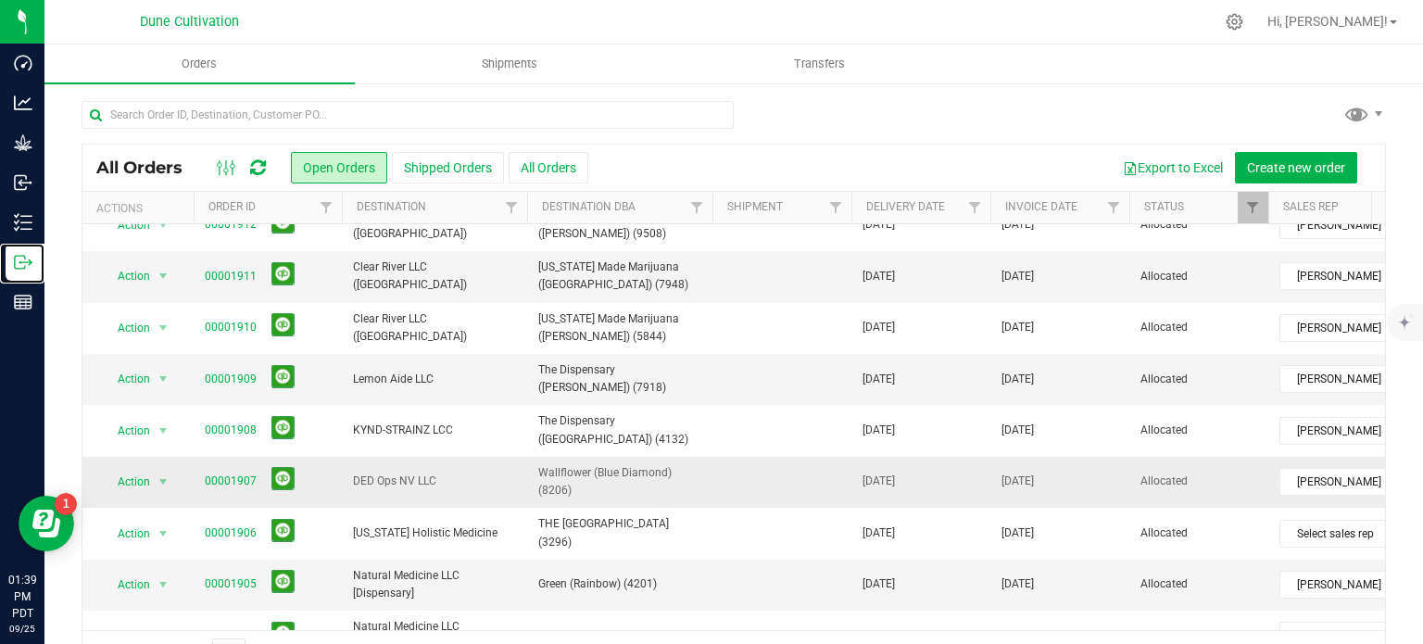
scroll to position [370, 0]
click at [245, 470] on link "00001907" at bounding box center [231, 479] width 52 height 18
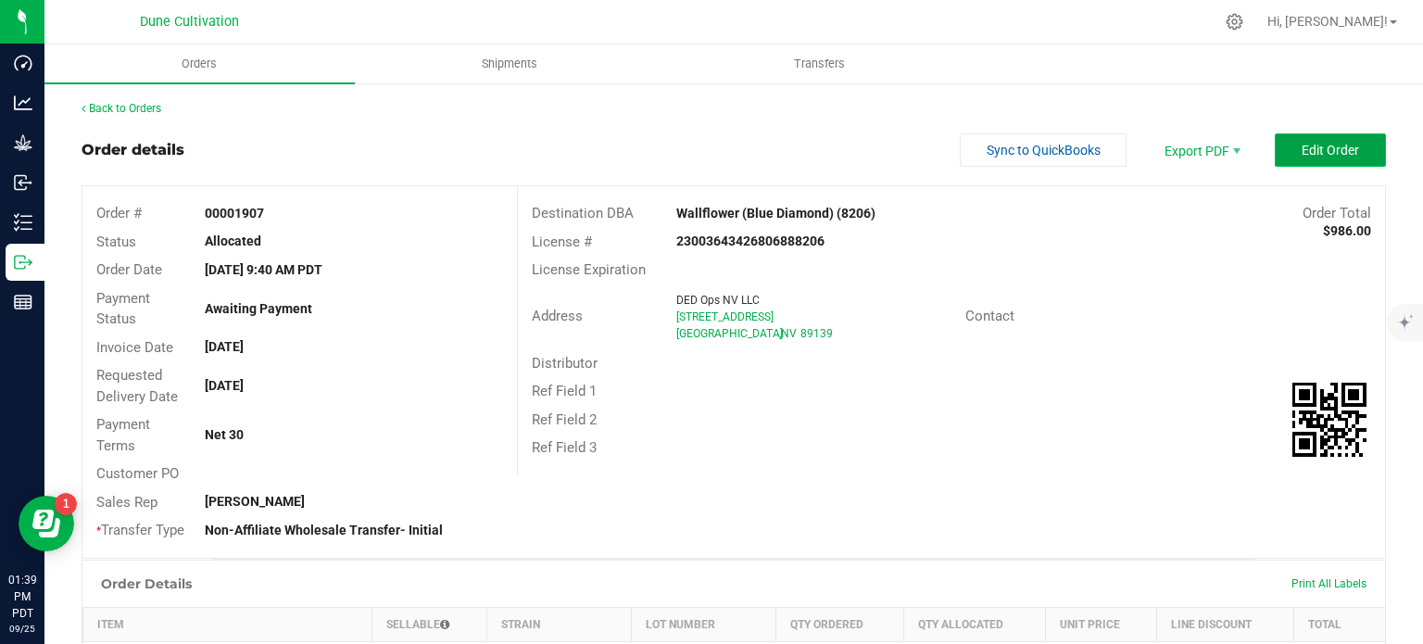
click at [1326, 155] on span "Edit Order" at bounding box center [1329, 150] width 57 height 15
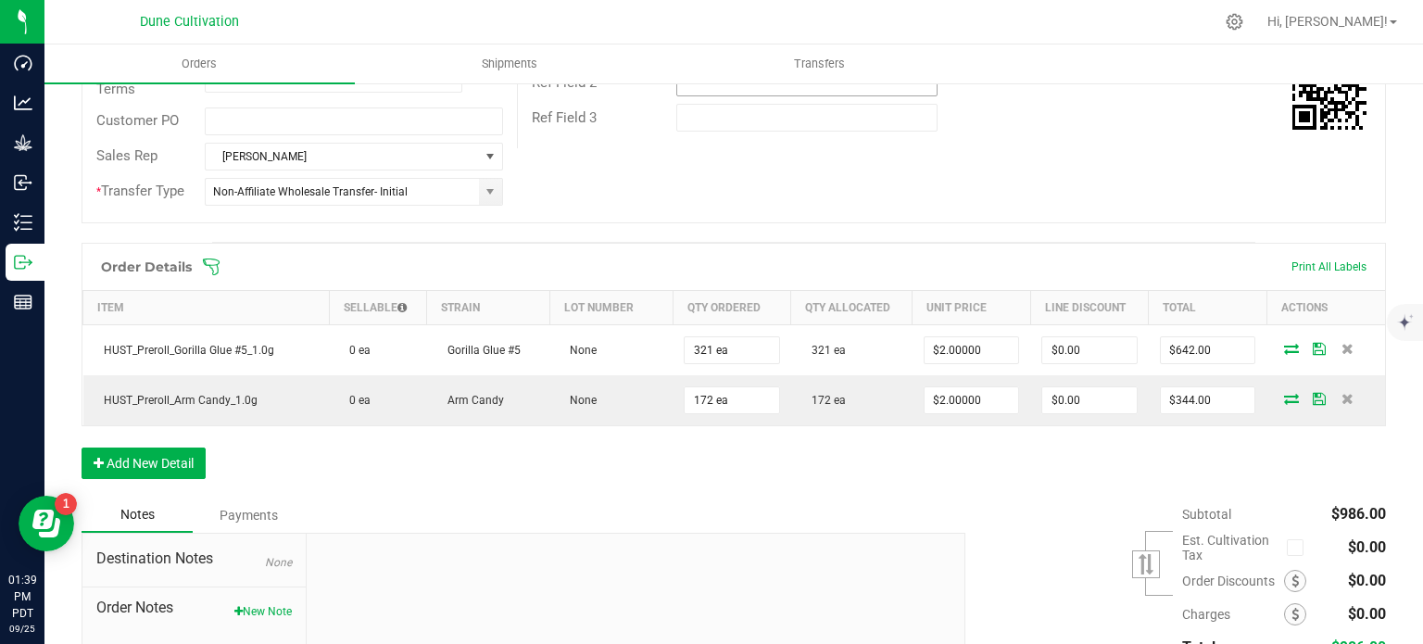
scroll to position [514, 0]
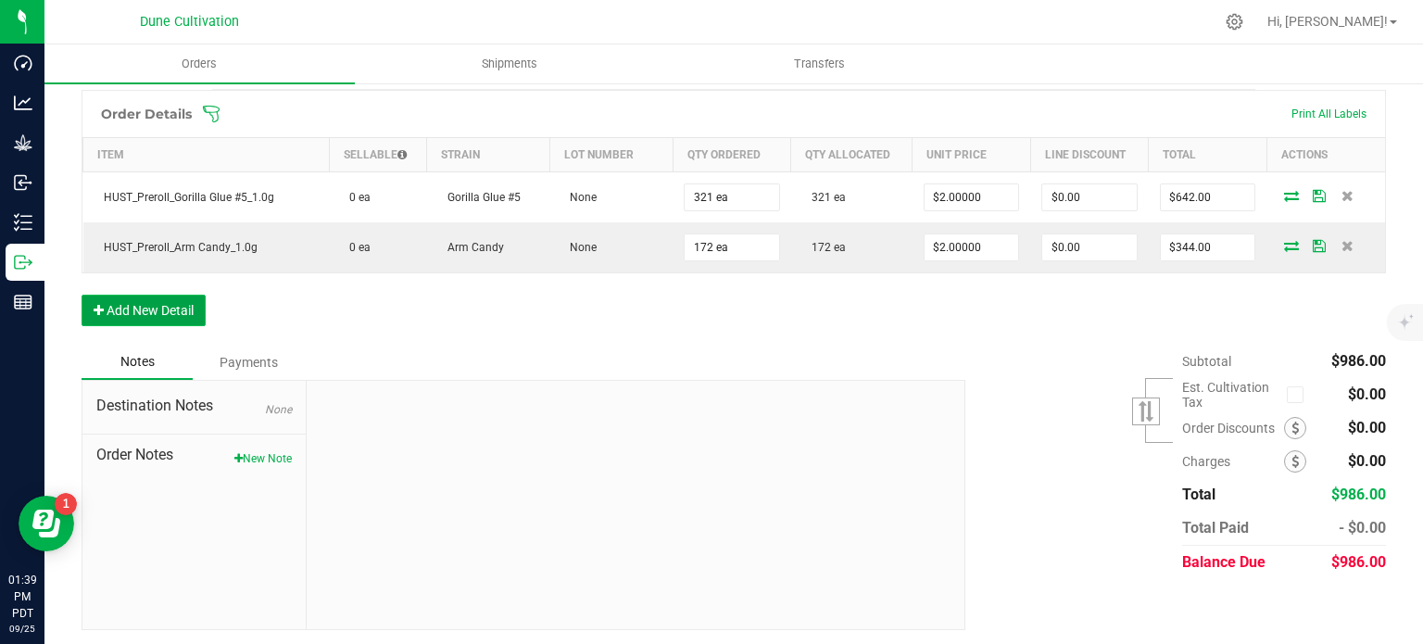
click at [164, 310] on button "Add New Detail" at bounding box center [144, 310] width 124 height 31
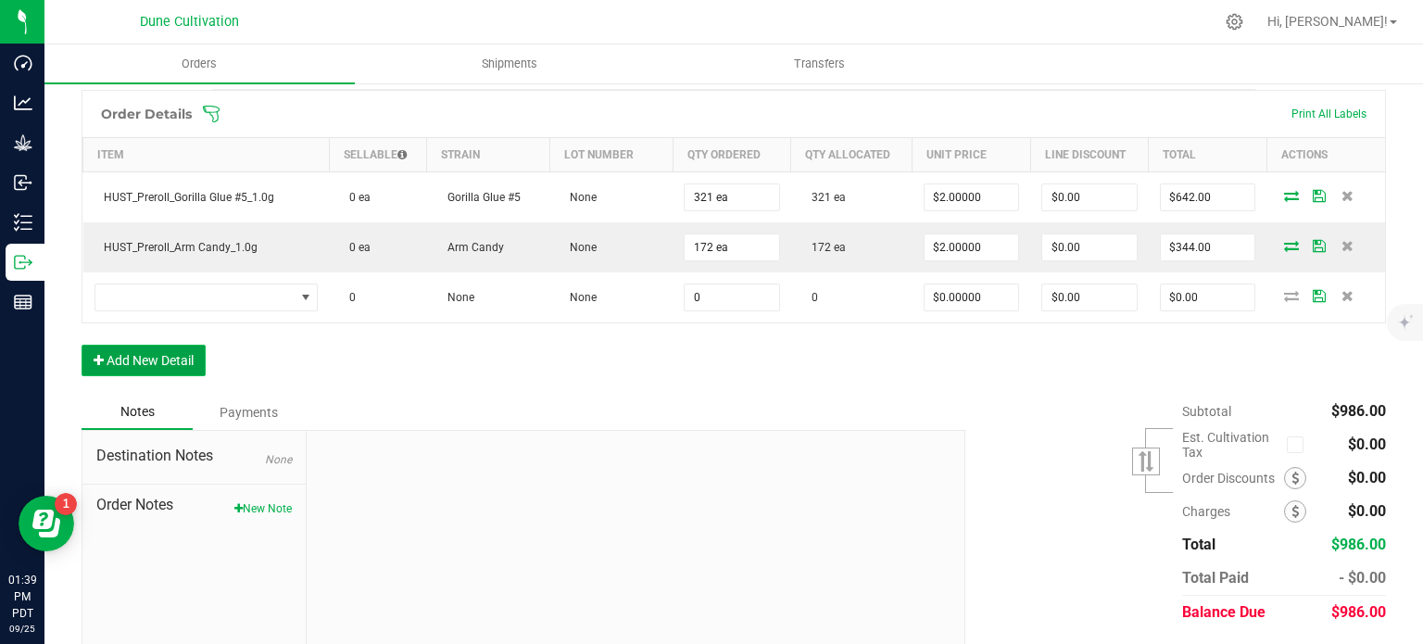
click at [160, 349] on button "Add New Detail" at bounding box center [144, 360] width 124 height 31
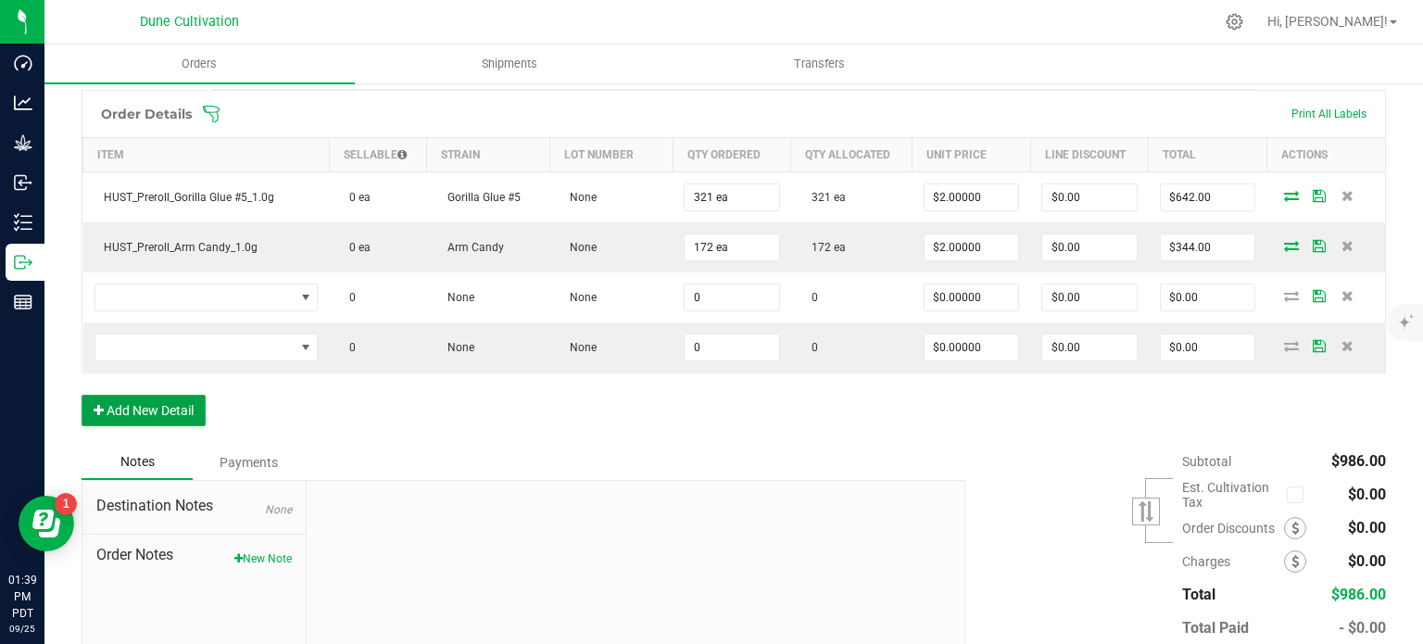
click at [169, 399] on button "Add New Detail" at bounding box center [144, 410] width 124 height 31
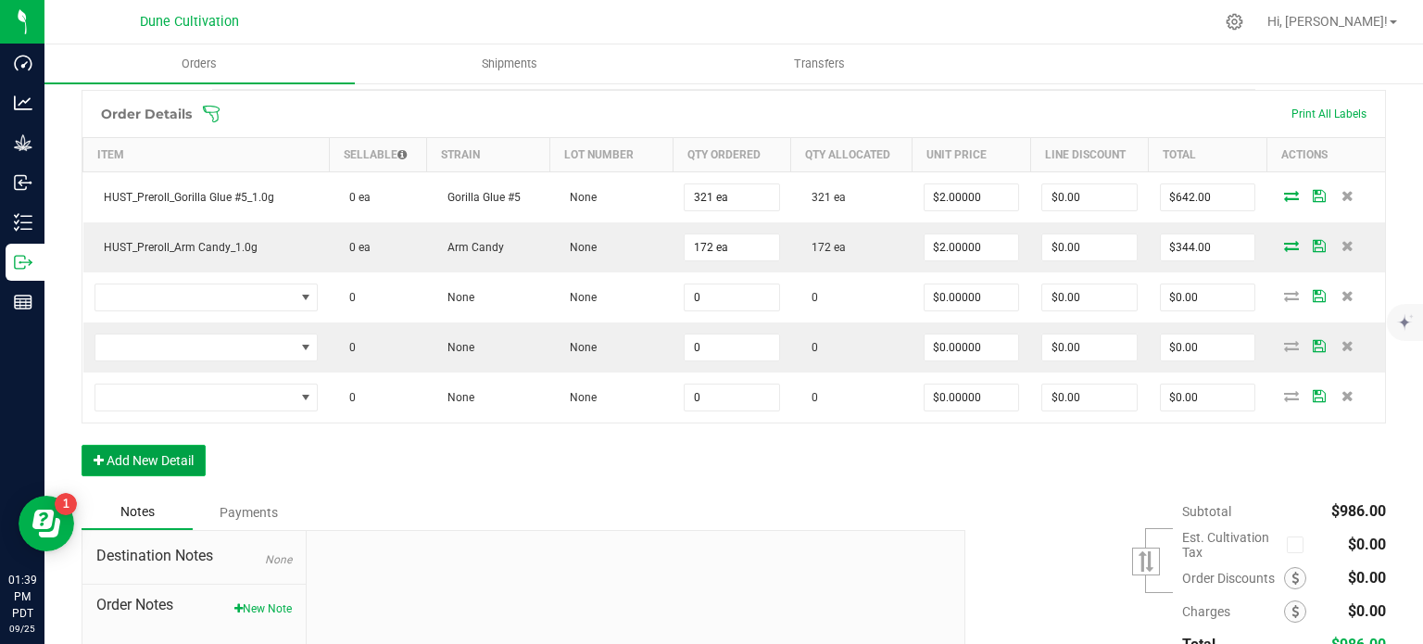
click at [160, 457] on button "Add New Detail" at bounding box center [144, 460] width 124 height 31
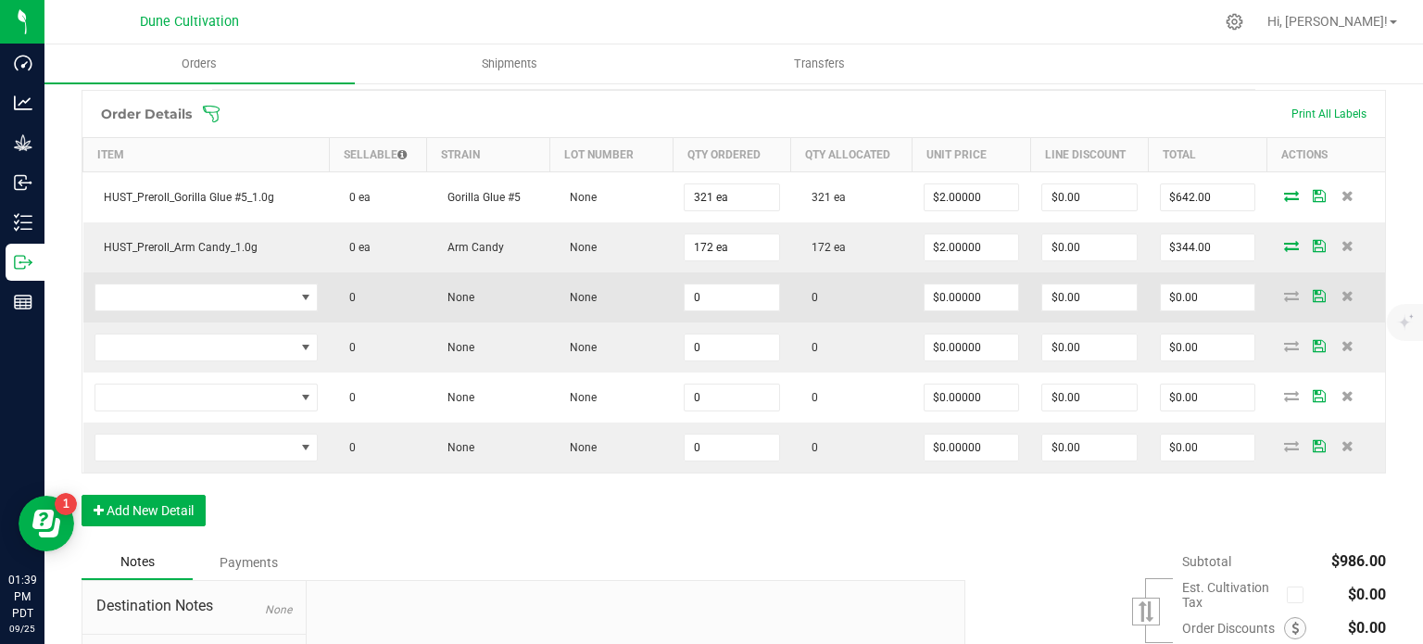
click at [697, 308] on td "0" at bounding box center [731, 297] width 119 height 50
click at [702, 299] on input "0" at bounding box center [731, 297] width 94 height 26
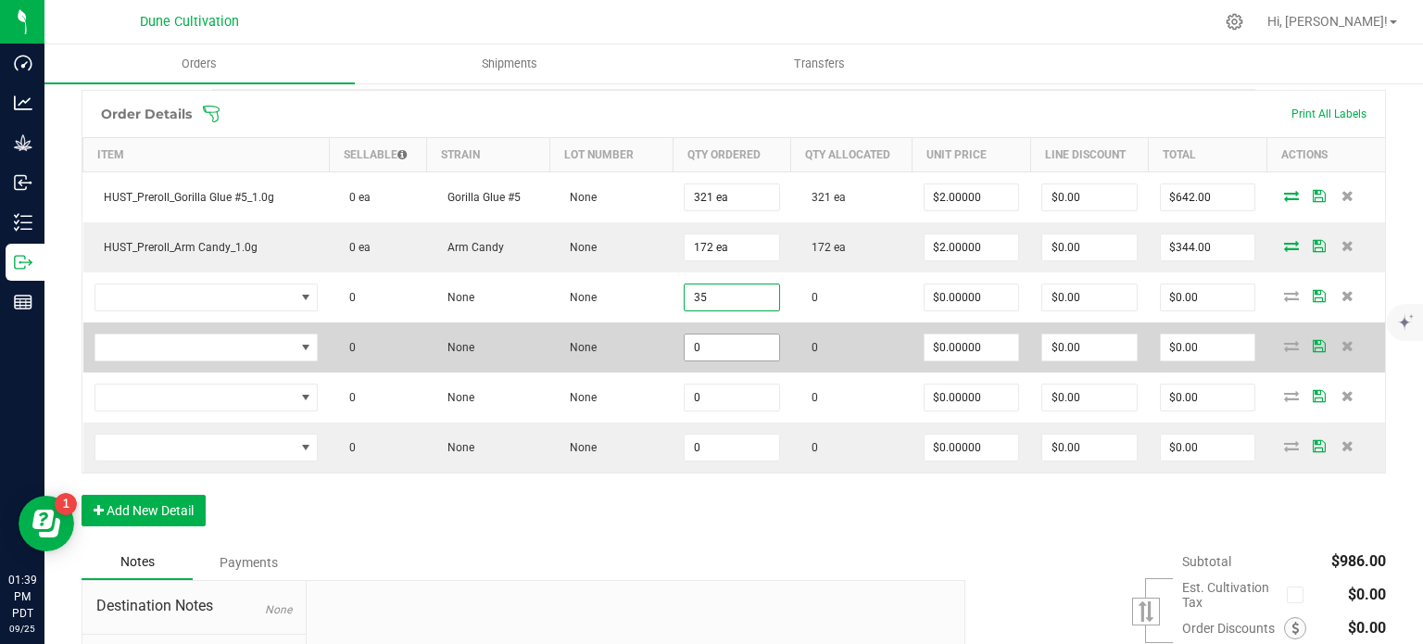
type input "35"
click at [701, 334] on input "0" at bounding box center [731, 347] width 94 height 26
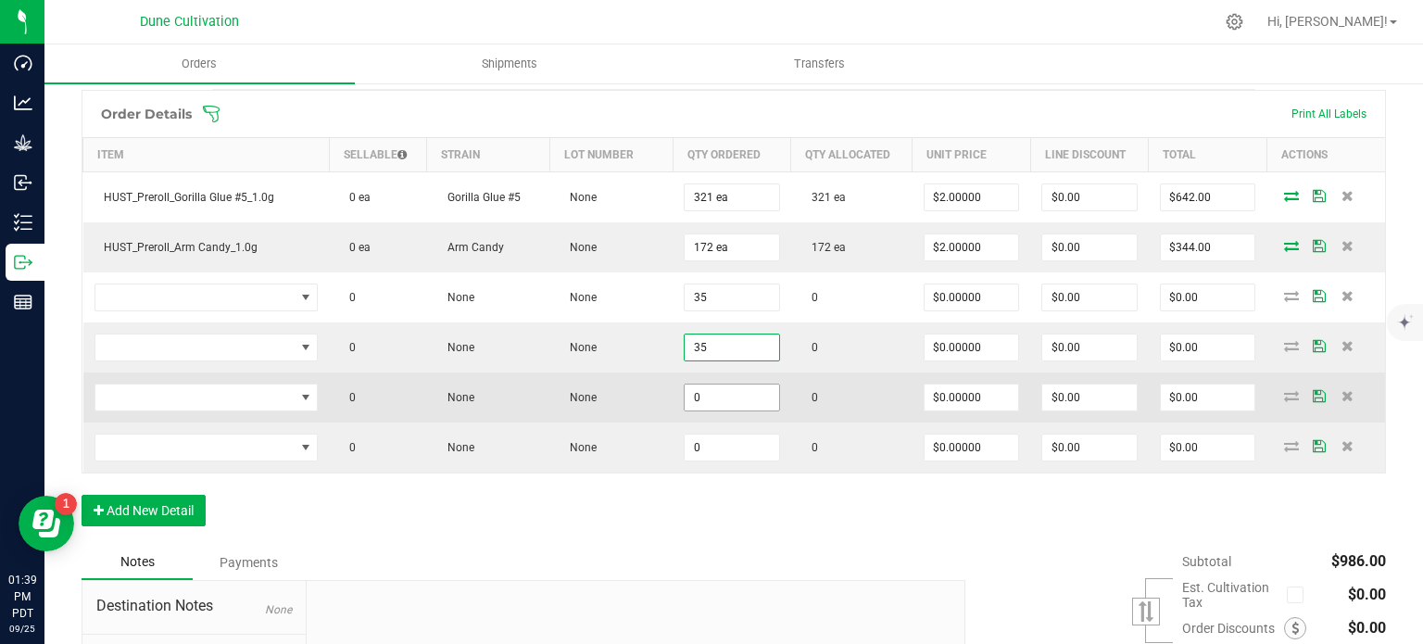
type input "35"
click at [699, 389] on input "0" at bounding box center [731, 397] width 94 height 26
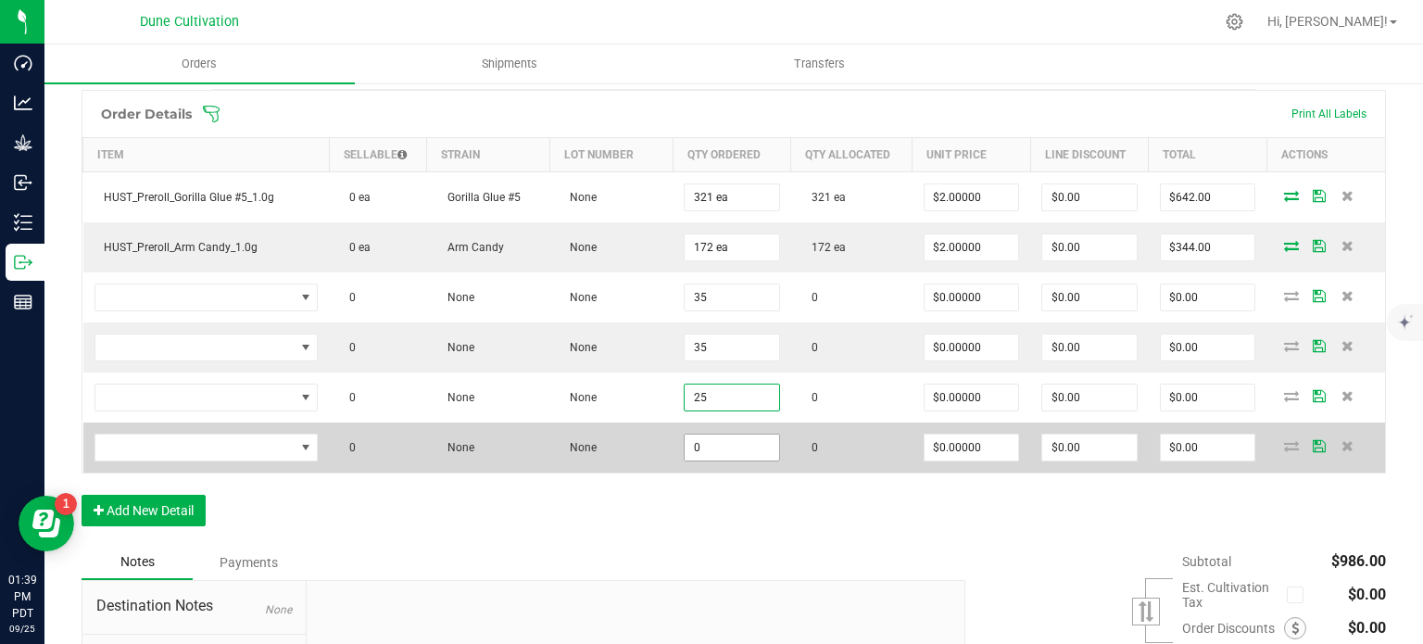
type input "25"
click at [704, 451] on input "0" at bounding box center [731, 447] width 94 height 26
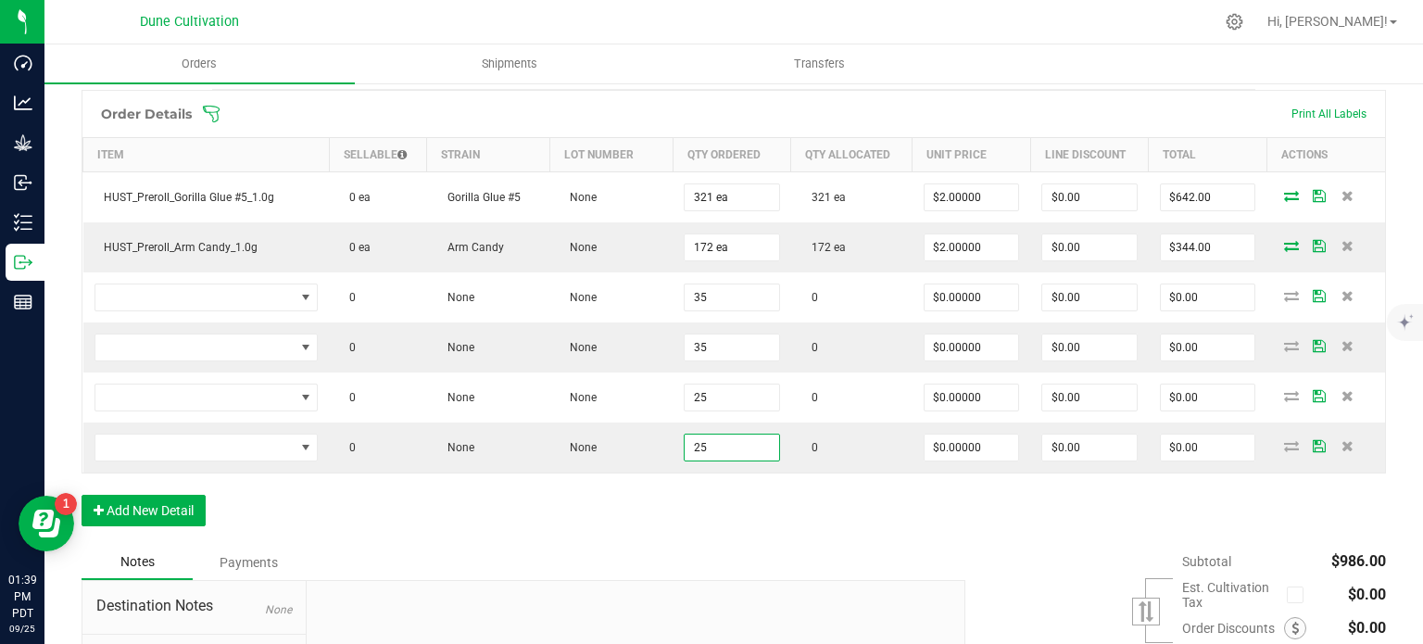
type input "25"
click at [708, 514] on div "Order Details Print All Labels Item Sellable Strain Lot Number Qty Ordered Qty …" at bounding box center [734, 317] width 1304 height 455
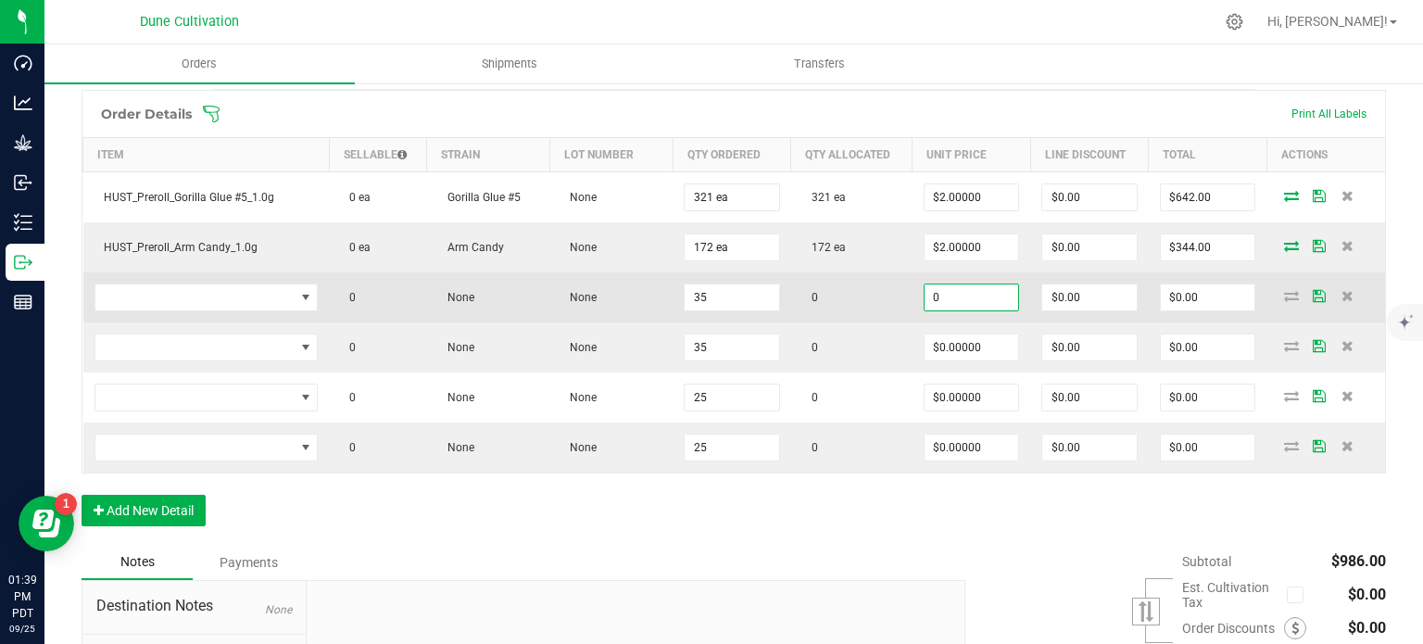
click at [956, 296] on input "0" at bounding box center [971, 297] width 94 height 26
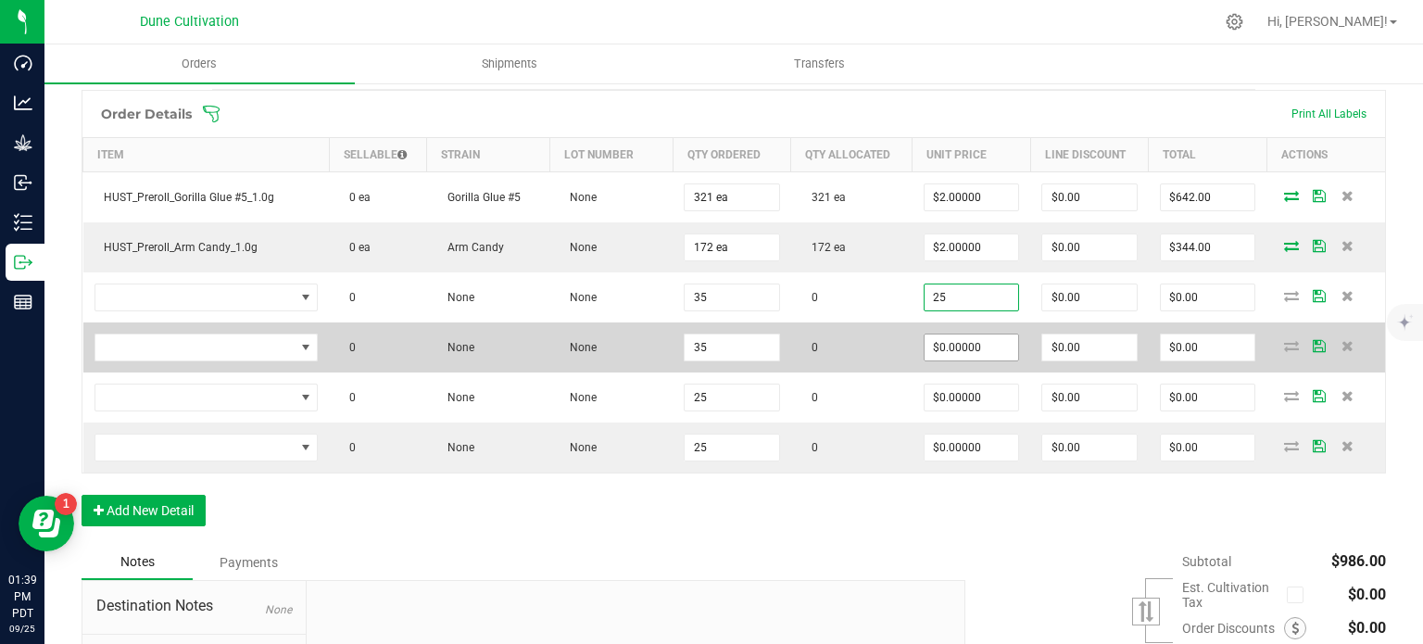
type input "$25.00000"
type input "$875.00"
click at [961, 339] on input "0" at bounding box center [971, 347] width 94 height 26
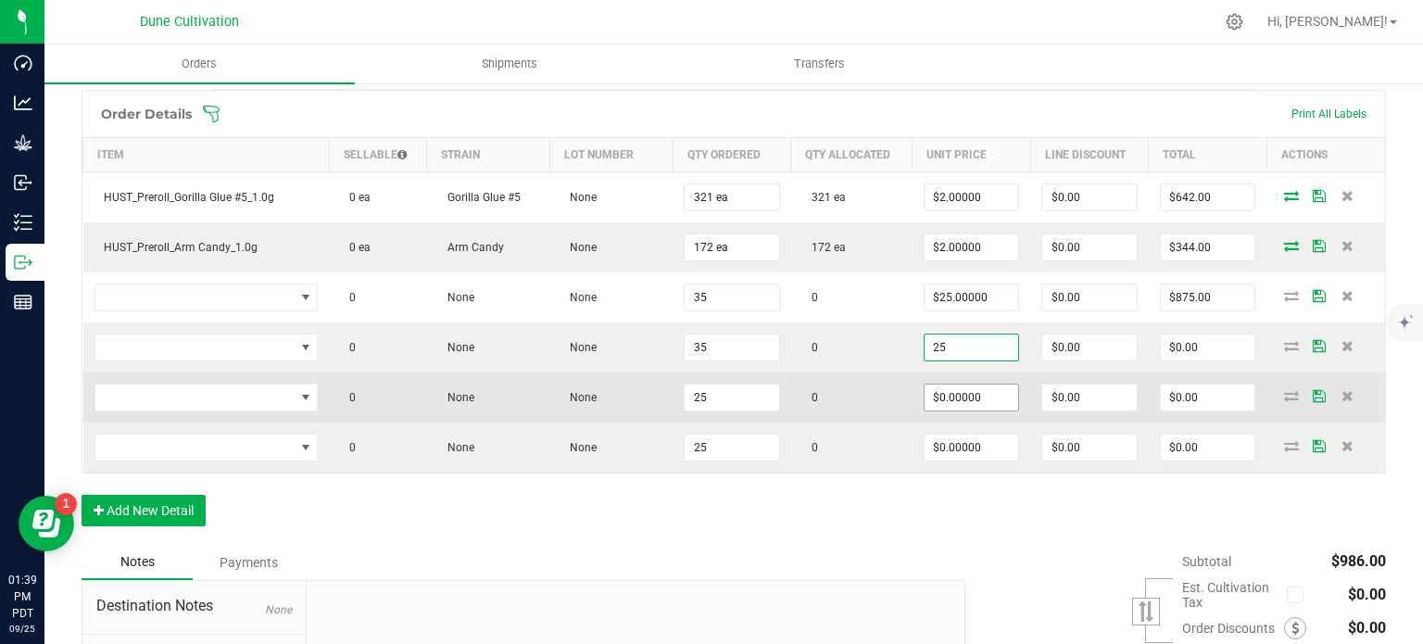
type input "$25.00000"
type input "$875.00"
click at [968, 401] on input "0" at bounding box center [971, 397] width 94 height 26
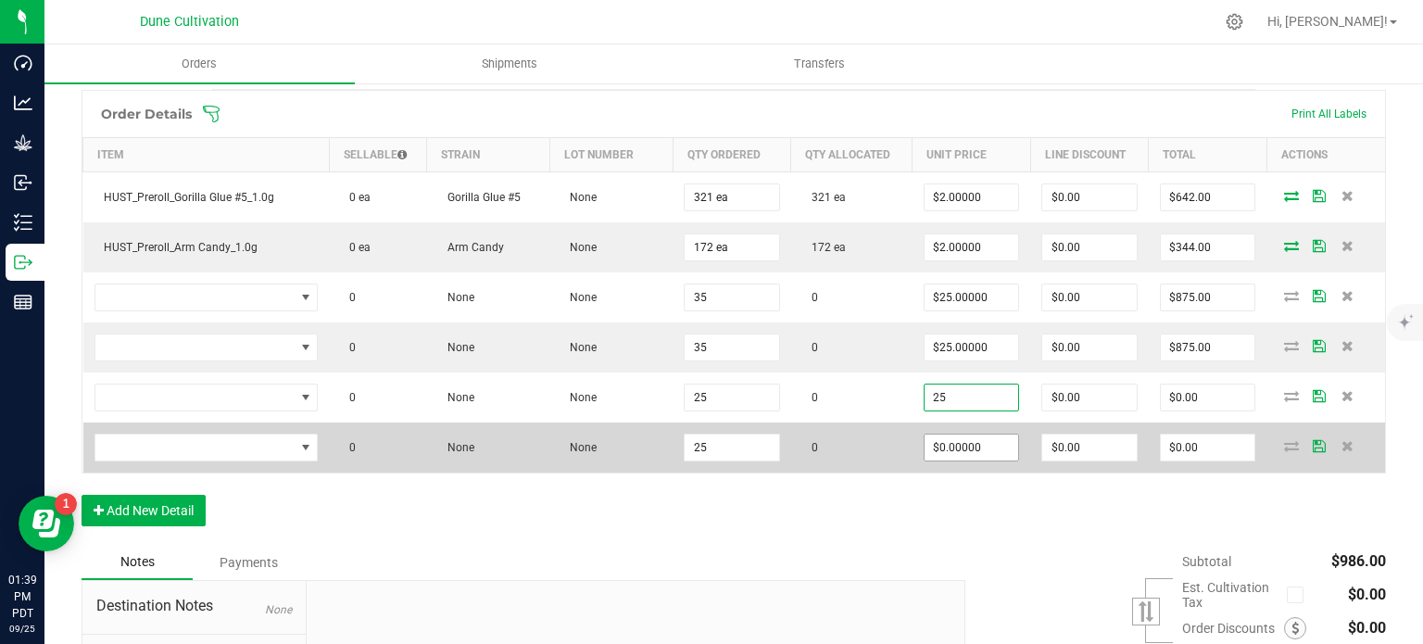
type input "$25.00000"
type input "$625.00"
click at [960, 440] on input "0" at bounding box center [971, 447] width 94 height 26
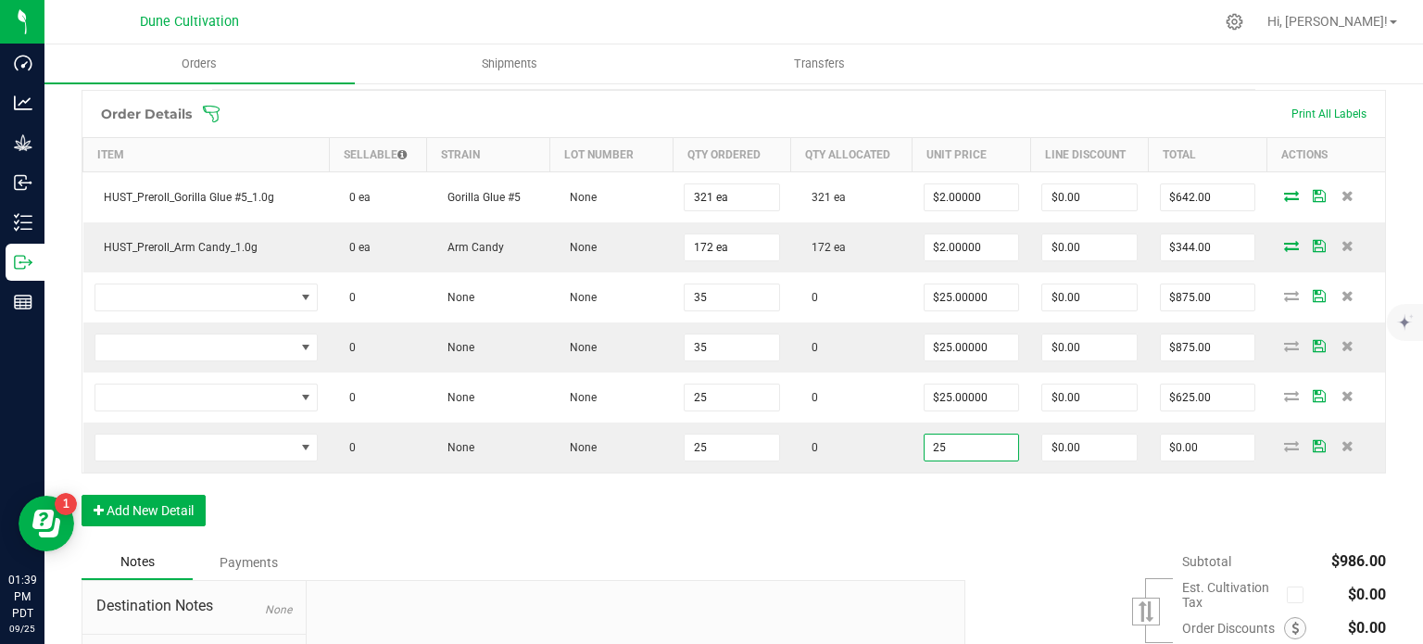
type input "$25.00000"
type input "$625.00"
click at [948, 486] on div "Order Details Print All Labels Item Sellable Strain Lot Number Qty Ordered Qty …" at bounding box center [734, 317] width 1304 height 455
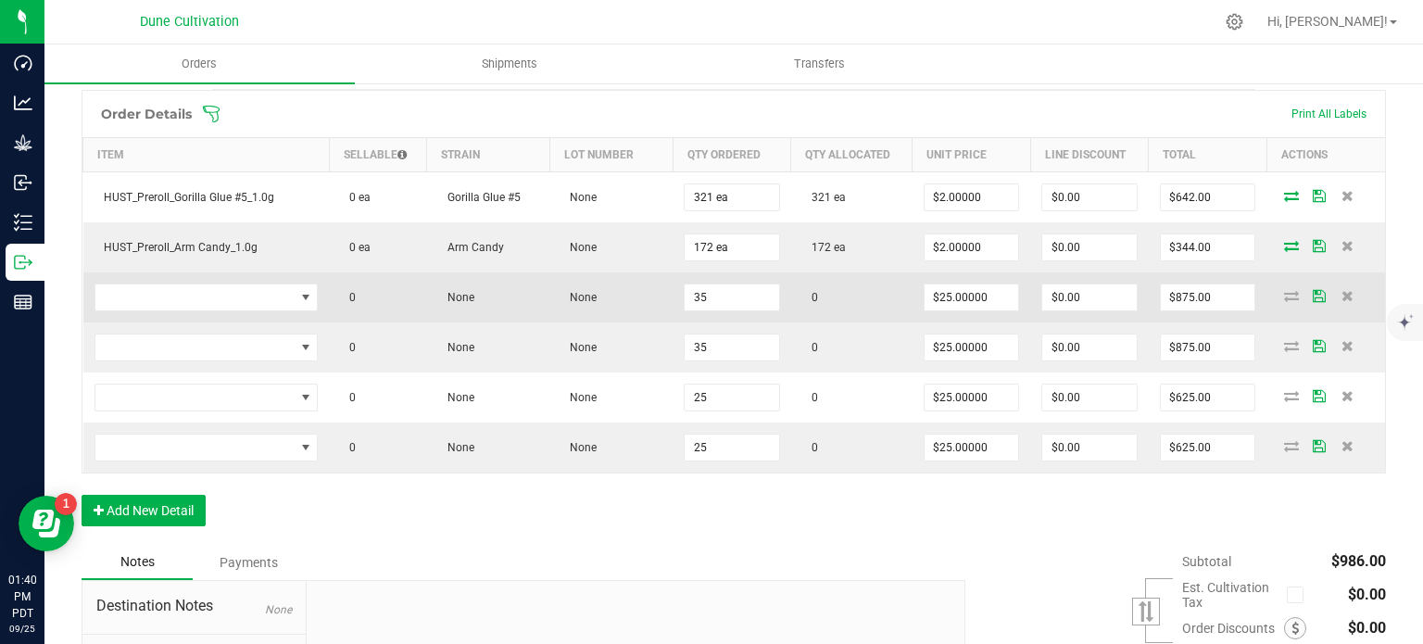
click at [254, 308] on td at bounding box center [206, 297] width 246 height 50
click at [256, 302] on span "NO DATA FOUND" at bounding box center [194, 297] width 199 height 26
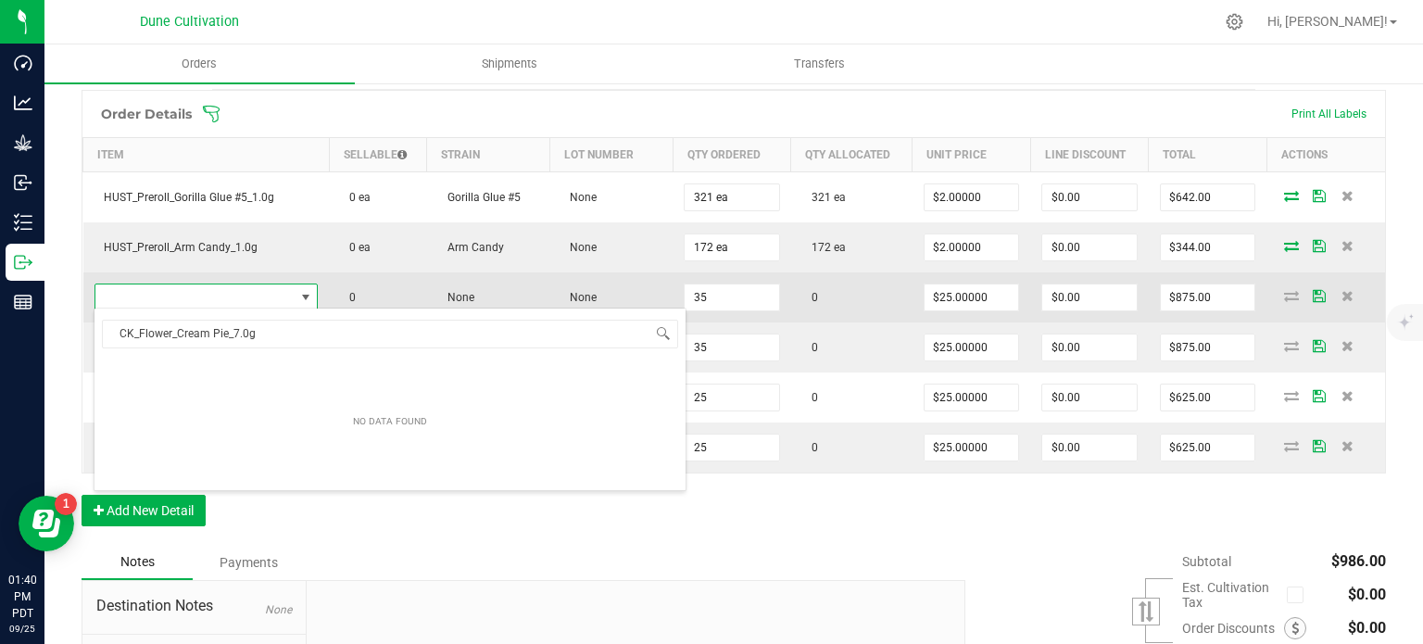
scroll to position [27, 219]
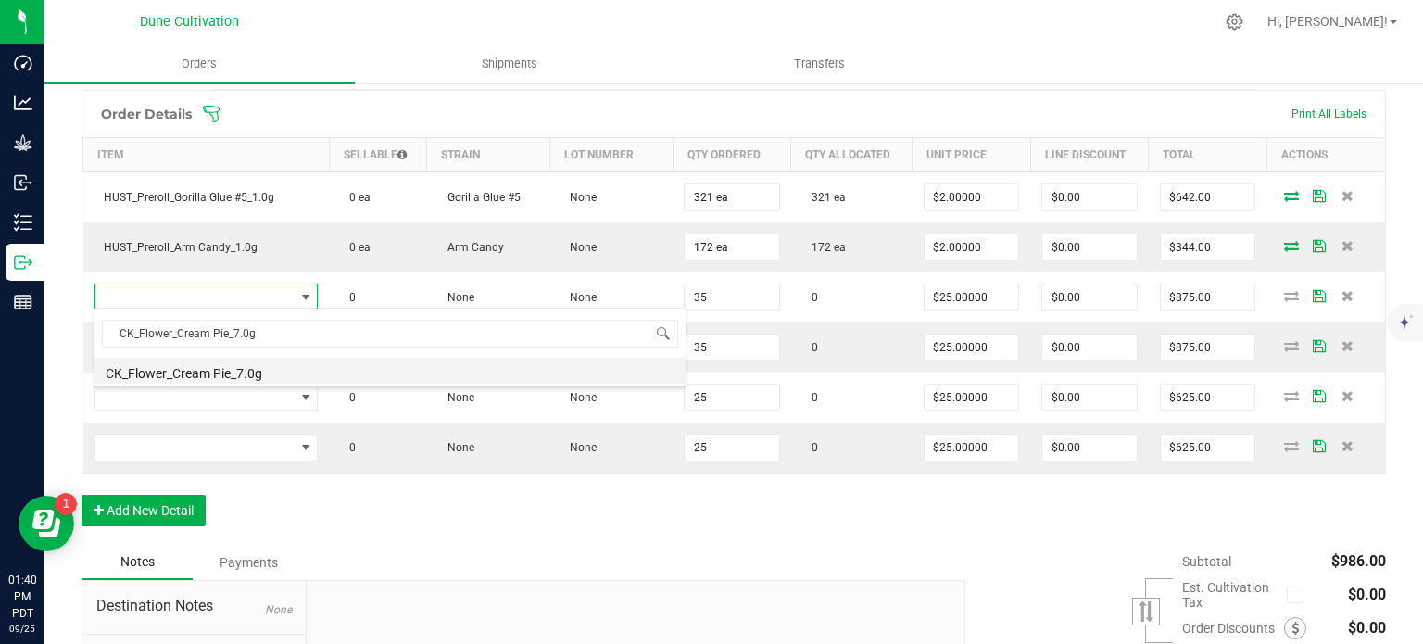
click at [252, 362] on li "CK_Flower_Cream Pie_7.0g" at bounding box center [389, 371] width 591 height 26
type input "35 ea"
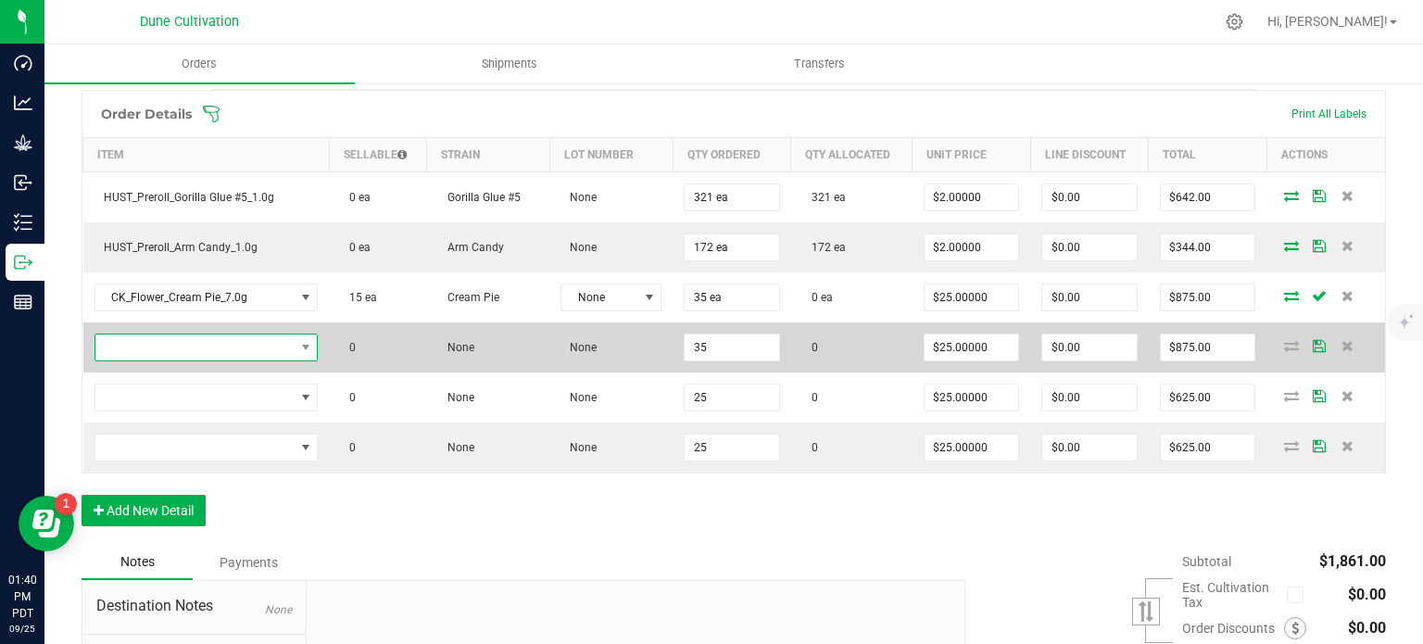
click at [241, 343] on span "NO DATA FOUND" at bounding box center [194, 347] width 199 height 26
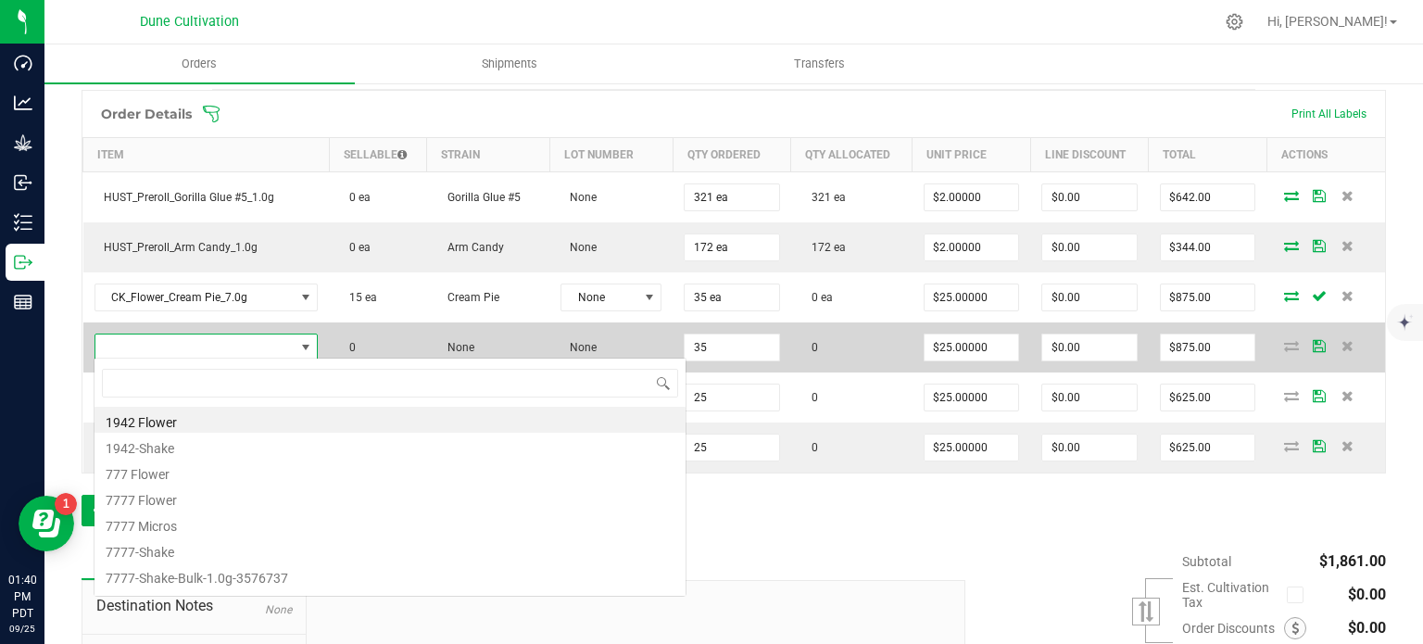
type input "CK_Flower_Truffle Butter_7.0g"
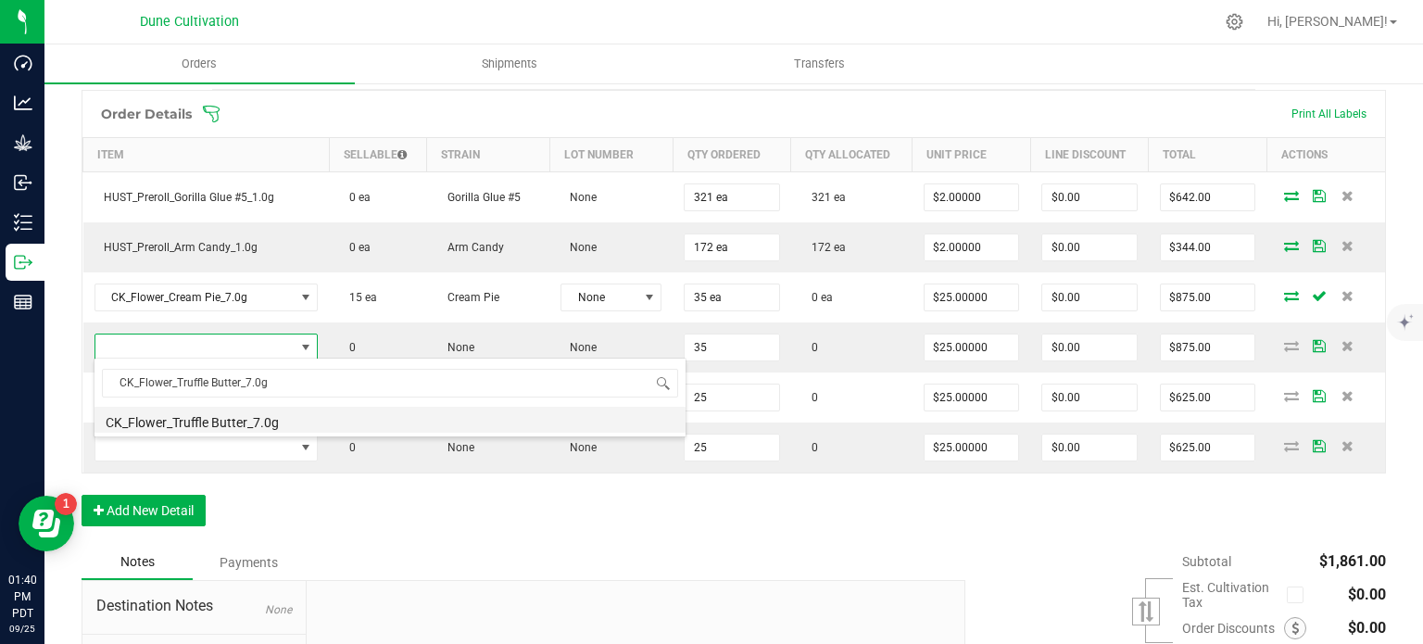
click at [237, 421] on li "CK_Flower_Truffle Butter_7.0g" at bounding box center [389, 420] width 591 height 26
type input "35 ea"
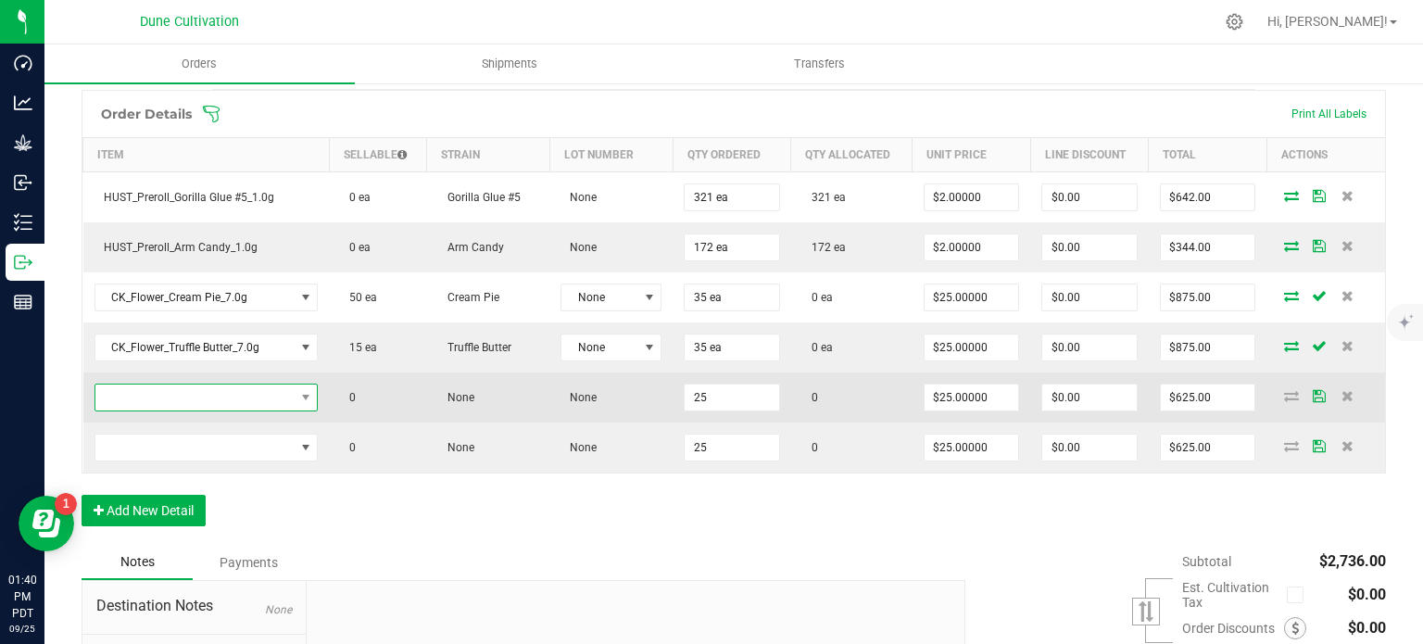
click at [195, 386] on span "NO DATA FOUND" at bounding box center [194, 397] width 199 height 26
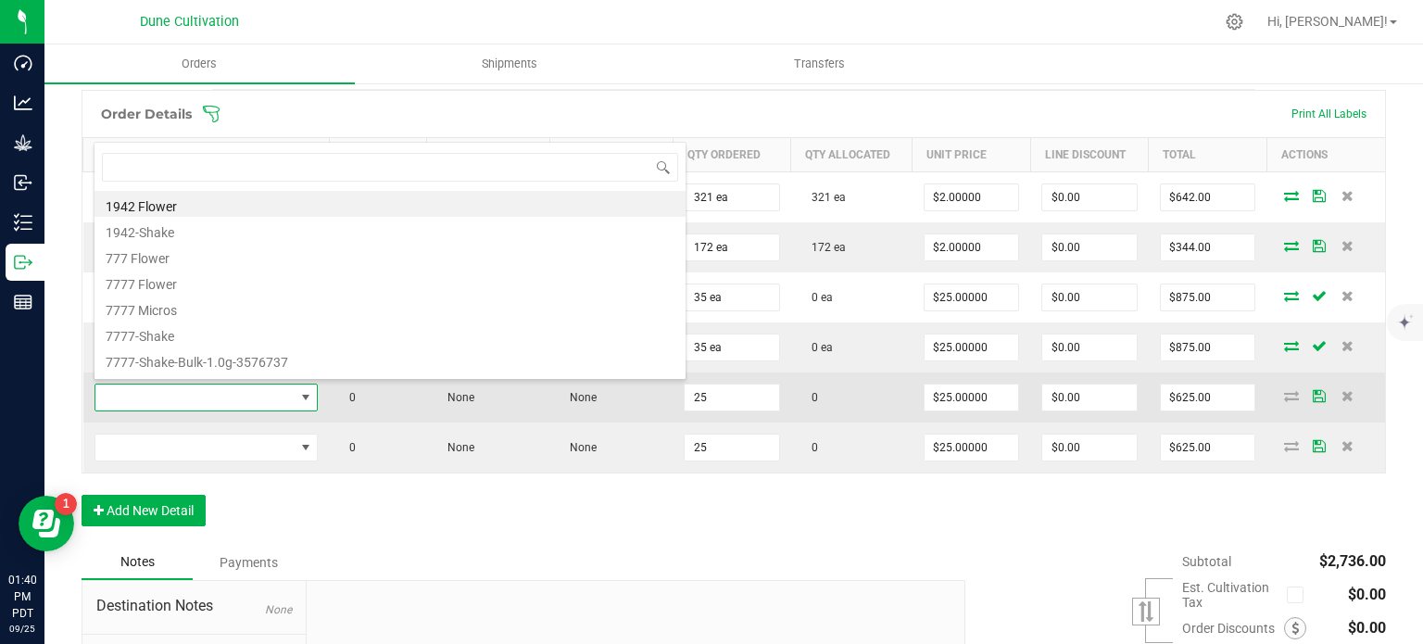
type input "CK_Flower_Clout Berriez_7.0g"
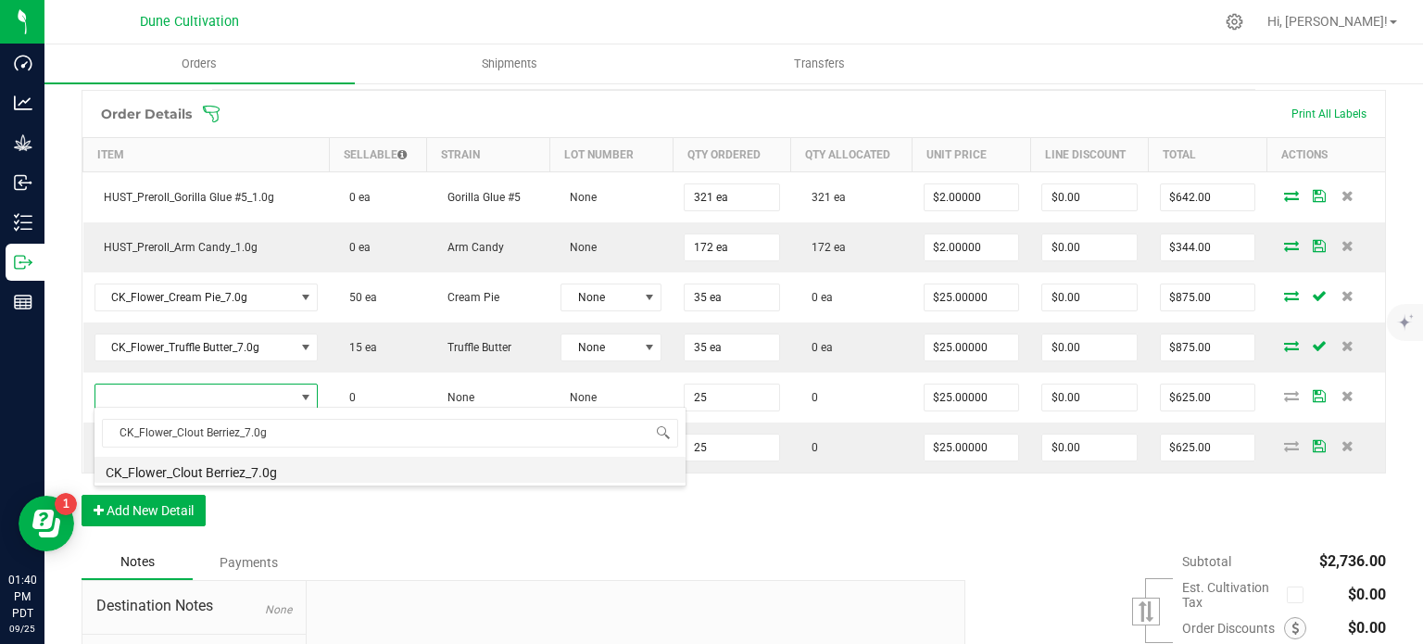
click at [211, 466] on li "CK_Flower_Clout Berriez_7.0g" at bounding box center [389, 470] width 591 height 26
type input "25 ea"
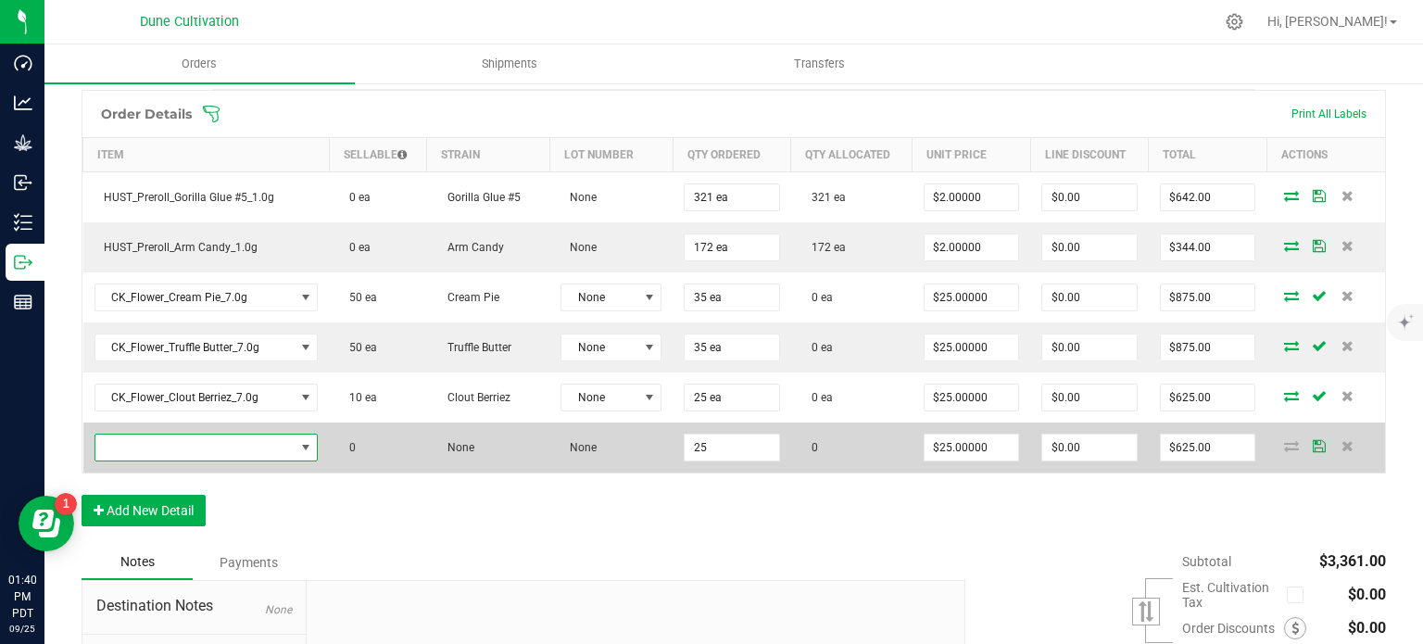
click at [189, 434] on span "NO DATA FOUND" at bounding box center [194, 447] width 199 height 26
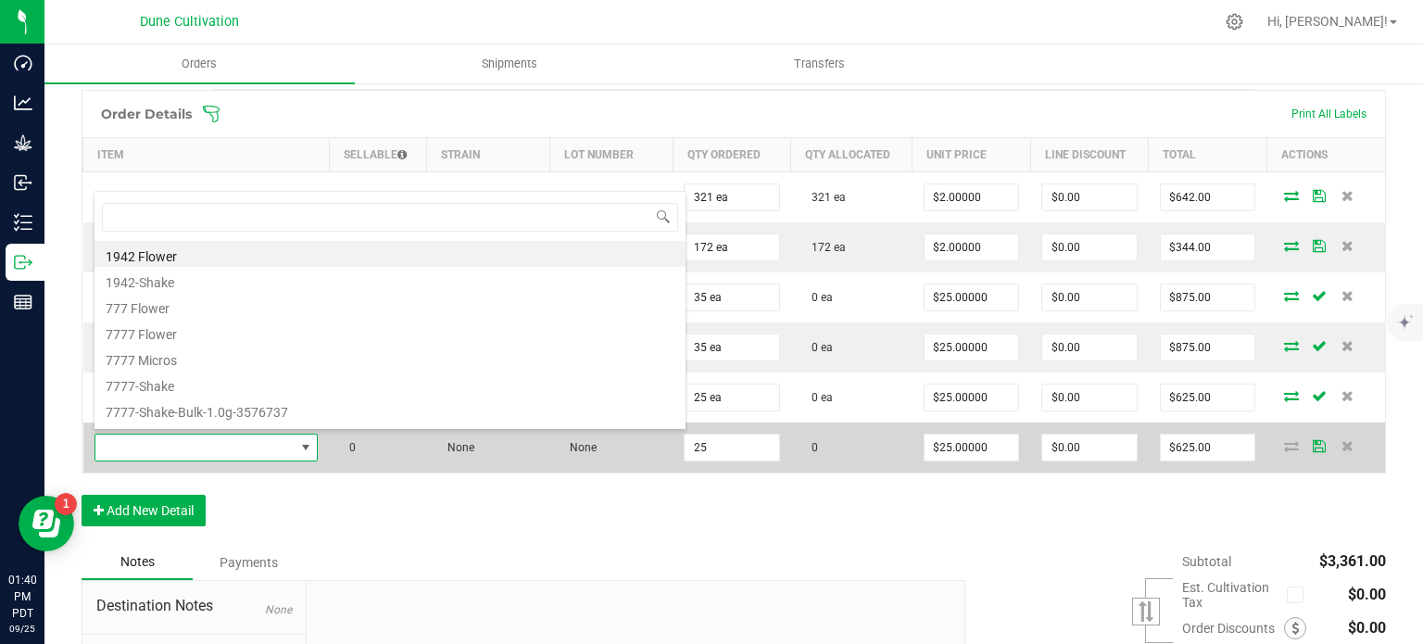
type input "CK_Flower_Blue Wagyu_7.0g"
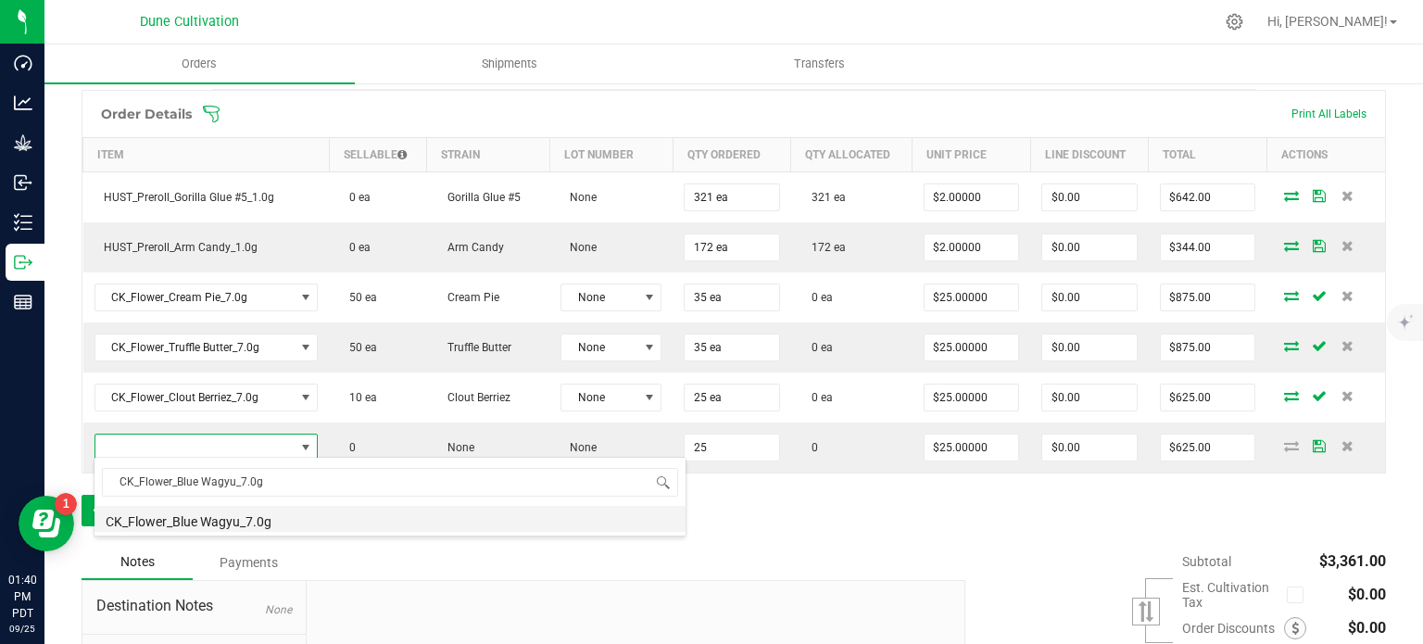
click at [242, 518] on li "CK_Flower_Blue Wagyu_7.0g" at bounding box center [389, 519] width 591 height 26
type input "25 ea"
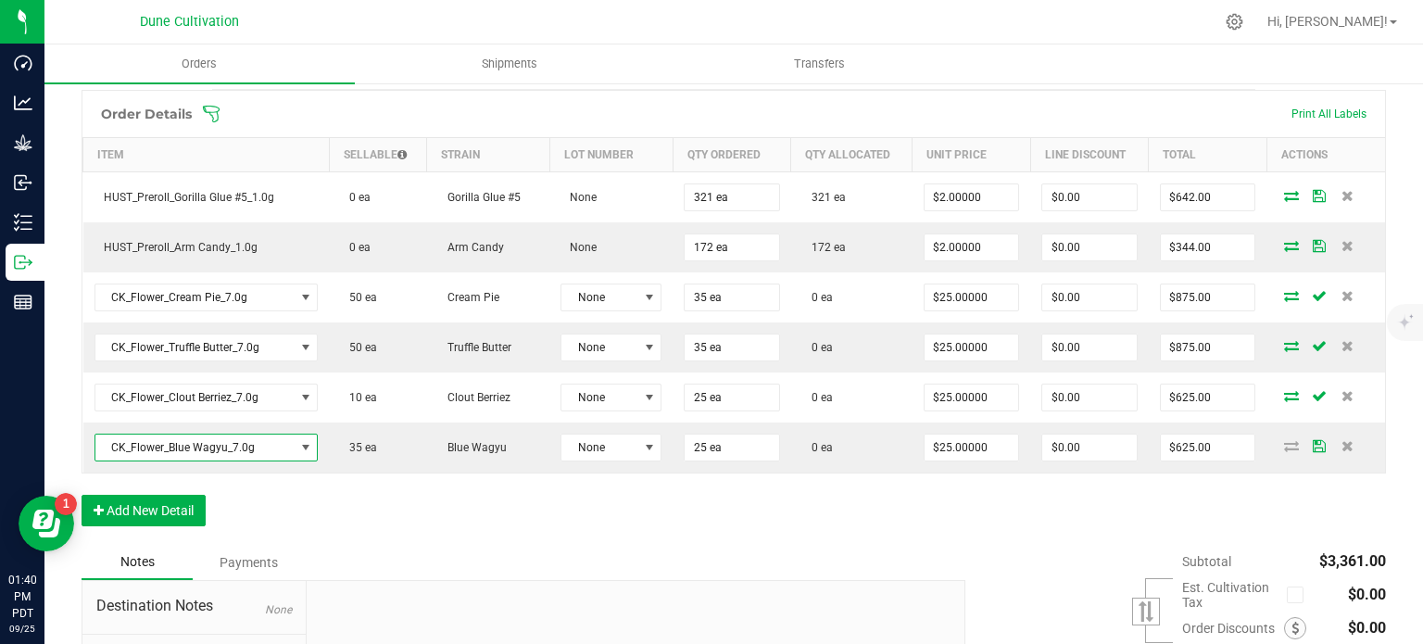
click at [381, 521] on div "Order Details Print All Labels Item Sellable Strain Lot Number Qty Ordered Qty …" at bounding box center [734, 317] width 1304 height 455
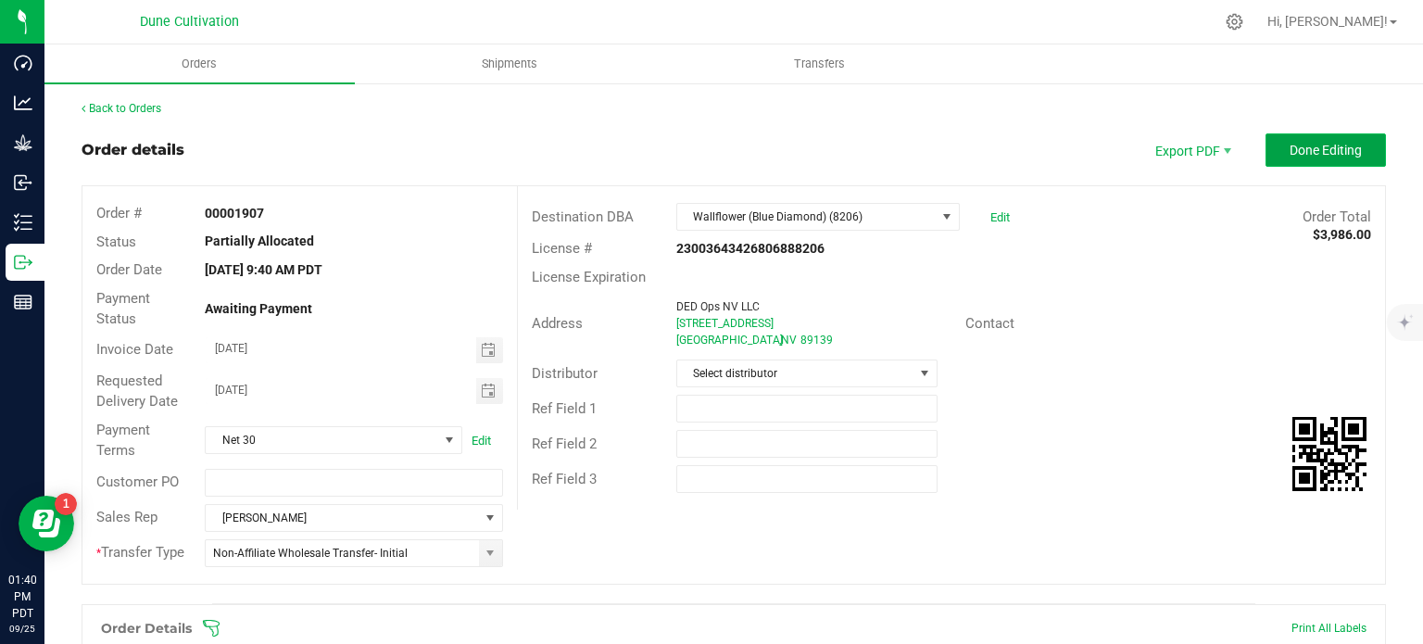
click at [1319, 161] on button "Done Editing" at bounding box center [1325, 149] width 120 height 33
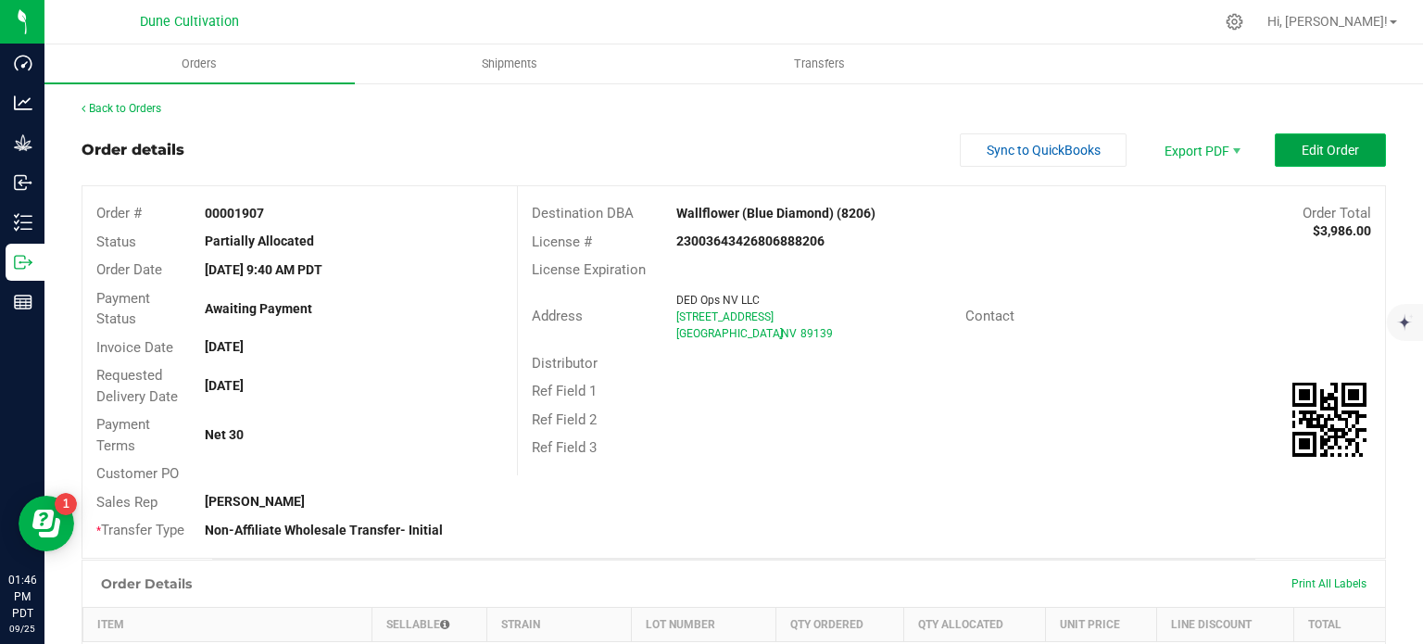
click at [1337, 139] on button "Edit Order" at bounding box center [1329, 149] width 111 height 33
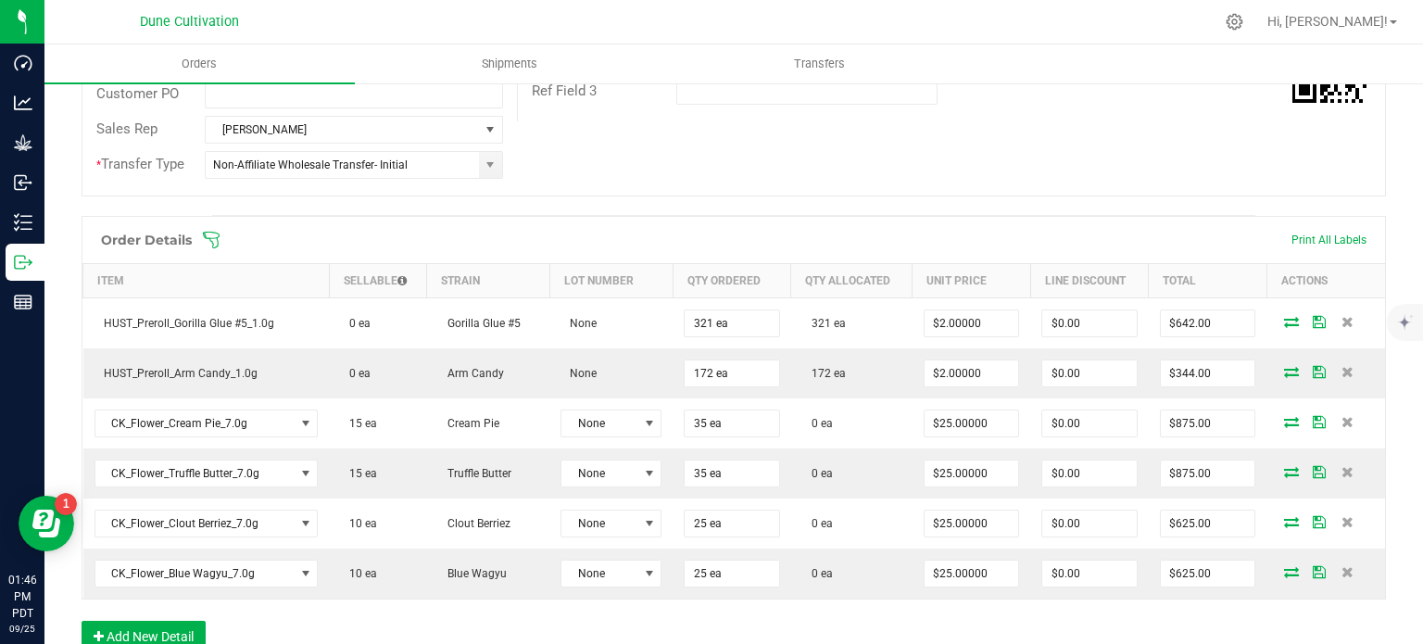
scroll to position [712, 0]
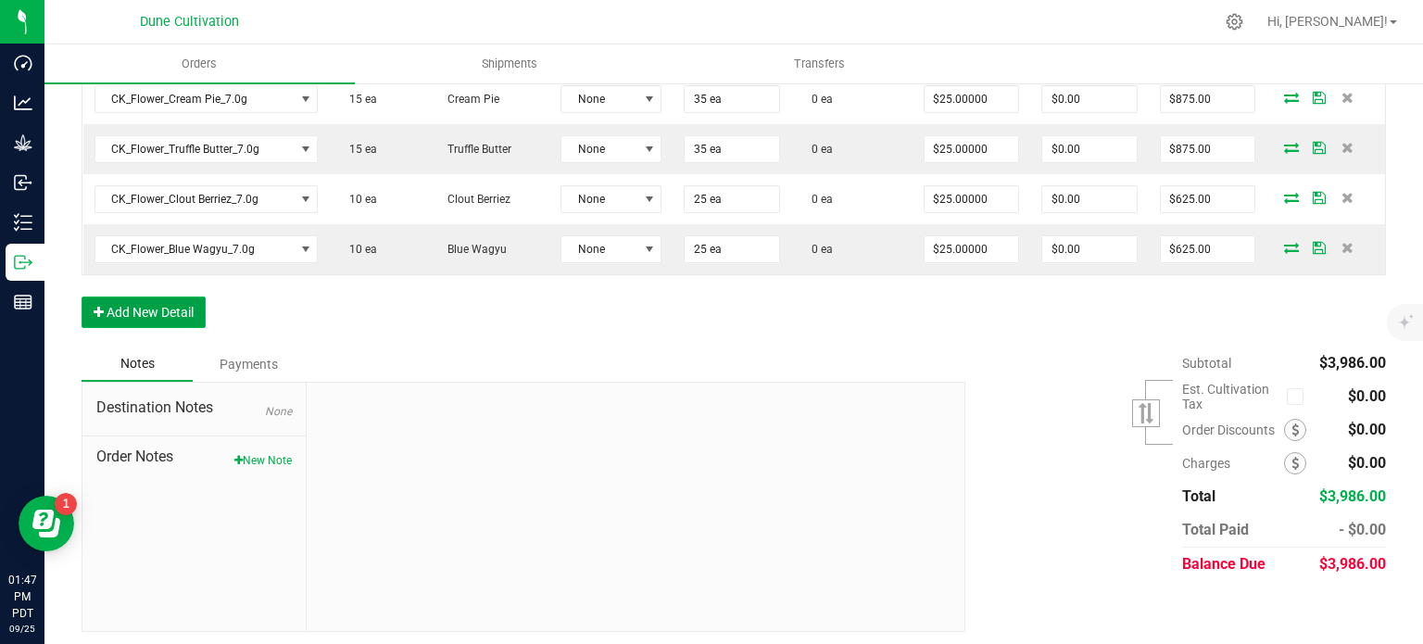
click at [133, 304] on button "Add New Detail" at bounding box center [144, 311] width 124 height 31
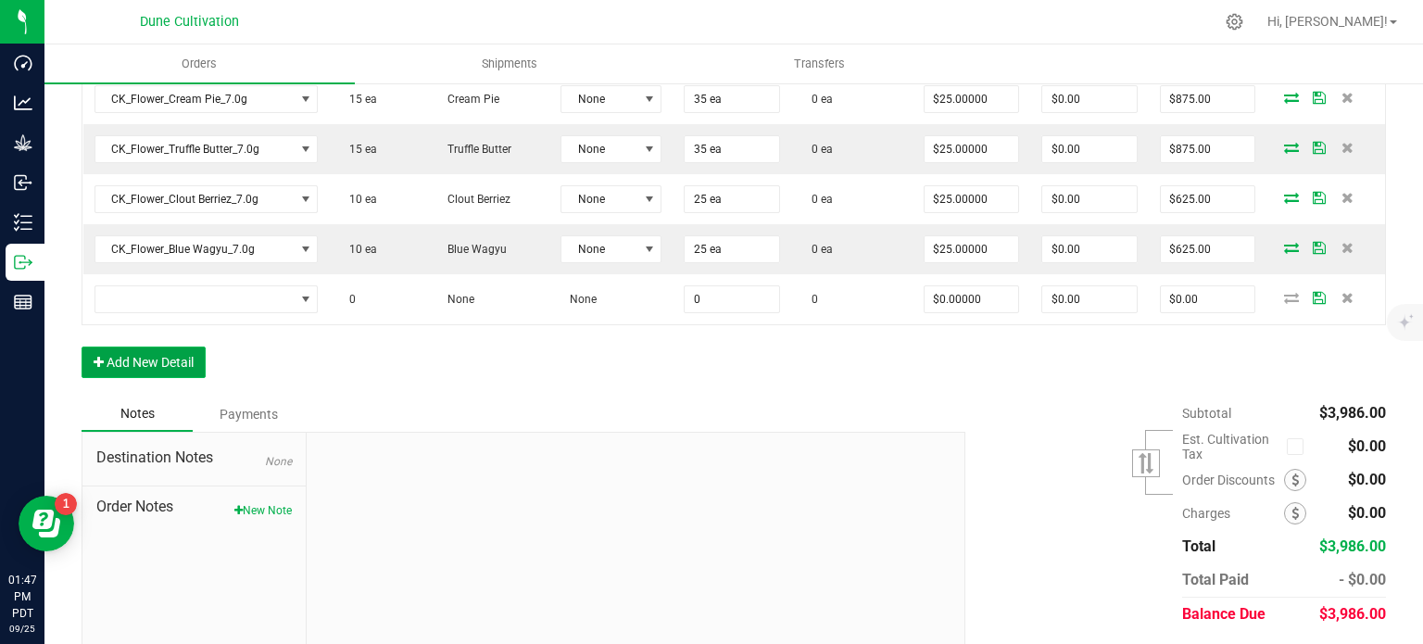
click at [134, 346] on button "Add New Detail" at bounding box center [144, 361] width 124 height 31
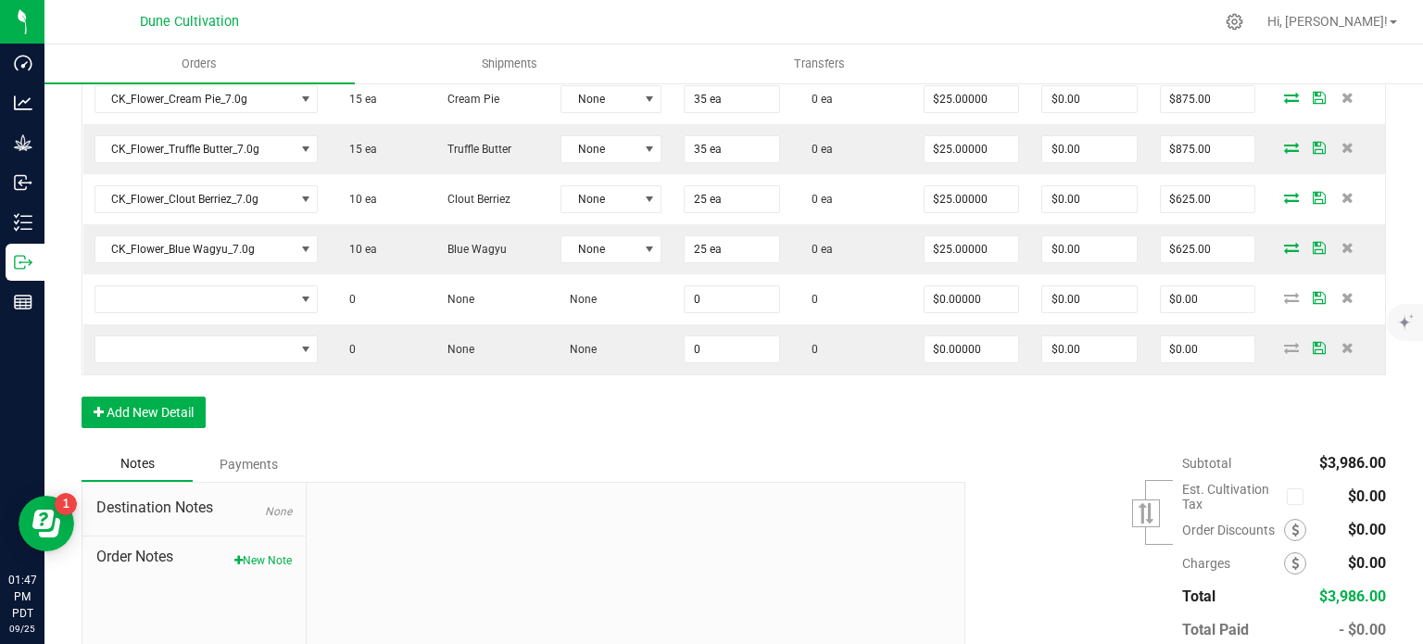
click at [148, 425] on div "Order Details Print All Labels Item Sellable Strain Lot Number Qty Ordered Qty …" at bounding box center [734, 169] width 1304 height 555
click at [157, 407] on button "Add New Detail" at bounding box center [144, 411] width 124 height 31
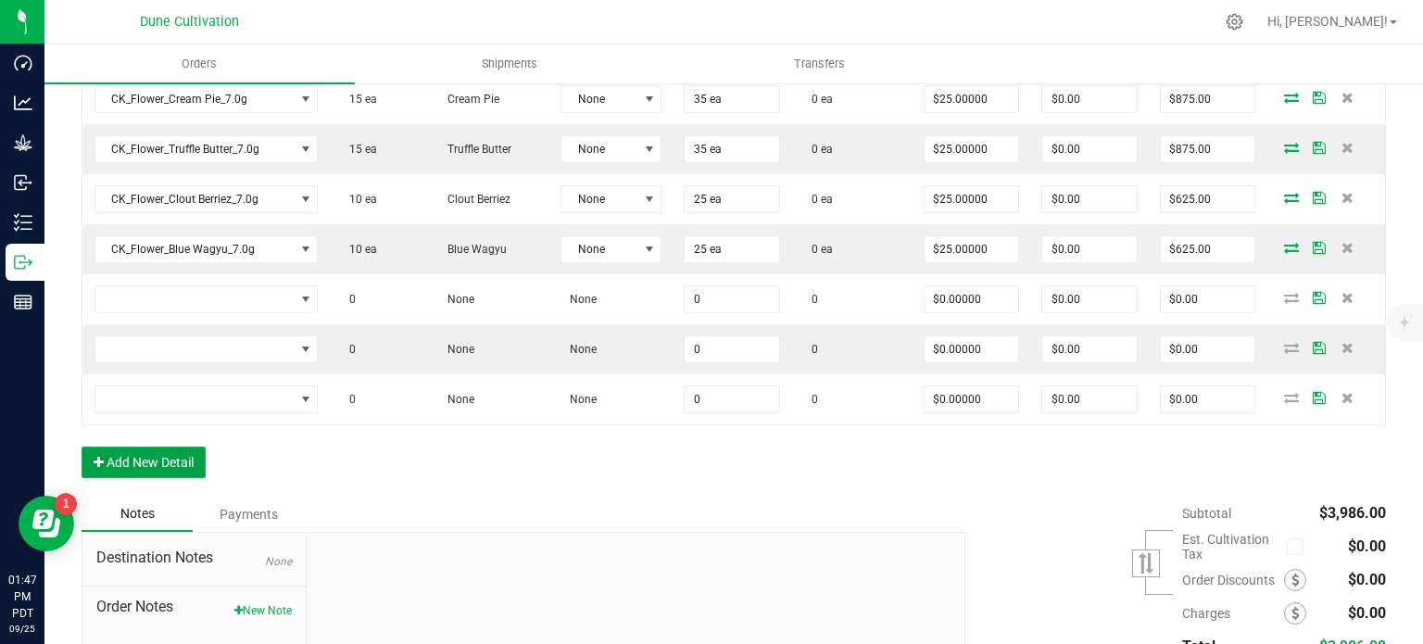
click at [159, 454] on button "Add New Detail" at bounding box center [144, 461] width 124 height 31
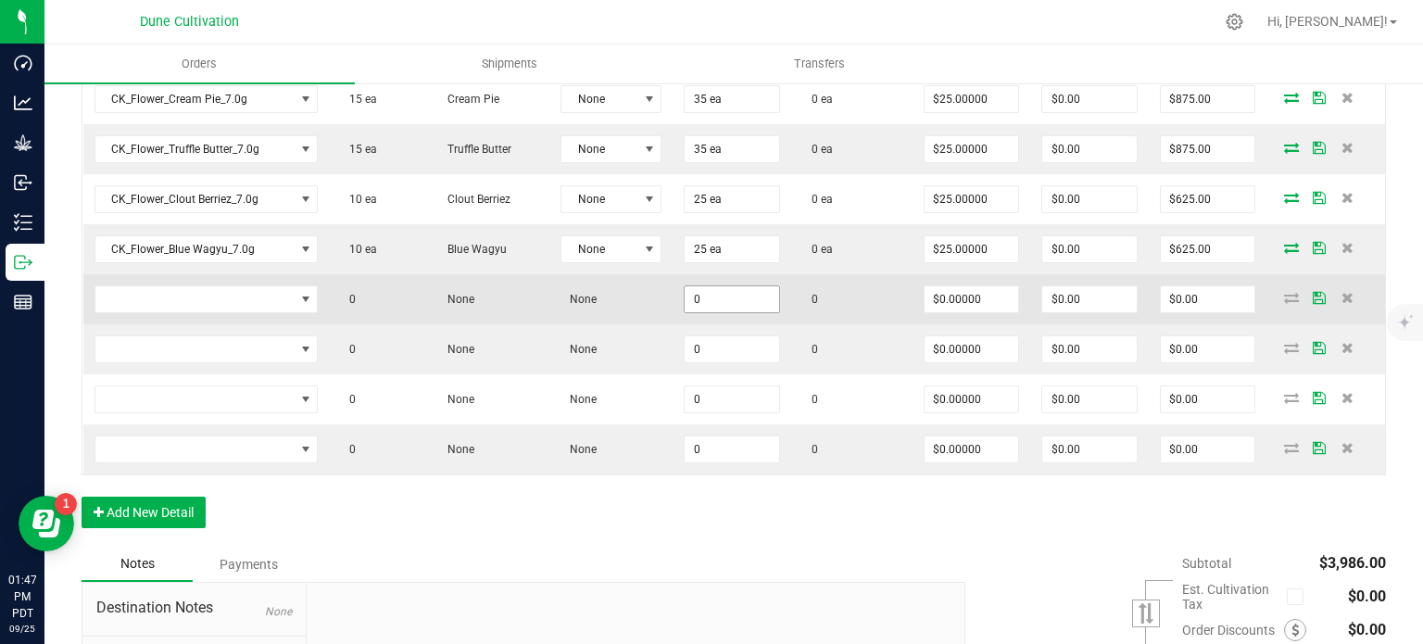
click at [698, 286] on input "0" at bounding box center [731, 299] width 94 height 26
click at [711, 299] on input "125" at bounding box center [731, 299] width 94 height 26
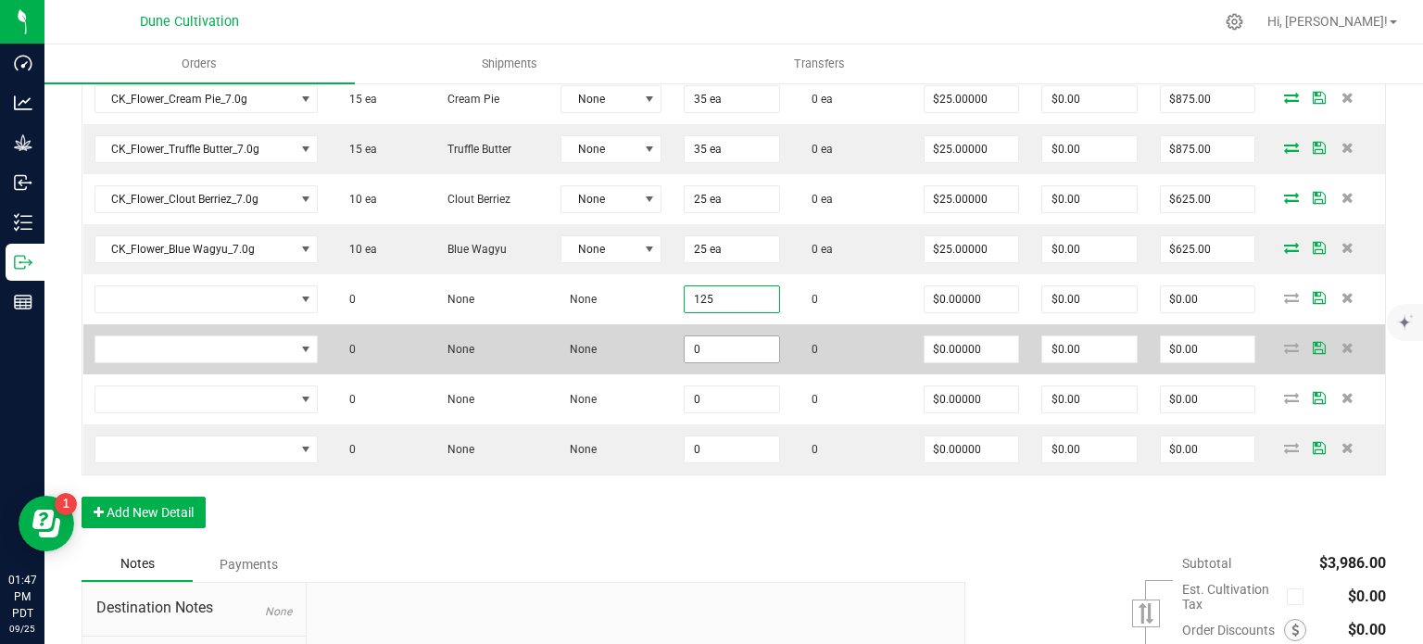
type input "125"
click at [711, 343] on input "0" at bounding box center [731, 349] width 94 height 26
paste input "125"
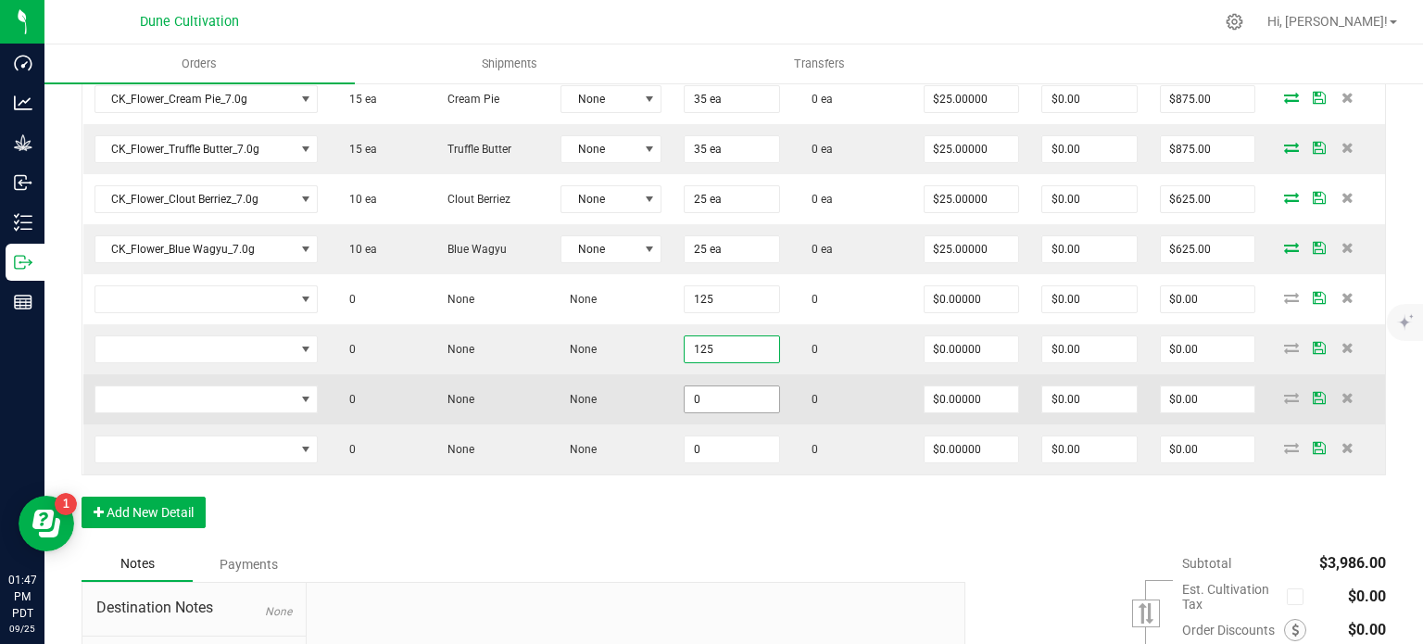
type input "125"
click at [705, 390] on input "0" at bounding box center [731, 399] width 94 height 26
paste input "125"
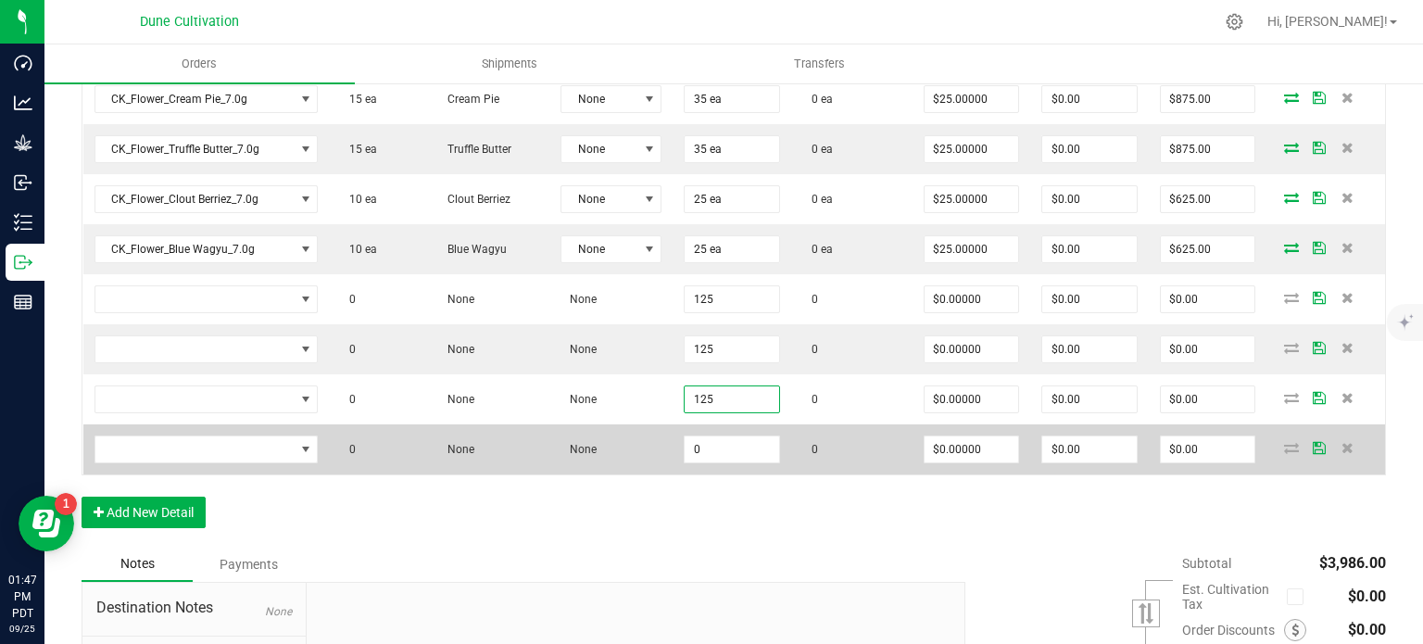
type input "125"
click at [704, 457] on td "0" at bounding box center [731, 449] width 119 height 50
click at [704, 446] on input "0" at bounding box center [731, 449] width 94 height 26
paste input "125"
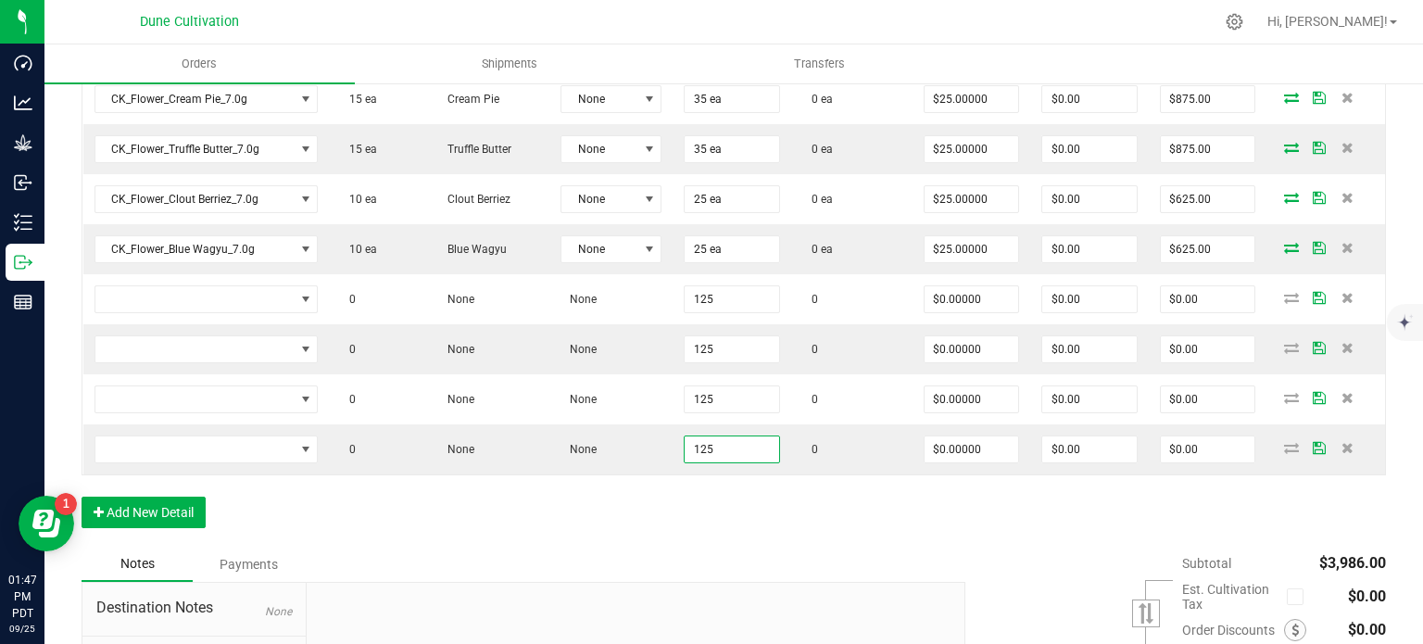
type input "125"
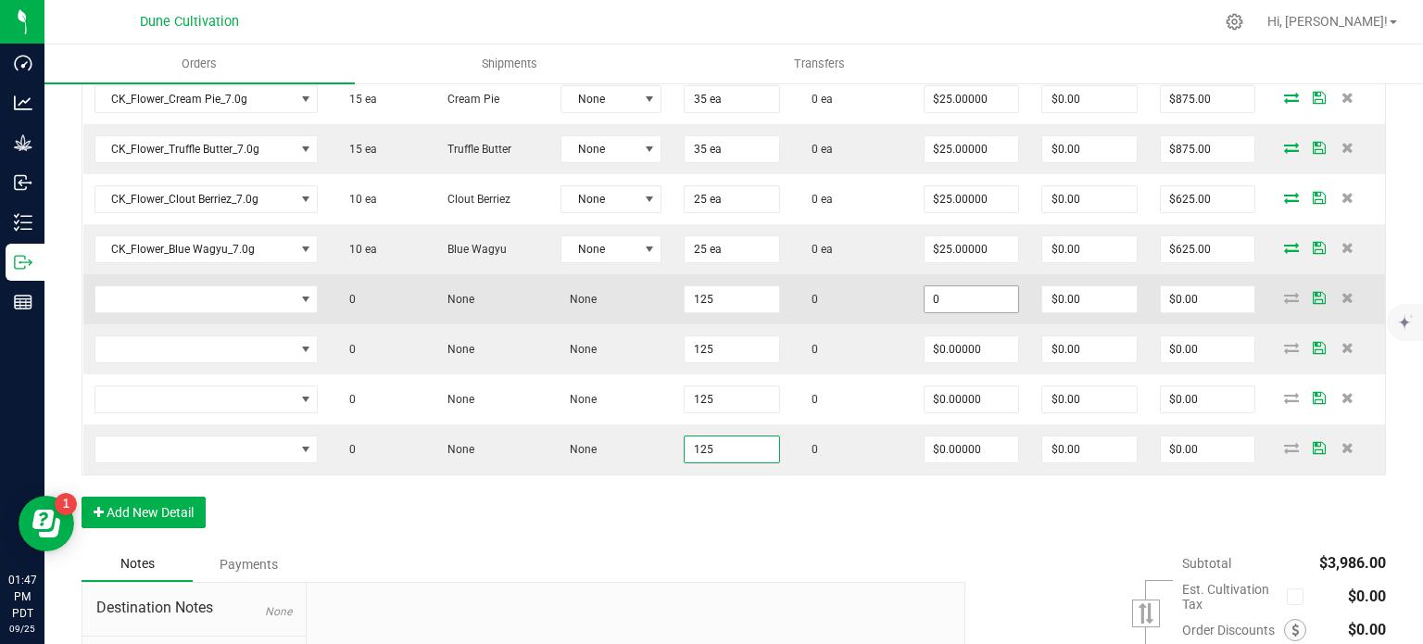
click at [945, 292] on input "0" at bounding box center [971, 299] width 94 height 26
click at [950, 295] on input "21.50" at bounding box center [971, 299] width 94 height 26
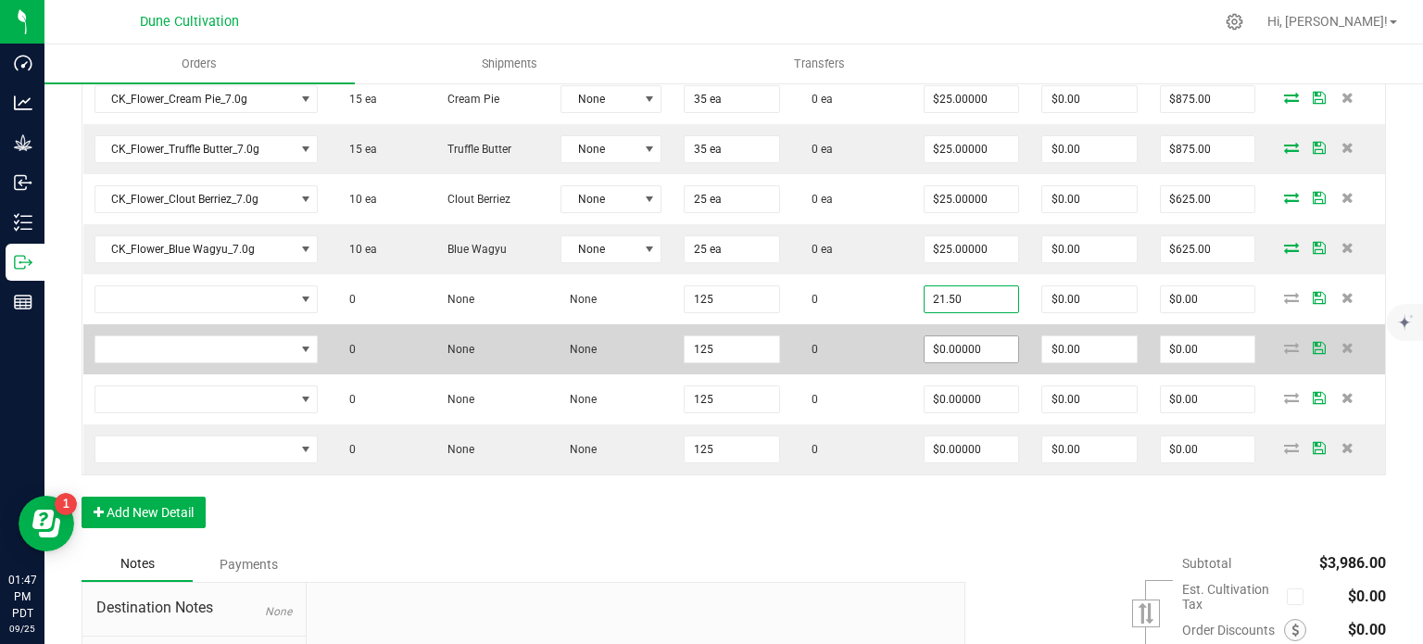
type input "$21.50000"
type input "$2,687.50"
click at [952, 340] on input "0" at bounding box center [971, 349] width 94 height 26
paste input "21.5"
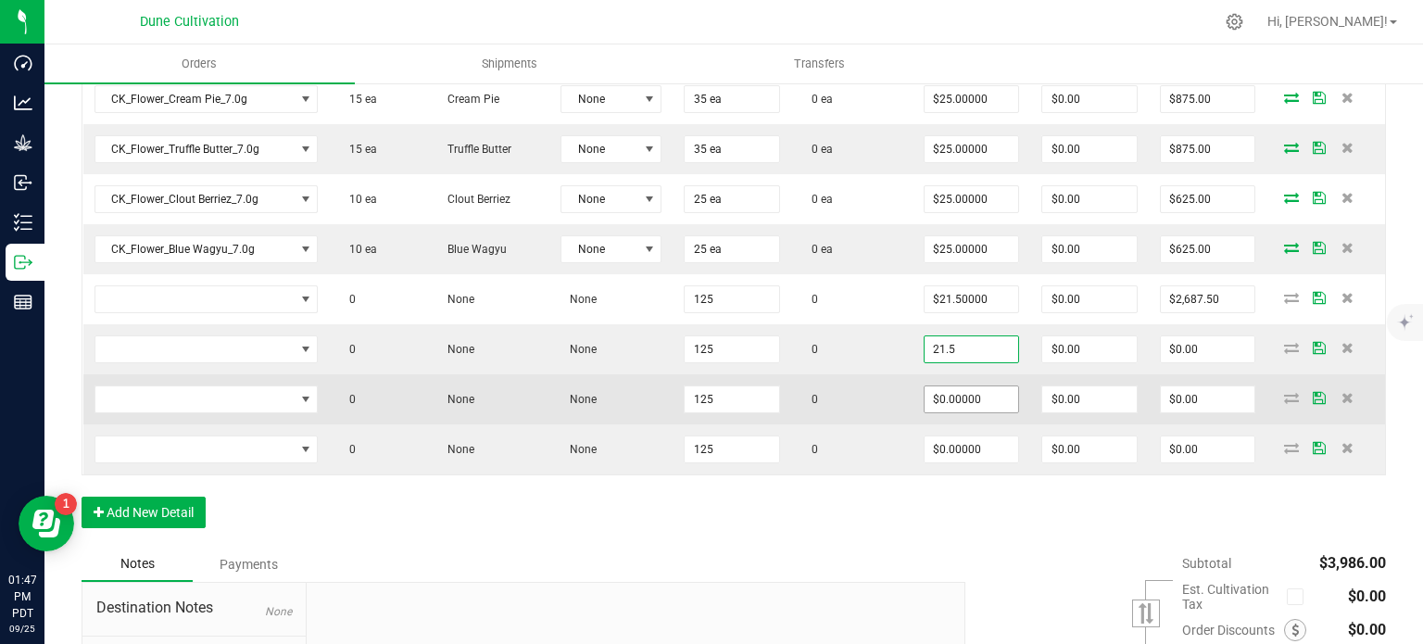
type input "$21.50000"
type input "$2,687.50"
click at [960, 399] on input "0" at bounding box center [971, 399] width 94 height 26
paste input "21.5"
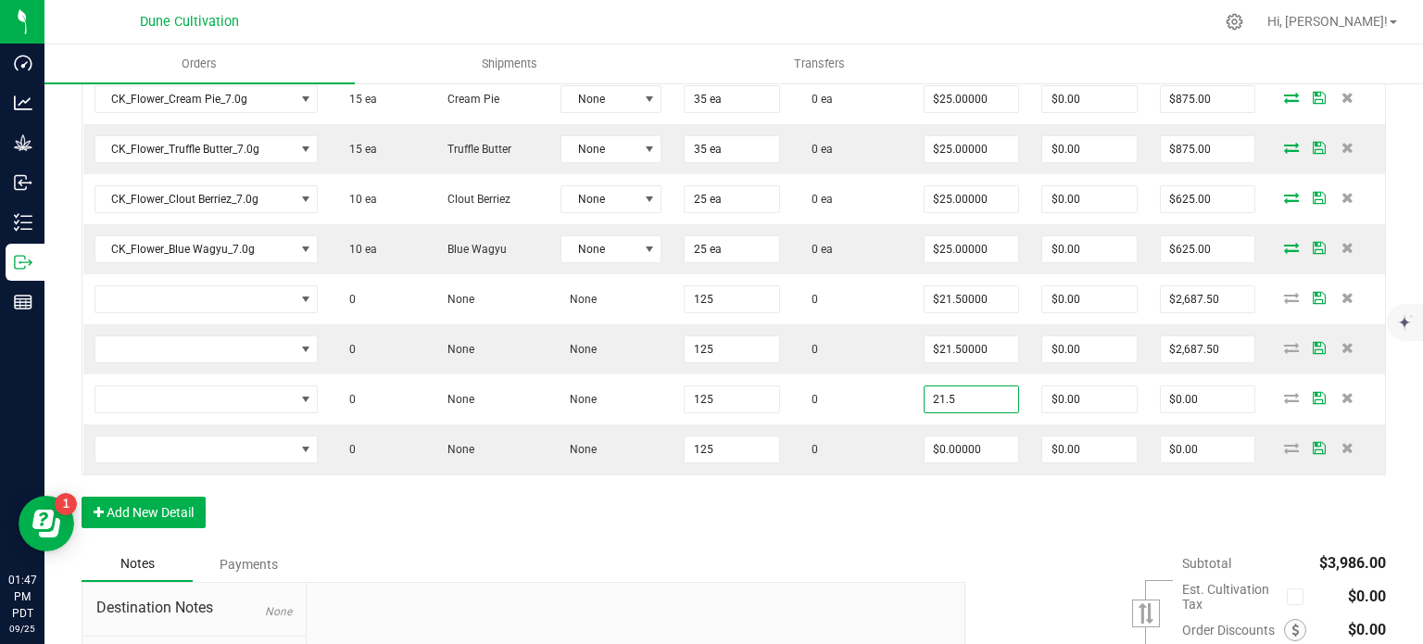
type input "$21.50000"
type input "$2,687.50"
click at [948, 477] on div "Order Details Print All Labels Item Sellable Strain Lot Number Qty Ordered Qty …" at bounding box center [734, 219] width 1304 height 655
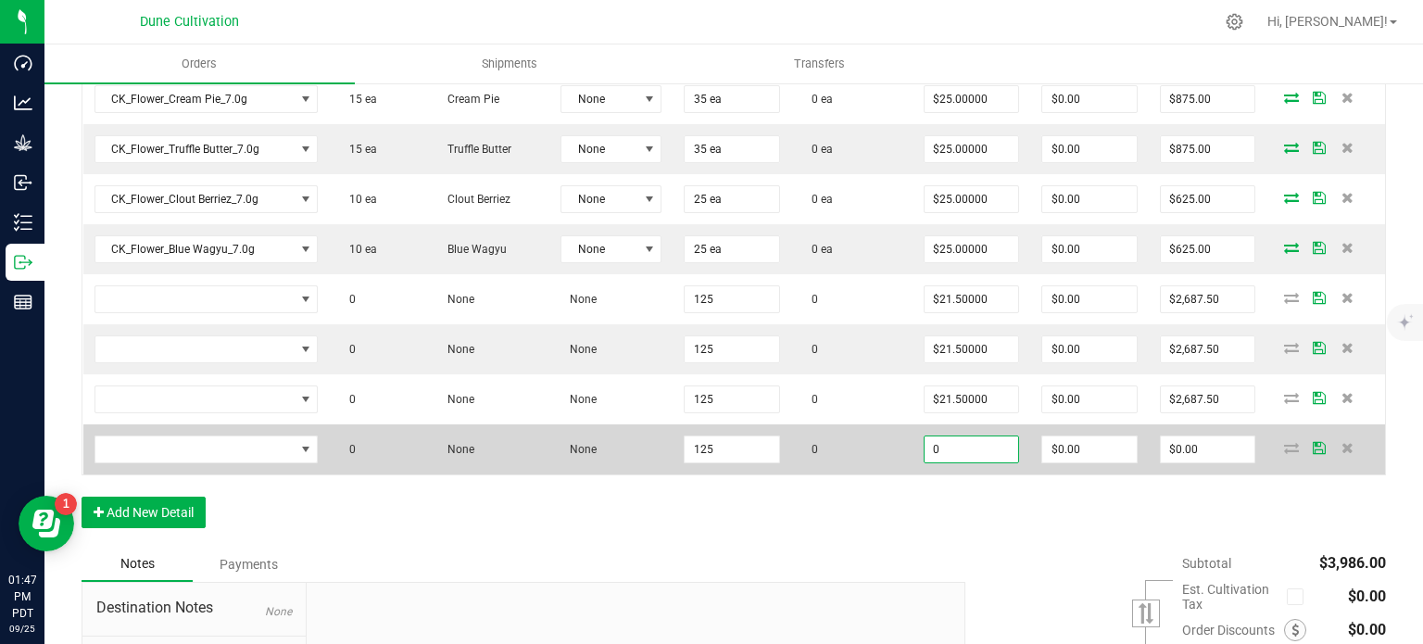
click at [955, 444] on input "0" at bounding box center [971, 449] width 94 height 26
paste input "21.5"
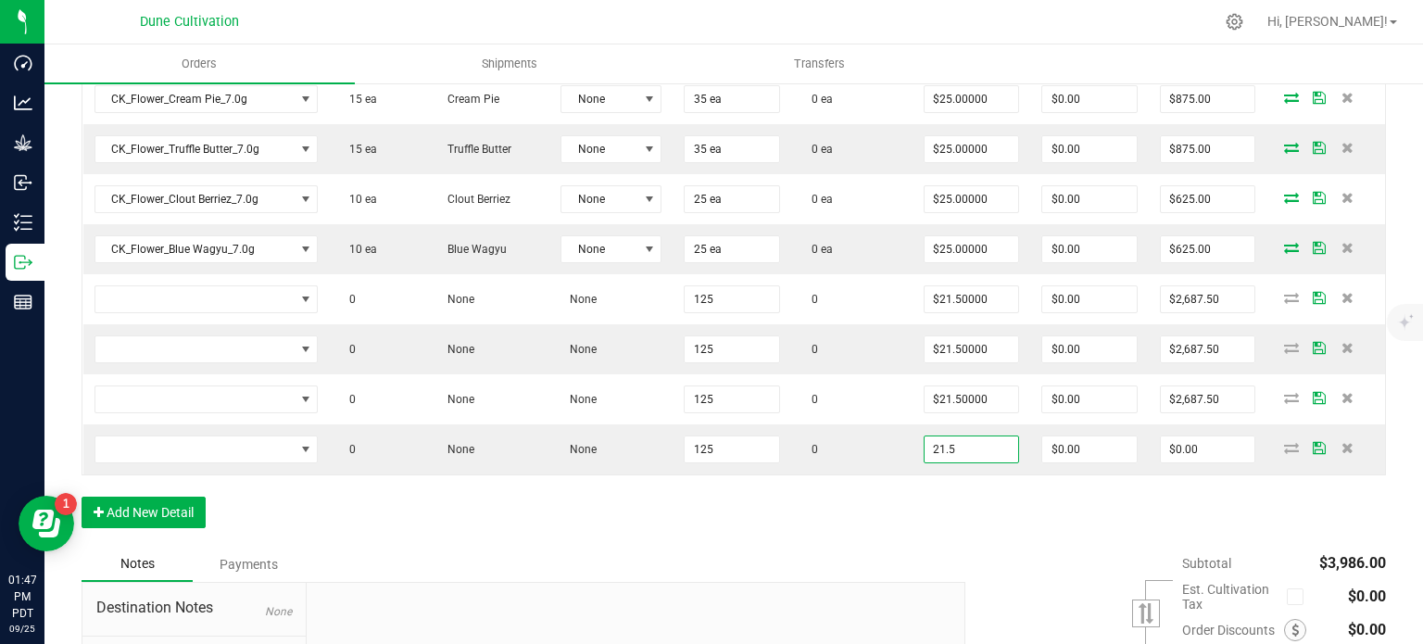
type input "$21.50000"
type input "$2,687.50"
click at [935, 516] on div "Order Details Print All Labels Item Sellable Strain Lot Number Qty Ordered Qty …" at bounding box center [734, 219] width 1304 height 655
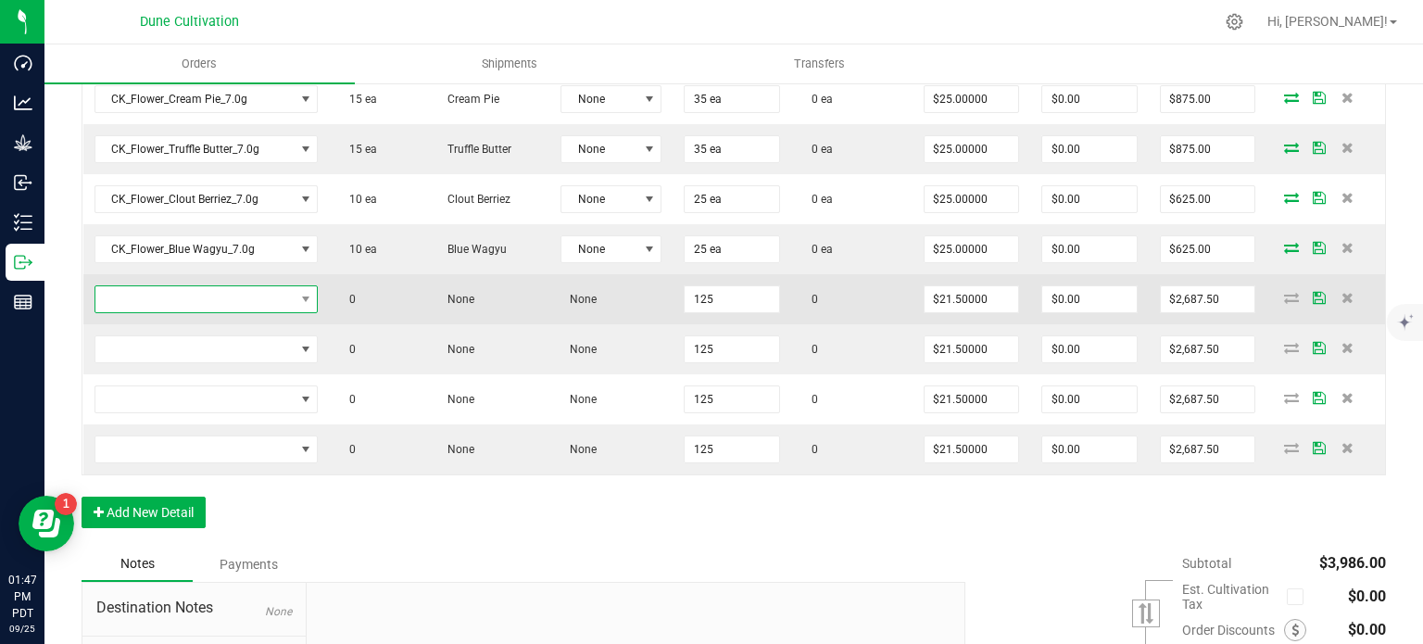
click at [240, 303] on span "NO DATA FOUND" at bounding box center [194, 299] width 199 height 26
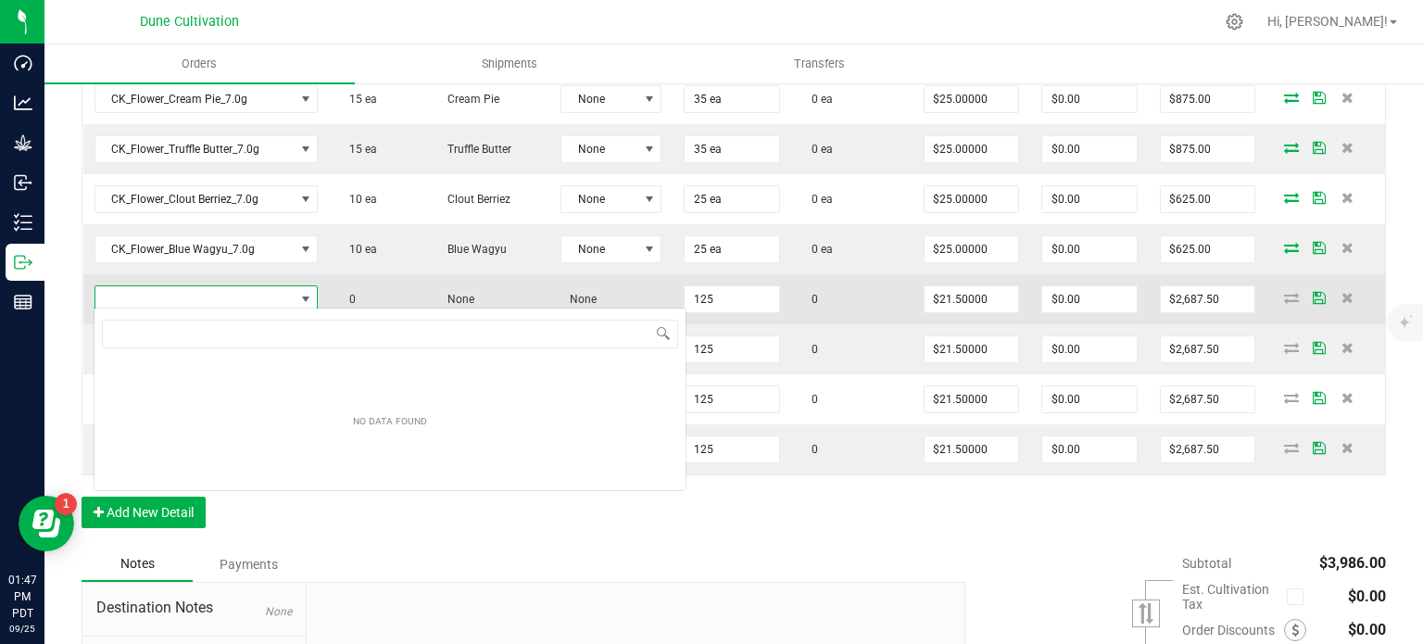
type input "CK_Flower_Cream Pie_3.5g"
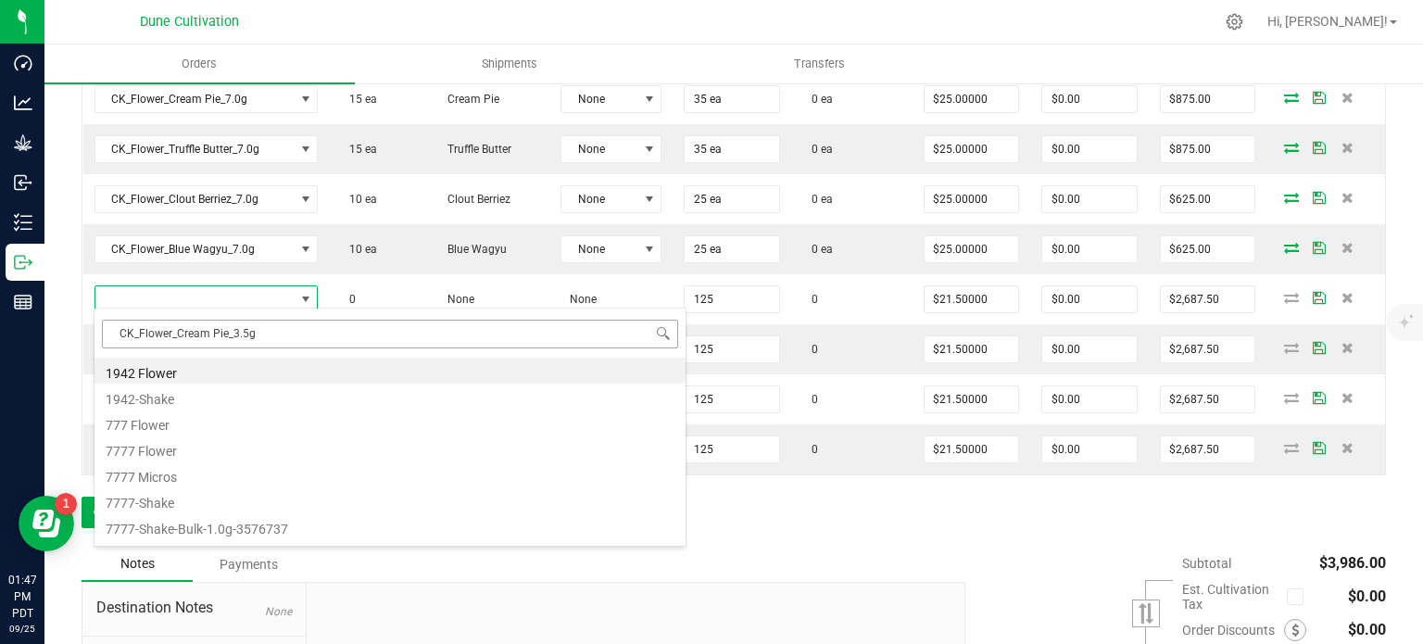
scroll to position [27, 219]
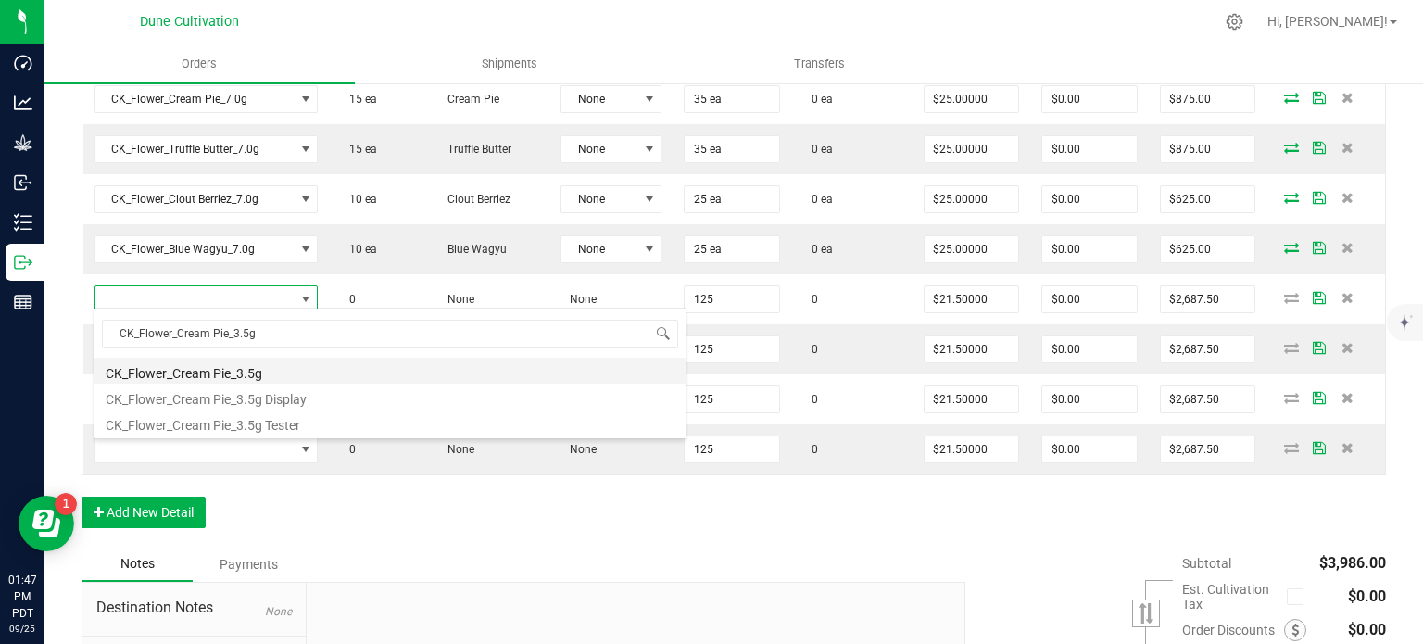
click at [233, 368] on li "CK_Flower_Cream Pie_3.5g" at bounding box center [389, 371] width 591 height 26
type input "125 ea"
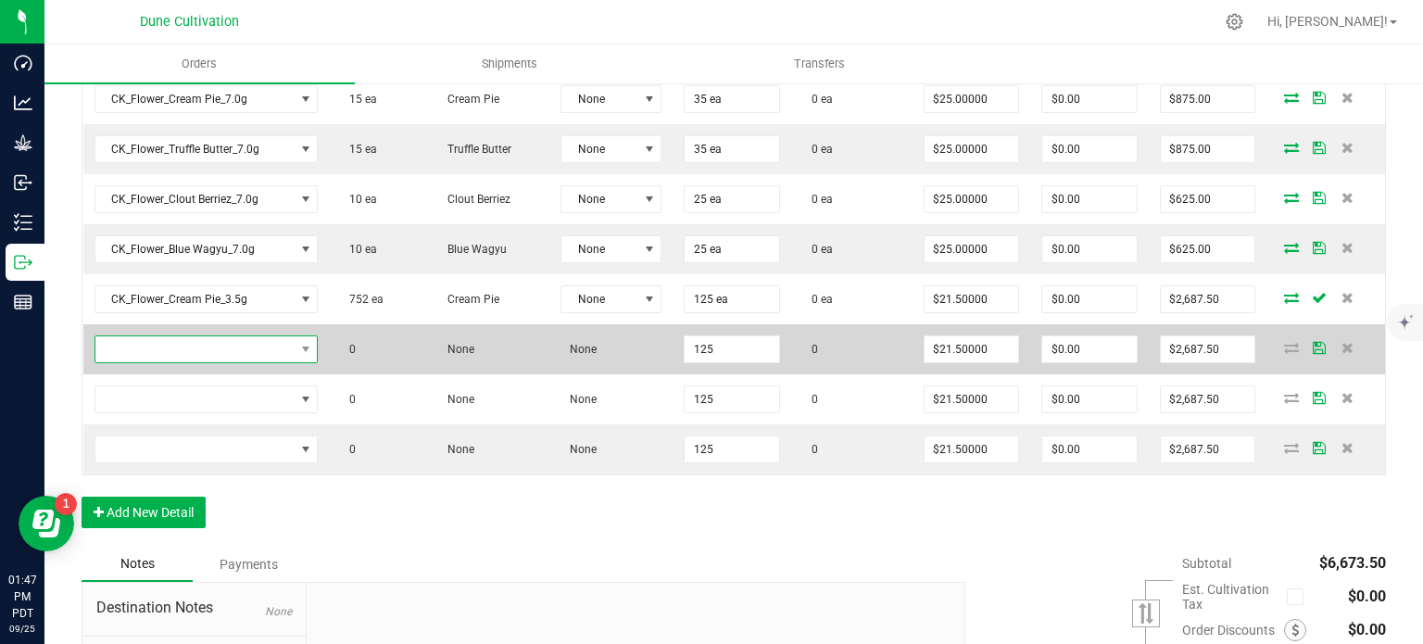
click at [257, 340] on span "NO DATA FOUND" at bounding box center [194, 349] width 199 height 26
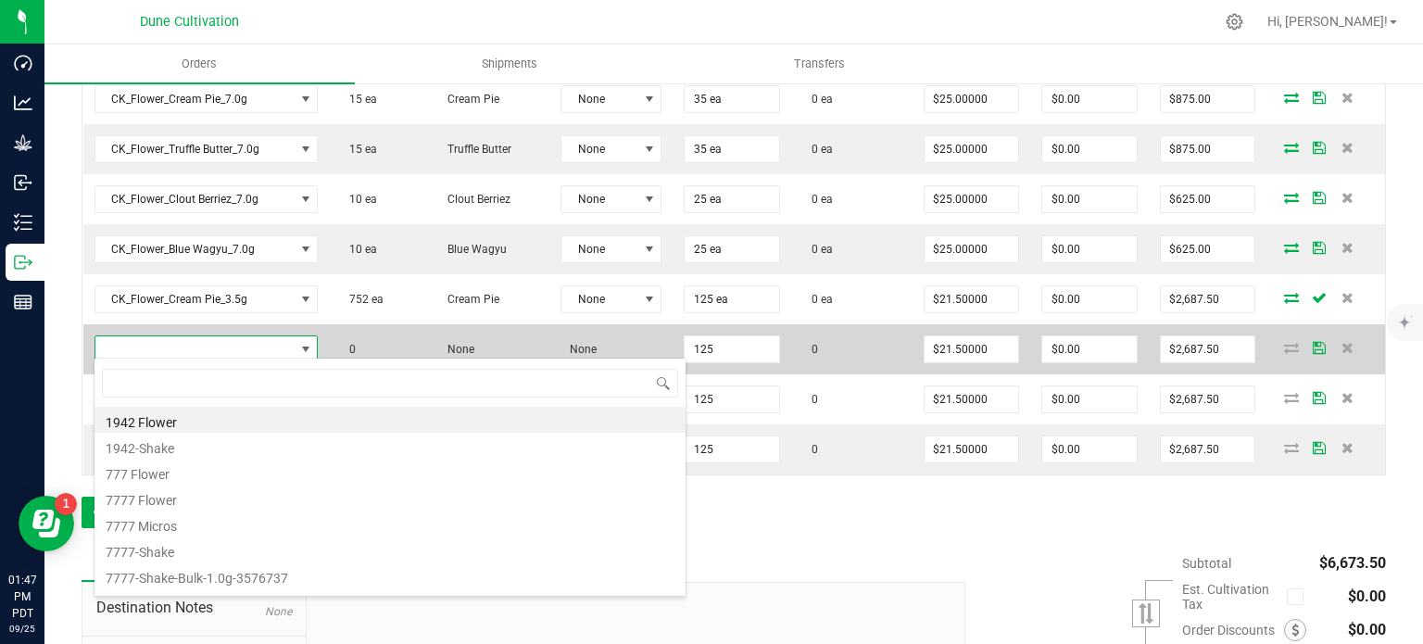
type input "CK_Flower_Slushee_3.5g"
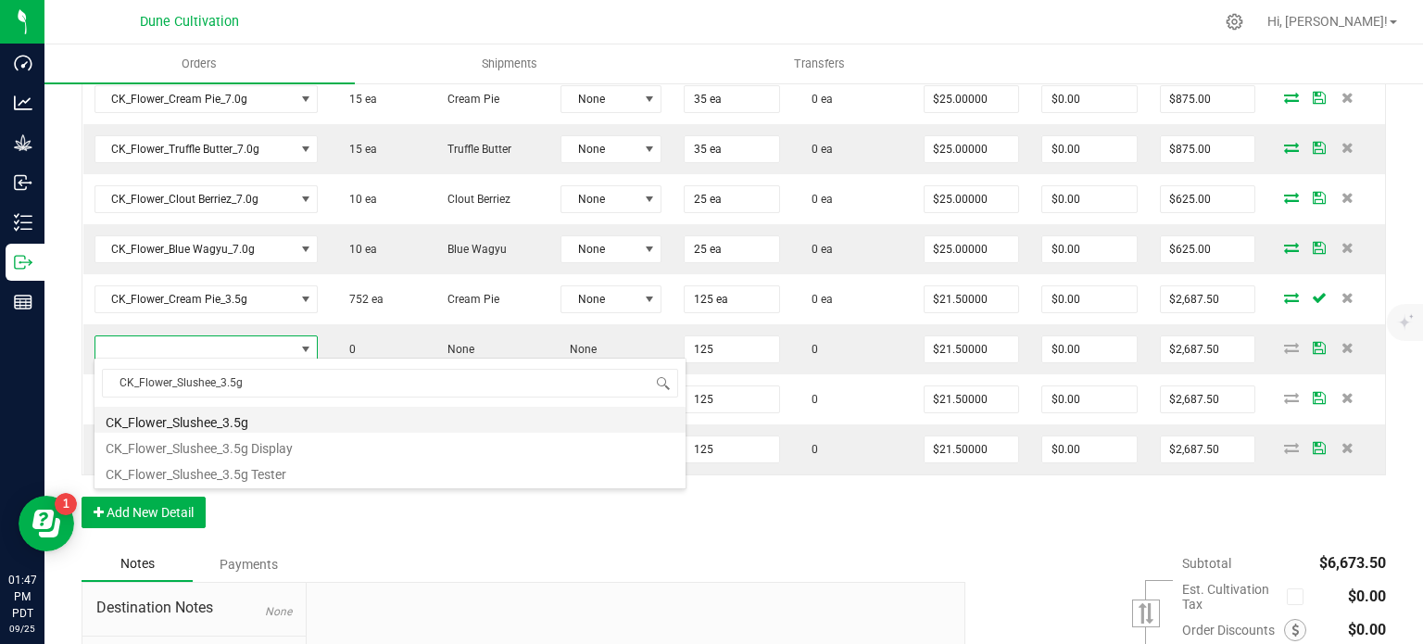
click at [252, 418] on li "CK_Flower_Slushee_3.5g" at bounding box center [389, 420] width 591 height 26
type input "125 ea"
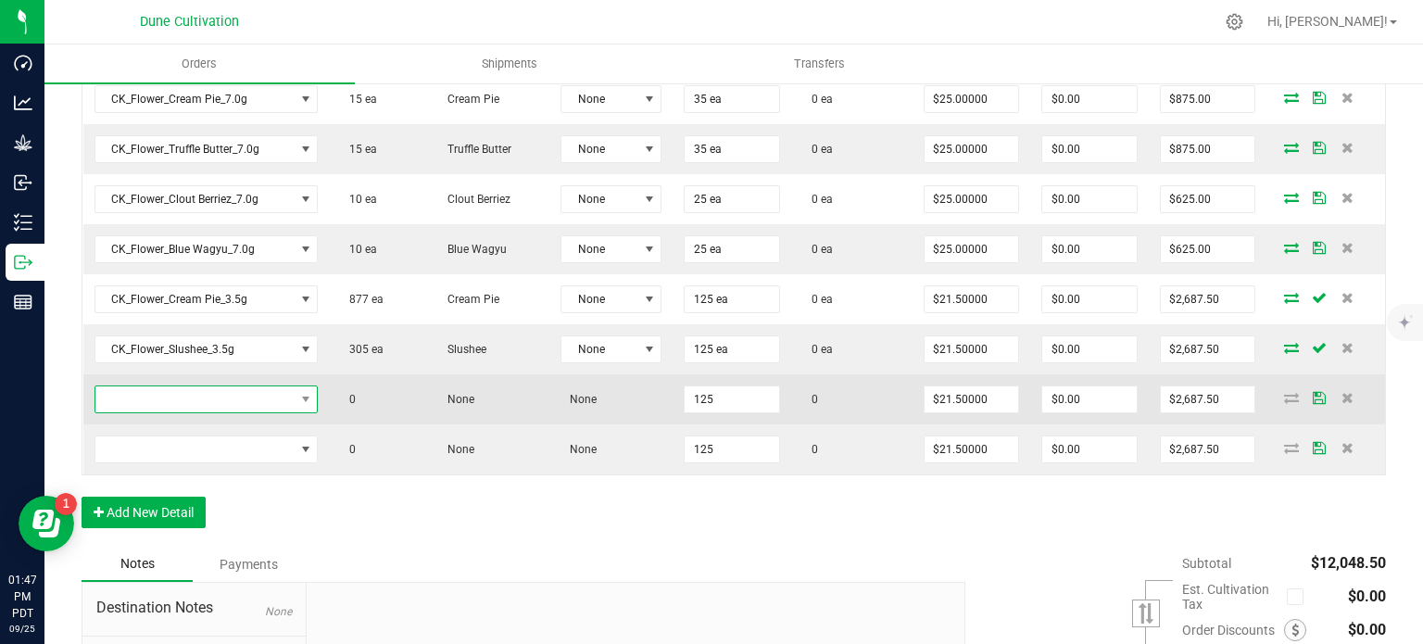
click at [212, 388] on span "NO DATA FOUND" at bounding box center [194, 399] width 199 height 26
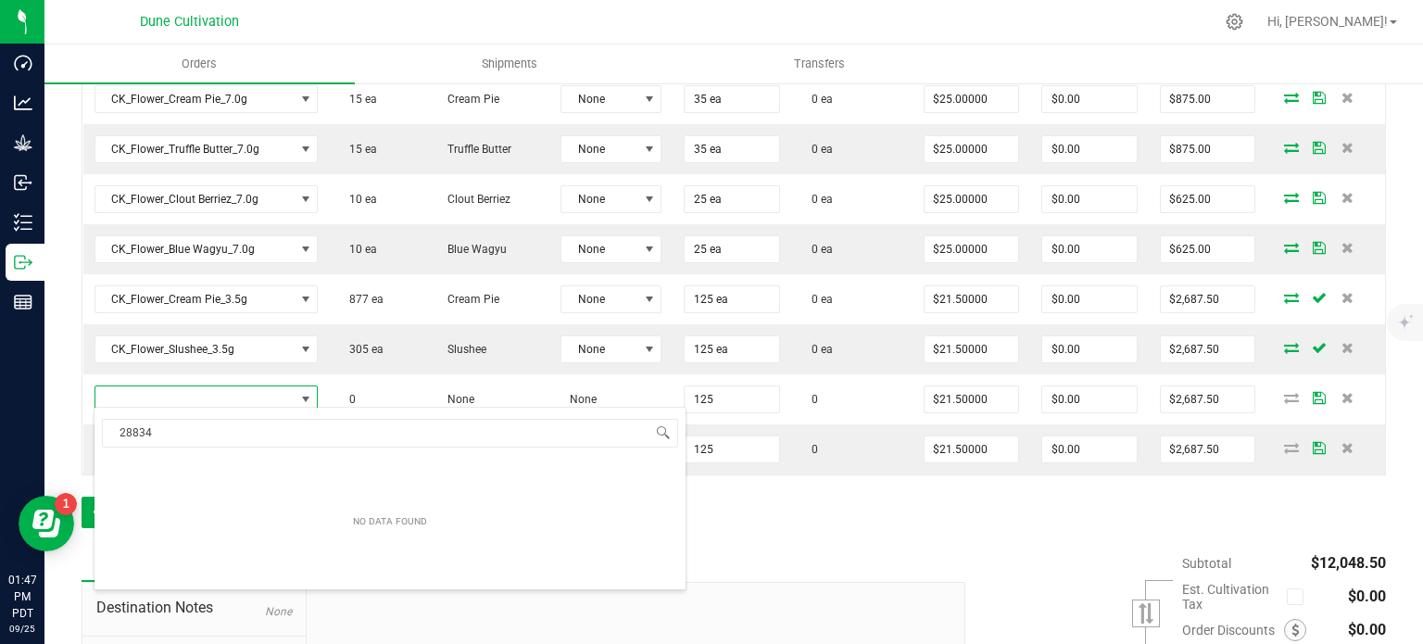
type input "28834"
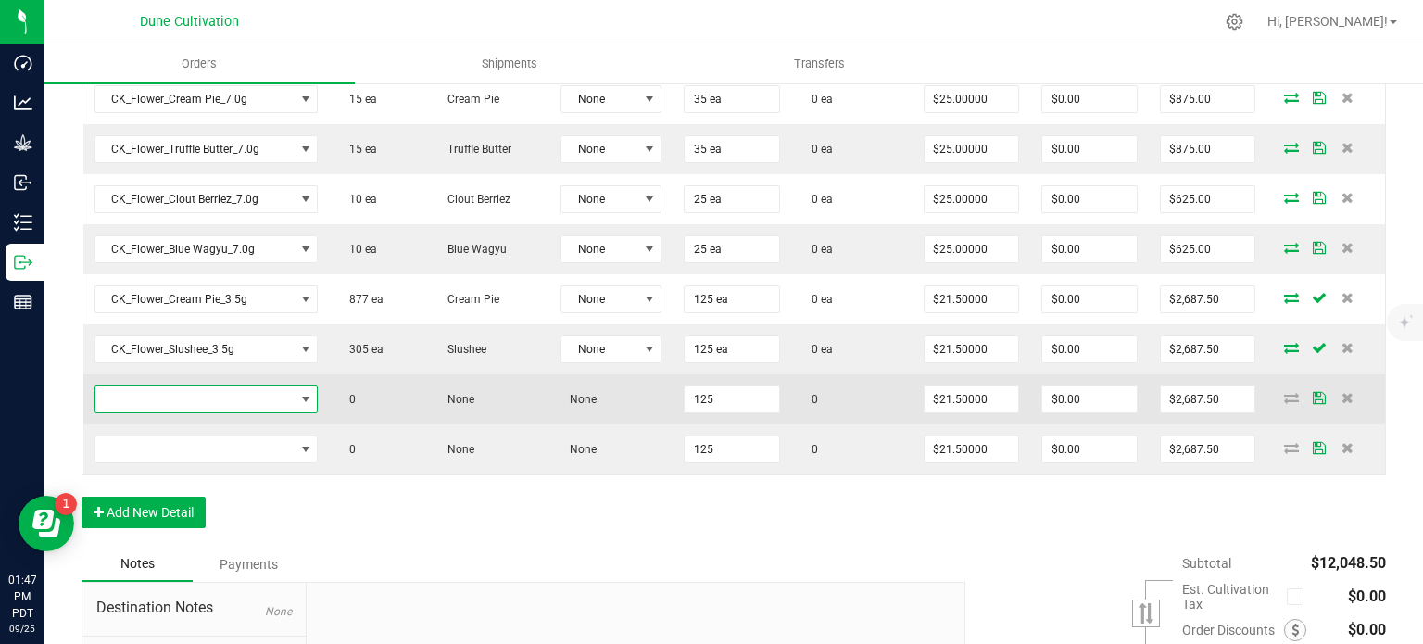
click at [215, 399] on span "NO DATA FOUND" at bounding box center [194, 399] width 199 height 26
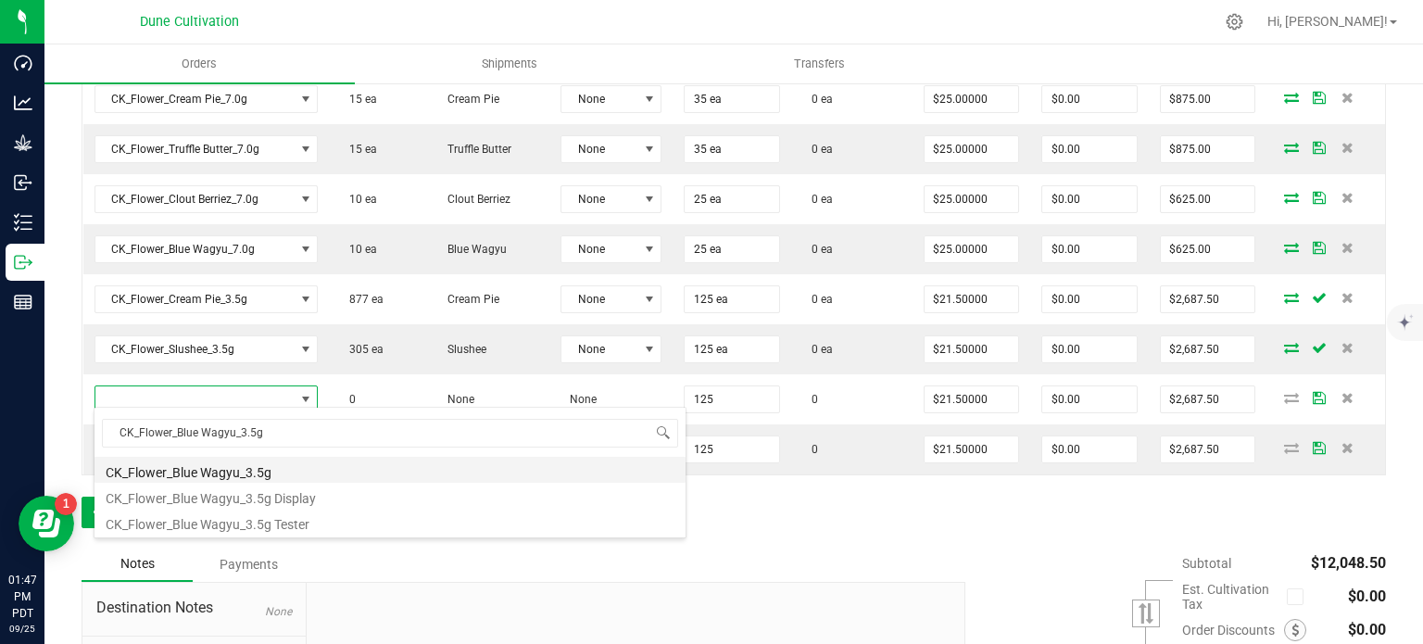
click at [233, 473] on li "CK_Flower_Blue Wagyu_3.5g" at bounding box center [389, 470] width 591 height 26
type input "125 ea"
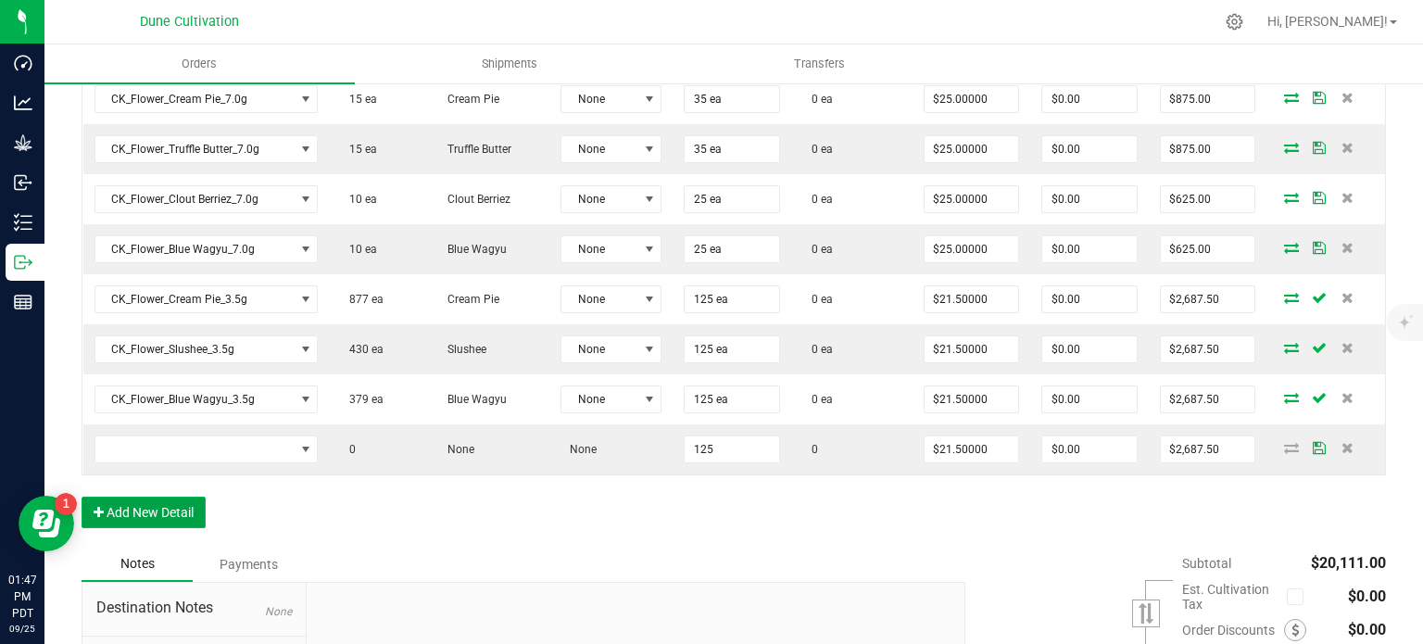
click at [175, 516] on button "Add New Detail" at bounding box center [144, 511] width 124 height 31
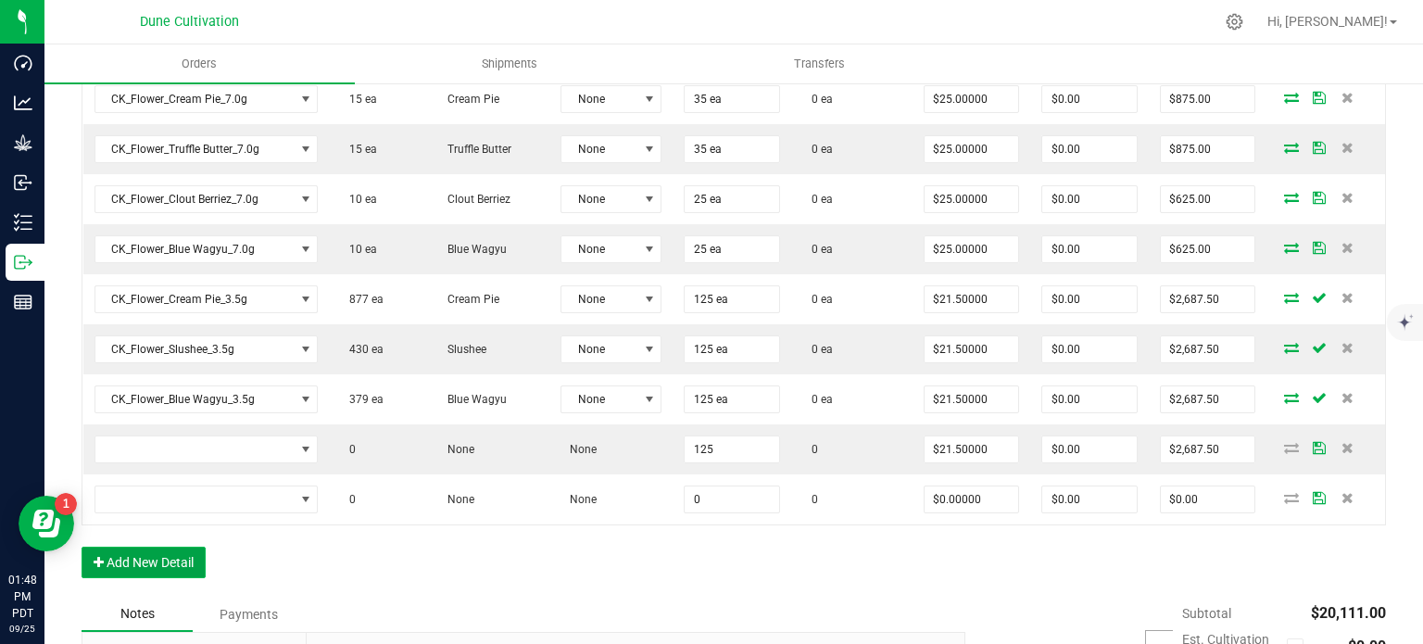
click at [163, 549] on button "Add New Detail" at bounding box center [144, 561] width 124 height 31
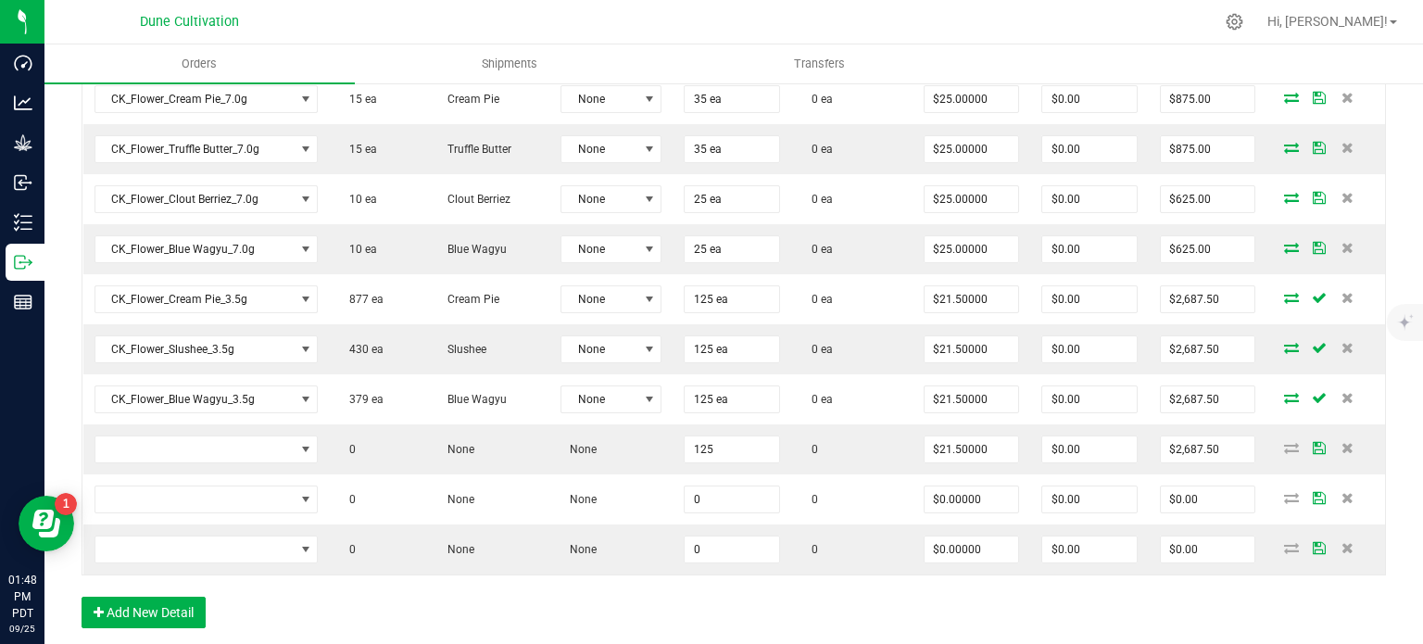
click at [320, 576] on div "Order Details Print All Labels Item Sellable Strain Lot Number Qty Ordered Qty …" at bounding box center [734, 269] width 1304 height 755
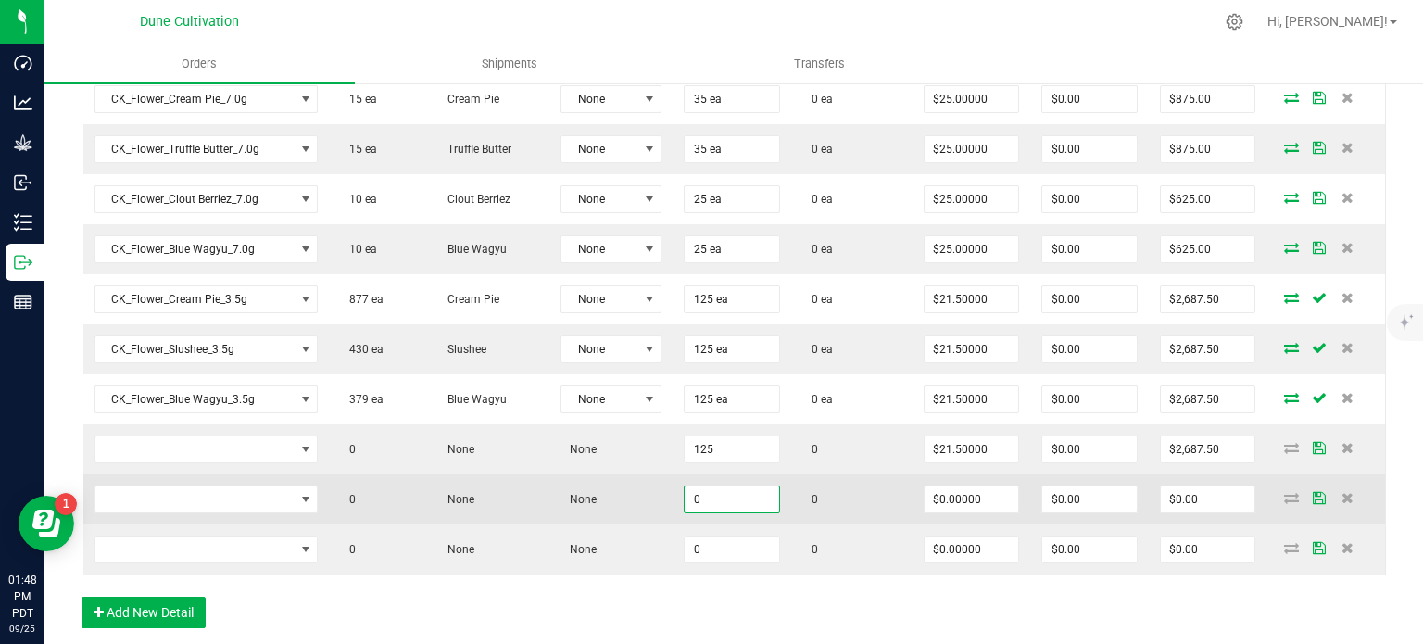
click at [686, 499] on input "0" at bounding box center [731, 499] width 94 height 26
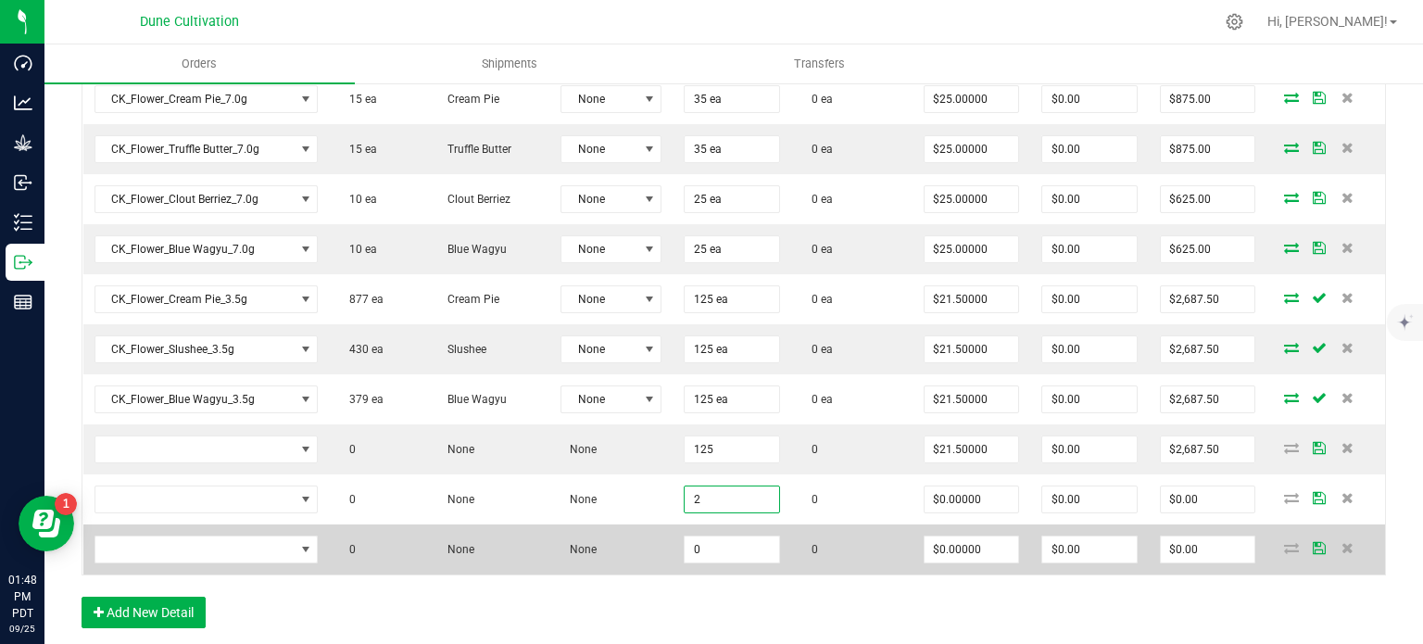
type input "2"
click at [715, 526] on td "0" at bounding box center [731, 549] width 119 height 50
click at [713, 538] on input "0" at bounding box center [731, 549] width 94 height 26
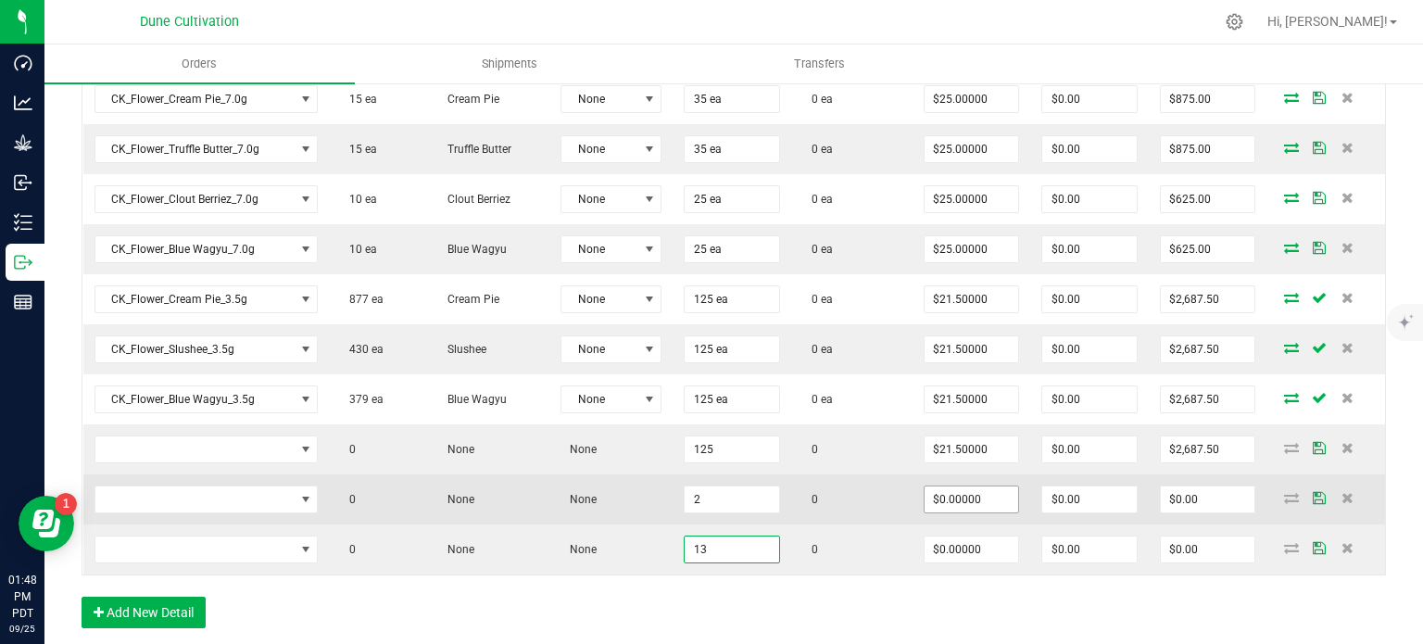
type input "13"
click at [955, 492] on input "0" at bounding box center [971, 499] width 94 height 26
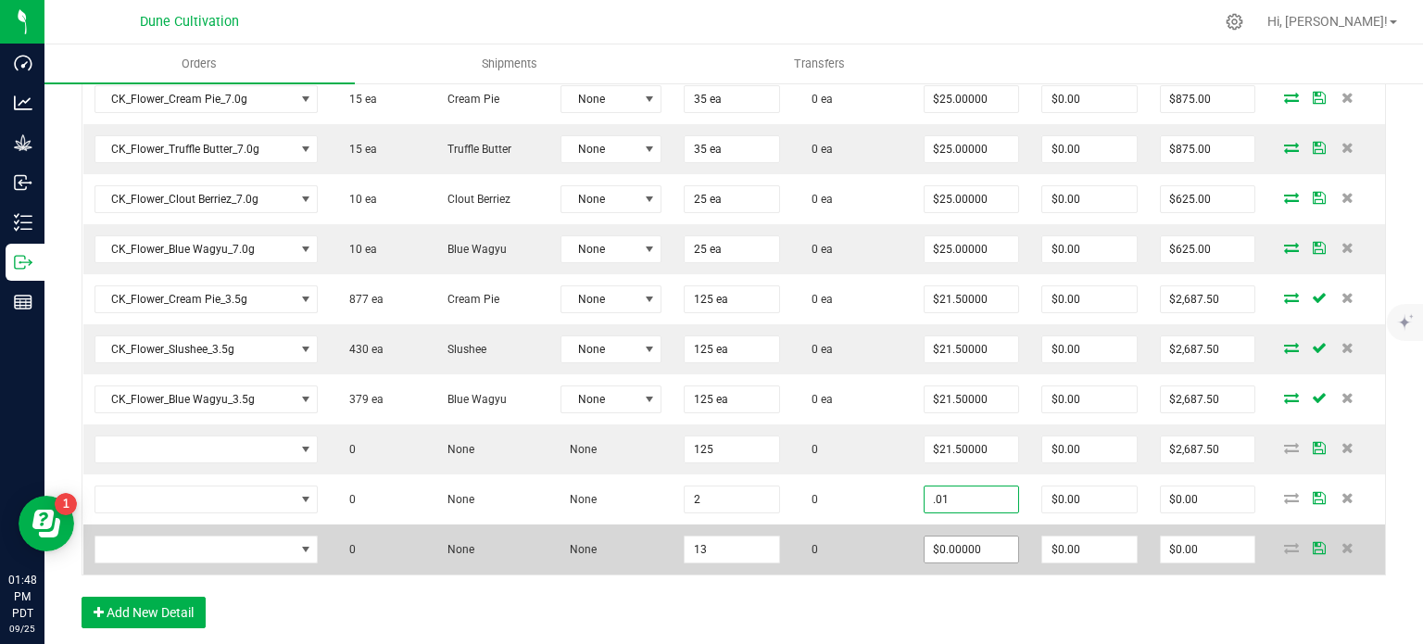
type input "$0.01000"
type input "$0.02"
click at [952, 540] on input "0" at bounding box center [971, 549] width 94 height 26
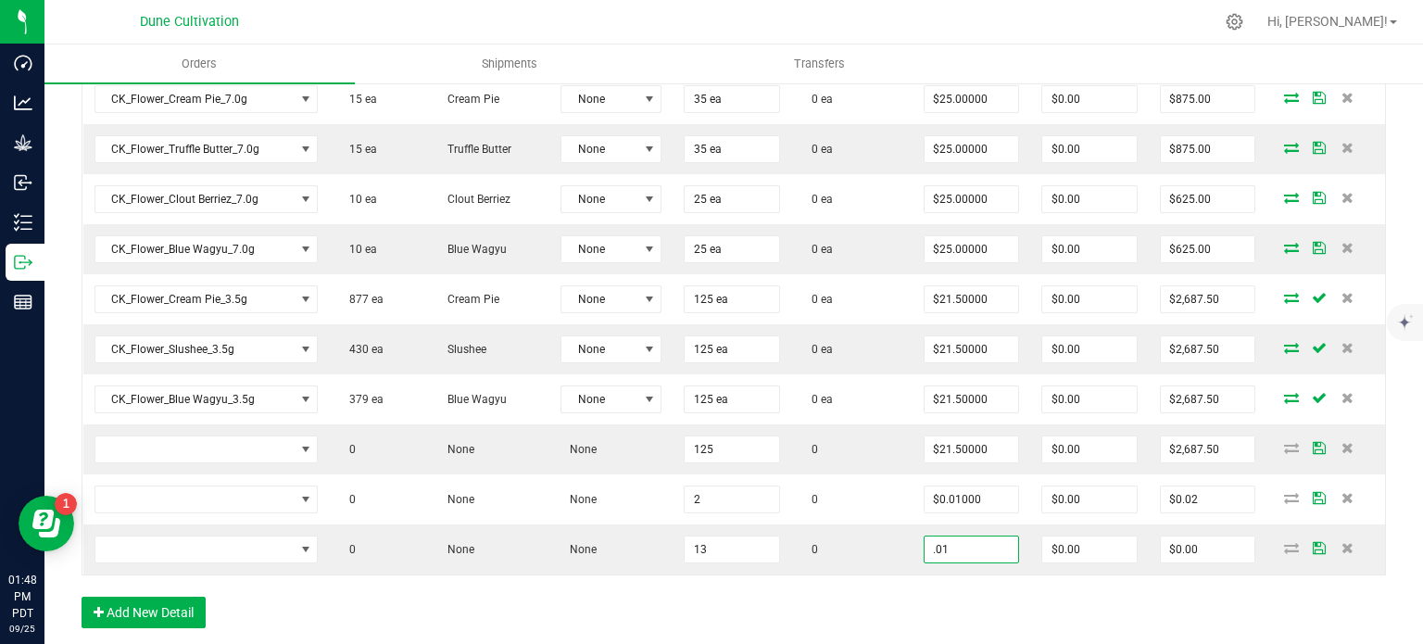
type input "$0.01000"
type input "$0.13"
click at [948, 579] on div "Order Details Print All Labels Item Sellable Strain Lot Number Qty Ordered Qty …" at bounding box center [734, 269] width 1304 height 755
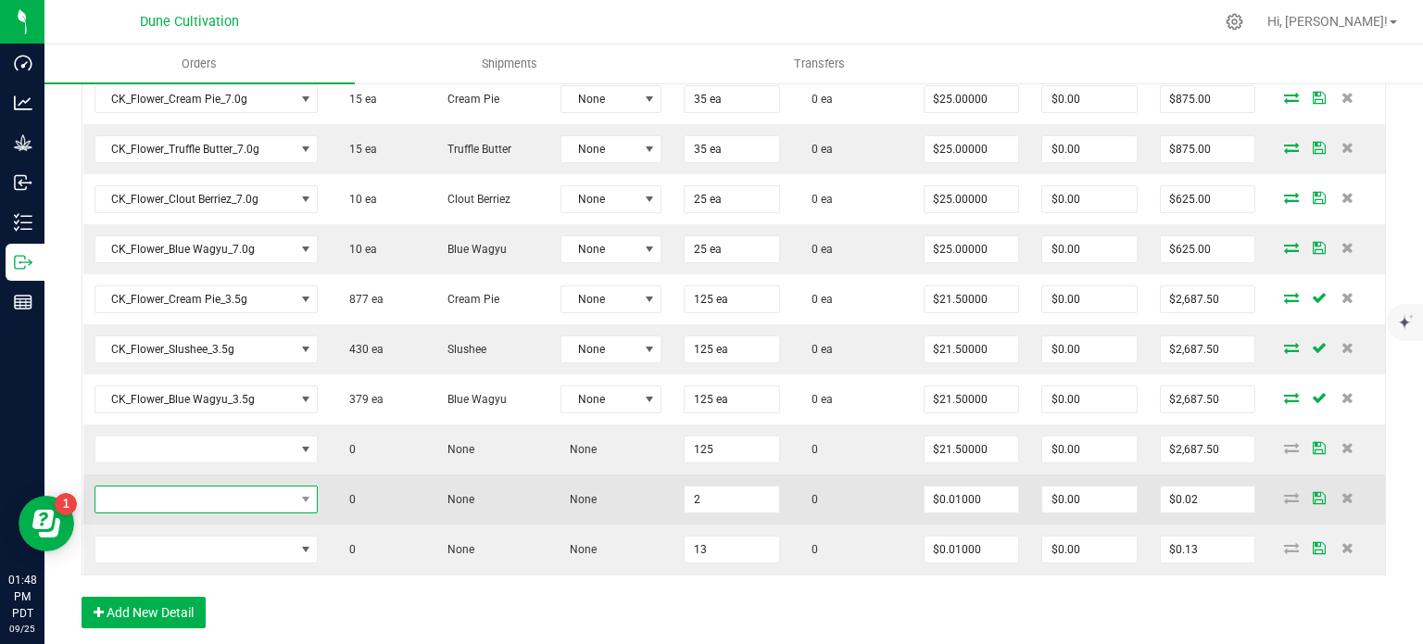
click at [207, 491] on span "NO DATA FOUND" at bounding box center [194, 499] width 199 height 26
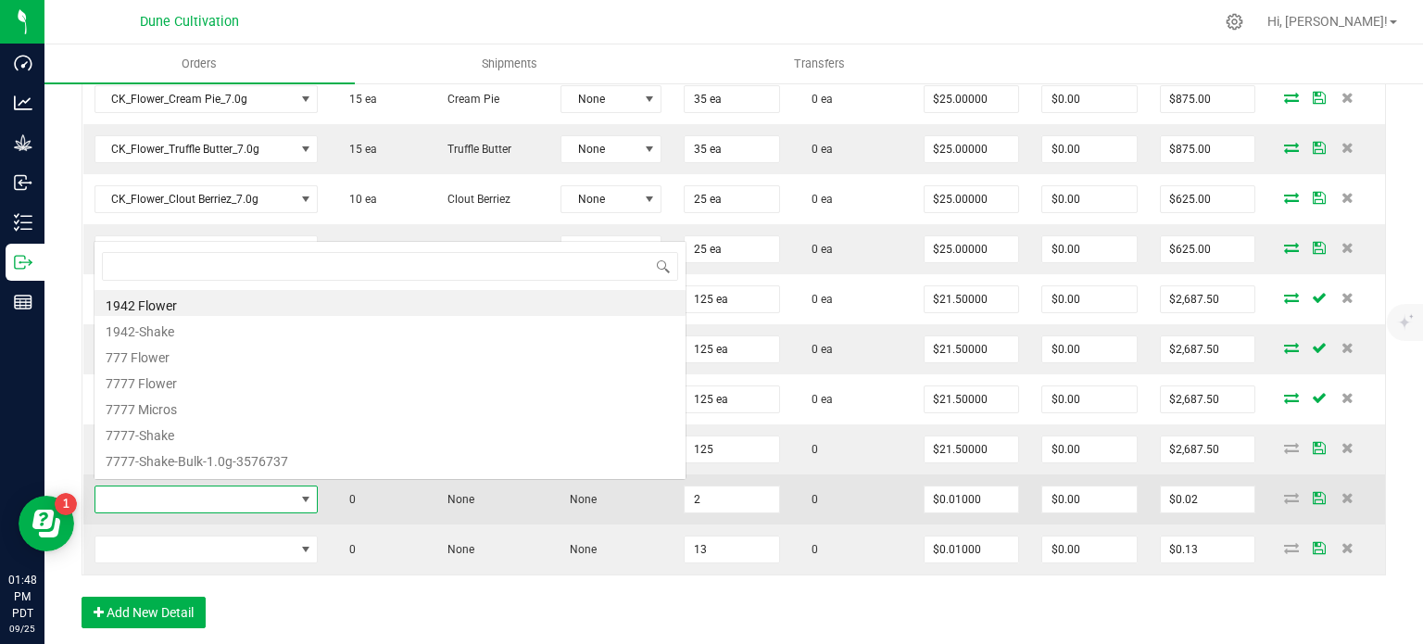
type input "CK_Flower_Cream Pie_3.5g"
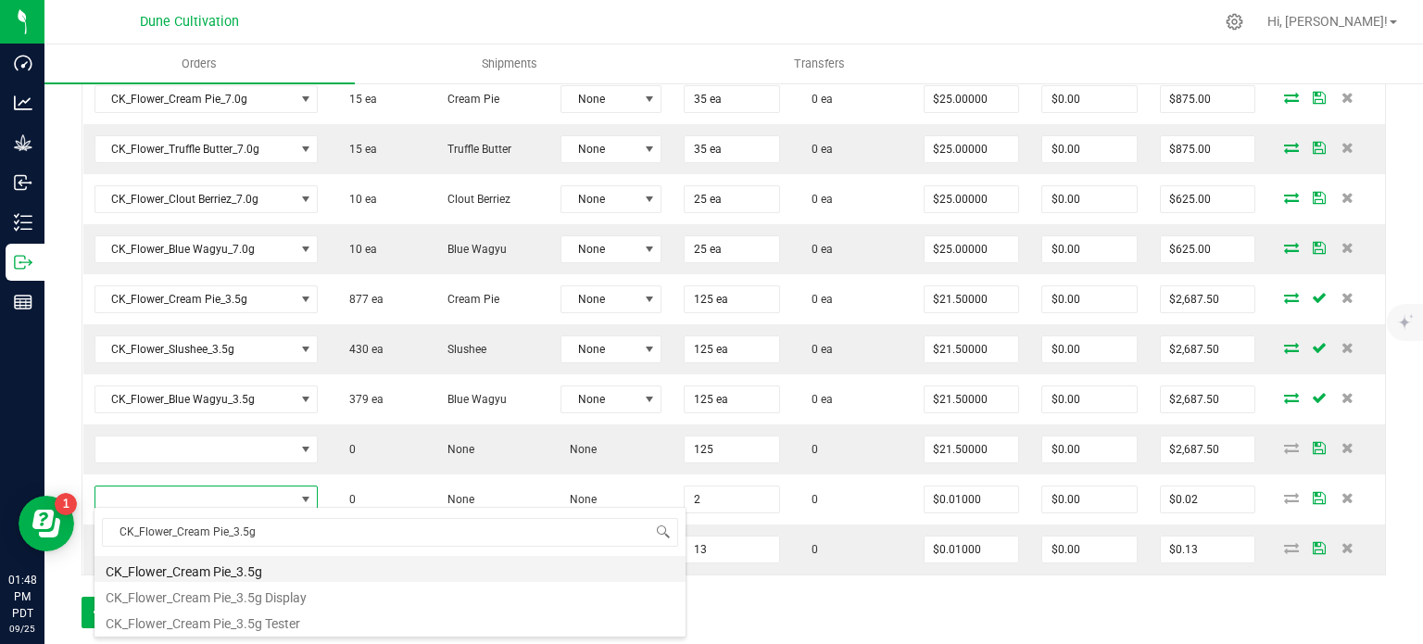
click at [249, 572] on li "CK_Flower_Cream Pie_3.5g" at bounding box center [389, 569] width 591 height 26
type input "2 ea"
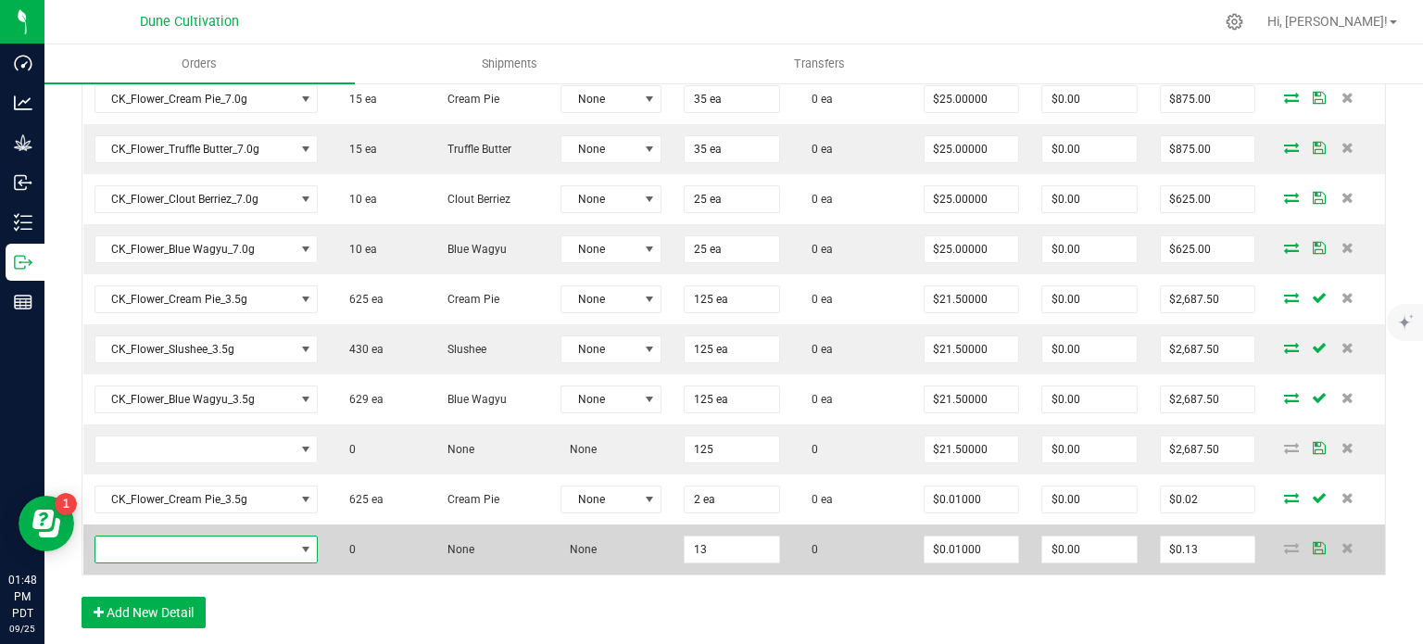
click at [220, 546] on span "NO DATA FOUND" at bounding box center [194, 549] width 199 height 26
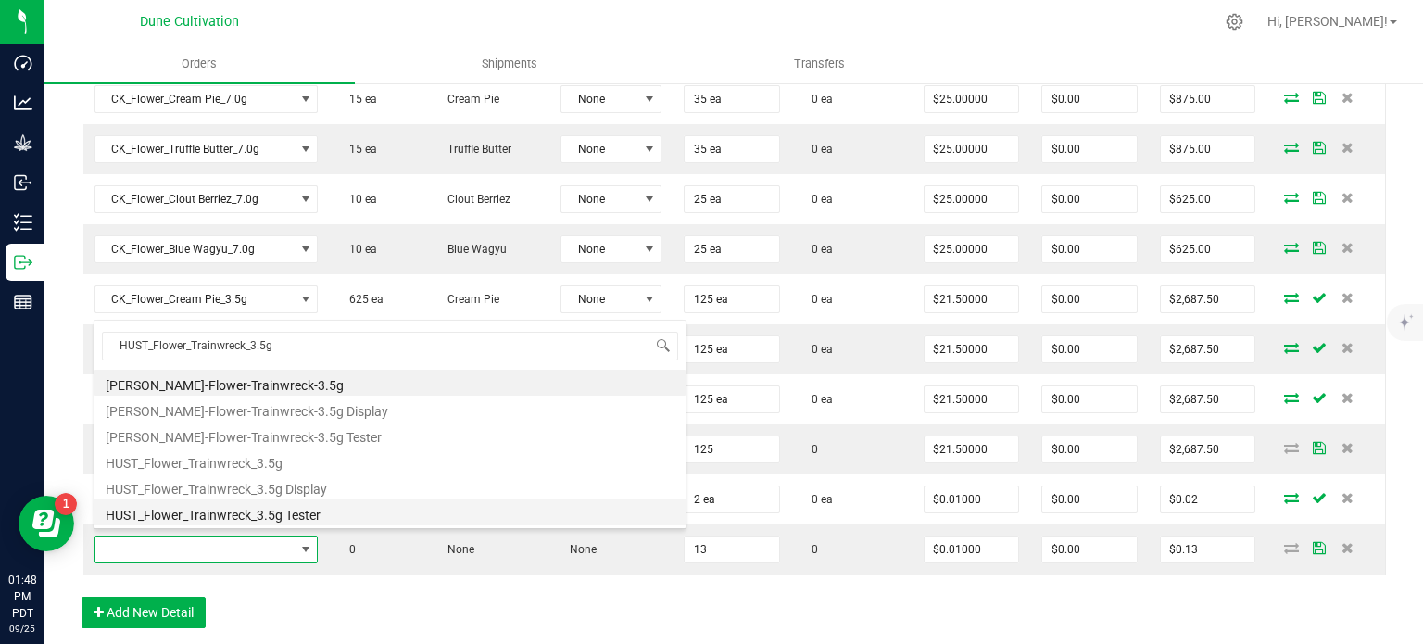
click at [280, 510] on li "HUST_Flower_Trainwreck_3.5g Tester" at bounding box center [389, 512] width 591 height 26
type input "13 ea"
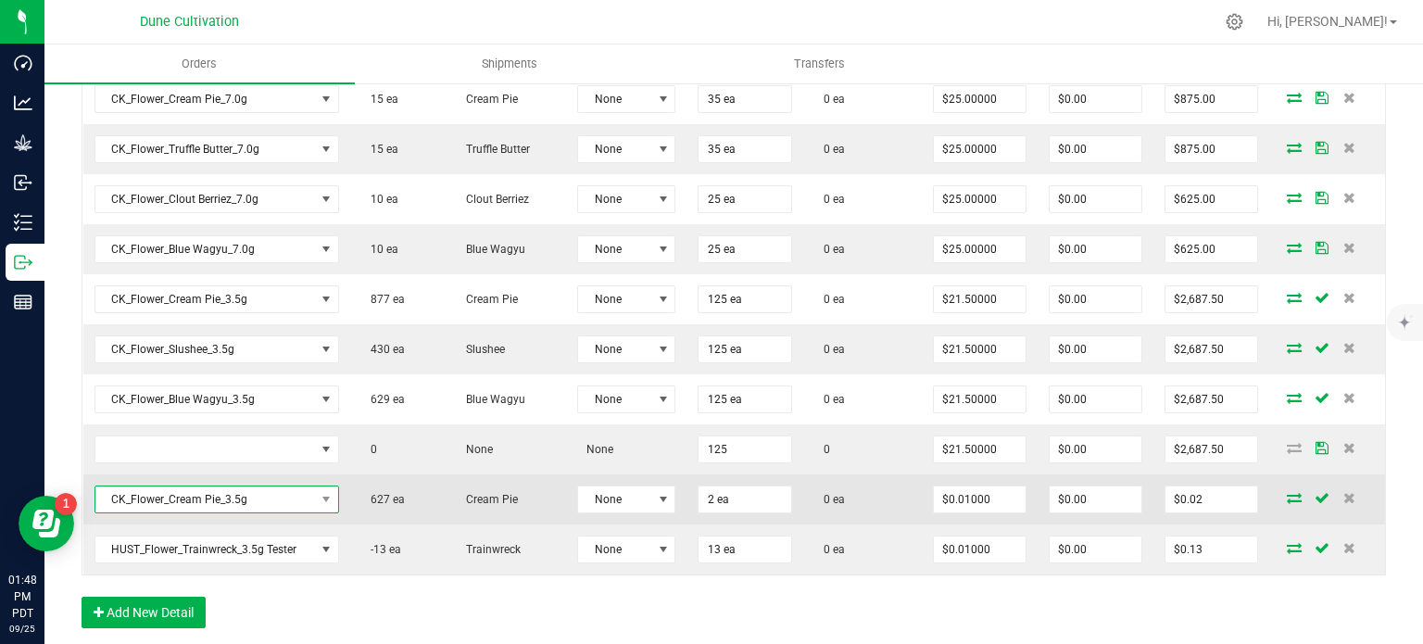
click at [217, 492] on span "CK_Flower_Cream Pie_3.5g" at bounding box center [205, 499] width 220 height 26
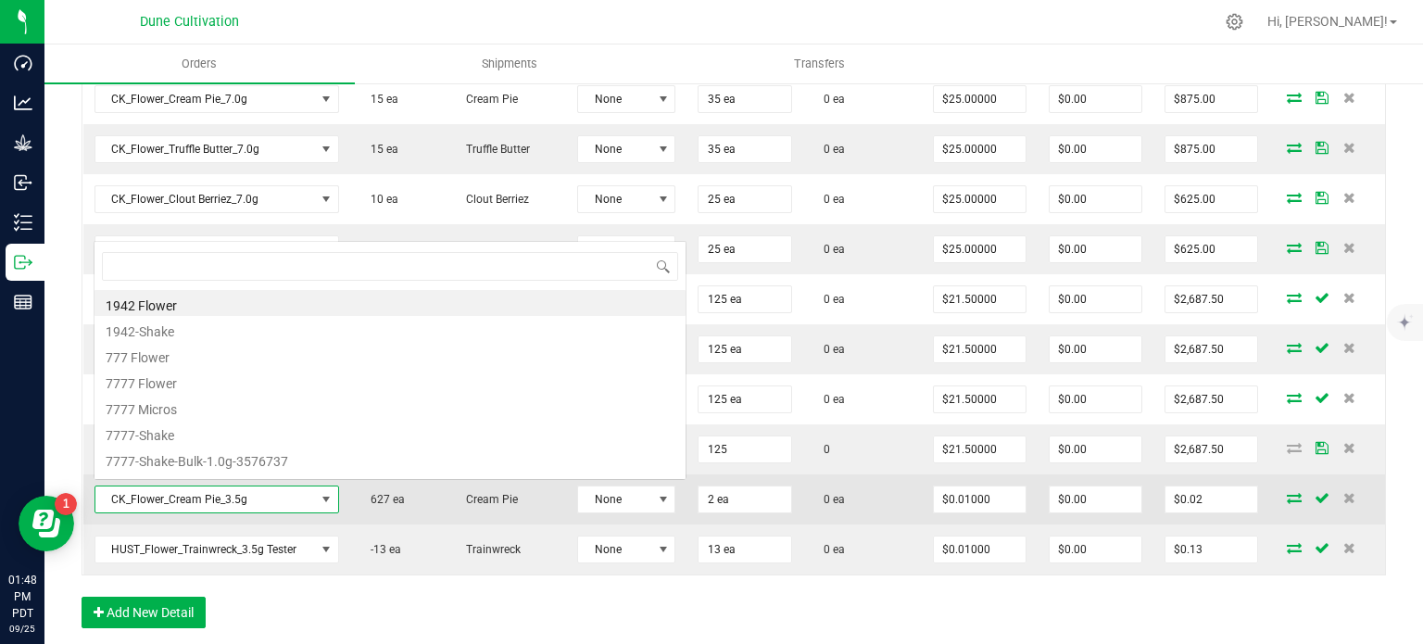
scroll to position [27, 238]
click at [208, 492] on span "CK_Flower_Cream Pie_3.5g" at bounding box center [205, 499] width 220 height 26
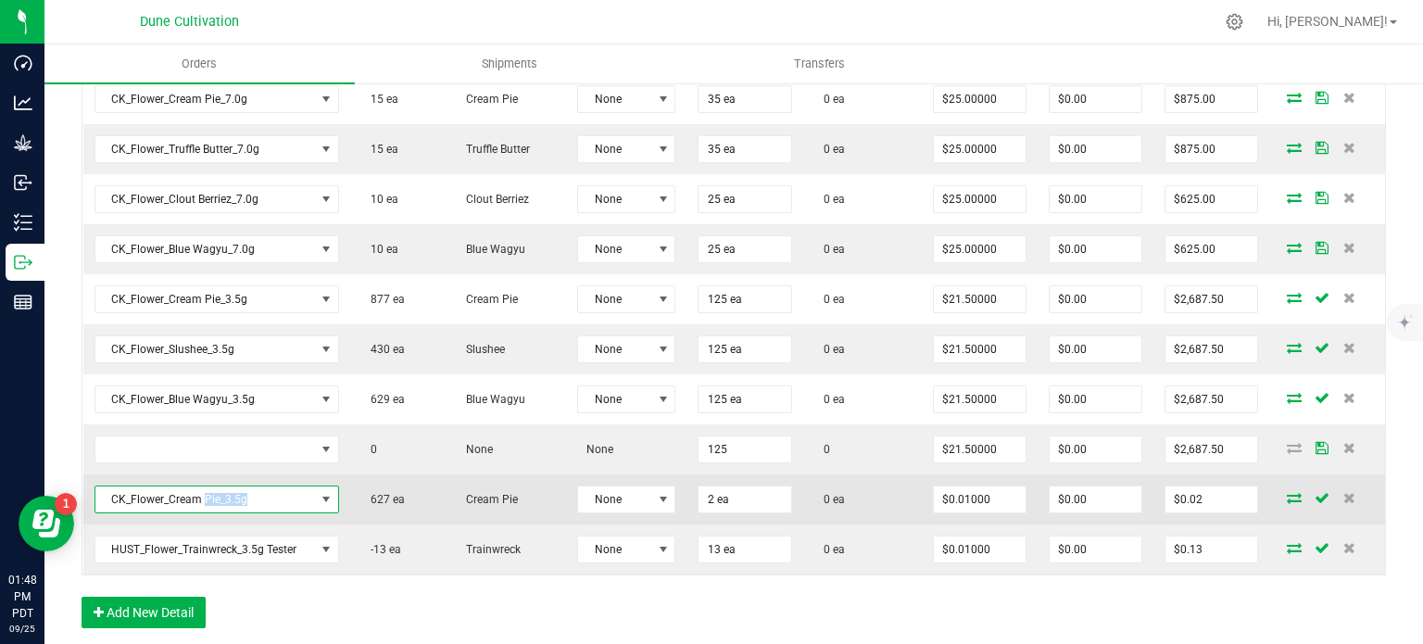
click at [208, 492] on span "CK_Flower_Cream Pie_3.5g" at bounding box center [205, 499] width 220 height 26
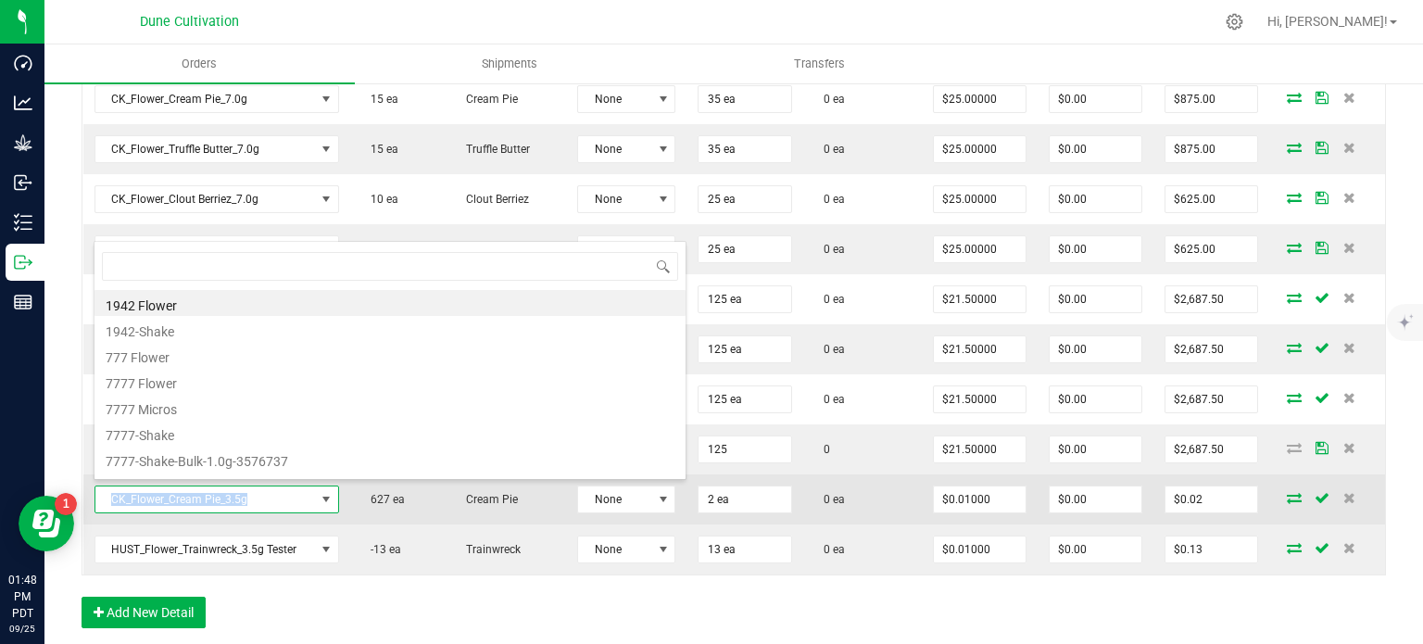
click at [208, 492] on span "CK_Flower_Cream Pie_3.5g" at bounding box center [205, 499] width 220 height 26
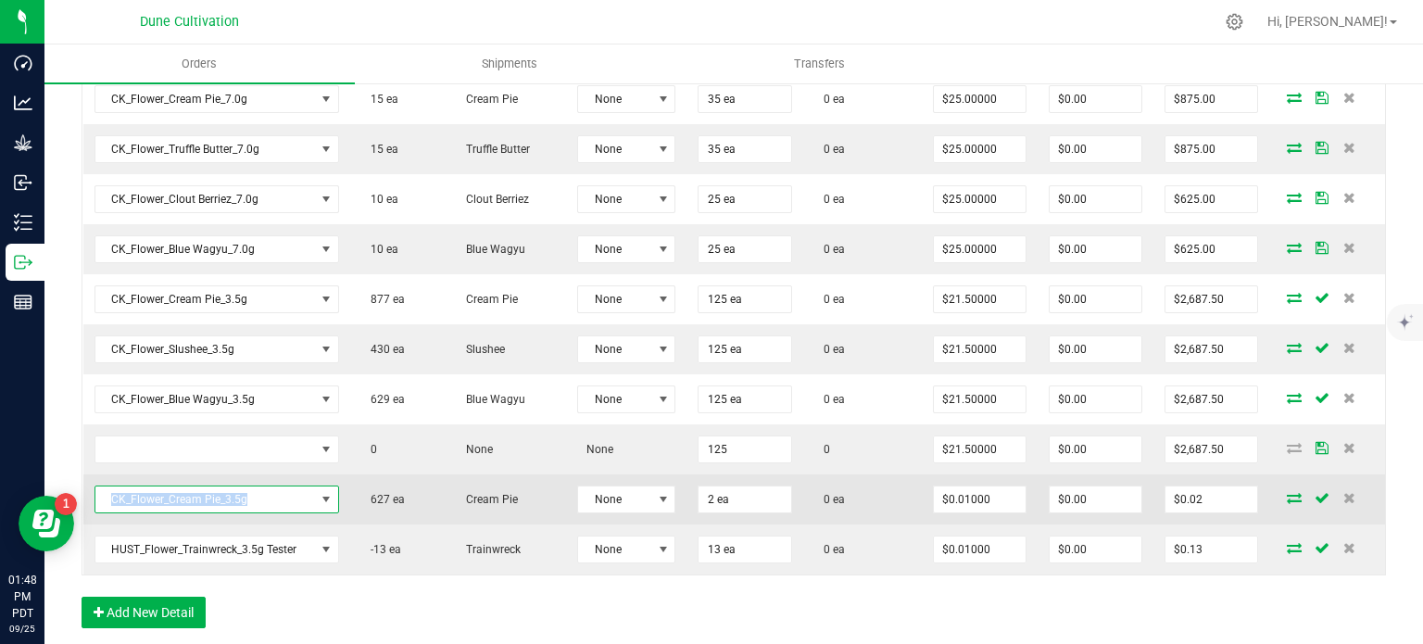
click at [208, 492] on span "CK_Flower_Cream Pie_3.5g" at bounding box center [205, 499] width 220 height 26
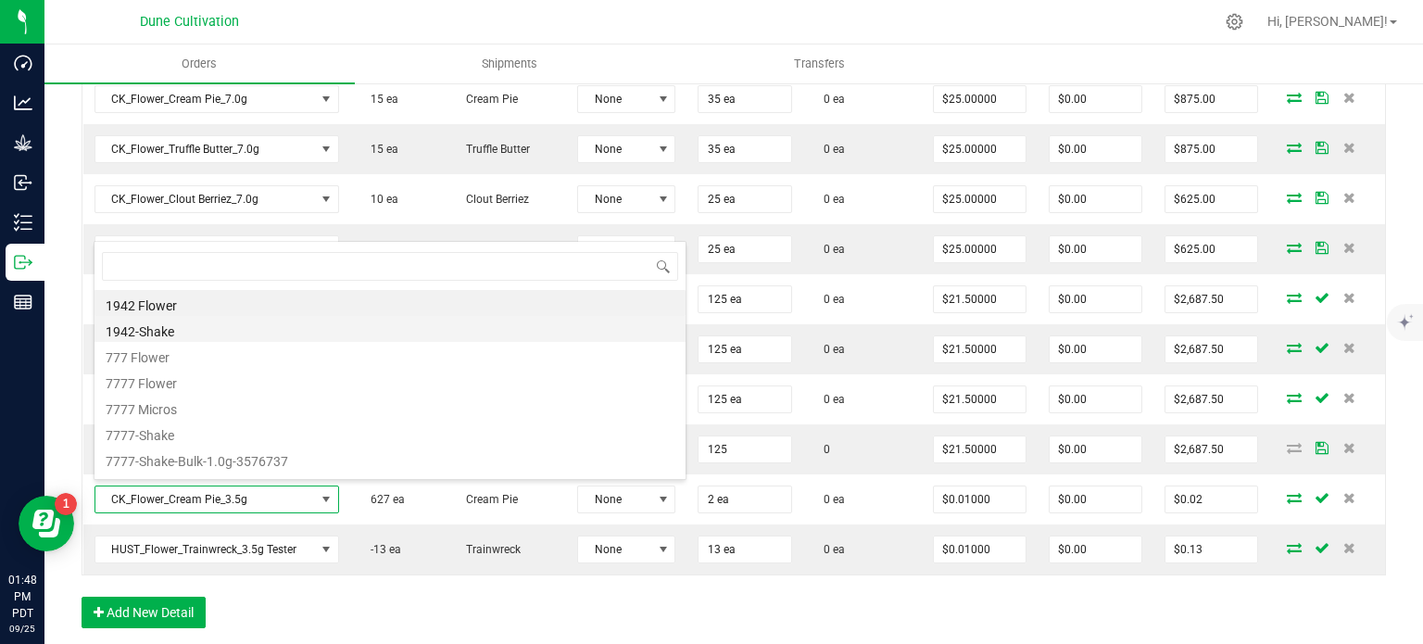
scroll to position [27, 238]
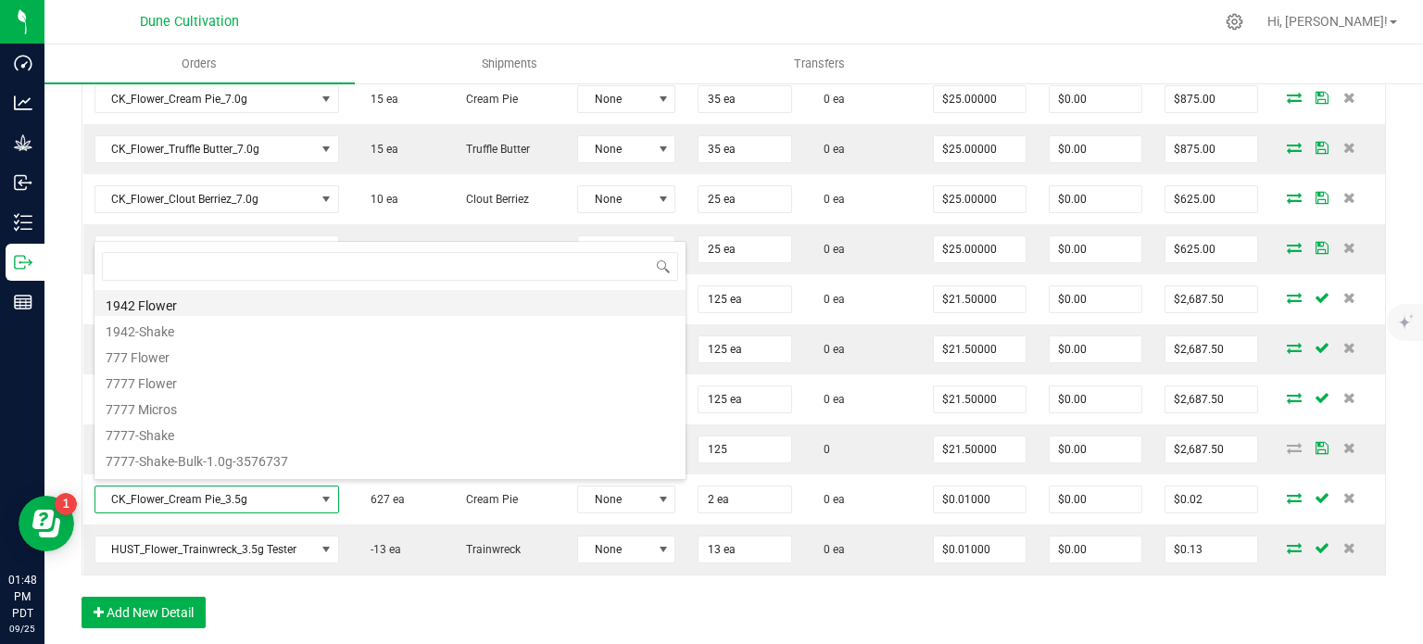
type input "CK_Flower_Cream Pie_3.5g"
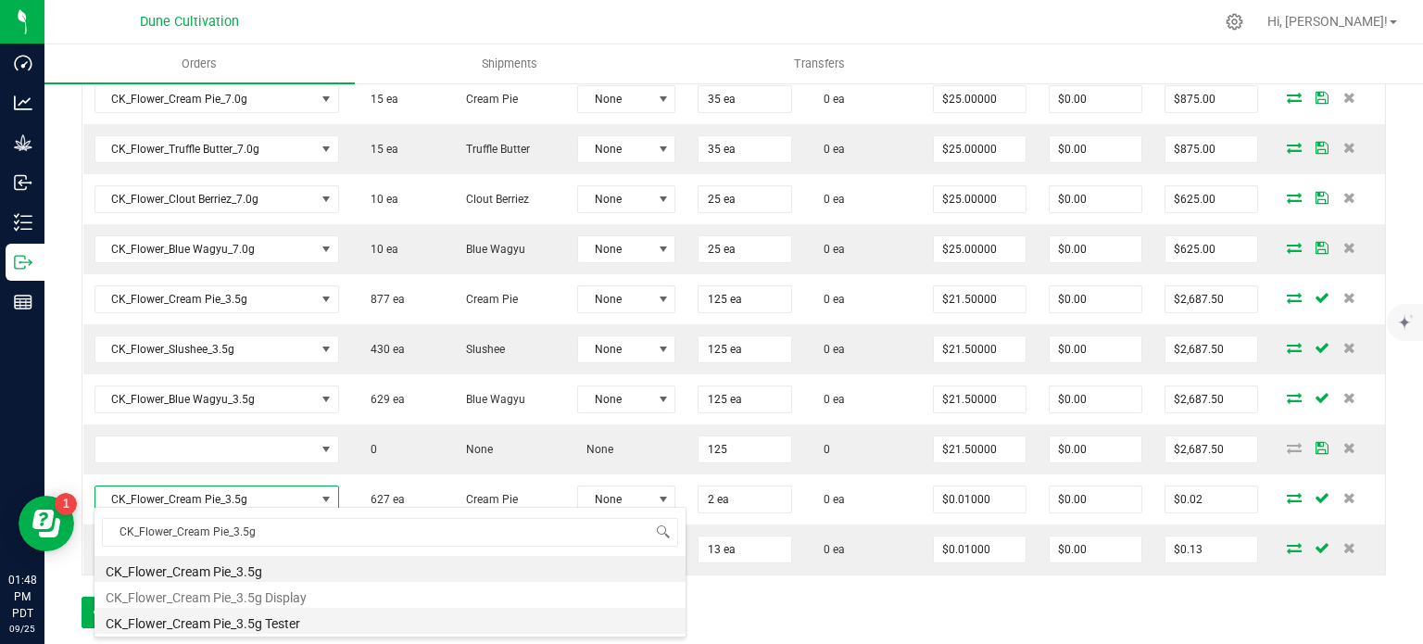
click at [234, 614] on li "CK_Flower_Cream Pie_3.5g Tester" at bounding box center [389, 621] width 591 height 26
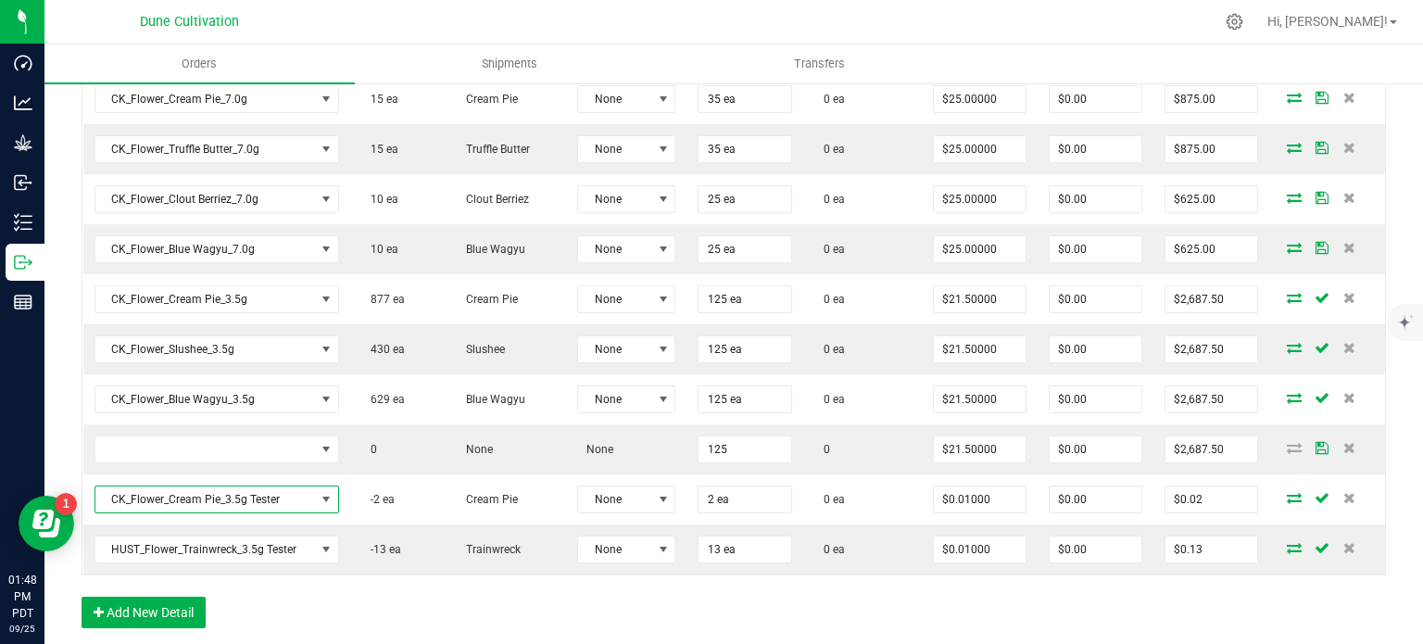
click at [284, 605] on div "Order Details Print All Labels Item Sellable Strain Lot Number Qty Ordered Qty …" at bounding box center [734, 269] width 1304 height 755
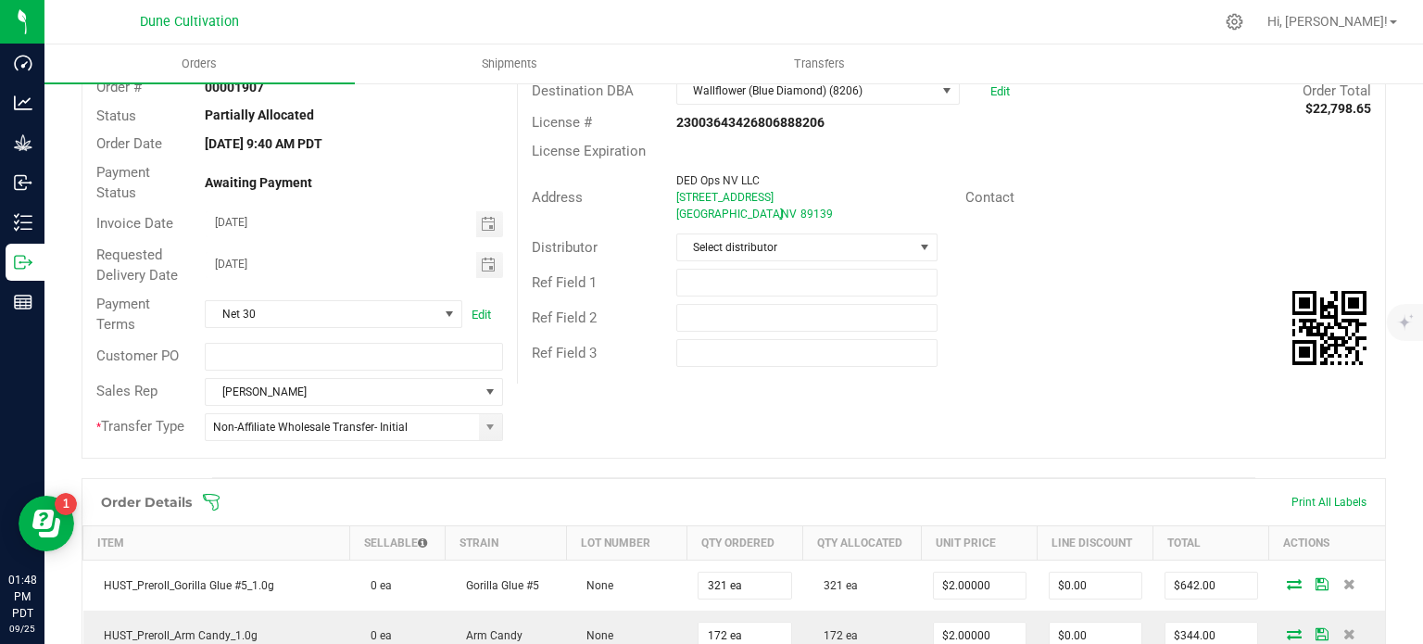
scroll to position [0, 0]
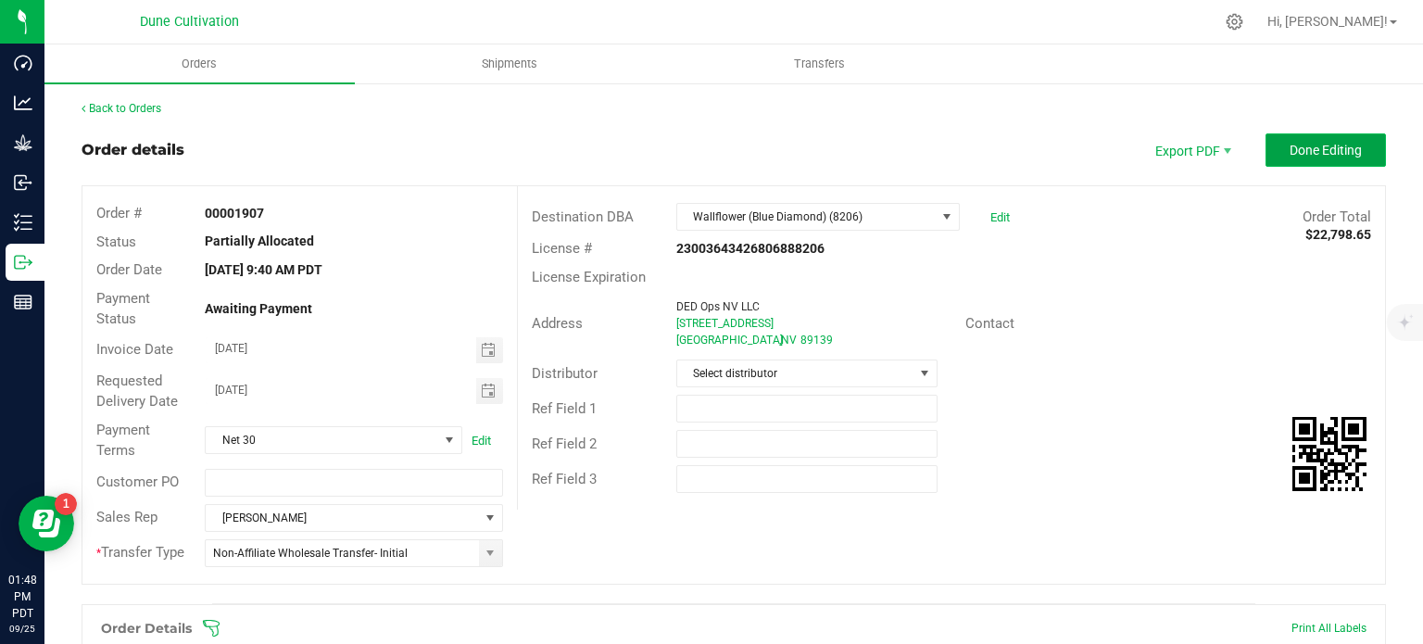
click at [1291, 147] on span "Done Editing" at bounding box center [1325, 150] width 72 height 15
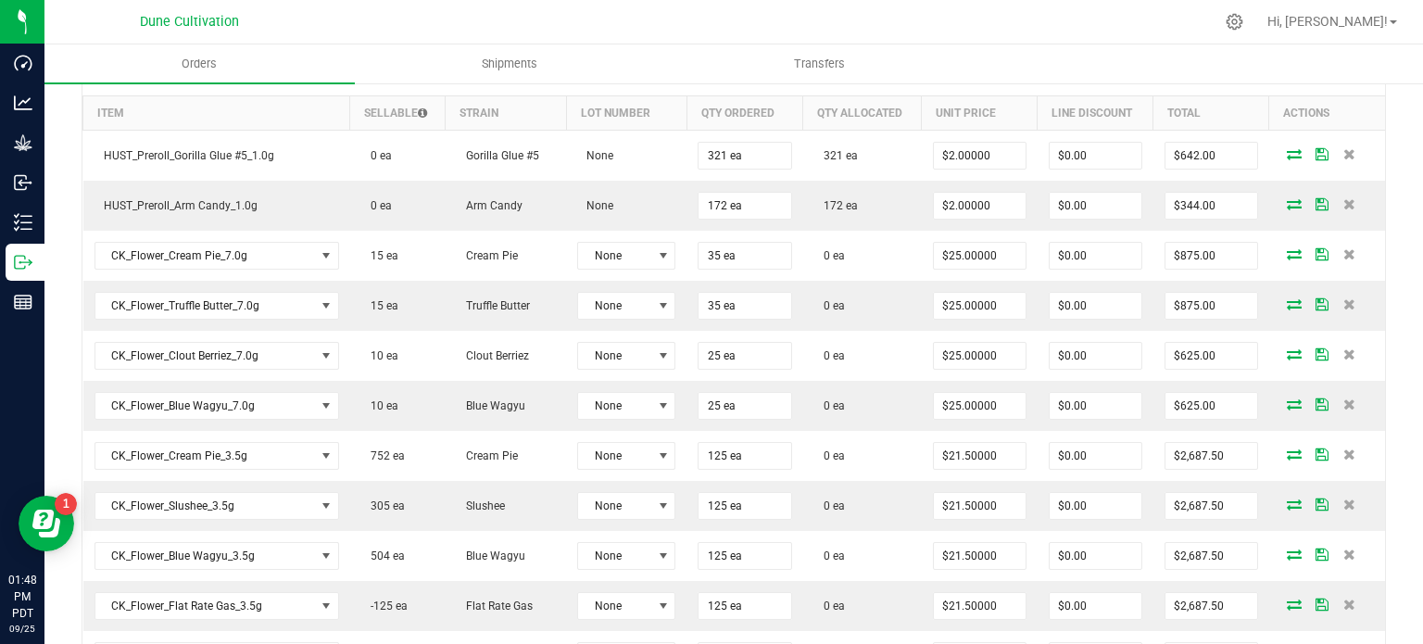
scroll to position [834, 0]
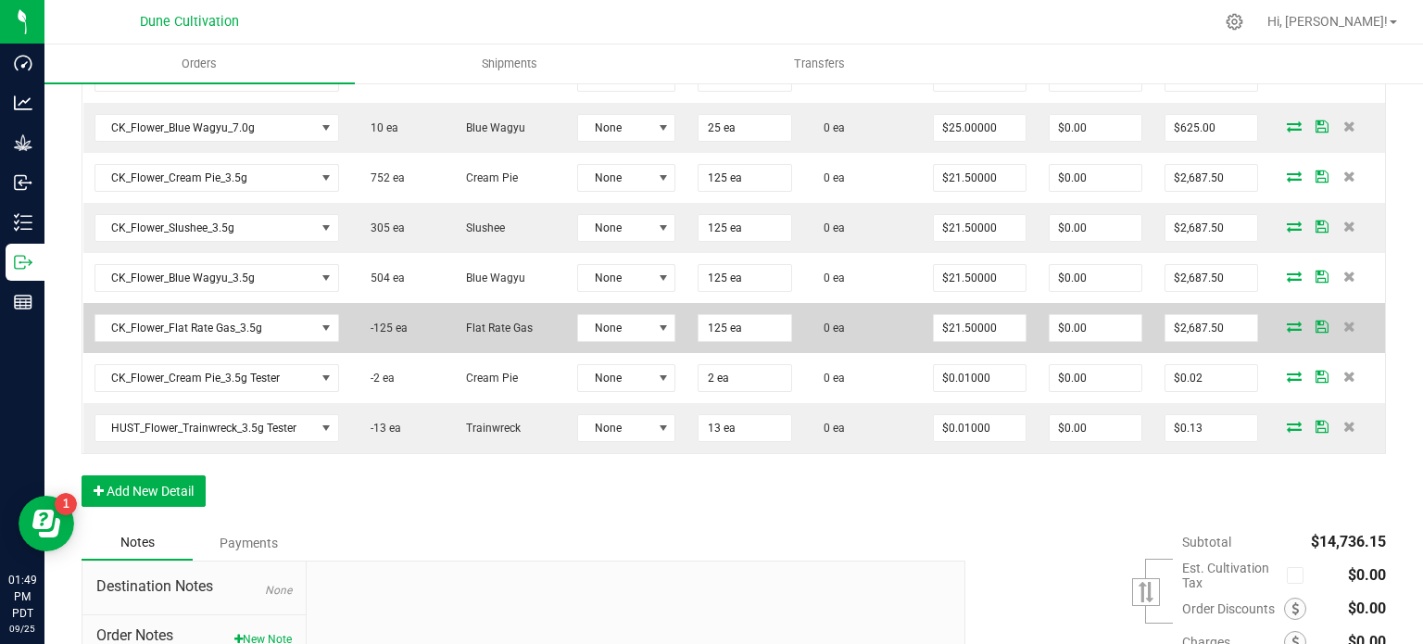
click at [1287, 320] on icon at bounding box center [1294, 325] width 15 height 11
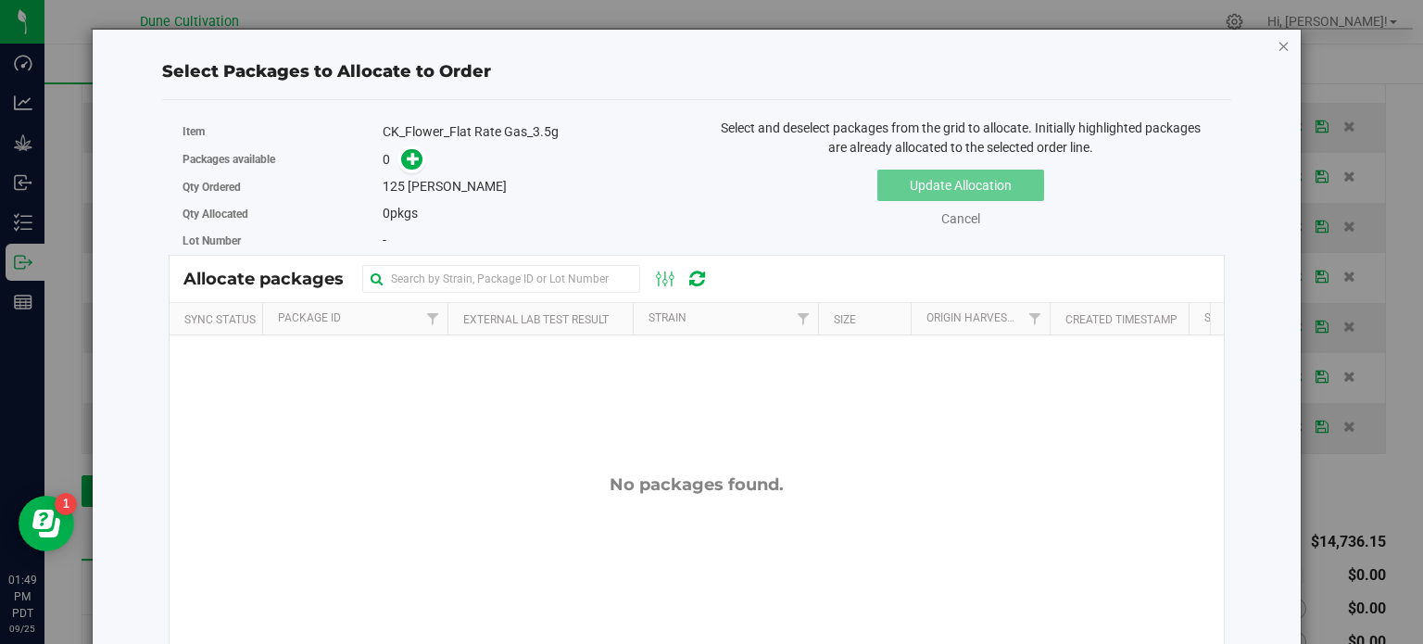
click at [1277, 51] on icon "button" at bounding box center [1283, 45] width 13 height 22
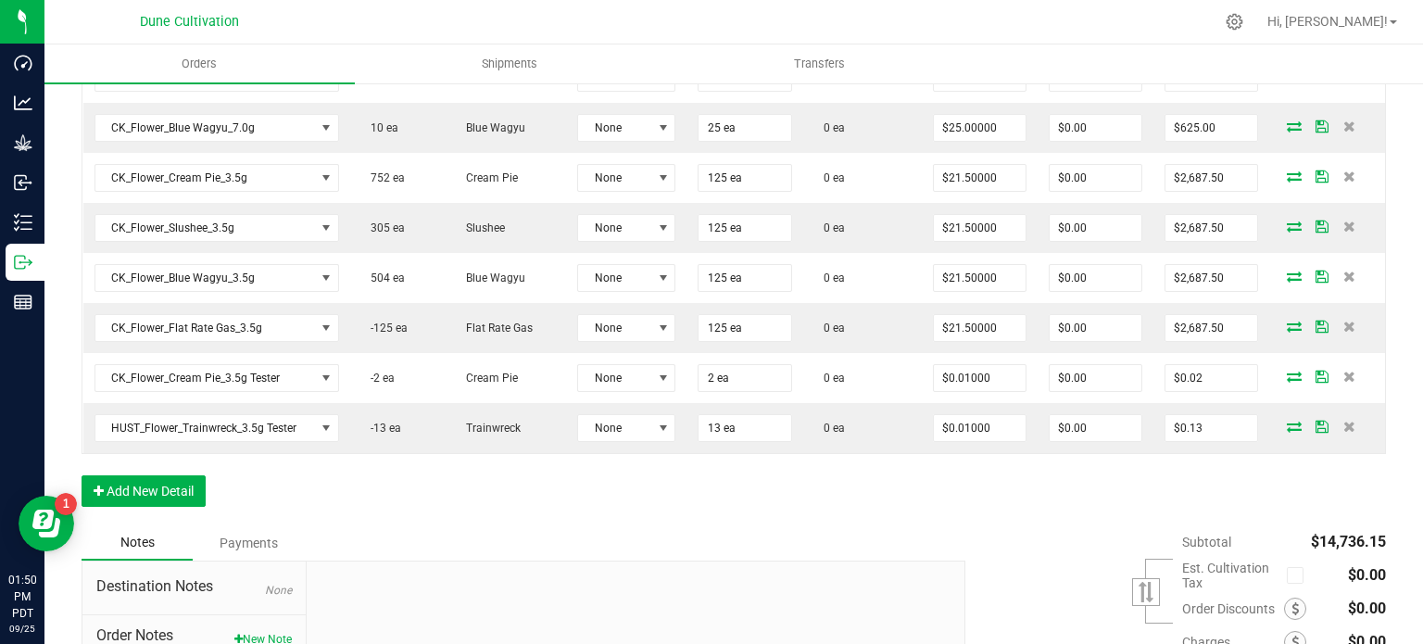
click at [648, 483] on div "Order Details Print All Labels Item Sellable Strain Lot Number Qty Ordered Qty …" at bounding box center [734, 147] width 1304 height 755
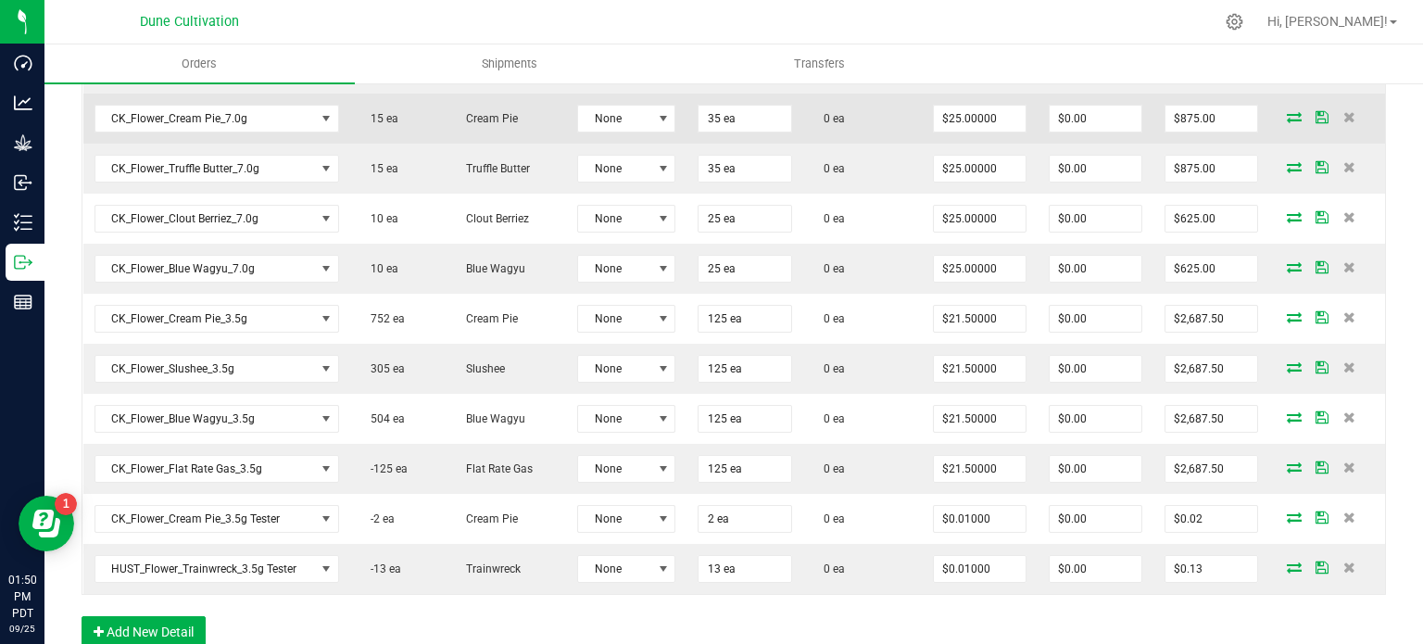
scroll to position [741, 0]
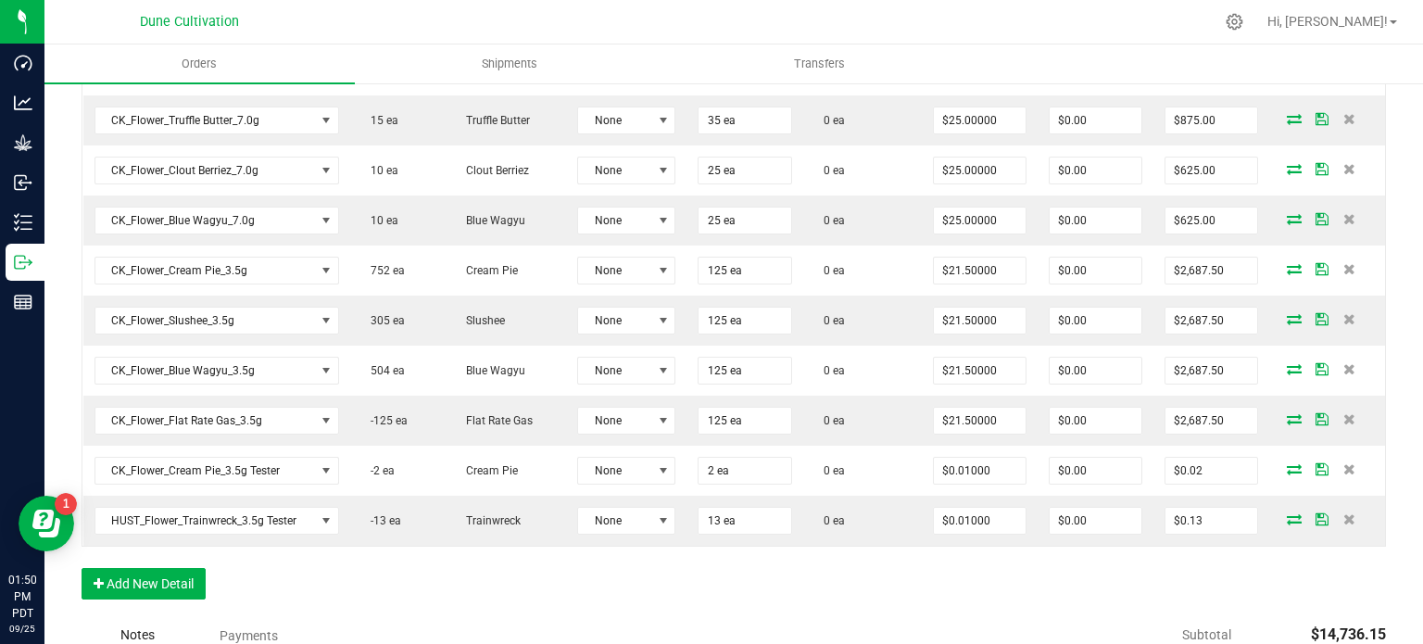
click at [287, 560] on div "Order Details Print All Labels Item Sellable Strain Lot Number Qty Ordered Qty …" at bounding box center [734, 240] width 1304 height 755
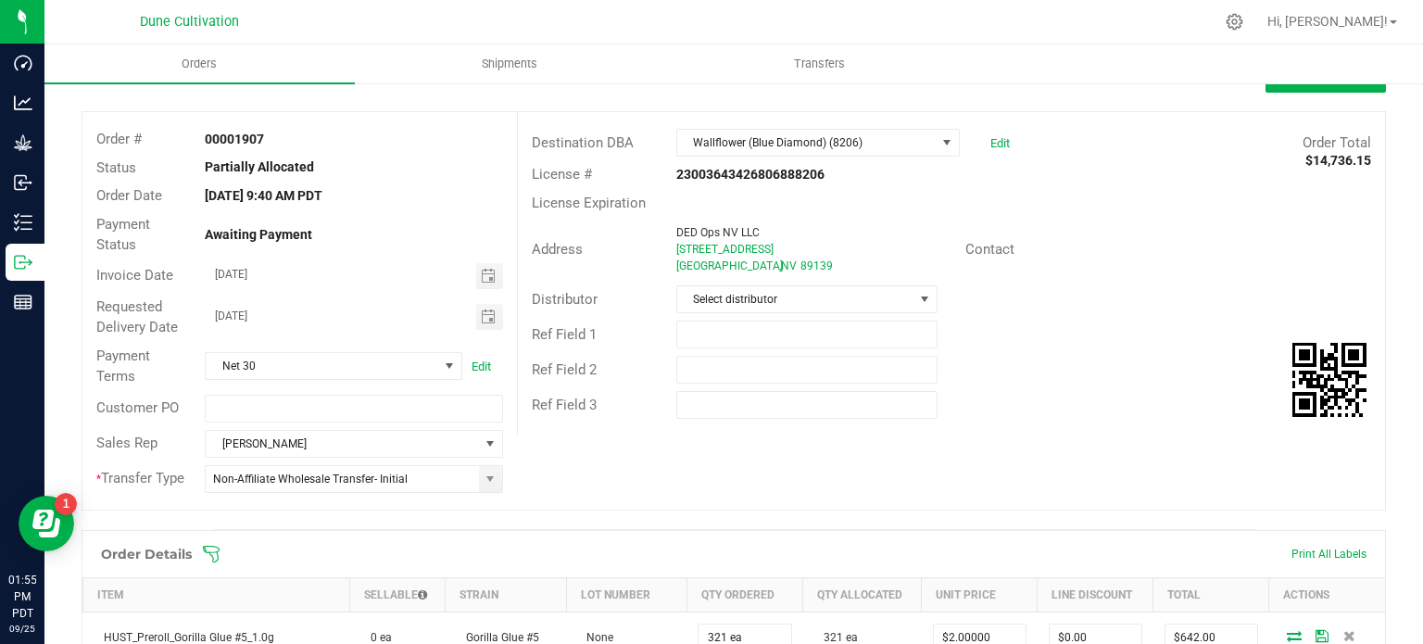
scroll to position [0, 0]
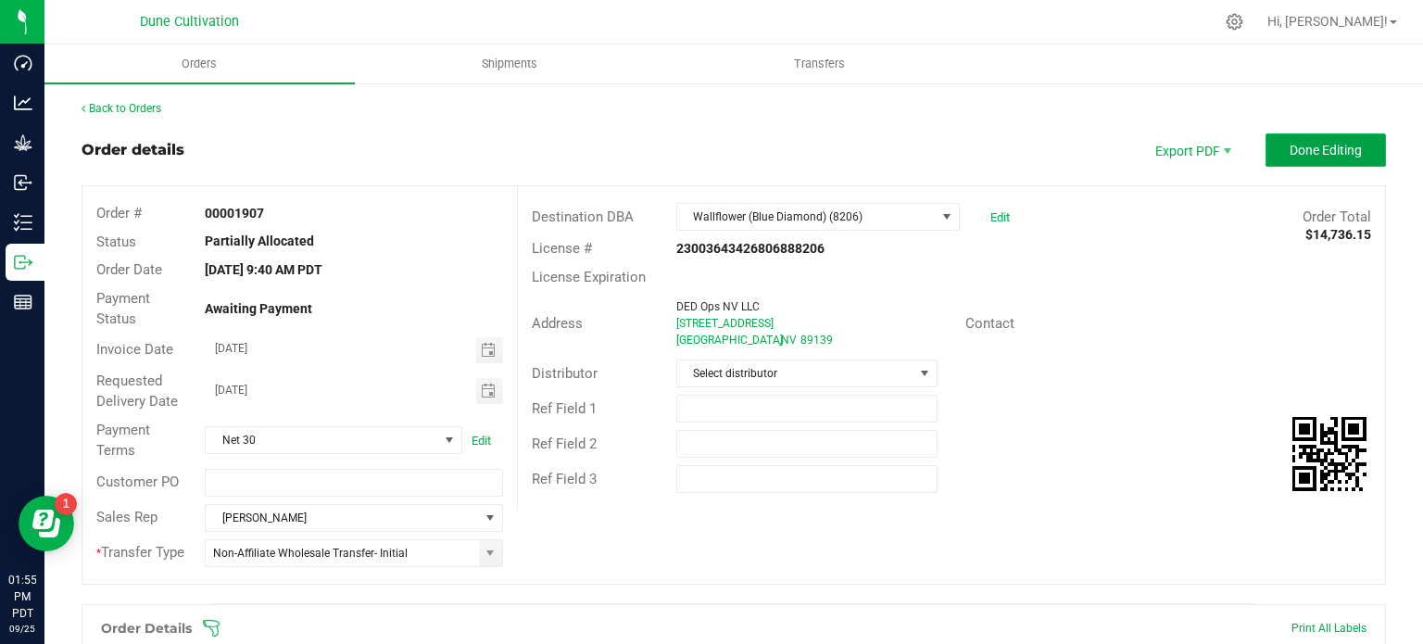
click at [1307, 159] on button "Done Editing" at bounding box center [1325, 149] width 120 height 33
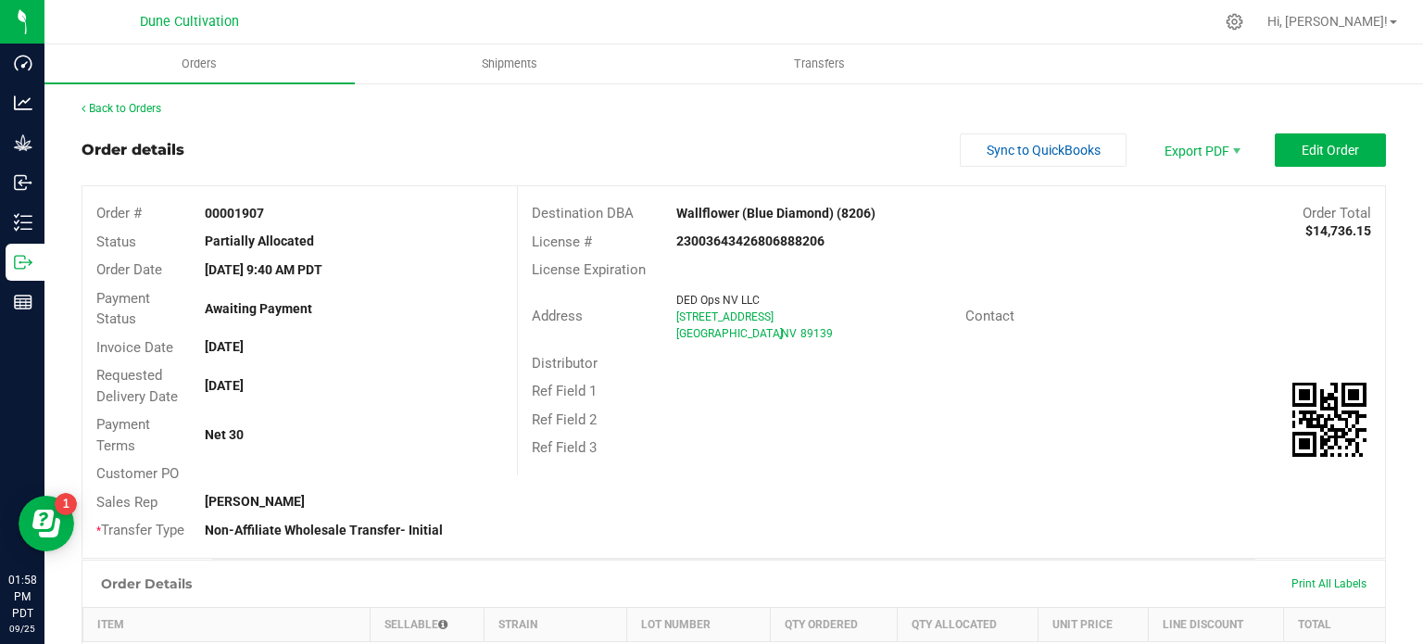
click at [1371, 33] on div "Hi, [PERSON_NAME]!" at bounding box center [1332, 22] width 144 height 32
click at [1376, 22] on span "Hi, [PERSON_NAME]!" at bounding box center [1327, 21] width 120 height 15
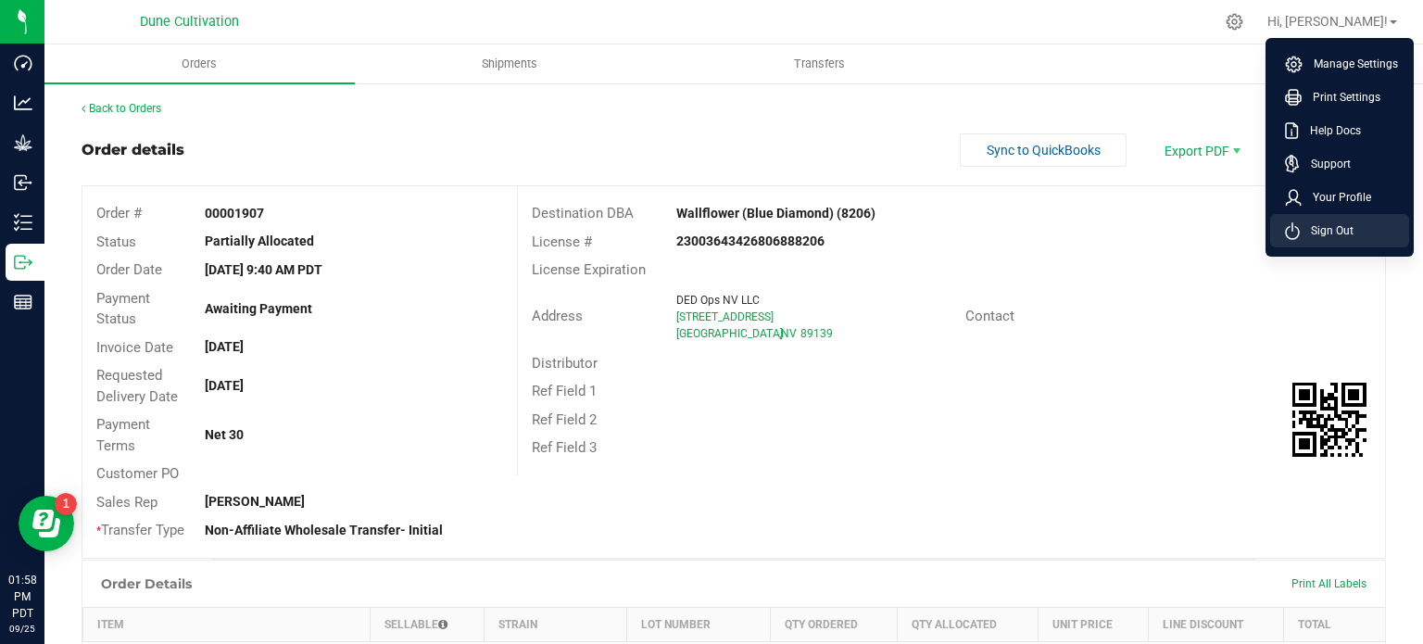
click at [1337, 214] on li "Sign Out" at bounding box center [1339, 230] width 139 height 33
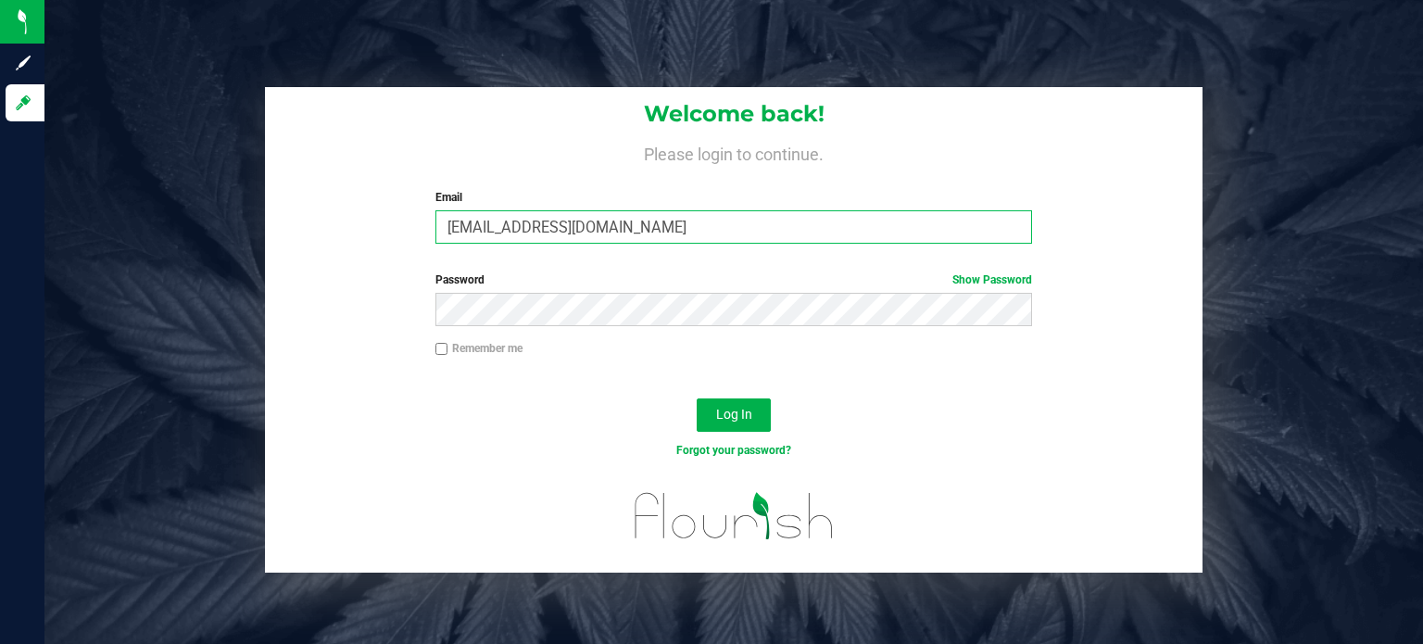
click at [593, 216] on input "[EMAIL_ADDRESS][DOMAIN_NAME]" at bounding box center [733, 226] width 597 height 33
type input "max.o'donnell@cnduit.com"
click at [723, 407] on span "Log In" at bounding box center [734, 414] width 36 height 15
